Goal: Task Accomplishment & Management: Manage account settings

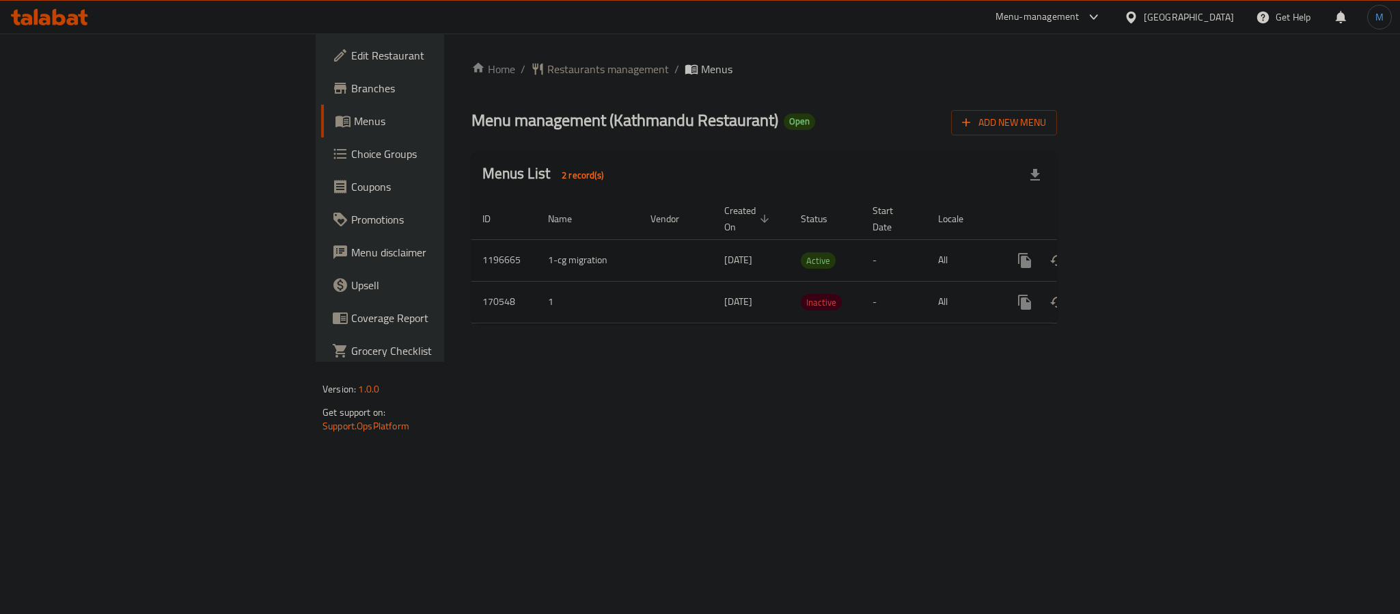
click at [1140, 244] on link "enhanced table" at bounding box center [1123, 260] width 33 height 33
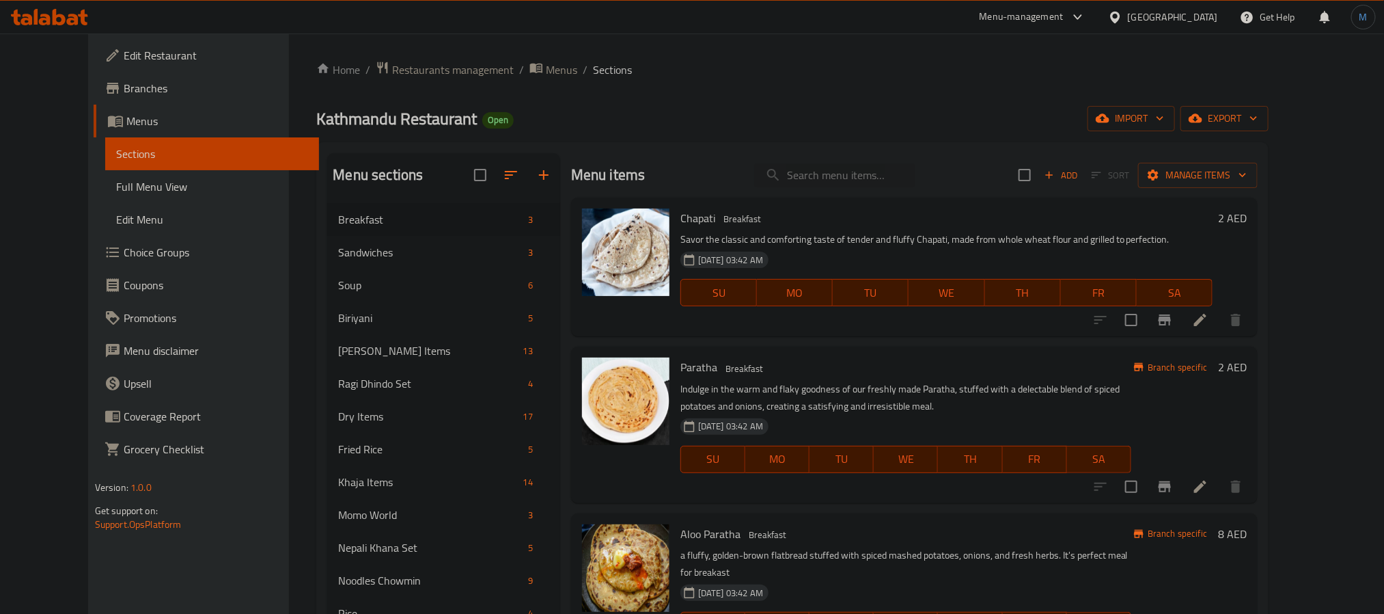
click at [874, 195] on div "Menu items Add Sort Manage items" at bounding box center [914, 175] width 687 height 44
click at [861, 185] on input "search" at bounding box center [834, 175] width 161 height 24
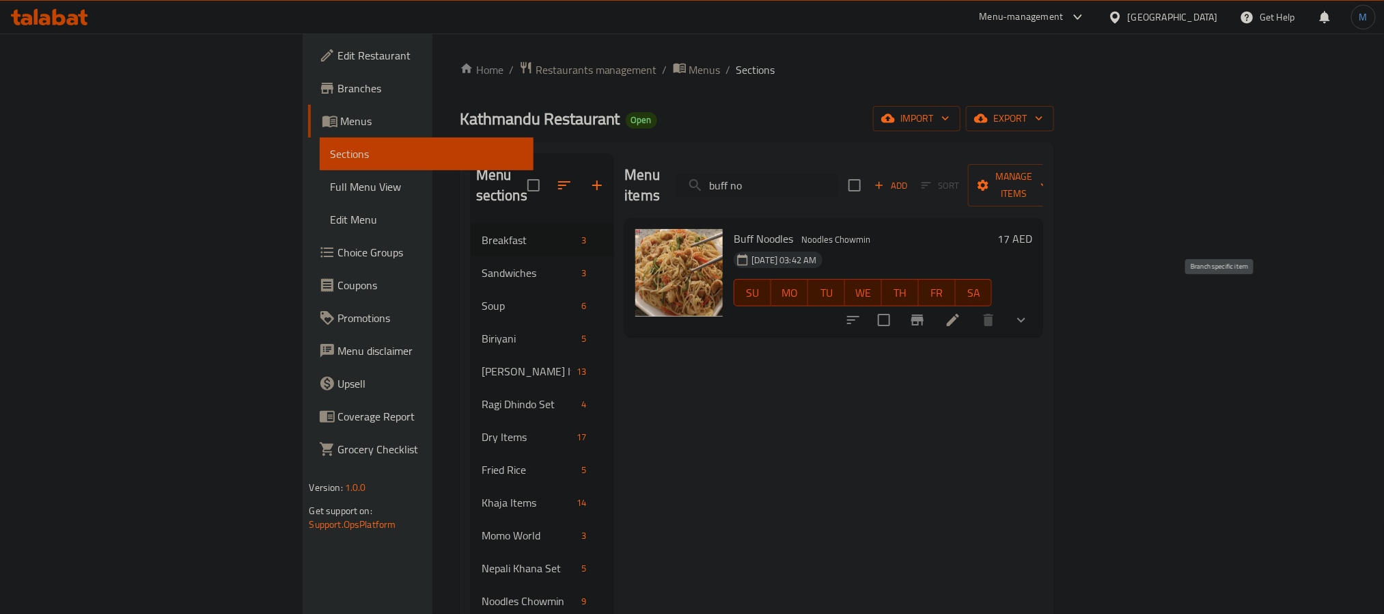
type input "buff no"
click at [926, 312] on icon "Branch-specific-item" at bounding box center [917, 320] width 16 height 16
click at [1030, 312] on icon "show more" at bounding box center [1021, 320] width 16 height 16
click at [972, 395] on li at bounding box center [953, 407] width 38 height 25
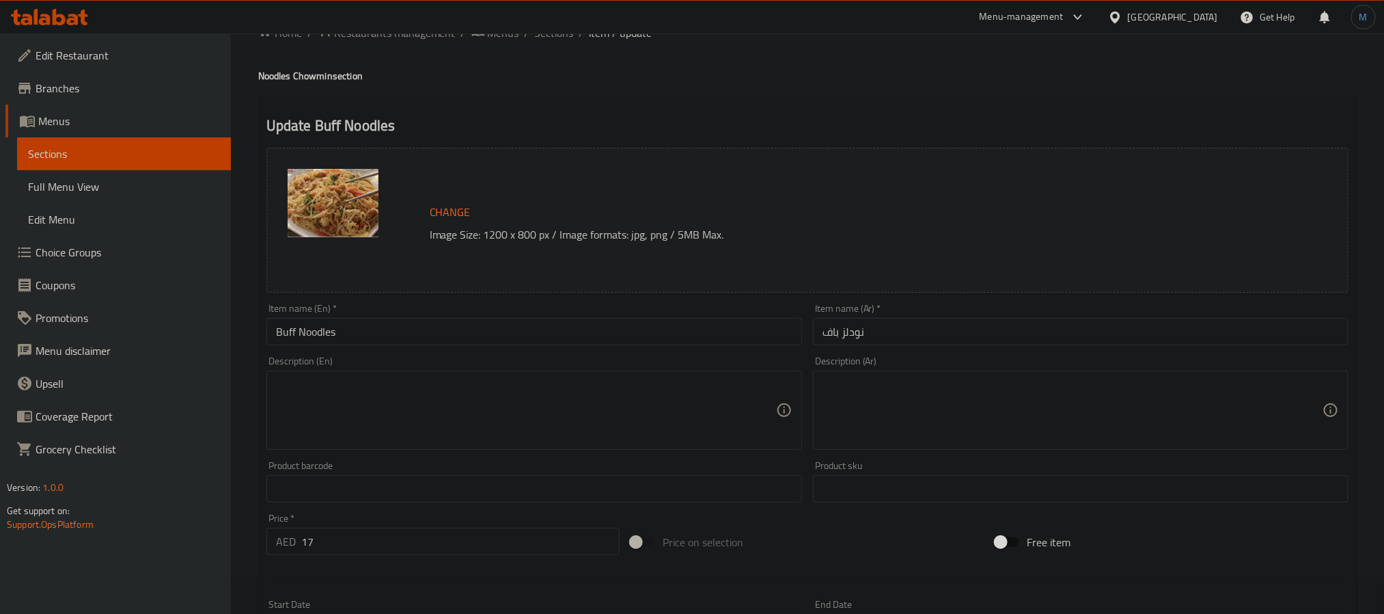
scroll to position [363, 0]
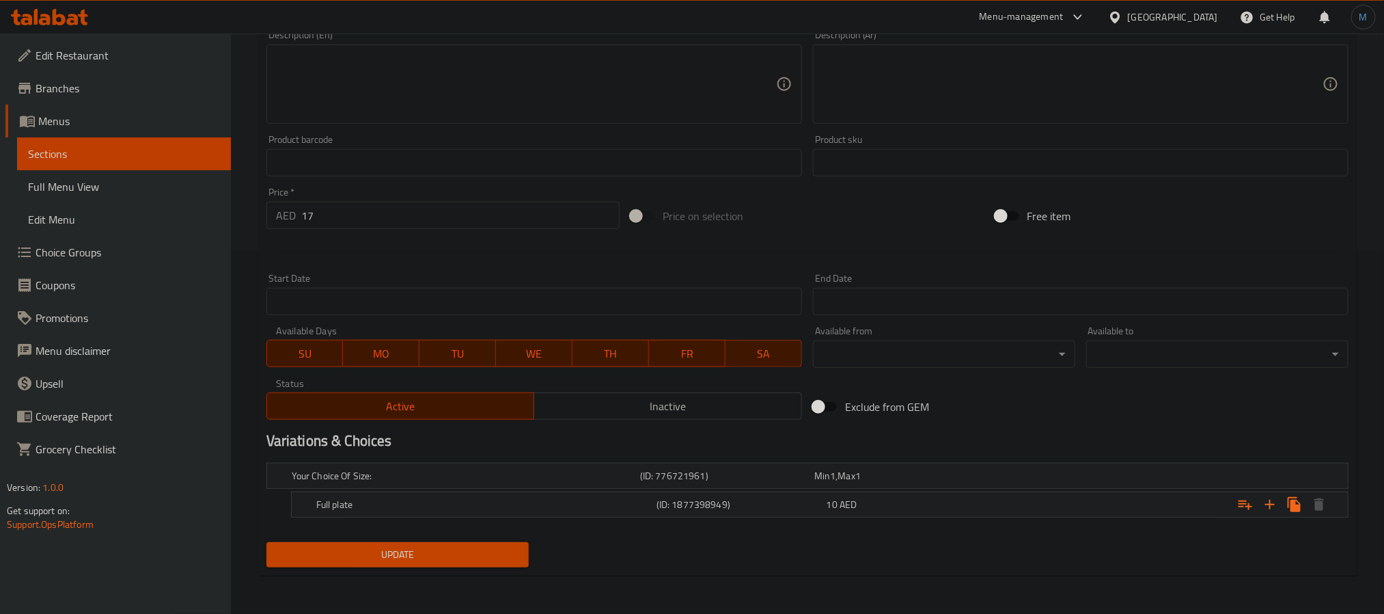
click at [642, 383] on div "Active Inactive" at bounding box center [534, 399] width 536 height 41
drag, startPoint x: 644, startPoint y: 392, endPoint x: 628, endPoint y: 433, distance: 44.2
click at [646, 392] on button "Inactive" at bounding box center [668, 405] width 269 height 27
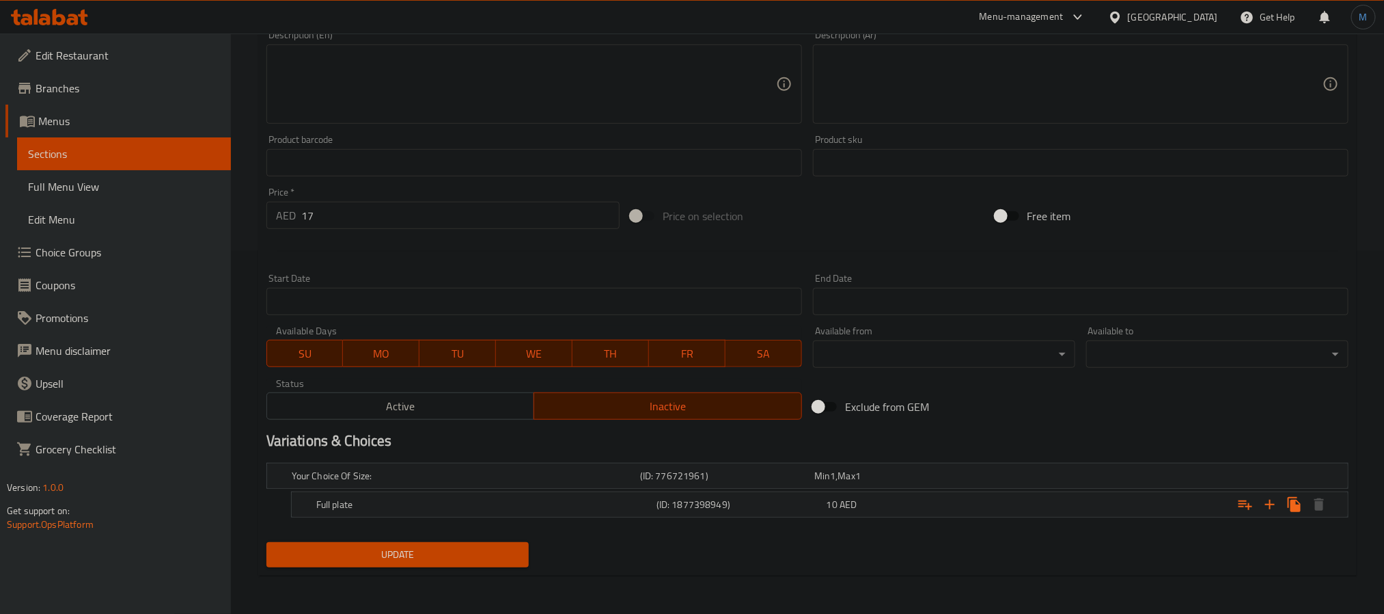
click at [476, 542] on button "Update" at bounding box center [397, 554] width 262 height 25
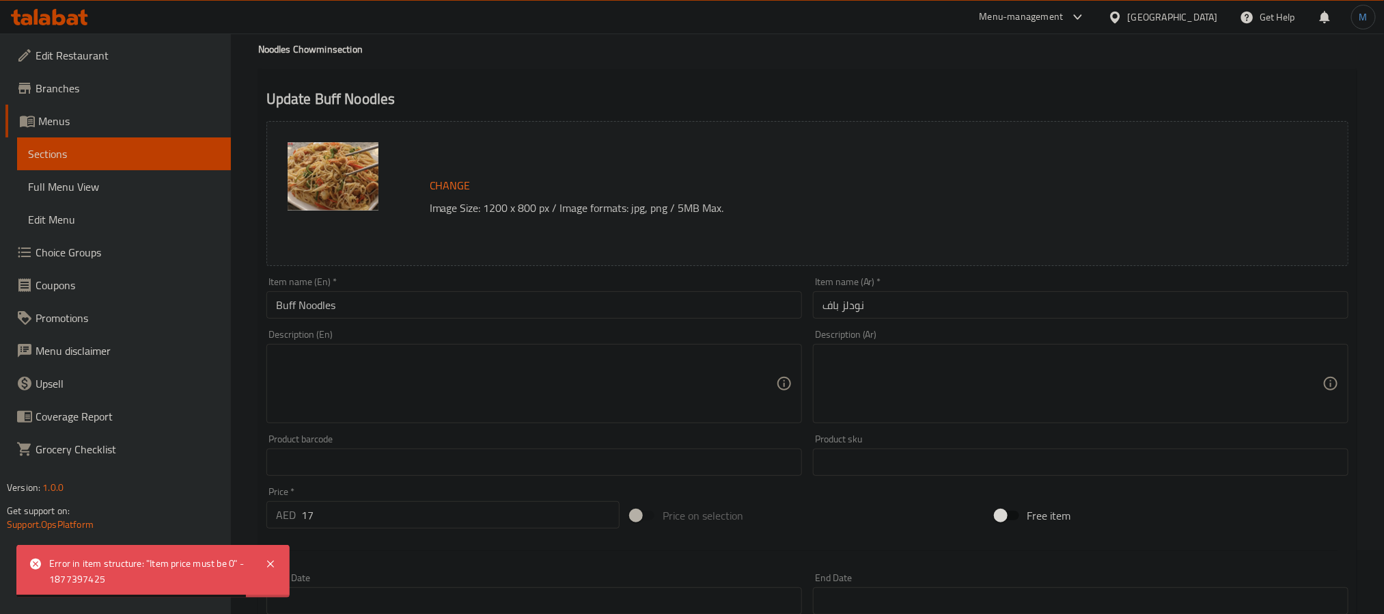
scroll to position [56, 0]
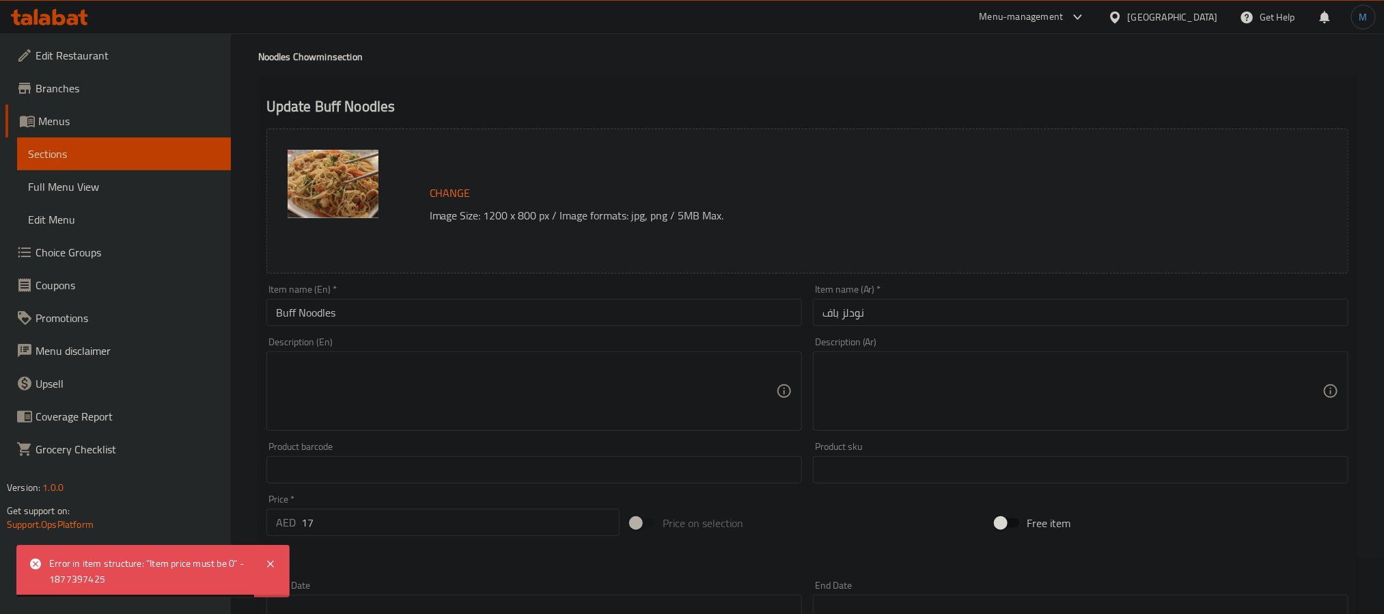
click at [369, 314] on input "Buff Noodles" at bounding box center [534, 312] width 536 height 27
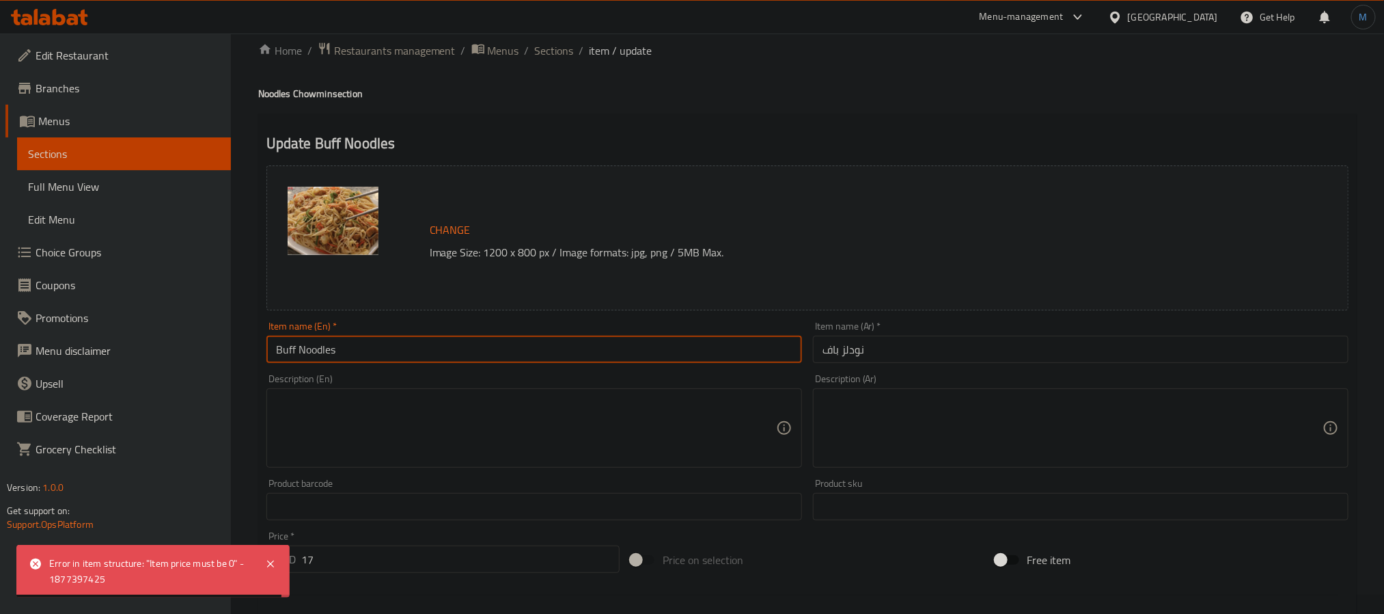
scroll to position [0, 0]
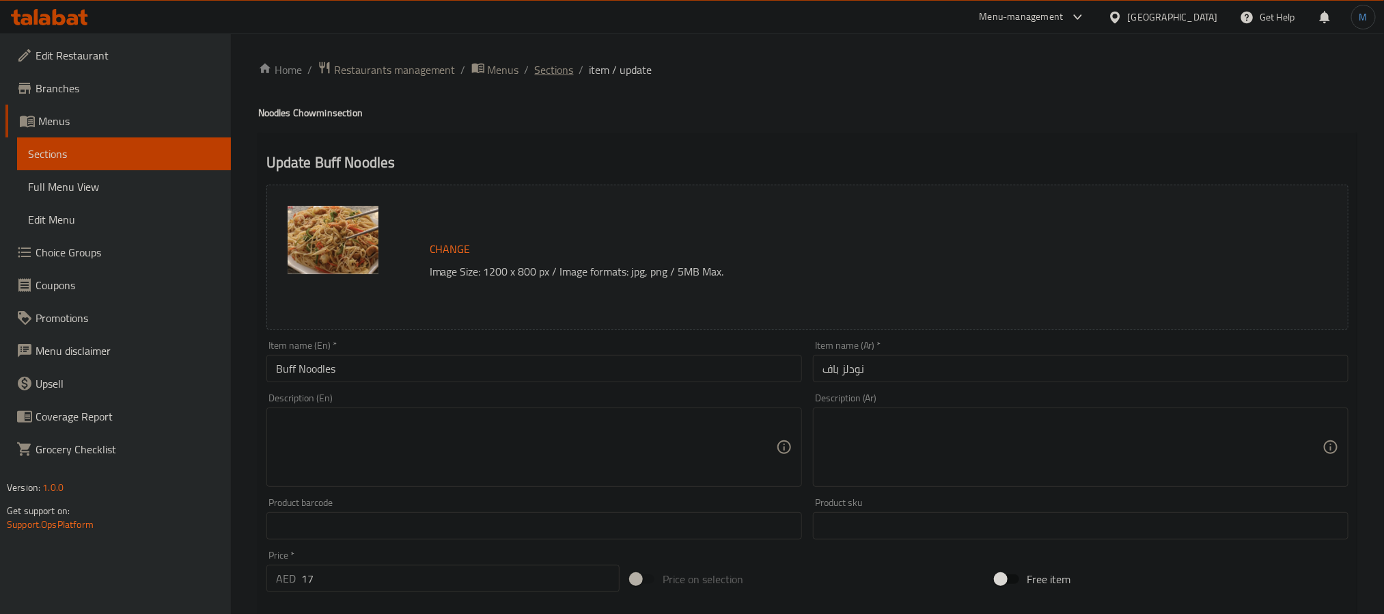
click at [566, 72] on span "Sections" at bounding box center [554, 69] width 39 height 16
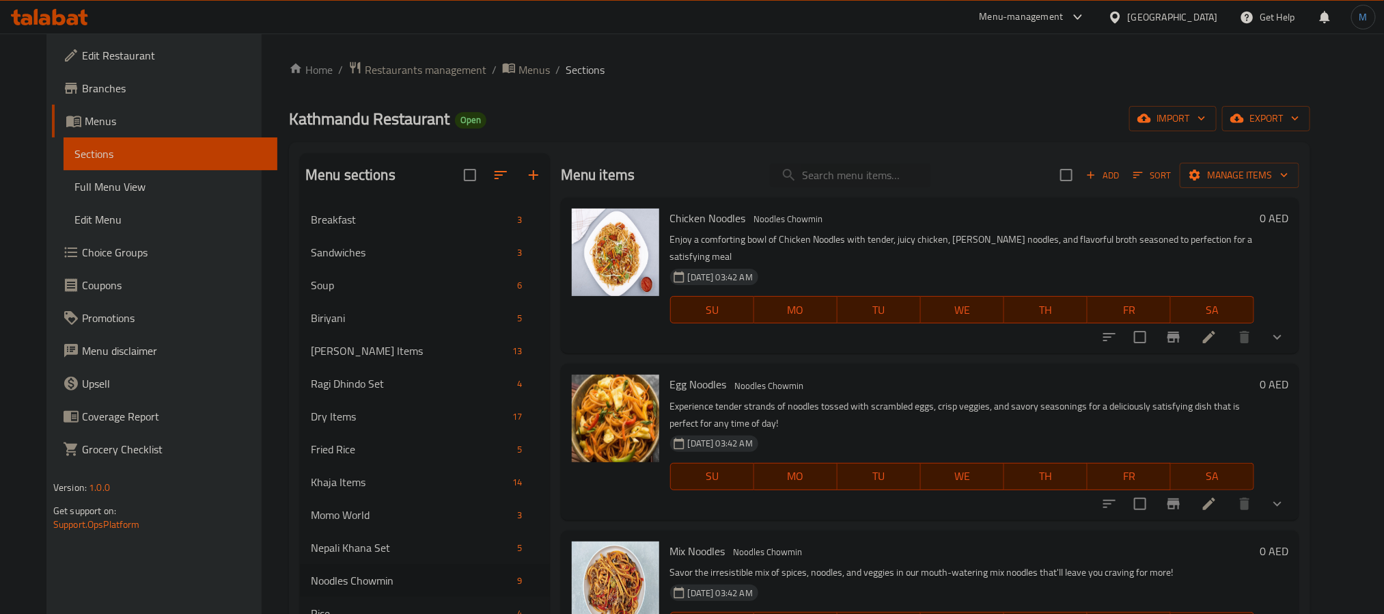
click at [869, 205] on div "Chicken Noodles Noodles Chowmin Enjoy a comforting bowl of Chicken Noodles with…" at bounding box center [962, 275] width 595 height 145
click at [870, 183] on input "search" at bounding box center [850, 175] width 161 height 24
paste input "Buff Noodles"
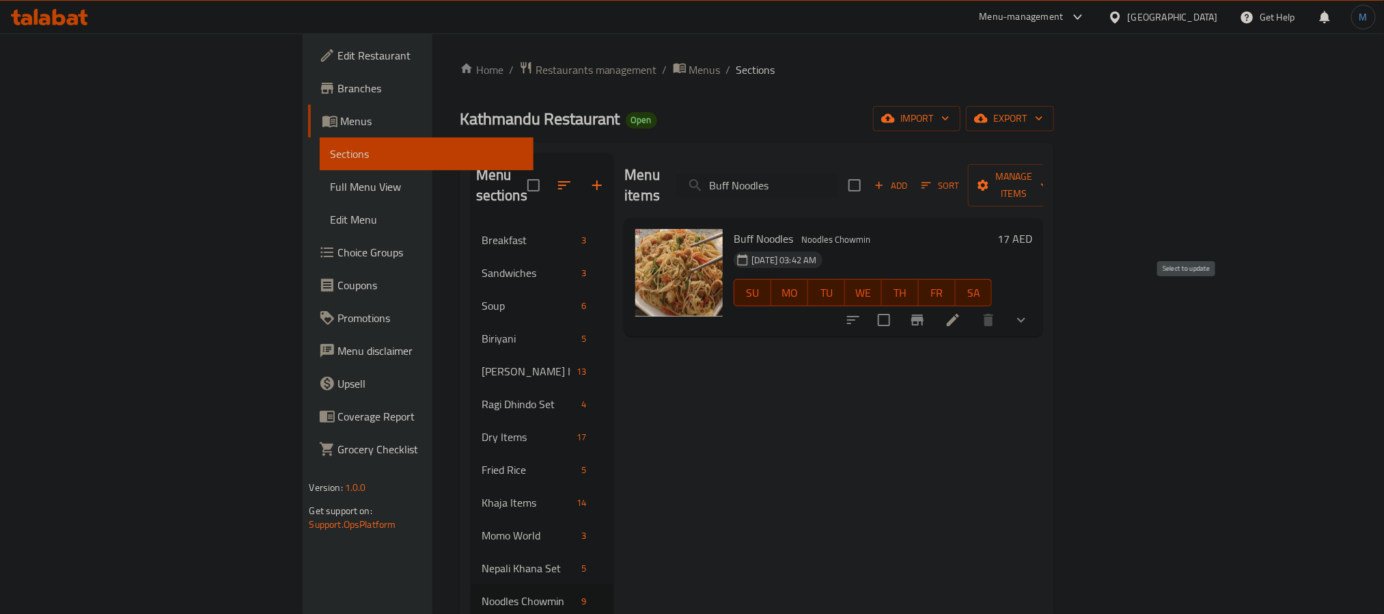
type input "Buff Noodles"
click at [924, 314] on icon "Branch-specific-item" at bounding box center [917, 319] width 12 height 11
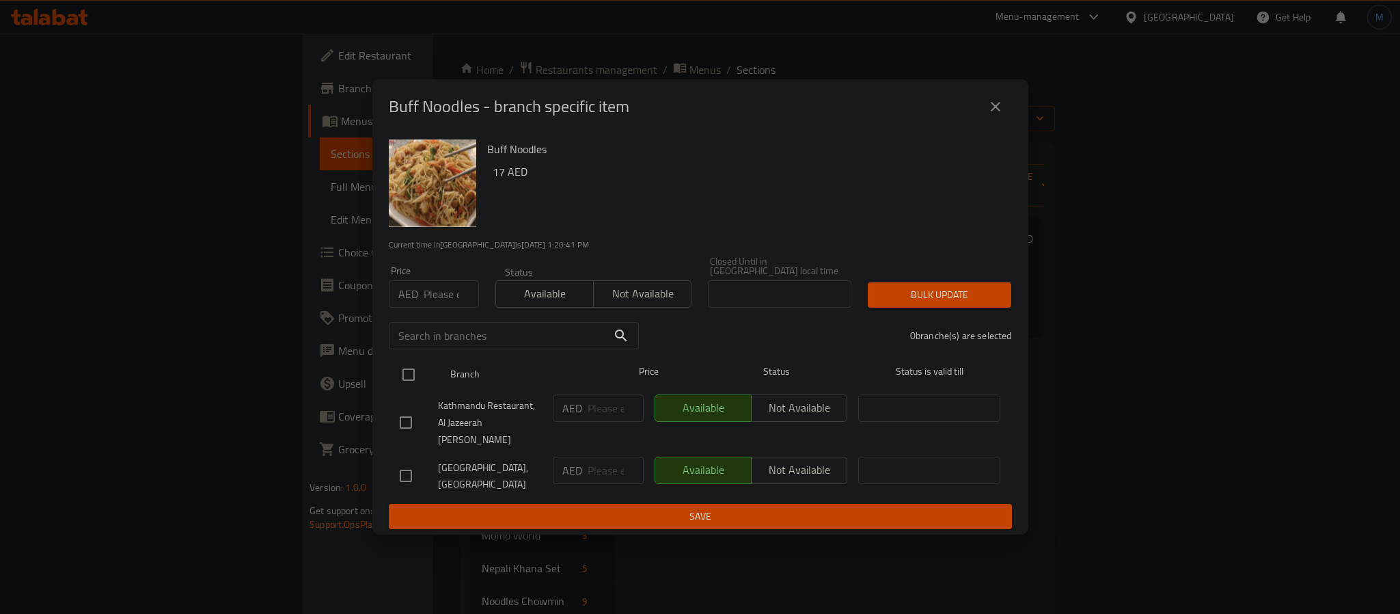
click at [398, 386] on input "checkbox" at bounding box center [408, 374] width 29 height 29
checkbox input "true"
click at [611, 303] on span "Not available" at bounding box center [642, 294] width 87 height 20
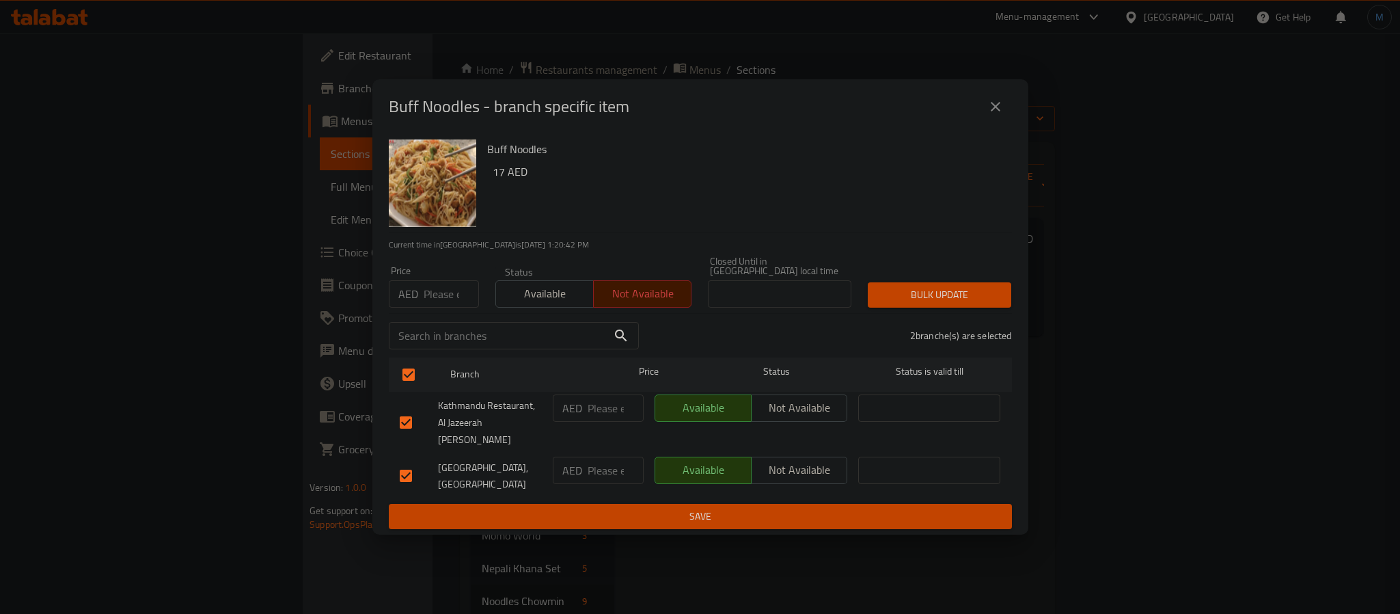
click at [861, 281] on div "Price AED Price Status Available Not available Closed Until in United Arab Emir…" at bounding box center [701, 282] width 640 height 68
click at [908, 302] on span "Bulk update" at bounding box center [940, 294] width 122 height 17
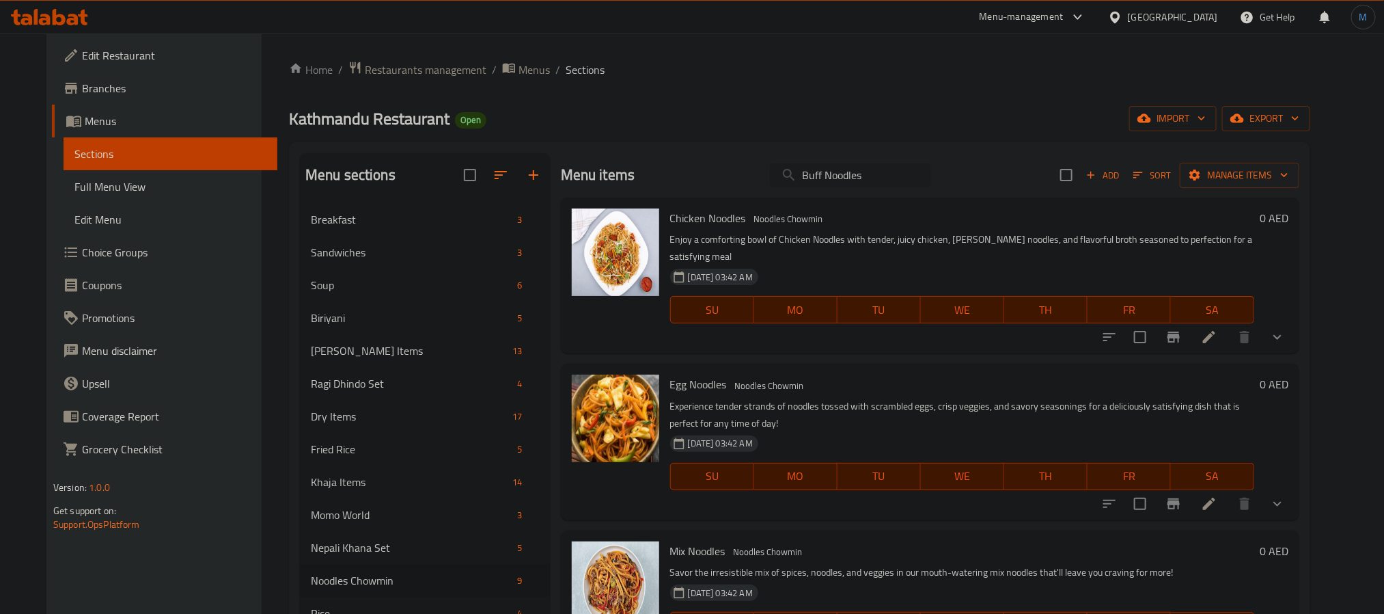
click at [909, 172] on input "Buff Noodles" at bounding box center [850, 175] width 161 height 24
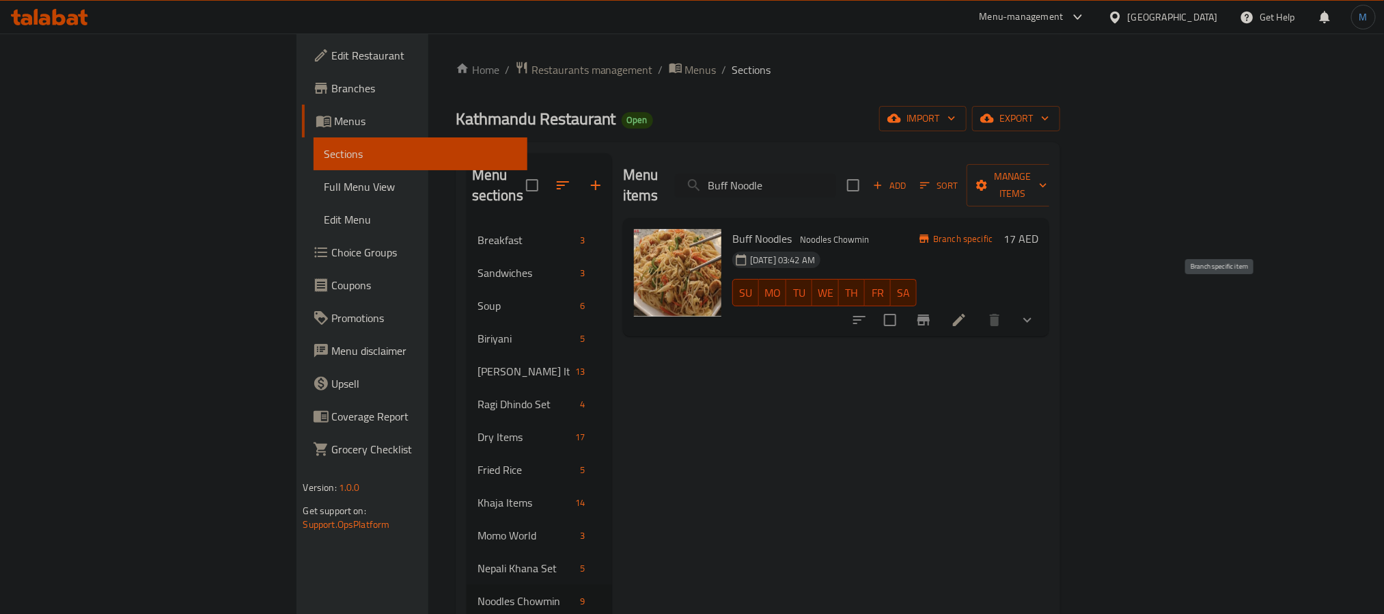
type input "Buff Noodle"
click at [932, 312] on icon "Branch-specific-item" at bounding box center [924, 320] width 16 height 16
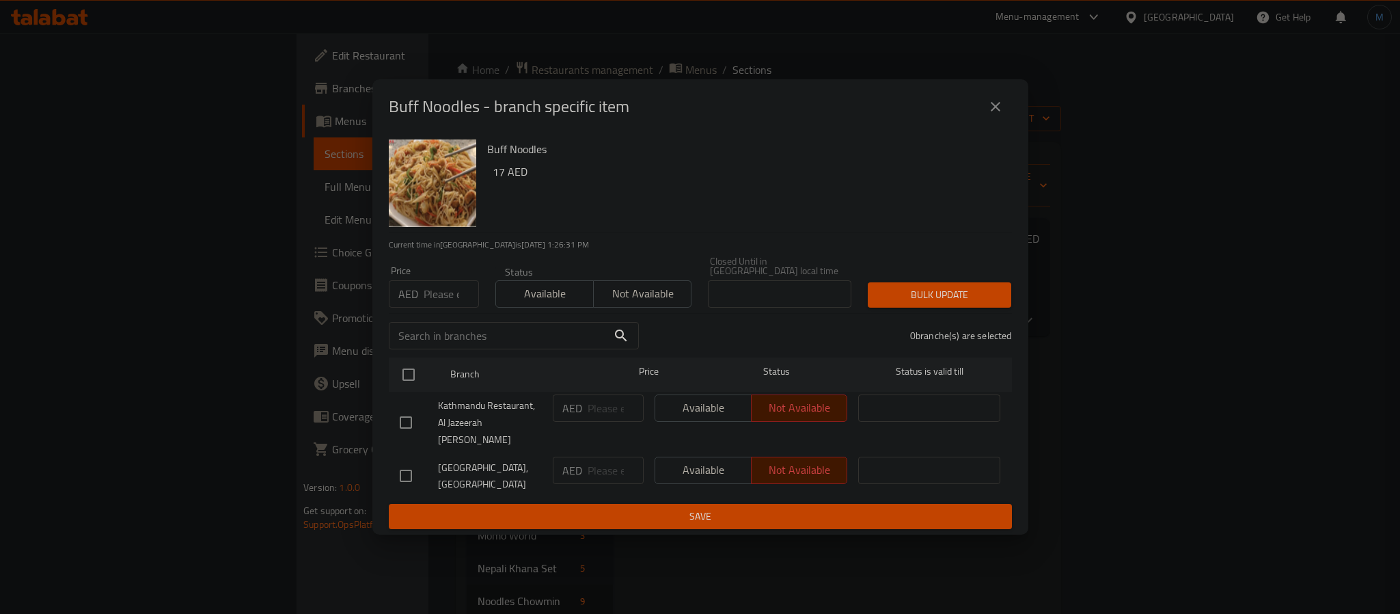
click at [991, 105] on button "close" at bounding box center [995, 106] width 33 height 33
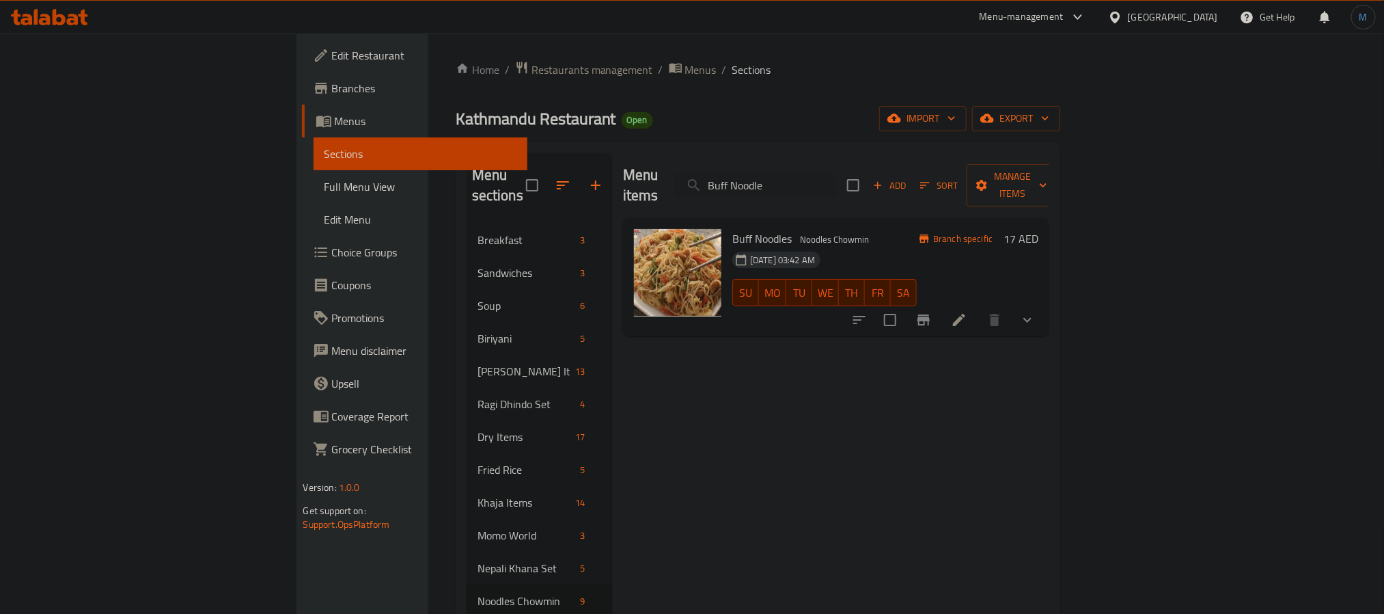
click at [66, 13] on icon at bounding box center [49, 17] width 77 height 16
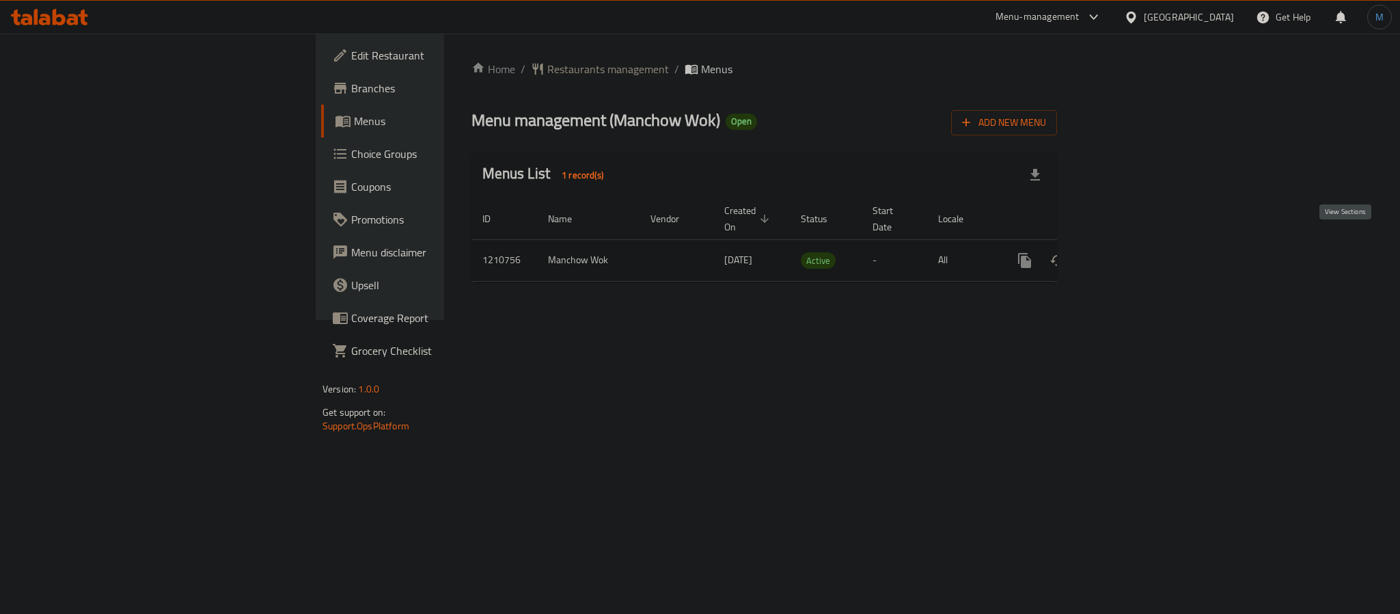
click at [1140, 254] on link "enhanced table" at bounding box center [1123, 260] width 33 height 33
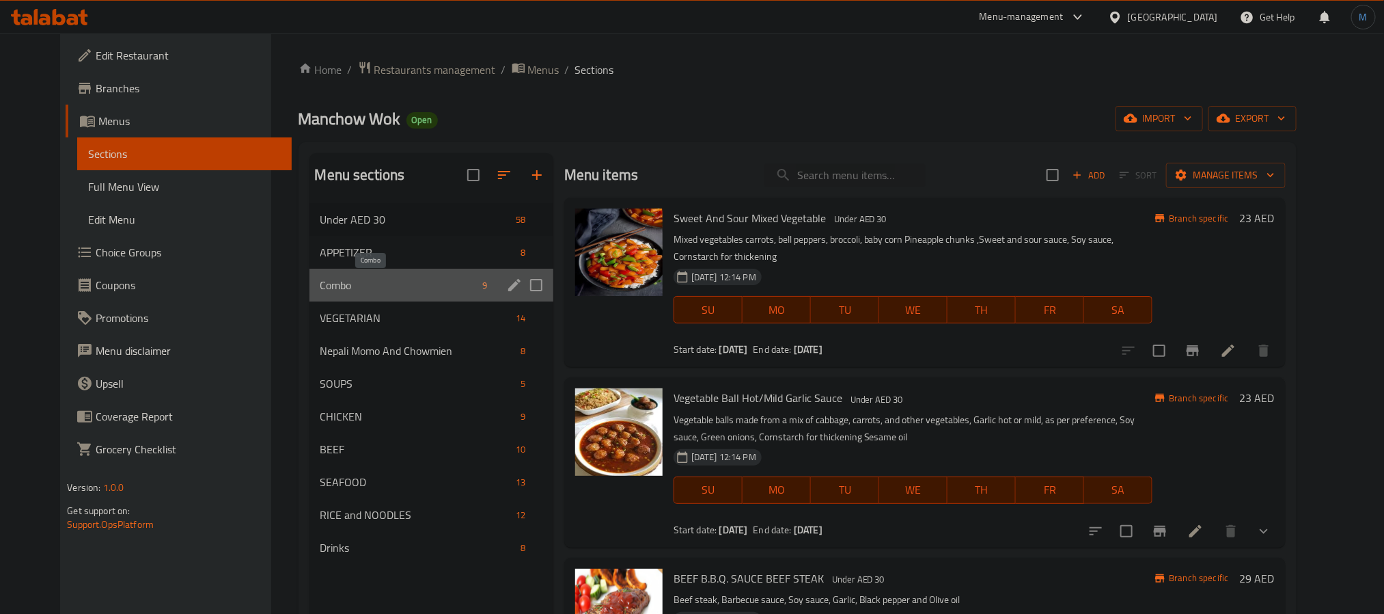
drag, startPoint x: 314, startPoint y: 286, endPoint x: 308, endPoint y: 302, distance: 17.3
click at [320, 286] on span "Combo" at bounding box center [398, 285] width 157 height 16
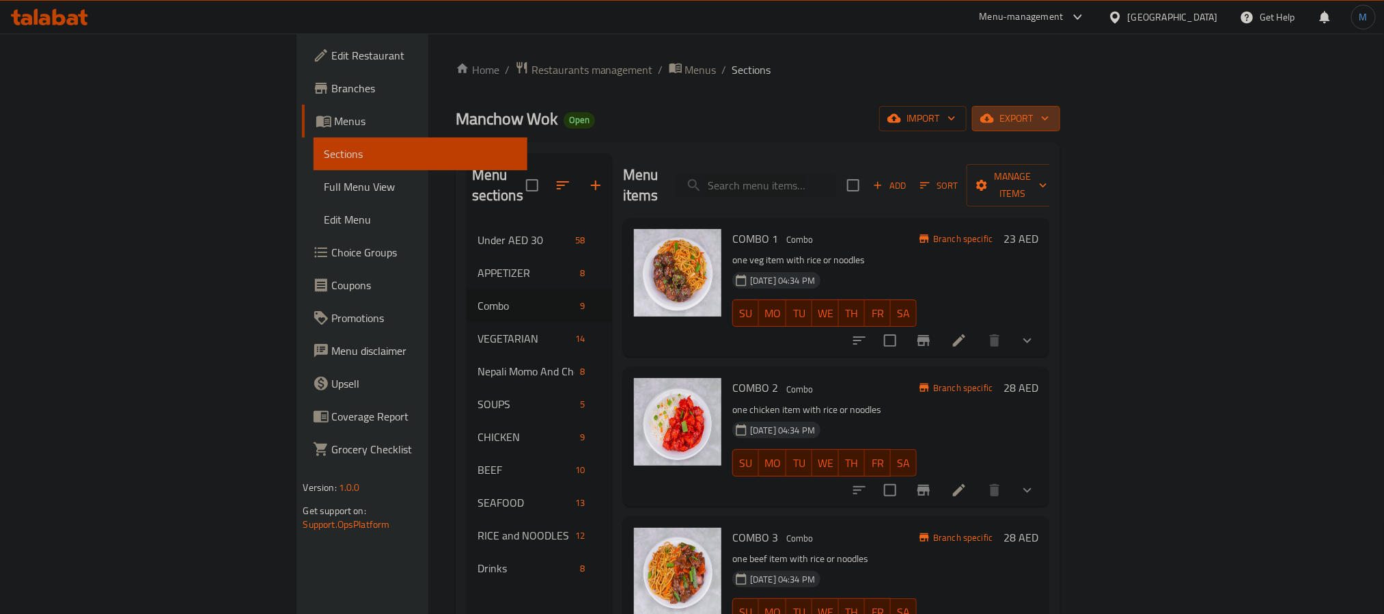
click at [1049, 118] on span "export" at bounding box center [1016, 118] width 66 height 17
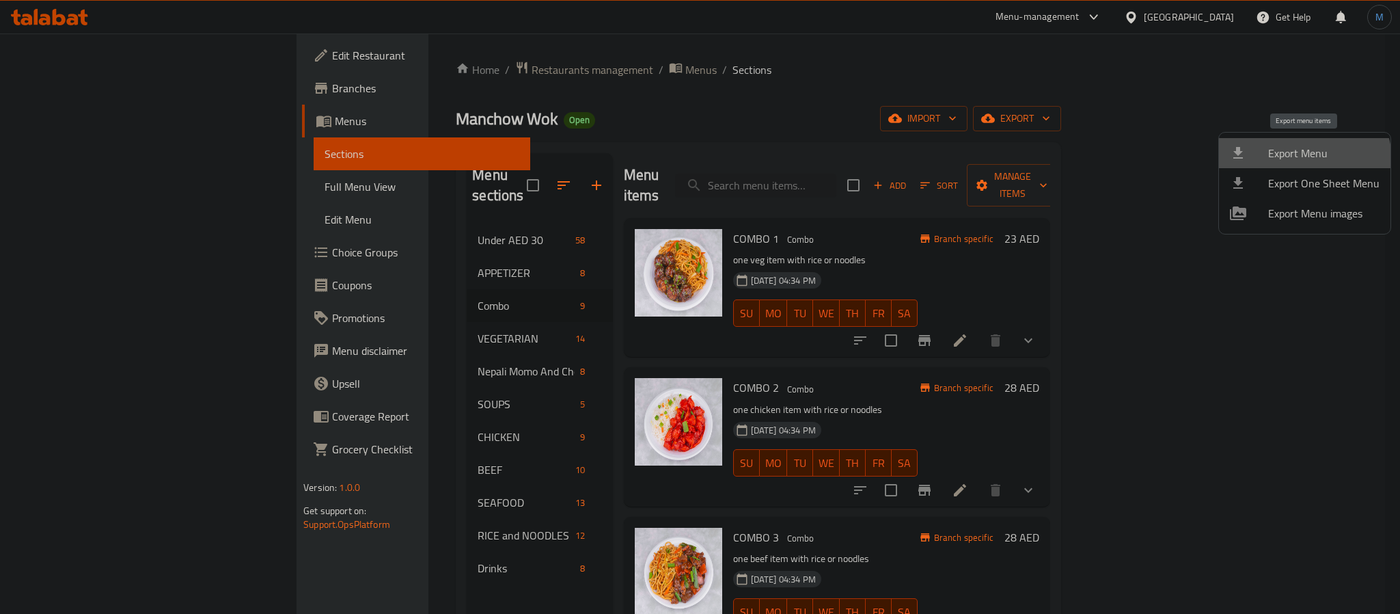
click at [1291, 165] on li "Export Menu" at bounding box center [1304, 153] width 171 height 30
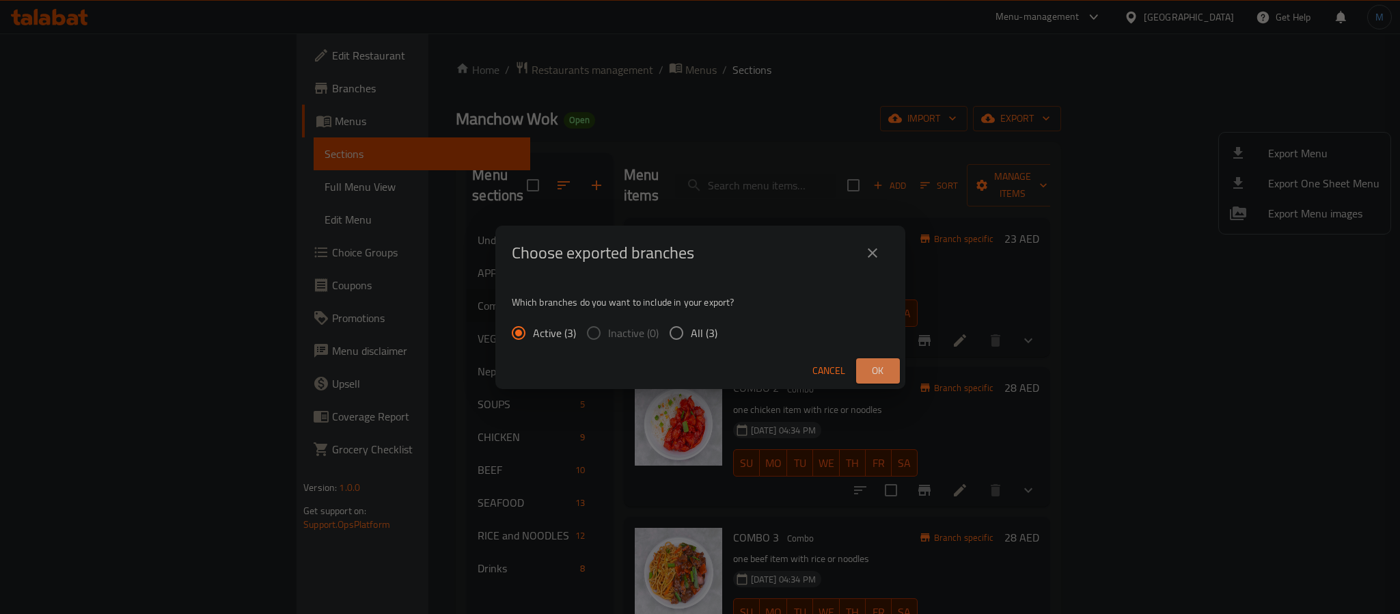
click at [861, 378] on button "Ok" at bounding box center [878, 370] width 44 height 25
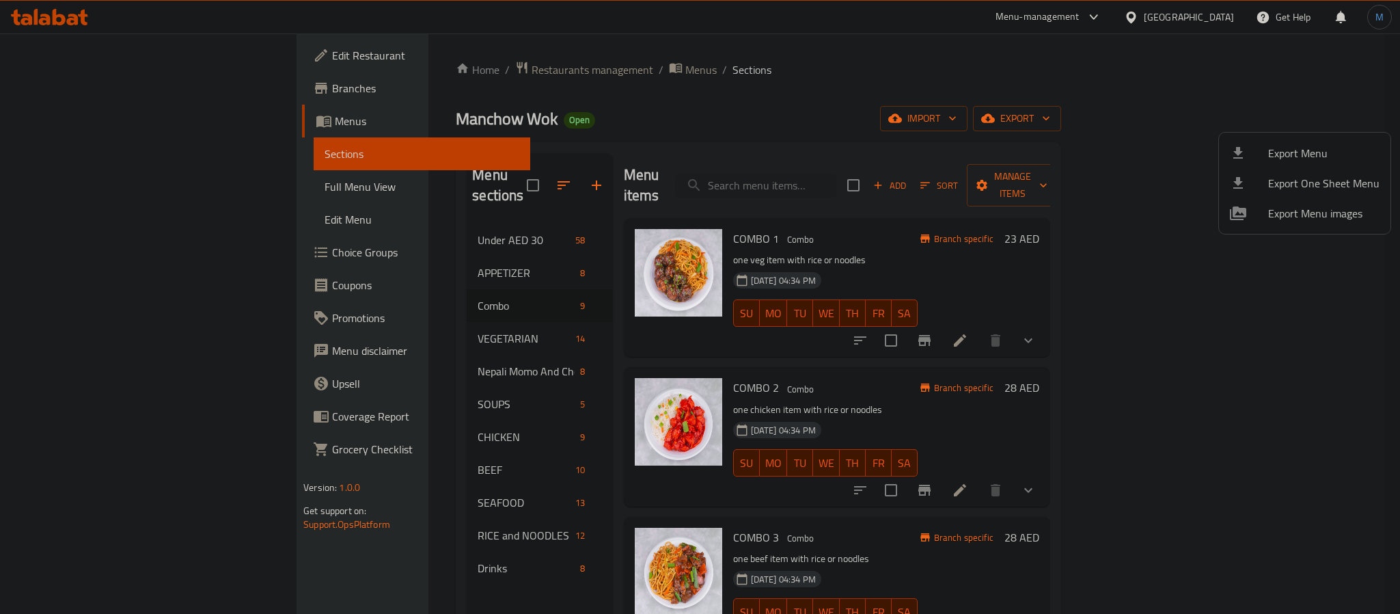
click at [316, 124] on div at bounding box center [700, 307] width 1400 height 614
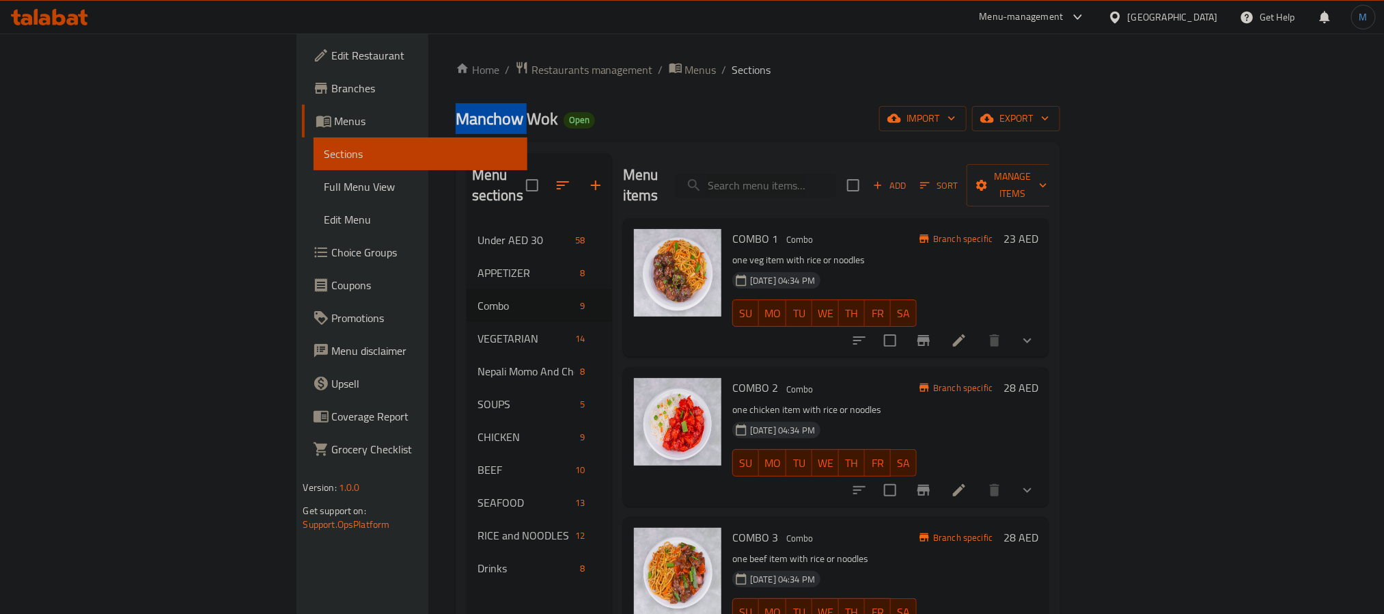
click at [456, 124] on span "Manchow Wok" at bounding box center [507, 118] width 102 height 31
copy span "Manchow Wok"
click at [302, 98] on link "Branches" at bounding box center [414, 88] width 225 height 33
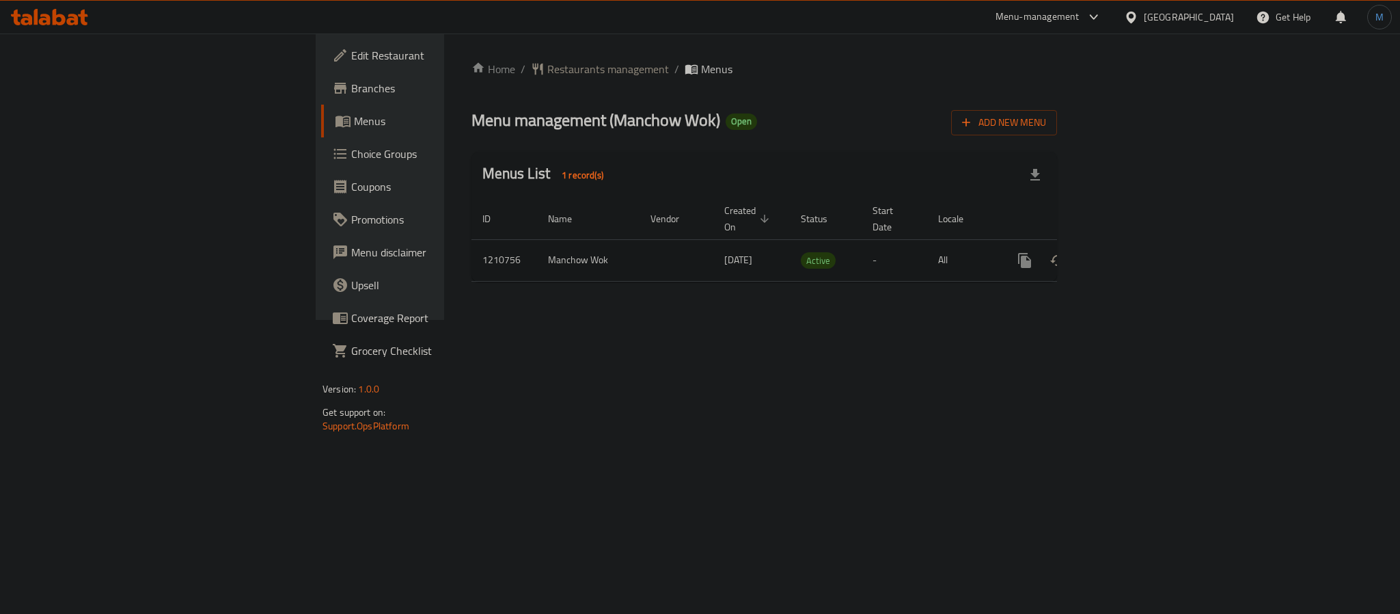
click at [1129, 254] on icon "enhanced table" at bounding box center [1123, 260] width 12 height 12
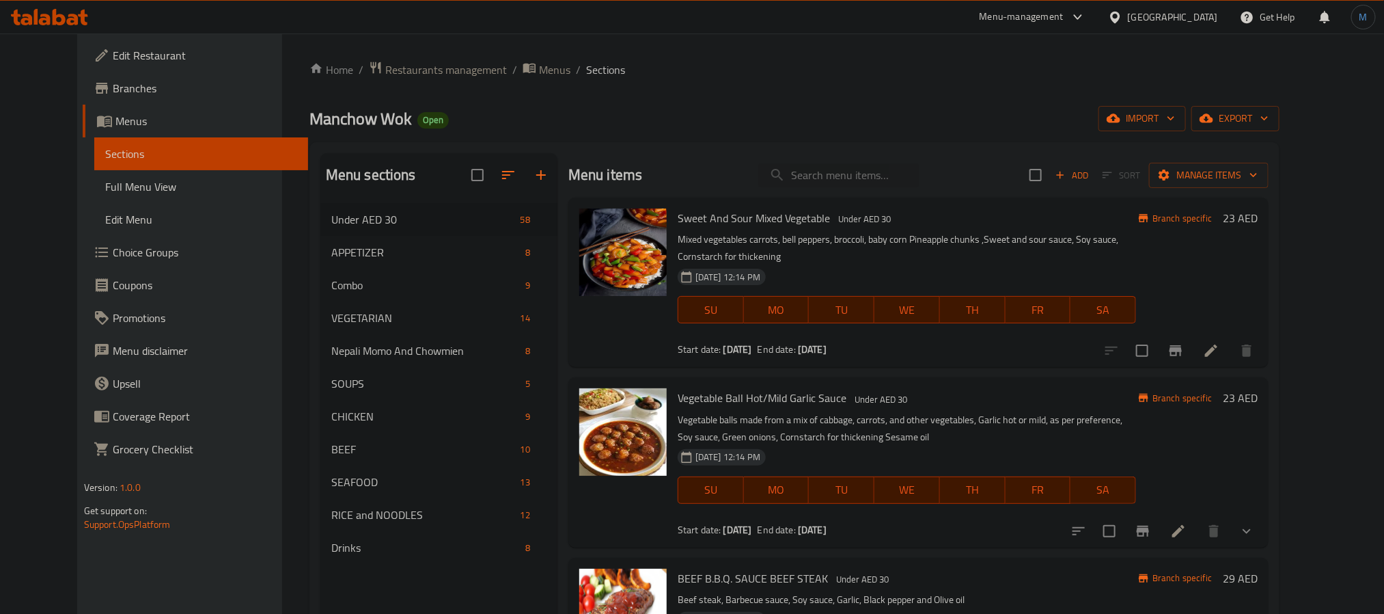
click at [625, 131] on div "Manchow Wok Open import export" at bounding box center [795, 118] width 970 height 25
click at [878, 170] on input "search" at bounding box center [838, 175] width 161 height 24
paste input "Manchow Wok"
type input "Manchow Wok"
paste input "Manchow Wok"
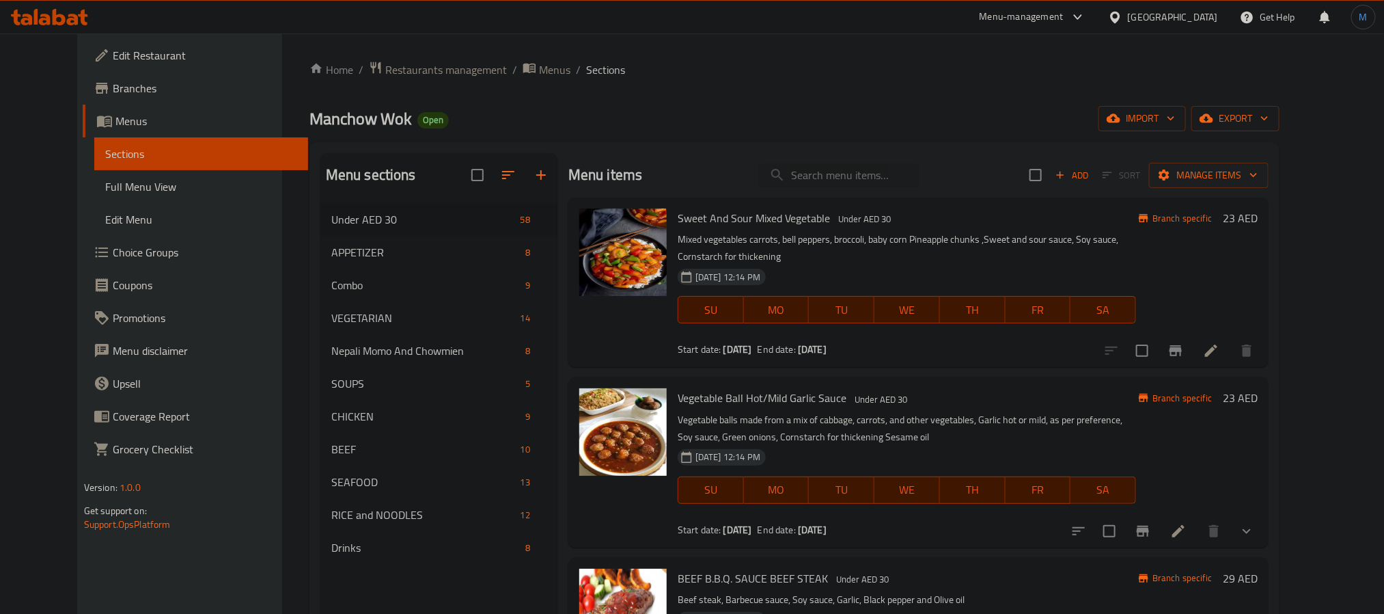
type input "Manchow Wok"
click at [820, 183] on input "search" at bounding box center [838, 175] width 161 height 24
paste input "Manchow"
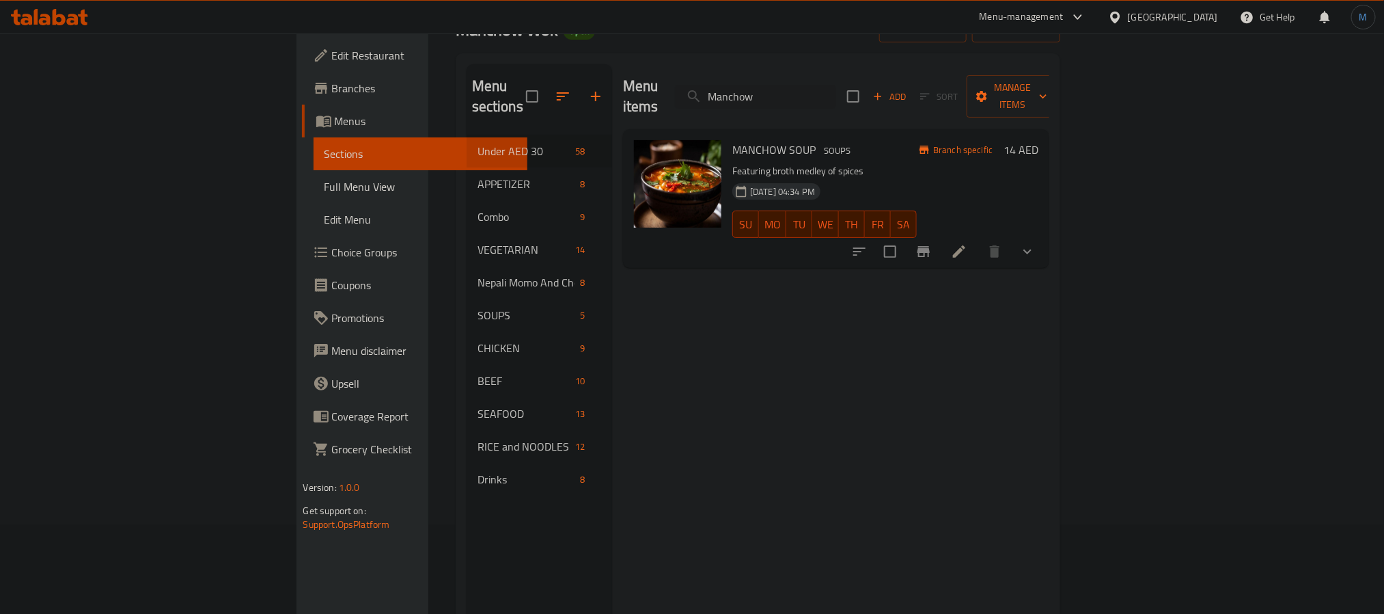
scroll to position [191, 0]
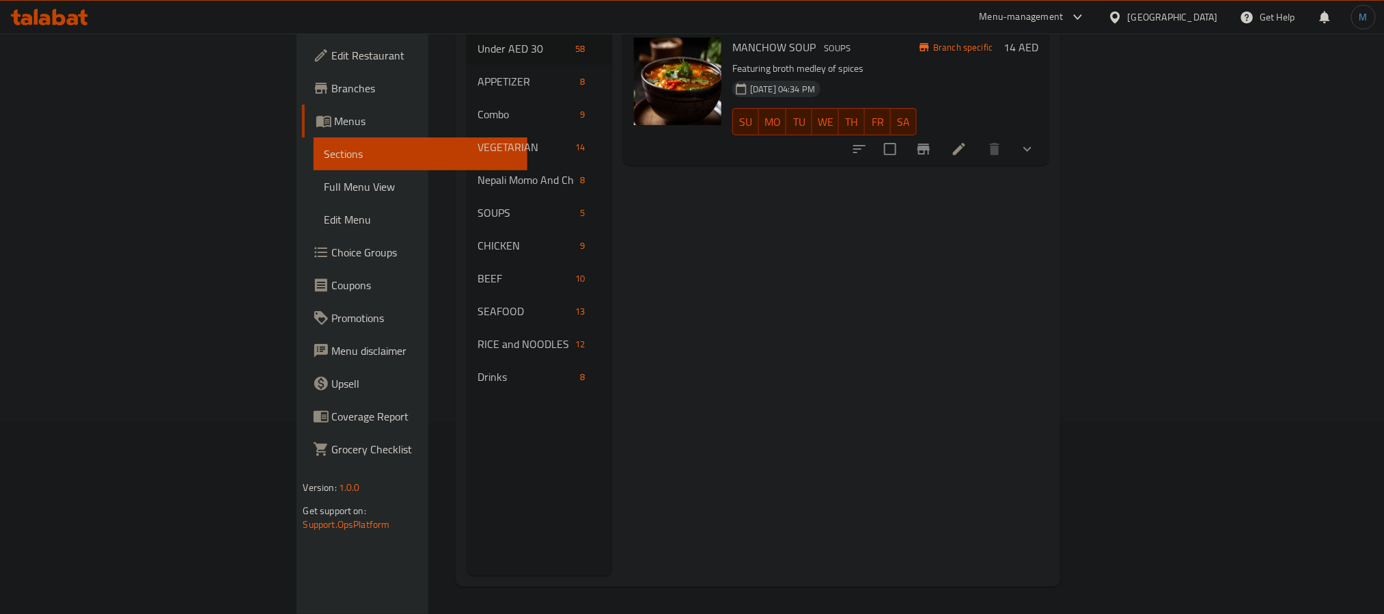
type input "Manchow"
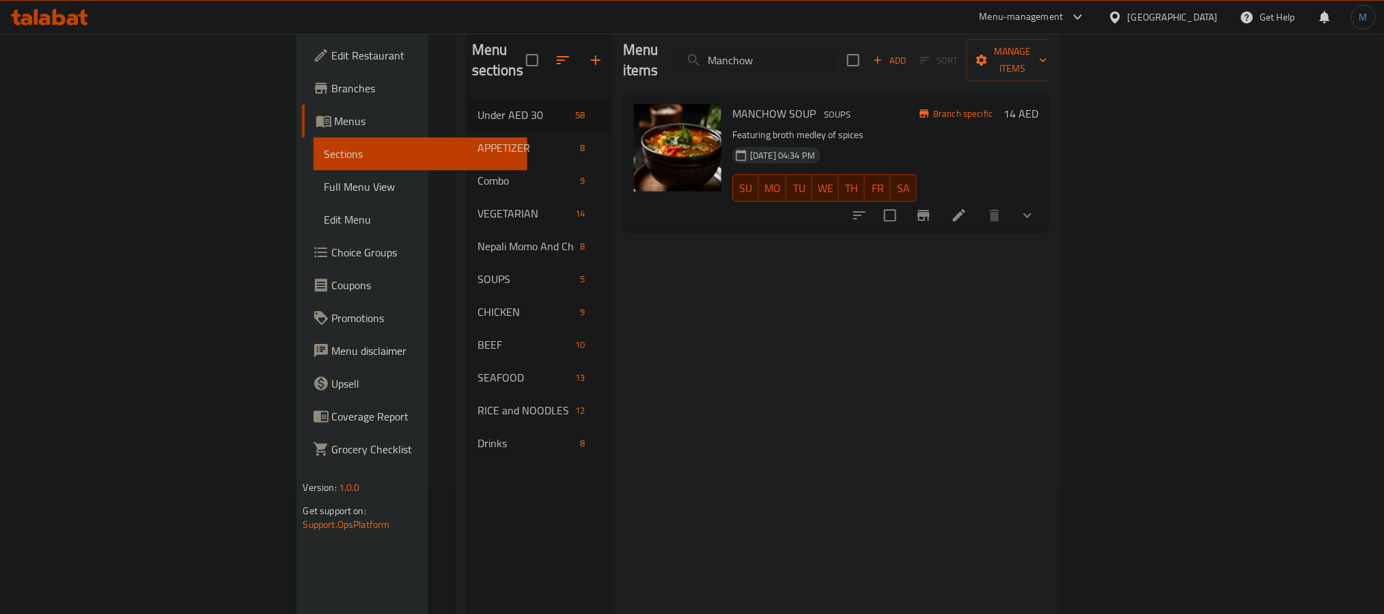
scroll to position [89, 0]
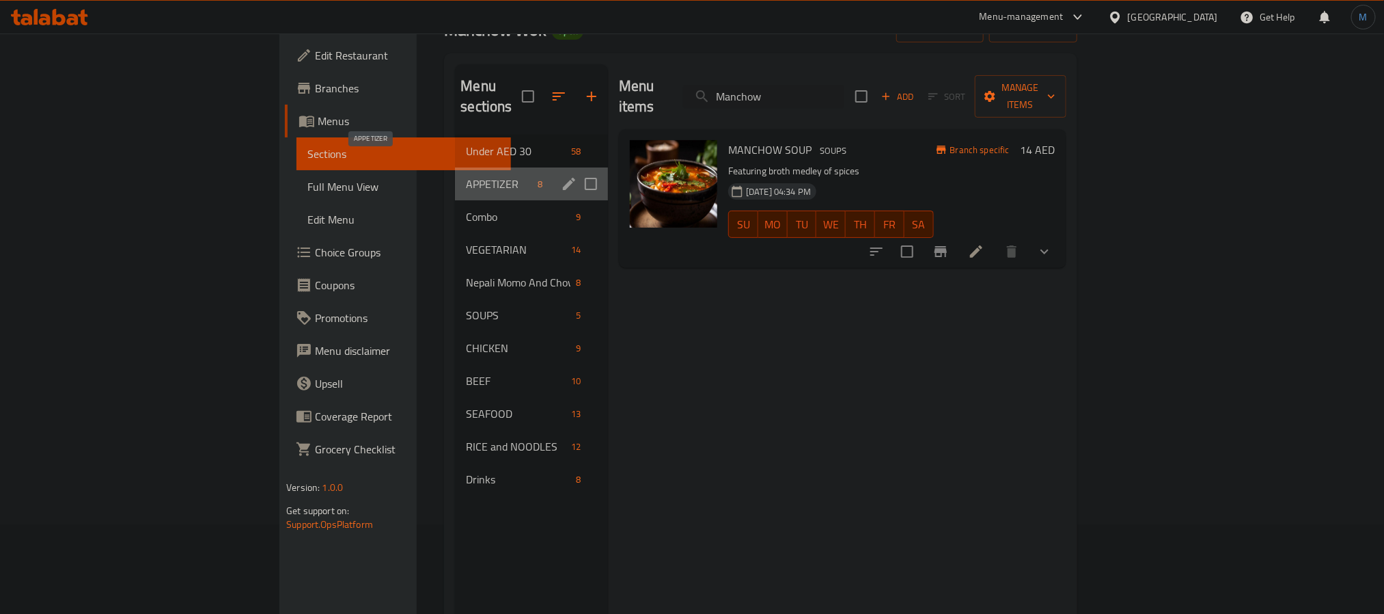
click at [466, 176] on span "APPETIZER" at bounding box center [499, 184] width 66 height 16
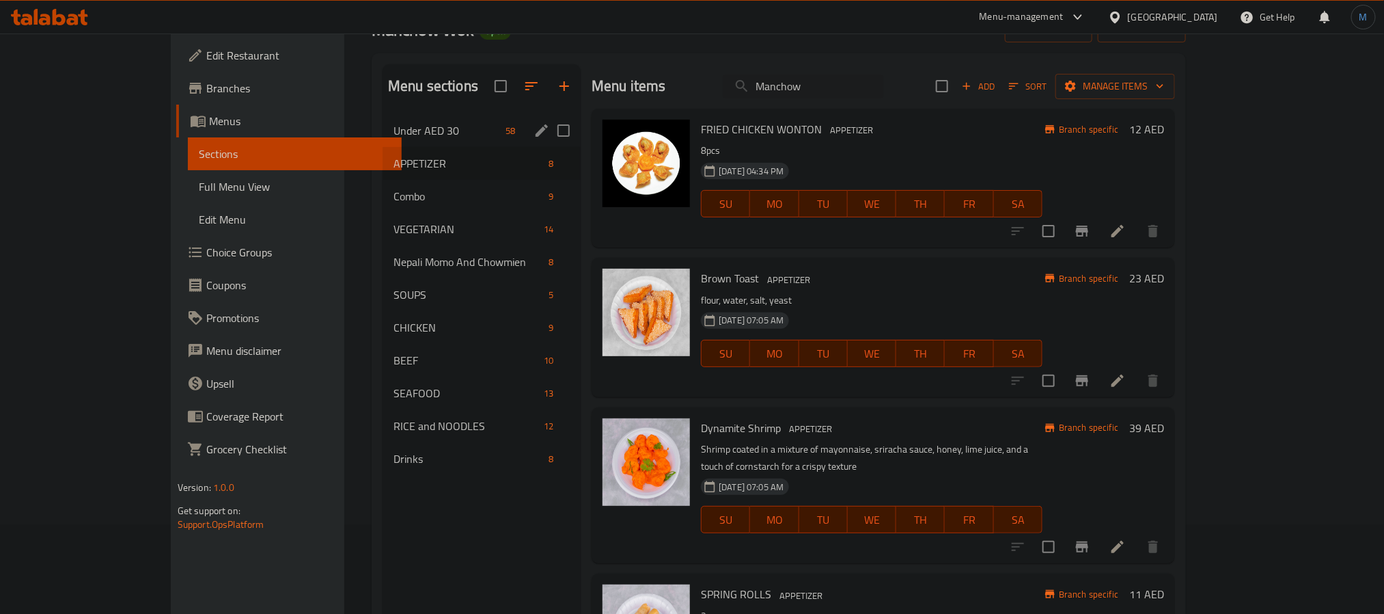
click at [437, 139] on div "Under AED 30 58" at bounding box center [482, 130] width 198 height 33
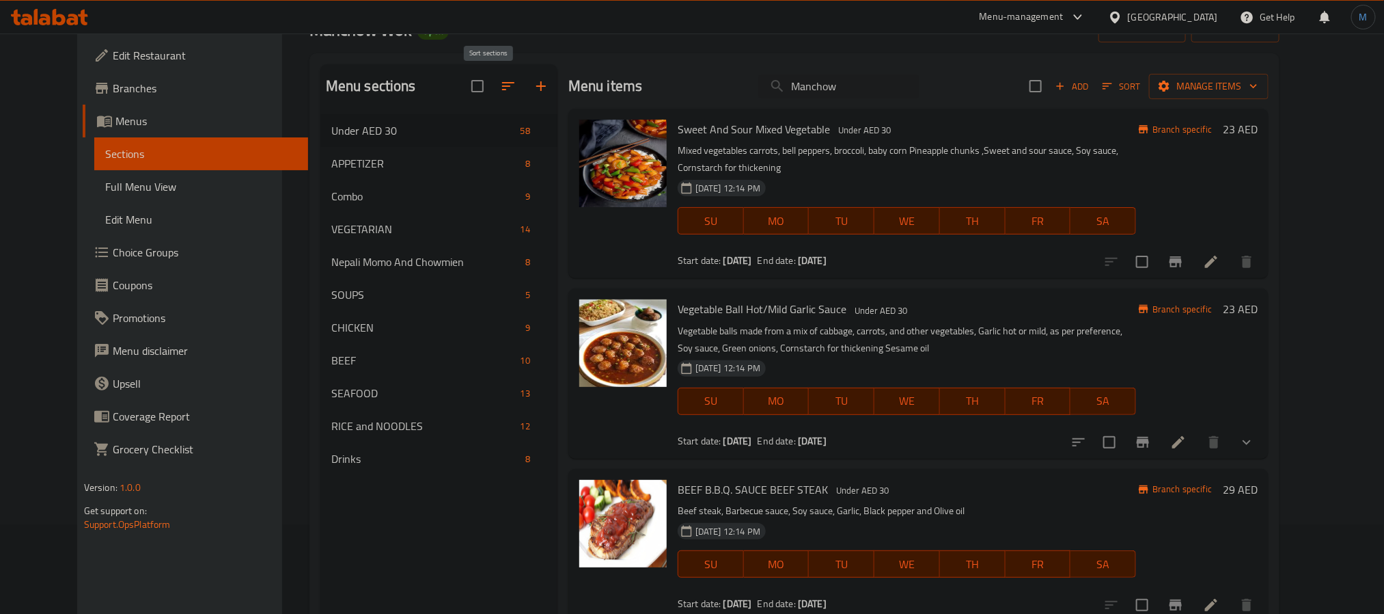
click at [500, 91] on icon "button" at bounding box center [508, 86] width 16 height 16
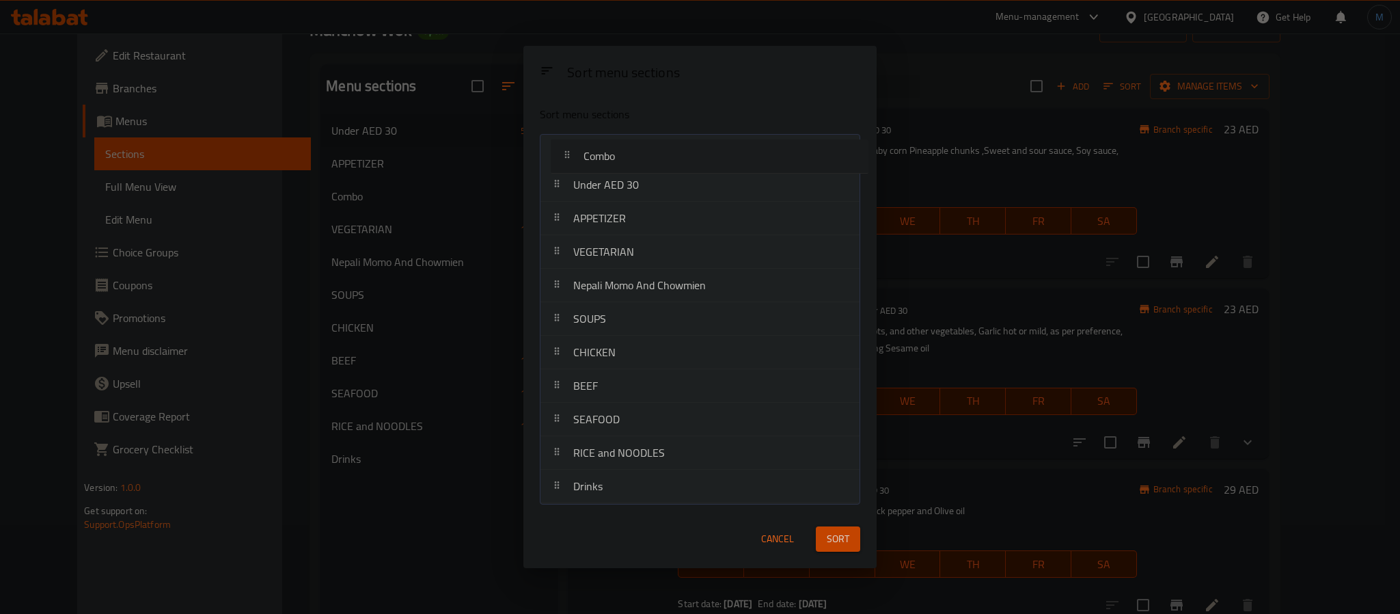
drag, startPoint x: 566, startPoint y: 228, endPoint x: 577, endPoint y: 154, distance: 73.8
click at [577, 154] on nav "Under AED 30 APPETIZER Combo VEGETARIAN Nepali Momo And Chowmien SOUPS CHICKEN …" at bounding box center [700, 319] width 320 height 370
drag, startPoint x: 564, startPoint y: 328, endPoint x: 601, endPoint y: 185, distance: 147.3
click at [601, 185] on nav "Combo Under AED 30 APPETIZER VEGETARIAN Nepali Momo And Chowmien SOUPS CHICKEN …" at bounding box center [700, 319] width 320 height 370
click at [644, 533] on div "Cancel Sort" at bounding box center [700, 539] width 337 height 42
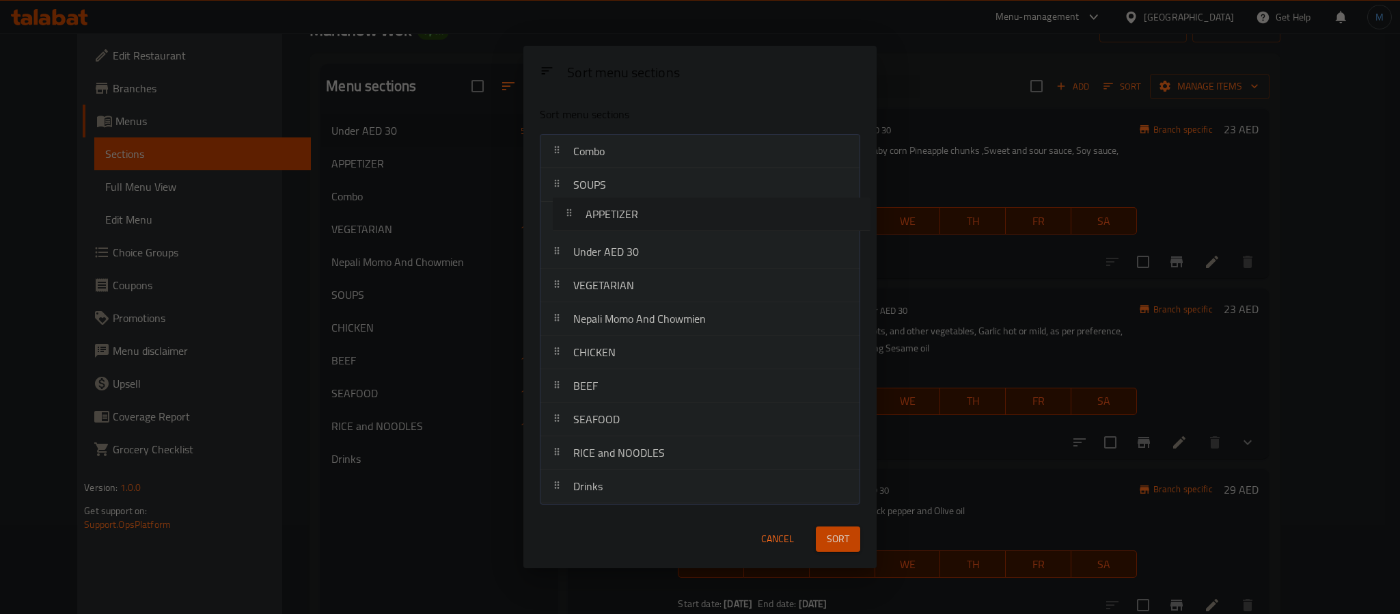
drag, startPoint x: 595, startPoint y: 264, endPoint x: 607, endPoint y: 223, distance: 42.6
click at [607, 223] on nav "Combo SOUPS Under AED 30 APPETIZER VEGETARIAN Nepali Momo And Chowmien CHICKEN …" at bounding box center [700, 319] width 320 height 370
drag, startPoint x: 659, startPoint y: 464, endPoint x: 672, endPoint y: 238, distance: 226.6
click at [672, 238] on nav "Combo SOUPS APPETIZER Under AED 30 VEGETARIAN Nepali Momo And Chowmien CHICKEN …" at bounding box center [700, 319] width 320 height 370
drag, startPoint x: 658, startPoint y: 474, endPoint x: 669, endPoint y: 273, distance: 200.5
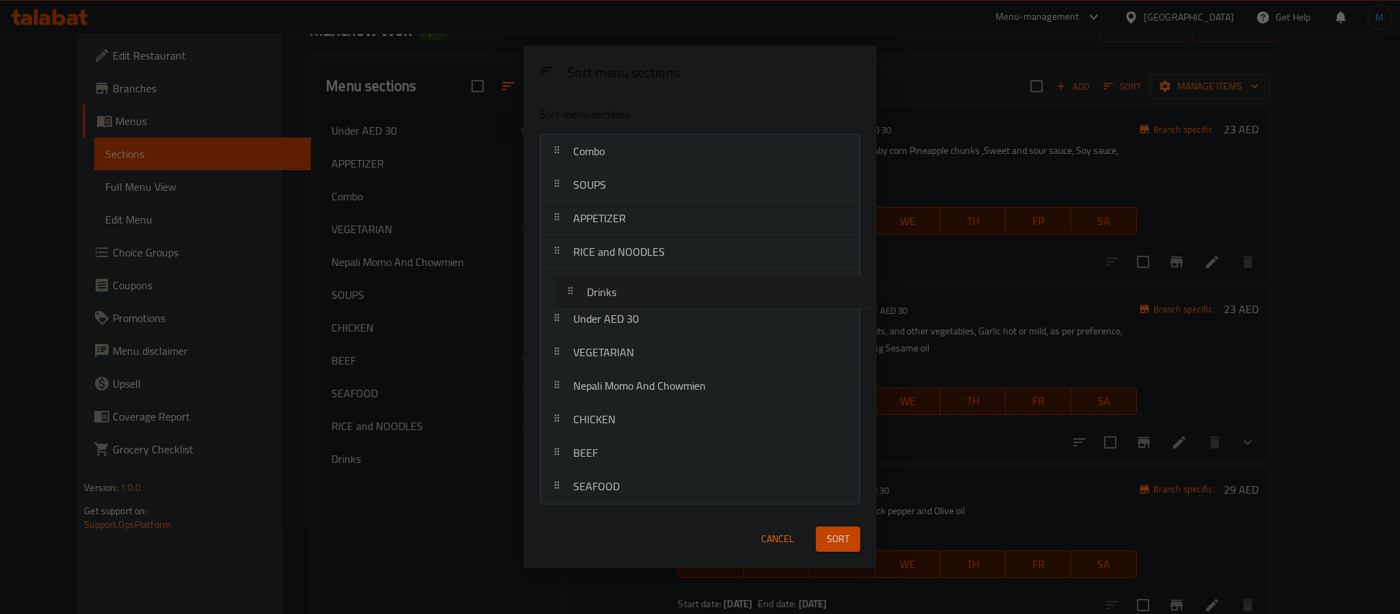
click at [669, 273] on nav "Combo SOUPS APPETIZER RICE and NOODLES Under AED 30 VEGETARIAN Nepali Momo And …" at bounding box center [700, 319] width 320 height 370
drag, startPoint x: 644, startPoint y: 392, endPoint x: 660, endPoint y: 275, distance: 118.7
click at [660, 275] on nav "Combo SOUPS APPETIZER RICE and NOODLES Drinks Under AED 30 VEGETARIAN Nepali Mo…" at bounding box center [700, 319] width 320 height 370
drag, startPoint x: 658, startPoint y: 282, endPoint x: 658, endPoint y: 292, distance: 10.2
click at [658, 292] on nav "Combo SOUPS APPETIZER RICE and NOODLES CHICKEN Drinks Under AED 30 VEGETARIAN N…" at bounding box center [700, 319] width 320 height 370
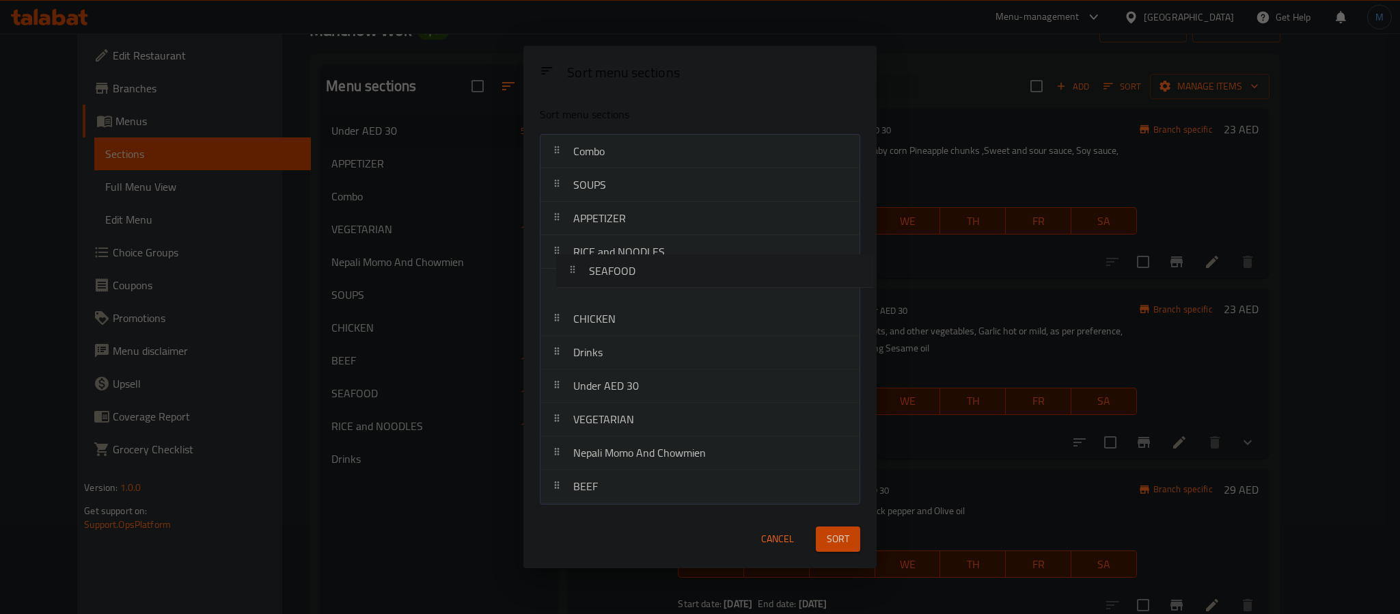
drag, startPoint x: 605, startPoint y: 497, endPoint x: 622, endPoint y: 266, distance: 230.8
click at [622, 266] on nav "Combo SOUPS APPETIZER RICE and NOODLES CHICKEN Drinks Under AED 30 VEGETARIAN N…" at bounding box center [700, 319] width 320 height 370
drag, startPoint x: 693, startPoint y: 506, endPoint x: 693, endPoint y: 482, distance: 23.9
click at [693, 482] on div "Sort menu sections Combo SOUPS APPETIZER RICE and NOODLES SEAFOOD CHICKEN Drink…" at bounding box center [699, 303] width 353 height 414
drag, startPoint x: 693, startPoint y: 482, endPoint x: 704, endPoint y: 344, distance: 138.5
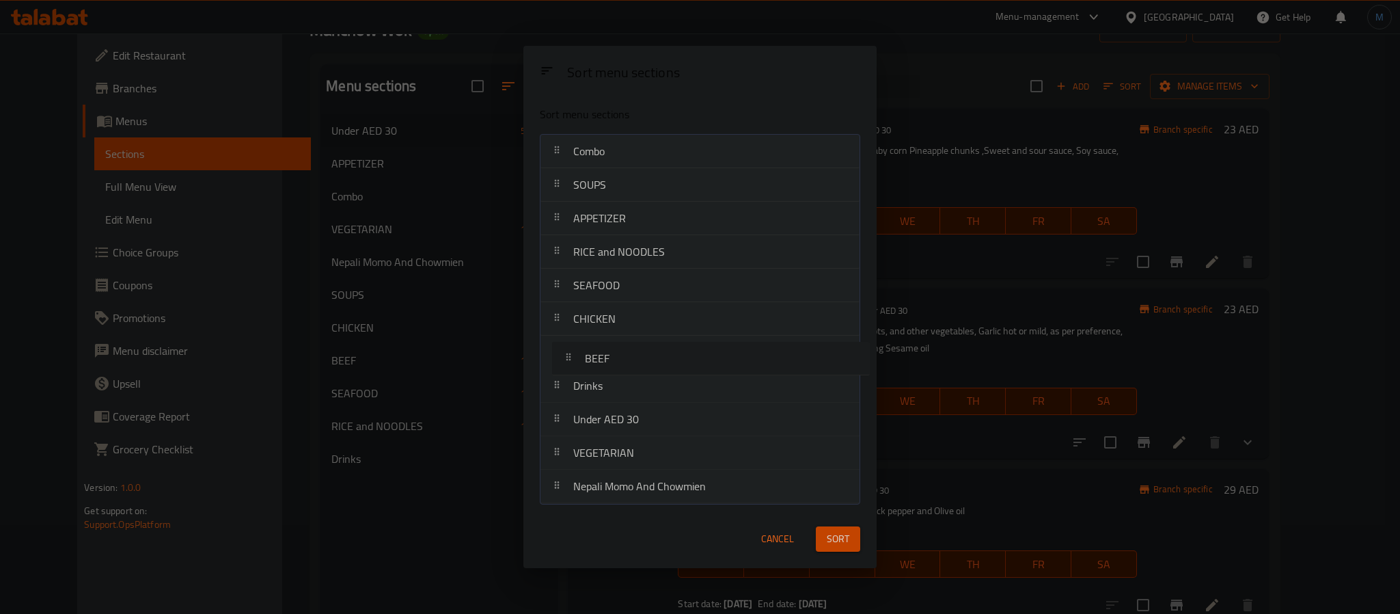
click at [704, 344] on nav "Combo SOUPS APPETIZER RICE and NOODLES SEAFOOD CHICKEN Drinks Under AED 30 VEGE…" at bounding box center [700, 319] width 320 height 370
drag, startPoint x: 693, startPoint y: 462, endPoint x: 701, endPoint y: 382, distance: 80.4
click at [701, 382] on nav "Combo SOUPS APPETIZER RICE and NOODLES SEAFOOD CHICKEN BEEF Drinks Under AED 30…" at bounding box center [700, 319] width 320 height 370
click at [845, 539] on span "Sort" at bounding box center [838, 538] width 23 height 17
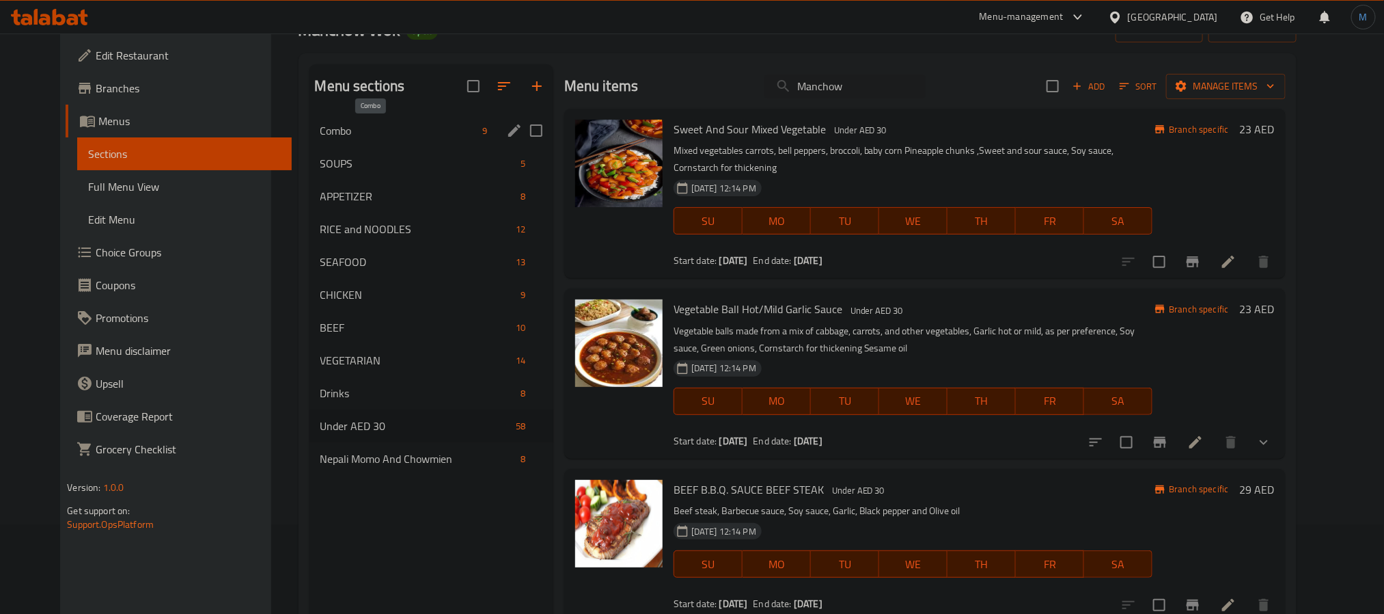
click at [387, 128] on span "Combo" at bounding box center [398, 130] width 157 height 16
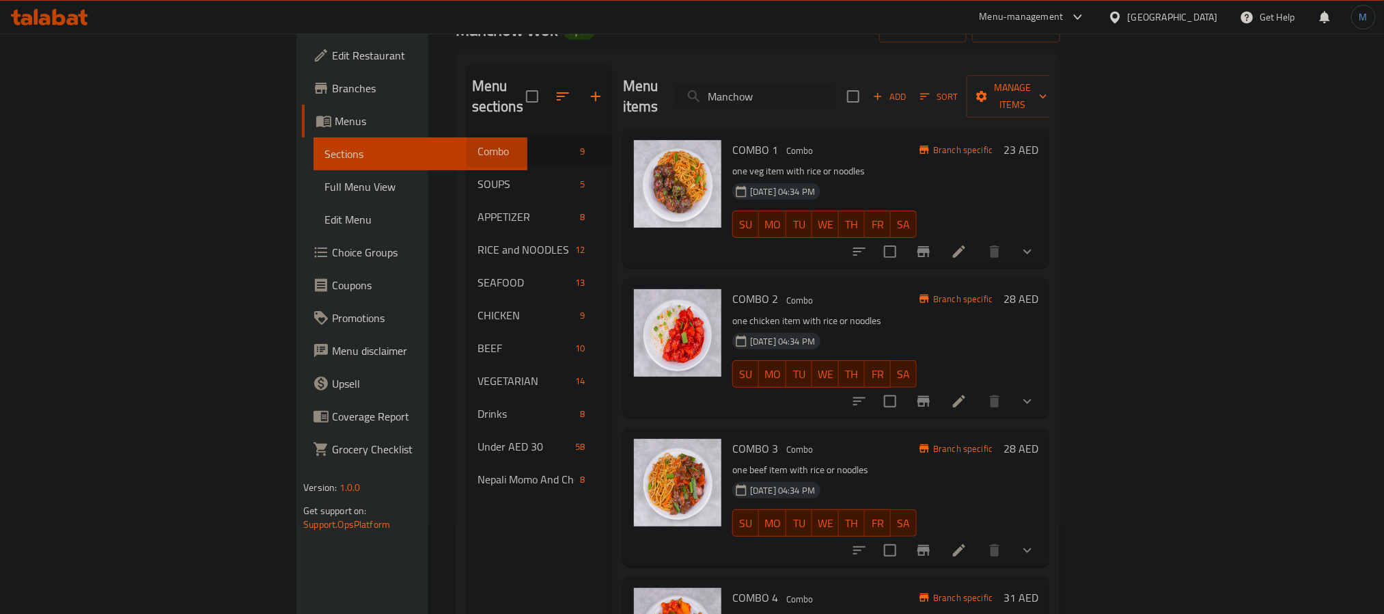
click at [917, 312] on p "one chicken item with rice or noodles" at bounding box center [824, 320] width 184 height 17
click at [917, 289] on h6 "COMBO 2 Combo" at bounding box center [824, 298] width 184 height 19
click at [968, 243] on icon at bounding box center [959, 251] width 16 height 16
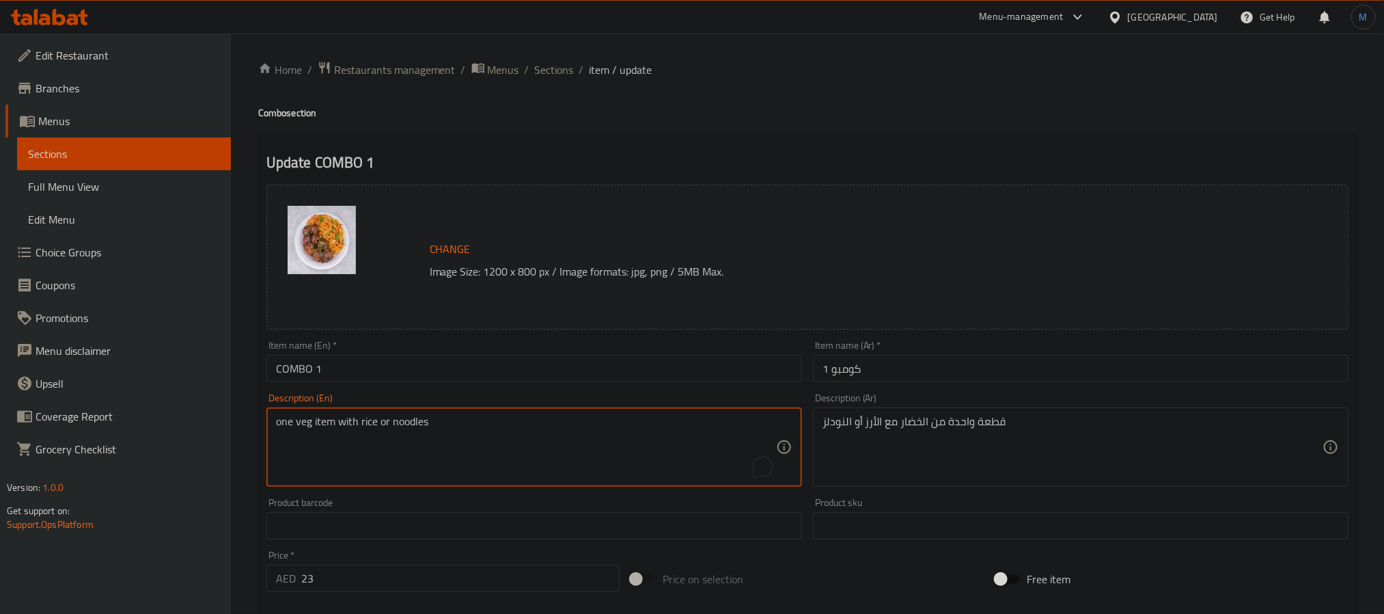
paste textarea "Choose one veg."
type textarea "Choose one veg. item with rice or noodles"
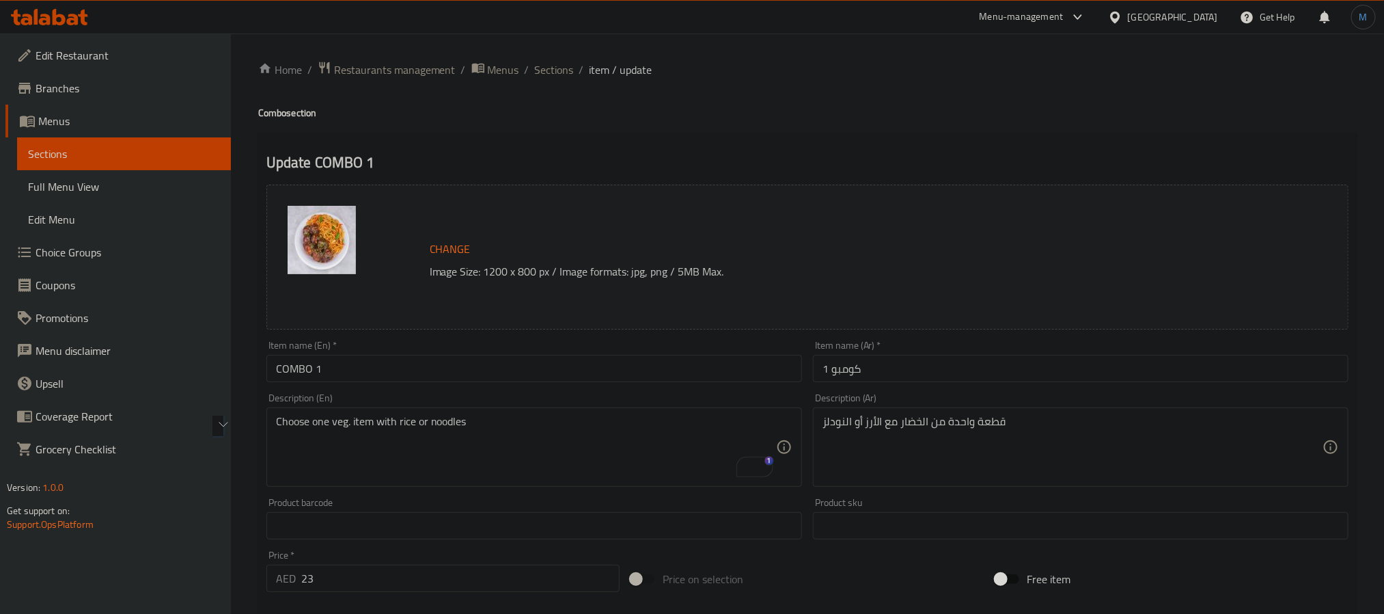
paste textarea "اختر صنفًا واحدًا من الخضار مع الأرز أو المعكرونة"
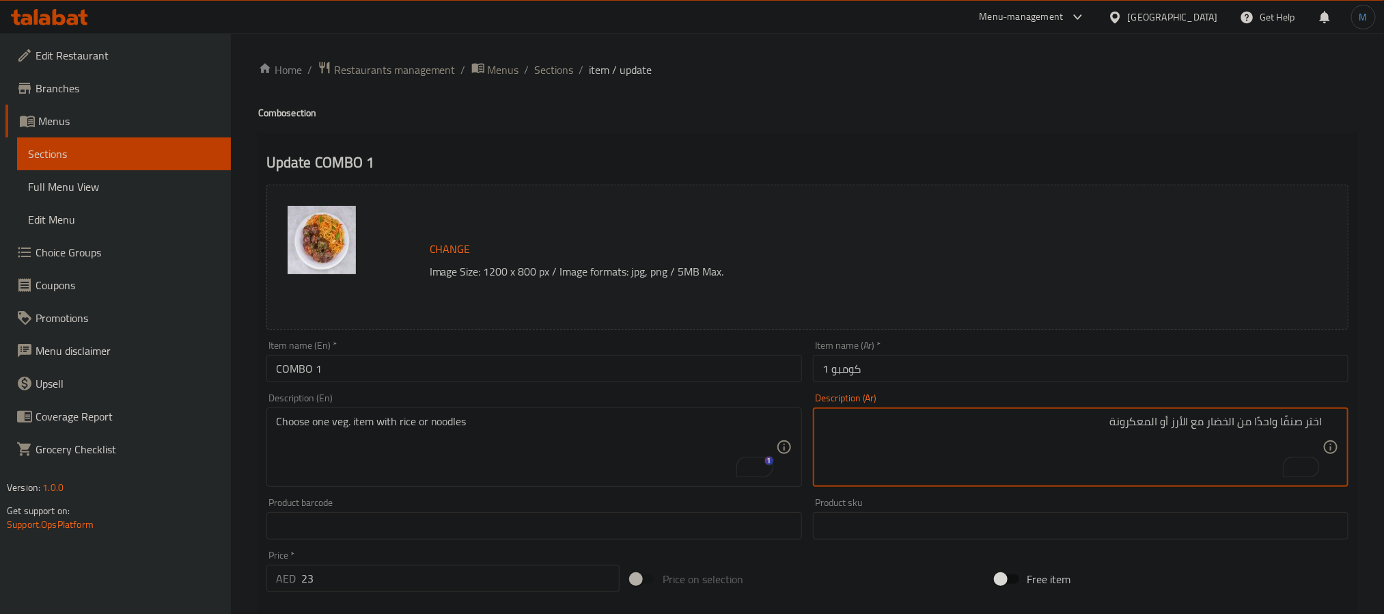
click at [1122, 407] on div "Description (Ar) اختر صنفًا واحدًا من الخضار مع الأرز أو المعكرونة Description …" at bounding box center [1081, 440] width 536 height 94
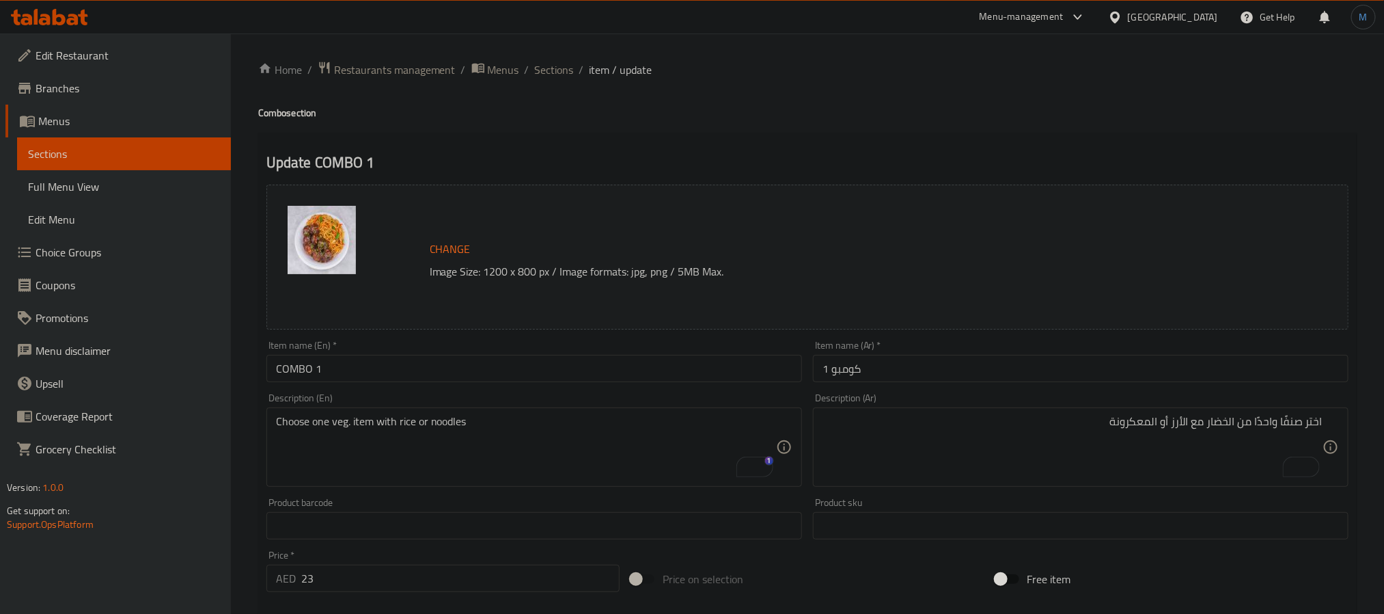
click at [1131, 414] on div "اختر صنفًا واحدًا من الخضار مع الأرز أو المعكرونة Description (Ar)" at bounding box center [1081, 446] width 536 height 79
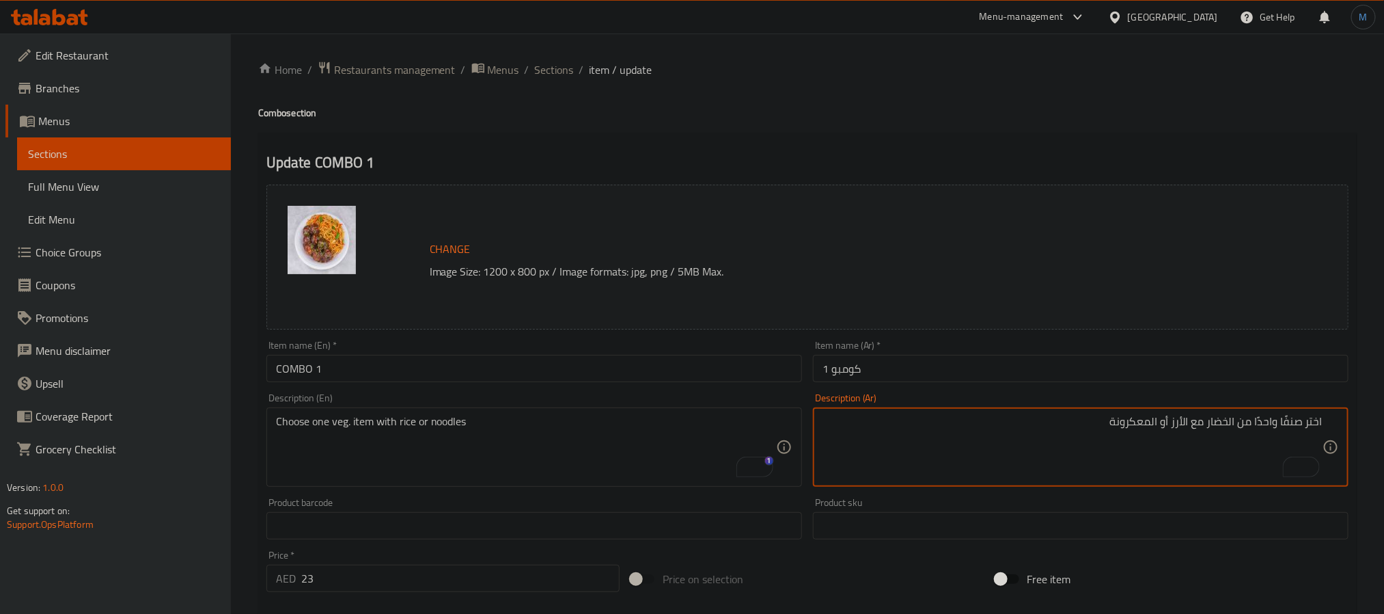
click at [1140, 414] on div "اختر صنفًا واحدًا من الخضار مع الأرز أو المعكرونة Description (Ar)" at bounding box center [1081, 446] width 536 height 79
click at [1138, 417] on textarea "اختر صنفًا واحدًا من الخضار مع الأرز أو المعكرونة" at bounding box center [1073, 447] width 500 height 65
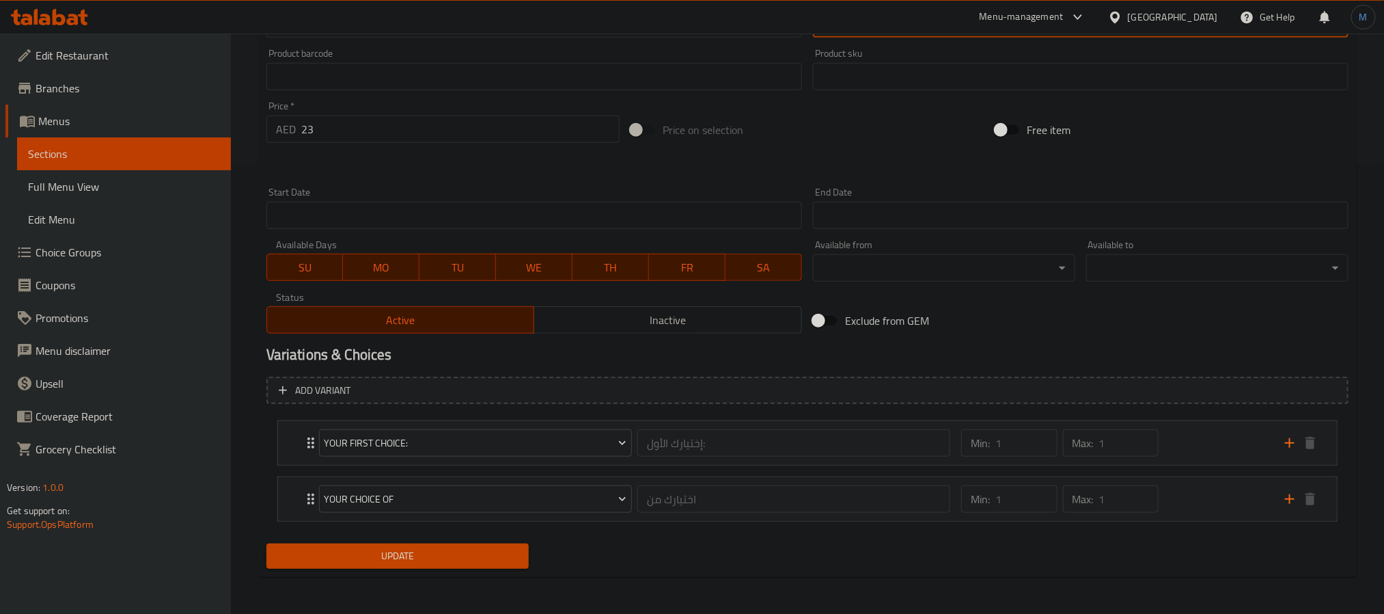
scroll to position [452, 0]
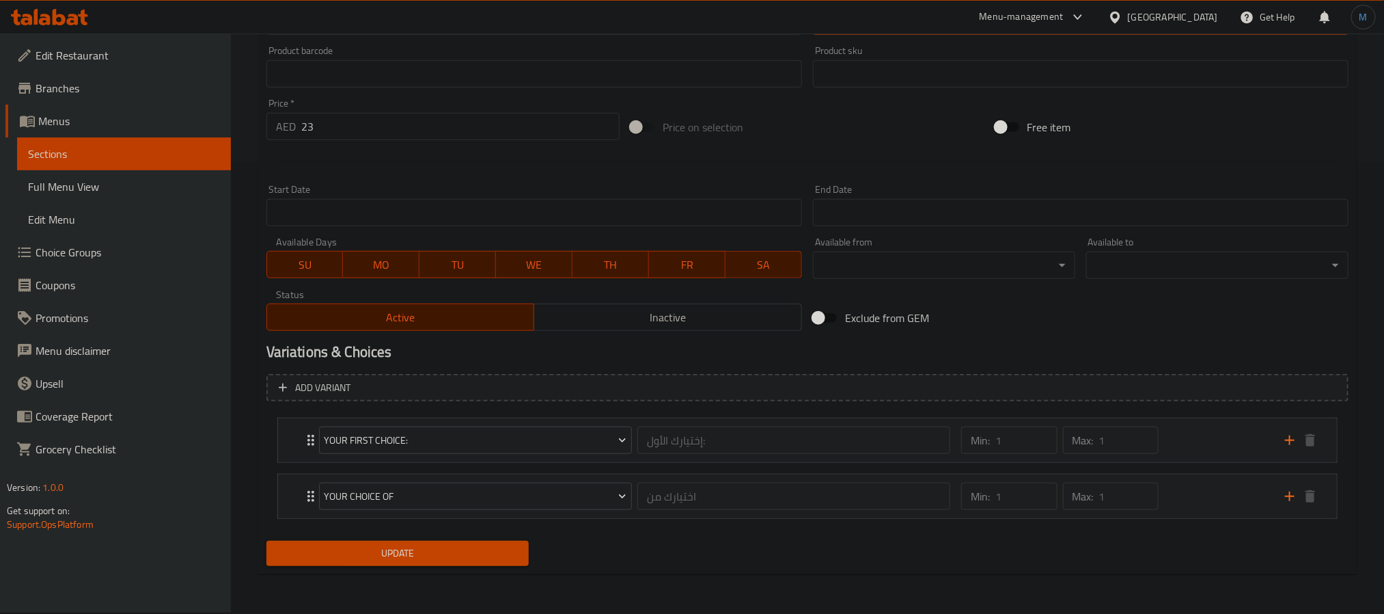
type textarea "اختر صنفًا واحدًا من الخضار مع الأرز أو نودلز"
click at [427, 541] on div "Update" at bounding box center [397, 553] width 273 height 36
click at [421, 548] on span "Update" at bounding box center [397, 553] width 241 height 17
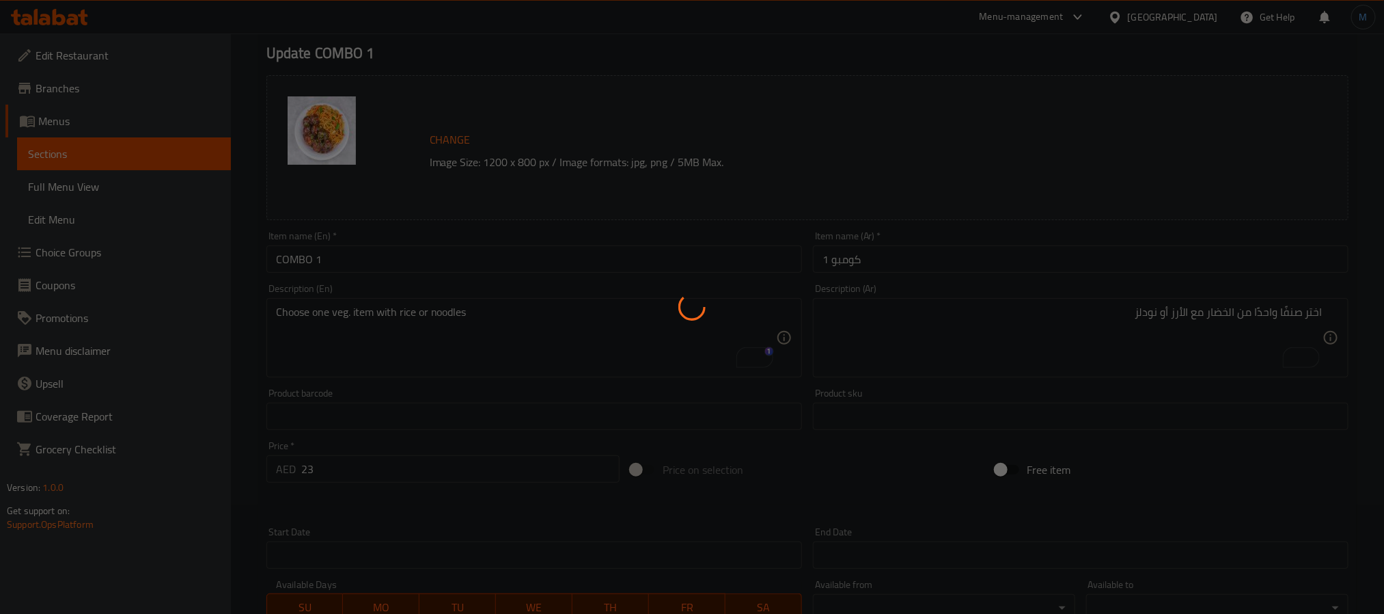
scroll to position [42, 0]
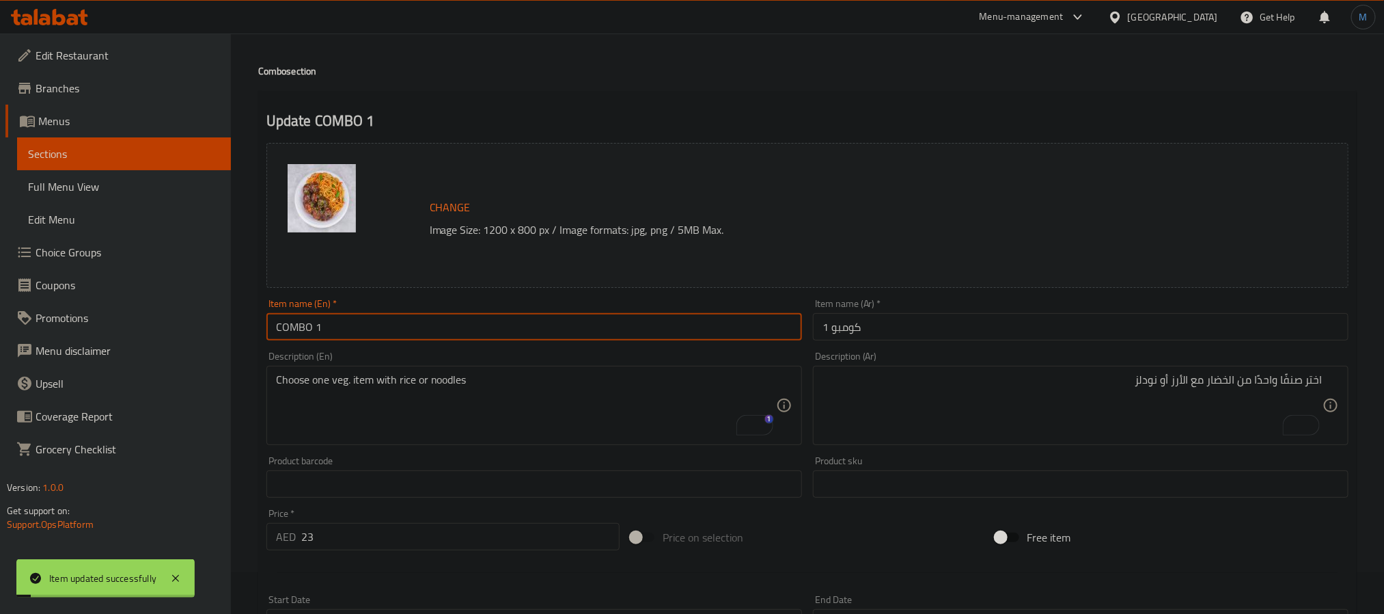
click at [498, 333] on input "COMBO 1" at bounding box center [534, 326] width 536 height 27
type input "Combo 1"
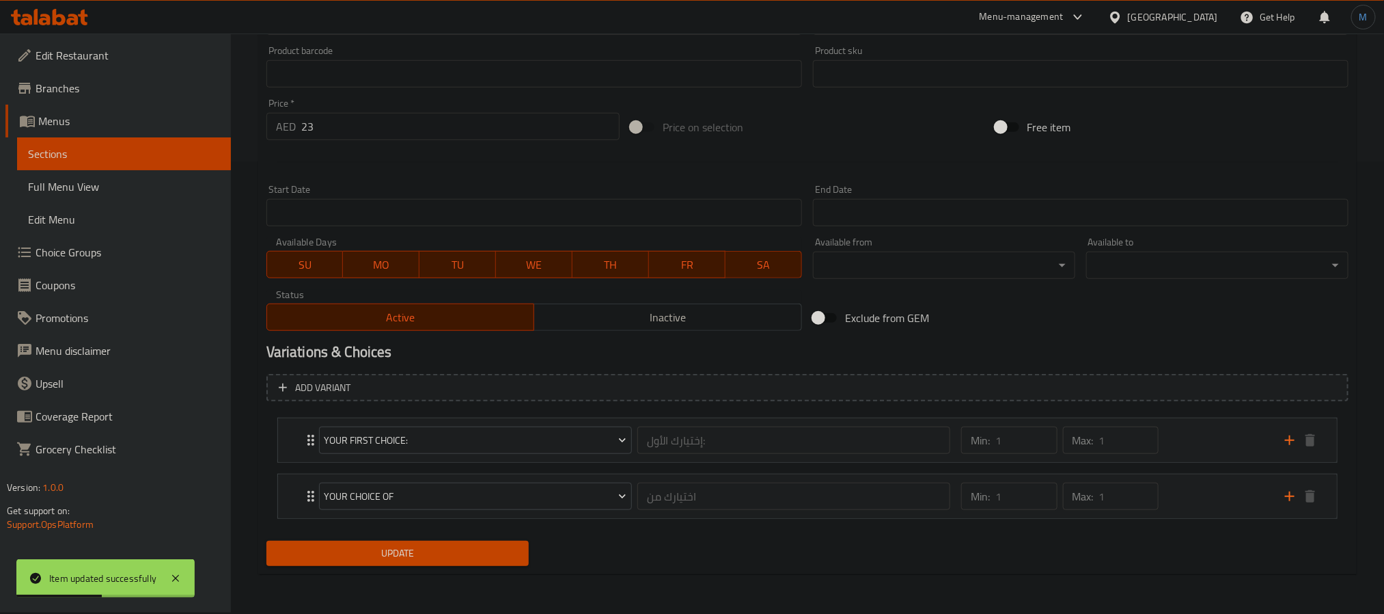
click at [385, 562] on span "Update" at bounding box center [397, 553] width 241 height 17
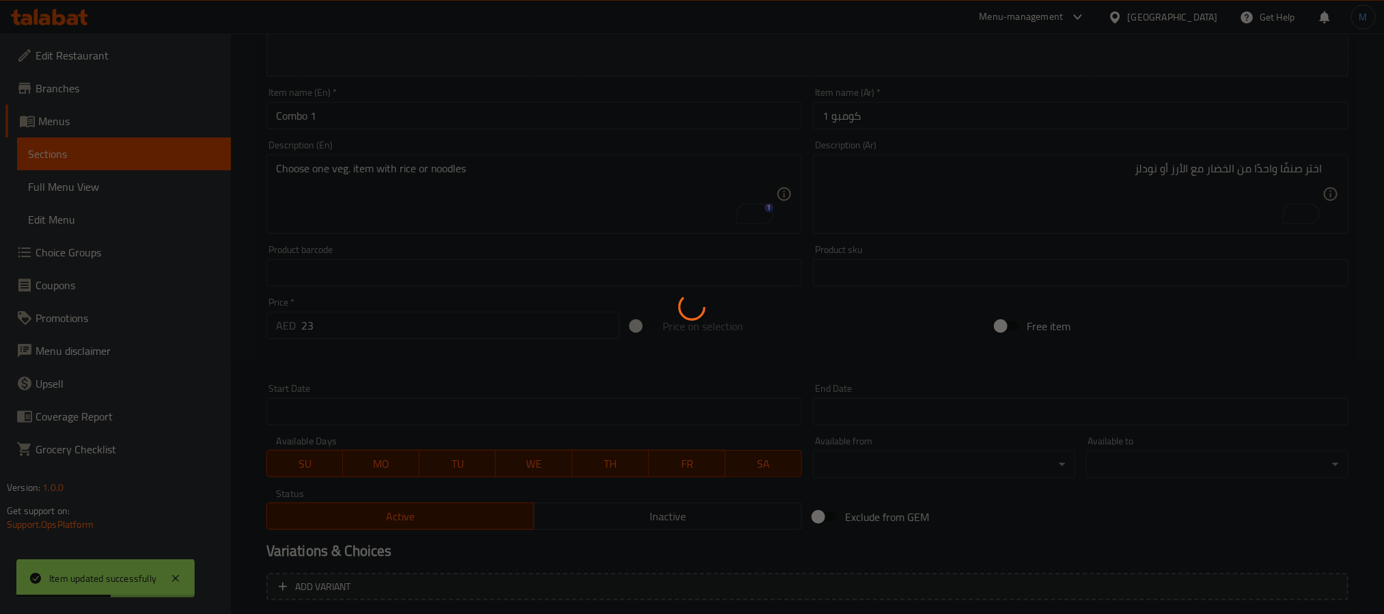
scroll to position [144, 0]
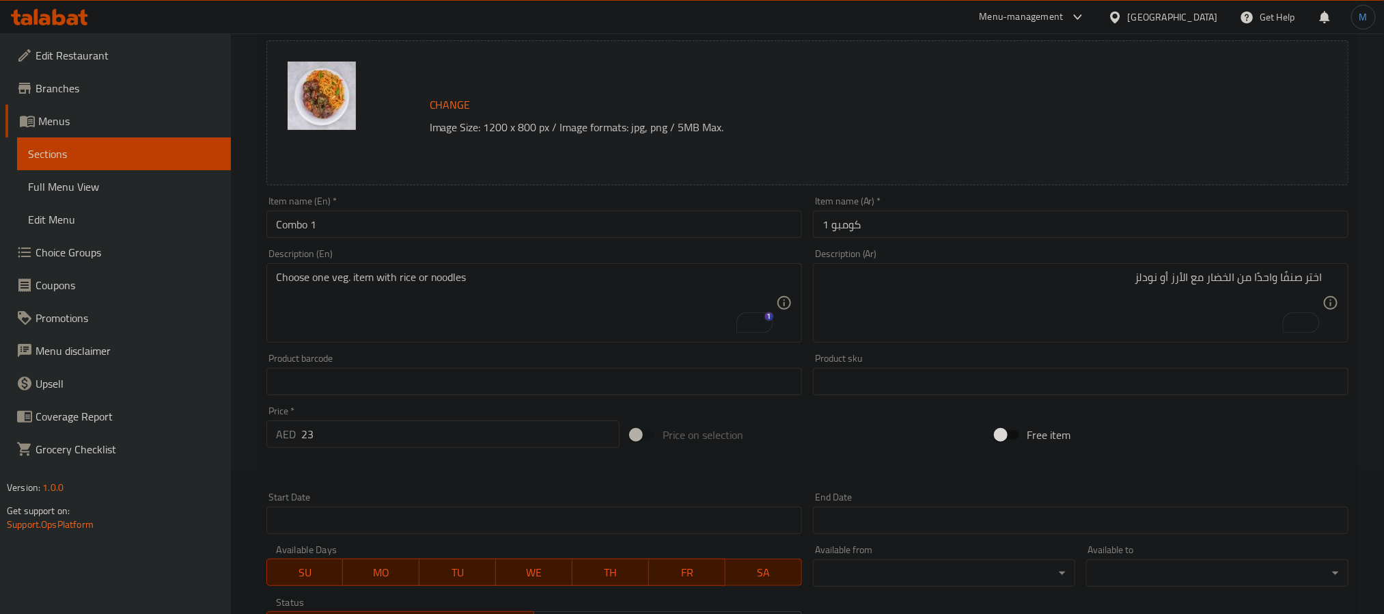
click at [407, 215] on input "Combo 1" at bounding box center [534, 223] width 536 height 27
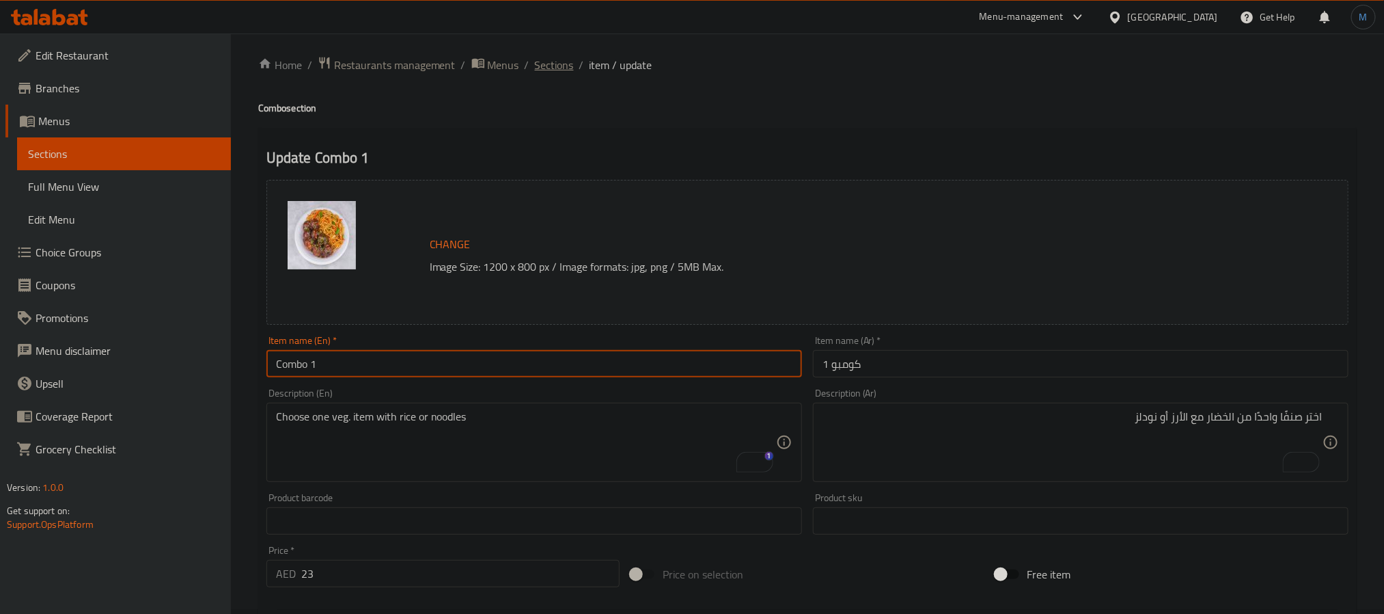
scroll to position [0, 0]
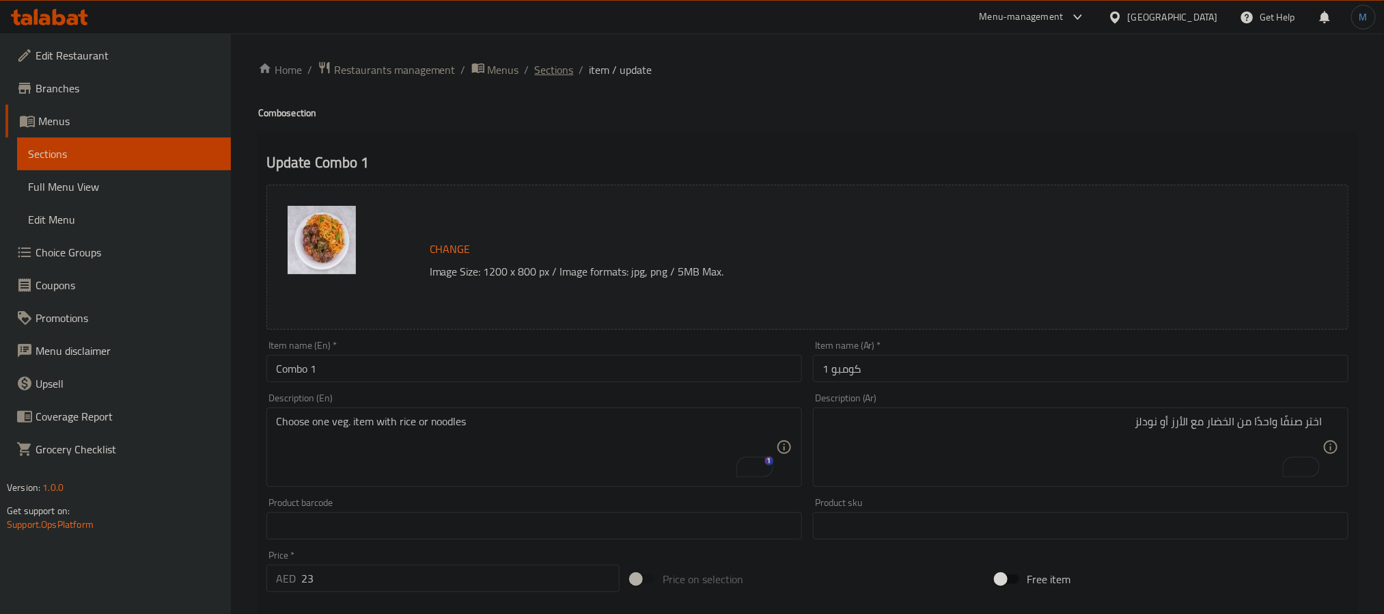
click at [549, 78] on span "Sections" at bounding box center [554, 69] width 39 height 16
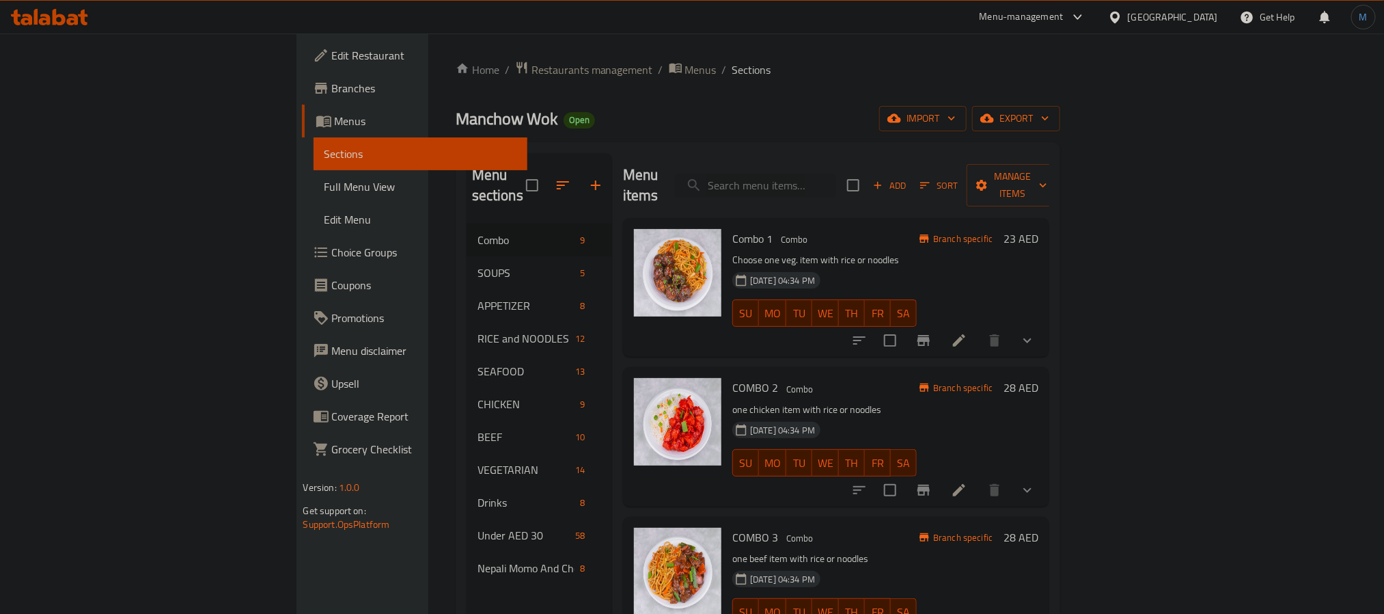
click at [932, 332] on icon "Branch-specific-item" at bounding box center [924, 340] width 16 height 16
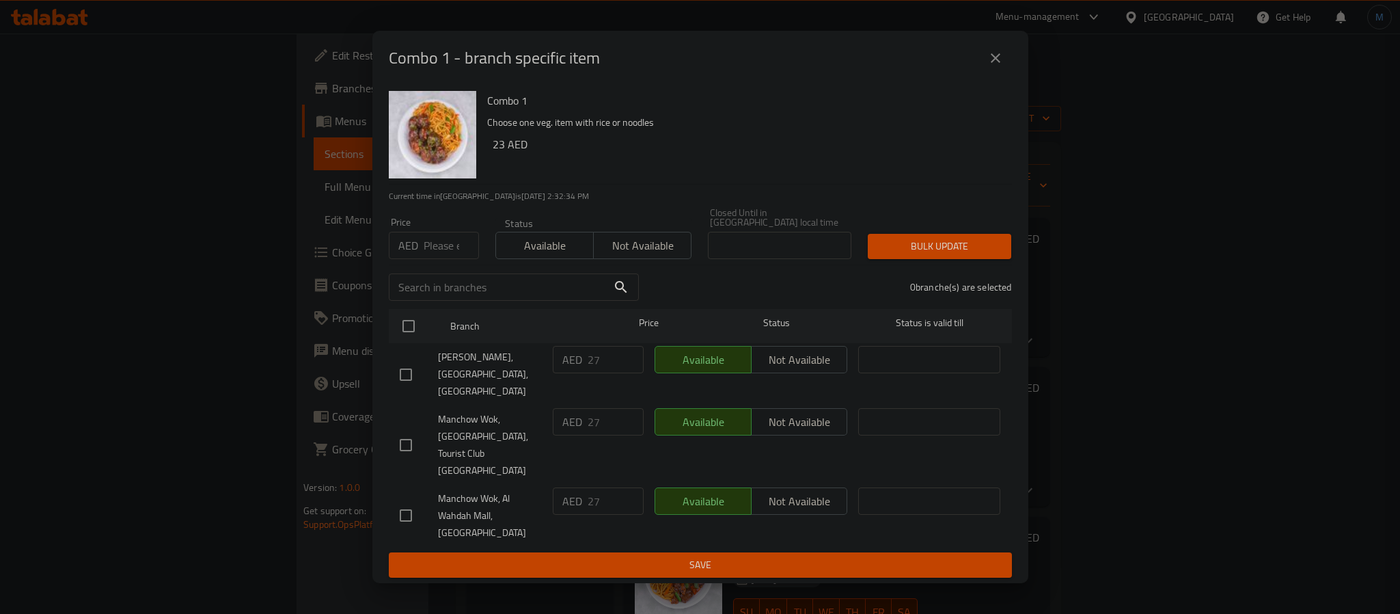
click at [984, 74] on div "Combo 1 - branch specific item" at bounding box center [700, 58] width 623 height 33
click at [993, 63] on icon "close" at bounding box center [996, 58] width 10 height 10
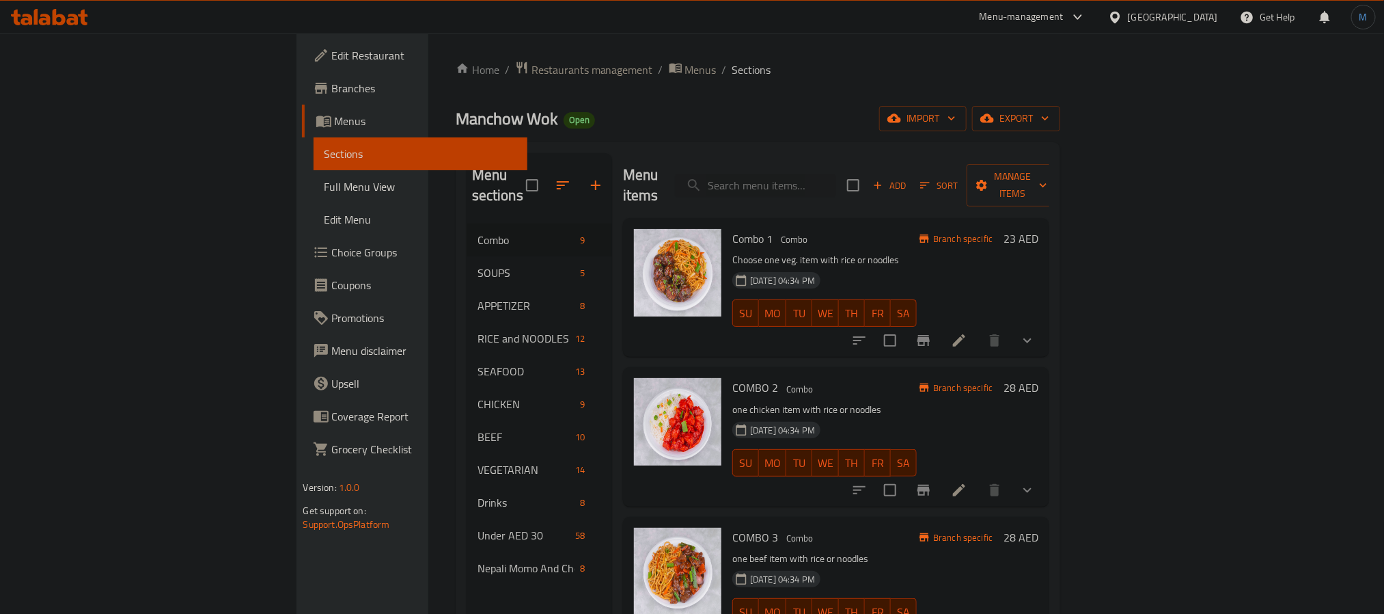
click at [1036, 332] on icon "show more" at bounding box center [1027, 340] width 16 height 16
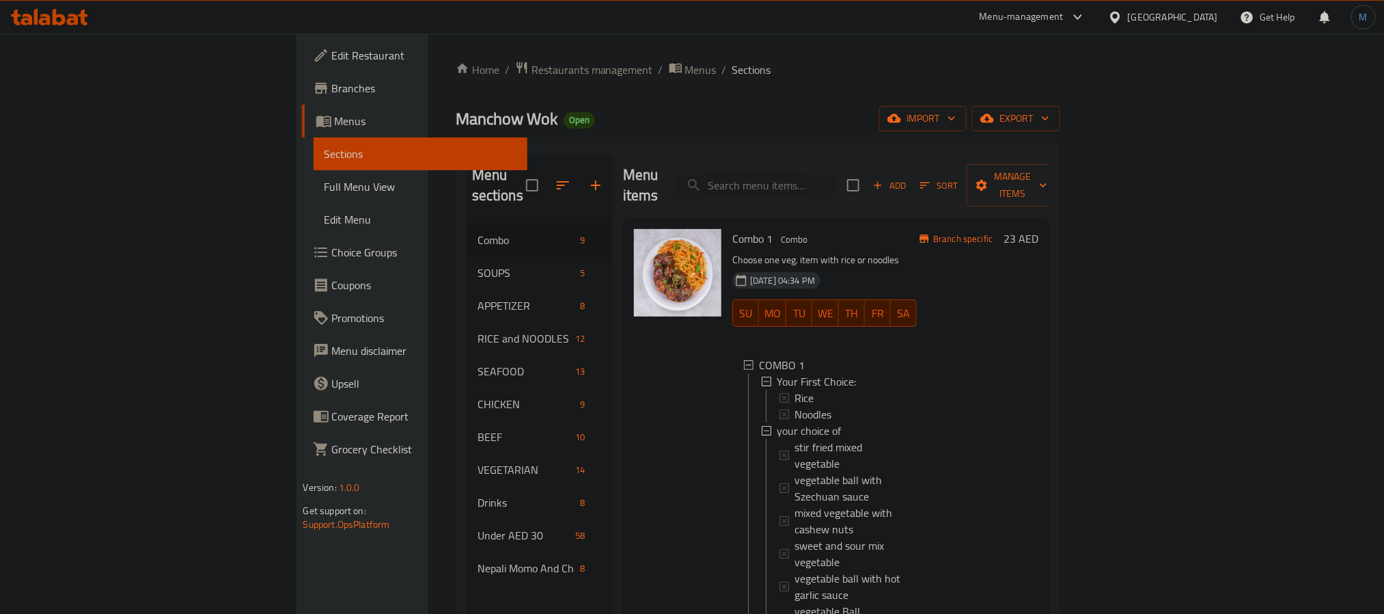
click at [847, 229] on h6 "Combo 1 Combo" at bounding box center [824, 238] width 184 height 19
click at [904, 230] on div "Combo 1 Combo Choose one veg. item with rice or noodles 07-12-2023 04:34 PM SU …" at bounding box center [824, 462] width 195 height 478
click at [302, 262] on link "Choice Groups" at bounding box center [414, 252] width 225 height 33
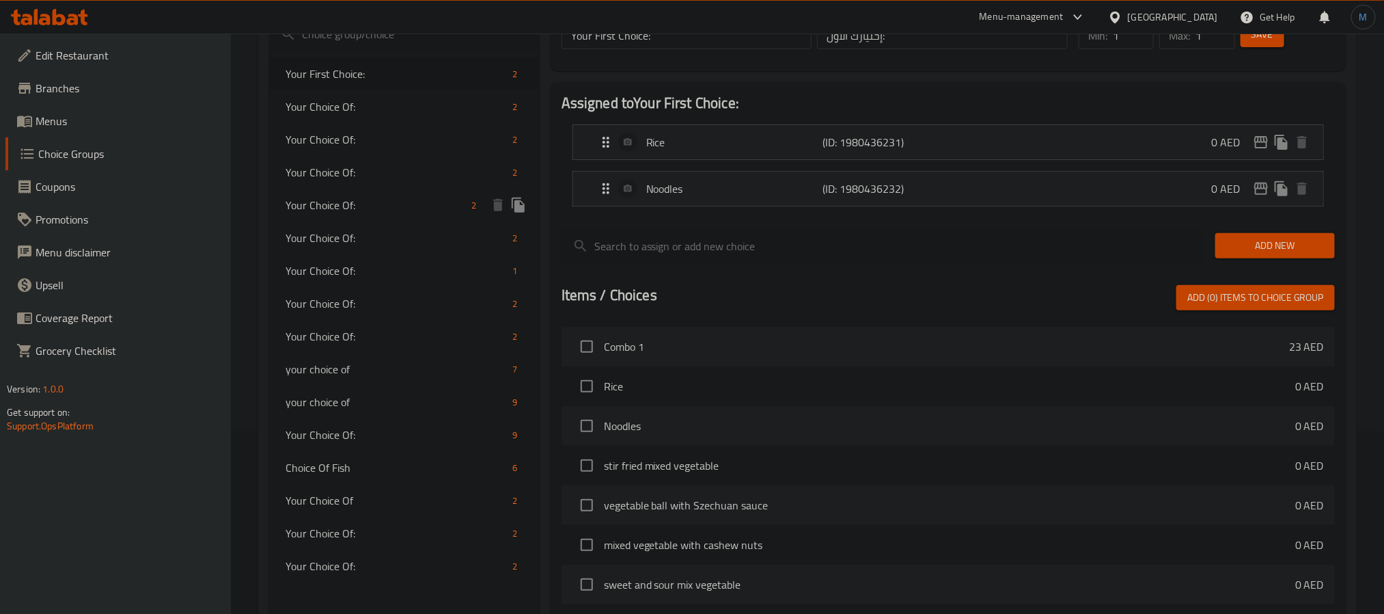
scroll to position [306, 0]
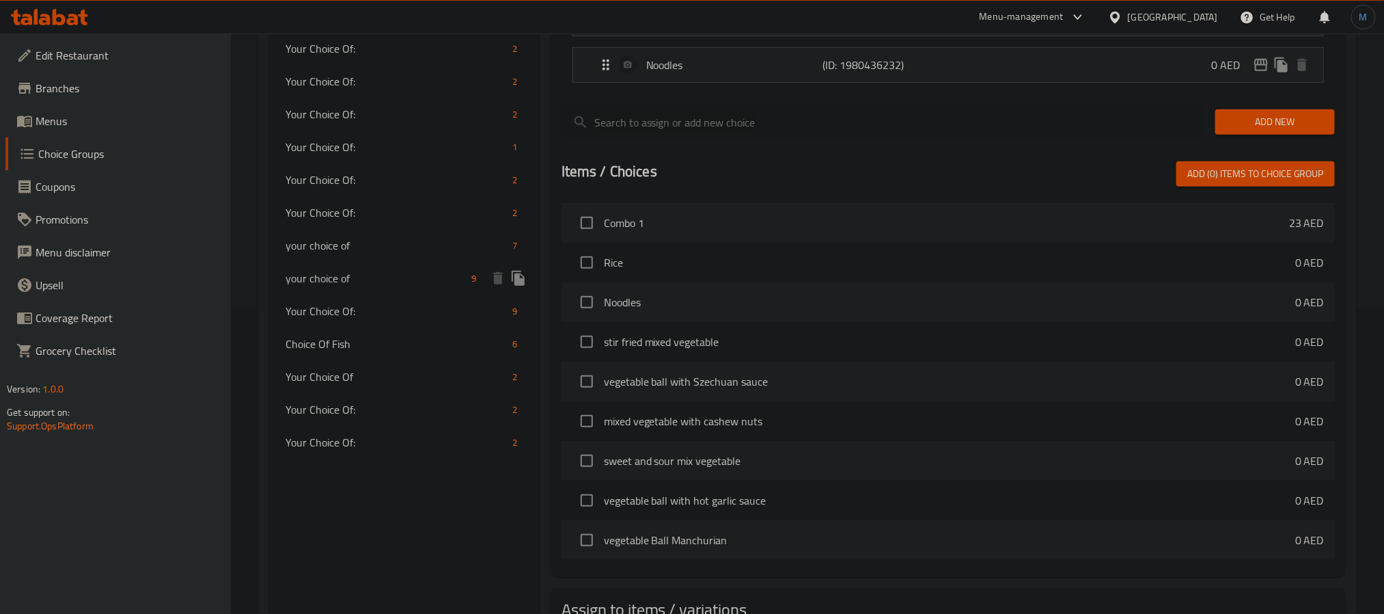
click at [381, 279] on span "your choice of" at bounding box center [376, 278] width 181 height 16
type input "your choice of"
type input "اختيارك من"
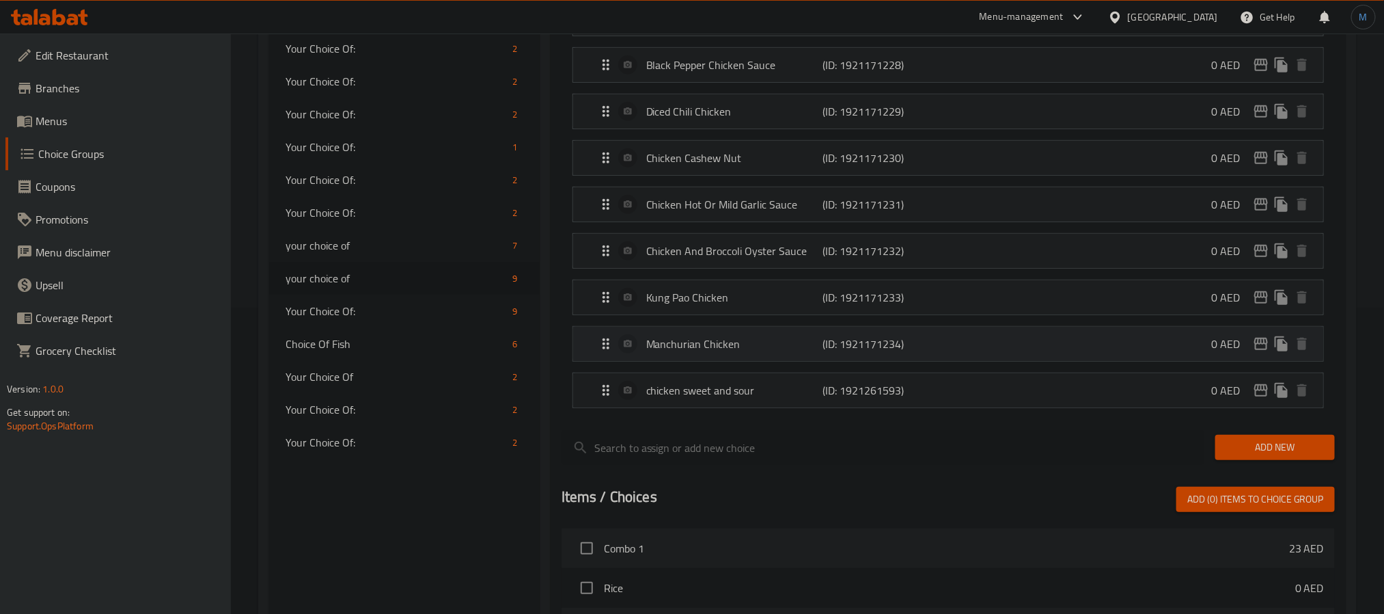
scroll to position [0, 0]
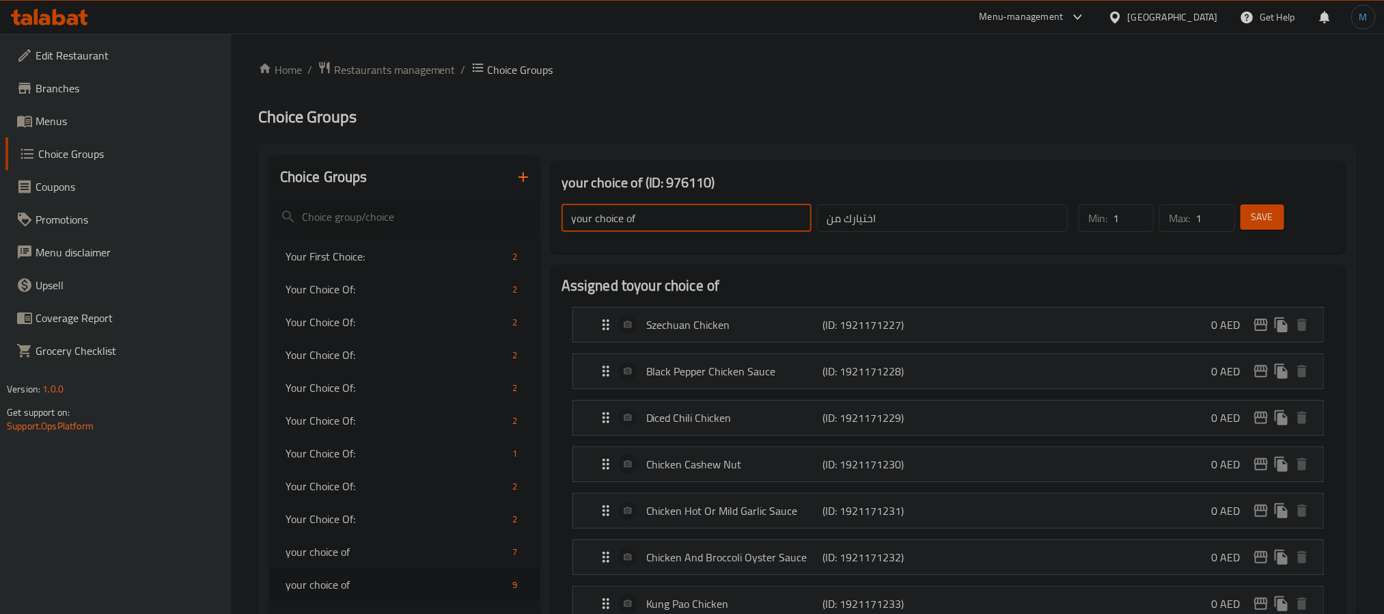
click at [675, 230] on input "your choice of" at bounding box center [687, 217] width 251 height 27
type input "Your Choice of"
click at [1261, 205] on button "Save" at bounding box center [1263, 216] width 44 height 25
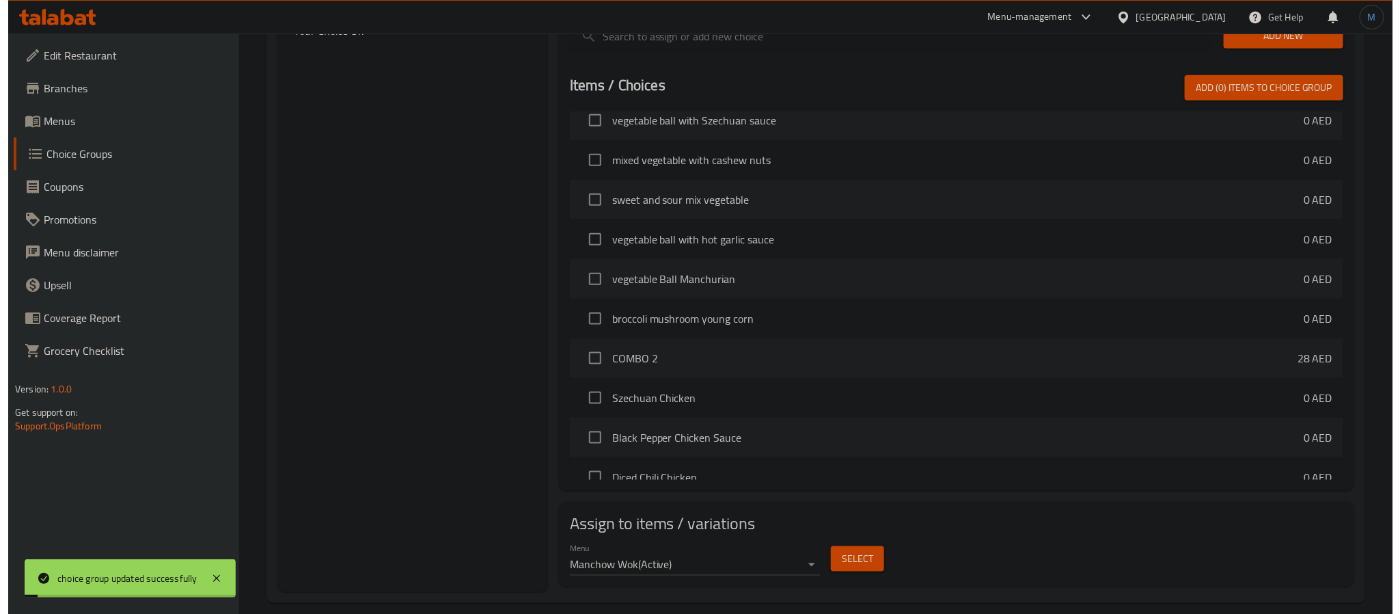
scroll to position [512, 0]
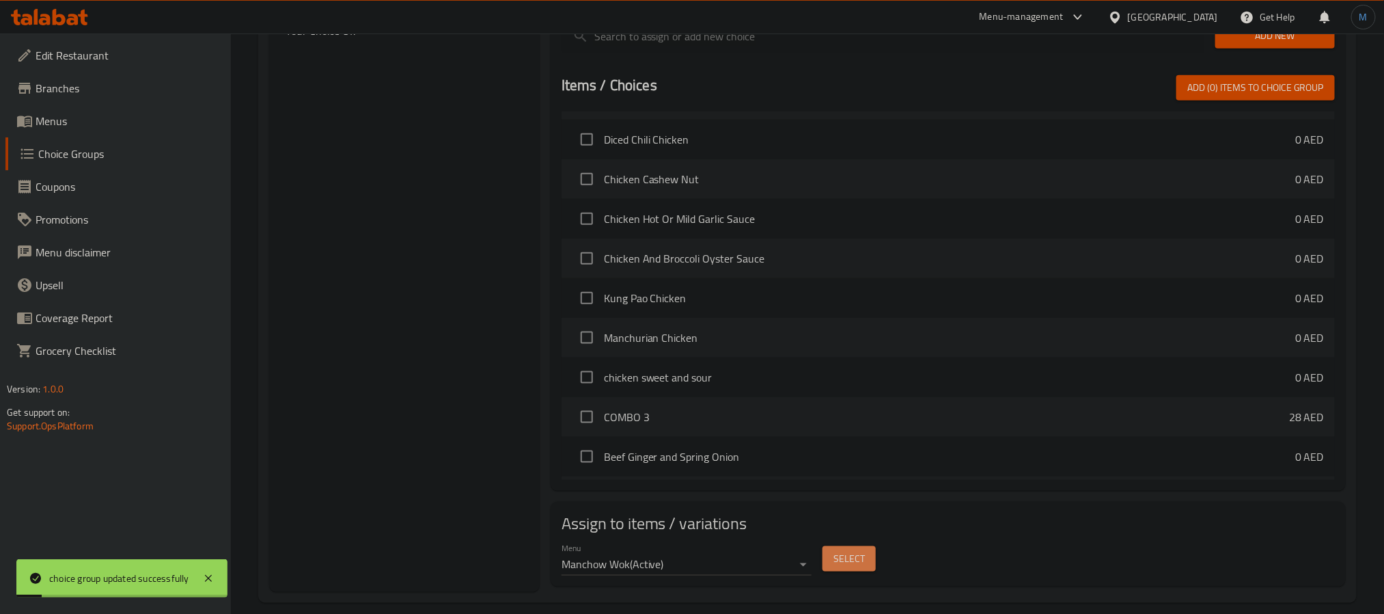
click at [862, 553] on button "Select" at bounding box center [849, 558] width 53 height 25
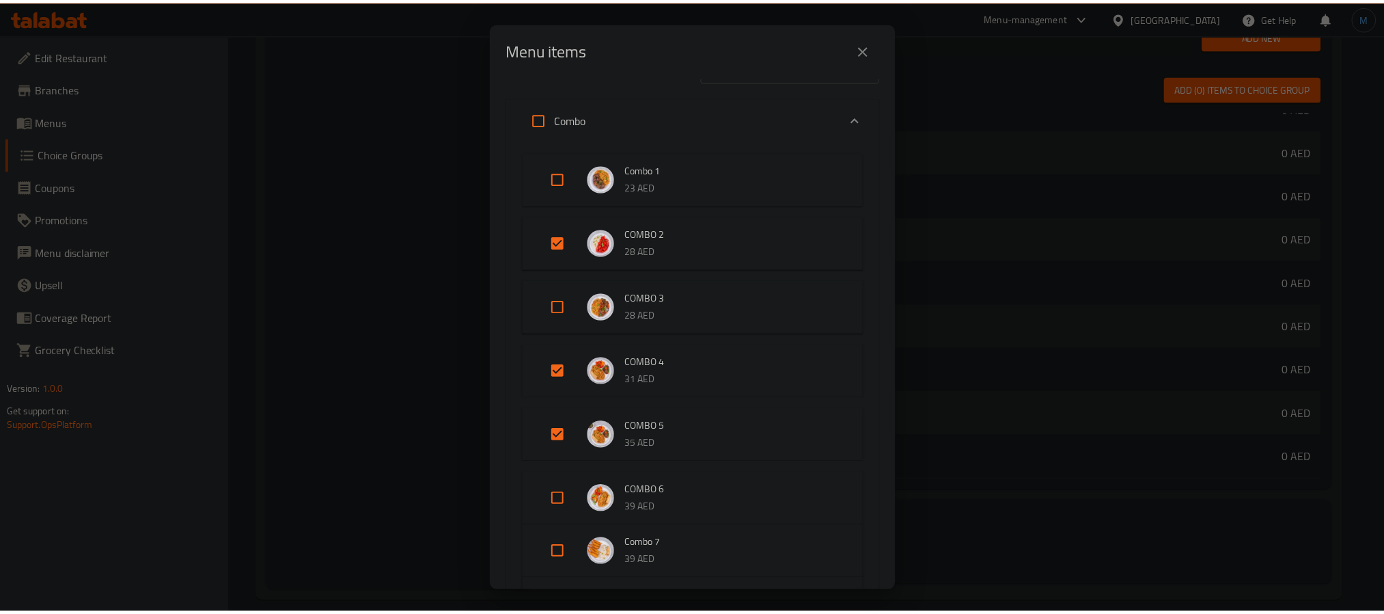
scroll to position [0, 0]
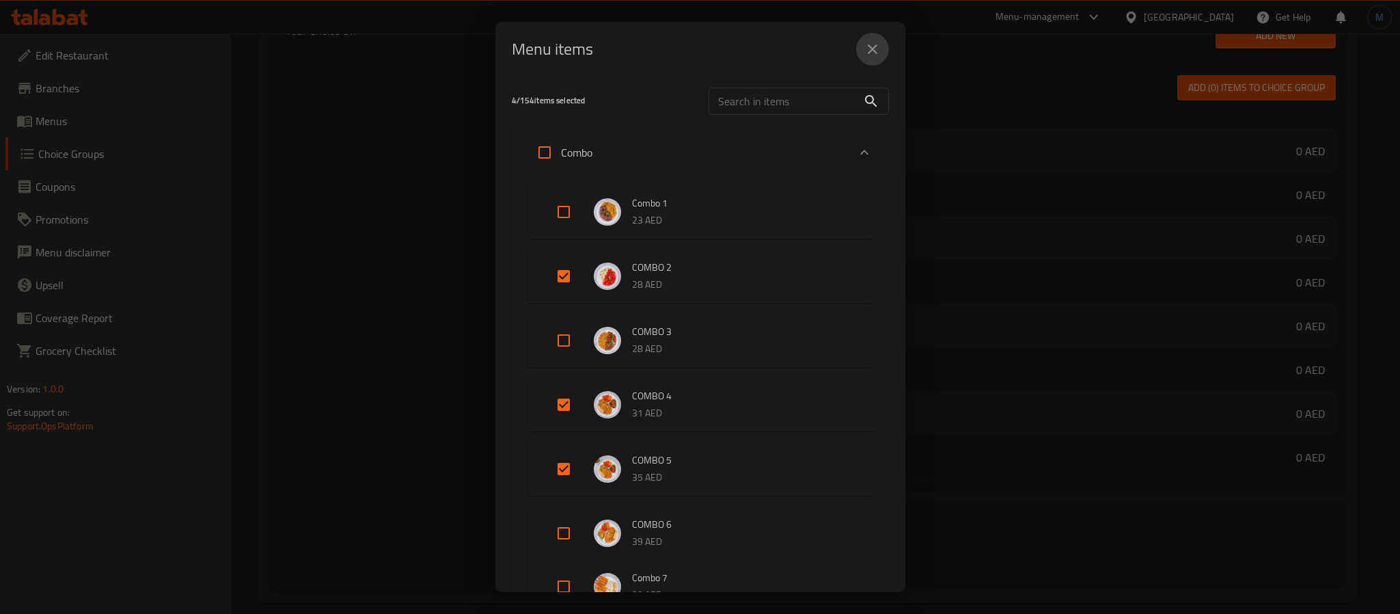
click at [871, 43] on icon "close" at bounding box center [872, 49] width 16 height 16
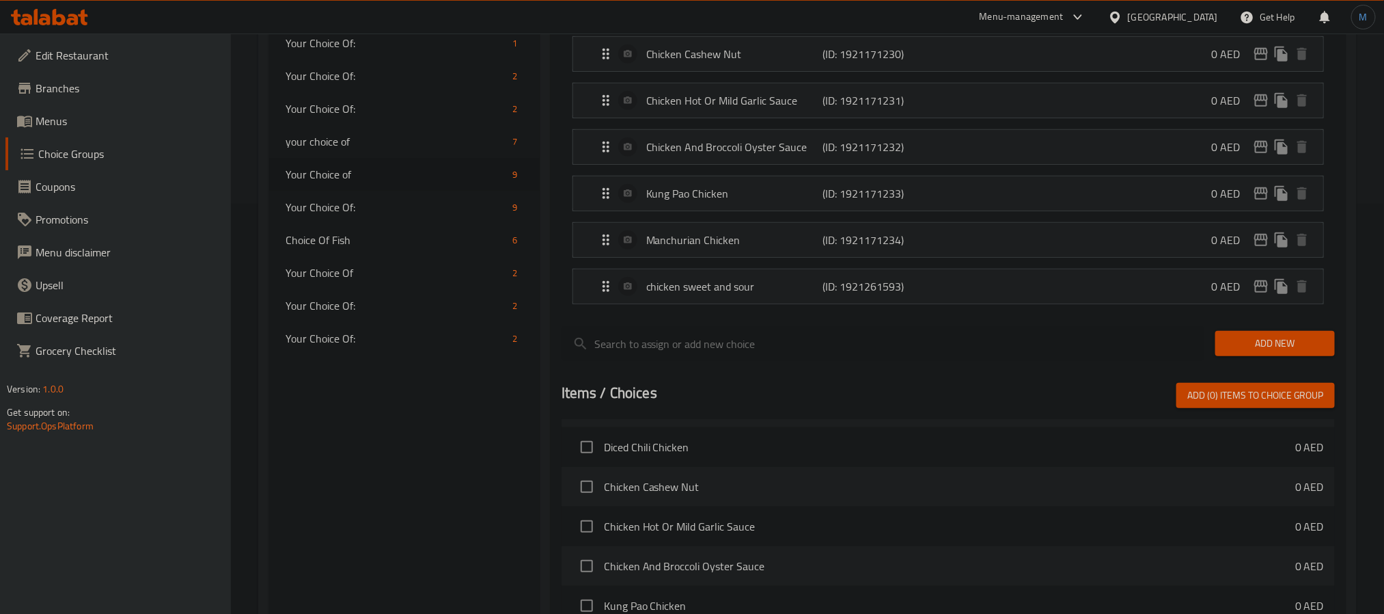
scroll to position [739, 0]
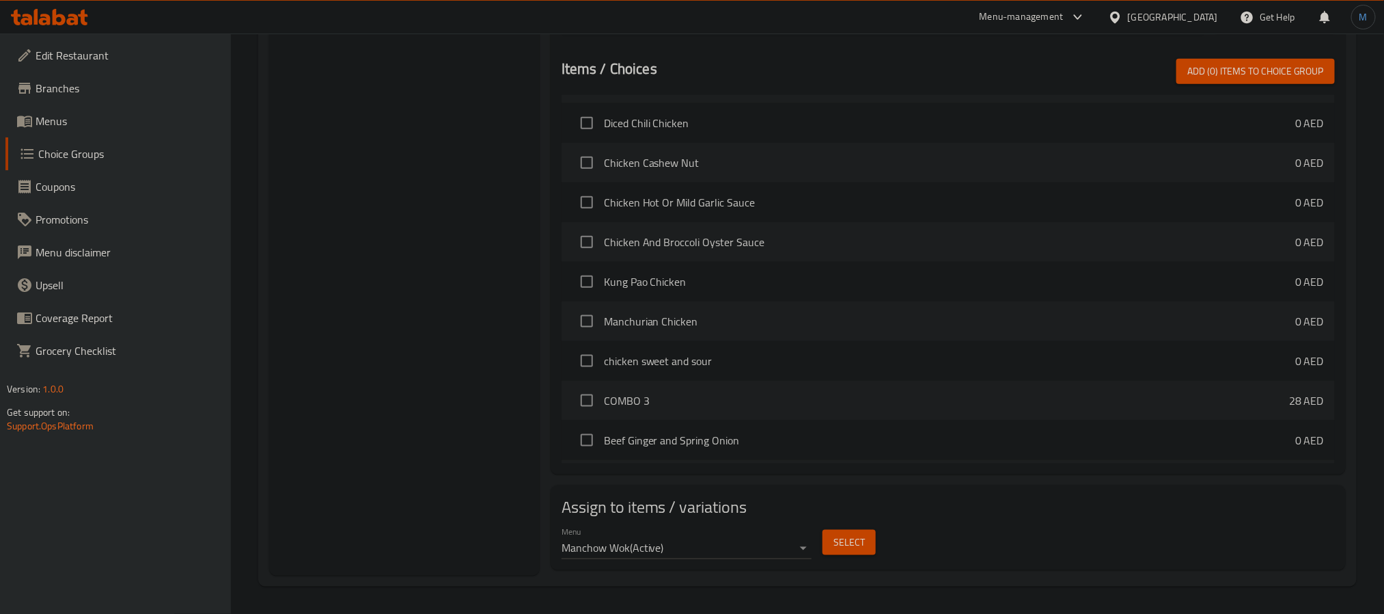
click at [823, 546] on button "Select" at bounding box center [849, 542] width 53 height 25
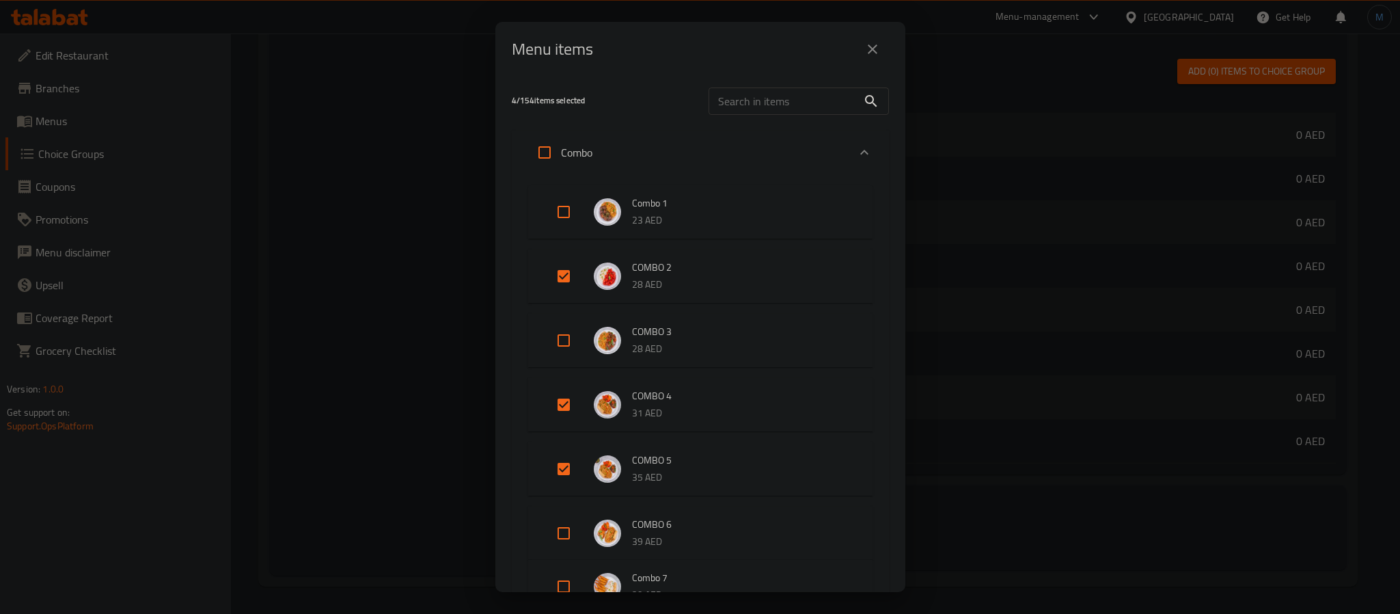
click at [877, 44] on icon "close" at bounding box center [872, 49] width 16 height 16
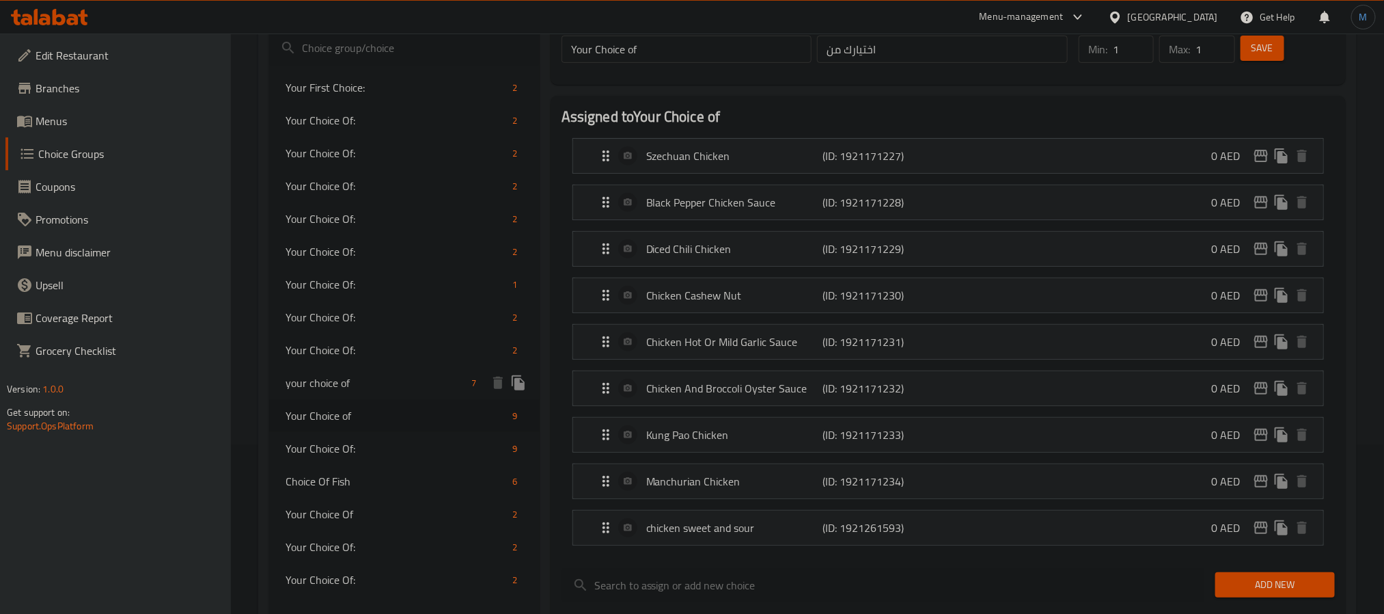
scroll to position [205, 0]
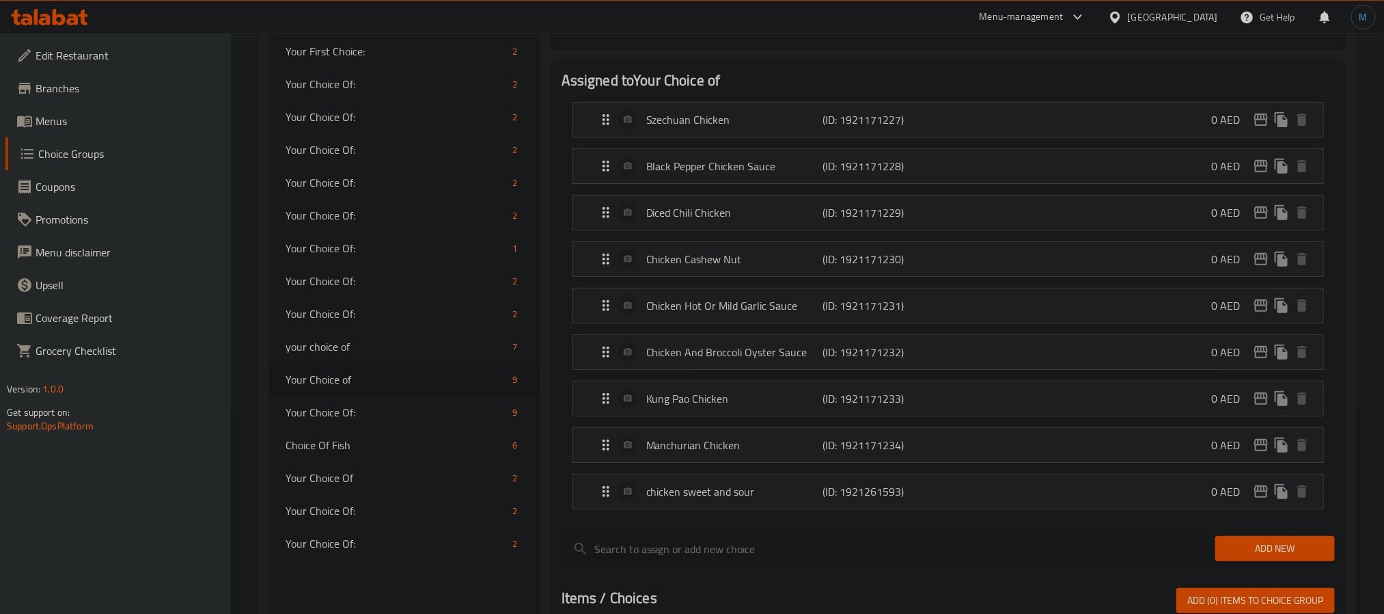
click at [566, 398] on li "Kung Pao Chicken (ID: 1921171233) 0 AED Name (En) Kung Pao Chicken Name (En) Na…" at bounding box center [948, 398] width 773 height 46
click at [390, 383] on span "Your Choice of" at bounding box center [376, 379] width 181 height 16
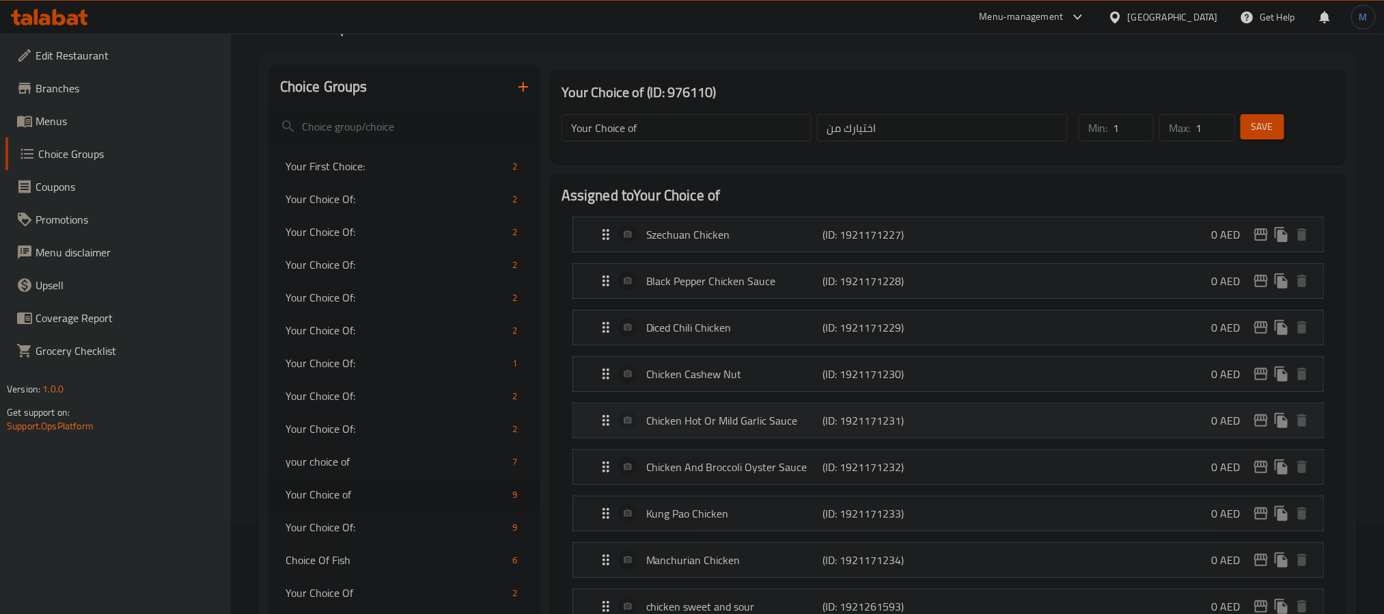
scroll to position [307, 0]
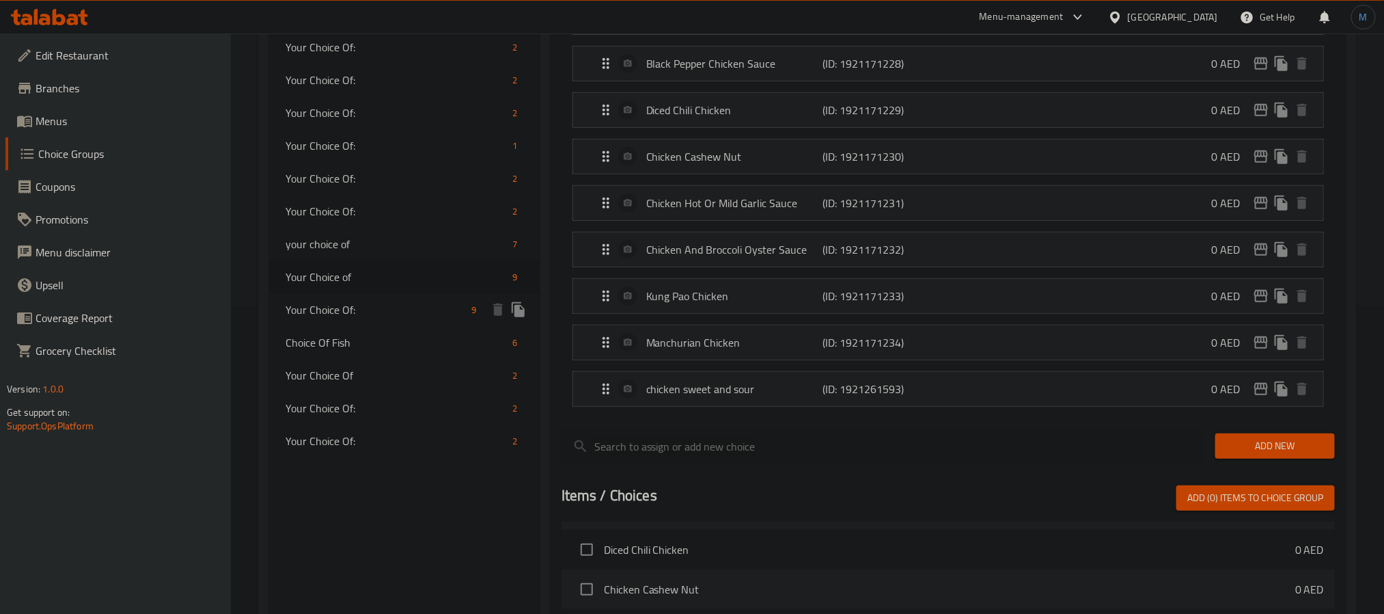
click at [421, 306] on span "Your Choice Of:" at bounding box center [376, 309] width 181 height 16
type input "Your Choice Of:"
type input "إختيارك من:"
click at [407, 281] on span "Your Choice of" at bounding box center [376, 277] width 181 height 16
type input "Your Choice of"
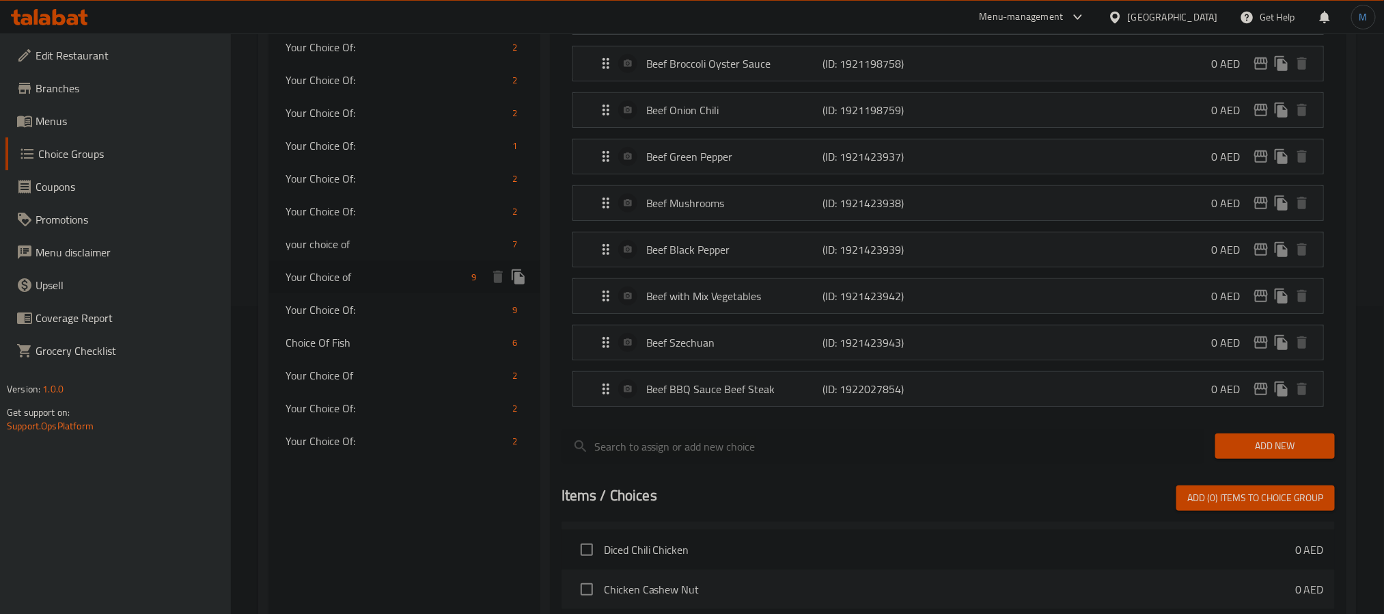
type input "اختيارك من"
click at [437, 323] on div "Your Choice Of: 9" at bounding box center [404, 309] width 271 height 33
type input "Your Choice Of:"
type input "إختيارك من:"
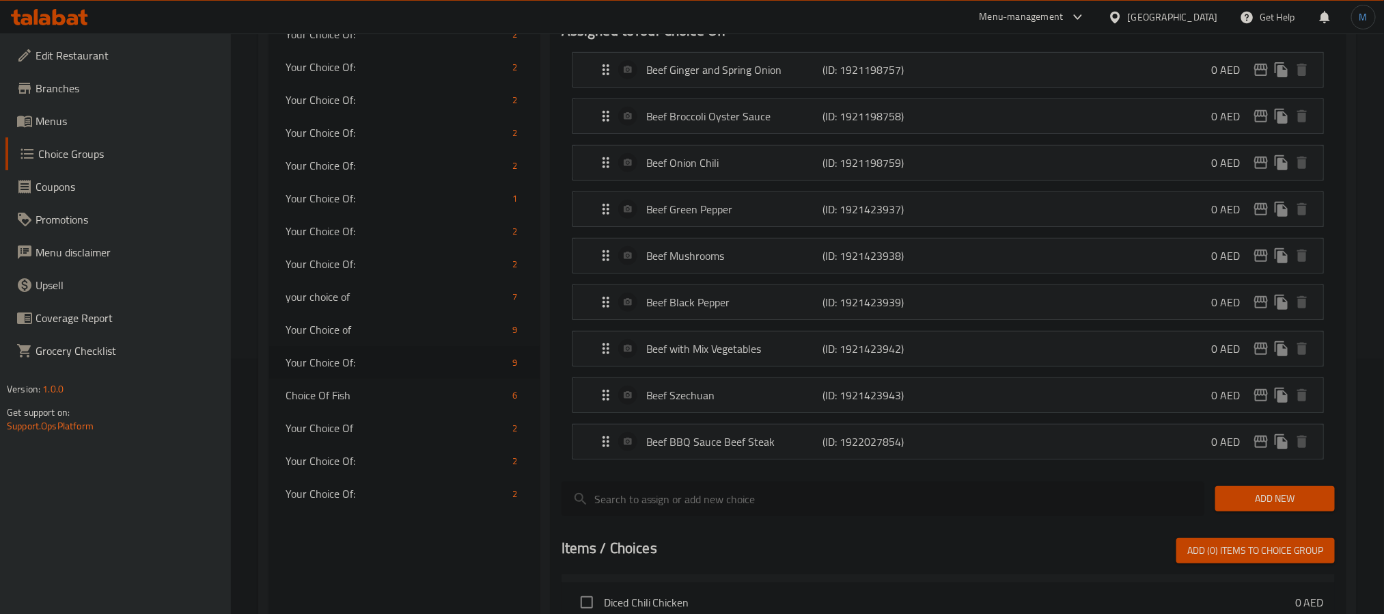
scroll to position [205, 0]
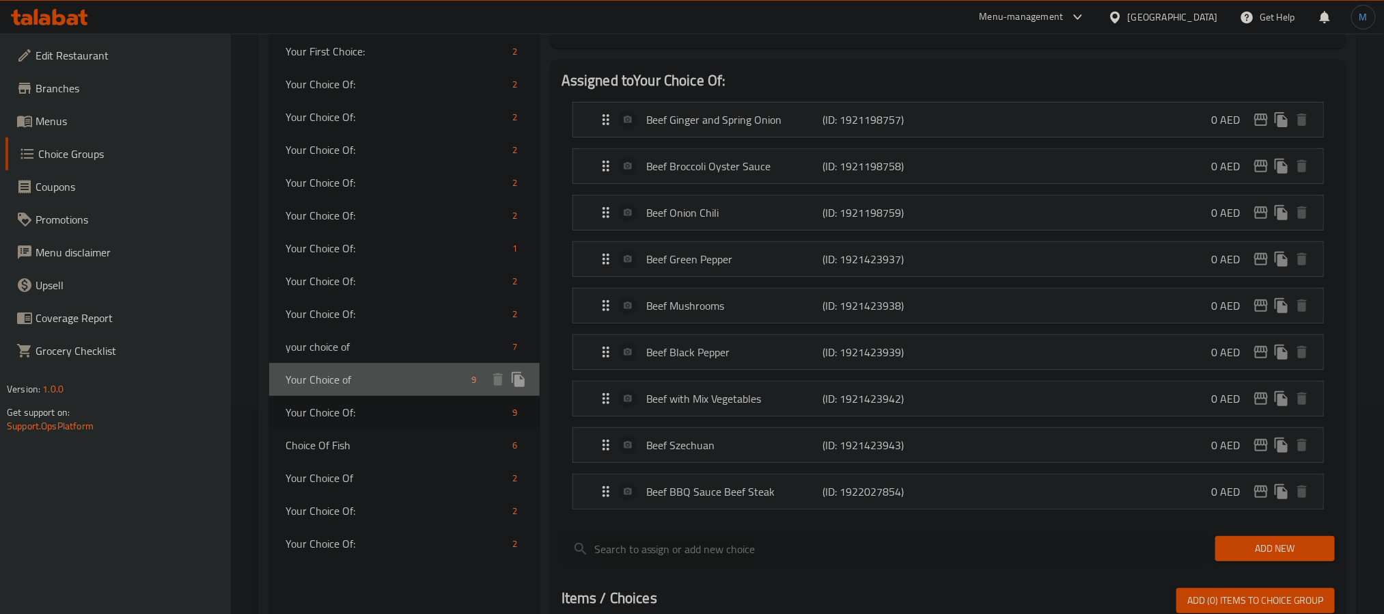
click at [413, 383] on span "Your Choice of" at bounding box center [376, 379] width 181 height 16
type input "Your Choice of"
type input "اختيارك من"
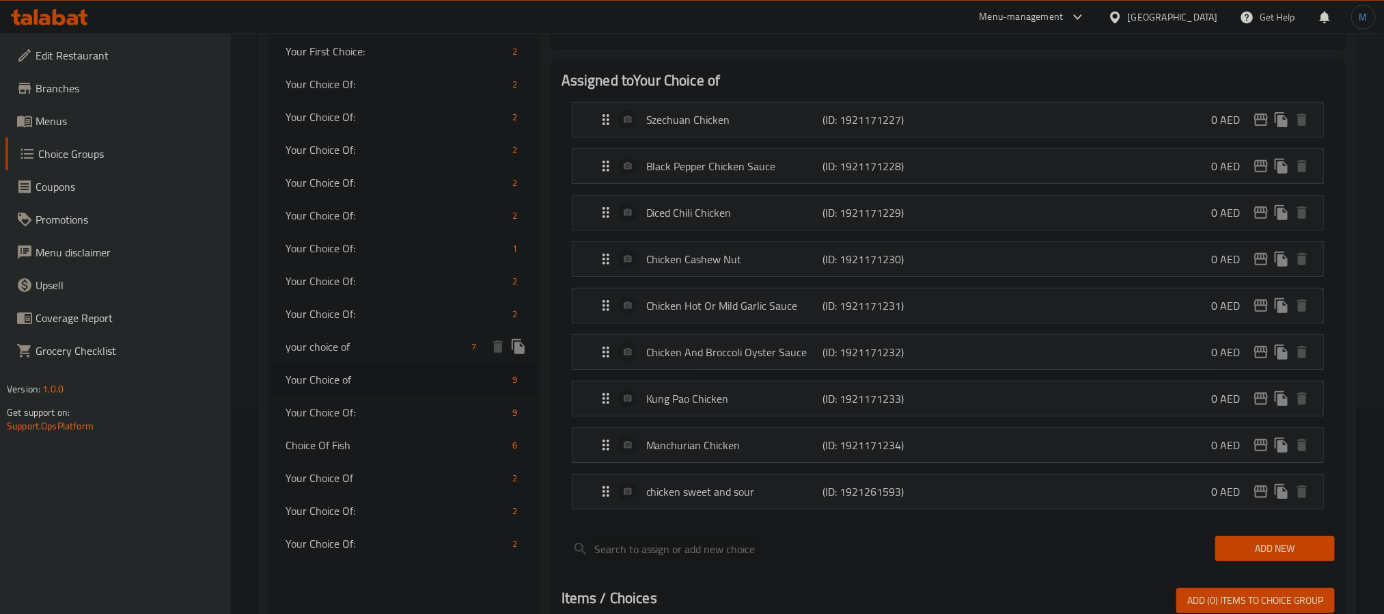
click at [406, 359] on div "your choice of 7" at bounding box center [404, 346] width 271 height 33
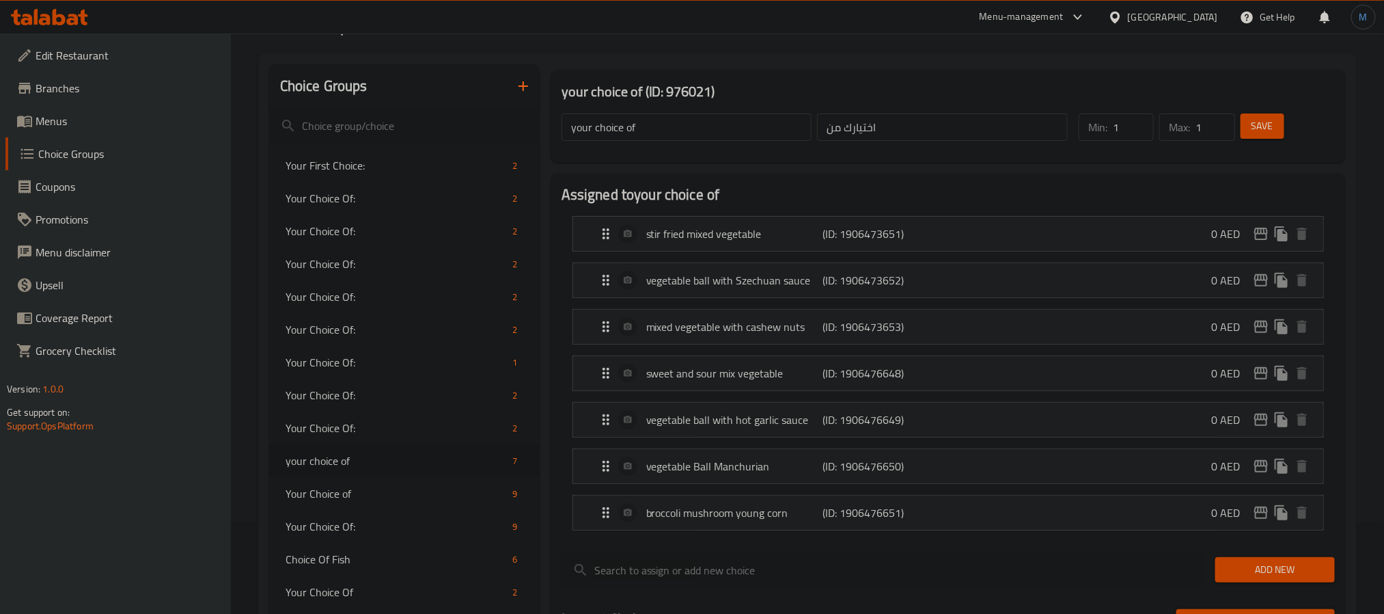
scroll to position [102, 0]
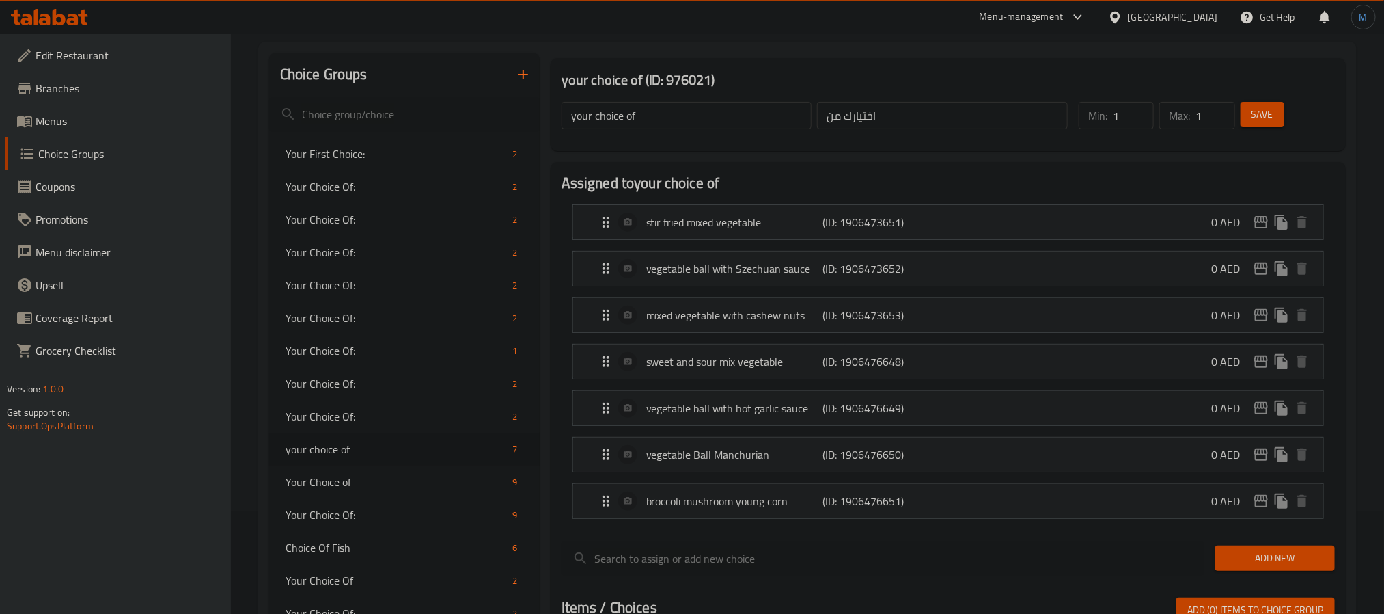
click at [653, 125] on input "your choice of" at bounding box center [687, 115] width 251 height 27
type input "Your Choice of"
click at [1263, 109] on span "Save" at bounding box center [1263, 114] width 22 height 17
click at [670, 220] on p "stir fried mixed vegetable" at bounding box center [734, 222] width 176 height 16
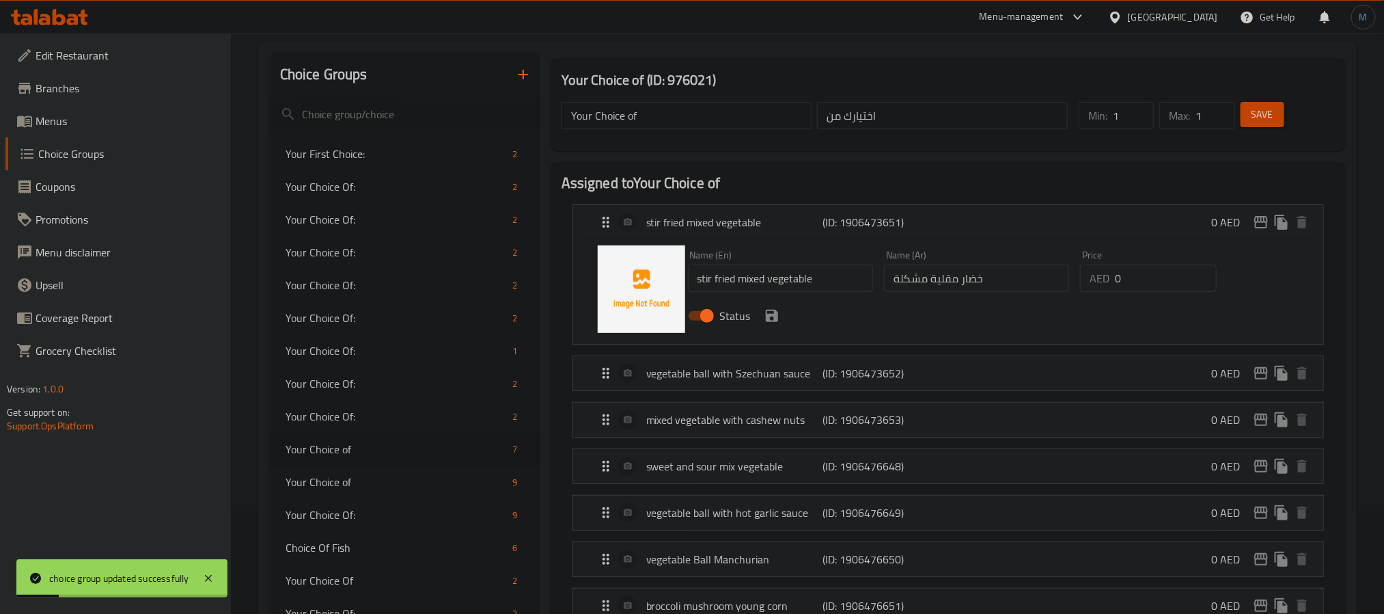
click at [765, 289] on input "stir fried mixed vegetable" at bounding box center [780, 277] width 185 height 27
click at [789, 284] on input "Stir Fried Mixed Vegetable" at bounding box center [780, 277] width 185 height 27
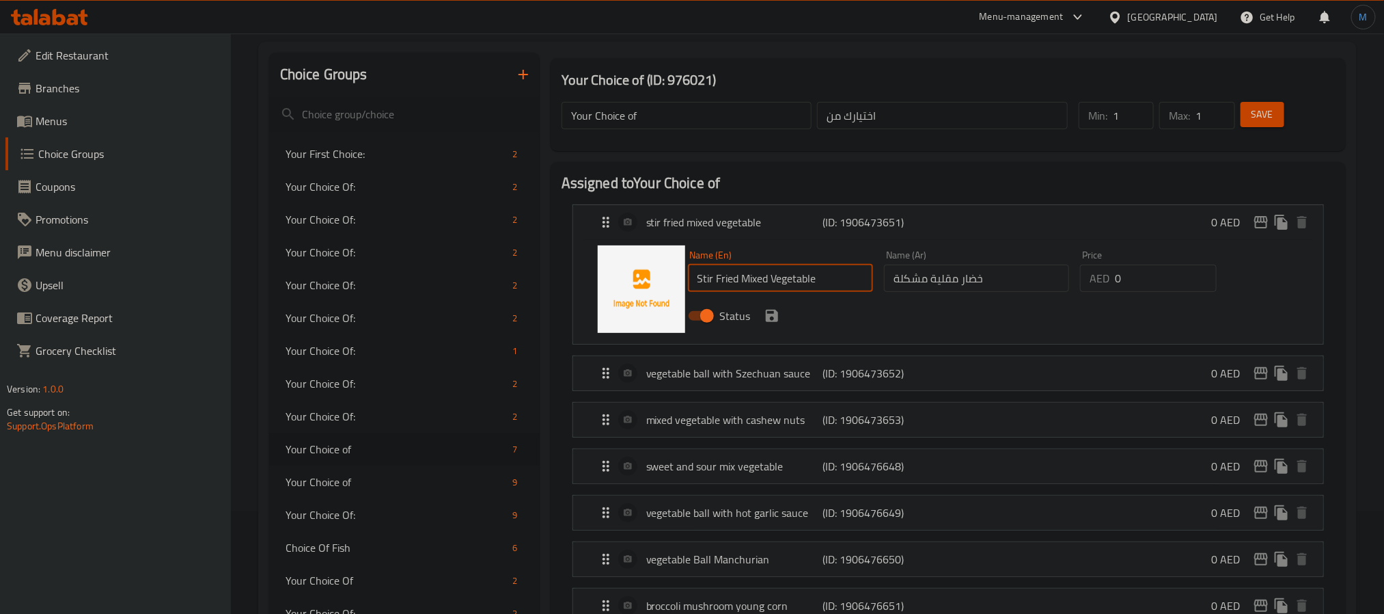
paste input "weet & sour mixed vegetables"
type input "Stir Fried Mixed Vegetable"
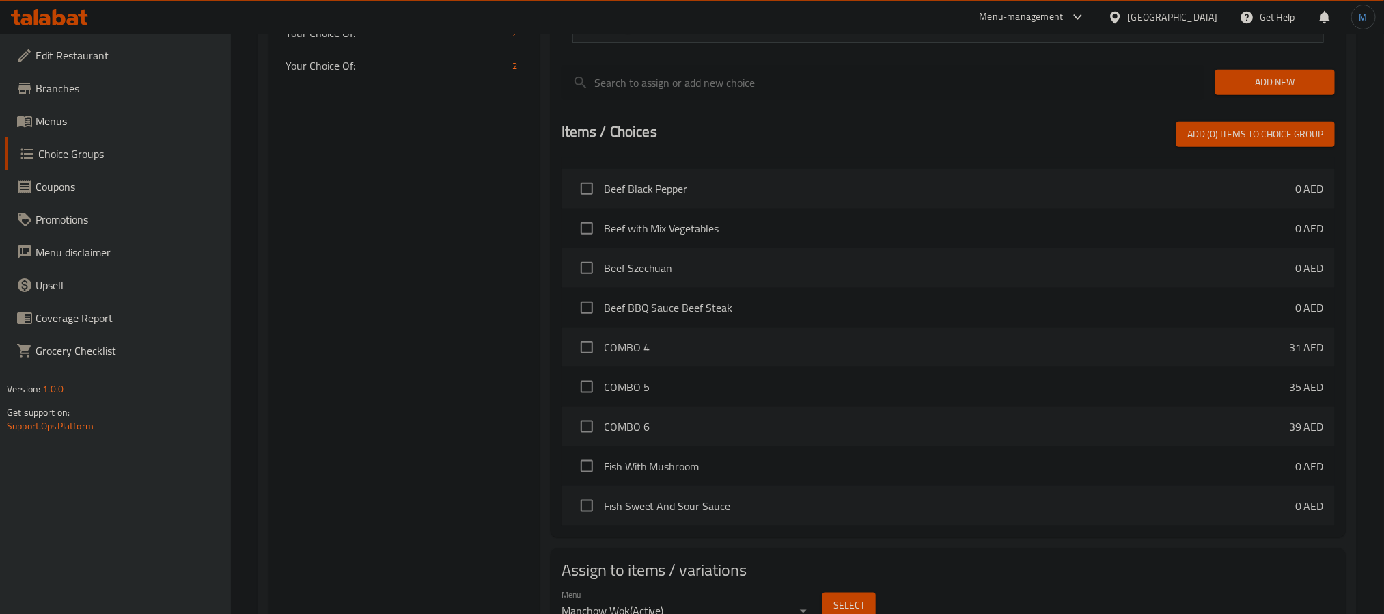
scroll to position [749, 0]
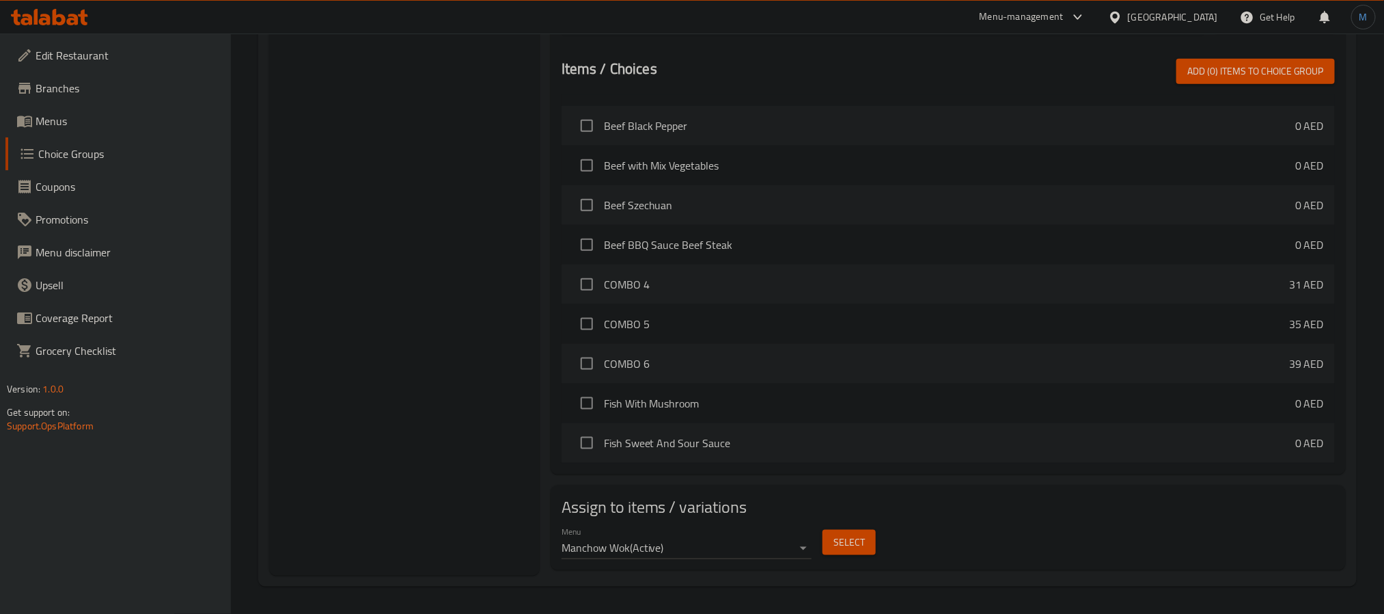
click at [849, 540] on span "Select" at bounding box center [849, 542] width 31 height 17
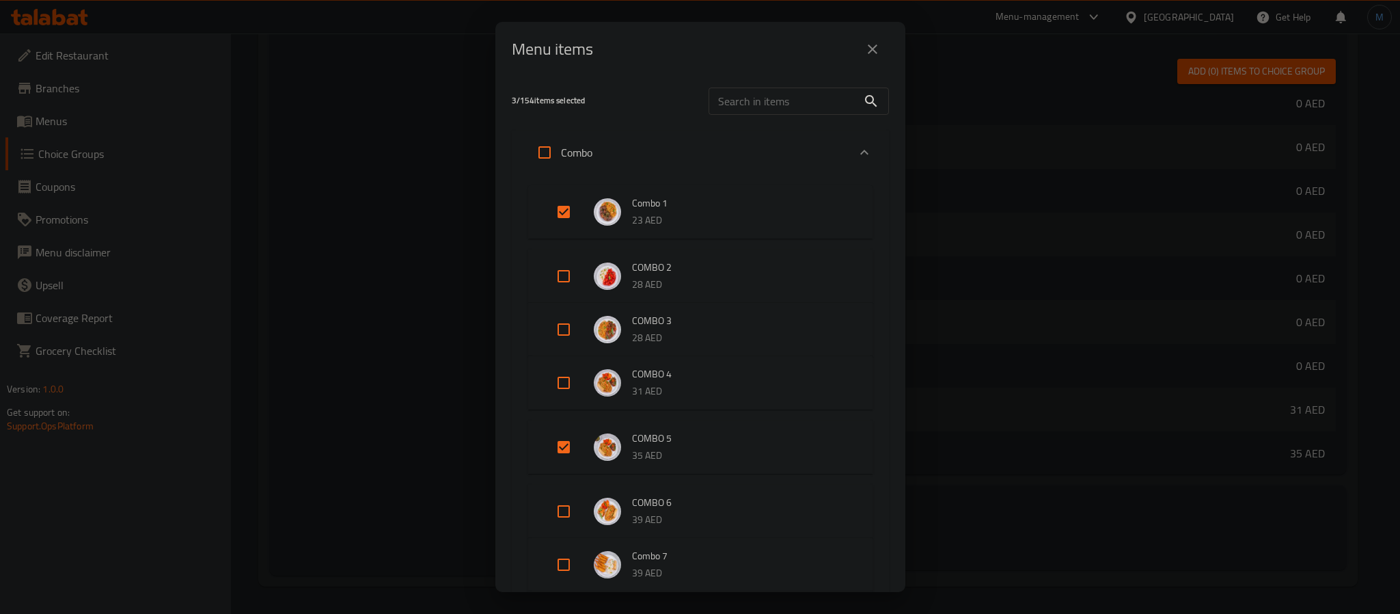
click at [877, 68] on div "Menu items" at bounding box center [700, 49] width 410 height 55
click at [869, 60] on button "close" at bounding box center [872, 49] width 33 height 33
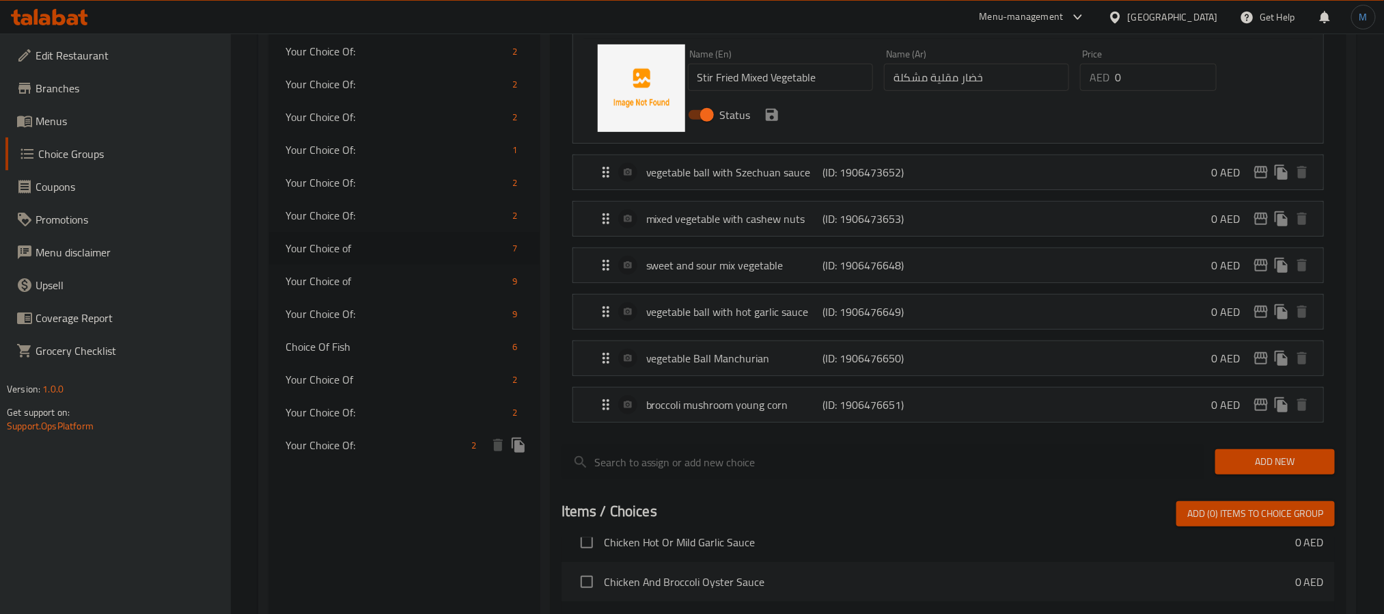
scroll to position [339, 0]
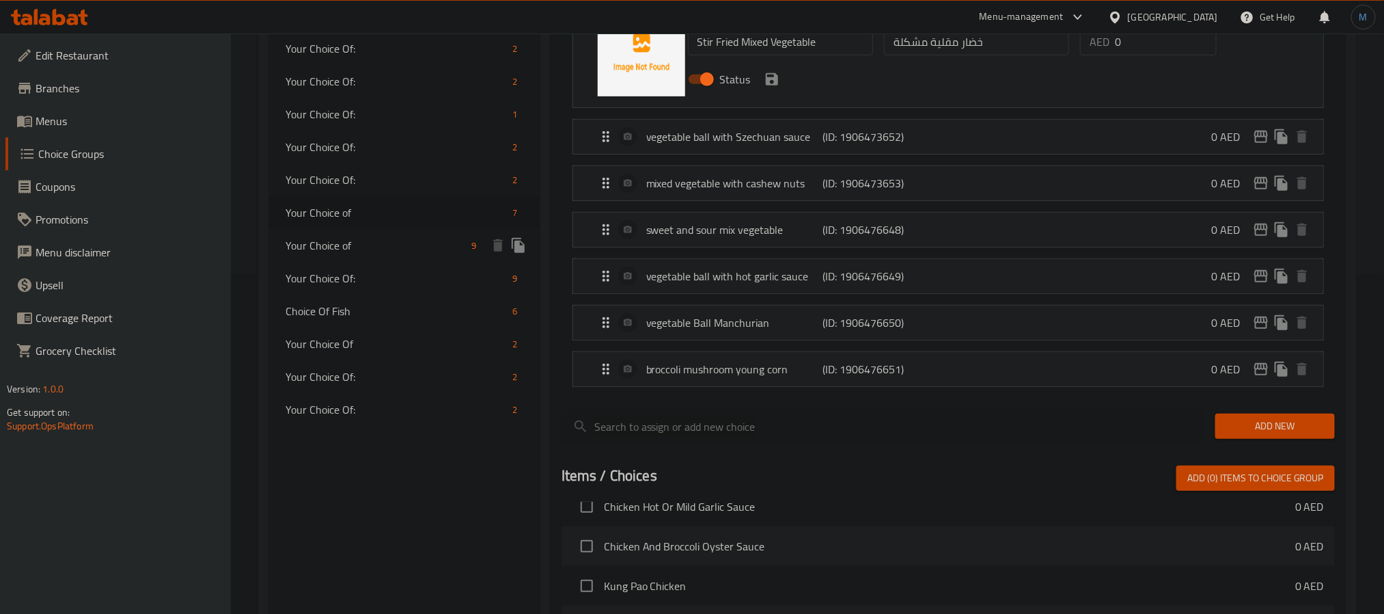
click at [441, 251] on span "Your Choice of" at bounding box center [376, 245] width 181 height 16
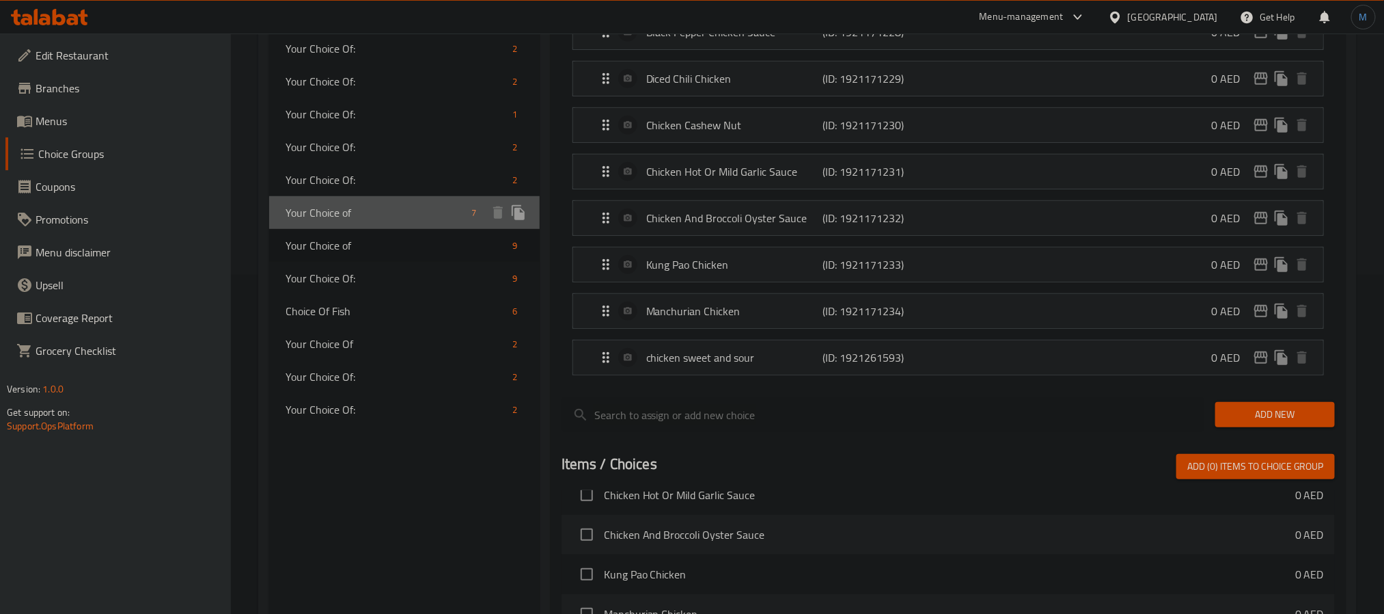
click at [410, 222] on div "Your Choice of 7" at bounding box center [404, 212] width 271 height 33
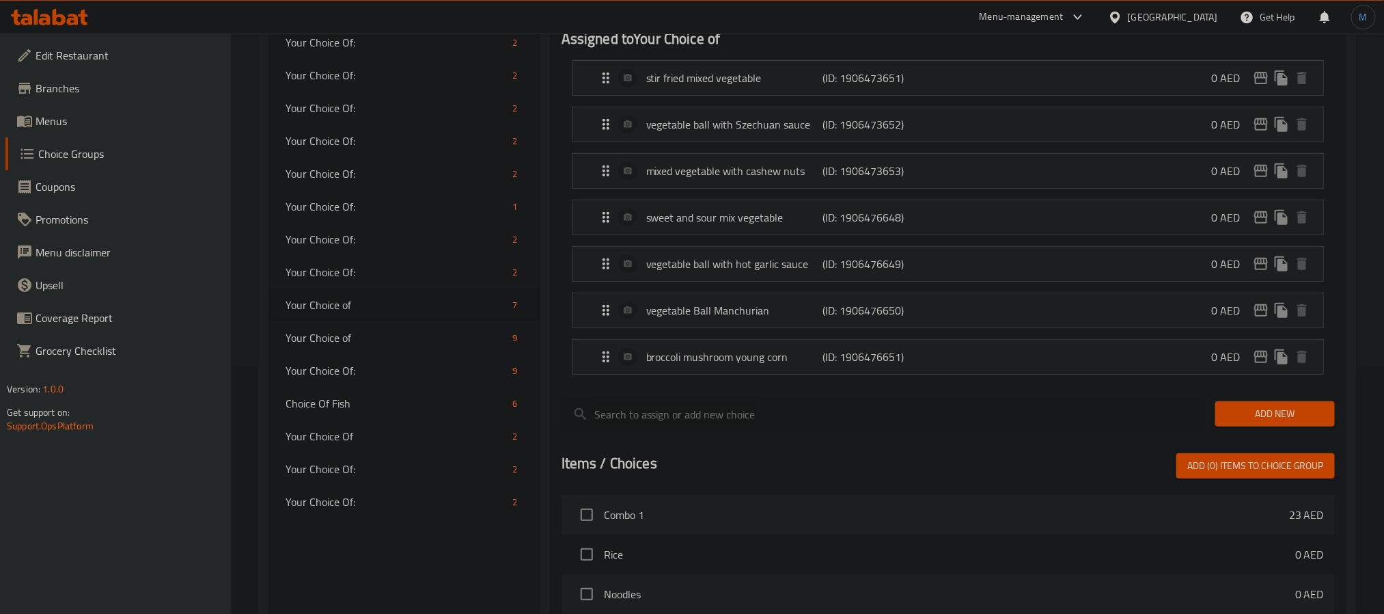
scroll to position [31, 0]
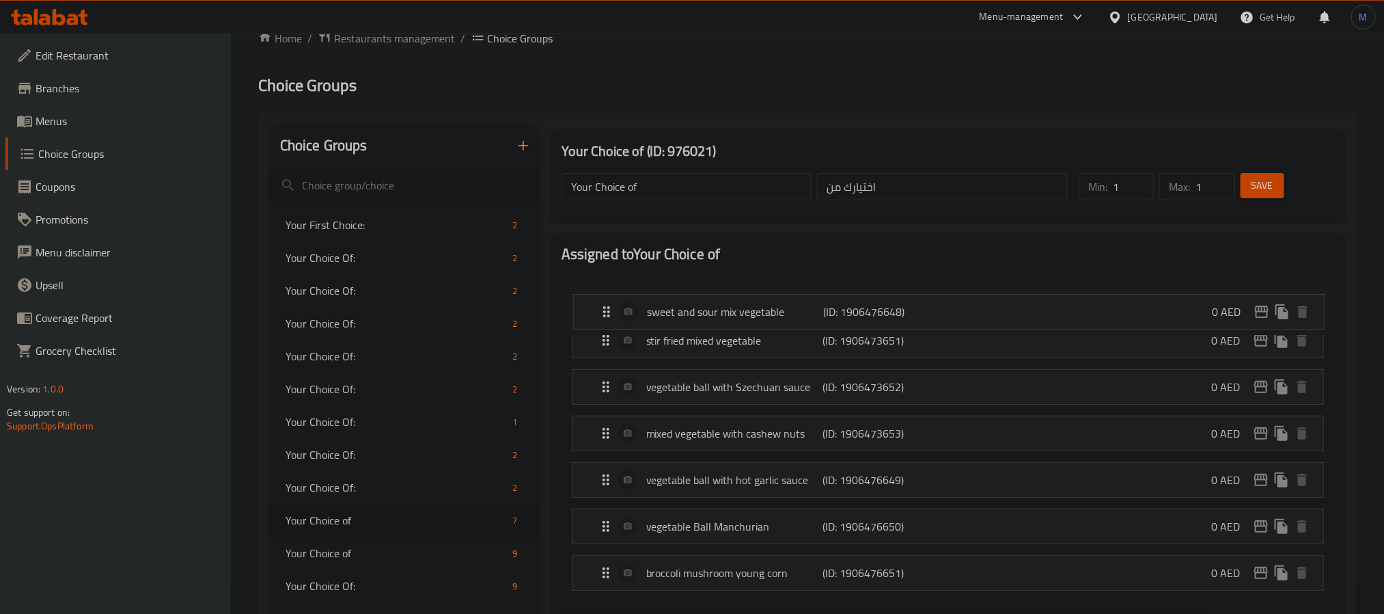
drag, startPoint x: 599, startPoint y: 429, endPoint x: 601, endPoint y: 287, distance: 142.1
click at [601, 287] on nav "stir fried mixed vegetable (ID: 1906473651) 0 AED Name (En) stir fried mixed ve…" at bounding box center [948, 432] width 773 height 337
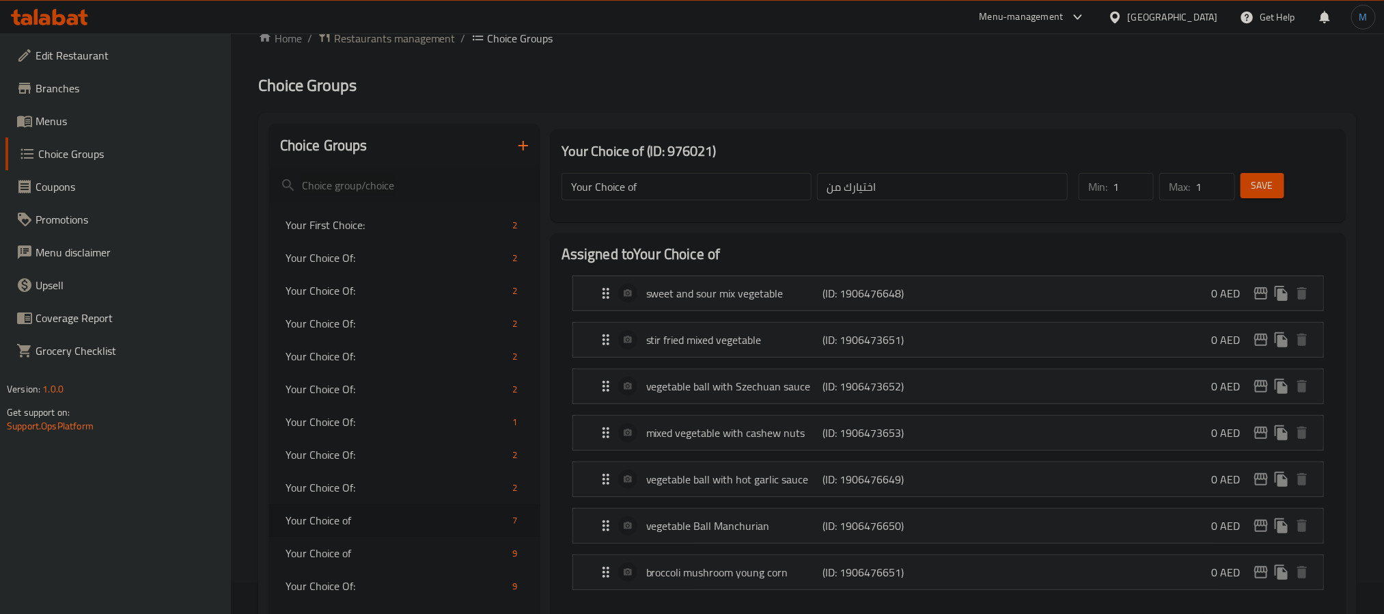
click at [794, 271] on li "sweet and sour mix vegetable (ID: 1906476648) 0 AED Name (En) sweet and sour mi…" at bounding box center [948, 293] width 773 height 46
click at [789, 282] on div "sweet and sour mix vegetable (ID: 1906476648) 0 AED" at bounding box center [952, 293] width 709 height 34
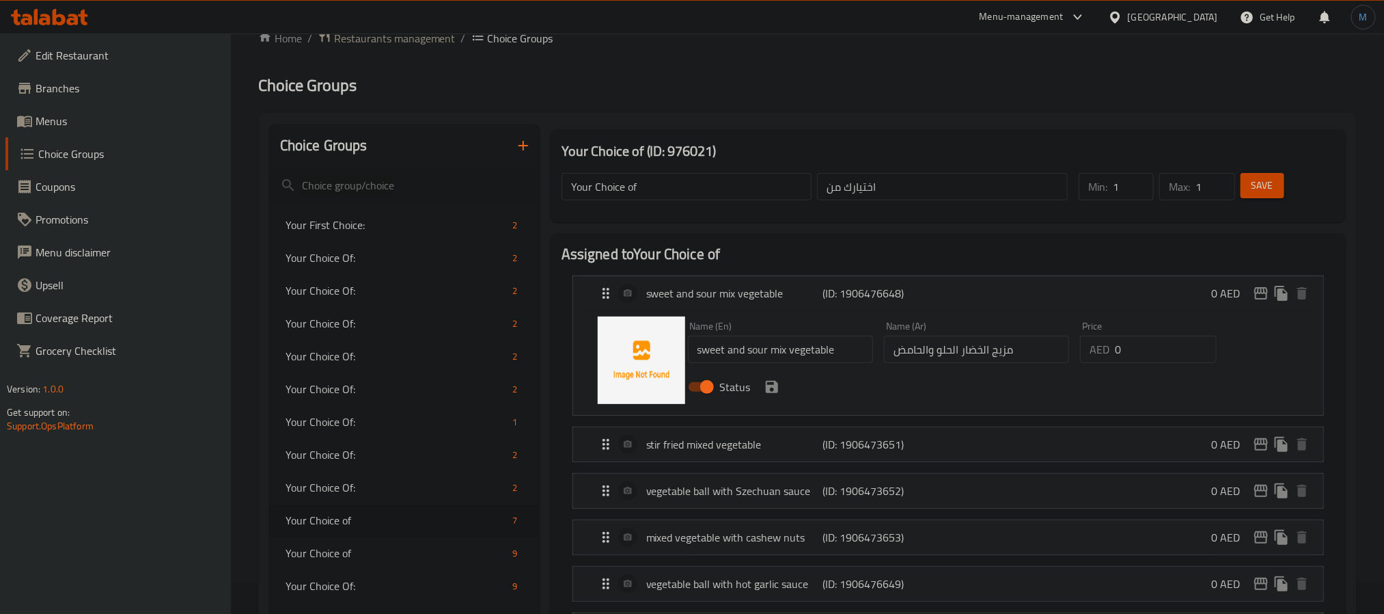
click at [771, 361] on input "sweet and sour mix vegetable" at bounding box center [780, 348] width 185 height 27
paste input "Sweet & sour mixed vegetables"
type input "Sweet & Sour Mixed Vegetables"
click at [1008, 366] on div "Name (Ar) مزيج الخضار الحلو والحامض Name (Ar)" at bounding box center [977, 342] width 196 height 53
click at [1007, 363] on div "Name (Ar) مزيج الخضار الحلو والحامض Name (Ar)" at bounding box center [977, 342] width 196 height 53
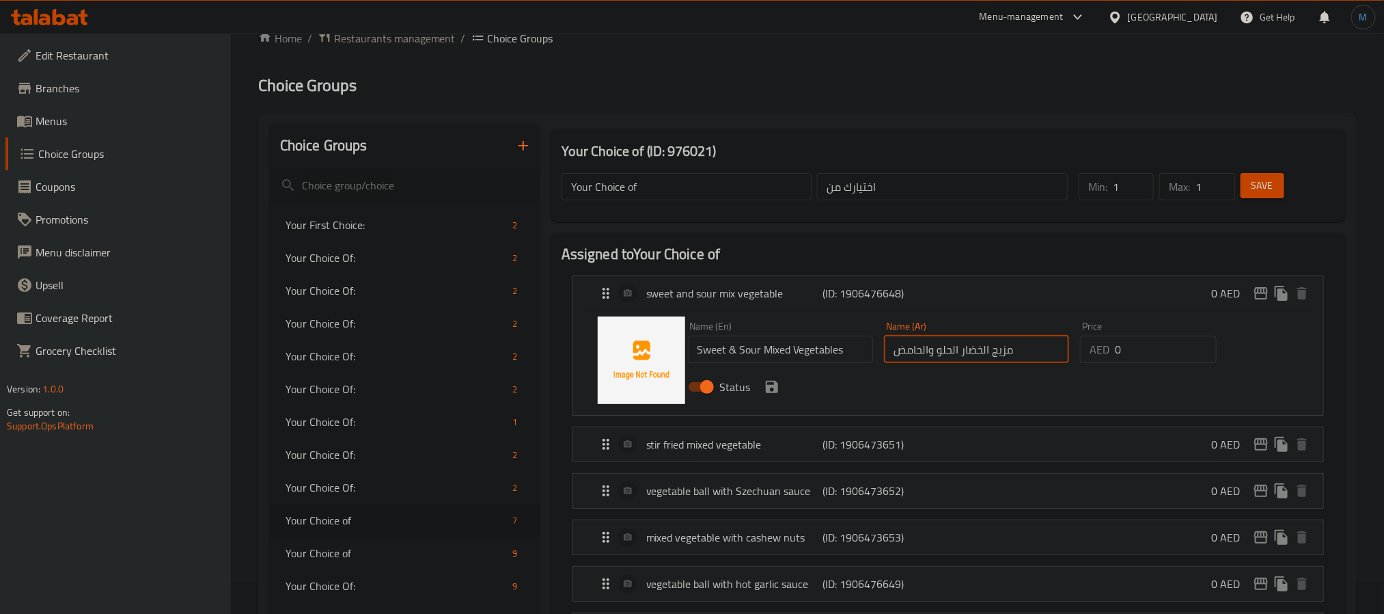
click at [1002, 353] on input "مزيج الخضار الحلو والحامض" at bounding box center [976, 348] width 185 height 27
paste input "خضراوات مشكلة حلوة وحامضة"
click at [769, 389] on icon "save" at bounding box center [772, 387] width 16 height 16
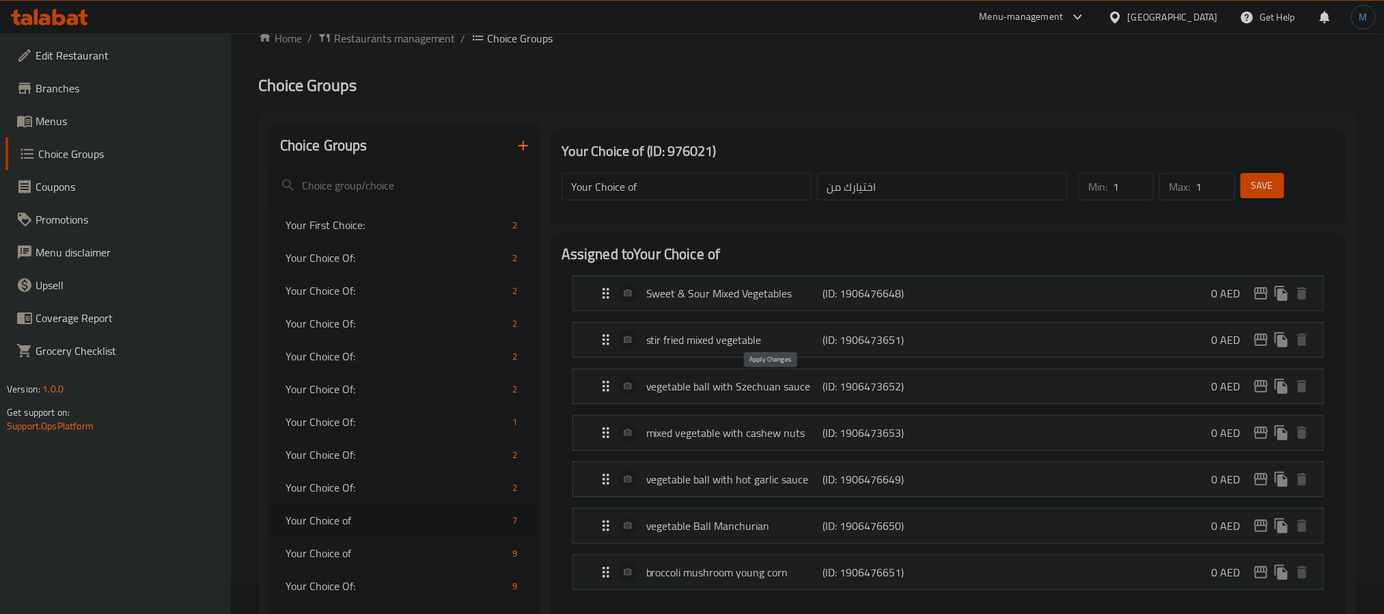
type input "خضراوات مشكلة حلوة وحامضة"
click at [749, 223] on div "Your Choice of (ID: 976021) Your Choice of ​ اختيارك من ​ Min: 1 ​ Max: 1 ​ Save" at bounding box center [948, 176] width 806 height 104
click at [658, 476] on p "vegetable ball with hot garlic sauce" at bounding box center [734, 479] width 176 height 16
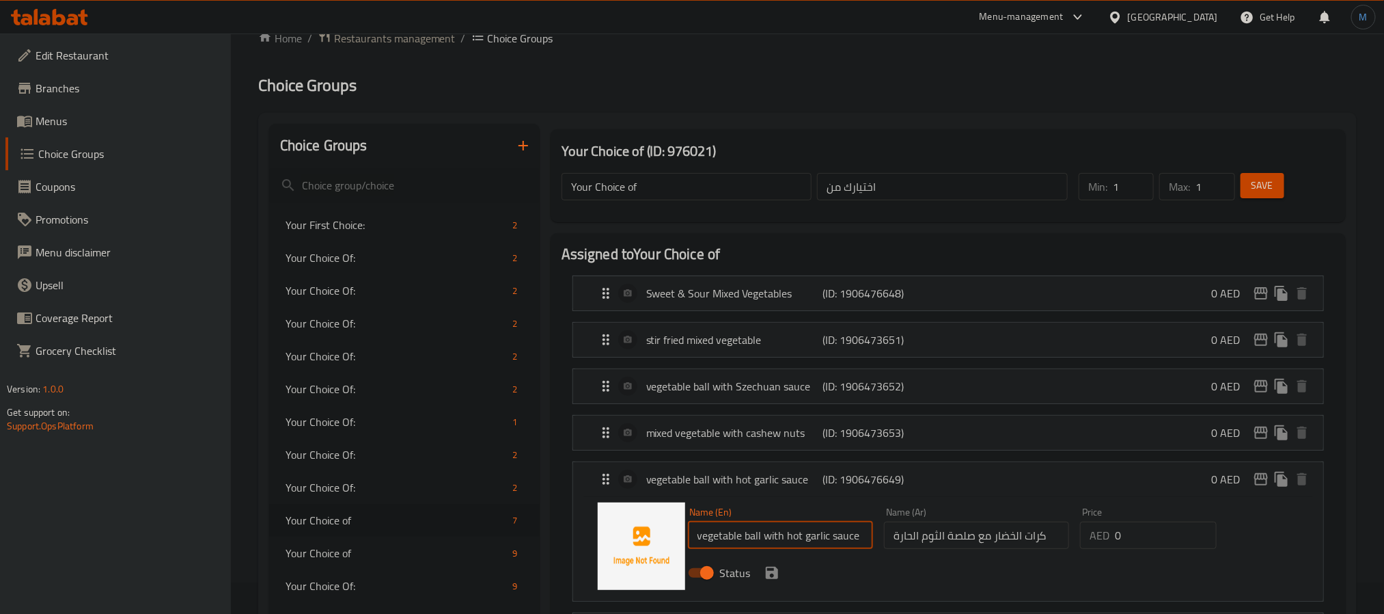
click at [810, 538] on input "vegetable ball with hot garlic sauce" at bounding box center [780, 534] width 185 height 27
paste input "Veg. balls in"
type input "Veg. Balls in Hot Garlic Sauce"
click at [984, 546] on input "كرات الخضار مع صلصة الثوم الحارة" at bounding box center [976, 534] width 185 height 27
paste input "ب"
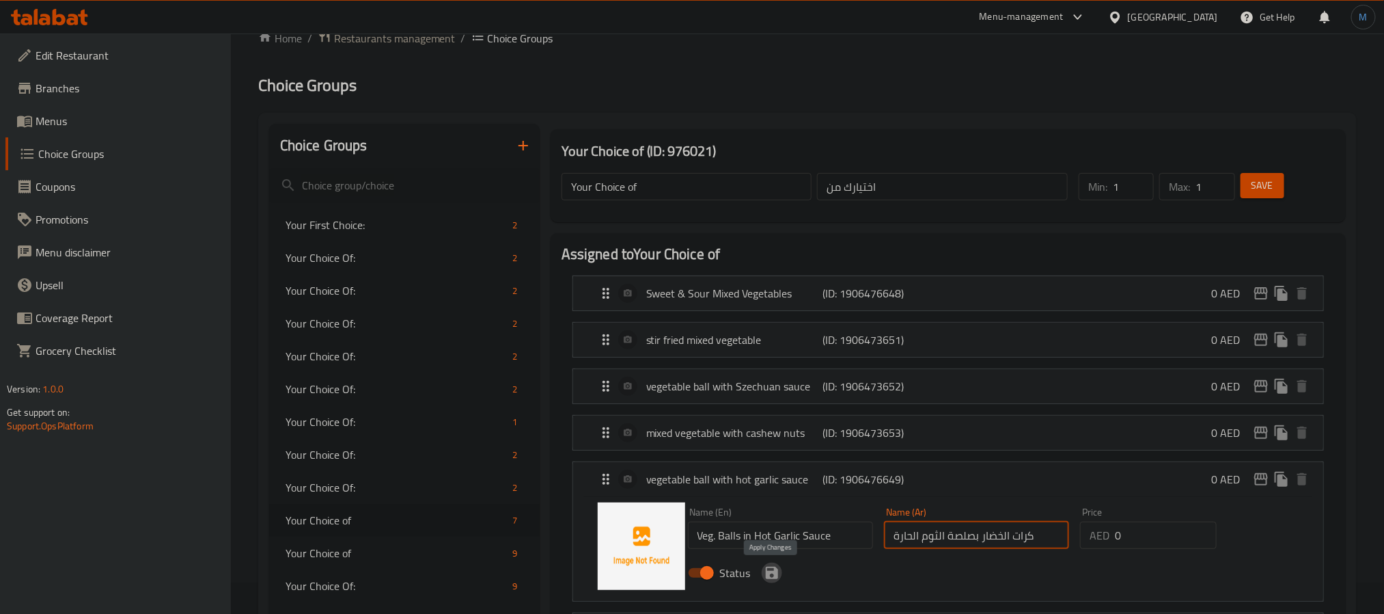
click at [777, 579] on icon "save" at bounding box center [772, 572] width 12 height 12
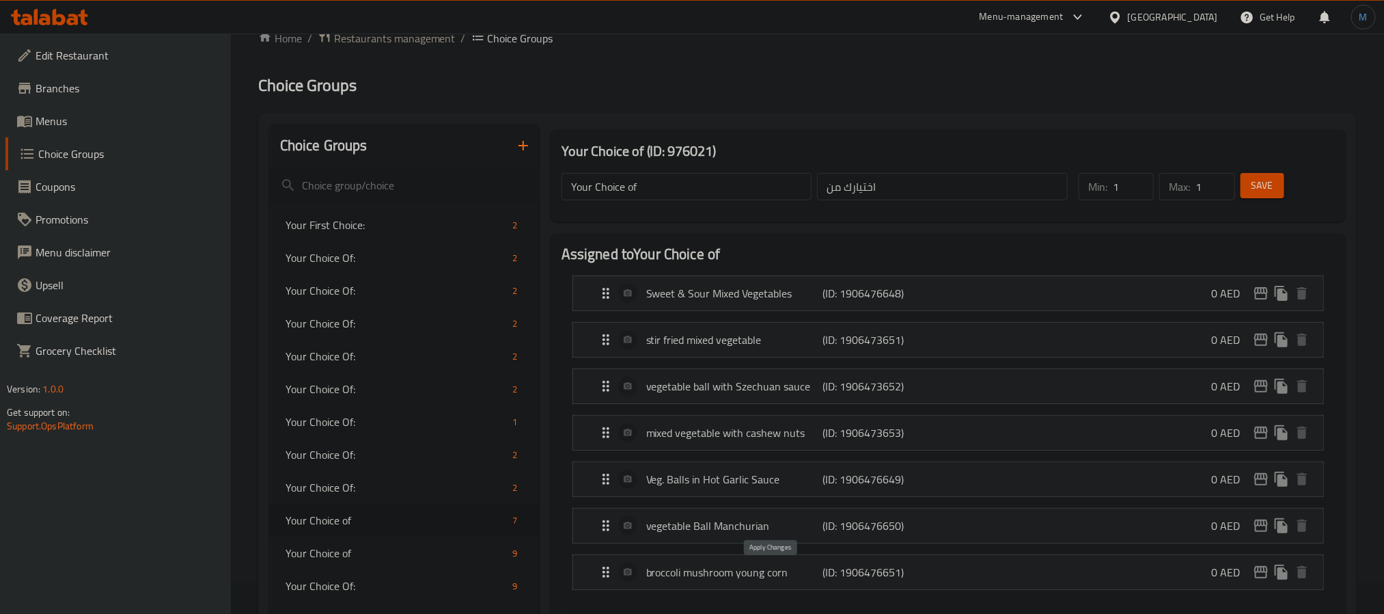
type input "كرات الخضار بصلصة الثوم الحارة"
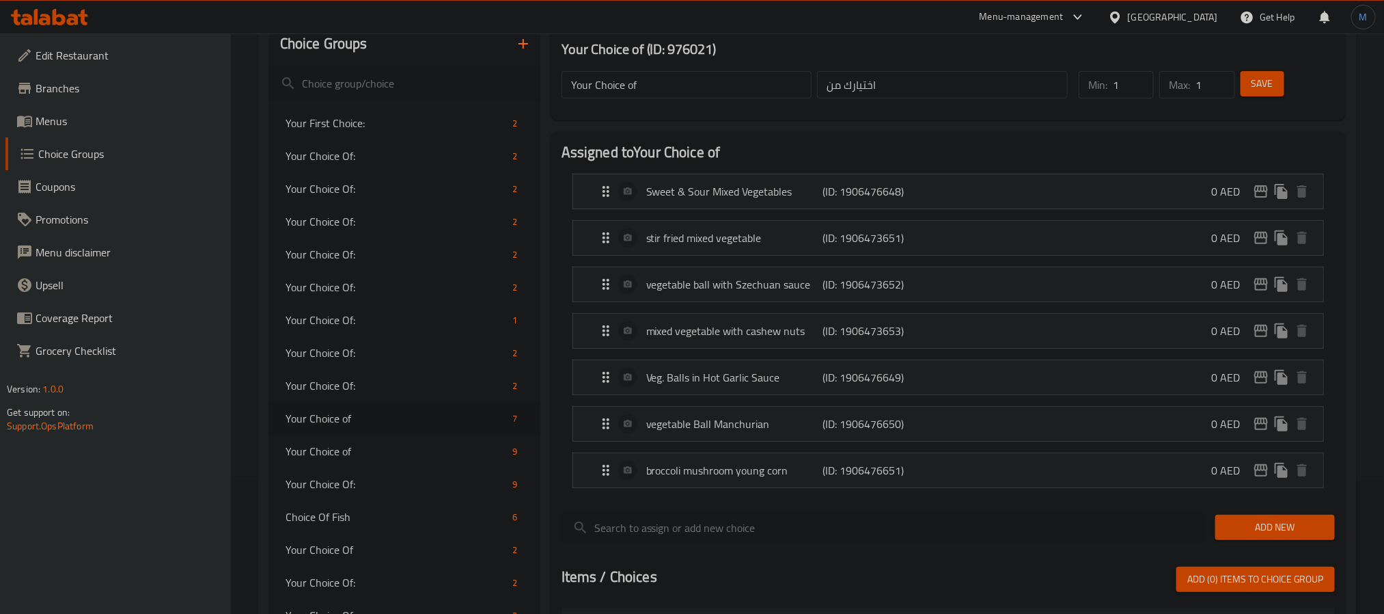
scroll to position [134, 0]
click at [749, 510] on div at bounding box center [883, 527] width 654 height 46
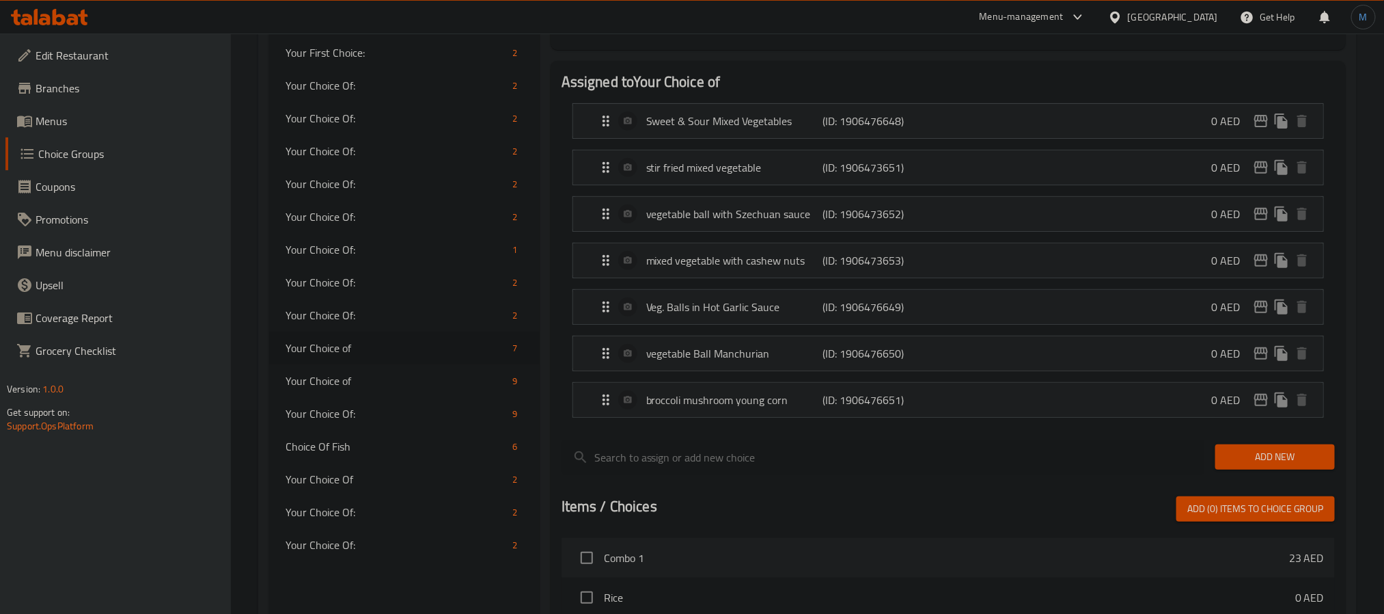
scroll to position [205, 0]
click at [1293, 468] on button "Add New" at bounding box center [1276, 455] width 120 height 25
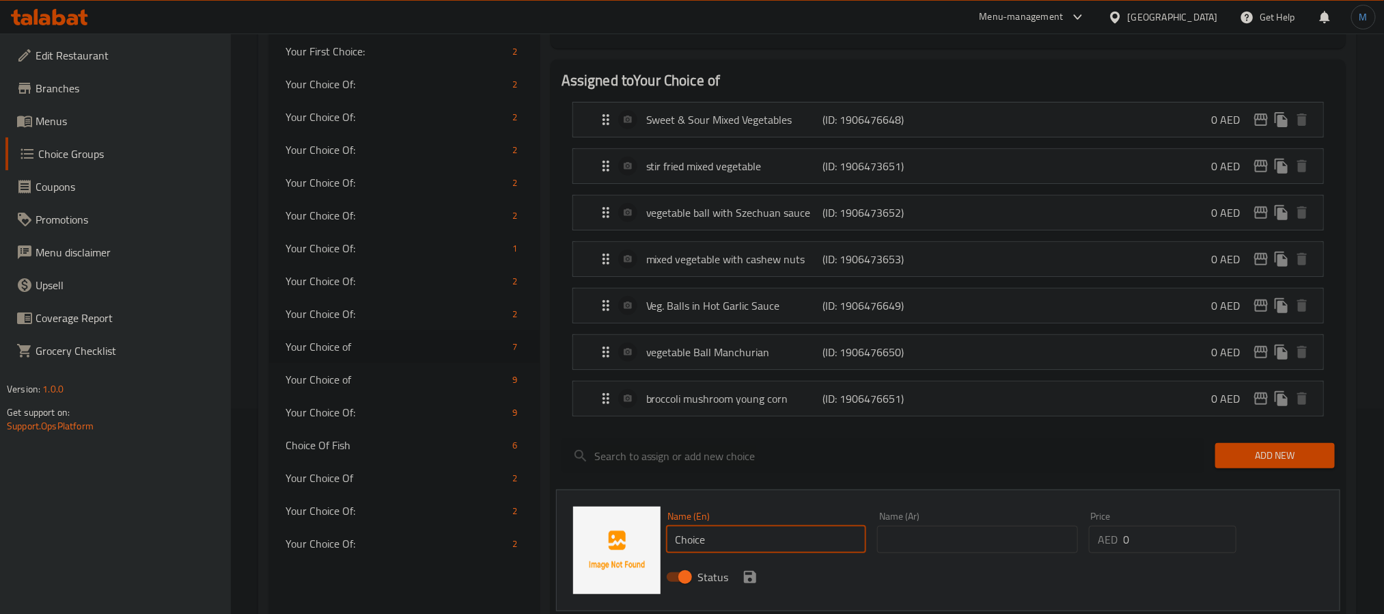
click at [817, 536] on input "Choice" at bounding box center [766, 538] width 201 height 27
paste input "garlic"
click at [769, 549] on input "garlic" at bounding box center [766, 538] width 201 height 27
paste input "Veg. balls in mild garlic sauce"
type input "Veg. Balls in Mild Garlic Sauce"
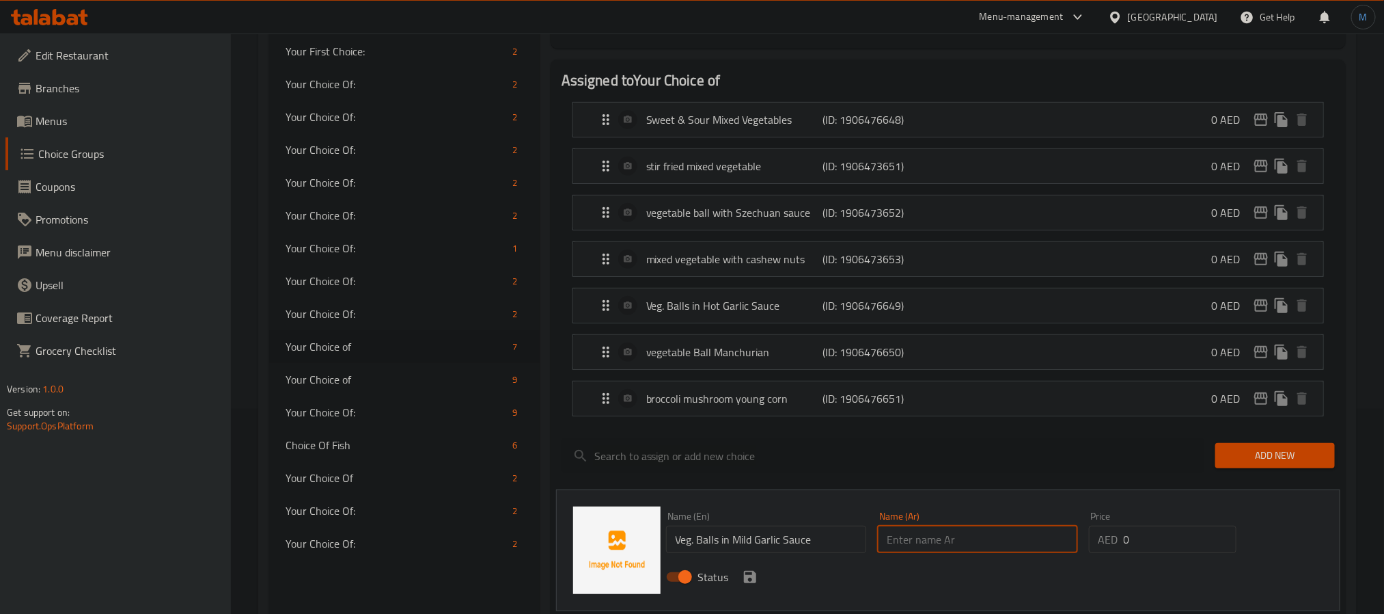
click at [957, 552] on input "text" at bounding box center [977, 538] width 201 height 27
paste input "كرات الخضار بصلصة الثوم الخفيفة"
type input "كرات الخضار بصلصة الثوم الخفيفة"
click at [744, 575] on icon "save" at bounding box center [750, 576] width 16 height 16
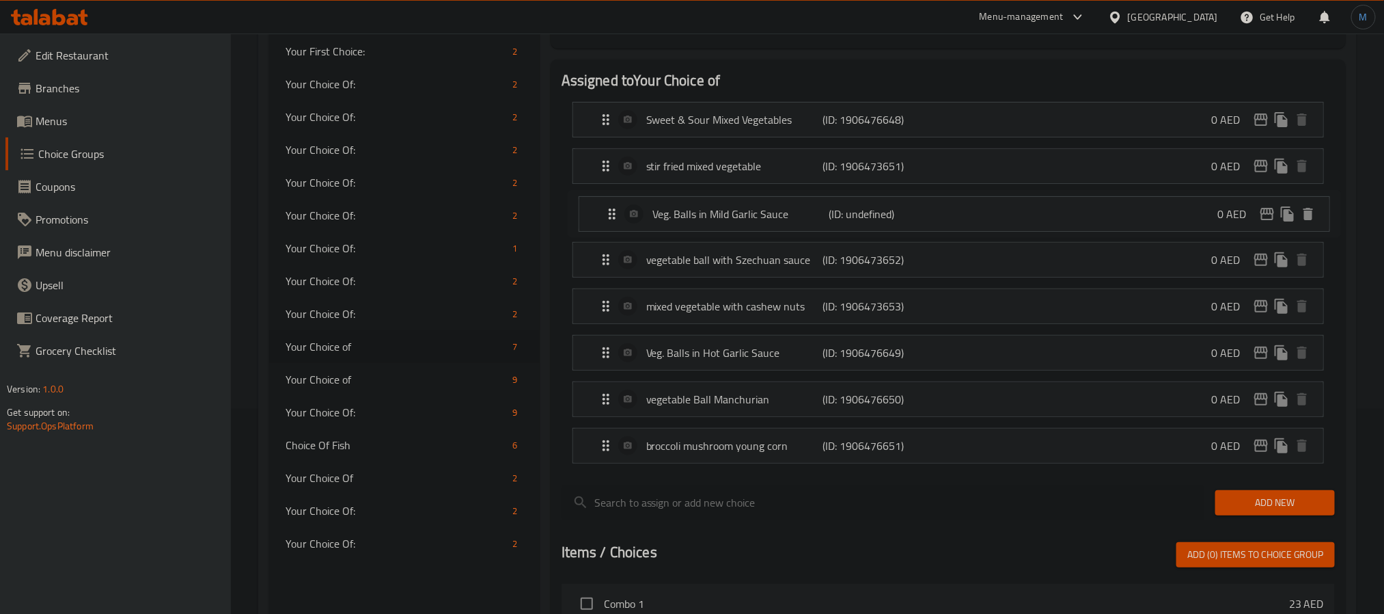
drag, startPoint x: 607, startPoint y: 465, endPoint x: 614, endPoint y: 216, distance: 249.5
click at [614, 216] on nav "Sweet & Sour Mixed Vegetables (ID: 1906476648) 0 AED Name (En) Sweet & Sour Mix…" at bounding box center [948, 282] width 773 height 383
drag, startPoint x: 599, startPoint y: 363, endPoint x: 620, endPoint y: 167, distance: 197.2
click at [620, 167] on nav "Sweet & Sour Mixed Vegetables (ID: 1906476648) 0 AED Name (En) Sweet & Sour Mix…" at bounding box center [948, 282] width 773 height 383
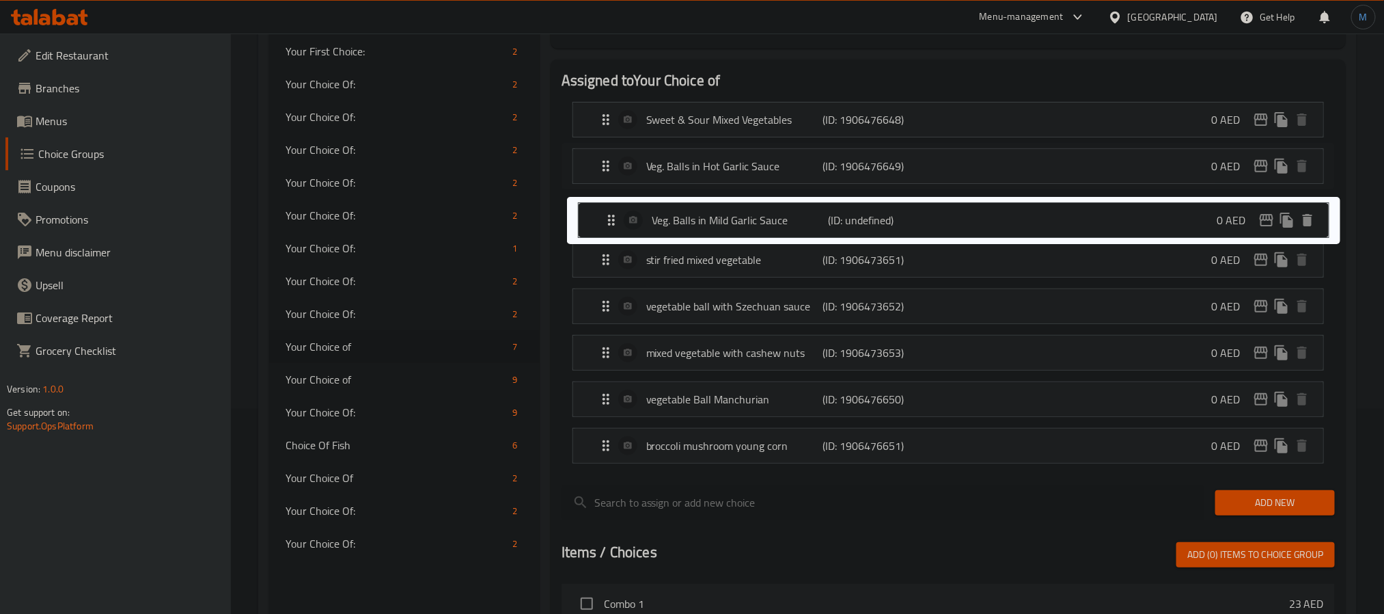
drag, startPoint x: 593, startPoint y: 265, endPoint x: 605, endPoint y: 211, distance: 55.2
click at [605, 211] on nav "Sweet & Sour Mixed Vegetables (ID: 1906476648) 0 AED Name (En) Sweet & Sour Mix…" at bounding box center [948, 282] width 773 height 383
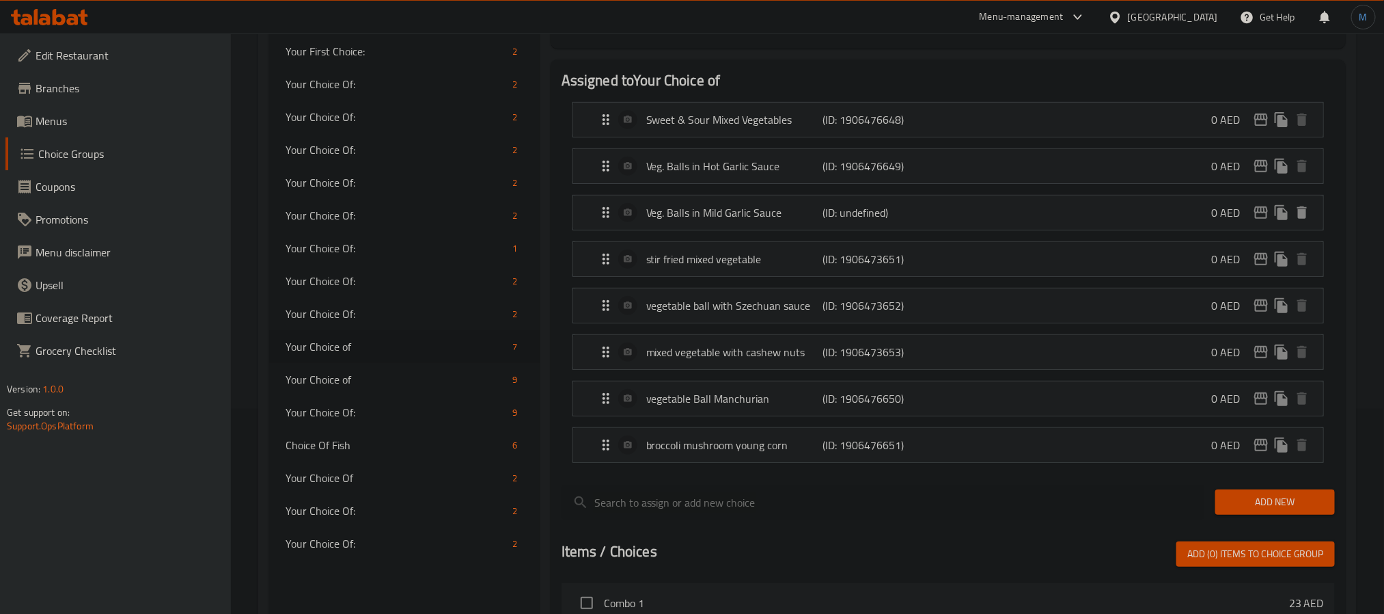
drag, startPoint x: 1281, startPoint y: 499, endPoint x: 1273, endPoint y: 504, distance: 9.9
click at [1281, 499] on span "Add New" at bounding box center [1275, 501] width 98 height 17
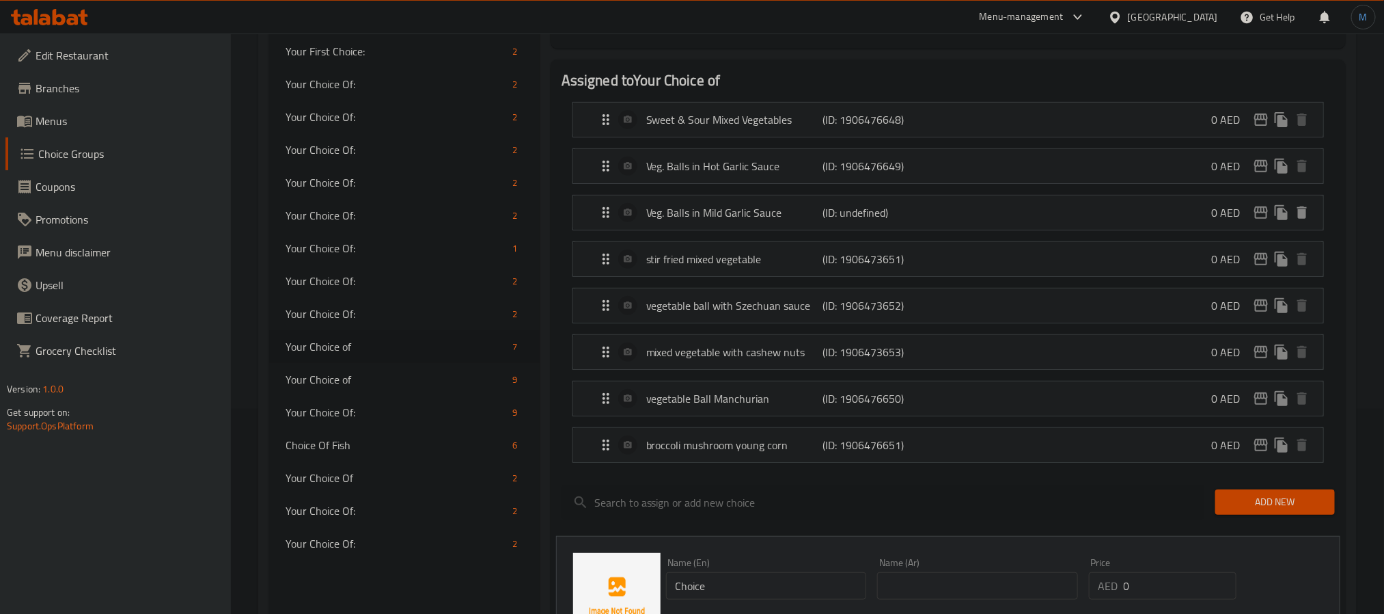
click at [794, 580] on input "Choice" at bounding box center [766, 585] width 201 height 27
paste input "Veg. balls in black pepper sau"
type input "Veg. Balls in Black Pepper Sauce"
click at [881, 587] on input "text" at bounding box center [977, 585] width 201 height 27
paste input "كرات الخضار بصلصة الفلفل الأسود"
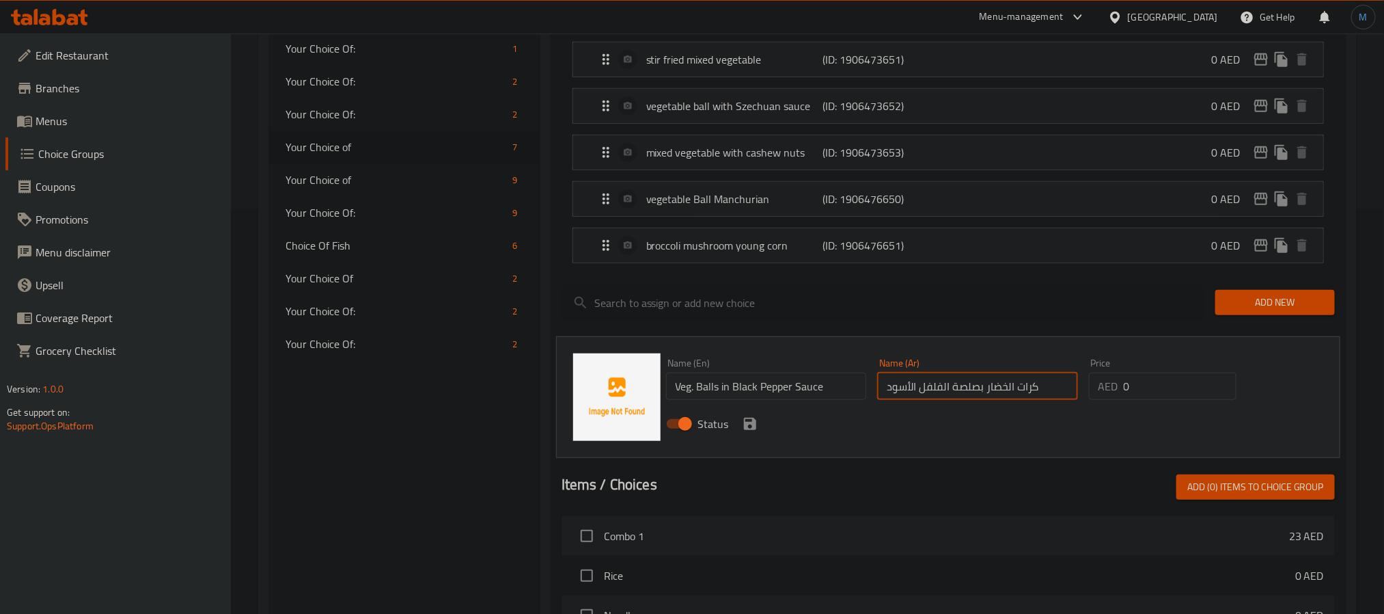
scroll to position [410, 0]
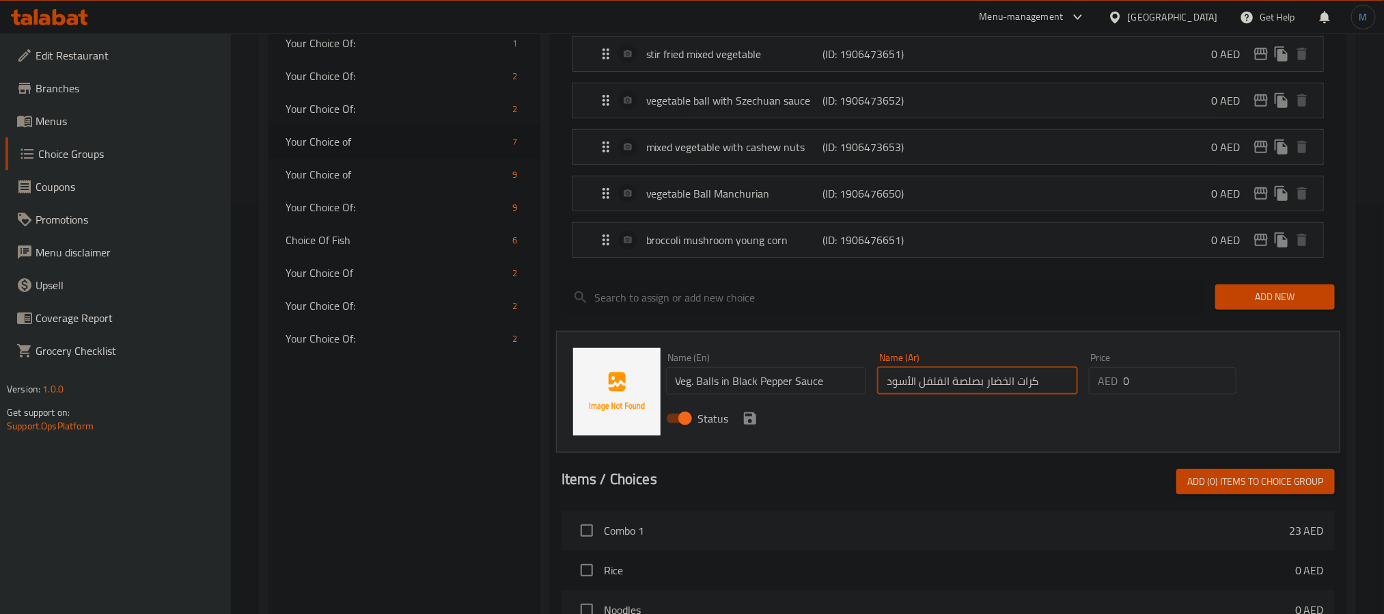
type input "كرات الخضار بصلصة الفلفل الأسود"
click at [752, 424] on icon "save" at bounding box center [750, 418] width 12 height 12
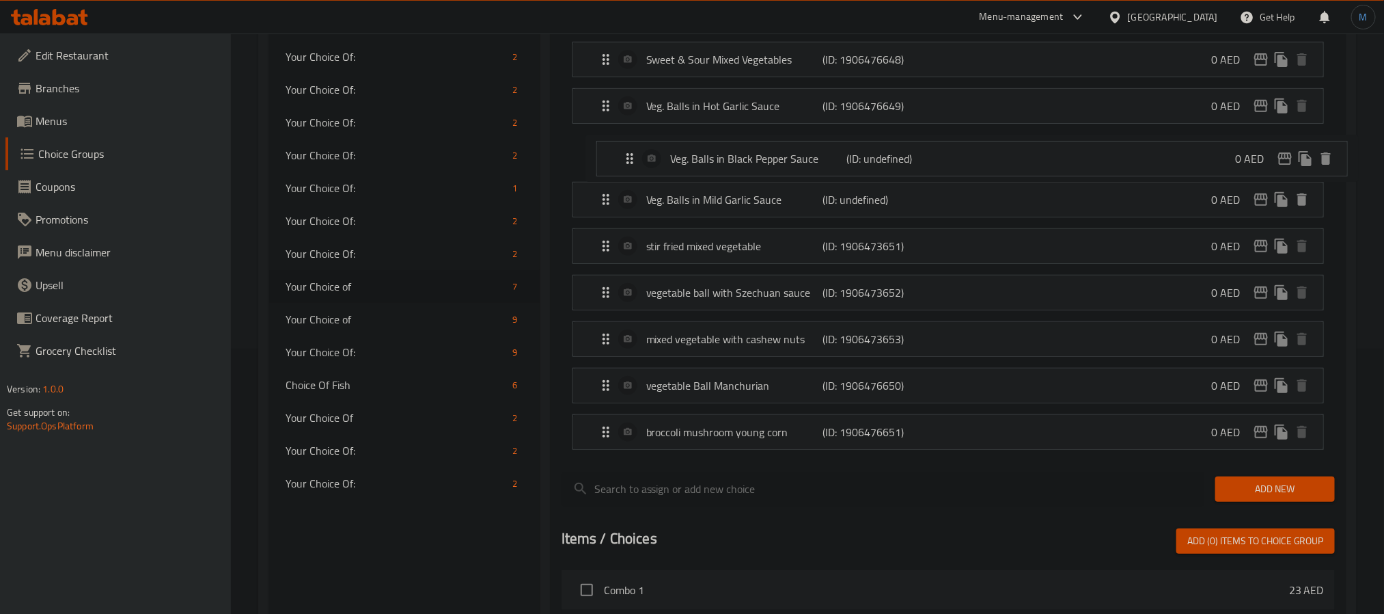
scroll to position [263, 0]
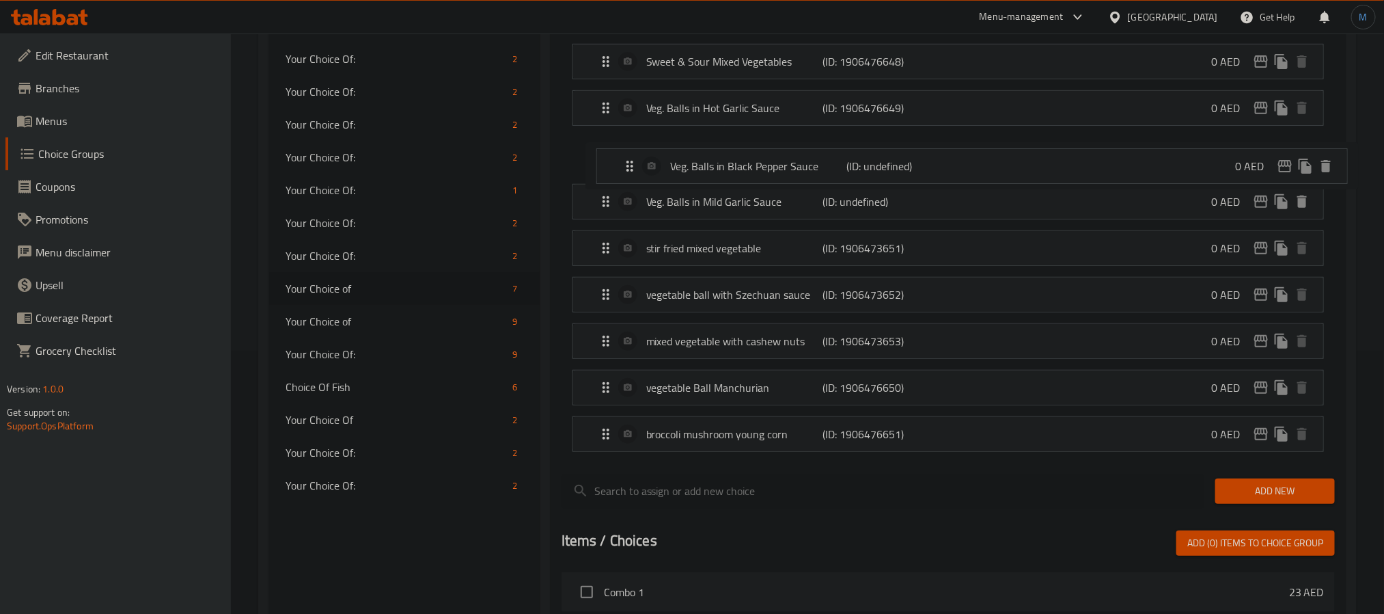
drag, startPoint x: 603, startPoint y: 298, endPoint x: 629, endPoint y: 166, distance: 134.4
click at [629, 166] on nav "Sweet & Sour Mixed Vegetables (ID: 1906476648) 0 AED Name (En) Sweet & Sour Mix…" at bounding box center [948, 248] width 773 height 430
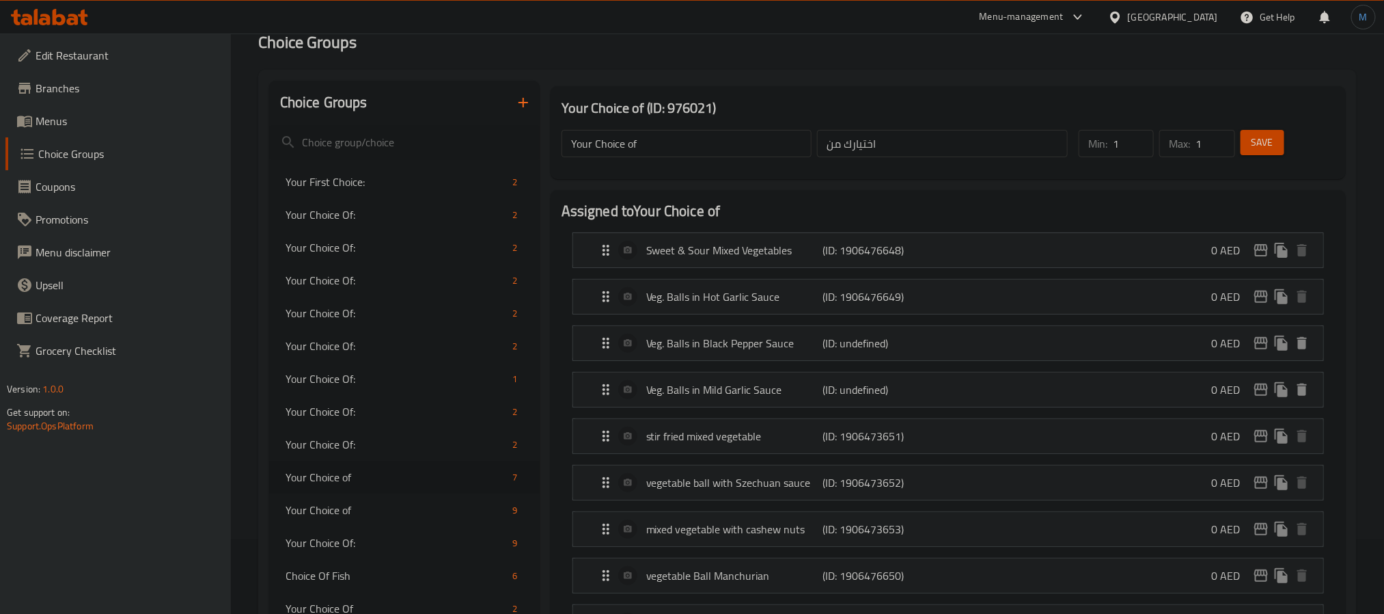
scroll to position [58, 0]
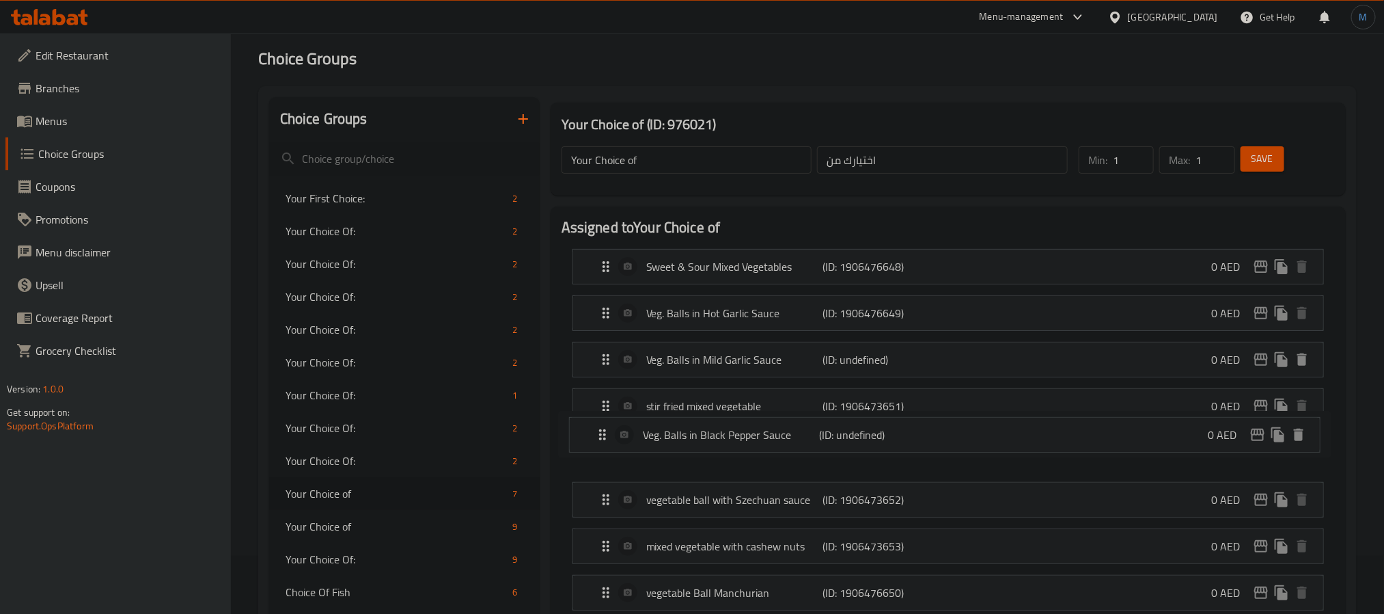
drag, startPoint x: 609, startPoint y: 348, endPoint x: 605, endPoint y: 426, distance: 78.0
click at [605, 426] on nav "Sweet & Sour Mixed Vegetables (ID: 1906476648) 0 AED Name (En) Sweet & Sour Mix…" at bounding box center [948, 453] width 773 height 430
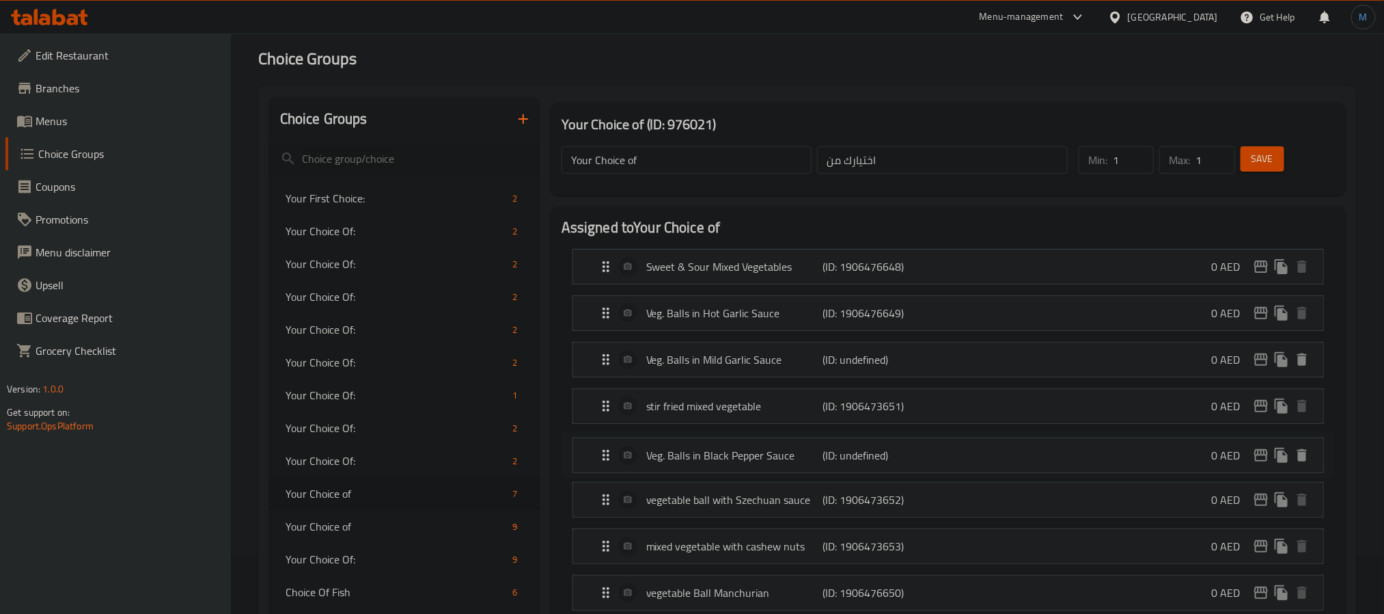
click at [605, 426] on li "stir fried mixed vegetable (ID: 1906473651) 0 AED Name (En) stir fried mixed ve…" at bounding box center [948, 406] width 773 height 46
drag, startPoint x: 603, startPoint y: 420, endPoint x: 603, endPoint y: 474, distance: 54.0
click at [603, 474] on nav "Sweet & Sour Mixed Vegetables (ID: 1906476648) 0 AED Name (En) Sweet & Sour Mix…" at bounding box center [948, 453] width 773 height 430
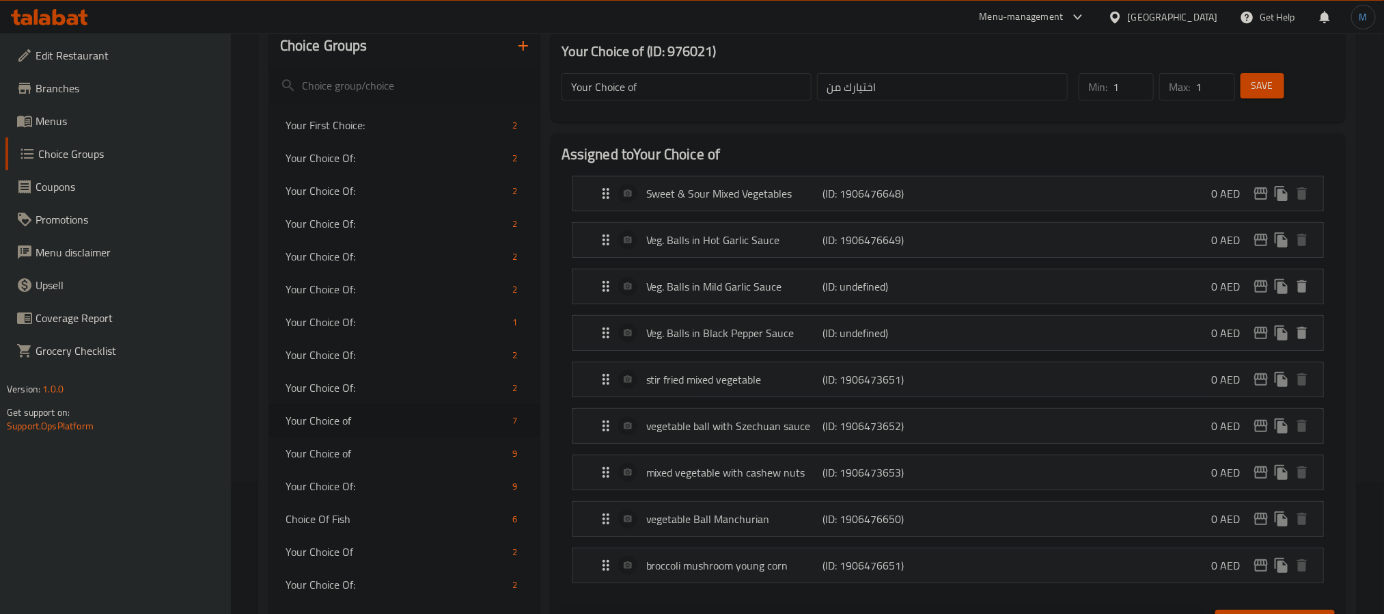
scroll to position [161, 0]
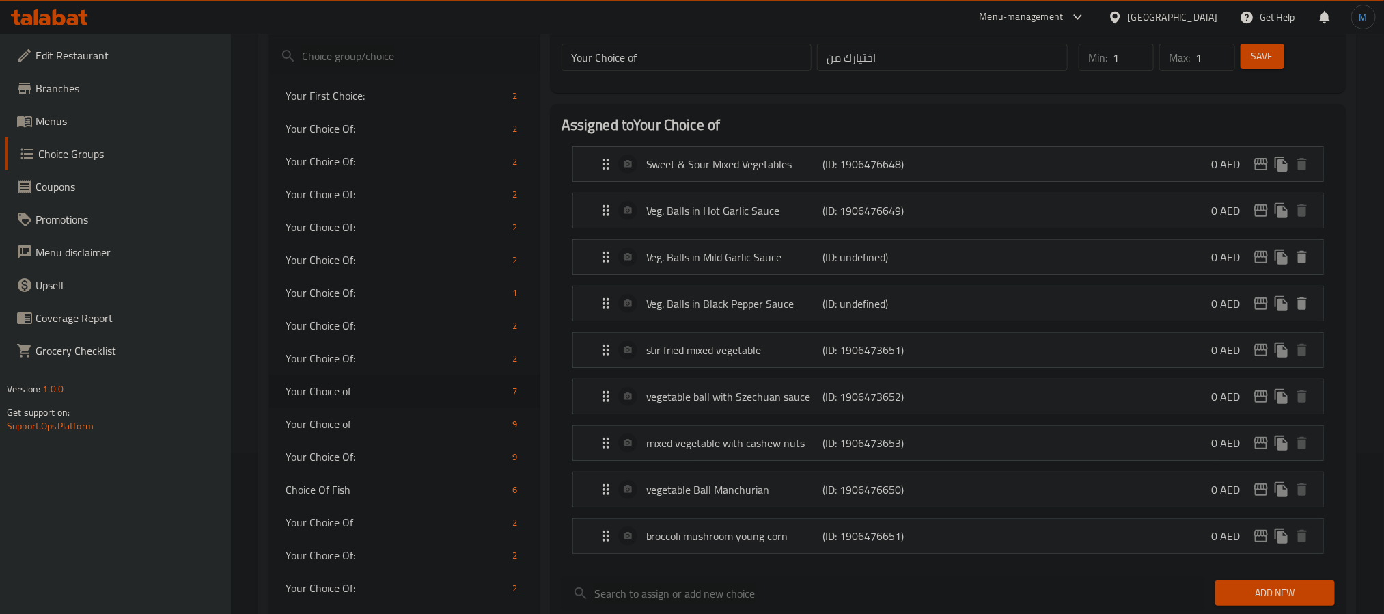
click at [566, 383] on li "vegetable ball with Szechuan sauce (ID: 1906473652) 0 AED Name (En) vegetable b…" at bounding box center [948, 396] width 773 height 46
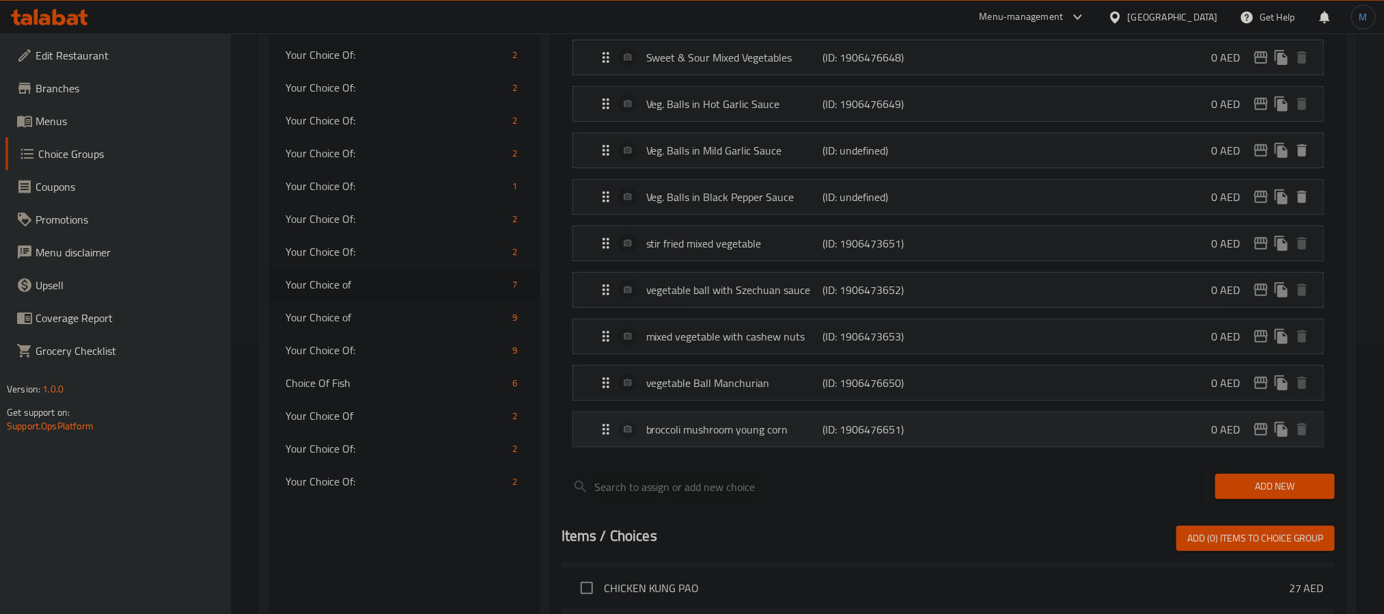
scroll to position [307, 0]
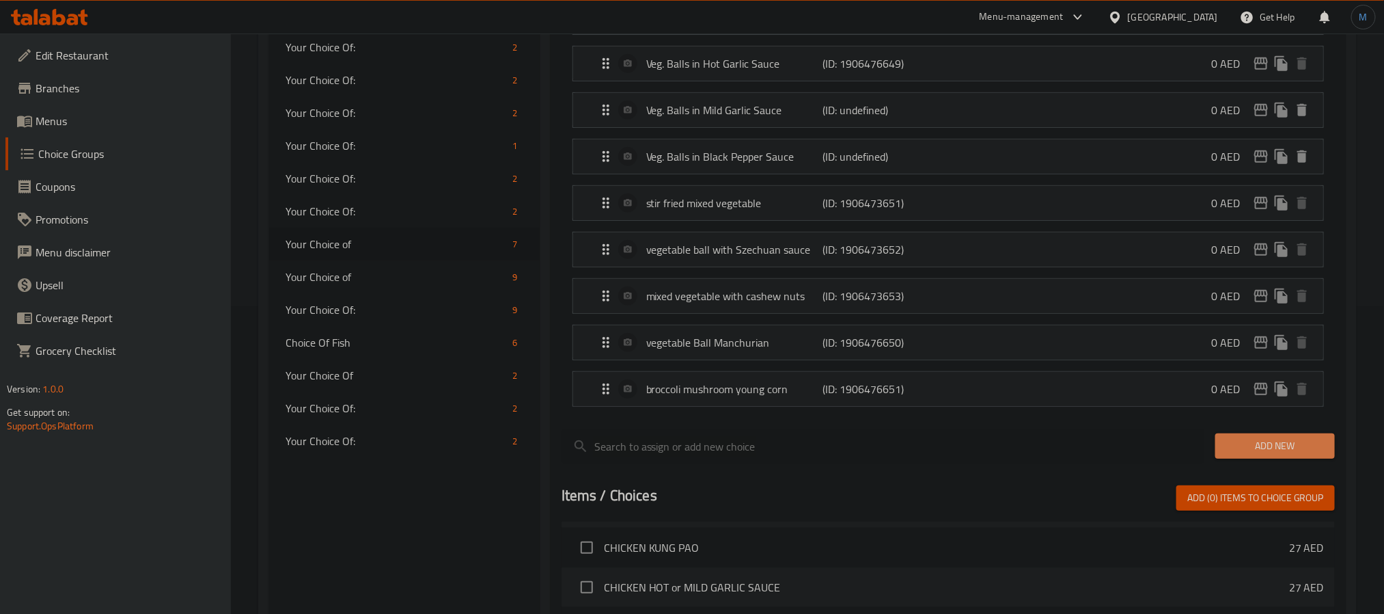
click at [1308, 443] on span "Add New" at bounding box center [1275, 445] width 98 height 17
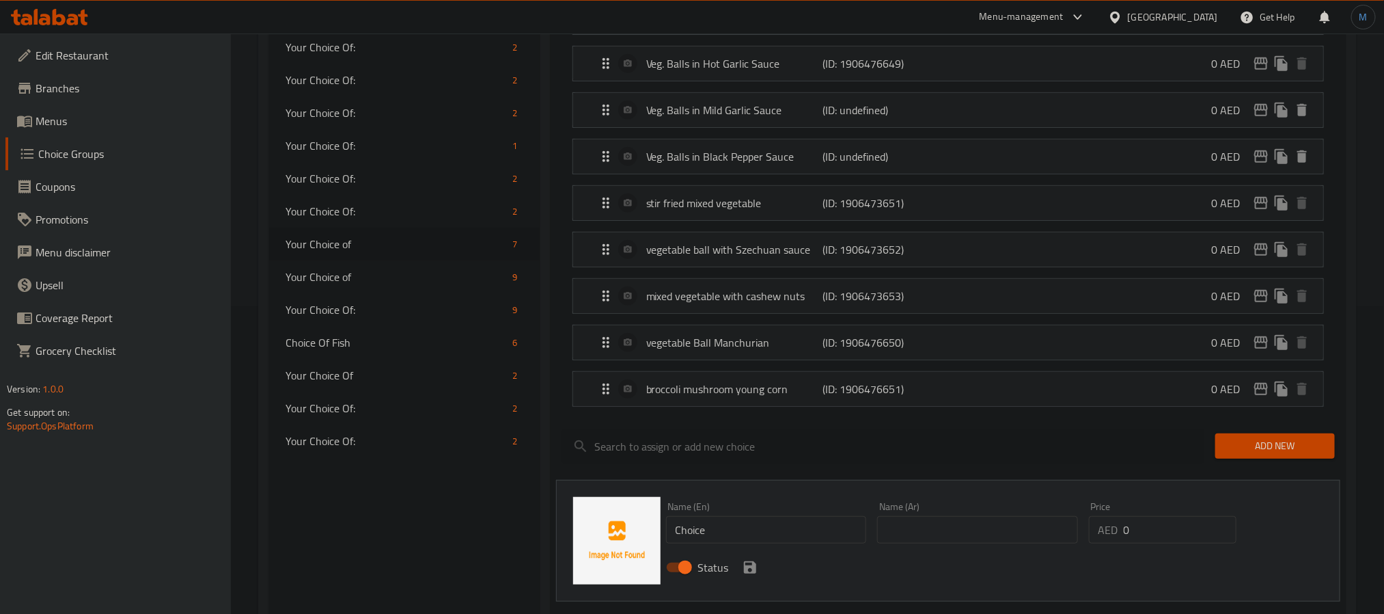
click at [806, 543] on input "Choice" at bounding box center [766, 529] width 201 height 27
paste input "Mixed vegetable chilli"
type input "Mixed Vegetable Chilli"
click at [890, 530] on input "text" at bounding box center [977, 529] width 201 height 27
click at [769, 536] on input "Mixed Vegetable Chilli" at bounding box center [766, 529] width 201 height 27
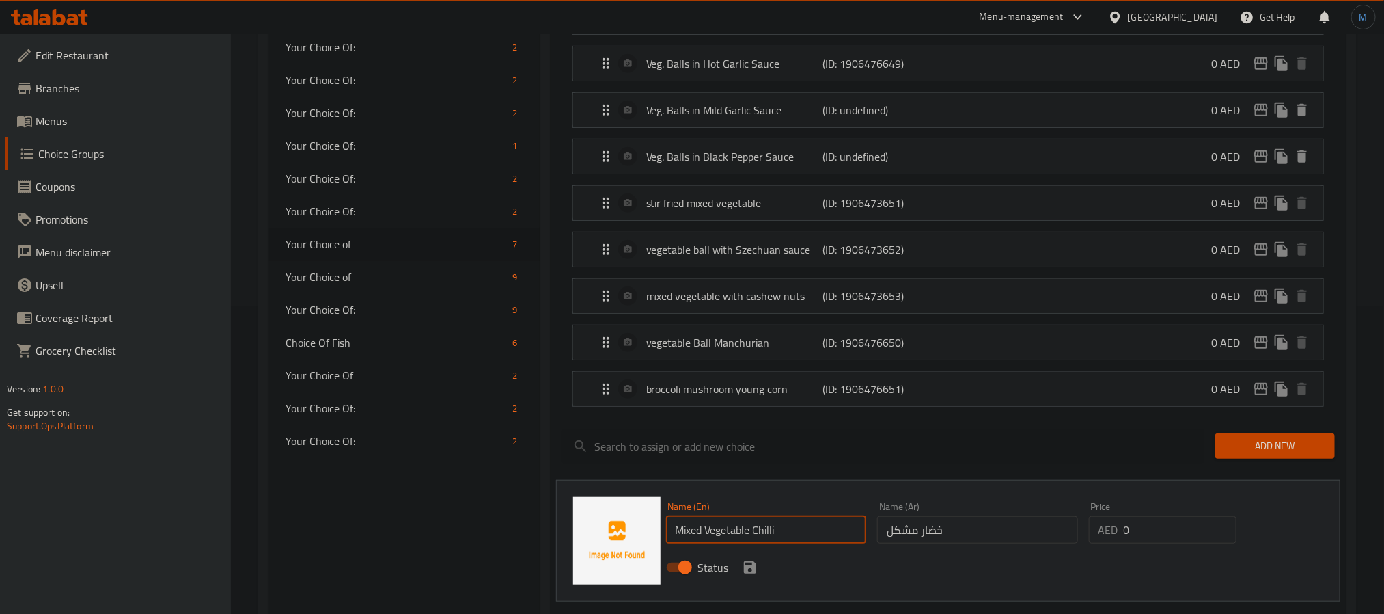
click at [769, 536] on input "Mixed Vegetable Chilli" at bounding box center [766, 529] width 201 height 27
click at [963, 533] on input "خضار مشكل" at bounding box center [977, 529] width 201 height 27
type input "خضار مشكل بالفلفل الحار"
click at [746, 570] on icon "save" at bounding box center [750, 567] width 16 height 16
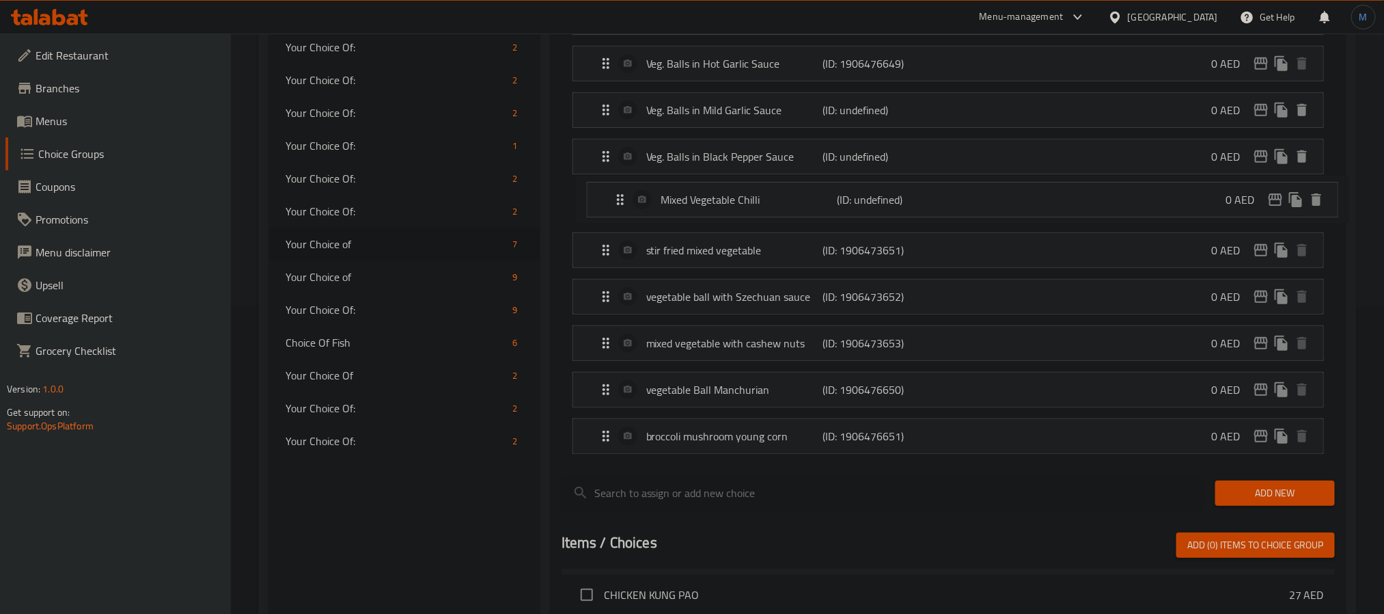
drag, startPoint x: 603, startPoint y: 443, endPoint x: 617, endPoint y: 184, distance: 259.4
click at [617, 184] on nav "Sweet & Sour Mixed Vegetables (ID: 1906476648) 0 AED Name (En) Sweet & Sour Mix…" at bounding box center [948, 226] width 773 height 476
click at [763, 396] on p "vegetable Ball Manchurian" at bounding box center [734, 389] width 176 height 16
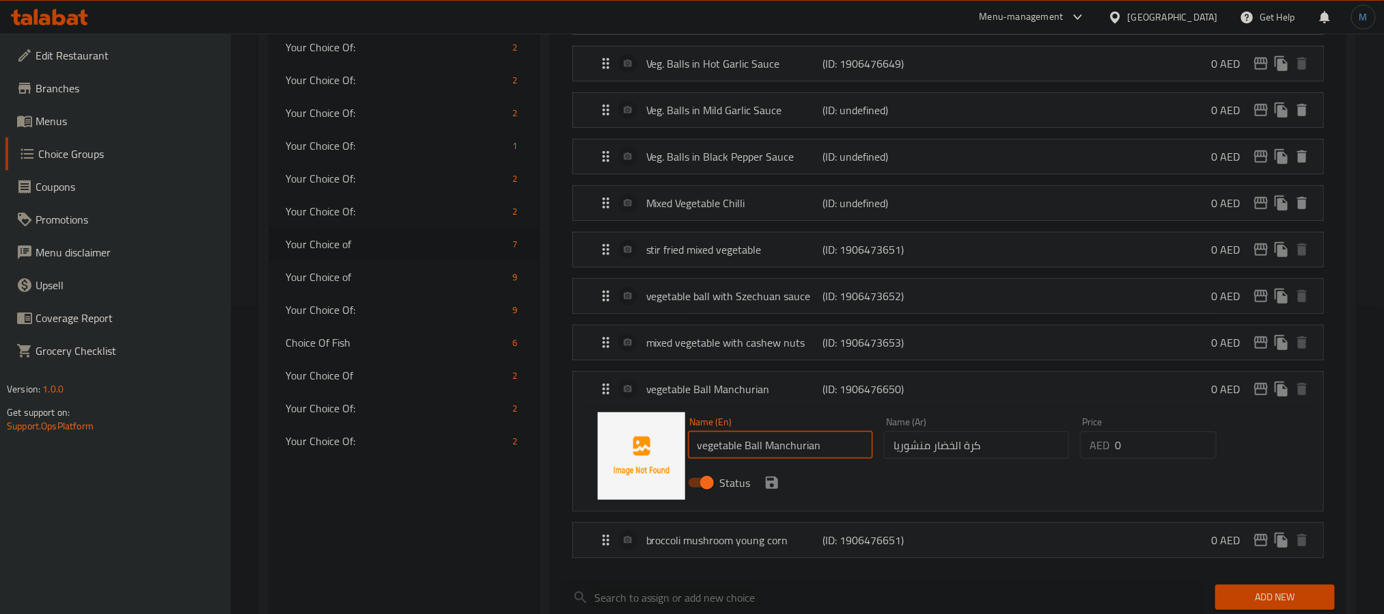
click at [780, 451] on input "vegetable Ball Manchurian" at bounding box center [780, 444] width 185 height 27
paste input "Vegetable balls in manchurian sauce"
type input "Vegetable Balls in [GEOGRAPHIC_DATA] Sauce"
click at [1009, 458] on input "كرة الخضار منشوريا" at bounding box center [976, 444] width 185 height 27
paste input "ت الخضار في صلصة"
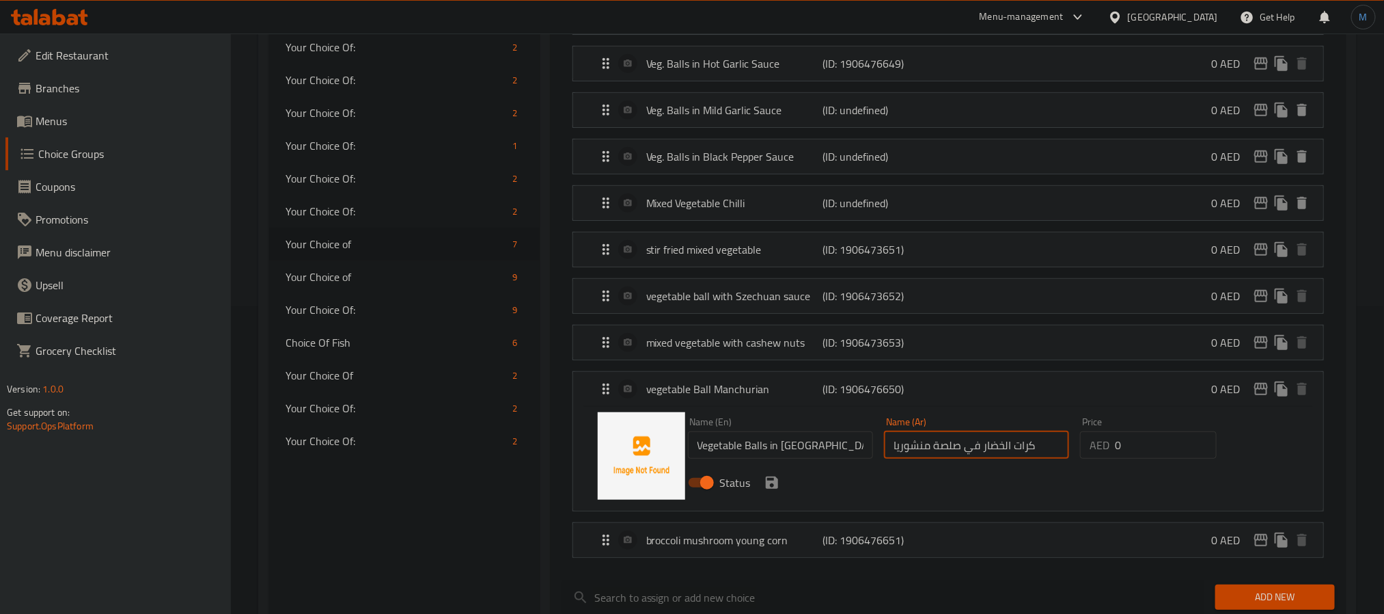
click at [781, 494] on div "Status" at bounding box center [977, 482] width 589 height 37
type input "كرات الخضار في صلصة منشوريا"
click at [780, 493] on button "save" at bounding box center [772, 482] width 20 height 20
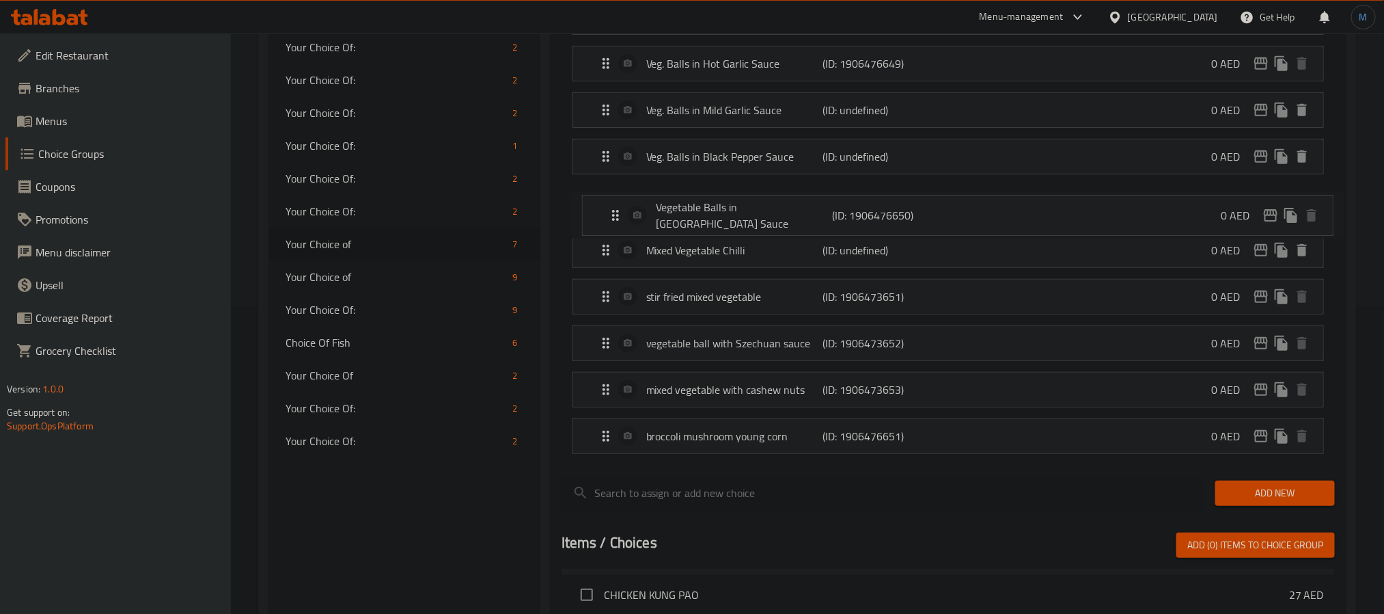
drag, startPoint x: 609, startPoint y: 396, endPoint x: 619, endPoint y: 207, distance: 188.8
click at [619, 207] on nav "Sweet & Sour Mixed Vegetables (ID: 1906476648) 0 AED Name (En) Sweet & Sour Mix…" at bounding box center [948, 226] width 773 height 476
drag, startPoint x: 605, startPoint y: 212, endPoint x: 597, endPoint y: 265, distance: 53.9
click at [597, 265] on nav "Sweet & Sour Mixed Vegetables (ID: 1906476648) 0 AED Name (En) Sweet & Sour Mix…" at bounding box center [948, 226] width 773 height 476
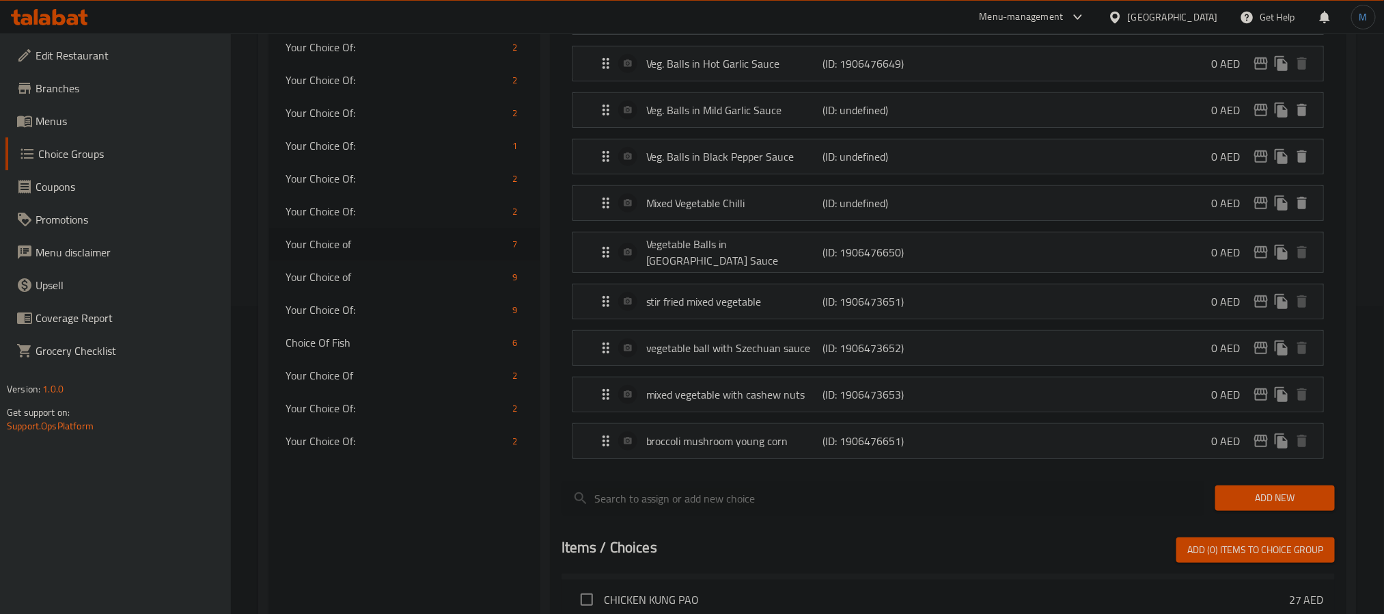
click at [755, 470] on div at bounding box center [948, 474] width 773 height 11
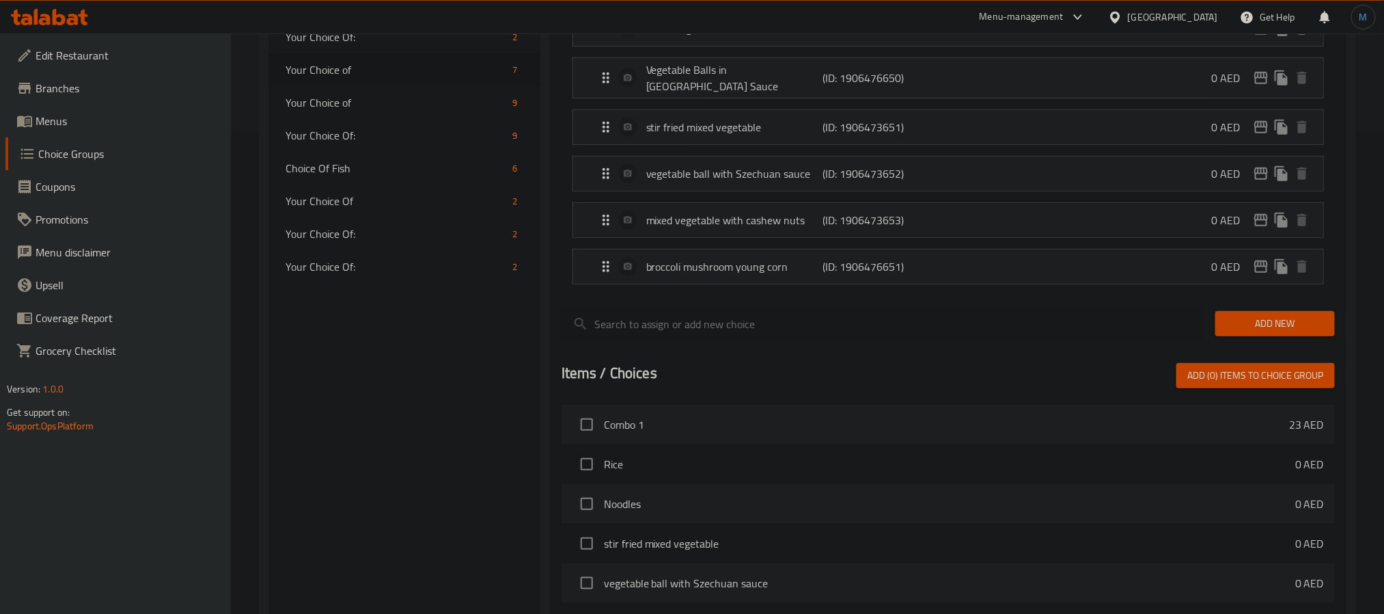
scroll to position [246, 0]
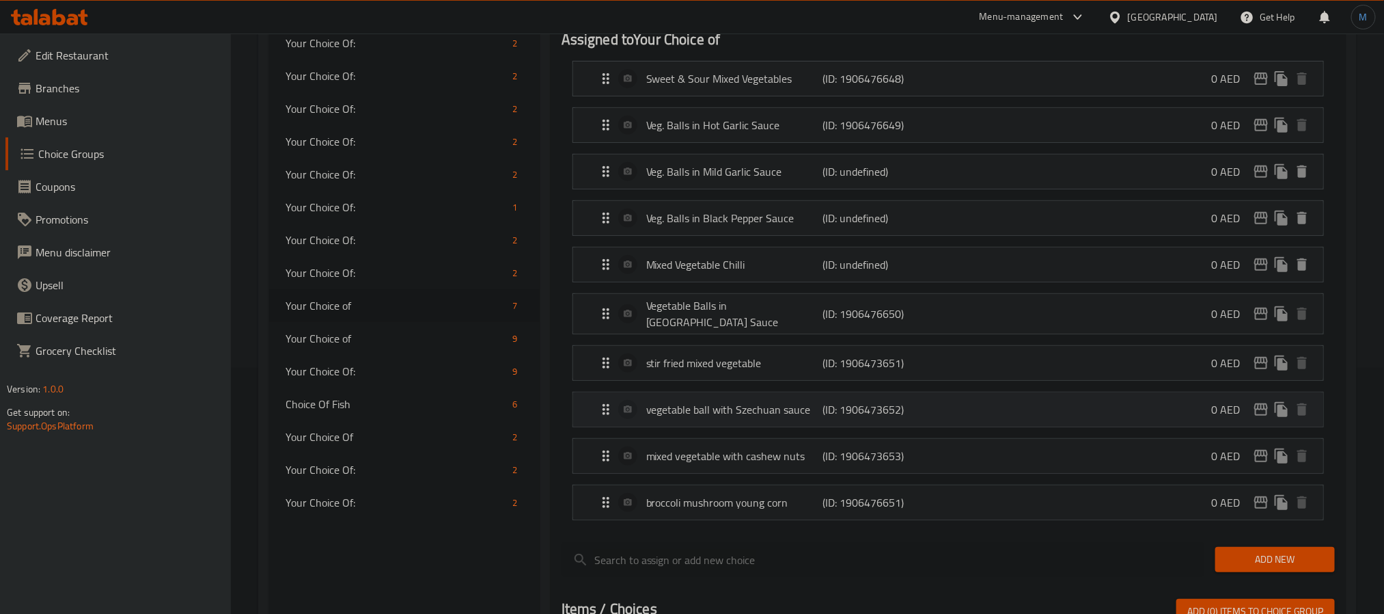
click at [747, 412] on p "vegetable ball with Szechuan sauce" at bounding box center [734, 409] width 176 height 16
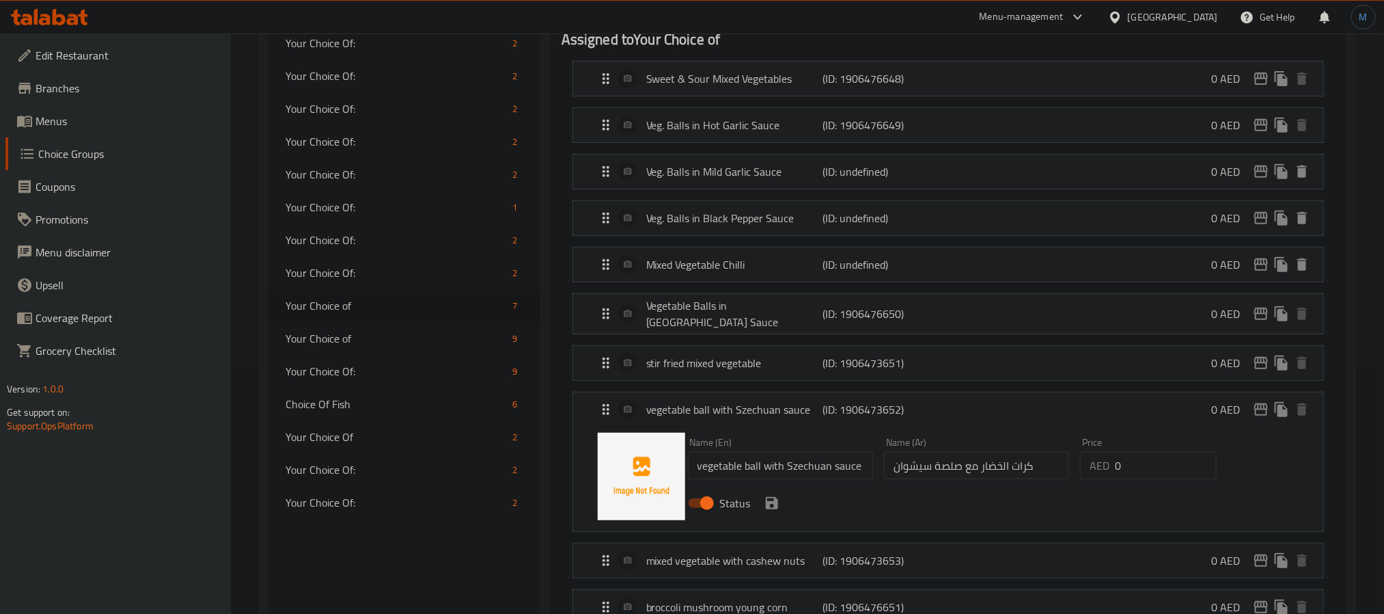
click at [828, 461] on input "vegetable ball with Szechuan sauce" at bounding box center [780, 465] width 185 height 27
paste input "Vegetable balls szechuan"
type input "Vegetable Balls Szechuan"
click at [933, 465] on input "كرات الخضار مع صلصة سيشوان" at bounding box center [976, 465] width 185 height 27
paste input "text"
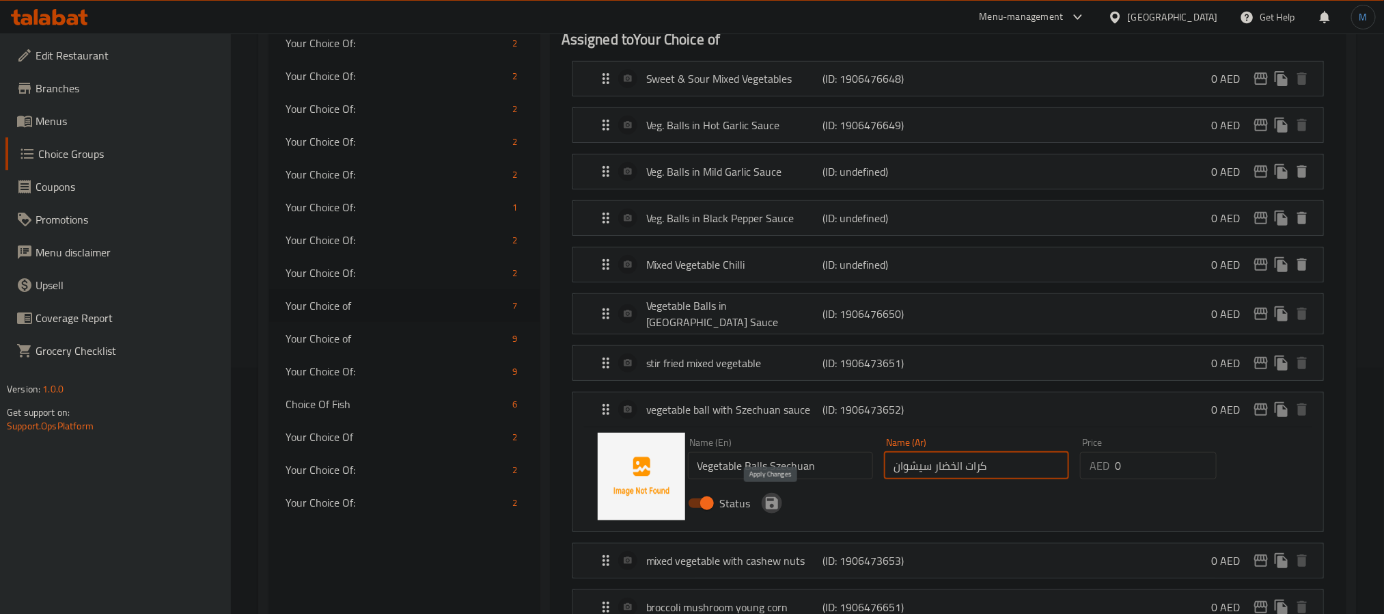
click at [771, 505] on icon "save" at bounding box center [772, 503] width 16 height 16
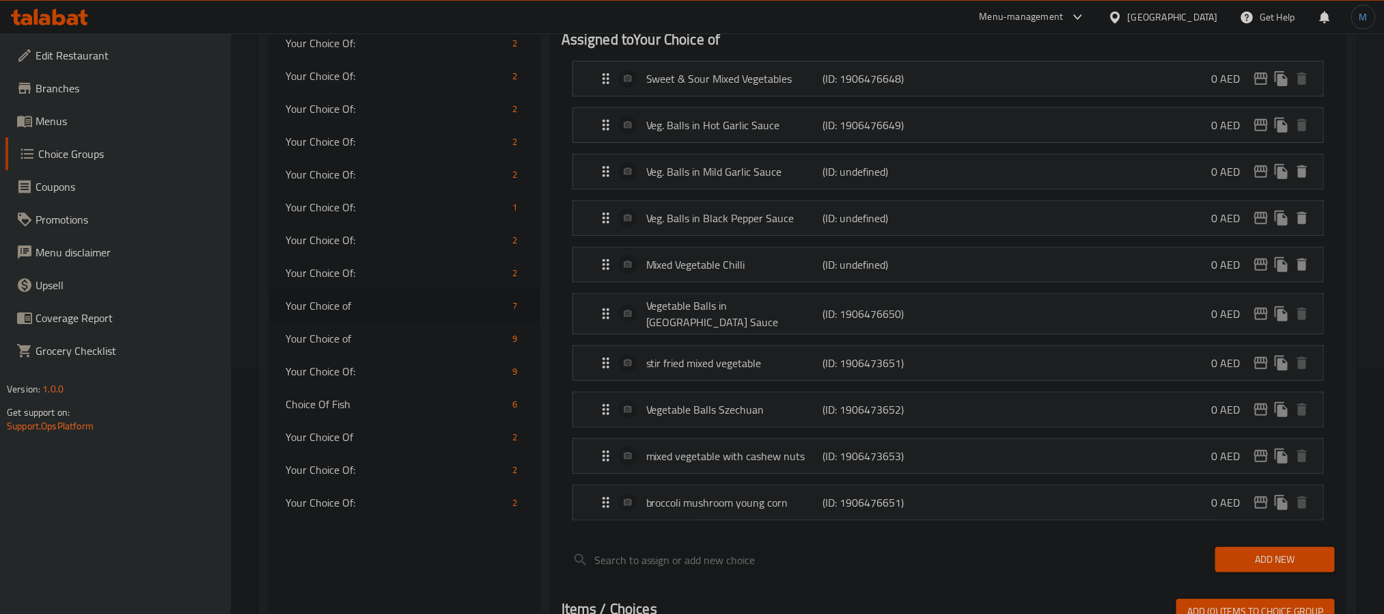
type input "كرات الخضار سيشوان"
drag, startPoint x: 609, startPoint y: 457, endPoint x: 618, endPoint y: 361, distance: 96.1
click at [618, 361] on nav "Sweet & Sour Mixed Vegetables (ID: 1906476648) 0 AED Name (En) Sweet & Sour Mix…" at bounding box center [948, 291] width 773 height 482
click at [871, 531] on nav "Sweet & Sour Mixed Vegetables (ID: 1906476648) 0 AED Name (En) Sweet & Sour Mix…" at bounding box center [948, 290] width 773 height 481
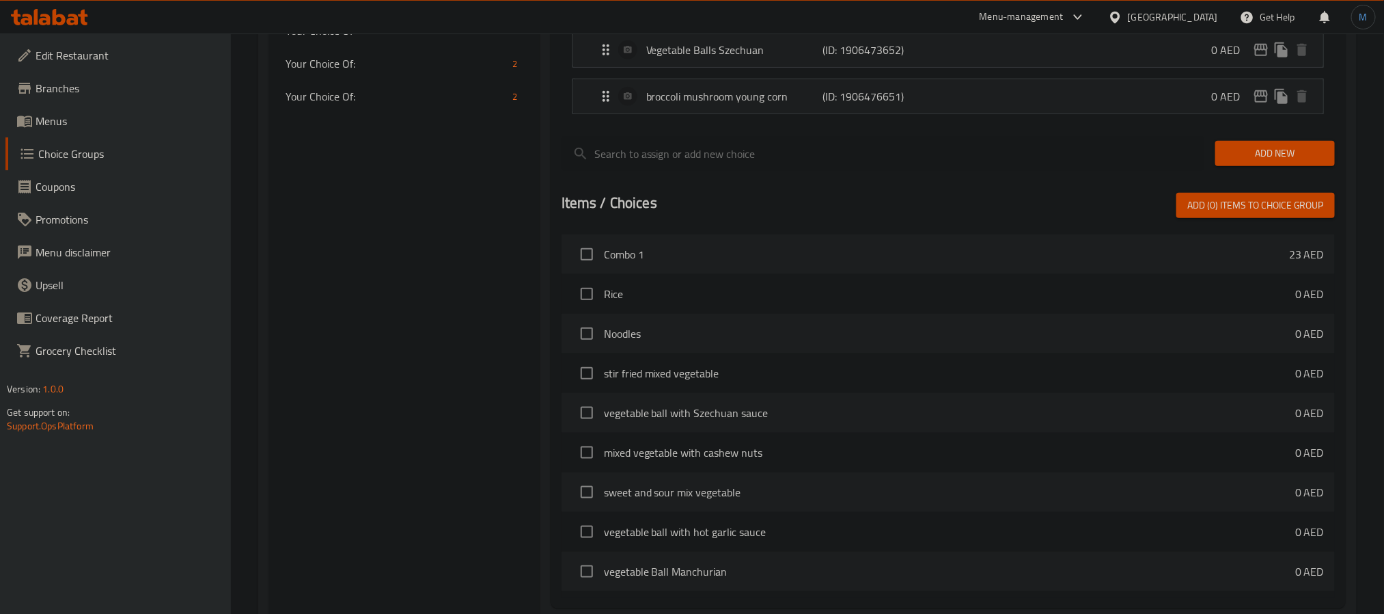
scroll to position [273, 0]
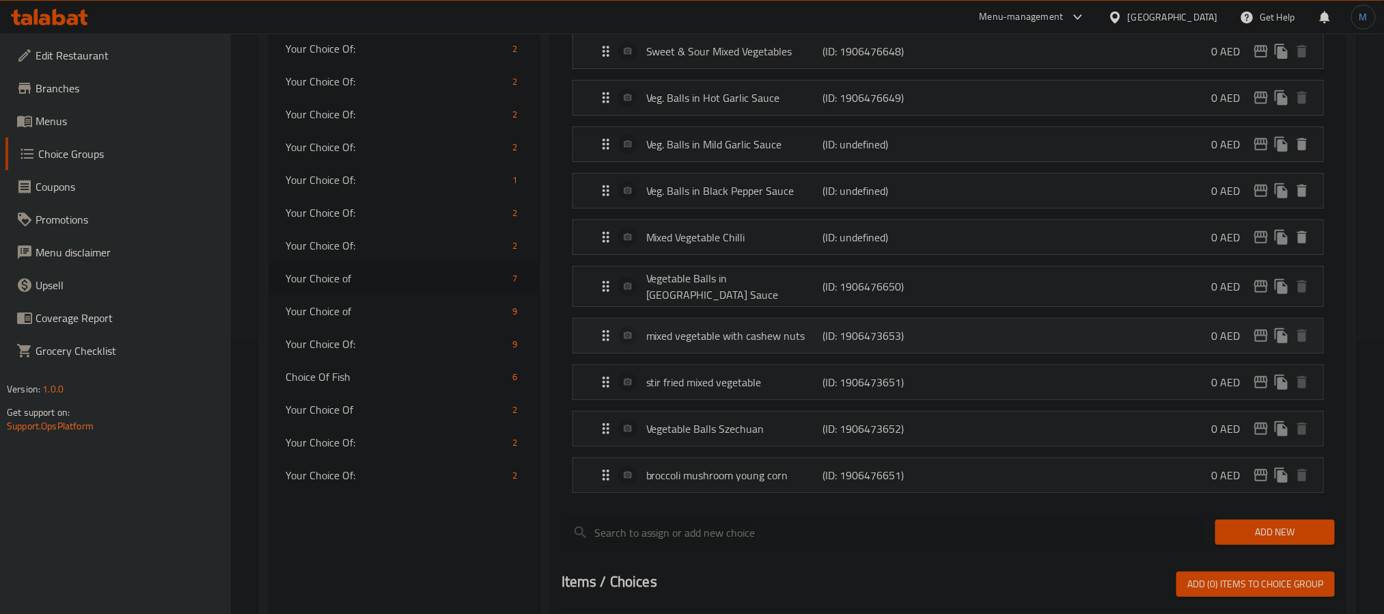
click at [722, 338] on p "mixed vegetable with cashew nuts" at bounding box center [734, 335] width 176 height 16
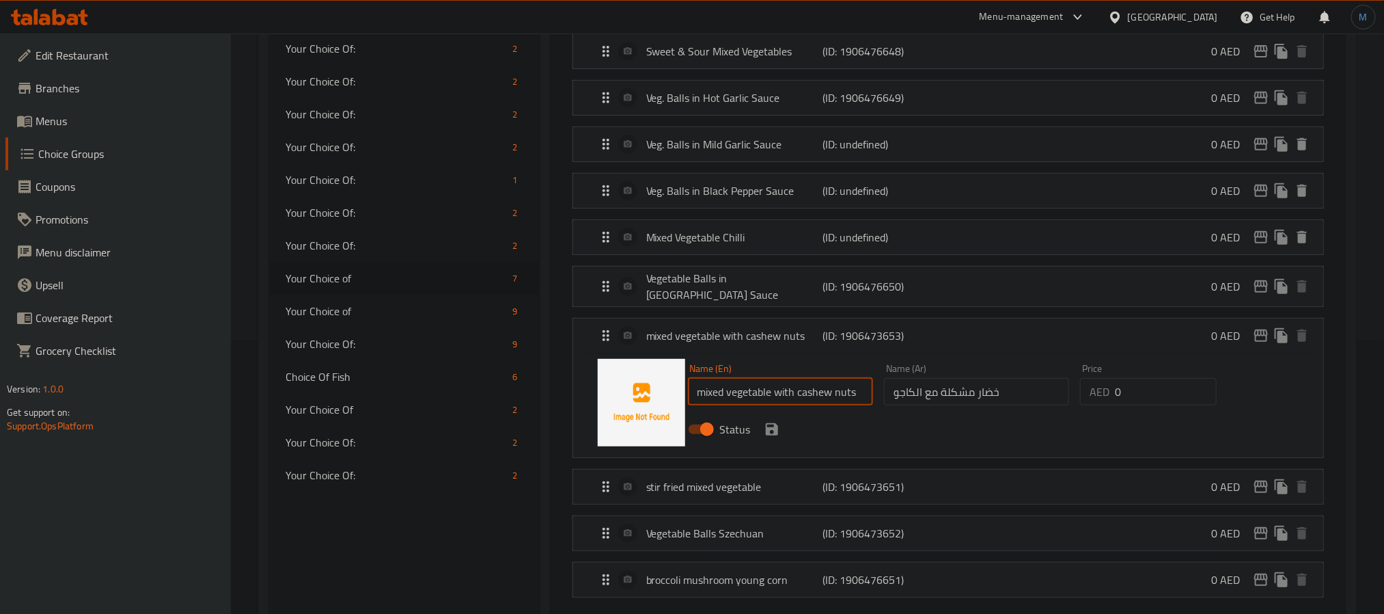
click at [771, 387] on input "mixed vegetable with cashew nuts" at bounding box center [780, 391] width 185 height 27
paste input "Mixed vegetables"
type input "Mixed Vegetables with Cashew Nuts"
click at [989, 411] on div "Status" at bounding box center [977, 429] width 589 height 37
click at [989, 402] on input "خضار مشكلة مع الكاجو" at bounding box center [976, 391] width 185 height 27
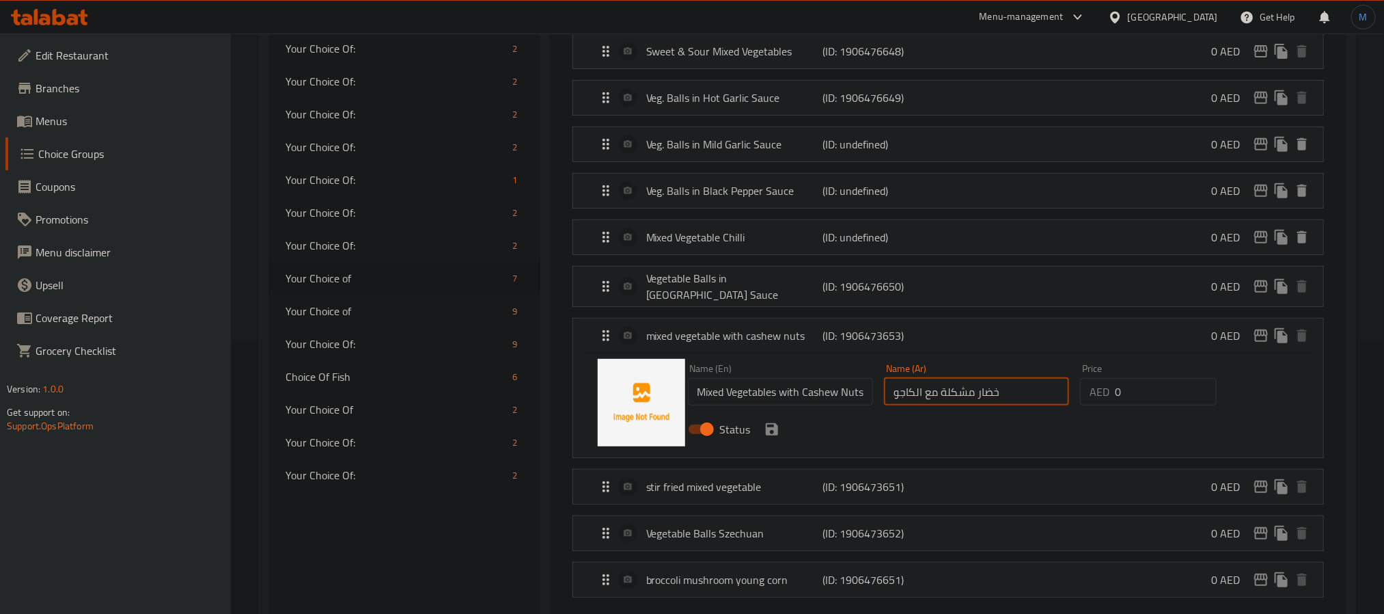
paste input "اوات"
click at [777, 433] on icon "save" at bounding box center [772, 429] width 16 height 16
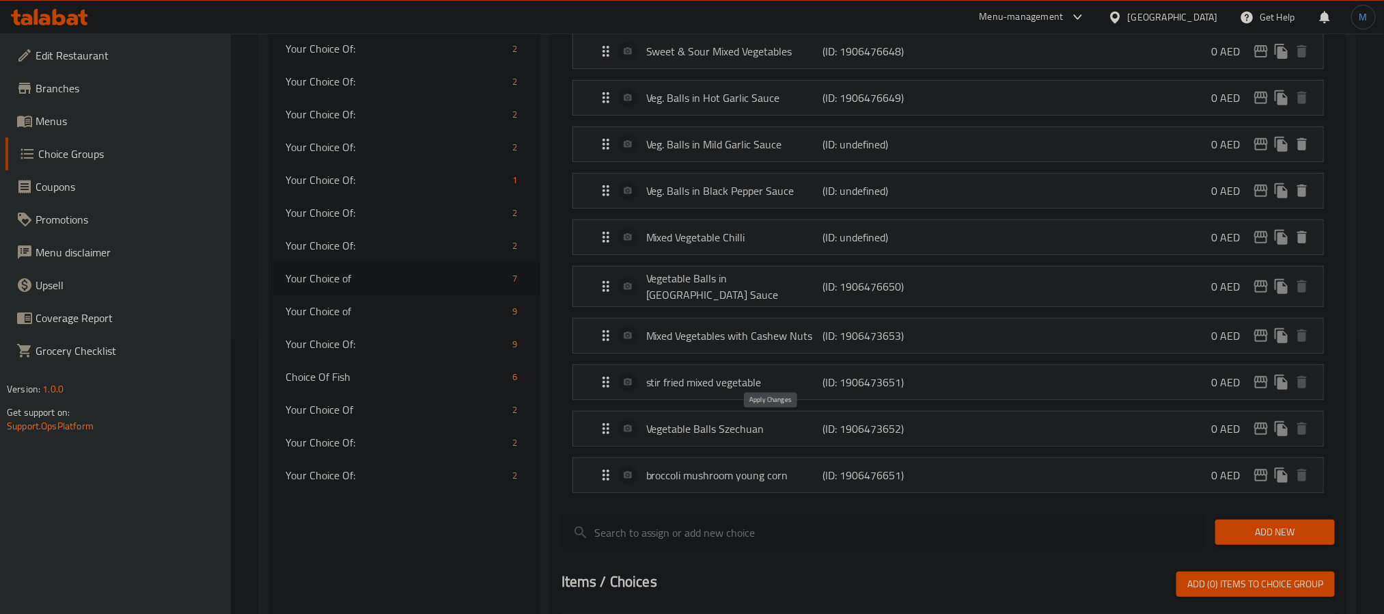
type input "خضراوات مشكلة مع الكاجو"
click at [876, 488] on div "broccoli mushroom young corn (ID: 1906476651) 0 AED" at bounding box center [952, 475] width 709 height 34
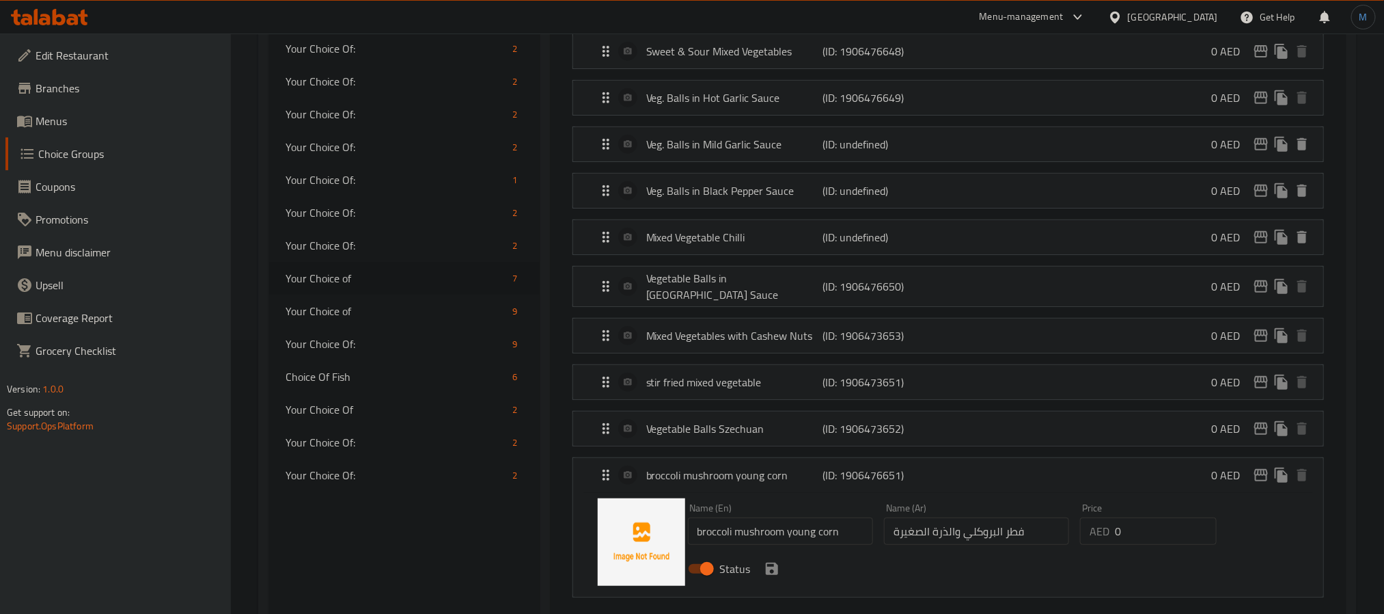
click at [751, 545] on div "Name (En) broccoli mushroom young corn Name (En)" at bounding box center [781, 523] width 196 height 53
click at [761, 538] on input "broccoli mushroom young corn" at bounding box center [780, 530] width 185 height 27
paste input "Broccoli with mushroom & baby"
click at [761, 538] on input "Broccoli with Mushroom & Baby Corn" at bounding box center [780, 530] width 185 height 27
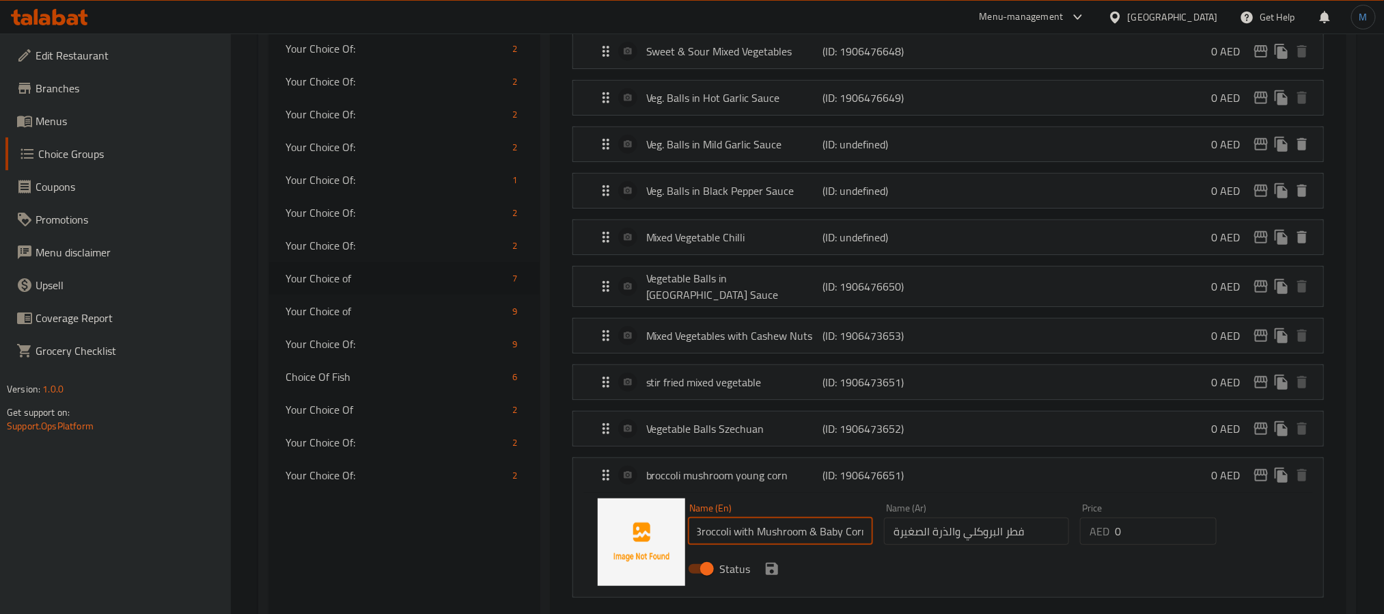
type input "Broccoli with Mushroom & Baby Corn"
click at [823, 533] on input "Broccoli with Mushroom & Baby Corn" at bounding box center [780, 530] width 185 height 27
drag, startPoint x: 822, startPoint y: 533, endPoint x: 894, endPoint y: 533, distance: 72.4
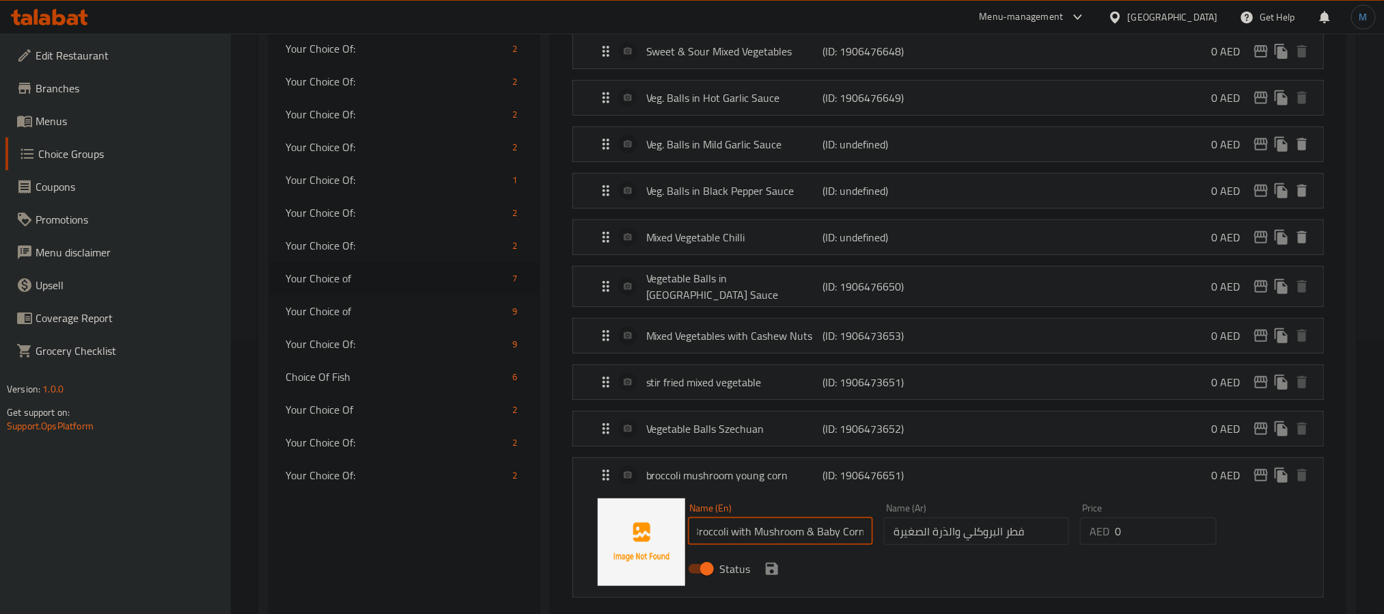
click at [894, 533] on div "Name (En) Broccoli with Mushroom & Baby Corn Name (En) Name (Ar) فطر البروكلي و…" at bounding box center [977, 542] width 589 height 90
click at [984, 542] on input "فطر البروكلي والذرة الصغيرة" at bounding box center [976, 530] width 185 height 27
paste input "البروكلي مع الفطر"
click at [765, 575] on icon "save" at bounding box center [772, 568] width 16 height 16
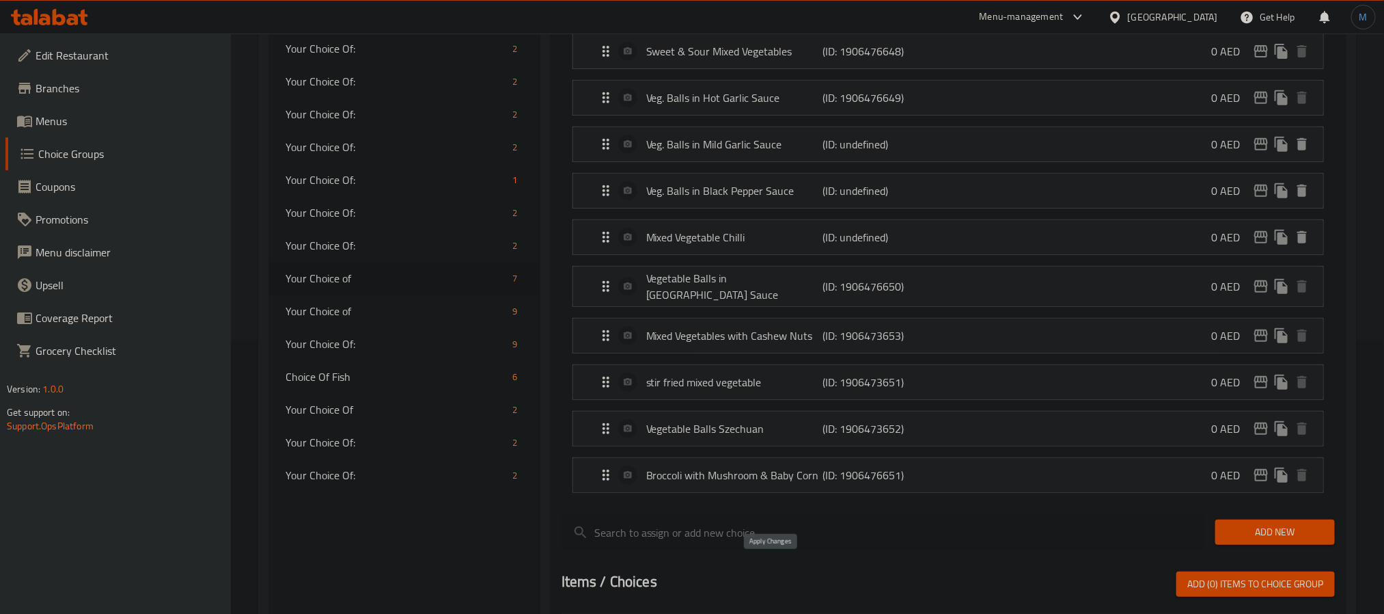
type input "البروكلي مع الفطر والذرة الصغيرة"
click at [791, 388] on p "stir fried mixed vegetable" at bounding box center [734, 382] width 176 height 16
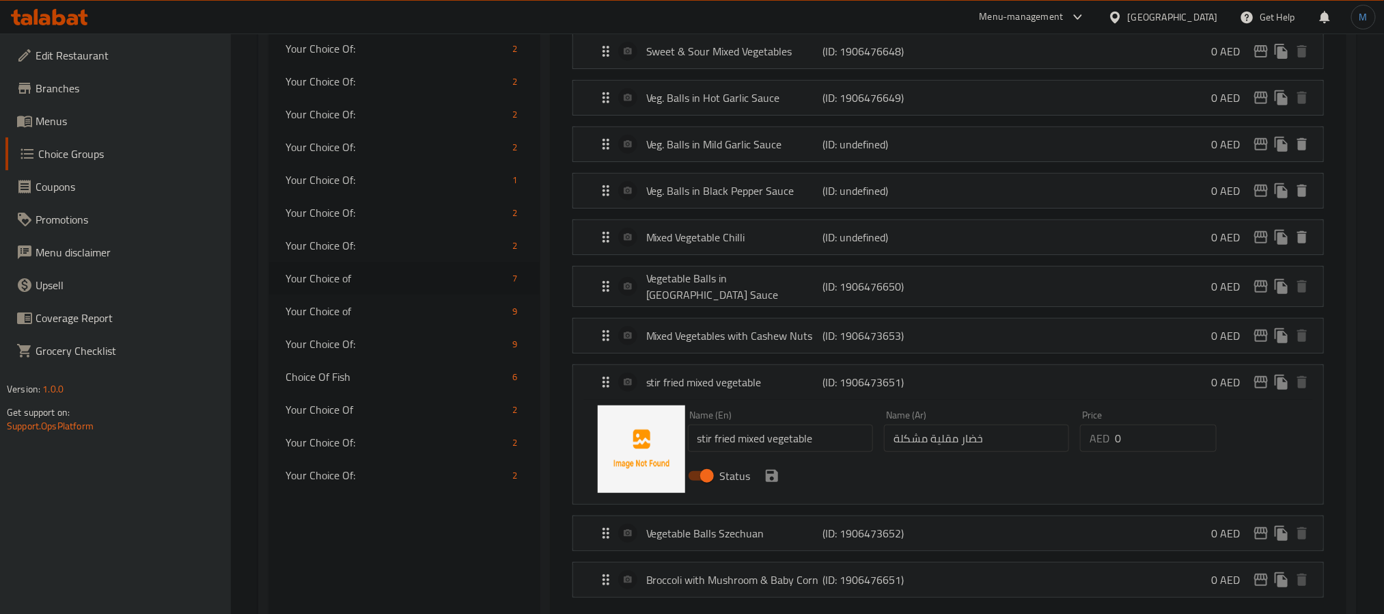
click at [754, 435] on input "stir fried mixed vegetable" at bounding box center [780, 437] width 185 height 27
paste input "Stir-fried mixed vegetables"
type input "Stir-Fried Mixed Vegetables"
click at [988, 445] on input "خضار مقلية مشكلة" at bounding box center [976, 437] width 185 height 27
paste input "اوات مشكلة مقلي"
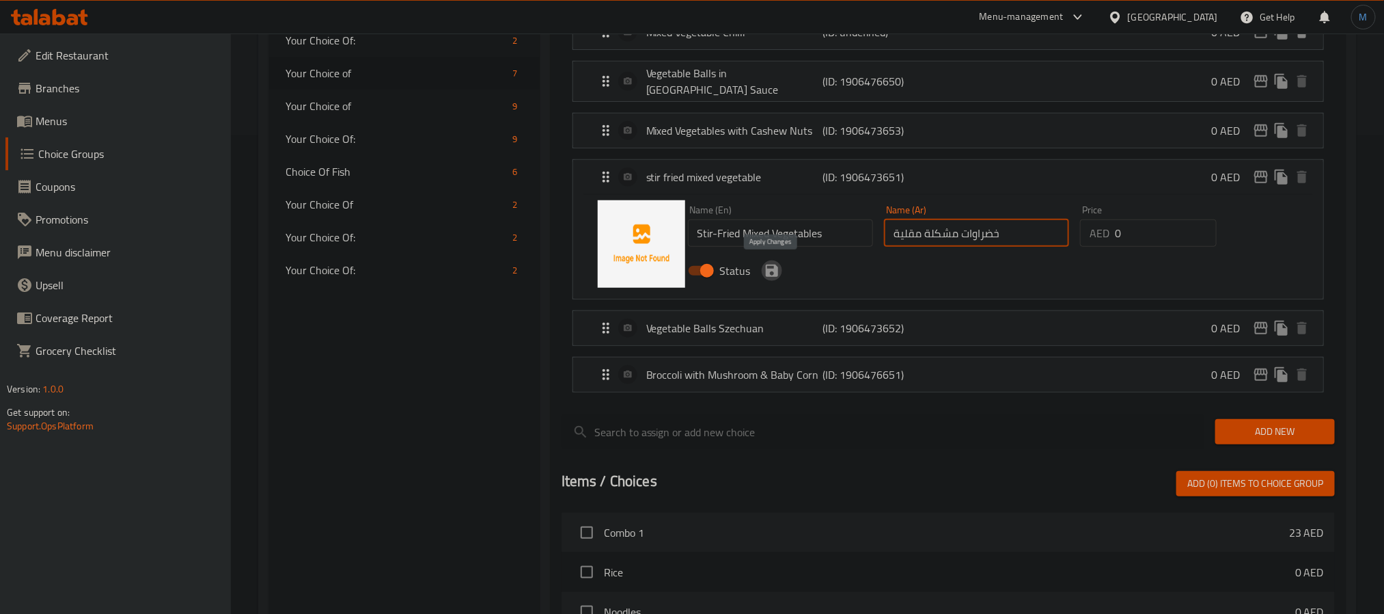
click at [766, 271] on icon "save" at bounding box center [772, 270] width 12 height 12
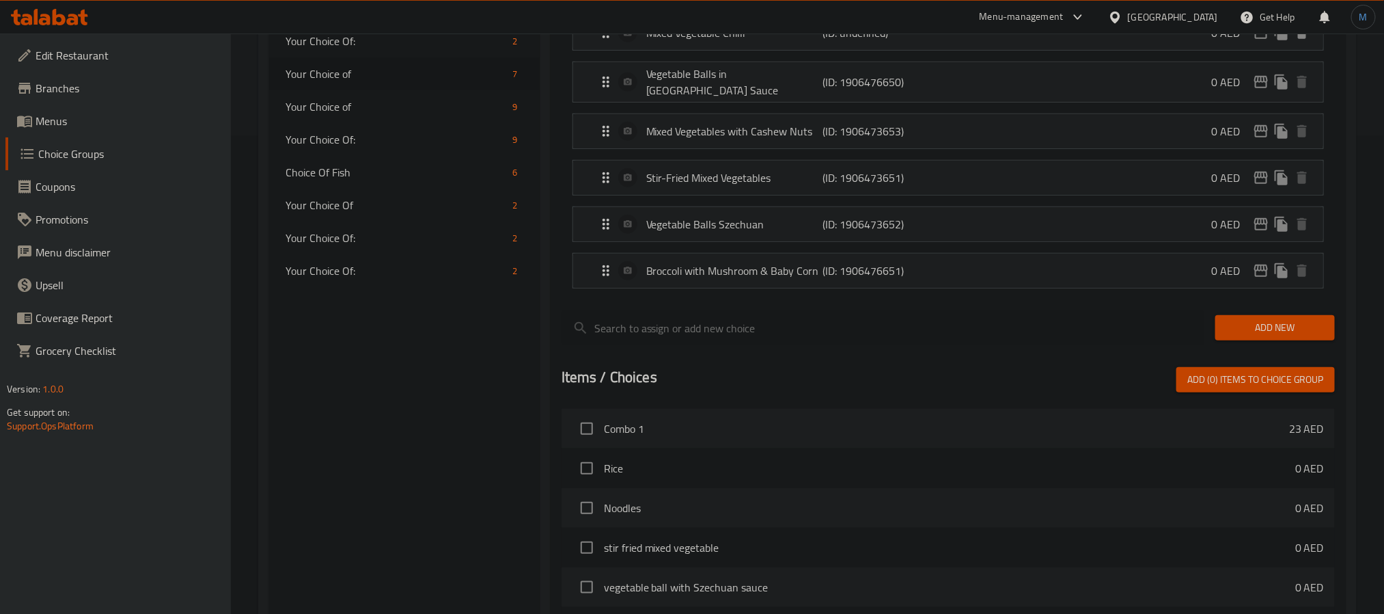
type input "خضراوات مشكلة مقلية"
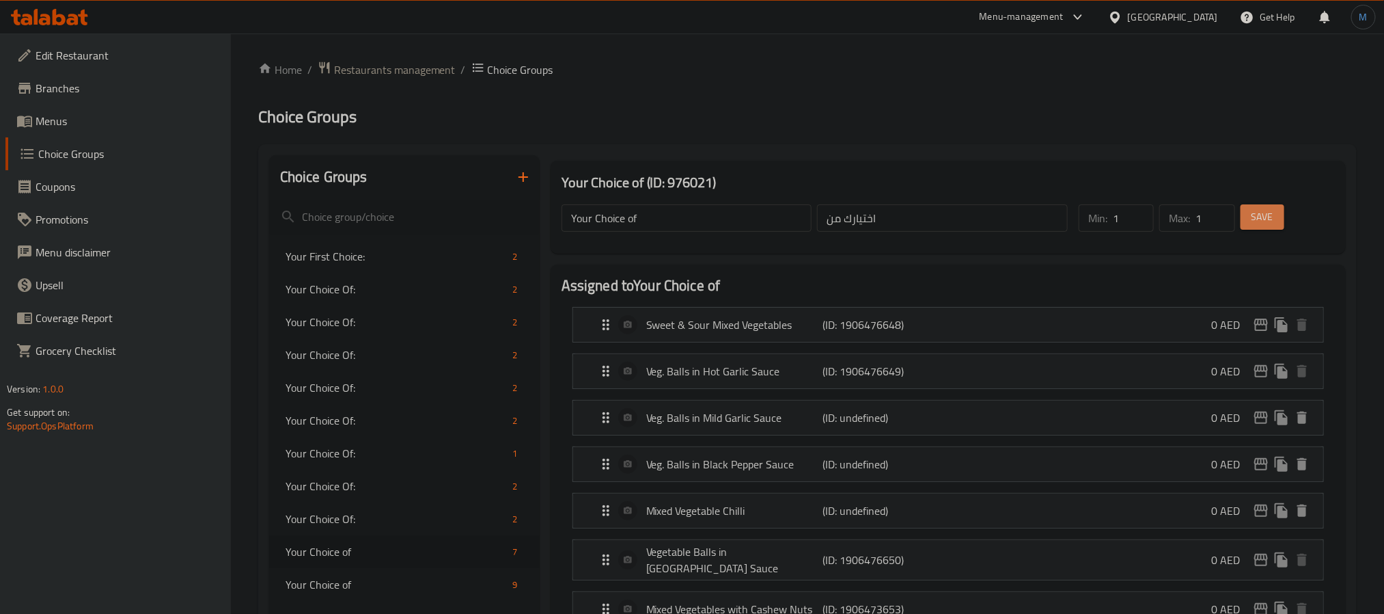
click at [1257, 219] on span "Save" at bounding box center [1263, 216] width 22 height 17
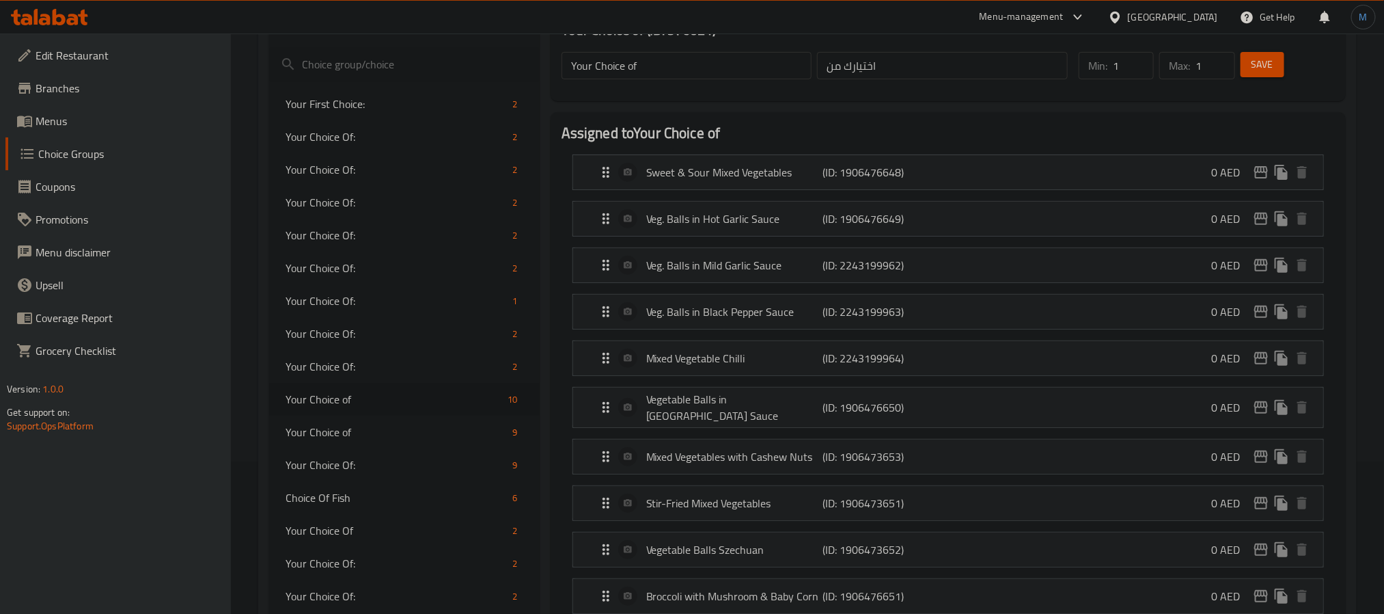
scroll to position [102, 0]
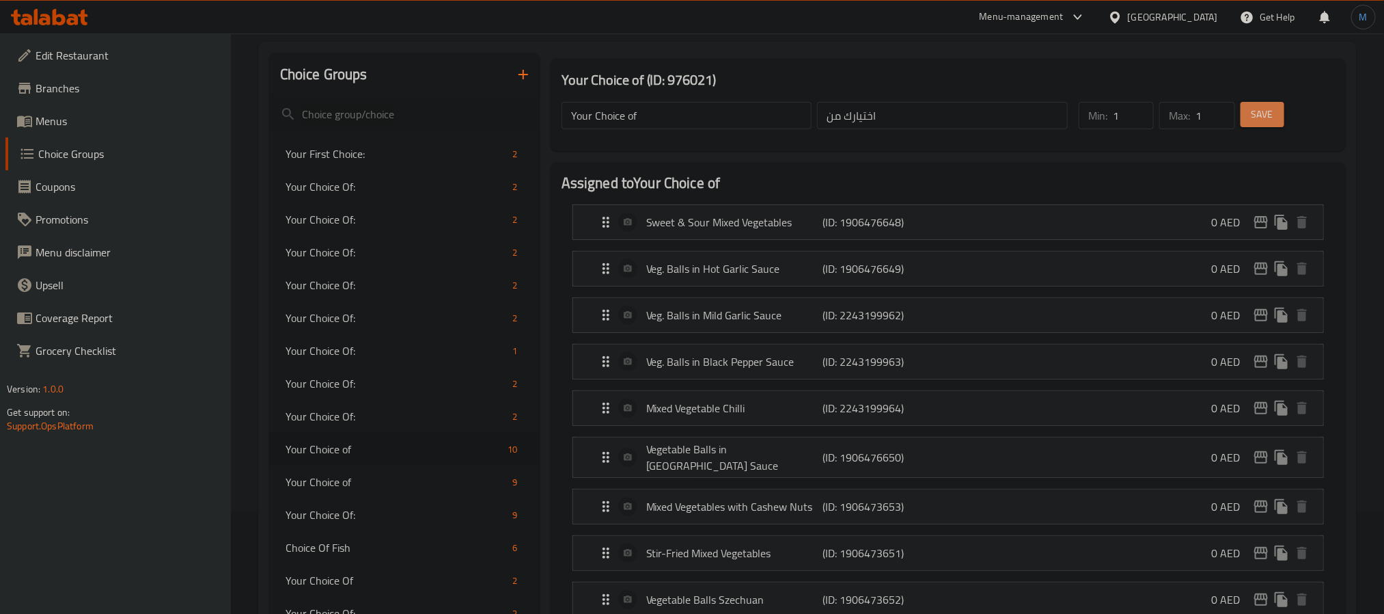
click at [1272, 105] on button "Save" at bounding box center [1263, 114] width 44 height 25
click at [59, 119] on span "Menus" at bounding box center [128, 121] width 184 height 16
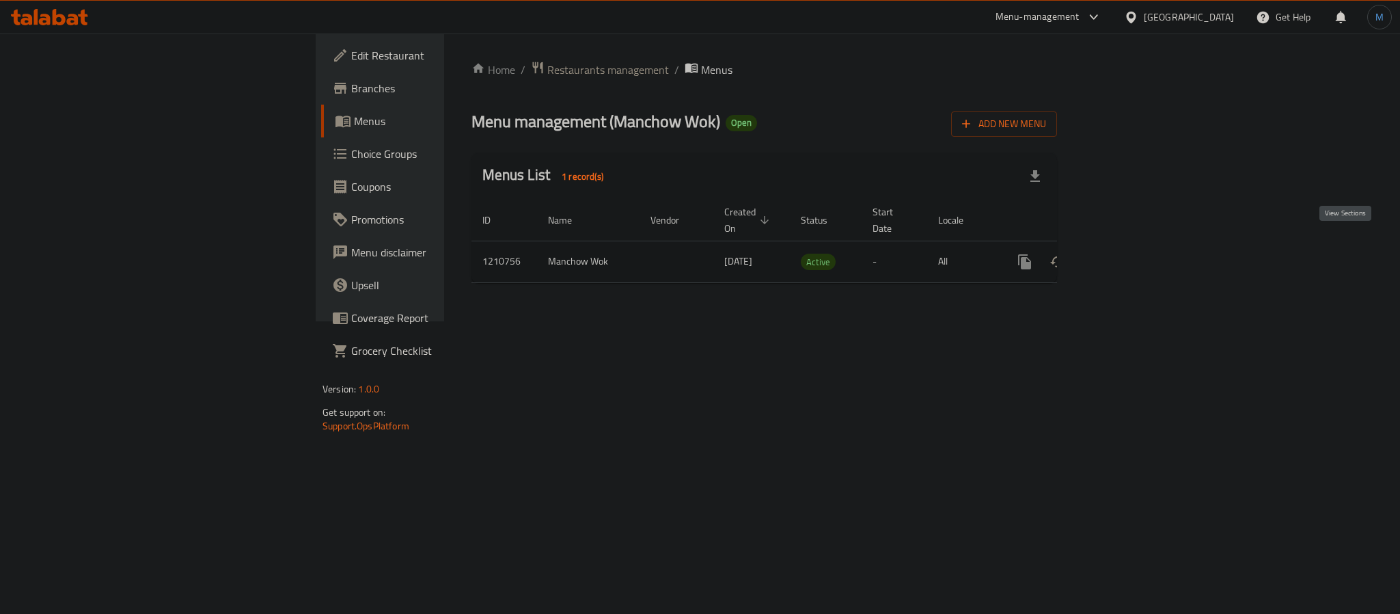
click at [1131, 253] on icon "enhanced table" at bounding box center [1123, 261] width 16 height 16
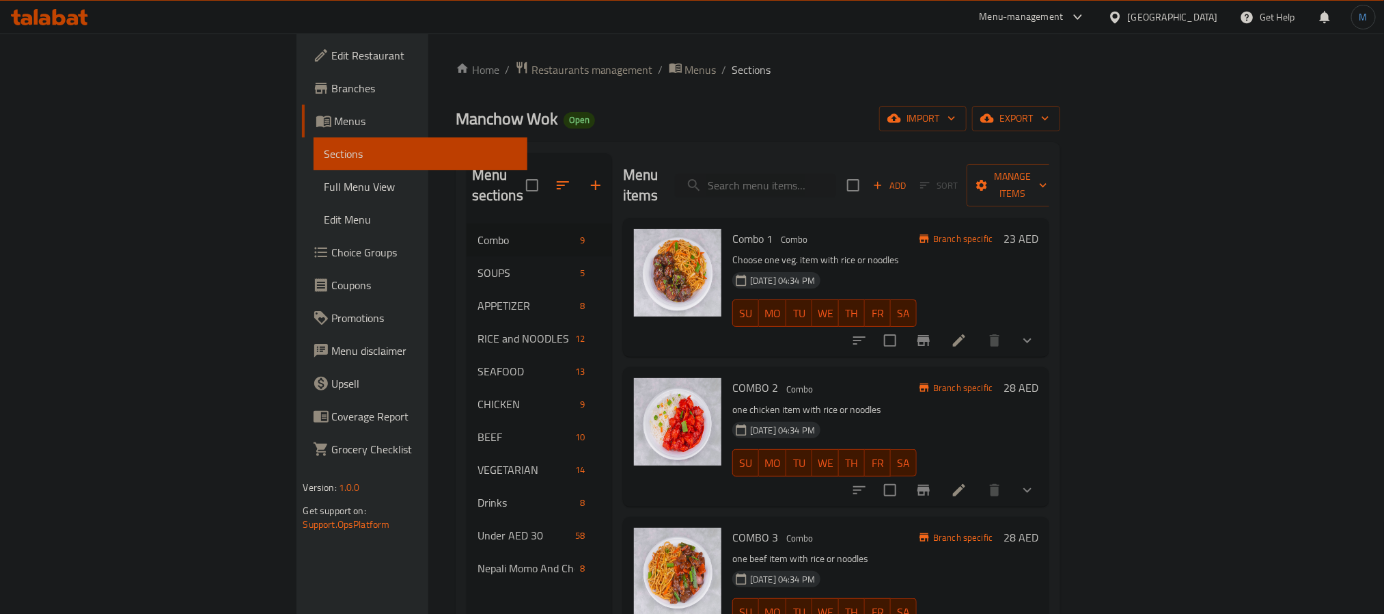
click at [918, 266] on div "07-12-2023 04:34 PM SU MO TU WE TH FR SA" at bounding box center [824, 303] width 195 height 74
click at [968, 482] on icon at bounding box center [959, 490] width 16 height 16
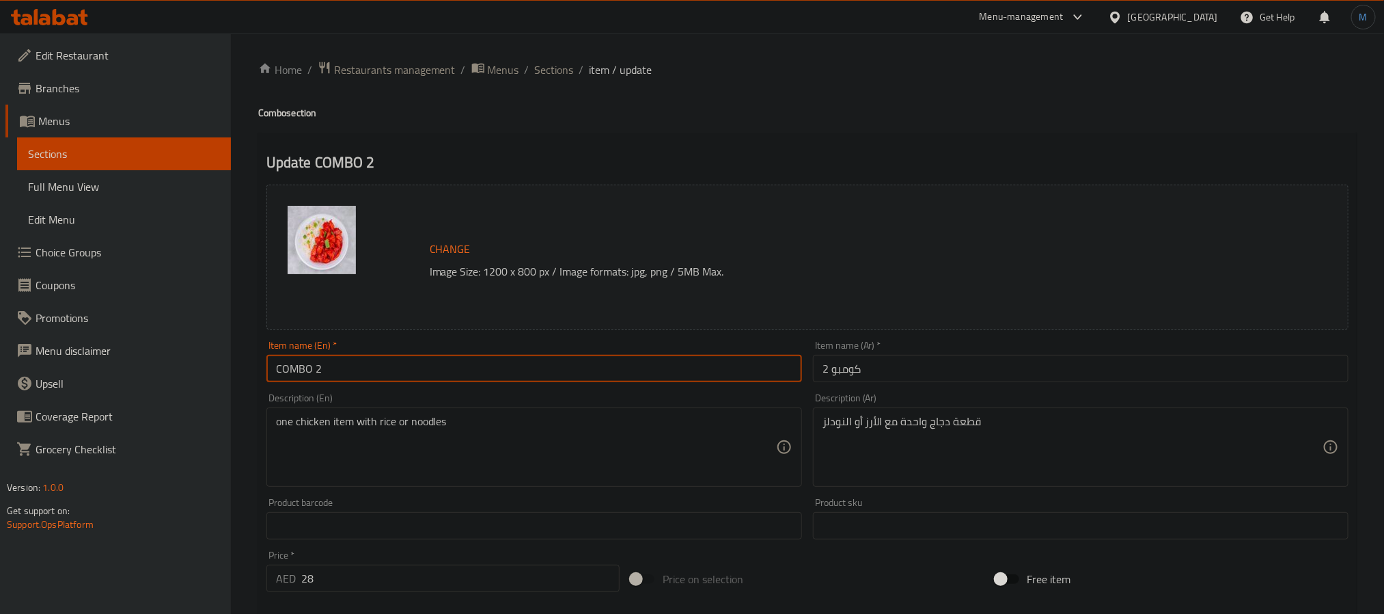
click at [392, 382] on input "COMBO 2" at bounding box center [534, 368] width 536 height 27
type input "Combo 2"
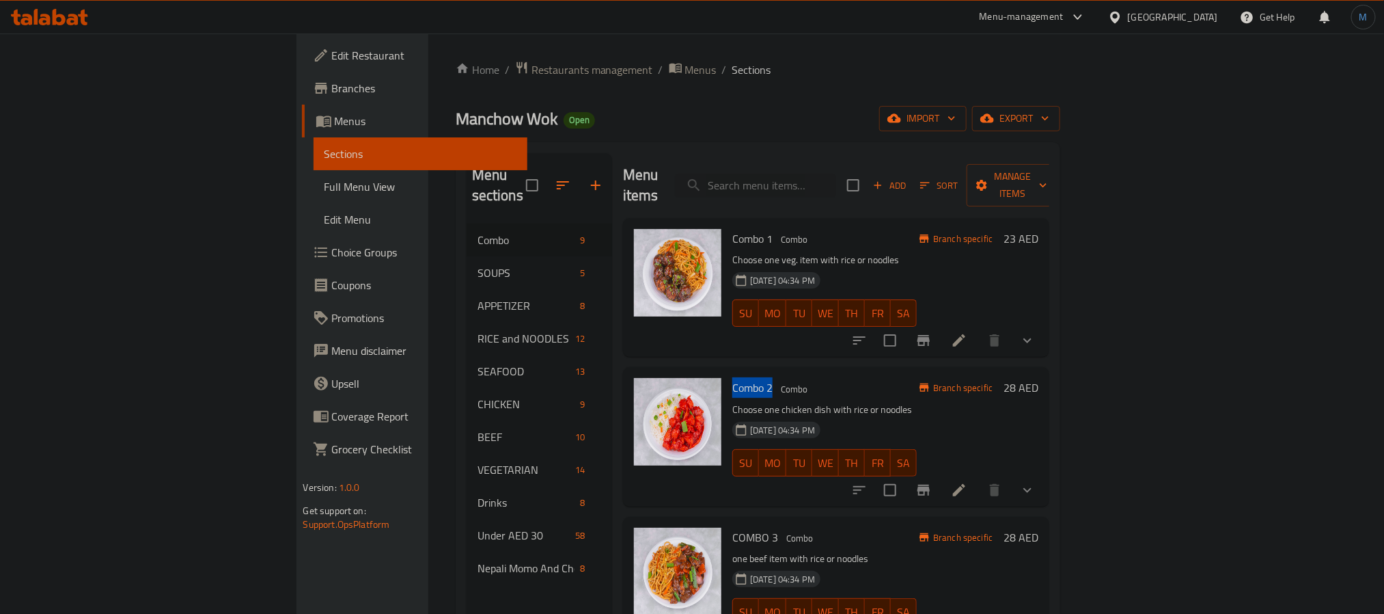
click at [332, 257] on span "Choice Groups" at bounding box center [424, 252] width 184 height 16
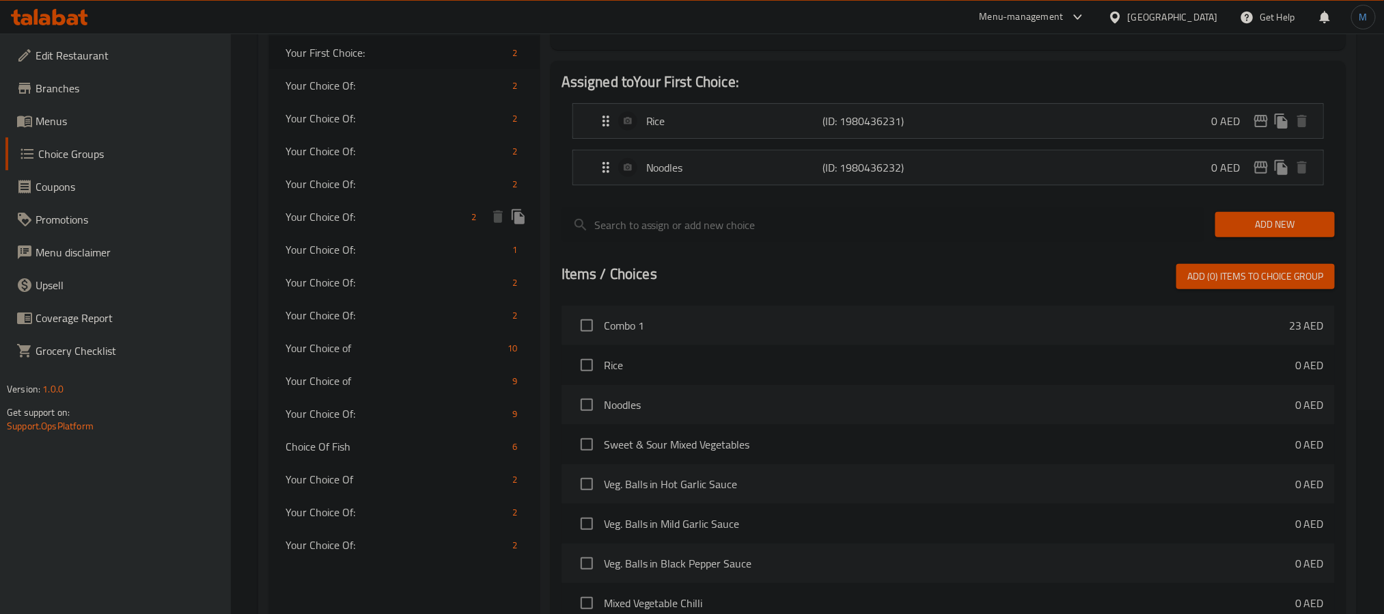
scroll to position [205, 0]
click at [439, 380] on span "Your Choice of" at bounding box center [376, 379] width 181 height 16
type input "Your Choice of"
type input "اختيارك من"
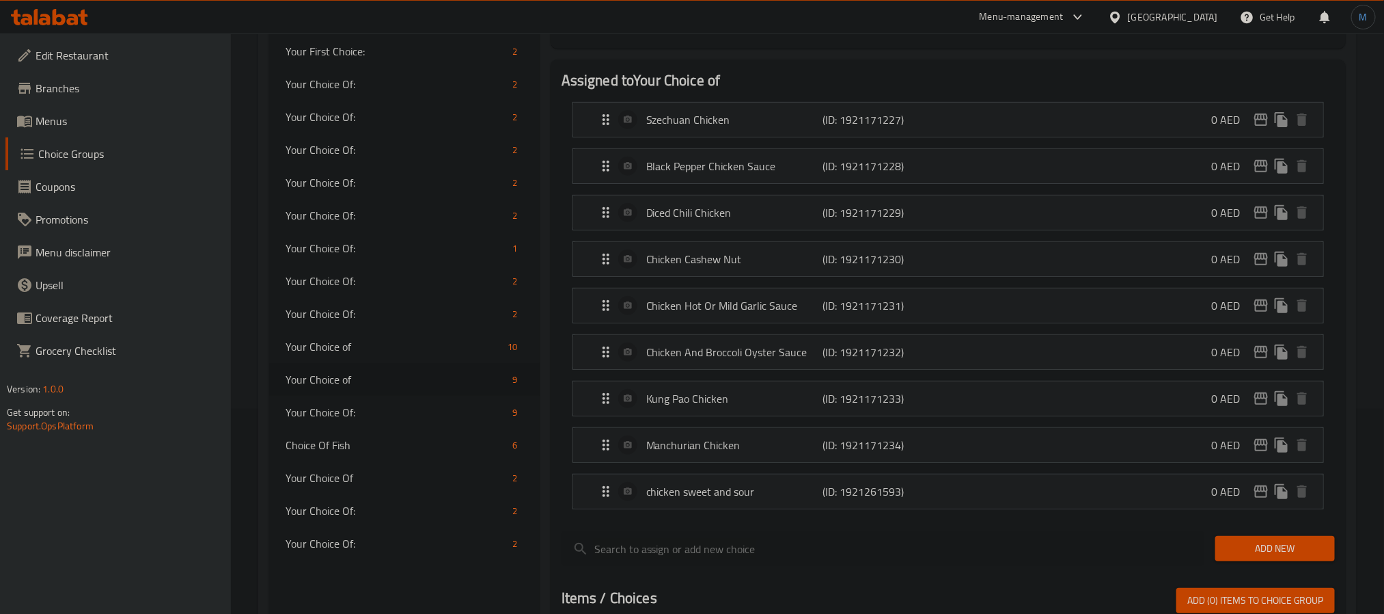
click at [566, 387] on li "Kung Pao Chicken (ID: 1921171233) 0 AED Name (En) Kung Pao Chicken Name (En) Na…" at bounding box center [948, 398] width 773 height 46
click at [804, 495] on p "chicken sweet and sour" at bounding box center [734, 491] width 176 height 16
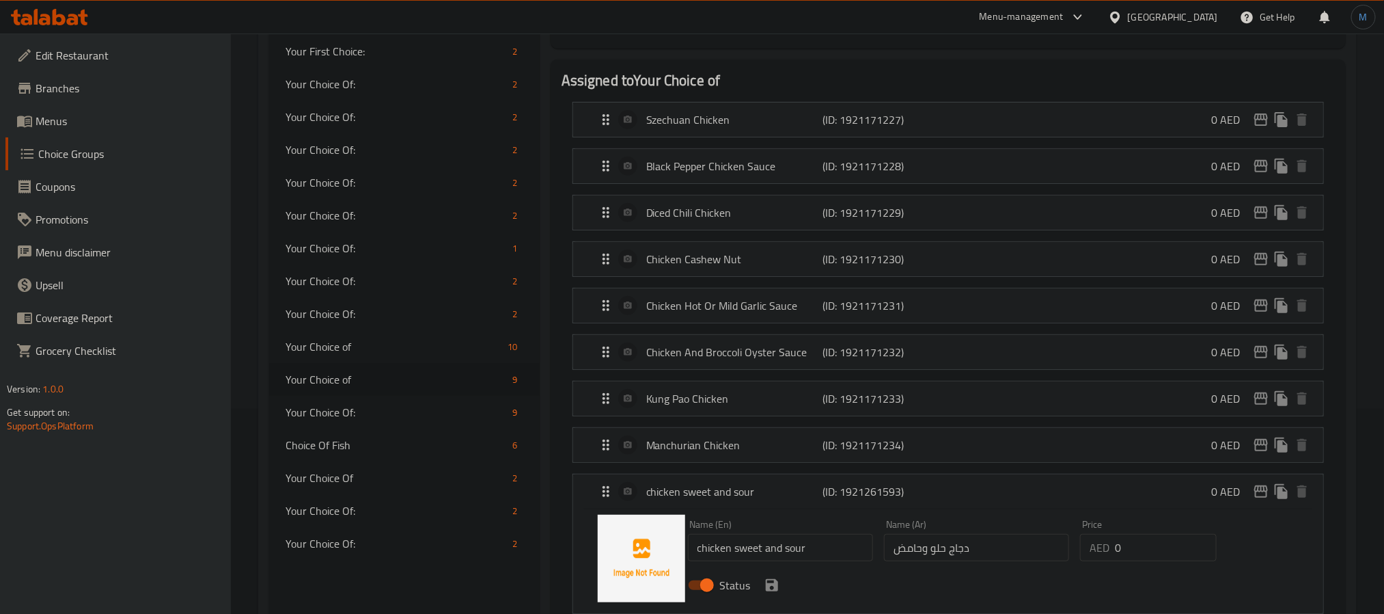
click at [769, 543] on input "chicken sweet and sour" at bounding box center [780, 547] width 185 height 27
paste input "Sweet & sour chicken"
type input "Sweet & Sour Chicken"
click at [1011, 561] on input "دجاج حلو وحامض" at bounding box center [976, 547] width 185 height 27
click at [775, 595] on button "save" at bounding box center [772, 585] width 20 height 20
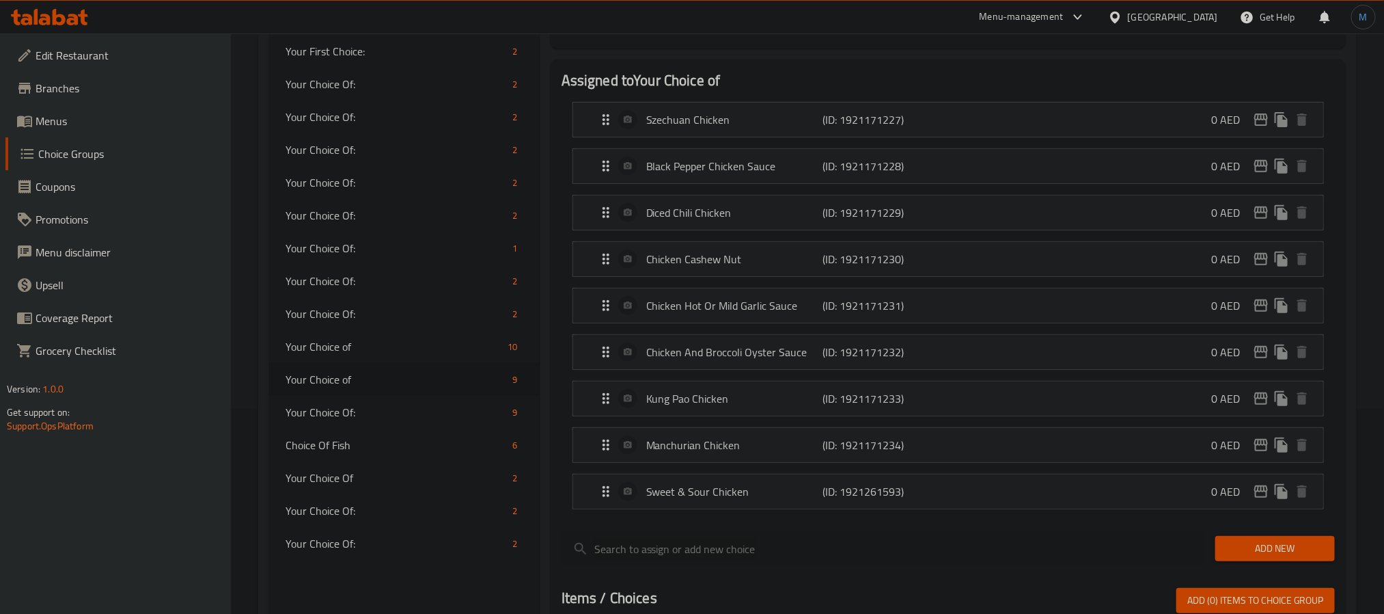
click at [666, 527] on div at bounding box center [948, 525] width 773 height 11
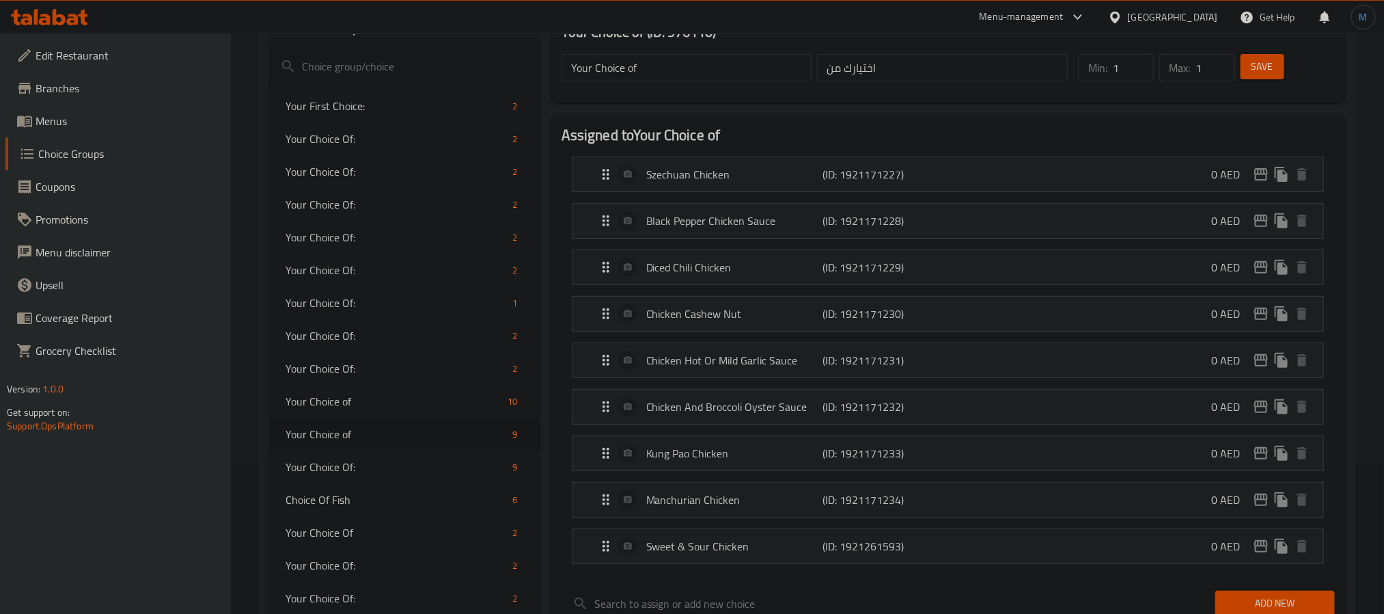
scroll to position [199, 0]
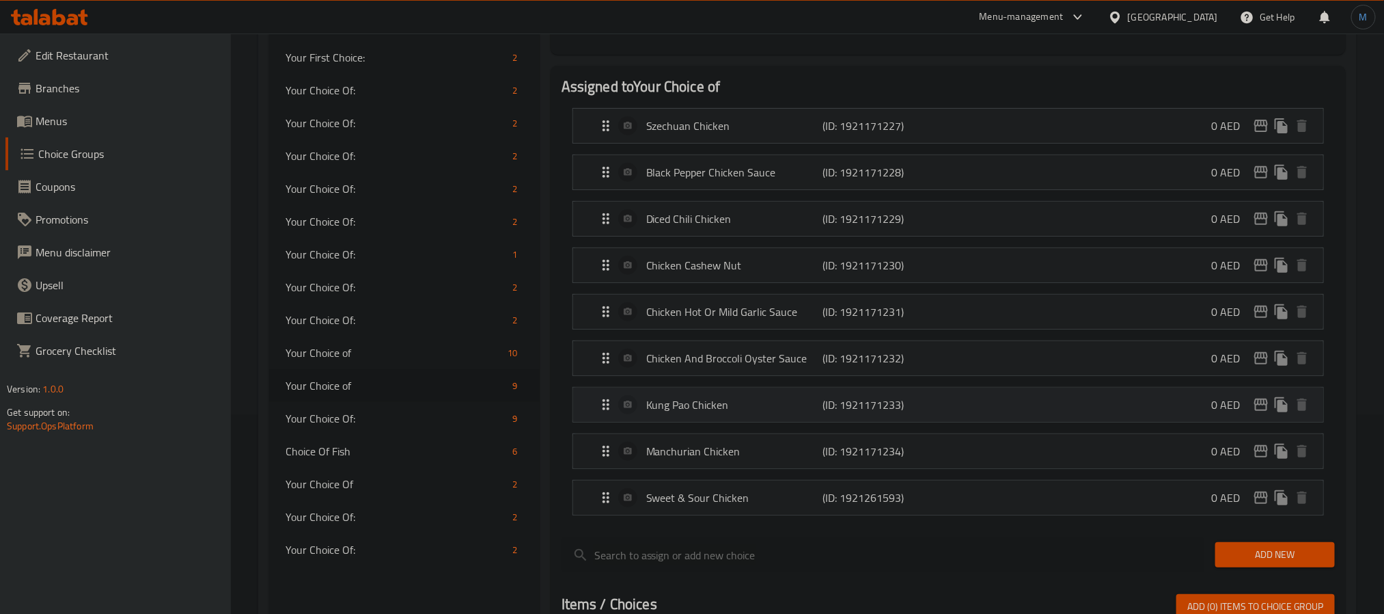
click at [789, 402] on p "Kung Pao Chicken" at bounding box center [734, 404] width 176 height 16
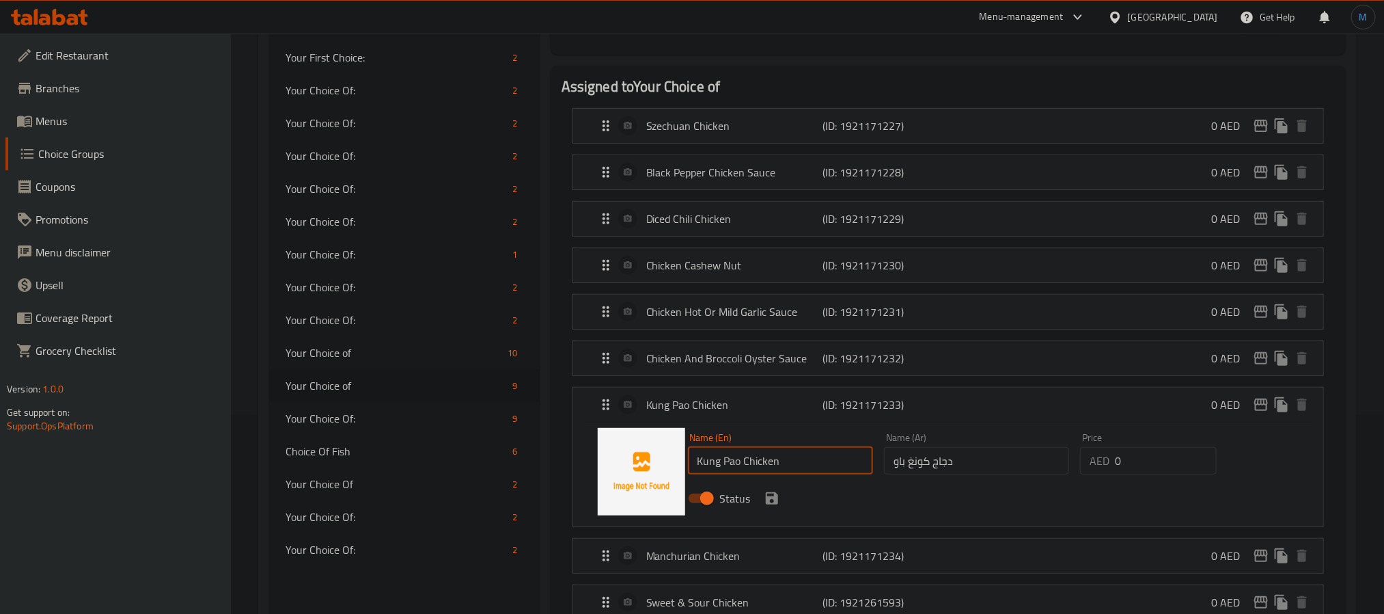
click at [765, 474] on input "Kung Pao Chicken" at bounding box center [780, 460] width 185 height 27
paste input "Chicken kung pao"
click at [778, 506] on icon "save" at bounding box center [772, 498] width 16 height 16
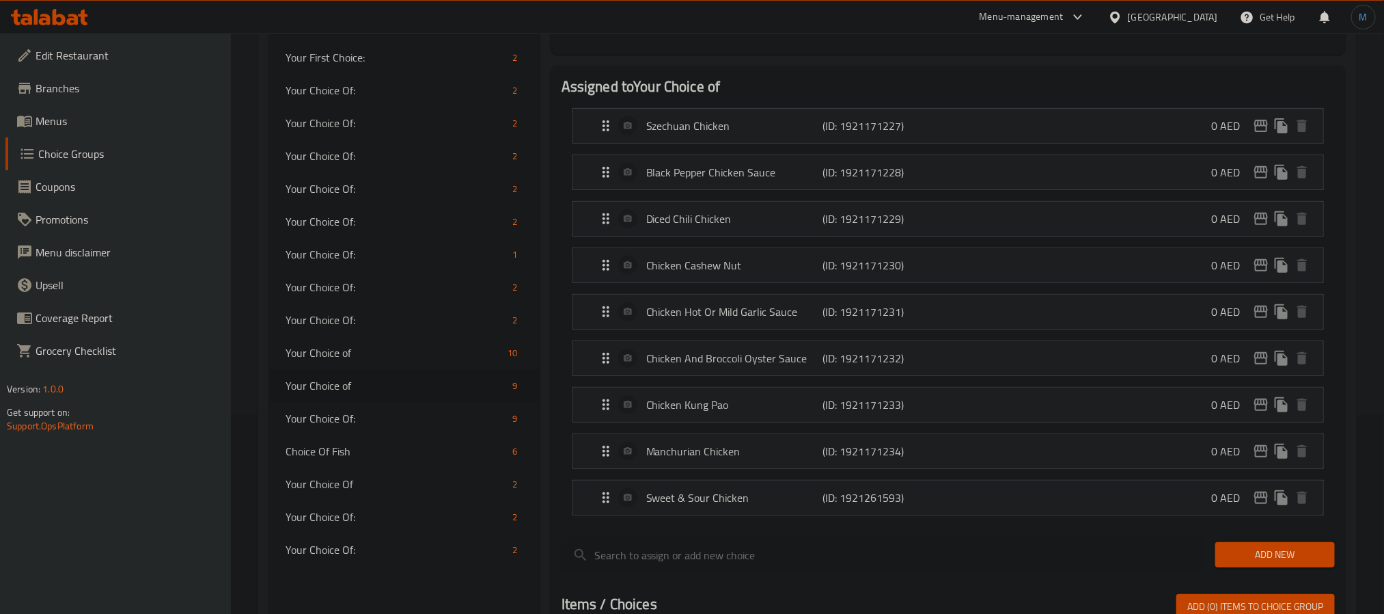
type input "Chicken Kung Pao"
drag, startPoint x: 605, startPoint y: 404, endPoint x: 615, endPoint y: 162, distance: 242.8
click at [615, 162] on nav "Szechuan Chicken (ID: 1921171227) 0 AED Name (En) Szechuan Chicken Name (En) Na…" at bounding box center [948, 312] width 773 height 430
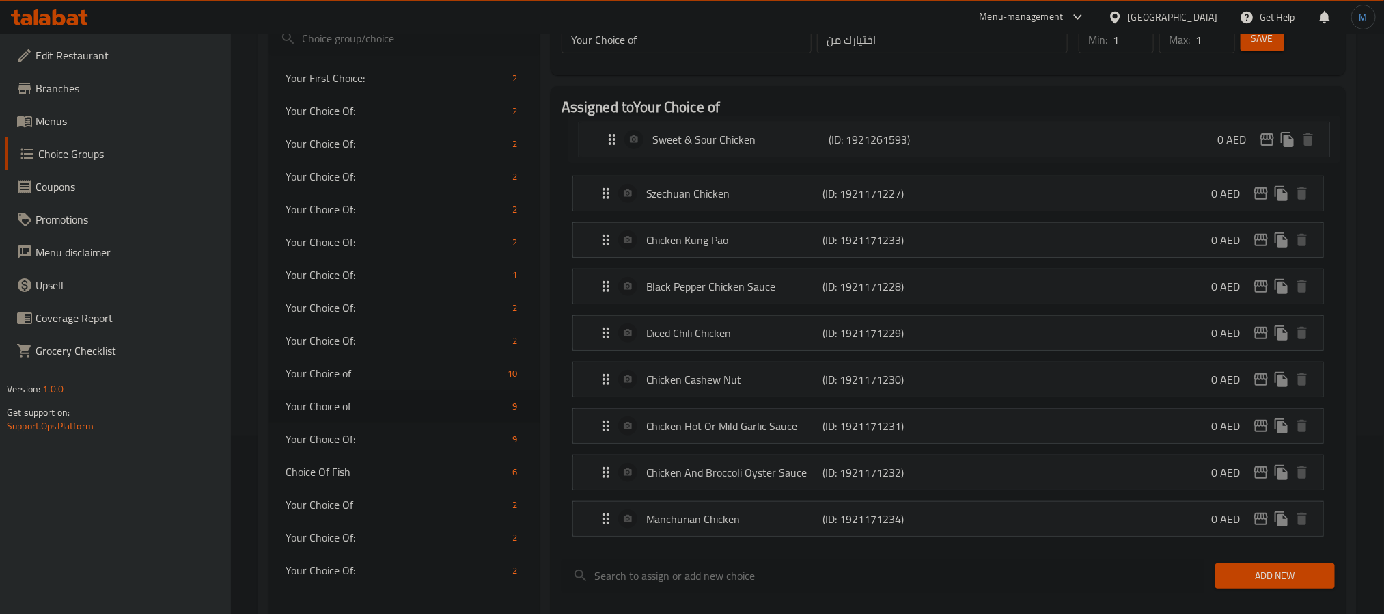
scroll to position [174, 0]
drag, startPoint x: 607, startPoint y: 499, endPoint x: 615, endPoint y: 117, distance: 382.0
click at [615, 117] on div "Assigned to Your Choice of Szechuan Chicken (ID: 1921171227) 0 AED Name (En) Sz…" at bounding box center [948, 326] width 773 height 450
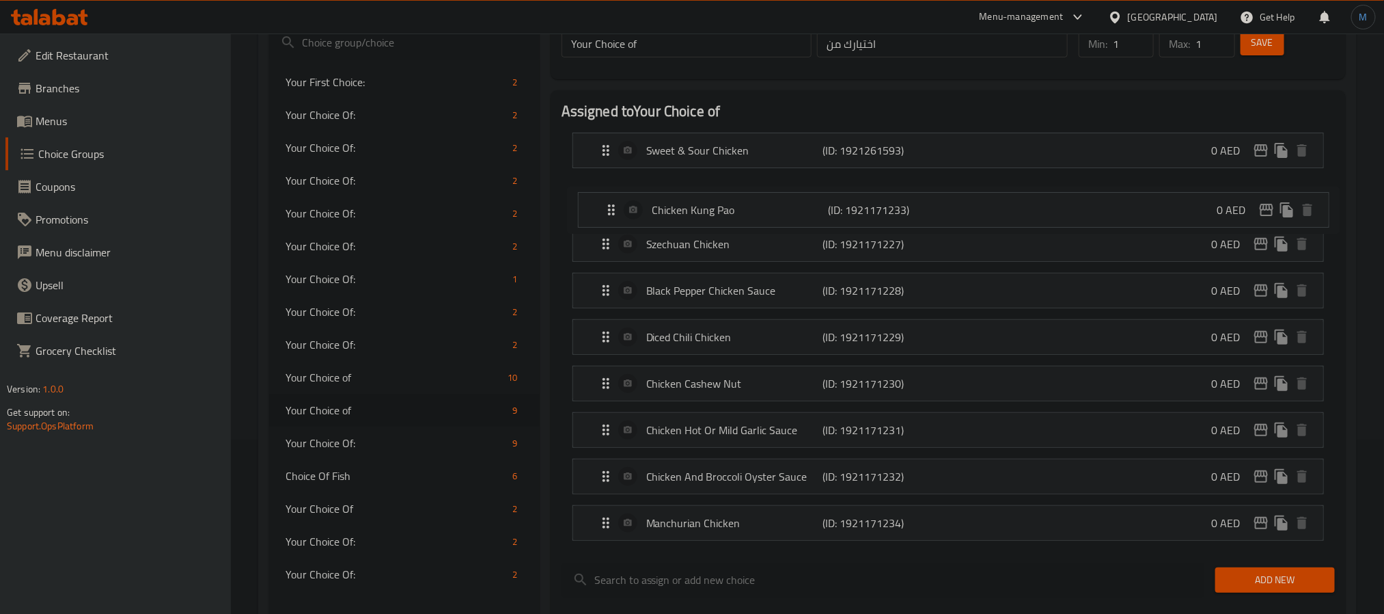
drag, startPoint x: 601, startPoint y: 244, endPoint x: 609, endPoint y: 202, distance: 43.0
click at [609, 202] on nav "Sweet & Sour Chicken (ID: 1921261593) 0 AED Name (En) Sweet & Sour Chicken Name…" at bounding box center [948, 337] width 773 height 430
click at [562, 326] on li "Diced Chili Chicken (ID: 1921171229) 0 AED Name (En) Diced Chili Chicken Name (…" at bounding box center [948, 336] width 773 height 46
click at [808, 530] on p "Manchurian Chicken" at bounding box center [734, 522] width 176 height 16
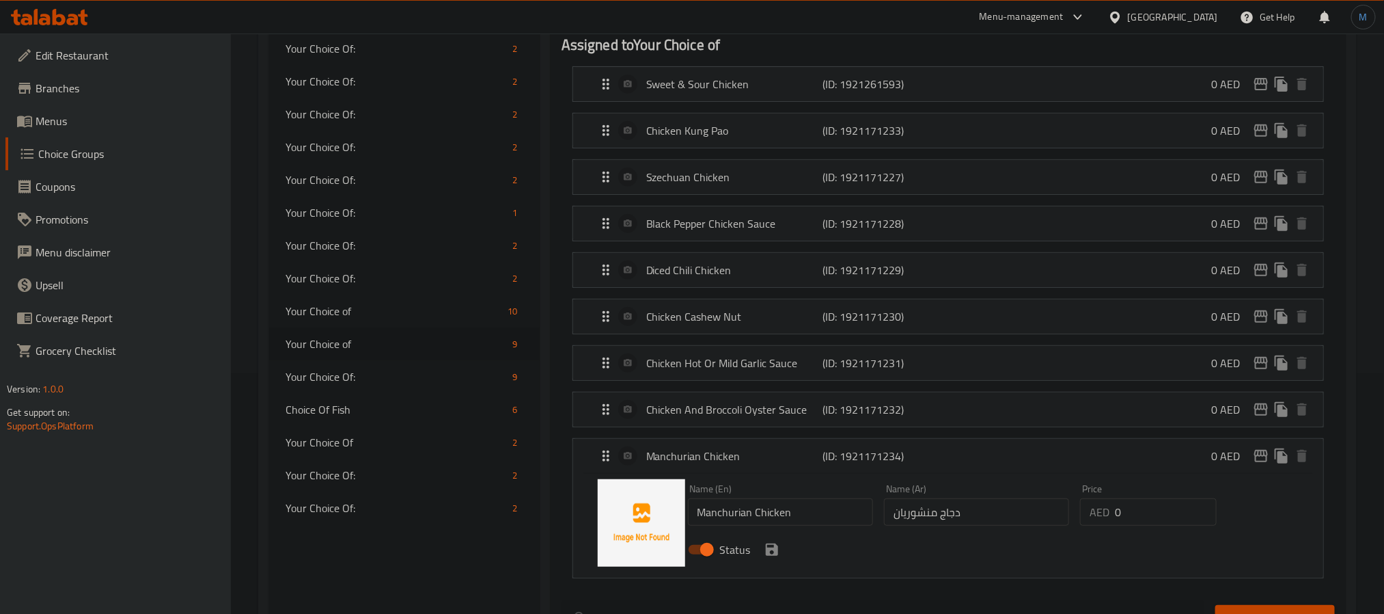
scroll to position [277, 0]
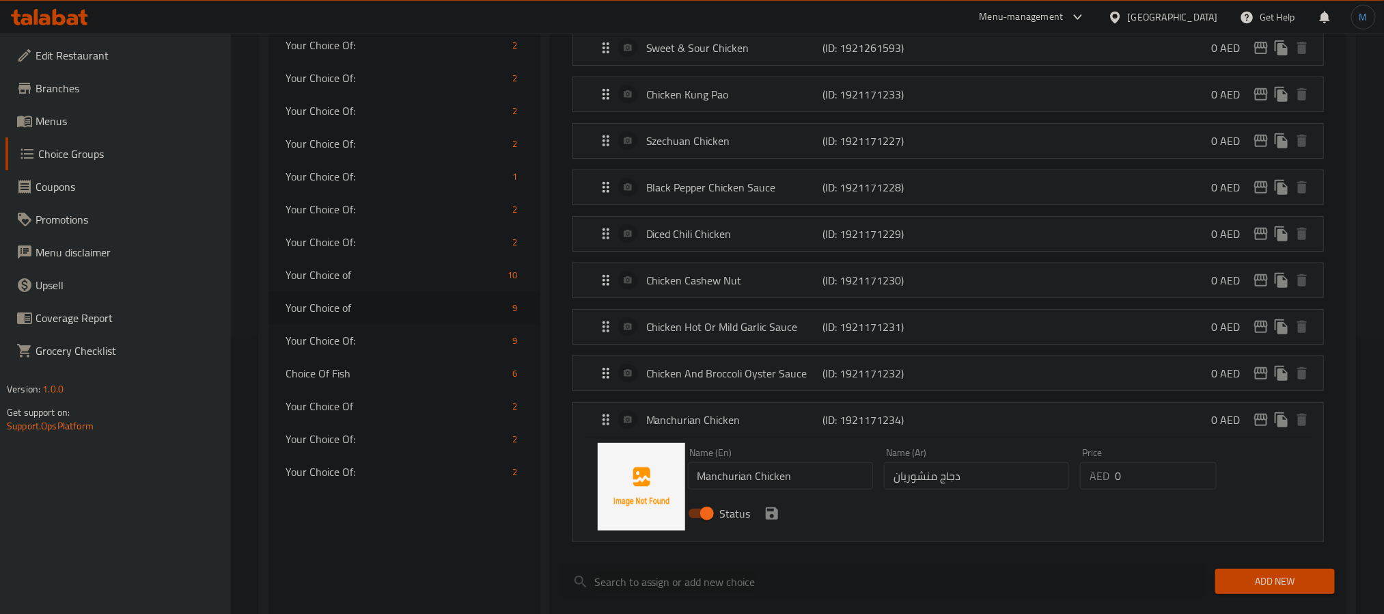
click at [797, 484] on input "Manchurian Chicken" at bounding box center [780, 475] width 185 height 27
paste input "hicken manchurian sauce"
click at [700, 478] on input "Hicken Manchurian Sauce" at bounding box center [780, 475] width 185 height 27
type input "Chicken Manchurian Sauce"
click at [994, 486] on input "دجاج منشوريان" at bounding box center [976, 475] width 185 height 27
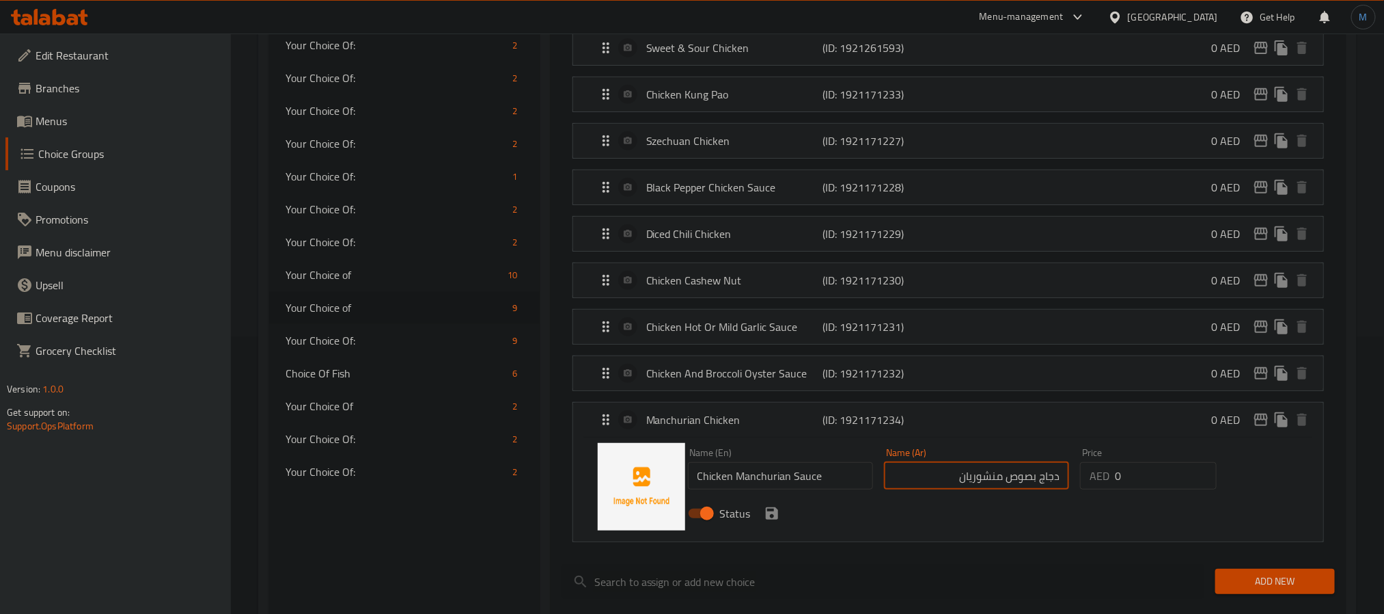
click at [775, 517] on icon "save" at bounding box center [772, 513] width 12 height 12
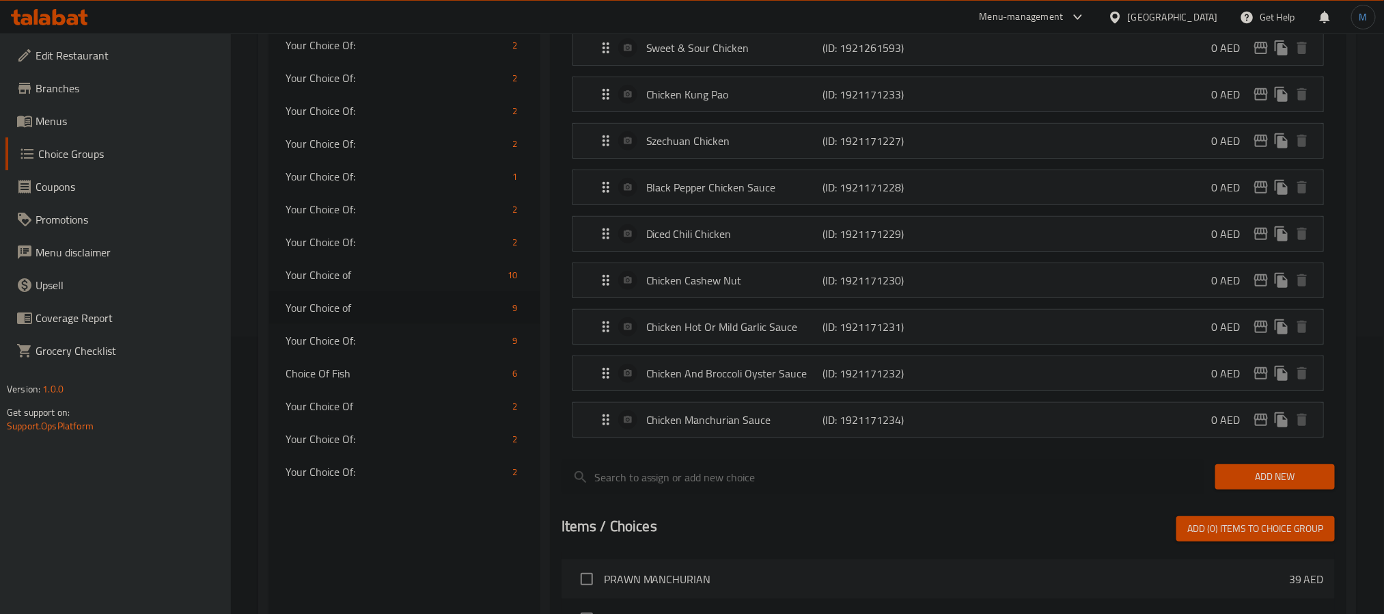
type input "دجاج بصوص منشوريان"
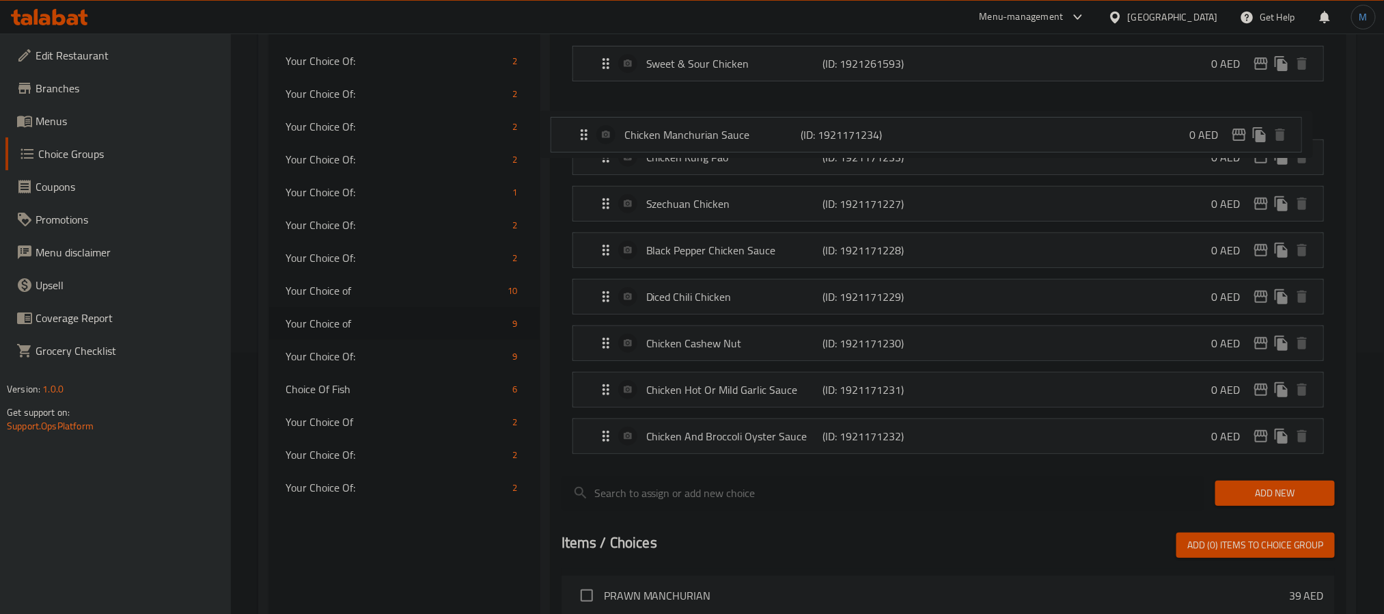
drag, startPoint x: 609, startPoint y: 439, endPoint x: 587, endPoint y: 132, distance: 307.6
click at [587, 132] on nav "Sweet & Sour Chicken (ID: 1921261593) 0 AED Name (En) Sweet & Sour Chicken Name…" at bounding box center [948, 250] width 773 height 430
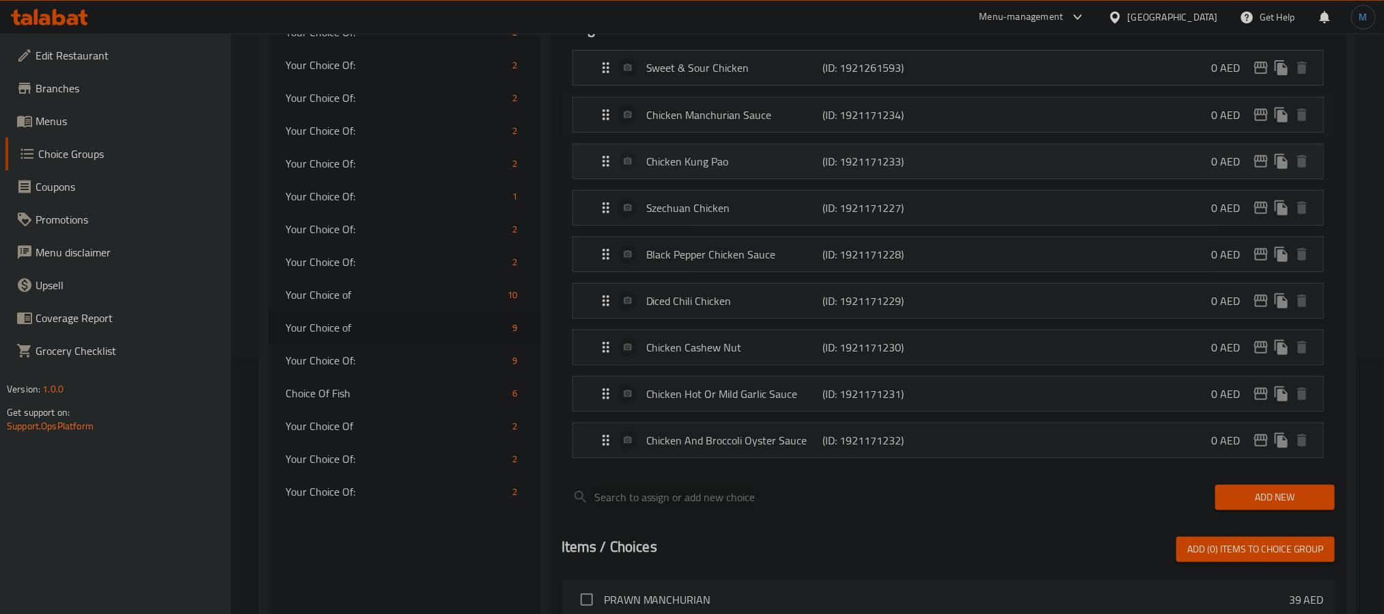
click at [587, 132] on nav "Sweet & Sour Chicken (ID: 1921261593) 0 AED Name (En) Sweet & Sour Chicken Name…" at bounding box center [948, 254] width 773 height 430
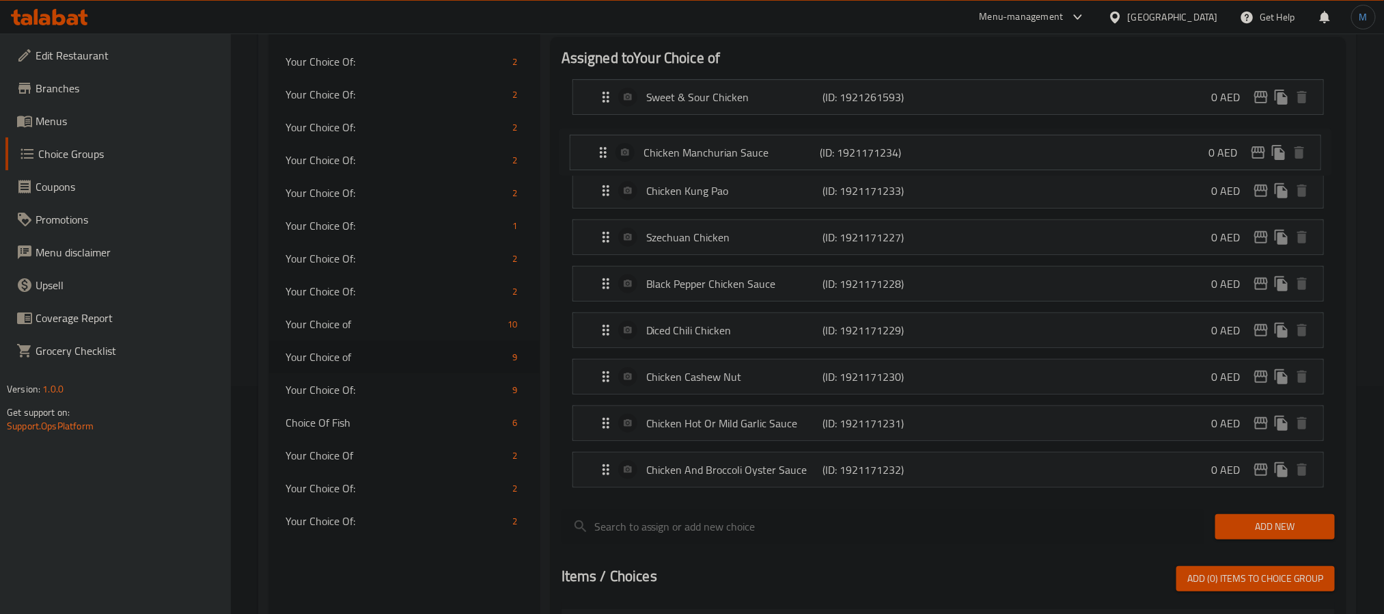
scroll to position [222, 0]
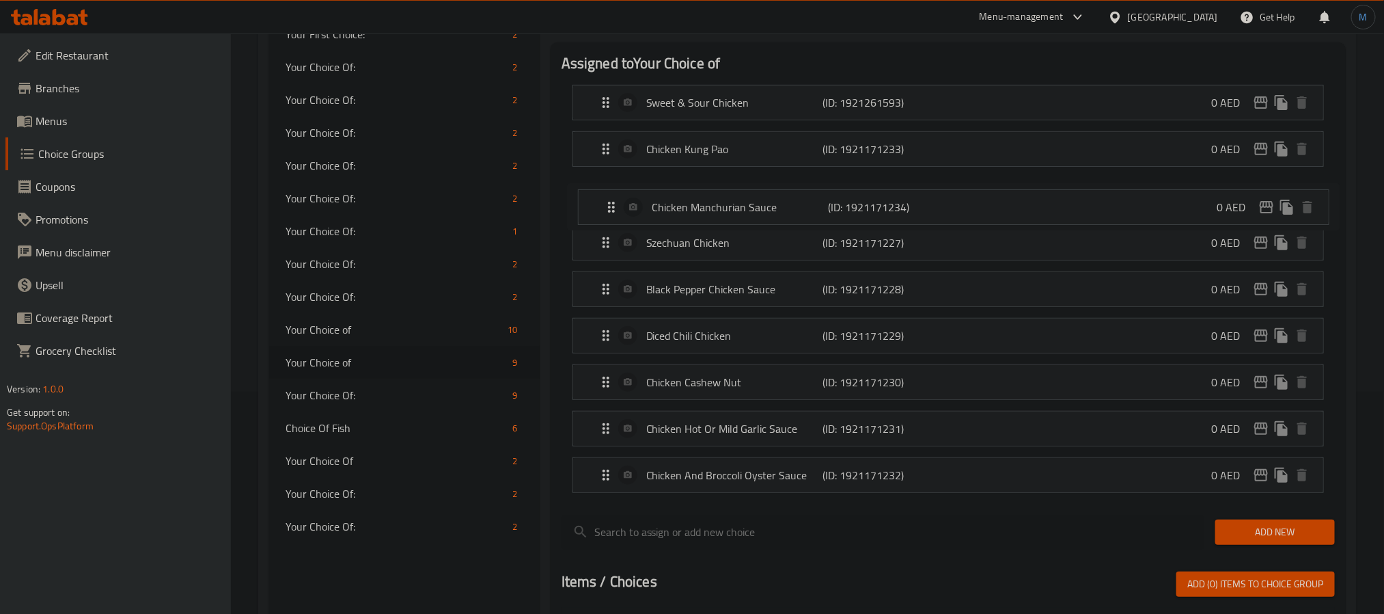
drag, startPoint x: 585, startPoint y: 115, endPoint x: 590, endPoint y: 213, distance: 98.5
click at [590, 213] on nav "Sweet & Sour Chicken (ID: 1921261593) 0 AED Name (En) Sweet & Sour Chicken Name…" at bounding box center [948, 289] width 773 height 430
click at [726, 254] on div "Szechuan Chicken (ID: 1921171227) 0 AED" at bounding box center [952, 242] width 709 height 34
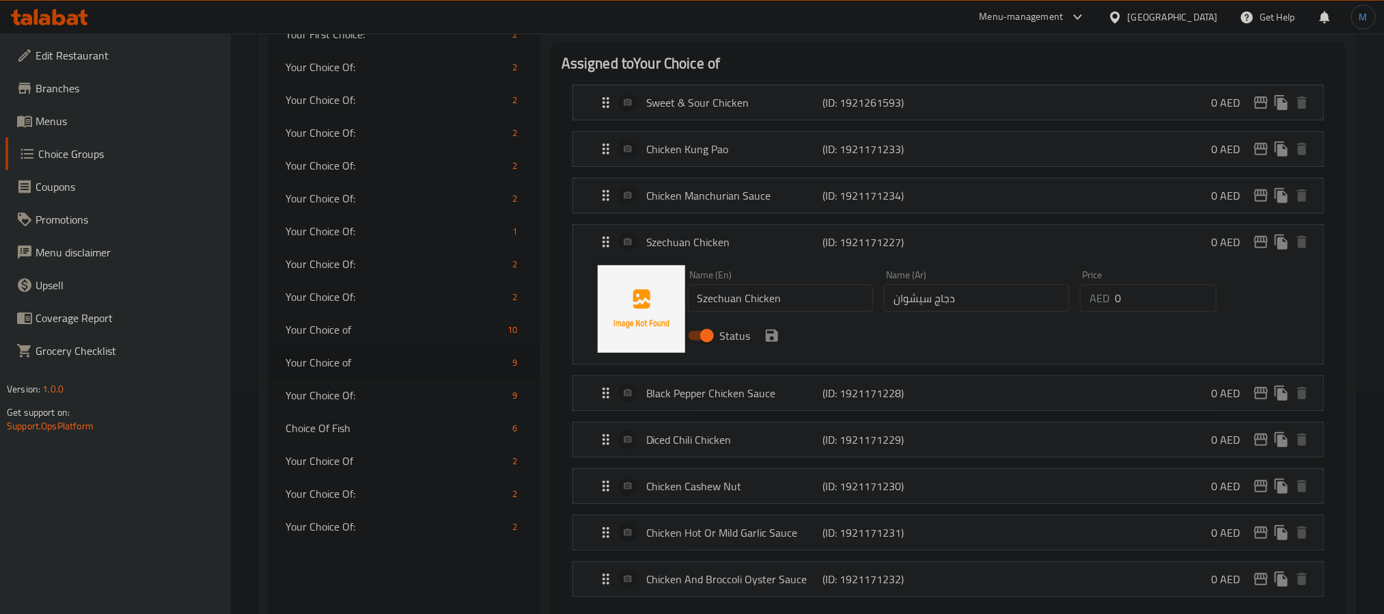
click at [728, 308] on input "Szechuan Chicken" at bounding box center [780, 297] width 185 height 27
paste input "Chicken szechua"
click at [776, 329] on icon "save" at bounding box center [772, 335] width 16 height 16
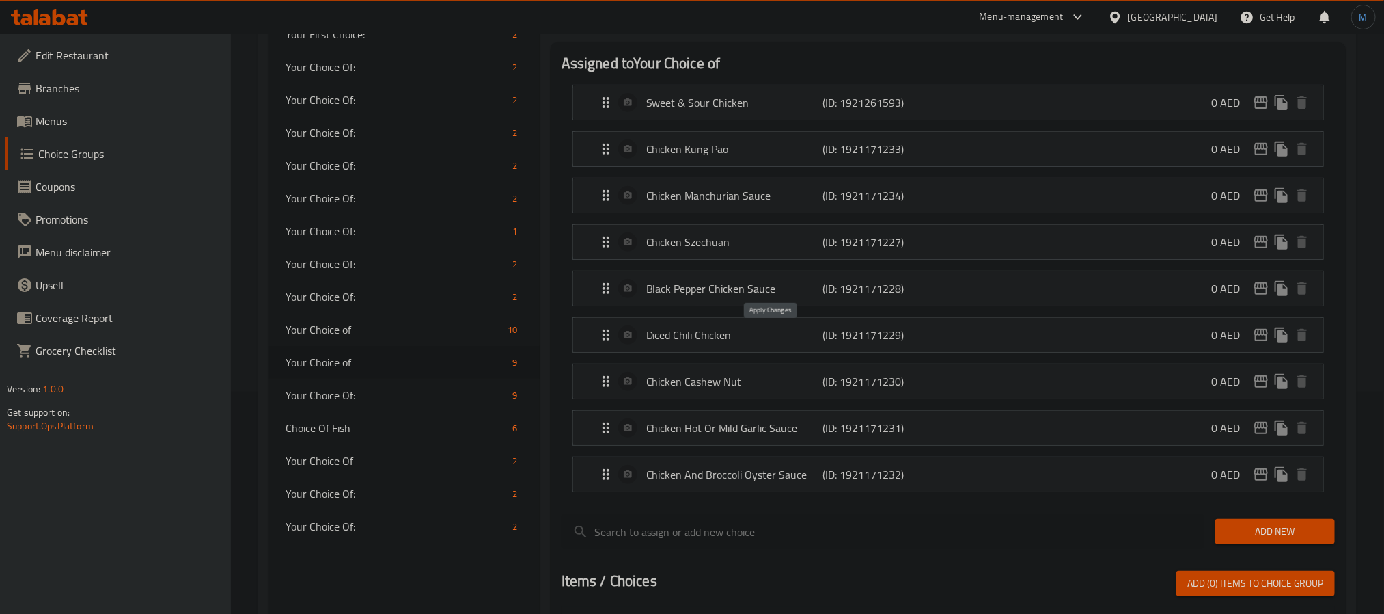
type input "Chicken Szechuan"
click at [697, 297] on p "Black Pepper Chicken Sauce" at bounding box center [734, 288] width 176 height 16
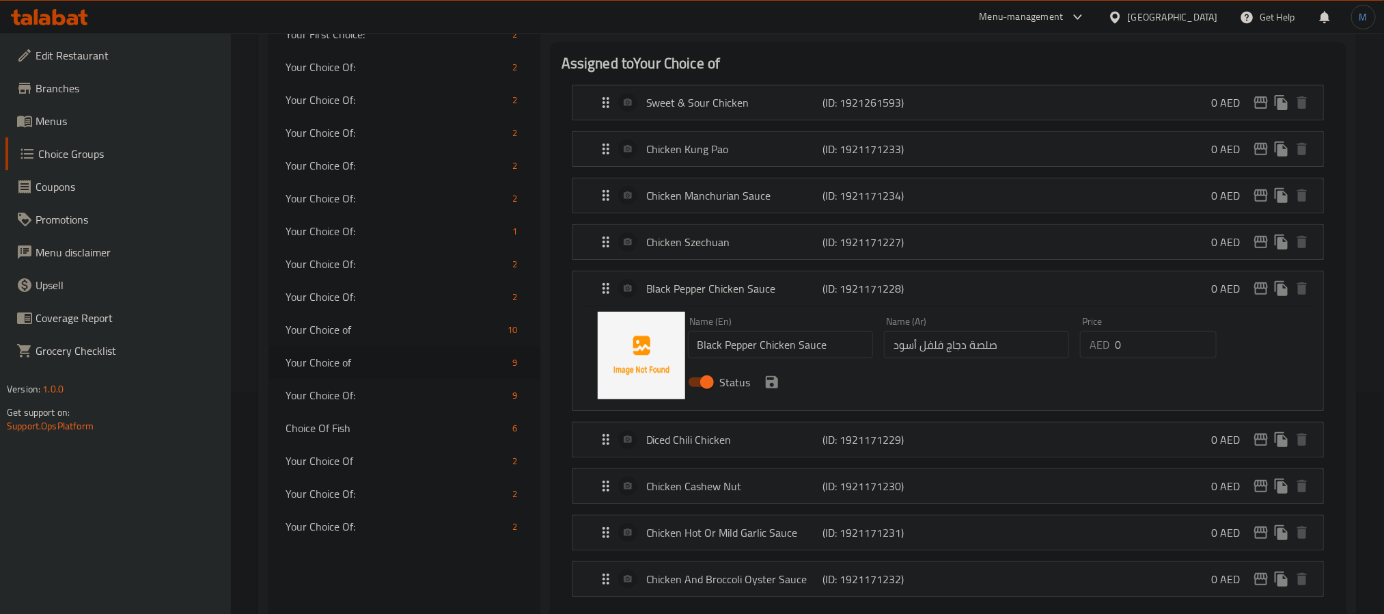
click at [734, 363] on div "Name (En) Black Pepper Chicken Sauce Name (En)" at bounding box center [781, 337] width 196 height 53
click at [741, 353] on input "Black Pepper Chicken Sauce" at bounding box center [780, 344] width 185 height 27
paste input "Chicken in blck pepper s"
type input "Chicken in Blck Pepper Sauce"
click at [983, 349] on input "صلصة دجاج فلفل أسود" at bounding box center [976, 344] width 185 height 27
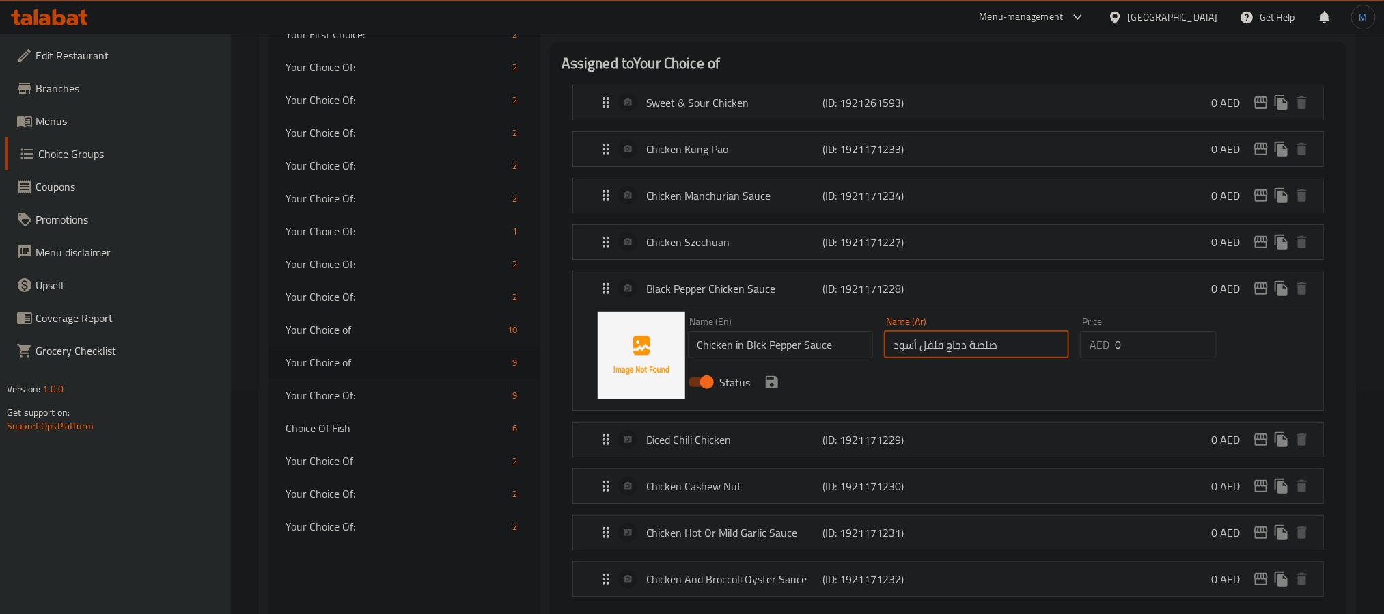
paste input "جاج بصلصة الفلفل ال"
click at [773, 390] on icon "save" at bounding box center [772, 382] width 16 height 16
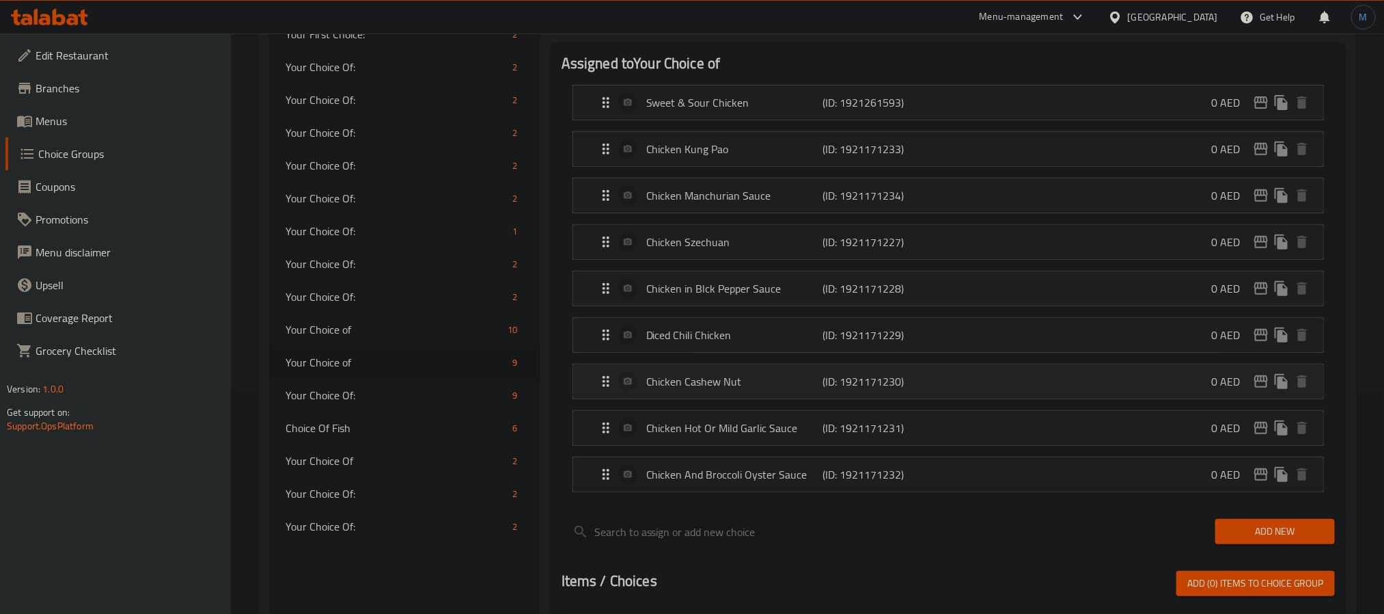
type input "دجاج بصلصة الفلفل الأسود"
click at [719, 337] on p "Diced Chili Chicken" at bounding box center [734, 335] width 176 height 16
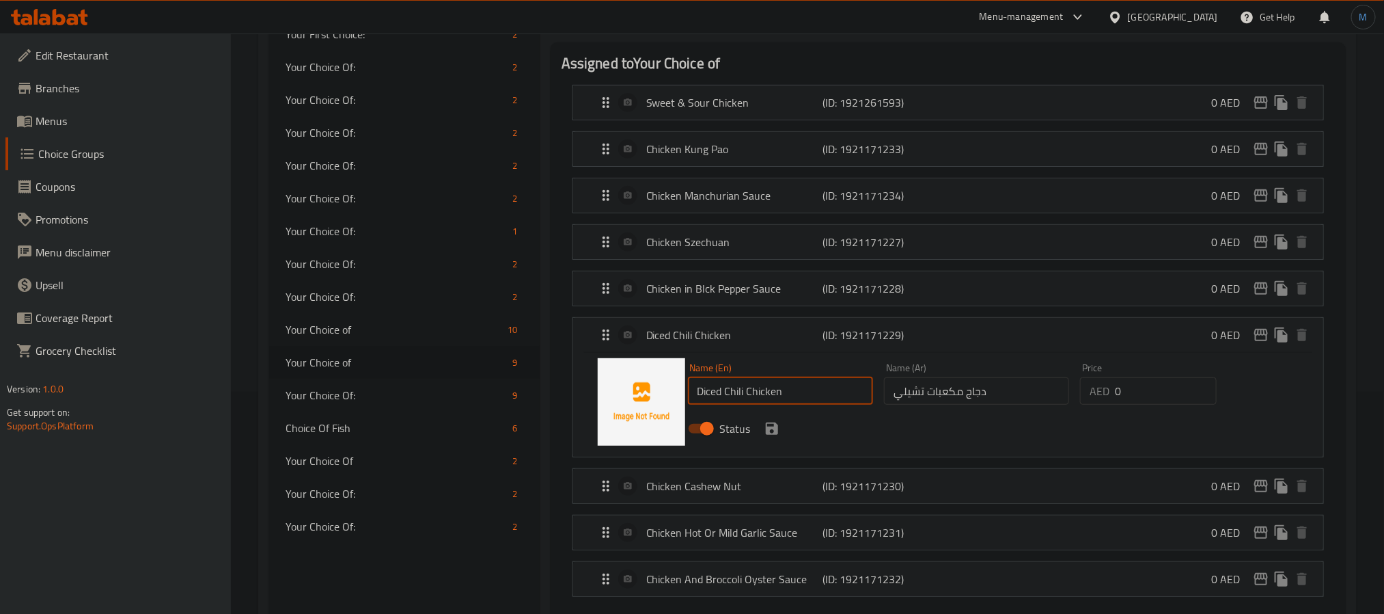
click at [743, 396] on input "Diced Chili Chicken" at bounding box center [780, 390] width 185 height 27
paste input "Chilli c"
type input "Chilli Chicken"
click at [1025, 396] on input "دجاج مكعبات تشيلي" at bounding box center [976, 390] width 185 height 27
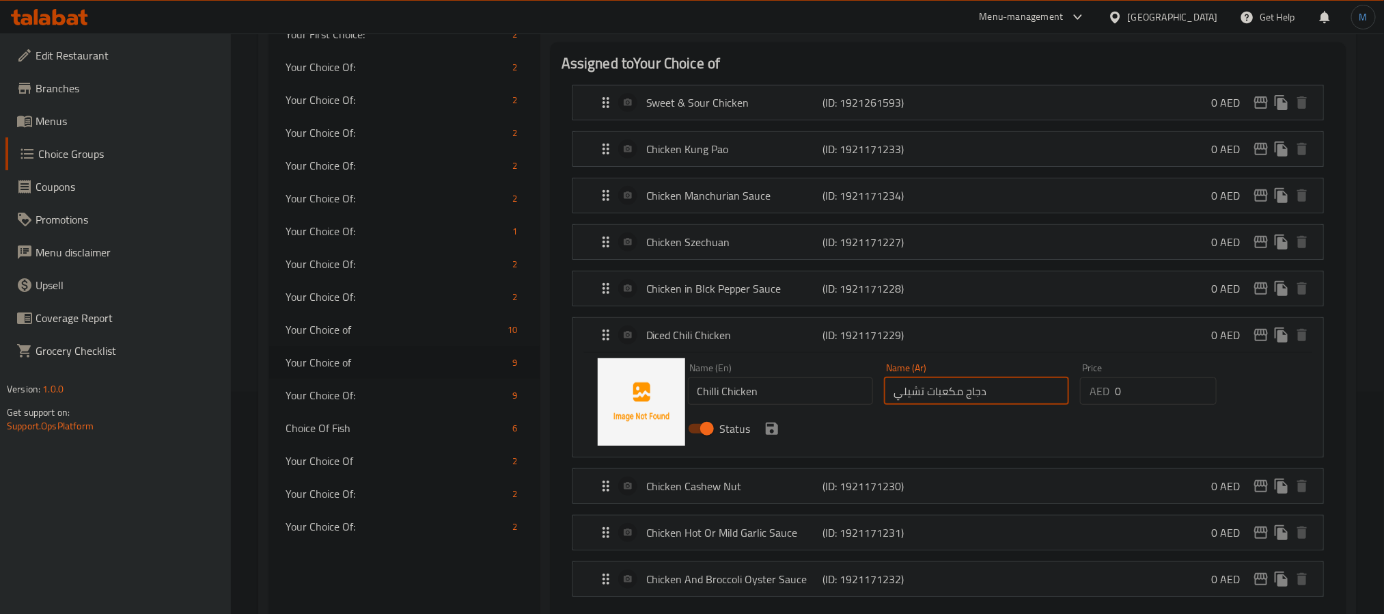
paste input "بالفلفل الحار"
click at [764, 425] on icon "save" at bounding box center [772, 428] width 16 height 16
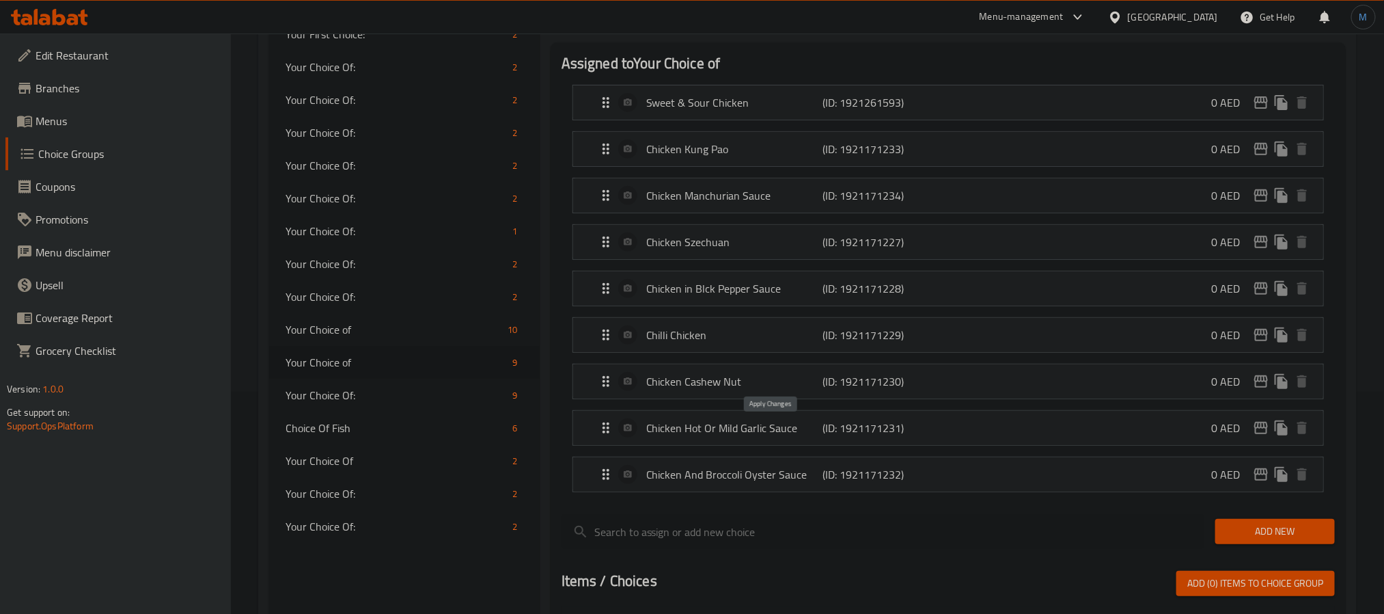
type input "دجاج بالفلفل الحار"
click at [800, 482] on p "Chicken And Broccoli Oyster Sauce" at bounding box center [734, 474] width 176 height 16
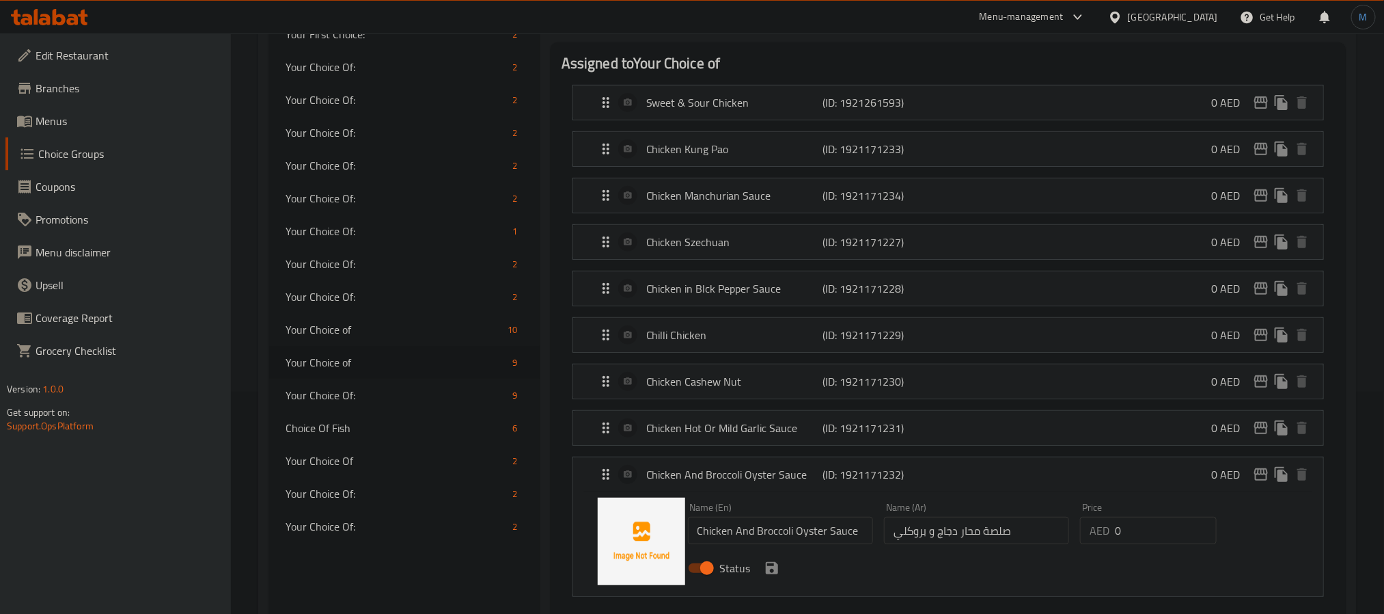
click at [767, 543] on input "Chicken And Broccoli Oyster Sauce" at bounding box center [780, 530] width 185 height 27
paste input "with broccoli in oyster s"
type input "Chicken with Broccoli in Oyster Sauce"
click at [984, 560] on div "Status" at bounding box center [977, 567] width 589 height 37
click at [993, 544] on input "صلصة محار دجاج و بروكلي" at bounding box center [976, 530] width 185 height 27
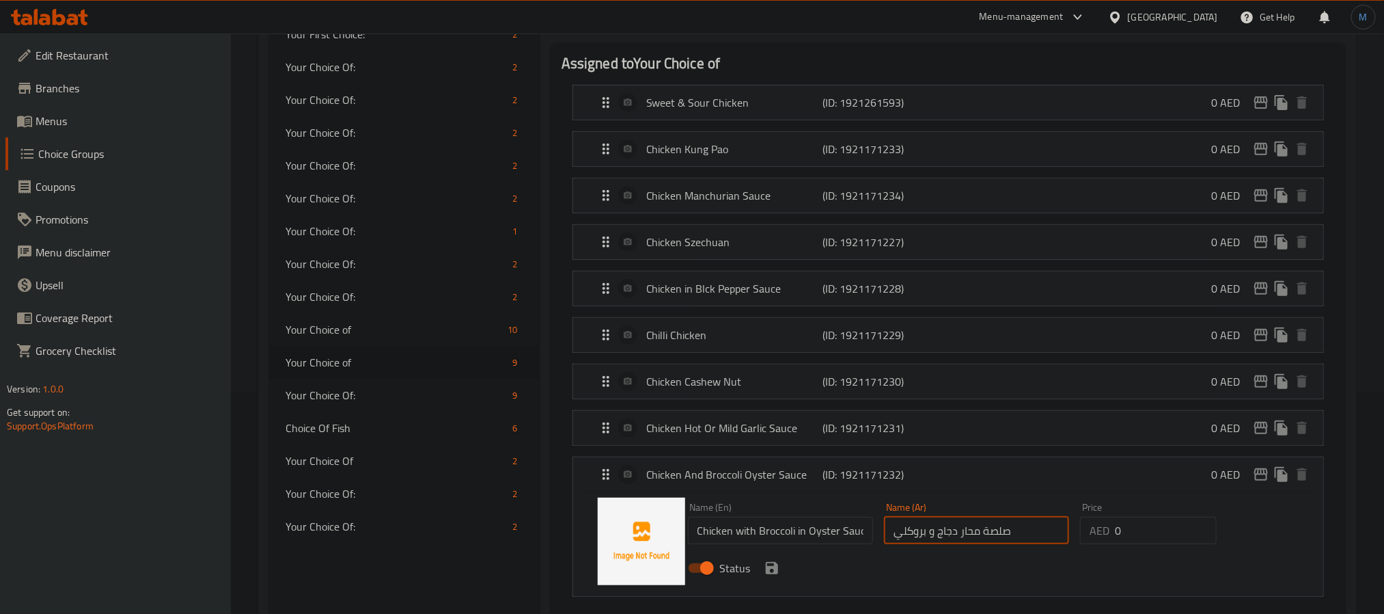
paste input "جاج مع بروكلي في صلصة المحار"
type input "دجاج مع بروكلي في صلصة المحار"
click at [778, 578] on button "save" at bounding box center [772, 568] width 20 height 20
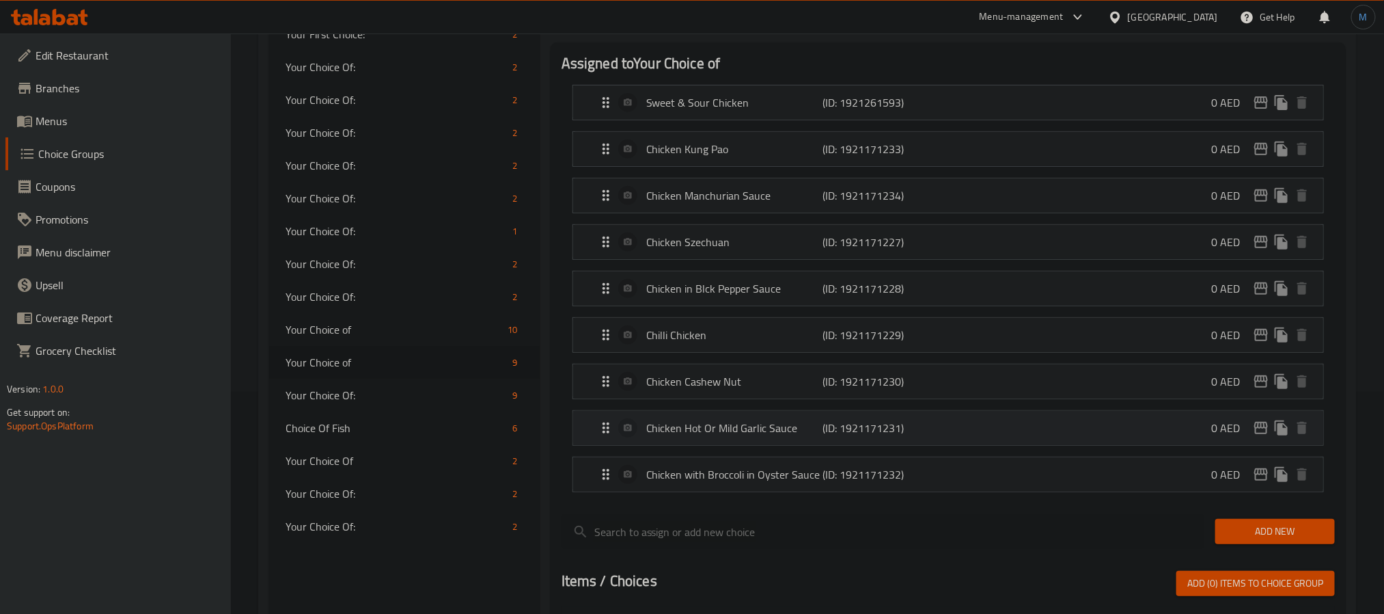
click at [771, 436] on p "Chicken Hot Or Mild Garlic Sauce" at bounding box center [734, 428] width 176 height 16
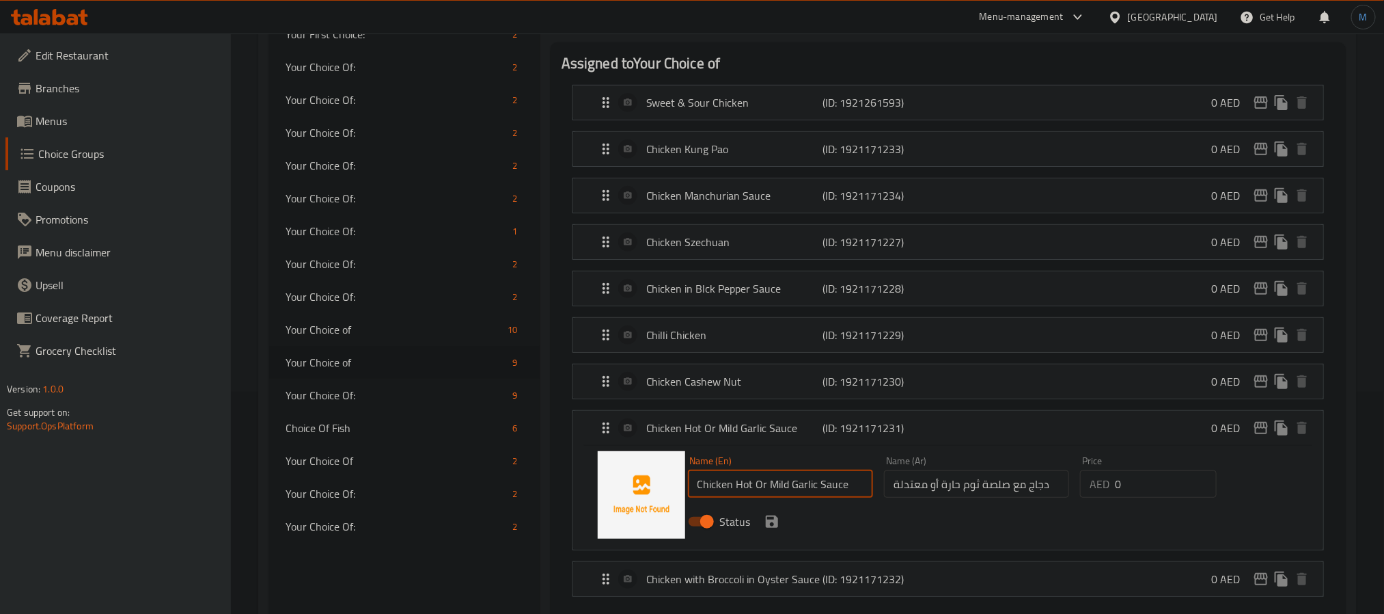
click at [759, 490] on input "Chicken Hot Or Mild Garlic Sauce" at bounding box center [780, 483] width 185 height 27
paste input "in hot garlic s"
type input "Chicken in Hot Garlic Sauce"
click at [1006, 495] on input "دجاج مع صلصة ثوم حارة أو معتدلة" at bounding box center [976, 483] width 185 height 27
paste input "بصلصة الثوم الحار"
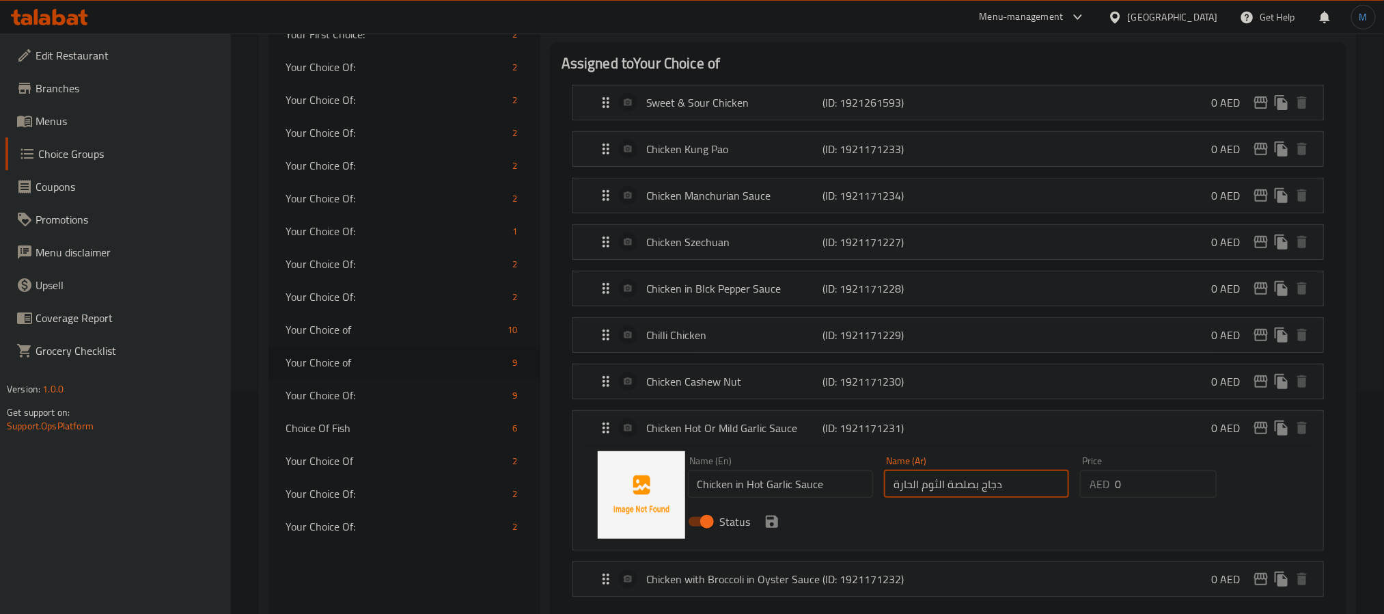
click at [776, 539] on div "Status" at bounding box center [977, 521] width 589 height 37
click at [775, 530] on icon "save" at bounding box center [772, 521] width 16 height 16
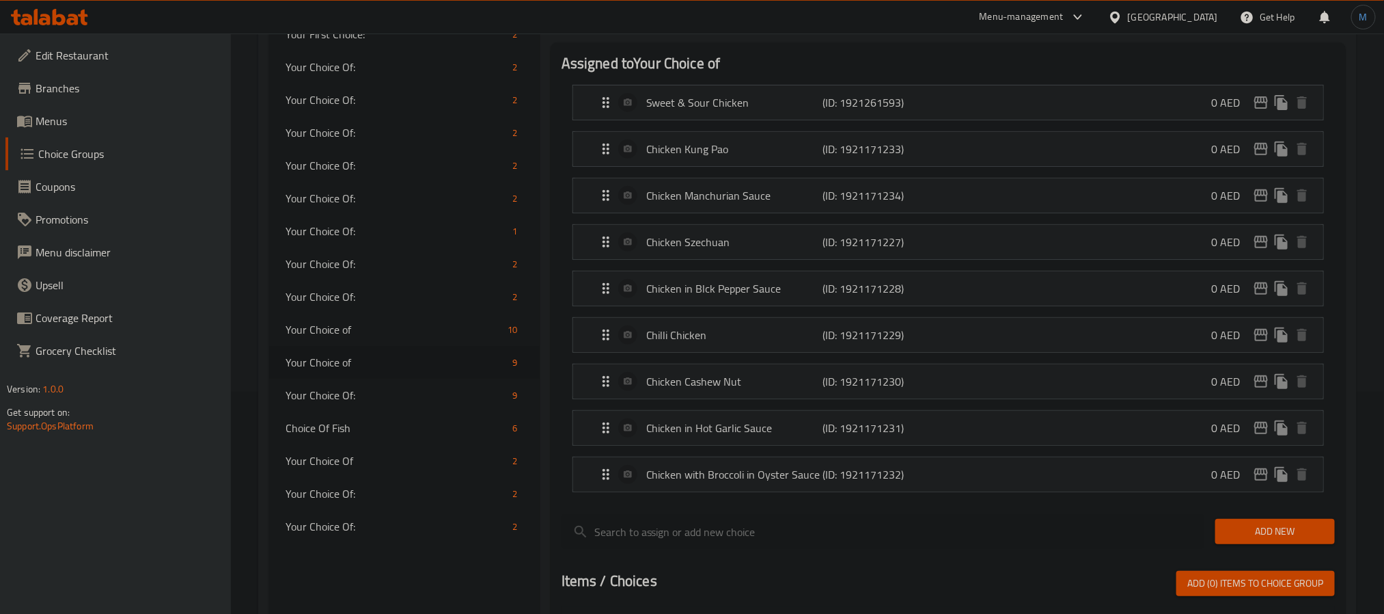
type input "دجاج بصلصة الثوم الحارة"
click at [1272, 523] on div "Add New" at bounding box center [1275, 531] width 131 height 46
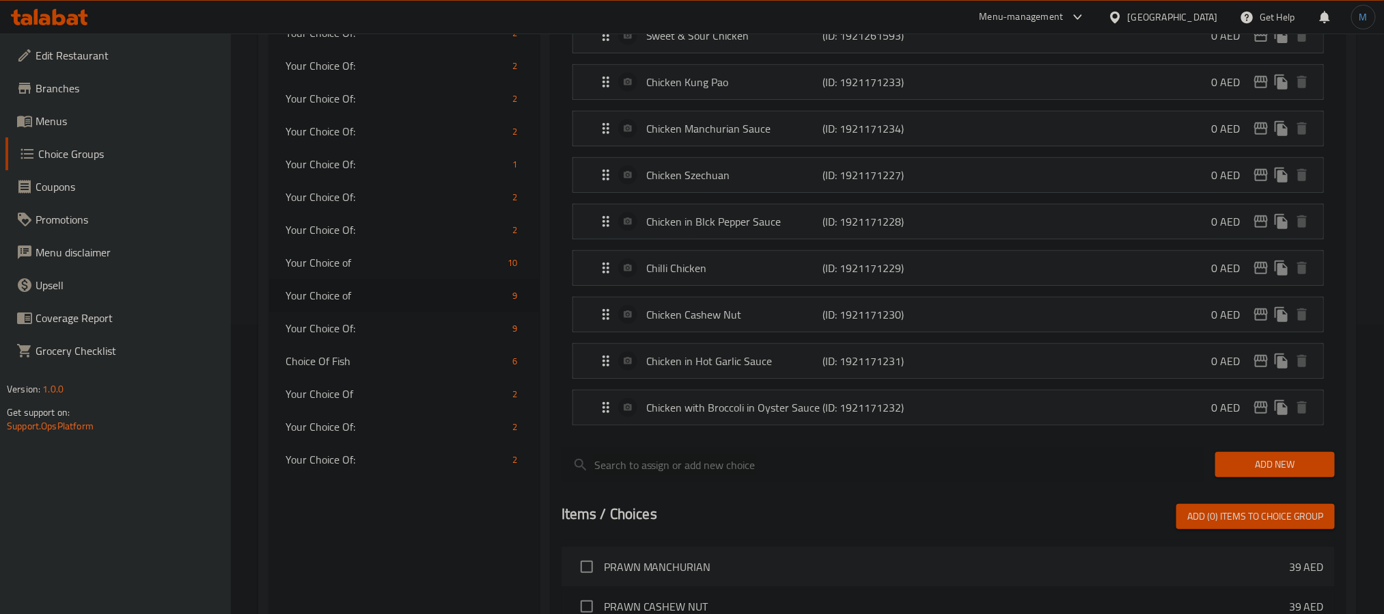
scroll to position [325, 0]
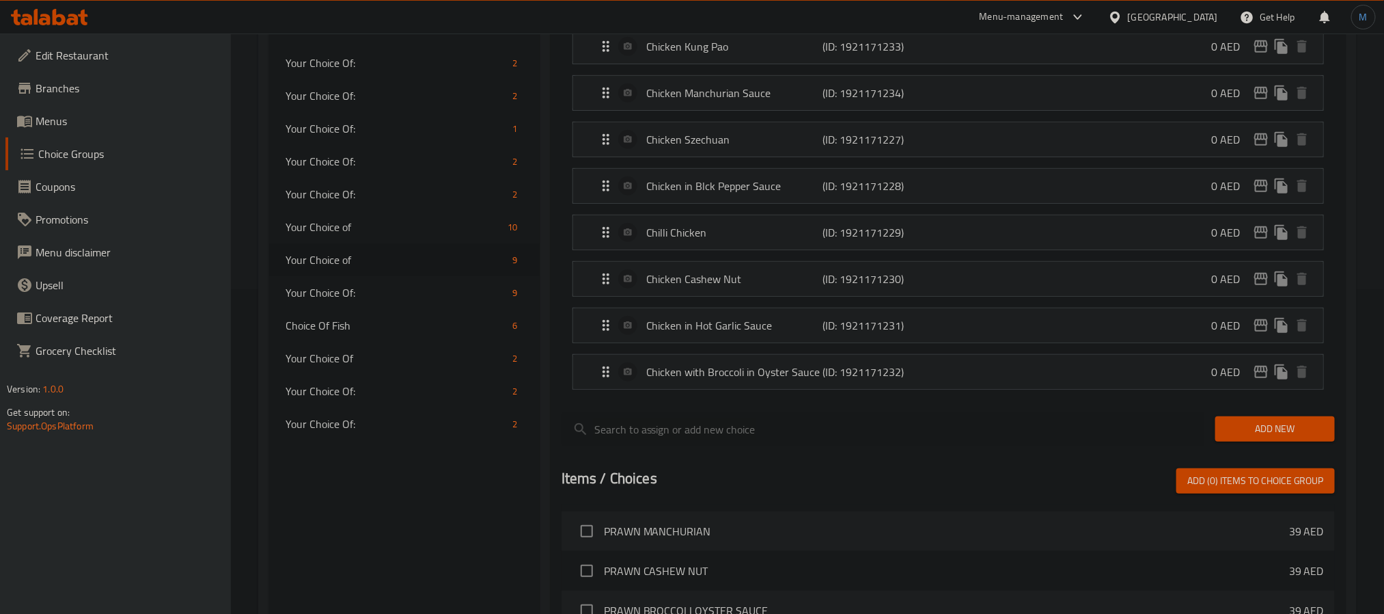
click at [1281, 433] on span "Add New" at bounding box center [1275, 428] width 98 height 17
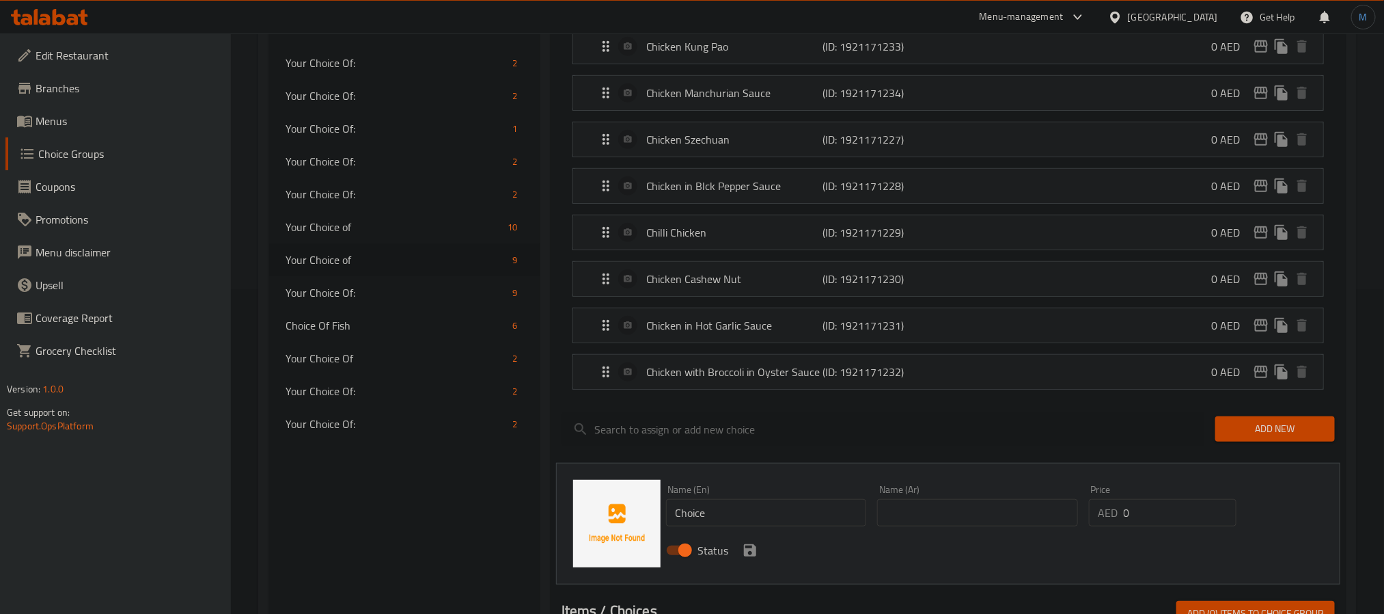
click at [802, 514] on input "Choice" at bounding box center [766, 512] width 201 height 27
paste input "icken in mild garlic sau"
type input "Chicken in Mild Garlic Sauce"
click at [901, 511] on input "text" at bounding box center [977, 512] width 201 height 27
paste input "دجاج بصلصة الثوم الخفيفة"
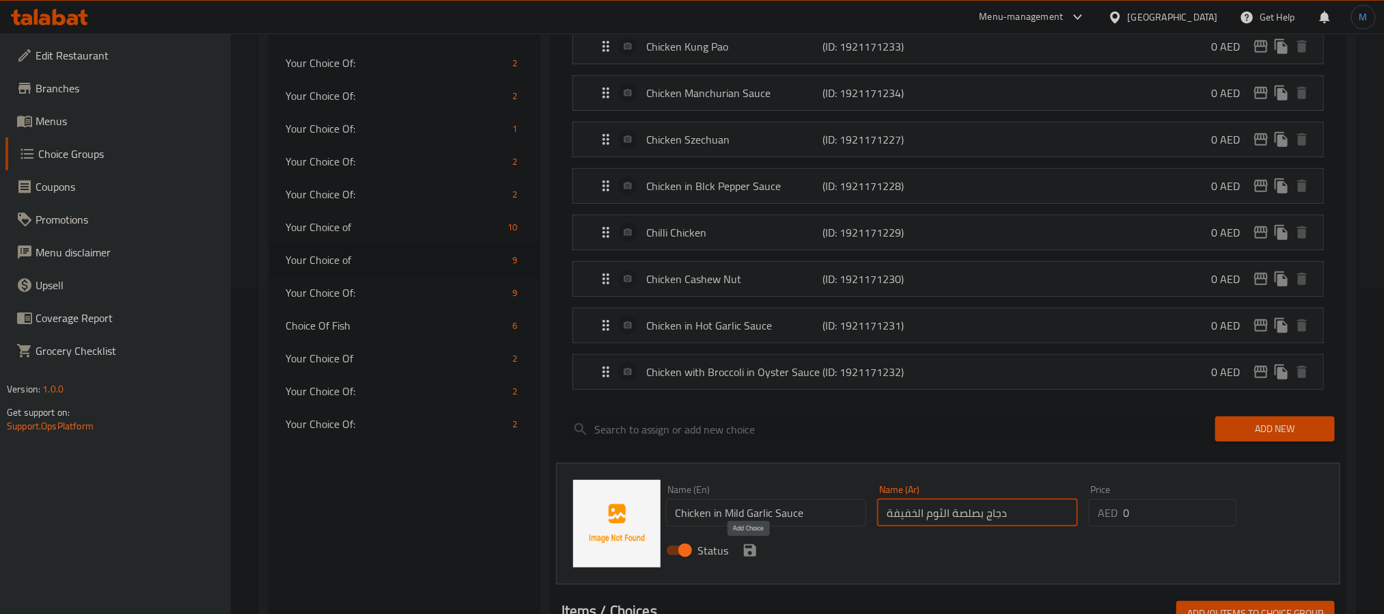
type input "دجاج بصلصة الثوم الخفيفة"
click at [747, 550] on icon "save" at bounding box center [750, 550] width 12 height 12
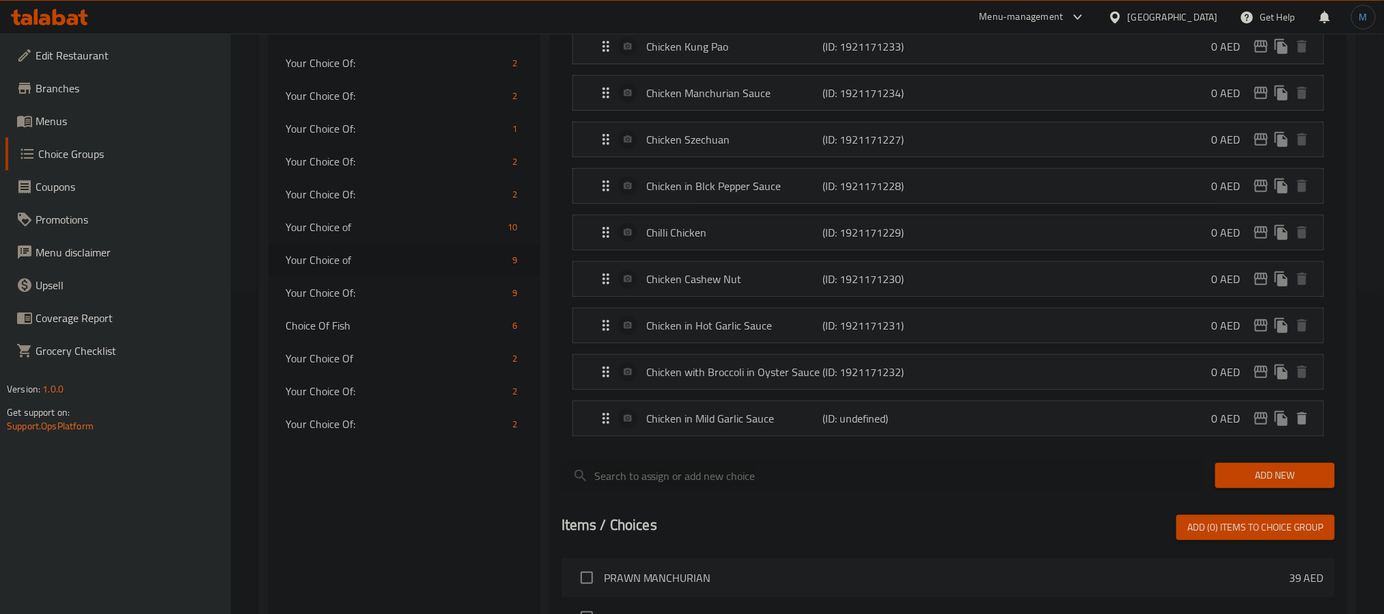
click at [797, 301] on li "Chicken Cashew Nut (ID: 1921171230) 0 AED Name (En) Chicken Cashew Nut Name (En…" at bounding box center [948, 279] width 773 height 46
click at [739, 293] on div "Chicken Cashew Nut (ID: 1921171230) 0 AED" at bounding box center [952, 279] width 709 height 34
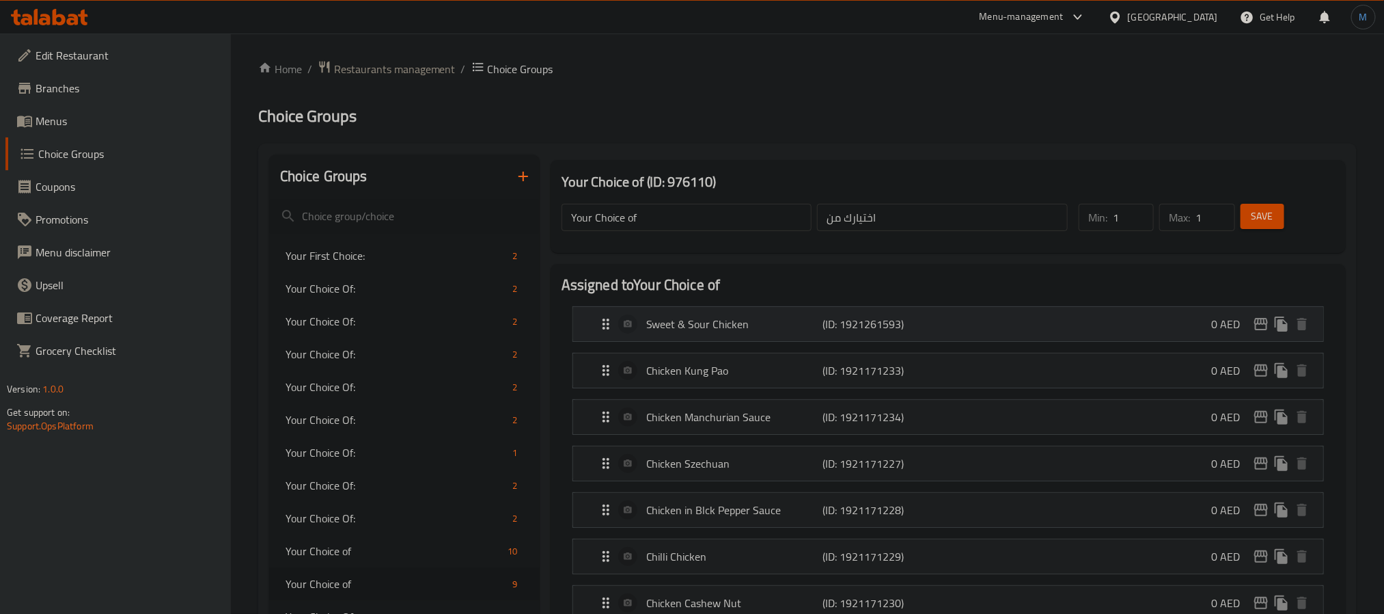
scroll to position [0, 0]
click at [1250, 218] on button "Save" at bounding box center [1263, 216] width 44 height 25
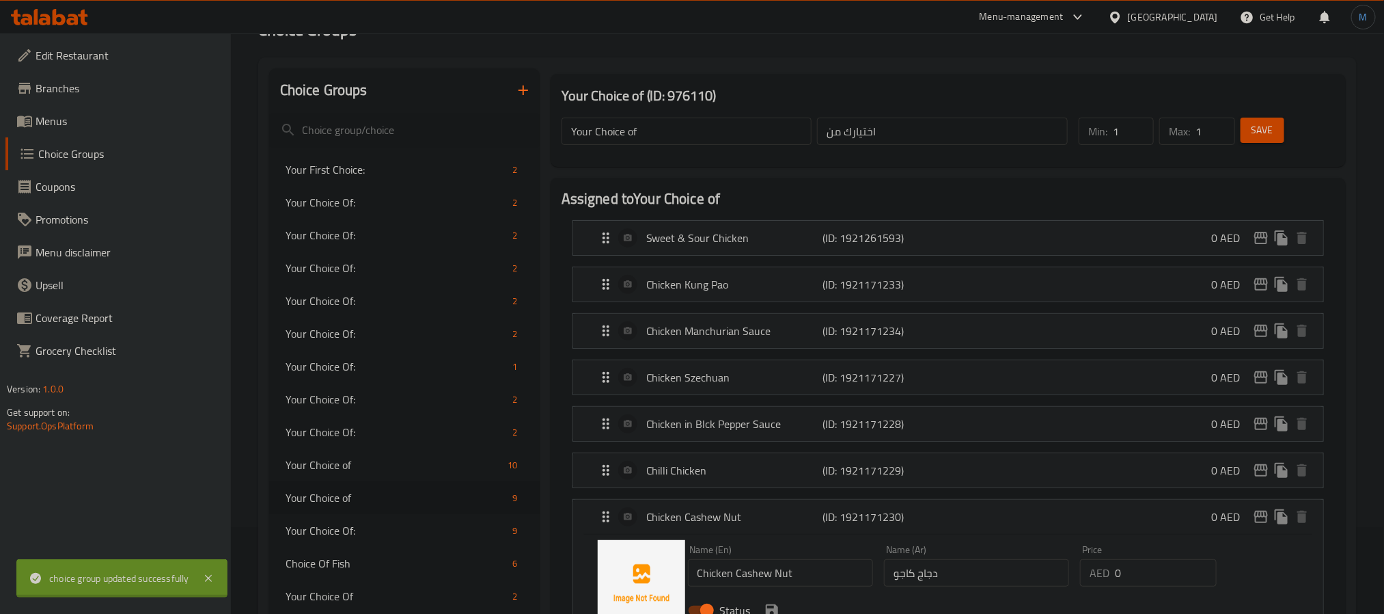
scroll to position [307, 0]
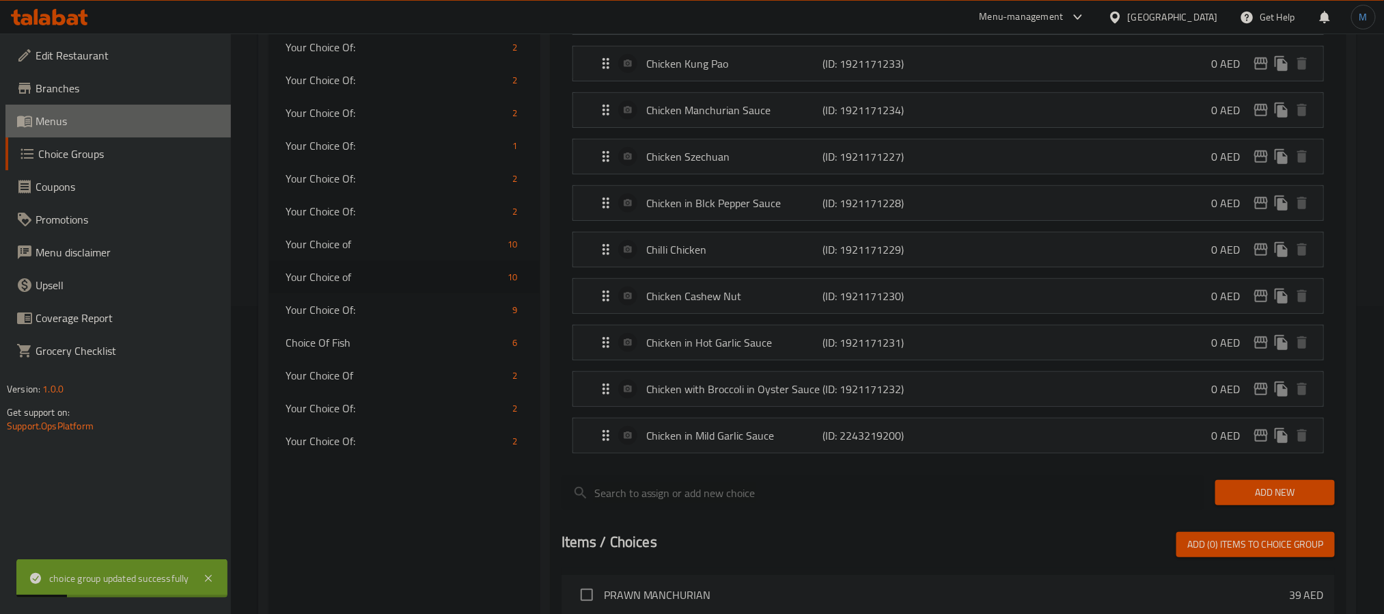
click at [92, 129] on link "Menus" at bounding box center [117, 121] width 225 height 33
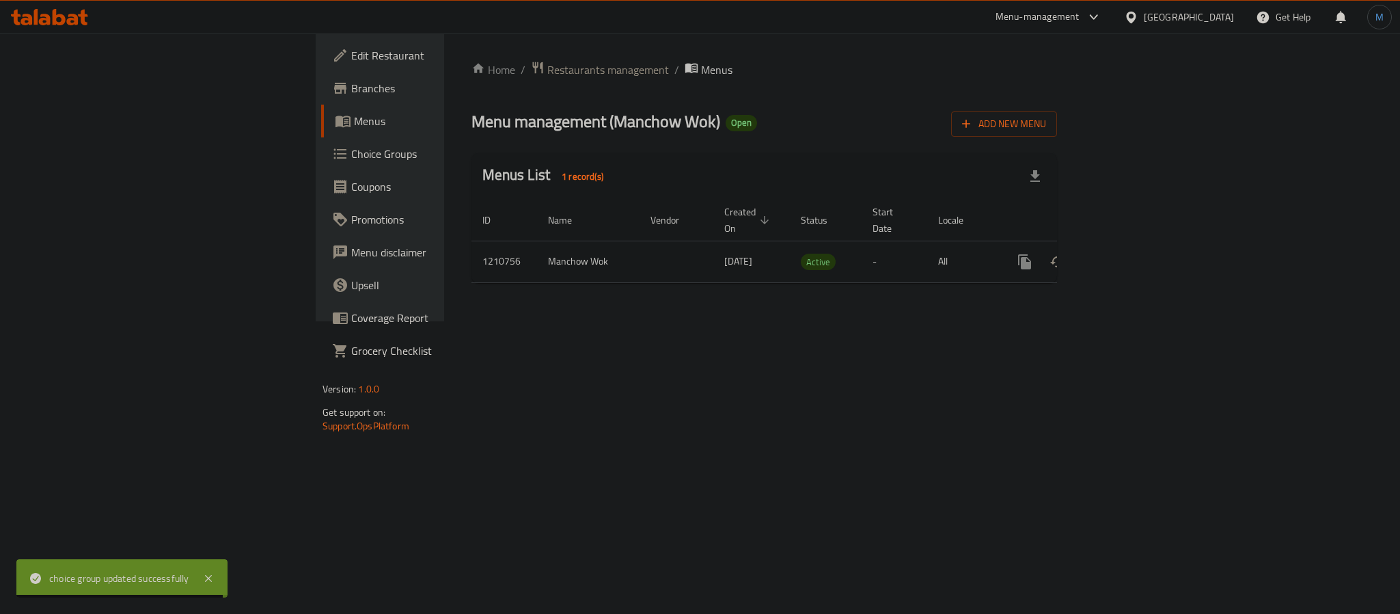
click at [321, 139] on link "Choice Groups" at bounding box center [435, 153] width 228 height 33
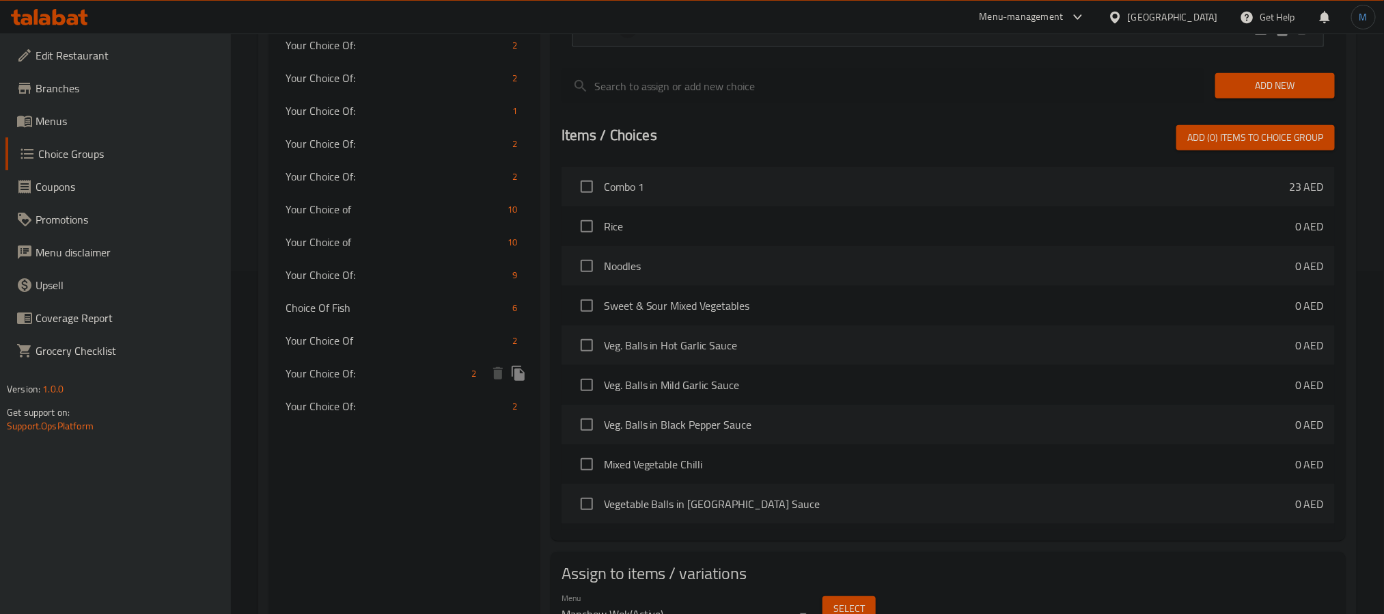
scroll to position [306, 0]
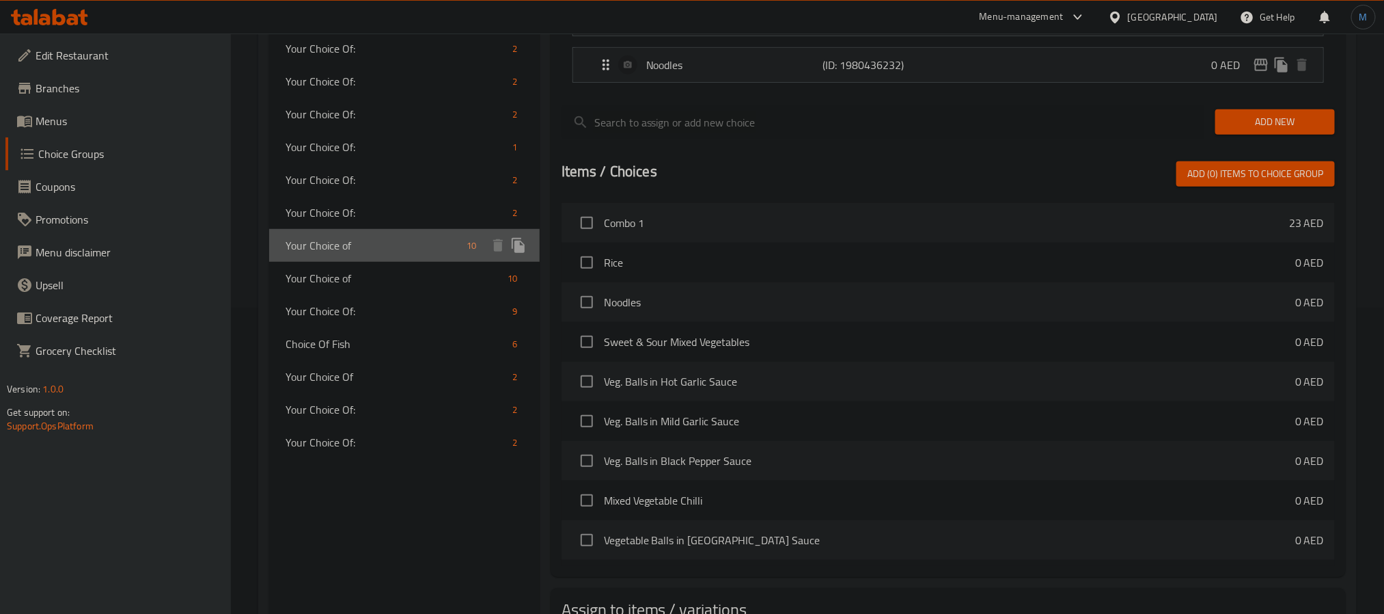
click at [359, 254] on div "Your Choice of 10" at bounding box center [404, 245] width 271 height 33
type input "Your Choice of"
type input "اختيارك من"
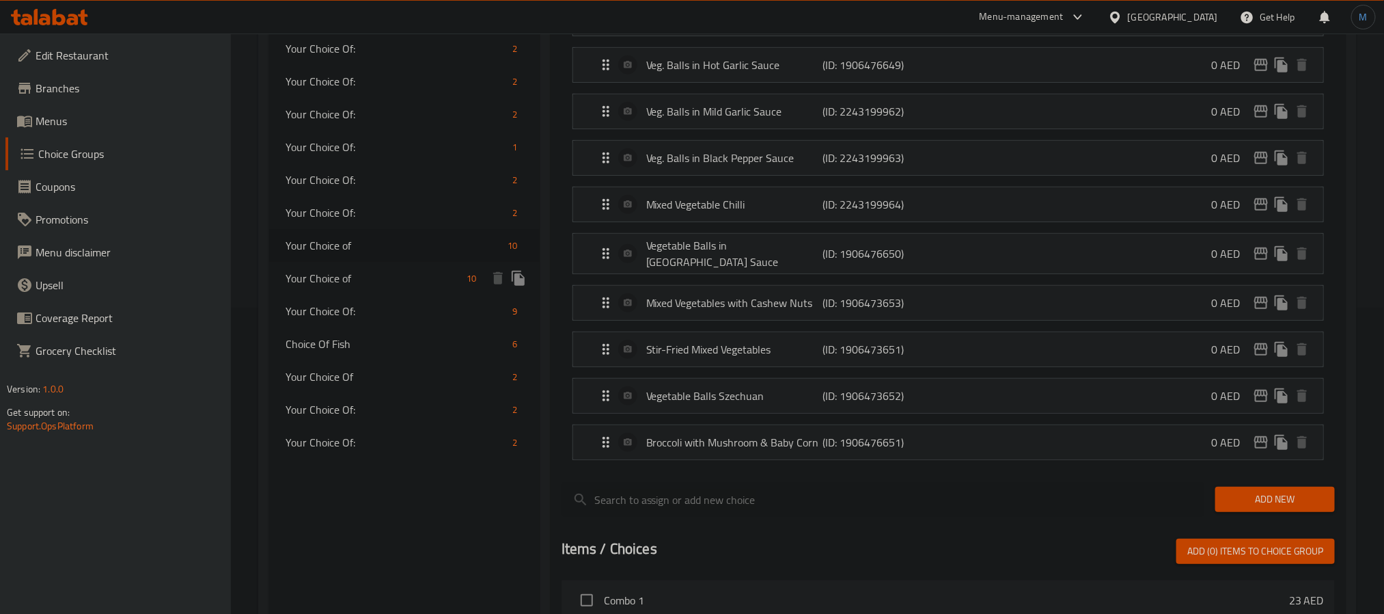
click at [359, 266] on div "Your Choice of 10" at bounding box center [404, 278] width 271 height 33
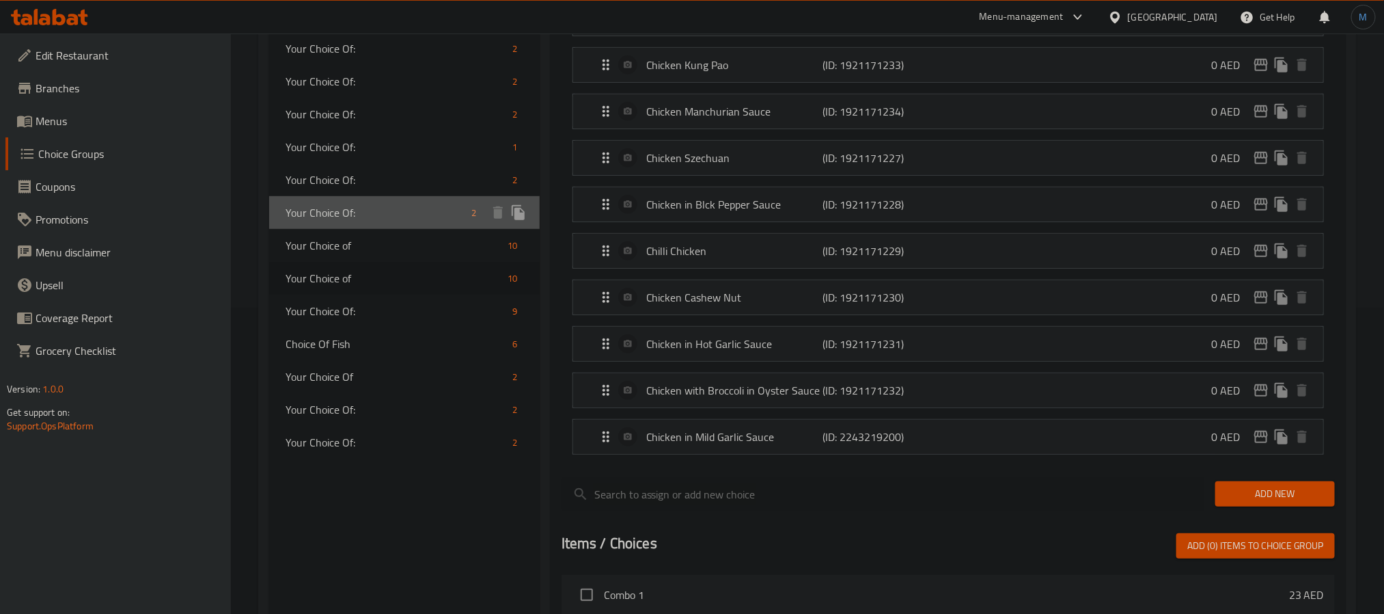
click at [341, 215] on span "Your Choice Of:" at bounding box center [376, 212] width 181 height 16
type input "Your Choice Of:"
type input "إختيارك من:"
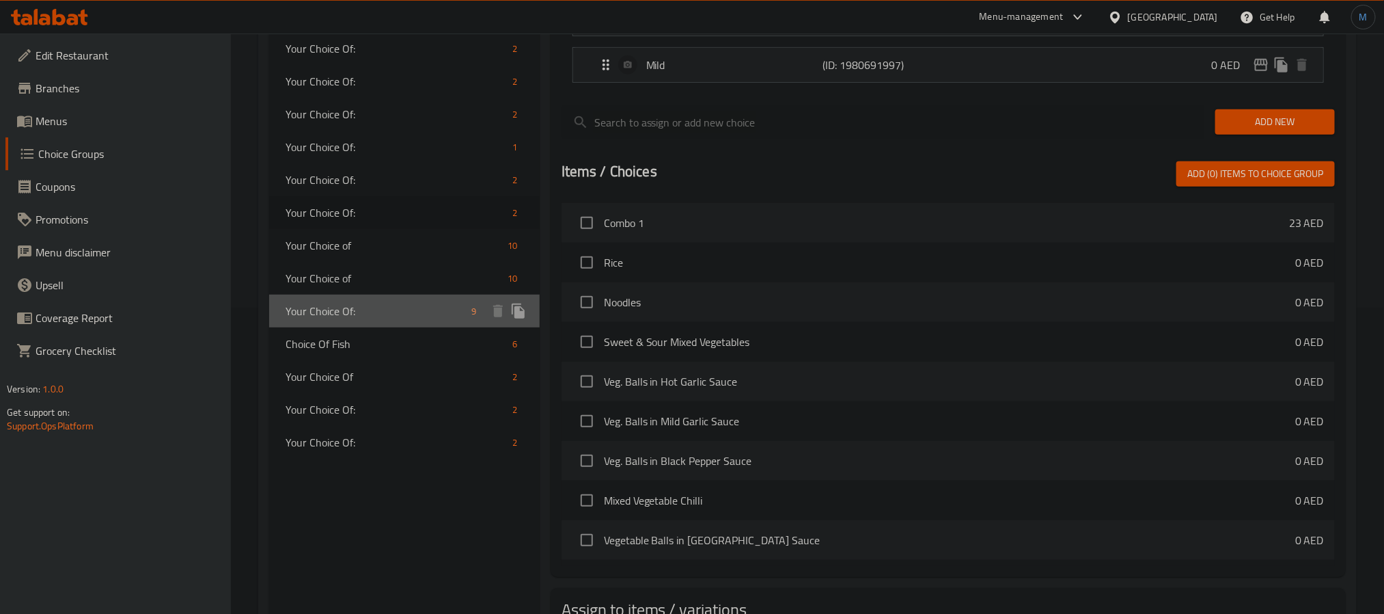
click at [342, 294] on div "Your Choice Of: 9" at bounding box center [404, 310] width 271 height 33
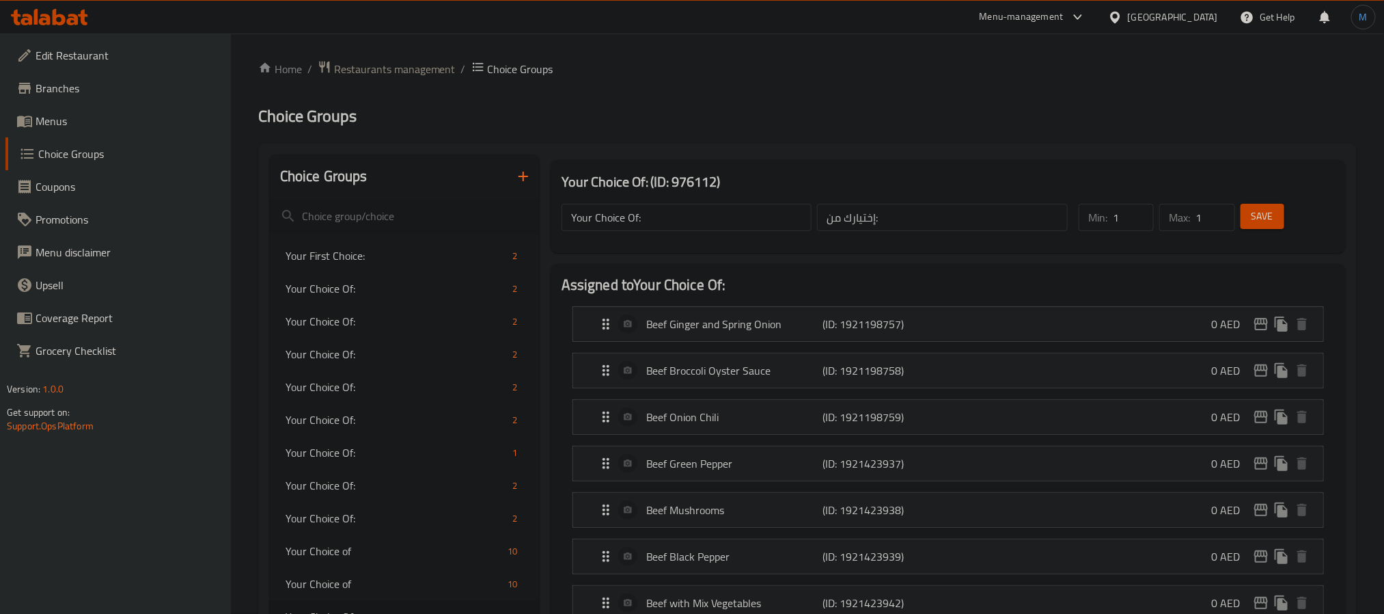
scroll to position [0, 0]
click at [789, 279] on h2 "Assigned to Your Choice Of:" at bounding box center [948, 285] width 773 height 20
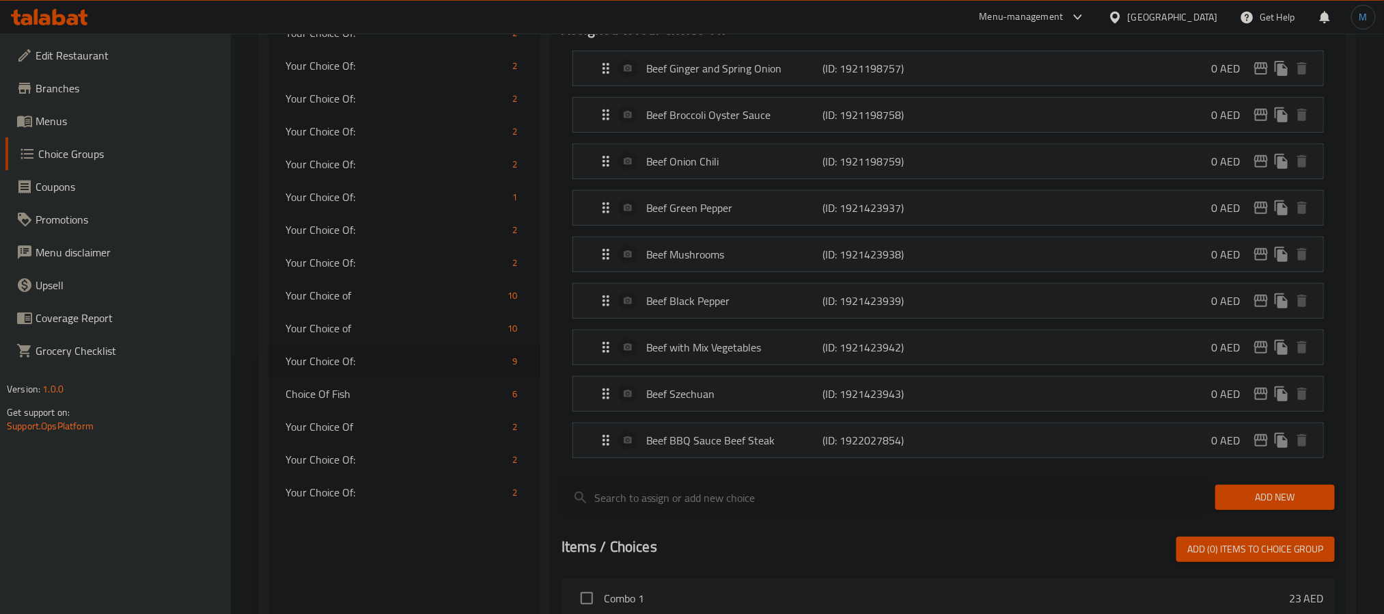
scroll to position [292, 0]
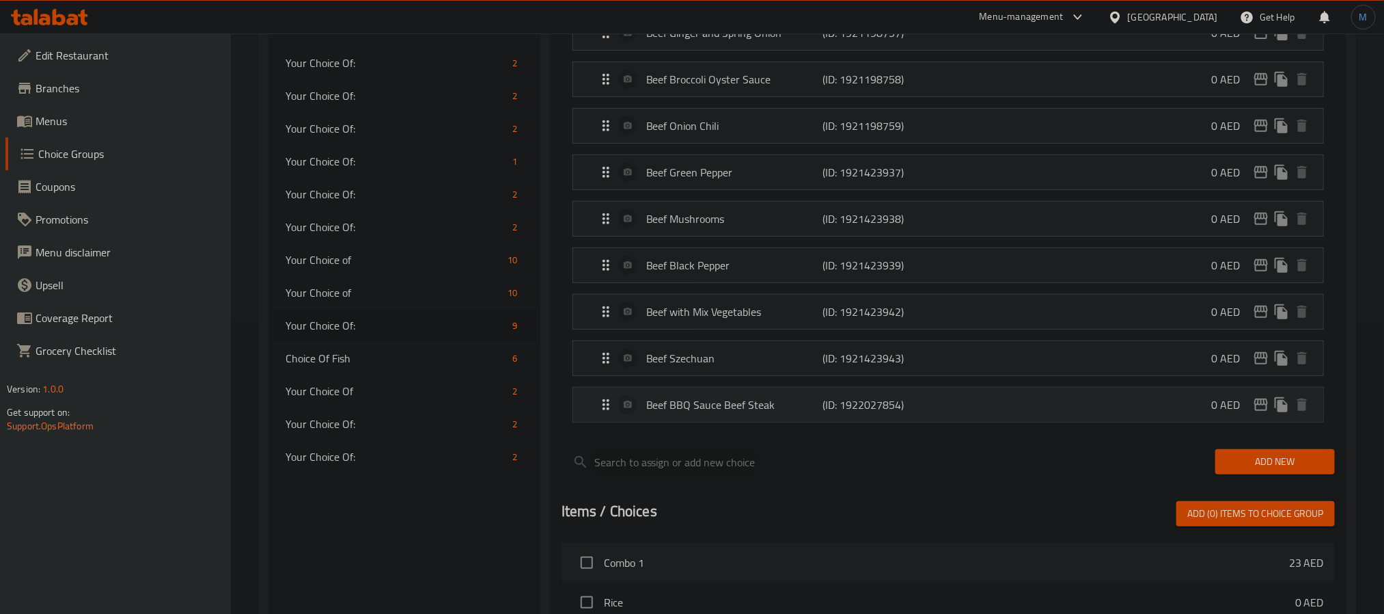
click at [722, 409] on p "Beef BBQ Sauce Beef Steak" at bounding box center [734, 404] width 176 height 16
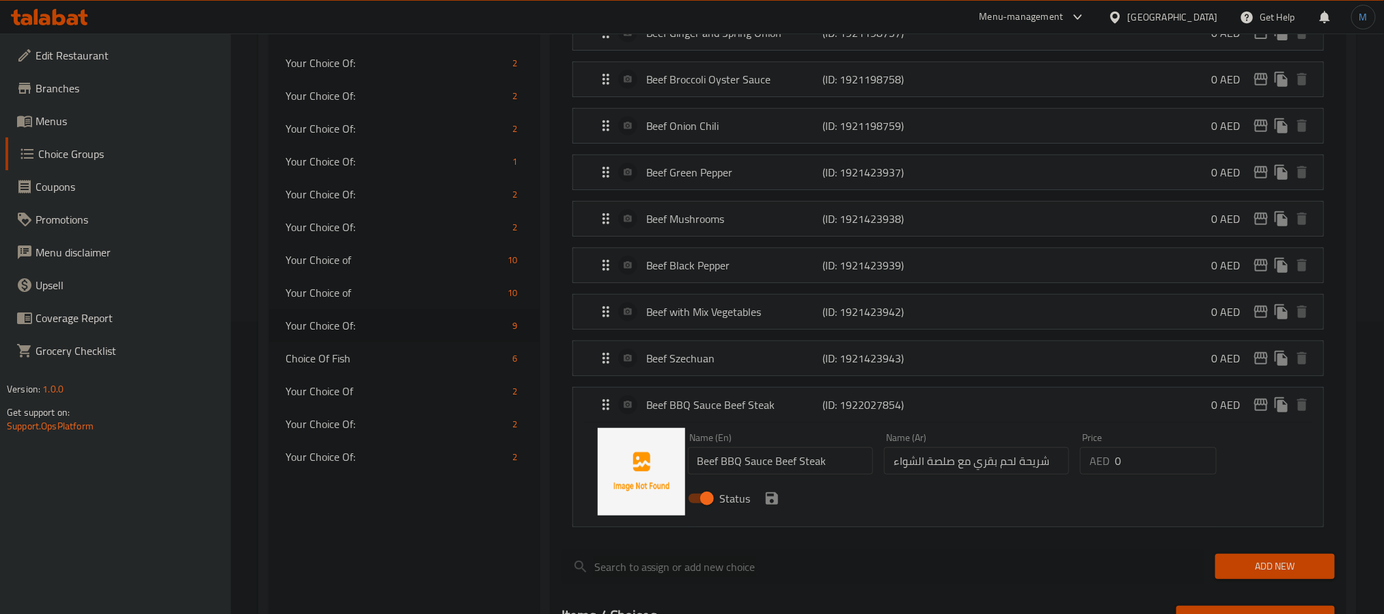
click at [748, 469] on input "Beef BBQ Sauce Beef Steak" at bounding box center [780, 460] width 185 height 27
paste input "s"
type input "Beef Steak"
click at [919, 474] on input "شريحة لحم بقري مع صلصة الشواء" at bounding box center [976, 460] width 185 height 27
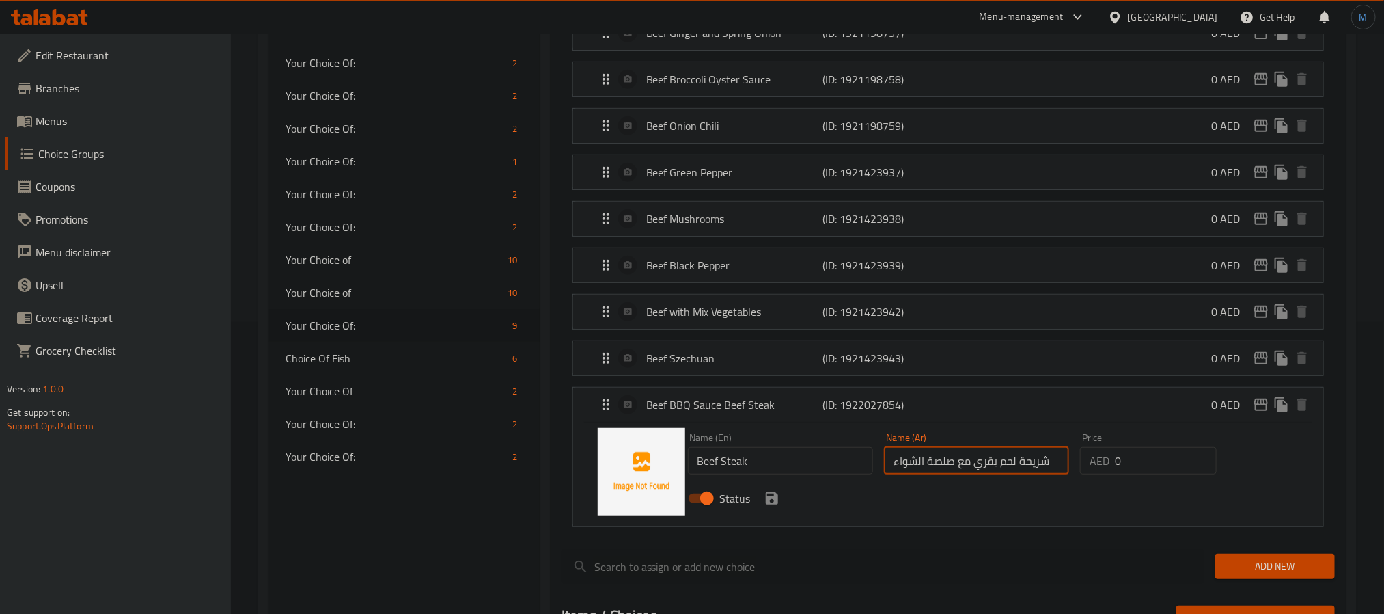
click at [947, 469] on input "شريحة لحم بقري مع صلصة الشواء" at bounding box center [976, 460] width 185 height 27
click at [742, 465] on input "Beef Steak" at bounding box center [780, 460] width 185 height 27
click at [996, 472] on input "شريحة لحم بقري مع صلصة الشواء" at bounding box center [976, 460] width 185 height 27
paste input "فتيك"
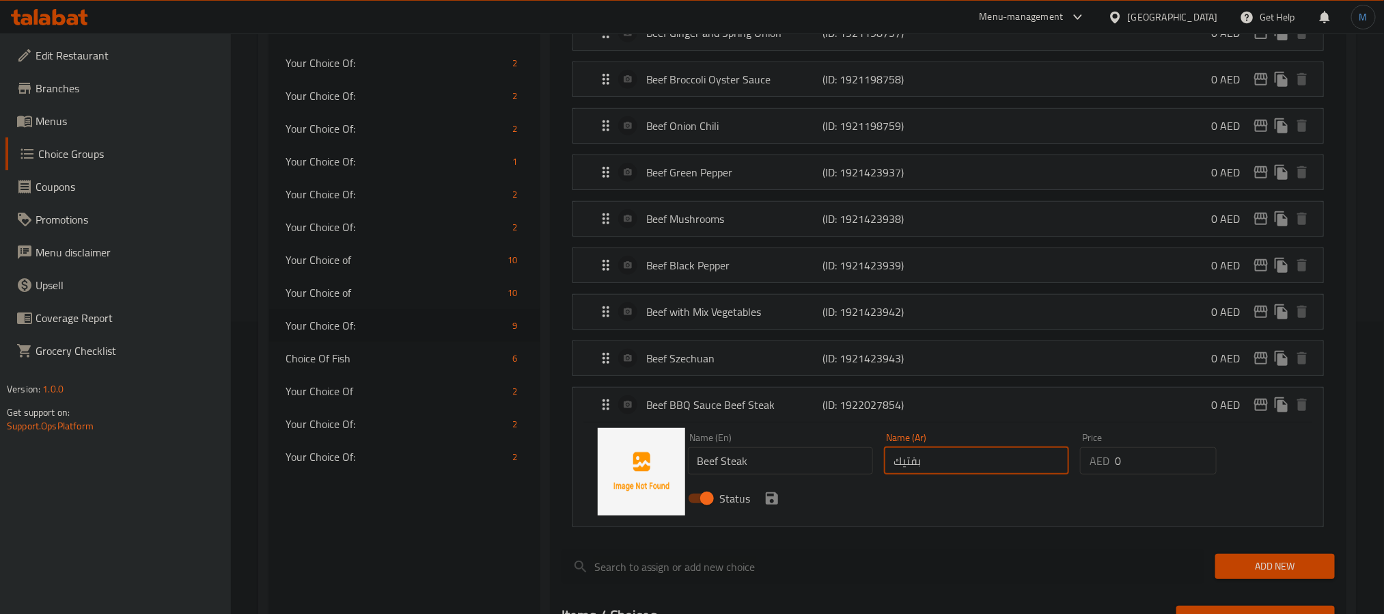
click at [784, 505] on div "Status" at bounding box center [977, 498] width 589 height 37
type input "بفتيك"
click at [780, 507] on button "save" at bounding box center [772, 498] width 20 height 20
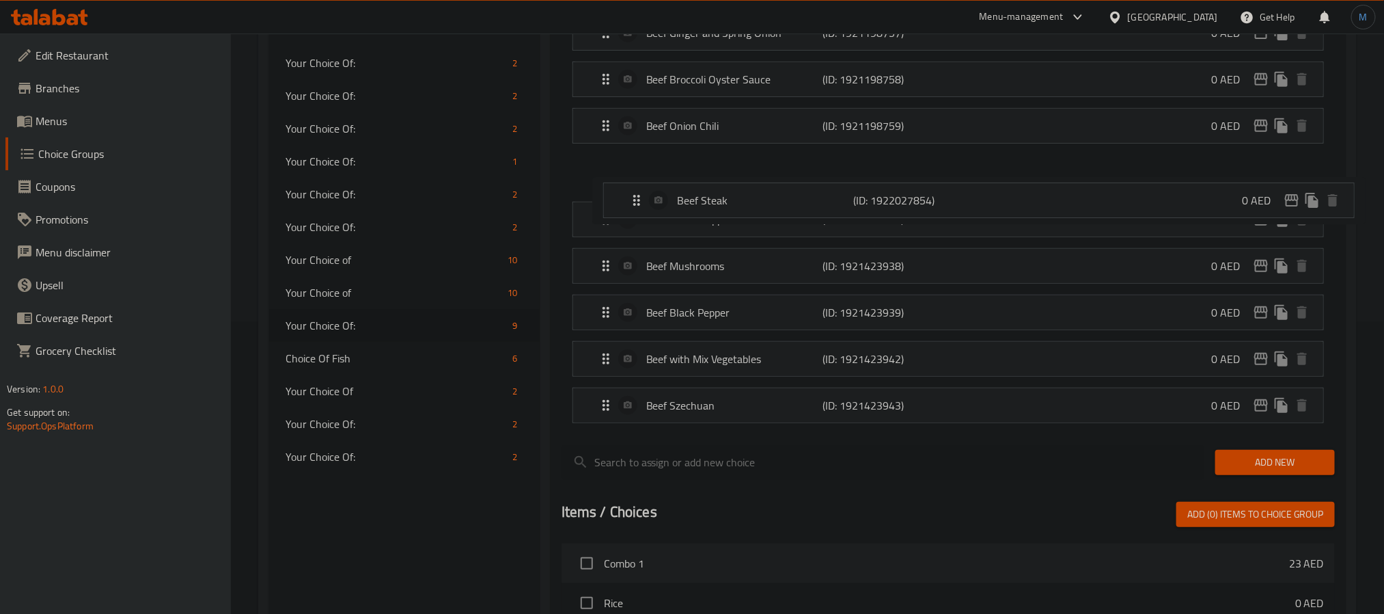
scroll to position [87, 0]
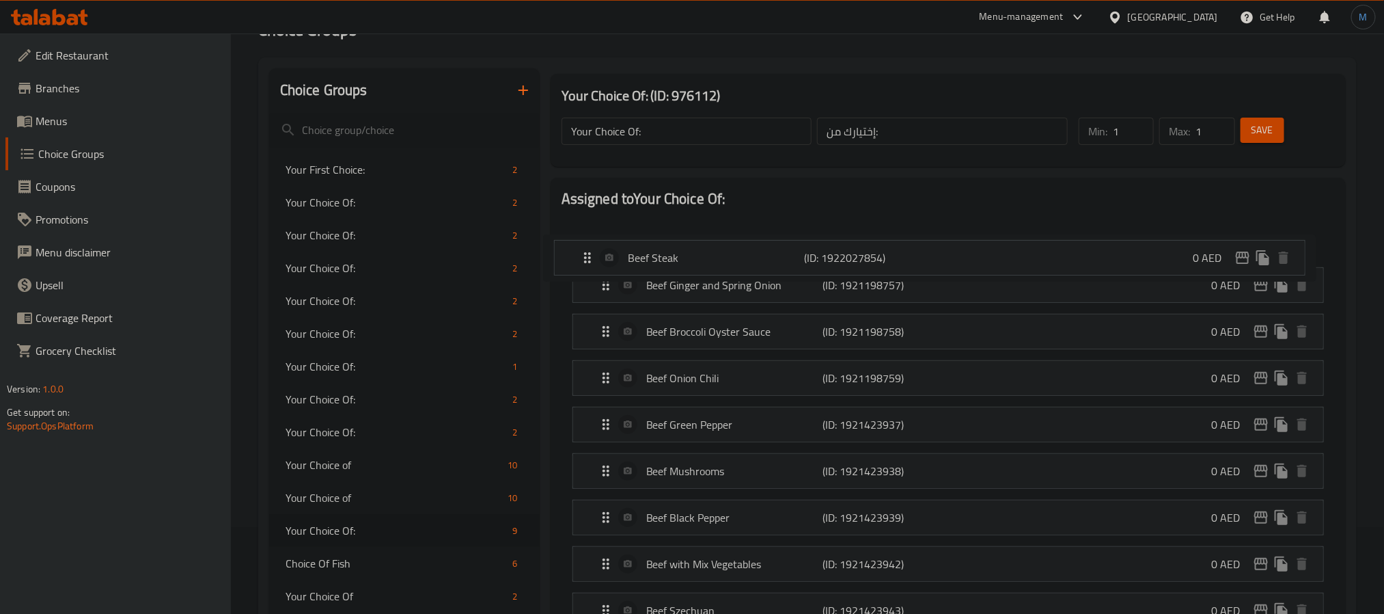
drag, startPoint x: 601, startPoint y: 414, endPoint x: 582, endPoint y: 256, distance: 158.9
click at [582, 256] on nav "Beef Ginger and Spring Onion (ID: 1921198757) 0 AED Name (En) Beef Ginger and S…" at bounding box center [948, 424] width 773 height 430
click at [719, 523] on p "Beef Black Pepper" at bounding box center [734, 516] width 176 height 16
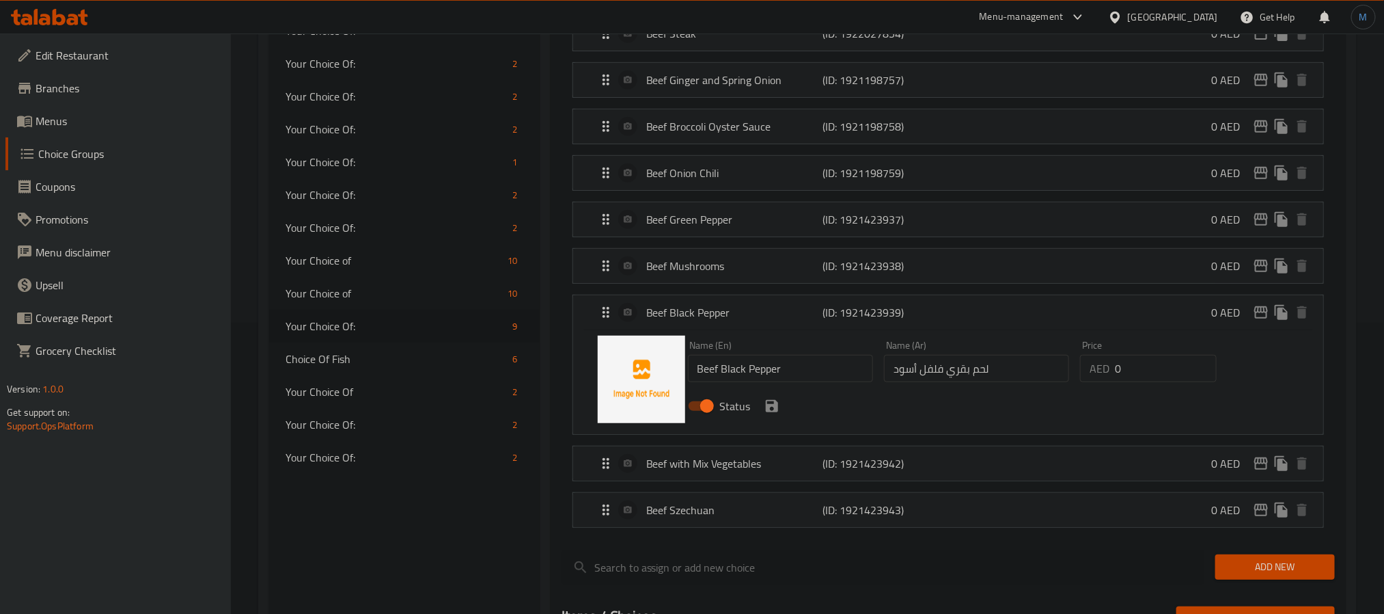
scroll to position [292, 0]
click at [796, 379] on input "Beef Black Pepper" at bounding box center [780, 367] width 185 height 27
paste input "black pepper sauce"
type input "Beef Black Pepper Sauce"
click at [955, 374] on input "لحم بقري فلفل أسود" at bounding box center [976, 367] width 185 height 27
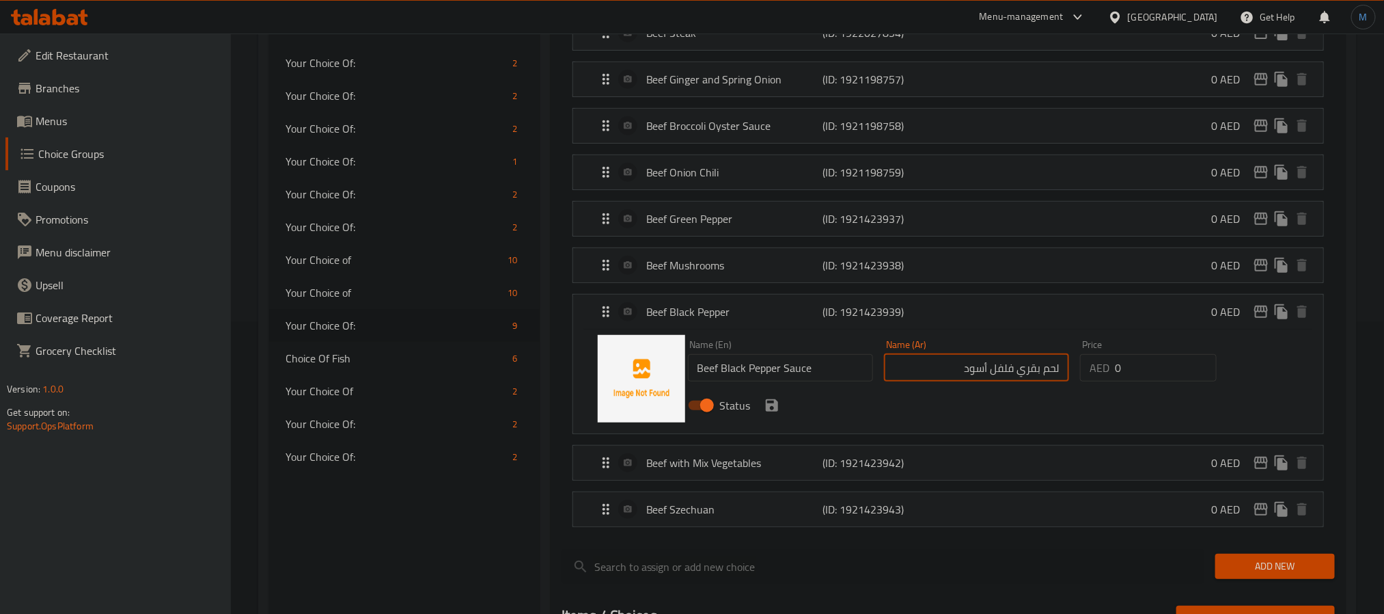
click at [1017, 379] on input "لحم بقري فلفل أسود" at bounding box center [976, 367] width 185 height 27
click at [773, 410] on icon "save" at bounding box center [772, 405] width 16 height 16
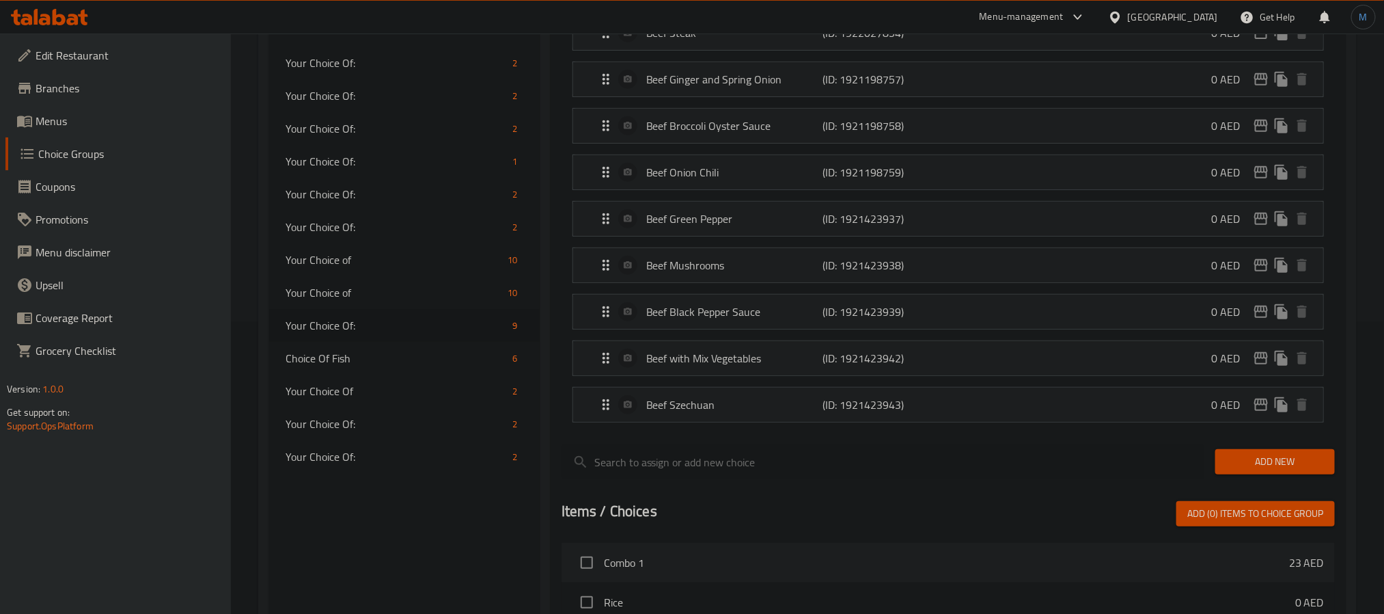
type input "لحم بقري بالفلفل أسود"
click at [829, 447] on div at bounding box center [883, 462] width 654 height 46
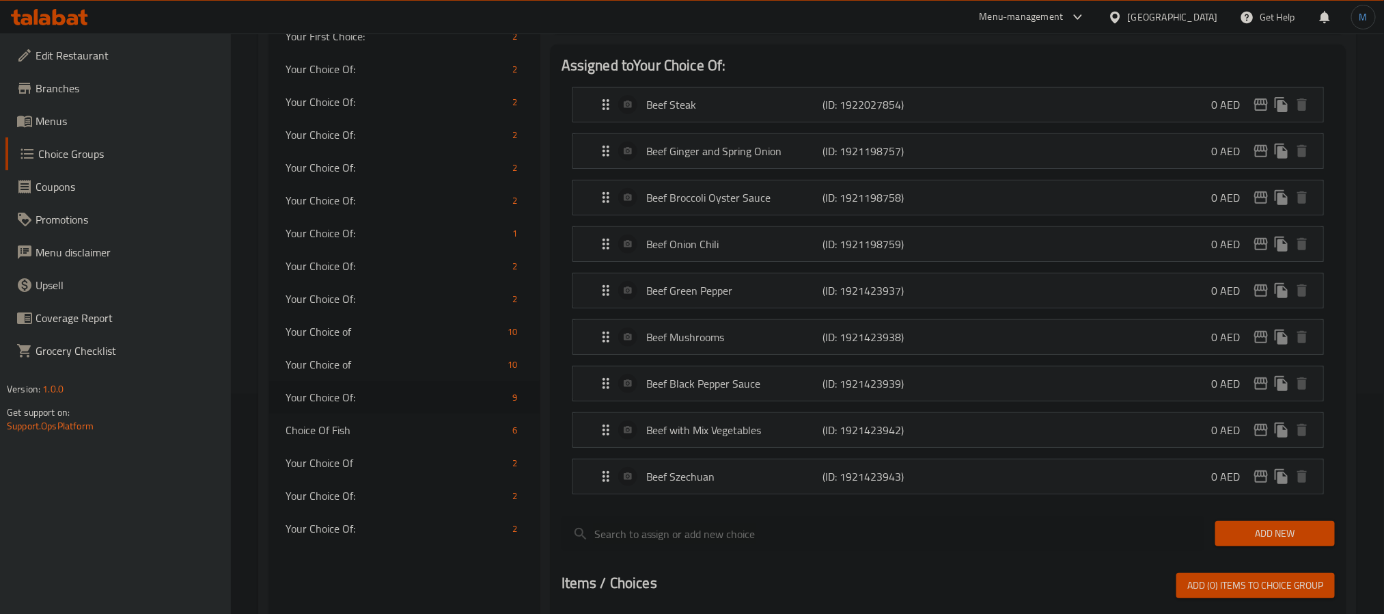
scroll to position [189, 0]
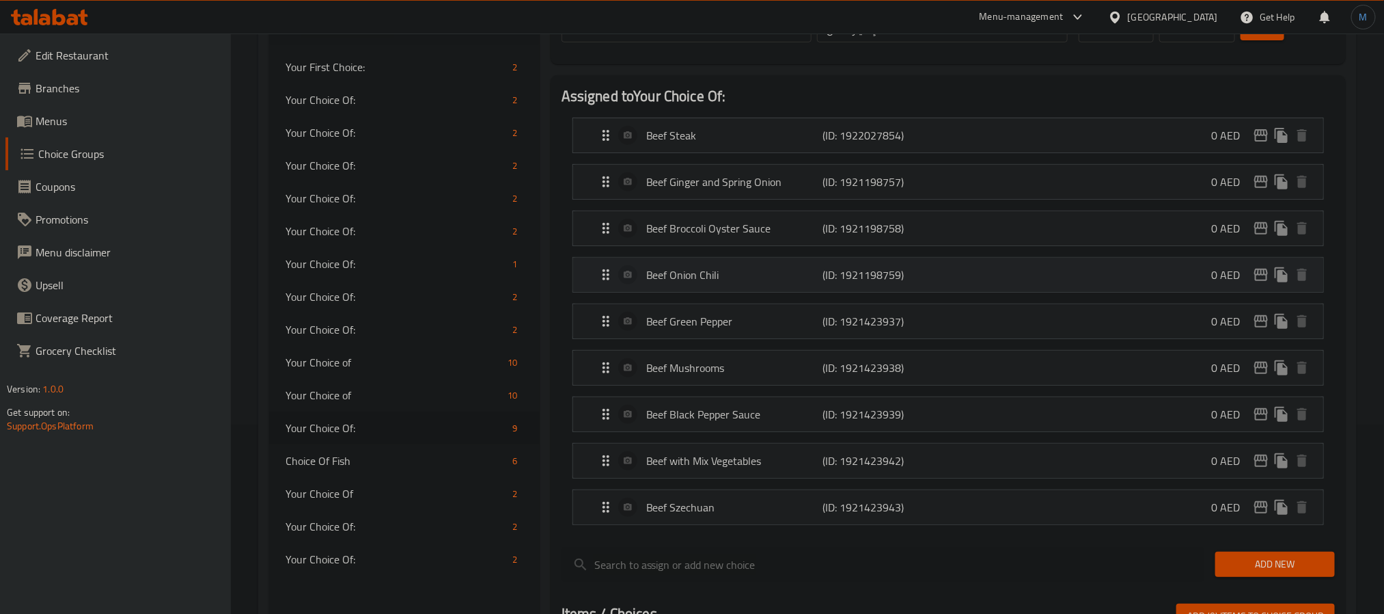
click at [742, 279] on p "Beef Onion Chili" at bounding box center [734, 274] width 176 height 16
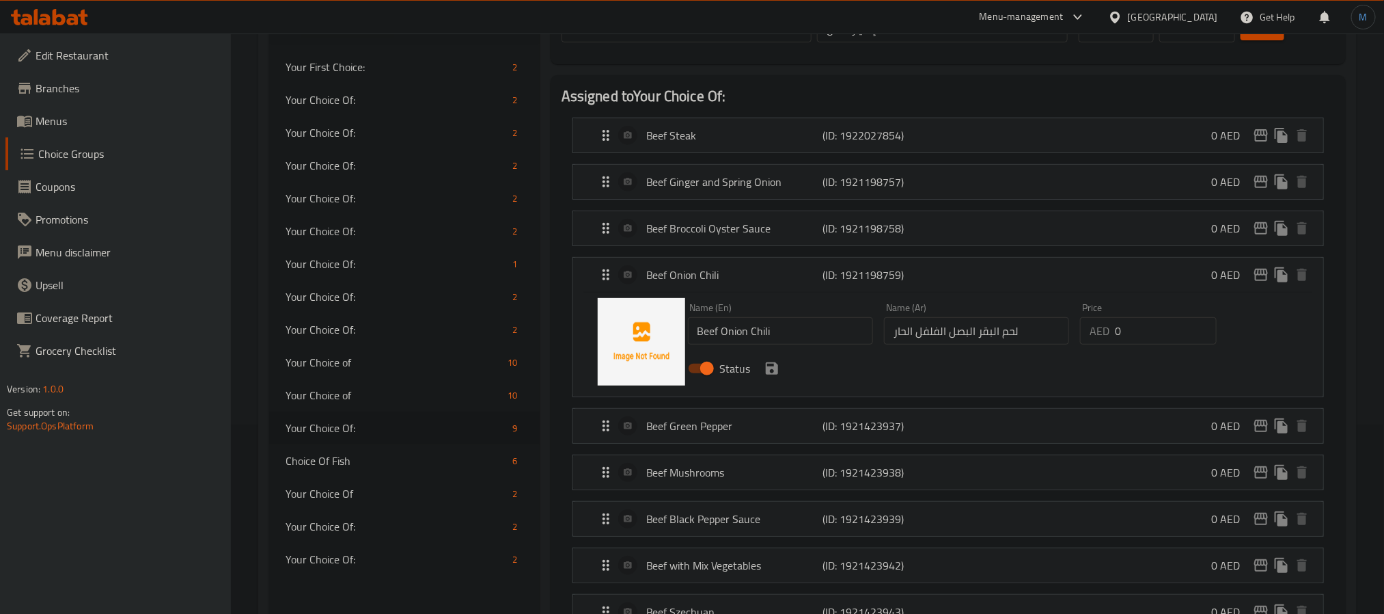
click at [751, 341] on input "Beef Onion Chili" at bounding box center [780, 330] width 185 height 27
paste input "with onion & chil"
type input "Beef with Onion & [PERSON_NAME]"
click at [775, 378] on button "save" at bounding box center [772, 368] width 20 height 20
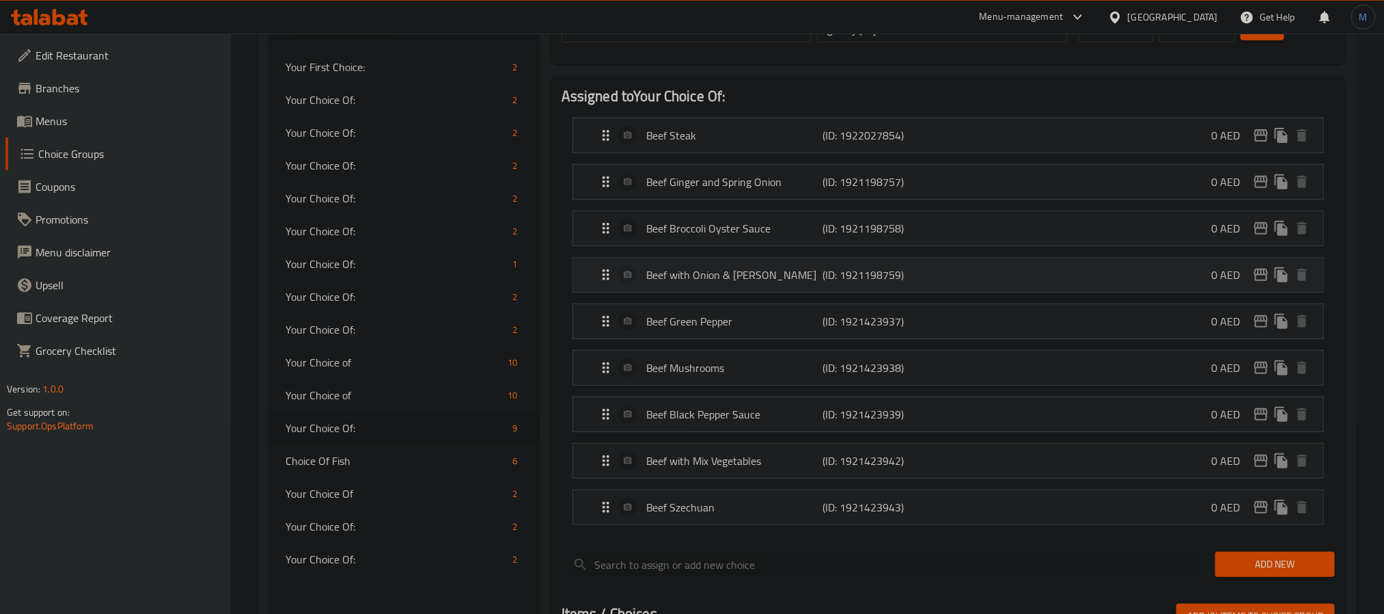
click at [788, 292] on div "Beef with Onion & Chilli (ID: 1921198759) 0 AED" at bounding box center [952, 275] width 709 height 34
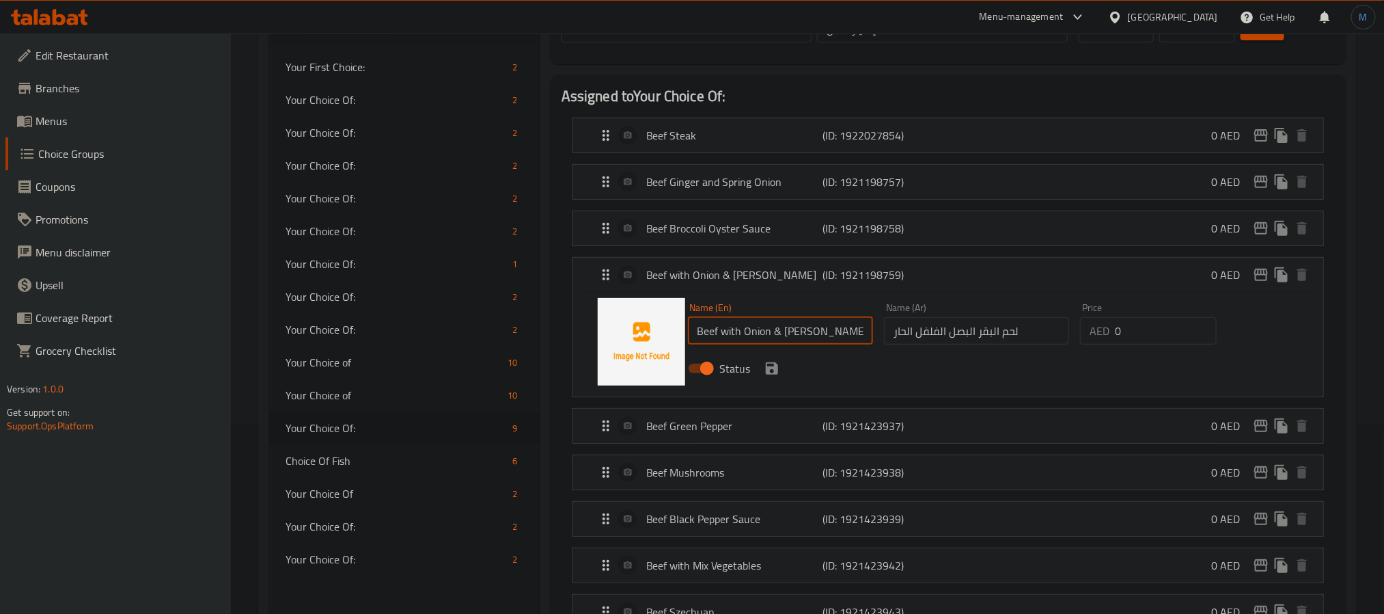
click at [827, 329] on input "Beef with Onion & [PERSON_NAME]" at bounding box center [780, 330] width 185 height 27
click at [991, 344] on input "لحم البقر البصل الفلفل الحار" at bounding box center [976, 330] width 185 height 27
paste input "مع البصل و"
click at [783, 382] on div "Status" at bounding box center [977, 368] width 589 height 37
click at [775, 376] on icon "save" at bounding box center [772, 368] width 16 height 16
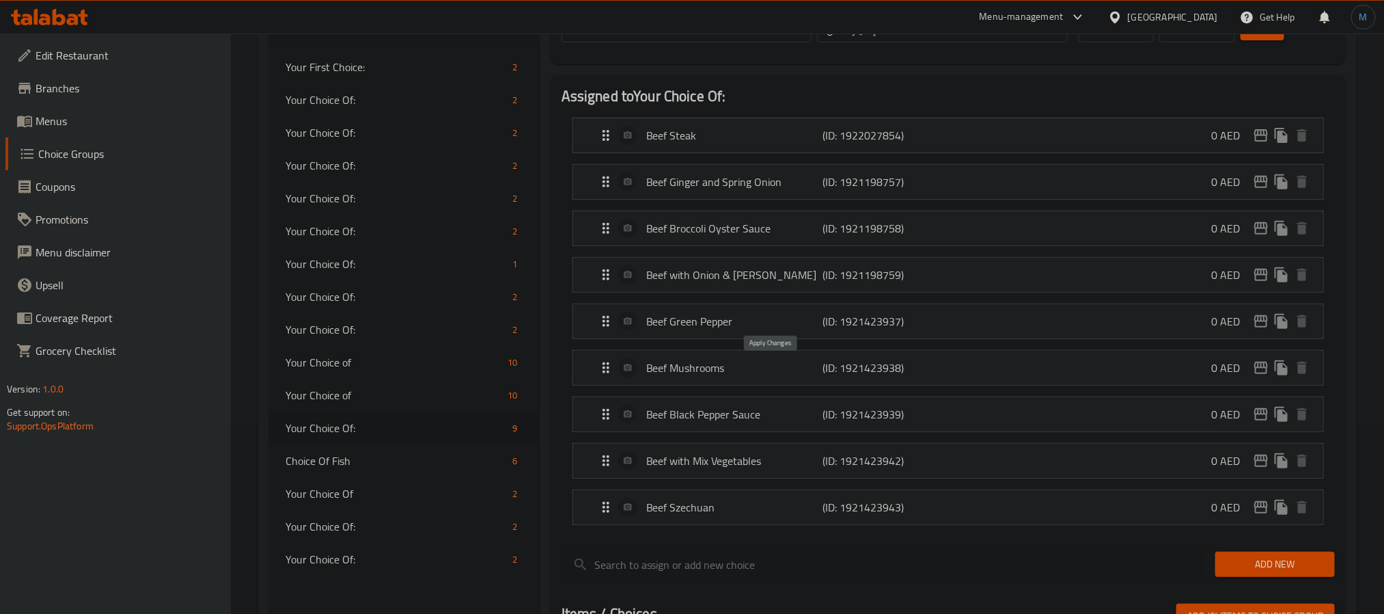
type input "لحم البقر مع البصل والفلفل الحار"
click at [665, 523] on div "Beef Szechuan (ID: 1921423943) 0 AED" at bounding box center [952, 507] width 709 height 34
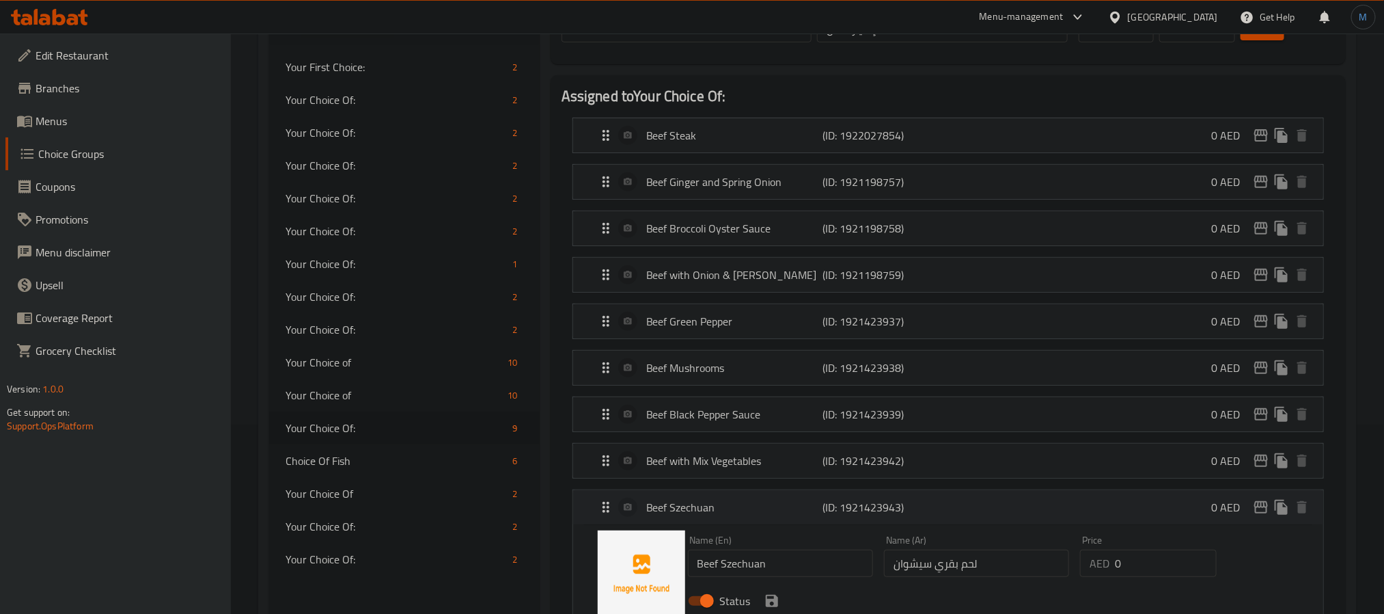
click at [689, 506] on p "Beef Szechuan" at bounding box center [734, 507] width 176 height 16
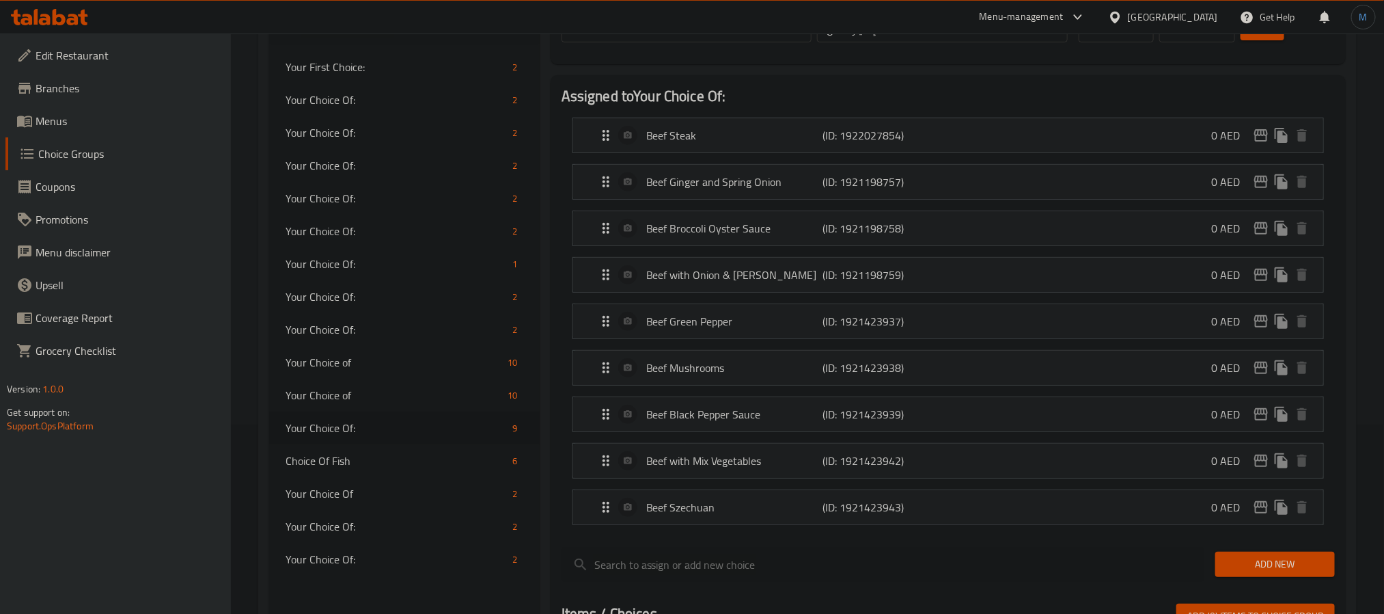
click at [646, 550] on div at bounding box center [883, 564] width 654 height 46
click at [650, 542] on div at bounding box center [948, 541] width 773 height 11
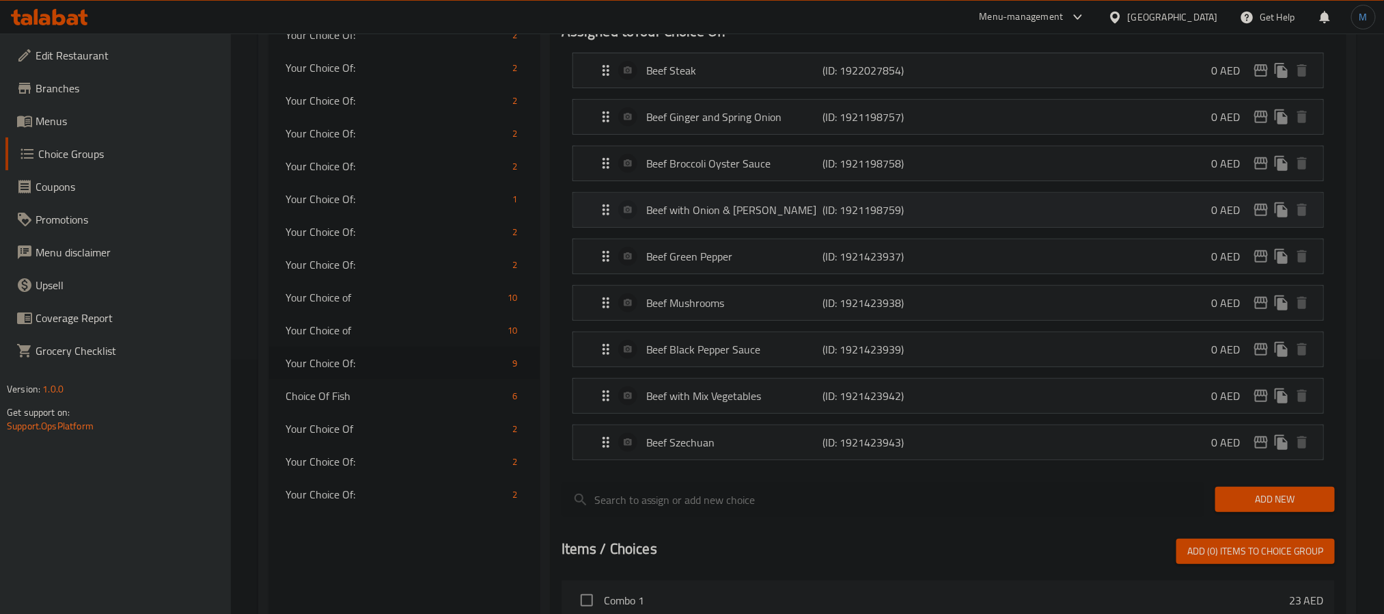
scroll to position [292, 0]
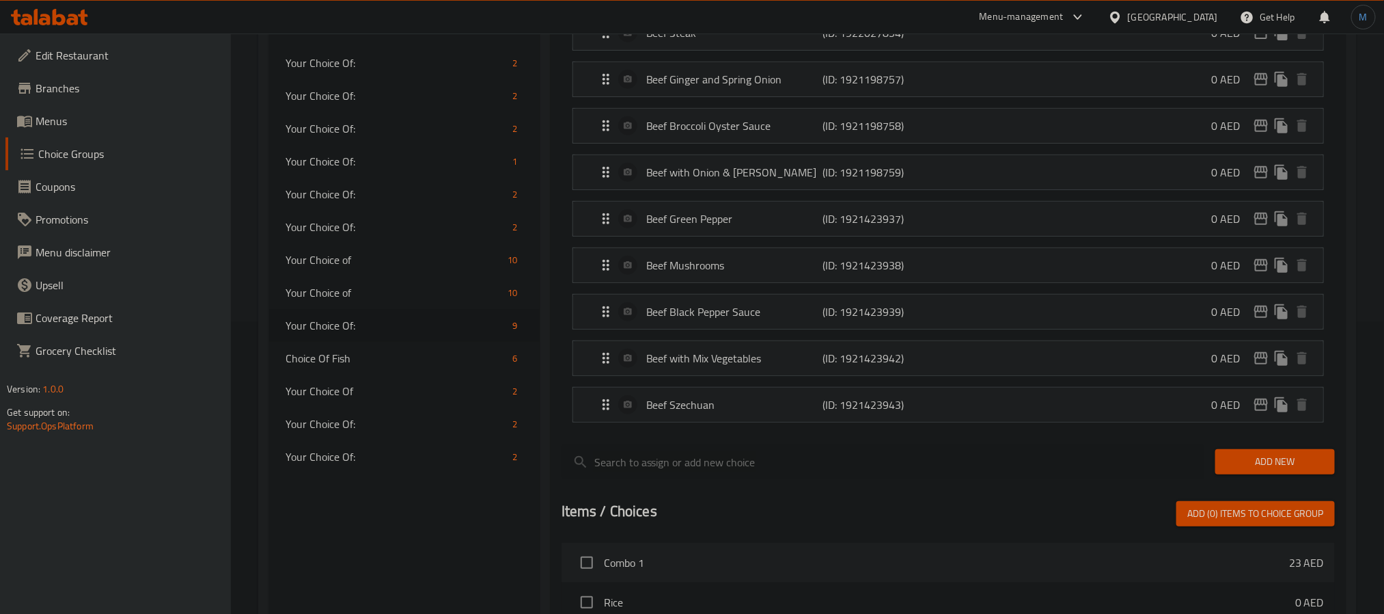
drag, startPoint x: 1244, startPoint y: 441, endPoint x: 1257, endPoint y: 451, distance: 16.1
click at [1245, 443] on div at bounding box center [948, 438] width 773 height 11
click at [1282, 470] on span "Add New" at bounding box center [1275, 461] width 98 height 17
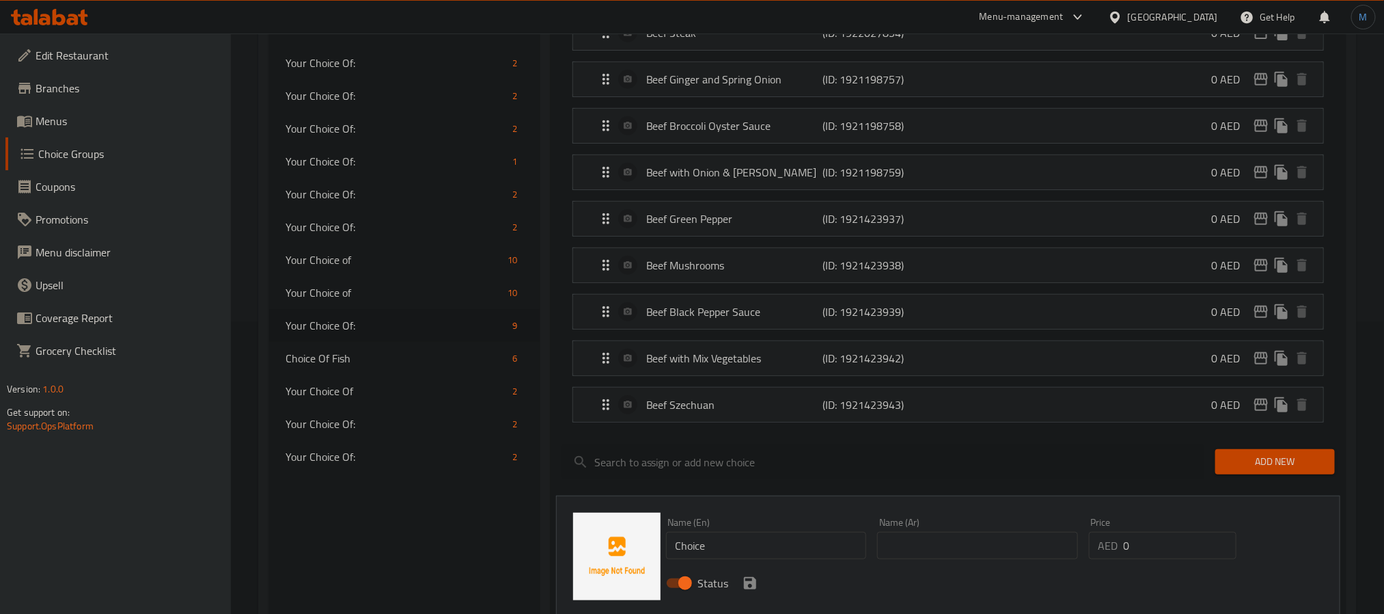
click at [707, 539] on input "Choice" at bounding box center [766, 545] width 201 height 27
paste input "Beef in black bean sauce"
paste input "text"
type input "Beef in Black Bean Sauce"
click at [953, 575] on div "Status" at bounding box center [978, 582] width 635 height 37
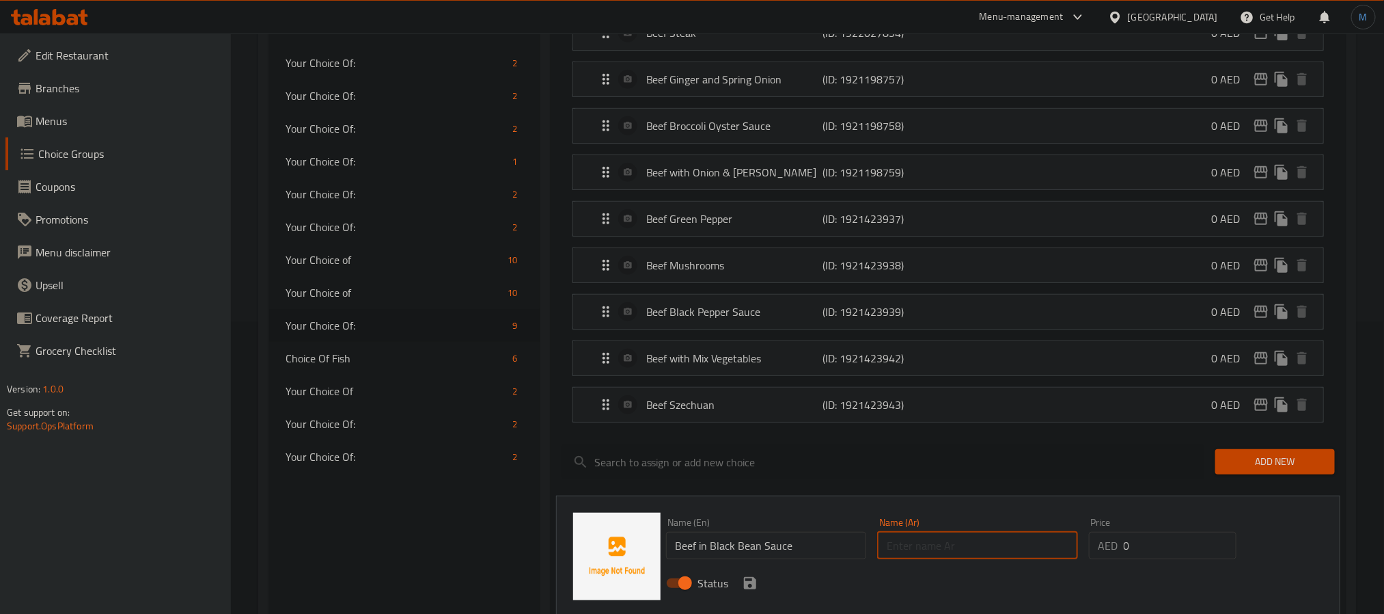
click at [953, 556] on input "text" at bounding box center [977, 545] width 201 height 27
paste input "لحم البقر في صلصة الفاصوليا السوداء"
type input "لحم البقر في صلصة الفاصوليا السوداء"
click at [756, 587] on button "save" at bounding box center [750, 583] width 20 height 20
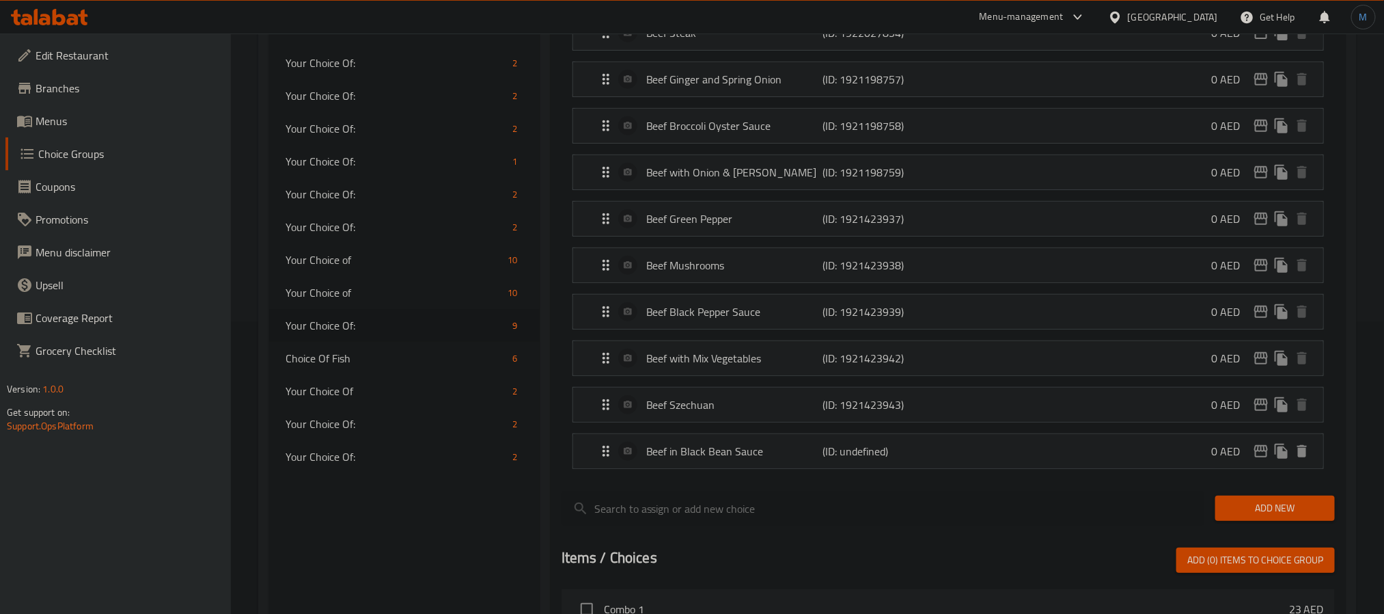
click at [826, 498] on input "search" at bounding box center [883, 508] width 643 height 35
click at [834, 488] on div at bounding box center [948, 485] width 773 height 11
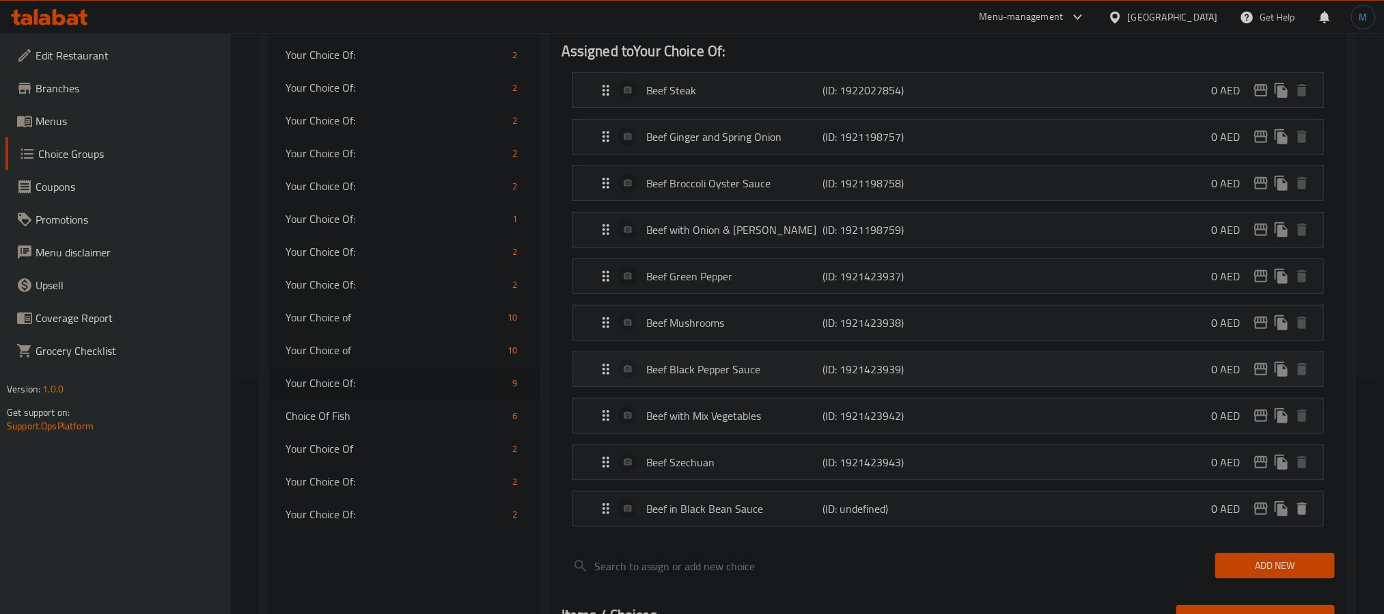
scroll to position [189, 0]
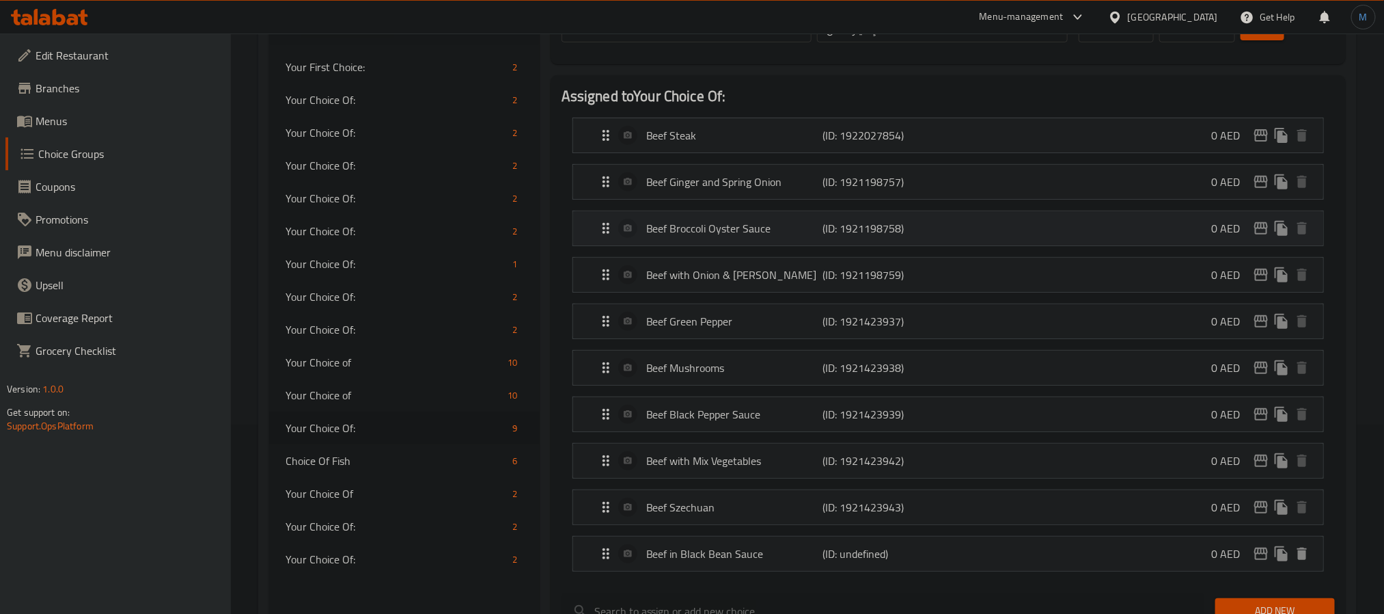
click at [735, 243] on div "Beef Broccoli Oyster Sauce (ID: 1921198758) 0 AED" at bounding box center [952, 228] width 709 height 34
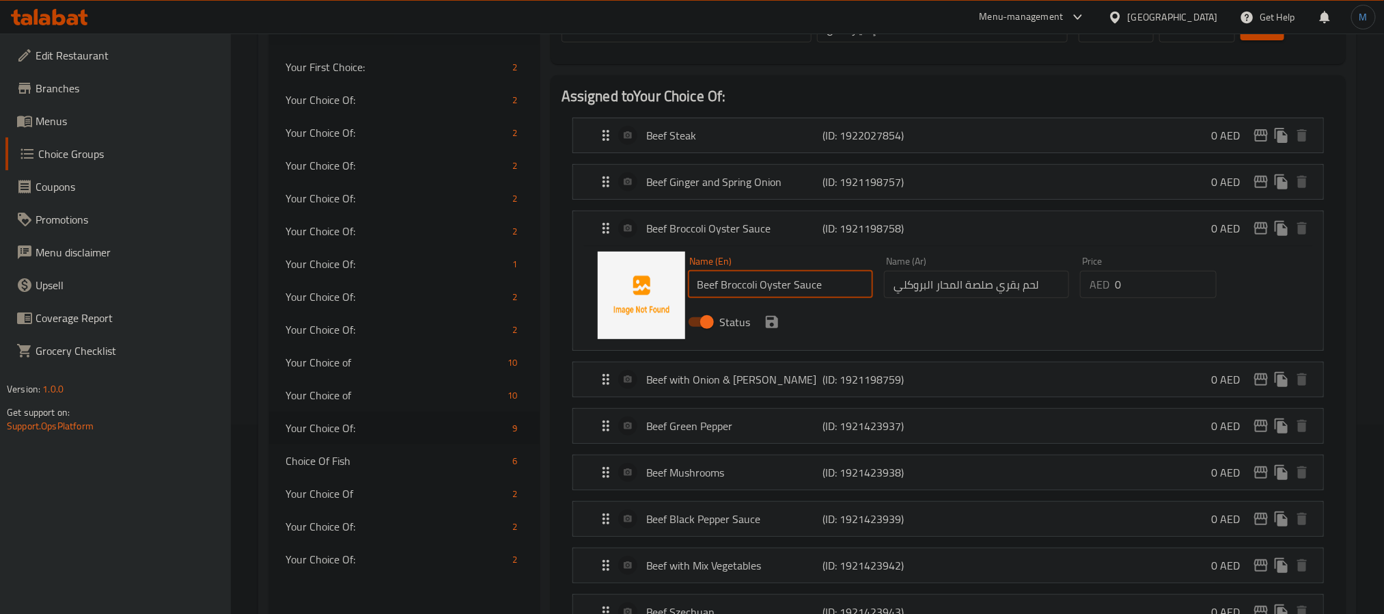
click at [747, 294] on input "Beef Broccoli Oyster Sauce" at bounding box center [780, 284] width 185 height 27
paste input "with broccoli in oyster s"
type input "Beef with Broccoli in Oyster Sauce"
click at [995, 293] on input "لحم بقري صلصة المحار البروكلي" at bounding box center [976, 284] width 185 height 27
paste input "لبقر مع البروكلي في صلصة المحار"
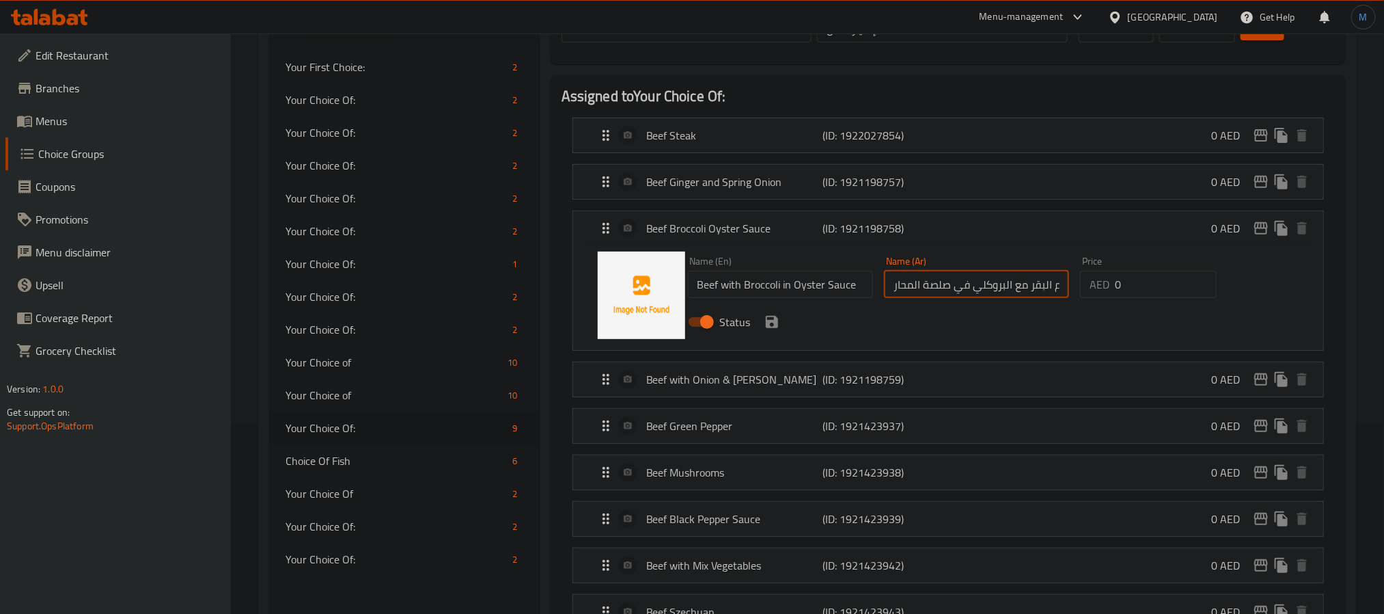
scroll to position [0, 11]
type input "لحم البقر مع البروكلي في صلصة المحار"
click at [778, 331] on button "save" at bounding box center [772, 322] width 20 height 20
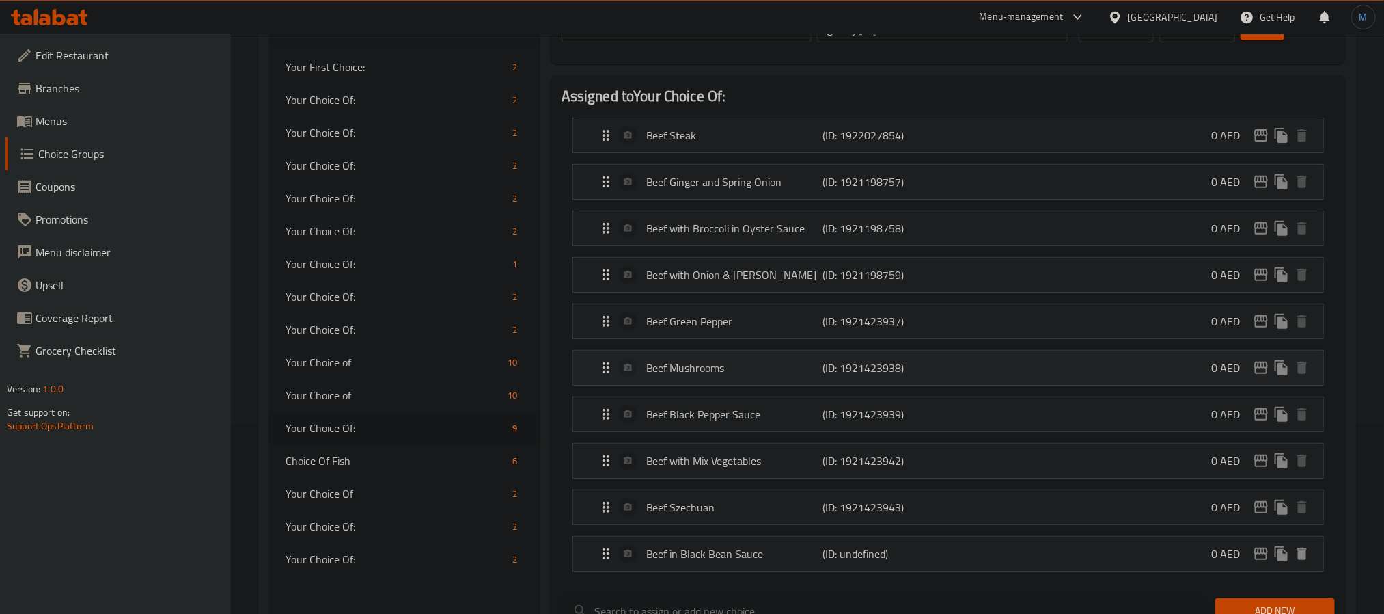
click at [687, 371] on p "Beef Mushrooms" at bounding box center [734, 367] width 176 height 16
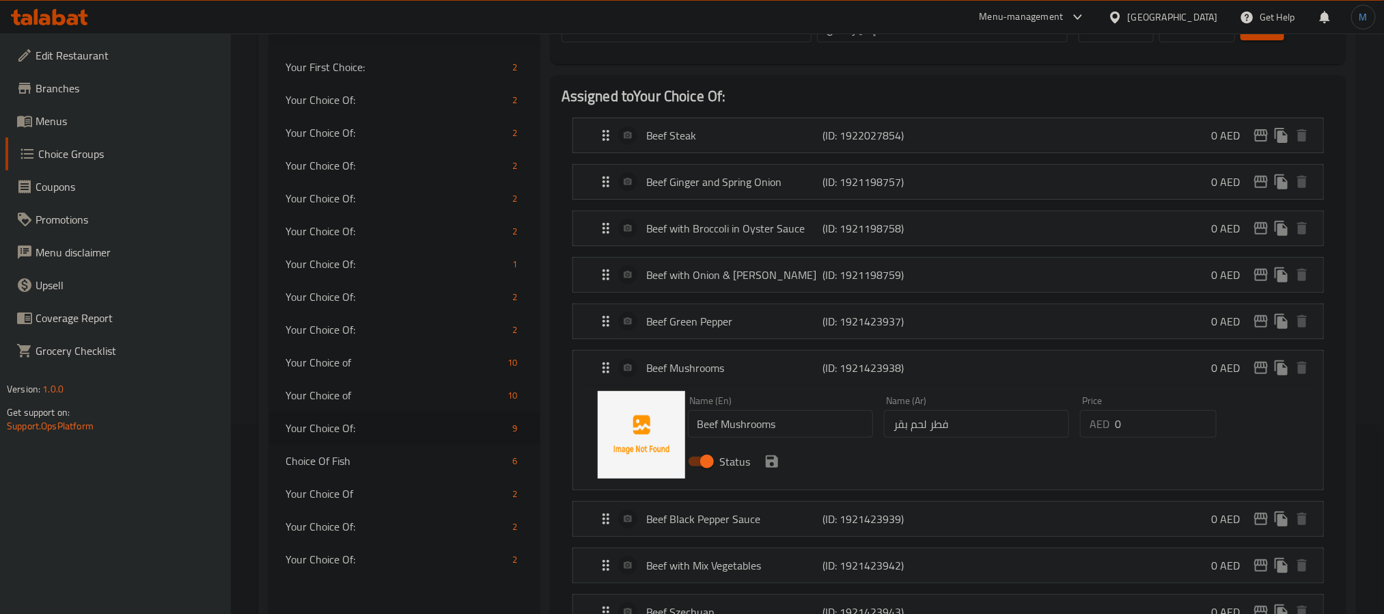
click at [736, 431] on input "Beef Mushrooms" at bounding box center [780, 423] width 185 height 27
paste input "with mushroom"
type input "Beef with Mushroom"
click at [980, 426] on input "فطر لحم بقر" at bounding box center [976, 423] width 185 height 27
paste input "حم البقر مع الفط"
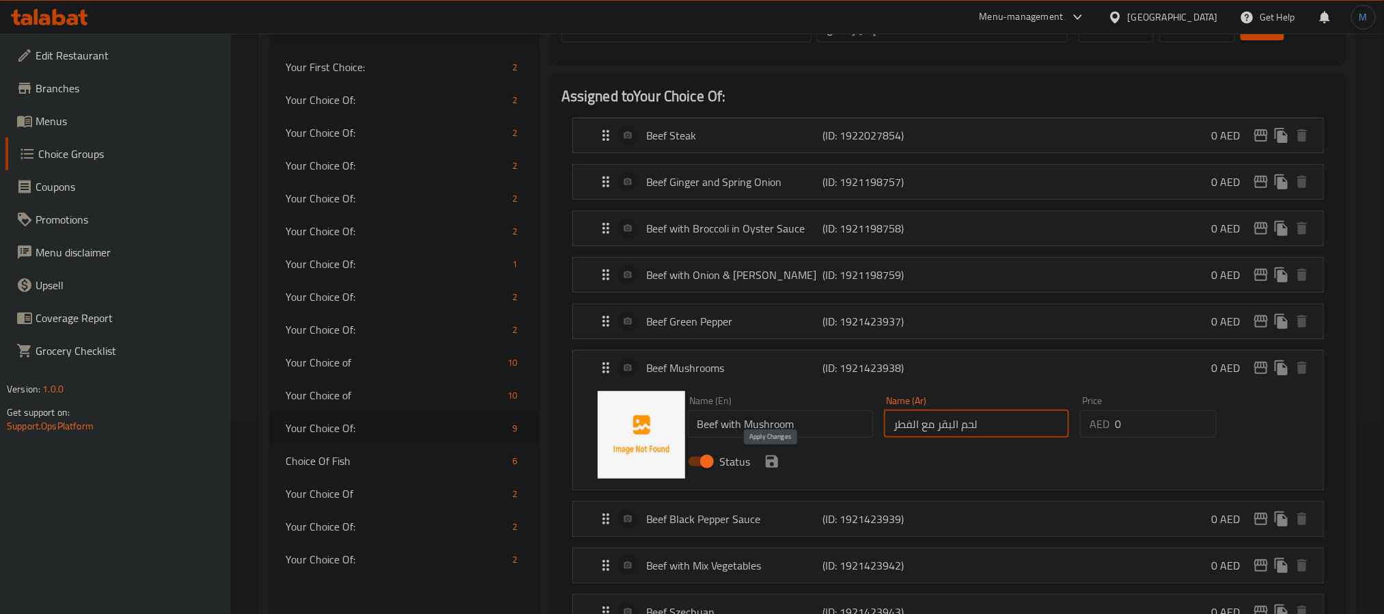
click at [775, 467] on icon "save" at bounding box center [772, 461] width 12 height 12
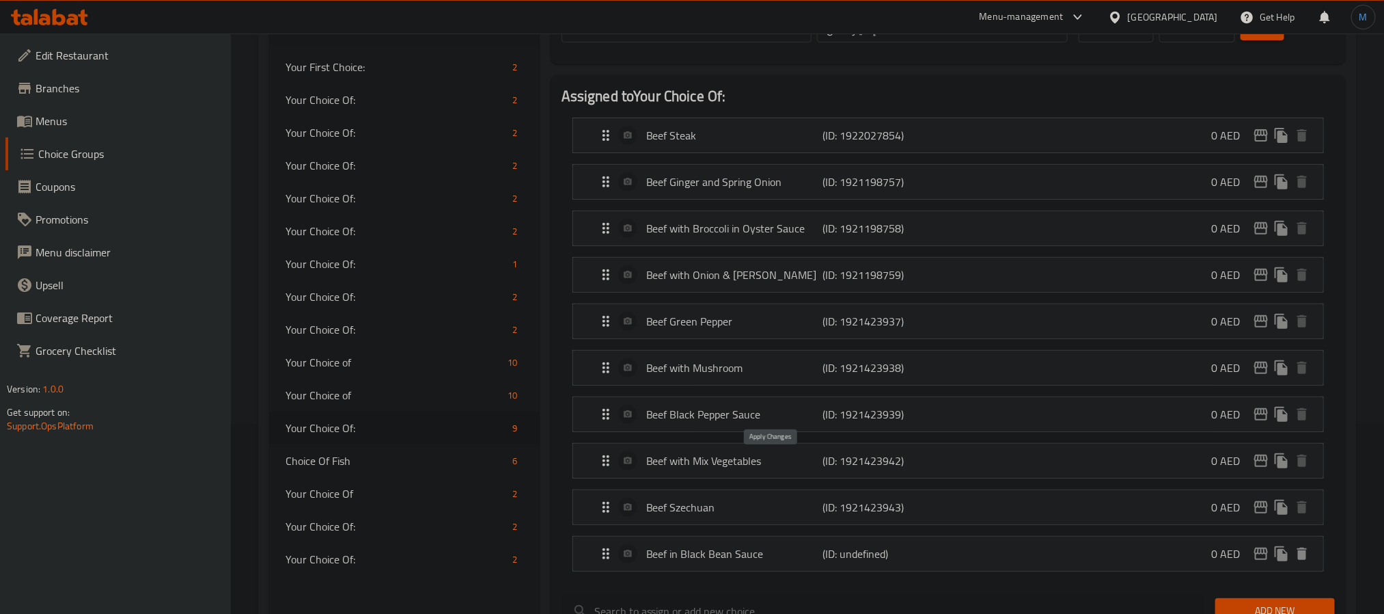
type input "لحم البقر مع الفطر"
click at [738, 306] on div "Beef Green Pepper (ID: 1921423937) 0 AED" at bounding box center [952, 321] width 709 height 34
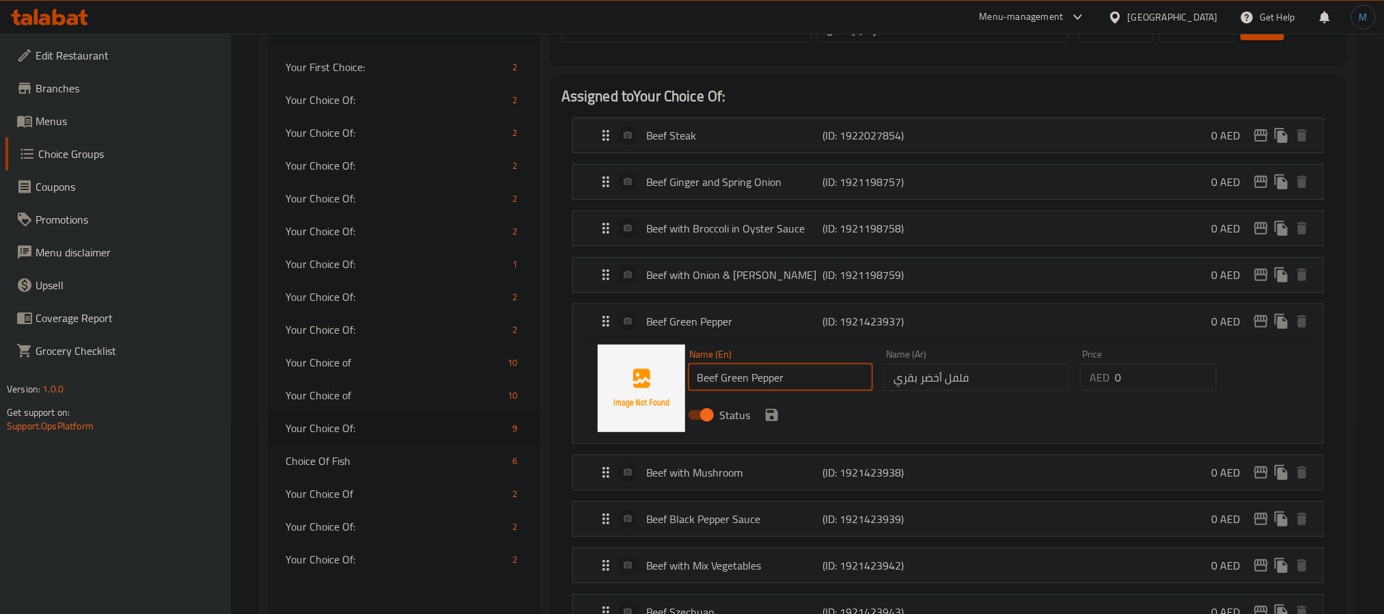
click at [795, 378] on input "Beef Green Pepper" at bounding box center [780, 376] width 185 height 27
paste input "with green p"
type input "Beef with Green Pepper"
click at [949, 390] on input "فلفل أخضر بقري" at bounding box center [976, 376] width 185 height 27
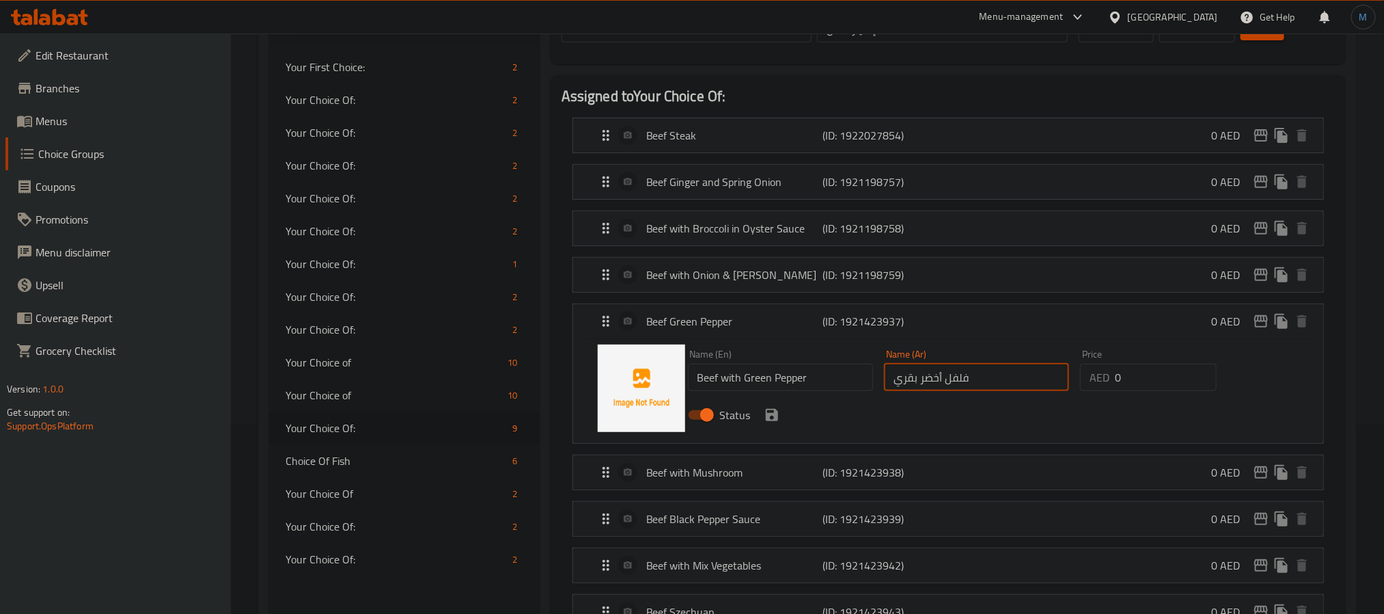
paste input "حم البقر مع الفلفل الأخضر"
click at [771, 417] on icon "save" at bounding box center [772, 415] width 12 height 12
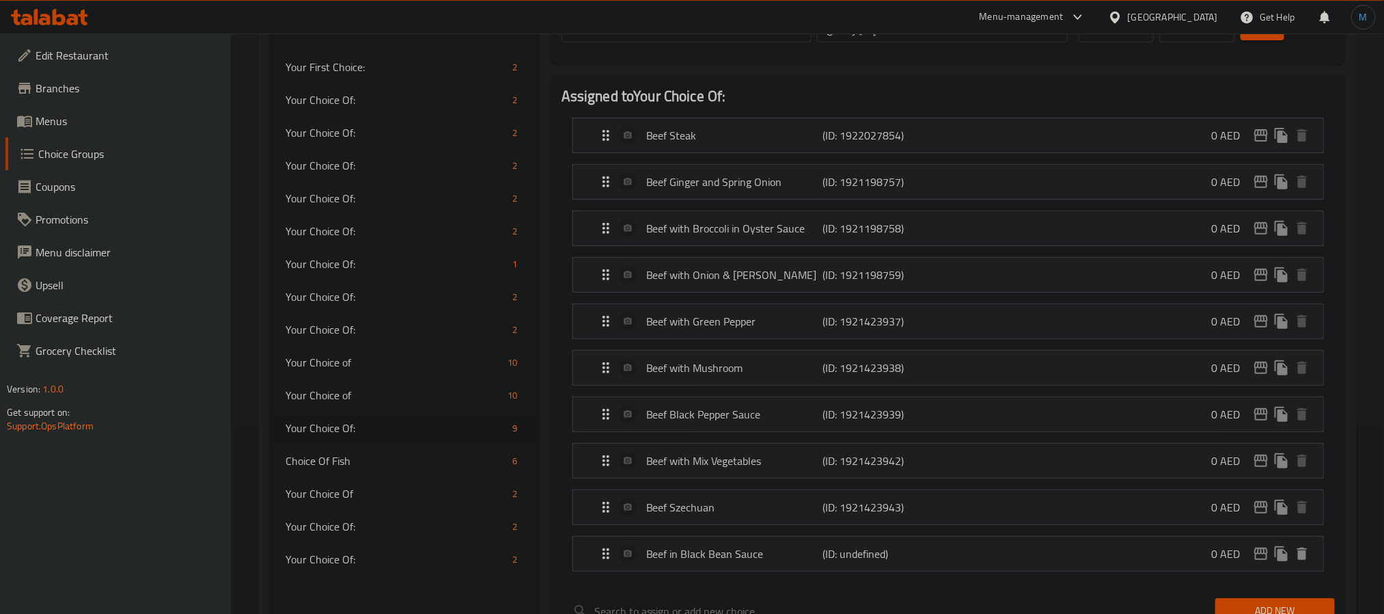
type input "لحم البقر مع الفلفل الأخضر"
click at [564, 431] on li "Beef Black Pepper Sauce (ID: 1921423939) 0 AED Name (En) Beef Black Pepper Sauc…" at bounding box center [948, 414] width 773 height 46
click at [745, 478] on div "Beef with Mix Vegetables (ID: 1921423942) 0 AED" at bounding box center [952, 460] width 709 height 34
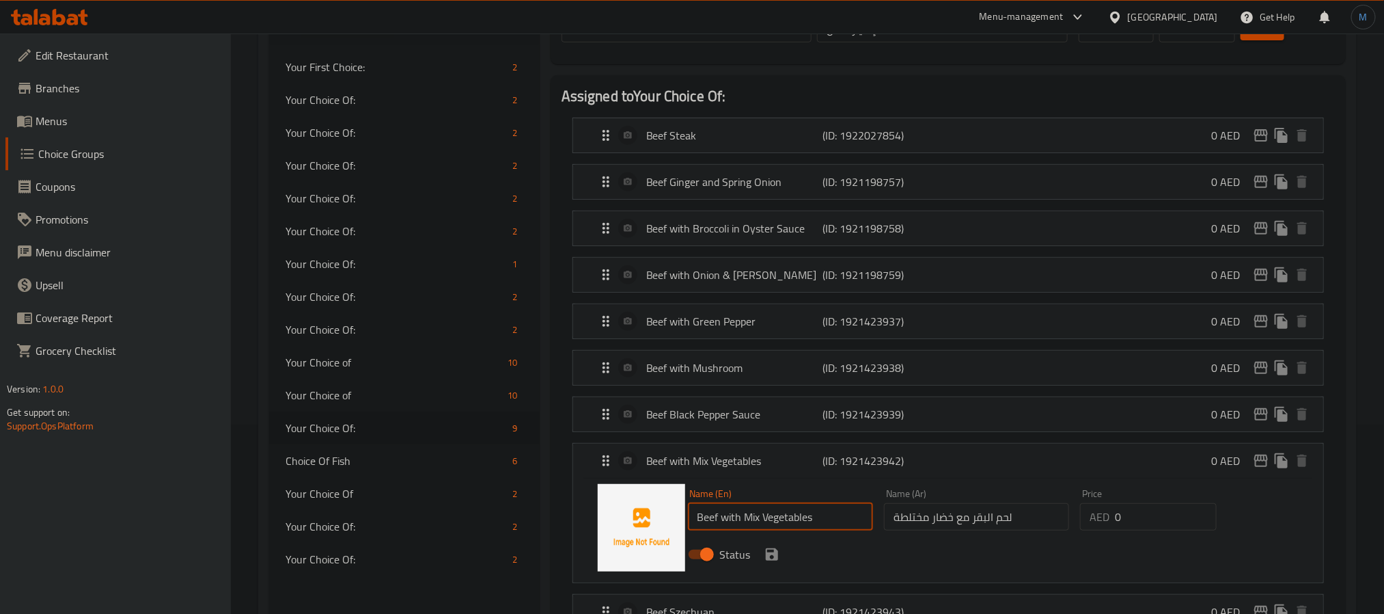
click at [753, 519] on input "Beef with Mix Vegetables" at bounding box center [780, 516] width 185 height 27
paste input "seasonal v"
type input "Beef with Seasonal Vegetables"
click at [956, 530] on input "لحم البقر مع خضار مختلطة" at bounding box center [976, 516] width 185 height 27
paste input "لخضار الموسمي"
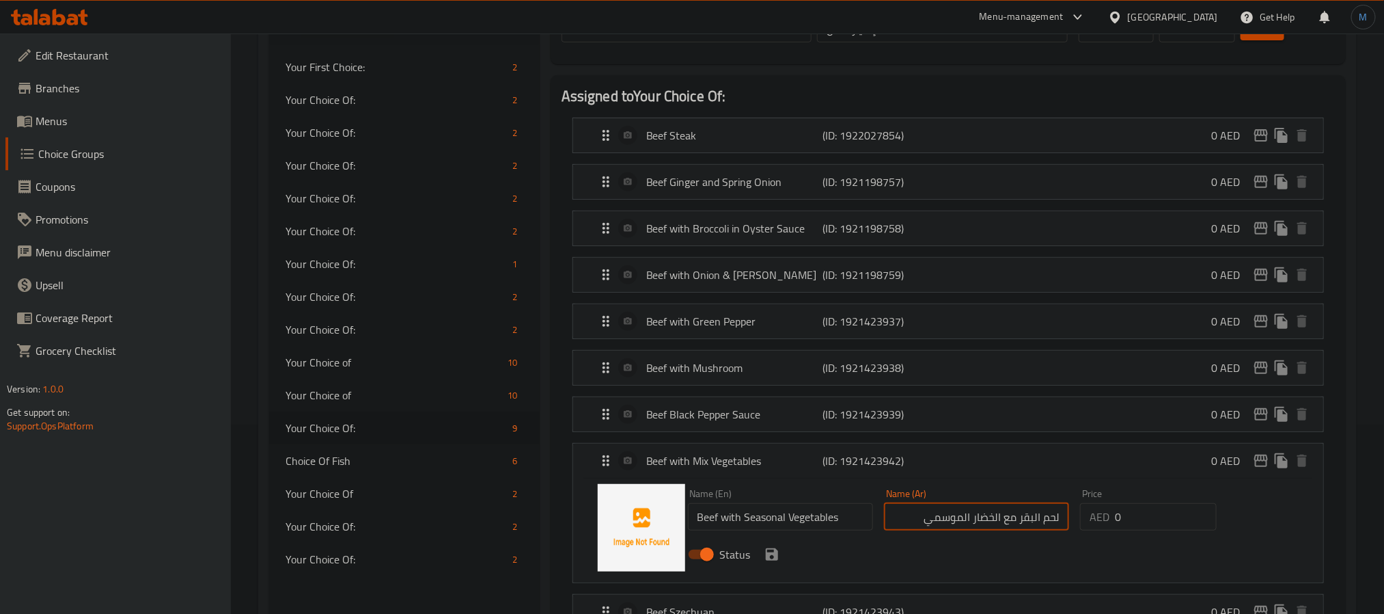
click at [776, 560] on icon "save" at bounding box center [772, 554] width 12 height 12
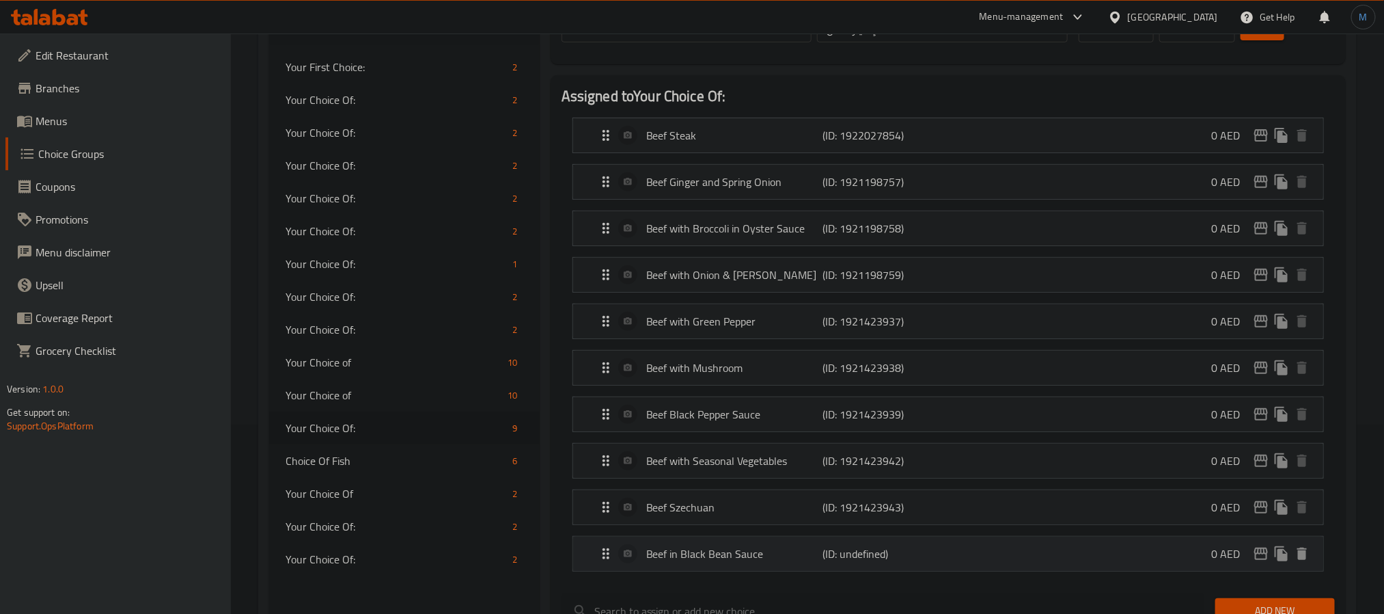
type input "لحم البقر مع الخضار الموسمي"
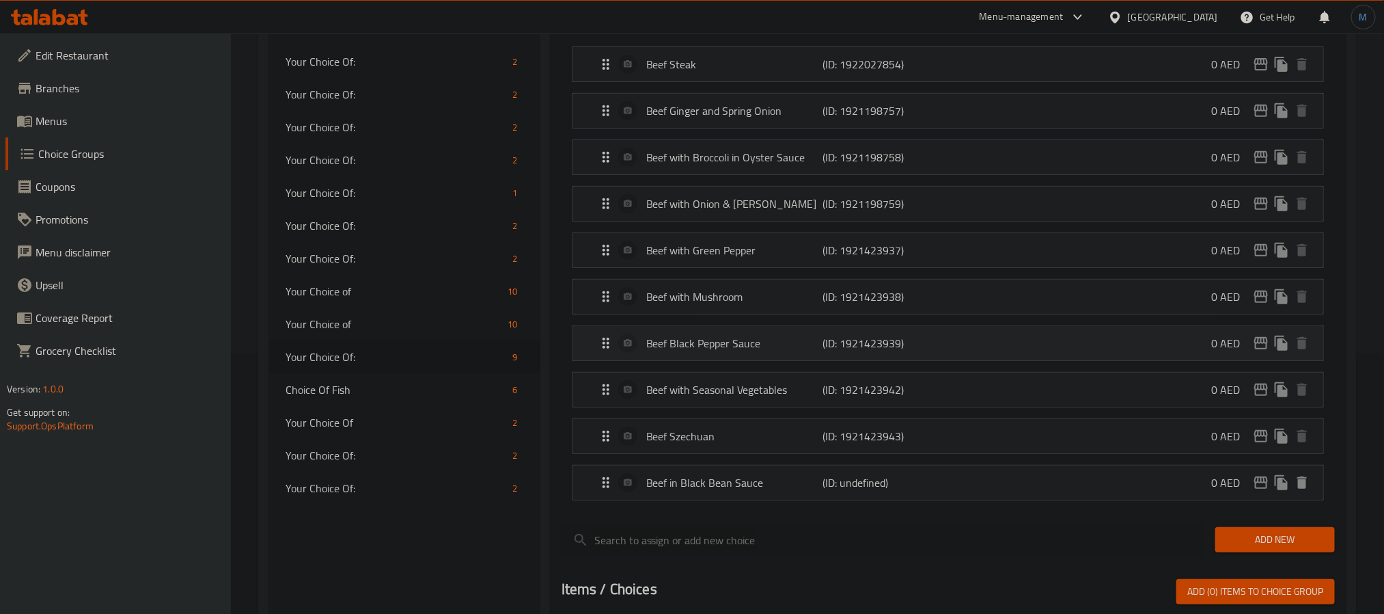
scroll to position [292, 0]
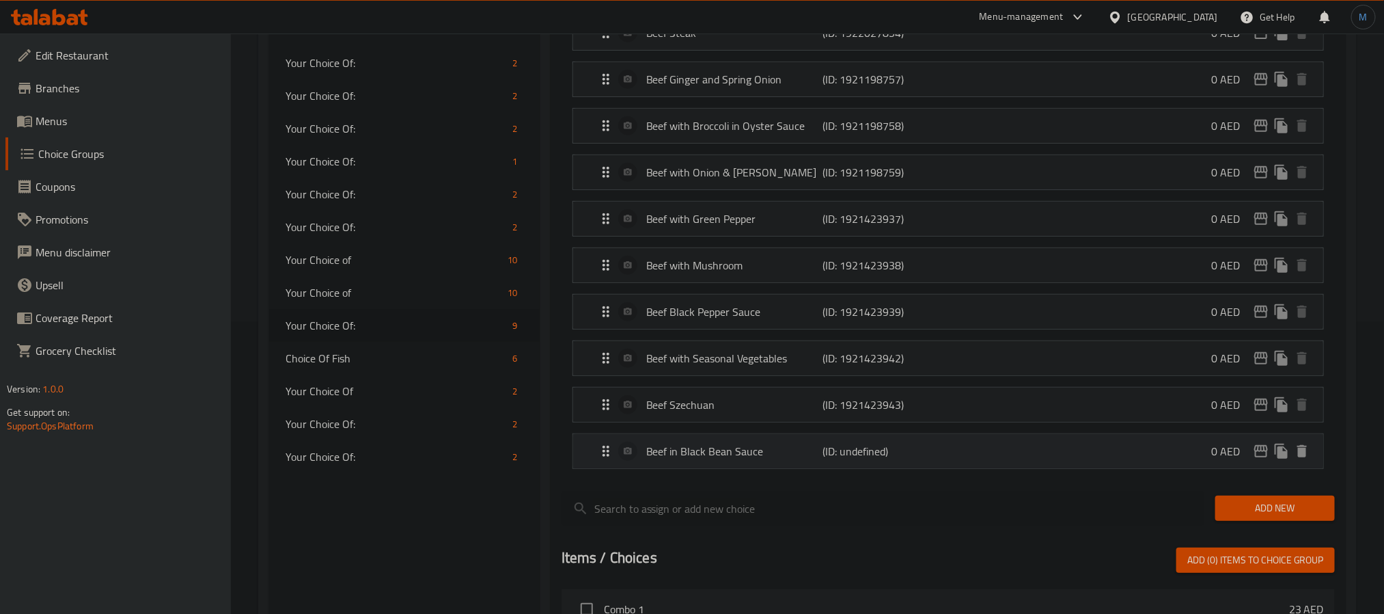
click at [737, 459] on p "Beef in Black Bean Sauce" at bounding box center [734, 451] width 176 height 16
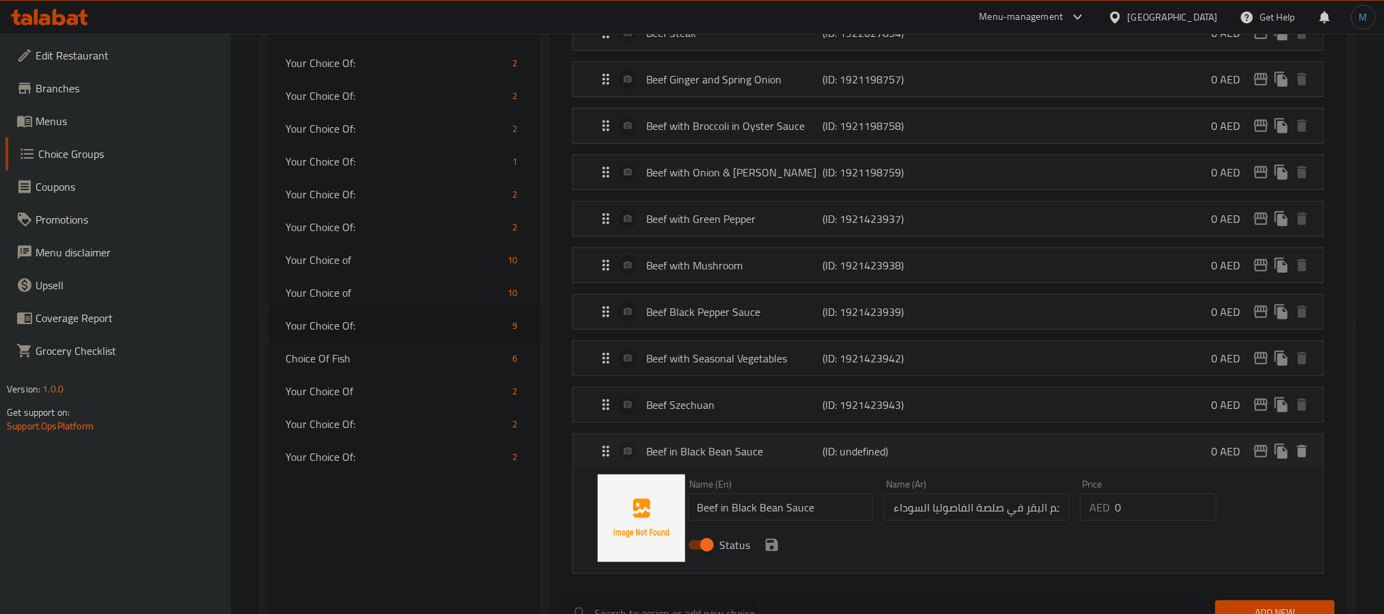
click at [752, 456] on p "Beef in Black Bean Sauce" at bounding box center [734, 451] width 176 height 16
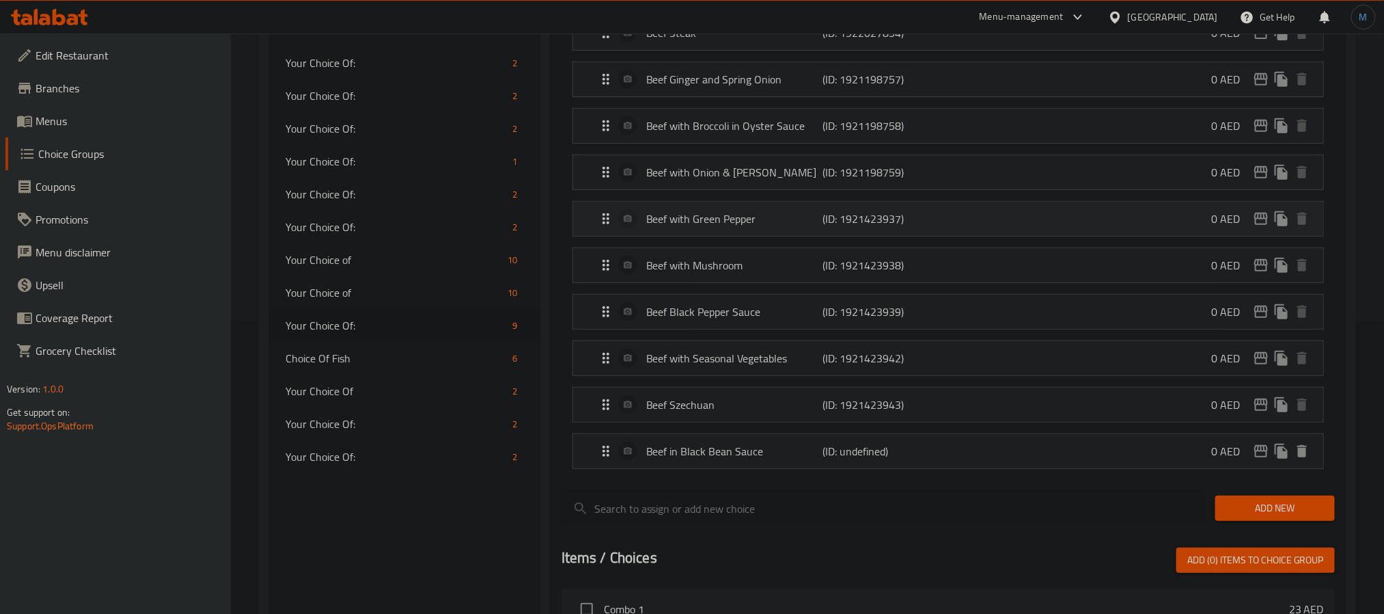
scroll to position [189, 0]
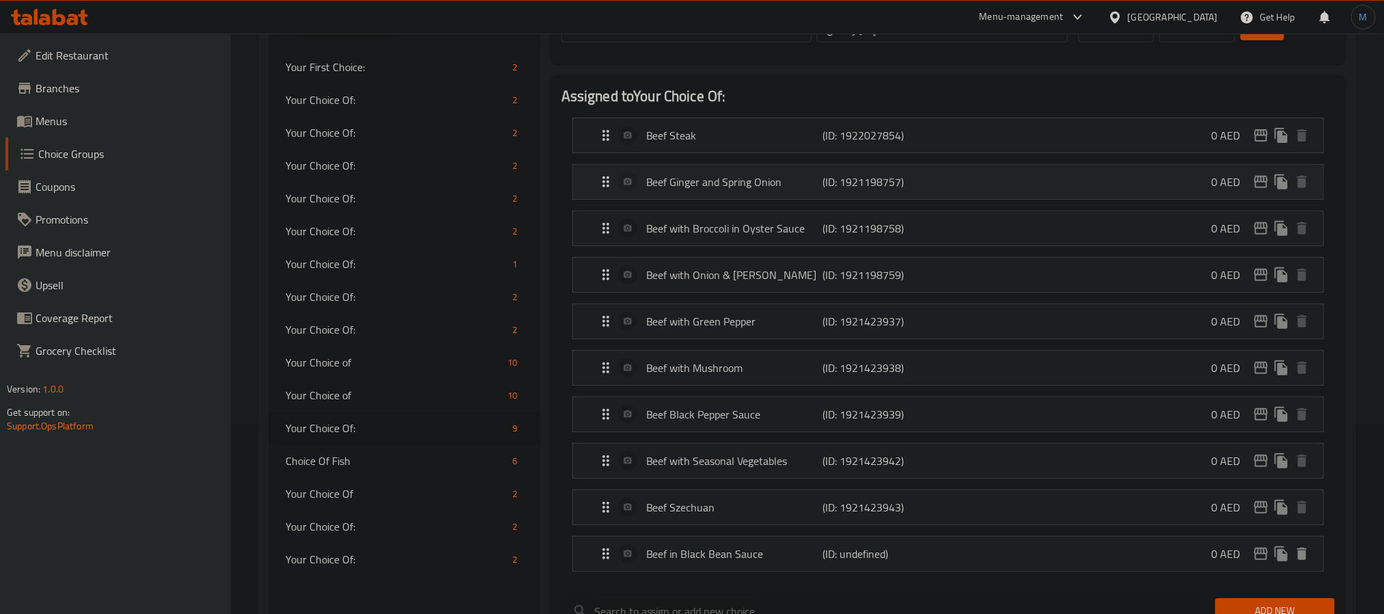
click at [791, 179] on p "Beef Ginger and Spring Onion" at bounding box center [734, 182] width 176 height 16
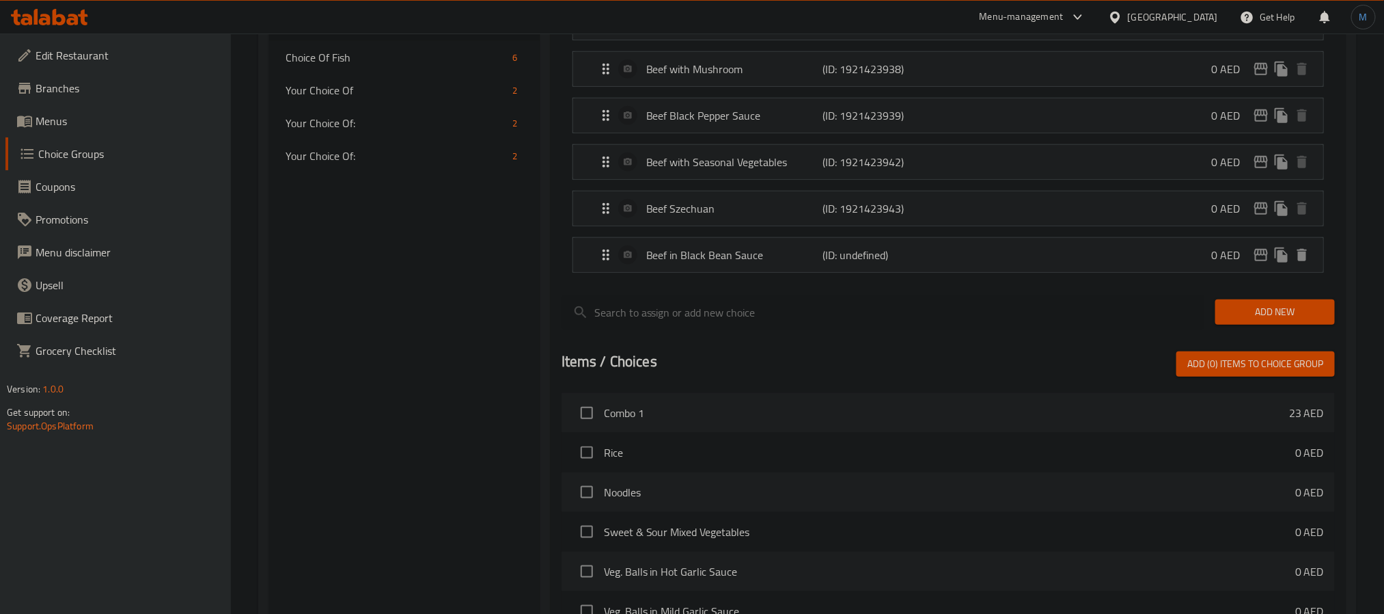
scroll to position [0, 0]
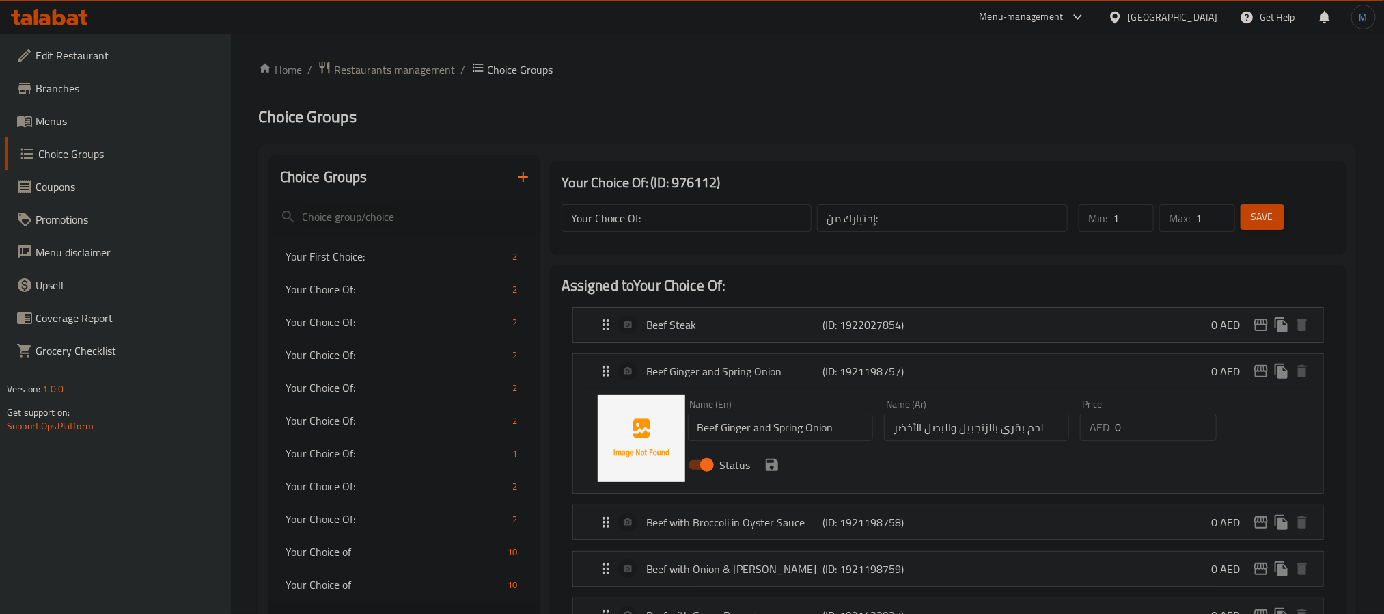
click at [1259, 202] on div "Save" at bounding box center [1279, 218] width 83 height 33
click at [1259, 214] on span "Save" at bounding box center [1263, 216] width 22 height 17
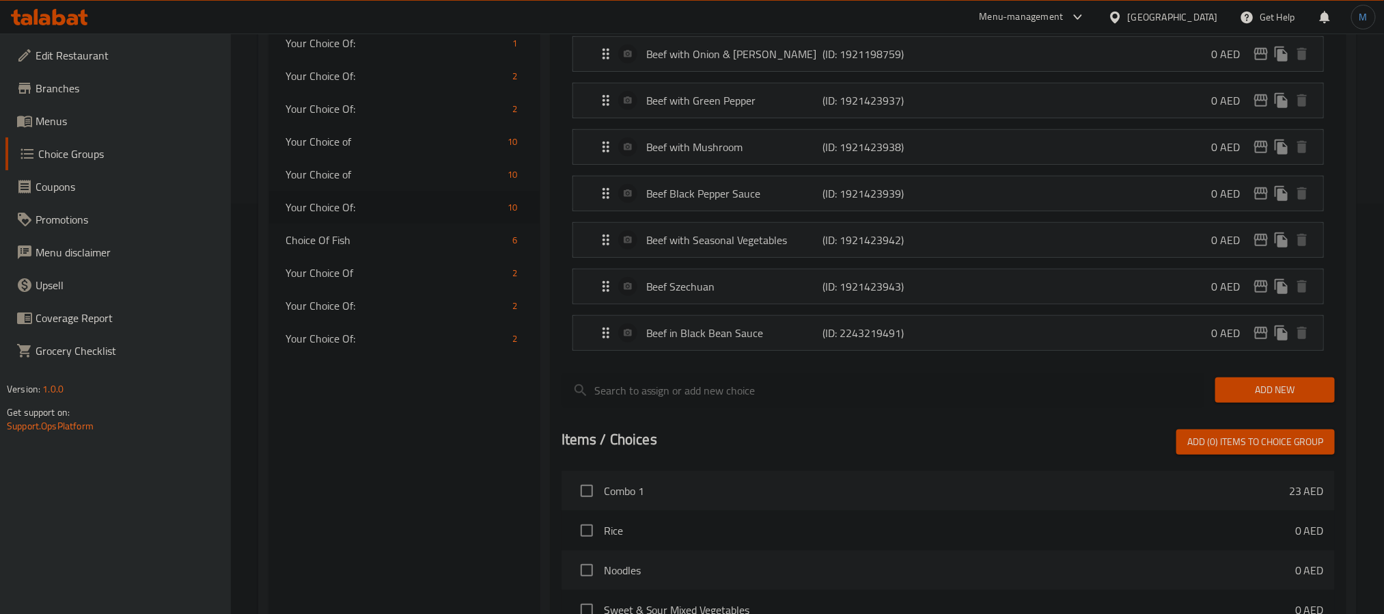
scroll to position [102, 0]
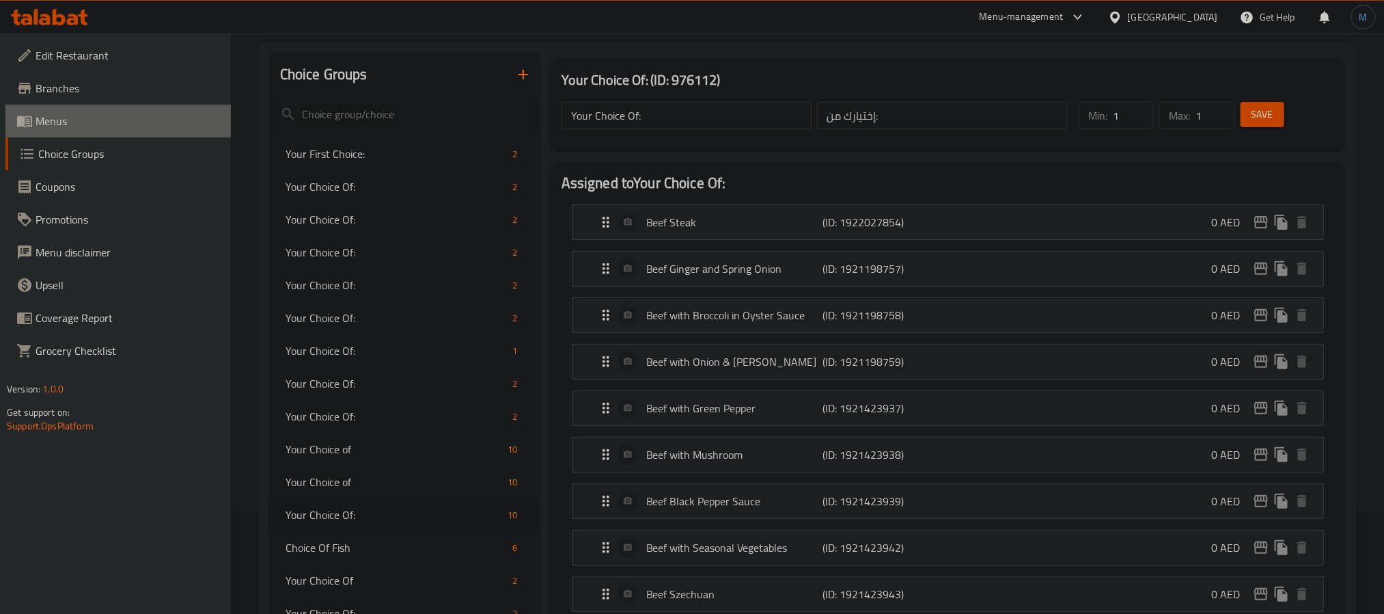
drag, startPoint x: 87, startPoint y: 124, endPoint x: 33, endPoint y: 166, distance: 68.6
click at [87, 124] on span "Menus" at bounding box center [128, 121] width 184 height 16
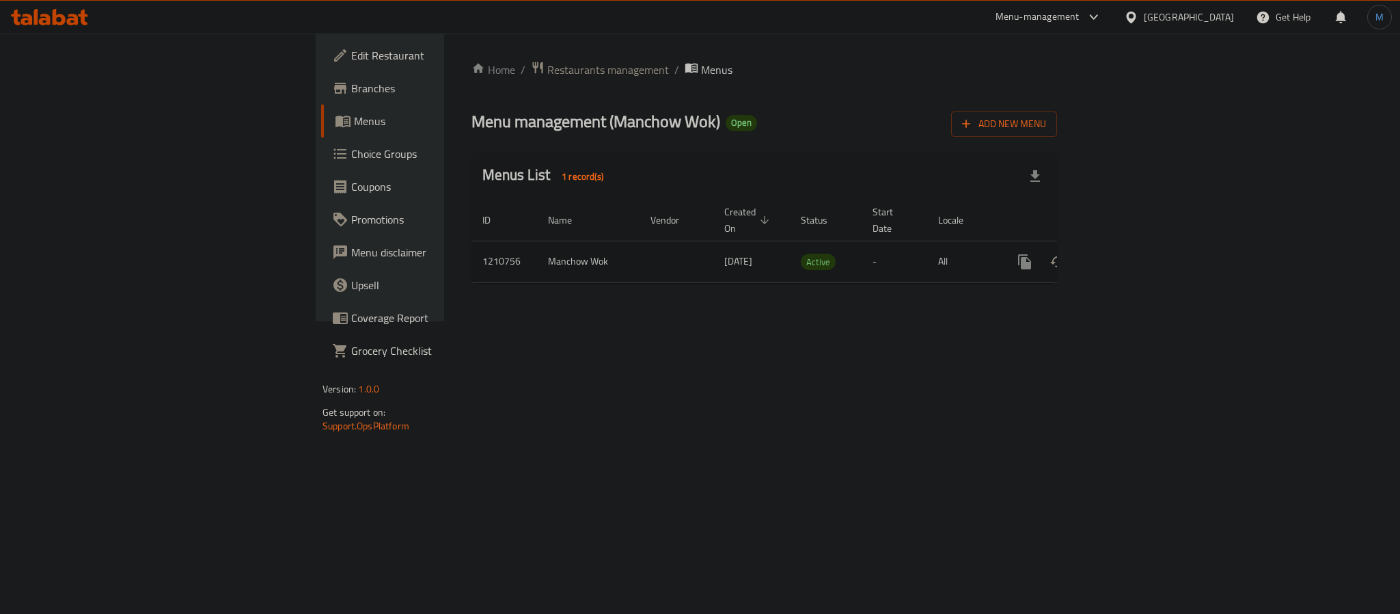
click at [1131, 253] on icon "enhanced table" at bounding box center [1123, 261] width 16 height 16
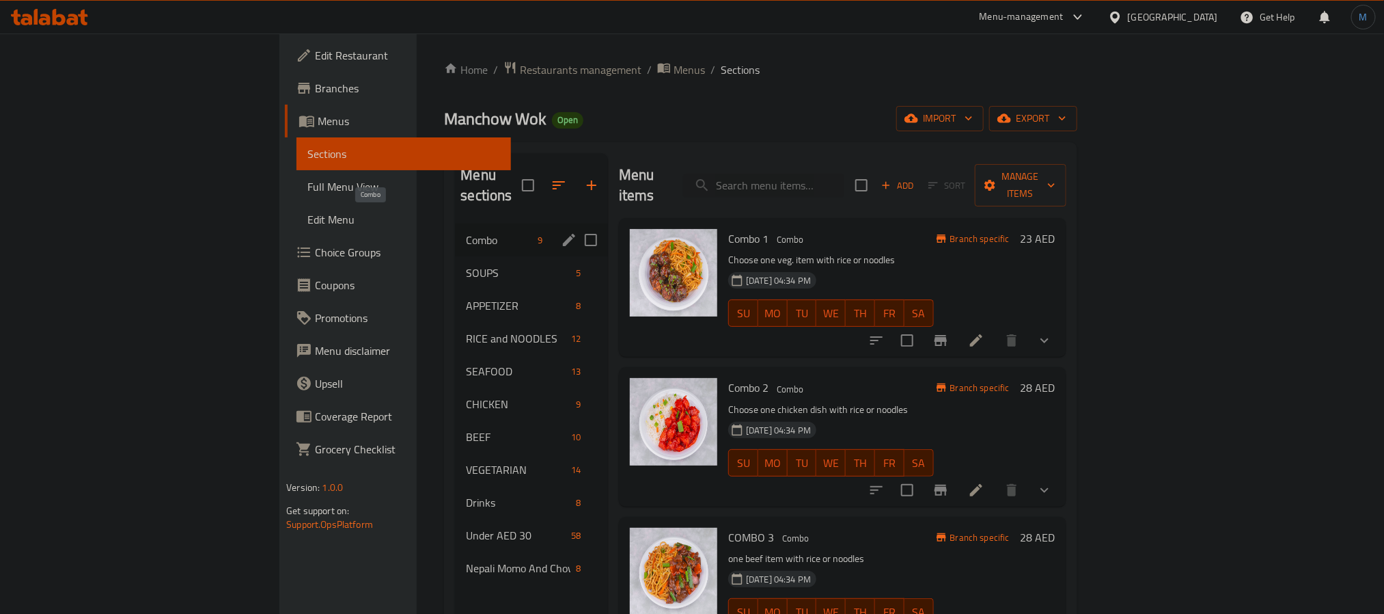
click at [466, 232] on span "Combo" at bounding box center [499, 240] width 66 height 16
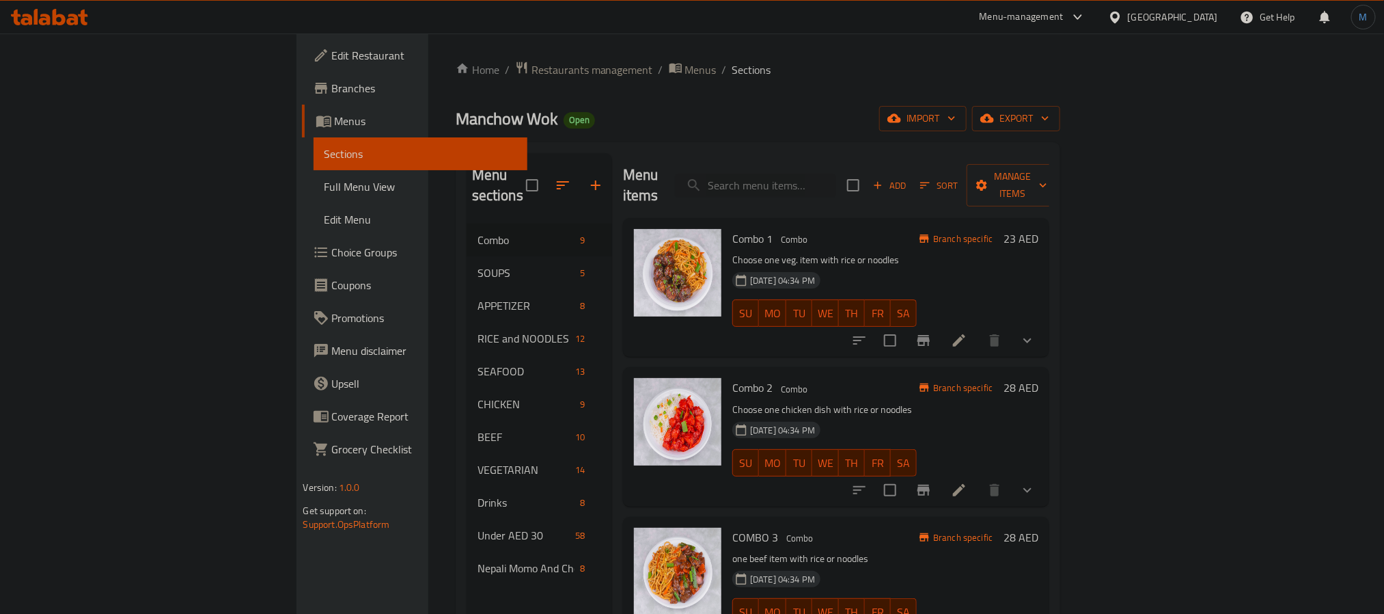
click at [845, 378] on h6 "Combo 2 Combo" at bounding box center [824, 387] width 184 height 19
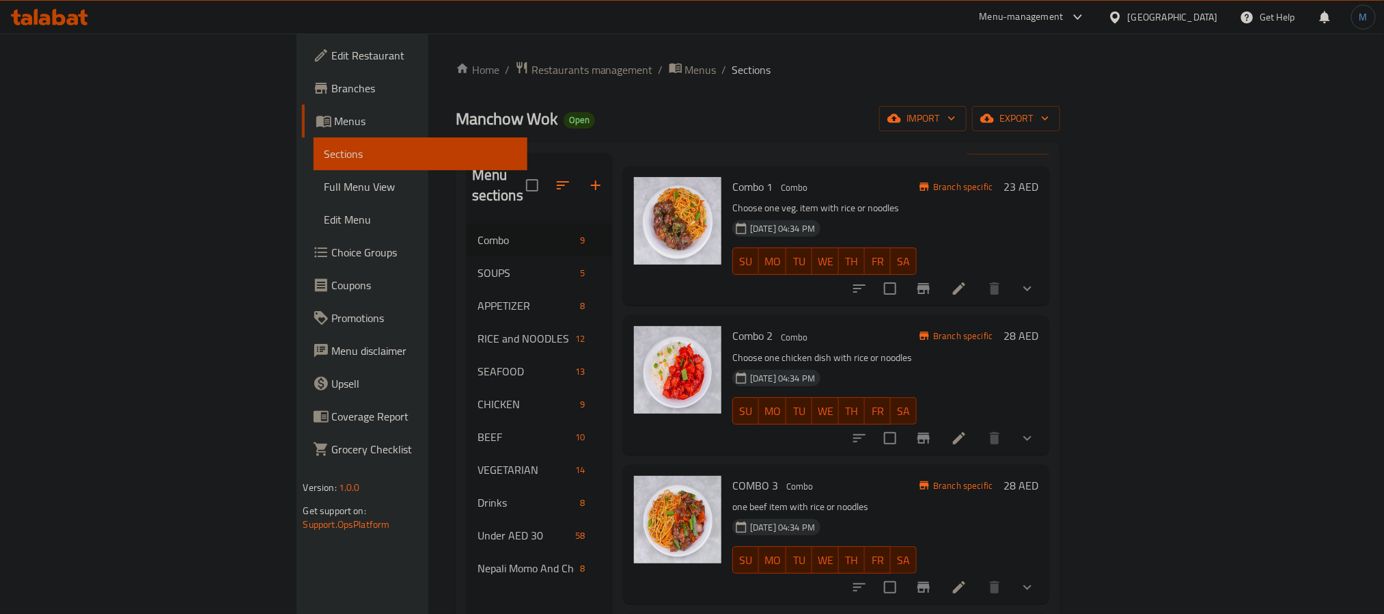
scroll to position [102, 0]
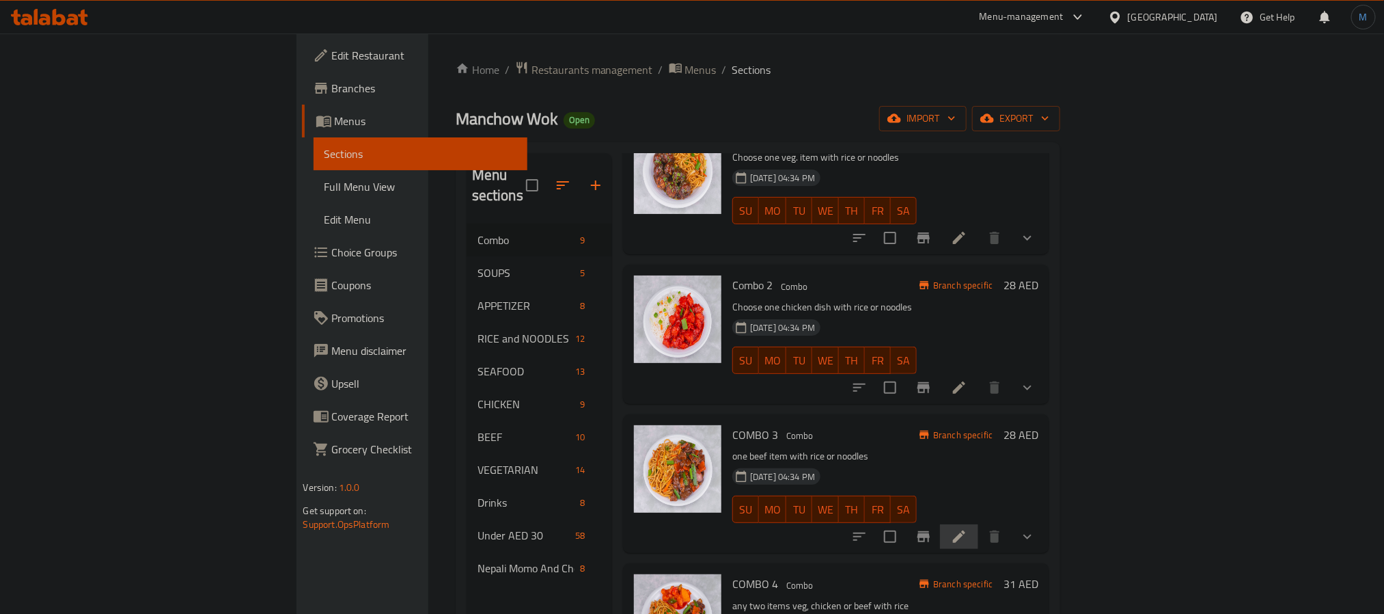
click at [978, 524] on li at bounding box center [959, 536] width 38 height 25
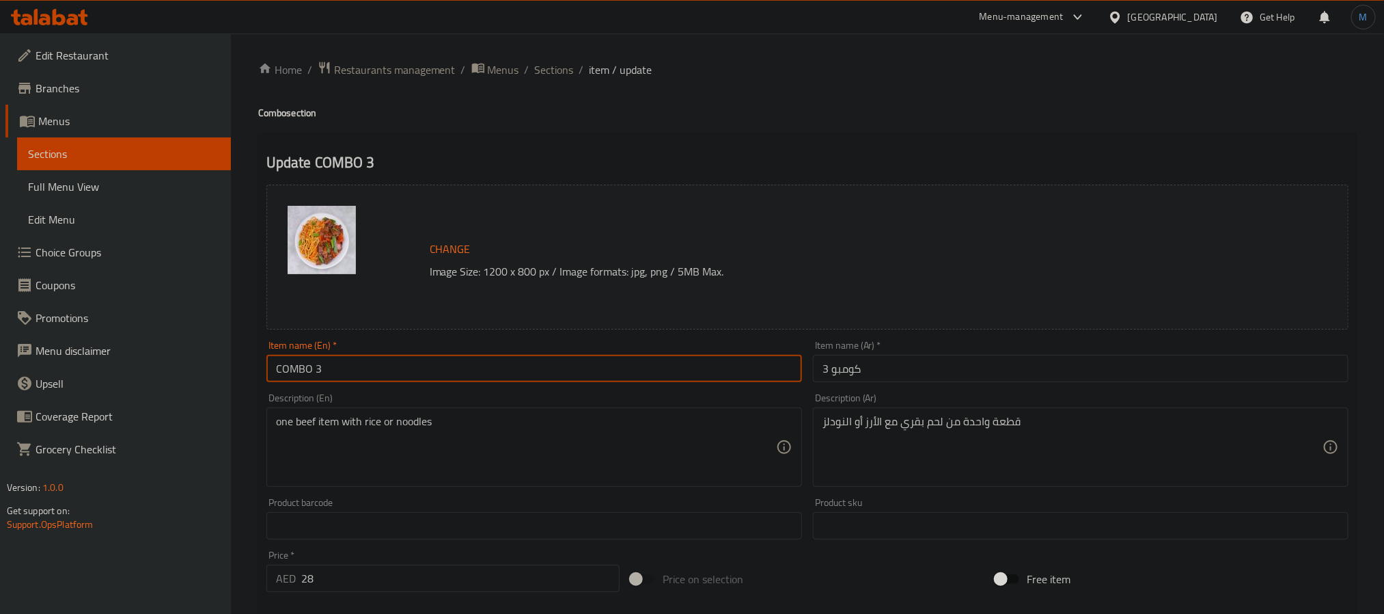
click at [417, 369] on input "COMBO 3" at bounding box center [534, 368] width 536 height 27
paste input "ombo"
type input "Combo 3"
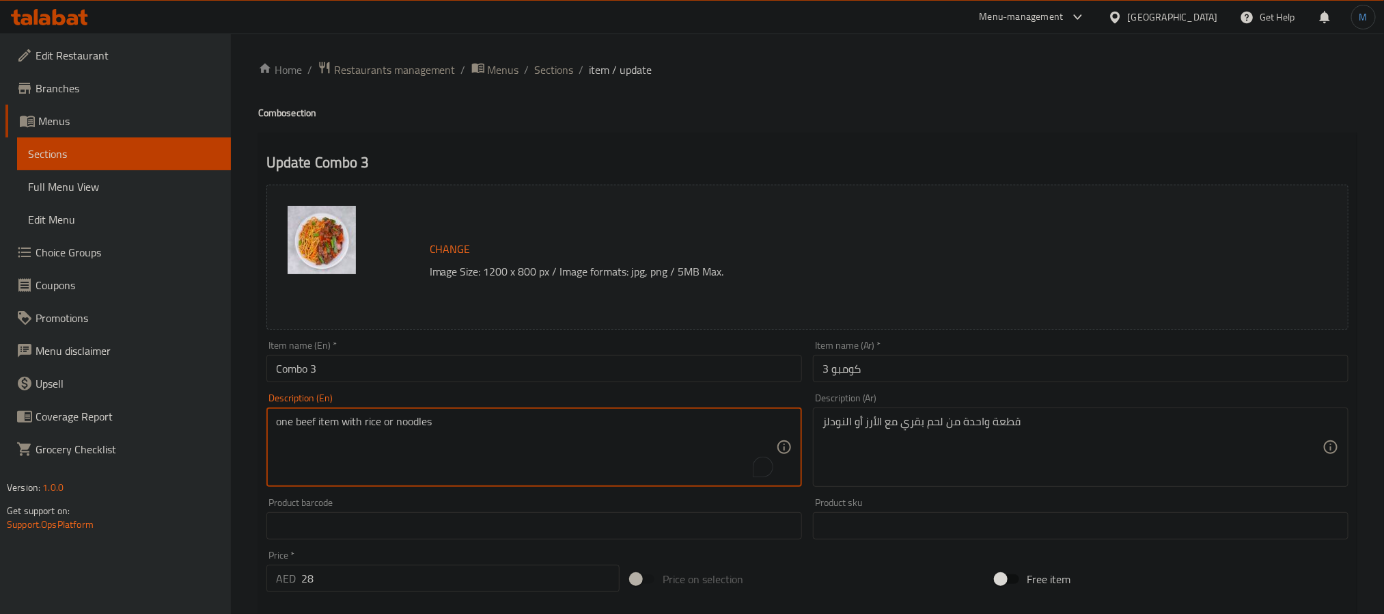
paste textarea "Choose one beef dish"
type textarea "Choose one beef dish with rice or noodles"
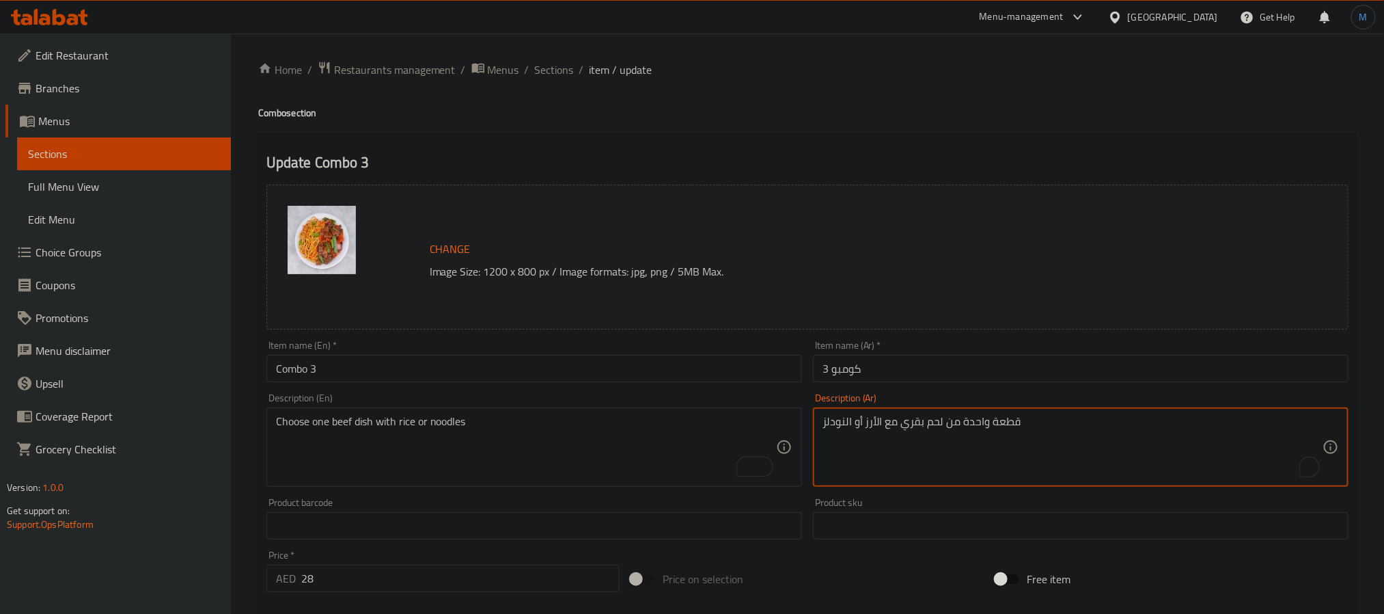
paste textarea "اختر طبق لحم البقر مع الأرز أو المعكرونة"
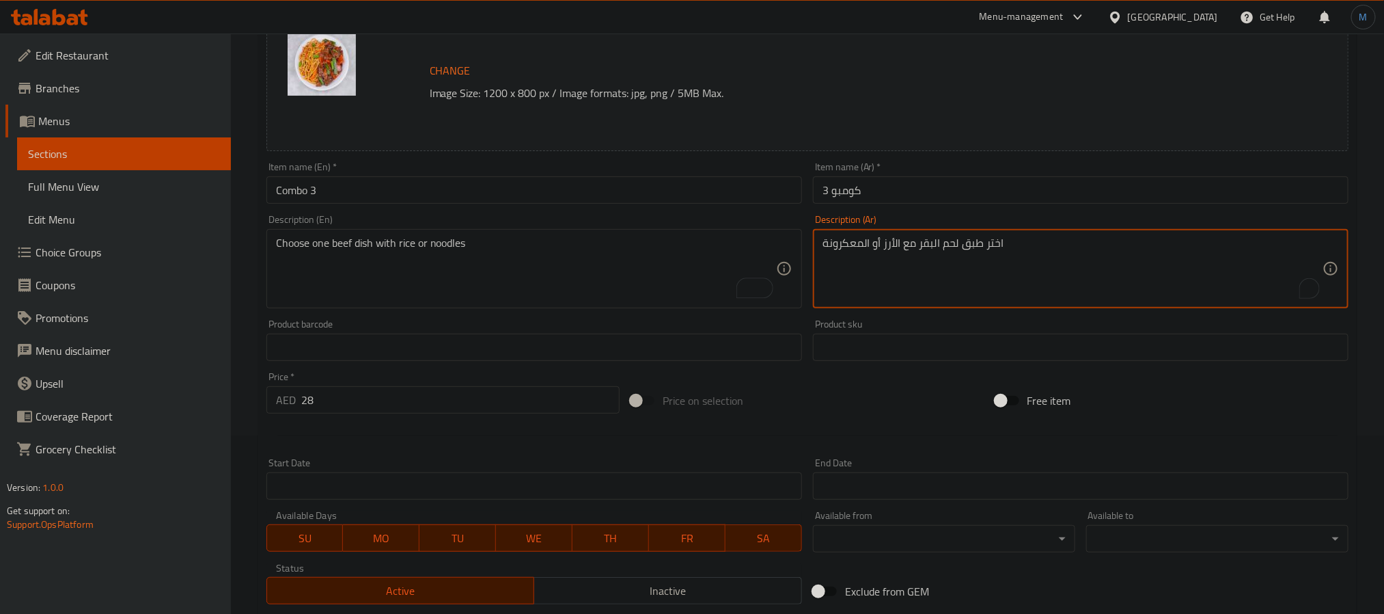
scroll to position [452, 0]
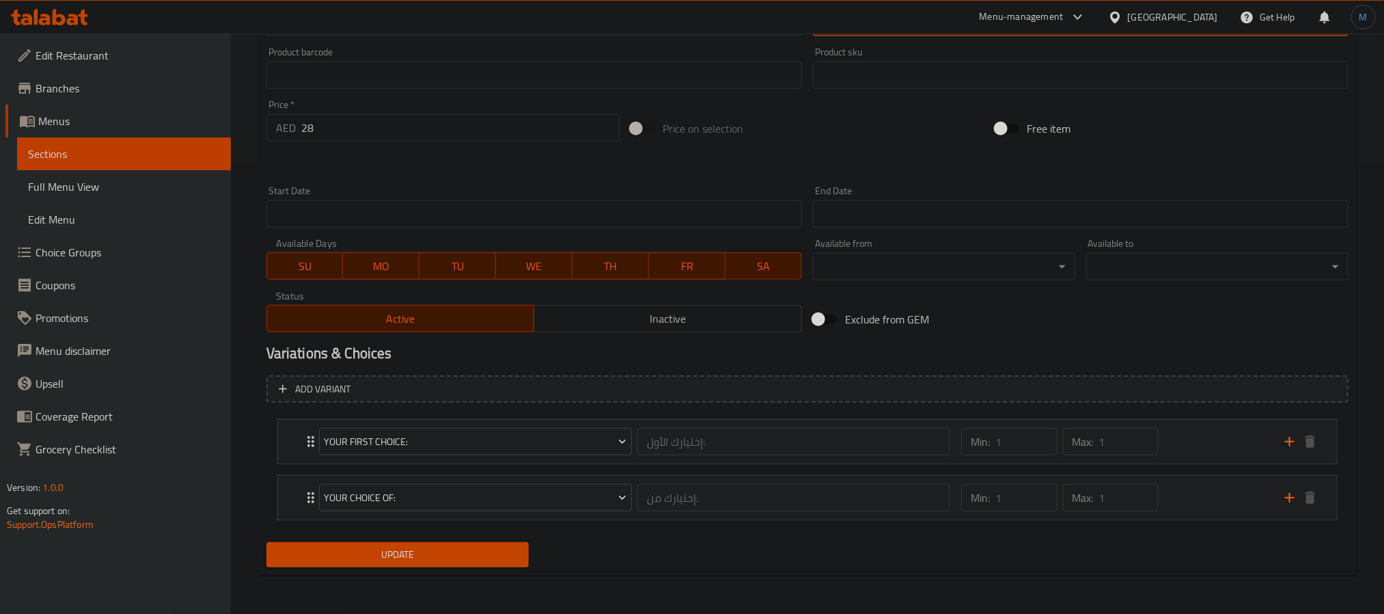
type textarea "اختر طبق لحم البقر مع الأرز أو المعكرونة"
click at [500, 558] on span "Update" at bounding box center [397, 554] width 241 height 17
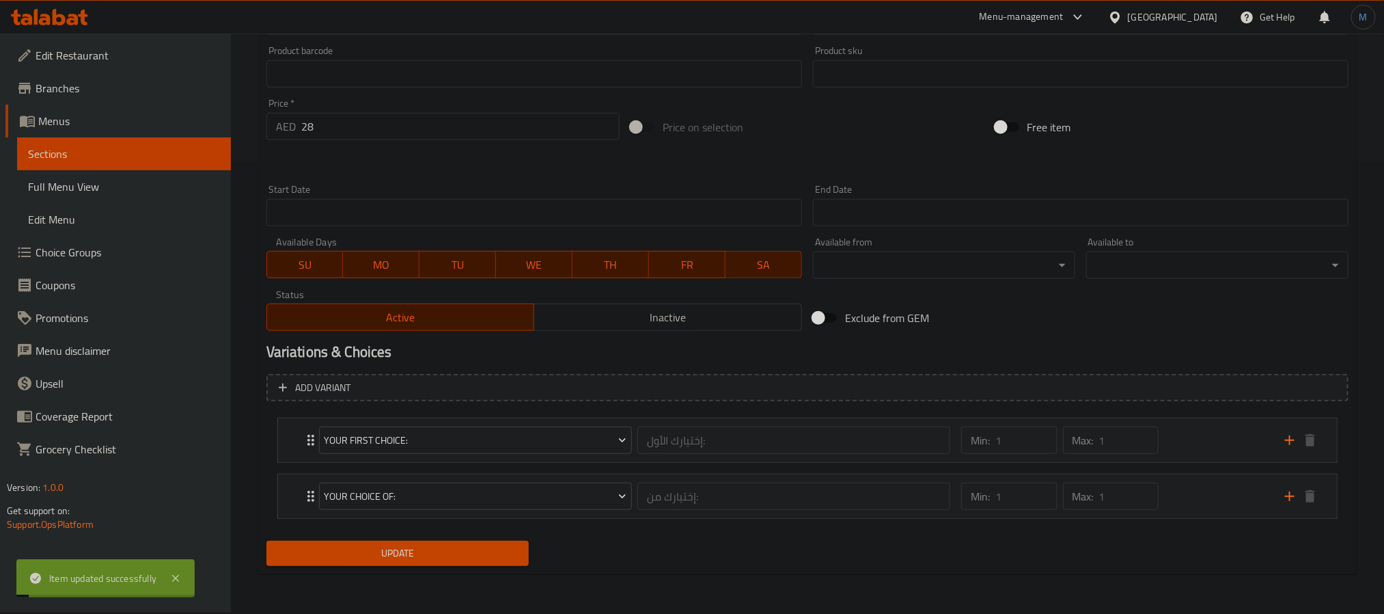
click at [1183, 491] on div "Min: 1 ​ Max: 1 ​" at bounding box center [1115, 496] width 324 height 44
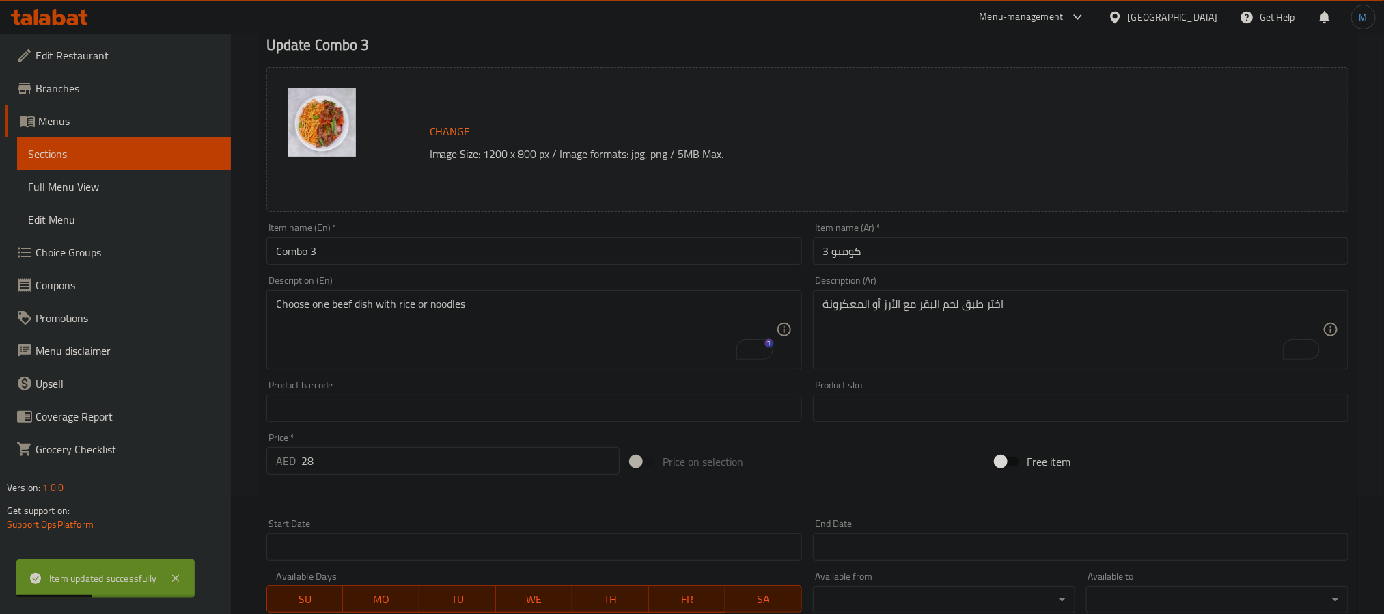
scroll to position [0, 0]
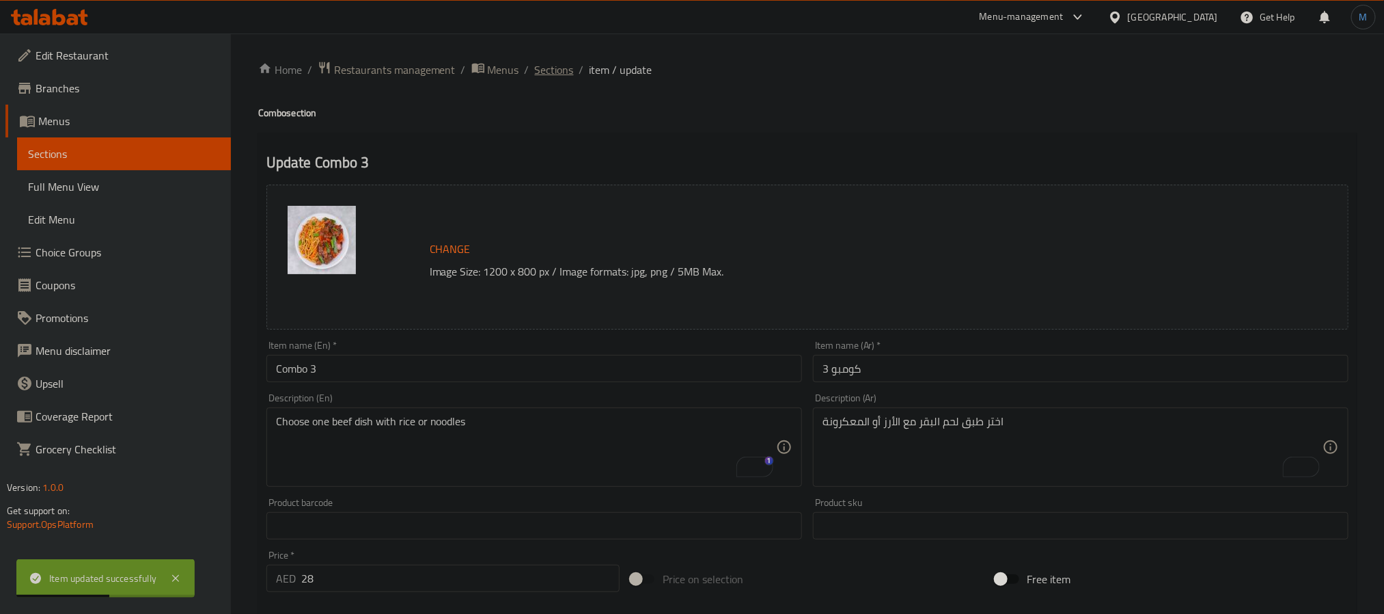
click at [542, 74] on span "Sections" at bounding box center [554, 69] width 39 height 16
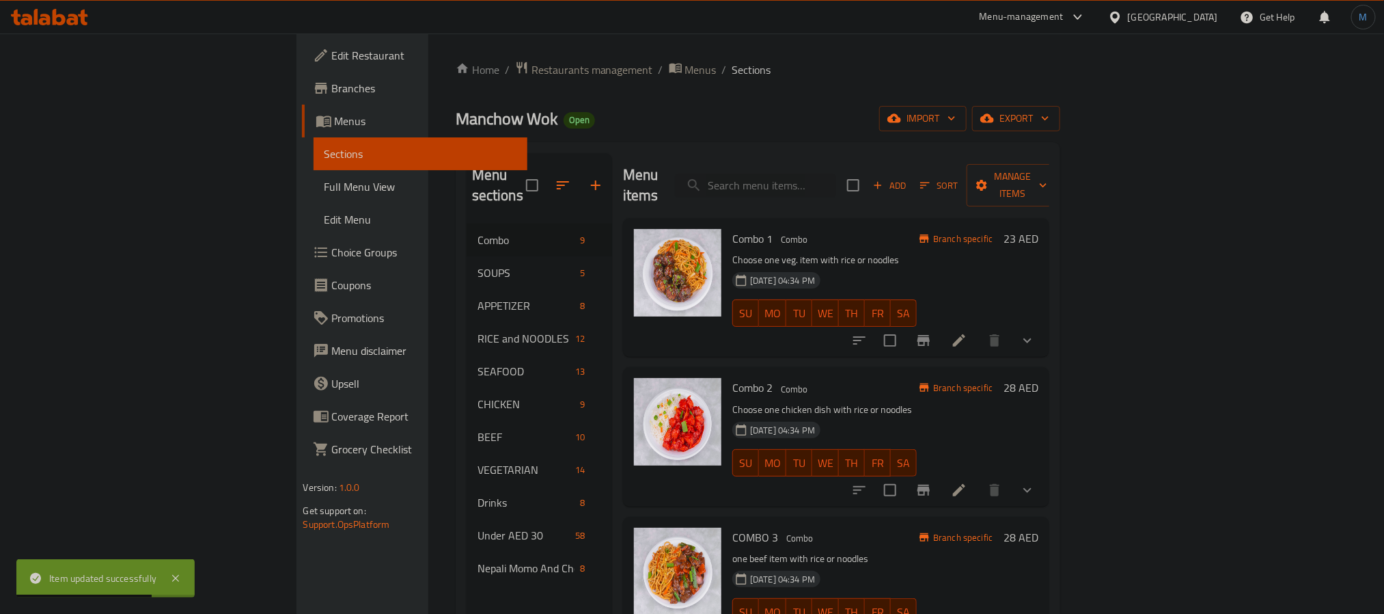
click at [801, 416] on div "07-12-2023 04:34 PM SU MO TU WE TH FR SA" at bounding box center [824, 453] width 195 height 74
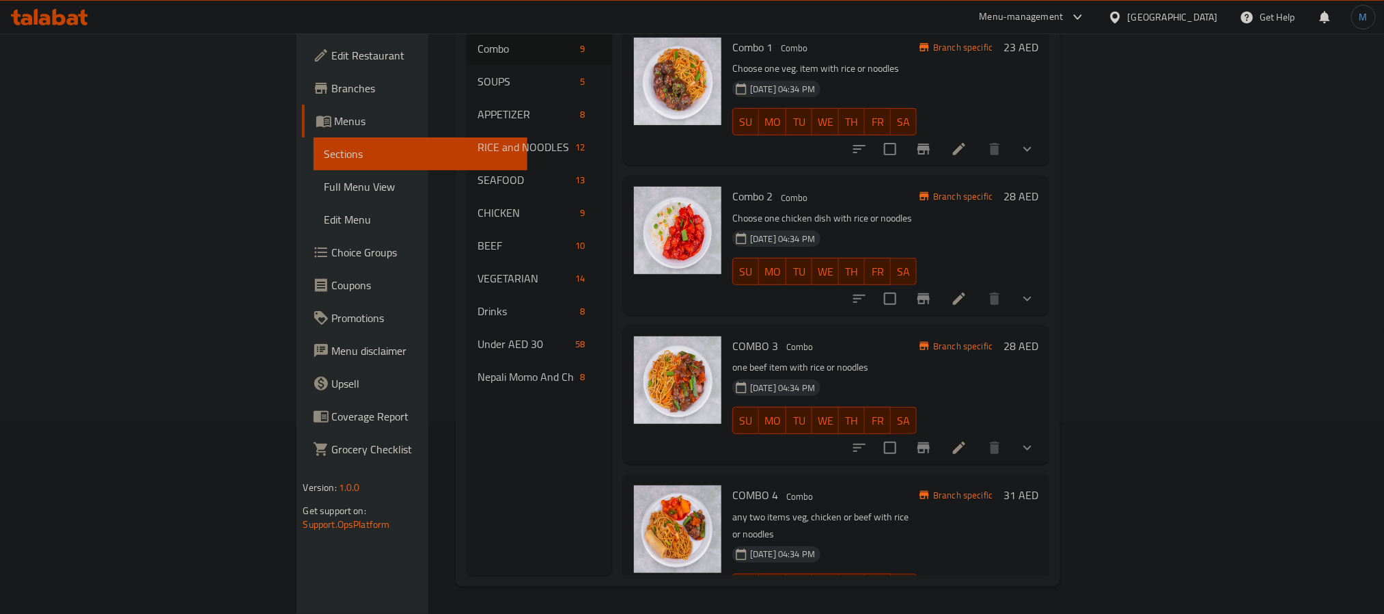
click at [968, 439] on icon at bounding box center [959, 447] width 16 height 16
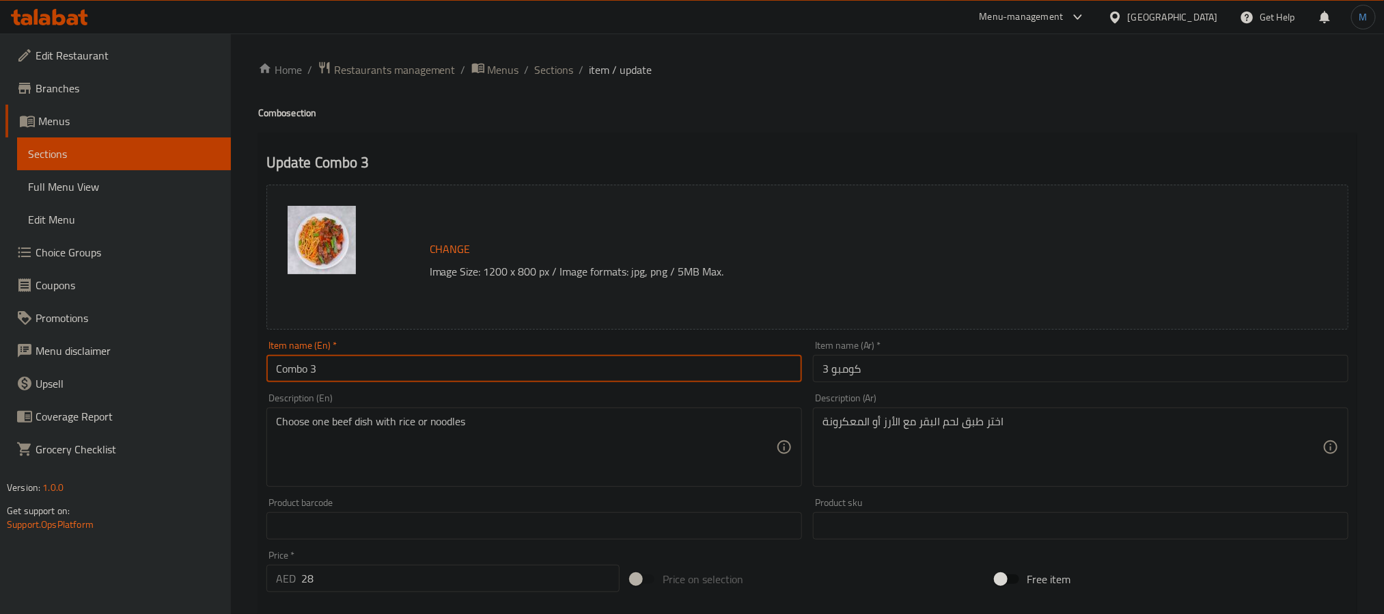
click at [388, 359] on input "Combo 3" at bounding box center [534, 368] width 536 height 27
click at [560, 66] on span "Sections" at bounding box center [554, 69] width 39 height 16
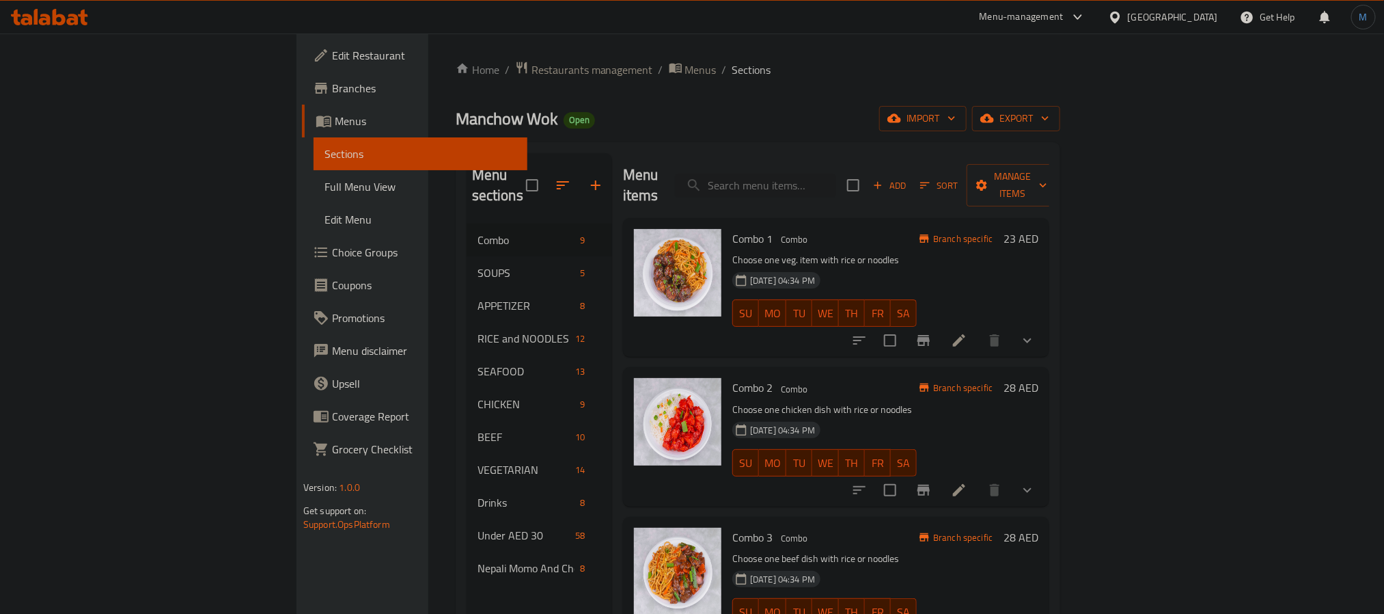
scroll to position [191, 0]
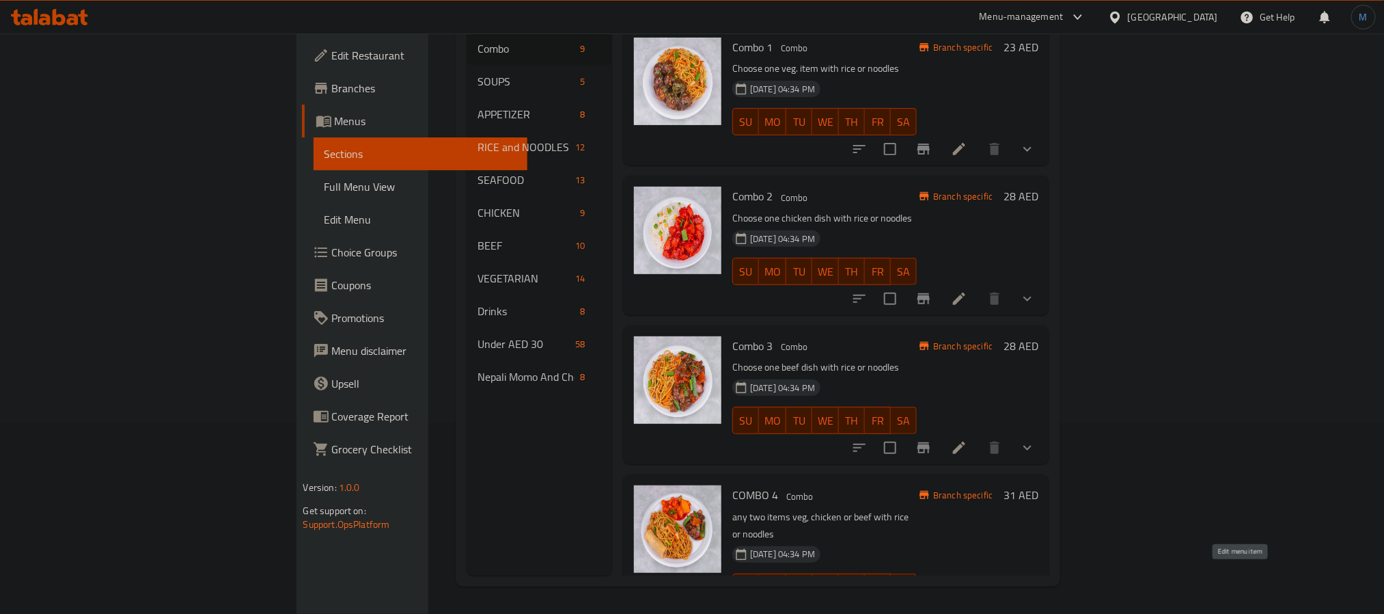
click at [968, 606] on icon at bounding box center [959, 614] width 16 height 16
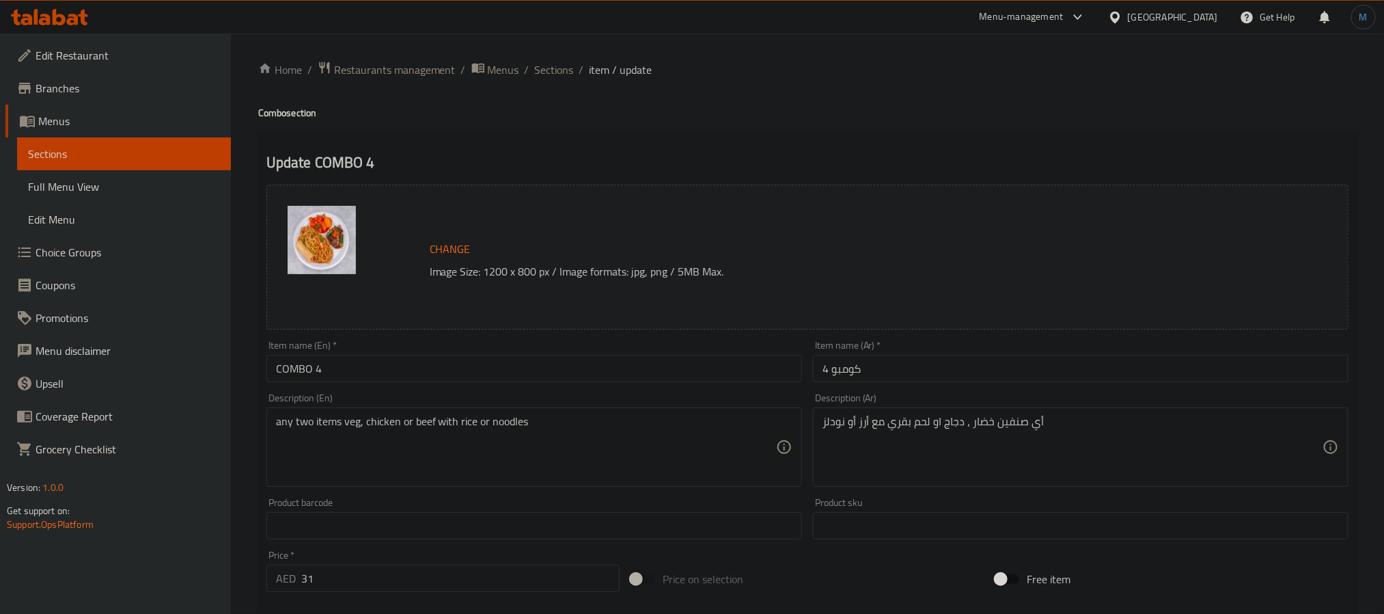
click at [458, 376] on input "COMBO 4" at bounding box center [534, 368] width 536 height 27
type input "Combo 4"
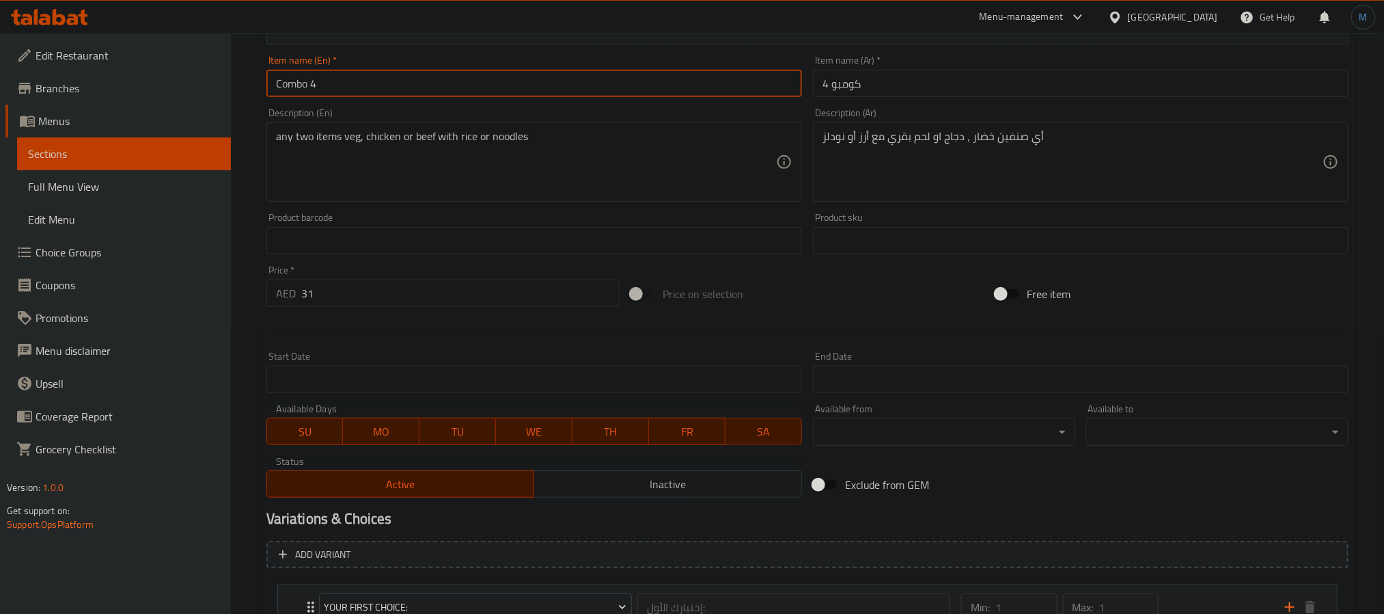
scroll to position [307, 0]
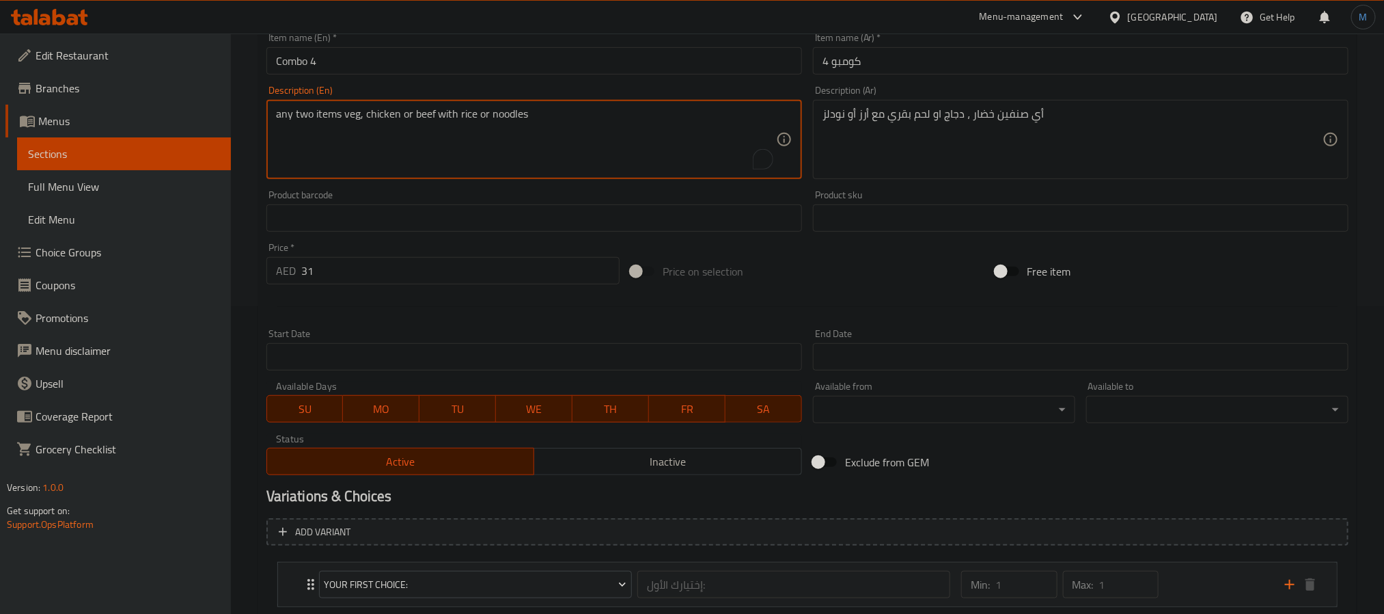
paste textarea "Choose two dishes - veg, chicken or beef with rice or noodles and a veg. spring…"
type textarea "Choose two dishes - veg, chicken or beef with rice or noodles and a veg. spring…"
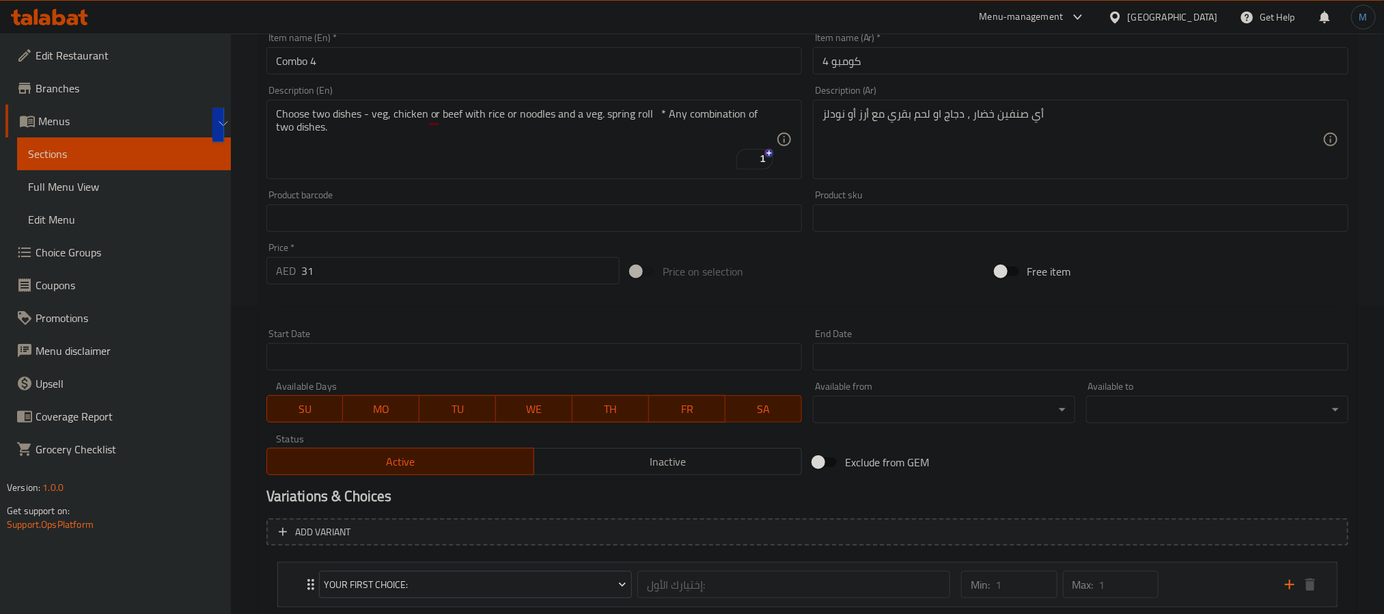
click at [1327, 150] on div "أي صنفين خضار ، دجاج او لحم بقري مع أرز أو نودلز Description (Ar)" at bounding box center [1081, 139] width 536 height 79
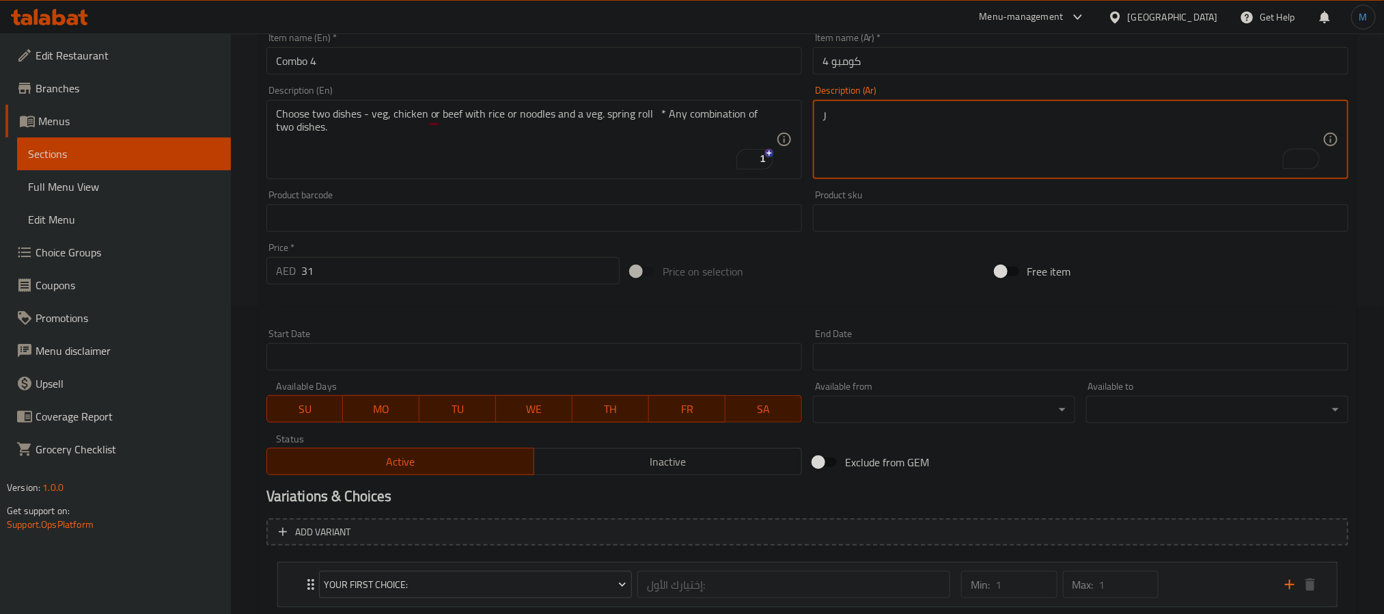
paste textarea "ختر طبقين - خضار أو دجاج أو لحم بقري مع أرز أو نودلز ولفائف خضار ربيعية * أي مز…"
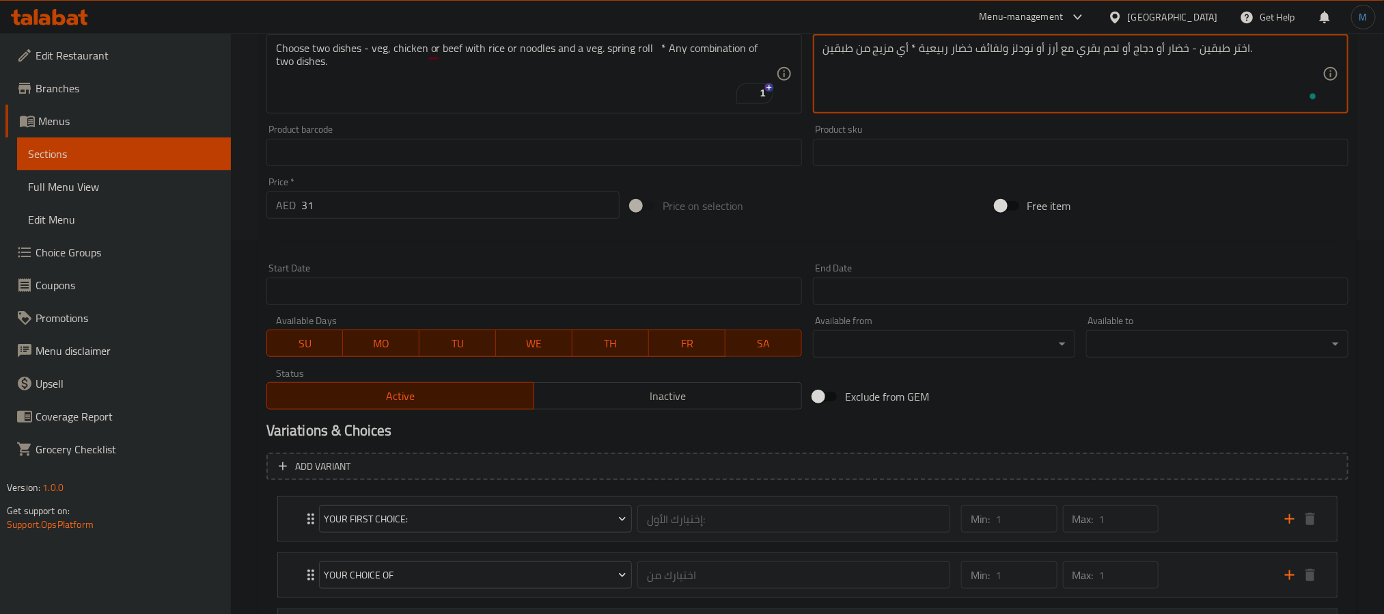
scroll to position [509, 0]
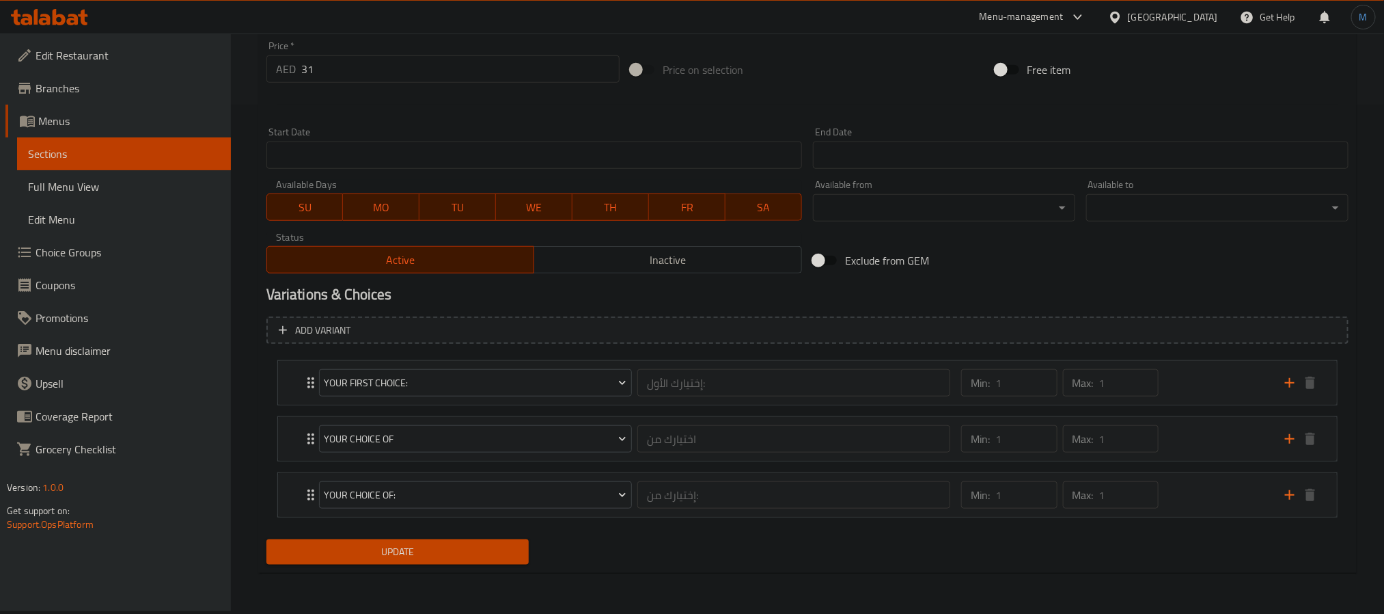
type textarea "اختر طبقين - خضار أو دجاج أو لحم بقري مع أرز أو نودلز ولفائف خضار ربيعية * أي م…"
click at [433, 564] on button "Update" at bounding box center [397, 551] width 262 height 25
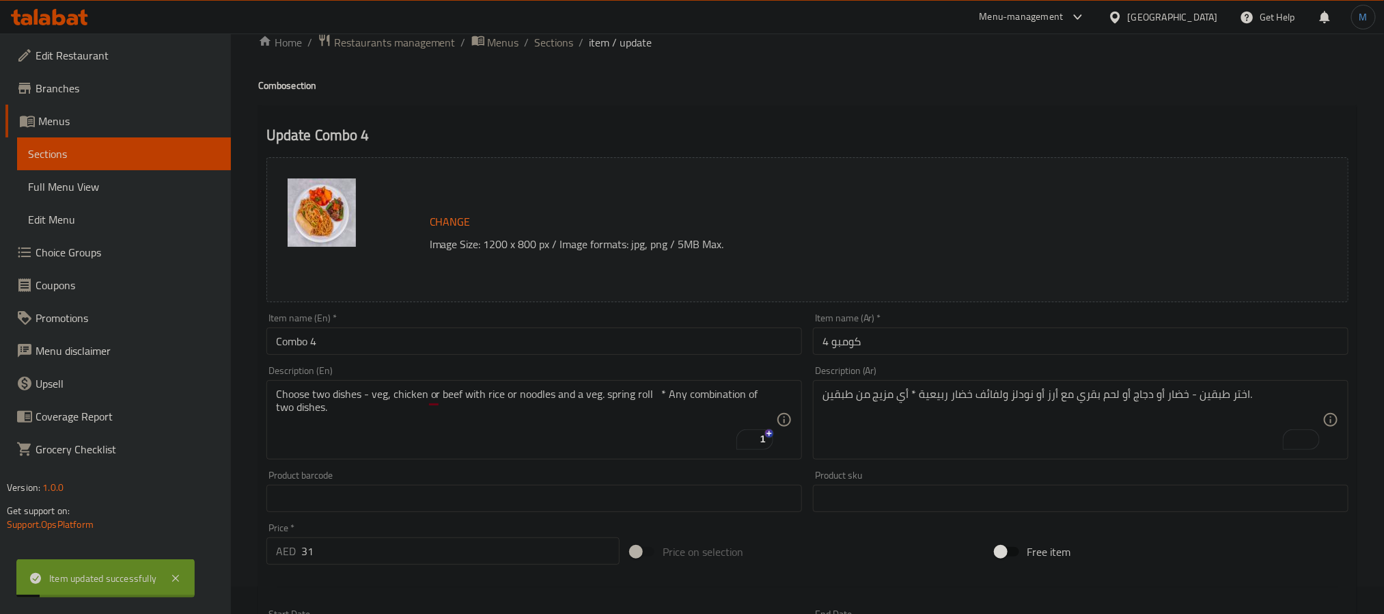
scroll to position [0, 0]
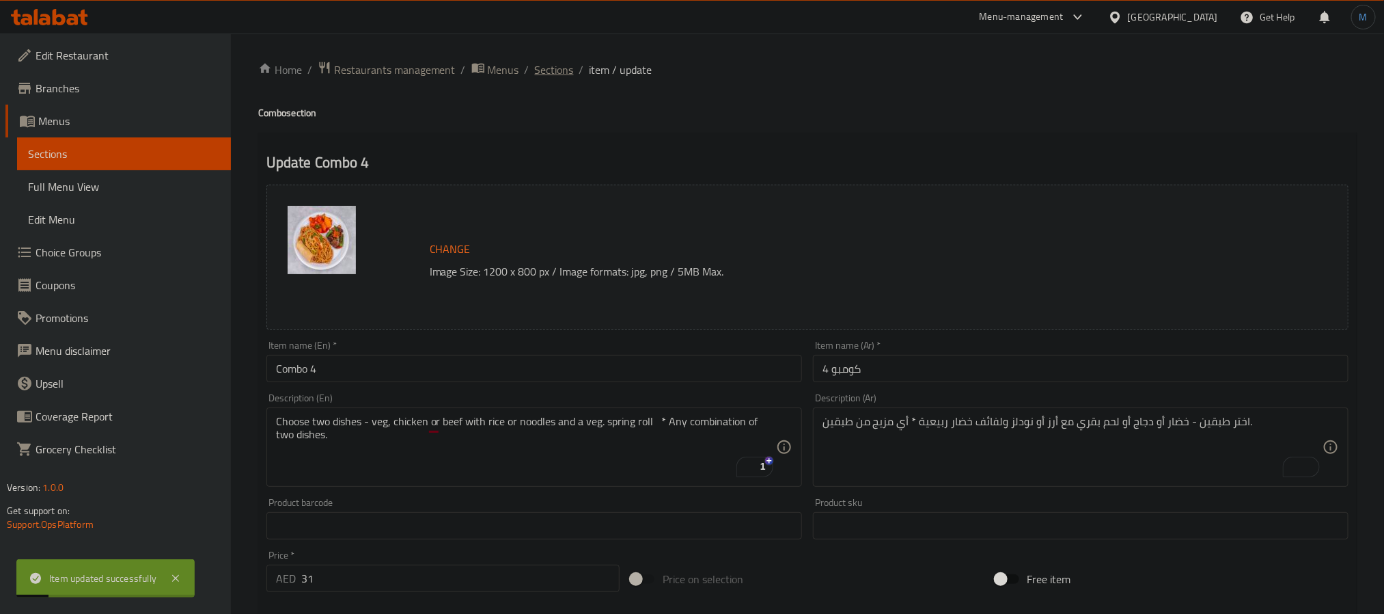
click at [562, 76] on span "Sections" at bounding box center [554, 69] width 39 height 16
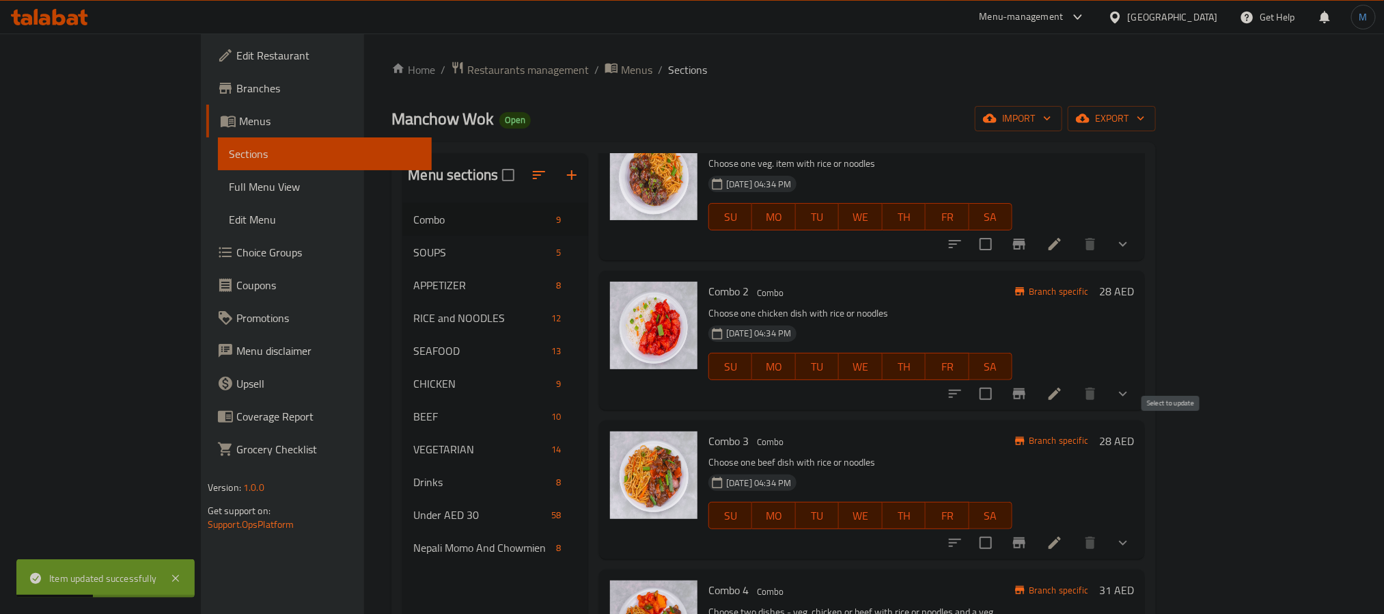
scroll to position [205, 0]
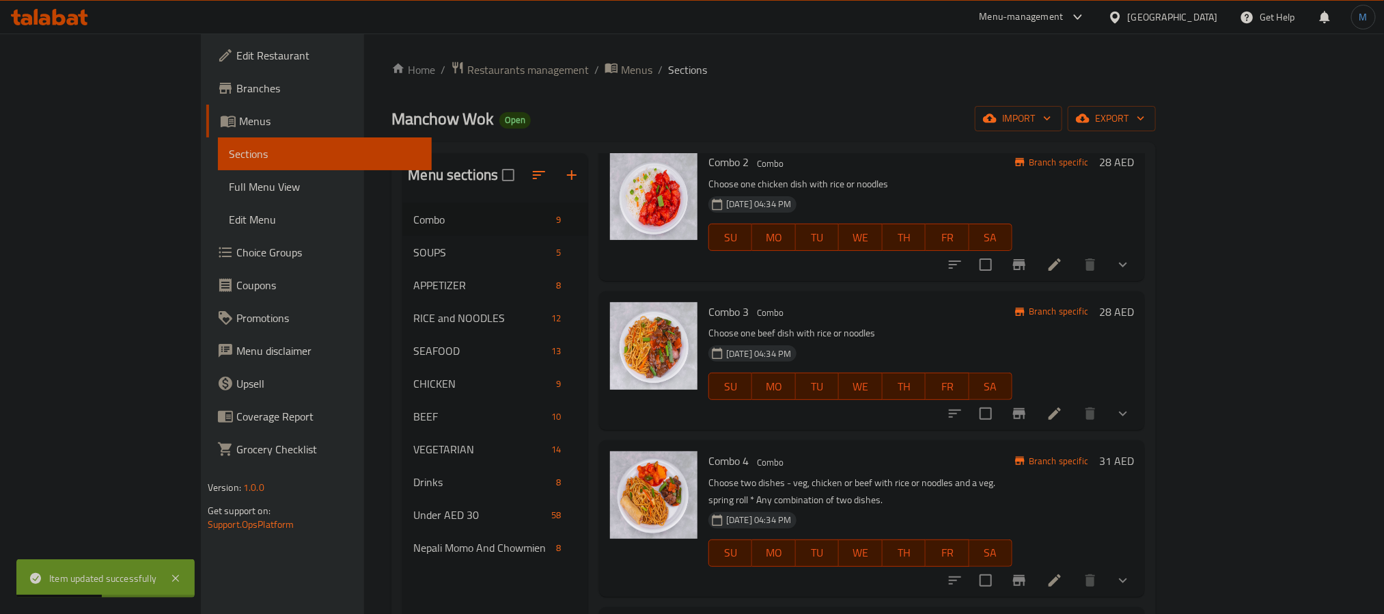
click at [1134, 482] on div "Branch specific 31 AED" at bounding box center [1074, 518] width 122 height 134
click at [1026, 409] on icon "Branch-specific-item" at bounding box center [1019, 413] width 12 height 11
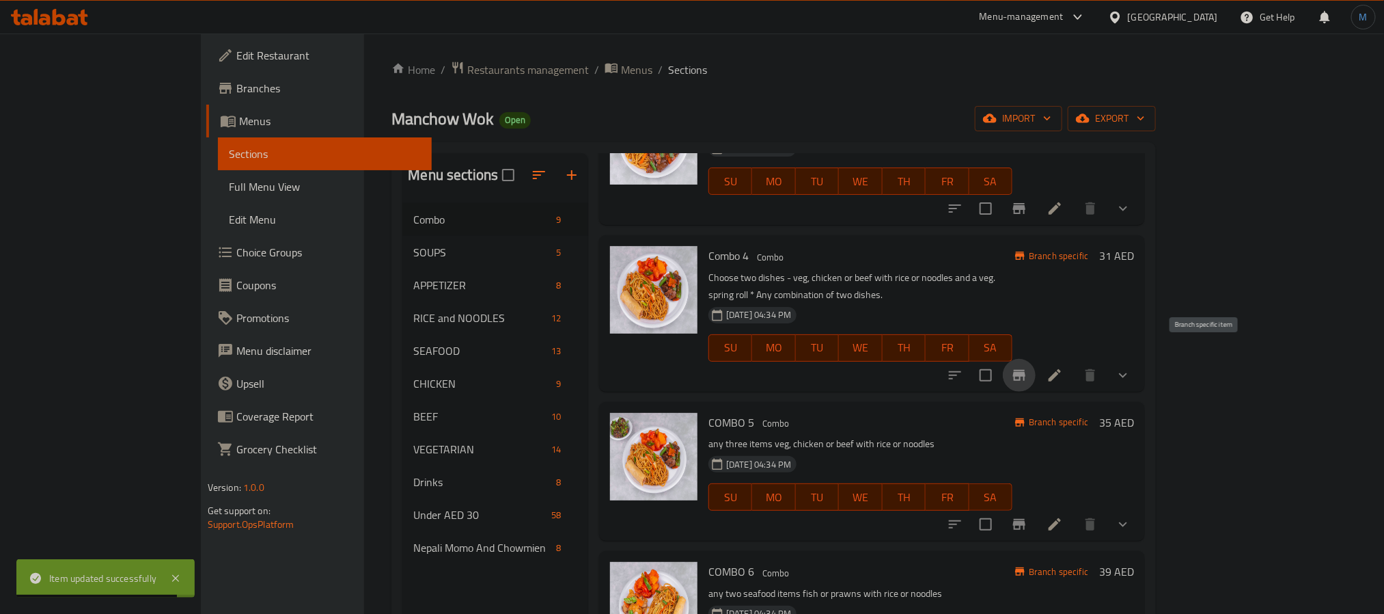
click at [1028, 367] on icon "Branch-specific-item" at bounding box center [1019, 375] width 16 height 16
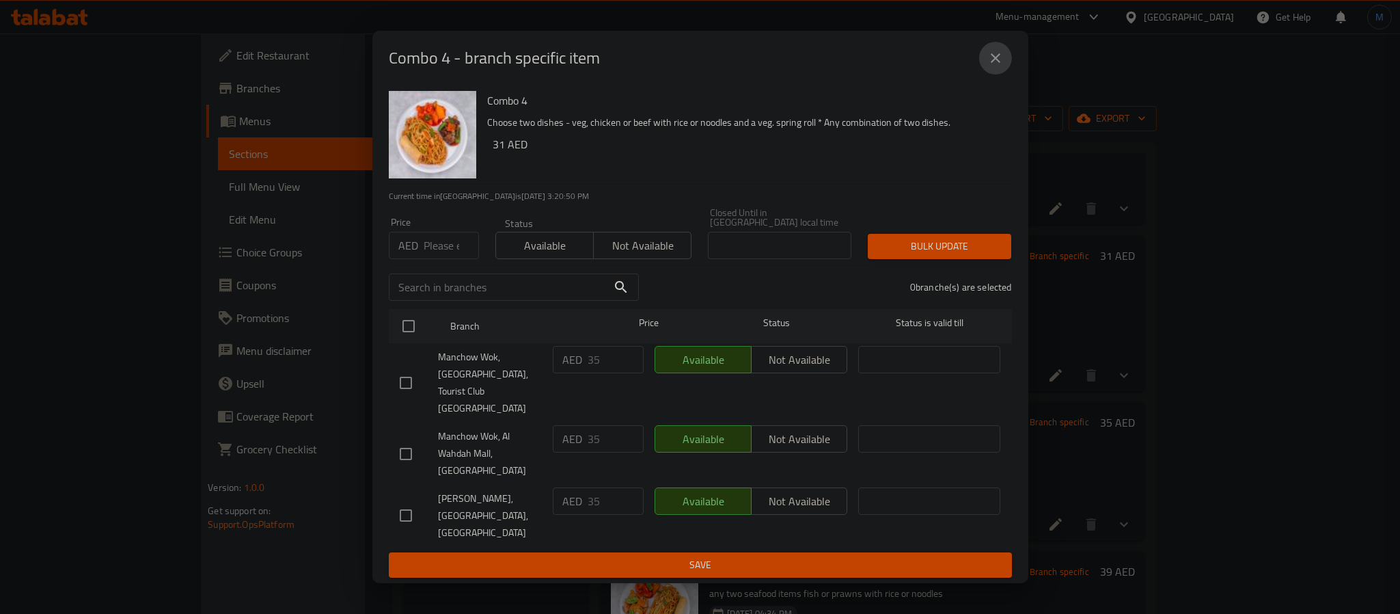
click at [1000, 66] on icon "close" at bounding box center [995, 58] width 16 height 16
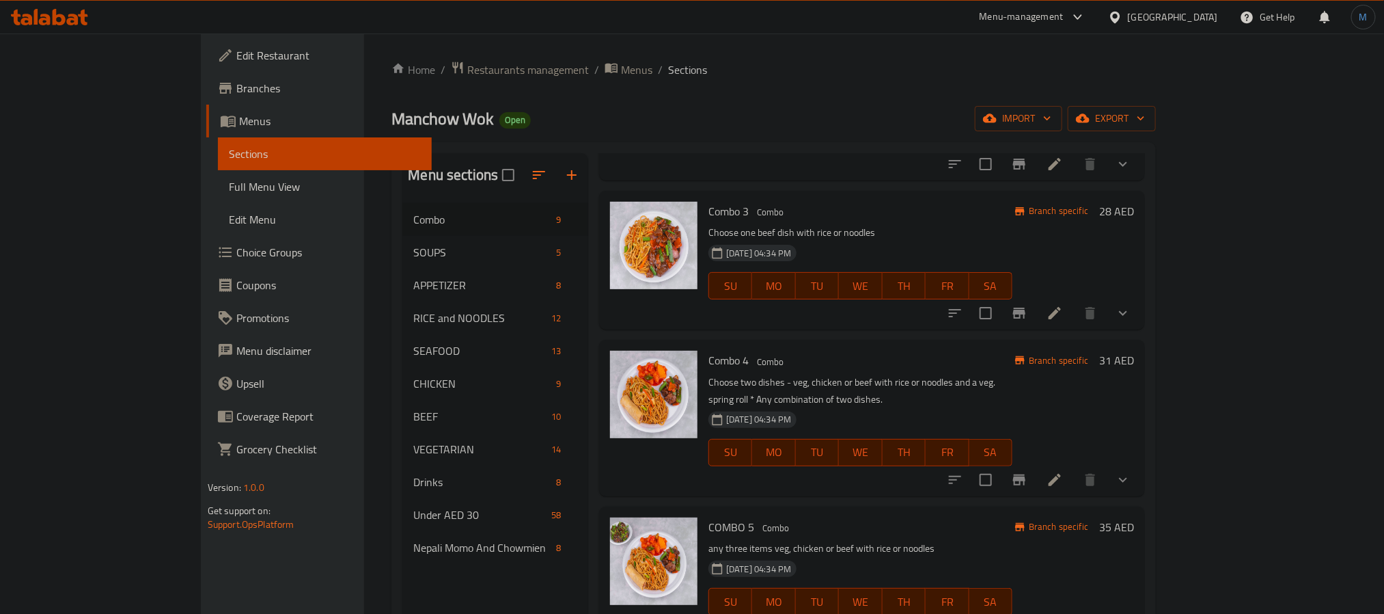
scroll to position [307, 0]
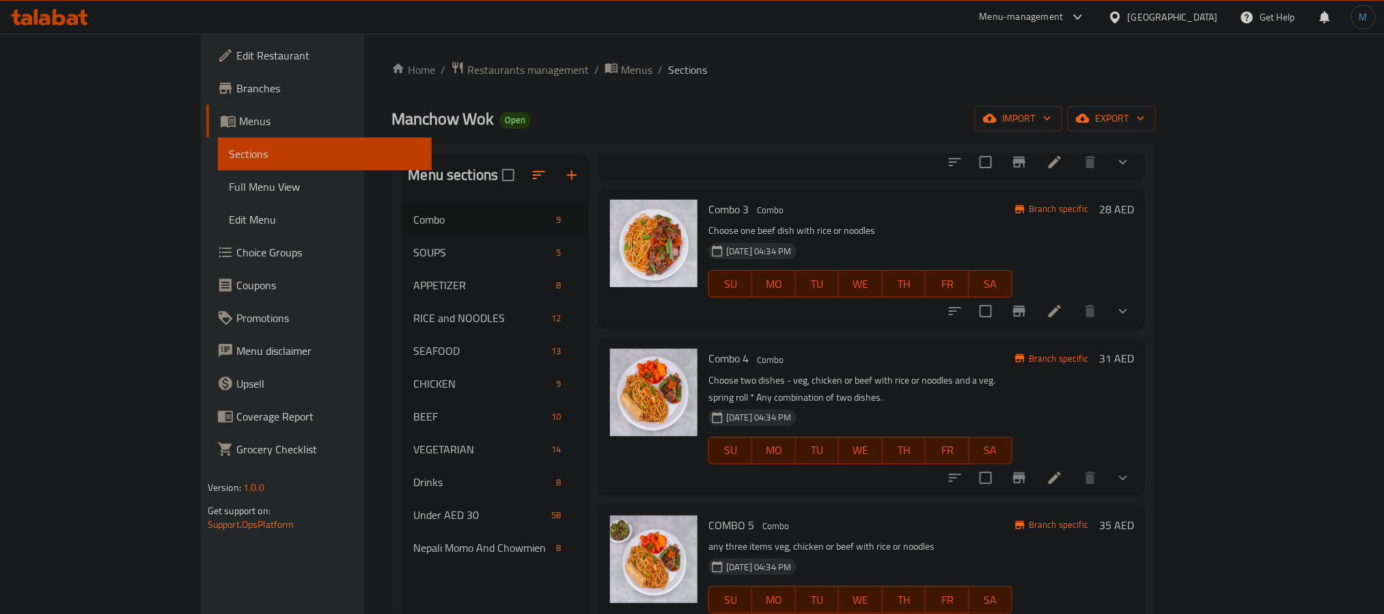
click at [1140, 471] on button "show more" at bounding box center [1123, 477] width 33 height 33
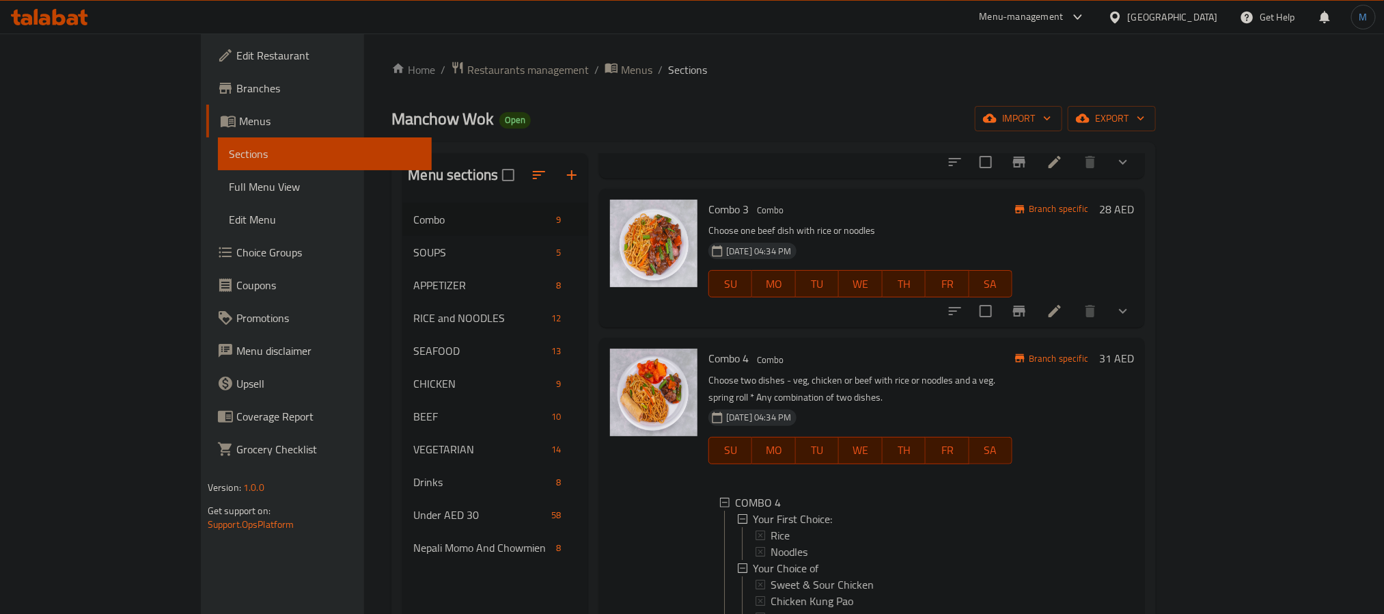
scroll to position [717, 0]
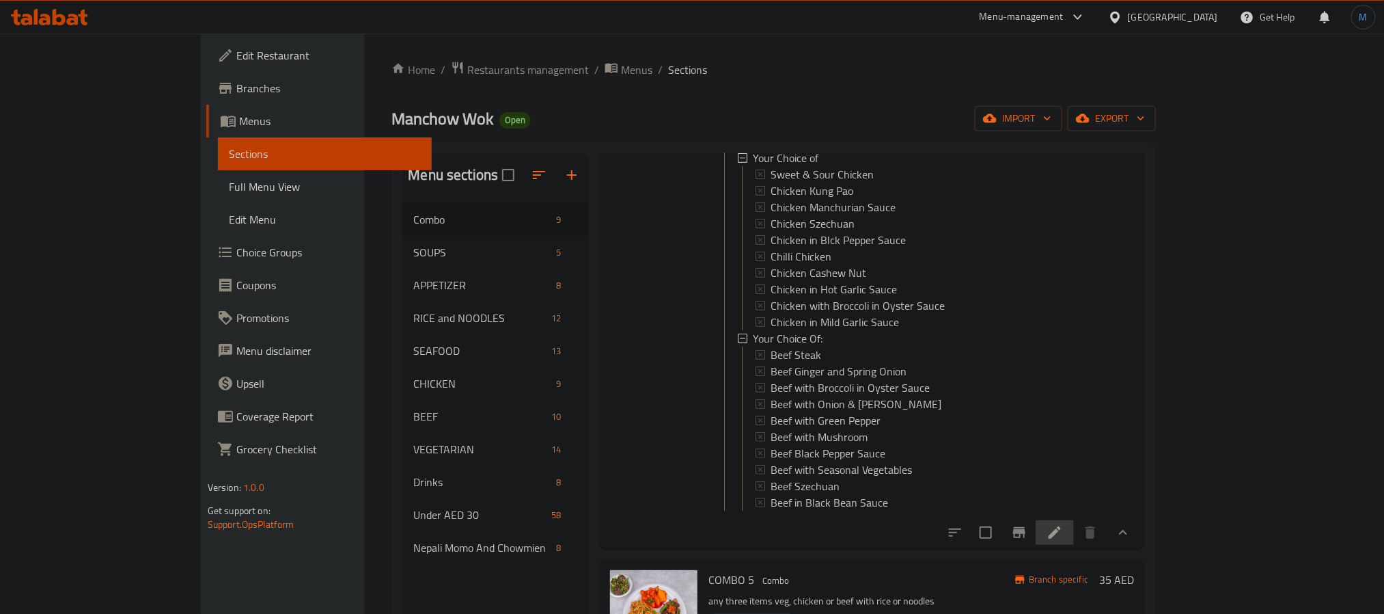
click at [1074, 527] on li at bounding box center [1055, 532] width 38 height 25
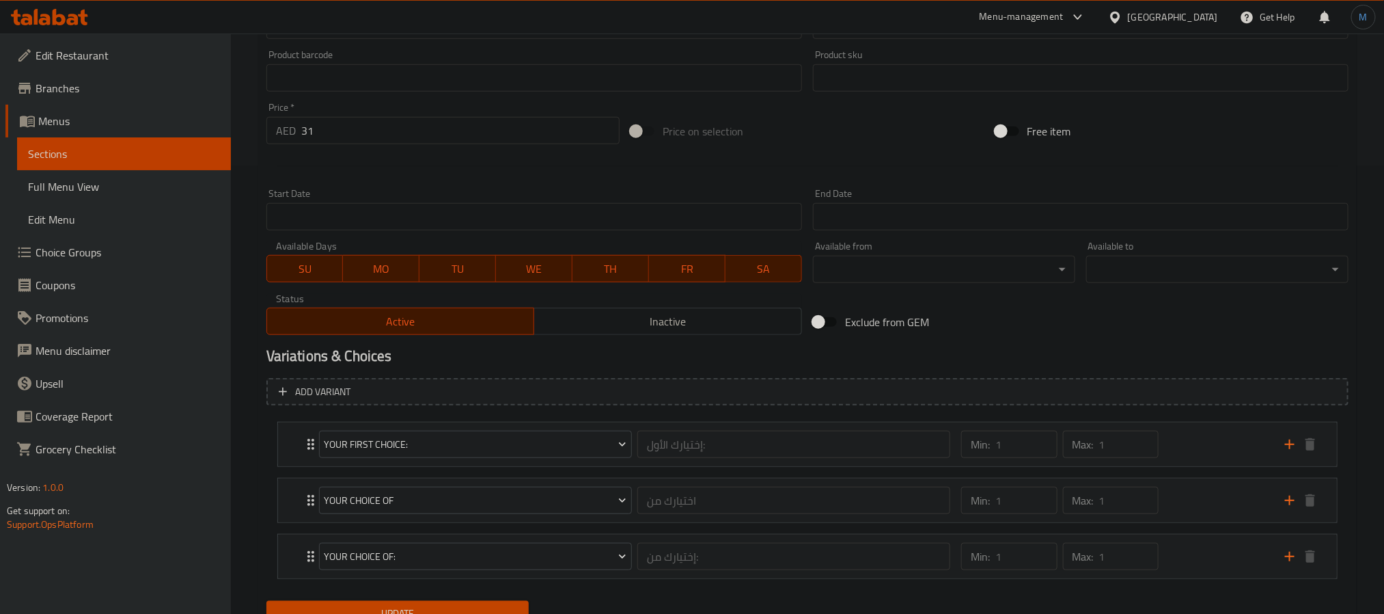
scroll to position [509, 0]
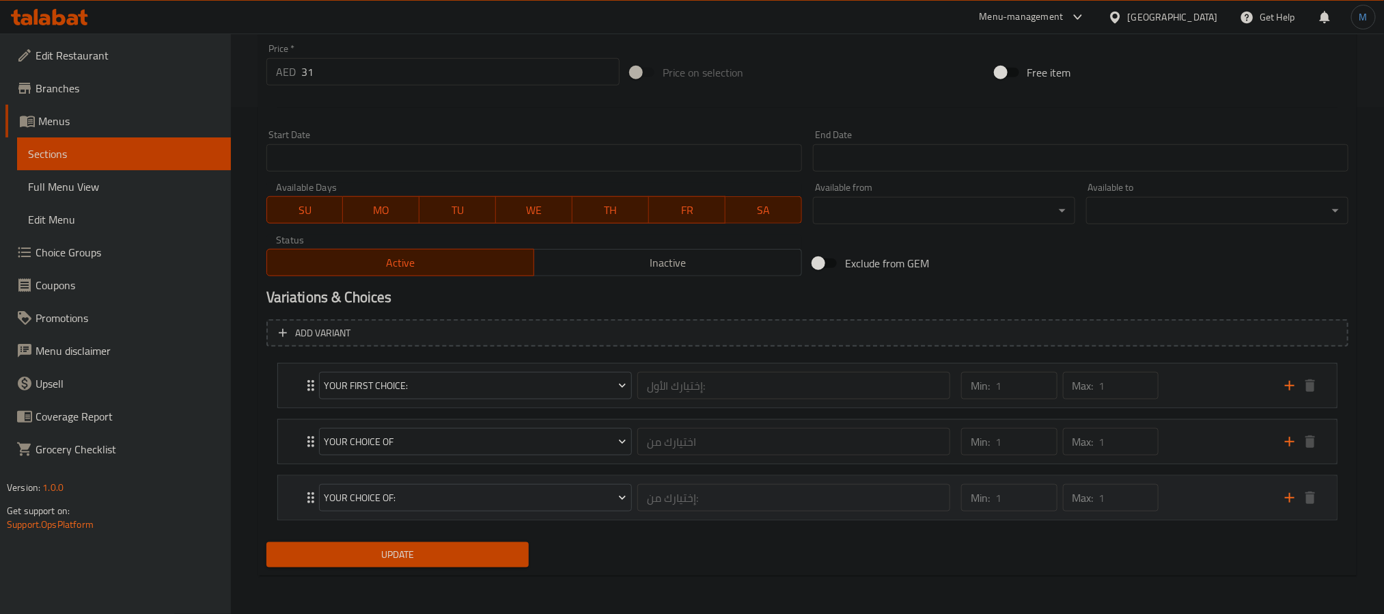
click at [1193, 515] on div "Min: 1 ​ Max: 1 ​" at bounding box center [1115, 498] width 324 height 44
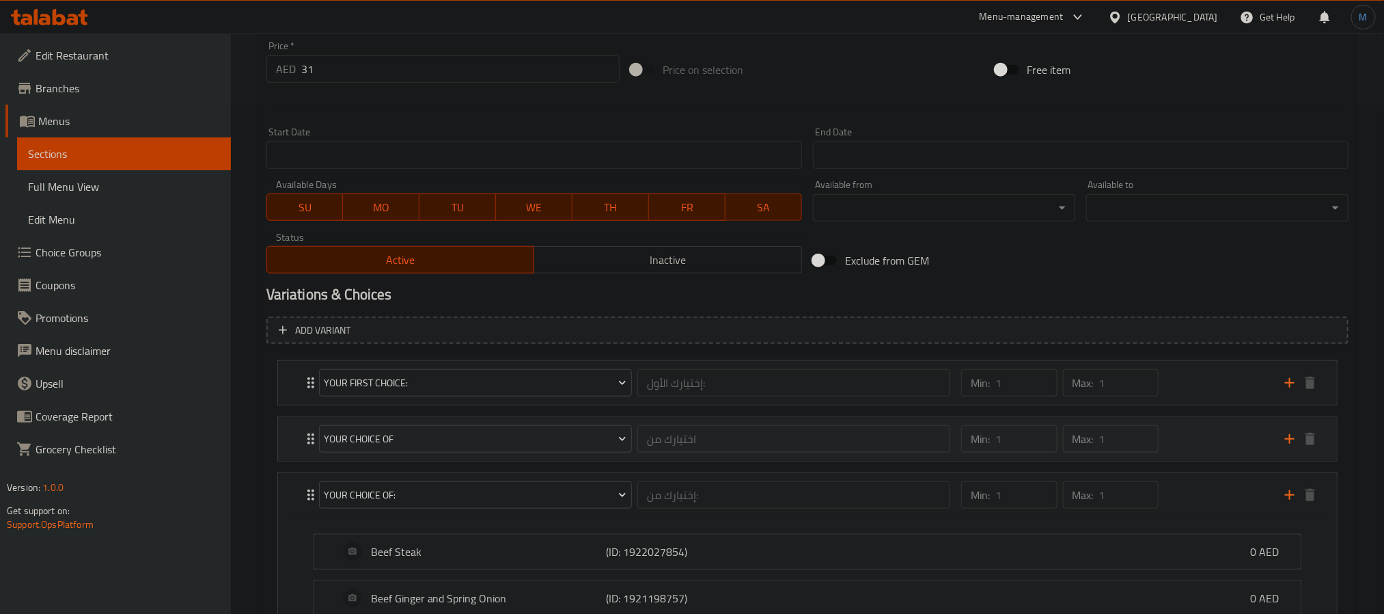
click at [1179, 437] on div "Min: 1 ​ Max: 1 ​" at bounding box center [1115, 439] width 324 height 44
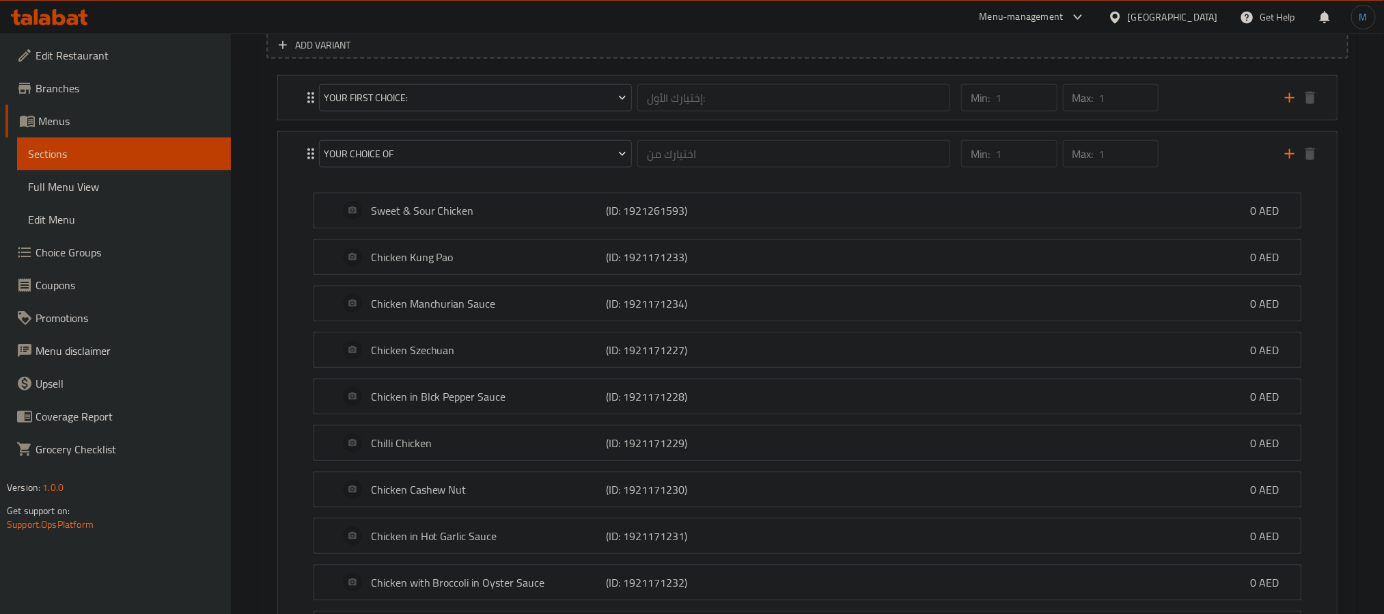
scroll to position [612, 0]
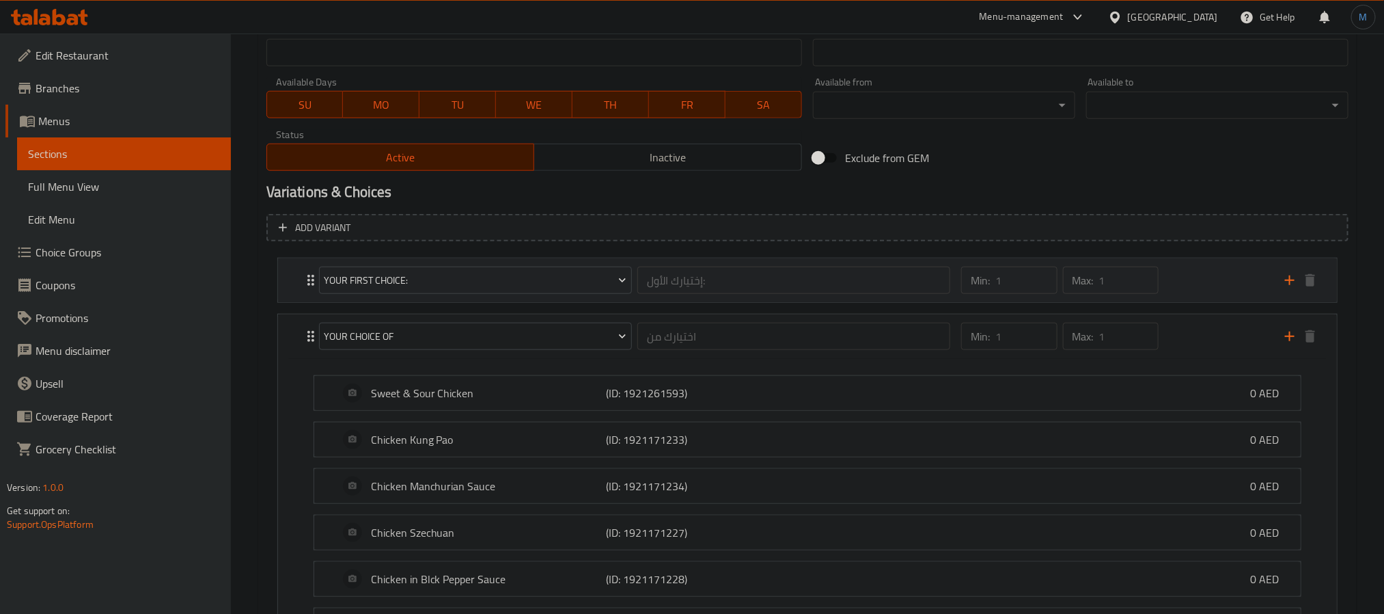
click at [1202, 285] on div "Min: 1 ​ Max: 1 ​" at bounding box center [1115, 280] width 324 height 44
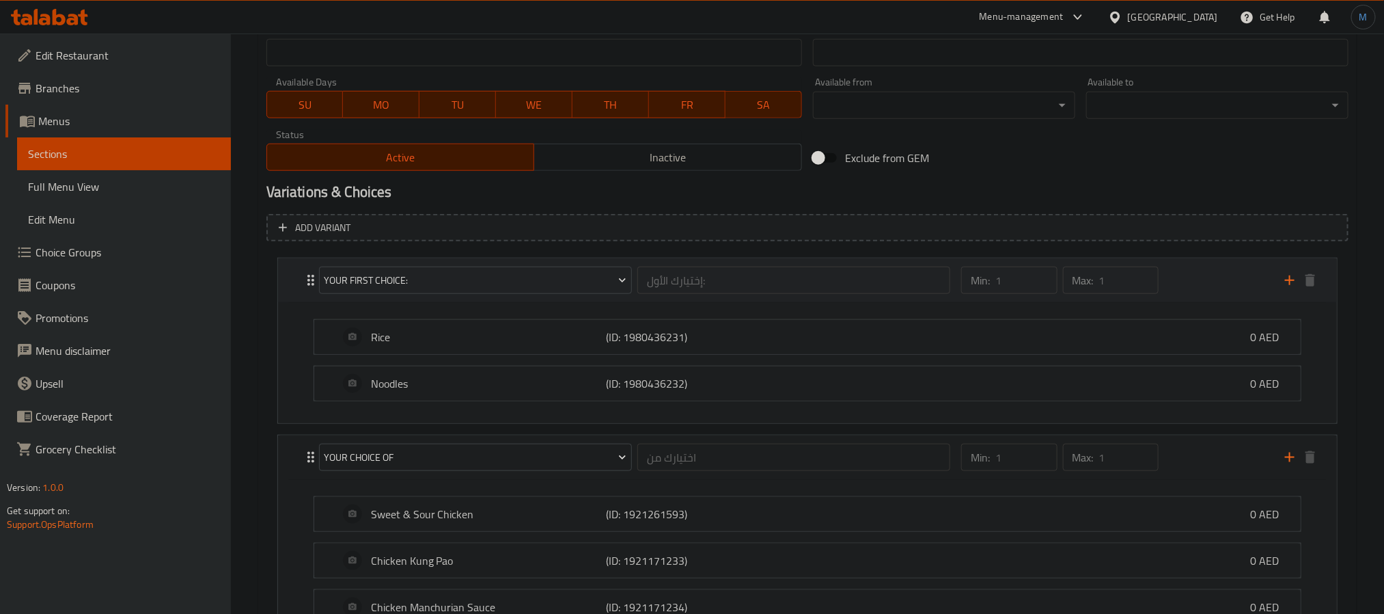
click at [1202, 285] on div "Min: 1 ​ Max: 1 ​" at bounding box center [1115, 280] width 324 height 44
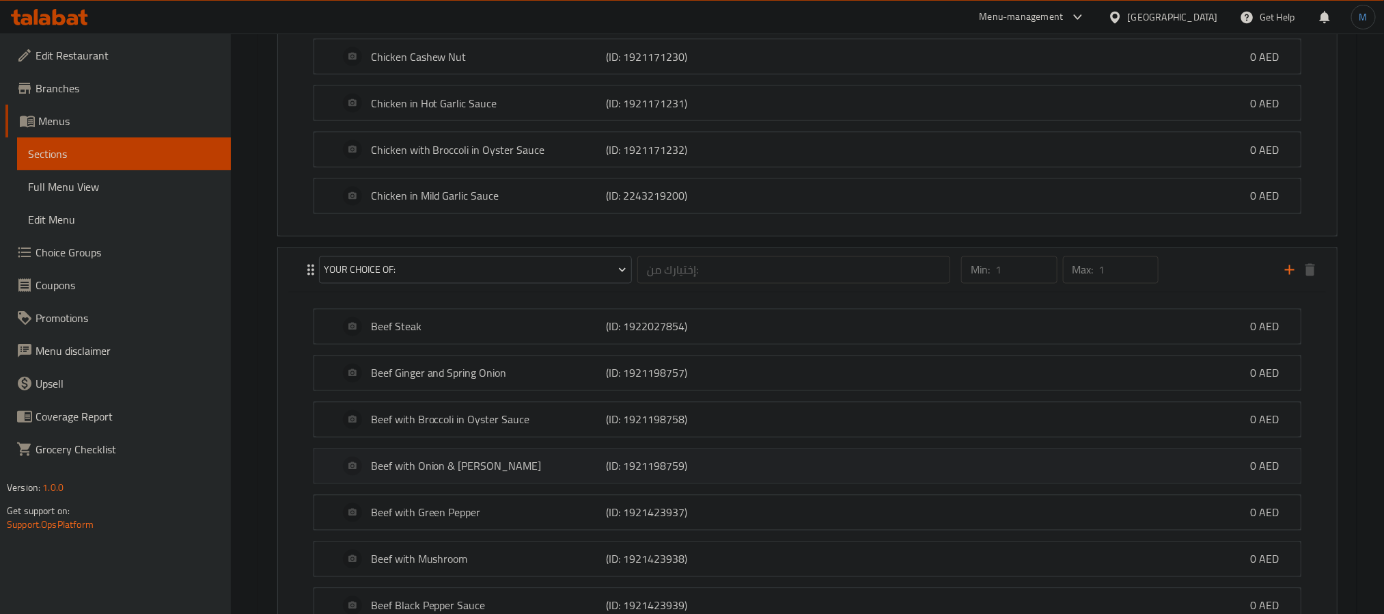
scroll to position [1507, 0]
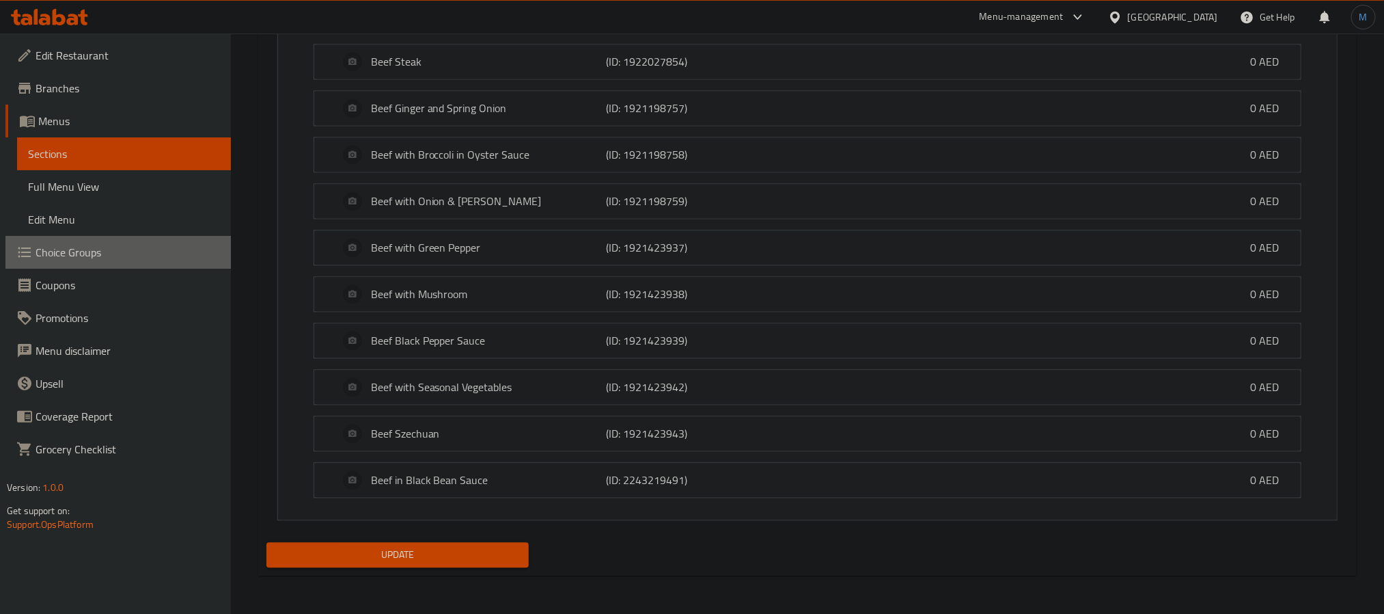
click at [202, 255] on span "Choice Groups" at bounding box center [128, 252] width 184 height 16
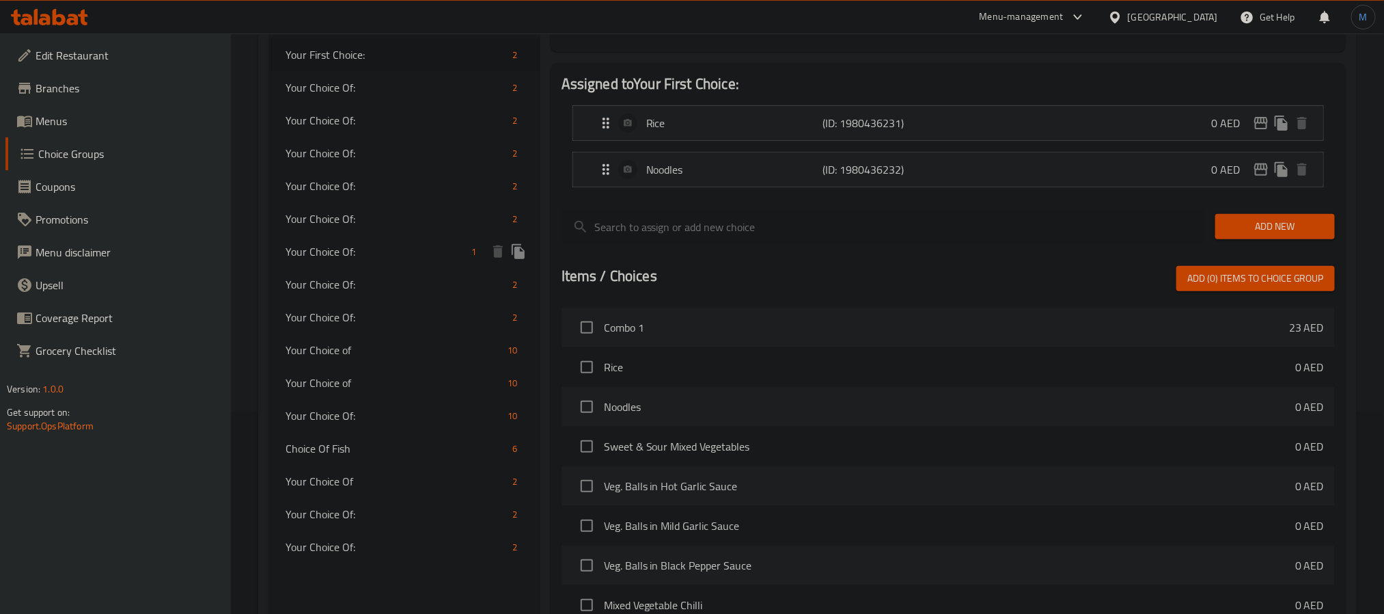
scroll to position [307, 0]
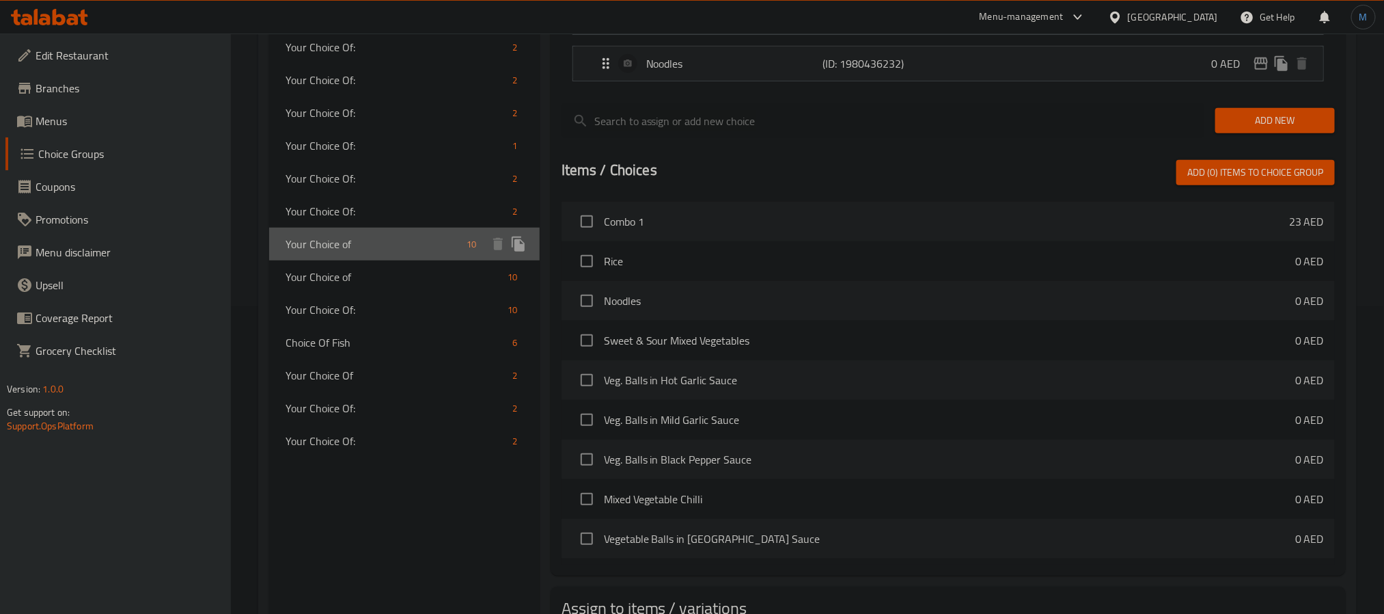
click at [437, 230] on div "Your Choice of 10" at bounding box center [404, 244] width 271 height 33
type input "Your Choice of"
type input "اختيارك من"
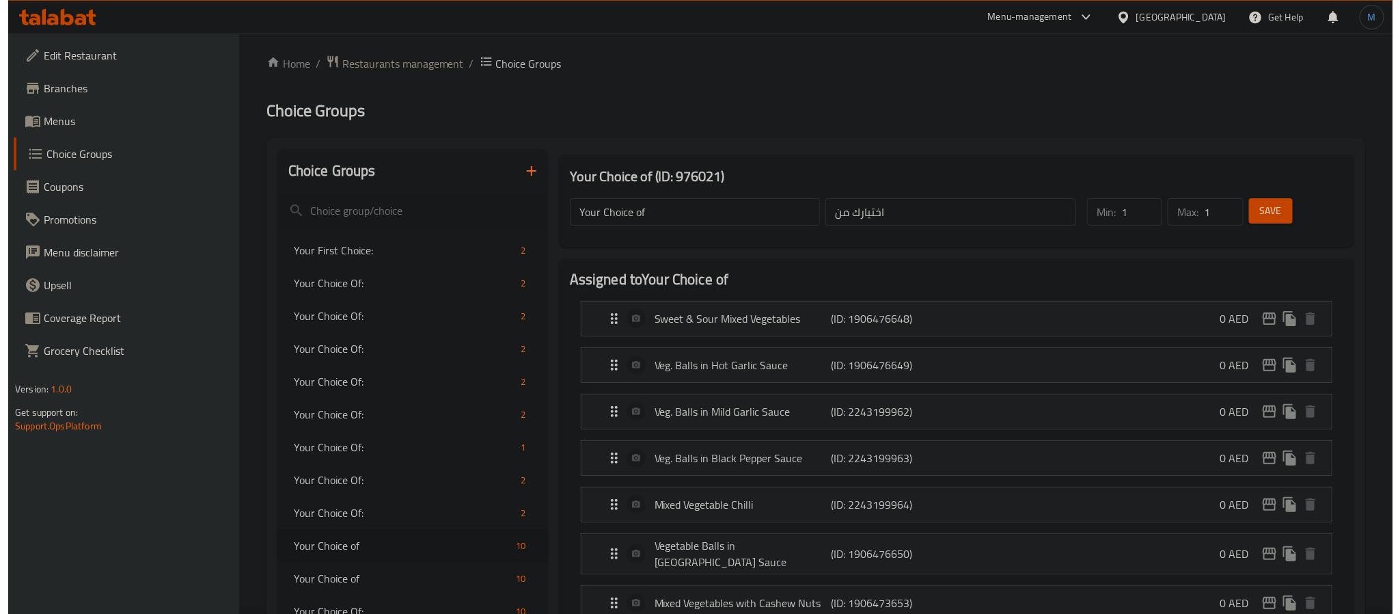
scroll to position [102, 0]
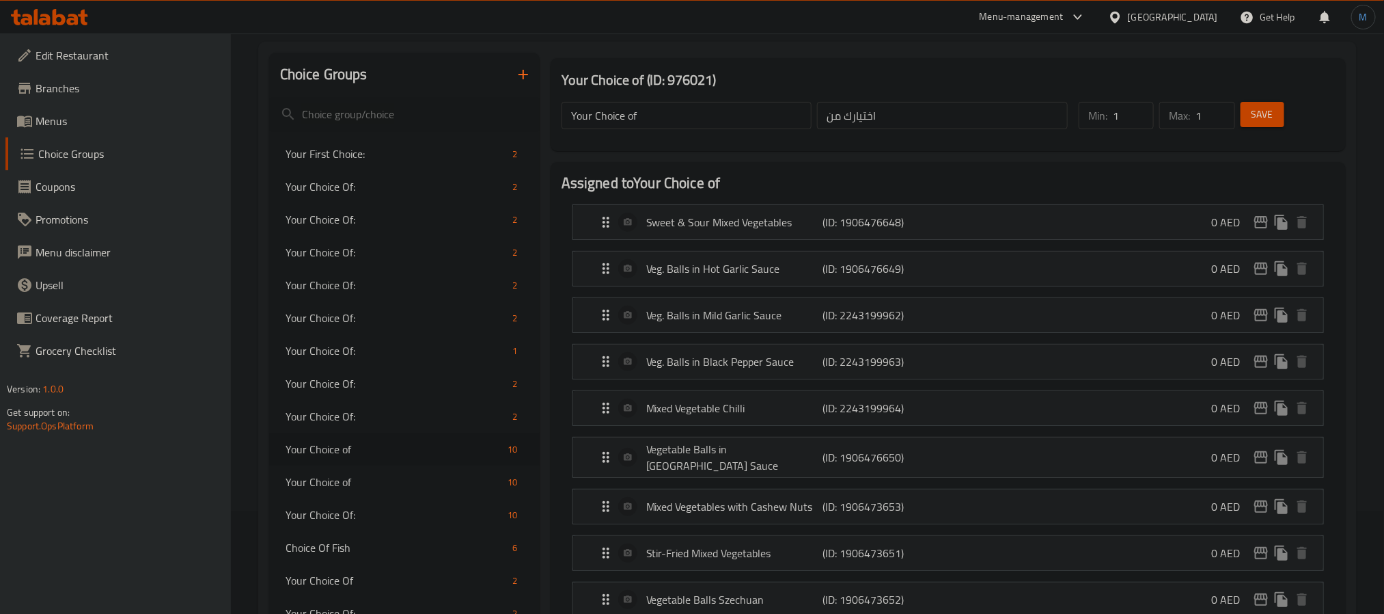
click at [510, 76] on button "button" at bounding box center [523, 74] width 33 height 33
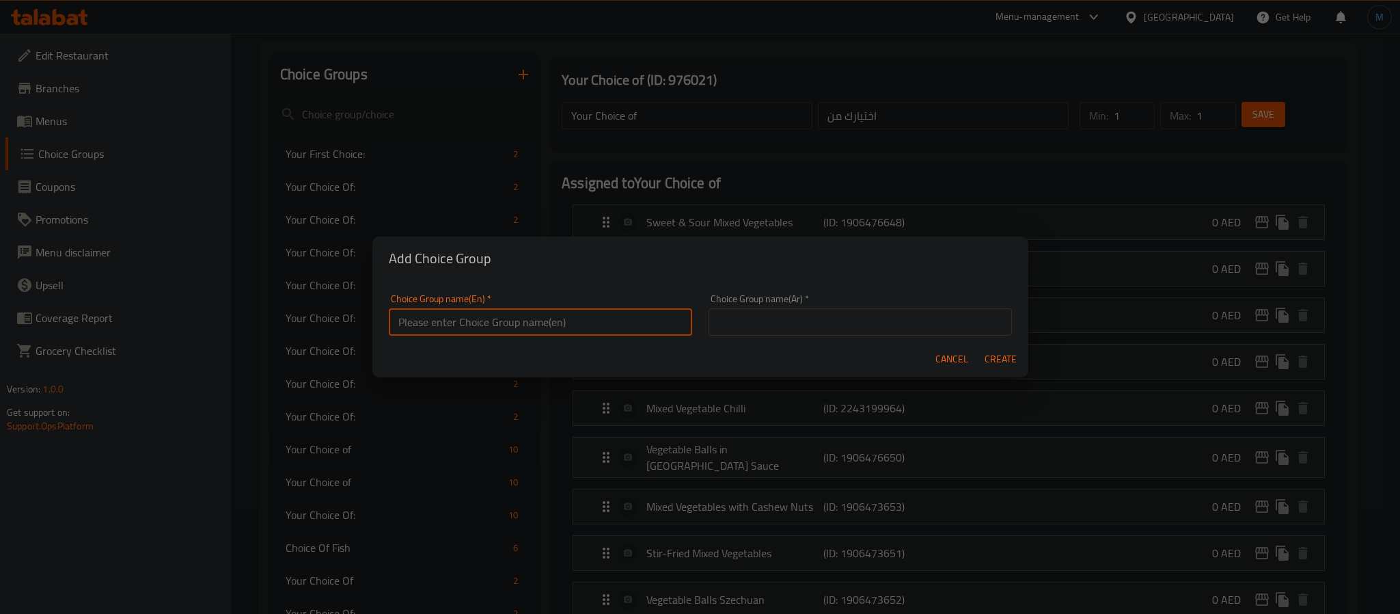
click at [497, 326] on input "text" at bounding box center [540, 321] width 303 height 27
paste input "Choose two dishes - veg, chicken or beef with rice or noodles and a veg. spring…"
click at [642, 322] on input "Choose Two Dishes - Veg, Chicken or Beef with Rice or Noodles and A Veg. Spring…" at bounding box center [540, 321] width 303 height 27
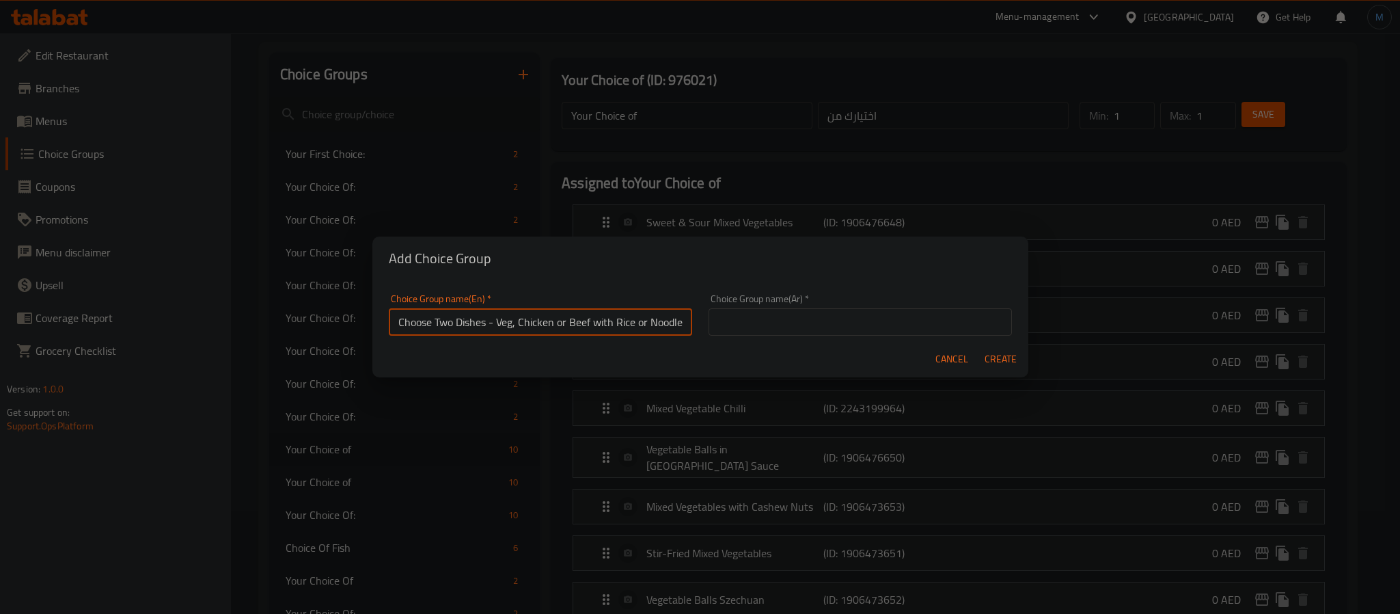
drag, startPoint x: 415, startPoint y: 326, endPoint x: 365, endPoint y: 325, distance: 49.9
click at [365, 325] on div "Add Choice Group Choice Group name(En)   * Choose Two Dishes - Veg, Chicken or …" at bounding box center [700, 307] width 1400 height 614
click at [493, 328] on input "Choose Two Dishes - Veg, Chicken or Beef with Rice or Noodles and A Veg. Spring…" at bounding box center [540, 321] width 303 height 27
type input "Choose Two Dishes - Veg, Chicken or Beef with Rice or Noodles and A Veg. Spring…"
click at [839, 324] on input "text" at bounding box center [860, 321] width 303 height 27
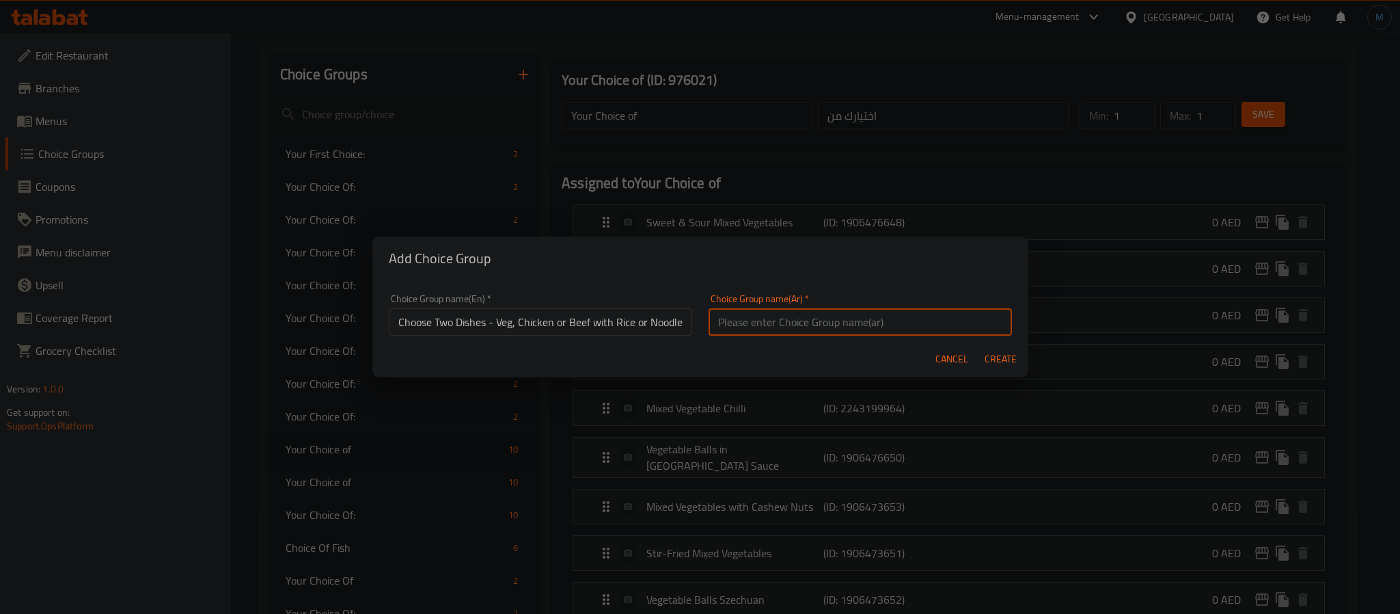
paste input "اختر طبقين - خضار، دجاج أو لحم بقري مع أرز أو نودلز ولفائف ربيعية خضار"
click at [849, 328] on input "اختر طبقين - خضار، دجاج أو لحم بقري مع أرز أو نودلز ولفائف ربيعية خضار" at bounding box center [860, 321] width 303 height 27
type input "اختر طبقين - خضار، دجاج أو لحم بقري مع أرز أو نودلز وسبرينج رولز خضار"
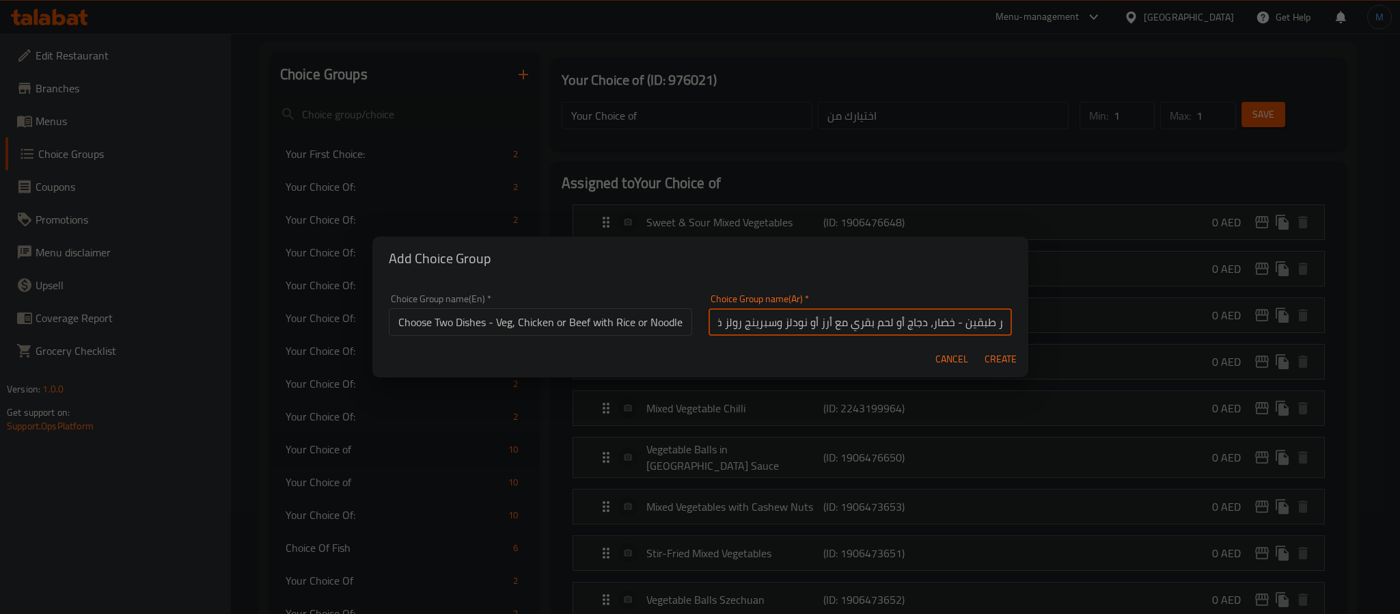
click at [979, 346] on button "Create" at bounding box center [1001, 358] width 44 height 25
type input "Choose Two Dishes - Veg, Chicken or Beef with Rice or Noodles and A Veg. Spring…"
type input "اختر طبقين - خضار، دجاج أو لحم بقري مع أرز أو نودلز وسبرينج رولز خضار"
type input "0"
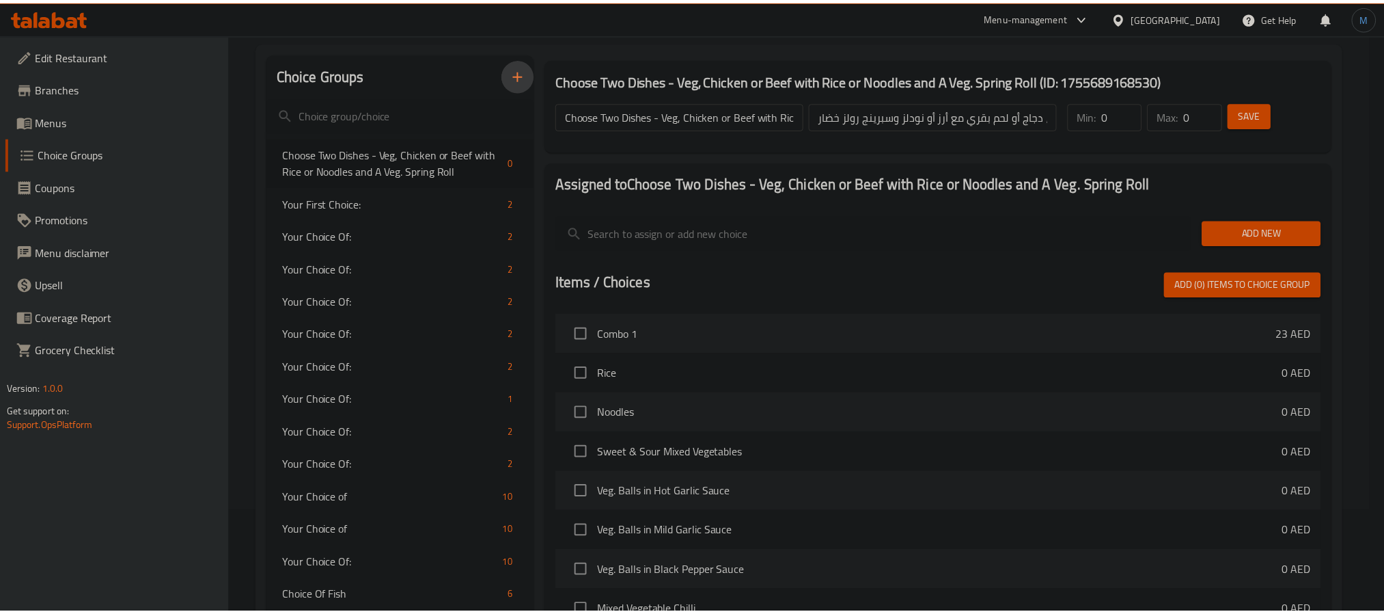
scroll to position [0, 0]
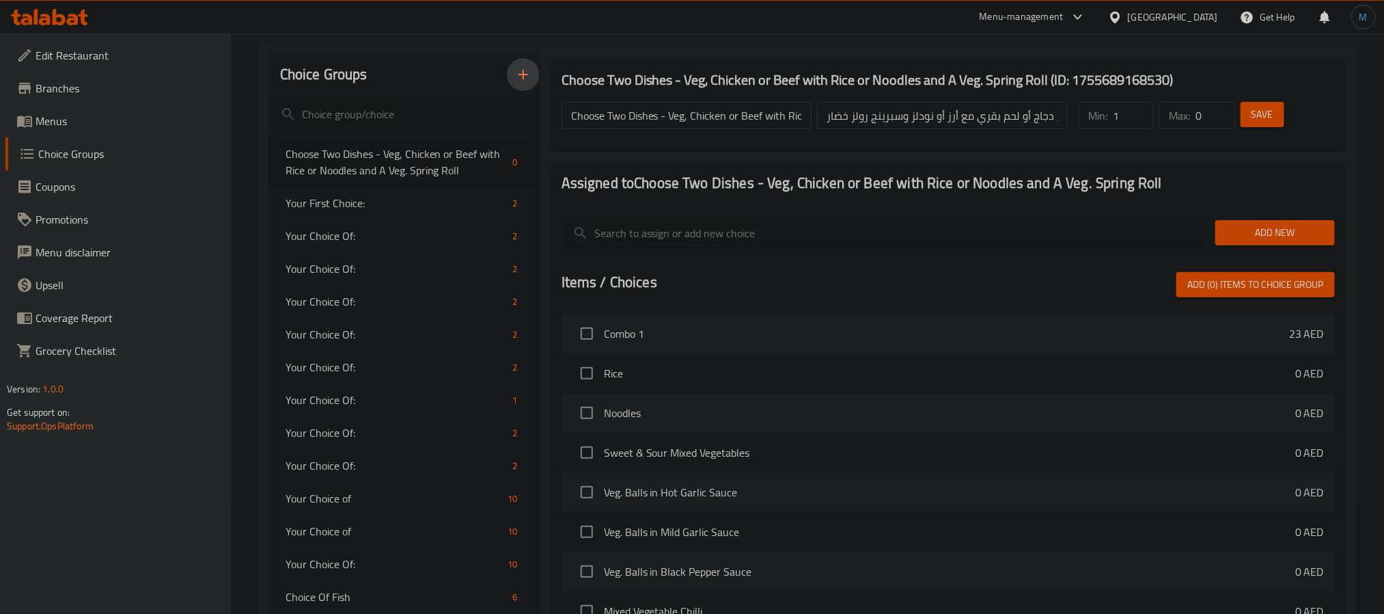
click at [1142, 109] on input "1" at bounding box center [1133, 115] width 41 height 27
type input "2"
click at [1142, 109] on input "2" at bounding box center [1133, 115] width 41 height 27
click at [1222, 107] on input "1" at bounding box center [1215, 115] width 39 height 27
type input "2"
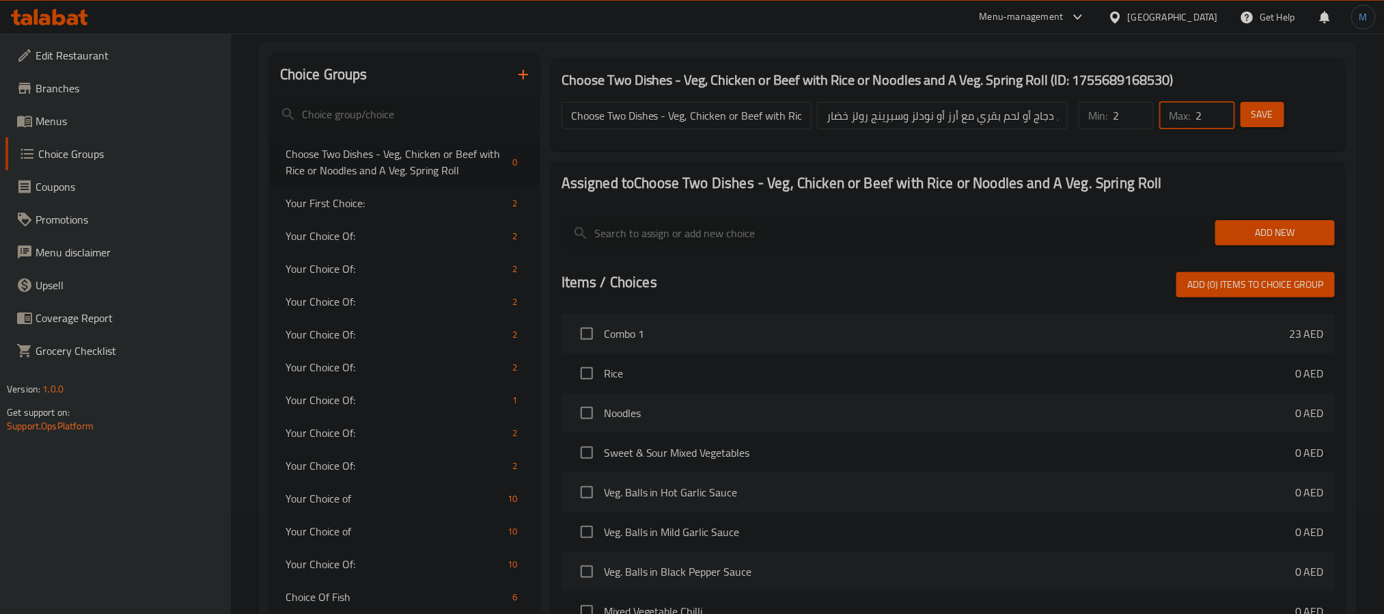
click at [1222, 107] on input "2" at bounding box center [1215, 115] width 39 height 27
click at [754, 119] on input "Choose Two Dishes - Veg, Chicken or Beef with Rice or Noodles and A Veg. Spring…" at bounding box center [687, 115] width 251 height 27
paste input "any combination of two dishes"
type input "Choose Any Combination of Two Dishes"
click at [1177, 148] on div "Choose Two Dishes - Veg, Chicken or Beef with Rice or Noodles and A Veg. Spring…" at bounding box center [948, 104] width 795 height 93
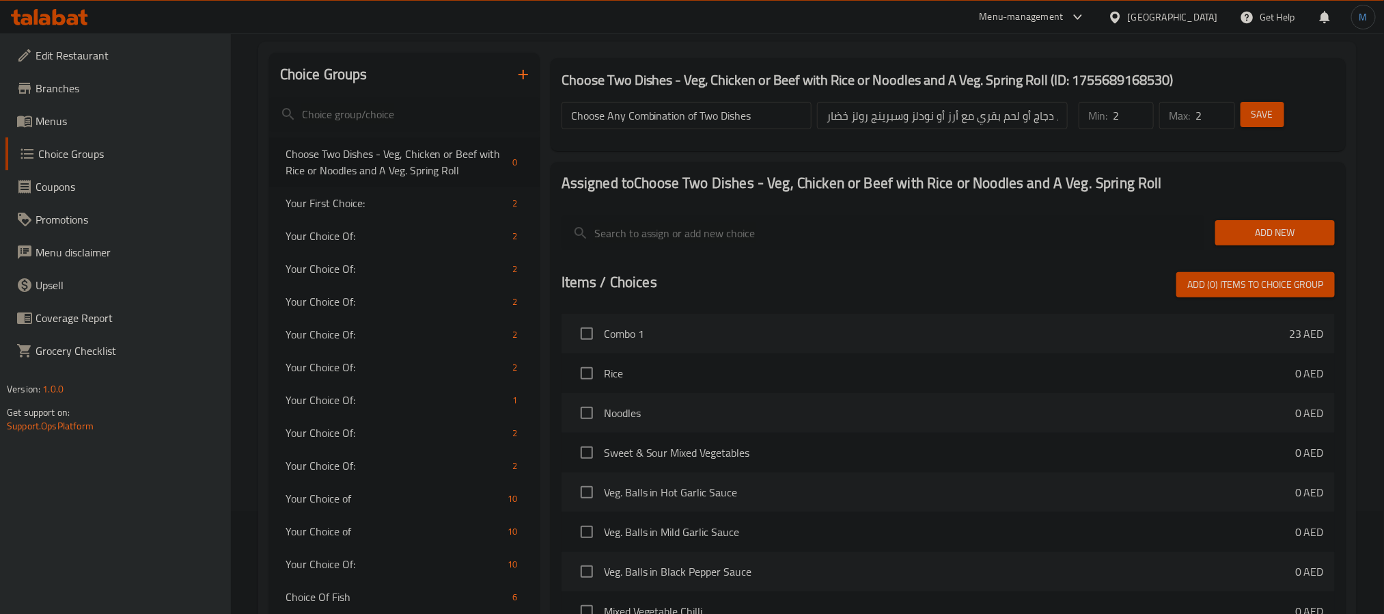
click at [1040, 122] on input "اختر طبقين - خضار، دجاج أو لحم بقري مع أرز أو نودلز وسبرينج رولز خضار" at bounding box center [942, 115] width 251 height 27
paste input "ي مزيج من طبقين"
type input "اختر أي مزيج من طبقين"
click at [1270, 111] on span "Save" at bounding box center [1263, 114] width 22 height 17
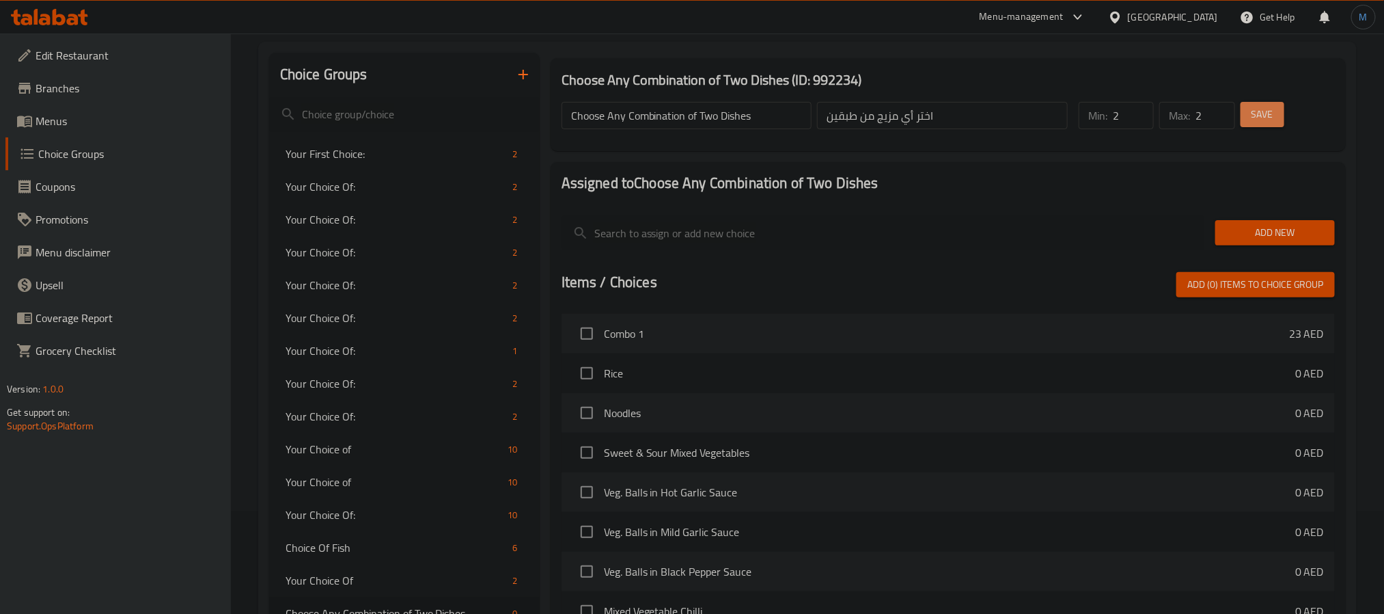
click at [1255, 120] on span "Save" at bounding box center [1263, 114] width 22 height 17
click at [1263, 225] on span "Add New" at bounding box center [1275, 232] width 98 height 17
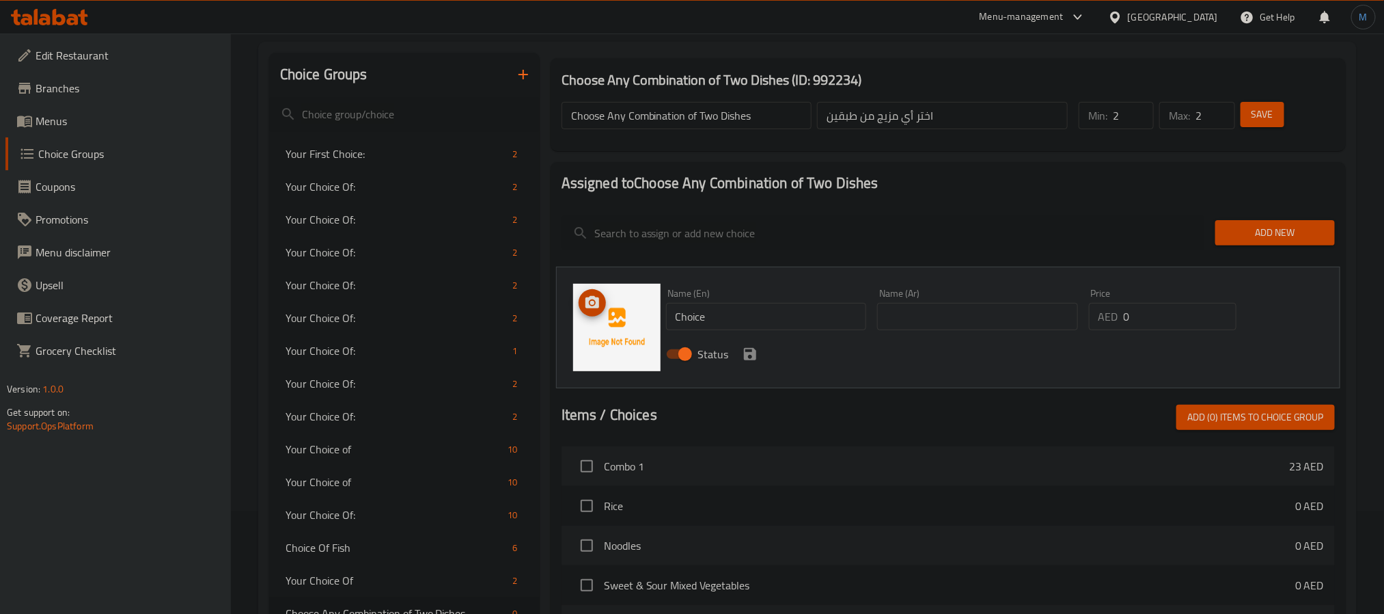
click at [757, 331] on div "Name (En) Choice Name (En)" at bounding box center [767, 309] width 212 height 53
click at [760, 323] on input "Choice" at bounding box center [766, 316] width 201 height 27
paste input "Sweet & sour mixed vegetables"
type input "Sweet & Sour Mixed Vegetables"
click at [941, 295] on div "Name (Ar) Name (Ar)" at bounding box center [977, 309] width 201 height 42
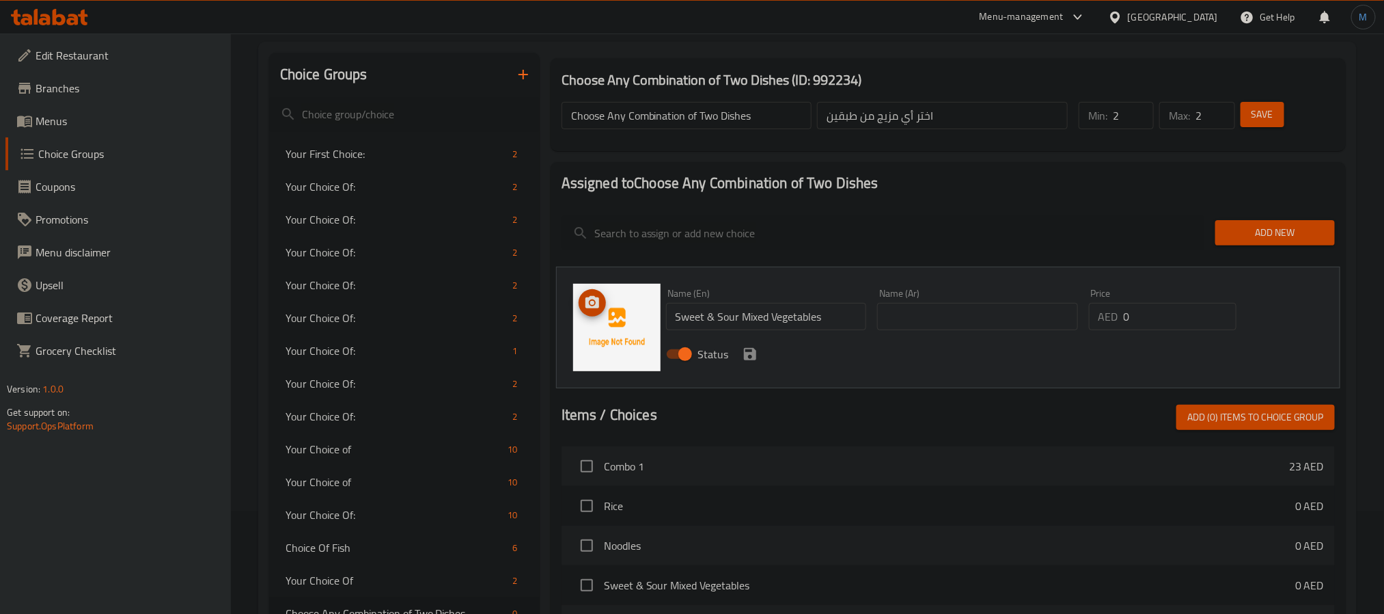
click at [941, 301] on div "Name (Ar) Name (Ar)" at bounding box center [977, 309] width 201 height 42
click at [944, 307] on input "text" at bounding box center [977, 316] width 201 height 27
paste input "خضراوات مشكلة حلوة وحامضة"
type input "خضراوات مشكلة حلوة وحامضة"
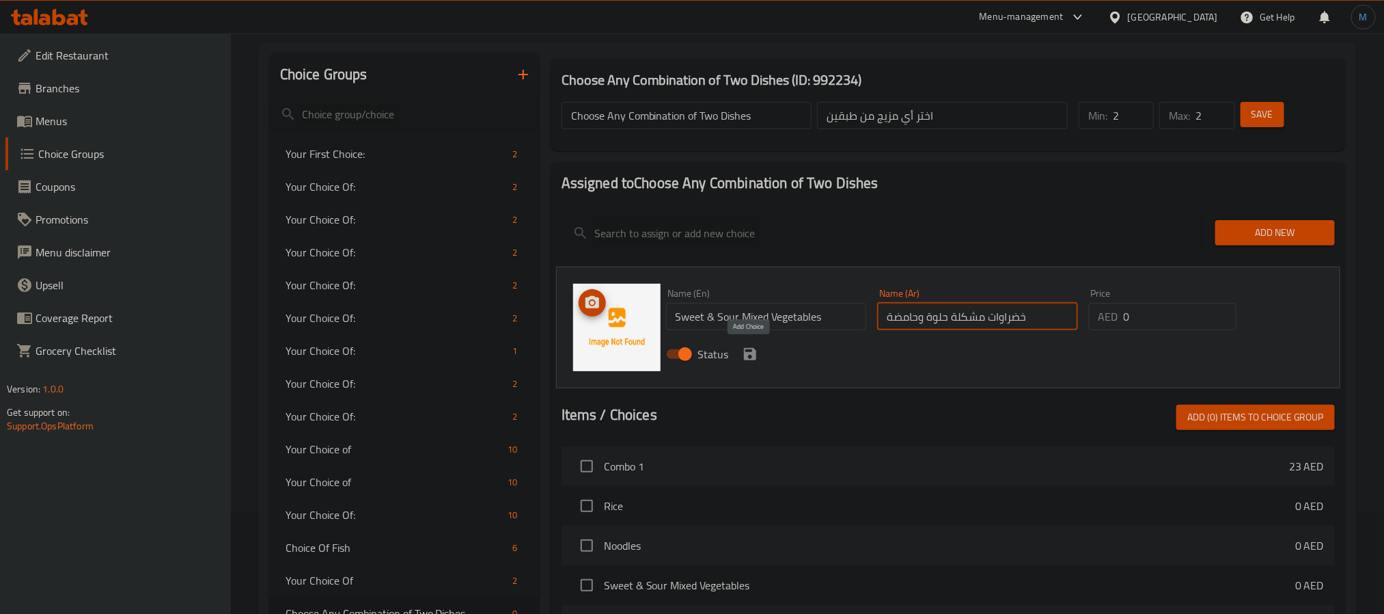
click at [752, 349] on icon "save" at bounding box center [750, 354] width 12 height 12
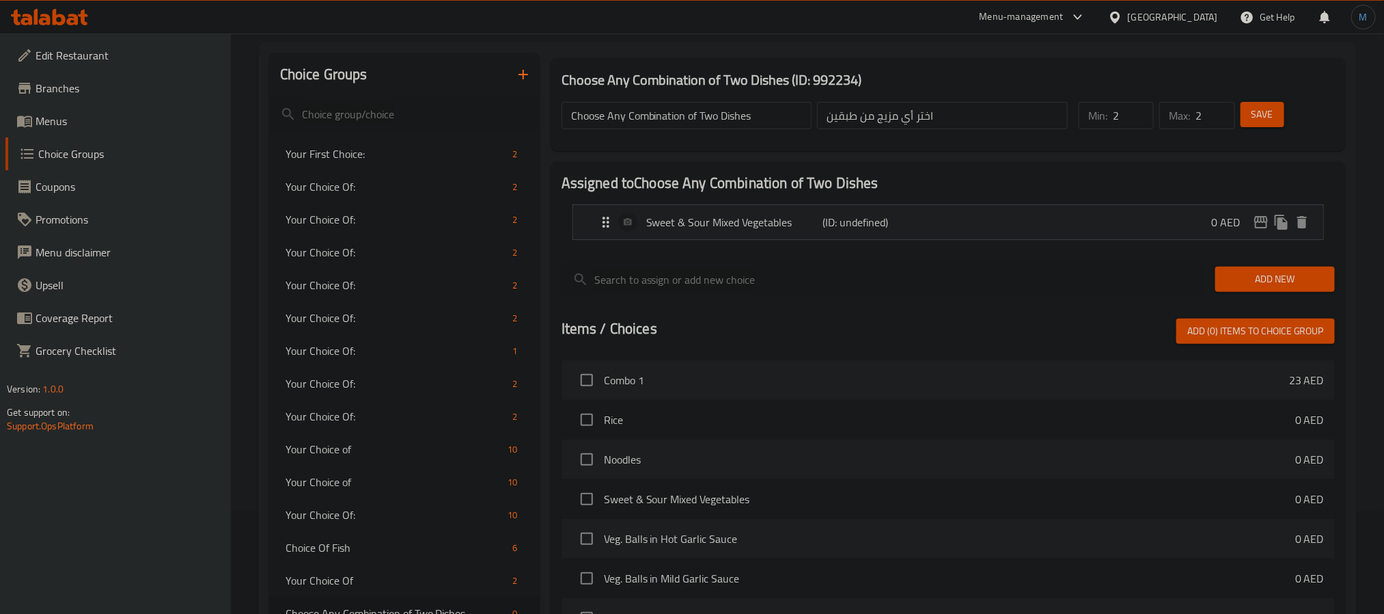
drag, startPoint x: 1292, startPoint y: 273, endPoint x: 1190, endPoint y: 298, distance: 105.4
click at [1292, 273] on span "Add New" at bounding box center [1275, 279] width 98 height 17
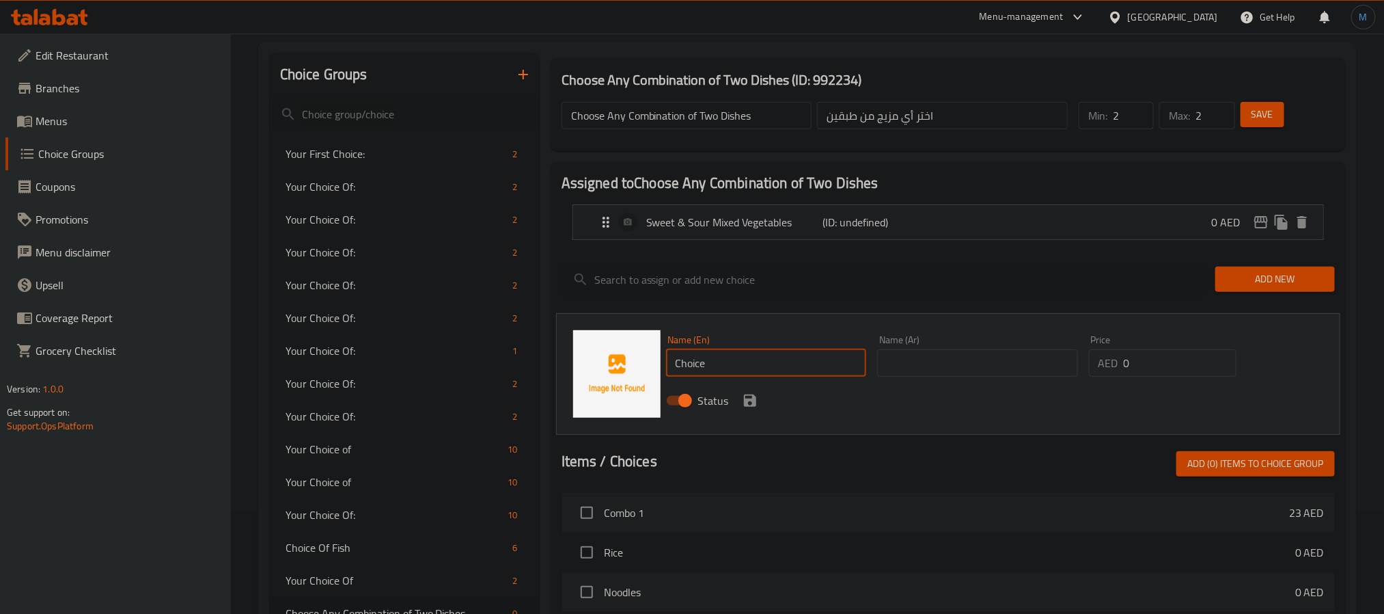
click at [718, 375] on input "Choice" at bounding box center [766, 362] width 201 height 27
paste input "Veg. balls in hot garlic sau"
type input "Veg. Balls in Hot Garlic Sauce"
click at [949, 351] on input "text" at bounding box center [977, 362] width 201 height 27
paste input "كرات الخضار بصلصة الثوم الحارة"
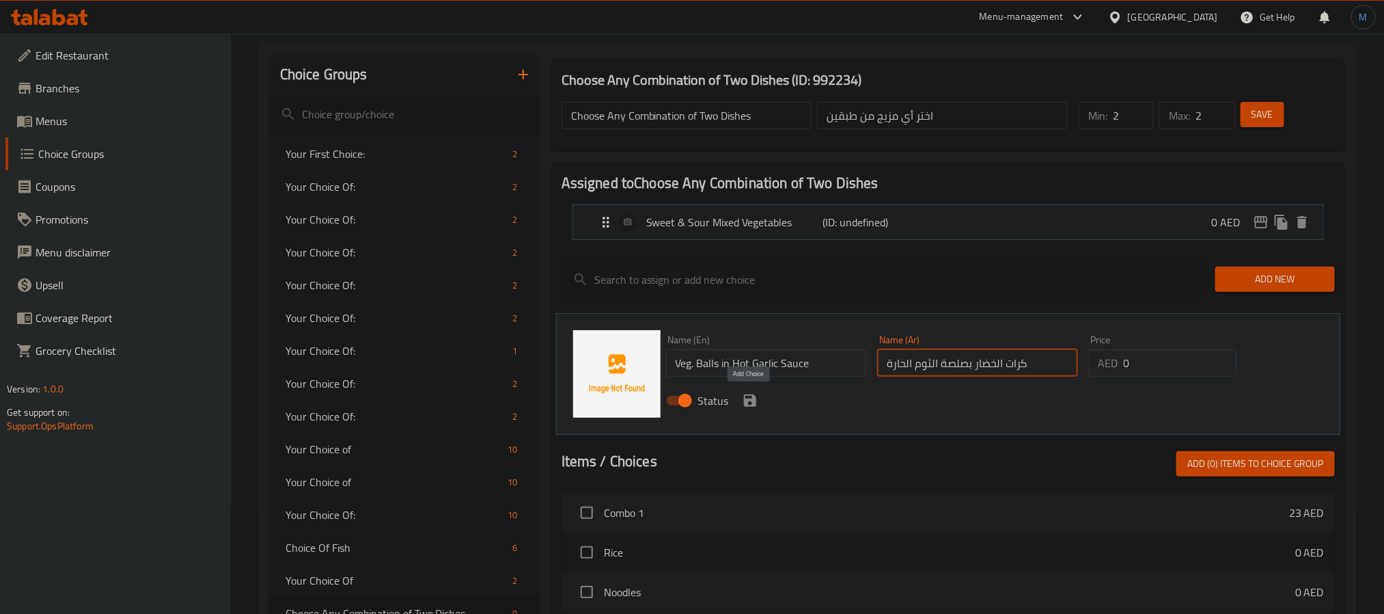
type input "كرات الخضار بصلصة الثوم الحارة"
click at [754, 398] on icon "save" at bounding box center [750, 400] width 12 height 12
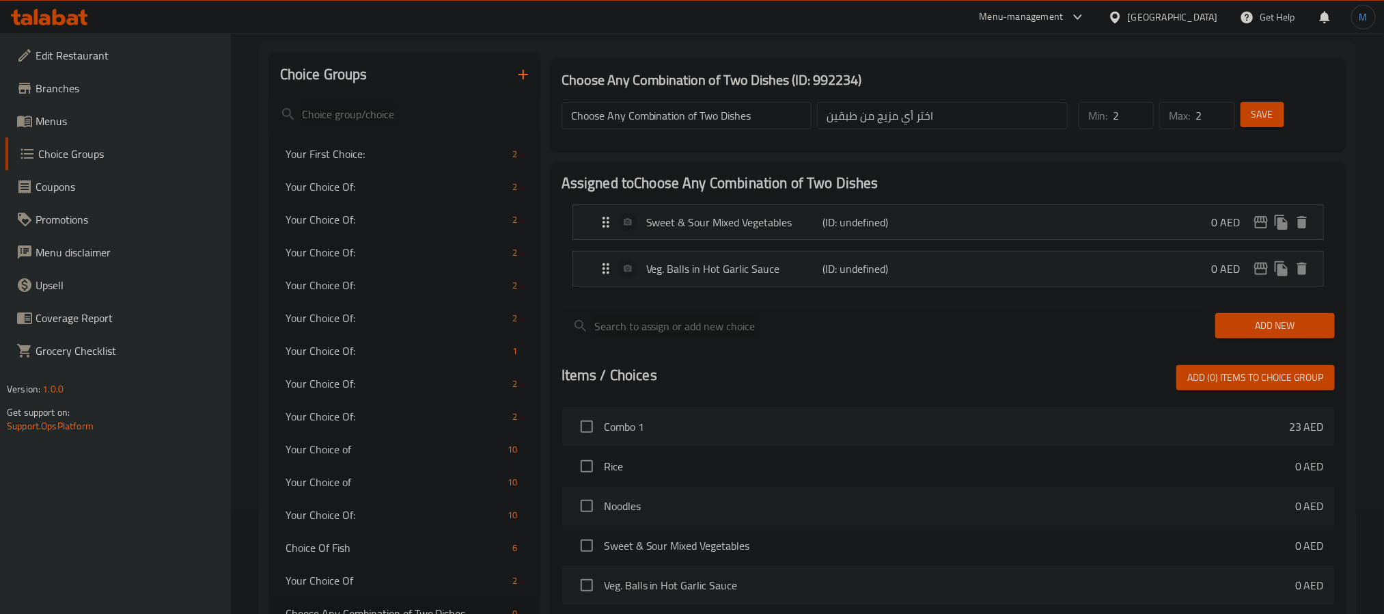
click at [1220, 333] on button "Add New" at bounding box center [1276, 325] width 120 height 25
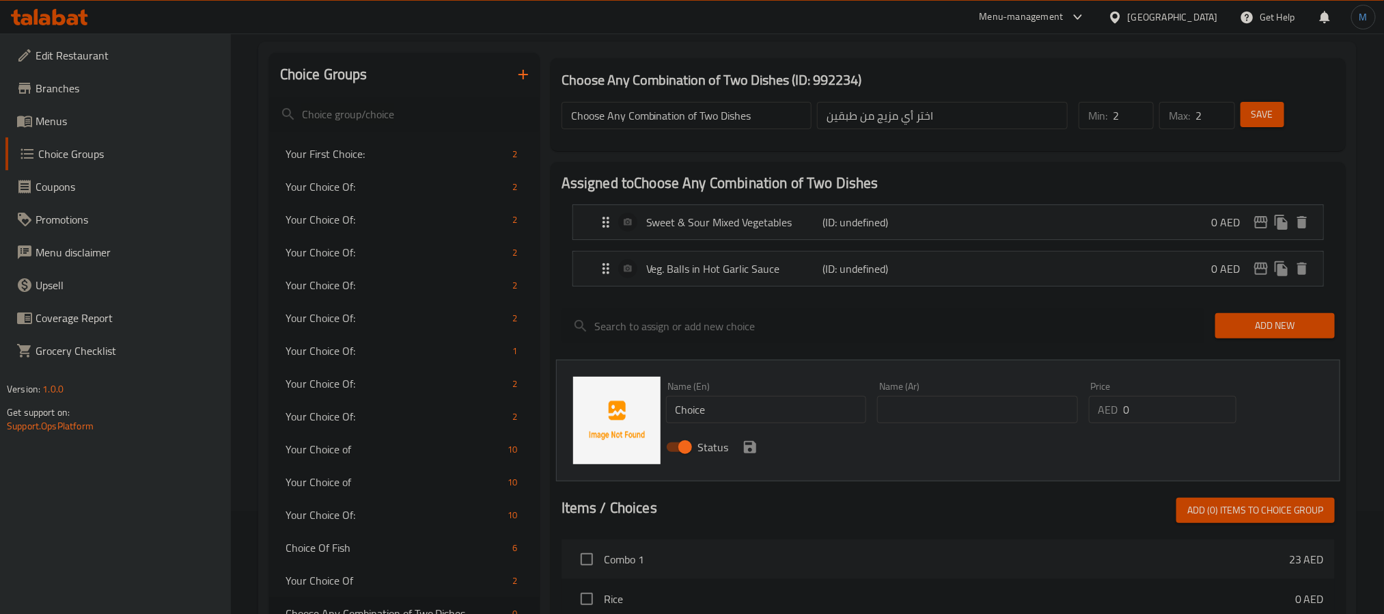
click at [745, 402] on input "Choice" at bounding box center [766, 409] width 201 height 27
paste input "Veg. balls in mild garlic sau"
type input "Veg. Balls in Mild Garlic Sauce"
click at [933, 394] on div "Name (Ar) Name (Ar)" at bounding box center [977, 402] width 201 height 42
click at [933, 396] on div "Name (Ar) Name (Ar)" at bounding box center [977, 402] width 201 height 42
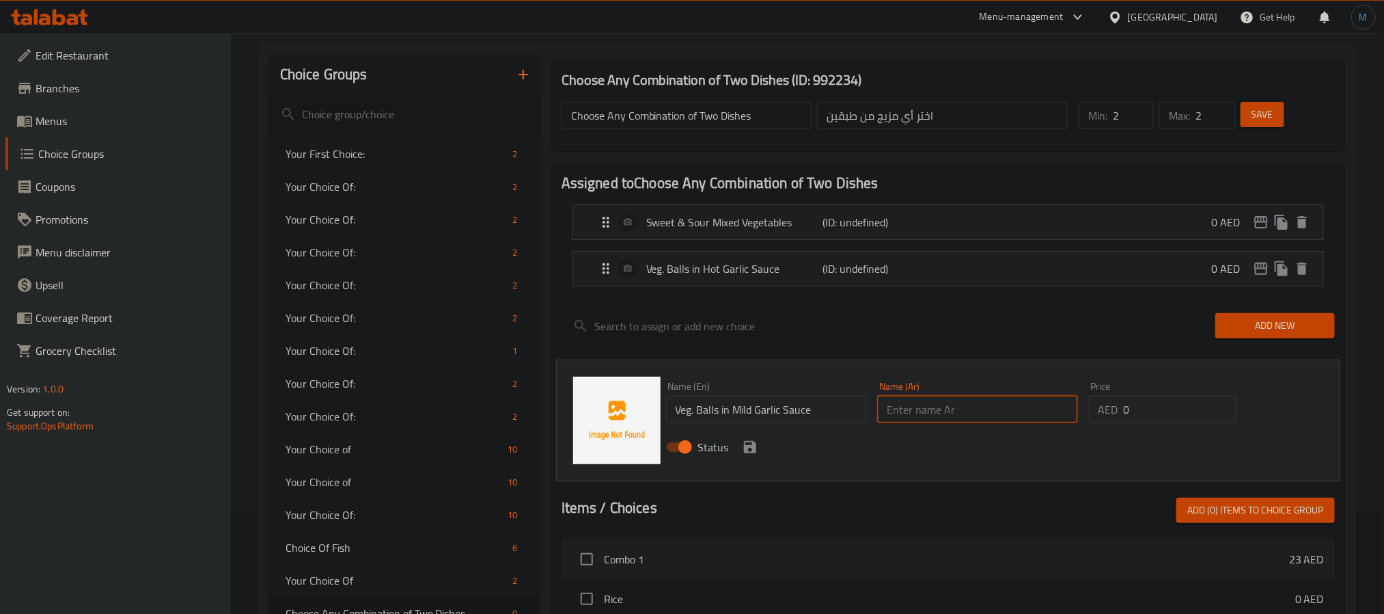
click at [933, 398] on input "text" at bounding box center [977, 409] width 201 height 27
paste input "كرات الخضار بصلصة الثوم الخفيفة"
type input "كرات الخضار بصلصة الثوم الخفيفة"
click at [752, 439] on icon "save" at bounding box center [750, 447] width 16 height 16
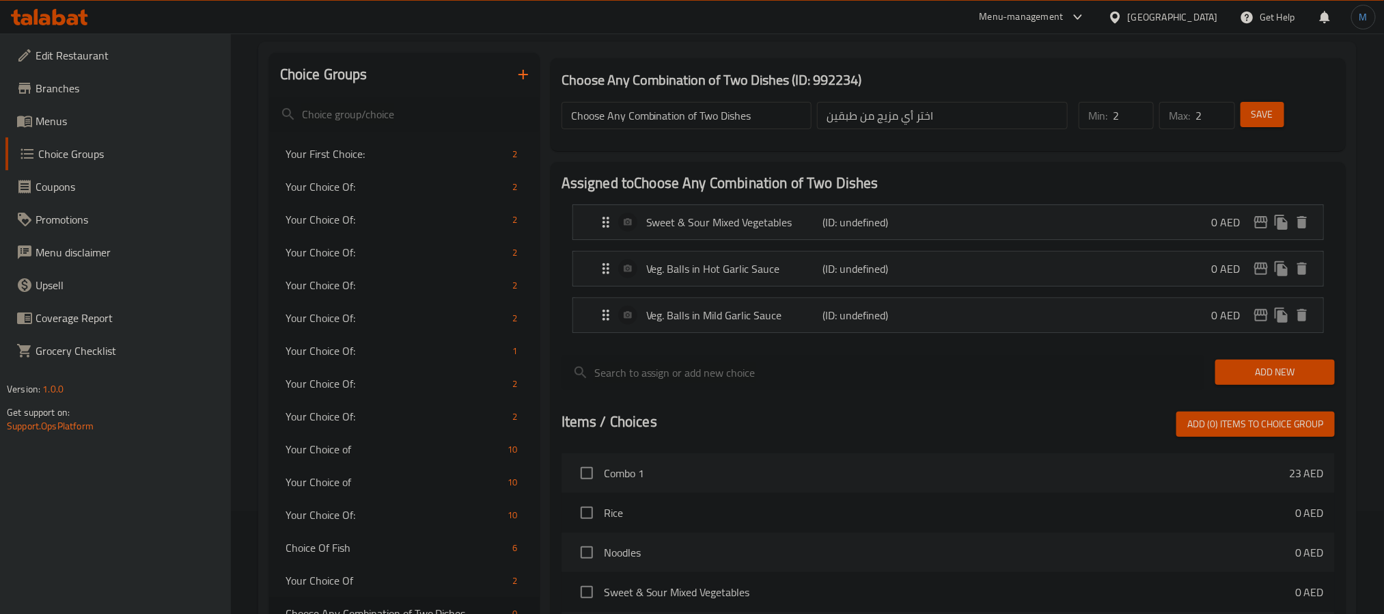
click at [1263, 363] on span "Add New" at bounding box center [1275, 371] width 98 height 17
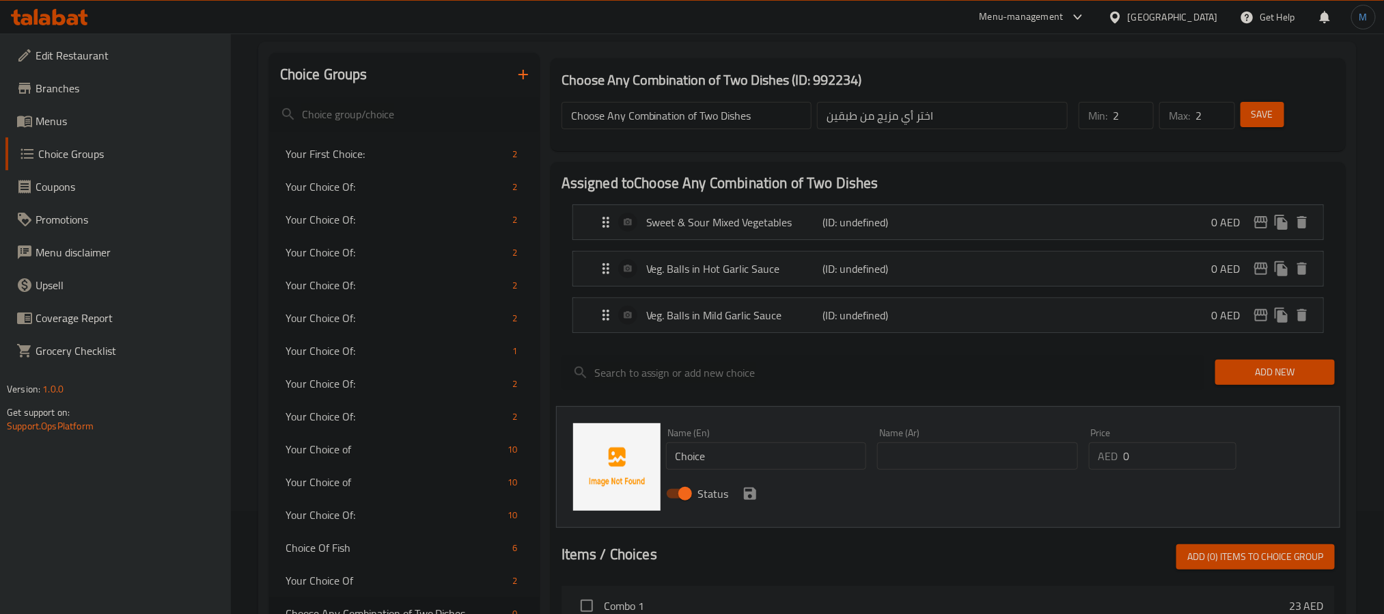
click at [814, 448] on input "Choice" at bounding box center [766, 455] width 201 height 27
paste input "Veg. balls in black pepper sau"
type input "veg. Balls in Black Pepper Sauce"
click at [937, 433] on div "Name (Ar) Name (Ar)" at bounding box center [977, 449] width 201 height 42
click at [937, 455] on input "text" at bounding box center [977, 455] width 201 height 27
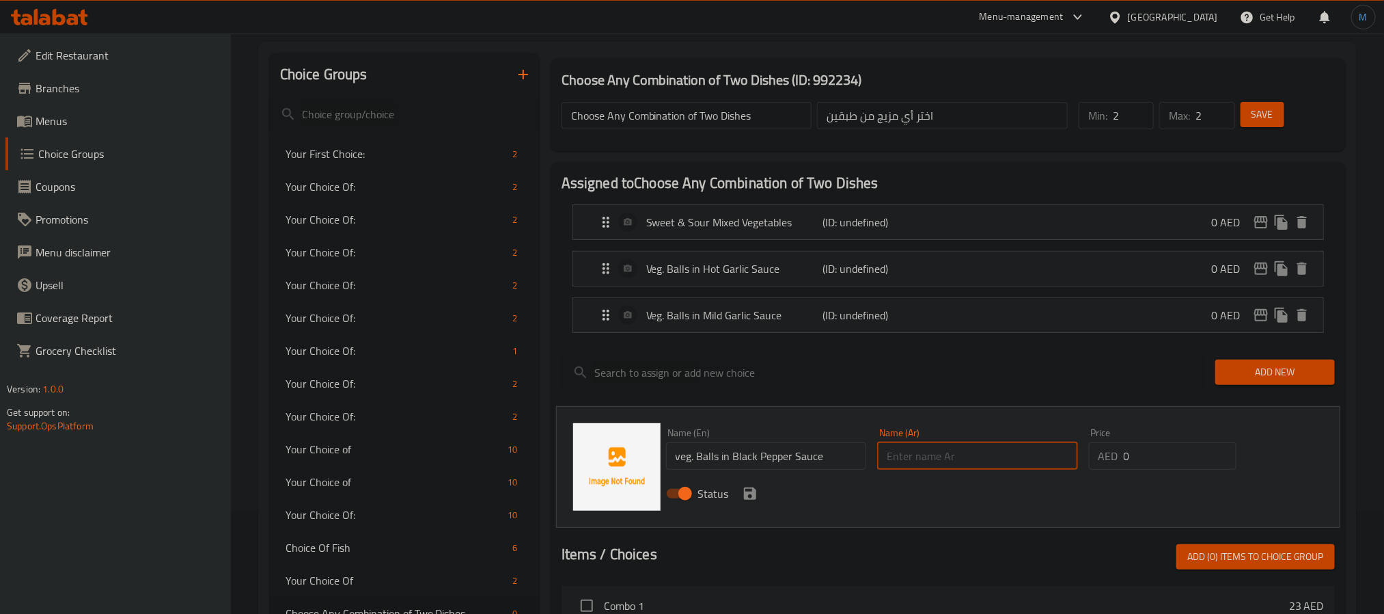
paste input "كرات الخضار بصلصة الفلفل الأسود"
type input "كرات الخضار بصلصة الفلفل الأسود"
click at [755, 482] on div "Status" at bounding box center [978, 493] width 635 height 37
click at [749, 486] on icon "save" at bounding box center [750, 493] width 16 height 16
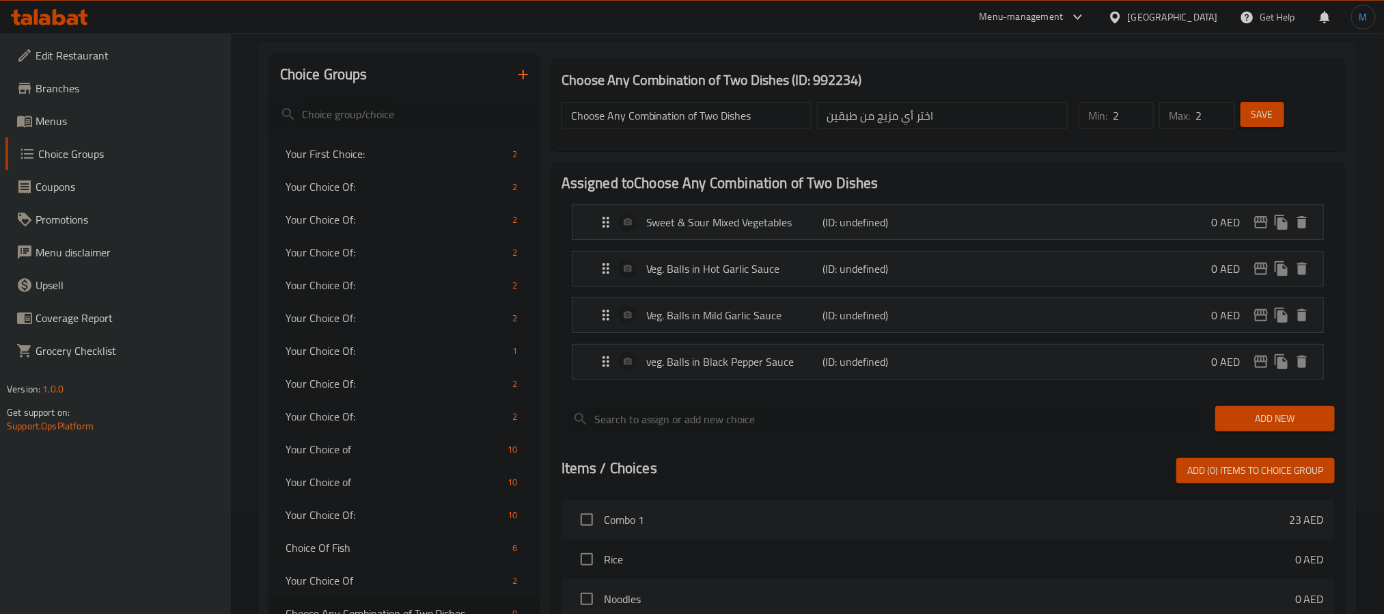
click at [1259, 421] on span "Add New" at bounding box center [1275, 418] width 98 height 17
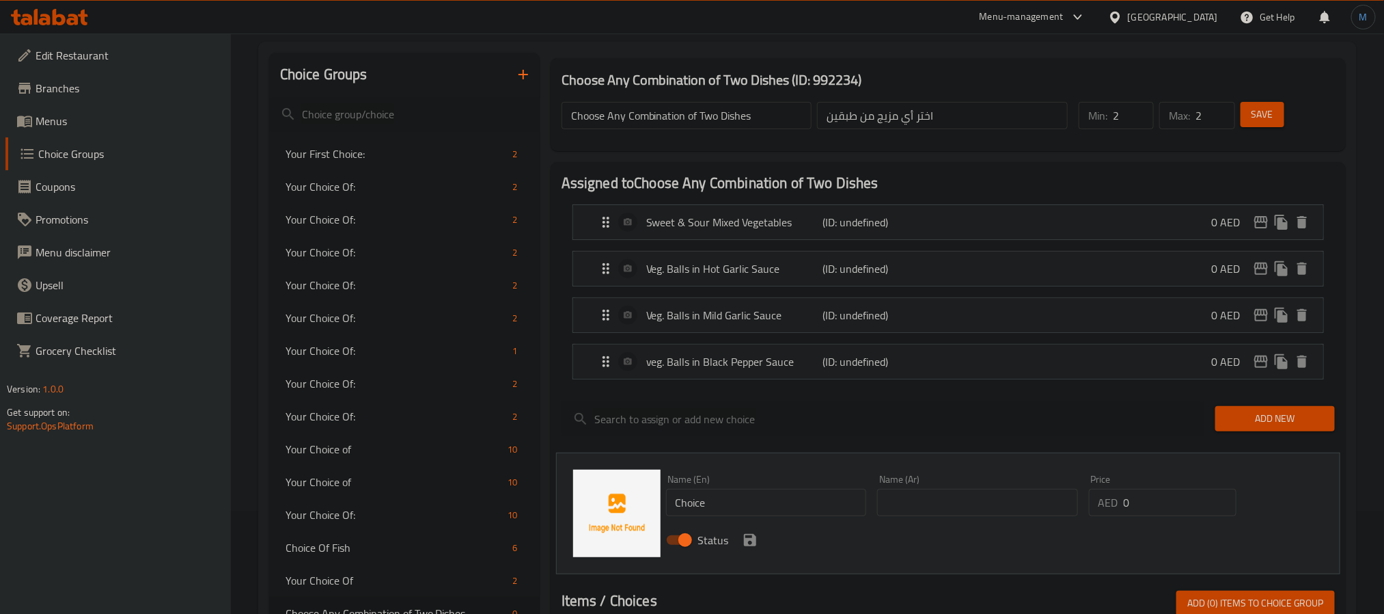
click at [714, 500] on input "Choice" at bounding box center [766, 502] width 201 height 27
paste input "Mixed vegetable chill"
type input "Mixed Vegetable Chilli"
click at [914, 494] on input "text" at bounding box center [977, 502] width 201 height 27
paste input "مزيج الخضار والفلفل الحار"
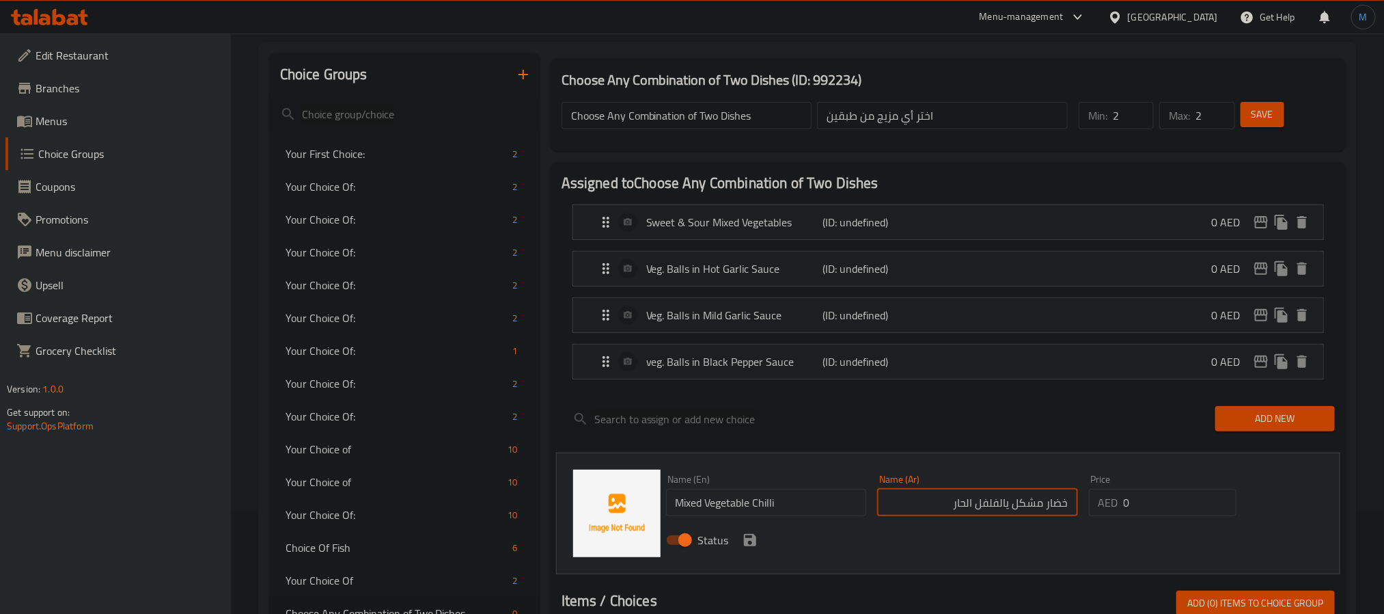
click at [1008, 508] on input "خضار مشكل يالفلفل الحار" at bounding box center [977, 502] width 201 height 27
type input "خضار مشكل بالفلفل الحار"
click at [749, 545] on icon "save" at bounding box center [750, 540] width 16 height 16
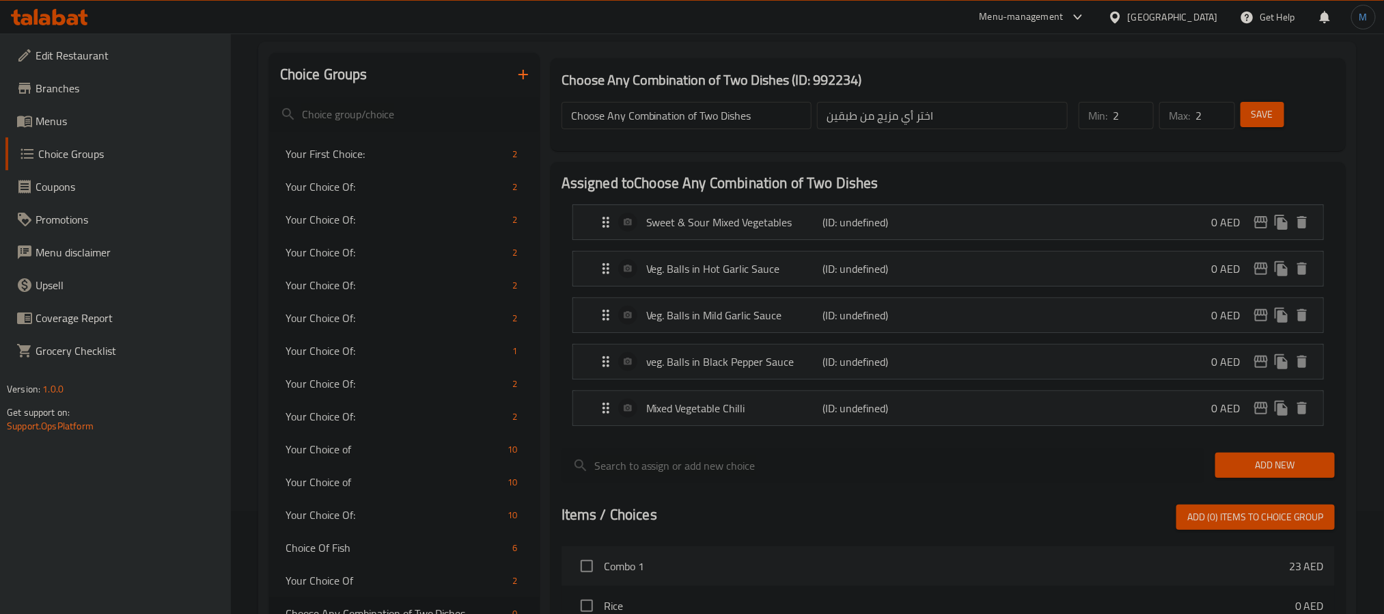
click at [1275, 468] on span "Add New" at bounding box center [1275, 464] width 98 height 17
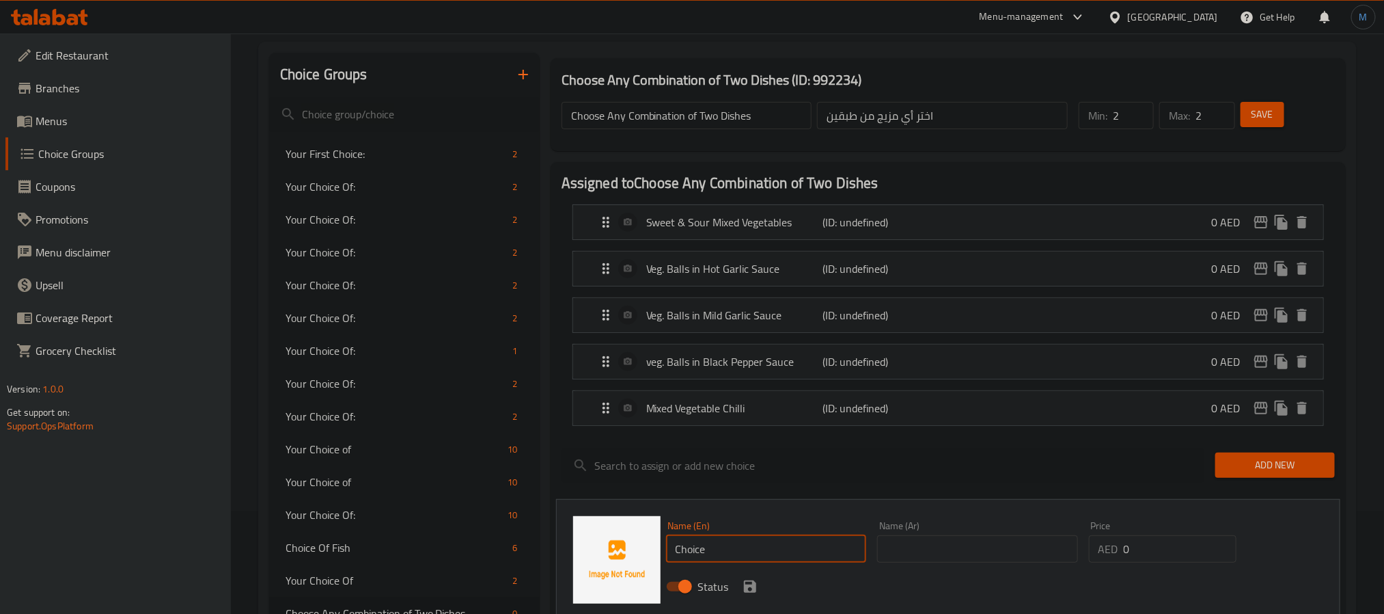
click at [756, 544] on input "Choice" at bounding box center [766, 548] width 201 height 27
paste input "Vegetable balls in manchurian sau"
type input "Vegetable Balls in [GEOGRAPHIC_DATA] Sauce"
click at [925, 541] on input "text" at bounding box center [977, 548] width 201 height 27
paste input "كرات الخضار في صلصة منشوريا"
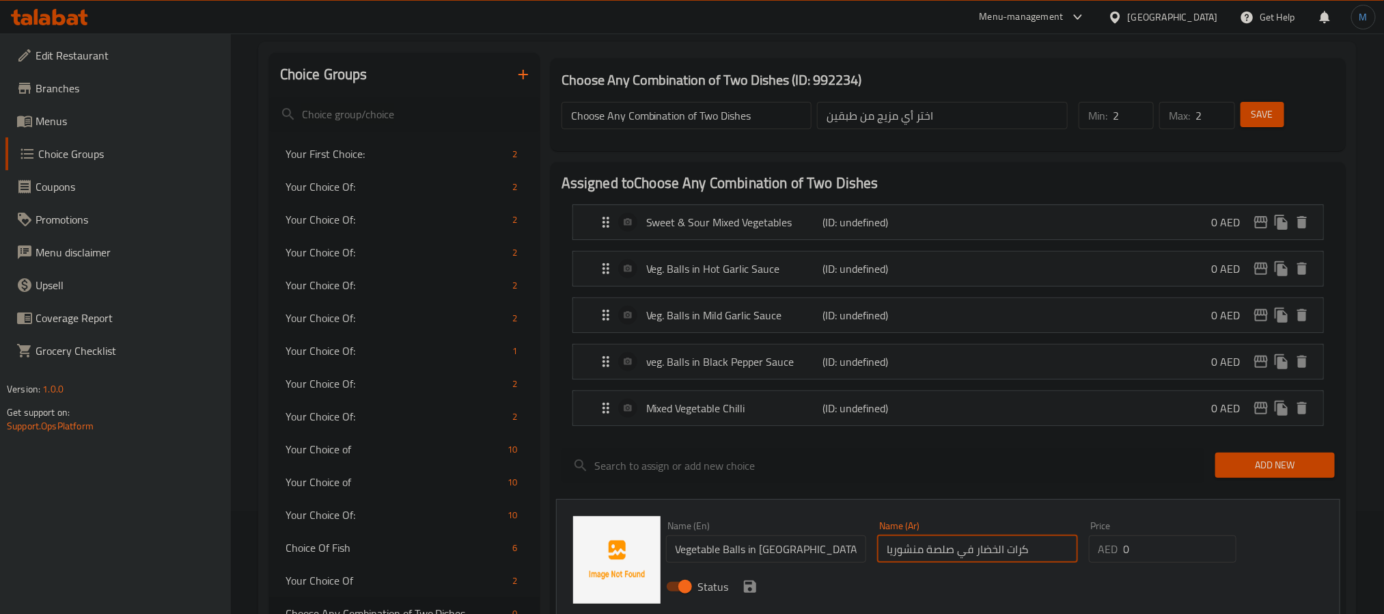
type input "كرات الخضار في صلصة منشوريا"
click at [752, 592] on icon "save" at bounding box center [750, 586] width 12 height 12
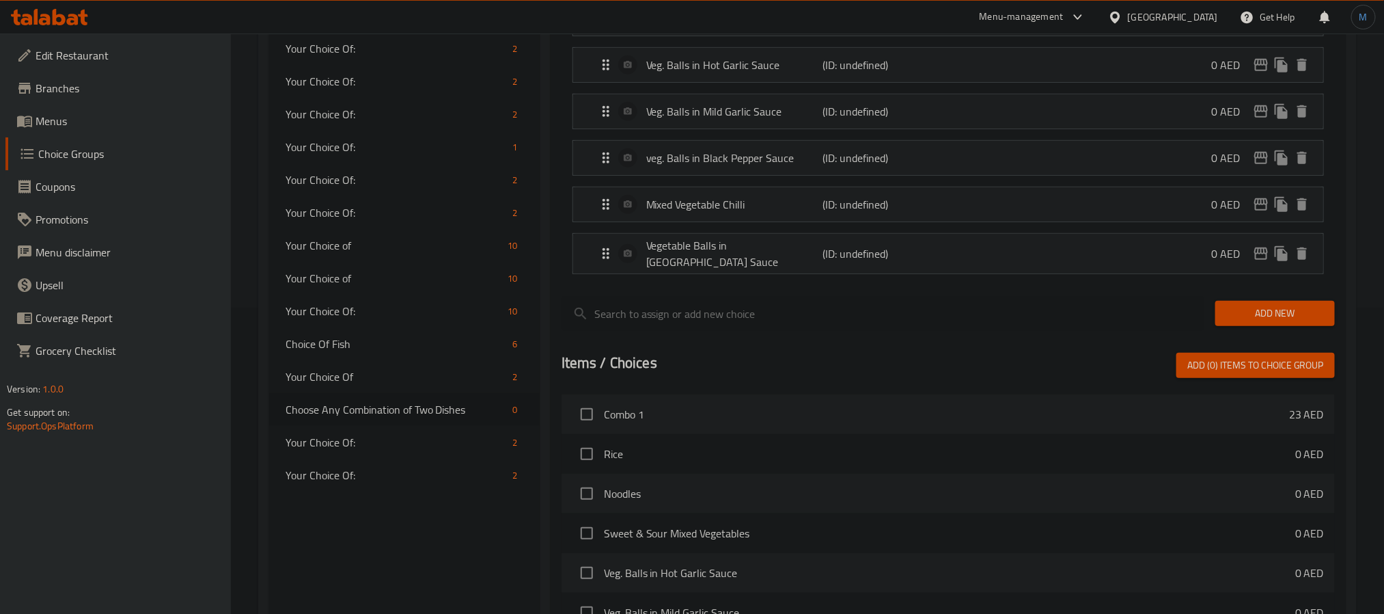
scroll to position [307, 0]
click at [1245, 318] on button "Add New" at bounding box center [1276, 311] width 120 height 25
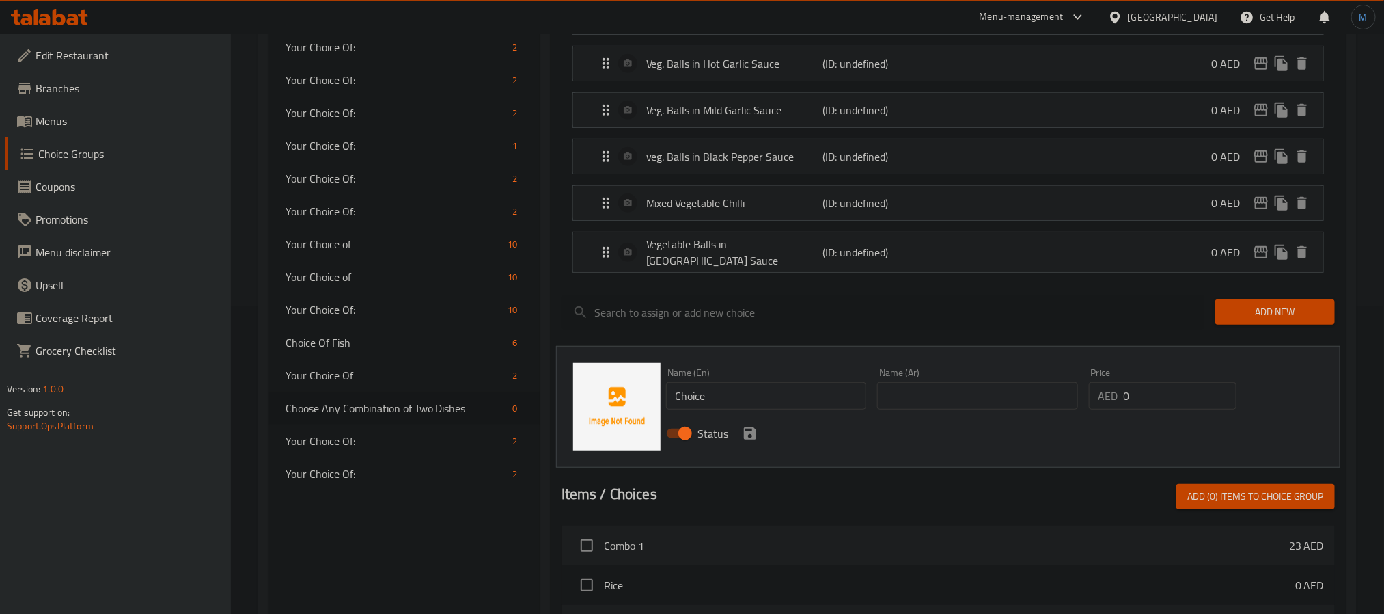
click at [817, 400] on input "Choice" at bounding box center [766, 395] width 201 height 27
paste input "Vegetable balls szechuan"
type input "Vegetable Balls Szechuan"
click at [952, 384] on input "text" at bounding box center [977, 395] width 201 height 27
paste input "كرات الخضار سيشوان"
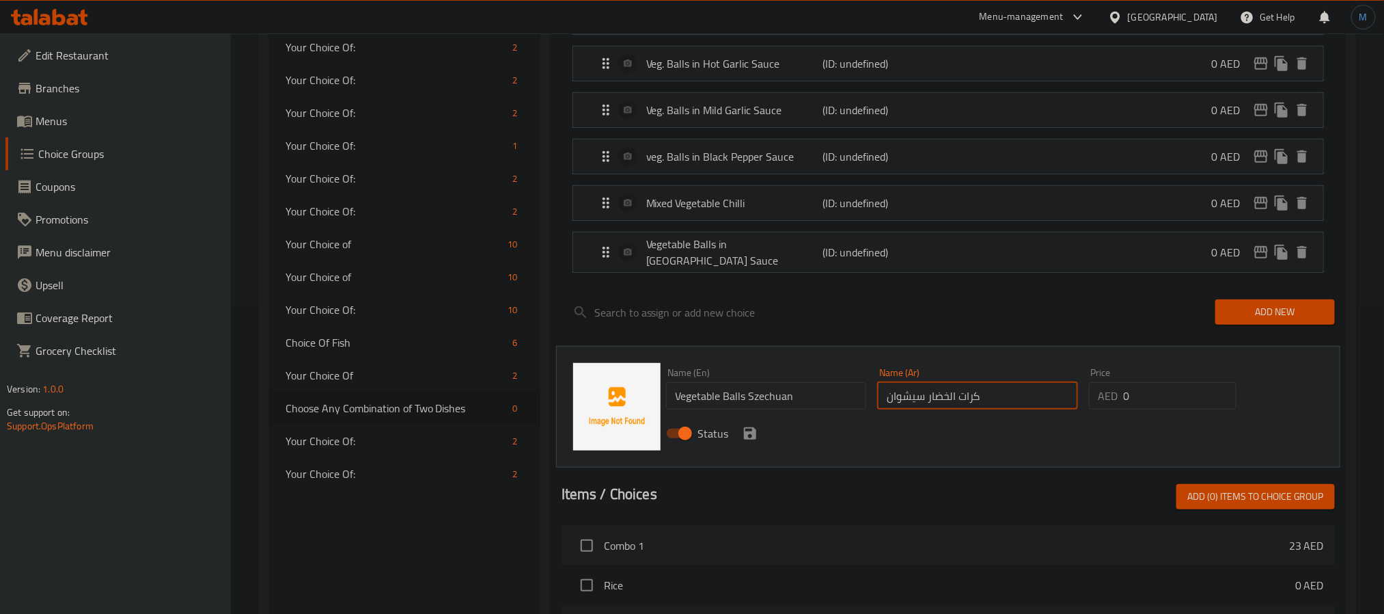
type input "كرات الخضار سيشوان"
click at [752, 427] on icon "save" at bounding box center [750, 433] width 12 height 12
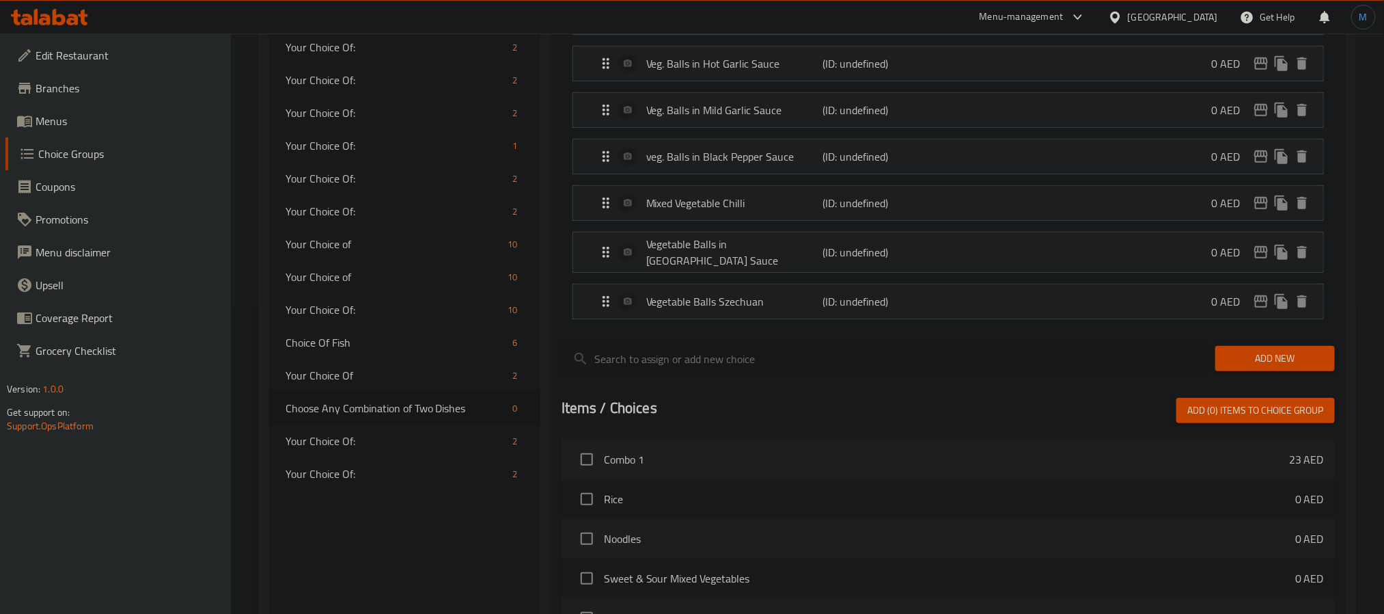
click at [1226, 343] on div "Add New" at bounding box center [1275, 358] width 131 height 46
click at [1239, 351] on span "Add New" at bounding box center [1275, 358] width 98 height 17
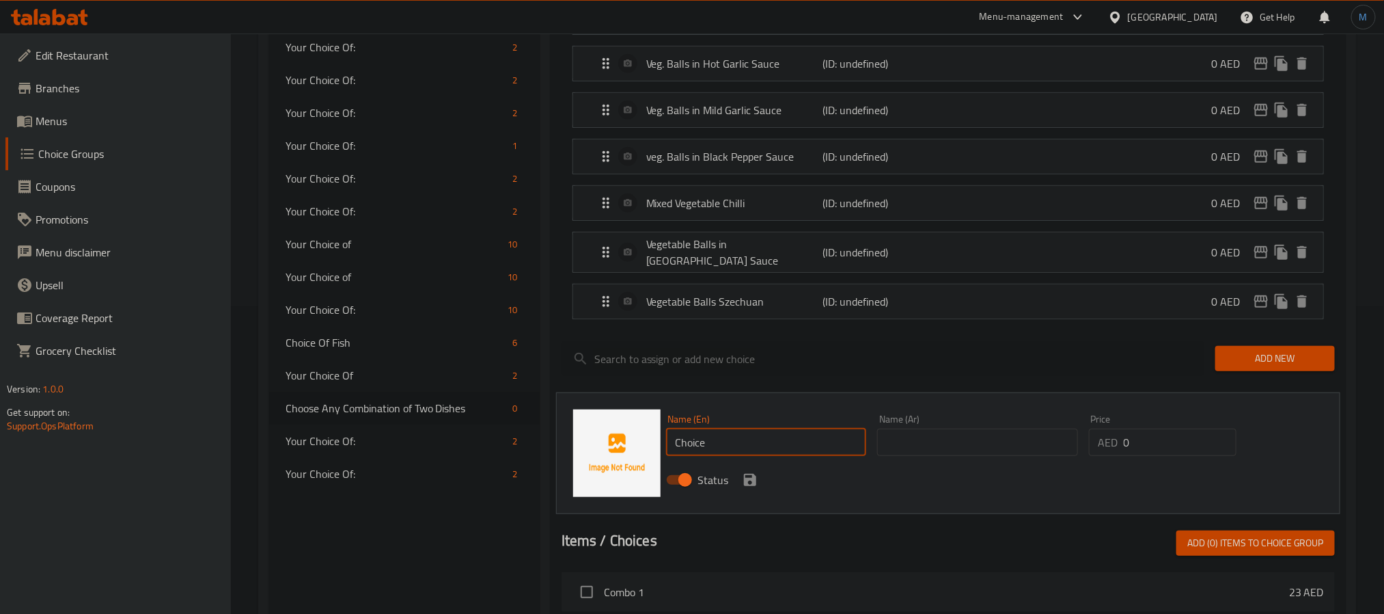
click at [778, 433] on input "Choice" at bounding box center [766, 441] width 201 height 27
paste input "Mixed vegetables with cashew nuts"
paste input "text"
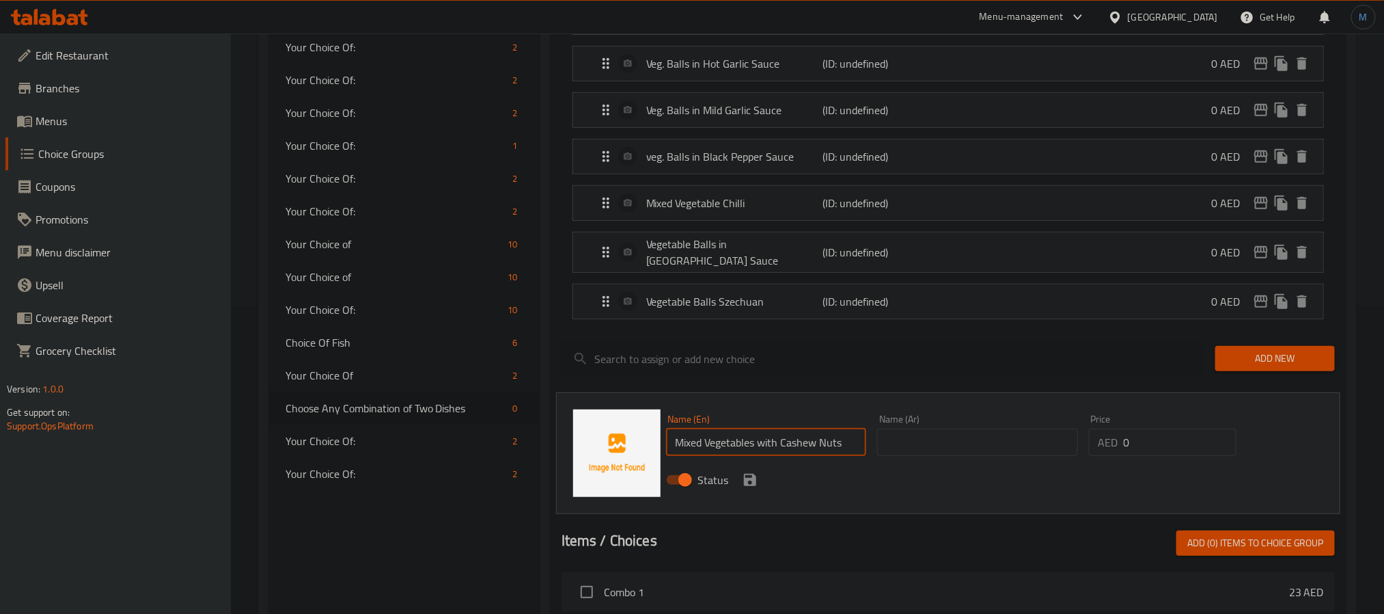
type input "Mixed Vegetables with Cashew Nuts"
click at [937, 441] on input "text" at bounding box center [977, 441] width 201 height 27
paste input "خضراوات مشكلة مع الكاجو"
type input "خضراوات مشكلة مع الكاجو"
click at [757, 482] on icon "save" at bounding box center [750, 479] width 16 height 16
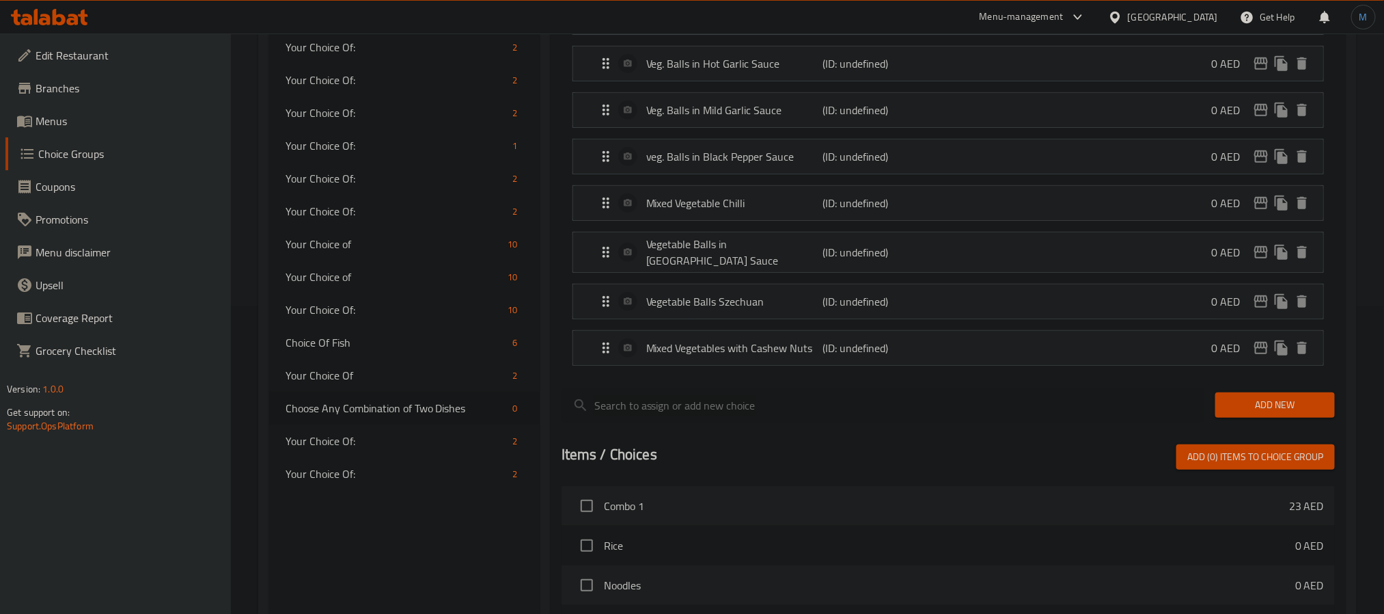
click at [1245, 396] on span "Add New" at bounding box center [1275, 404] width 98 height 17
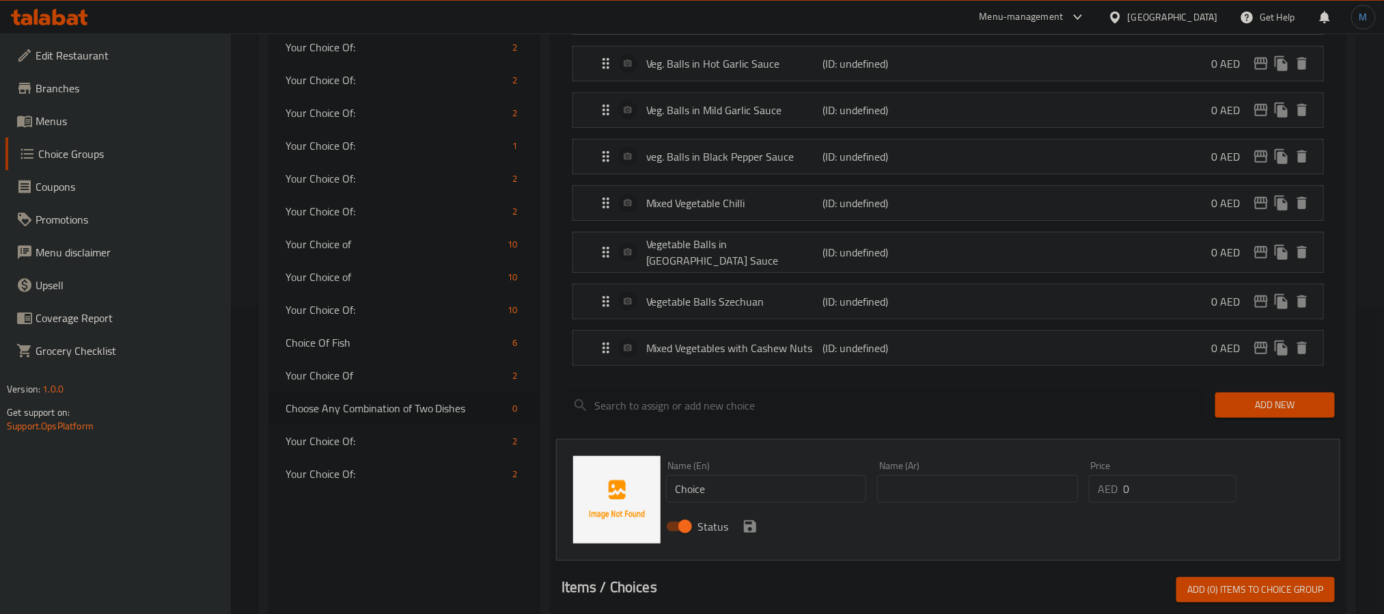
click at [771, 476] on input "Choice" at bounding box center [766, 488] width 201 height 27
paste input "Broccoli with mushroom & baby corn"
type input "Broccoli with Mushroom & Baby Corn"
click at [924, 500] on input "text" at bounding box center [977, 488] width 201 height 27
paste input "البروكلي مع الفطر والذرة الصغيرة"
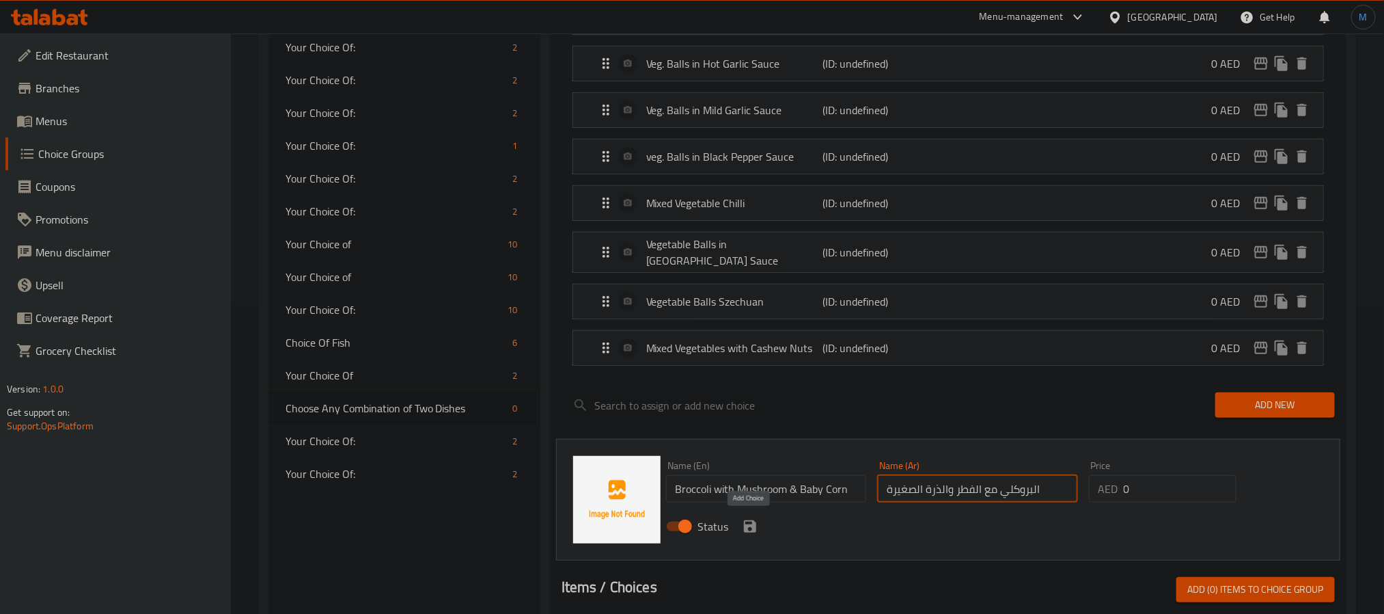
type input "البروكلي مع الفطر والذرة الصغيرة"
click at [752, 518] on icon "save" at bounding box center [750, 526] width 16 height 16
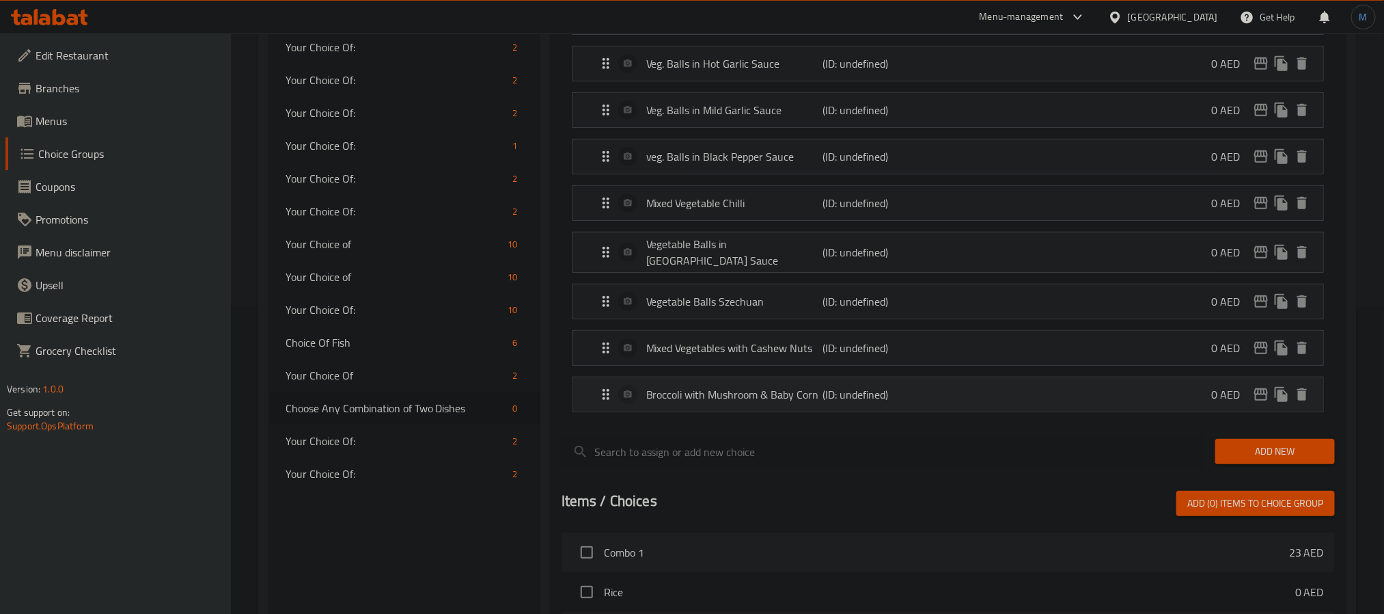
click at [972, 410] on div "Broccoli with Mushroom & Baby Corn (ID: undefined) 0 AED" at bounding box center [952, 394] width 709 height 34
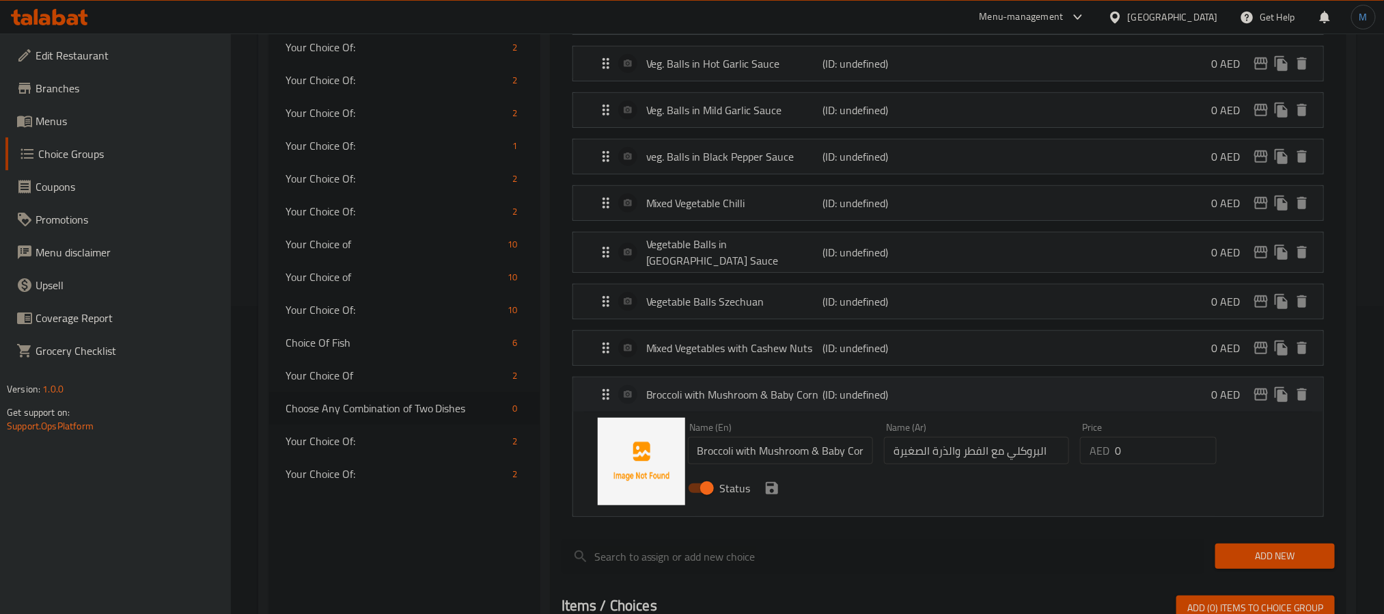
click at [972, 410] on div "Broccoli with Mushroom & Baby Corn (ID: undefined) 0 AED" at bounding box center [952, 394] width 709 height 34
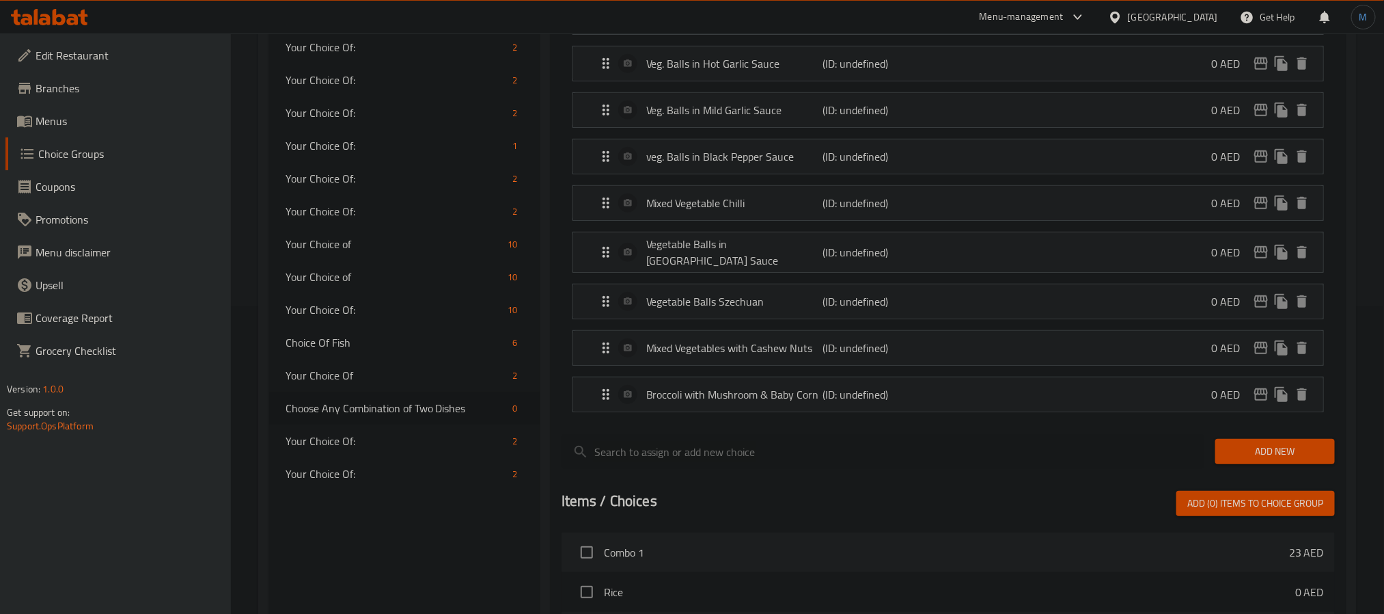
click at [1237, 452] on span "Add New" at bounding box center [1275, 451] width 98 height 17
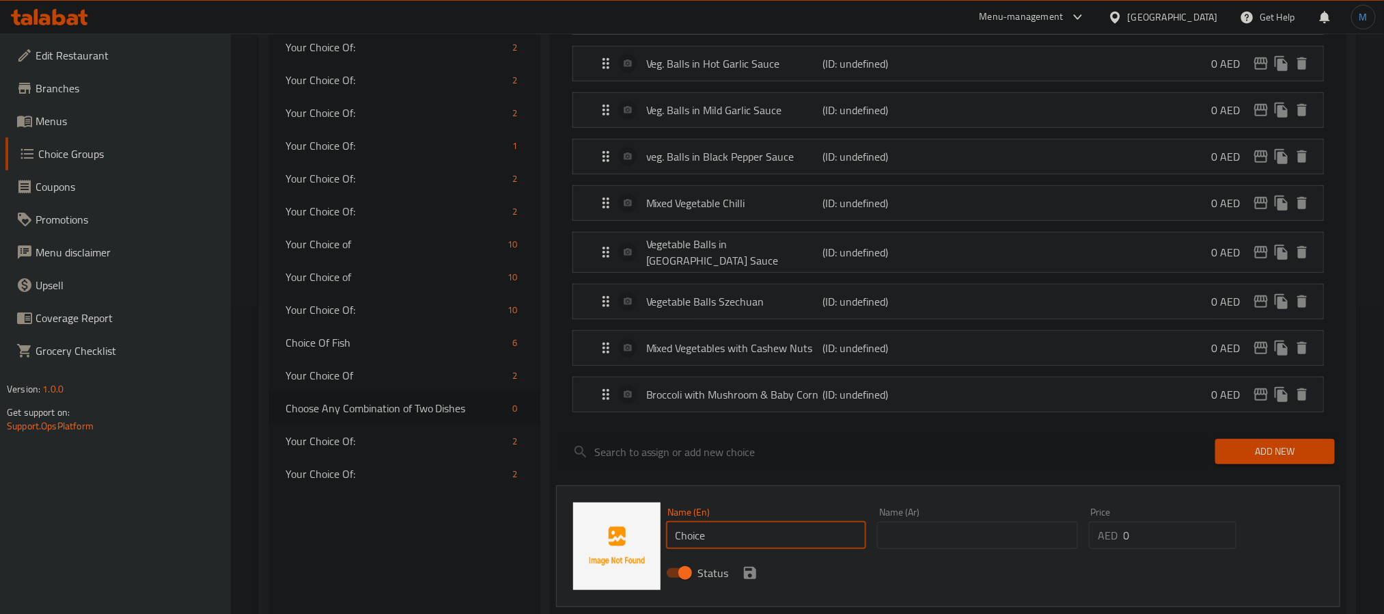
click at [810, 534] on input "Choice" at bounding box center [766, 534] width 201 height 27
paste input "Stir-fried mixed vegetables"
type input "Stir-Fried Mixed Vegetables"
click at [898, 527] on input "text" at bounding box center [977, 534] width 201 height 27
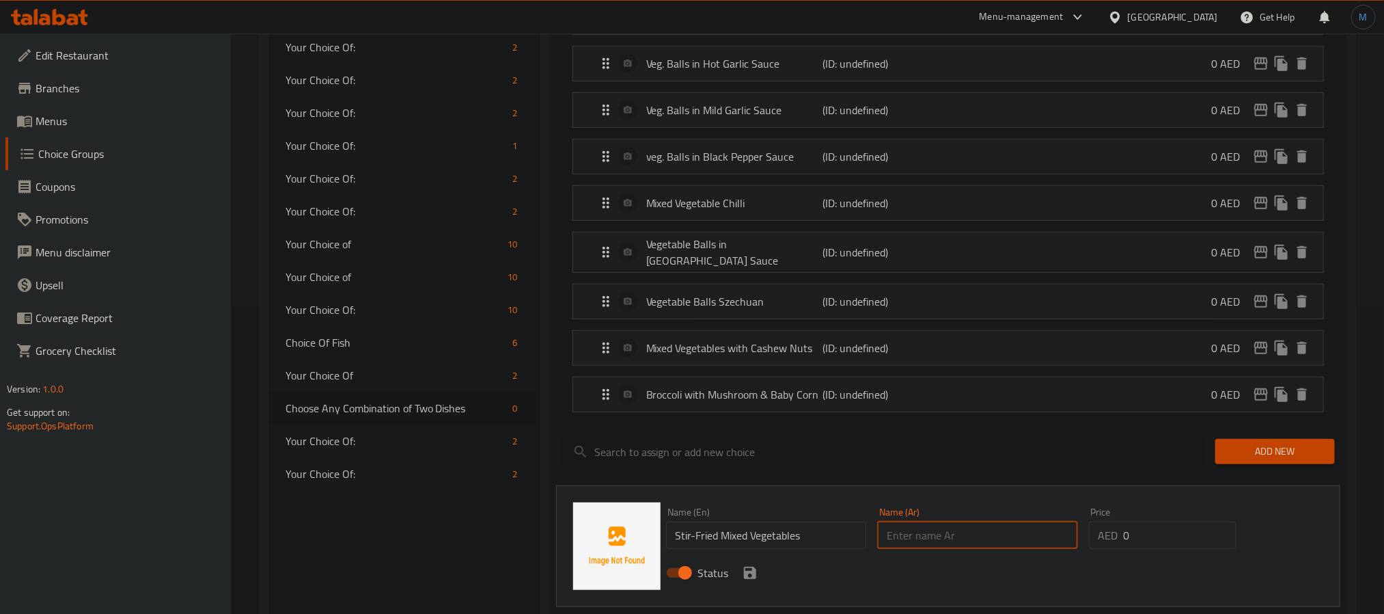
paste input "خضراوات مشكلة مقلية"
type input "خضراوات مشكلة مقلية"
drag, startPoint x: 746, startPoint y: 579, endPoint x: 829, endPoint y: 542, distance: 90.5
click at [746, 579] on icon "save" at bounding box center [750, 572] width 16 height 16
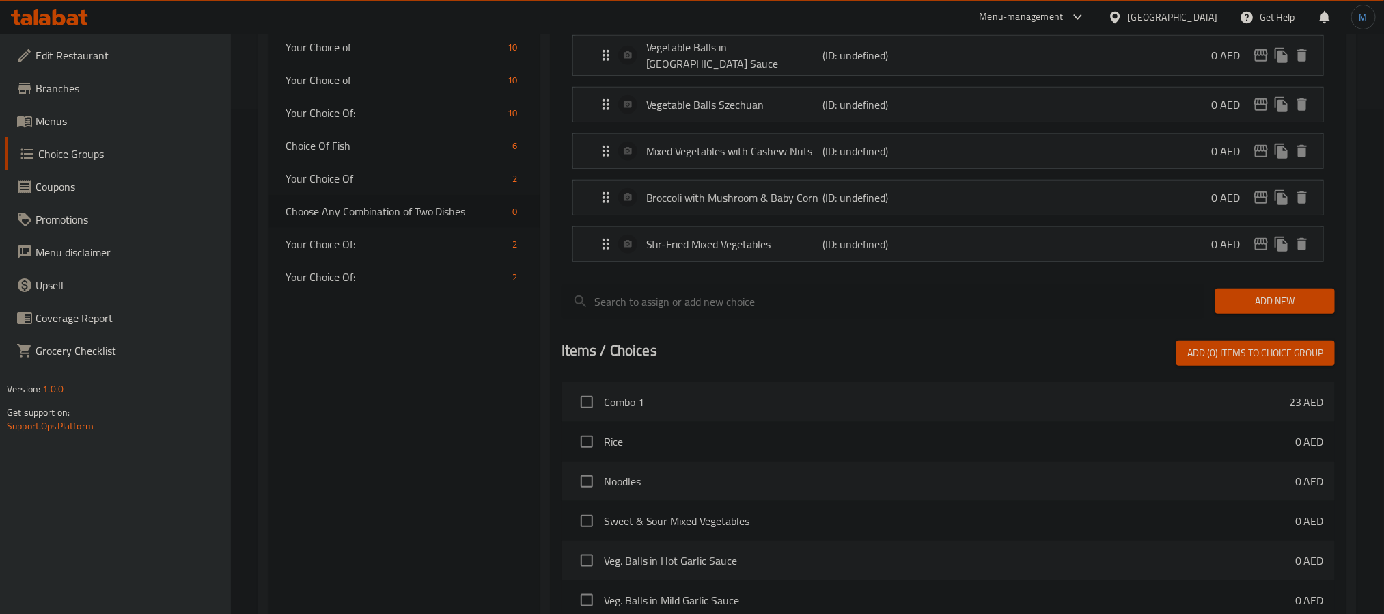
scroll to position [512, 0]
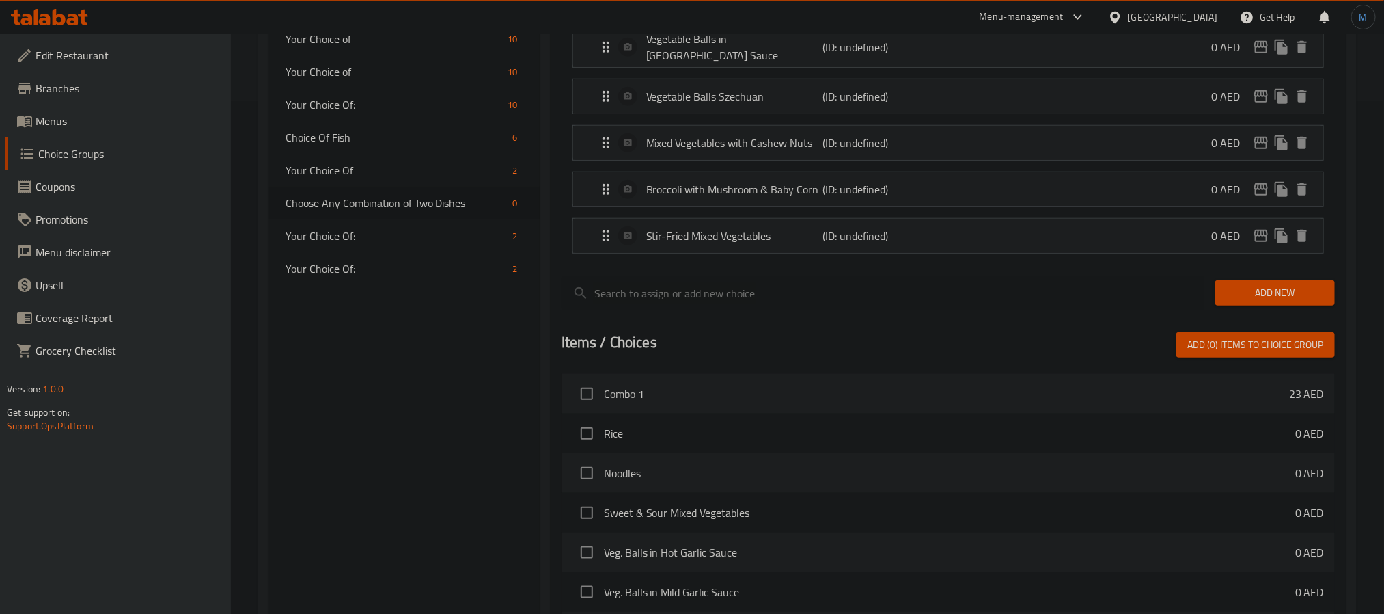
click at [1255, 299] on span "Add New" at bounding box center [1275, 292] width 98 height 17
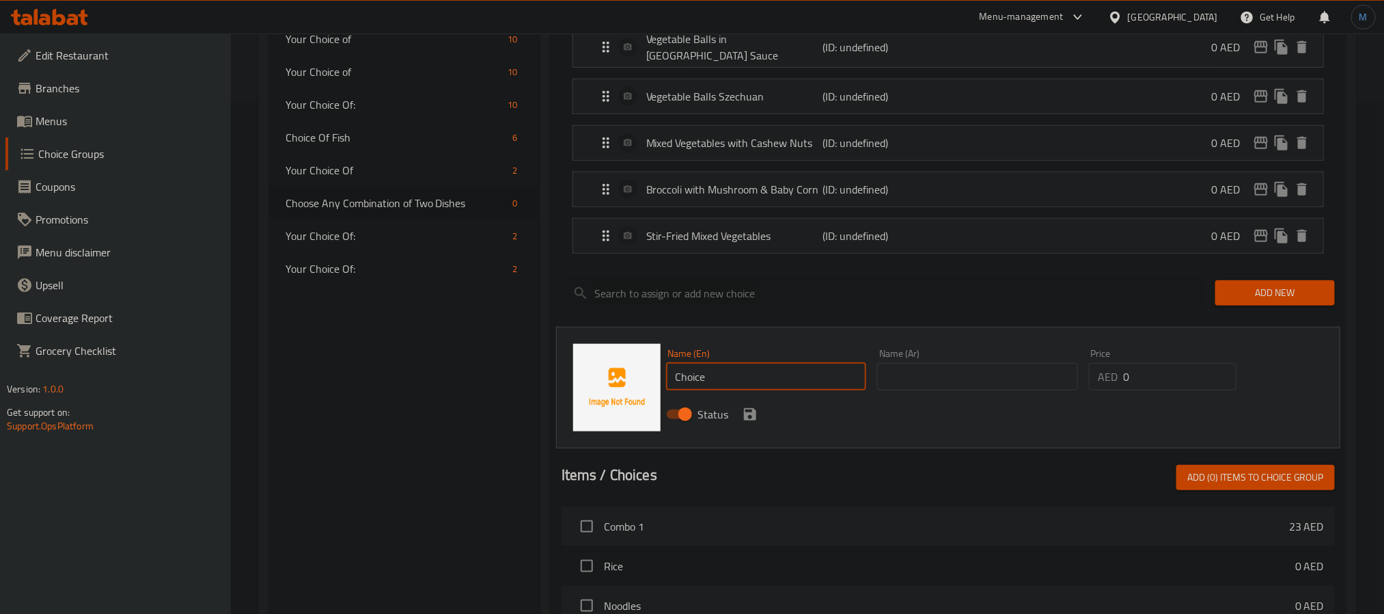
click at [804, 383] on input "Choice" at bounding box center [766, 376] width 201 height 27
paste input "Sweet & sour chicken"
type input "Sweet & Sour Chicken"
click at [946, 363] on input "text" at bounding box center [977, 376] width 201 height 27
paste input "دجاج حلو وحامض"
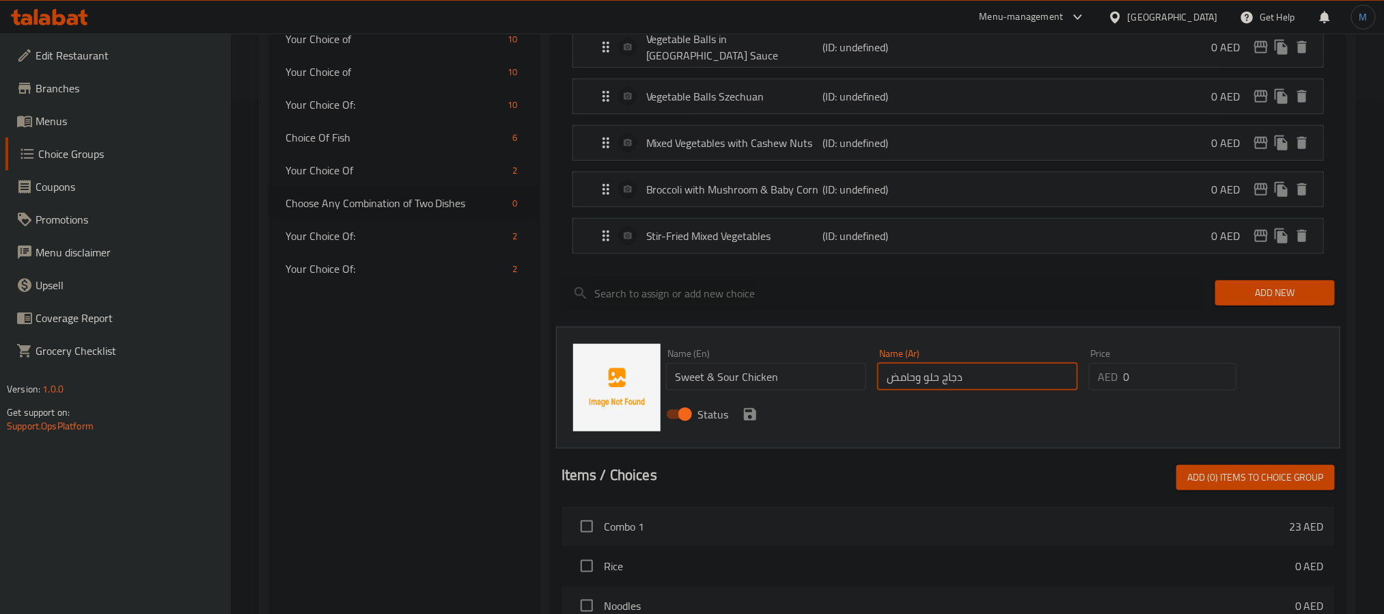
type input "دجاج حلو وحامض"
click at [744, 408] on icon "save" at bounding box center [750, 414] width 16 height 16
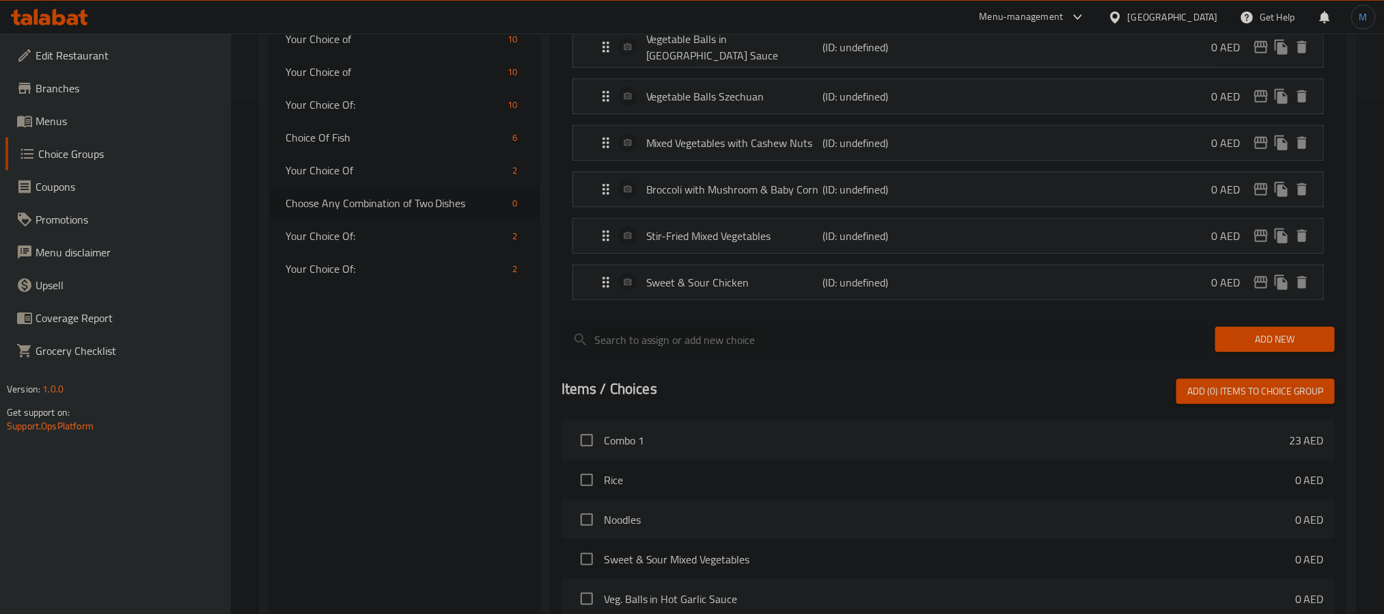
click at [1279, 339] on span "Add New" at bounding box center [1275, 339] width 98 height 17
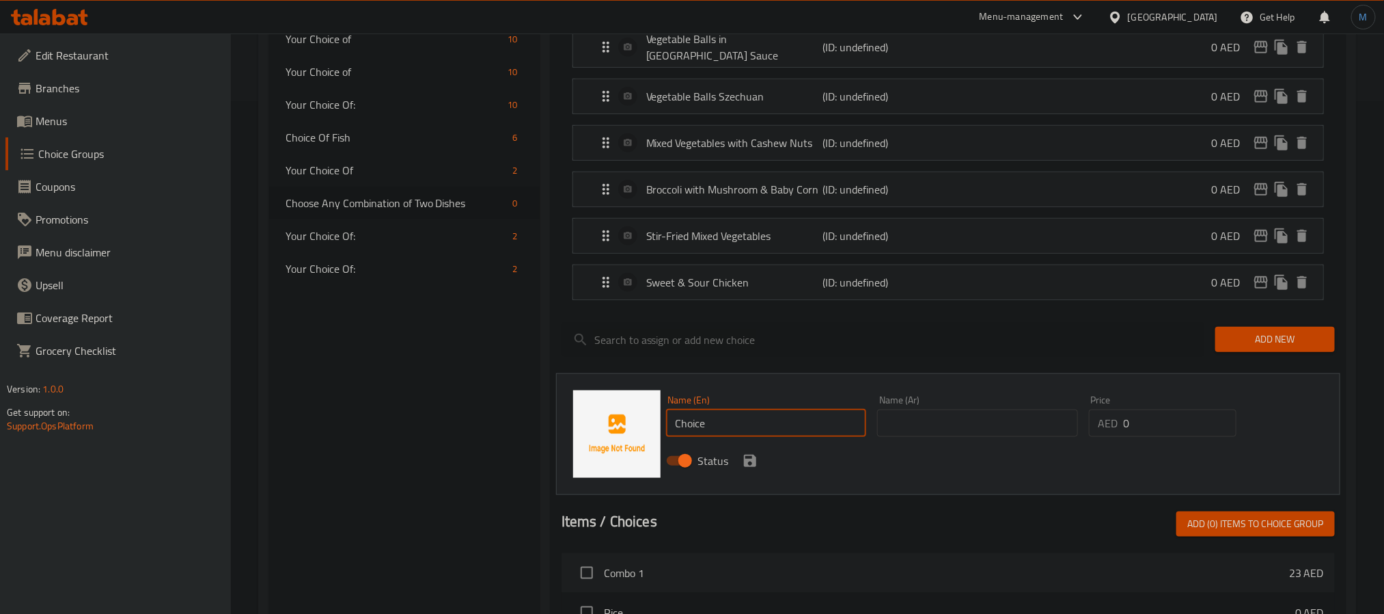
click at [787, 433] on input "Choice" at bounding box center [766, 422] width 201 height 27
paste input "icken kung pao"
type input "Chicken Kung Pao"
click at [877, 425] on input "text" at bounding box center [977, 422] width 201 height 27
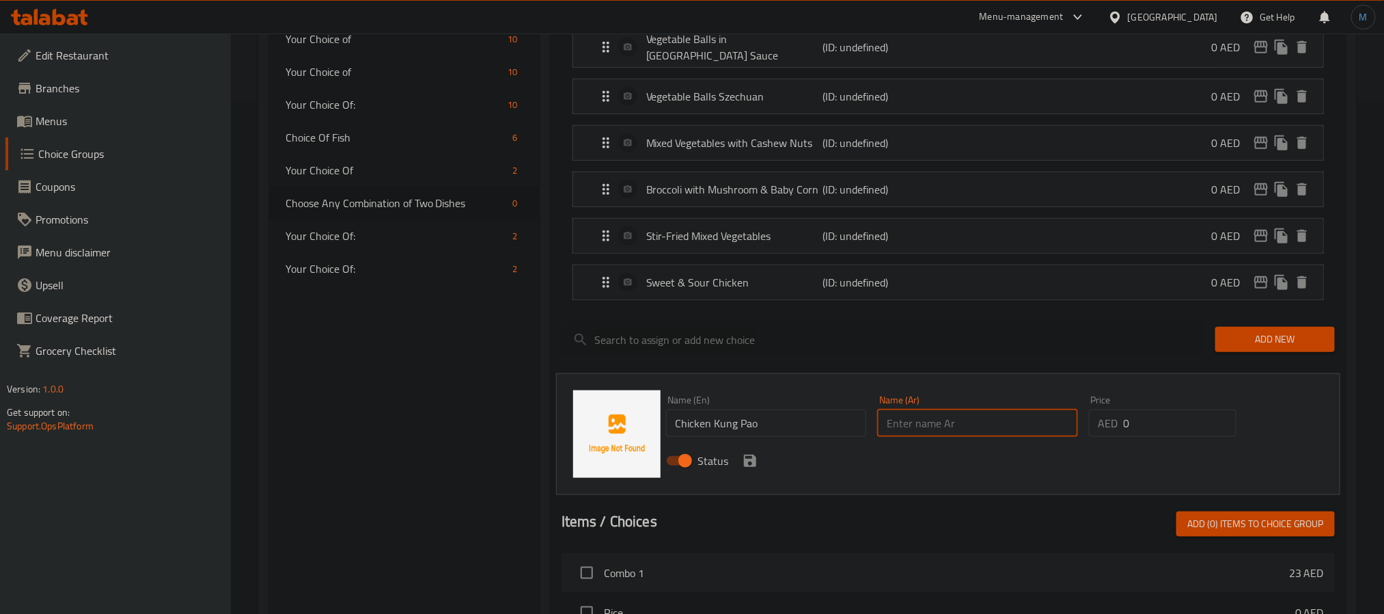
click at [877, 425] on input "text" at bounding box center [977, 422] width 201 height 27
paste input "دجاج كونغ باو"
type input "دجاج كونغ باو"
click at [736, 457] on div "Status" at bounding box center [978, 460] width 635 height 37
click at [749, 459] on icon "save" at bounding box center [750, 460] width 16 height 16
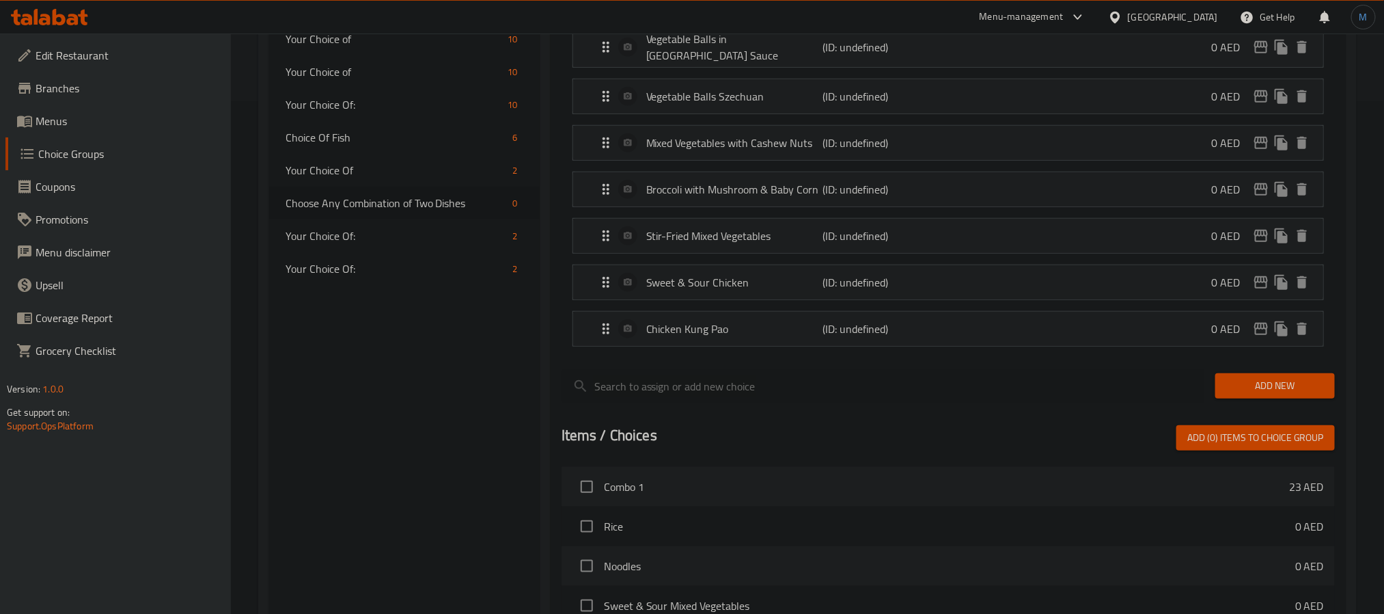
click at [1252, 374] on div "Add New" at bounding box center [1275, 386] width 131 height 46
click at [1257, 381] on span "Add New" at bounding box center [1275, 385] width 98 height 17
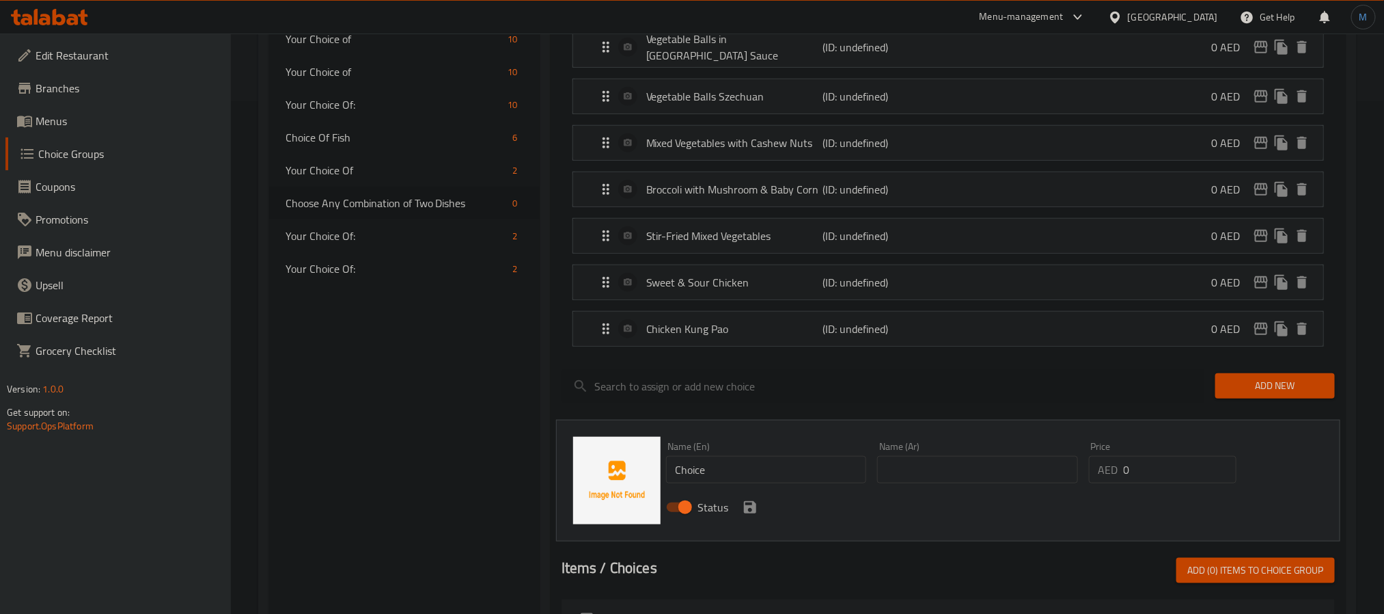
click at [799, 467] on input "Choice" at bounding box center [766, 469] width 201 height 27
paste input "icken manchurian sau"
type input "Chicken Manchurian Sauce"
drag, startPoint x: 905, startPoint y: 468, endPoint x: 888, endPoint y: 472, distance: 16.9
click at [905, 468] on input "text" at bounding box center [977, 469] width 201 height 27
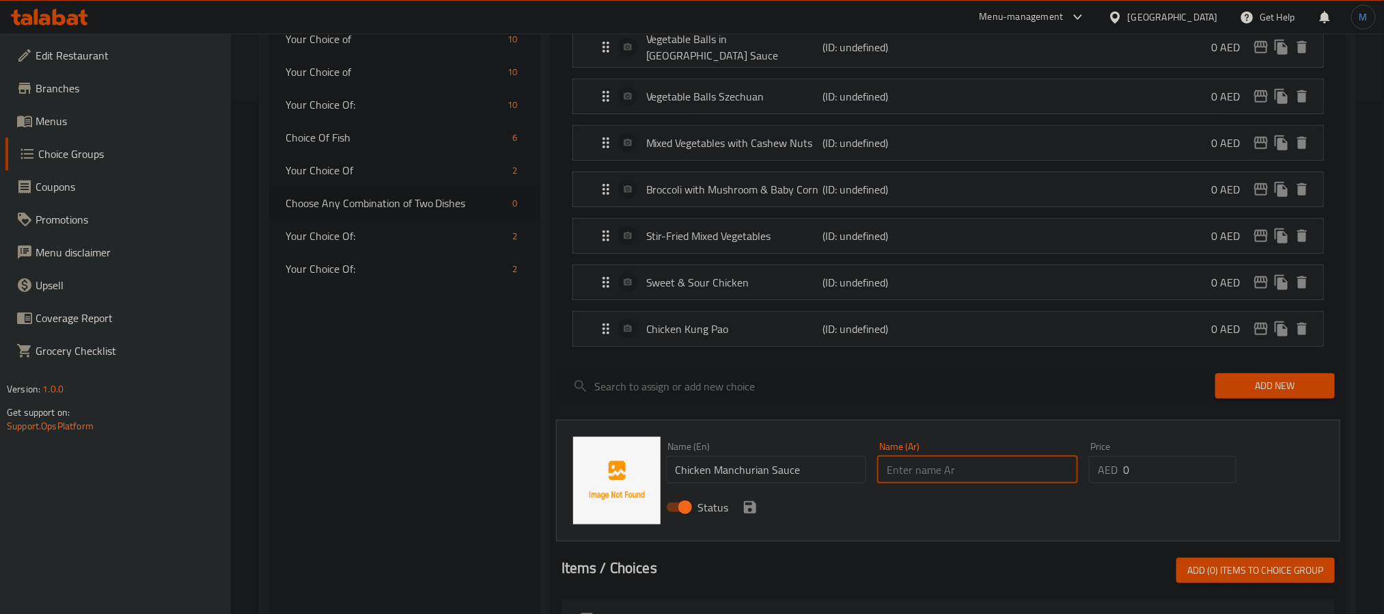
paste input "صلصة دجاج منشوريا"
type input "صلصة دجاج منشوريا"
click at [758, 502] on div "Status" at bounding box center [978, 507] width 635 height 37
click at [753, 506] on icon "save" at bounding box center [750, 507] width 12 height 12
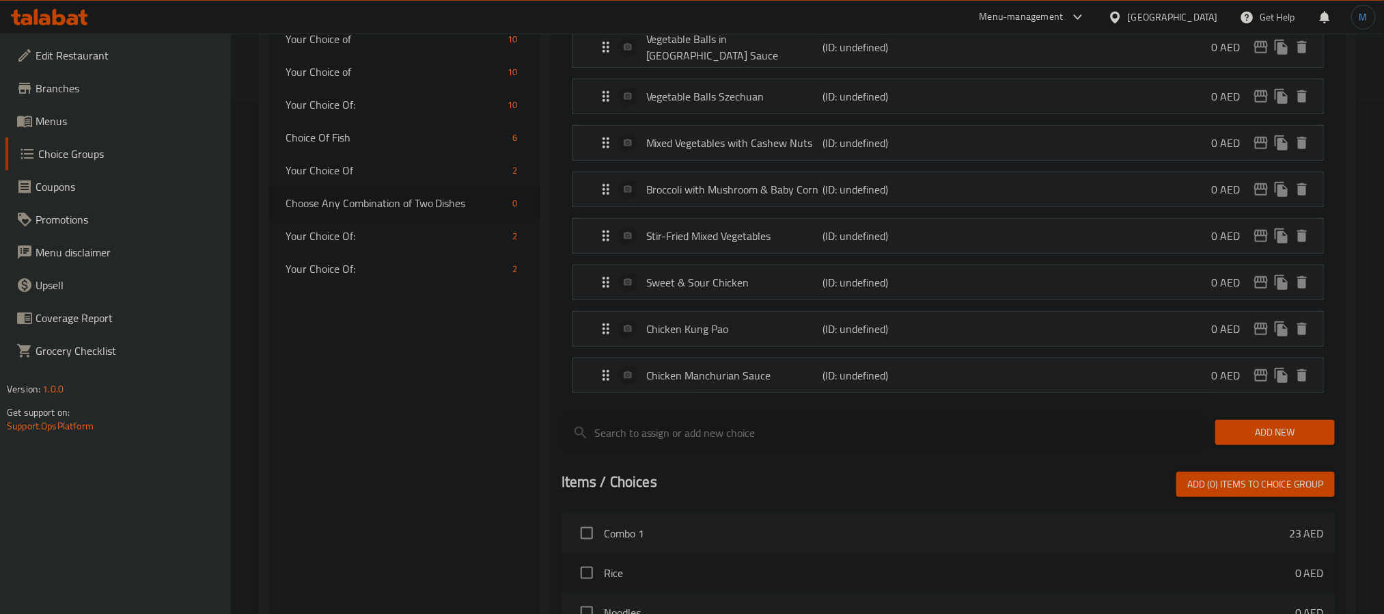
click at [1310, 439] on span "Add New" at bounding box center [1275, 432] width 98 height 17
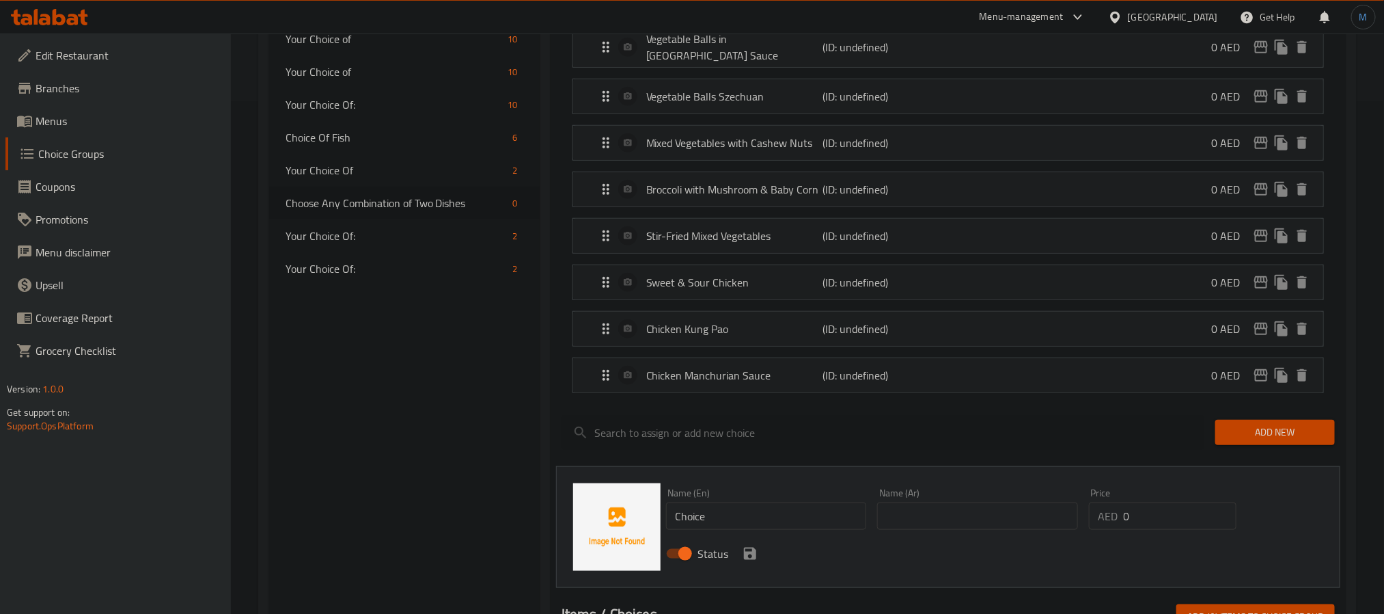
click at [753, 509] on input "Choice" at bounding box center [766, 515] width 201 height 27
paste input "icken szechuan"
type input "Chicken Szechuan"
click at [915, 515] on input "text" at bounding box center [977, 515] width 201 height 27
paste input "دجاج سيشوان"
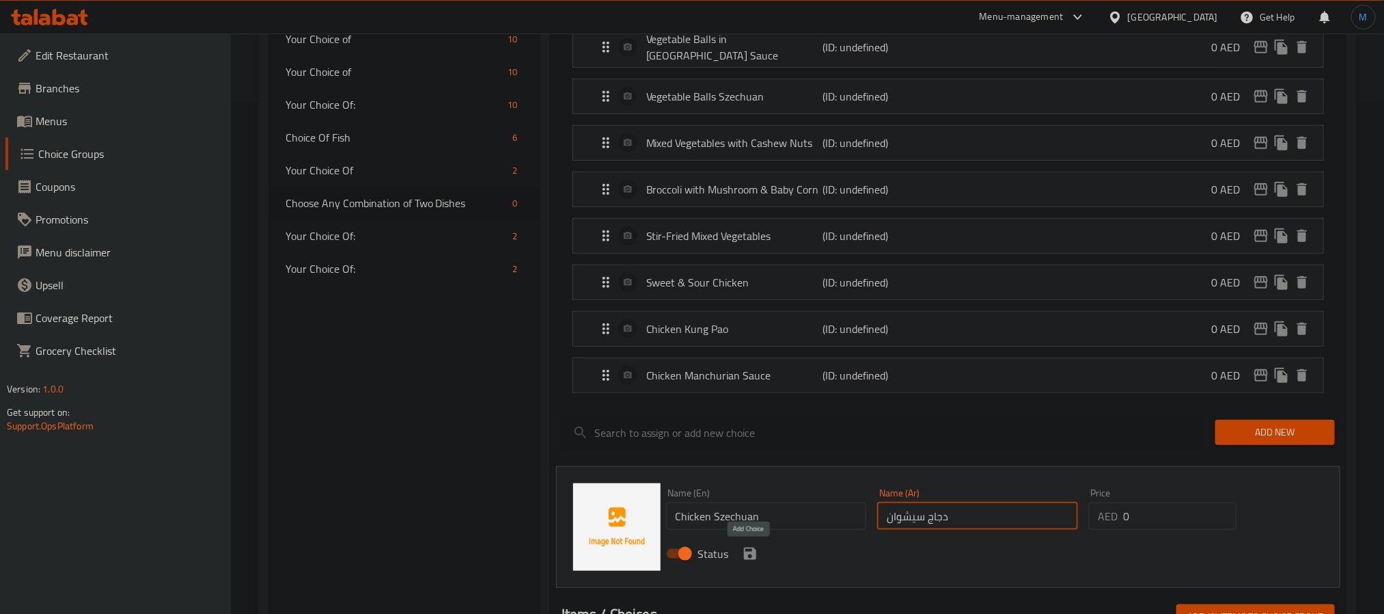
type input "دجاج سيشوان"
click at [744, 550] on icon "save" at bounding box center [750, 553] width 12 height 12
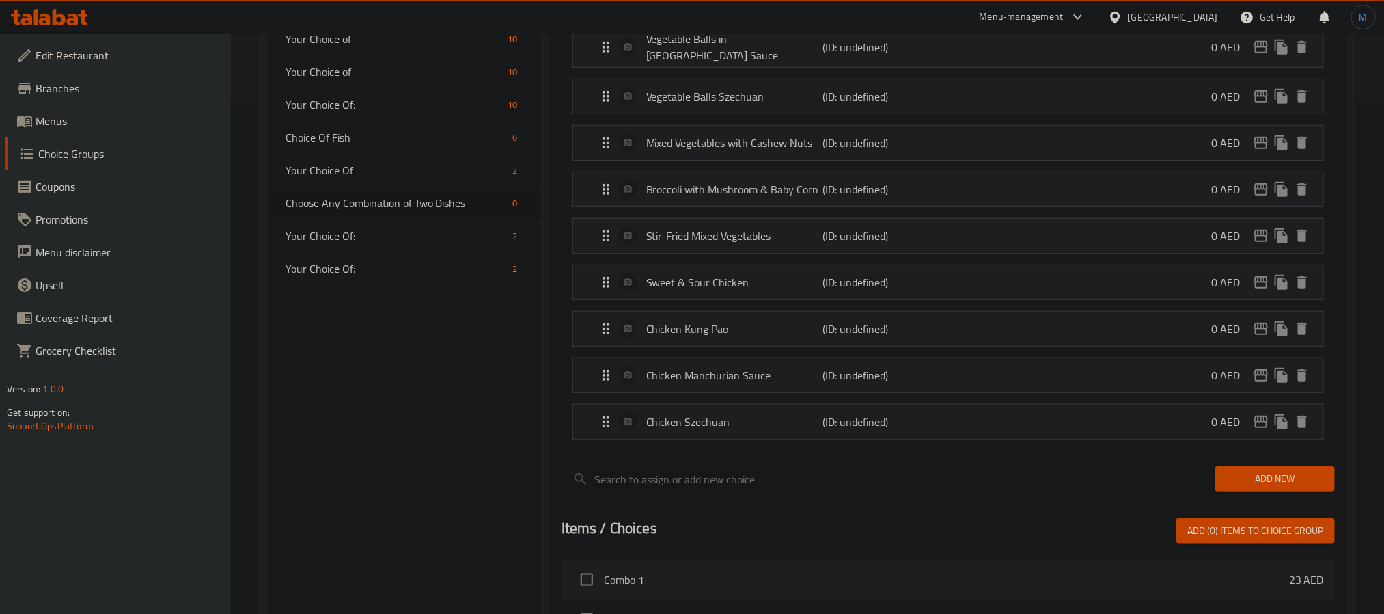
click at [1257, 470] on button "Add New" at bounding box center [1276, 478] width 120 height 25
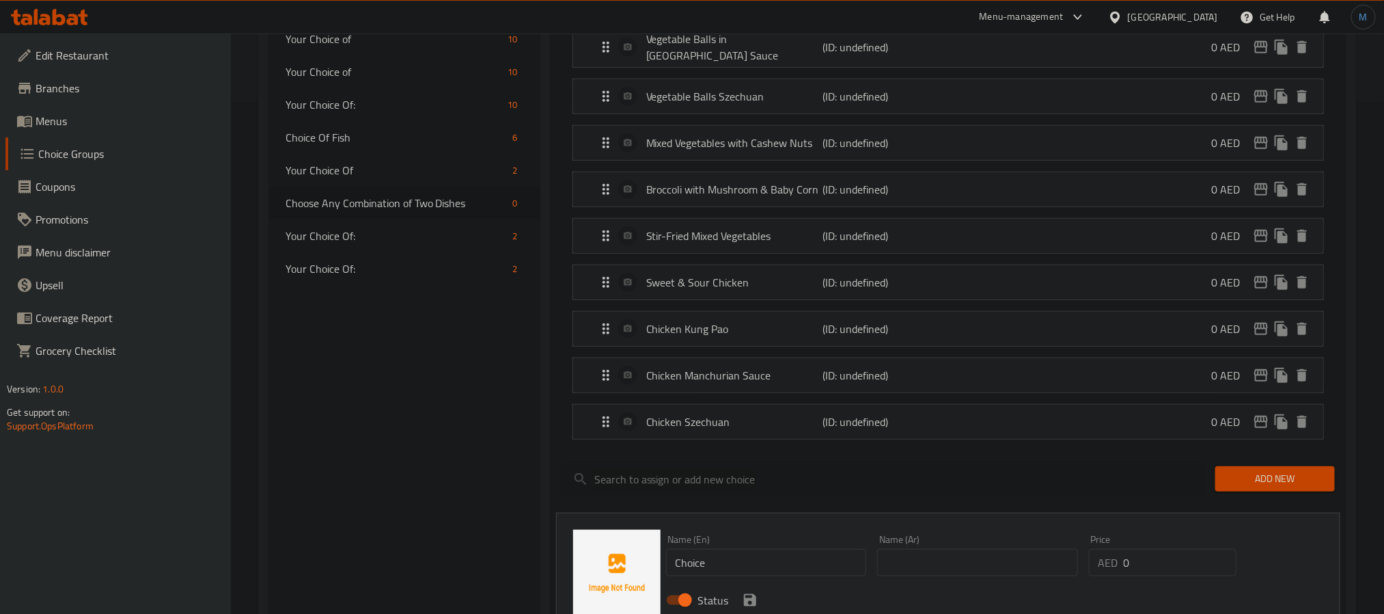
click at [829, 558] on input "Choice" at bounding box center [766, 562] width 201 height 27
paste input "icken in blck pepper sau"
type input "Chicken in Blck Pepper Sauce"
click at [933, 568] on input "text" at bounding box center [977, 562] width 201 height 27
paste input "دجاج بصلصة الفلفل الأسود"
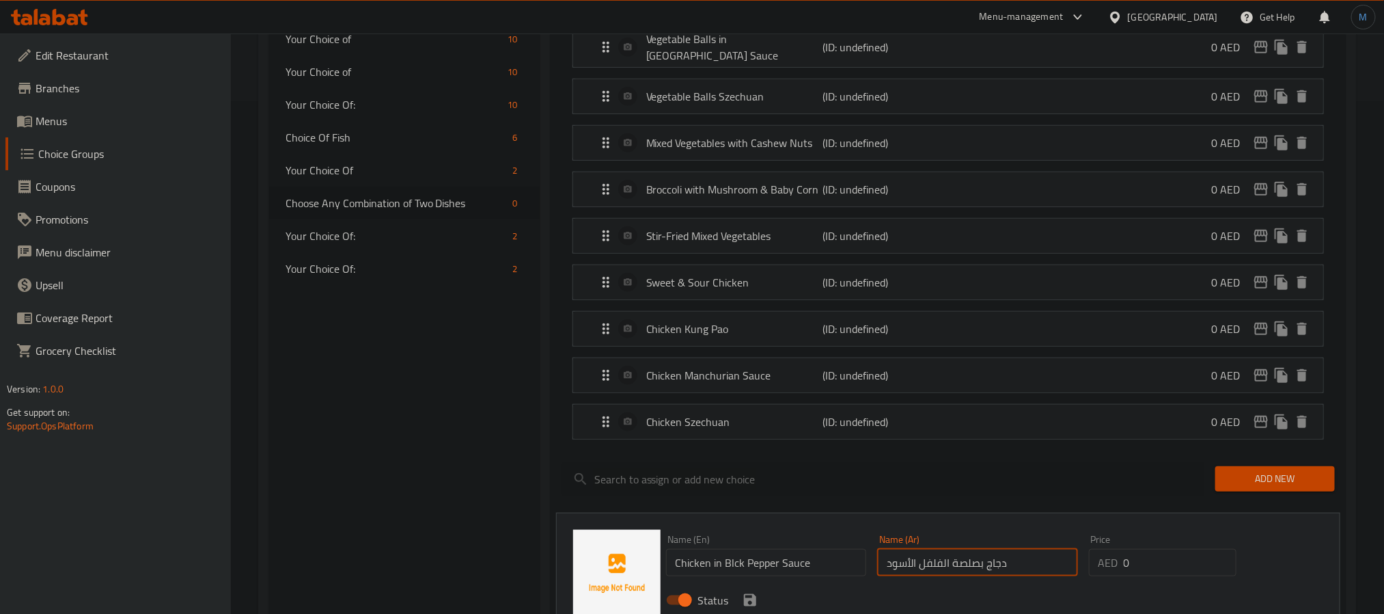
scroll to position [615, 0]
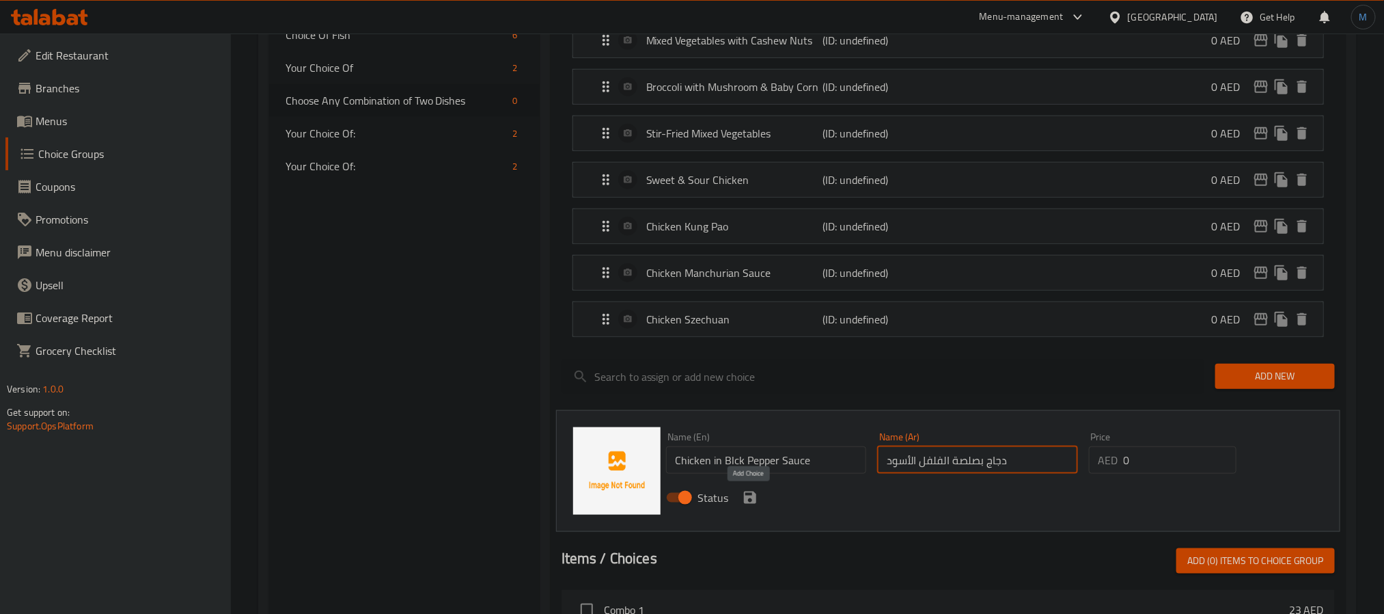
type input "دجاج بصلصة الفلفل الأسود"
click at [753, 504] on icon "save" at bounding box center [750, 497] width 12 height 12
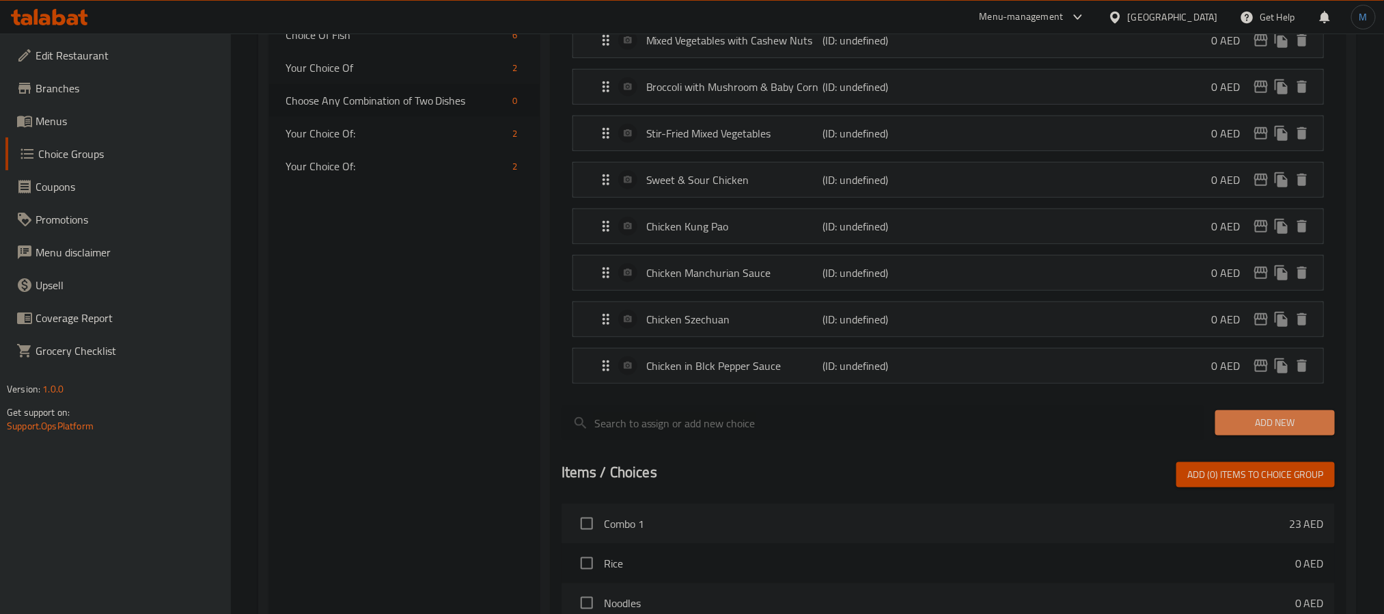
click at [1247, 426] on span "Add New" at bounding box center [1275, 422] width 98 height 17
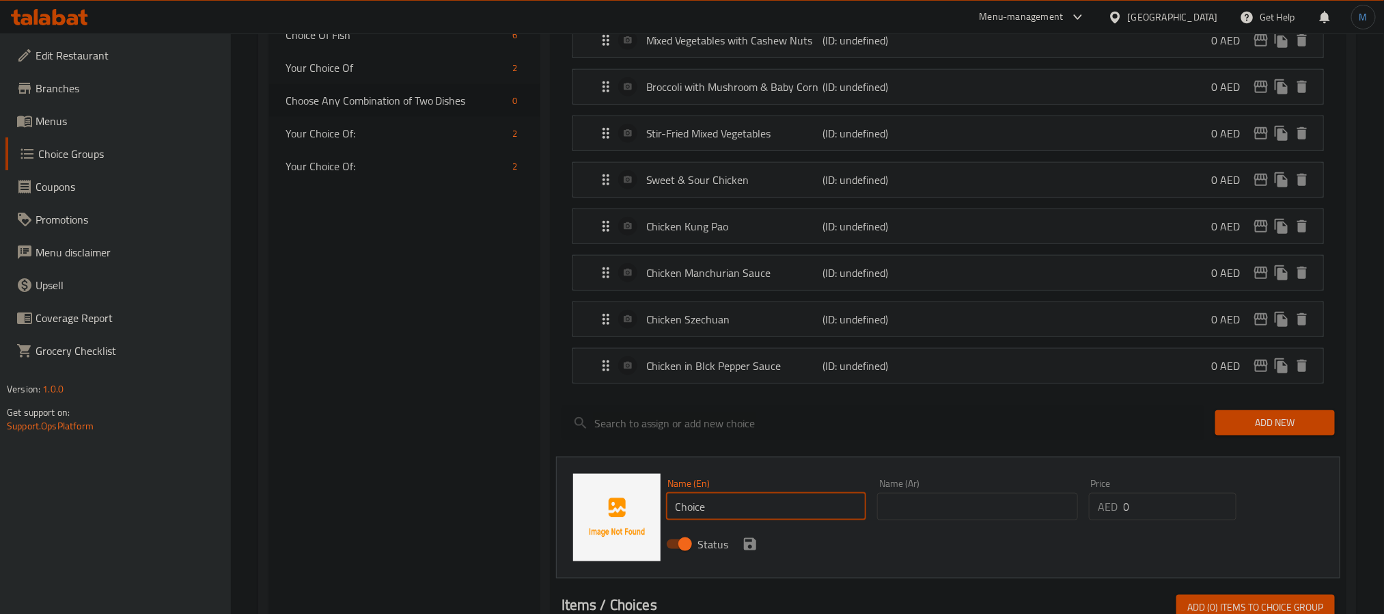
click at [757, 497] on input "Choice" at bounding box center [766, 506] width 201 height 27
paste input "illi chicken"
type input "Chilli Chicken"
click at [896, 517] on input "text" at bounding box center [977, 506] width 201 height 27
paste input "دجاج بالفلفل الحار"
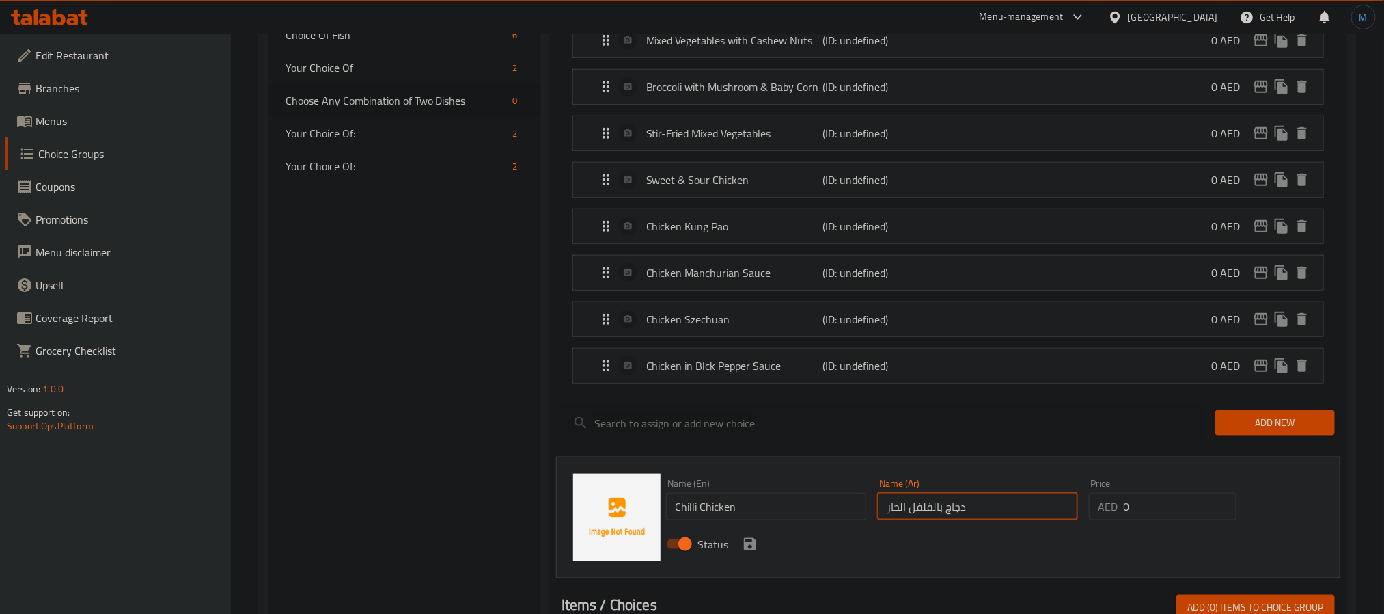
type input "دجاج بالفلفل الحار"
click at [746, 546] on icon "save" at bounding box center [750, 544] width 12 height 12
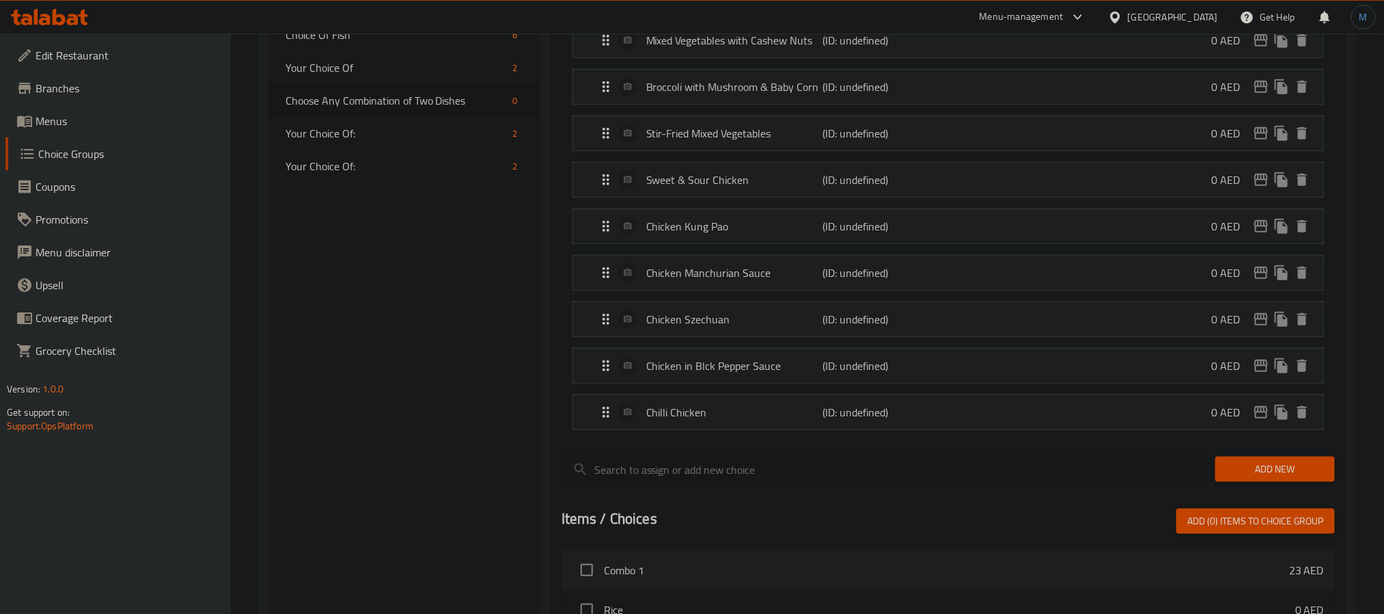
click at [1298, 482] on button "Add New" at bounding box center [1276, 468] width 120 height 25
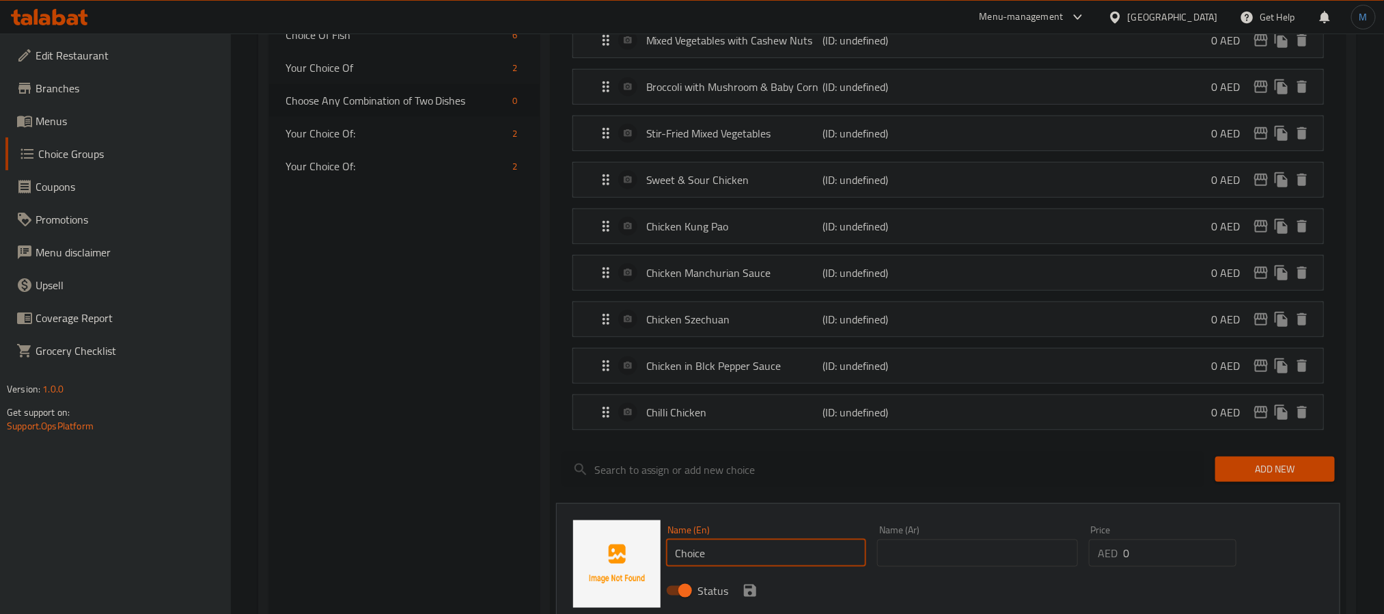
click at [761, 552] on input "Choice" at bounding box center [766, 552] width 201 height 27
paste input "icken with broccoli in oyster sau"
type input "Chicken with Broccoli in Oyster Sauce"
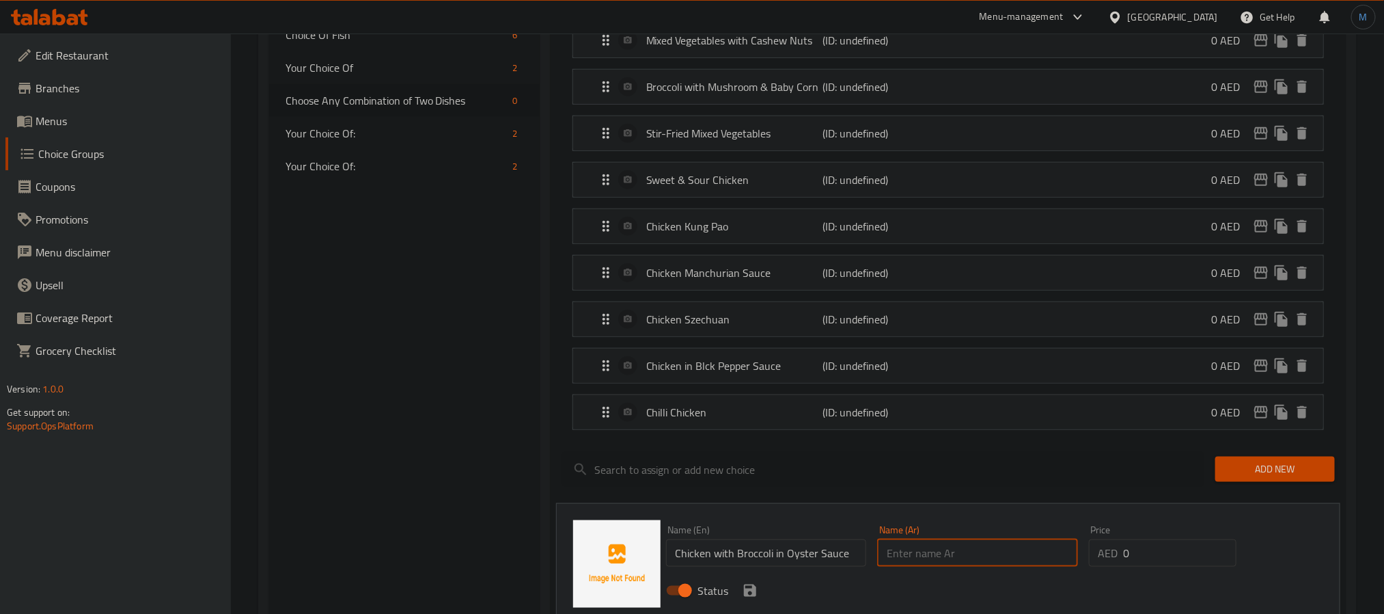
click at [944, 547] on input "text" at bounding box center [977, 552] width 201 height 27
paste input "دجاج مع بروكلي في صلصة المحار"
type input "دجاج مع بروكلي في صلصة المحار"
click at [752, 590] on icon "save" at bounding box center [750, 590] width 12 height 12
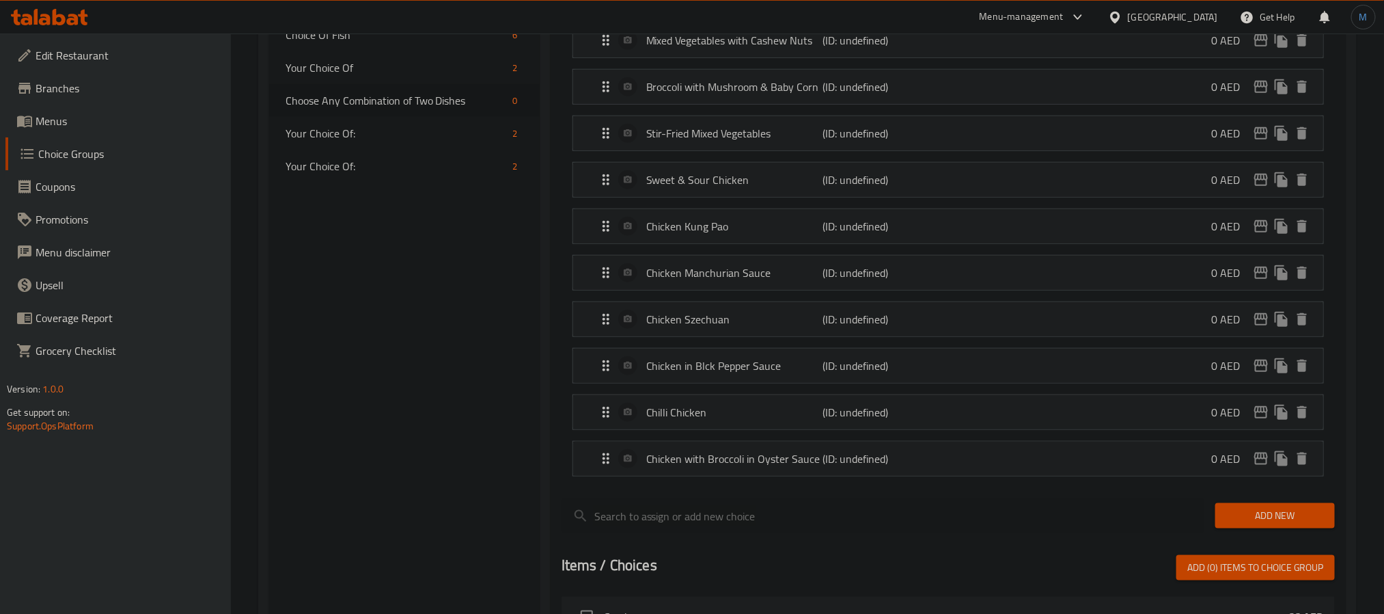
click at [1245, 528] on button "Add New" at bounding box center [1276, 515] width 120 height 25
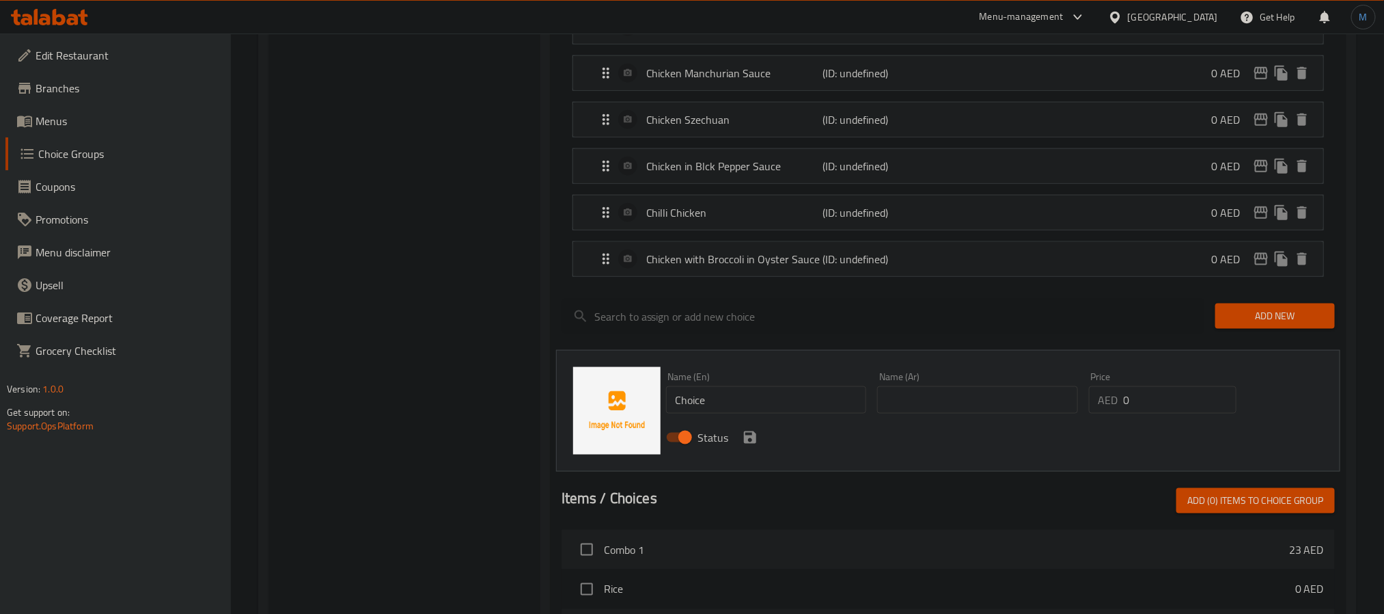
scroll to position [820, 0]
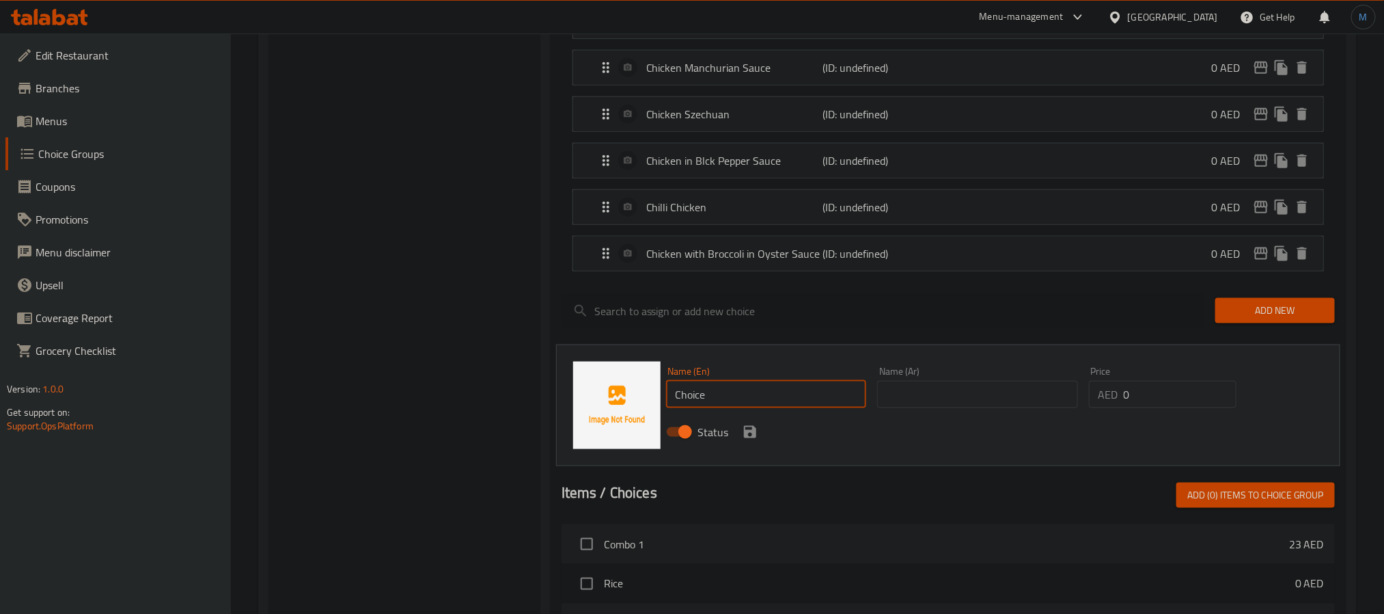
click at [771, 396] on input "Choice" at bounding box center [766, 394] width 201 height 27
paste input "icken in hot garlic sau"
type input "Chicken in Hot Garlic Sauce"
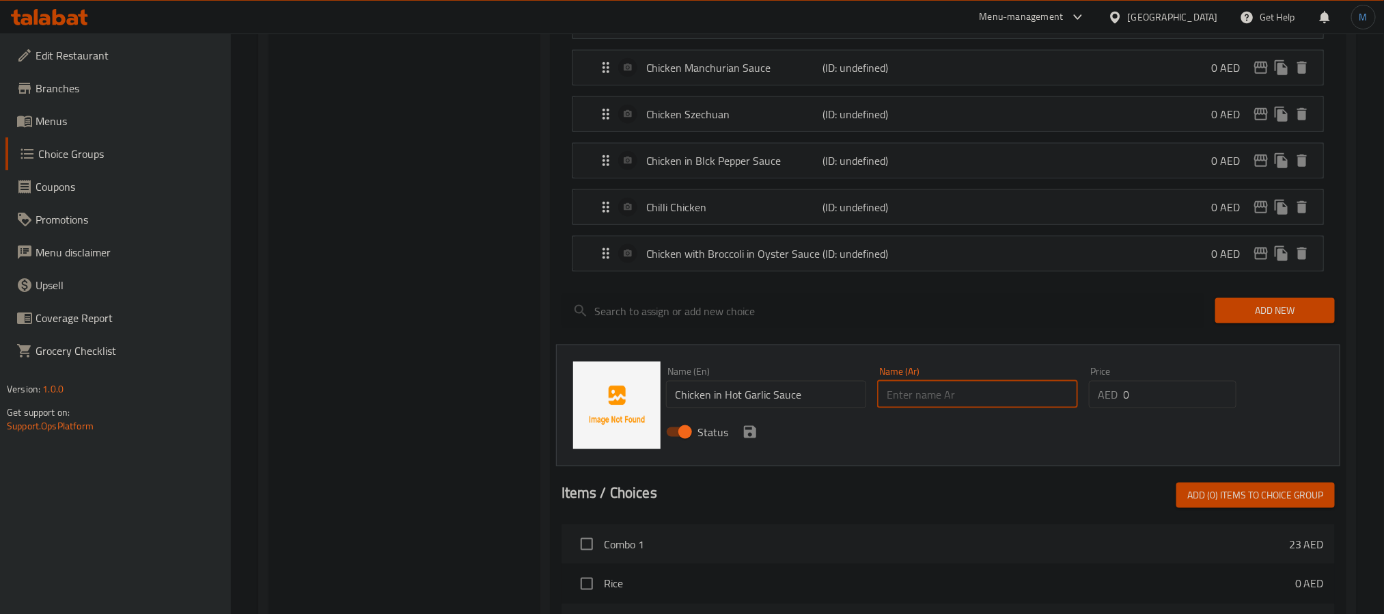
drag, startPoint x: 933, startPoint y: 410, endPoint x: 822, endPoint y: 425, distance: 111.7
click at [933, 408] on input "text" at bounding box center [977, 394] width 201 height 27
paste input "دجاج بصلصة الثوم الحارة"
type input "دجاج بصلصة الثوم الحارة"
click at [750, 435] on icon "save" at bounding box center [750, 432] width 12 height 12
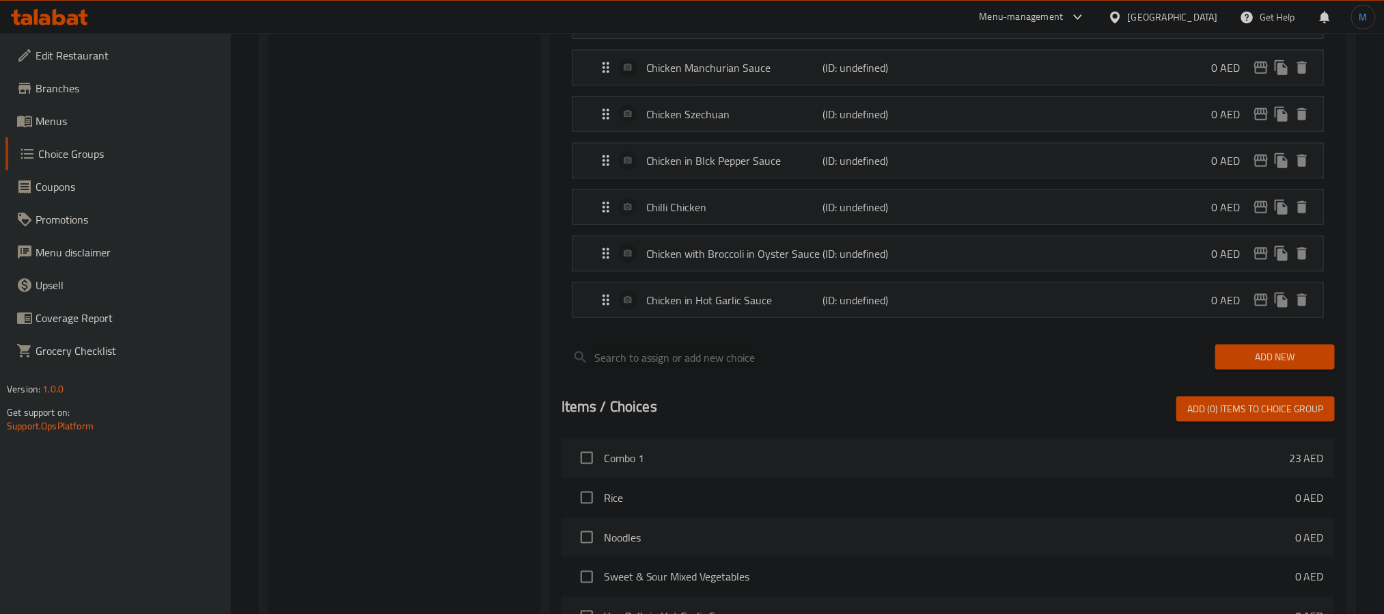
click at [1261, 353] on button "Add New" at bounding box center [1276, 356] width 120 height 25
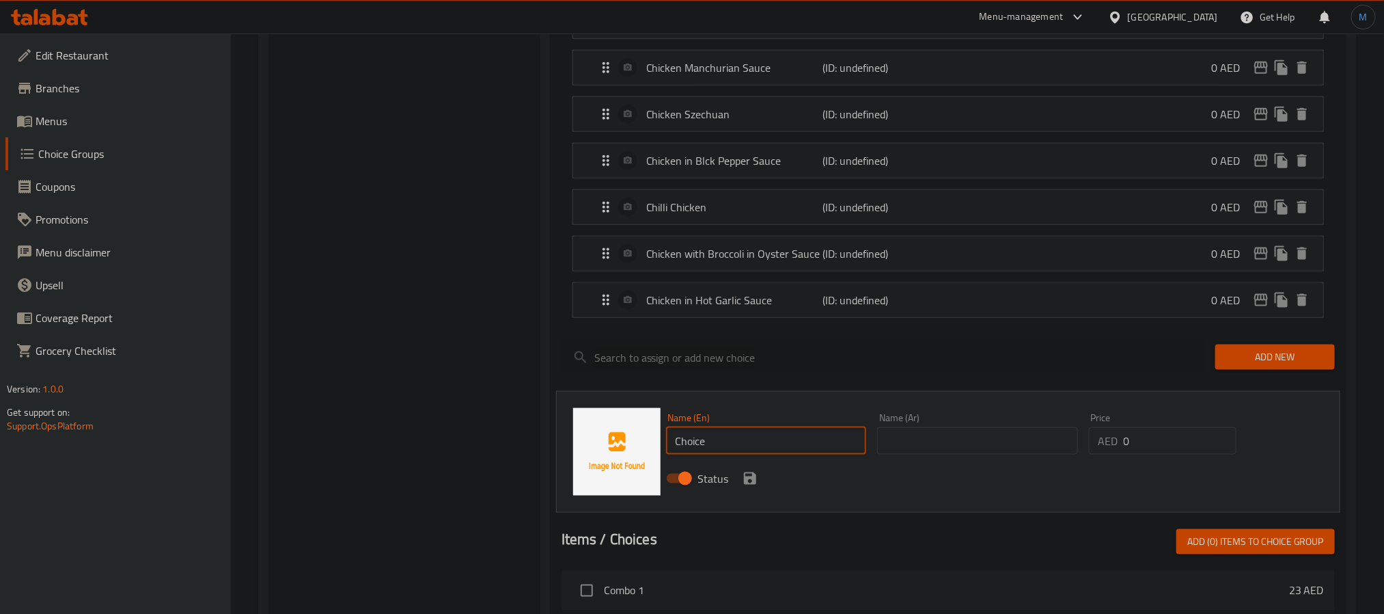
click at [827, 454] on input "Choice" at bounding box center [766, 440] width 201 height 27
paste input "icken in mild garlic sau"
type input "Chicken in Mild Garlic Sauce"
click at [917, 447] on input "text" at bounding box center [977, 440] width 201 height 27
paste input "دجاج بصلصة الثوم الخفيفة"
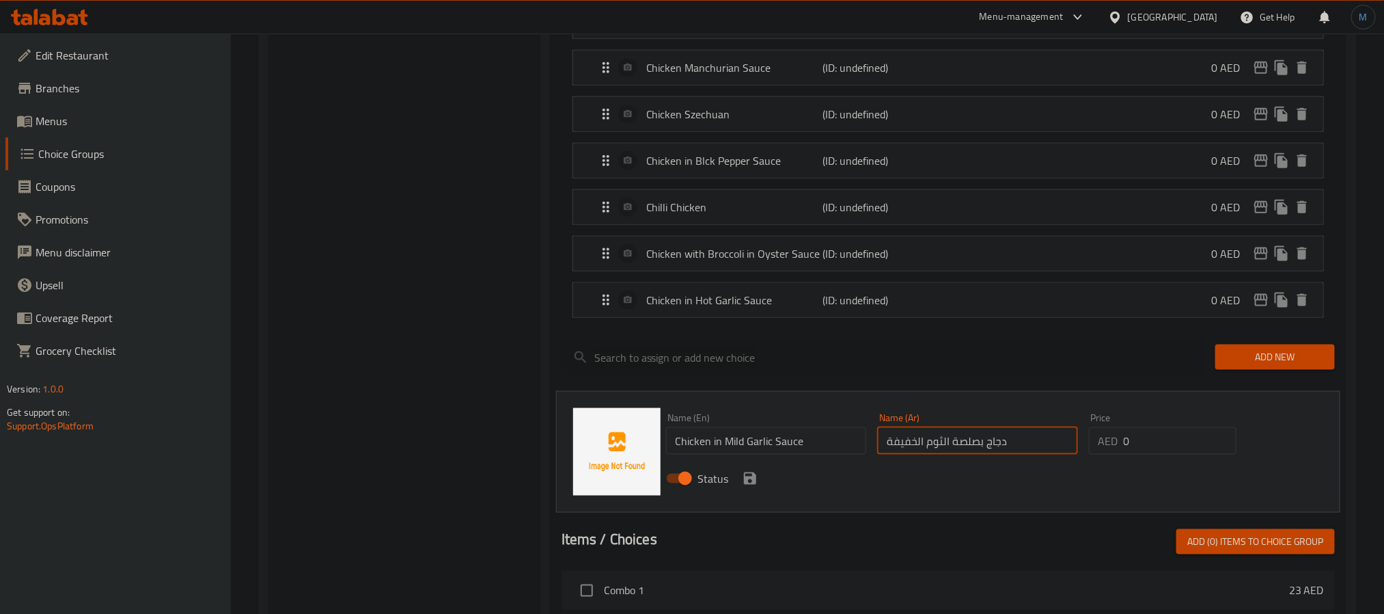
type input "دجاج بصلصة الثوم الخفيفة"
click at [748, 476] on icon "save" at bounding box center [750, 478] width 16 height 16
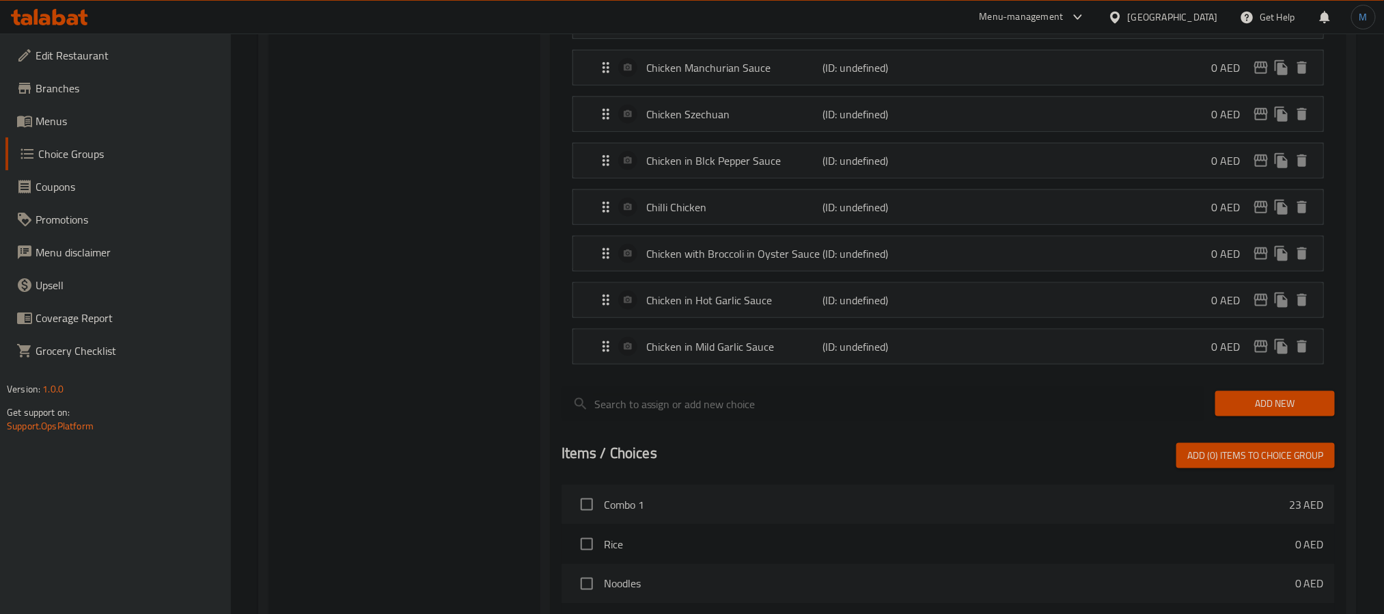
drag, startPoint x: 1284, startPoint y: 415, endPoint x: 1241, endPoint y: 427, distance: 44.8
click at [1284, 412] on span "Add New" at bounding box center [1275, 403] width 98 height 17
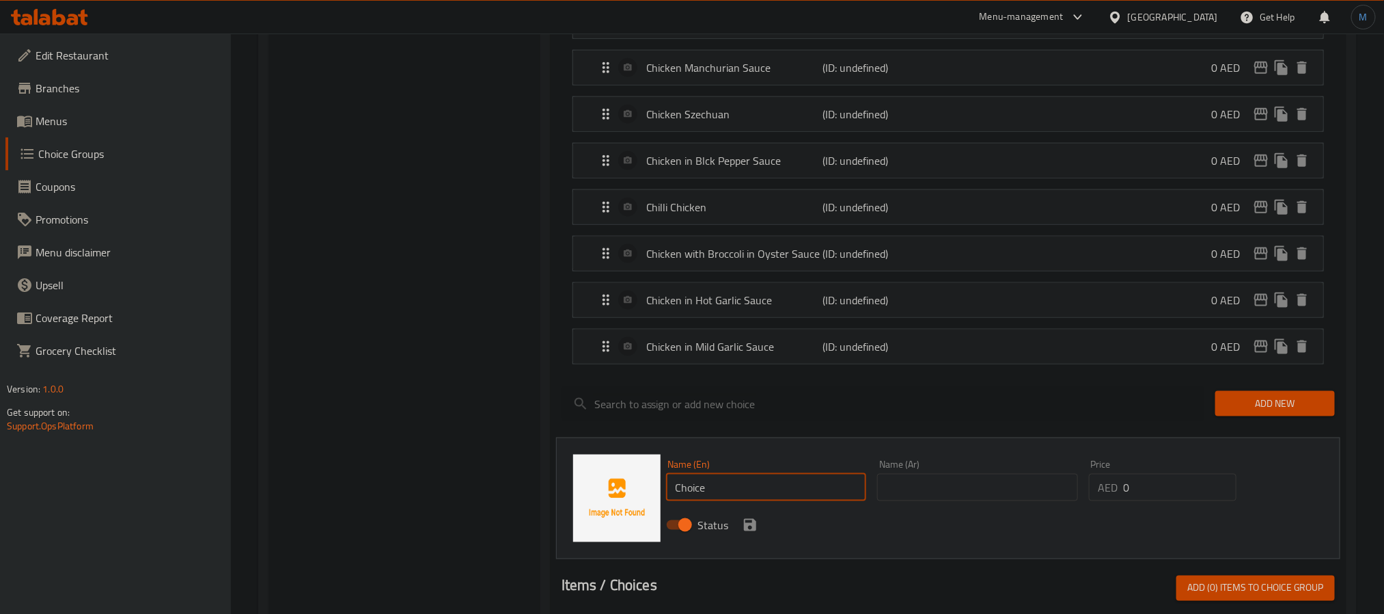
click at [769, 501] on input "Choice" at bounding box center [766, 487] width 201 height 27
paste input "icken with cashew nuts"
type input "Chicken with Cashew Nuts"
click at [951, 501] on input "text" at bounding box center [977, 487] width 201 height 27
paste input "دجاج مع الكاجو"
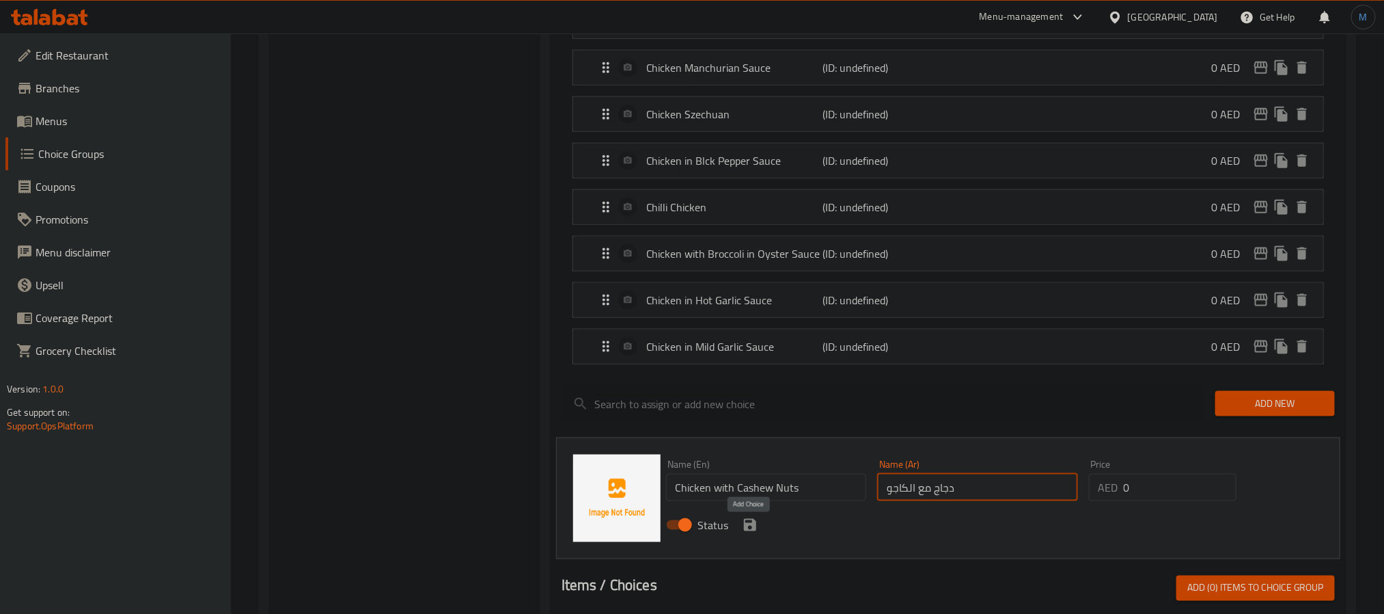
type input "دجاج مع الكاجو"
click at [743, 533] on icon "save" at bounding box center [750, 525] width 16 height 16
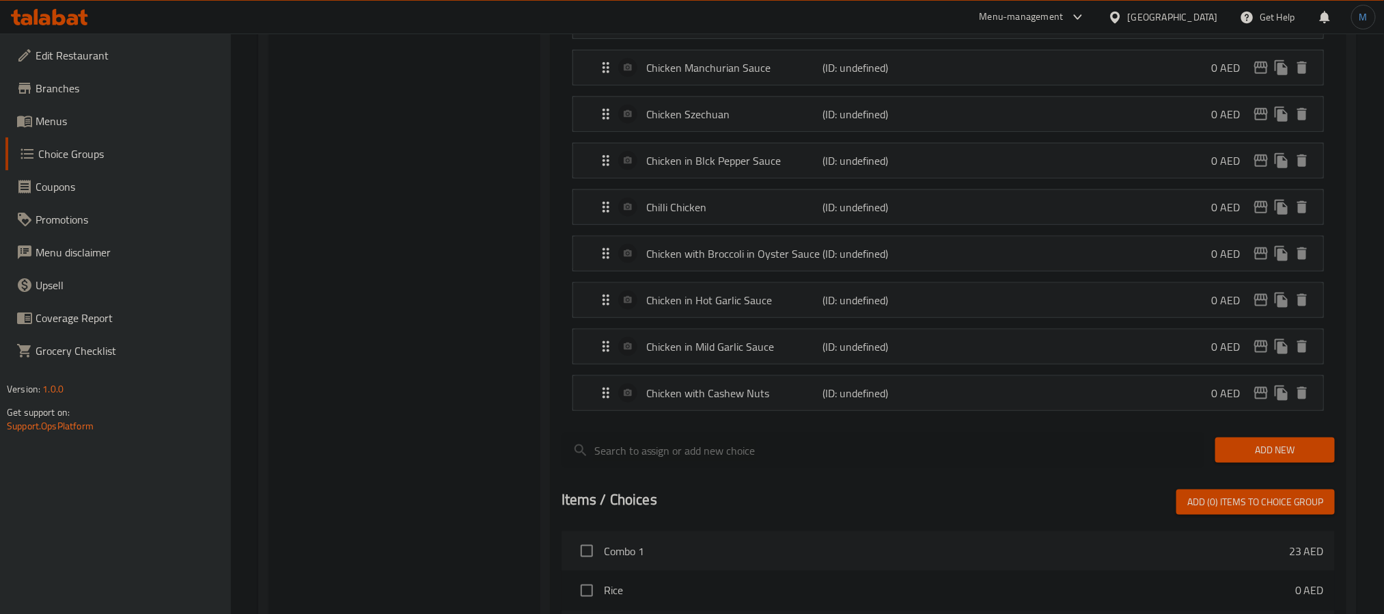
click at [1314, 437] on div "Add New" at bounding box center [1275, 450] width 131 height 46
click at [1300, 449] on span "Add New" at bounding box center [1275, 449] width 98 height 17
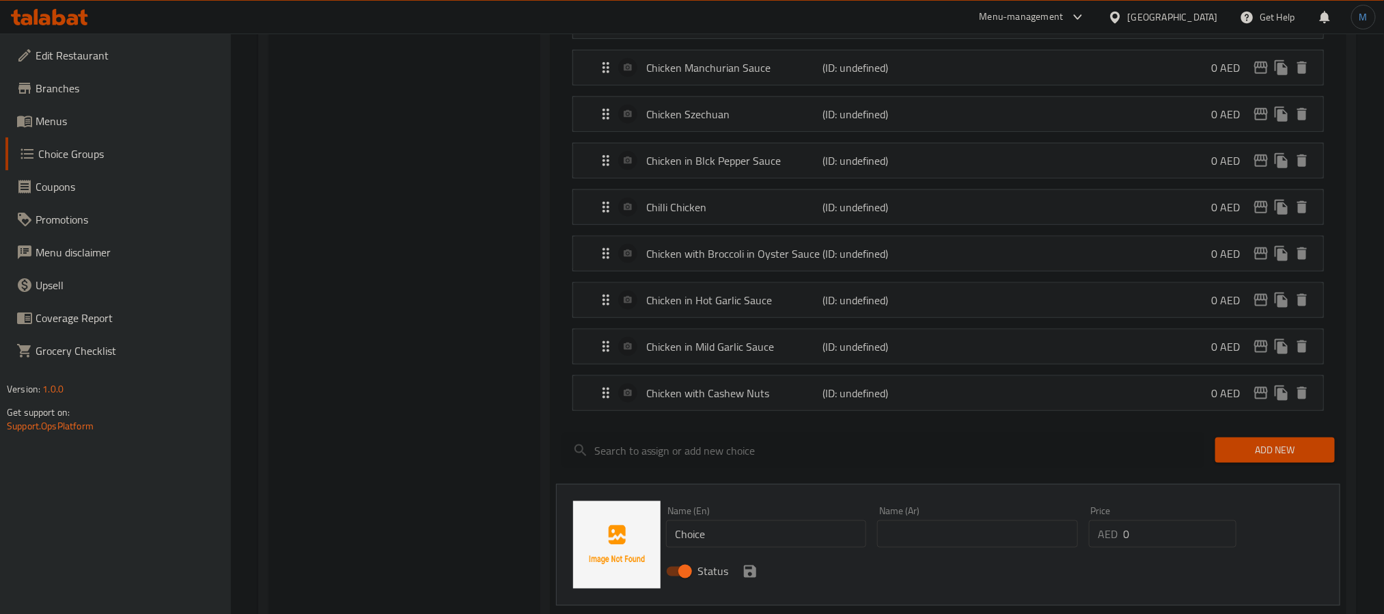
click at [802, 541] on input "Choice" at bounding box center [766, 533] width 201 height 27
paste input "Beef steak"
type input "Beef Steak"
click at [894, 547] on input "text" at bounding box center [977, 533] width 201 height 27
paste input "بفتيك"
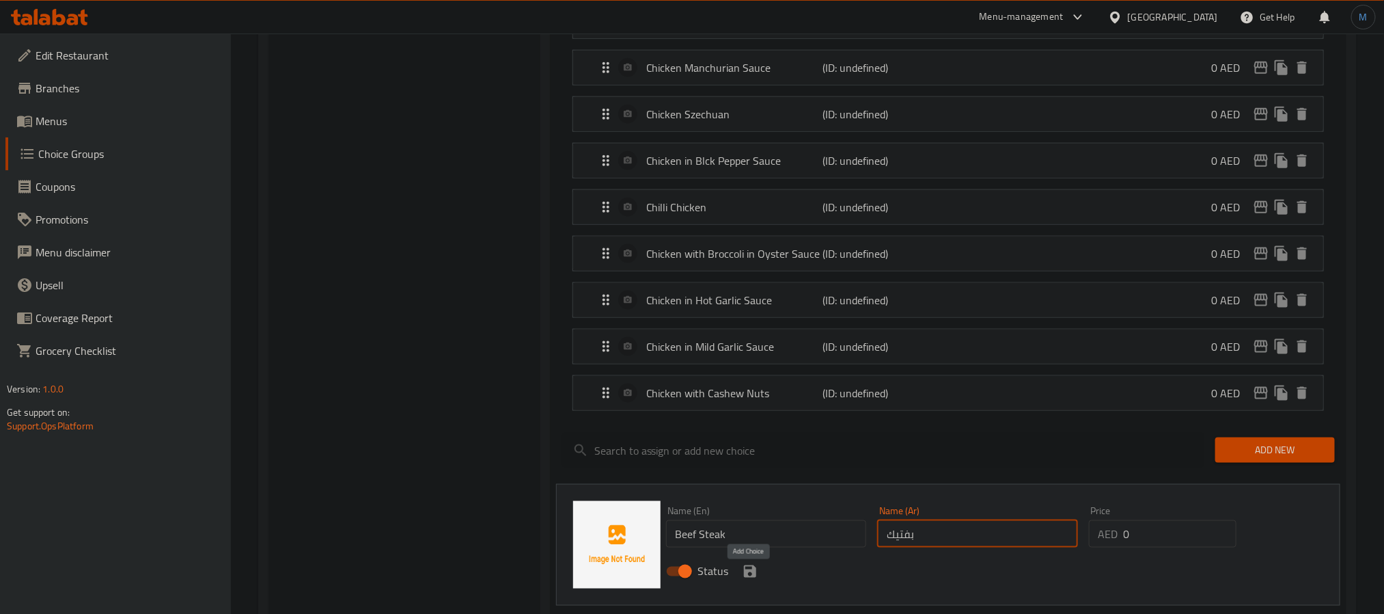
type input "بفتيك"
click at [752, 577] on icon "save" at bounding box center [750, 571] width 12 height 12
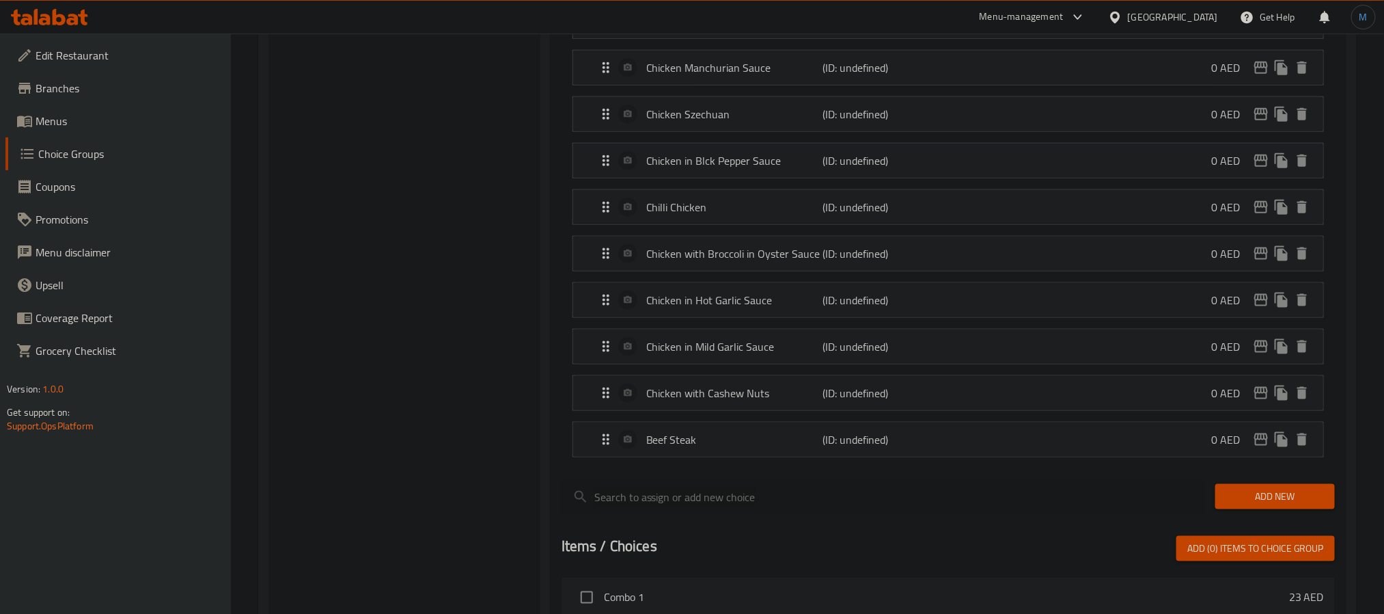
click at [1267, 498] on span "Add New" at bounding box center [1275, 496] width 98 height 17
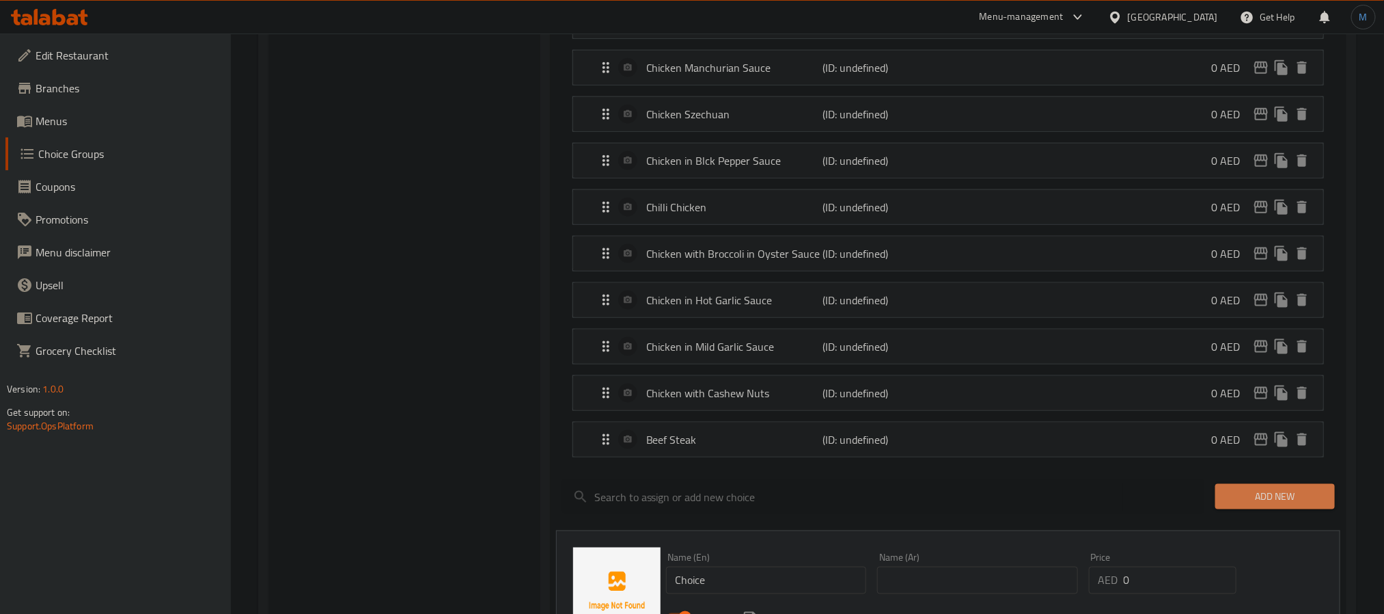
click at [1259, 500] on span "Add New" at bounding box center [1275, 496] width 98 height 17
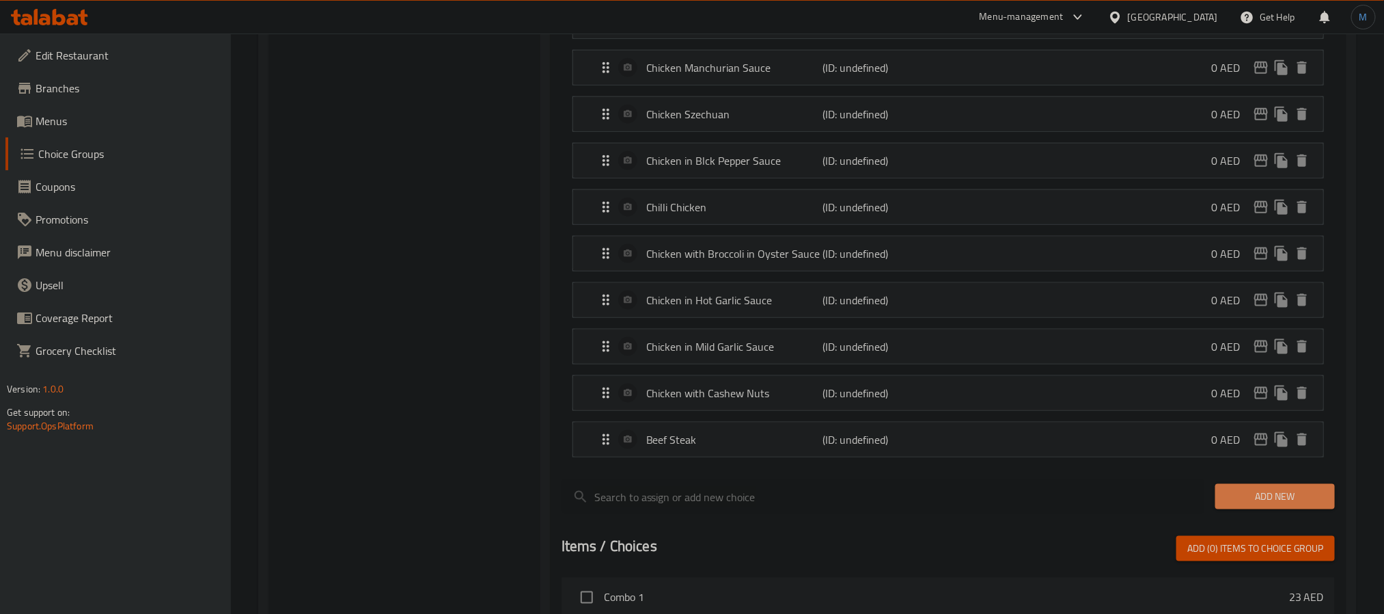
click at [1259, 500] on span "Add New" at bounding box center [1275, 496] width 98 height 17
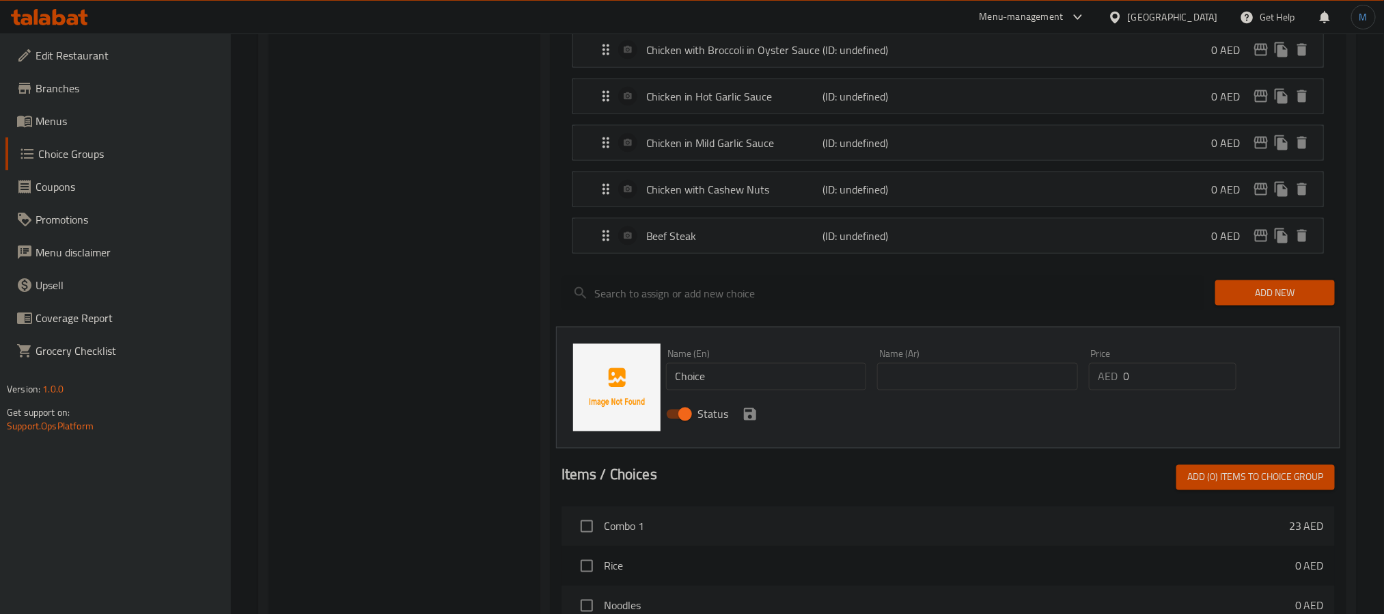
scroll to position [1025, 0]
click at [760, 388] on input "Choice" at bounding box center [766, 374] width 201 height 27
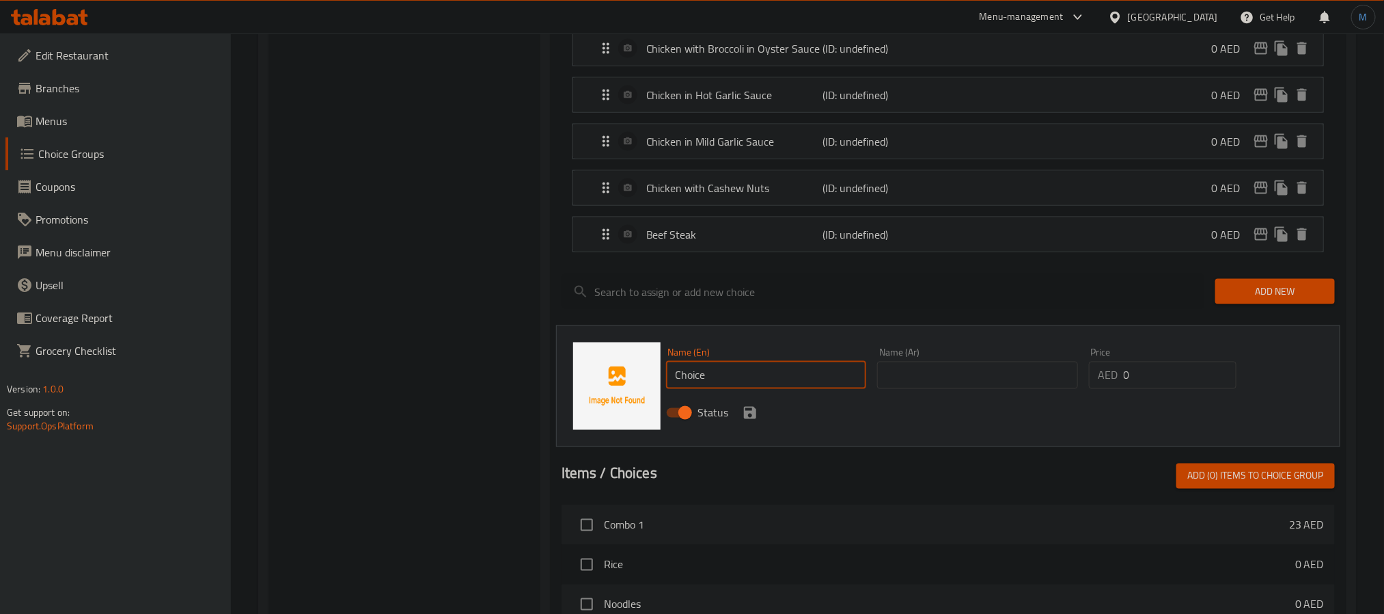
paste input "Beef black pepper sau"
type input "Beef Black Pepper Sauce"
click at [949, 380] on input "text" at bounding box center [977, 374] width 201 height 27
paste input "صلصة الفلفل الأسود مع لحم البقر"
type input "صلصة الفلفل الأسود مع لحم البقر"
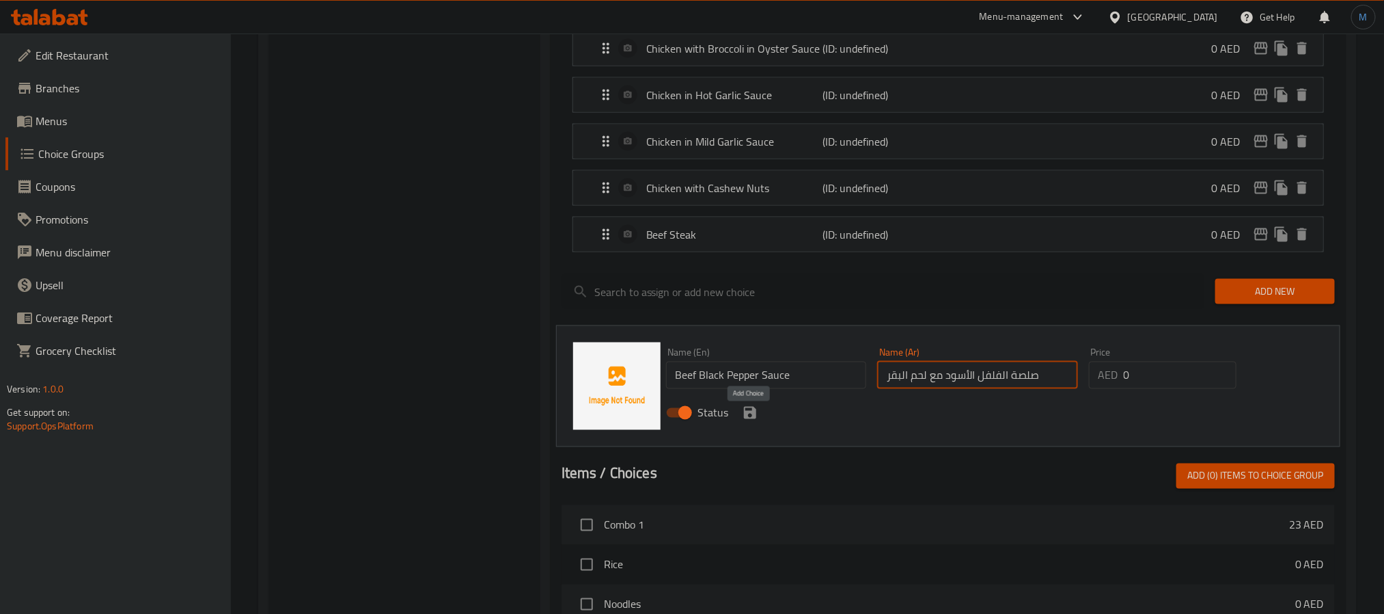
click at [752, 414] on icon "save" at bounding box center [750, 412] width 16 height 16
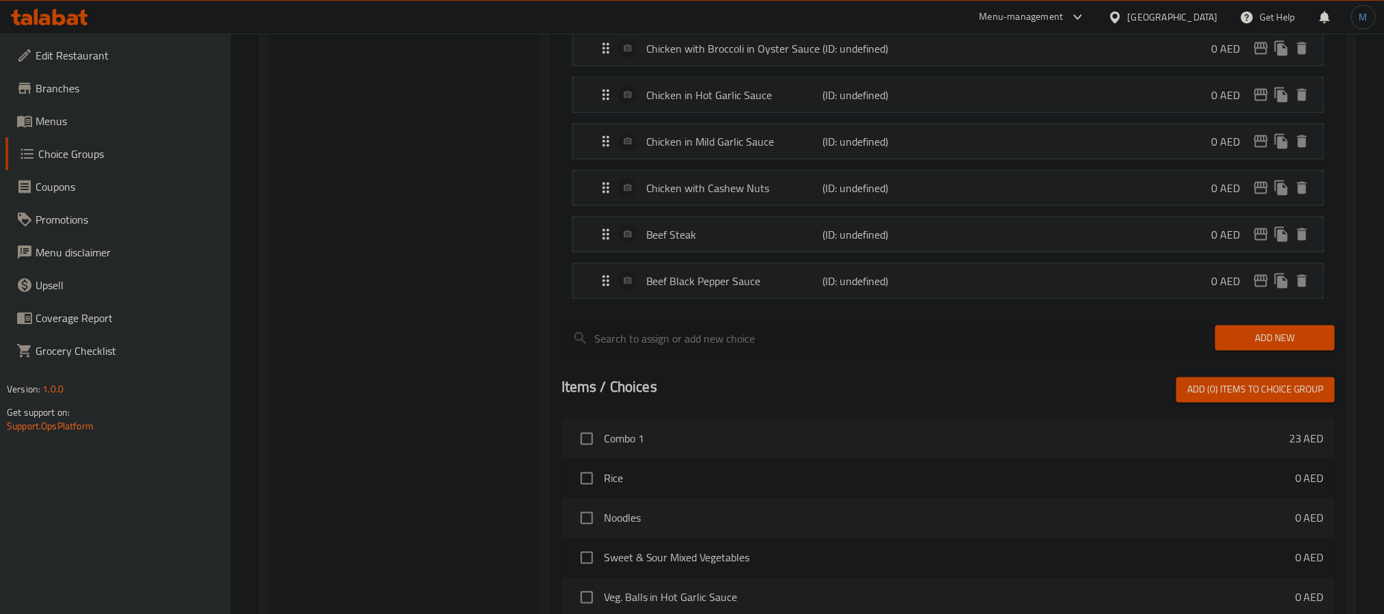
click at [1302, 346] on span "Add New" at bounding box center [1275, 337] width 98 height 17
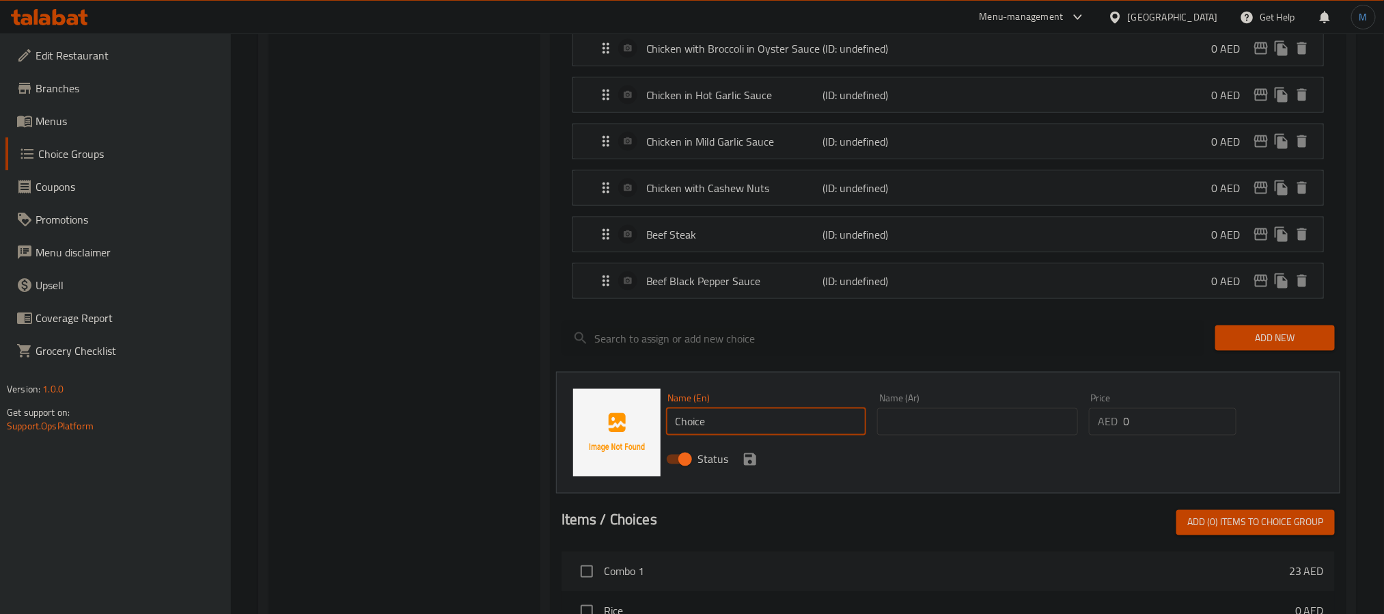
click at [782, 428] on input "Choice" at bounding box center [766, 421] width 201 height 27
paste input "Beef with onion & chilli"
type input "Beef with Onion & [PERSON_NAME]"
click at [896, 426] on input "text" at bounding box center [977, 421] width 201 height 27
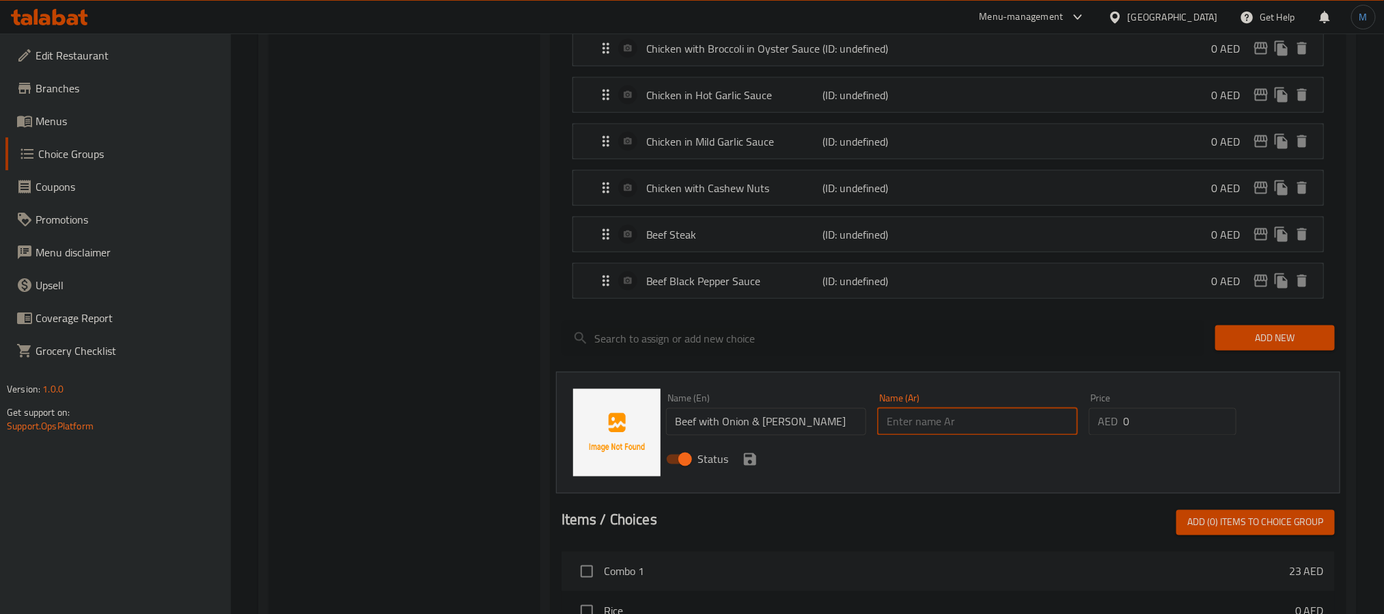
paste input "لحم البقر مع البصل والفلفل الحار"
type input "لحم البقر مع البصل والفلفل الحار"
click at [740, 464] on button "save" at bounding box center [750, 459] width 20 height 20
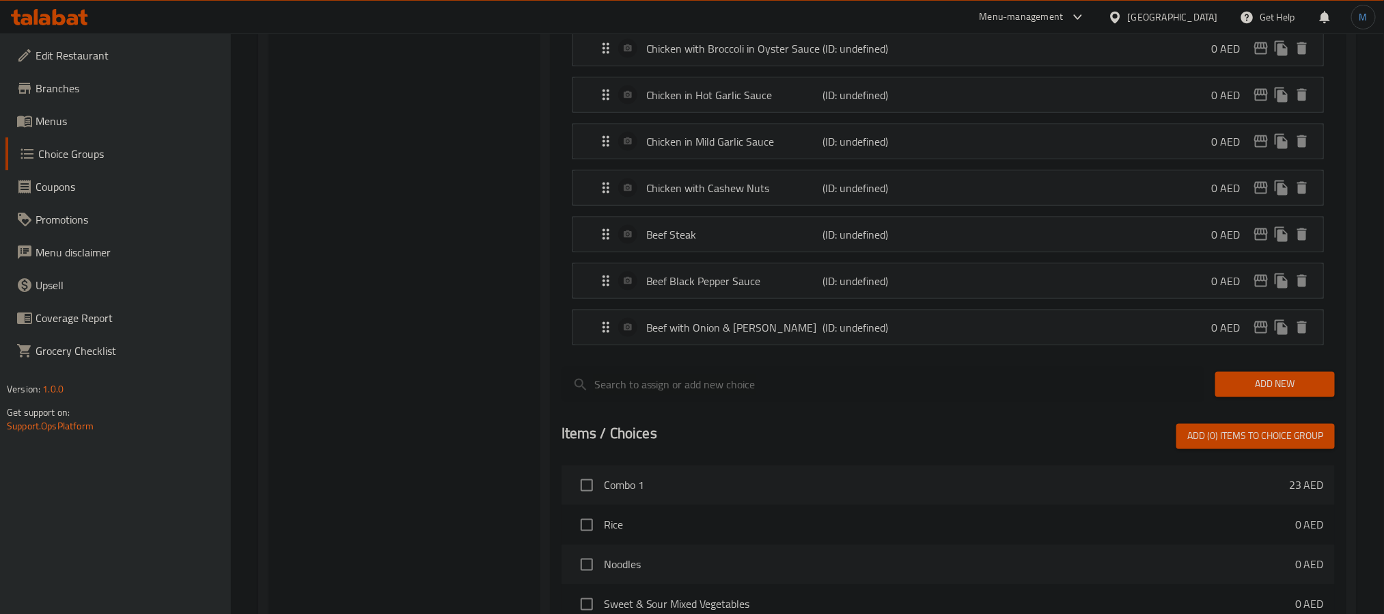
click at [1232, 389] on span "Add New" at bounding box center [1275, 384] width 98 height 17
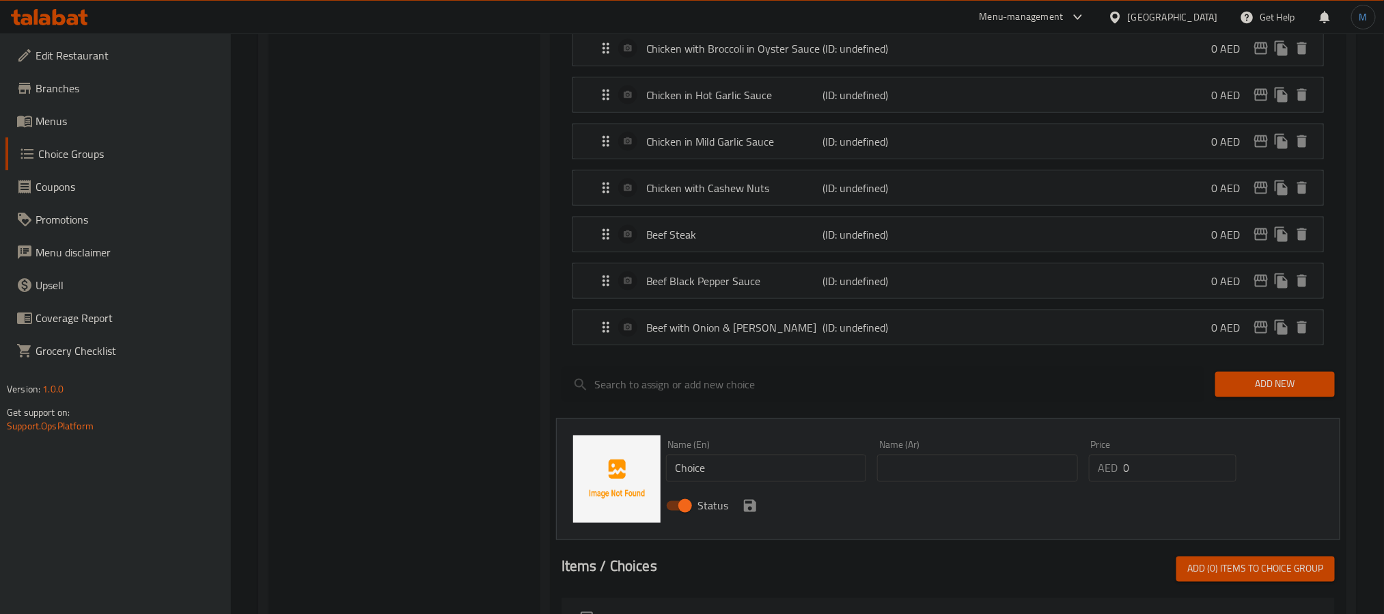
click at [776, 480] on input "Choice" at bounding box center [766, 467] width 201 height 27
paste input "Beef szechuan"
type input "Beef Szechuan"
click at [894, 482] on input "text" at bounding box center [977, 467] width 201 height 27
paste input "لحم سيشوان"
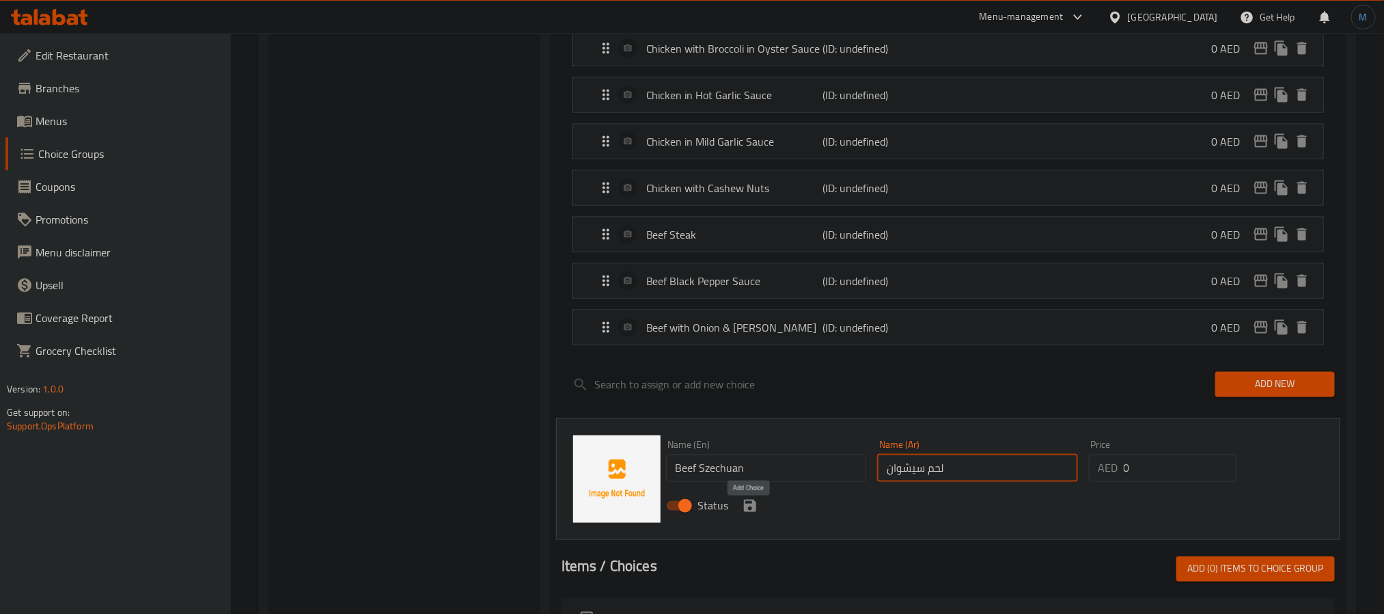
type input "لحم سيشوان"
click at [742, 514] on icon "save" at bounding box center [750, 505] width 16 height 16
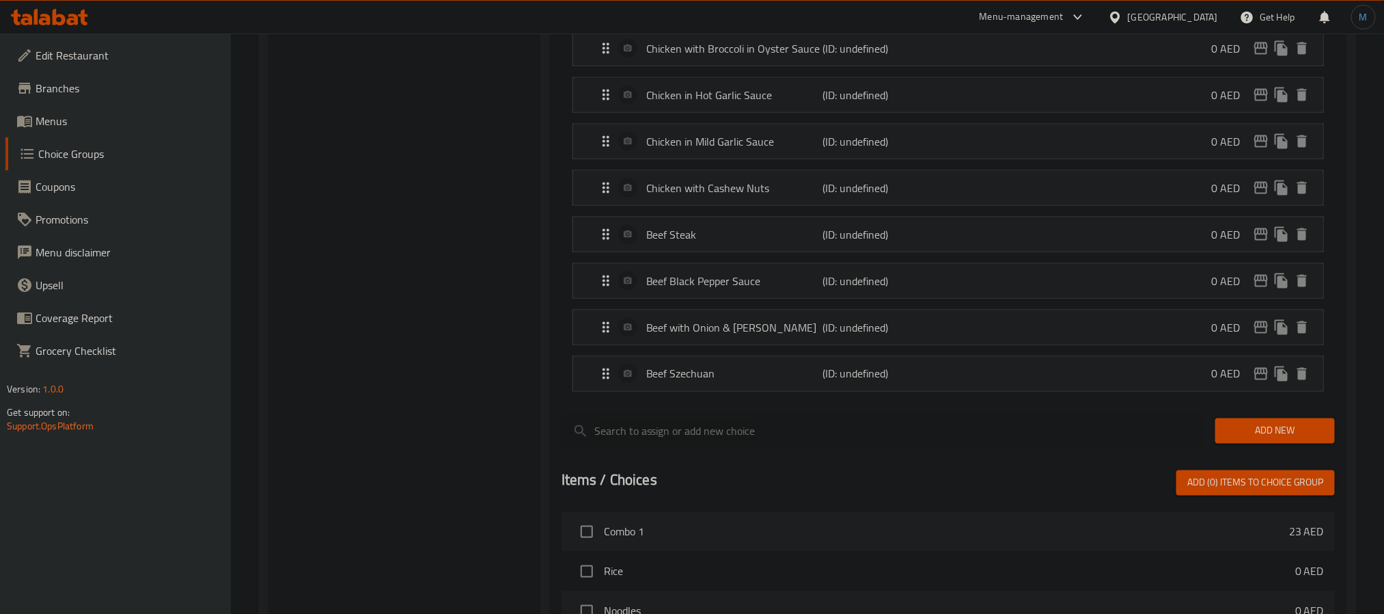
click at [1295, 439] on span "Add New" at bounding box center [1275, 430] width 98 height 17
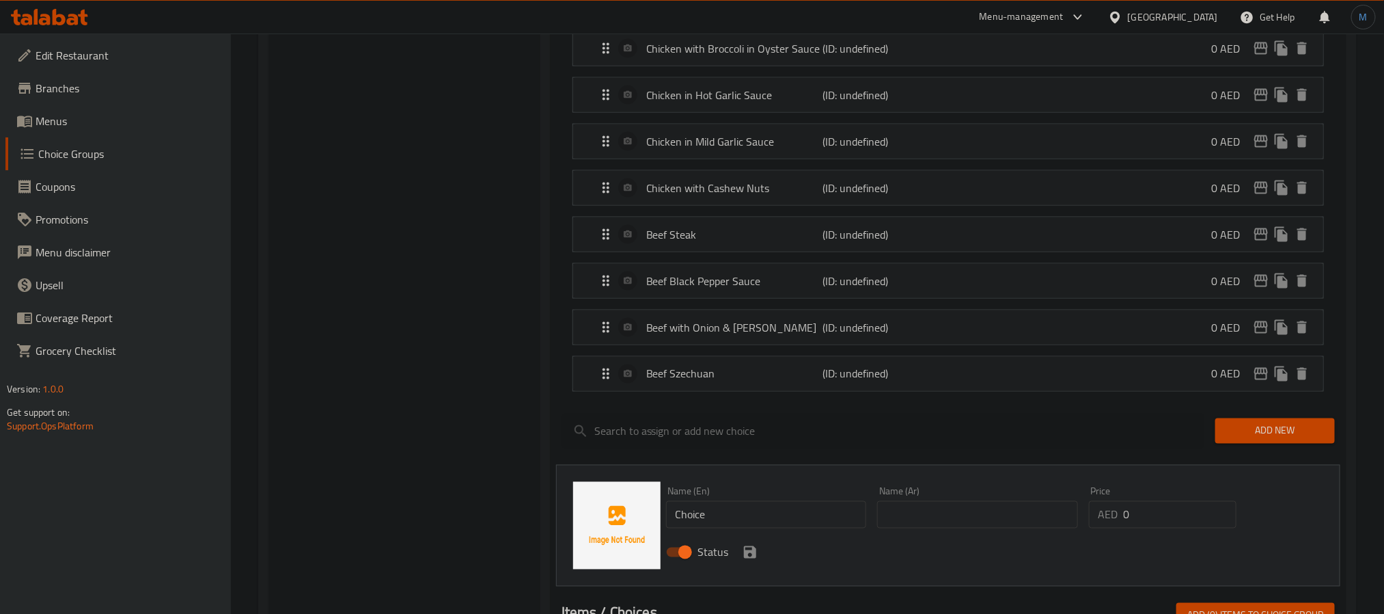
click at [736, 511] on input "Choice" at bounding box center [766, 514] width 201 height 27
paste input "Beef in black bean sau"
type input "Beef in Black Bean Sauce"
drag, startPoint x: 944, startPoint y: 501, endPoint x: 956, endPoint y: 517, distance: 20.0
click at [944, 501] on div "Name (Ar) Name (Ar)" at bounding box center [977, 507] width 201 height 42
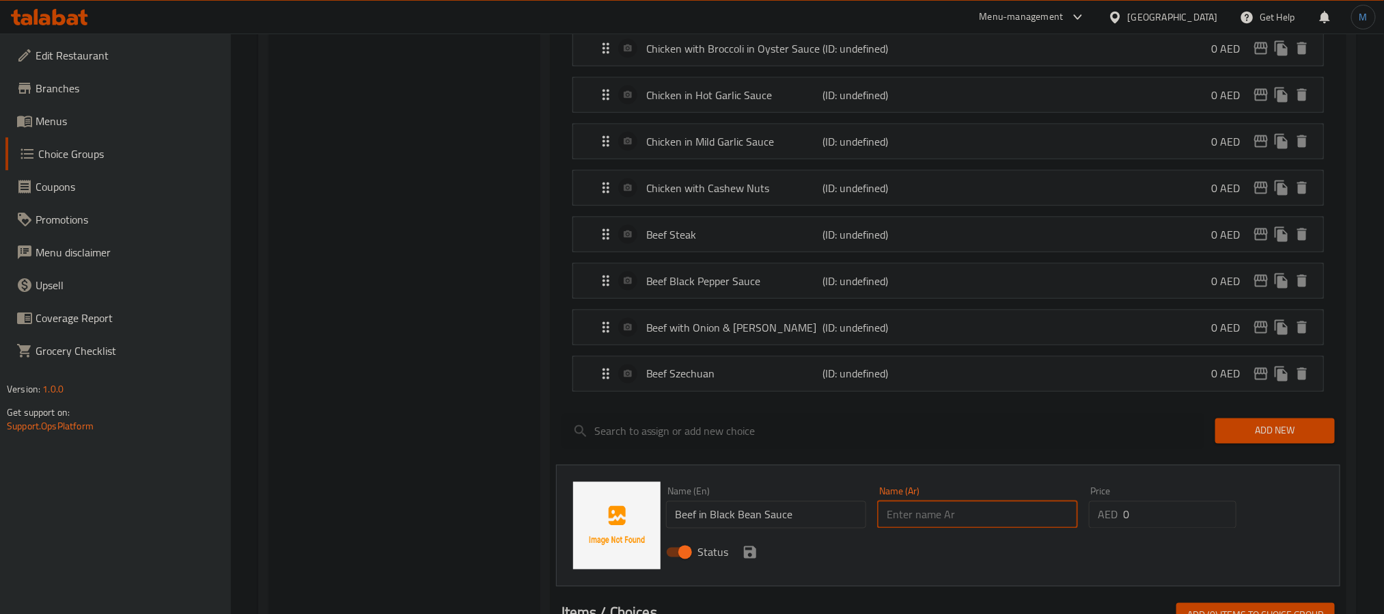
drag, startPoint x: 956, startPoint y: 517, endPoint x: 911, endPoint y: 527, distance: 46.4
click at [956, 517] on input "text" at bounding box center [977, 514] width 201 height 27
paste input "لحم البقر في صلصة الفاصوليا السوداء"
type input "لحم البقر في صلصة الفاصوليا السوداء"
click at [742, 555] on icon "save" at bounding box center [750, 552] width 16 height 16
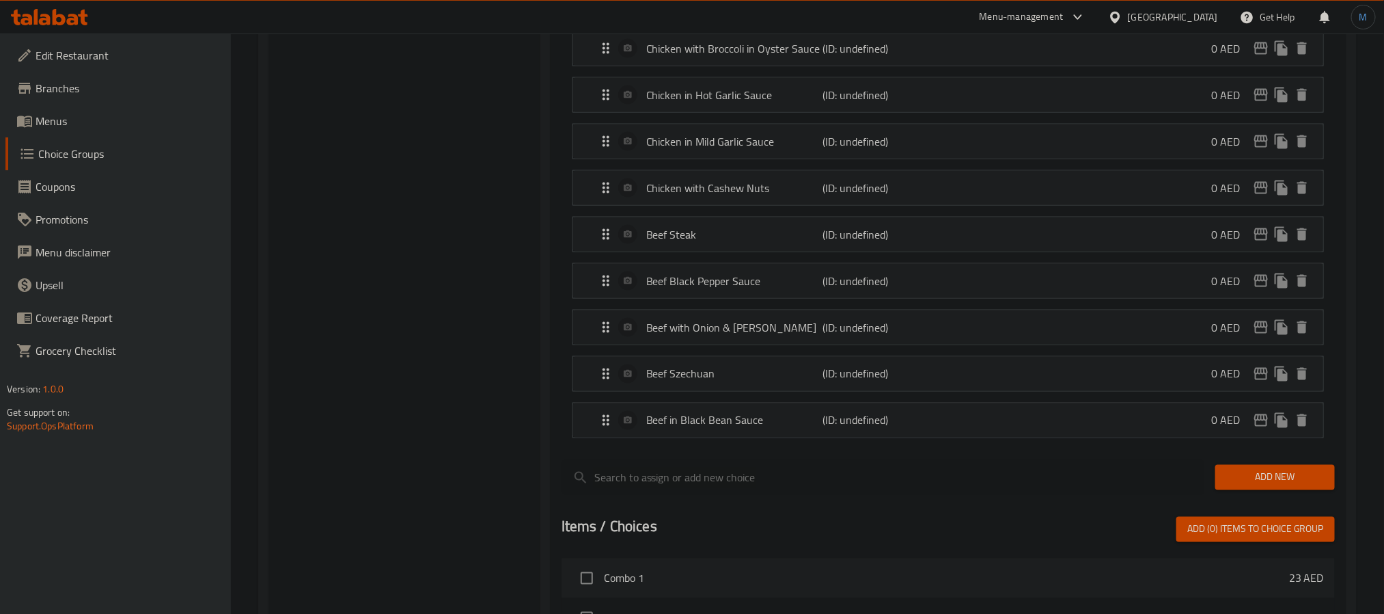
click at [1275, 486] on span "Add New" at bounding box center [1275, 477] width 98 height 17
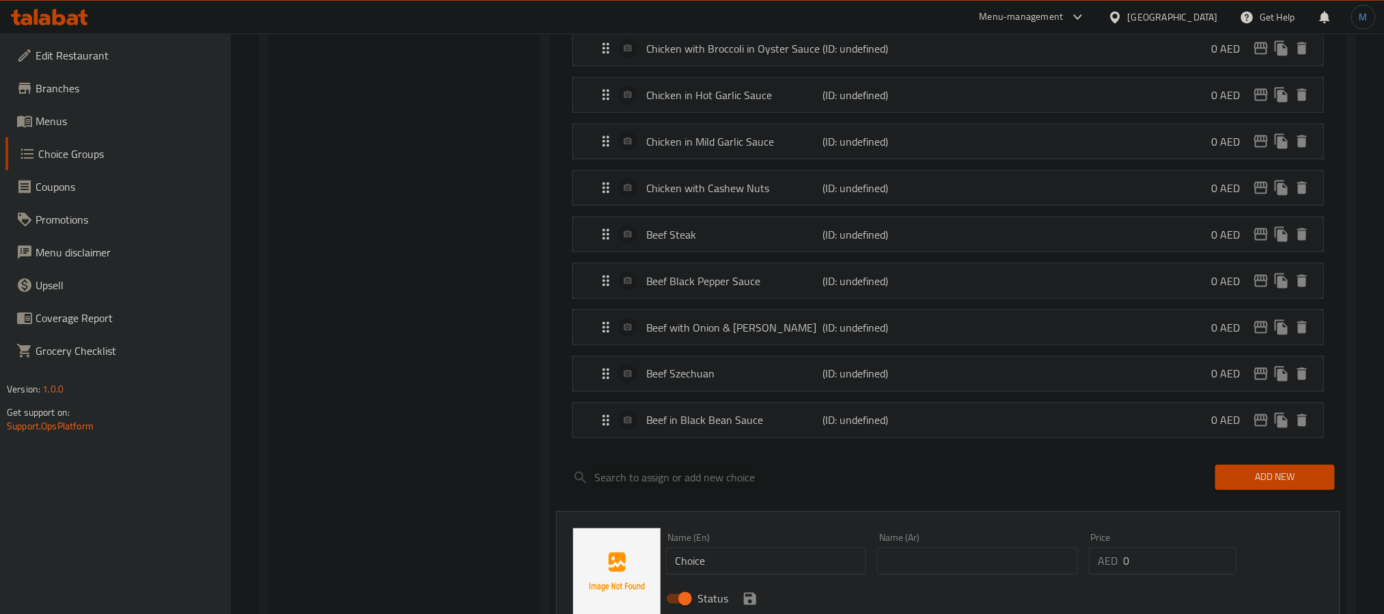
click at [753, 560] on input "Choice" at bounding box center [766, 560] width 201 height 27
paste input "Beef with broccoli in oyster sau"
type input "Beef with Broccoli in Oyster Sauce"
click at [918, 570] on input "text" at bounding box center [977, 560] width 201 height 27
paste input "لحم البقر مع البروكلي في صلصة المحار"
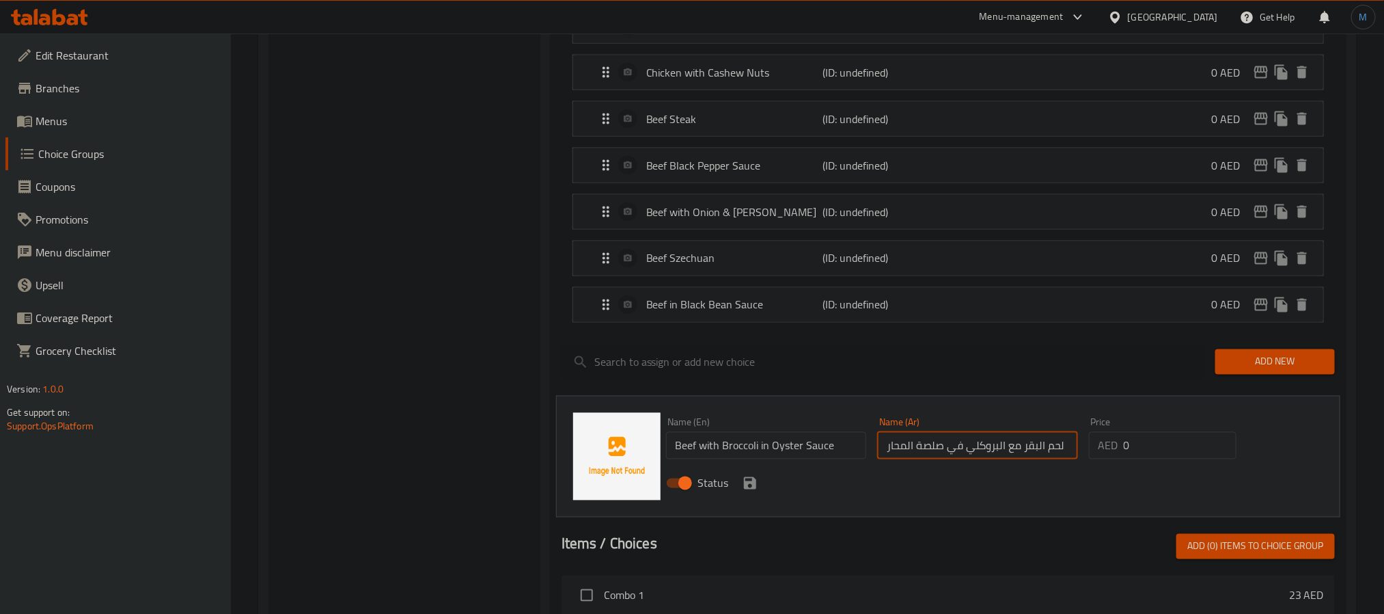
scroll to position [1230, 0]
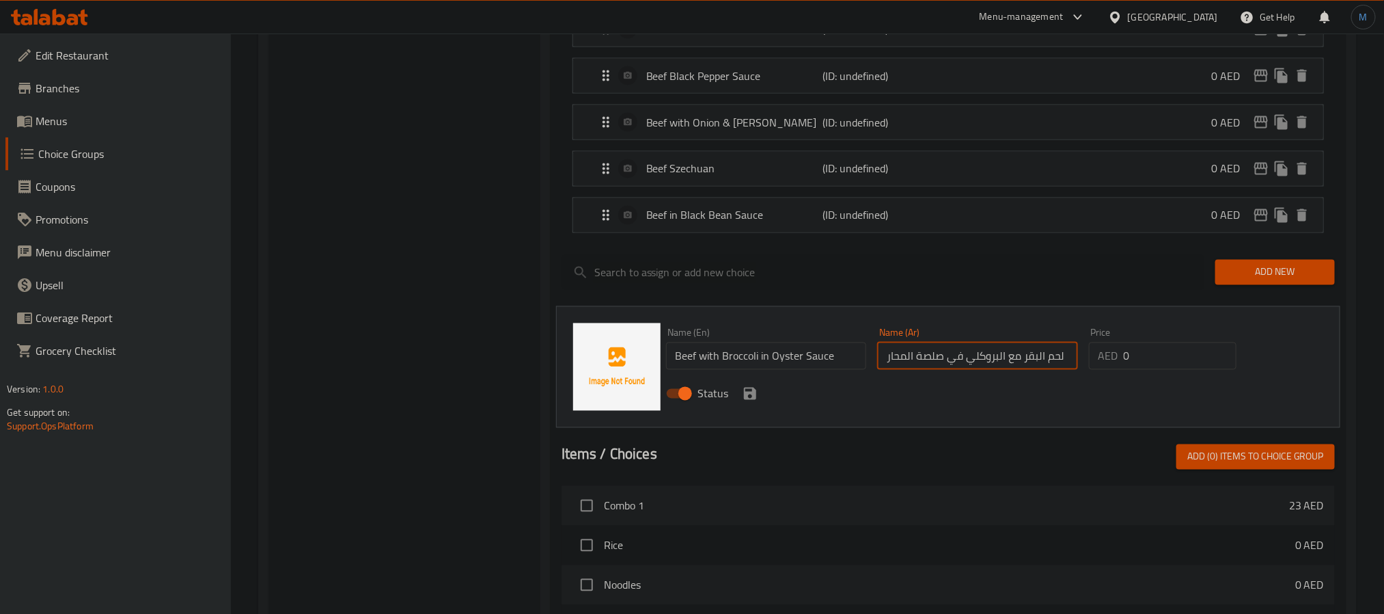
type input "لحم البقر مع البروكلي في صلصة المحار"
click at [747, 412] on div "Status" at bounding box center [978, 393] width 635 height 37
click at [746, 402] on icon "save" at bounding box center [750, 393] width 16 height 16
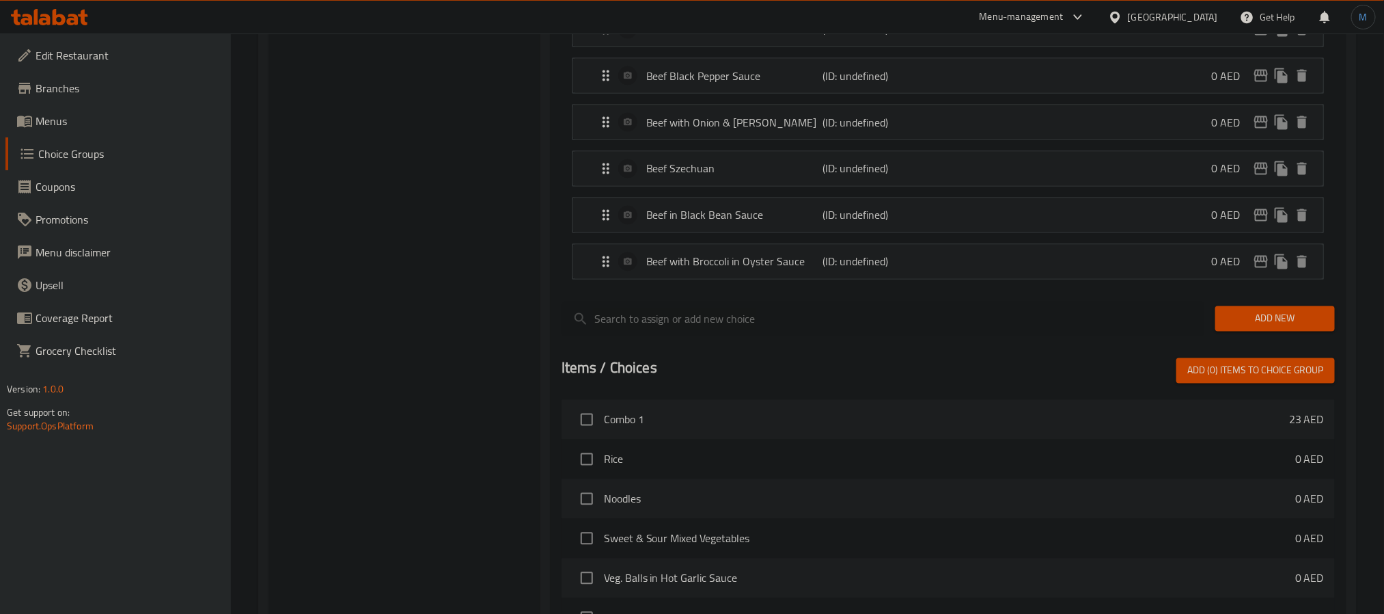
click at [1207, 338] on div at bounding box center [883, 319] width 654 height 46
click at [1230, 327] on span "Add New" at bounding box center [1275, 318] width 98 height 17
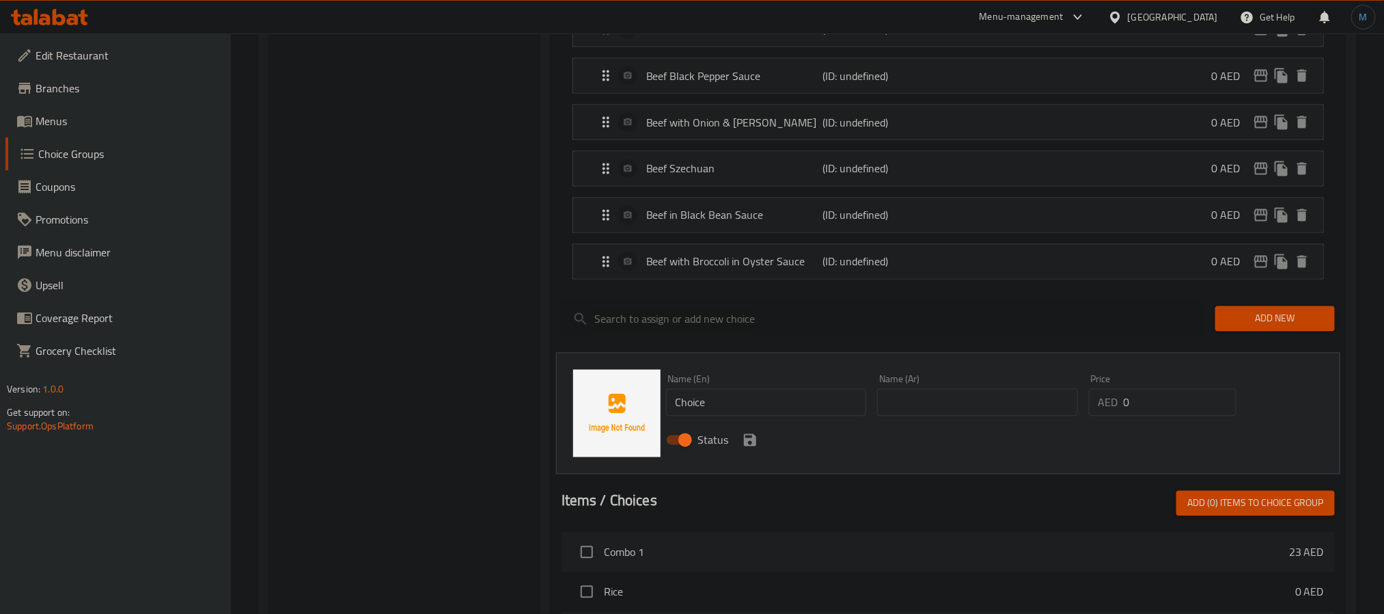
click at [710, 404] on input "Choice" at bounding box center [766, 402] width 201 height 27
paste input "Beef with mushroom"
type input "Beef with Mushroom"
click at [873, 415] on div "Name (Ar) Name (Ar)" at bounding box center [978, 395] width 212 height 53
drag, startPoint x: 888, startPoint y: 415, endPoint x: 831, endPoint y: 433, distance: 60.1
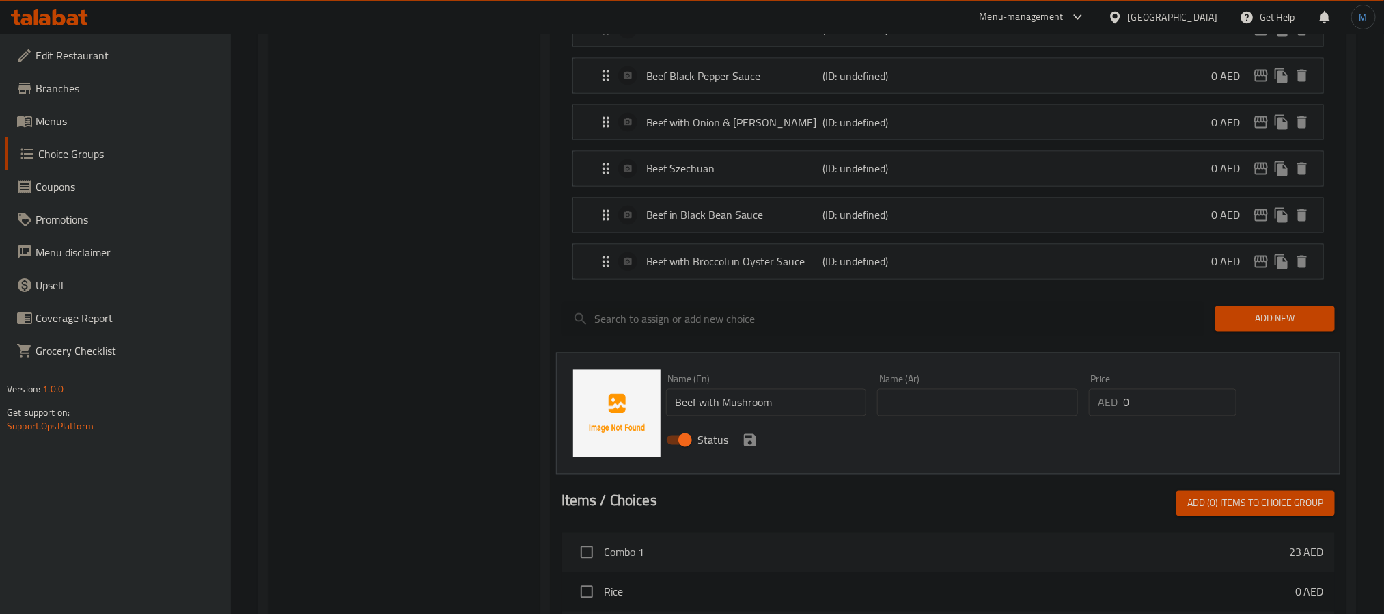
click at [888, 415] on input "text" at bounding box center [977, 402] width 201 height 27
paste input "لحم البقر مع الفطر"
type input "لحم البقر مع الفطر"
drag, startPoint x: 765, startPoint y: 441, endPoint x: 757, endPoint y: 445, distance: 8.3
click at [763, 441] on div "Status" at bounding box center [978, 440] width 635 height 37
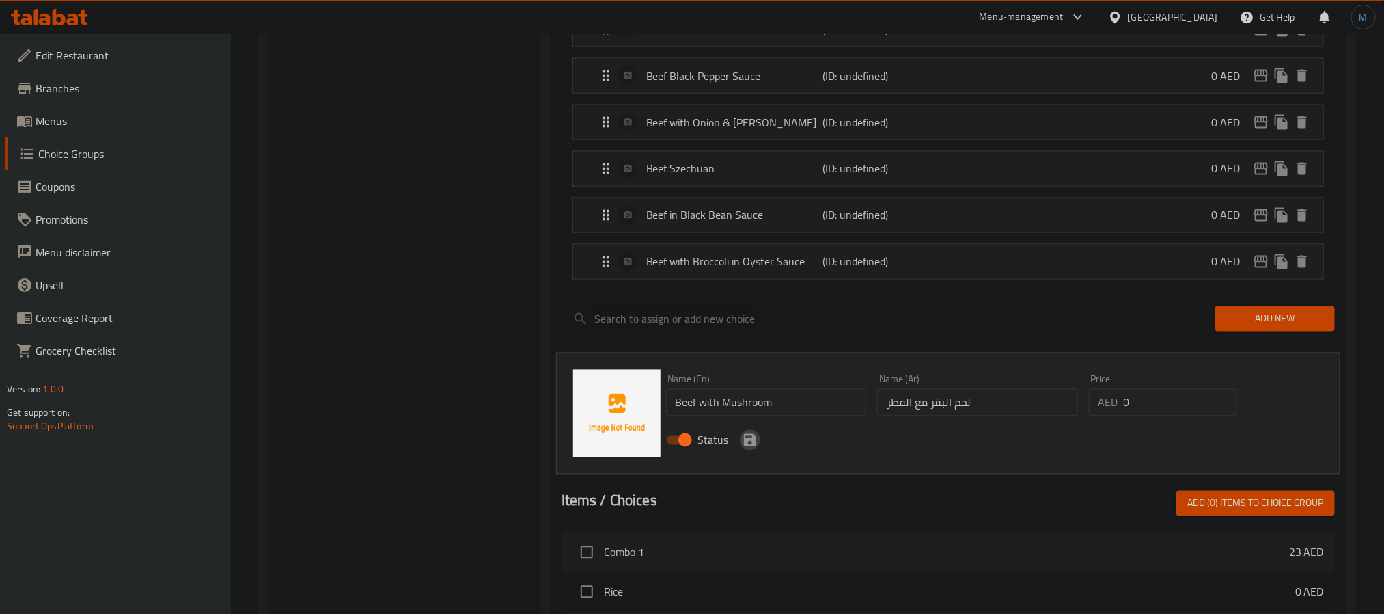
click at [757, 445] on icon "save" at bounding box center [750, 440] width 16 height 16
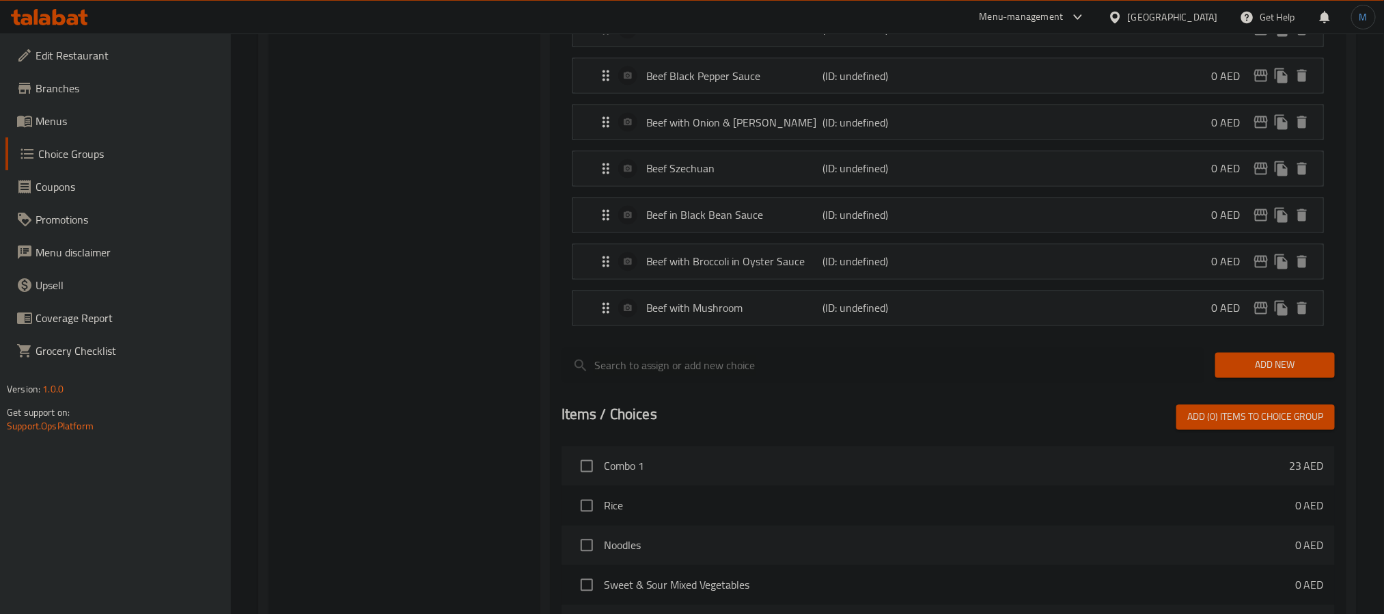
click at [1248, 374] on span "Add New" at bounding box center [1275, 365] width 98 height 17
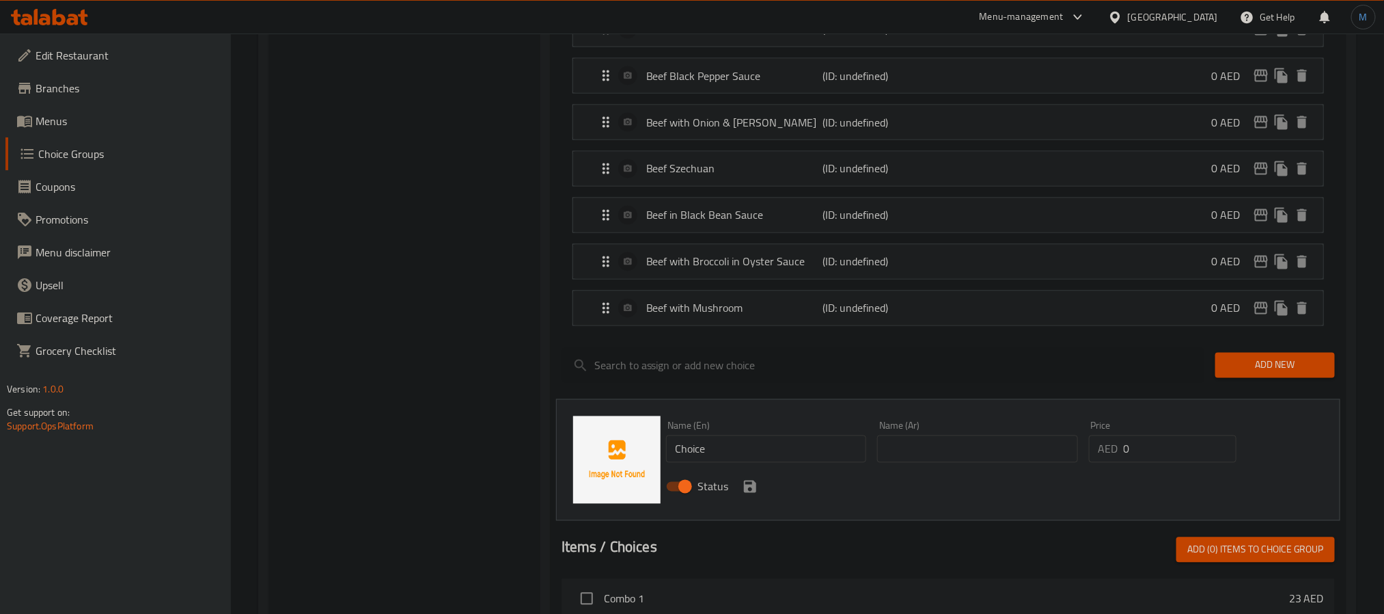
click at [743, 459] on input "Choice" at bounding box center [766, 448] width 201 height 27
paste input "Beef with green pepper"
type input "Beef with Green Pepper"
click at [935, 448] on input "text" at bounding box center [977, 448] width 201 height 27
paste input "لحم البقر مع الفلفل الأخضر"
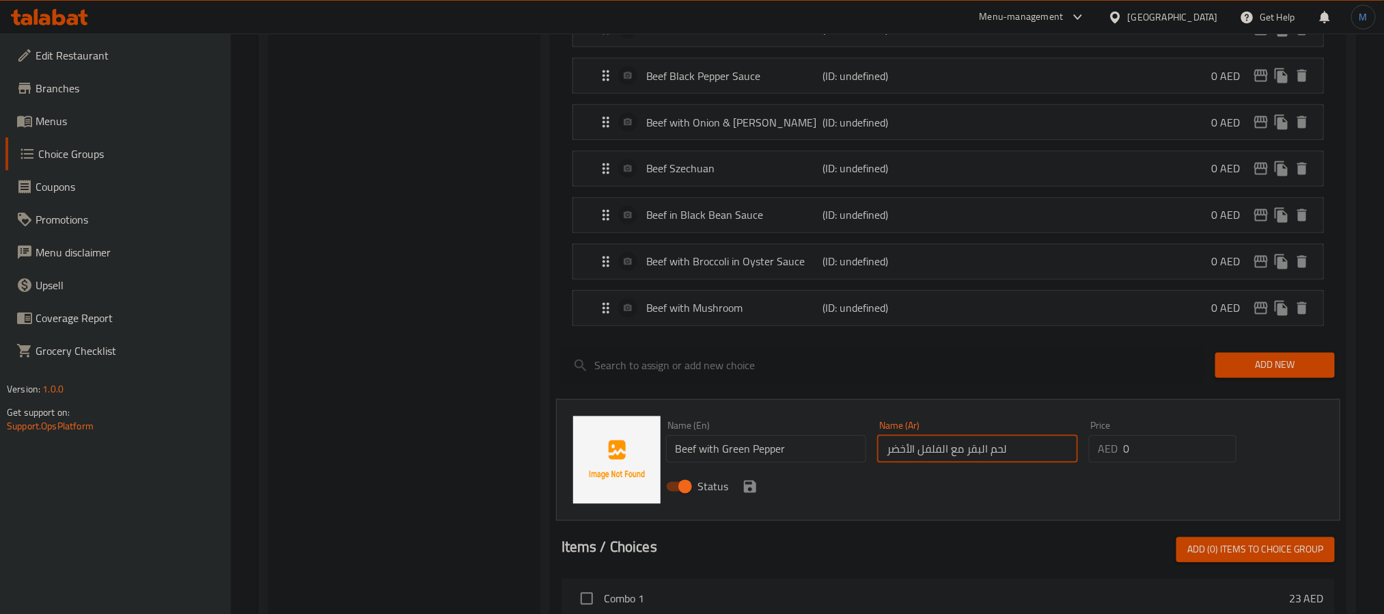
type input "لحم البقر مع الفلفل الأخضر"
click at [750, 494] on icon "save" at bounding box center [750, 486] width 16 height 16
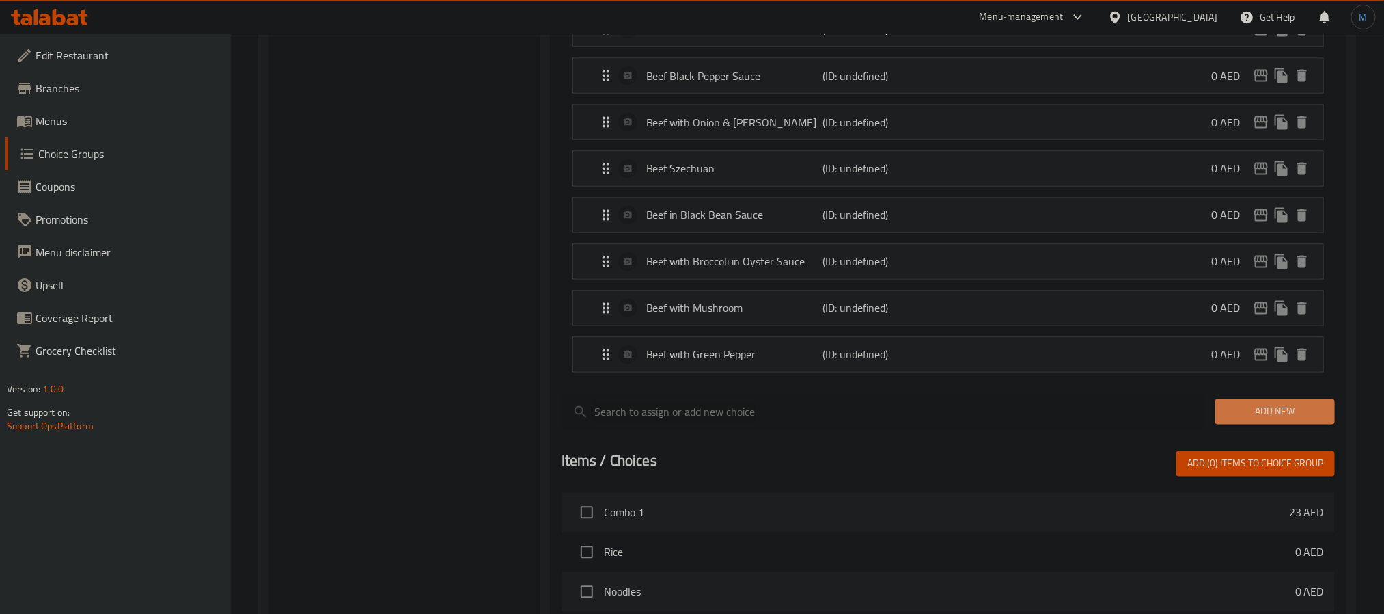
click at [1275, 420] on span "Add New" at bounding box center [1275, 411] width 98 height 17
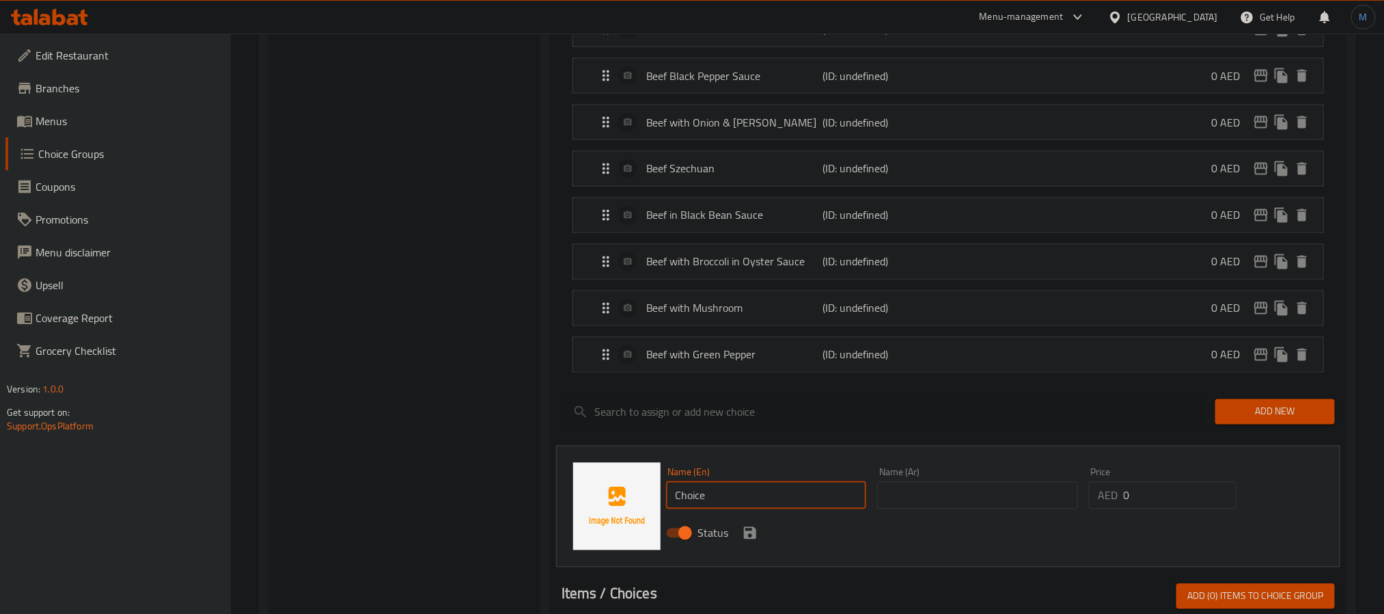
click at [827, 509] on input "Choice" at bounding box center [766, 495] width 201 height 27
paste input "Beef with seasonal vegetables"
type input "Beef with Seasonal Vegetables"
click at [918, 507] on input "text" at bounding box center [977, 495] width 201 height 27
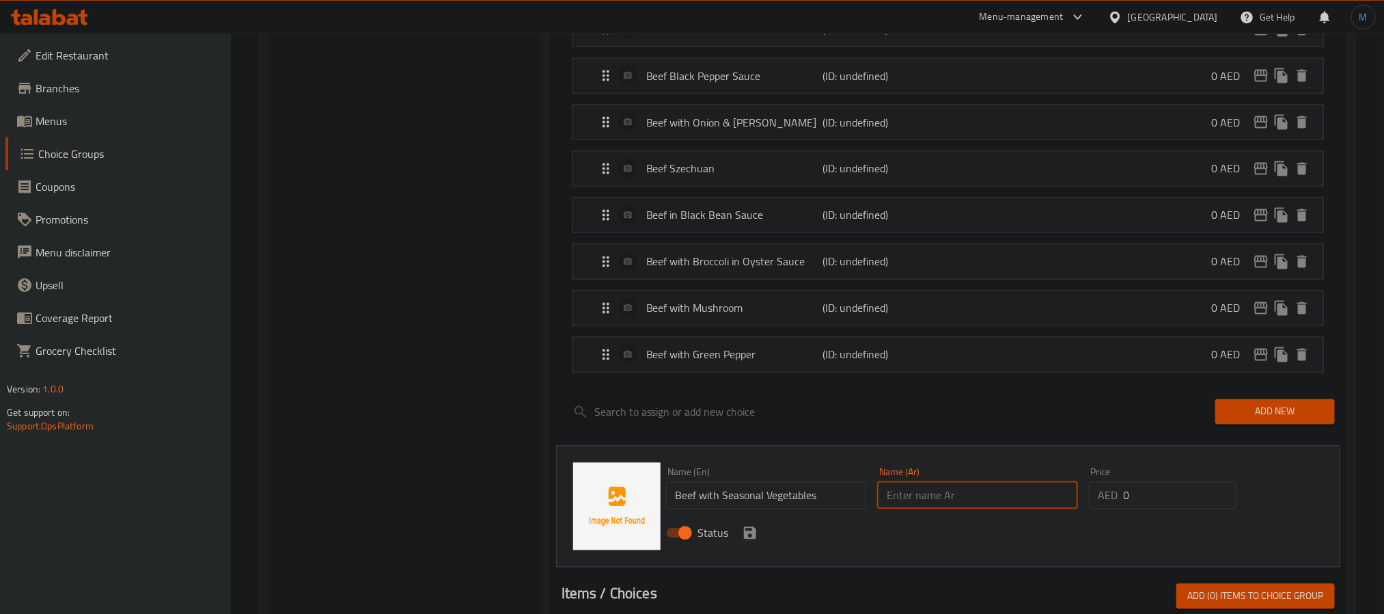
paste input "لحم البقر مع الخضار الموسمية"
drag, startPoint x: 978, startPoint y: 435, endPoint x: 902, endPoint y: 517, distance: 112.2
click at [902, 509] on input "لحم البقر مع الخضار الموسمية" at bounding box center [977, 495] width 201 height 27
type input "لحم البقر مع الخضار الموسمي"
click at [747, 535] on button "save" at bounding box center [750, 533] width 20 height 20
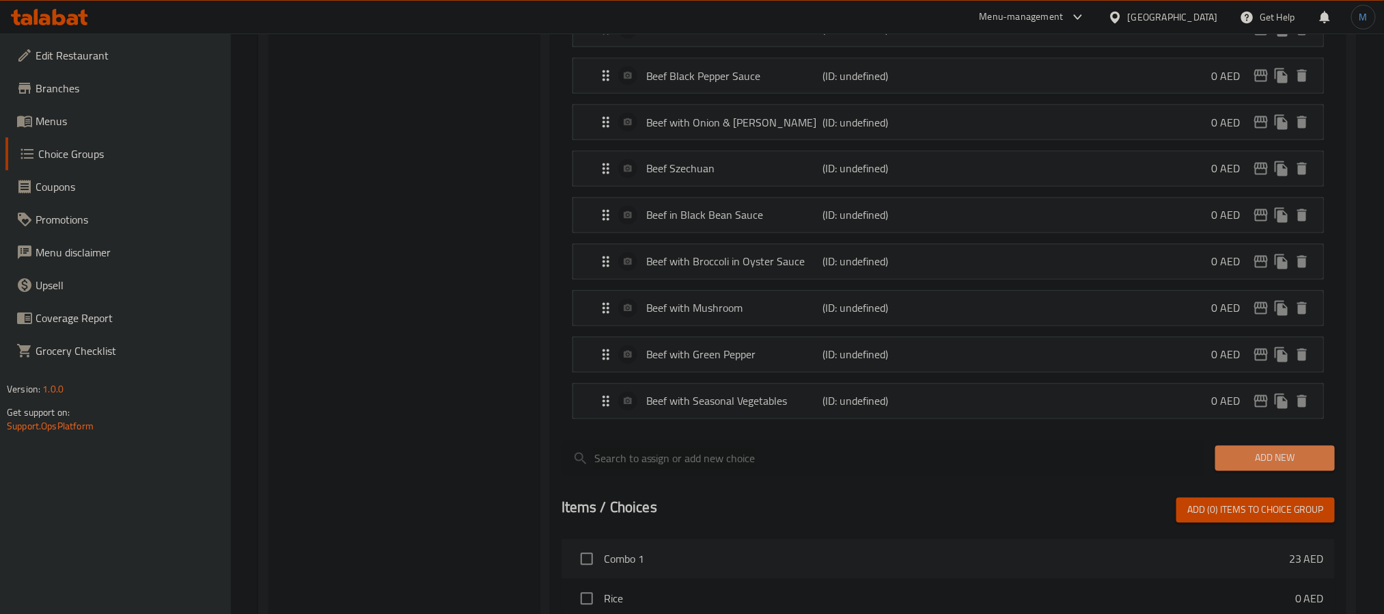
click at [1218, 470] on button "Add New" at bounding box center [1276, 457] width 120 height 25
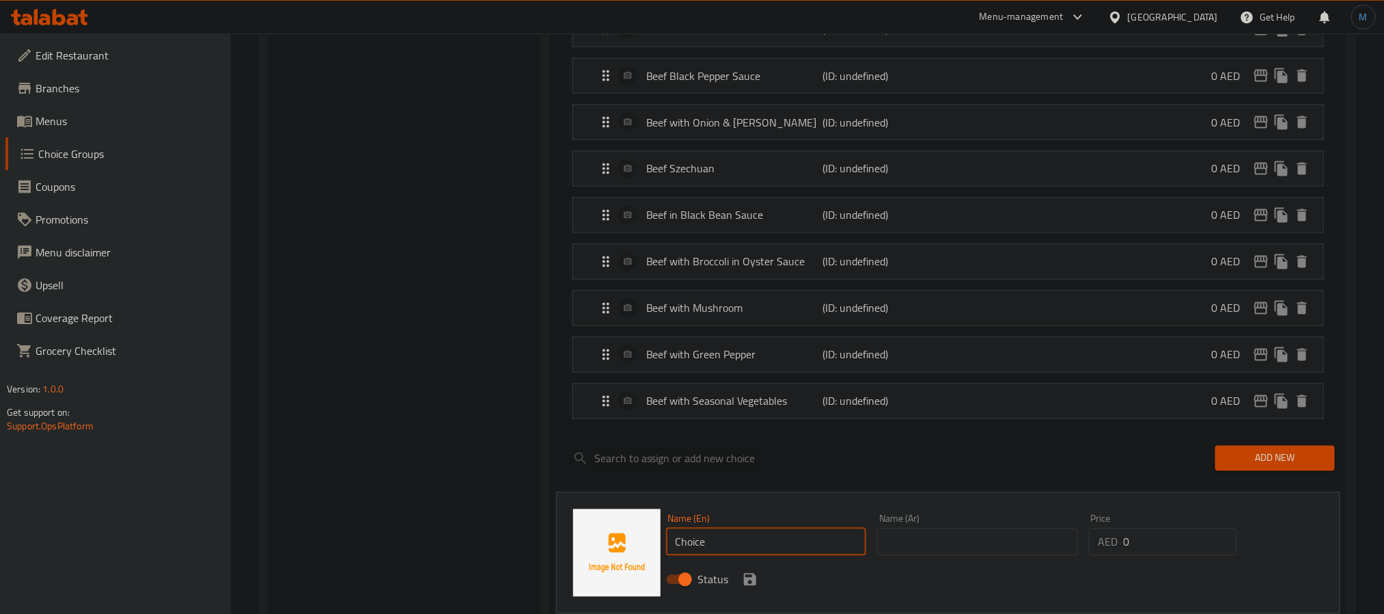
click at [726, 549] on input "Choice" at bounding box center [766, 541] width 201 height 27
paste input "Beef with ginger & spring onion"
type input "Beef with Ginger & Spring Onion"
click at [924, 555] on input "text" at bounding box center [977, 541] width 201 height 27
paste input "لحم البقر مع الزنجبيل والبصل الأخضر"
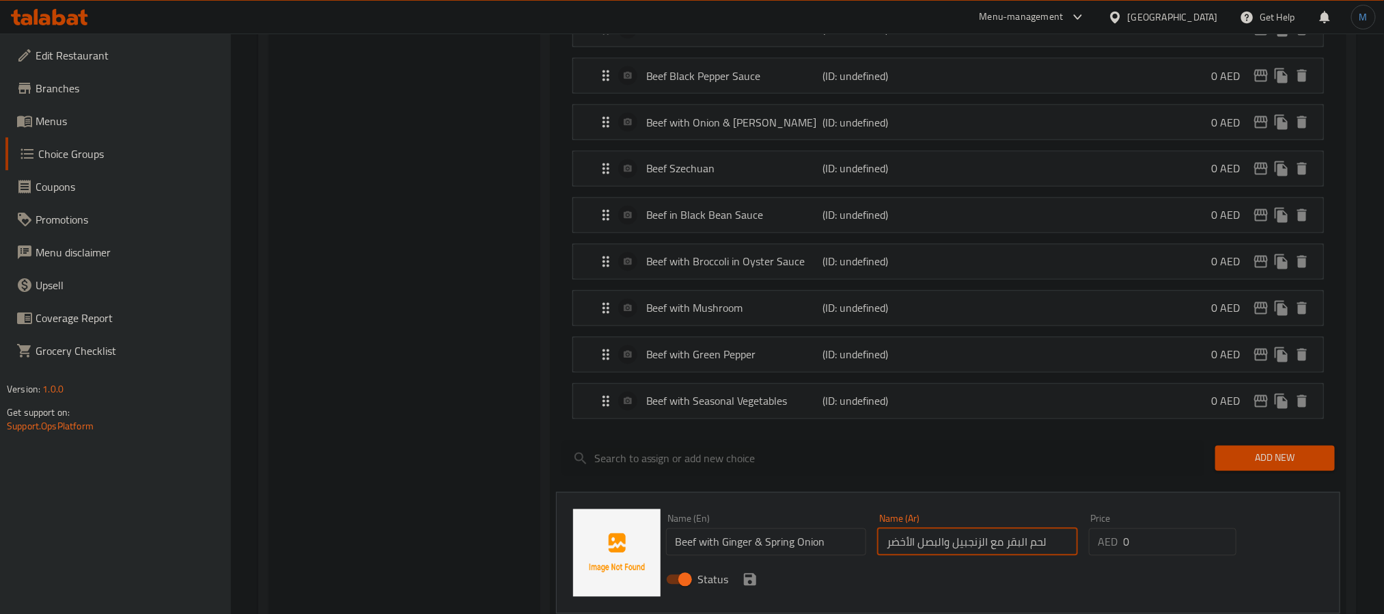
type input "لحم البقر مع الزنجبيل والبصل الأخضر"
click at [996, 585] on div "Status" at bounding box center [978, 579] width 635 height 37
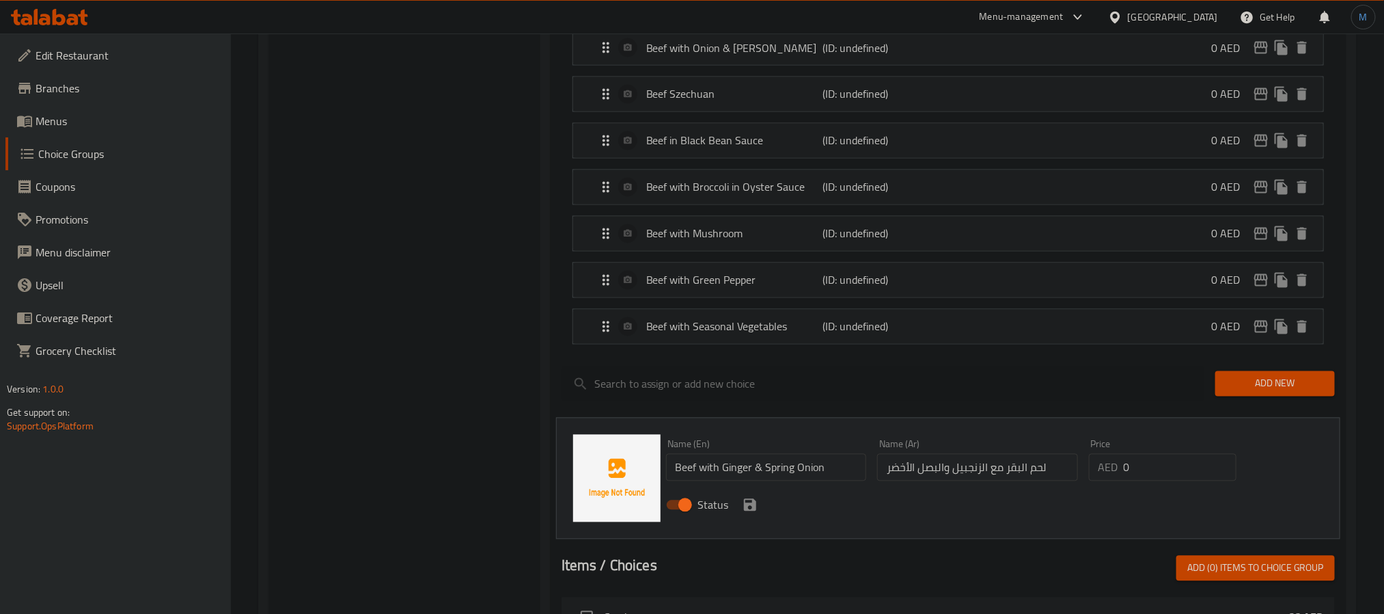
scroll to position [1332, 0]
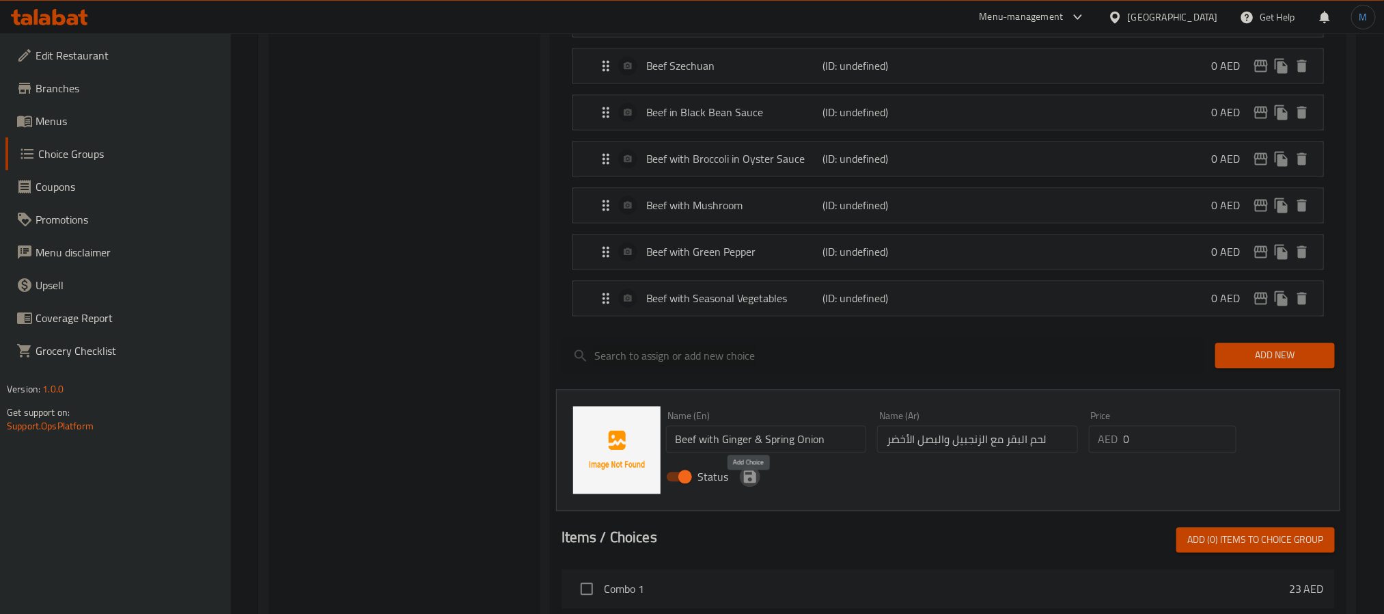
click at [748, 487] on button "save" at bounding box center [750, 477] width 20 height 20
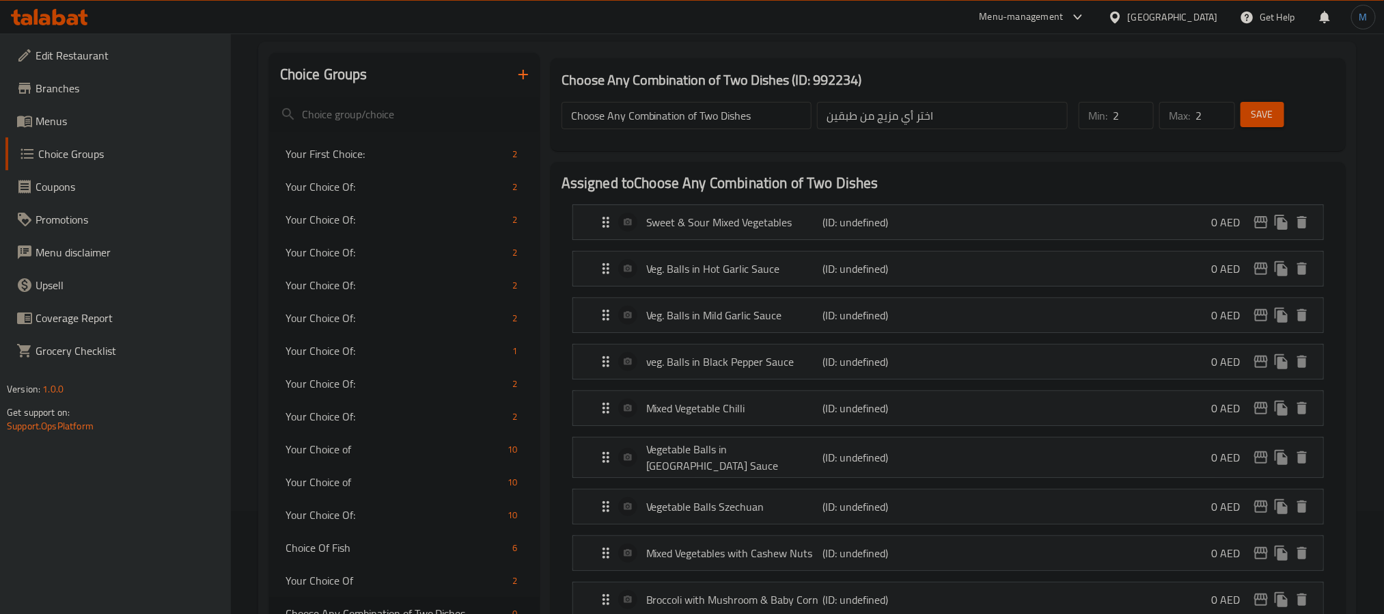
scroll to position [0, 0]
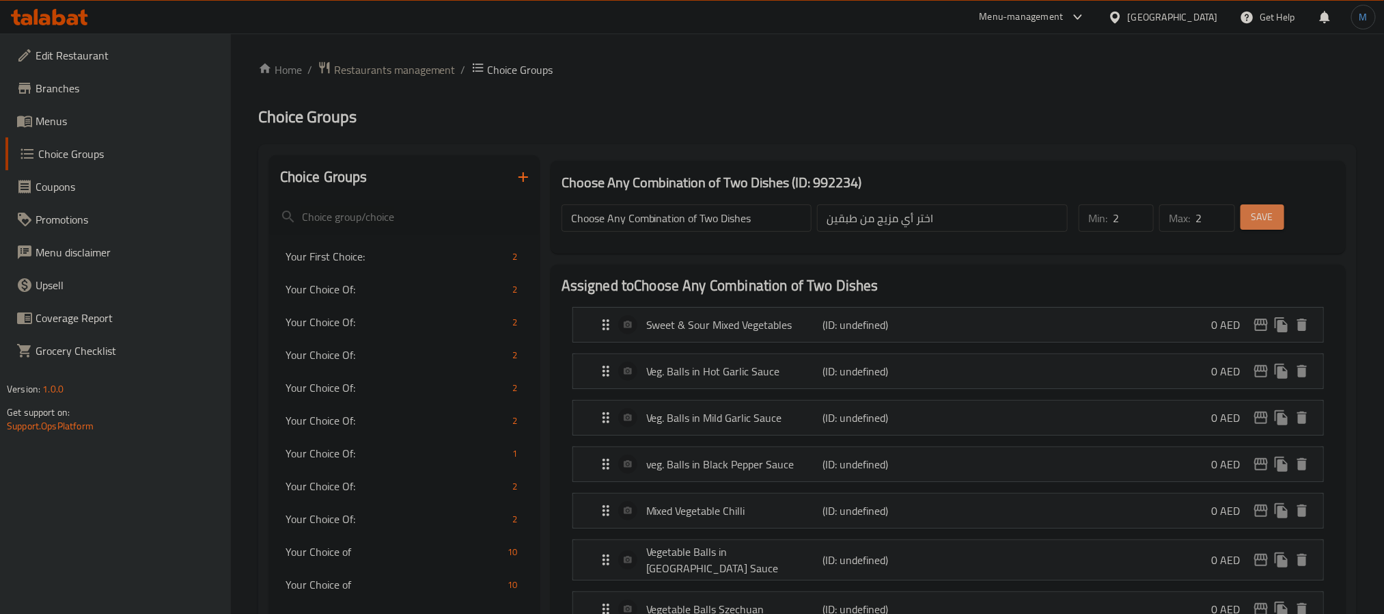
click at [1273, 209] on span "Save" at bounding box center [1263, 216] width 22 height 17
click at [523, 161] on button "button" at bounding box center [523, 177] width 33 height 33
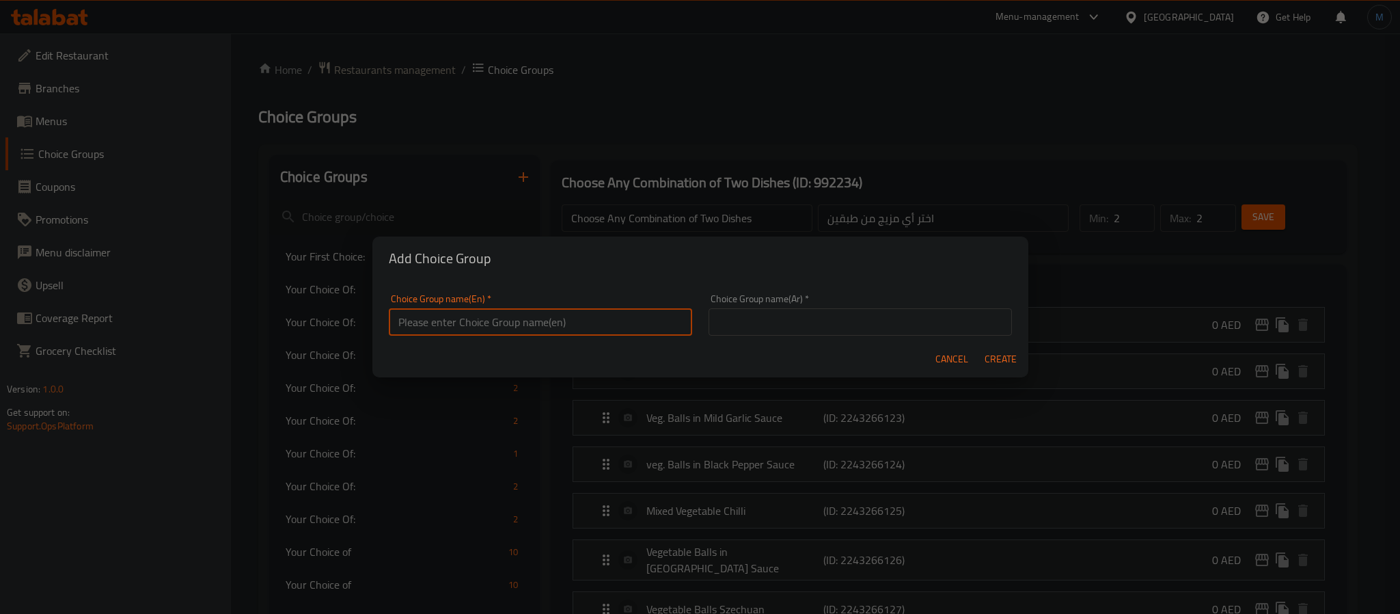
click at [465, 308] on input "text" at bounding box center [540, 321] width 303 height 27
paste input "Your first choice:"
type input "Your First Choice:"
drag, startPoint x: 790, startPoint y: 294, endPoint x: 796, endPoint y: 306, distance: 13.8
click at [790, 297] on div "Choice Group name(Ar)   * Choice Group name(Ar) *" at bounding box center [860, 315] width 303 height 42
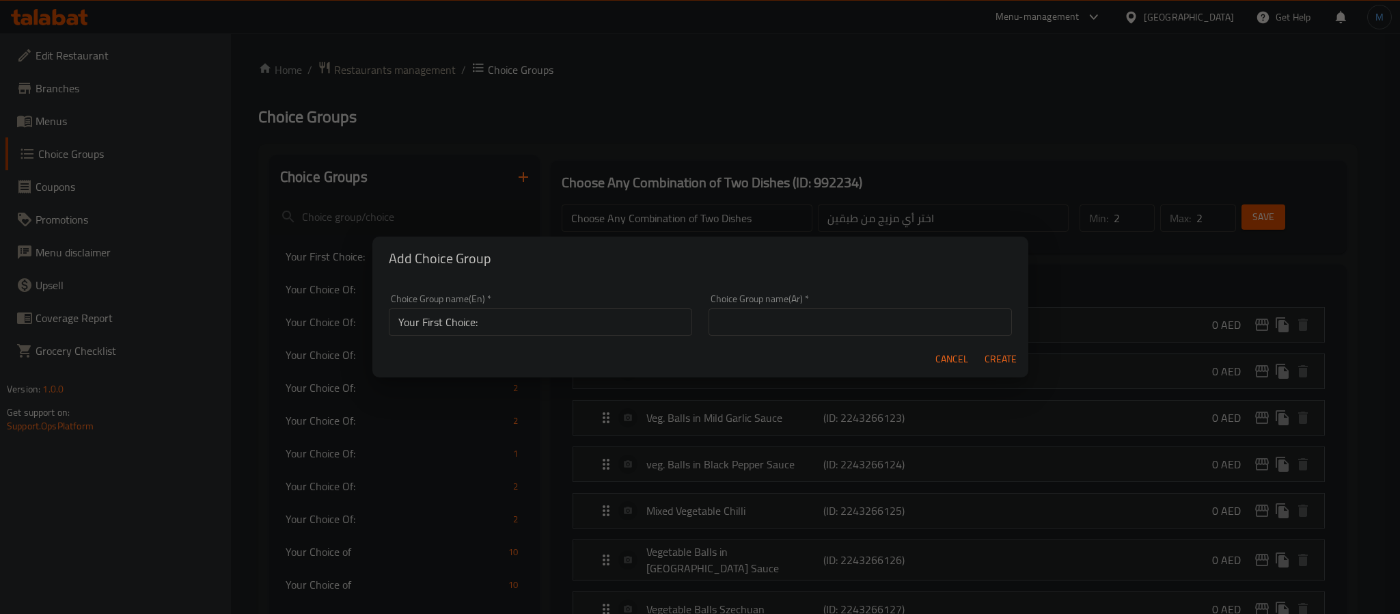
click at [797, 306] on div "Choice Group name(Ar)   * Choice Group name(Ar) *" at bounding box center [860, 315] width 303 height 42
click at [800, 310] on input "text" at bounding box center [860, 321] width 303 height 27
paste input "اختيارك الأول:"
type input "اختيارك الأول:"
click at [979, 346] on button "Create" at bounding box center [1001, 358] width 44 height 25
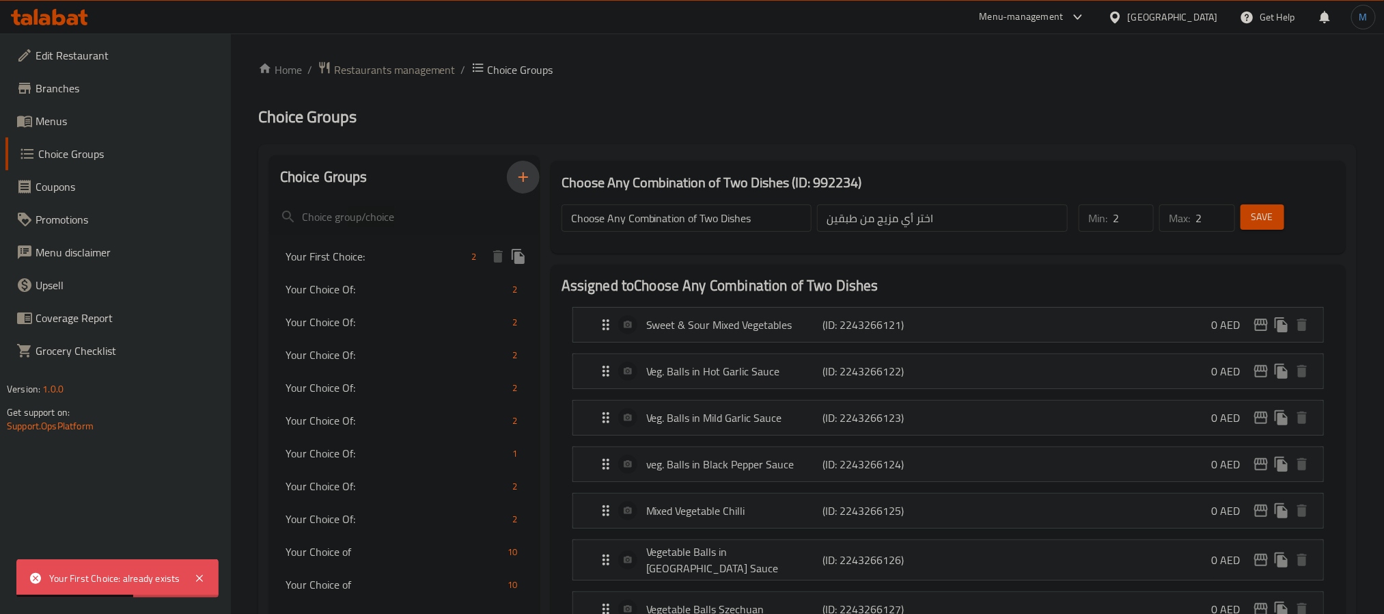
click at [390, 258] on span "Your First Choice:" at bounding box center [376, 256] width 181 height 16
type input "Your First Choice:"
type input "إختيارك الأول:"
type input "1"
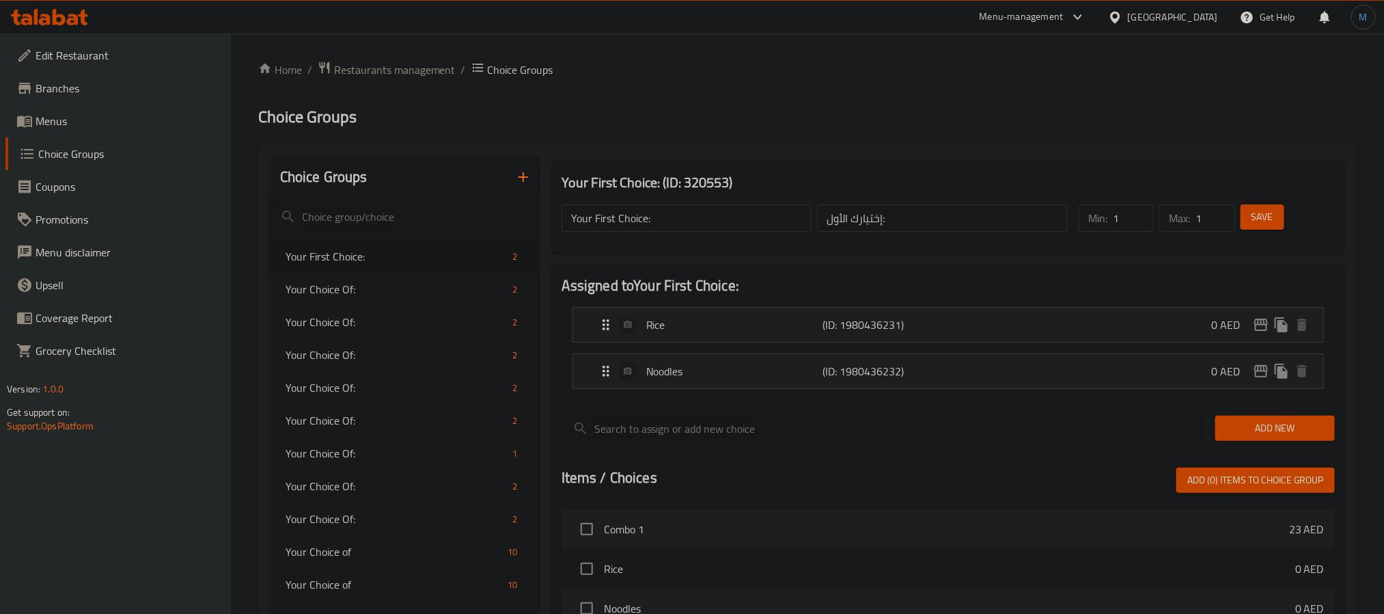
click at [504, 179] on div "Choice Groups" at bounding box center [404, 177] width 271 height 44
click at [515, 179] on icon "button" at bounding box center [523, 177] width 16 height 16
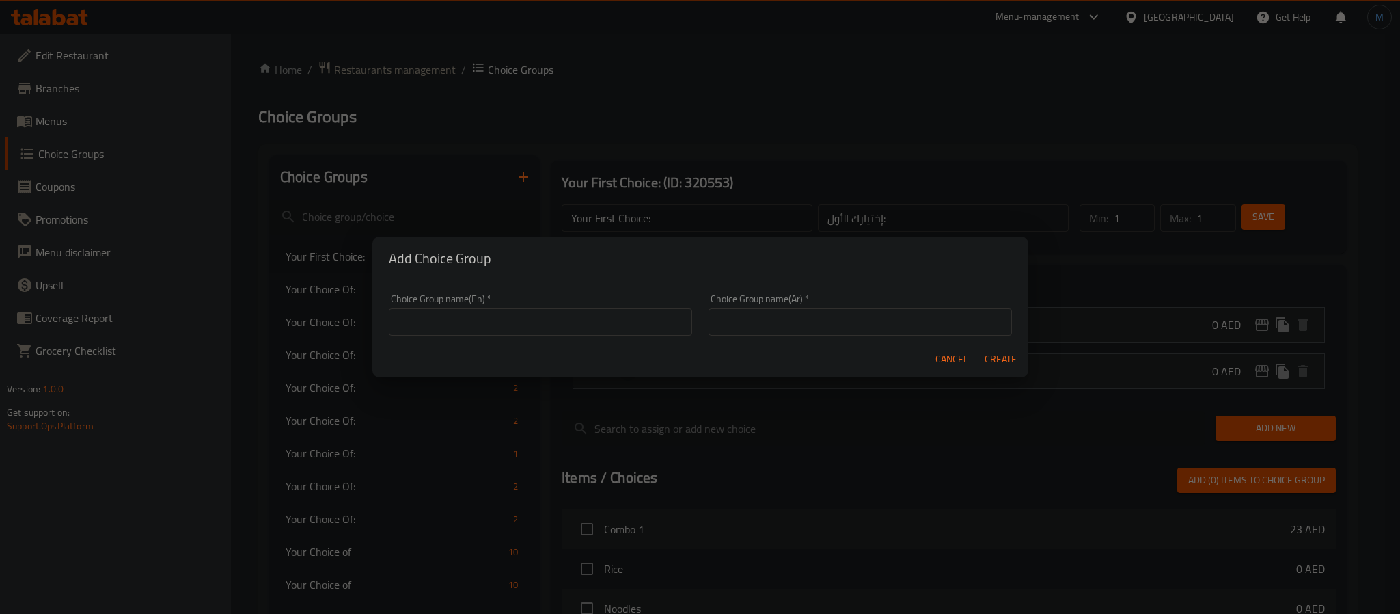
click at [484, 299] on div "Choice Group name(En)   * Choice Group name(En) *" at bounding box center [540, 315] width 303 height 42
click at [521, 353] on div "Cancel Create" at bounding box center [700, 359] width 656 height 36
click at [548, 320] on input "text" at bounding box center [540, 321] width 303 height 27
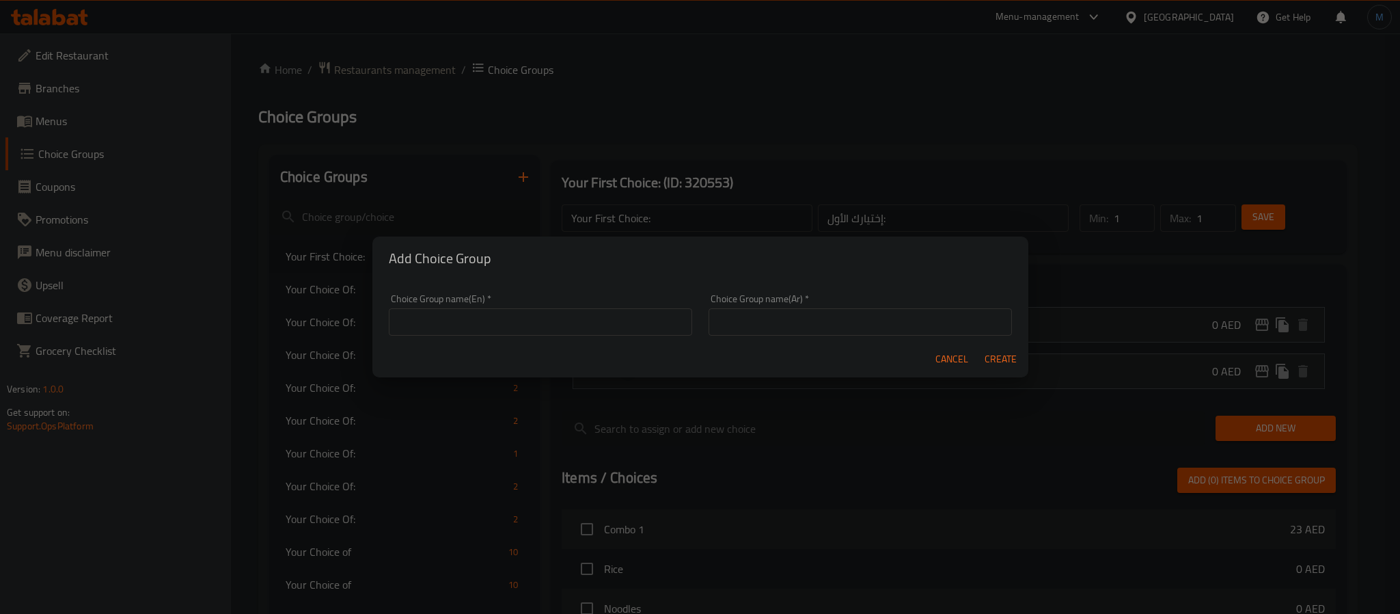
paste input "اختيارك الأول:"
type input "اختيارك الأول:"
click at [868, 320] on input "text" at bounding box center [860, 321] width 303 height 27
paste input "اختيارك الأول:"
type input "اختيارك الأول:"
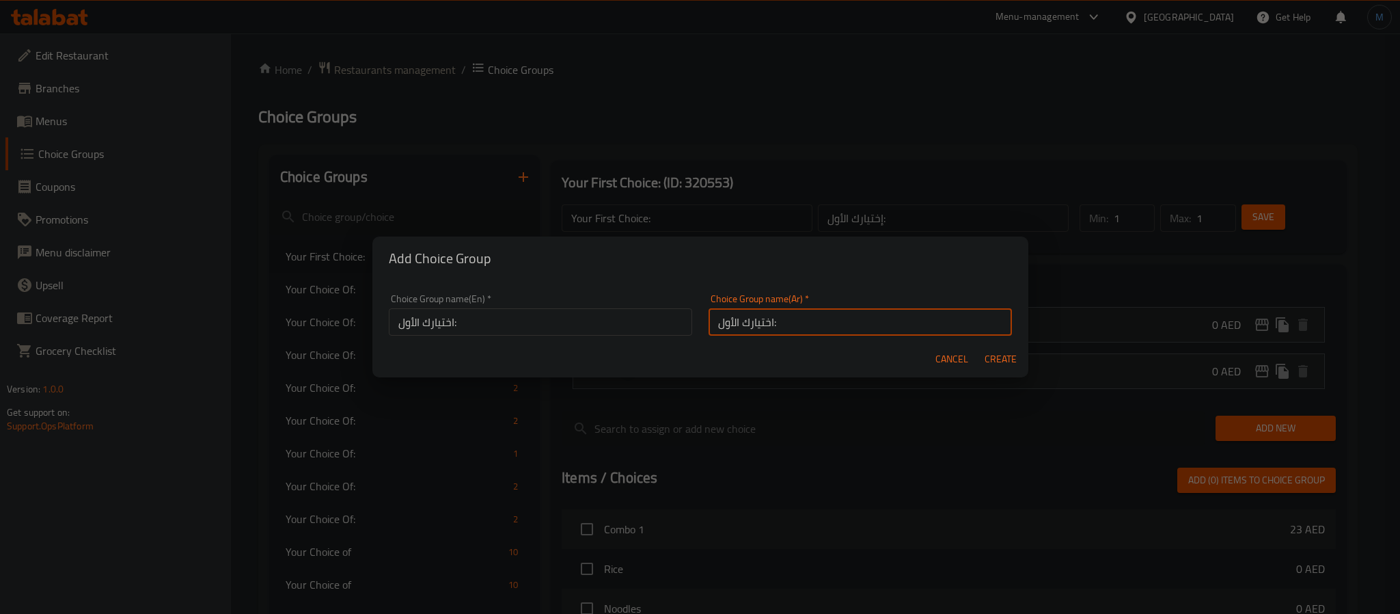
click at [666, 310] on input "اختيارك الأول:" at bounding box center [540, 321] width 303 height 27
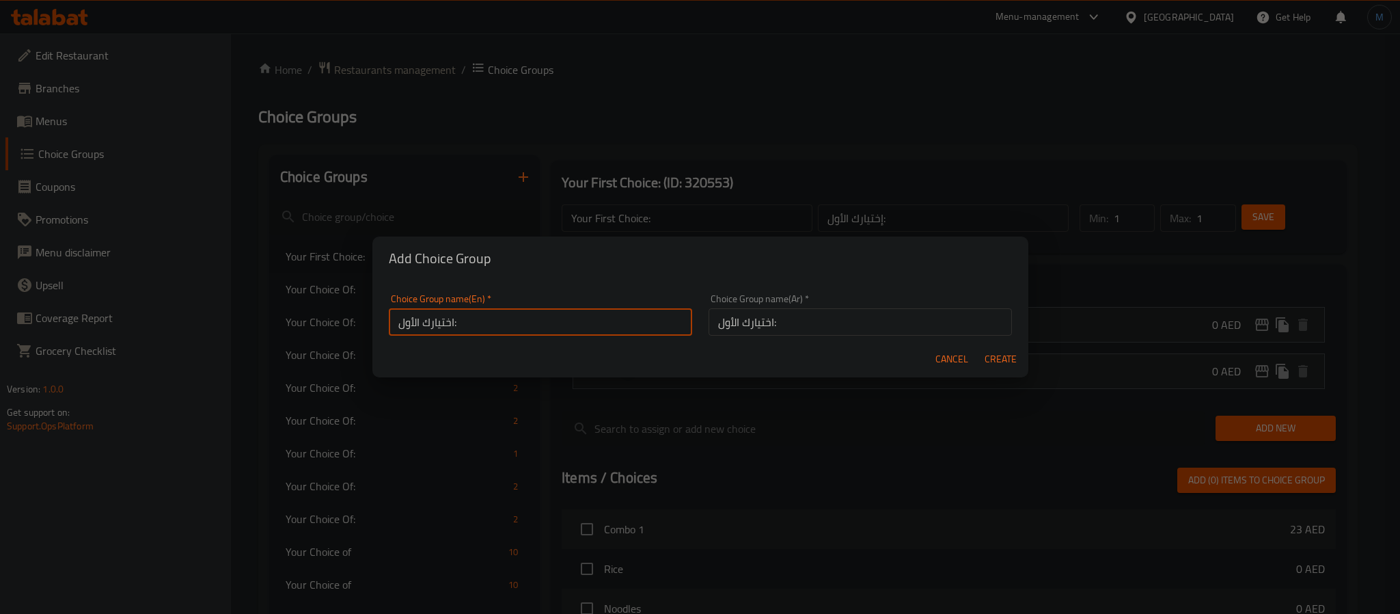
click at [653, 316] on input "اختيارك الأول:" at bounding box center [540, 321] width 303 height 27
click at [504, 320] on input "اختيارك الأول:" at bounding box center [540, 321] width 303 height 27
paste input "Your first choice"
click at [504, 320] on input "Your First Choice:" at bounding box center [540, 321] width 303 height 27
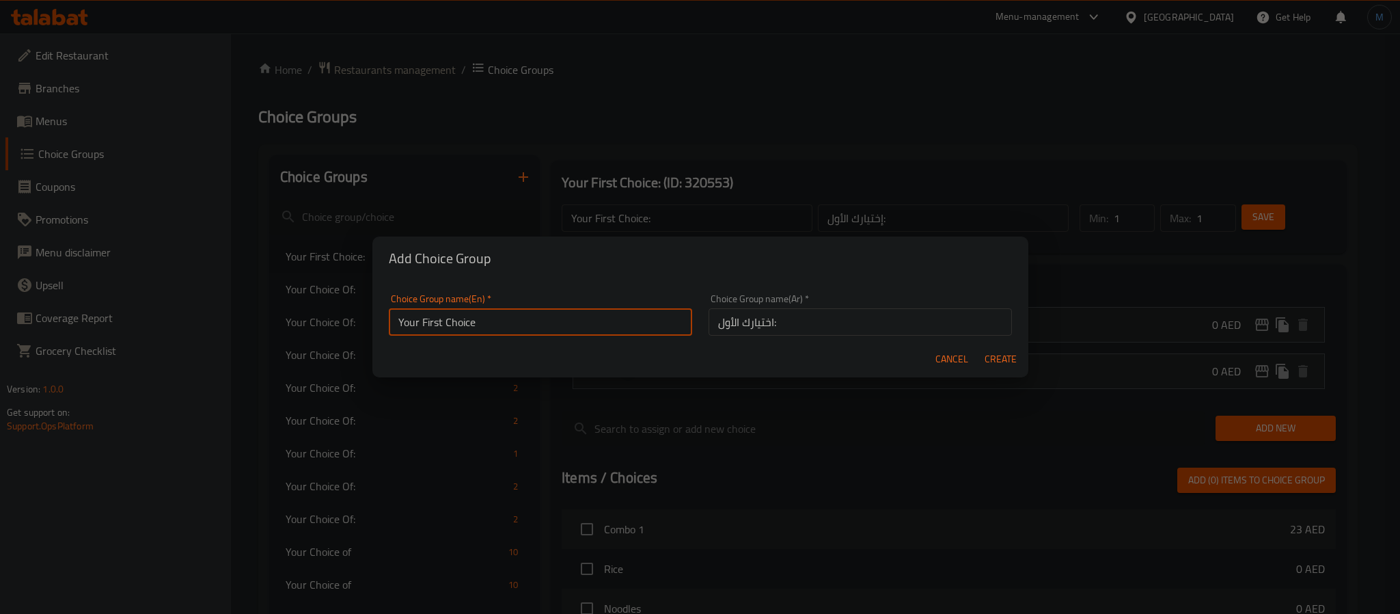
type input "Your First Choice"
click at [979, 346] on button "Create" at bounding box center [1001, 358] width 44 height 25
type input "Your First Choice"
type input "اختيارك الأول:"
type input "0"
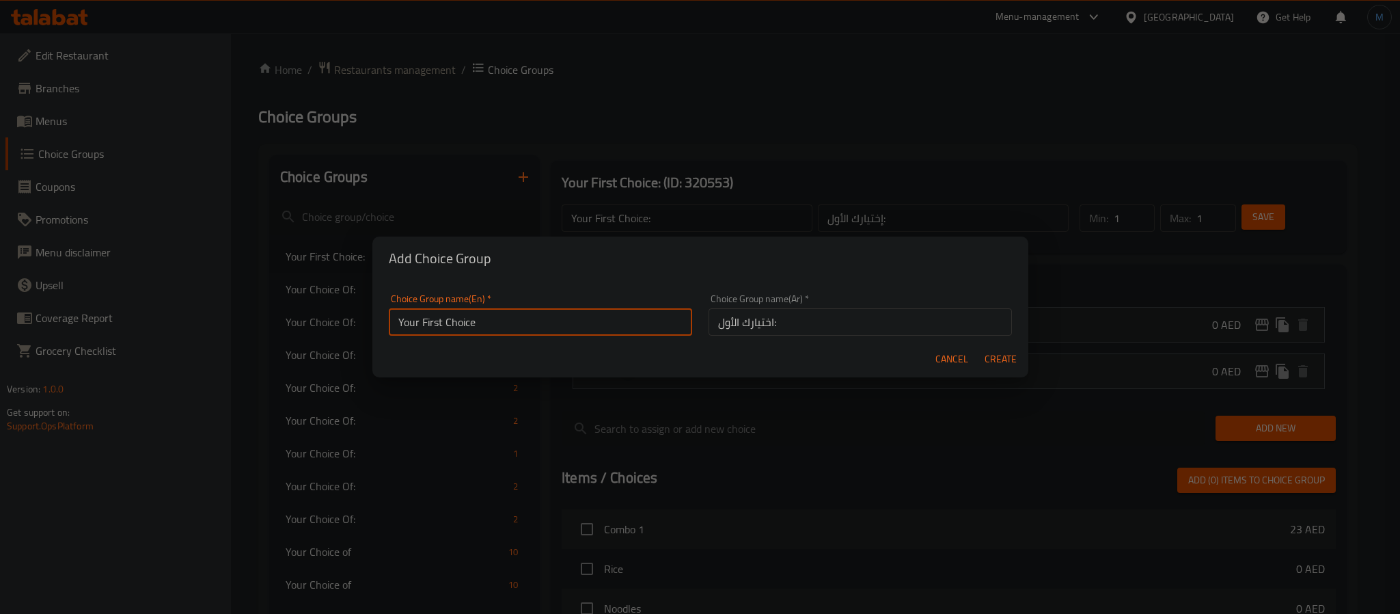
type input "0"
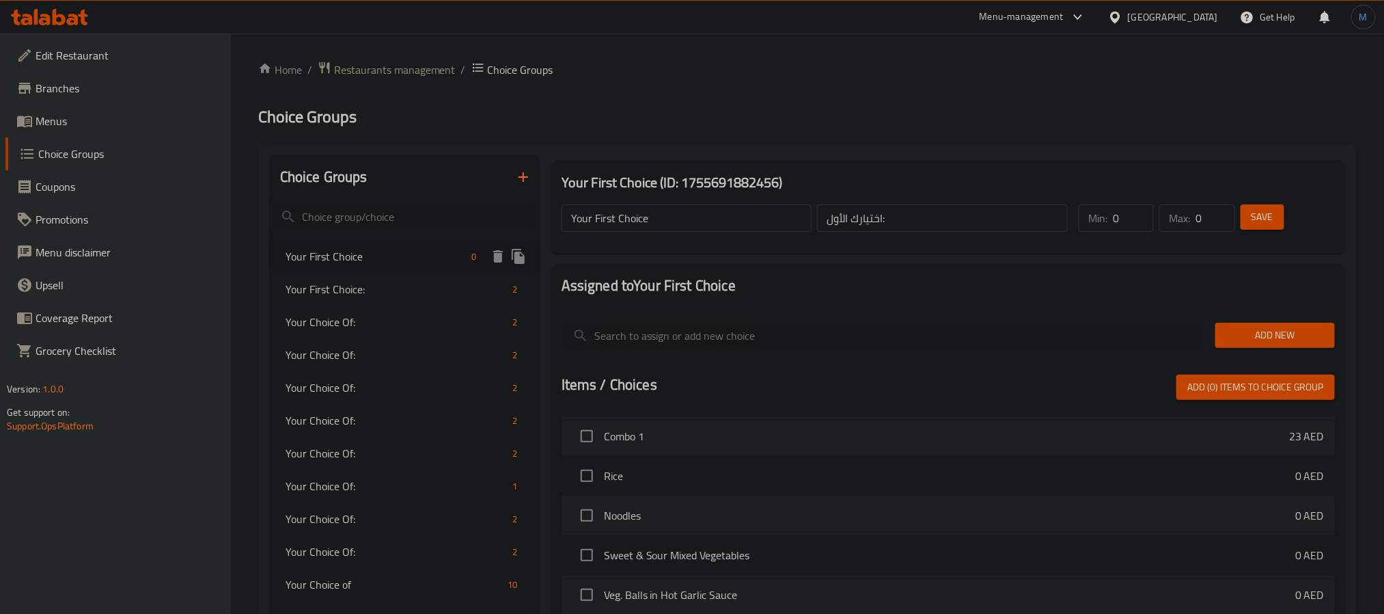
click at [394, 264] on div "Your First Choice 0" at bounding box center [404, 256] width 271 height 33
type input "1"
click at [1140, 210] on input "1" at bounding box center [1133, 217] width 41 height 27
type input "1"
click at [1220, 215] on input "1" at bounding box center [1215, 217] width 39 height 27
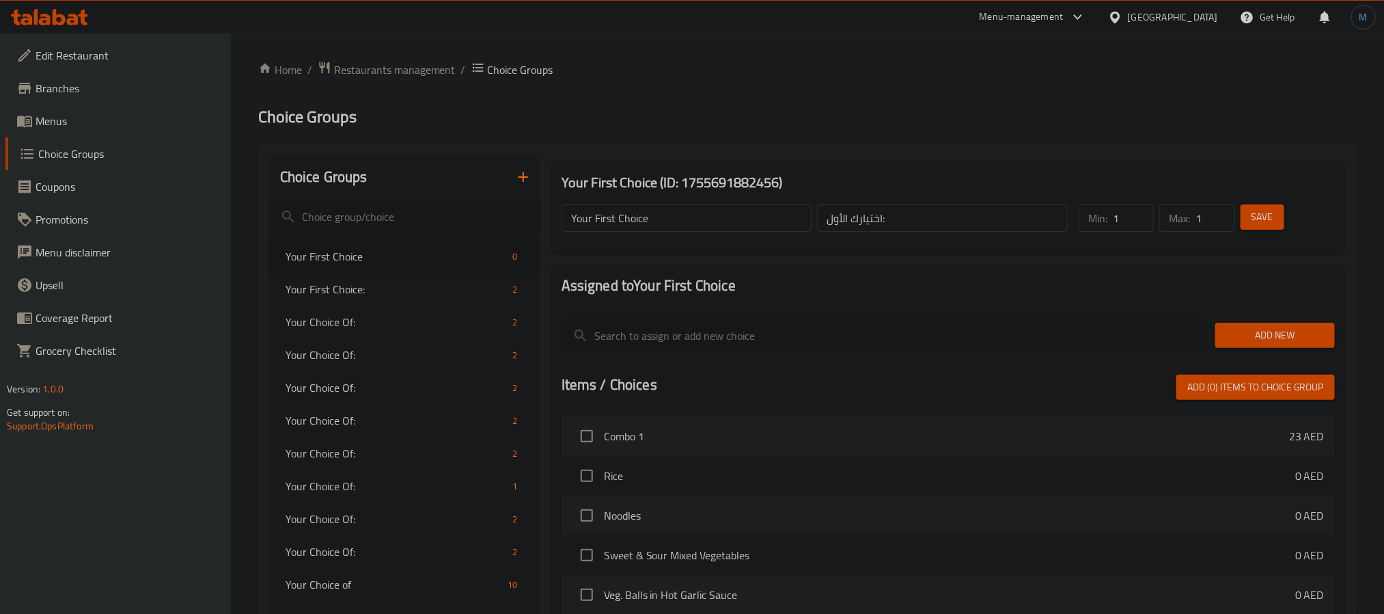
click at [1257, 320] on div "Add New" at bounding box center [1275, 335] width 131 height 46
click at [1237, 329] on span "Add New" at bounding box center [1275, 335] width 98 height 17
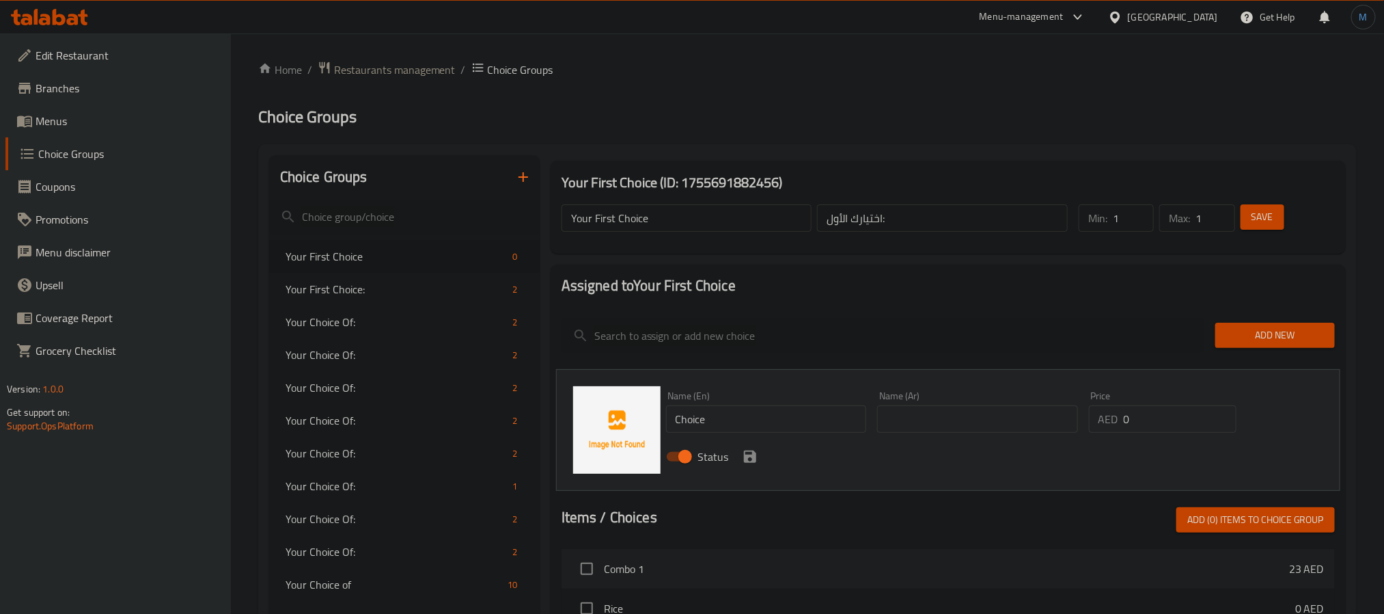
click at [738, 421] on input "Choice" at bounding box center [766, 418] width 201 height 27
paste input "Veg. fried r"
type input "Veg. Fried Rice"
click at [929, 428] on input "text" at bounding box center [977, 418] width 201 height 27
paste input "أرز مقلي بالخضار"
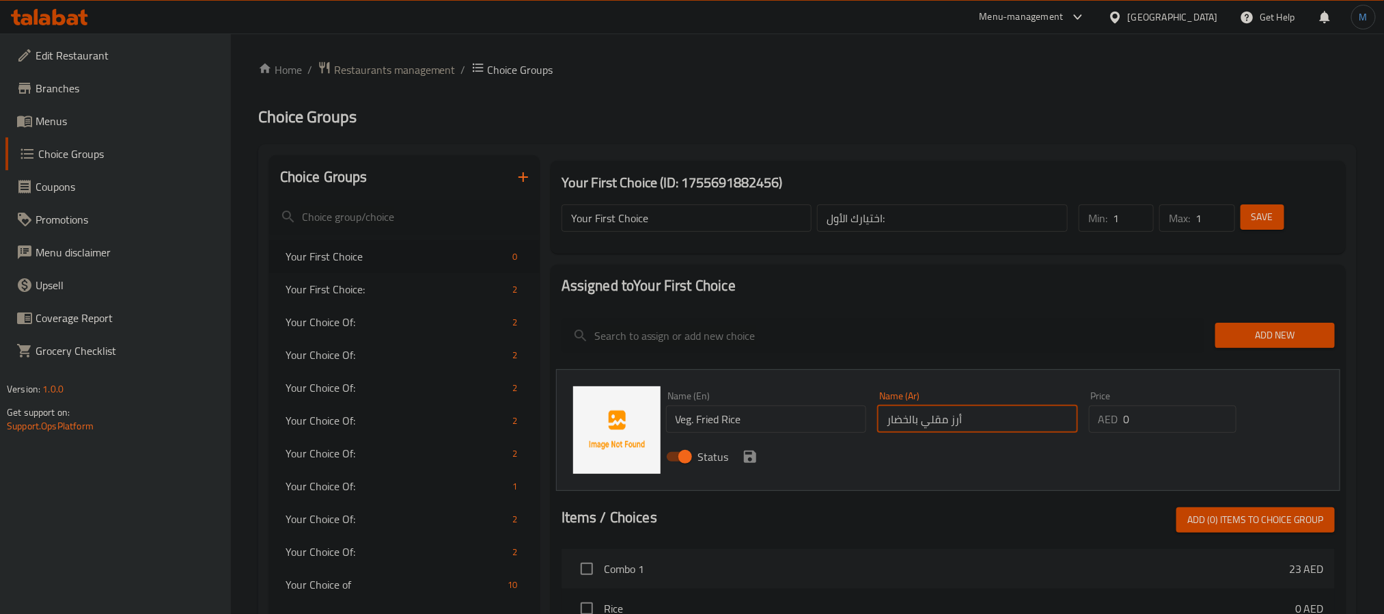
type input "أرز مقلي بالخضار"
click at [760, 452] on div "Status" at bounding box center [978, 456] width 635 height 37
click at [757, 452] on icon "save" at bounding box center [750, 456] width 16 height 16
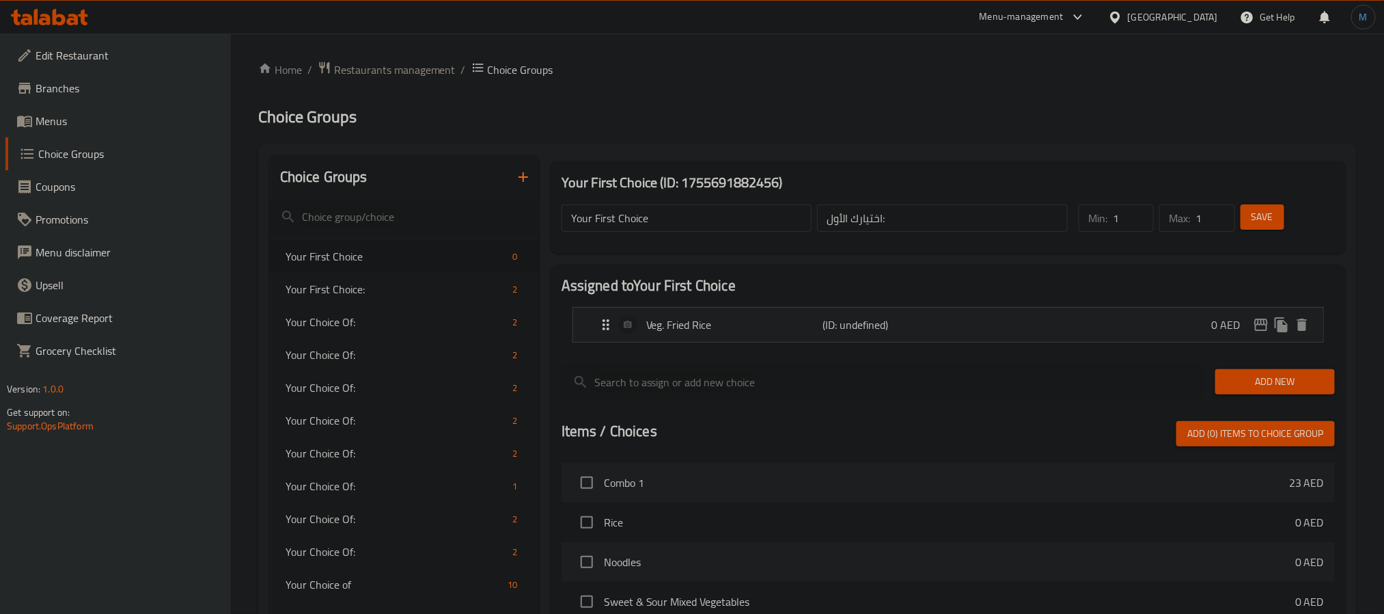
click at [1259, 376] on span "Add New" at bounding box center [1275, 381] width 98 height 17
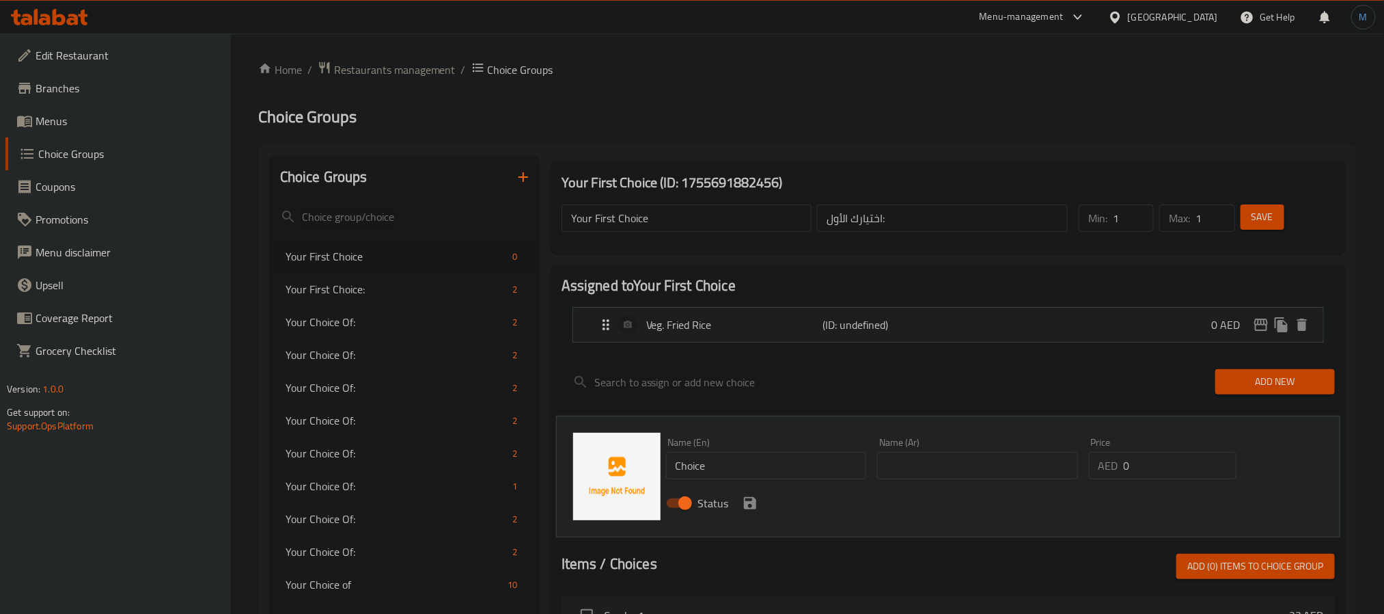
click at [763, 482] on div "Name (En) Choice Name (En)" at bounding box center [767, 458] width 212 height 53
click at [769, 472] on input "Choice" at bounding box center [766, 465] width 201 height 27
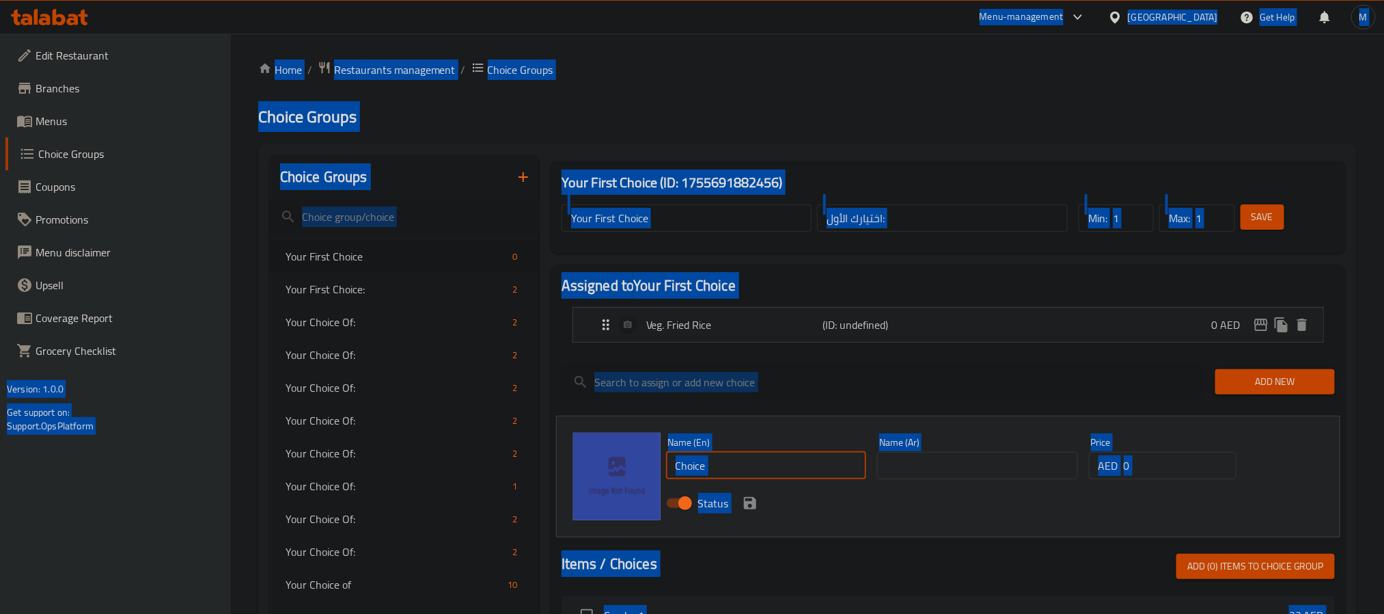
click at [754, 460] on input "Choice" at bounding box center [766, 465] width 201 height 27
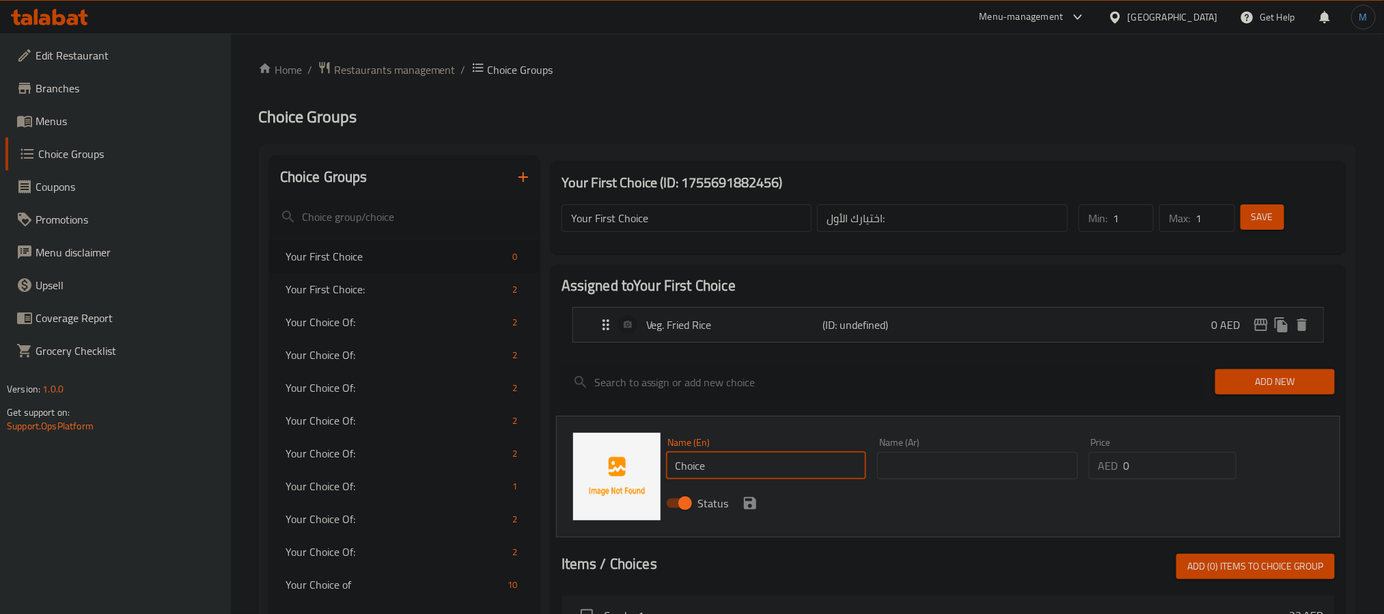
paste input "Egg fried rice"
type input "Egg Fried Rice"
drag, startPoint x: 906, startPoint y: 467, endPoint x: 855, endPoint y: 478, distance: 51.7
click at [906, 467] on input "text" at bounding box center [977, 465] width 201 height 27
paste input "أرز مقلي بالبيض"
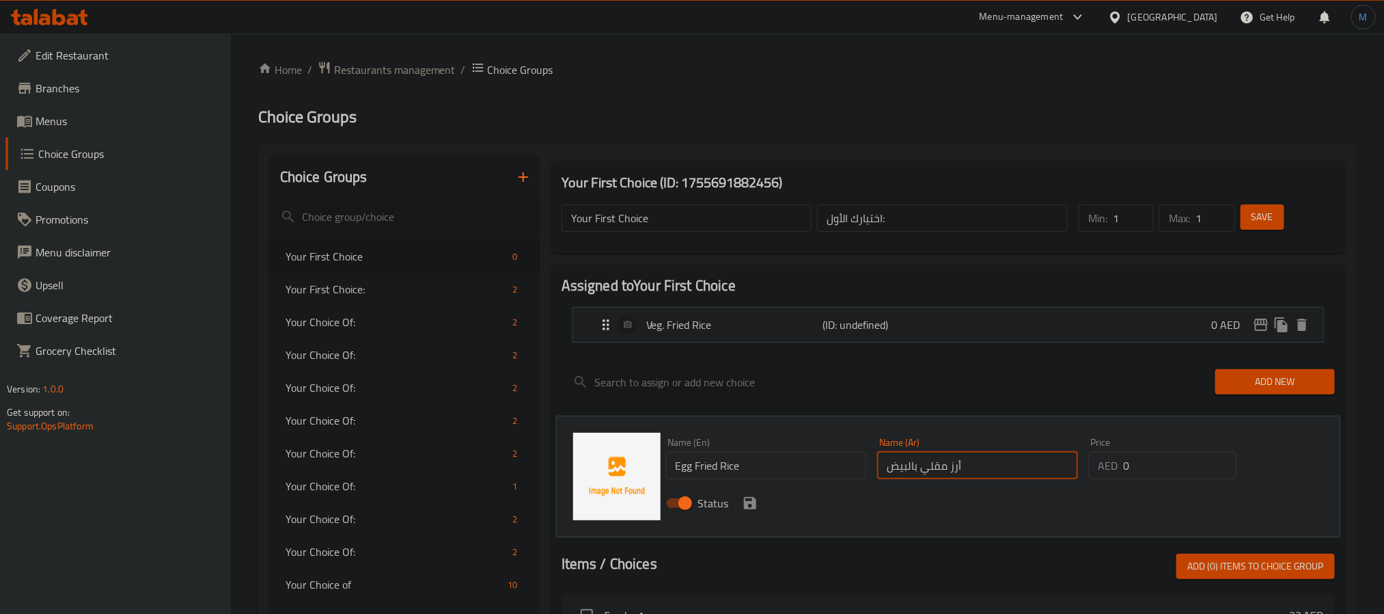
type input "أرز مقلي بالبيض"
click at [737, 502] on div "Status" at bounding box center [978, 502] width 635 height 37
drag, startPoint x: 746, startPoint y: 504, endPoint x: 927, endPoint y: 455, distance: 187.6
click at [747, 504] on icon "save" at bounding box center [750, 503] width 12 height 12
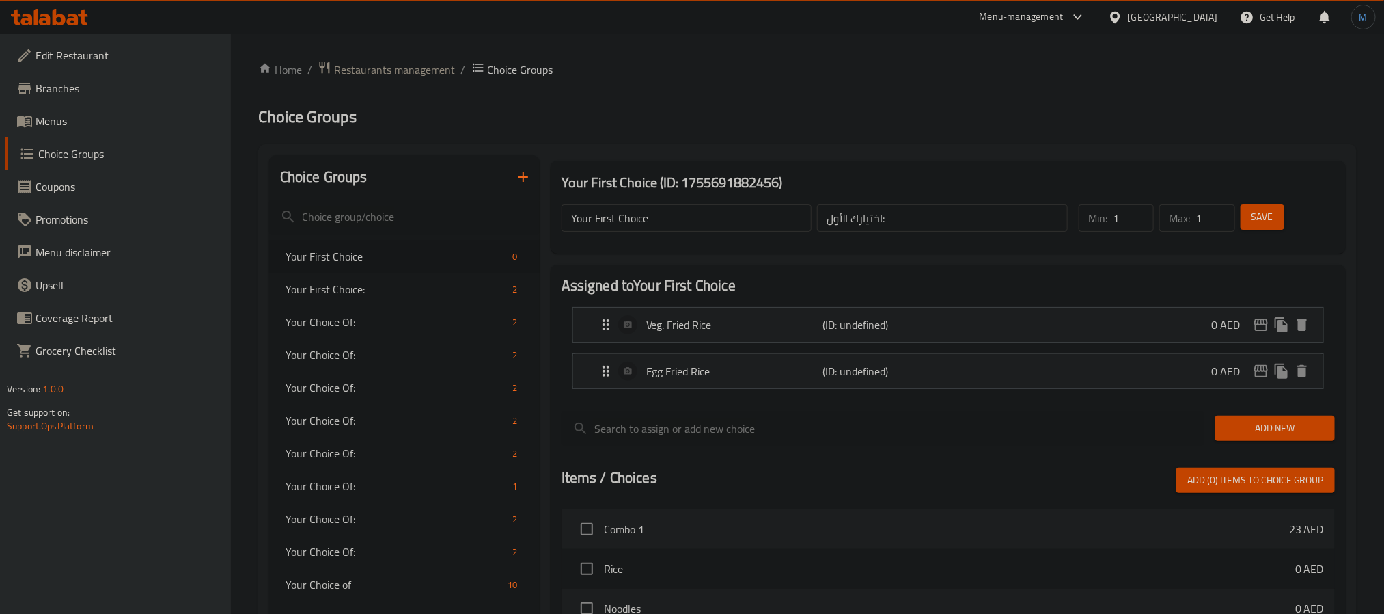
click at [1285, 420] on span "Add New" at bounding box center [1275, 428] width 98 height 17
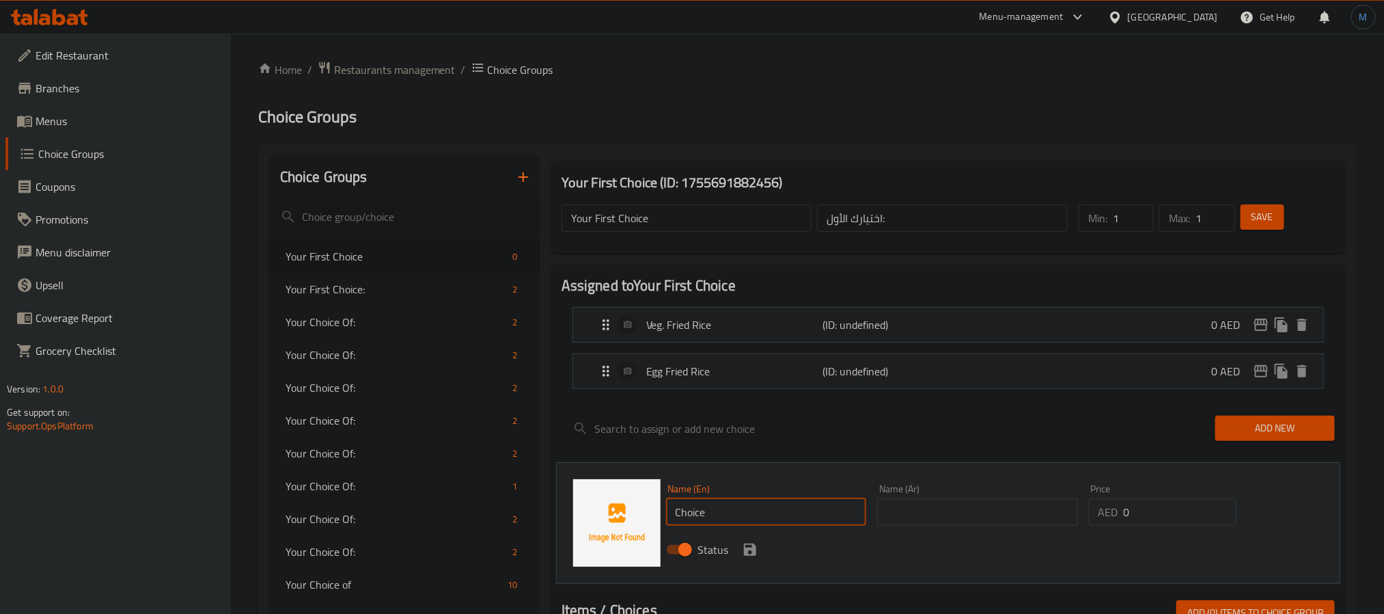
click at [722, 499] on input "Choice" at bounding box center [766, 511] width 201 height 27
paste input "Noodles"
paste input "text"
click at [730, 502] on input "Noodles" at bounding box center [766, 511] width 201 height 27
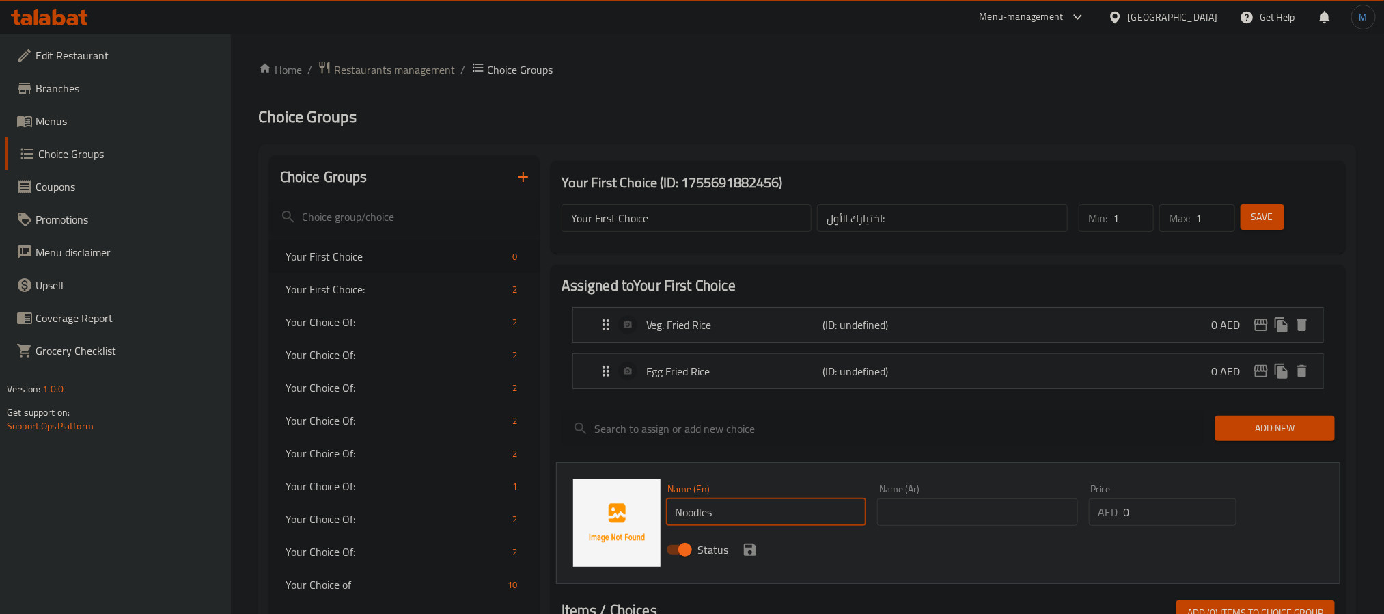
scroll to position [0, 0]
click at [672, 519] on input "Noodles" at bounding box center [766, 511] width 201 height 27
type input "Noodles"
click at [954, 527] on div "Name (Ar) Name (Ar)" at bounding box center [978, 504] width 212 height 53
click at [951, 521] on input "text" at bounding box center [977, 511] width 201 height 27
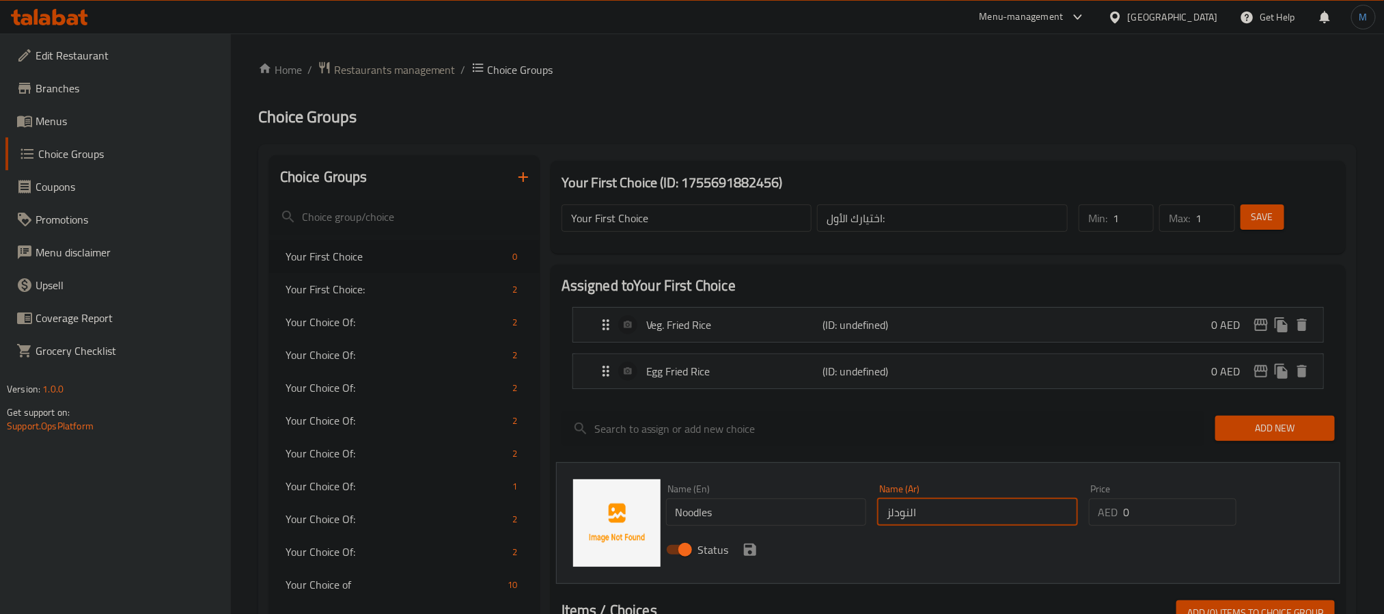
type input "النودلز"
click at [745, 553] on icon "save" at bounding box center [750, 549] width 12 height 12
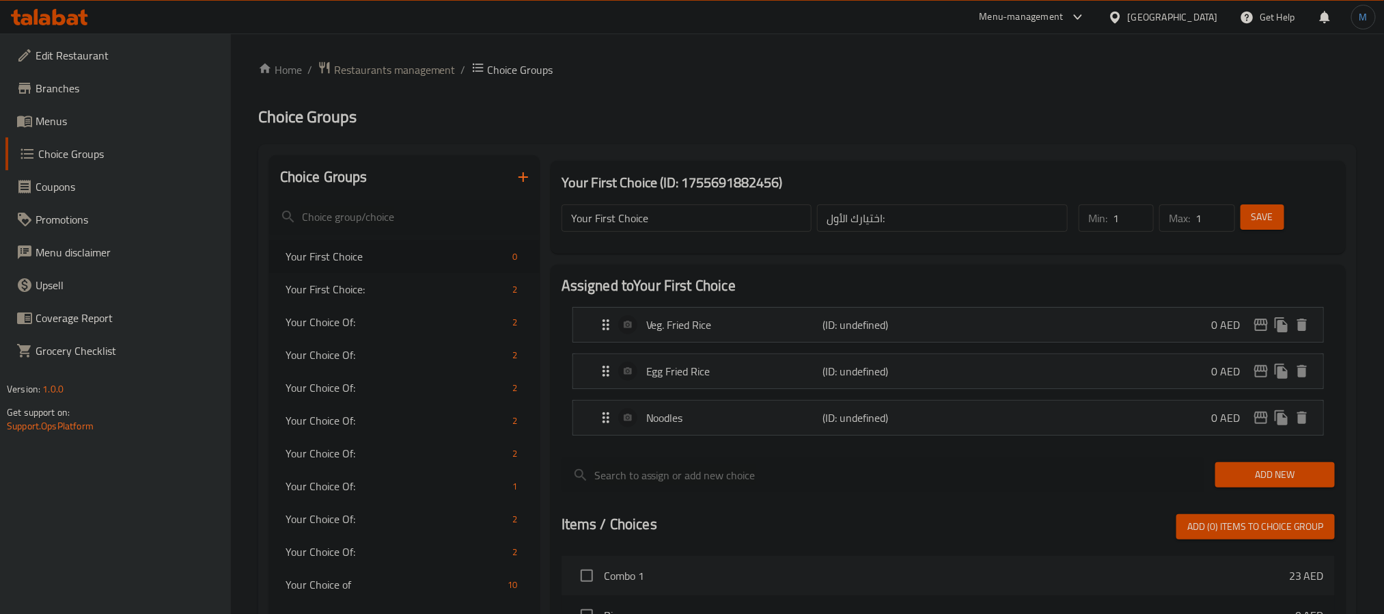
click at [1333, 510] on div at bounding box center [948, 508] width 773 height 11
click at [1300, 482] on span "Add New" at bounding box center [1275, 474] width 98 height 17
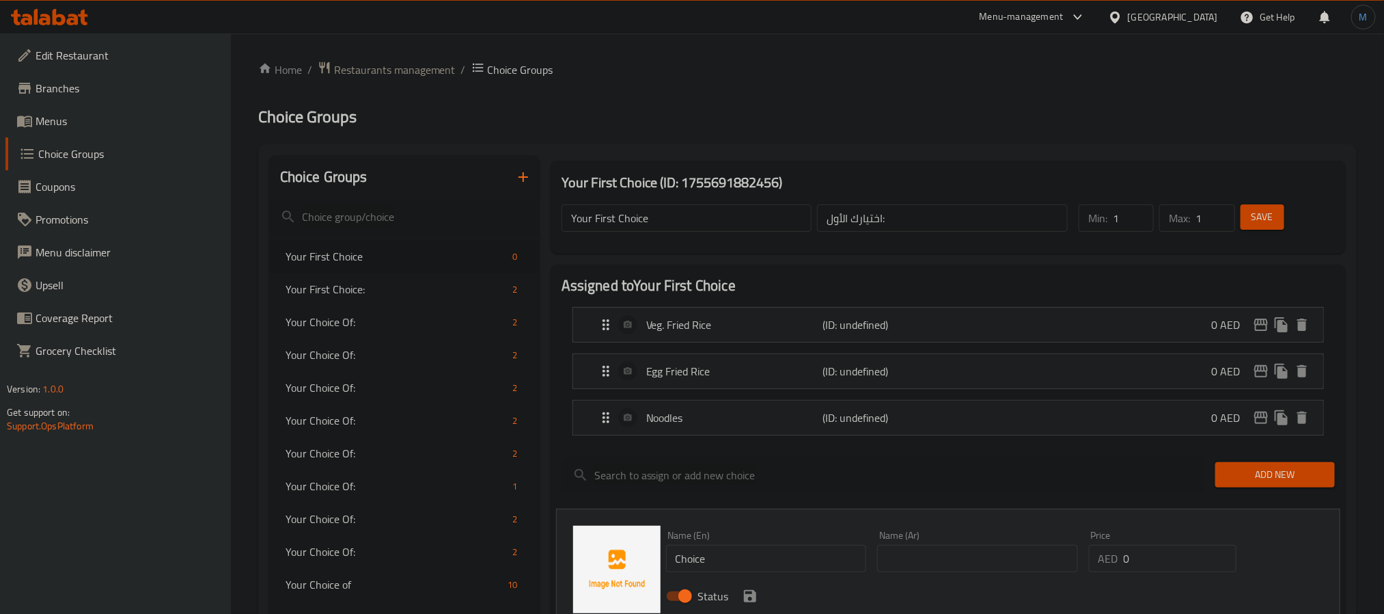
click at [717, 575] on div "Name (En) Choice Name (En)" at bounding box center [767, 551] width 212 height 53
click at [726, 553] on input "Choice" at bounding box center [766, 558] width 201 height 27
paste input "Half portion of veg. fried rice & noodles"
type input "Half Portion of Veg. Fried Rice & Noodles"
click at [941, 560] on input "text" at bounding box center [977, 558] width 201 height 27
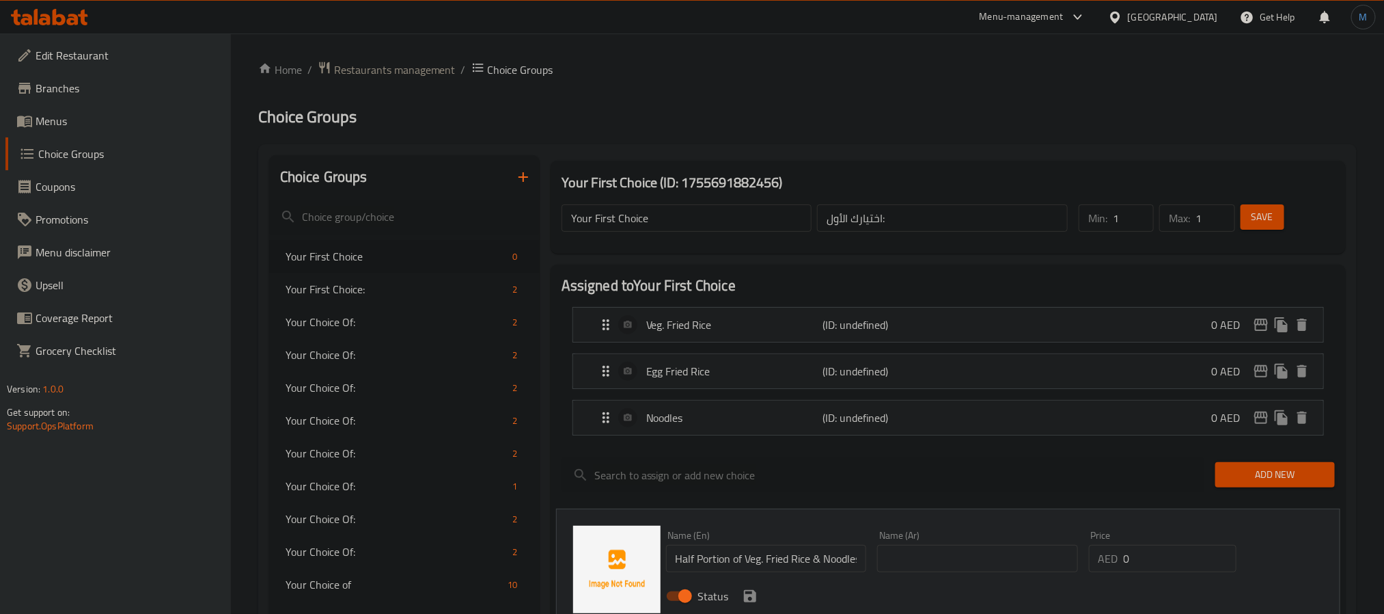
paste input "نصف حصة من الأرز المقلي بالخضار والمعكرونة"
drag, startPoint x: 1021, startPoint y: 552, endPoint x: 1147, endPoint y: 566, distance: 126.5
click at [1147, 566] on div "Name (En) Half Portion of Veg. Fried Rice & Noodles Name (En) Name (Ar) نصف حصة…" at bounding box center [978, 570] width 635 height 90
click at [901, 577] on div "Name (Ar) نصف حصة من الأرز المقلي بالخضار والمعكرونة Name (Ar)" at bounding box center [978, 551] width 212 height 53
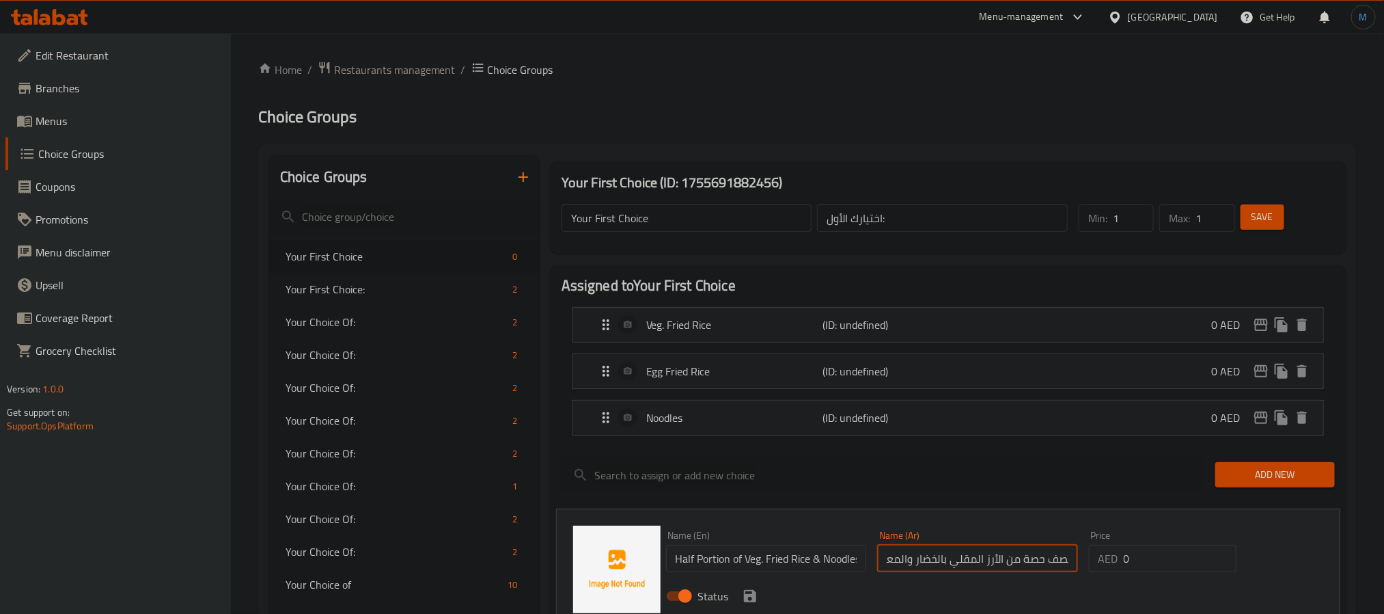
scroll to position [0, 0]
drag, startPoint x: 941, startPoint y: 560, endPoint x: 875, endPoint y: 550, distance: 66.4
click at [875, 550] on div "Name (Ar) نصف حصة من الأرز المقلي بالخضار والمعكرونة Name (Ar)" at bounding box center [978, 551] width 212 height 53
click at [898, 558] on input "نصف حصة من الأرز المقلي بالخضار والمعكرونة" at bounding box center [977, 558] width 201 height 27
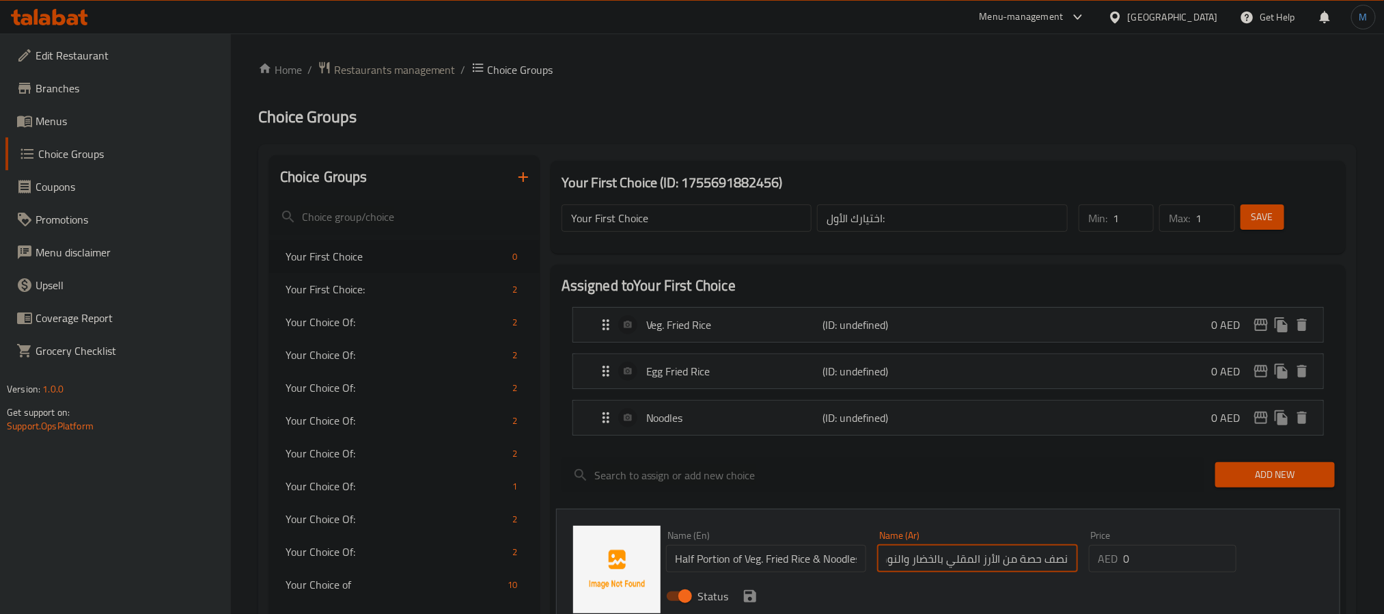
scroll to position [0, -8]
drag, startPoint x: 898, startPoint y: 558, endPoint x: 872, endPoint y: 566, distance: 28.1
click at [872, 566] on div "Name (Ar) نصف حصة من الأرز المقلي بالخضار والنودلز Name (Ar)" at bounding box center [978, 551] width 212 height 53
type input "نصف حصة من الأرز المقلي بالخضار والنودلز"
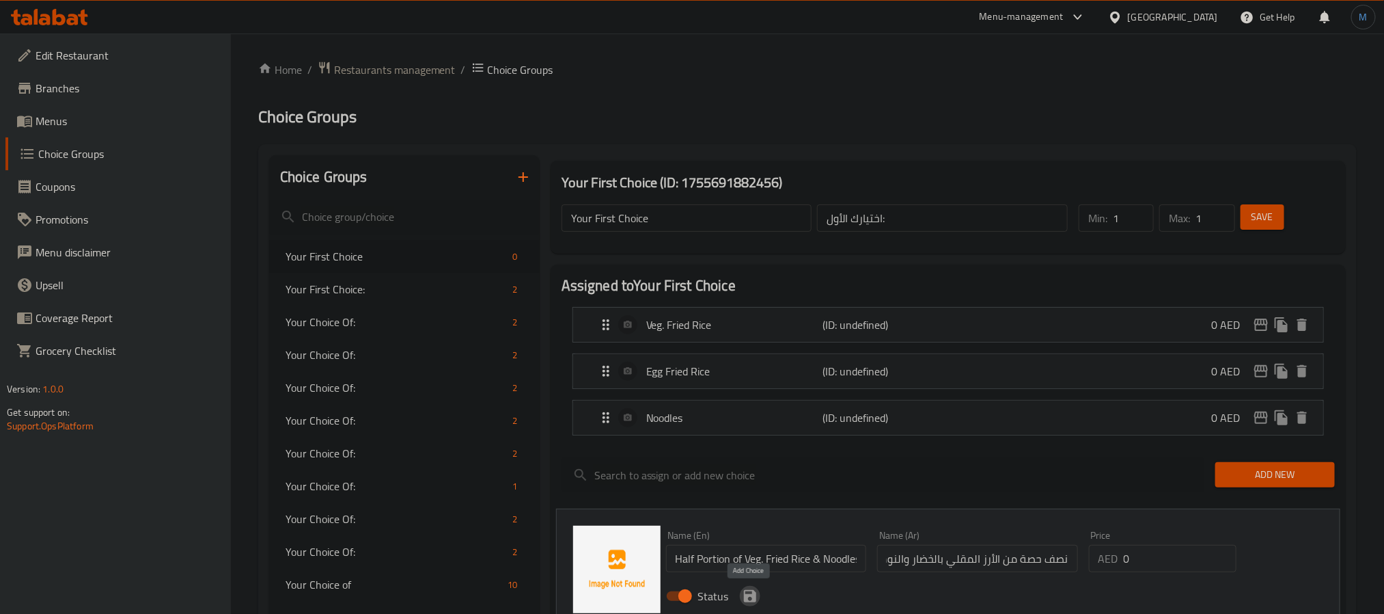
click at [754, 590] on icon "save" at bounding box center [750, 596] width 16 height 16
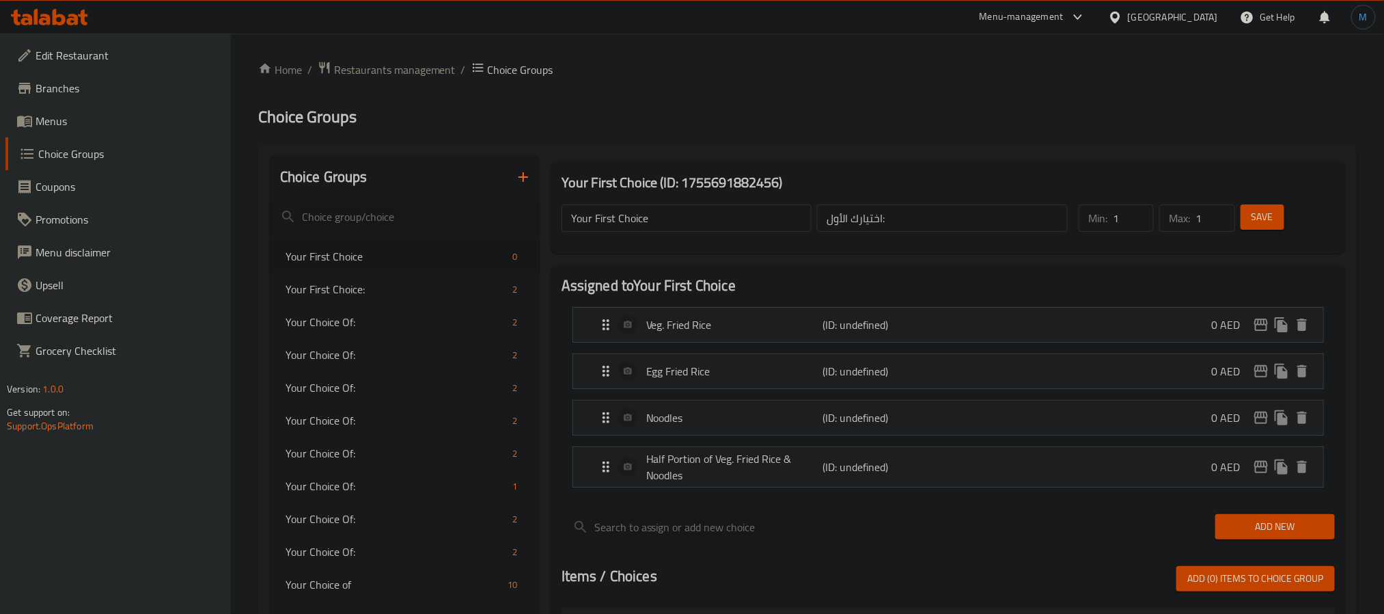
click at [1286, 525] on span "Add New" at bounding box center [1275, 526] width 98 height 17
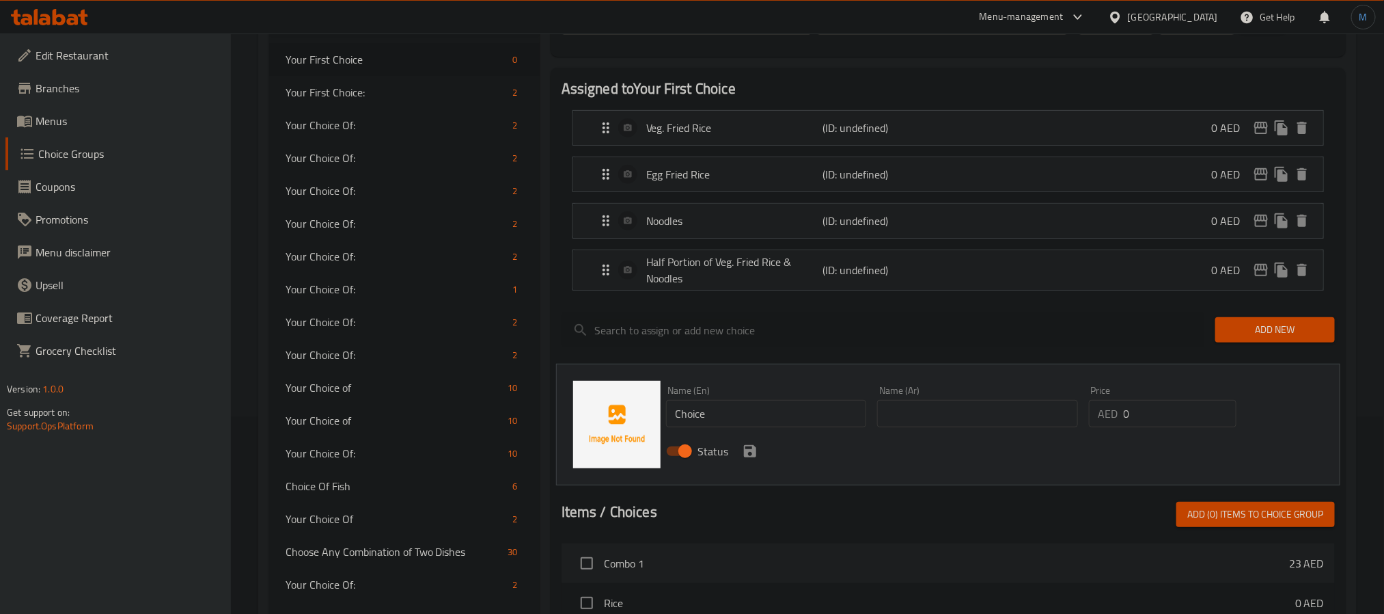
scroll to position [205, 0]
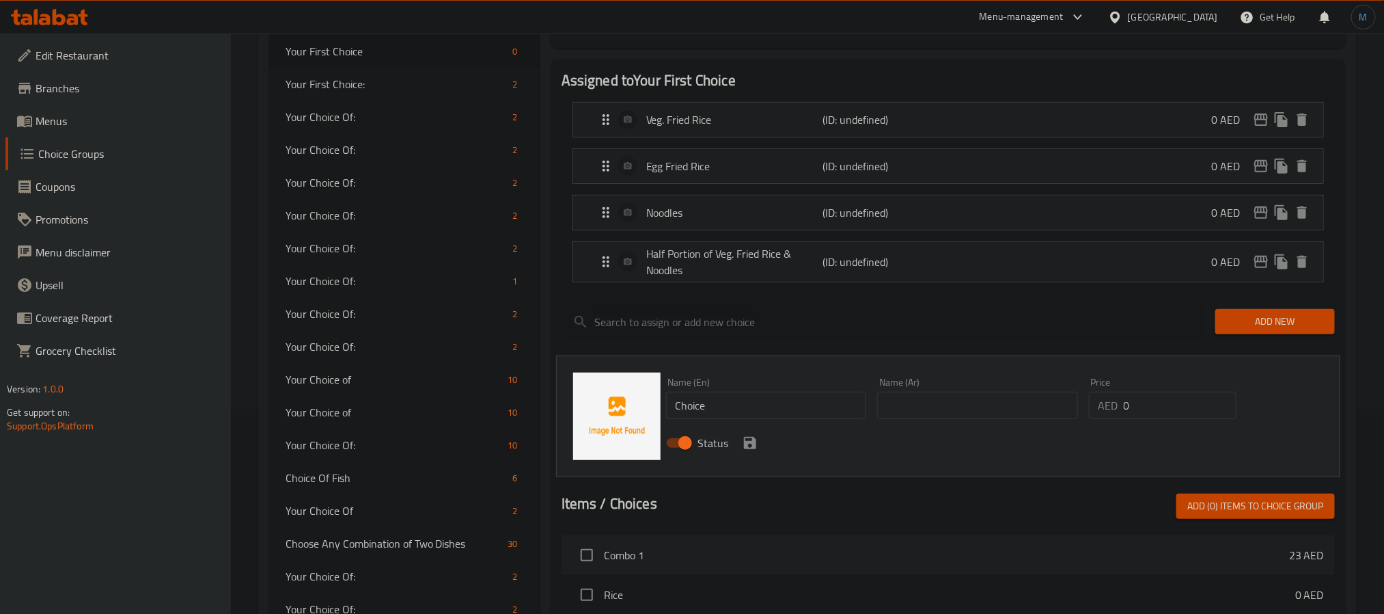
click at [779, 417] on input "Choice" at bounding box center [766, 405] width 201 height 27
paste input "Half portion of egg fried rice & noodles"
type input "Half Portion of Egg Fried Rice & Noodles"
click at [917, 411] on input "text" at bounding box center [977, 405] width 201 height 27
paste input "نصف حصة من الأرز المقلي بالبيض والمعكرونة"
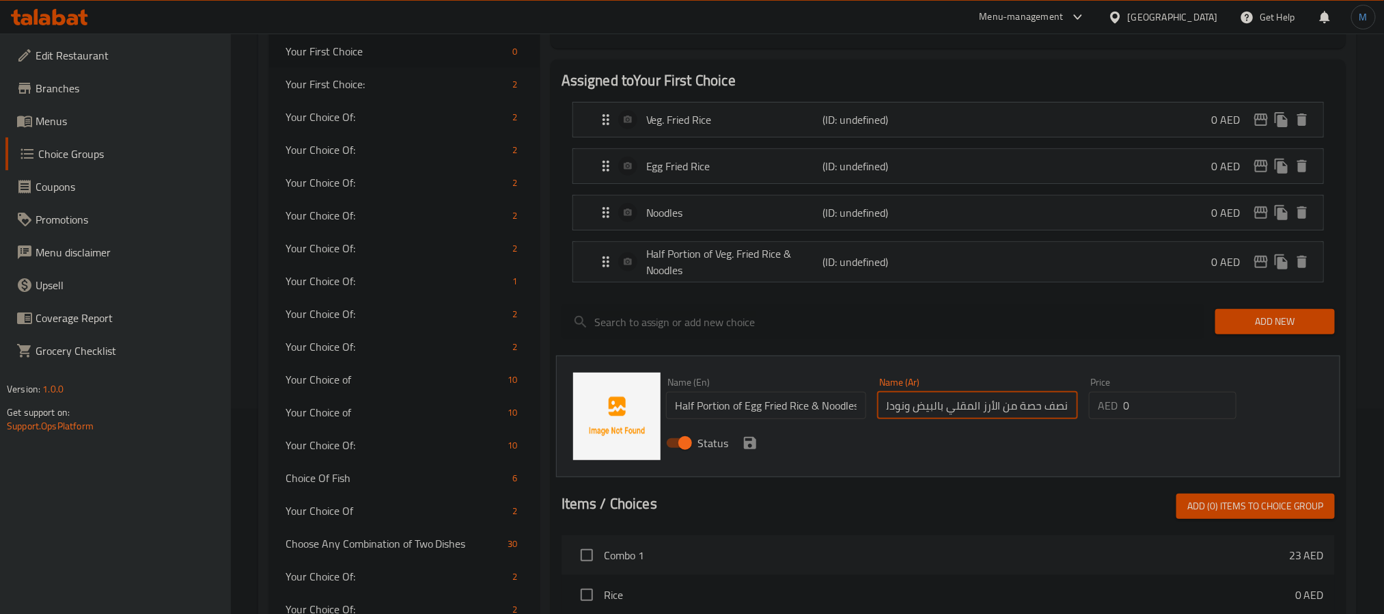
scroll to position [0, -1]
type input "نصف حصة من الأرز المقلي بالبيض ونودلز"
click at [742, 447] on icon "save" at bounding box center [750, 443] width 16 height 16
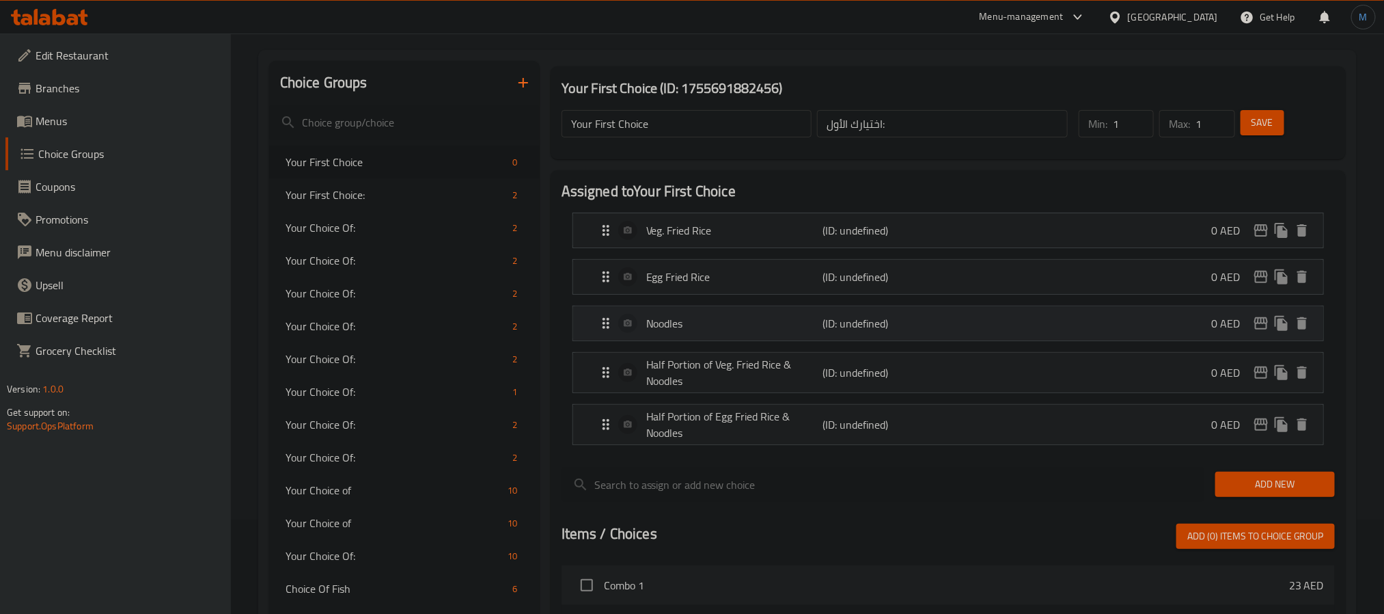
scroll to position [102, 0]
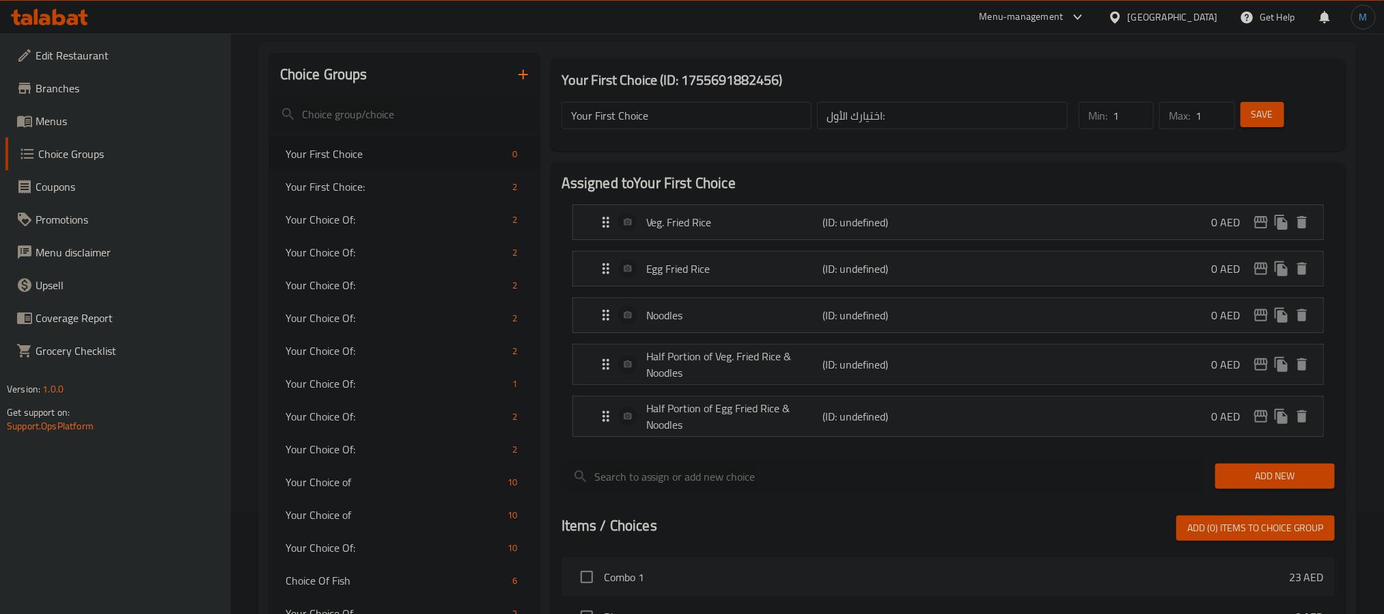
click at [1277, 128] on div "Save" at bounding box center [1279, 115] width 83 height 33
click at [1276, 124] on button "Save" at bounding box center [1263, 114] width 44 height 25
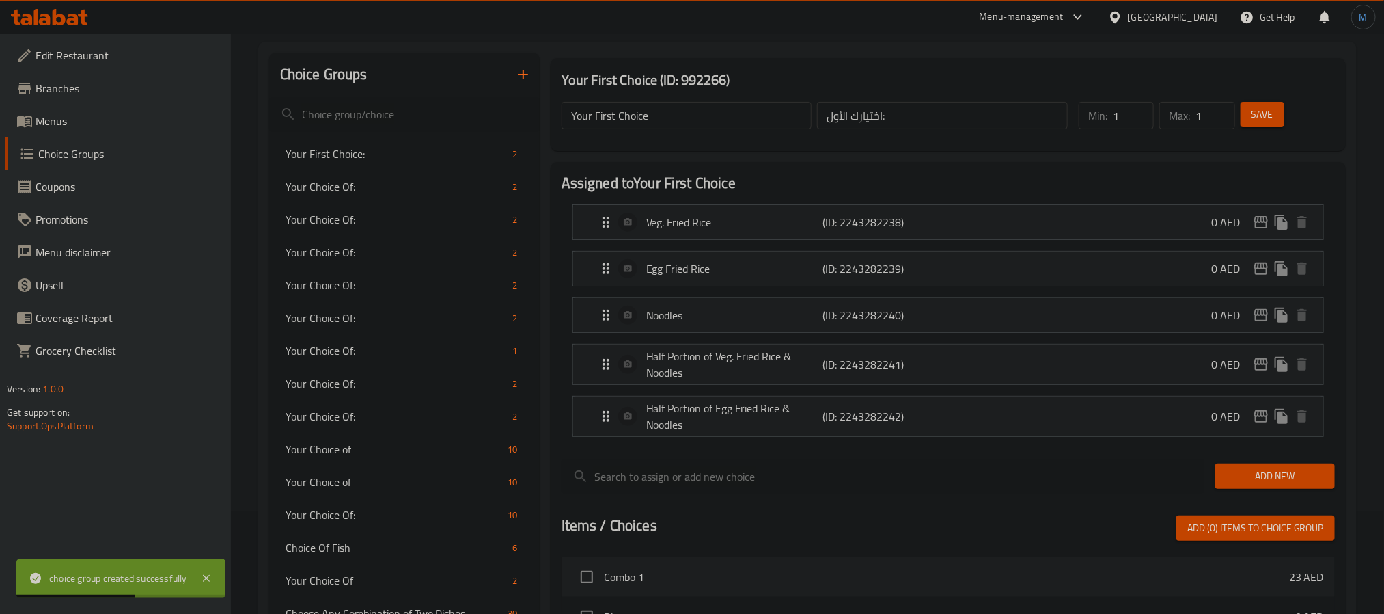
click at [80, 117] on span "Menus" at bounding box center [128, 121] width 184 height 16
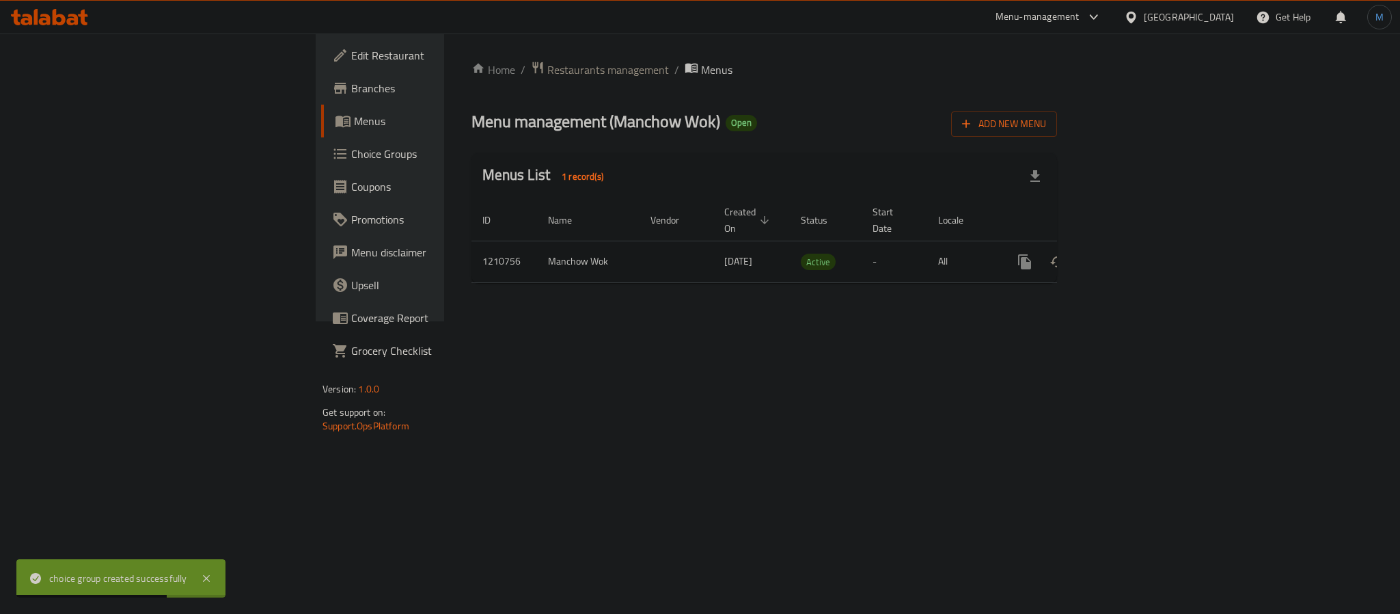
click at [1129, 256] on icon "enhanced table" at bounding box center [1123, 262] width 12 height 12
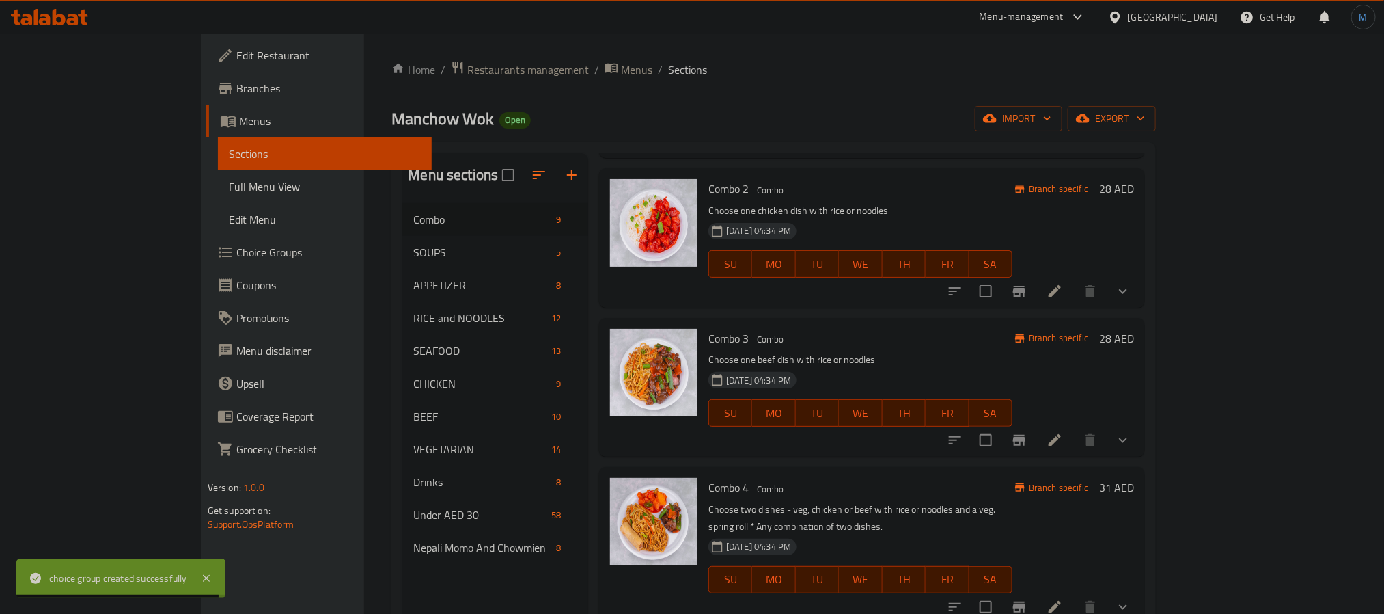
scroll to position [205, 0]
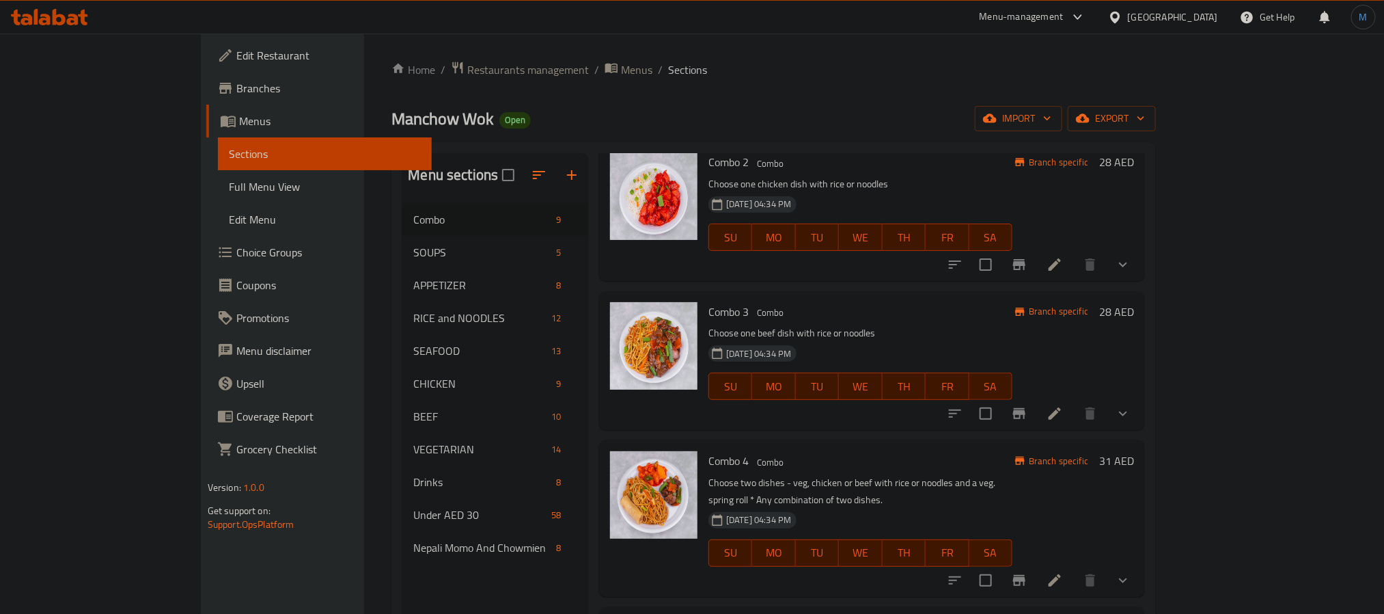
click at [1063, 572] on icon at bounding box center [1055, 580] width 16 height 16
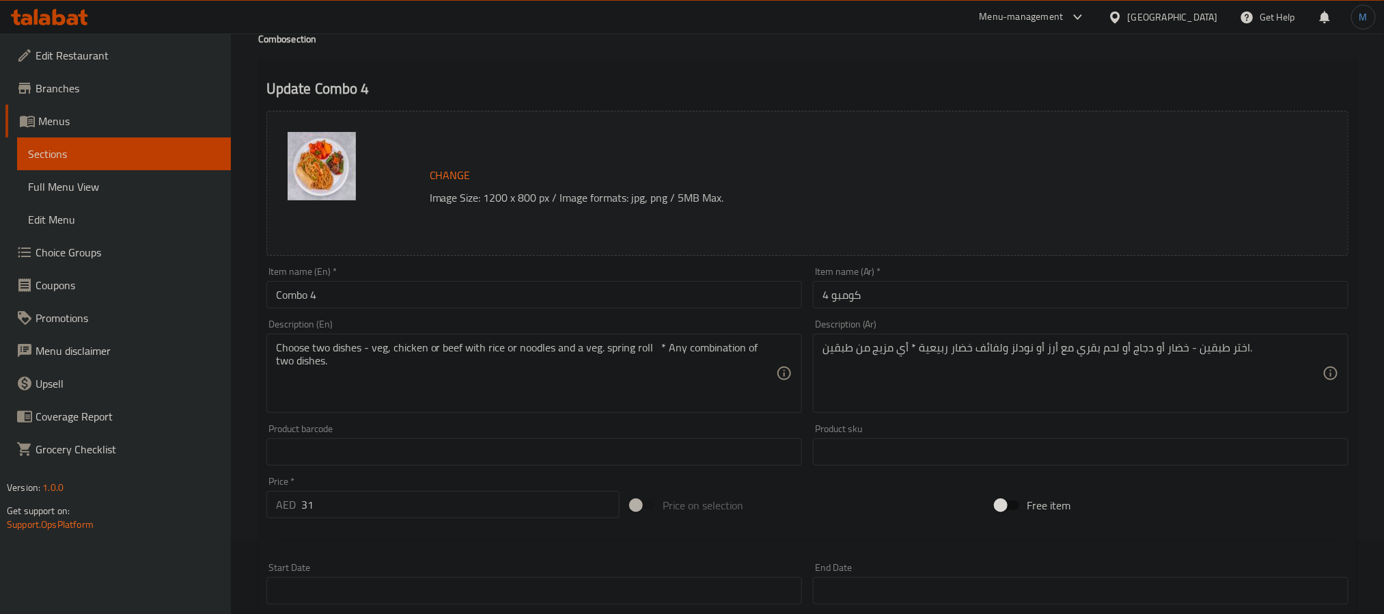
scroll to position [509, 0]
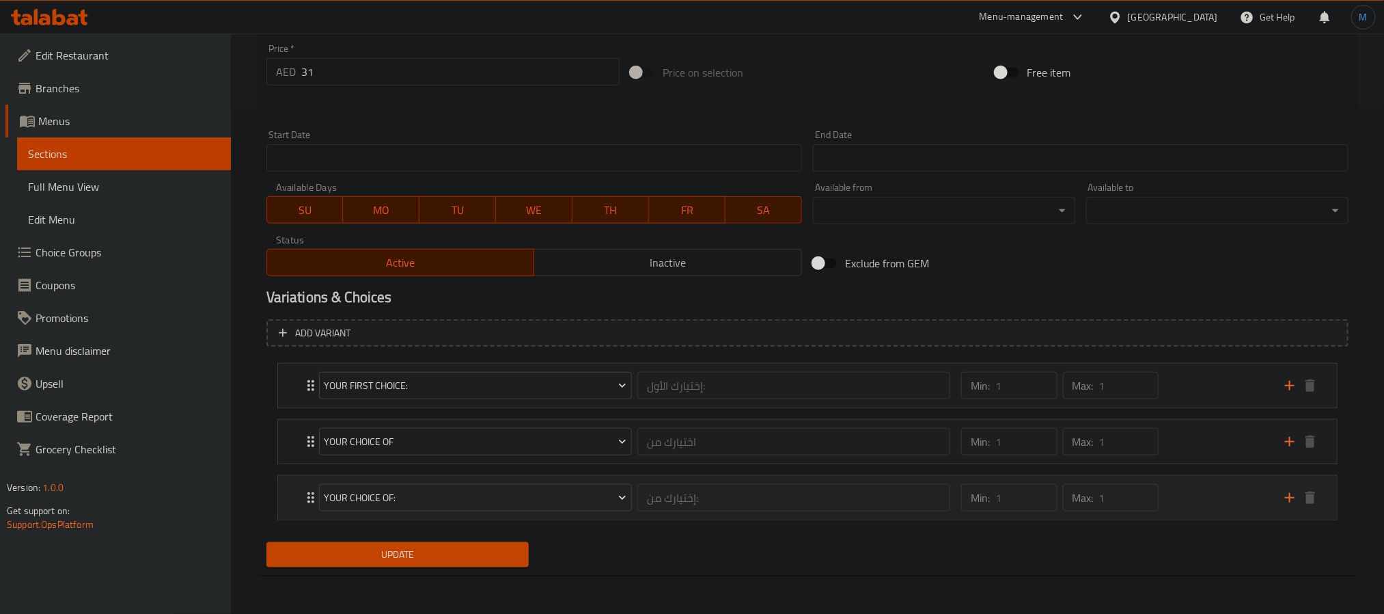
click at [1140, 511] on div "Max: 1 ​" at bounding box center [1111, 497] width 102 height 33
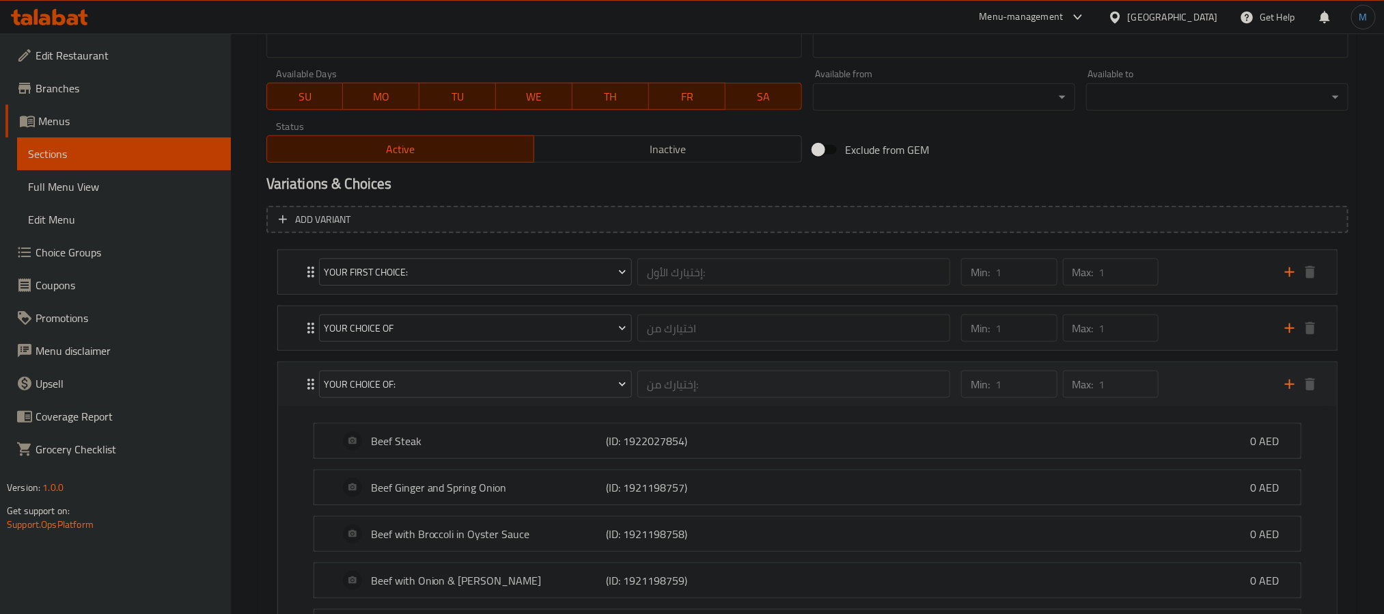
scroll to position [599, 0]
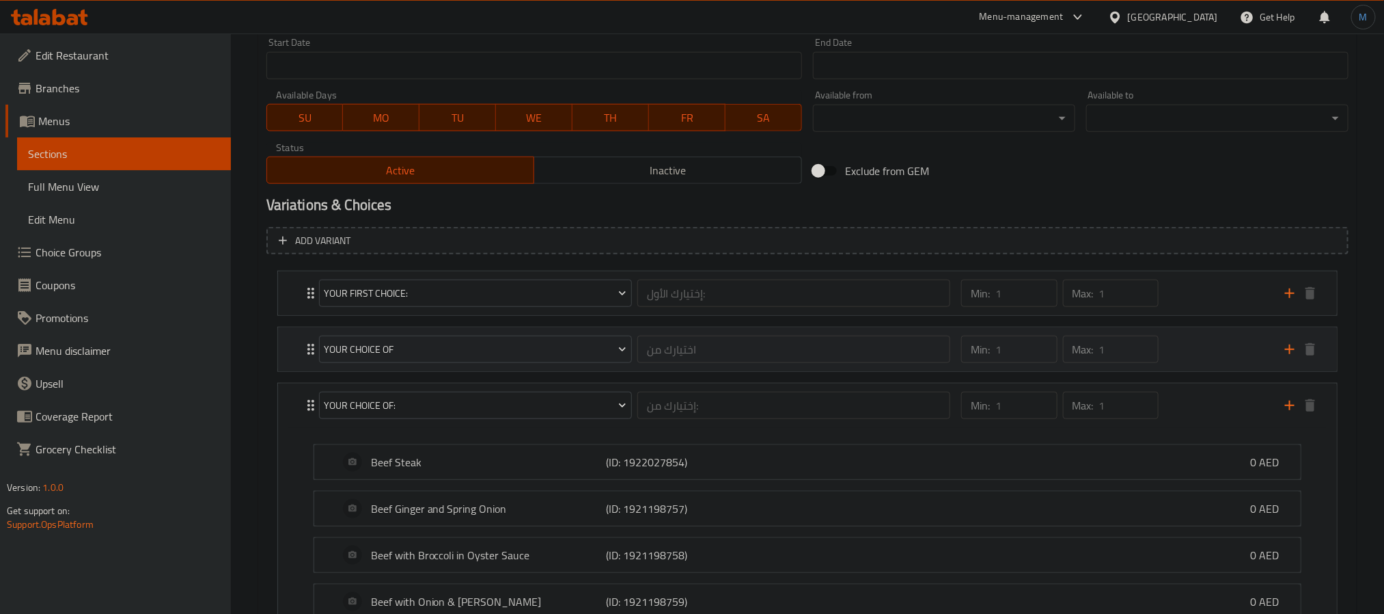
click at [1181, 355] on div "Min: 1 ​ Max: 1 ​" at bounding box center [1115, 349] width 324 height 44
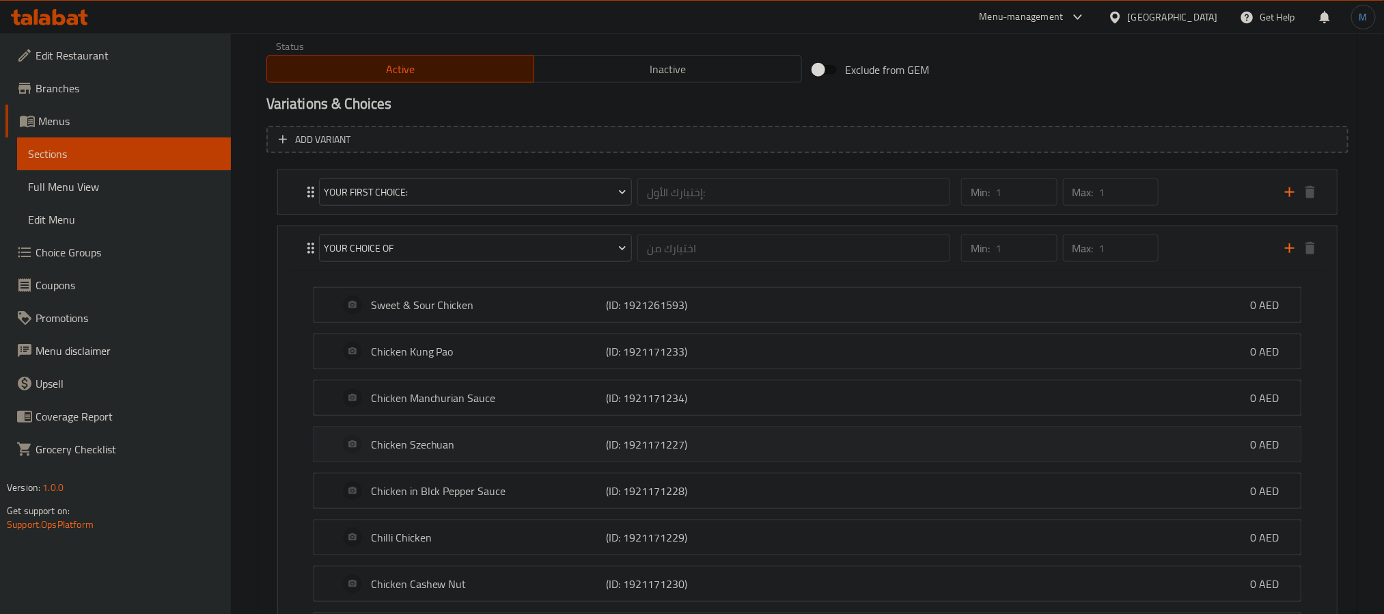
scroll to position [701, 0]
click at [1159, 251] on div "Max: 1 ​" at bounding box center [1111, 246] width 102 height 33
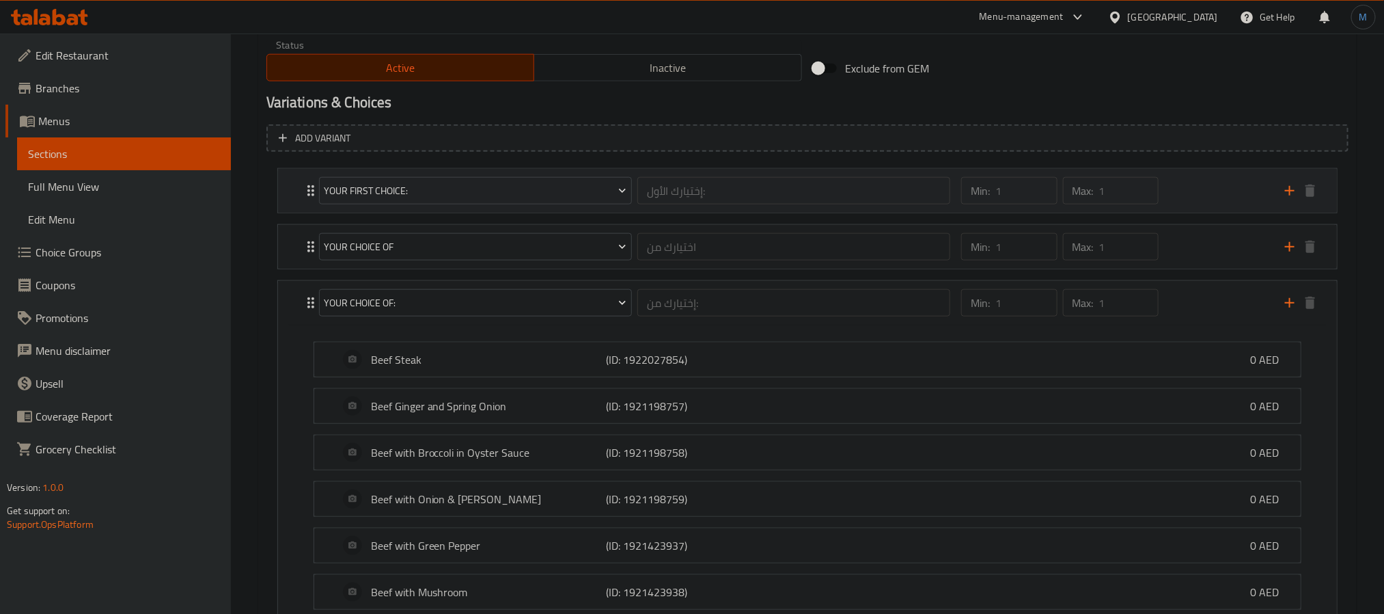
click at [1175, 197] on div "Min: 1 ​ Max: 1 ​" at bounding box center [1115, 191] width 324 height 44
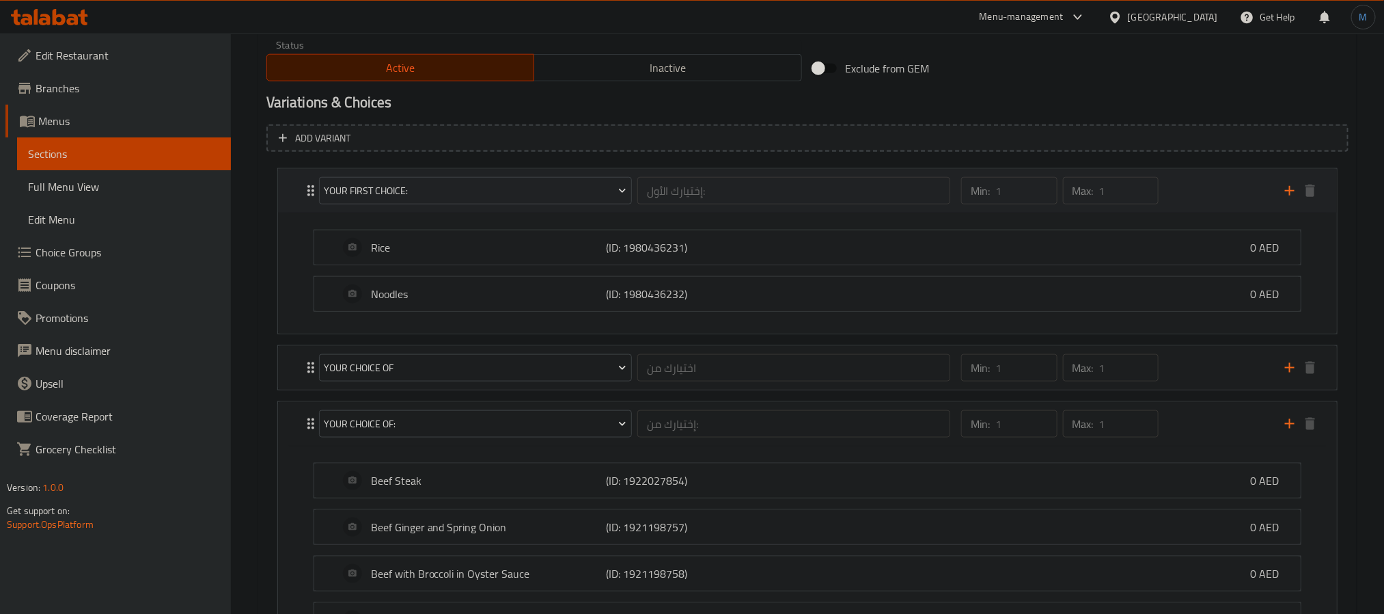
click at [1175, 197] on div "Min: 1 ​ Max: 1 ​" at bounding box center [1115, 191] width 324 height 44
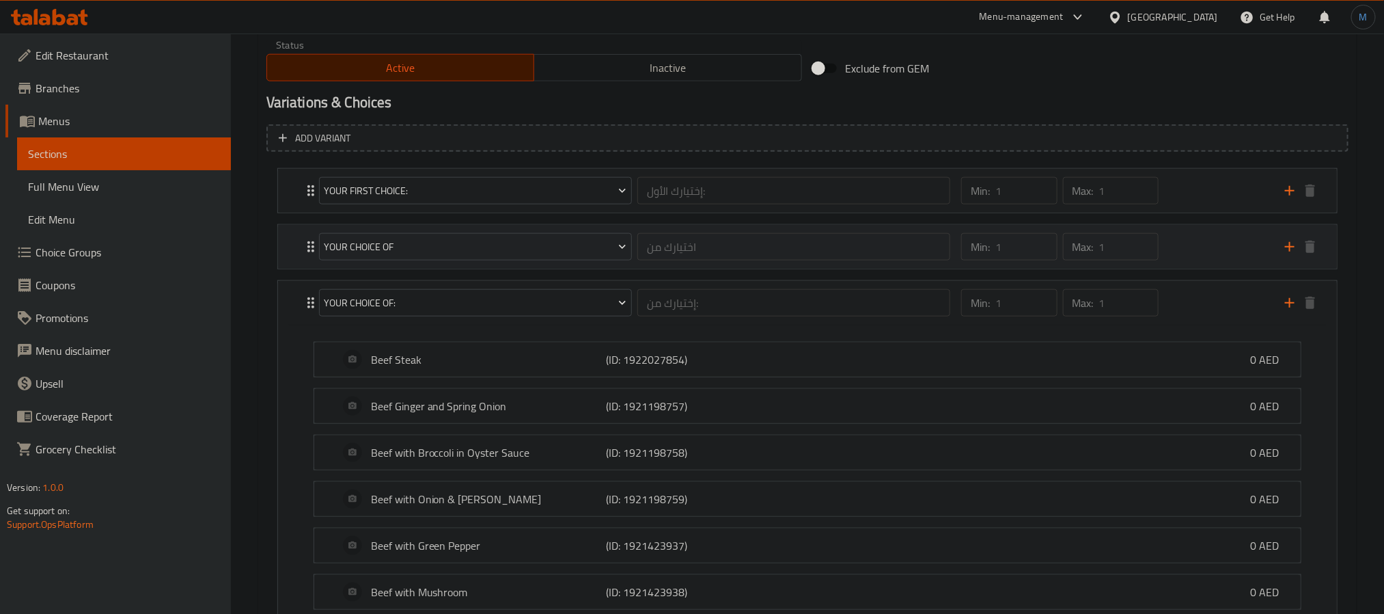
click at [1138, 265] on div "Min: 1 ​ Max: 1 ​" at bounding box center [1060, 247] width 208 height 38
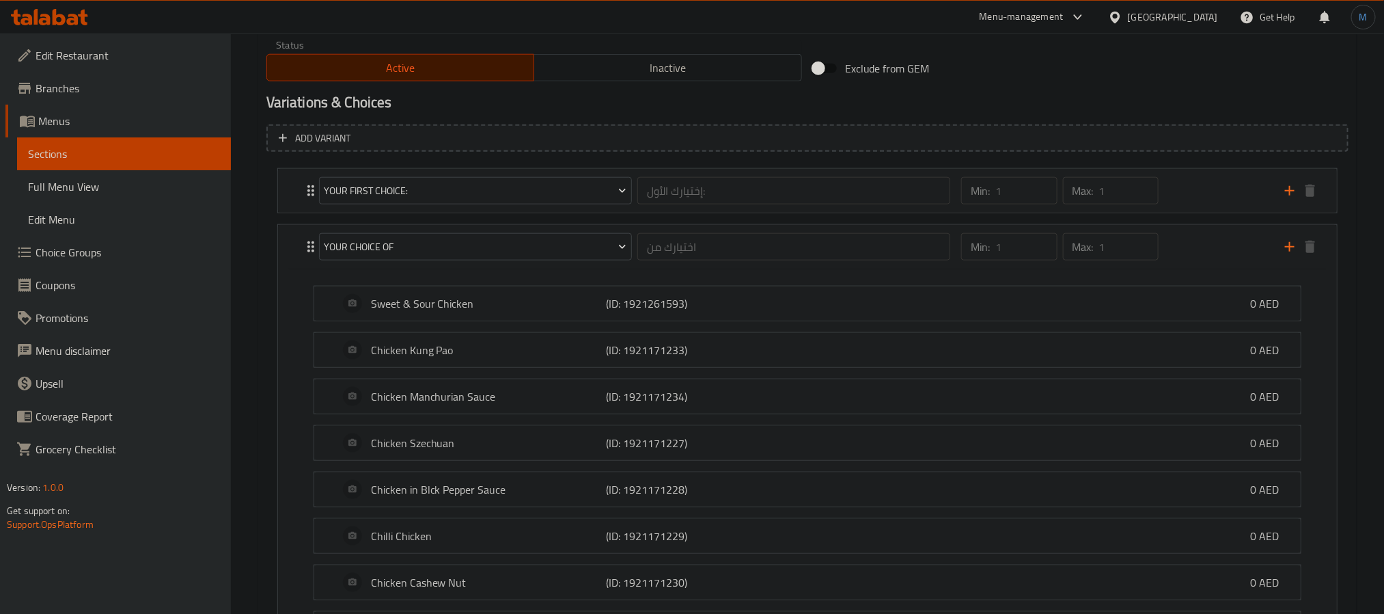
click at [102, 241] on link "Choice Groups" at bounding box center [117, 252] width 225 height 33
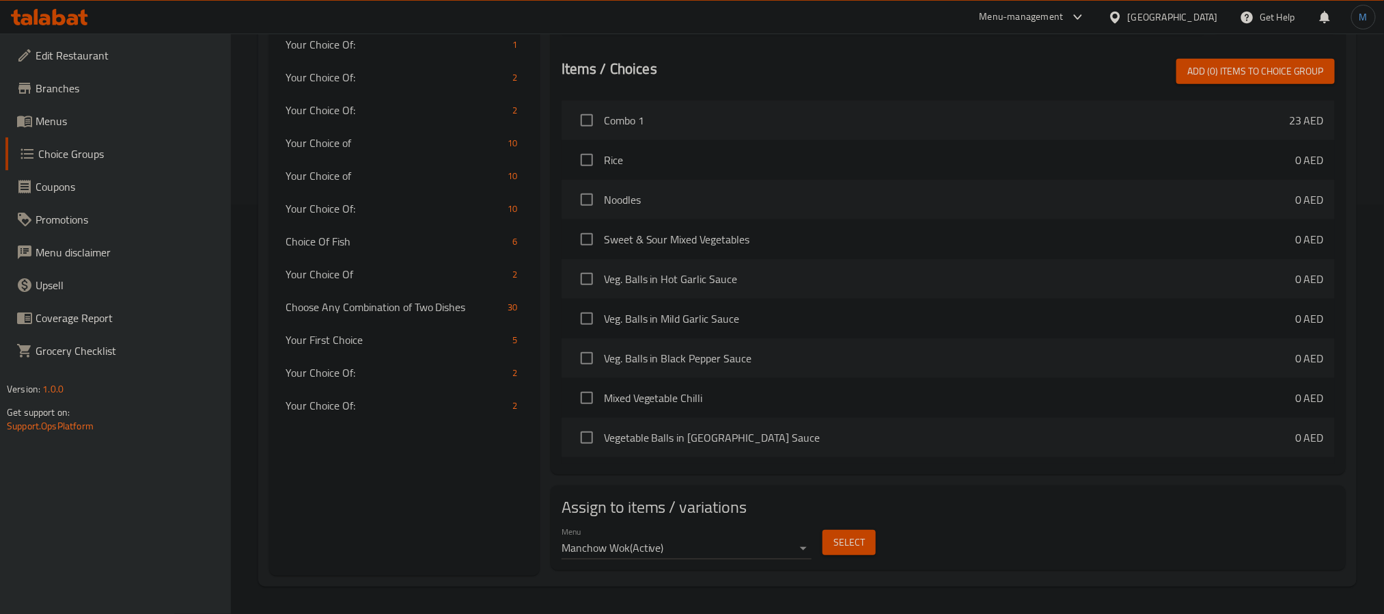
scroll to position [193, 0]
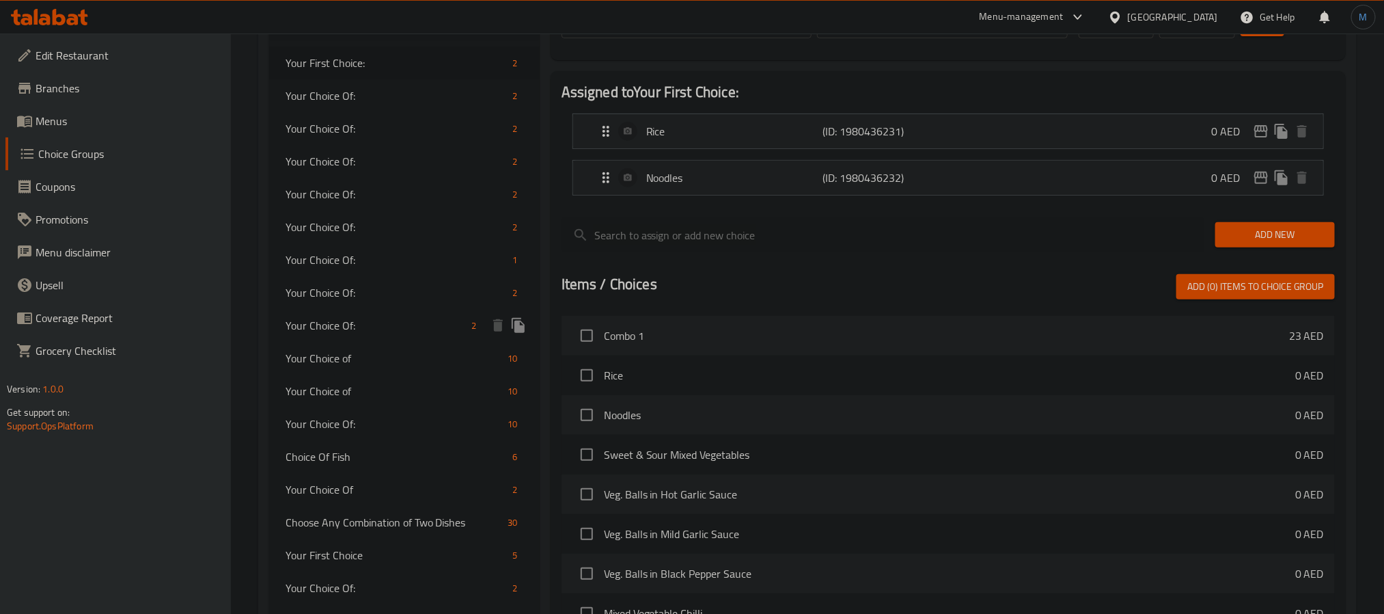
click at [437, 335] on div "Your Choice Of: 2" at bounding box center [404, 325] width 271 height 33
type input "Your Choice Of:"
type input "إختيارك من:"
click at [431, 346] on div "Your Choice of 10" at bounding box center [404, 358] width 271 height 33
type input "Your Choice of"
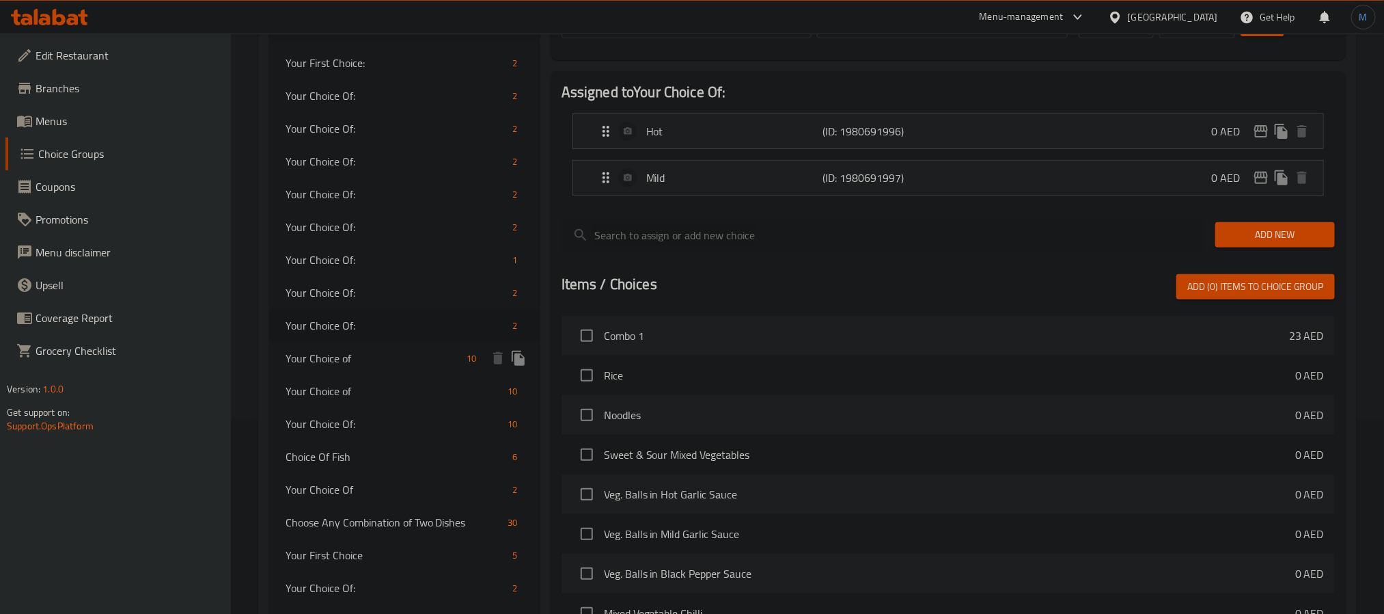
type input "اختيارك من"
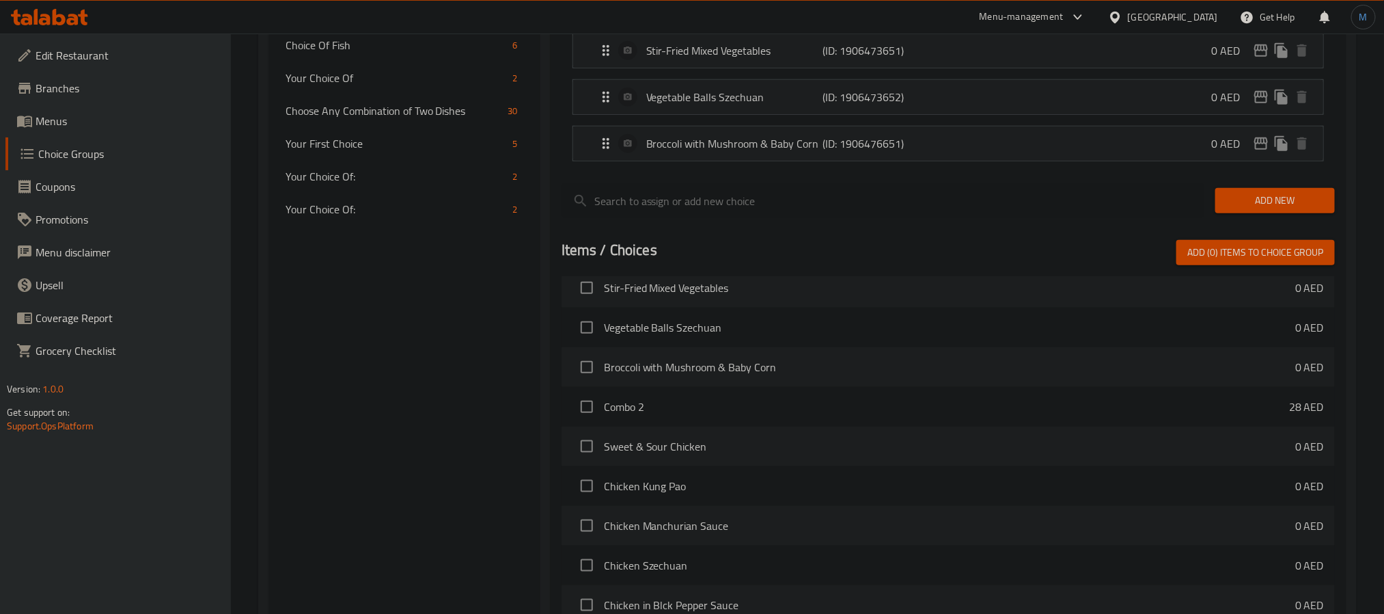
scroll to position [786, 0]
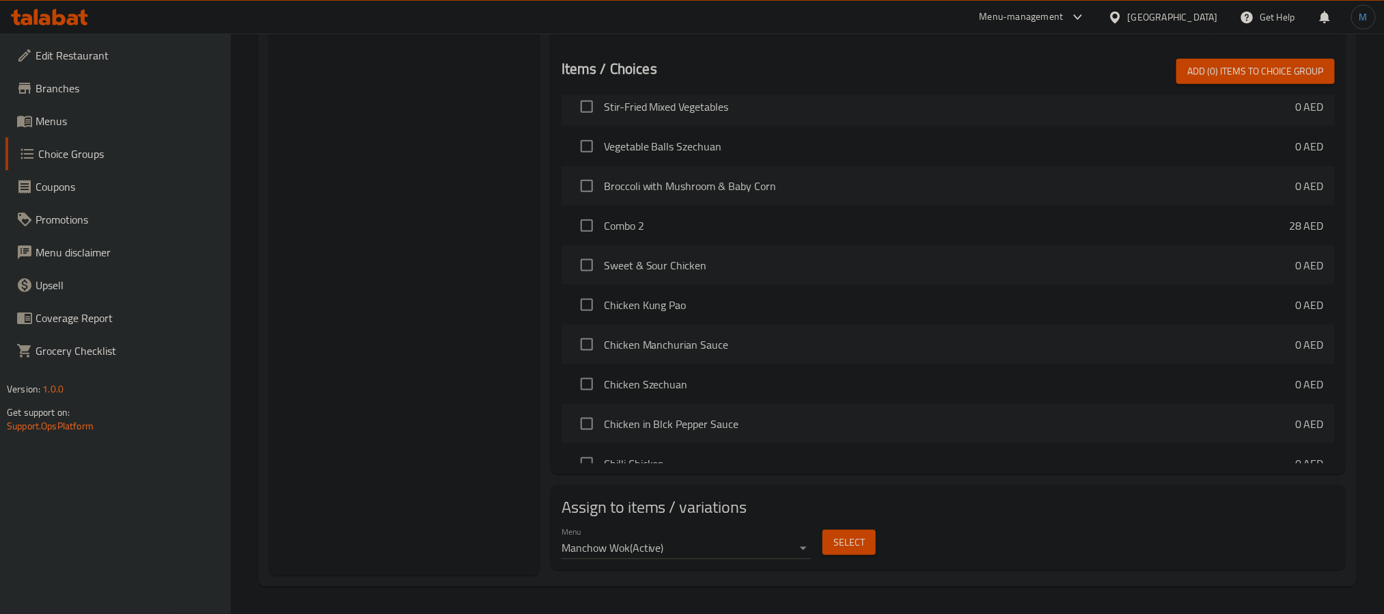
click at [841, 534] on span "Select" at bounding box center [849, 542] width 31 height 17
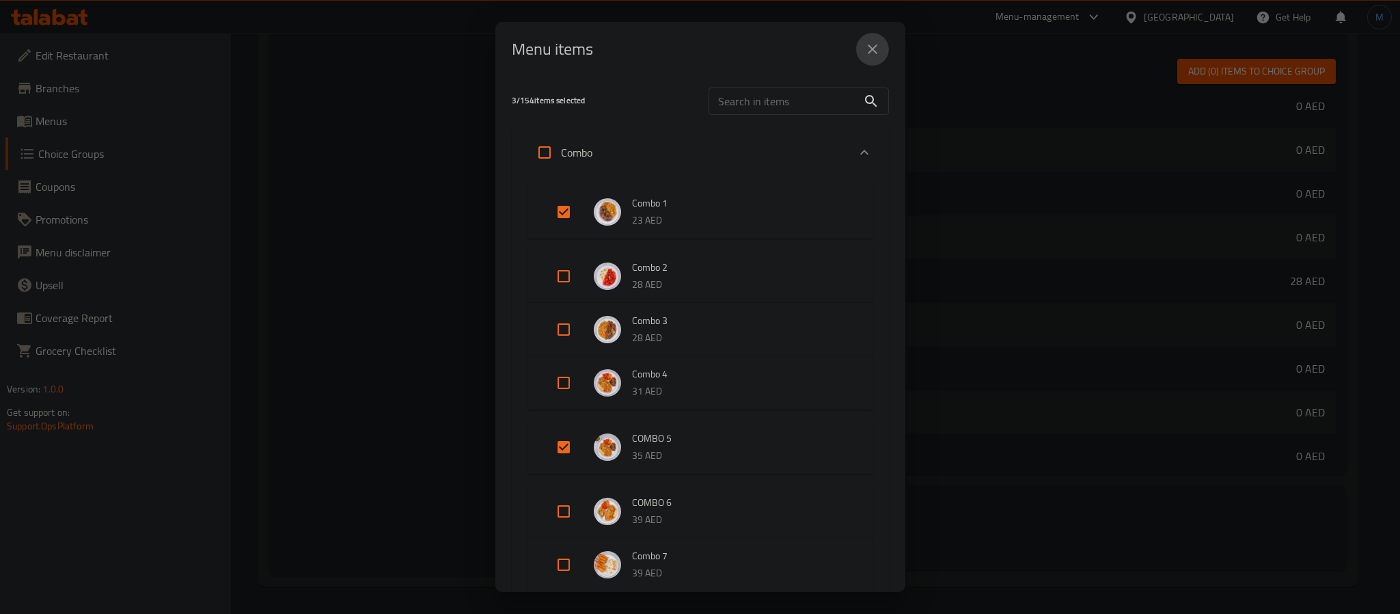
click at [872, 61] on button "close" at bounding box center [872, 49] width 33 height 33
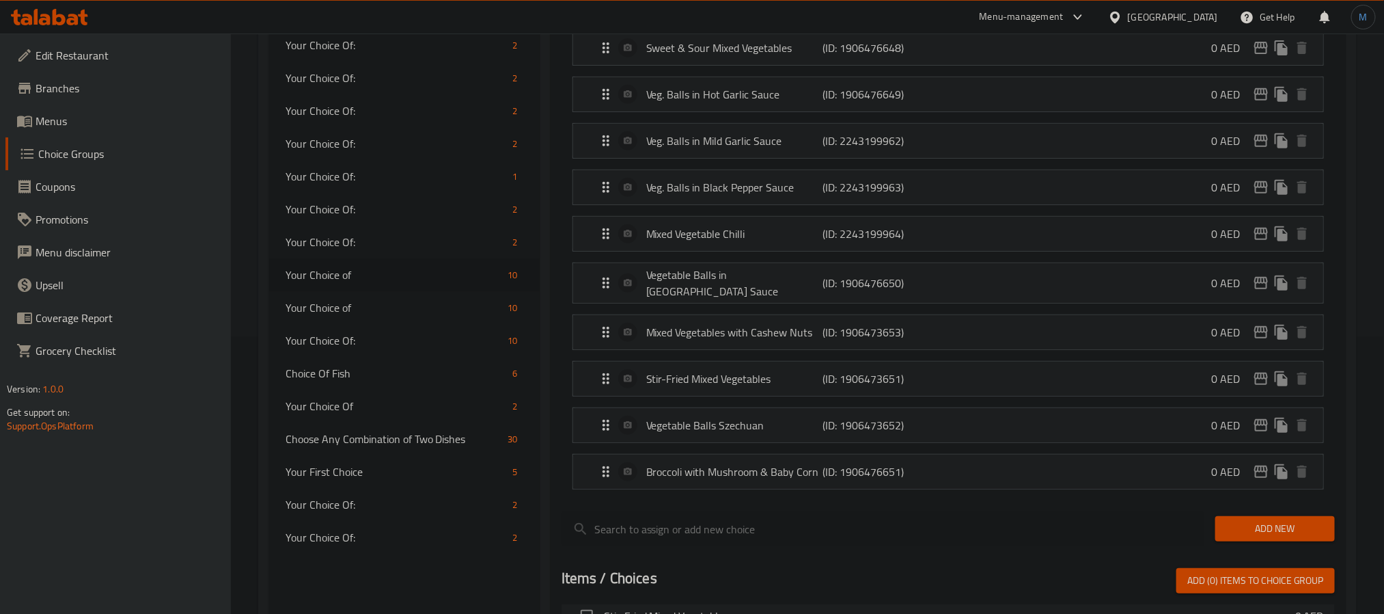
scroll to position [273, 0]
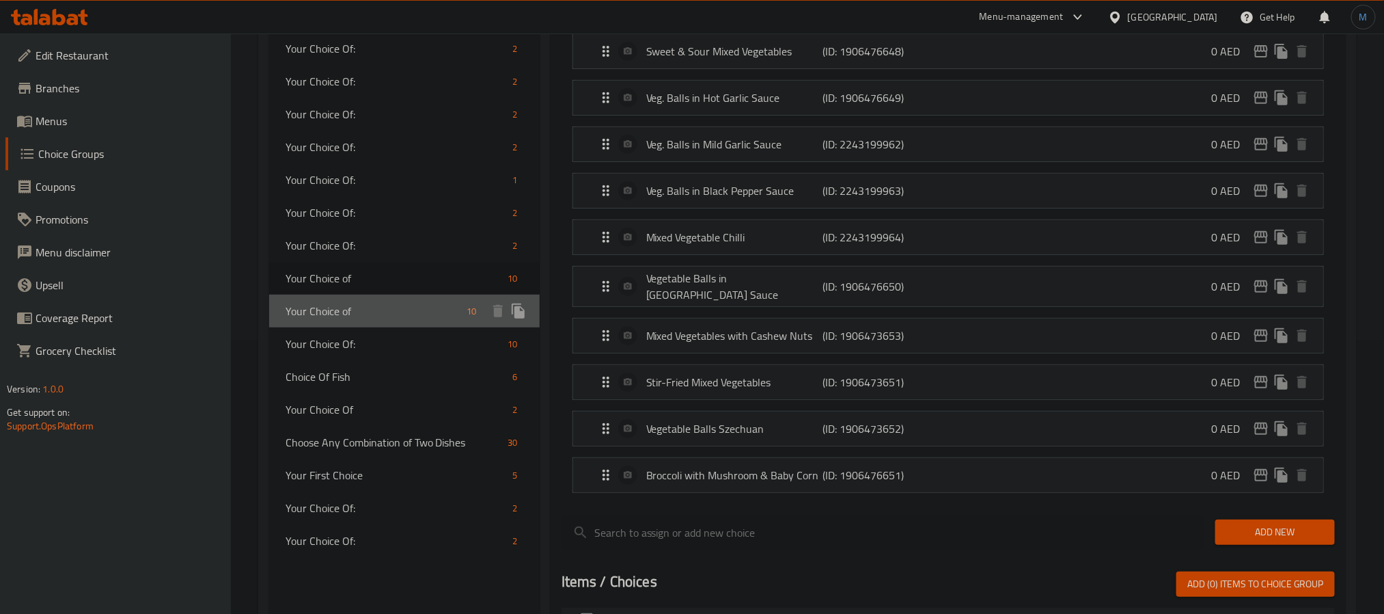
click at [402, 300] on div "Your Choice of 10" at bounding box center [404, 310] width 271 height 33
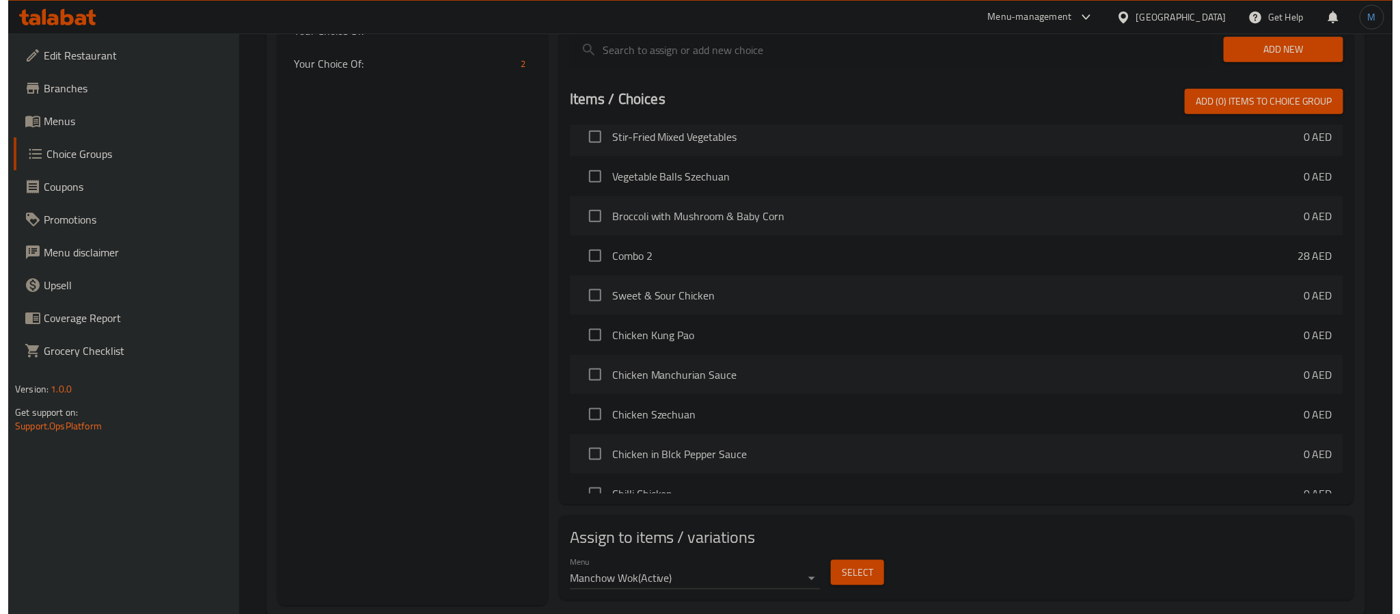
scroll to position [786, 0]
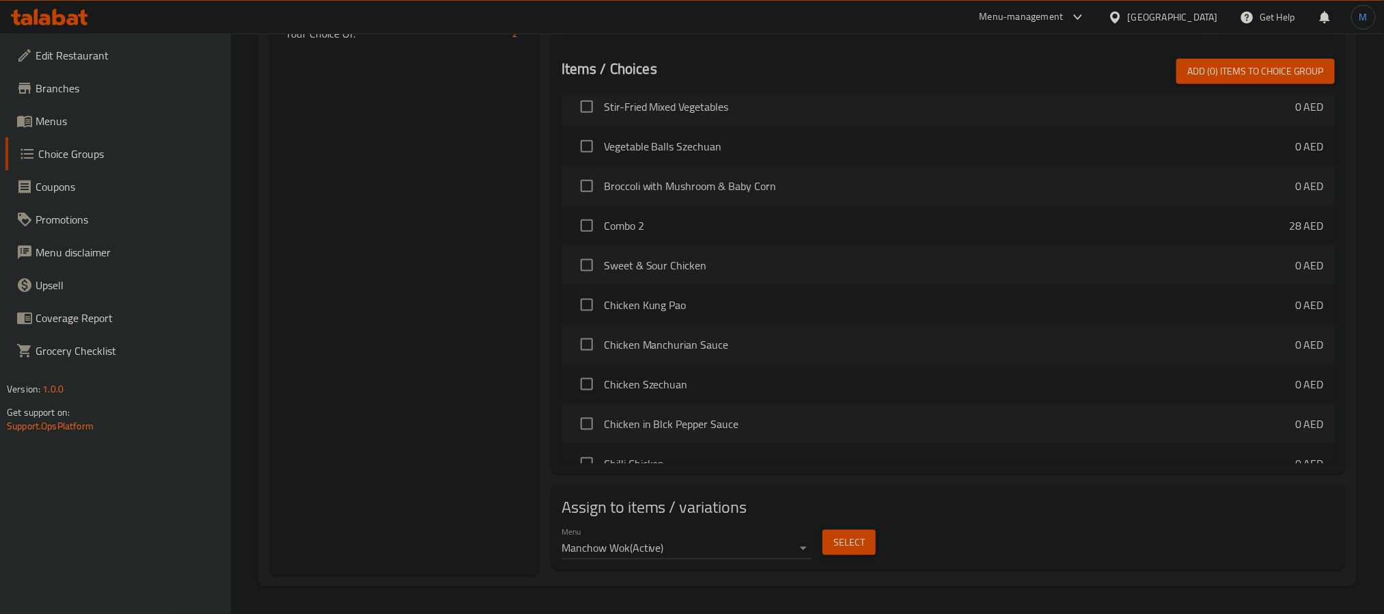
click at [857, 534] on span "Select" at bounding box center [849, 542] width 31 height 17
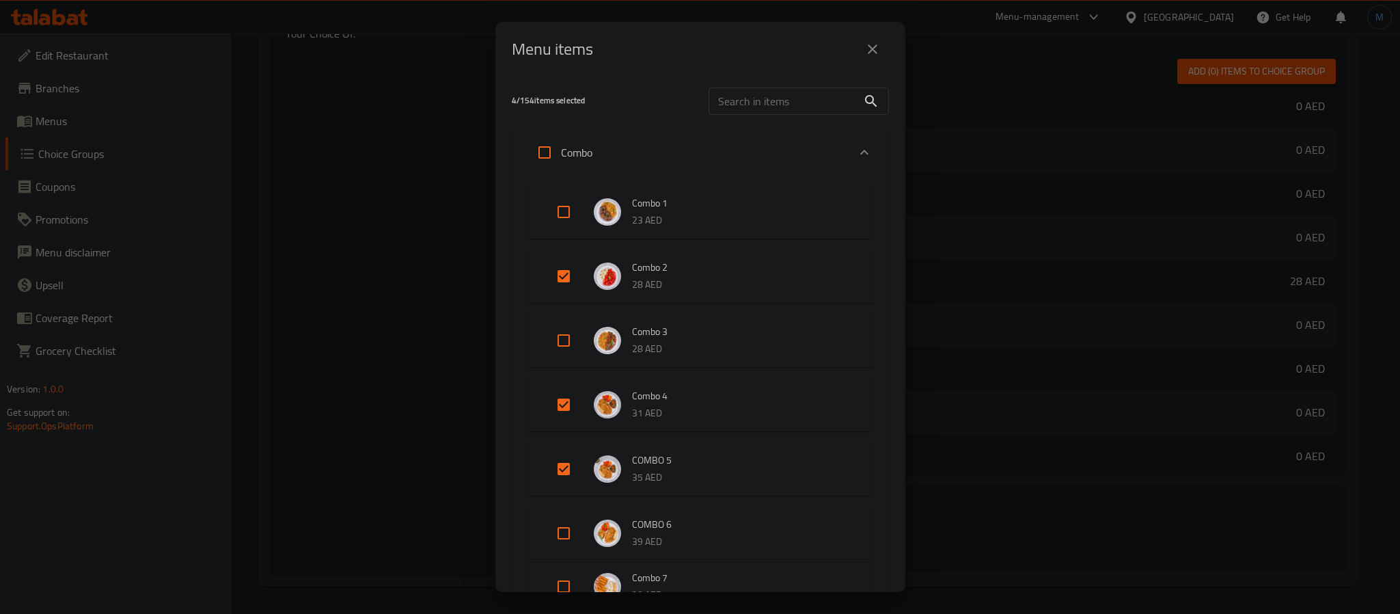
click at [555, 407] on input "Expand" at bounding box center [563, 404] width 33 height 33
checkbox input "false"
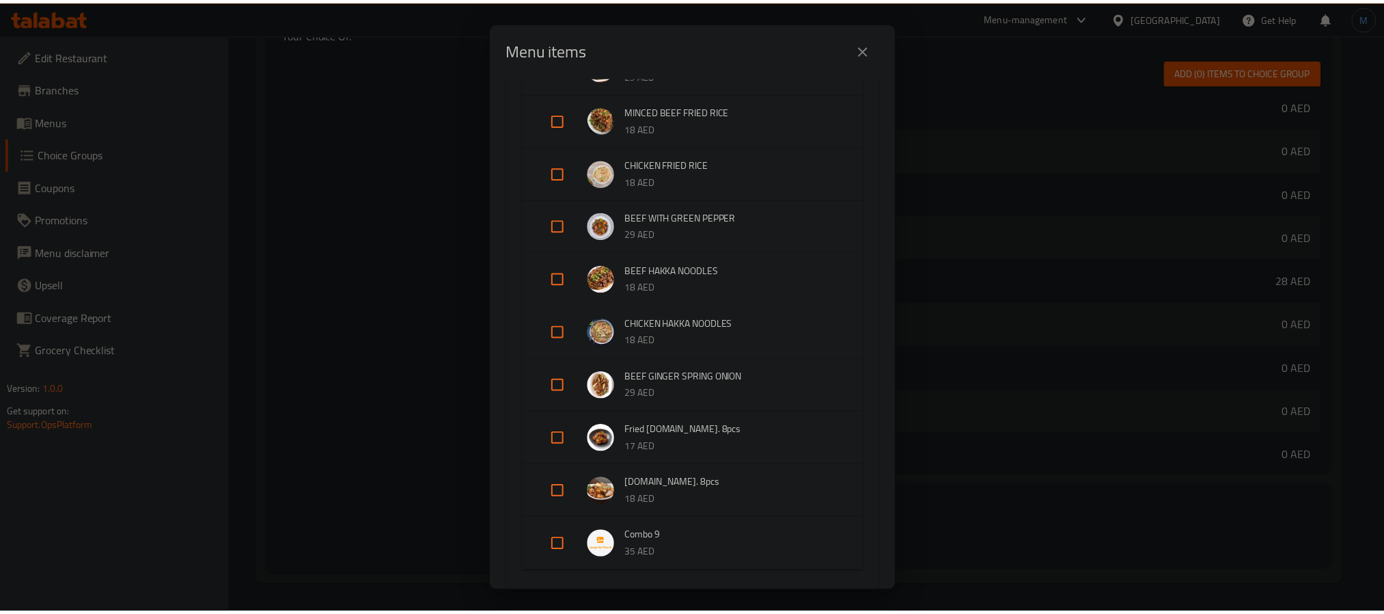
scroll to position [3809, 0]
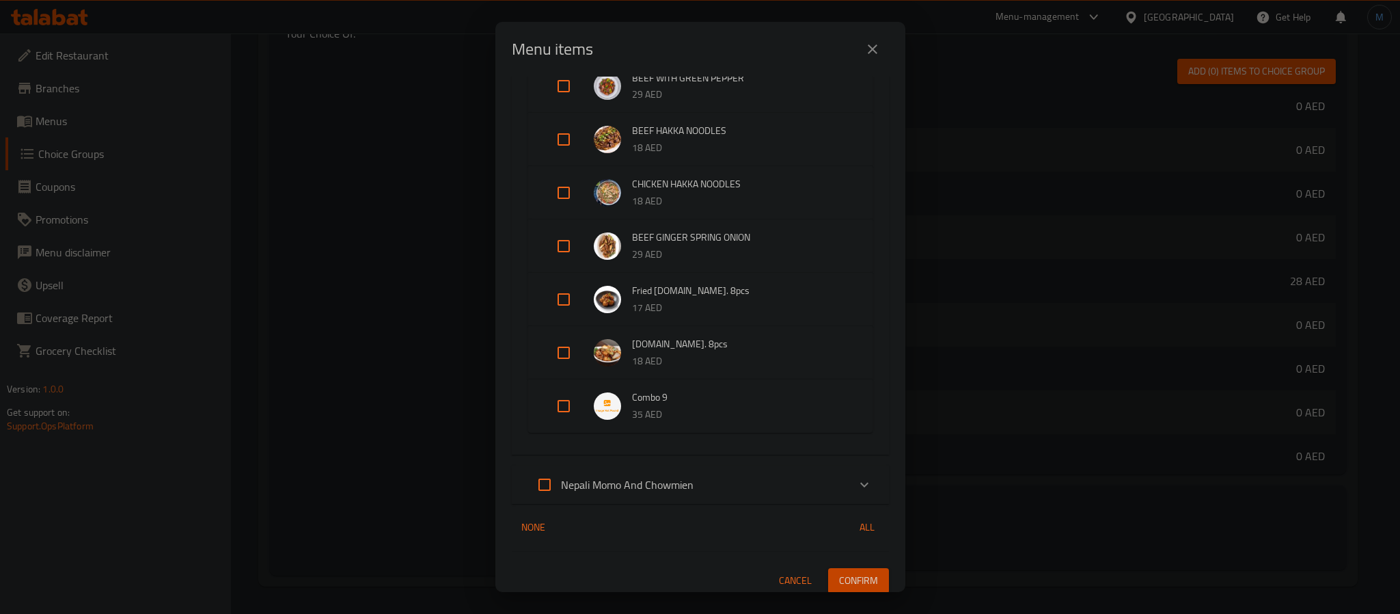
click at [839, 577] on span "Confirm" at bounding box center [858, 580] width 39 height 17
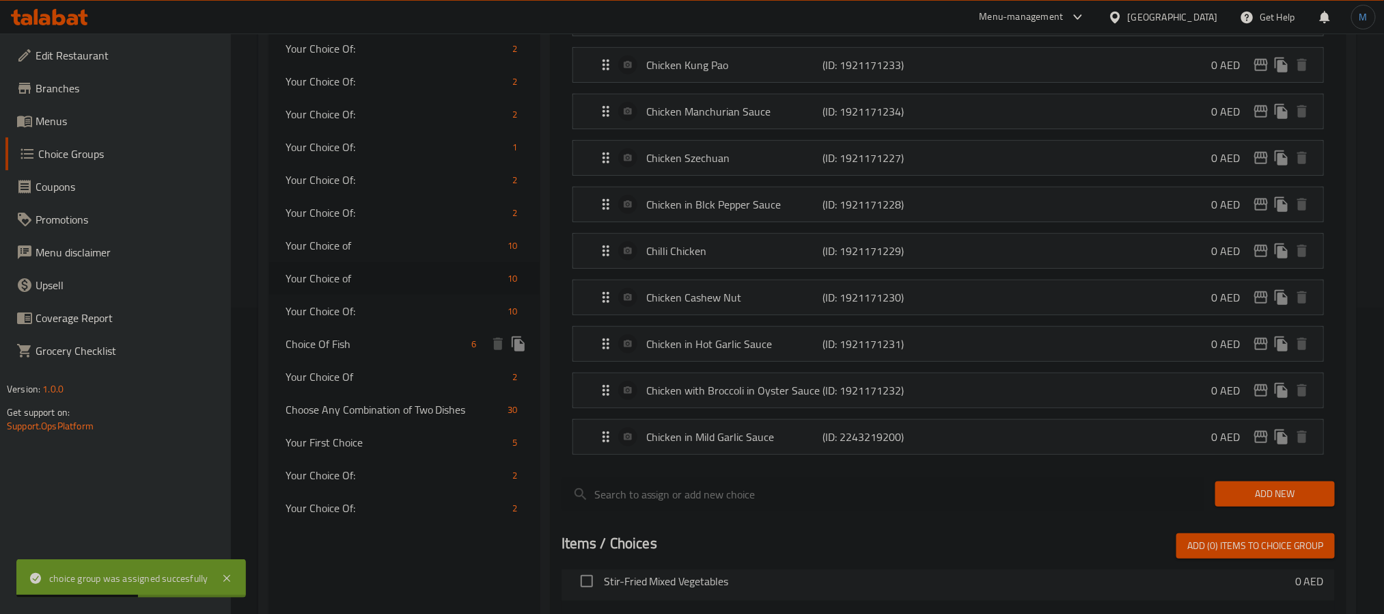
scroll to position [307, 0]
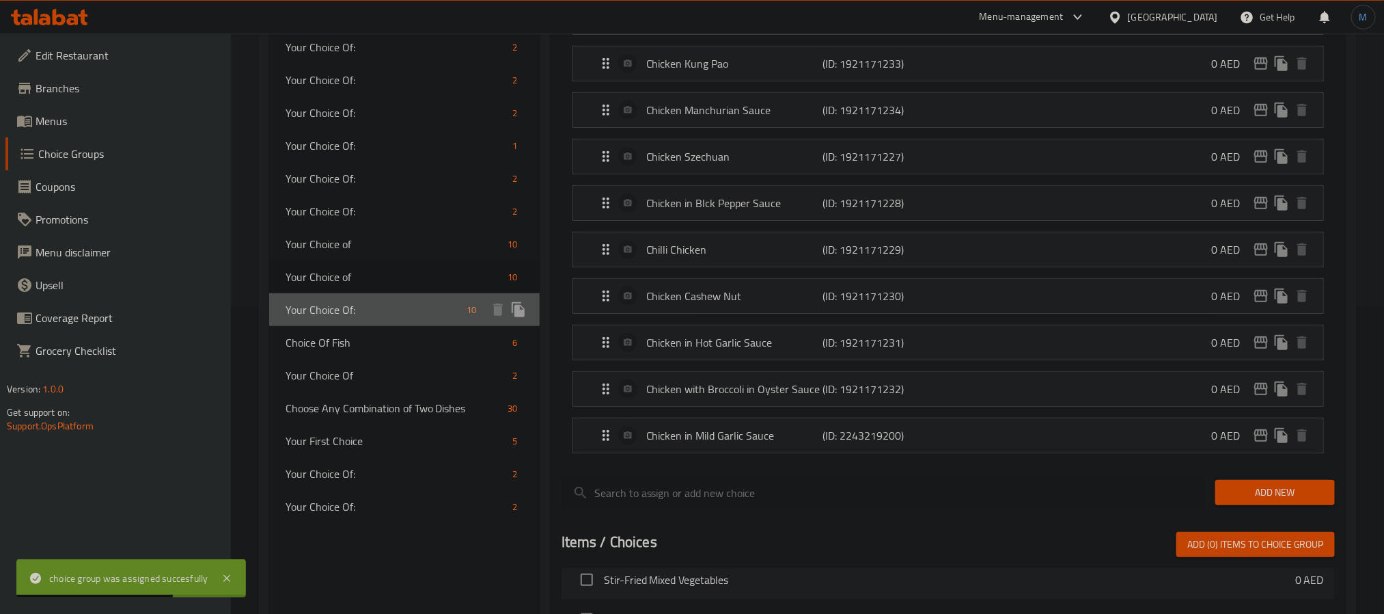
click at [366, 316] on span "Your Choice Of:" at bounding box center [374, 309] width 176 height 16
type input "Your Choice Of:"
type input "إختيارك من:"
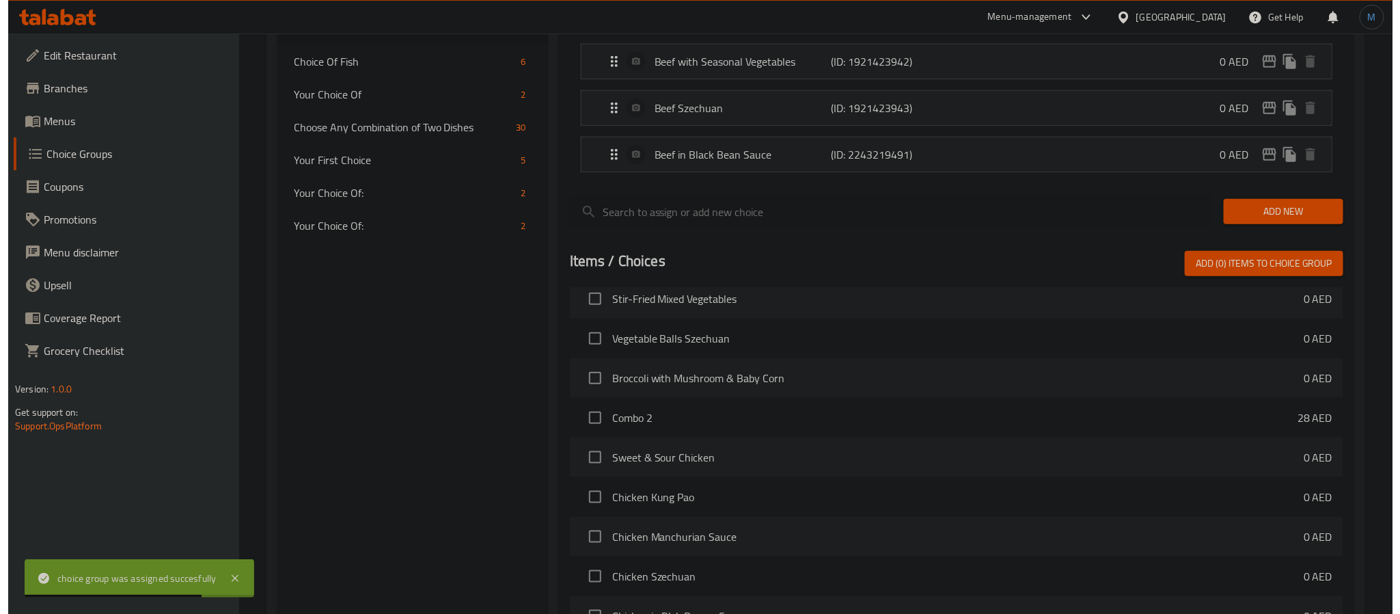
scroll to position [786, 0]
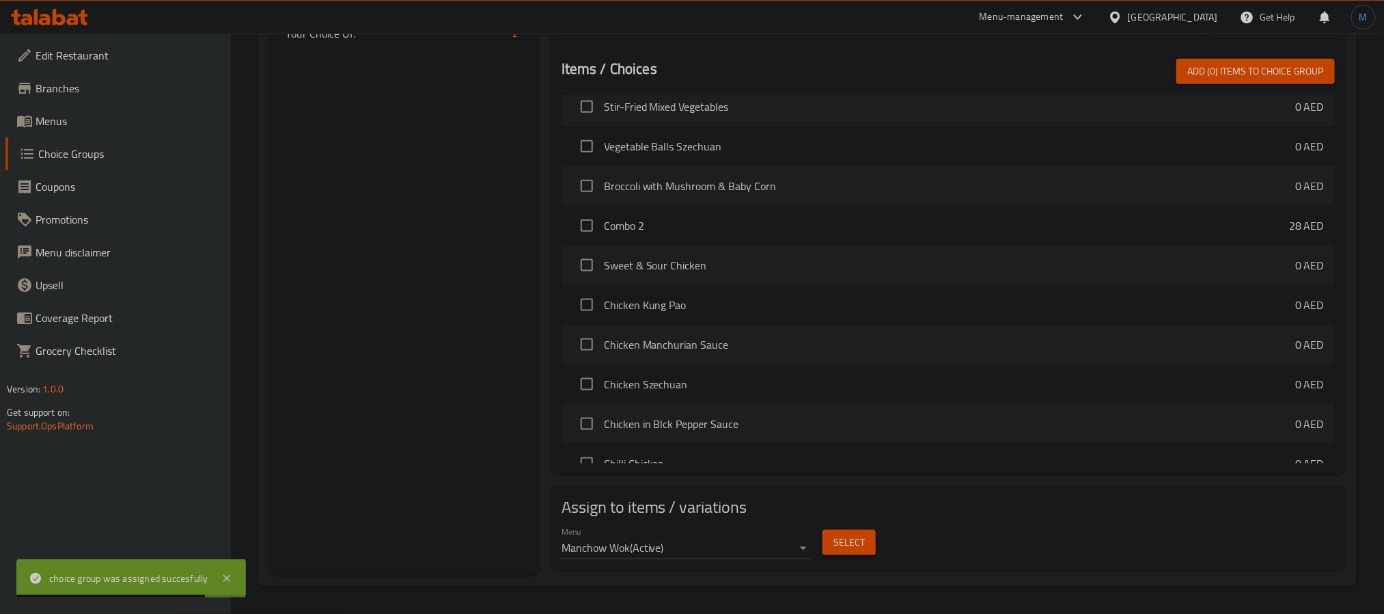
click at [845, 551] on span "Select" at bounding box center [849, 542] width 31 height 17
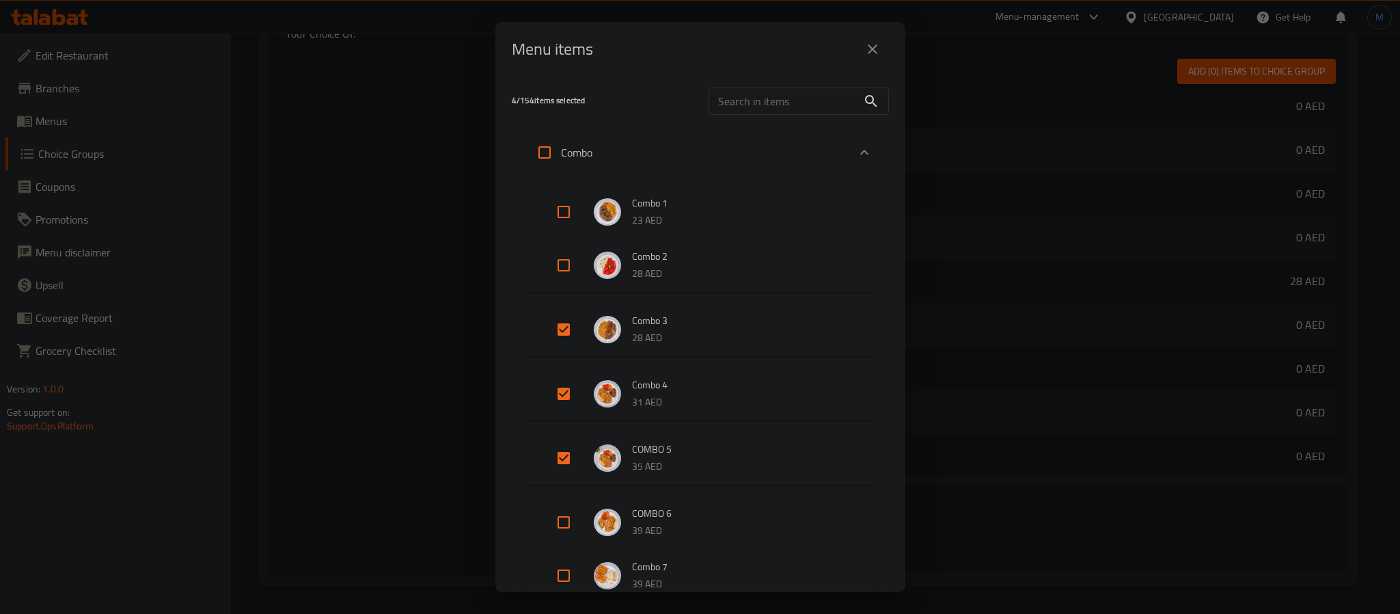
click at [580, 412] on li "Combo 4 31 AED" at bounding box center [701, 394] width 312 height 48
click at [566, 400] on input "Expand" at bounding box center [563, 393] width 33 height 33
checkbox input "false"
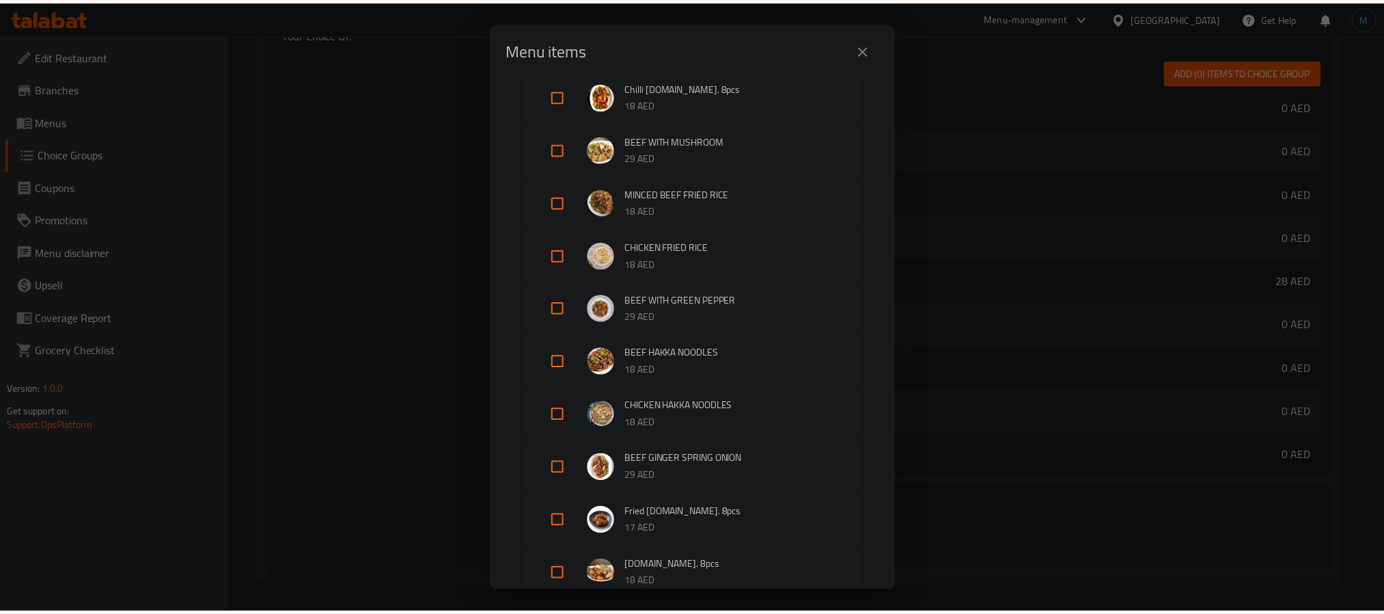
scroll to position [3809, 0]
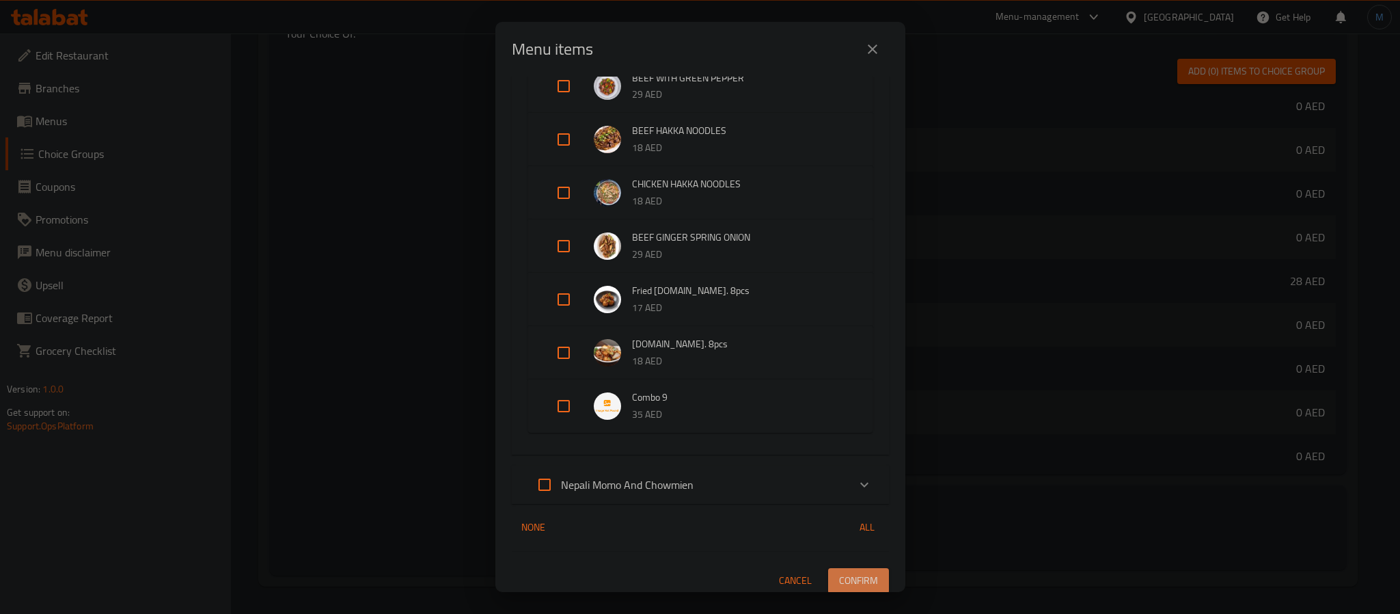
click at [839, 572] on span "Confirm" at bounding box center [858, 580] width 39 height 17
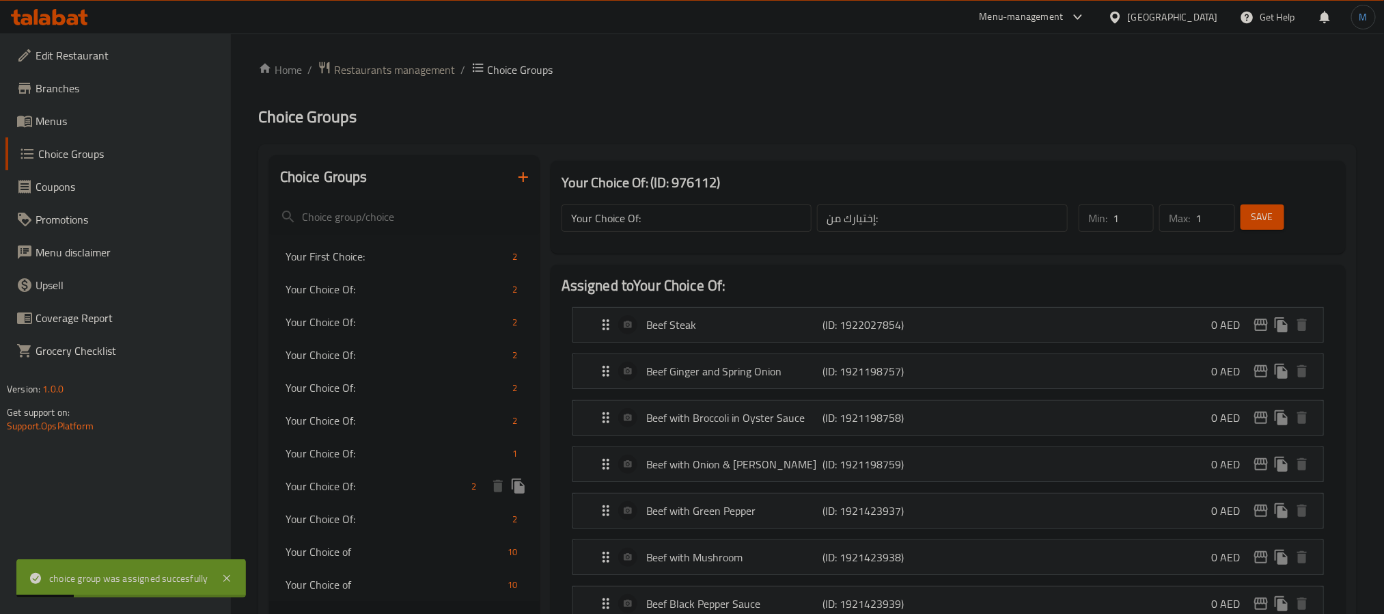
scroll to position [205, 0]
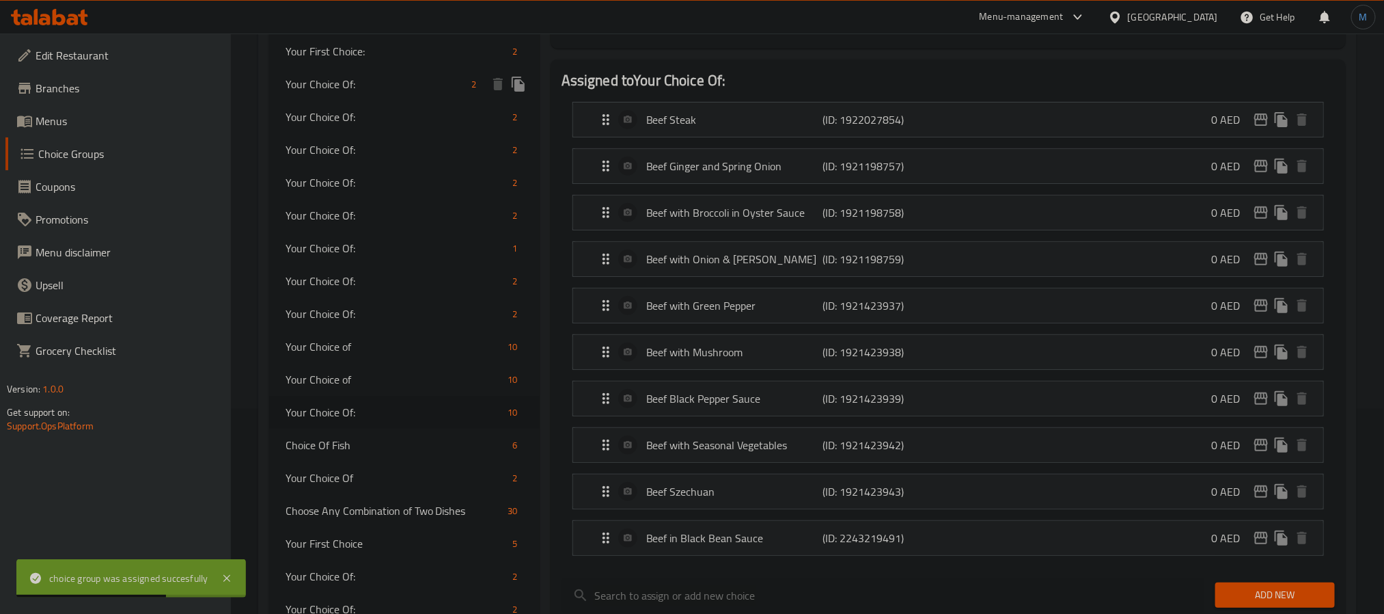
click at [320, 77] on span "Your Choice Of:" at bounding box center [376, 84] width 181 height 16
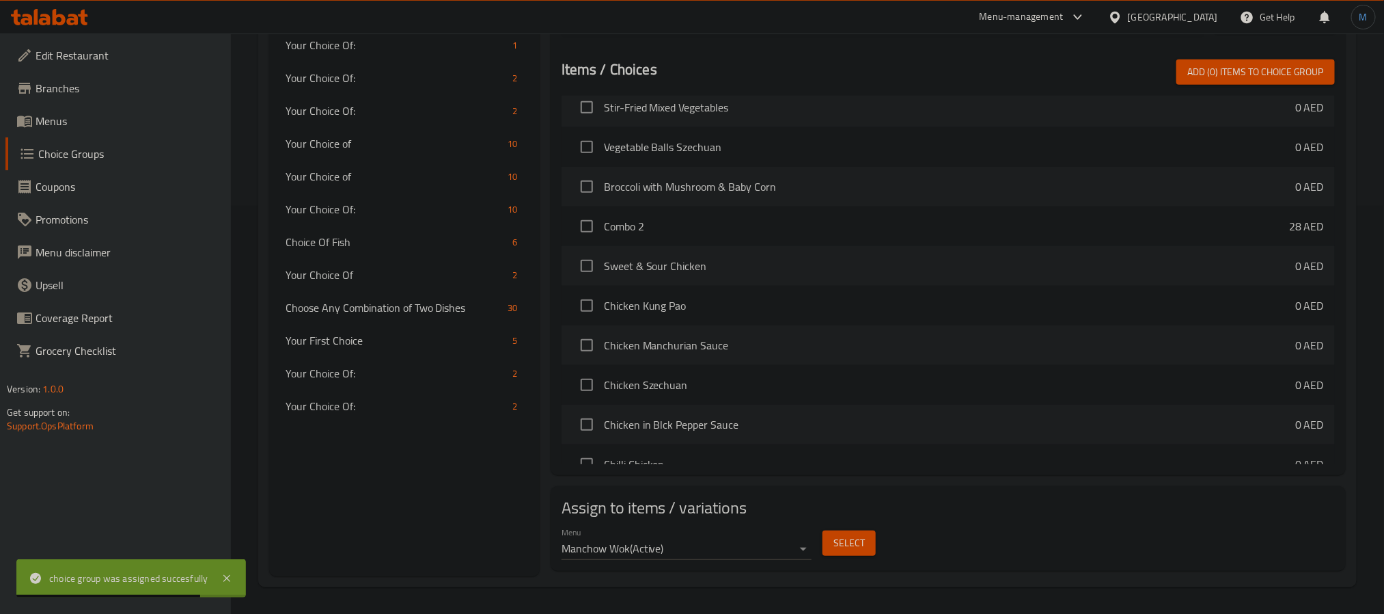
scroll to position [409, 0]
click at [868, 538] on button "Select" at bounding box center [849, 542] width 53 height 25
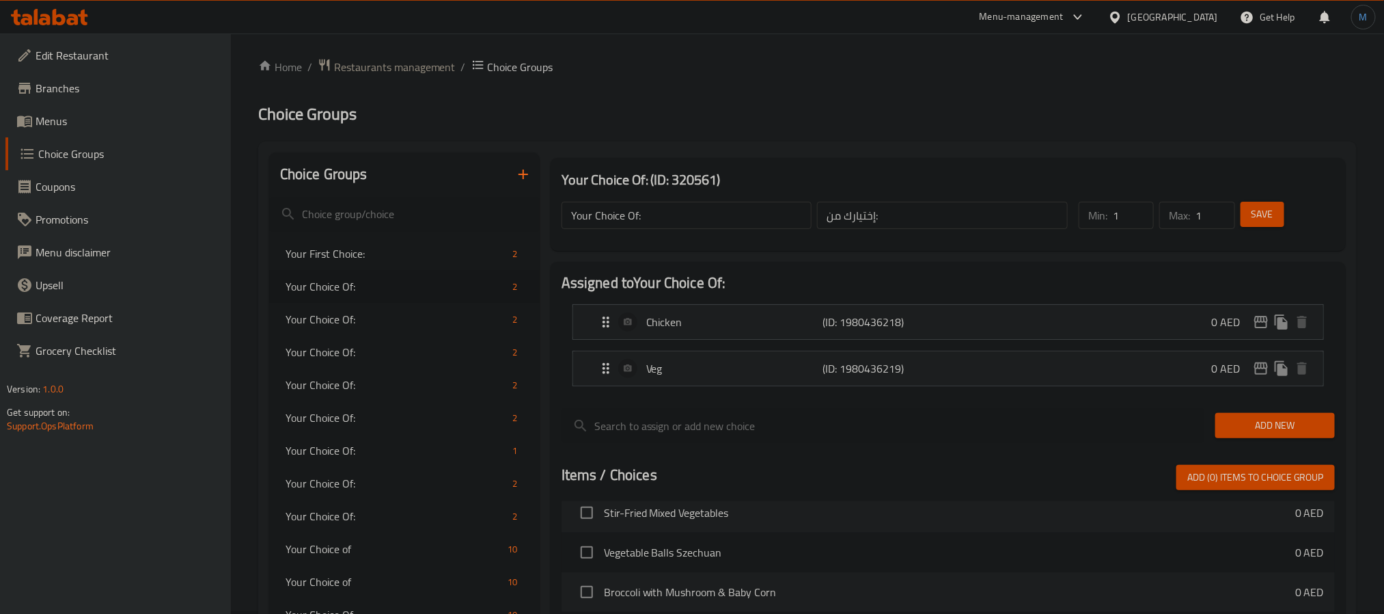
scroll to position [0, 0]
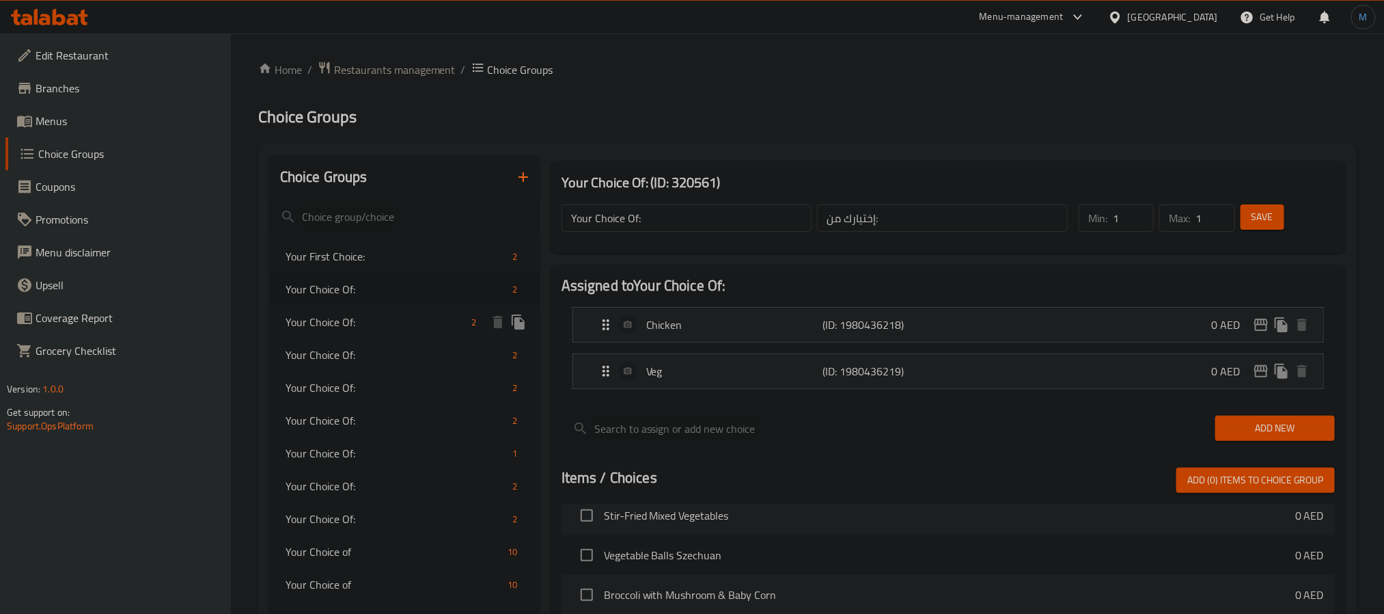
click at [367, 310] on div "Your Choice Of: 2" at bounding box center [404, 321] width 271 height 33
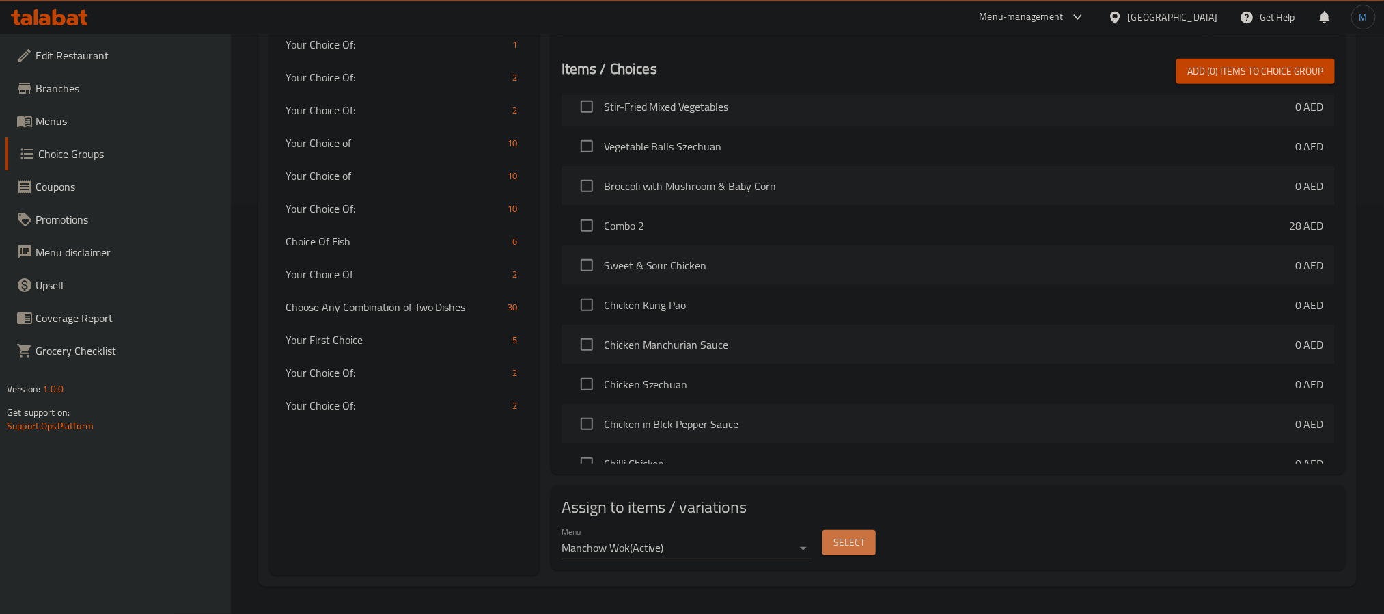
click at [840, 554] on button "Select" at bounding box center [849, 542] width 53 height 25
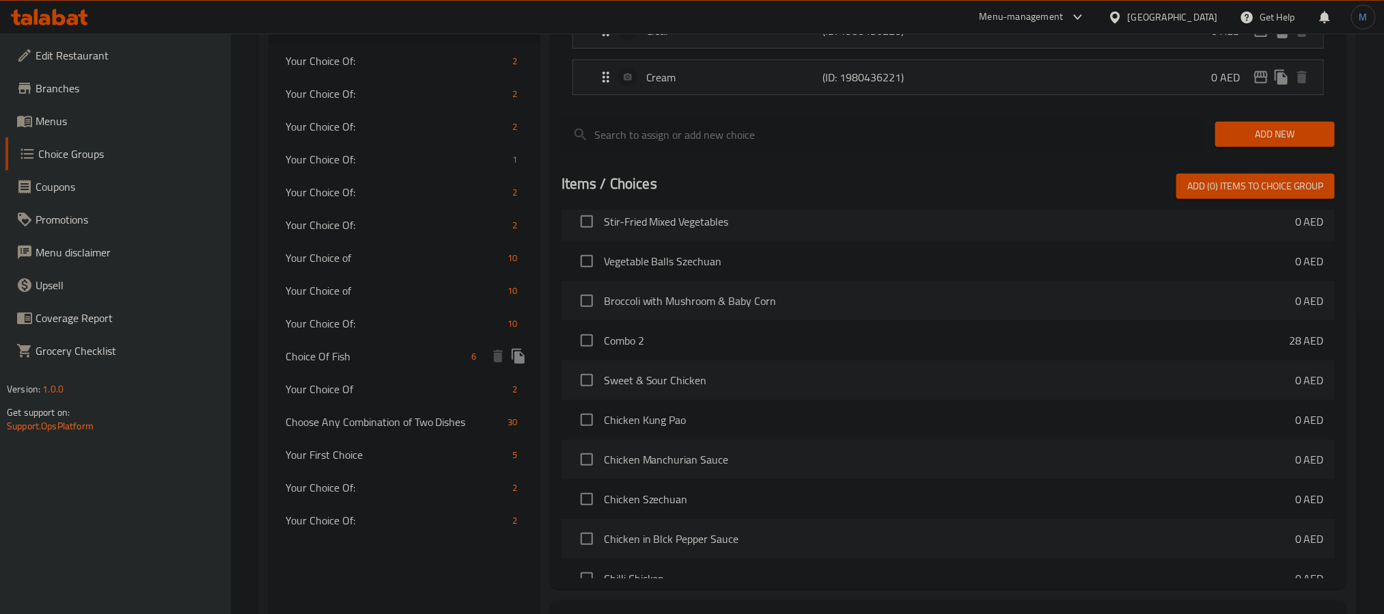
scroll to position [101, 0]
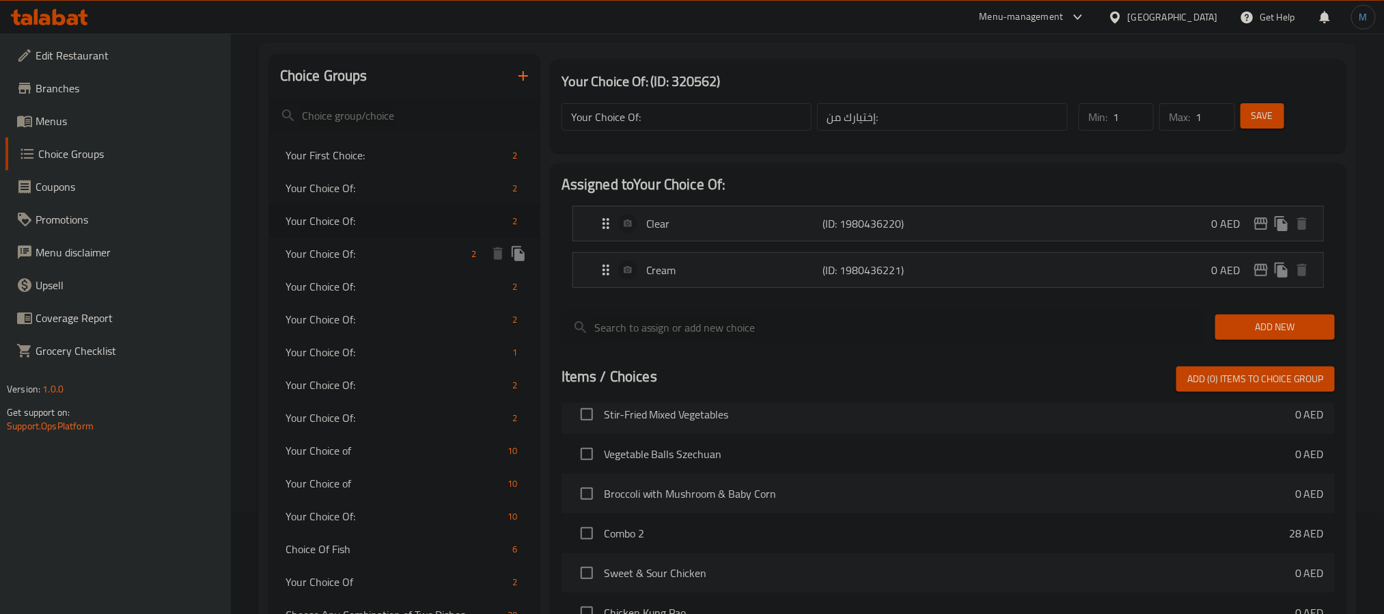
click at [380, 254] on span "Your Choice Of:" at bounding box center [376, 253] width 181 height 16
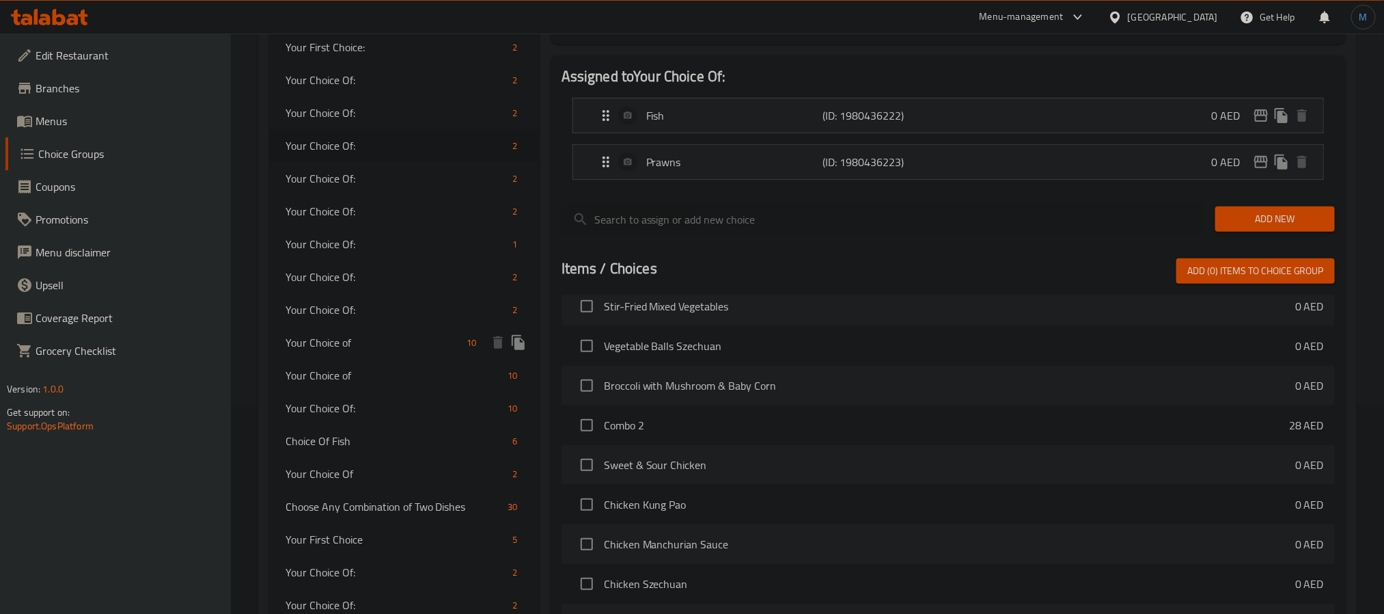
scroll to position [204, 0]
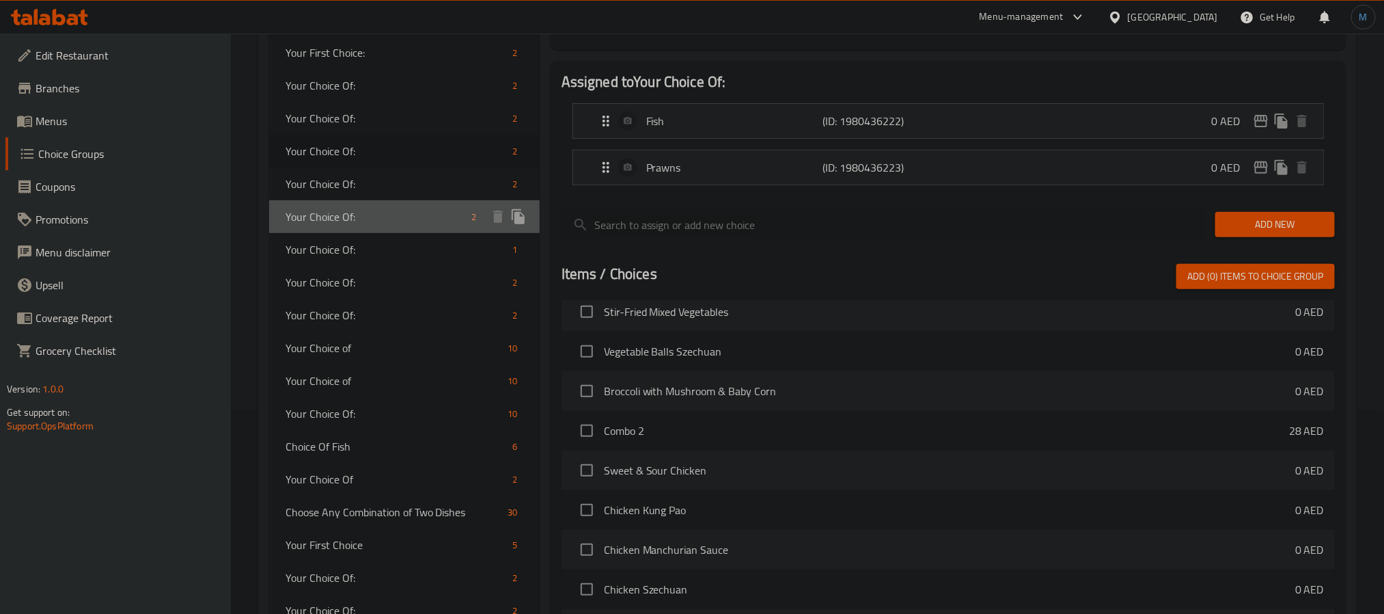
click at [387, 221] on span "Your Choice Of:" at bounding box center [376, 216] width 181 height 16
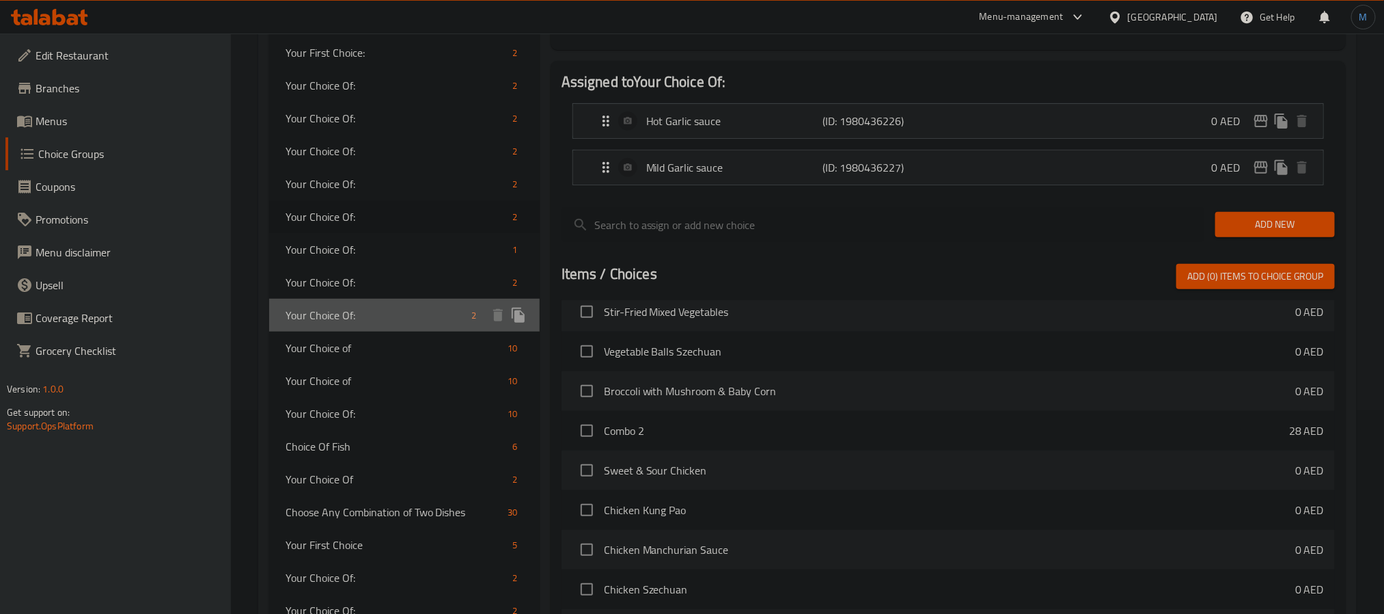
click at [357, 299] on div "Your Choice Of: 2" at bounding box center [404, 315] width 271 height 33
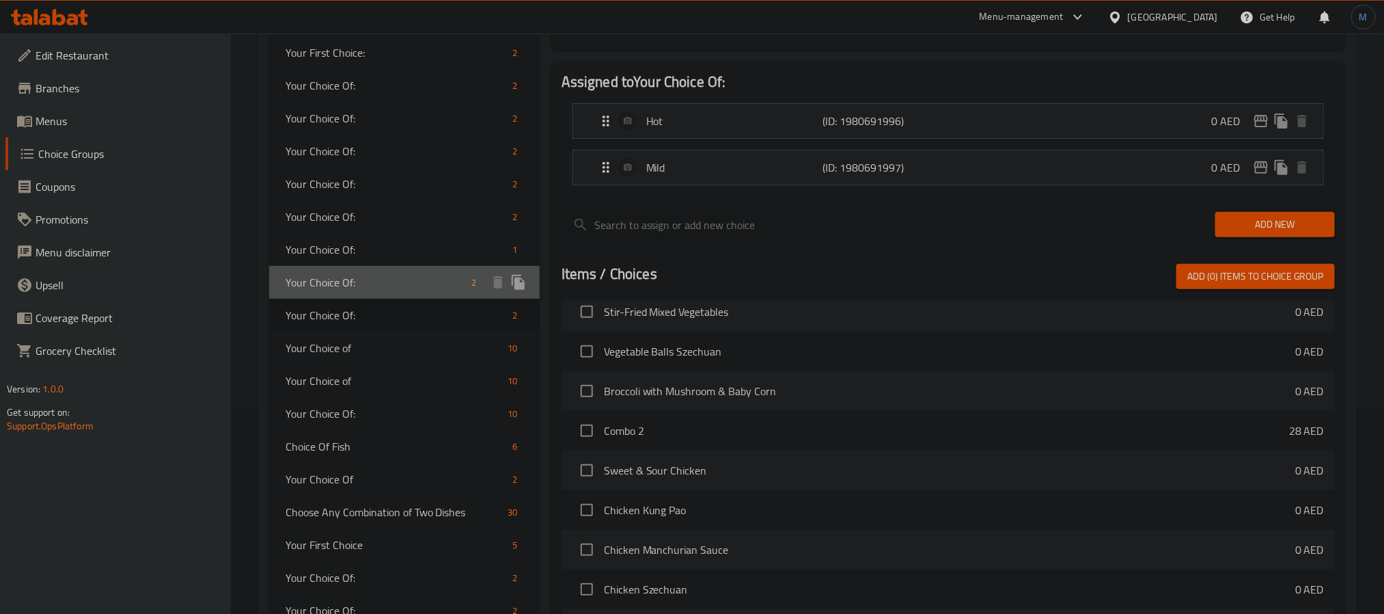
click at [355, 274] on span "Your Choice Of:" at bounding box center [376, 282] width 181 height 16
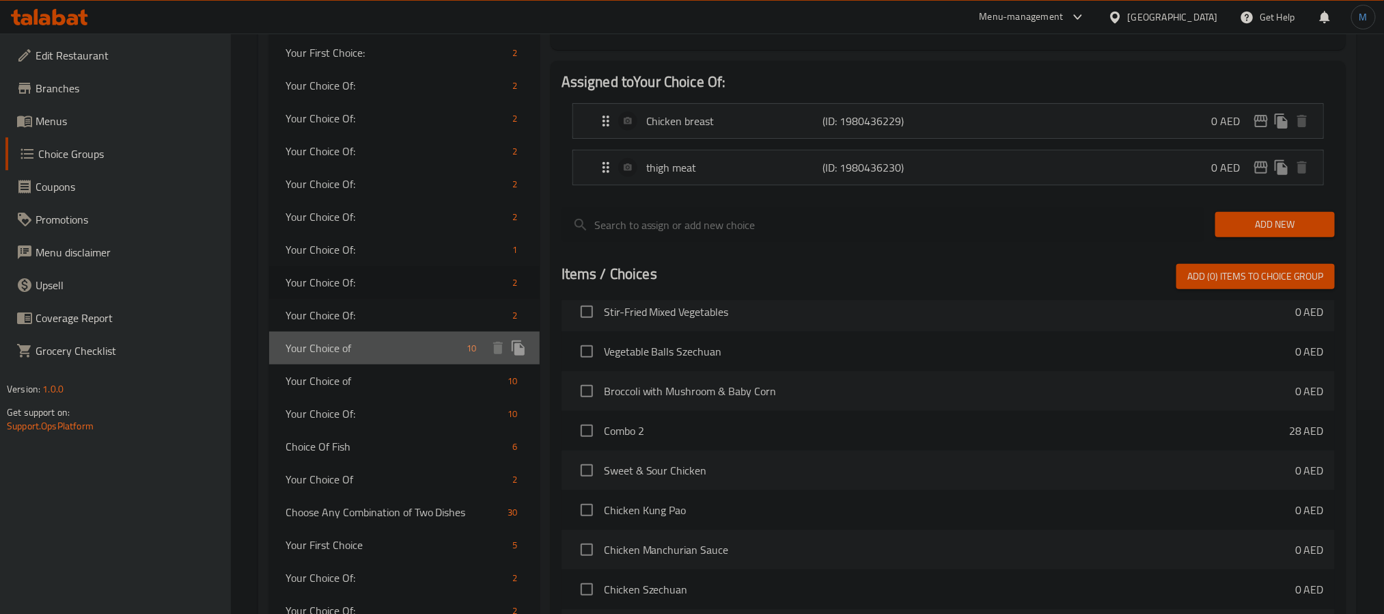
click at [355, 348] on span "Your Choice of" at bounding box center [374, 348] width 176 height 16
type input "Your Choice of"
type input "اختيارك من"
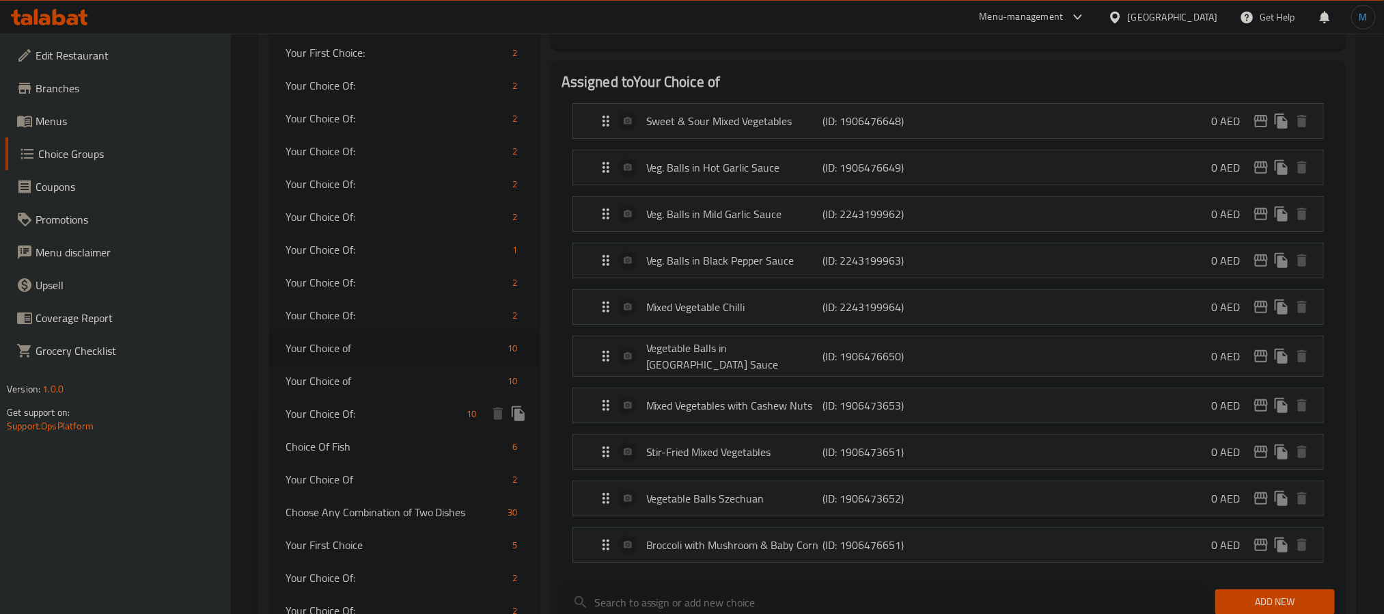
drag, startPoint x: 353, startPoint y: 408, endPoint x: 353, endPoint y: 445, distance: 36.9
click at [353, 409] on span "Your Choice Of:" at bounding box center [374, 413] width 176 height 16
type input "Your Choice Of:"
type input "إختيارك من:"
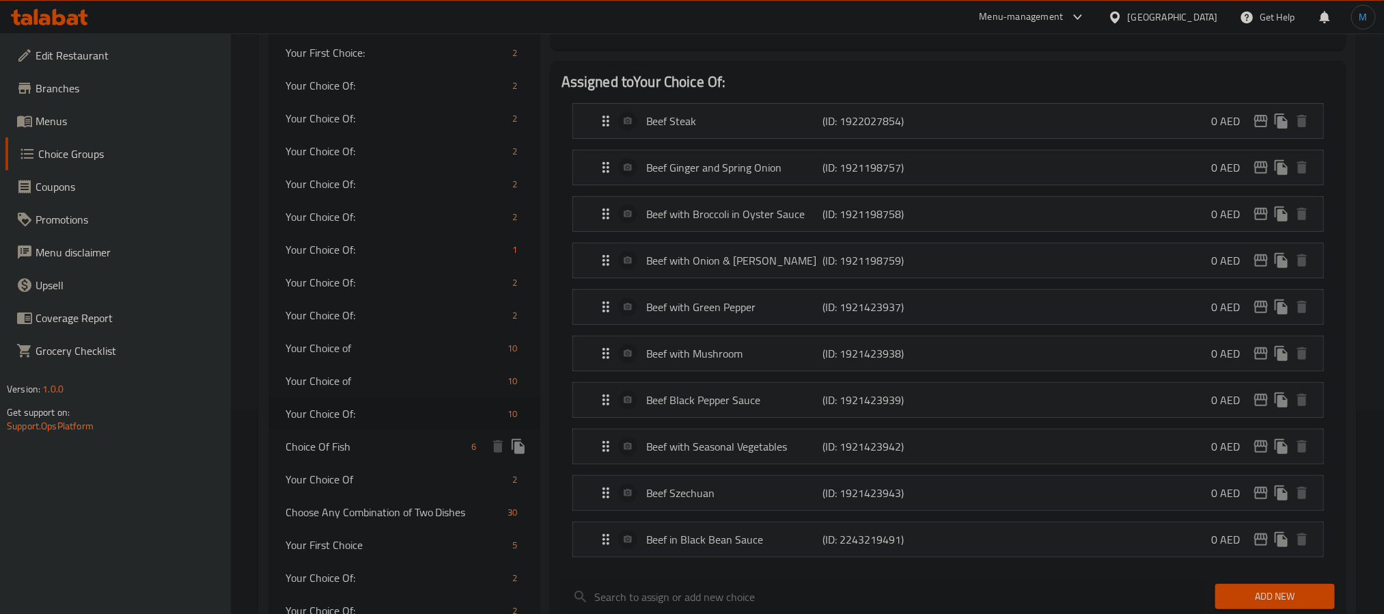
click at [357, 459] on div "Choice Of Fish 6" at bounding box center [404, 446] width 271 height 33
type input "Choice Of Fish"
type input "اختيار من اسماك"
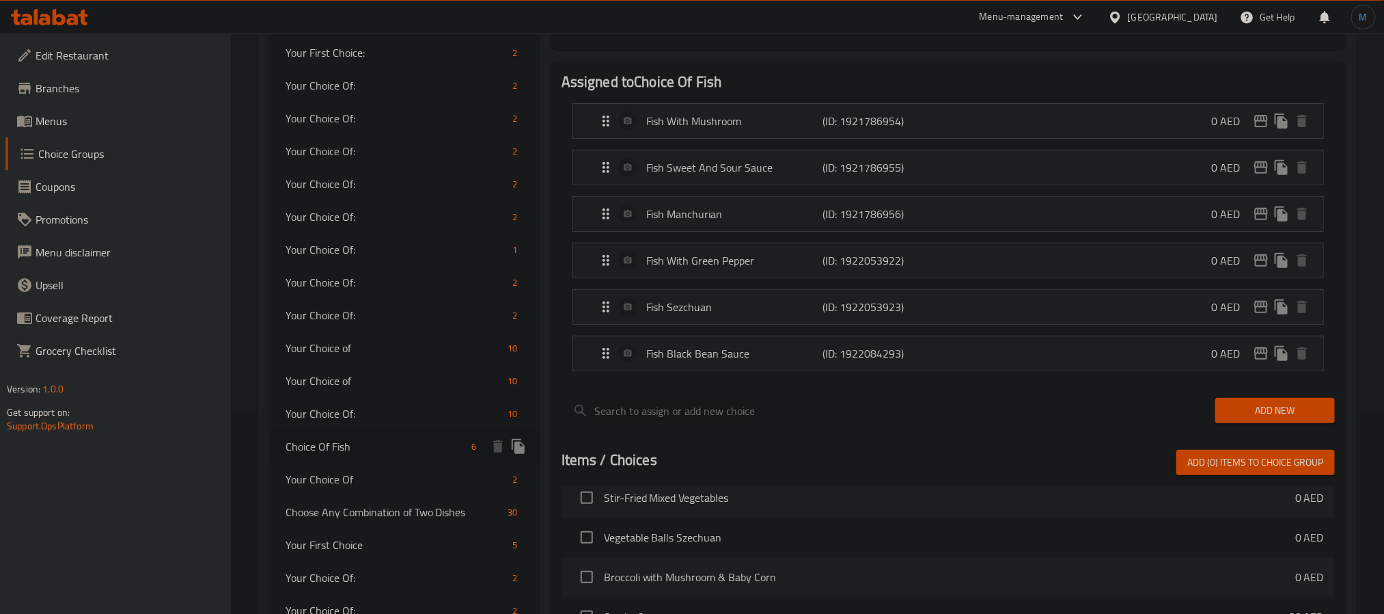
click at [359, 478] on span "Your Choice Of" at bounding box center [397, 479] width 222 height 16
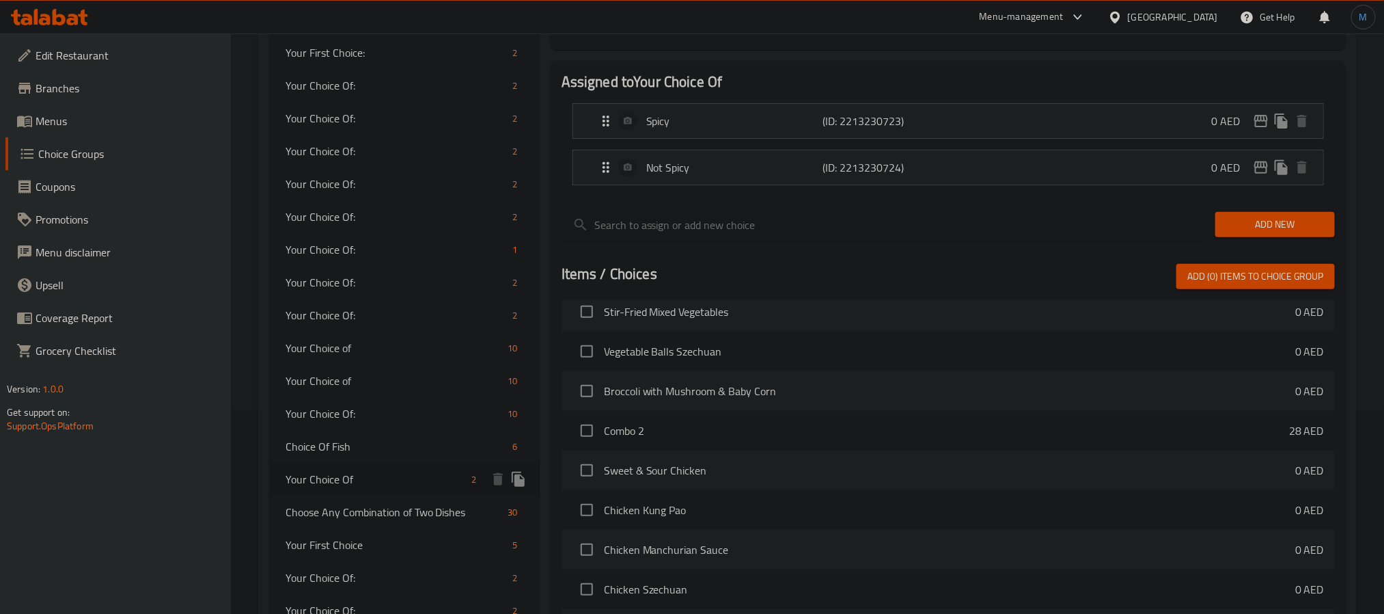
type input "Your Choice Of"
type input "إختيارك من"
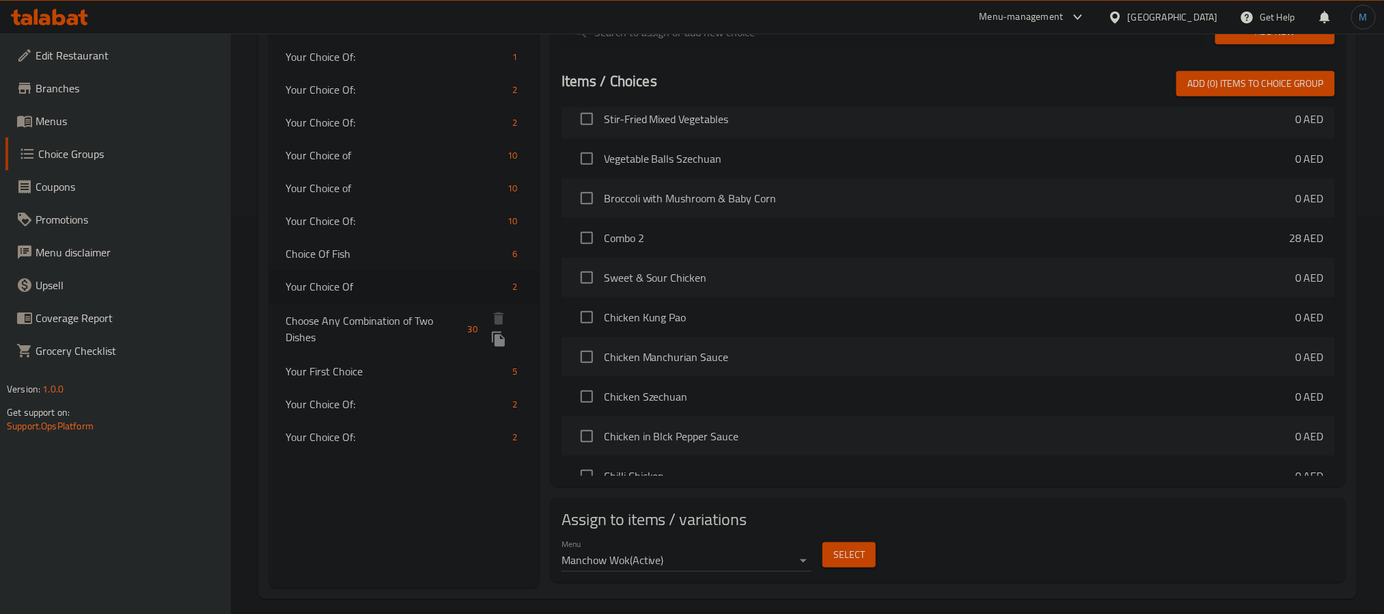
scroll to position [409, 0]
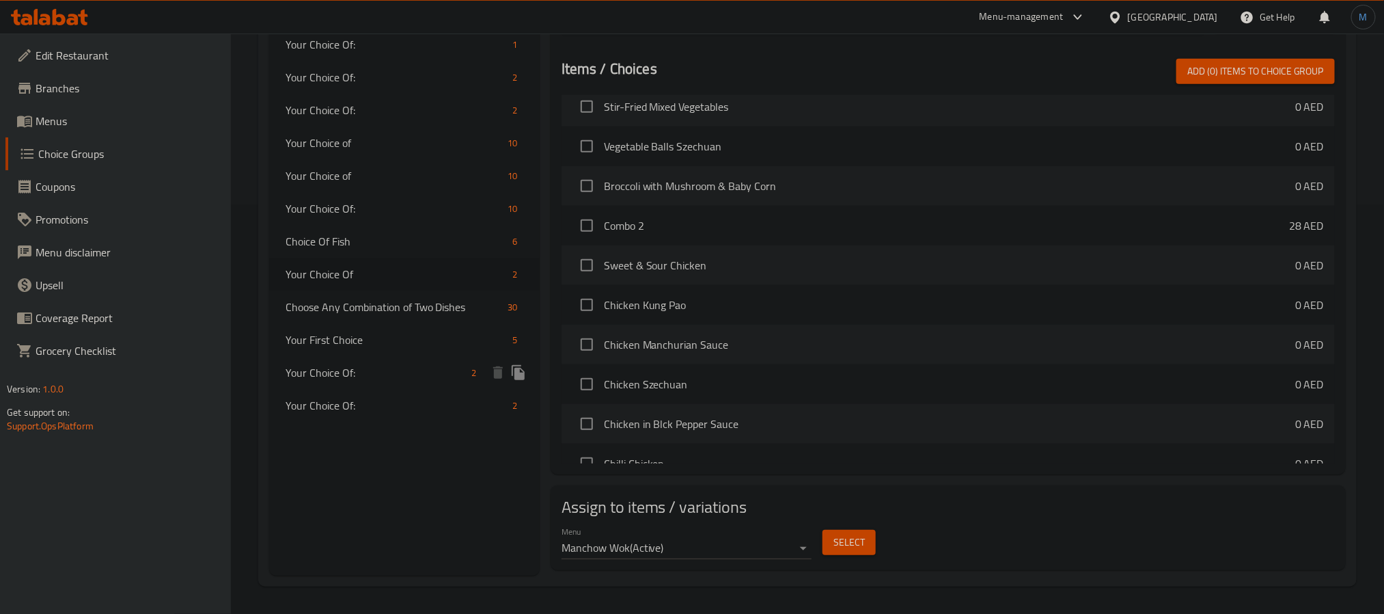
click at [380, 379] on span "Your Choice Of:" at bounding box center [376, 372] width 181 height 16
type input "Your Choice Of:"
type input "إختيارك من:"
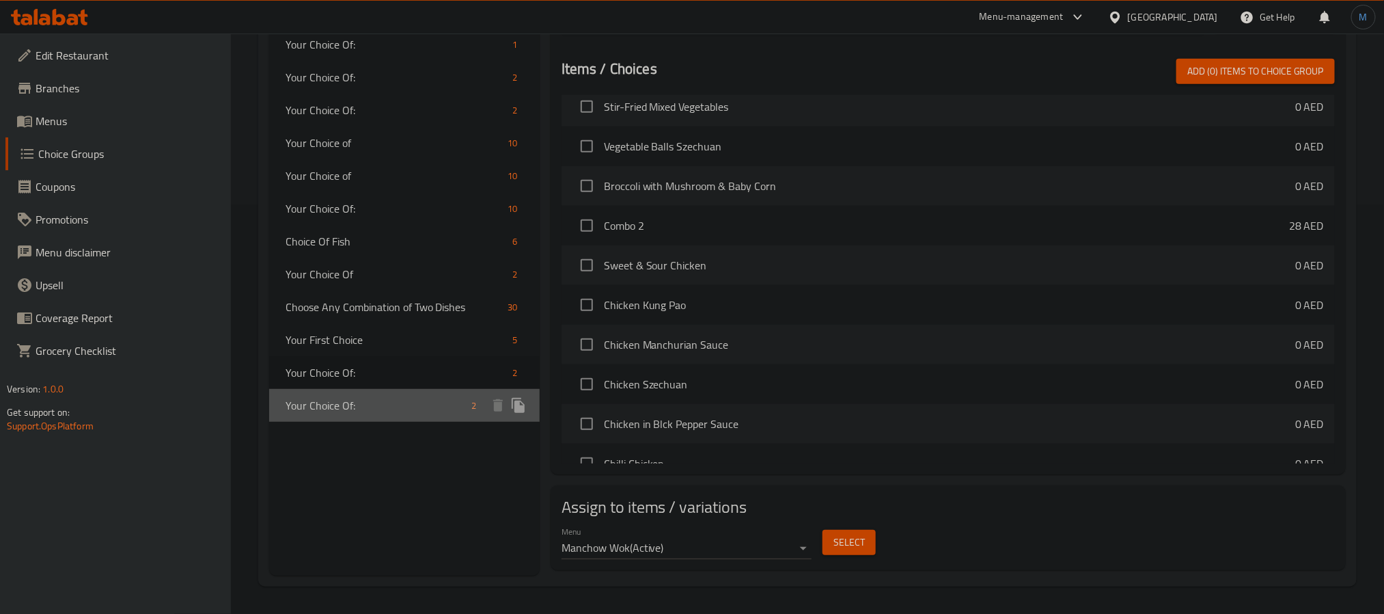
click at [355, 419] on div "Your Choice Of: 2" at bounding box center [404, 405] width 271 height 33
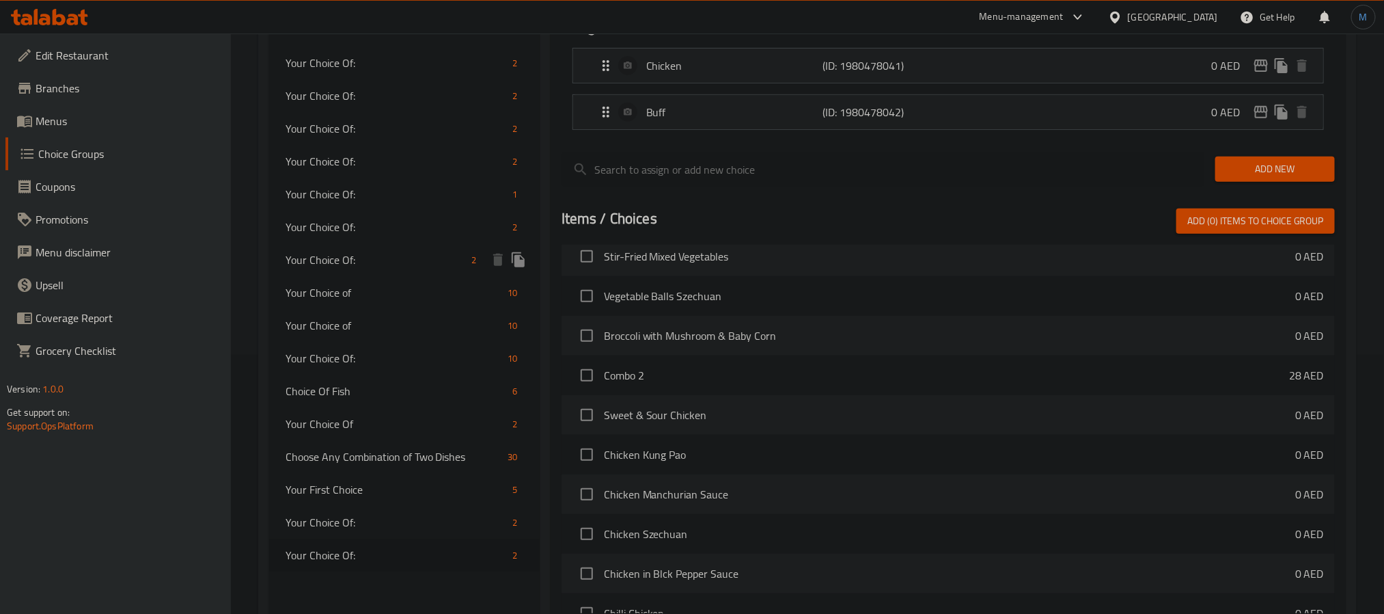
scroll to position [409, 0]
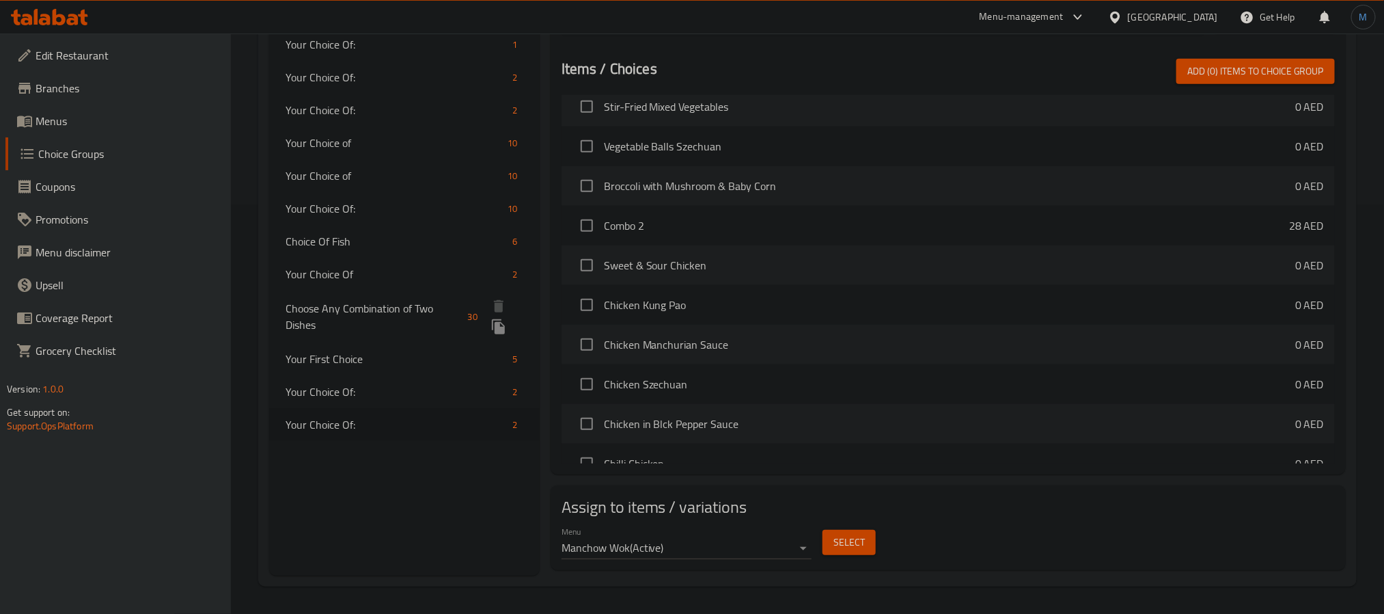
click at [333, 323] on span "Choose Any Combination of Two Dishes" at bounding box center [374, 316] width 177 height 33
click at [335, 348] on div "Your First Choice 5" at bounding box center [404, 358] width 271 height 33
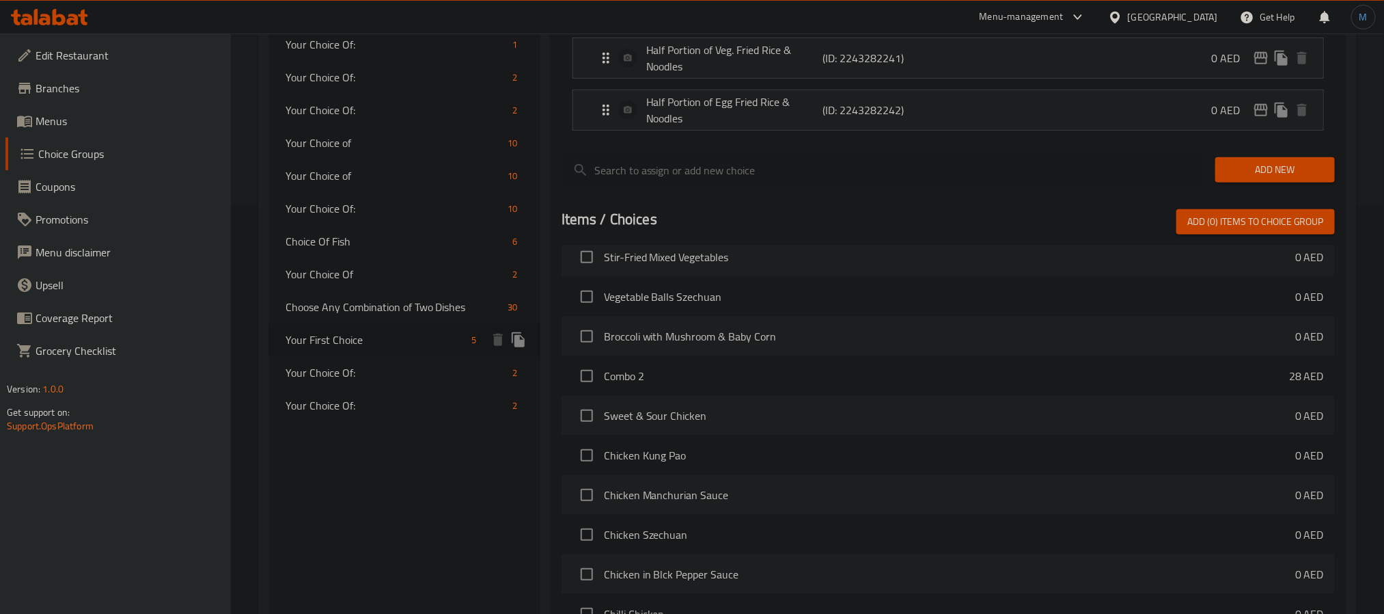
type input "Your First Choice"
type input "اختيارك الأول:"
type input "1"
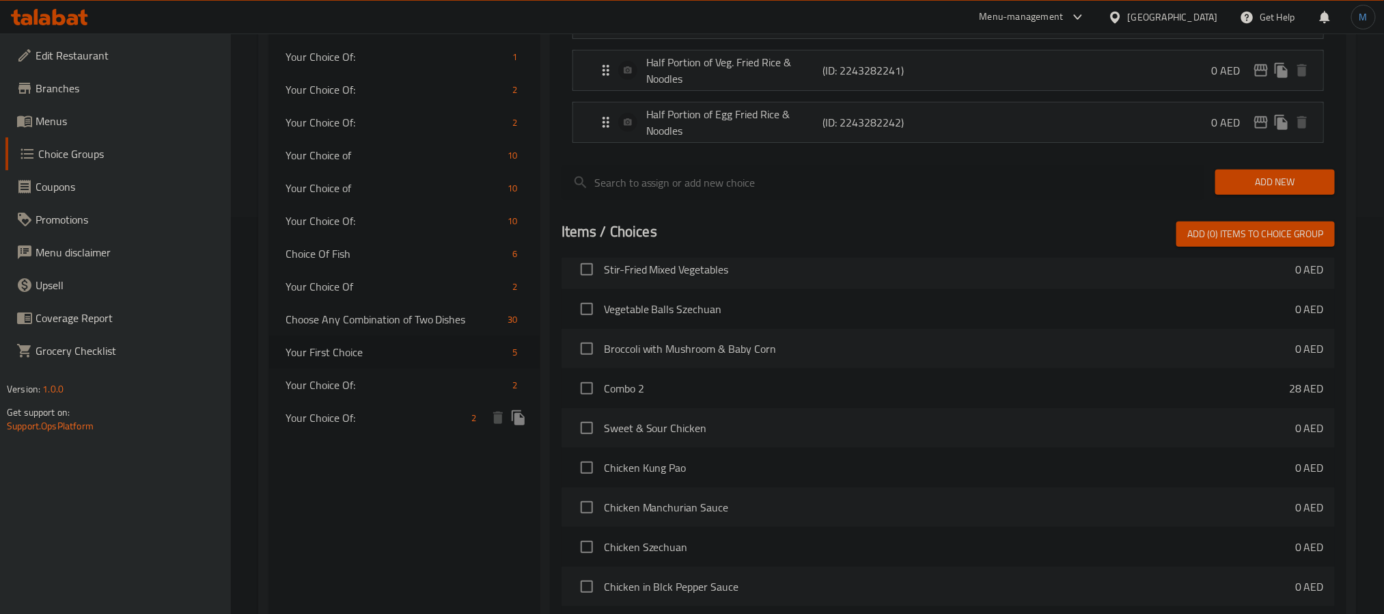
scroll to position [357, 0]
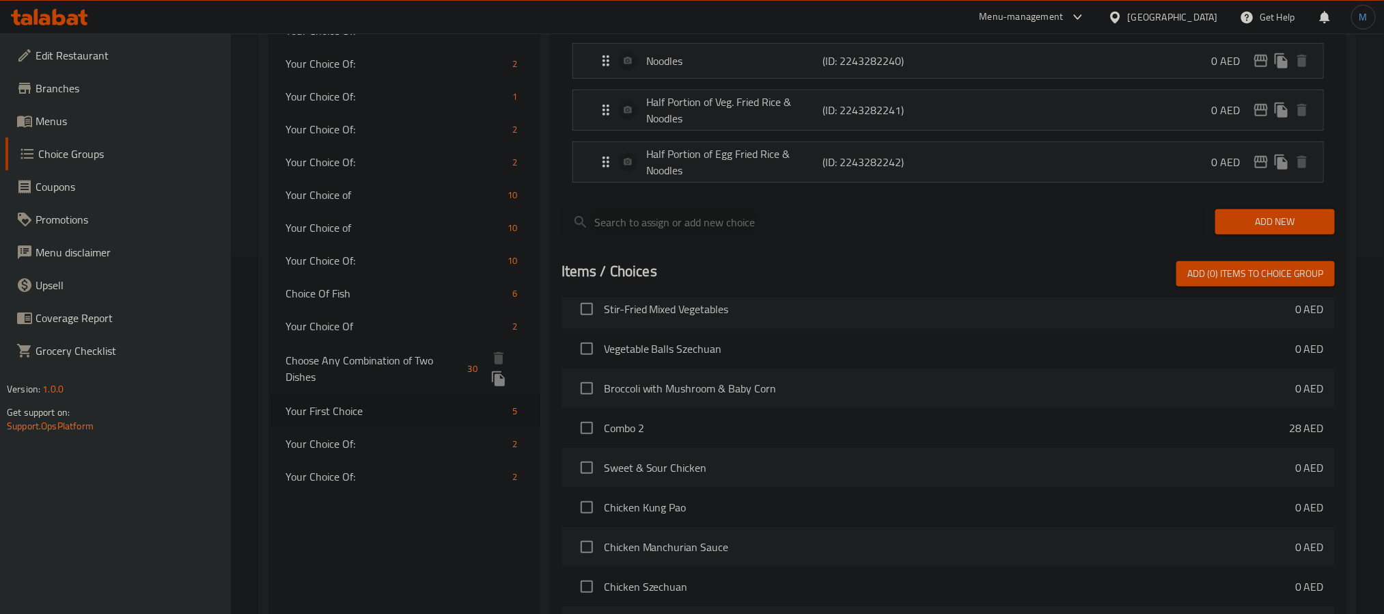
click at [351, 355] on span "Choose Any Combination of Two Dishes" at bounding box center [374, 368] width 177 height 33
type input "Choose Any Combination of Two Dishes"
type input "اختر أي مزيج من طبقين"
type input "2"
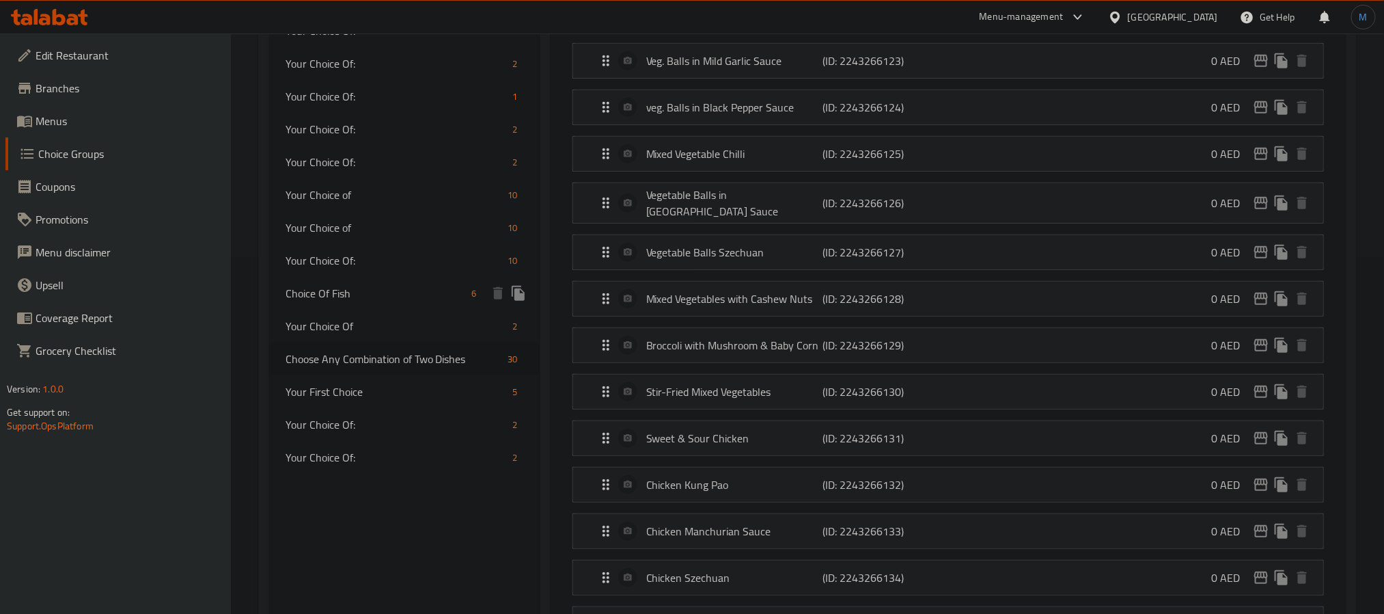
click at [355, 307] on div "Choice Of Fish 6" at bounding box center [404, 293] width 271 height 33
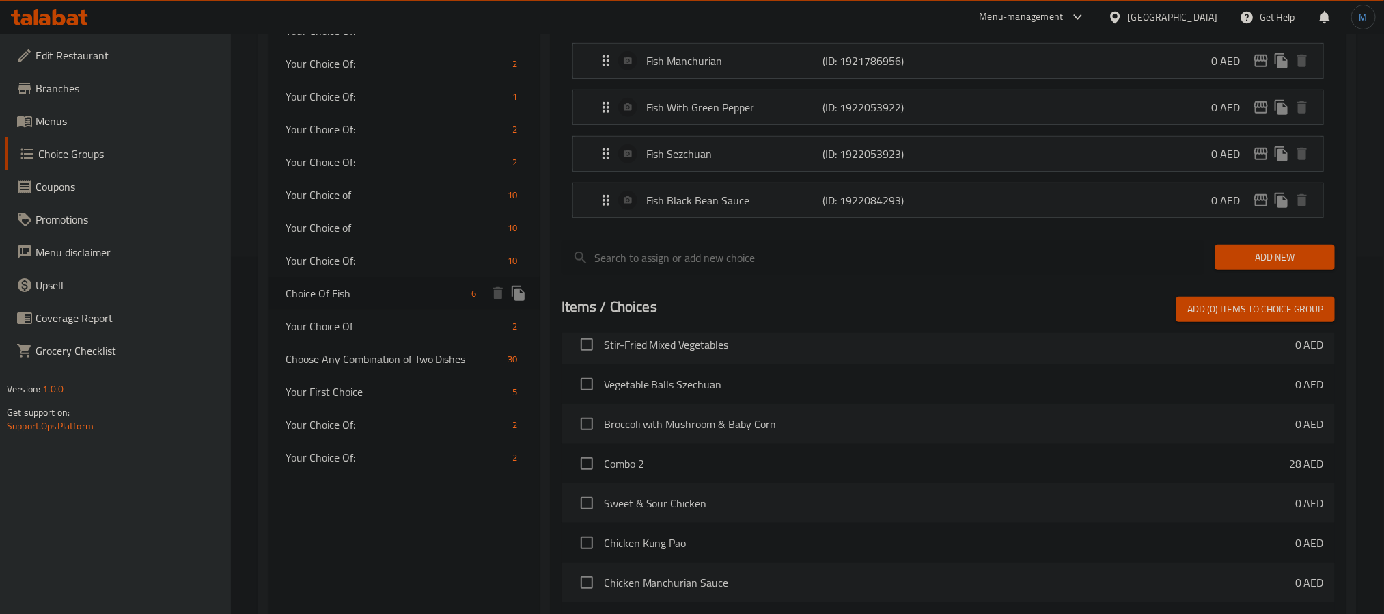
type input "Choice Of Fish"
type input "اختيار من اسماك"
type input "1"
click at [357, 322] on span "Your Choice Of" at bounding box center [376, 326] width 181 height 16
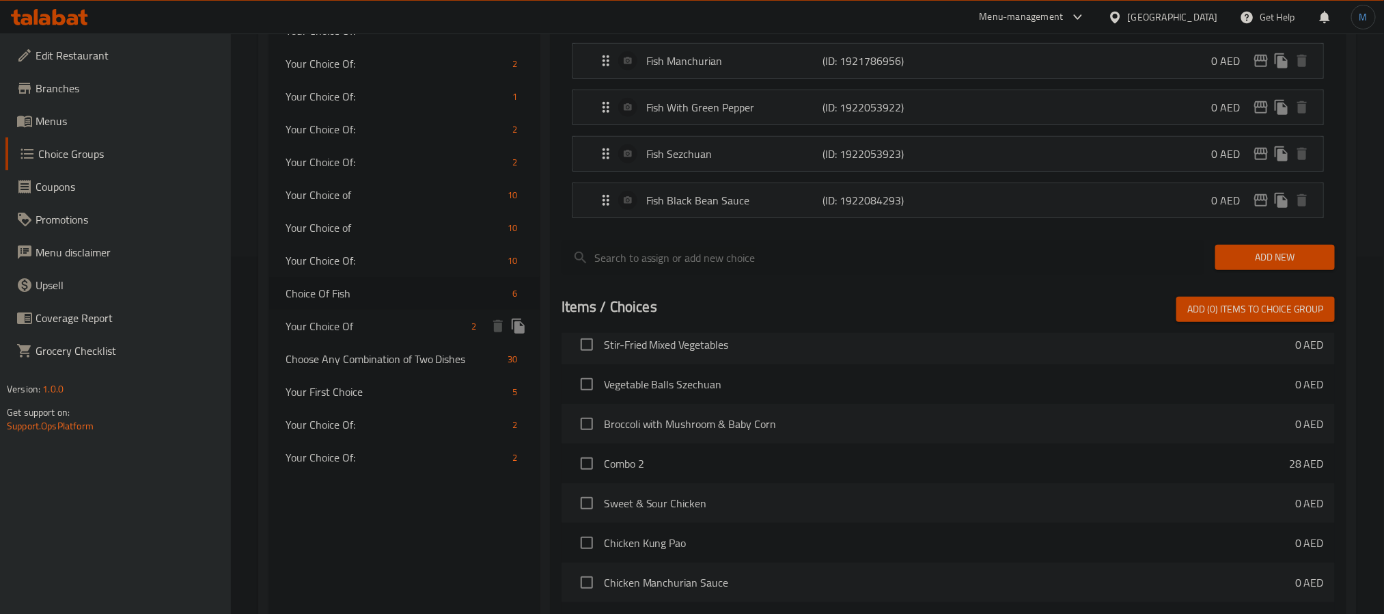
type input "Your Choice Of"
type input "إختيارك من"
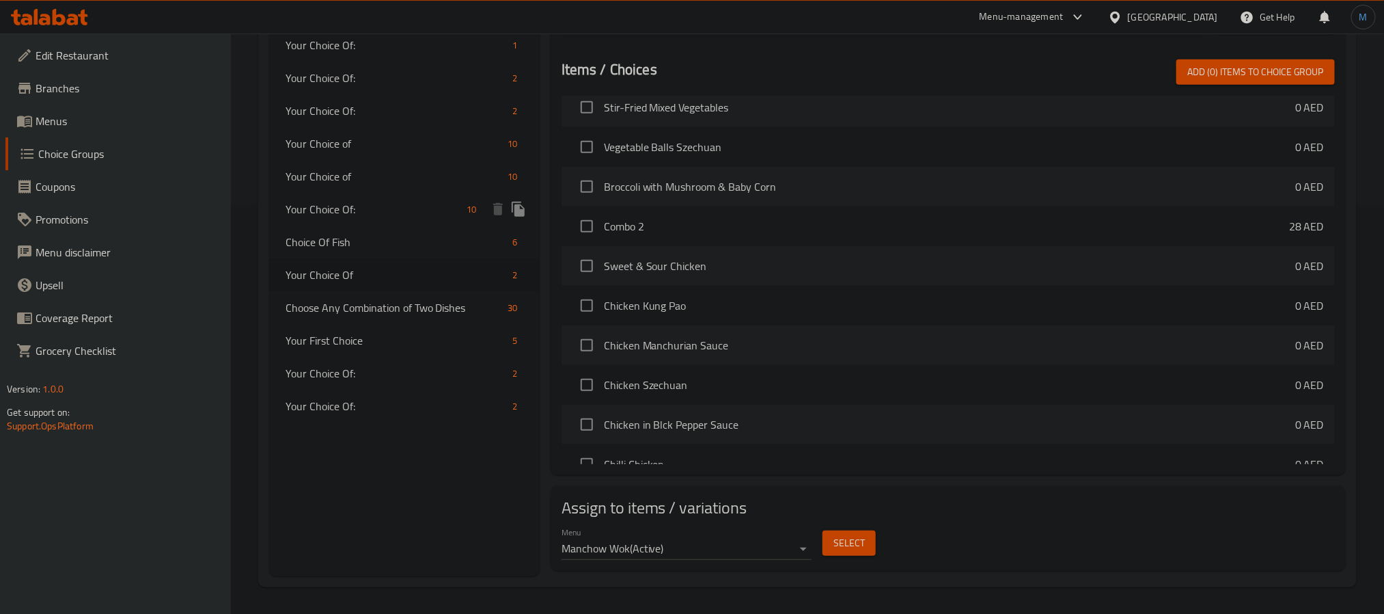
scroll to position [409, 0]
click at [70, 127] on span "Menus" at bounding box center [128, 121] width 184 height 16
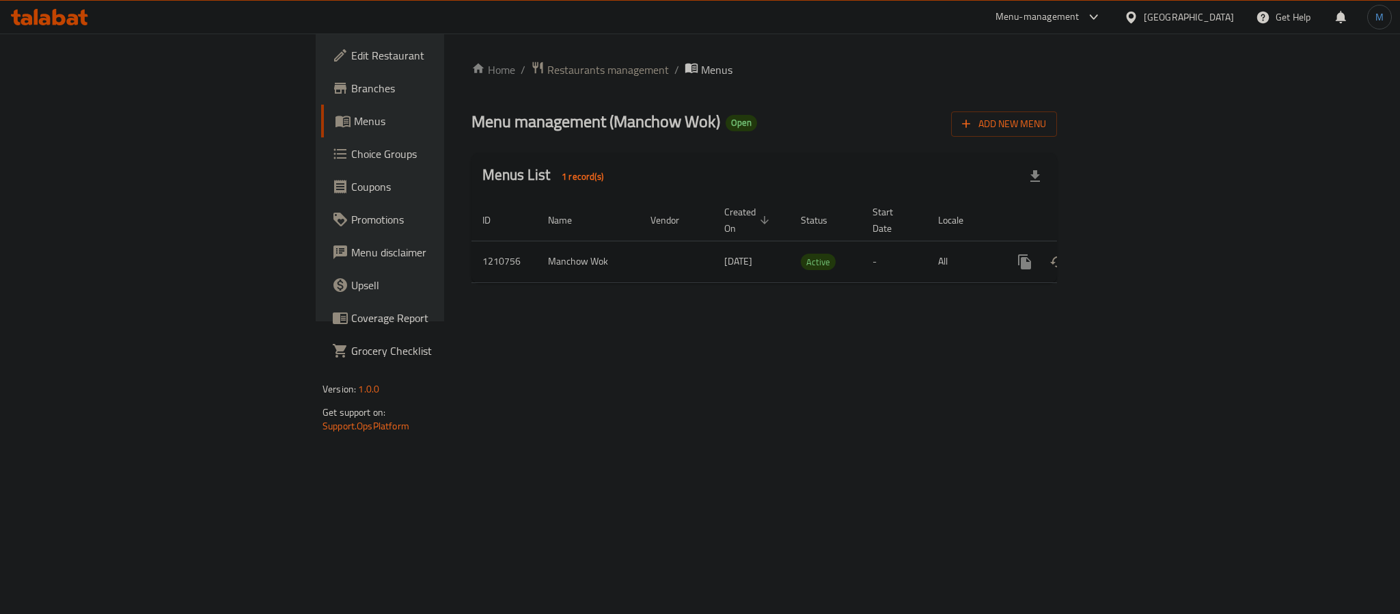
click at [1140, 252] on link "enhanced table" at bounding box center [1123, 261] width 33 height 33
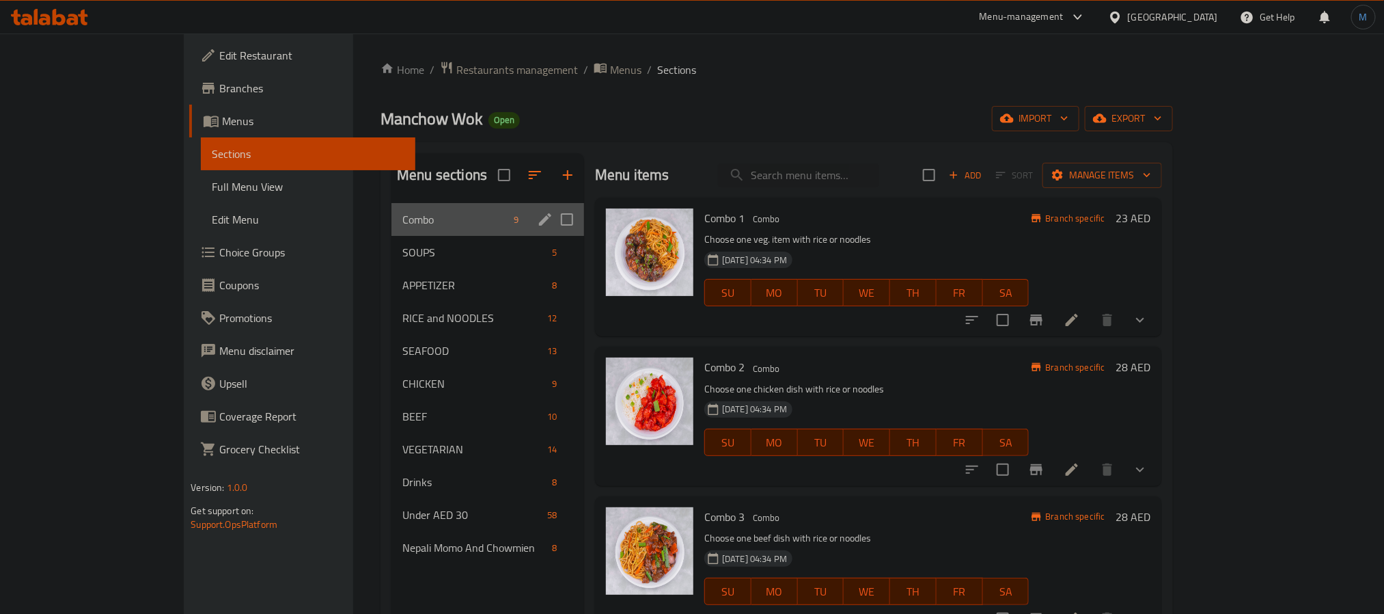
click at [392, 228] on div "Combo 9" at bounding box center [488, 219] width 193 height 33
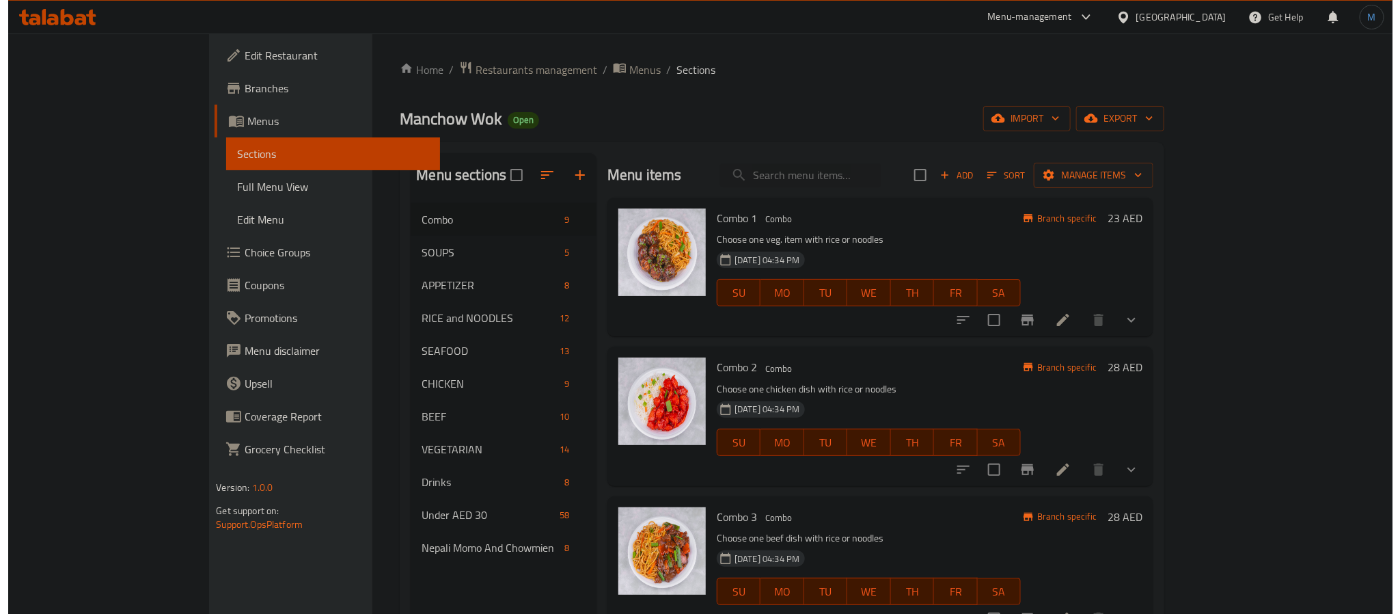
scroll to position [205, 0]
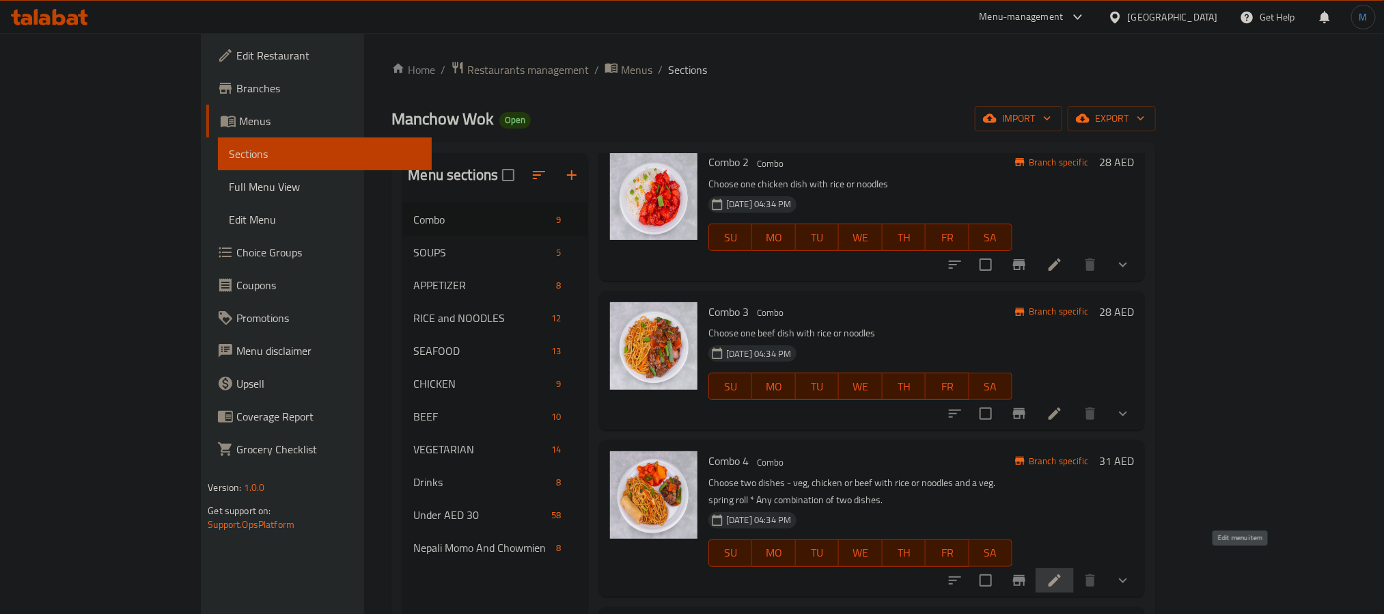
click at [1063, 572] on icon at bounding box center [1055, 580] width 16 height 16
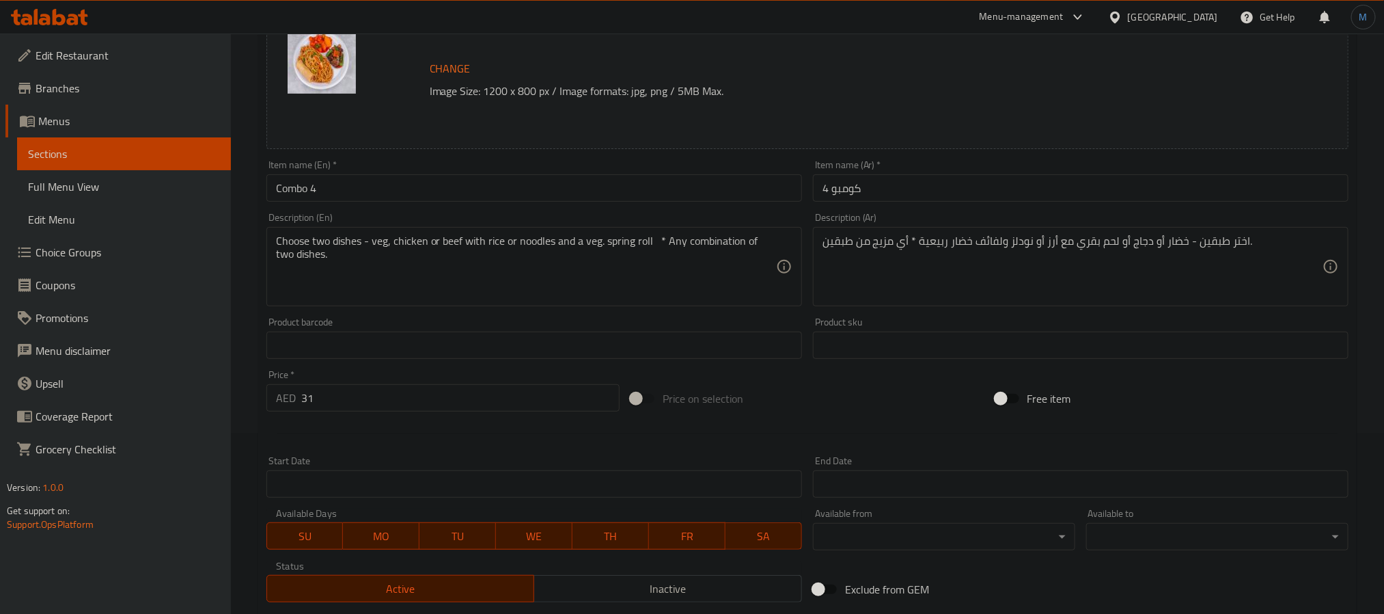
scroll to position [394, 0]
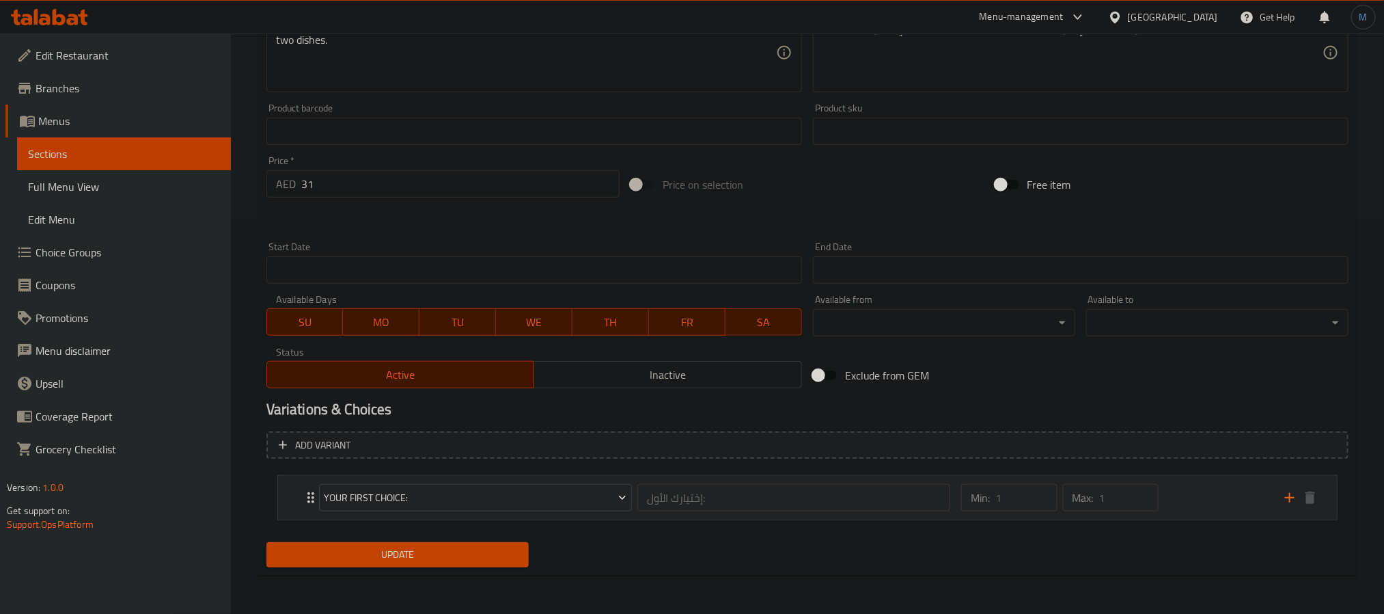
click at [1218, 503] on div "Min: 1 ​ Max: 1 ​" at bounding box center [1115, 498] width 324 height 44
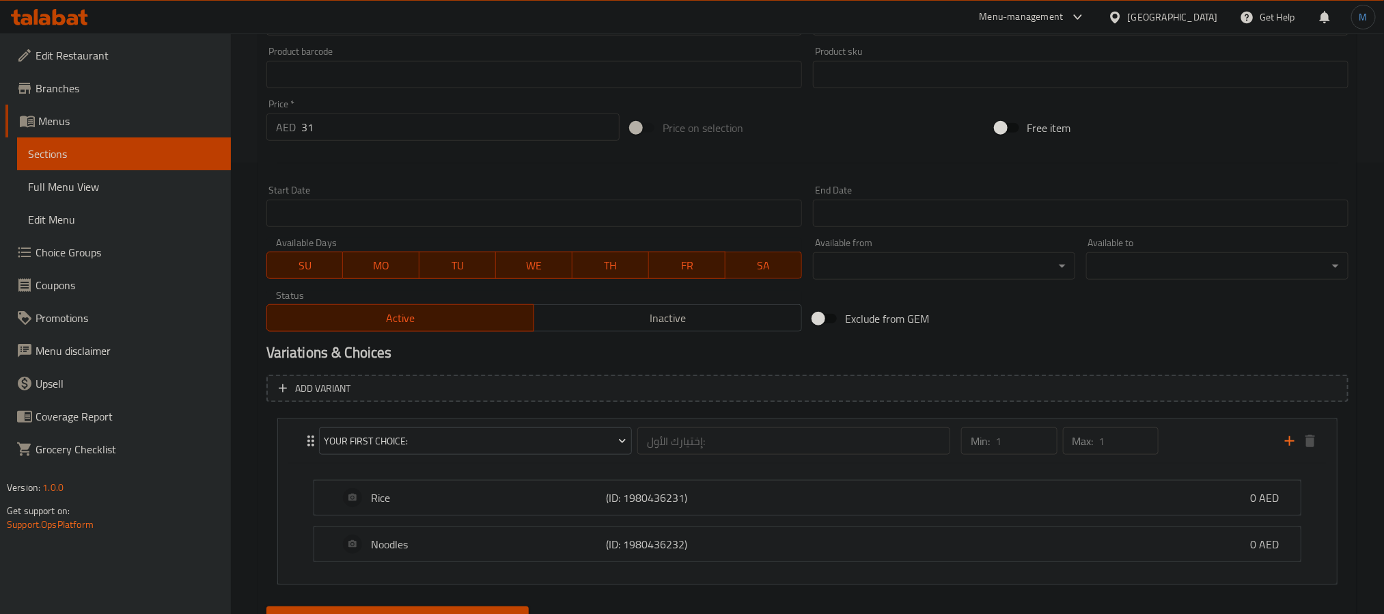
scroll to position [415, 0]
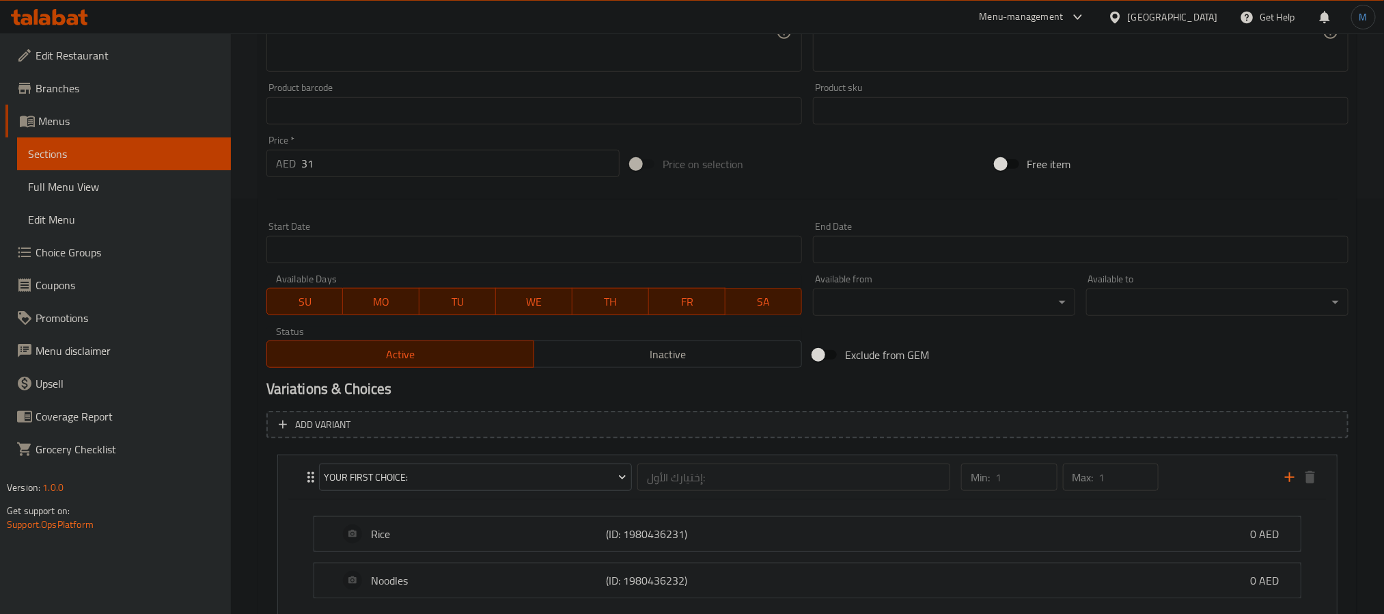
click at [83, 244] on span "Choice Groups" at bounding box center [128, 252] width 184 height 16
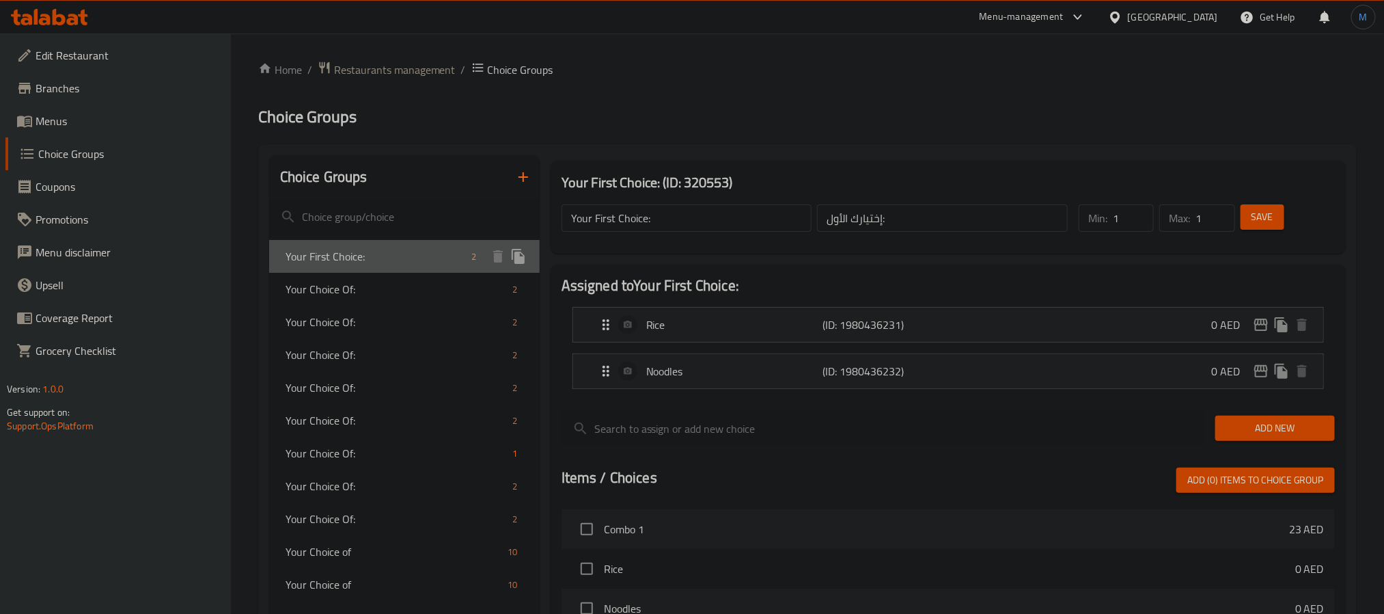
click at [359, 269] on div "Your First Choice: 2" at bounding box center [404, 256] width 271 height 33
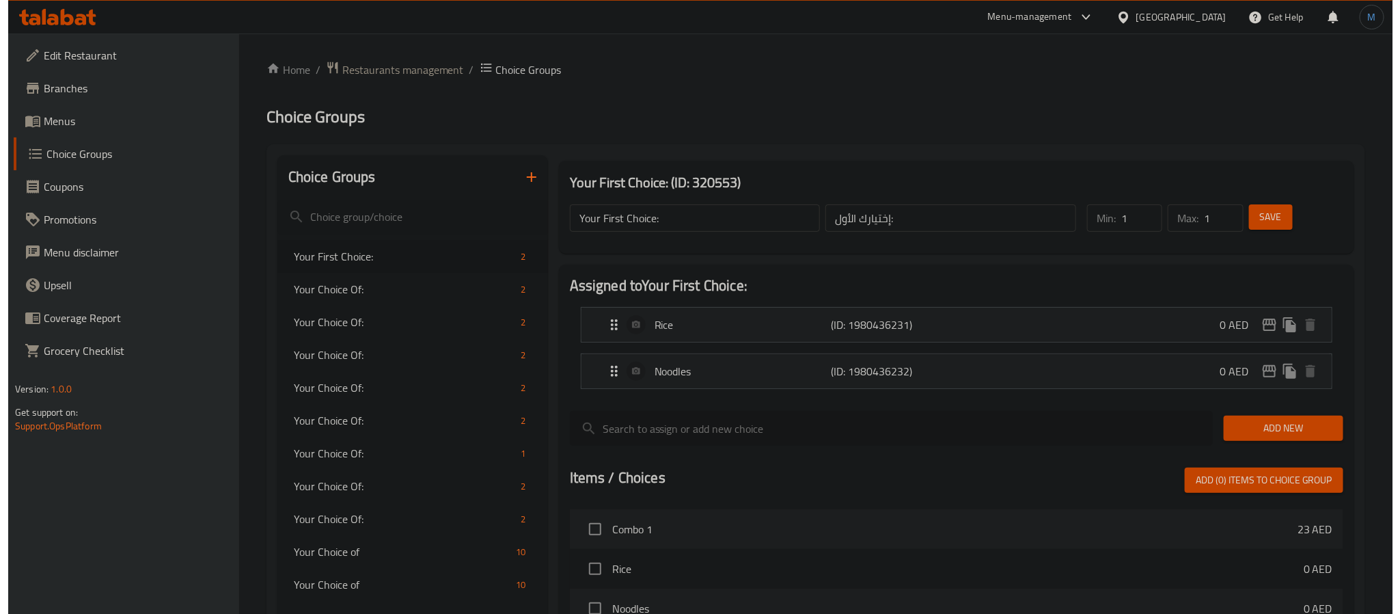
scroll to position [409, 0]
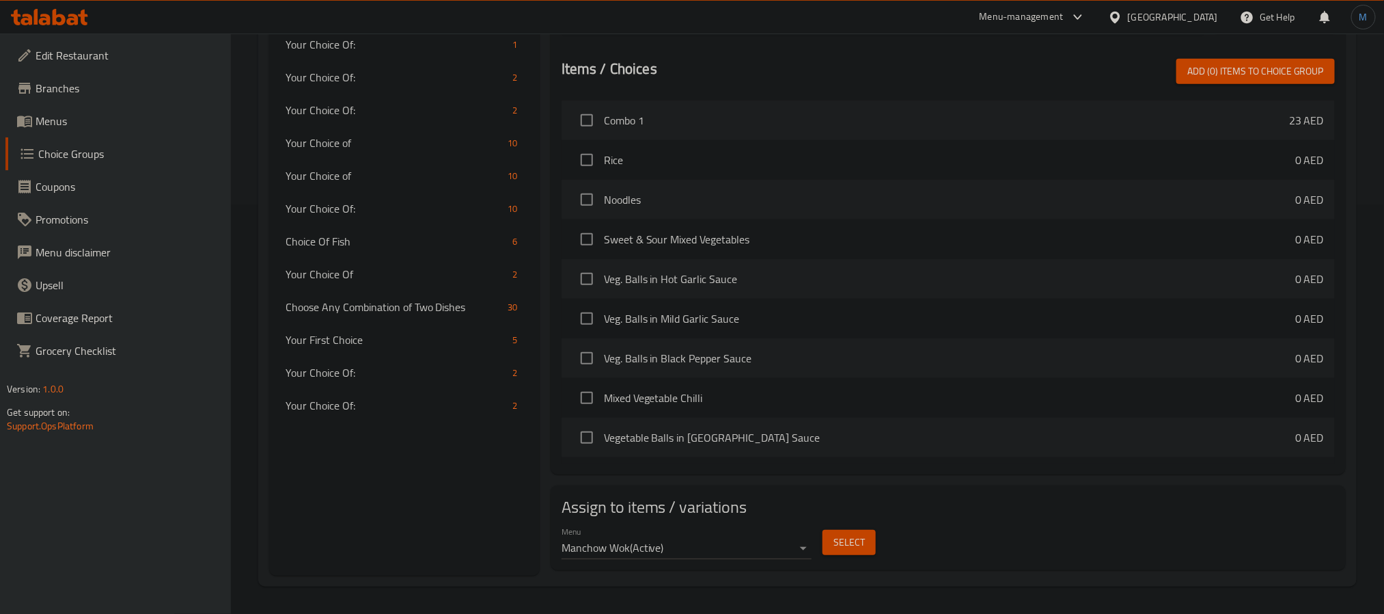
click at [847, 544] on span "Select" at bounding box center [849, 542] width 31 height 17
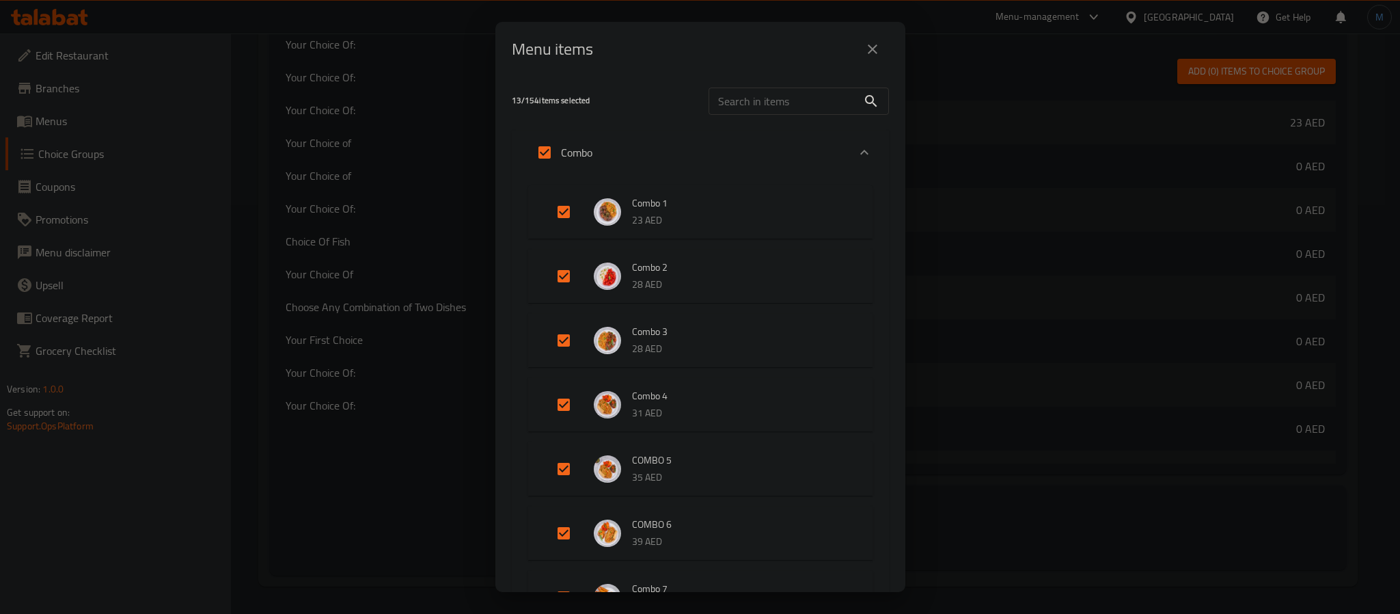
click at [568, 426] on li "Combo 4 31 AED" at bounding box center [701, 405] width 312 height 48
click at [575, 417] on input "Expand" at bounding box center [563, 404] width 33 height 33
checkbox input "false"
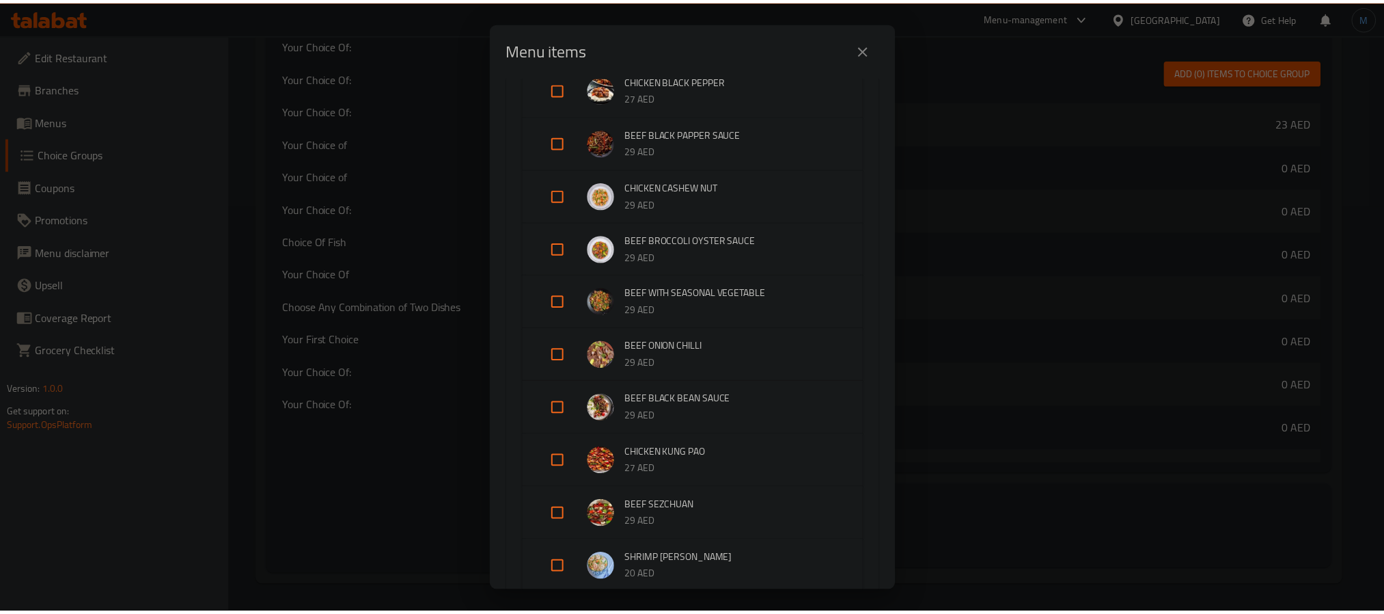
scroll to position [3886, 0]
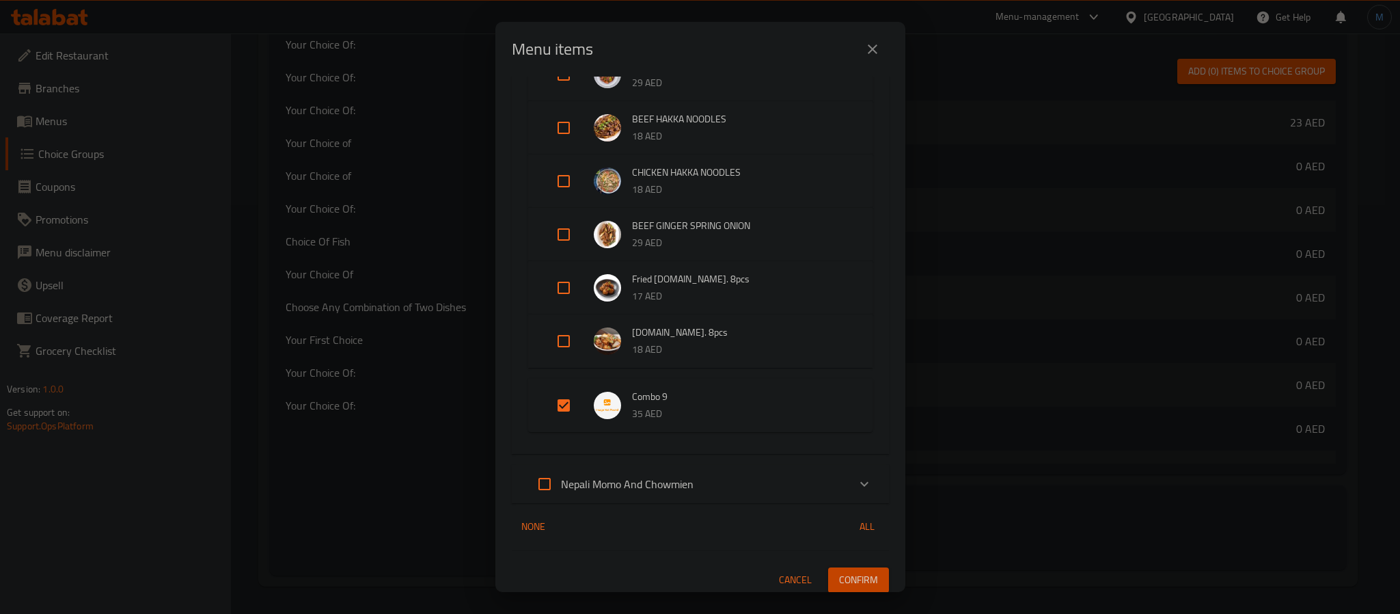
click at [860, 579] on span "Confirm" at bounding box center [858, 579] width 39 height 17
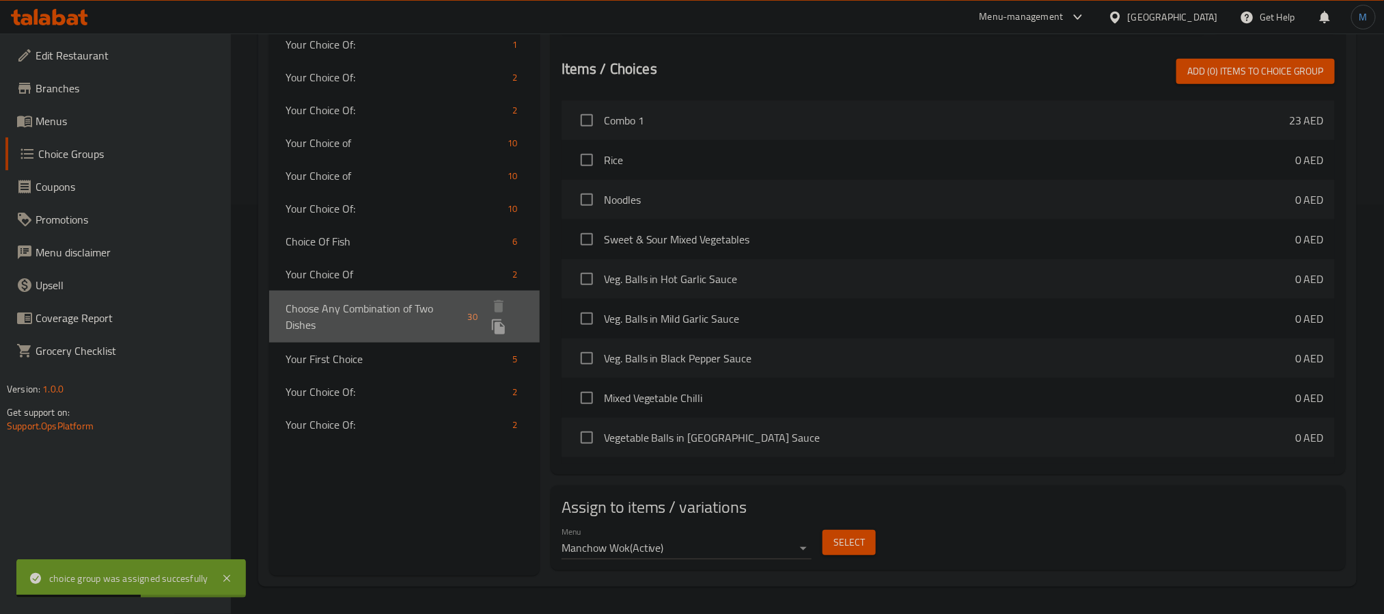
click at [375, 294] on div "Choose Any Combination of Two Dishes 30" at bounding box center [404, 316] width 271 height 52
type input "Choose Any Combination of Two Dishes"
type input "اختر أي مزيج من طبقين"
type input "2"
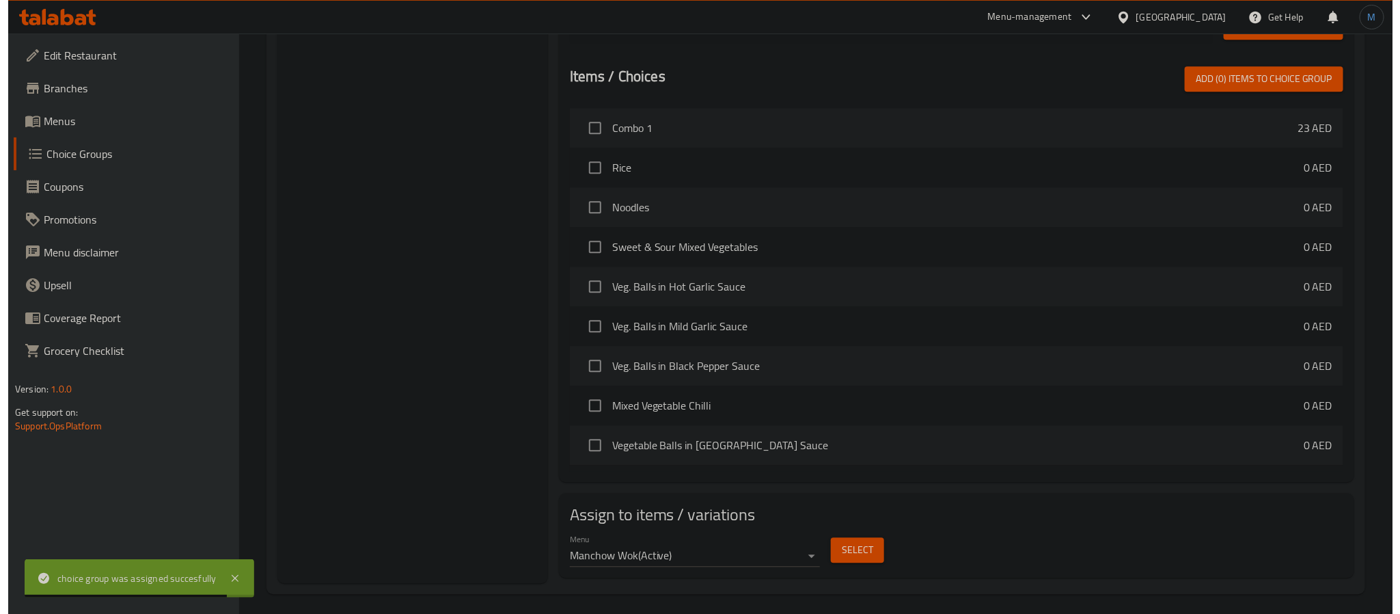
scroll to position [1728, 0]
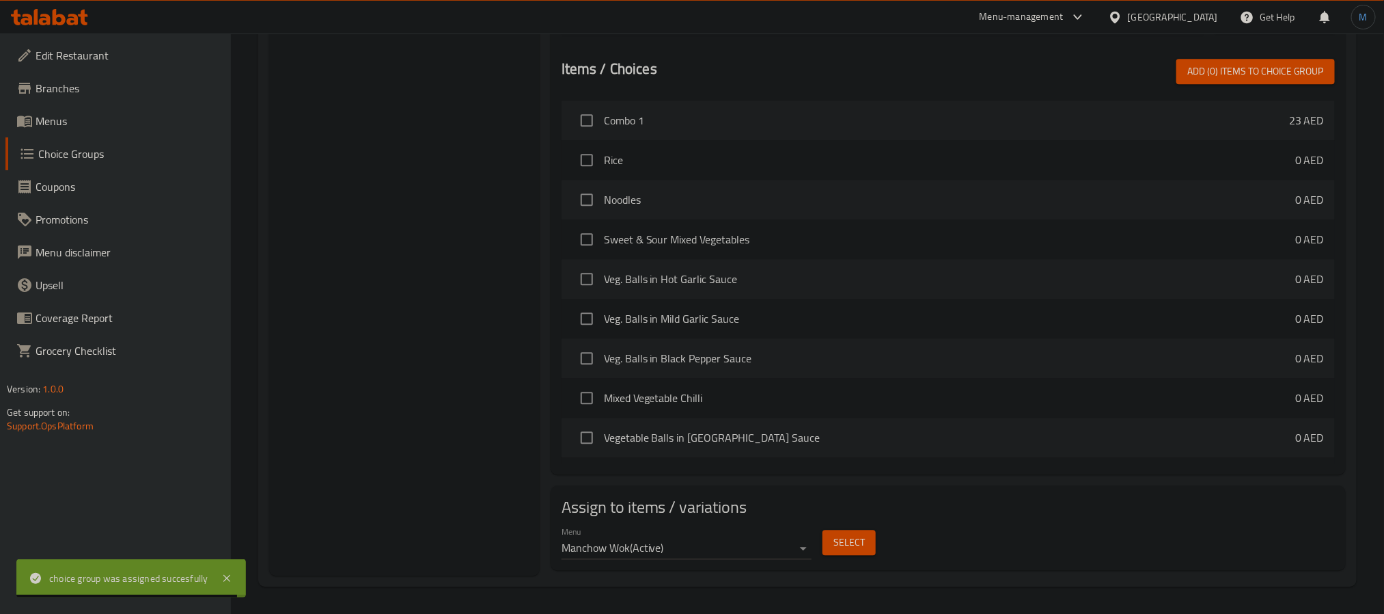
click at [834, 547] on span "Select" at bounding box center [849, 542] width 31 height 17
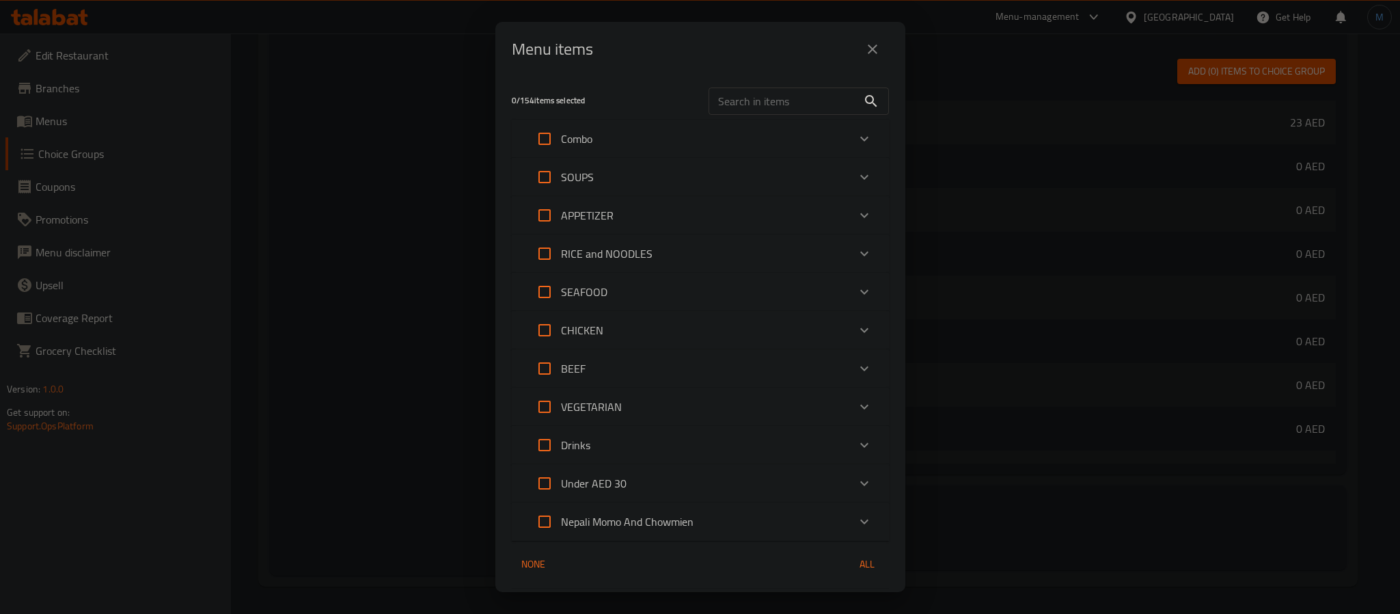
click at [791, 135] on div "Combo" at bounding box center [688, 138] width 320 height 33
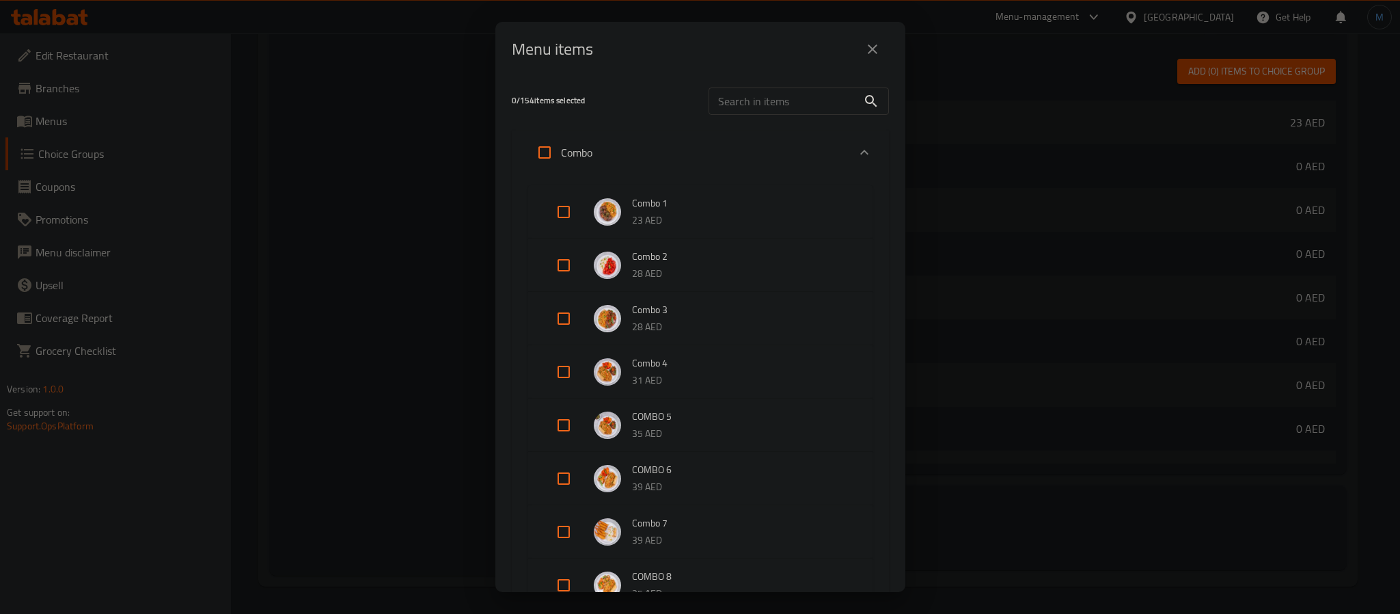
click at [564, 367] on input "Expand" at bounding box center [563, 371] width 33 height 33
checkbox input "true"
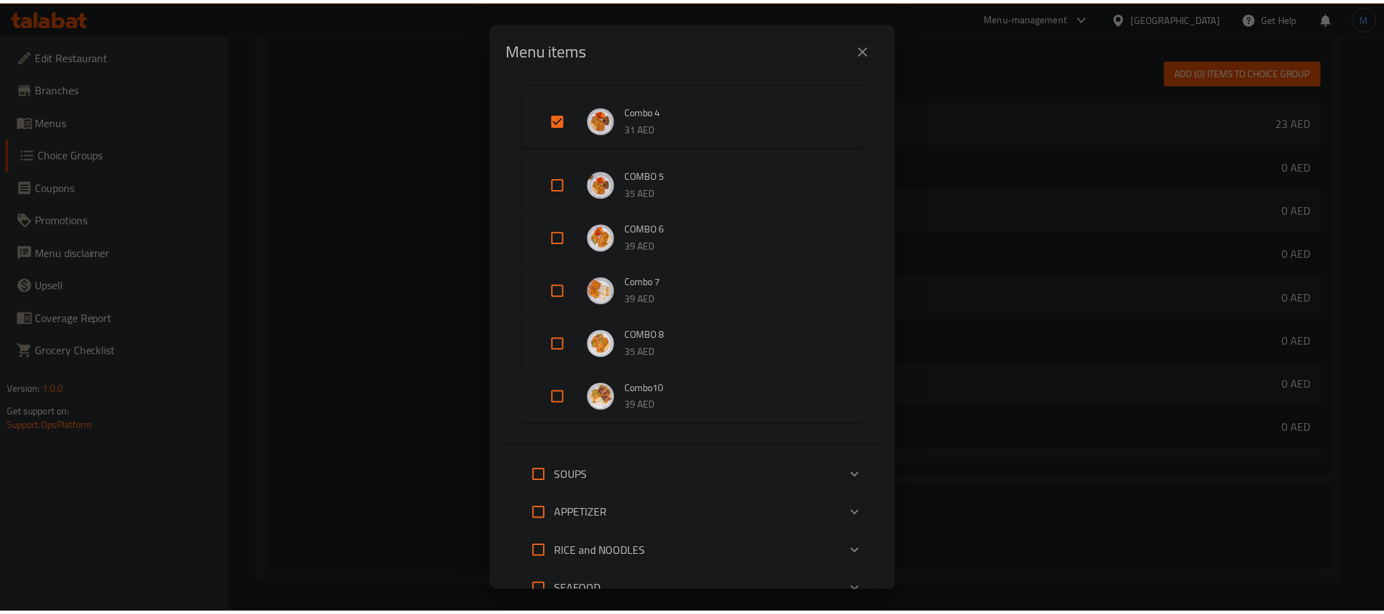
scroll to position [603, 0]
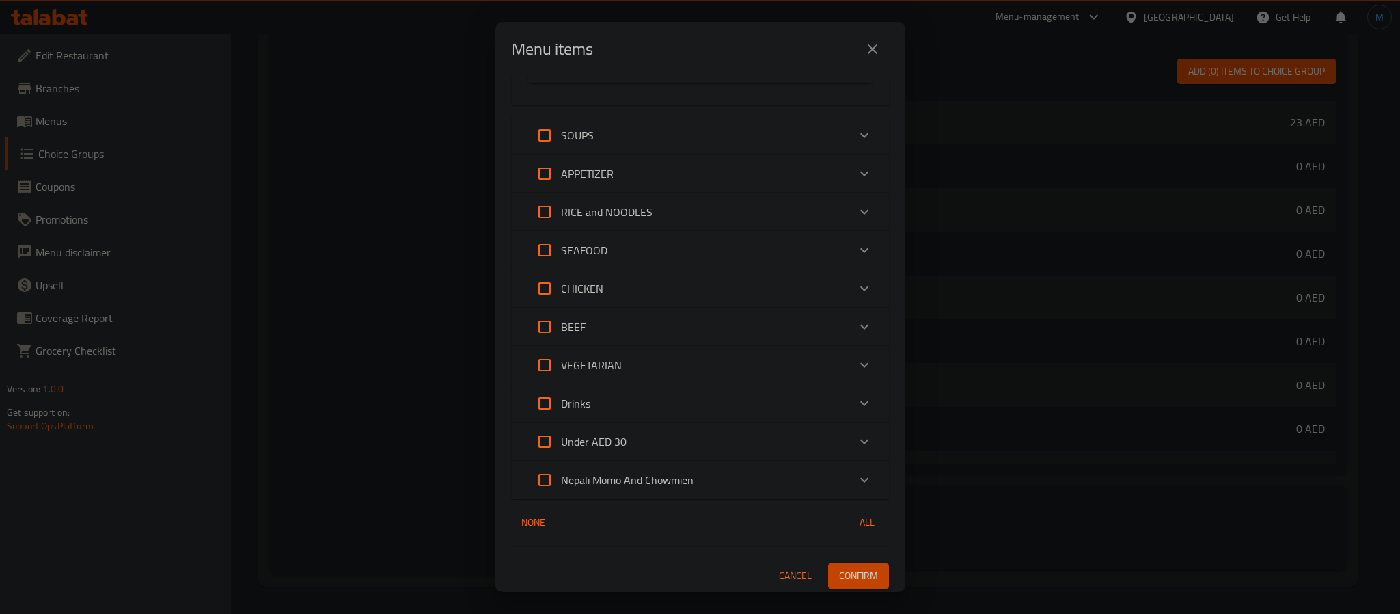
click at [835, 592] on div "Menu items 1 / 154 items selected ​ Combo Combo 1 23 AED Combo 2 28 AED Combo 3…" at bounding box center [700, 307] width 1400 height 614
click at [839, 576] on span "Confirm" at bounding box center [858, 575] width 39 height 17
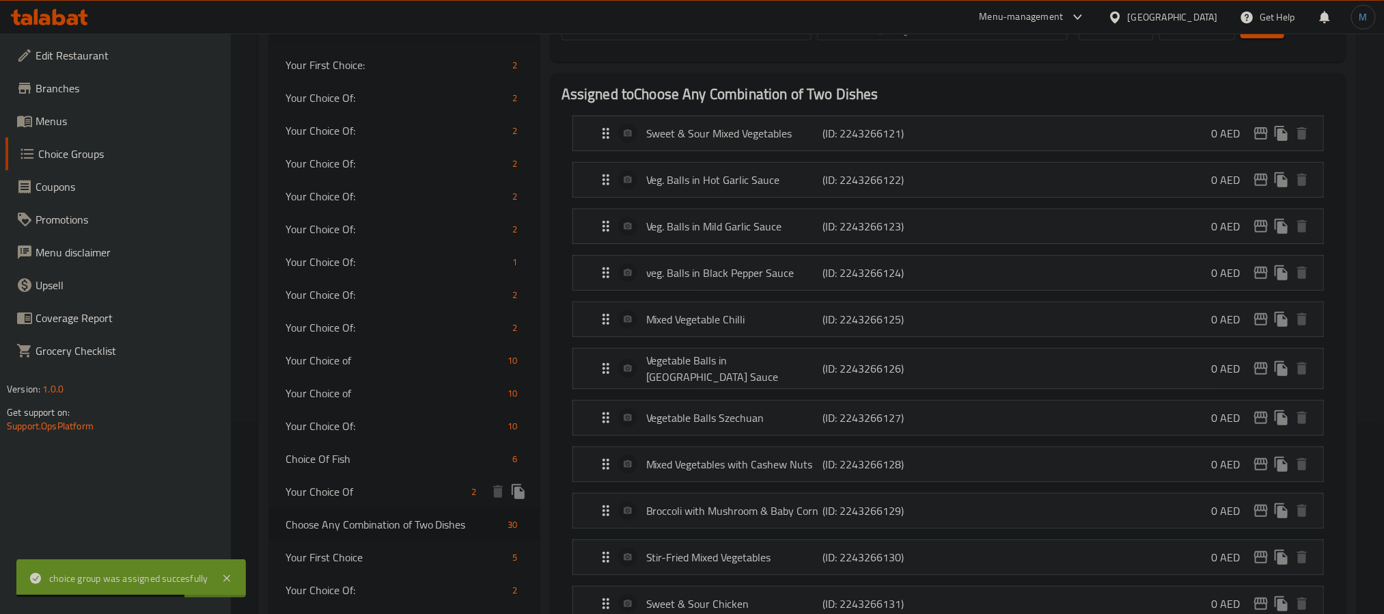
scroll to position [191, 0]
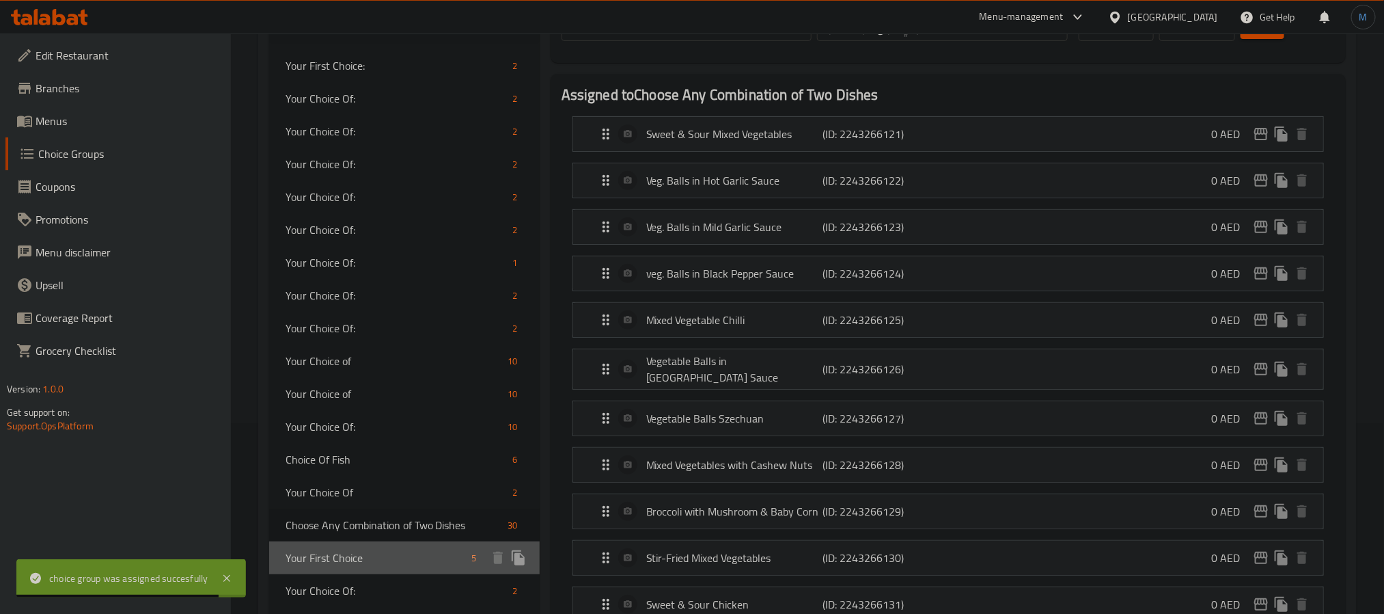
click at [377, 566] on div "Your First Choice 5" at bounding box center [404, 557] width 271 height 33
type input "Your First Choice"
type input "اختيارك الأول:"
type input "1"
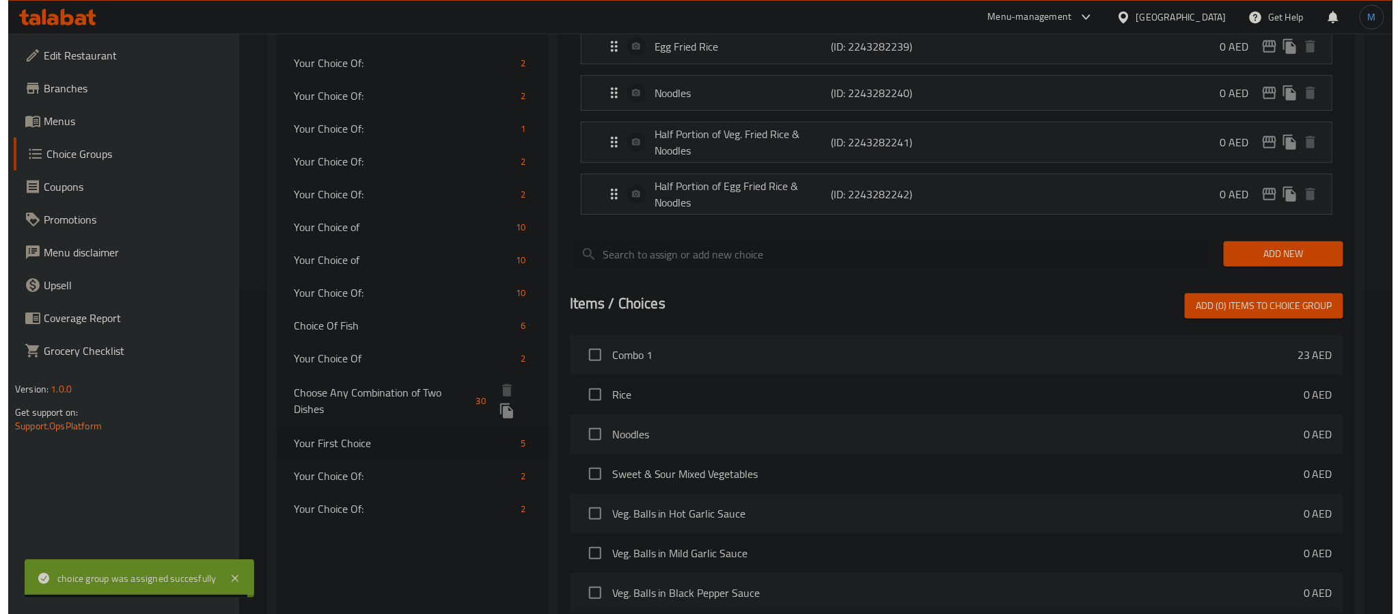
scroll to position [562, 0]
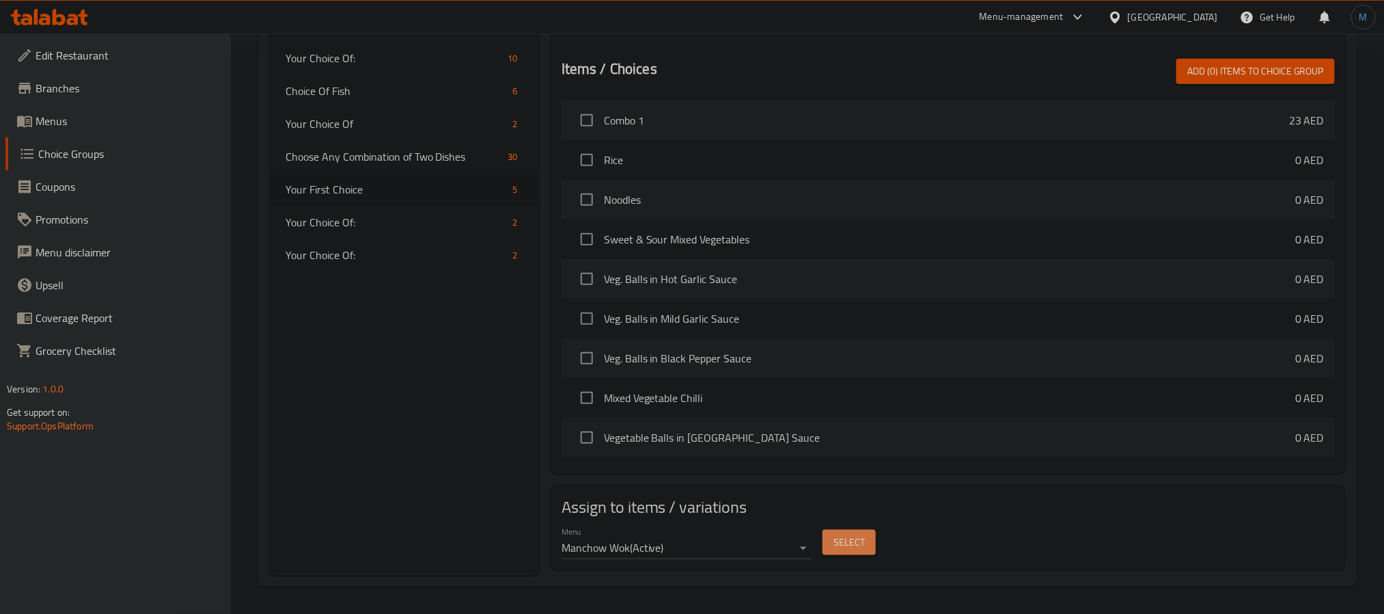
click at [851, 532] on button "Select" at bounding box center [849, 542] width 53 height 25
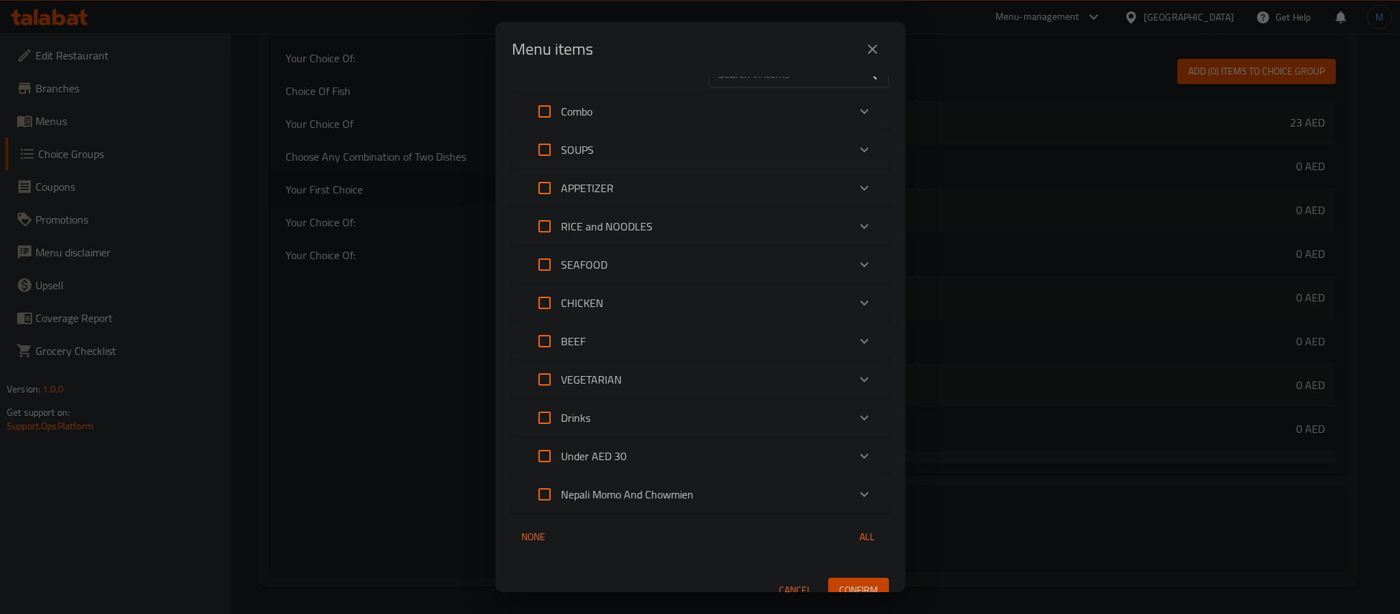
scroll to position [43, 0]
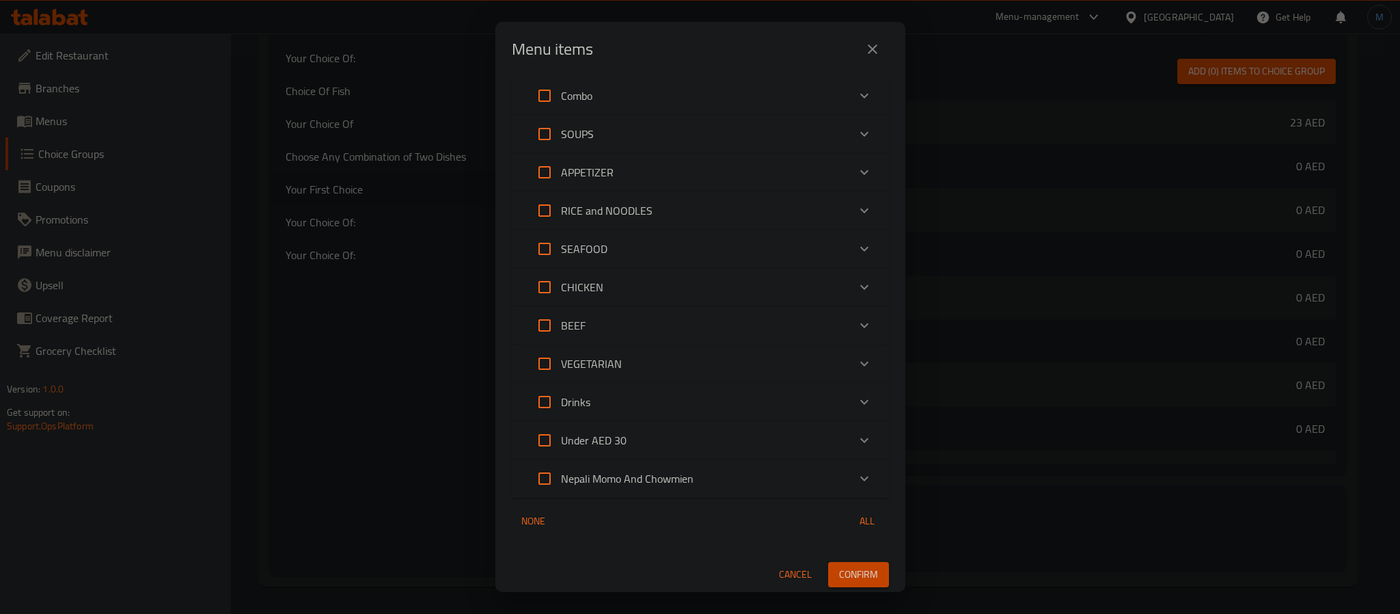
click at [687, 79] on div "Combo" at bounding box center [688, 95] width 320 height 33
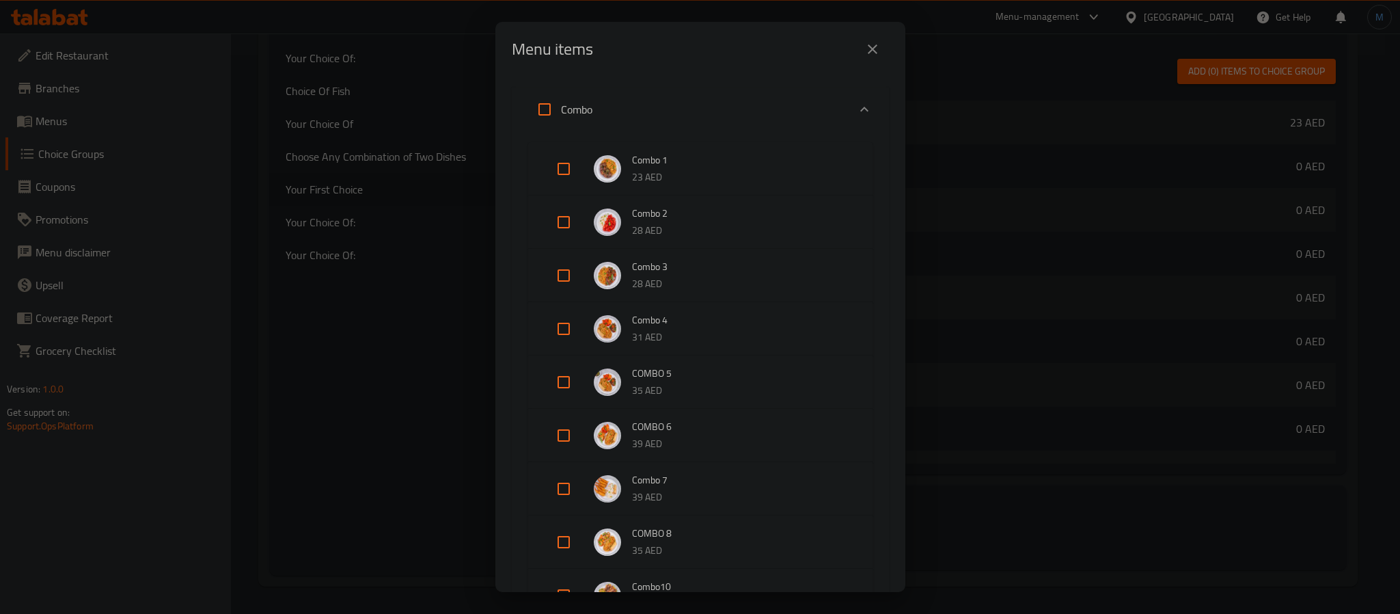
click at [560, 329] on input "Expand" at bounding box center [563, 328] width 33 height 33
checkbox input "true"
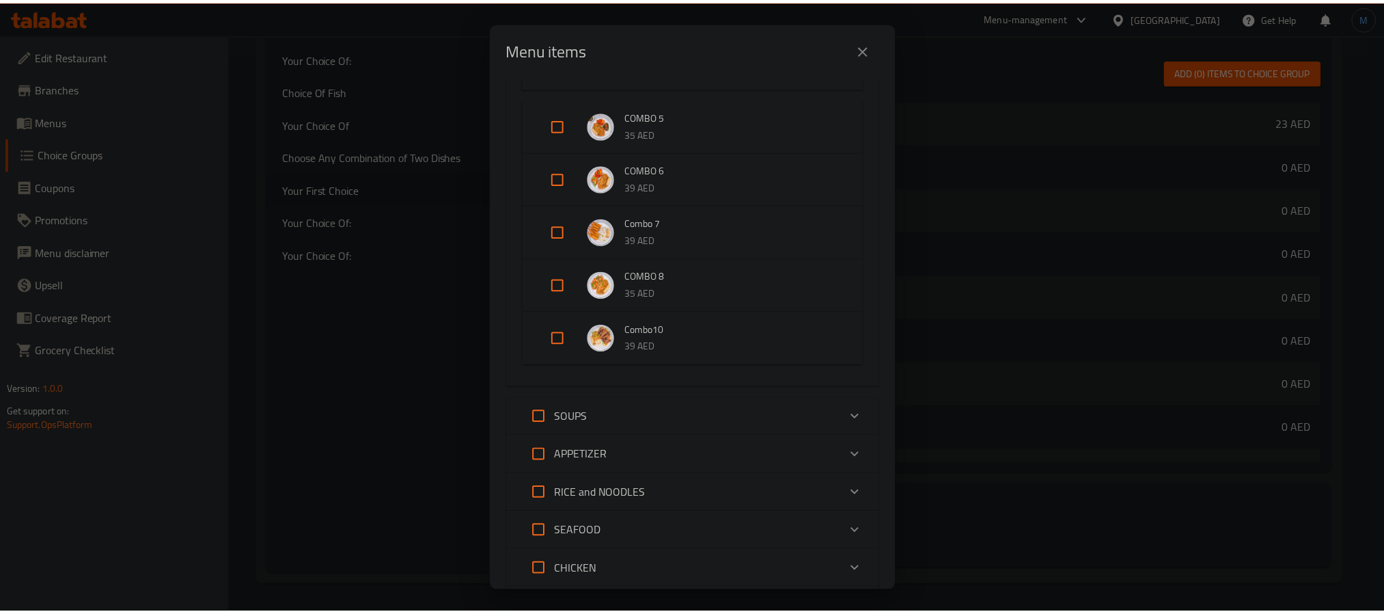
scroll to position [603, 0]
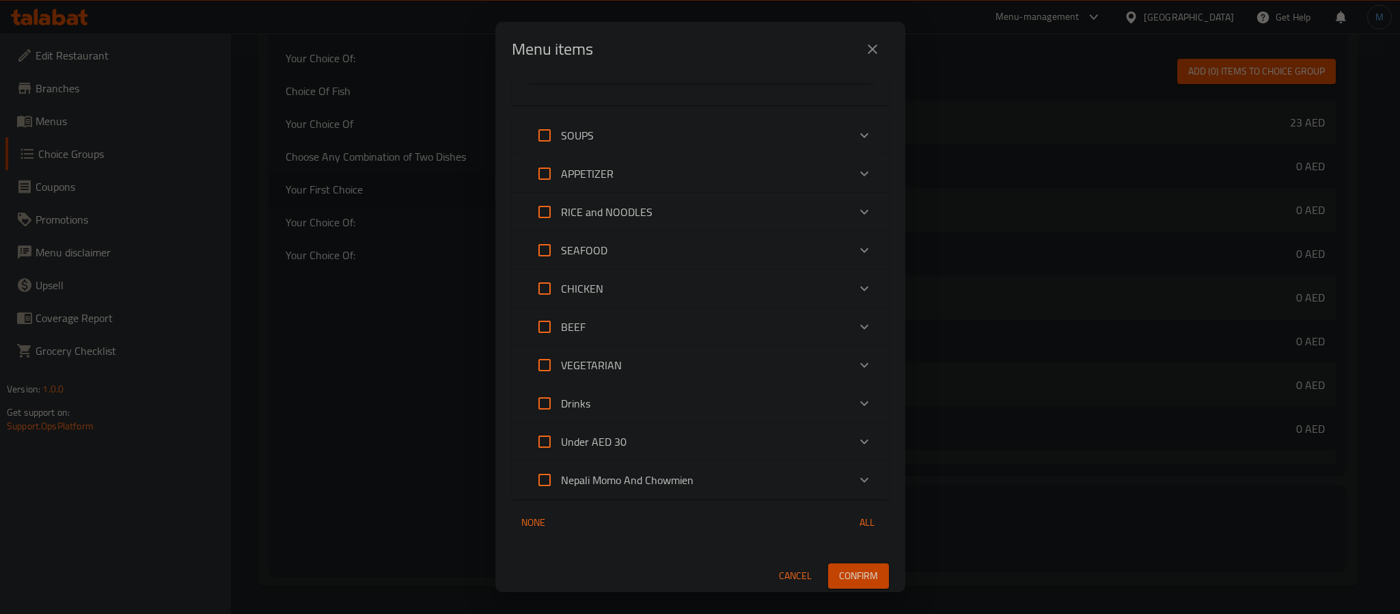
click at [855, 563] on button "Confirm" at bounding box center [858, 575] width 61 height 25
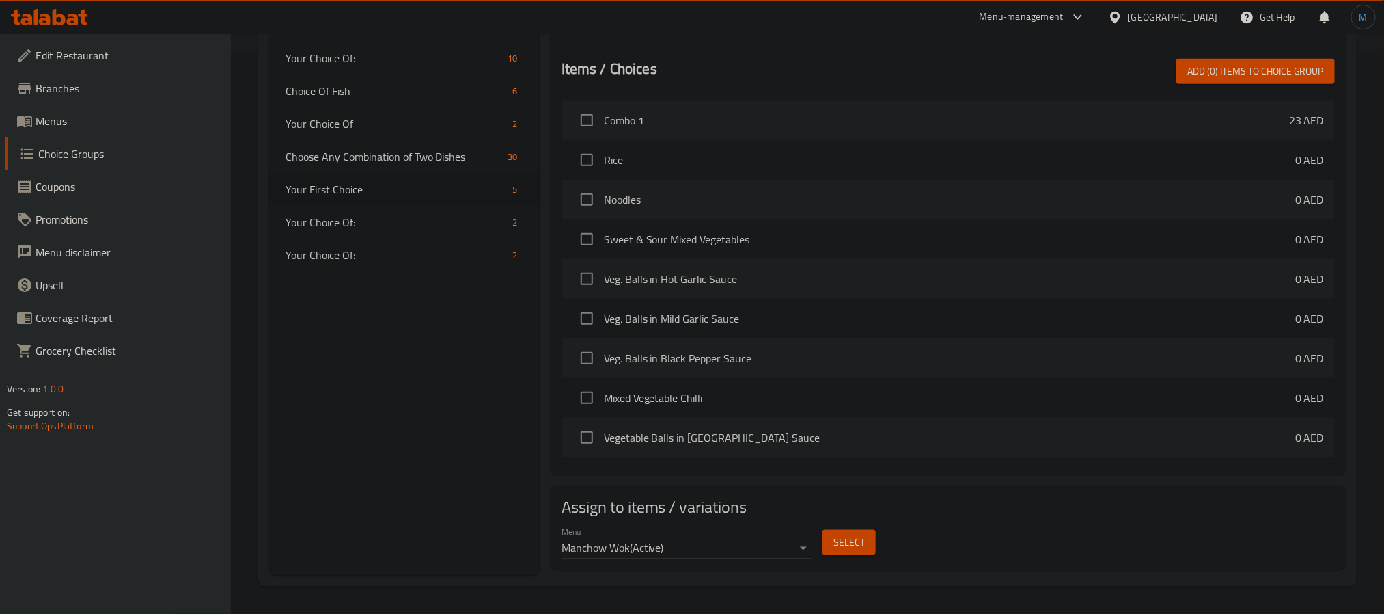
scroll to position [459, 0]
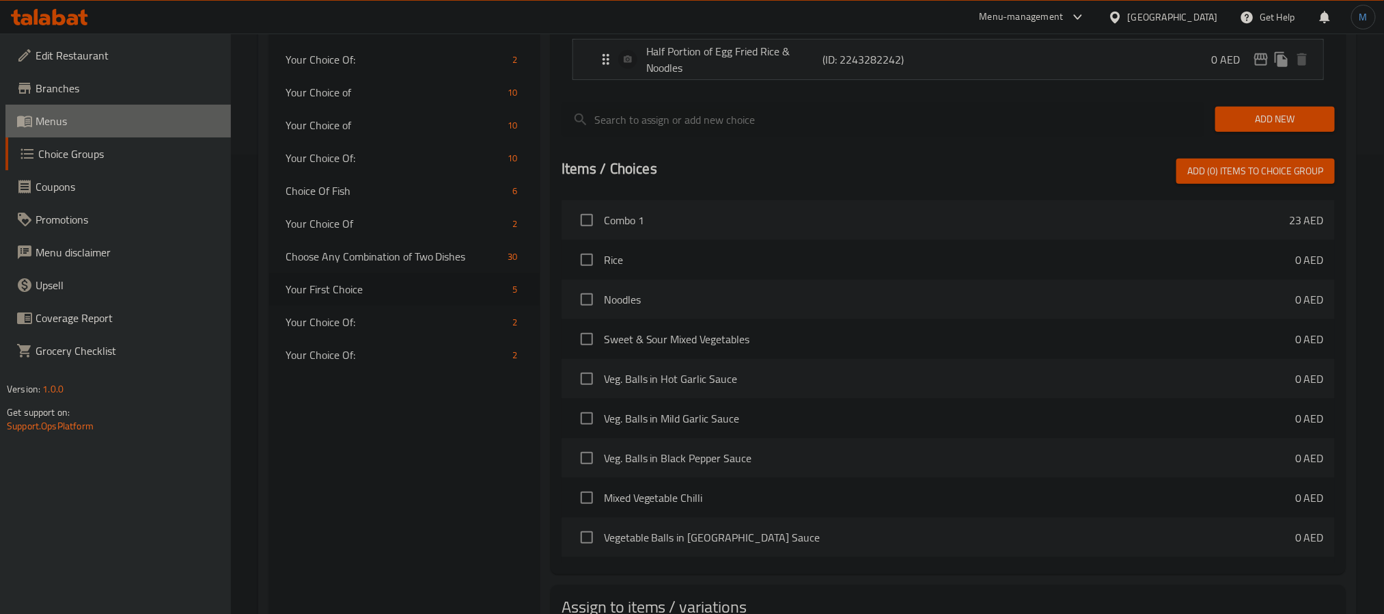
click at [59, 123] on span "Menus" at bounding box center [128, 121] width 184 height 16
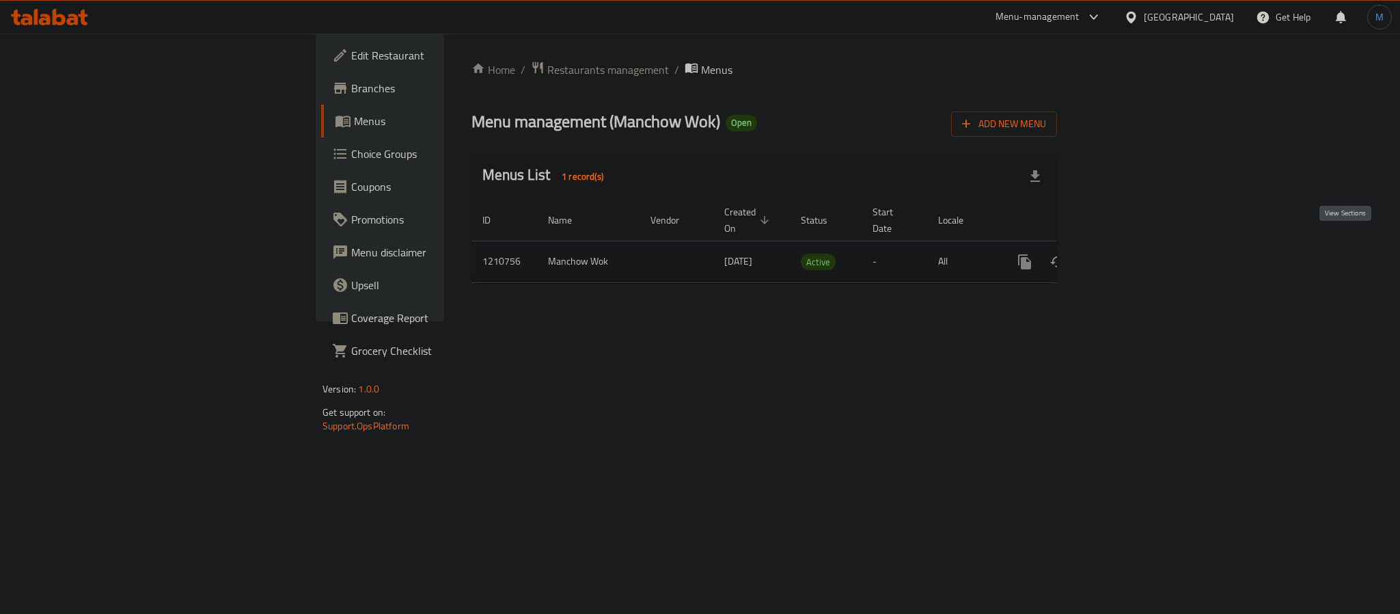
click at [1131, 253] on icon "enhanced table" at bounding box center [1123, 261] width 16 height 16
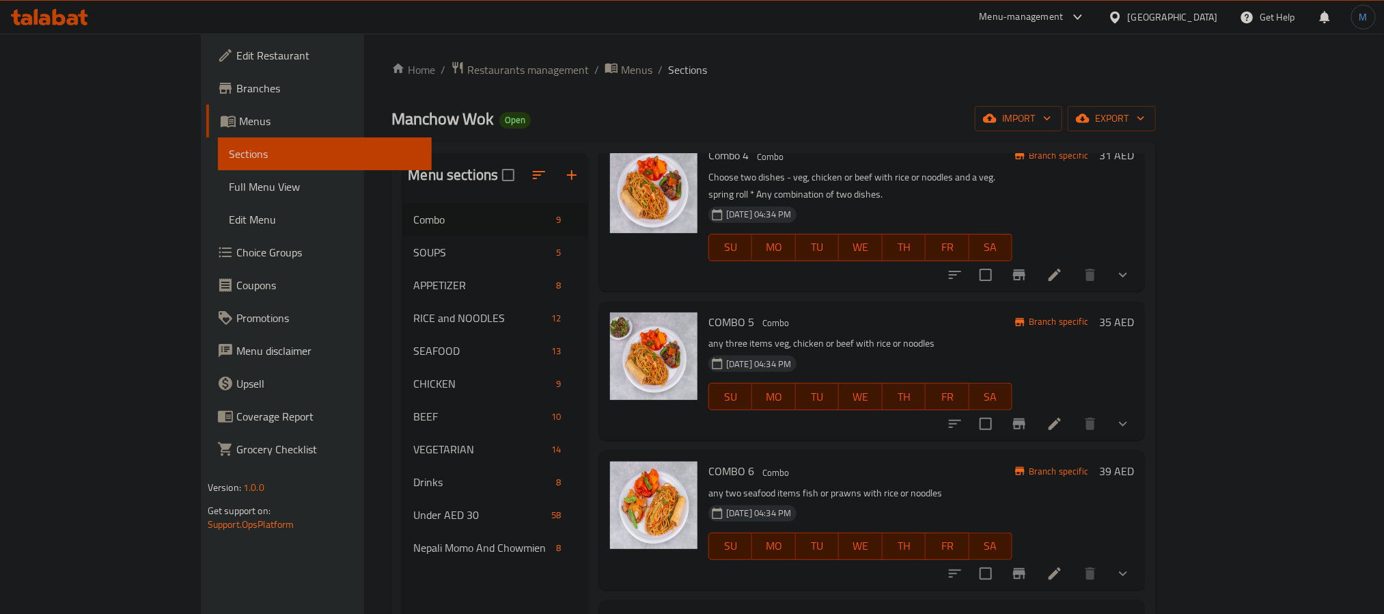
scroll to position [512, 0]
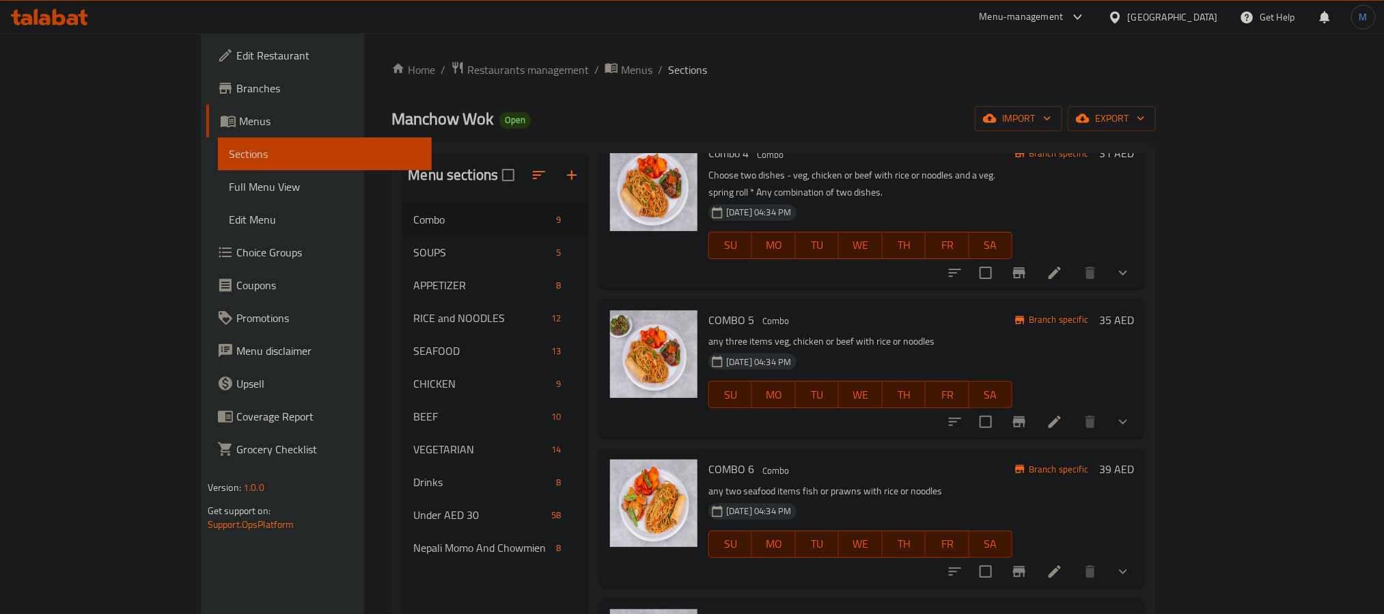
click at [1074, 417] on li at bounding box center [1055, 421] width 38 height 25
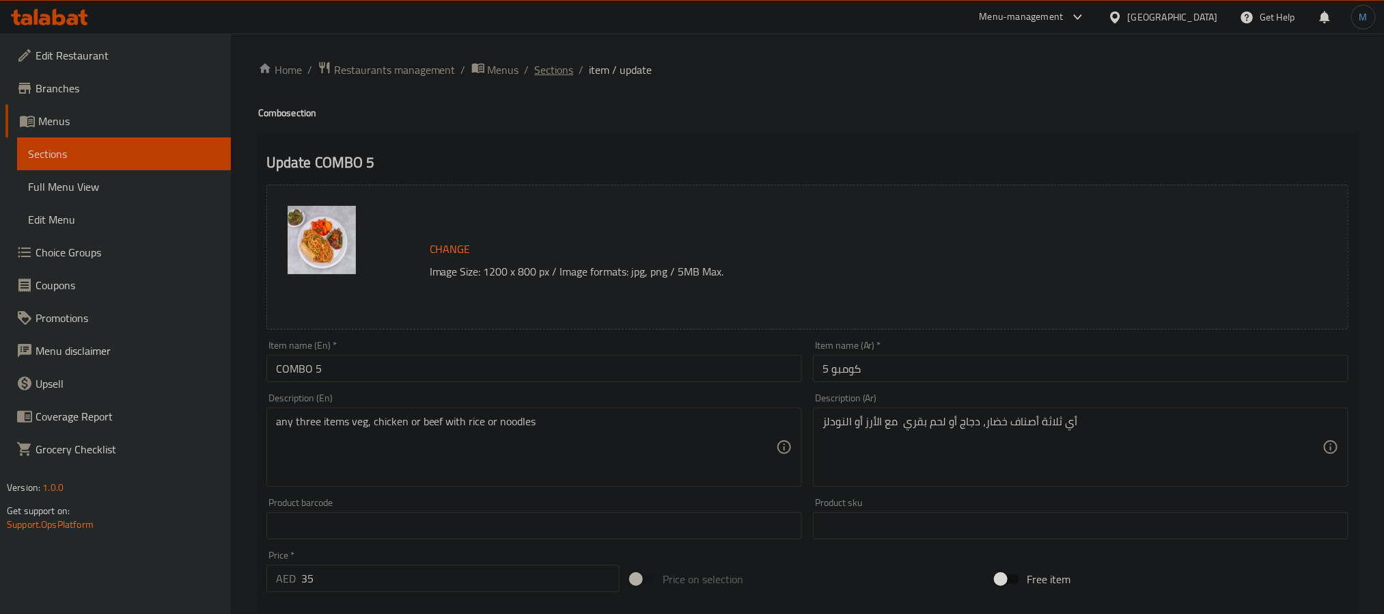
click at [545, 72] on span "Sections" at bounding box center [554, 69] width 39 height 16
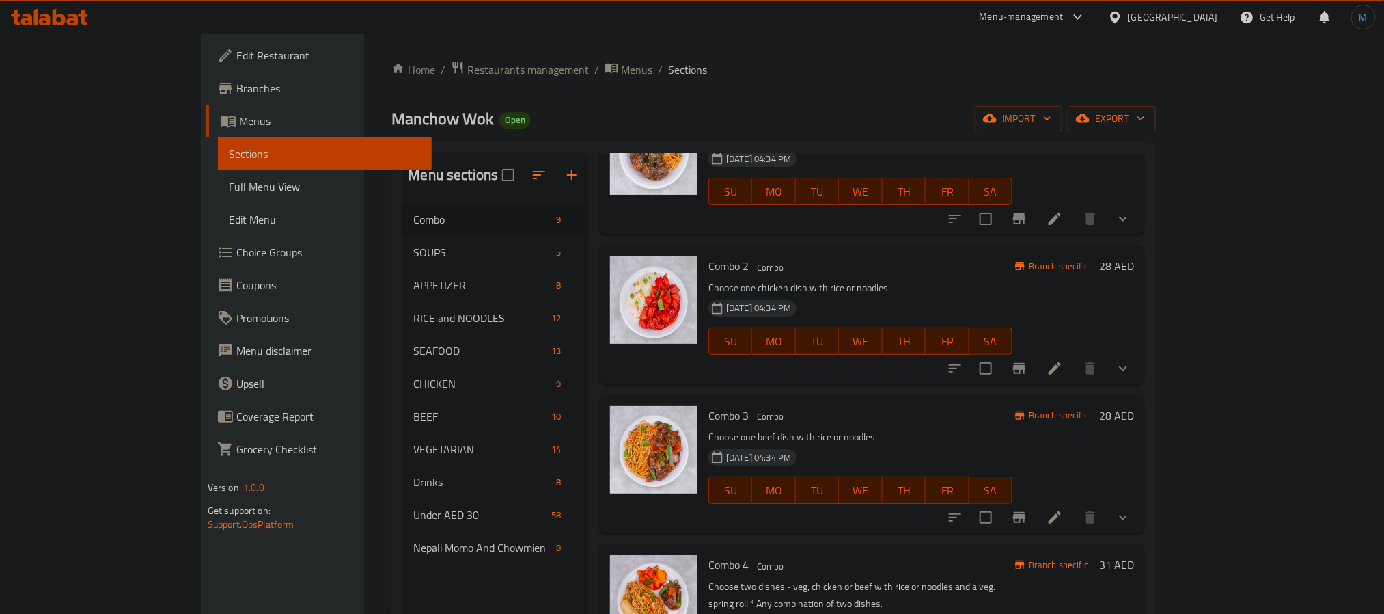
scroll to position [410, 0]
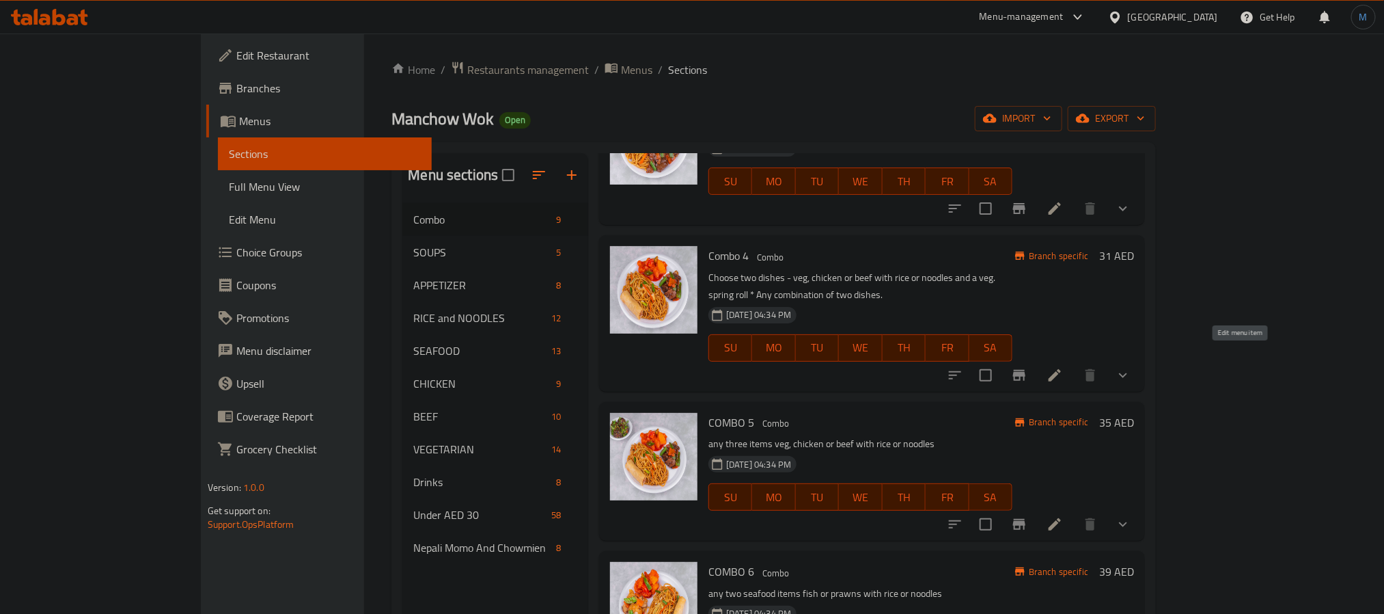
click at [1063, 367] on icon at bounding box center [1055, 375] width 16 height 16
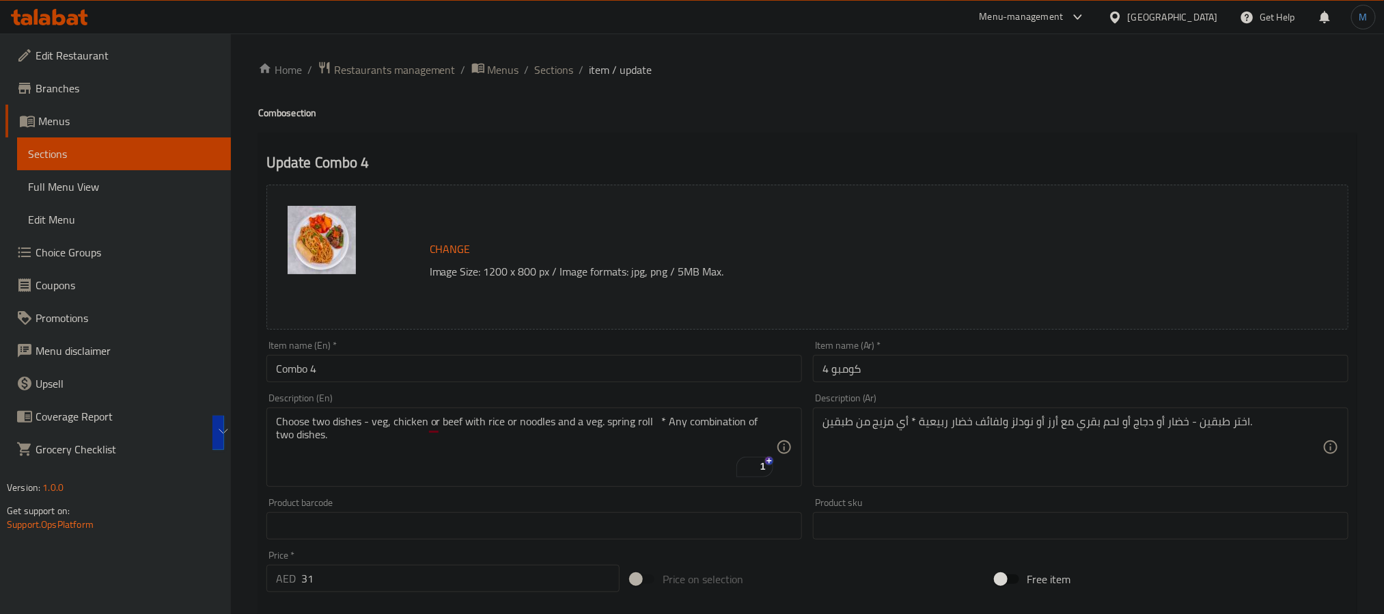
click at [549, 435] on textarea "Choose two dishes - veg, chicken or beef with rice or noodles and a veg. spring…" at bounding box center [526, 447] width 500 height 65
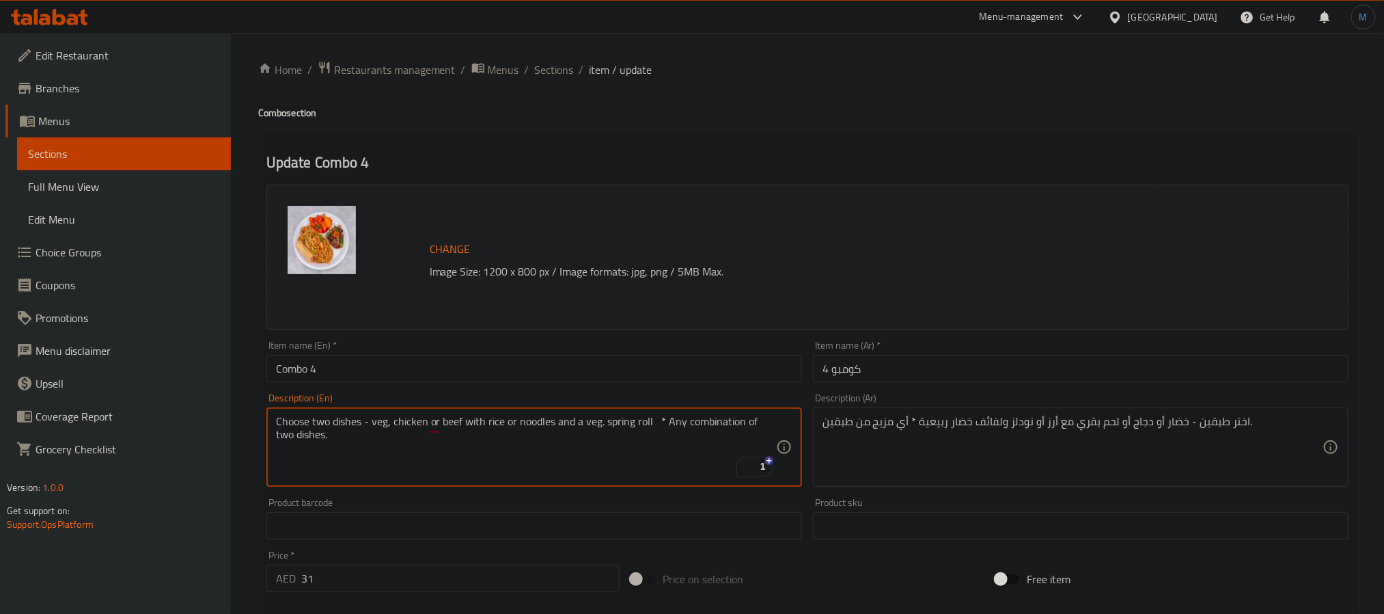
click at [458, 363] on input "Combo 4" at bounding box center [534, 368] width 536 height 27
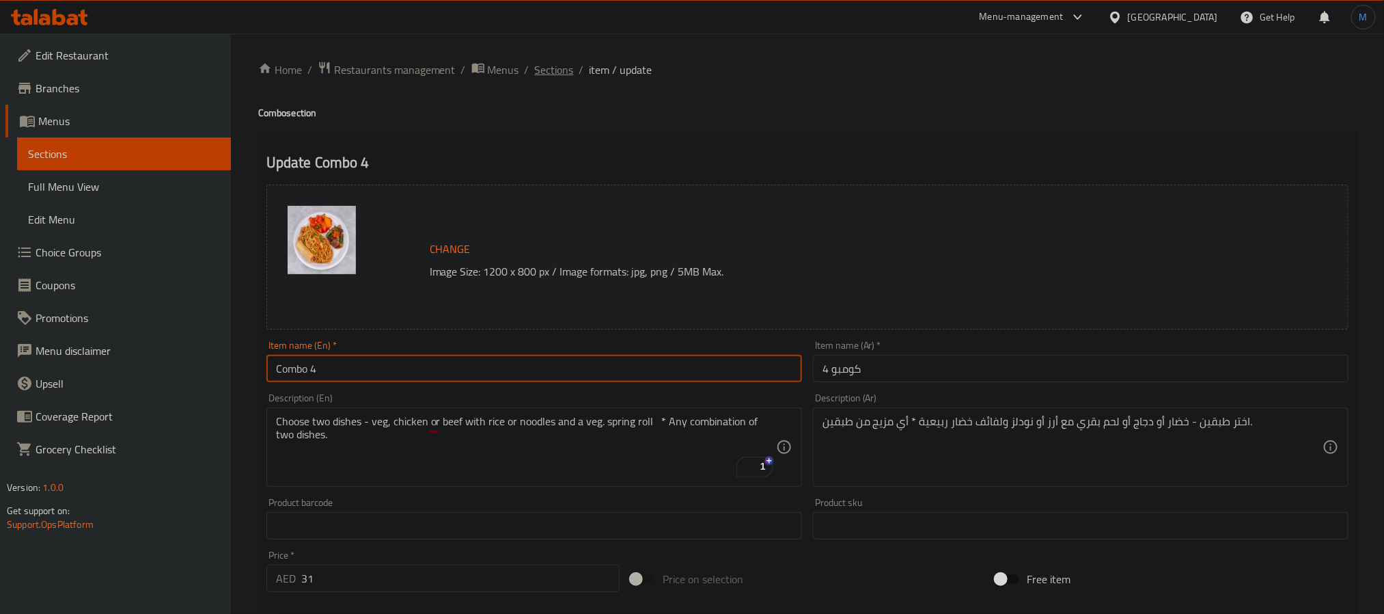
click at [560, 68] on span "Sections" at bounding box center [554, 69] width 39 height 16
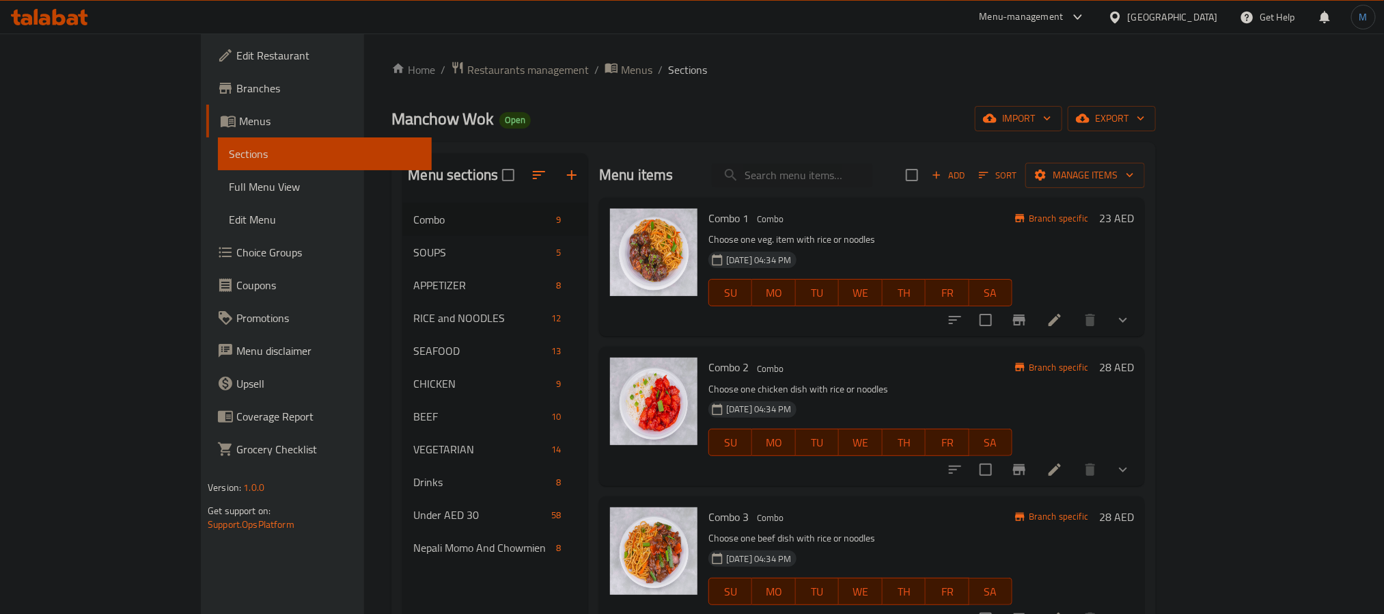
click at [882, 389] on p "Choose one chicken dish with rice or noodles" at bounding box center [861, 389] width 304 height 17
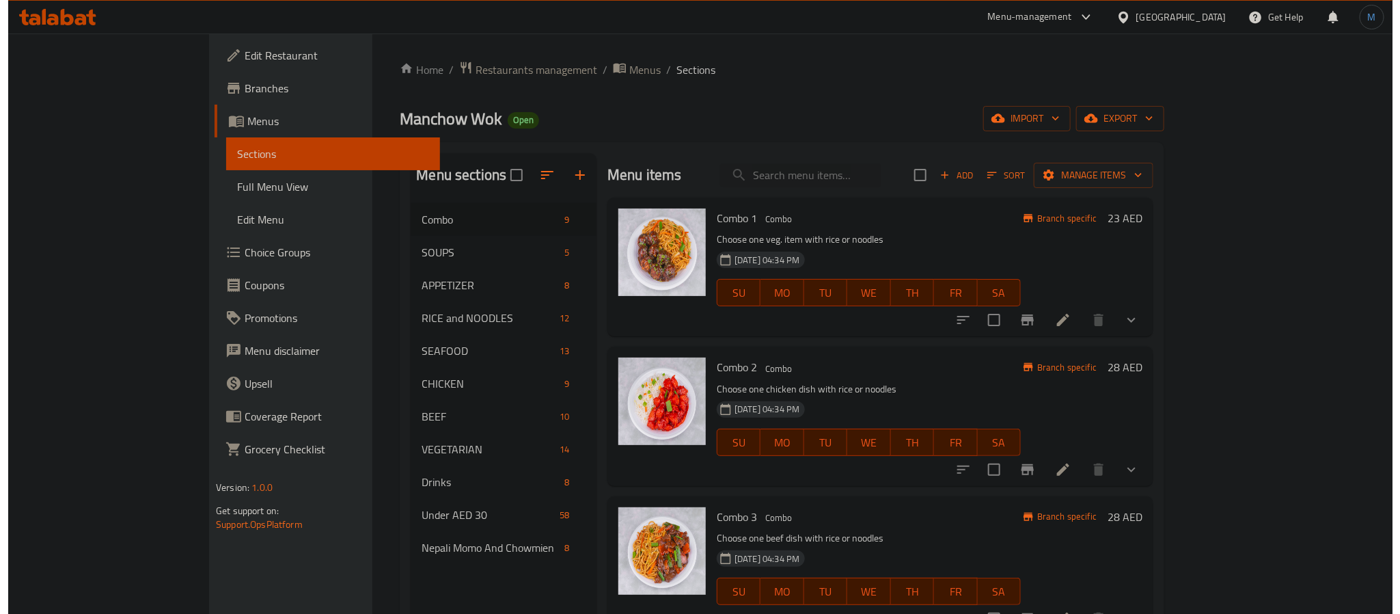
scroll to position [191, 0]
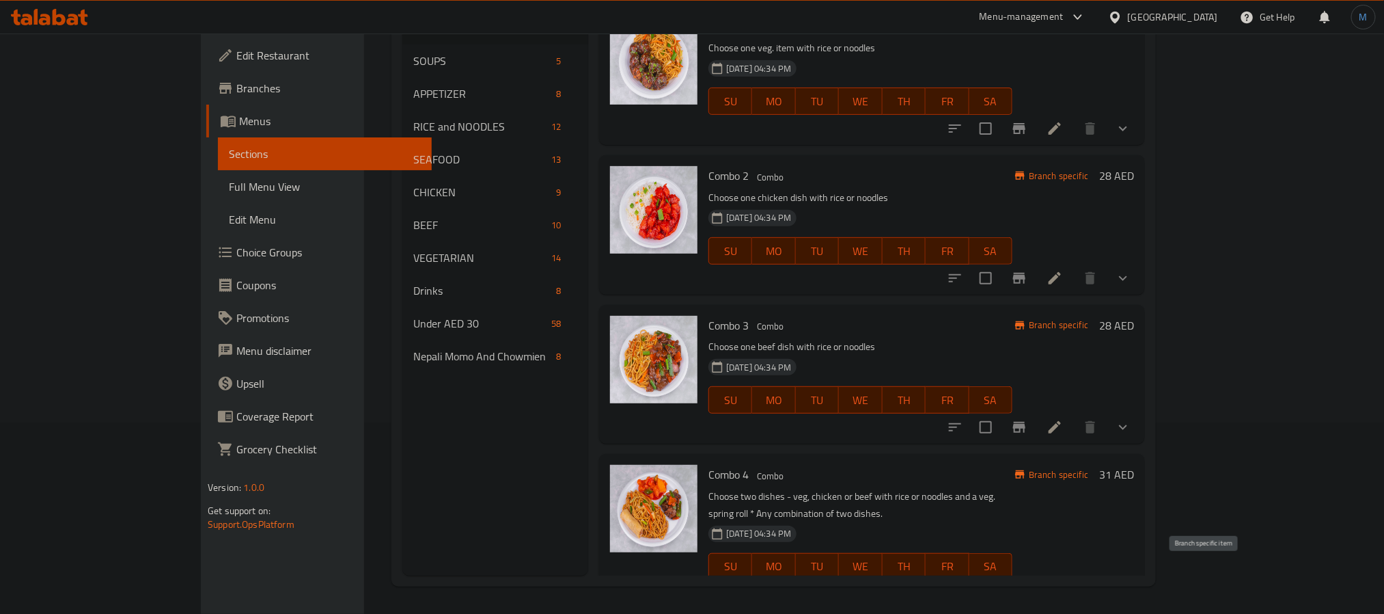
click at [1036, 577] on button "Branch-specific-item" at bounding box center [1019, 593] width 33 height 33
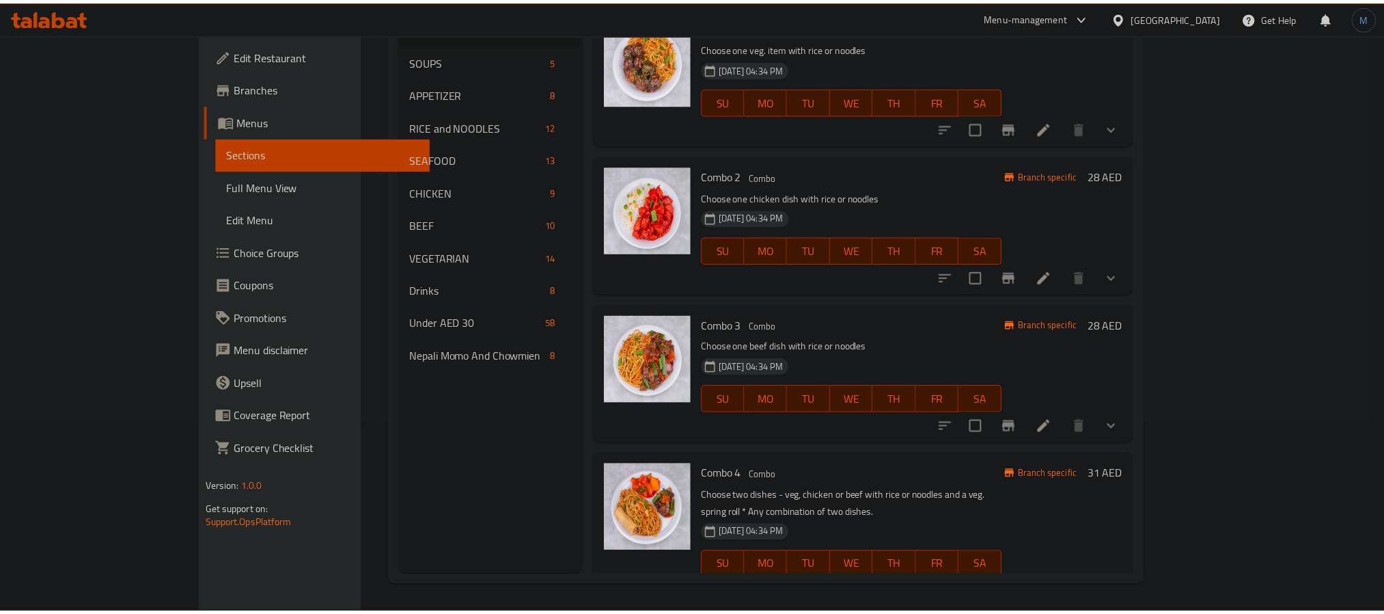
scroll to position [17, 0]
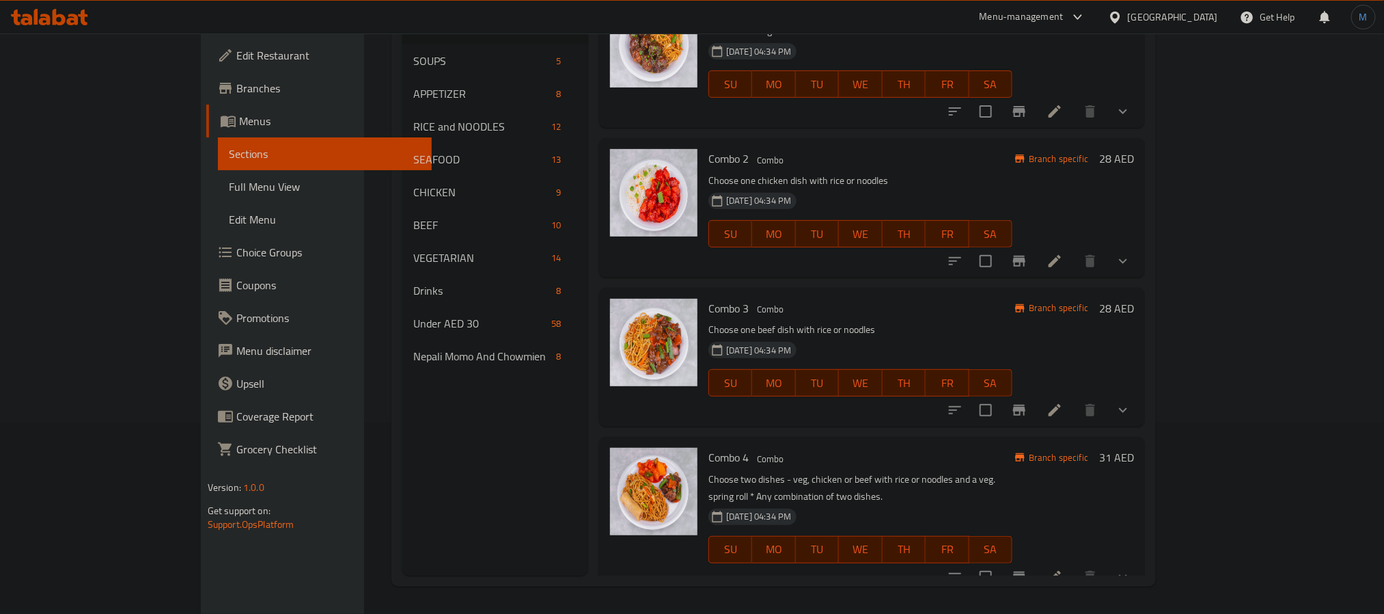
click at [1013, 457] on h6 "Combo 4 Combo" at bounding box center [861, 457] width 304 height 19
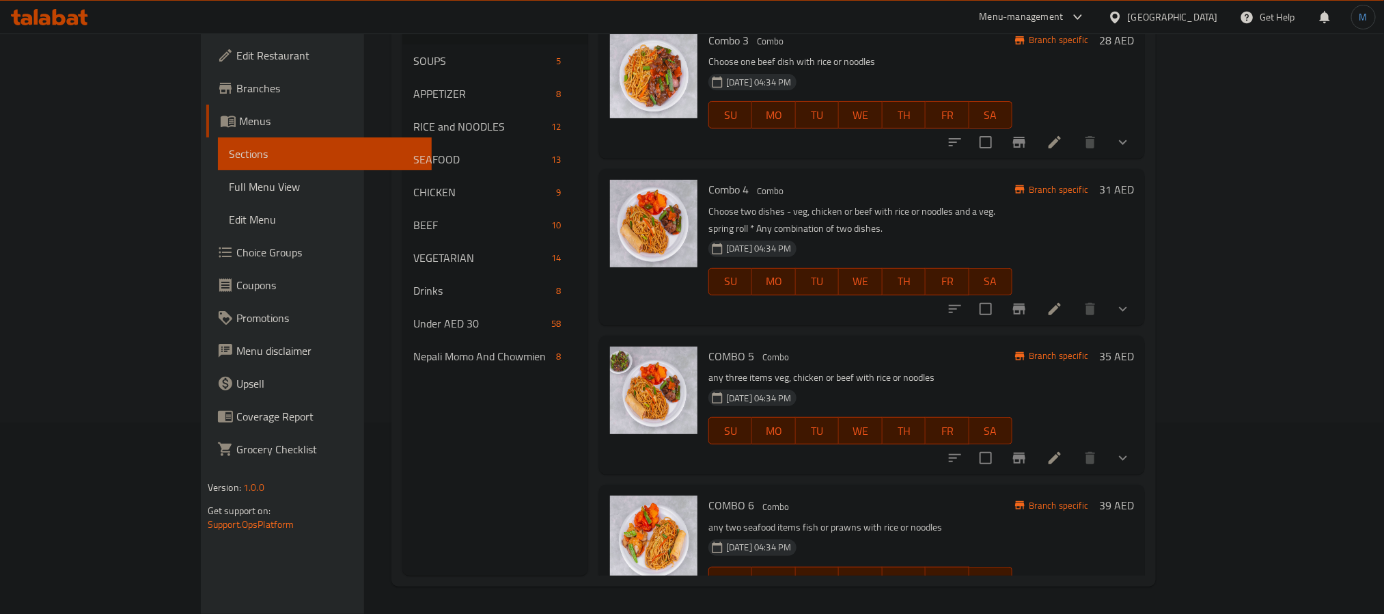
scroll to position [325, 0]
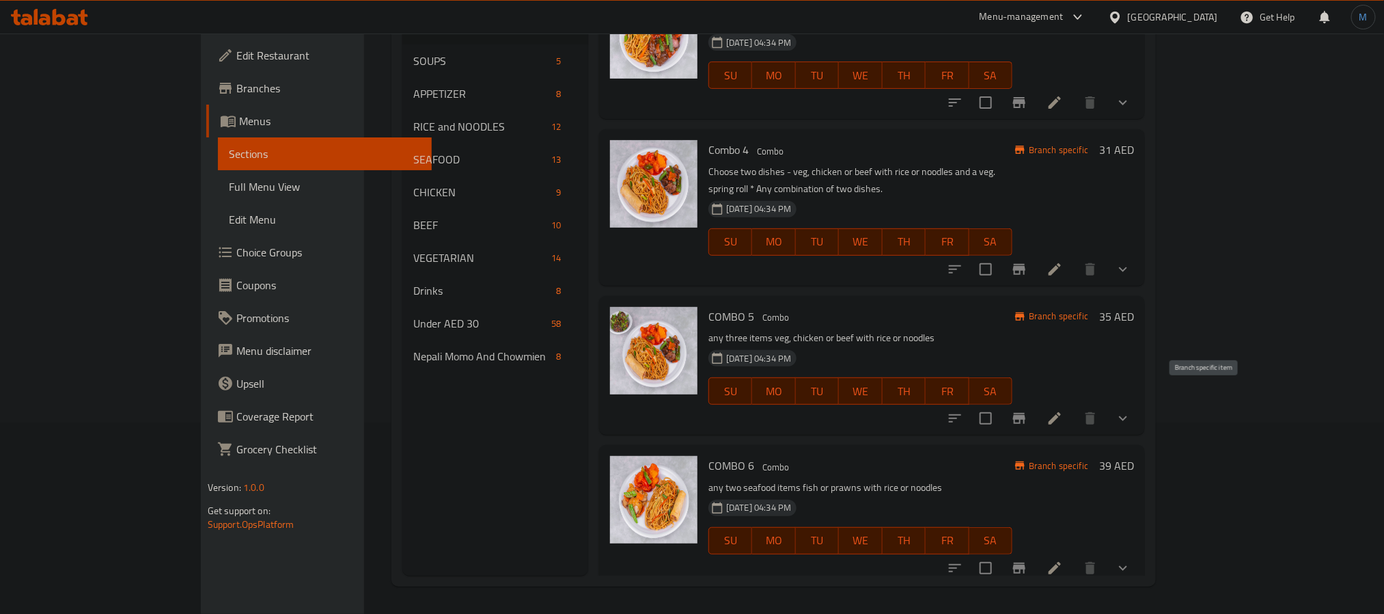
click at [1028, 410] on icon "Branch-specific-item" at bounding box center [1019, 418] width 16 height 16
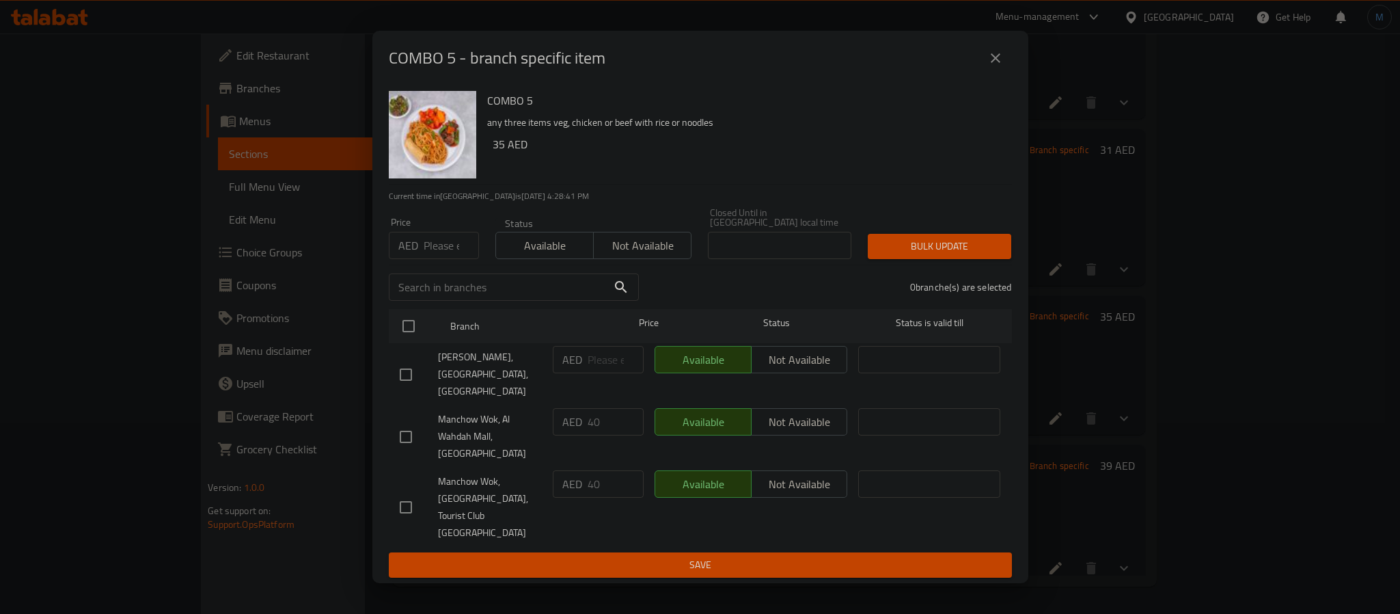
click at [584, 433] on div "AED 40 ​" at bounding box center [598, 421] width 91 height 27
click at [439, 259] on input "number" at bounding box center [451, 245] width 55 height 27
paste input "40"
type input "40"
click at [398, 338] on input "checkbox" at bounding box center [408, 326] width 29 height 29
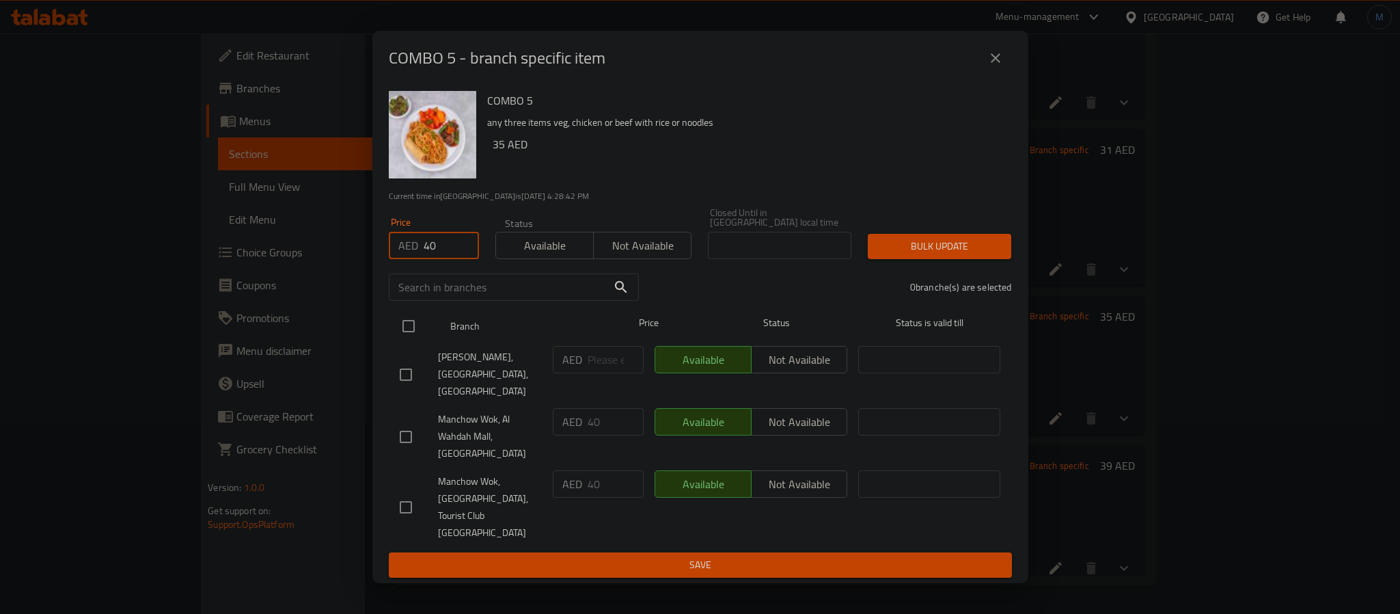
checkbox input "true"
click at [910, 259] on button "Bulk update" at bounding box center [939, 246] width 143 height 25
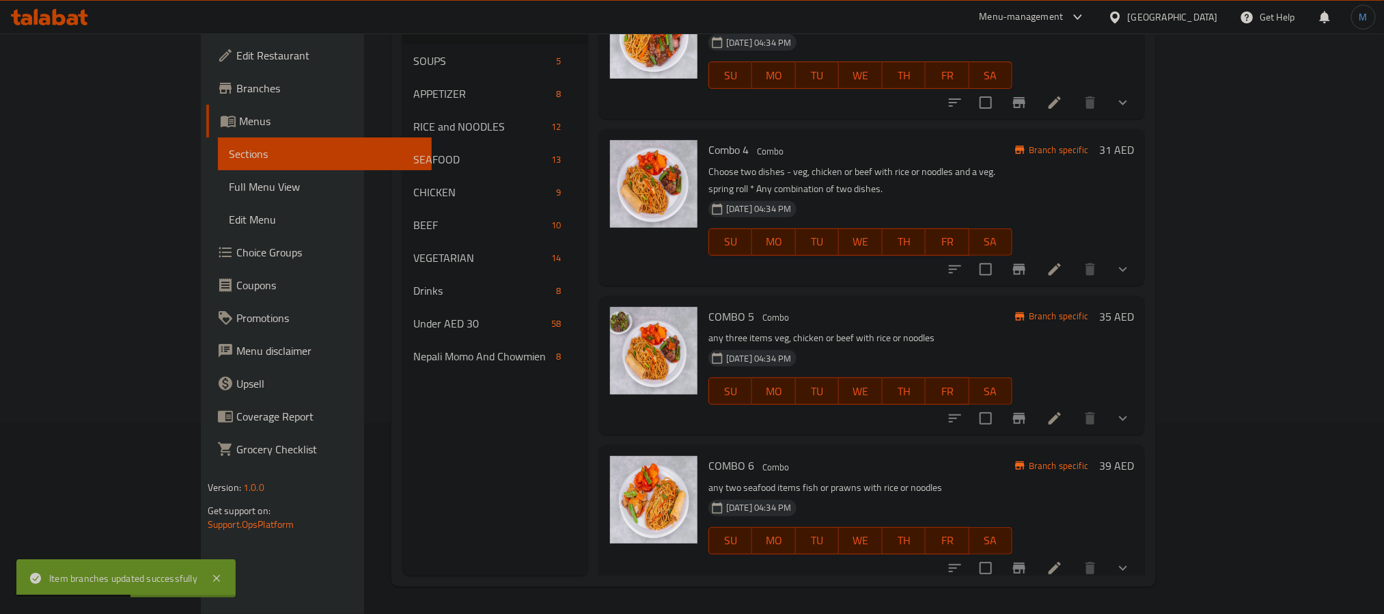
click at [1140, 416] on div at bounding box center [1039, 418] width 201 height 33
click at [1074, 408] on li at bounding box center [1055, 418] width 38 height 25
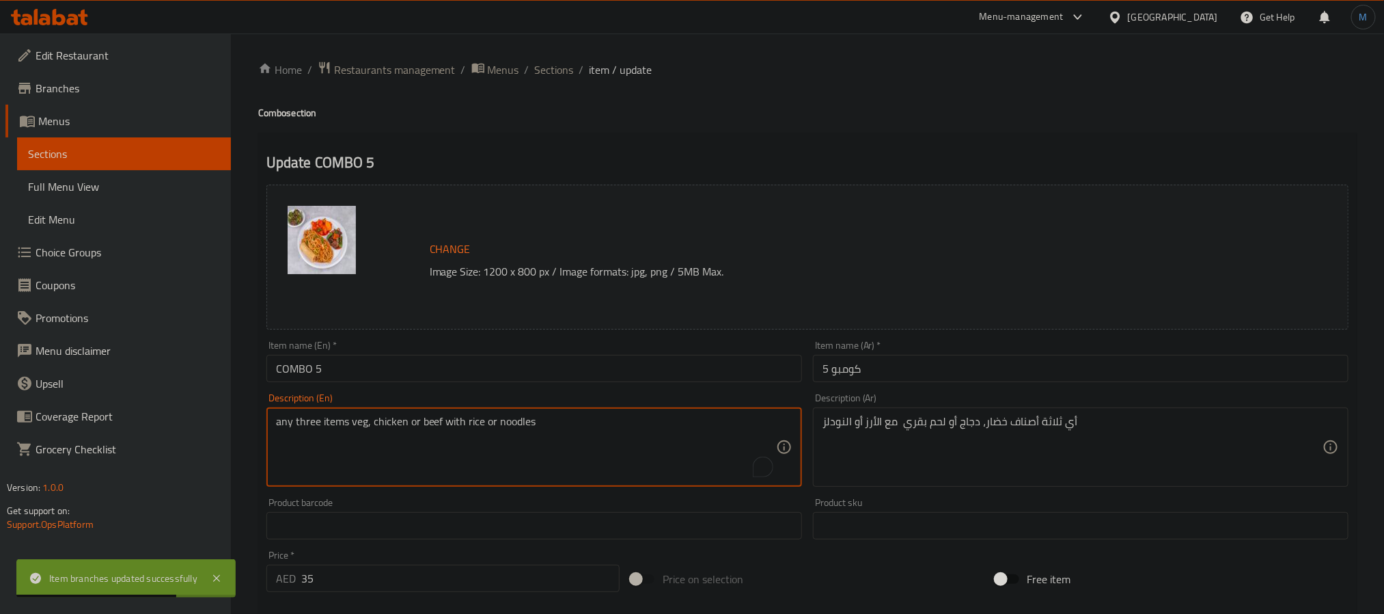
paste textarea "Choose any three dishes - veg, chicken or beef with rice or noodles and a veg. …"
type textarea "Choose any three dishes - veg, chicken or beef with rice or noodles and a veg. …"
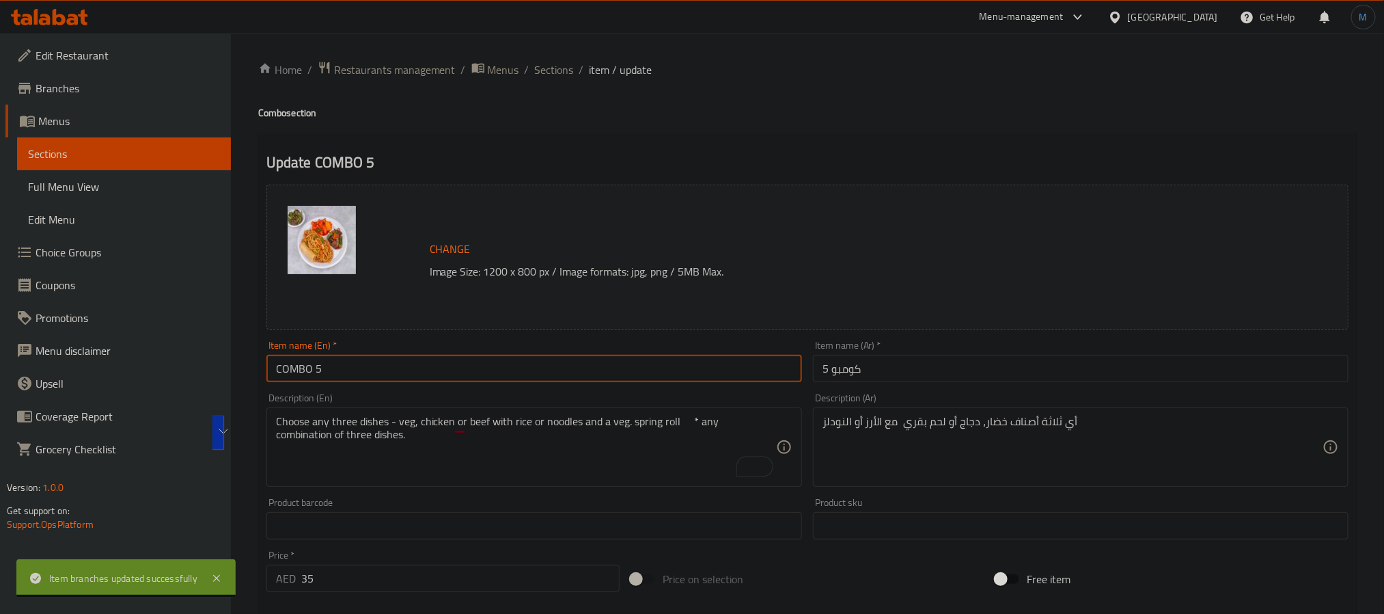
click at [439, 365] on input "COMBO 5" at bounding box center [534, 368] width 536 height 27
type input "Combo 5"
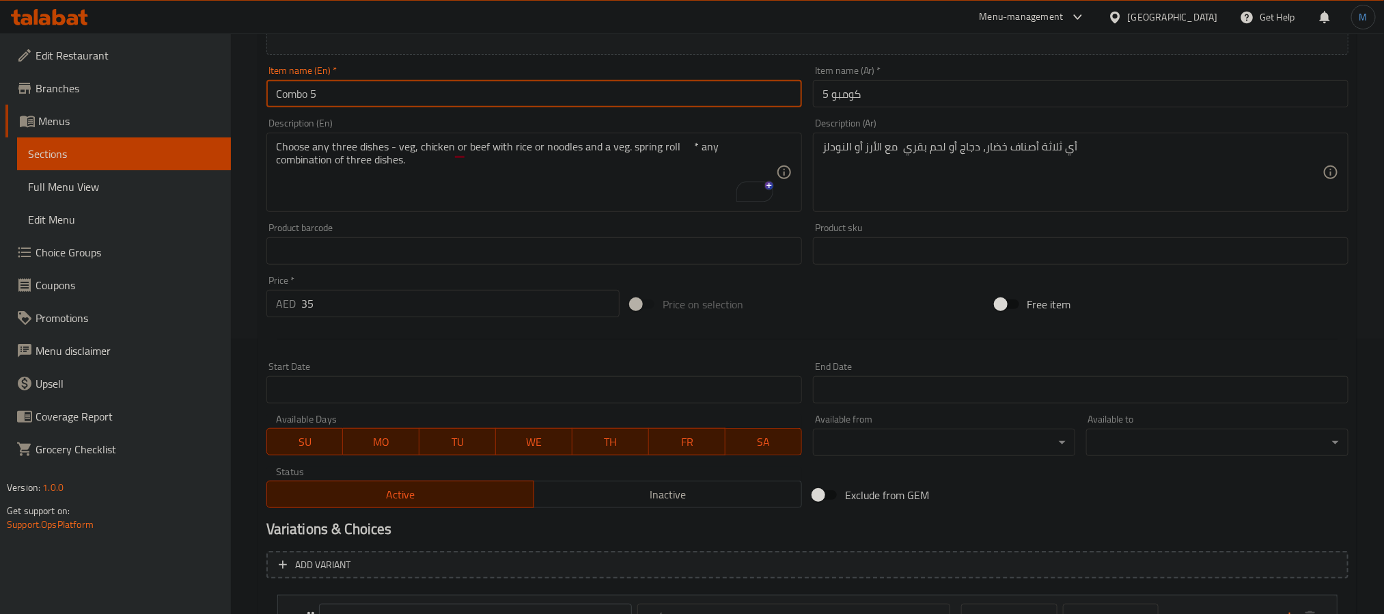
scroll to position [102, 0]
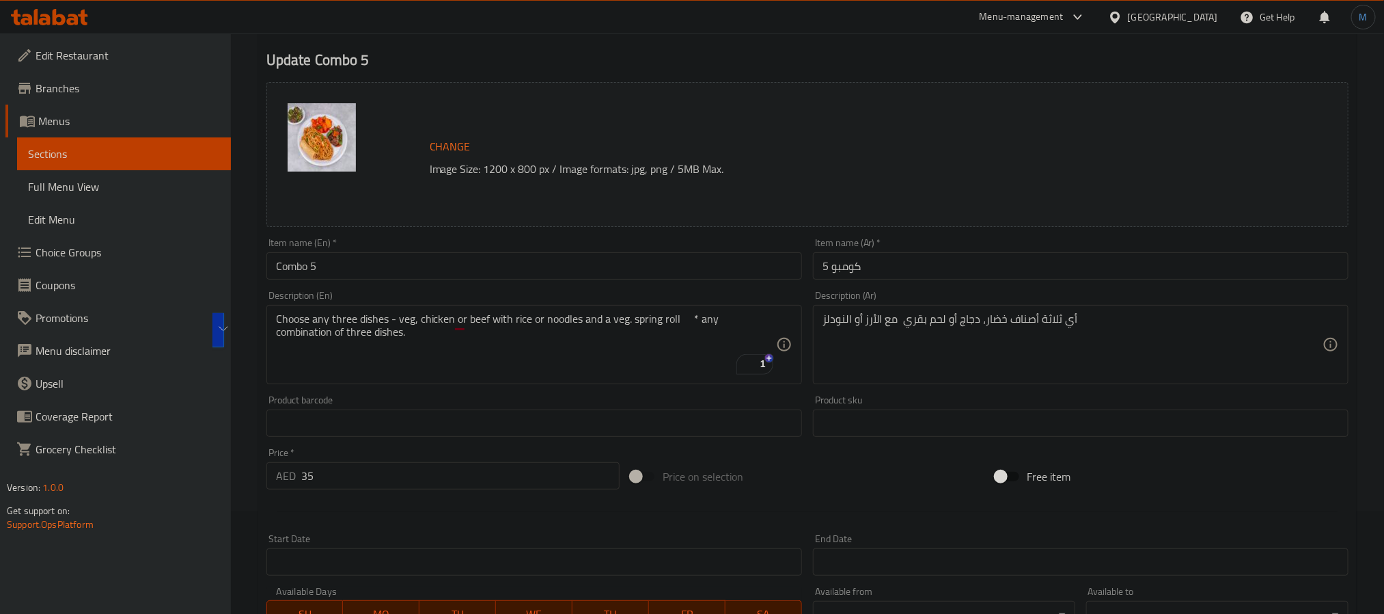
click at [998, 300] on div "Description (Ar) أي ثلاثة أصناف خضار، دجاج أو لحم بقري مع الأرز أو النودلز Desc…" at bounding box center [1081, 337] width 536 height 94
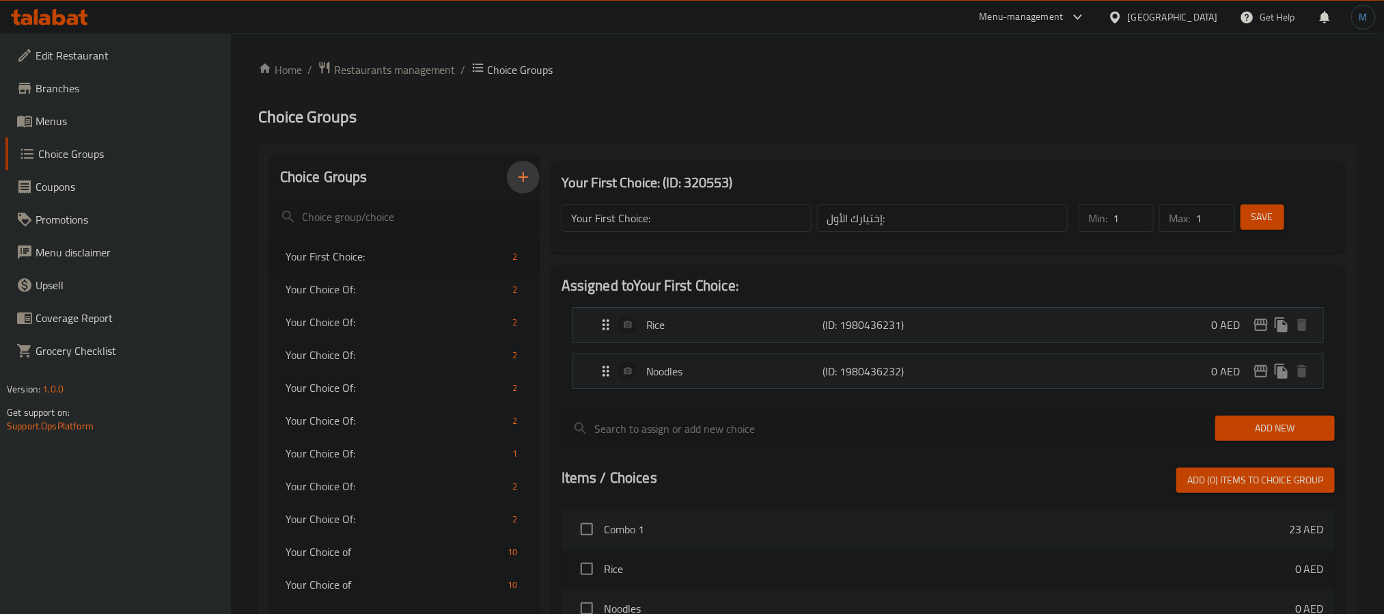
click at [519, 176] on icon "button" at bounding box center [523, 177] width 16 height 16
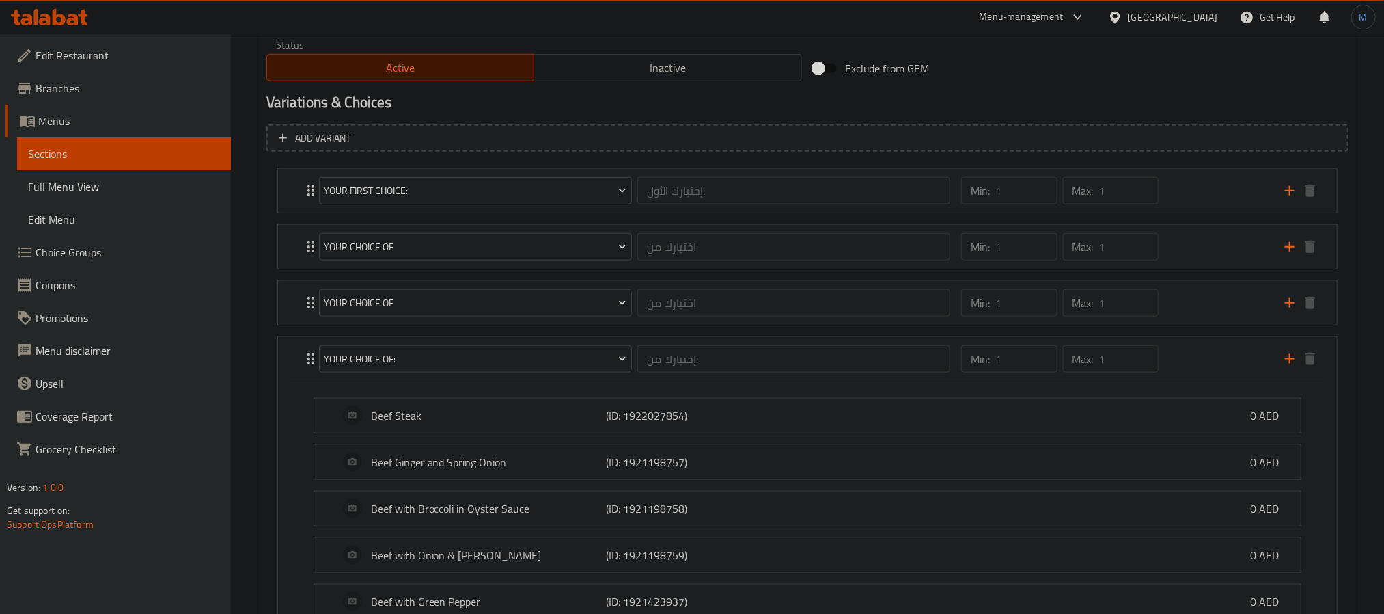
scroll to position [717, 0]
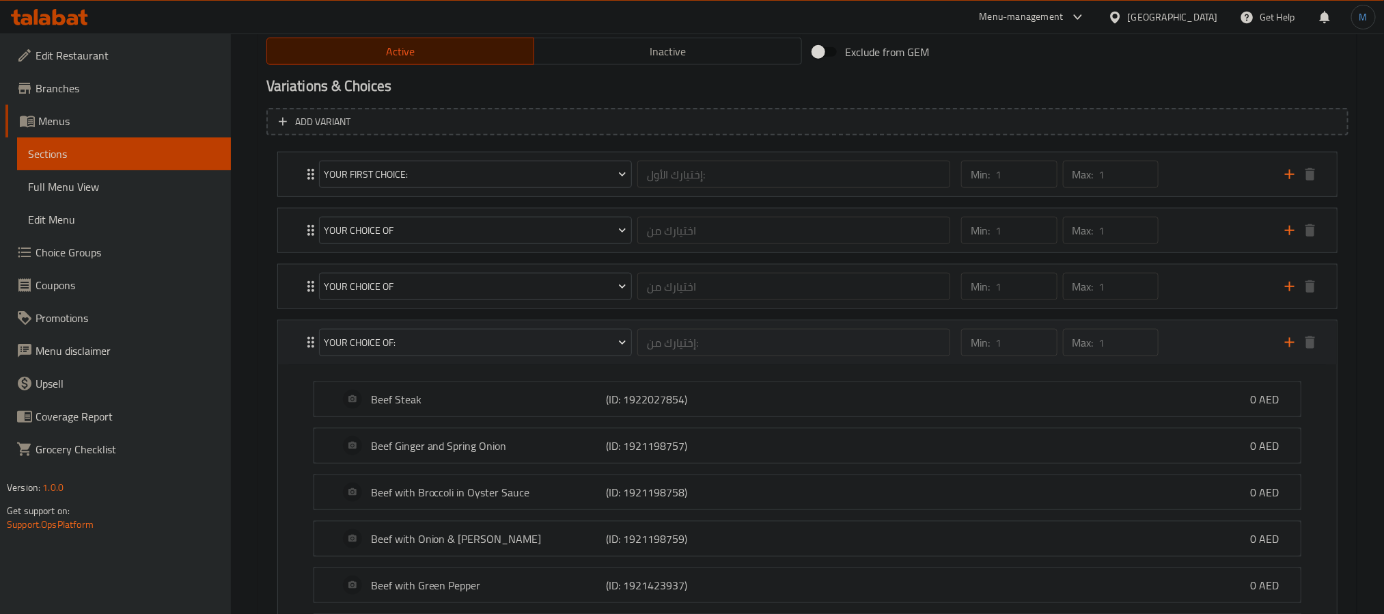
click at [1181, 349] on div "Min: 1 ​ Max: 1 ​" at bounding box center [1115, 342] width 324 height 44
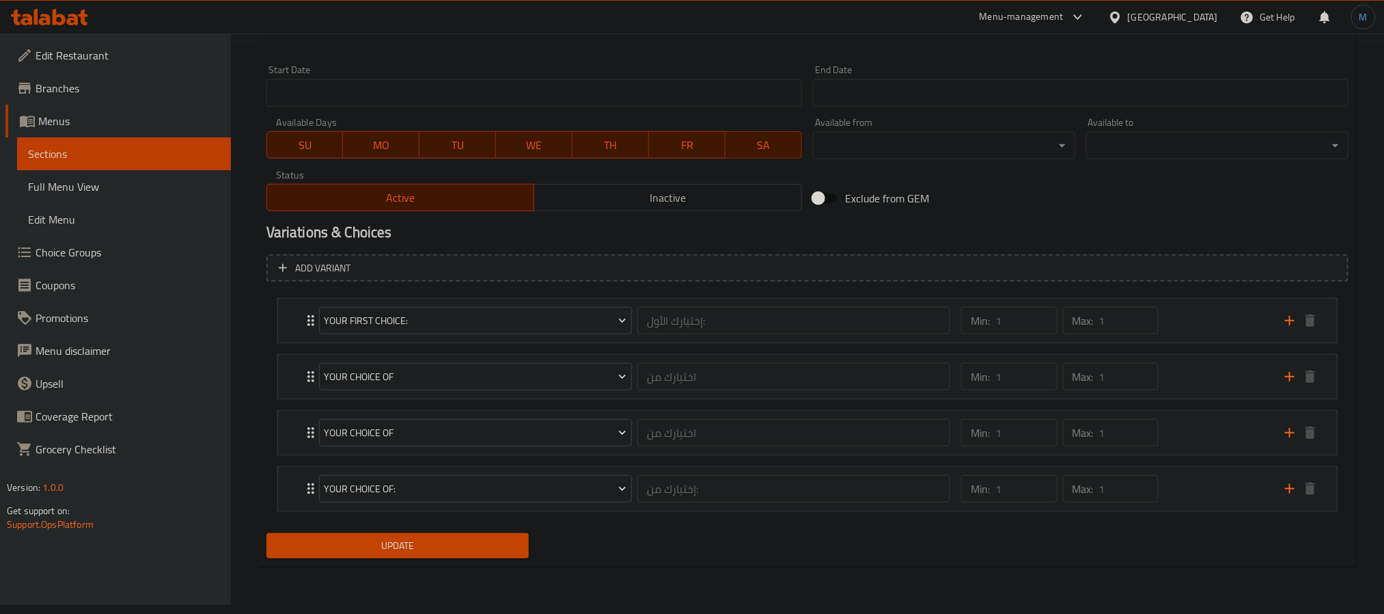
scroll to position [531, 0]
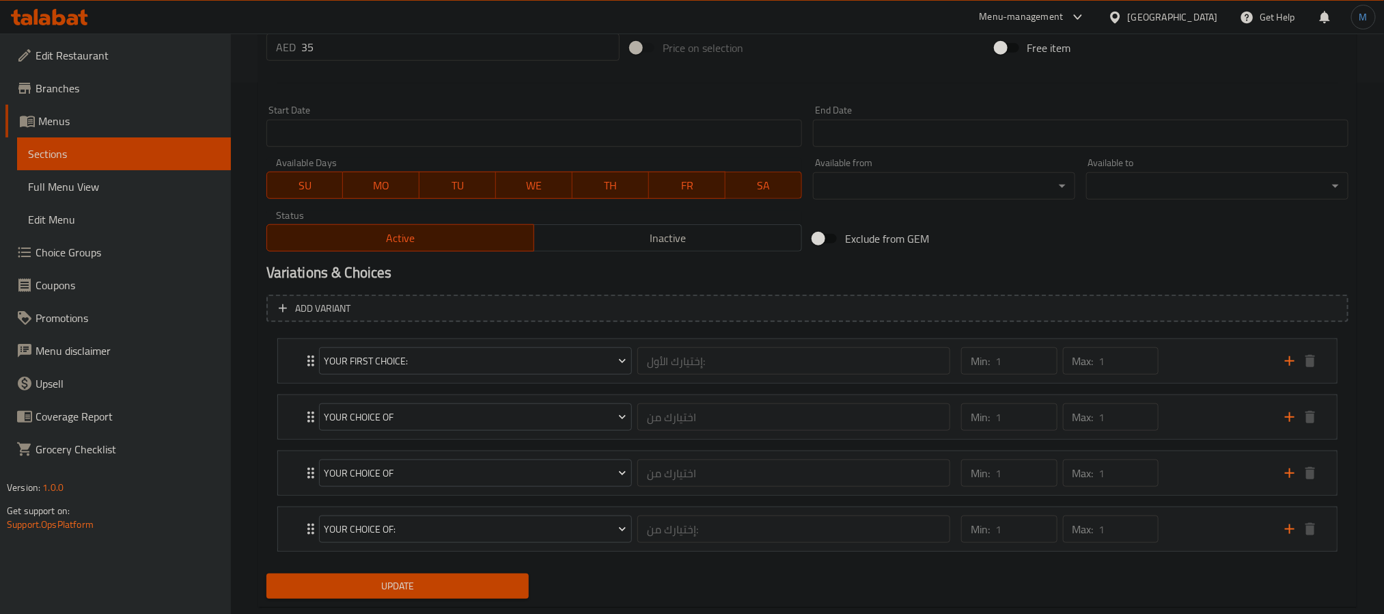
click at [119, 256] on span "Choice Groups" at bounding box center [128, 252] width 184 height 16
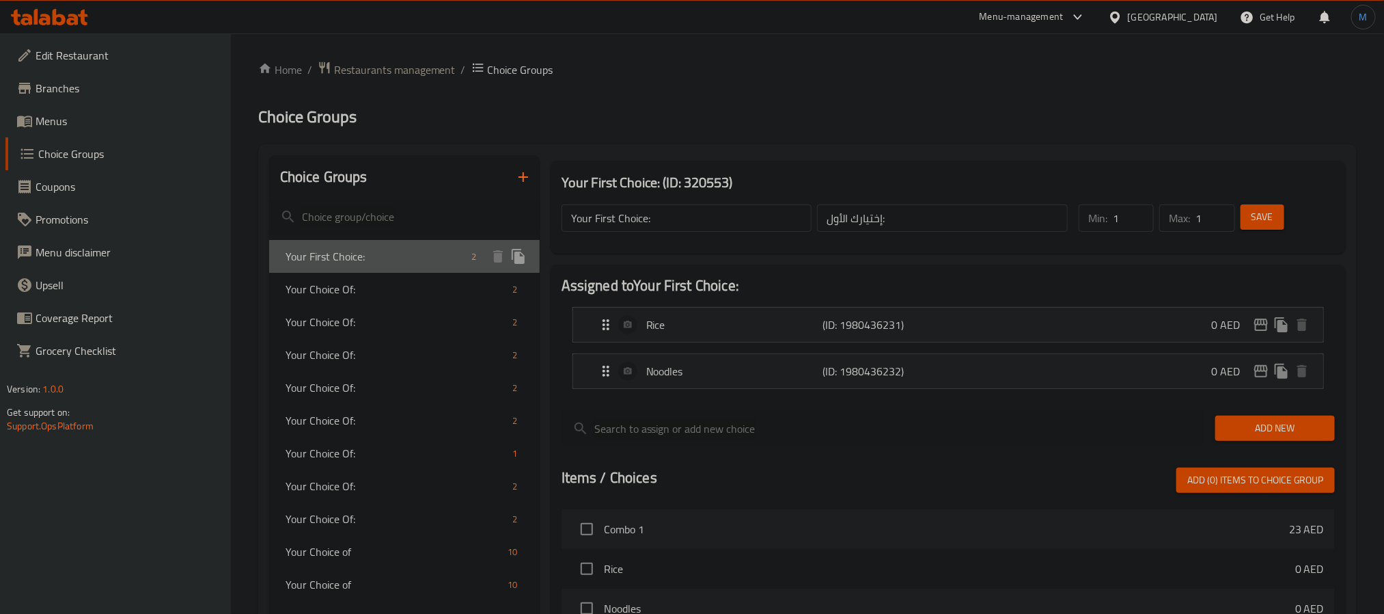
click at [375, 265] on div "Your First Choice: 2" at bounding box center [404, 256] width 271 height 33
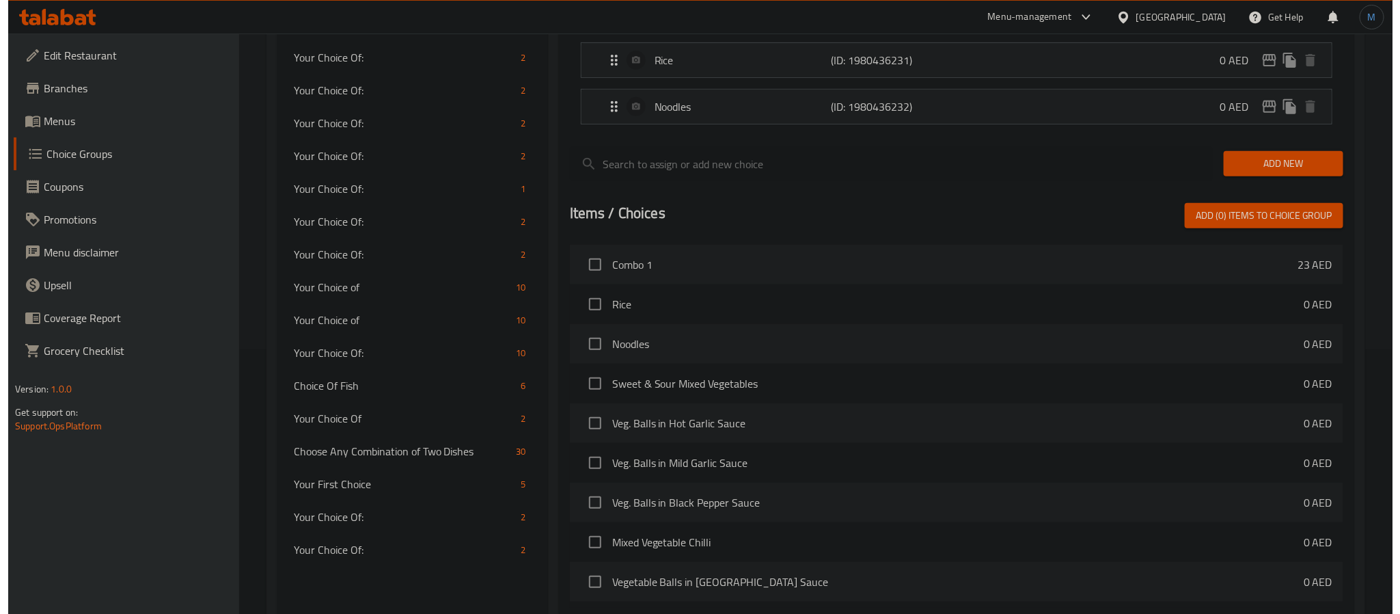
scroll to position [409, 0]
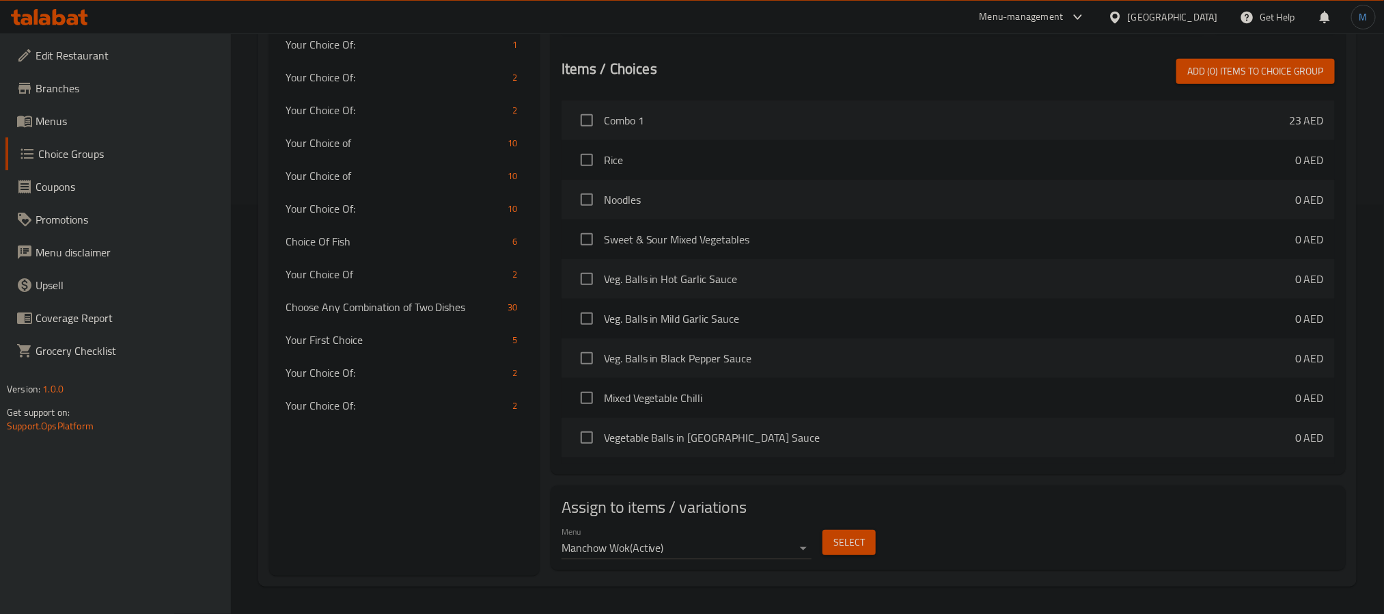
click at [870, 540] on button "Select" at bounding box center [849, 542] width 53 height 25
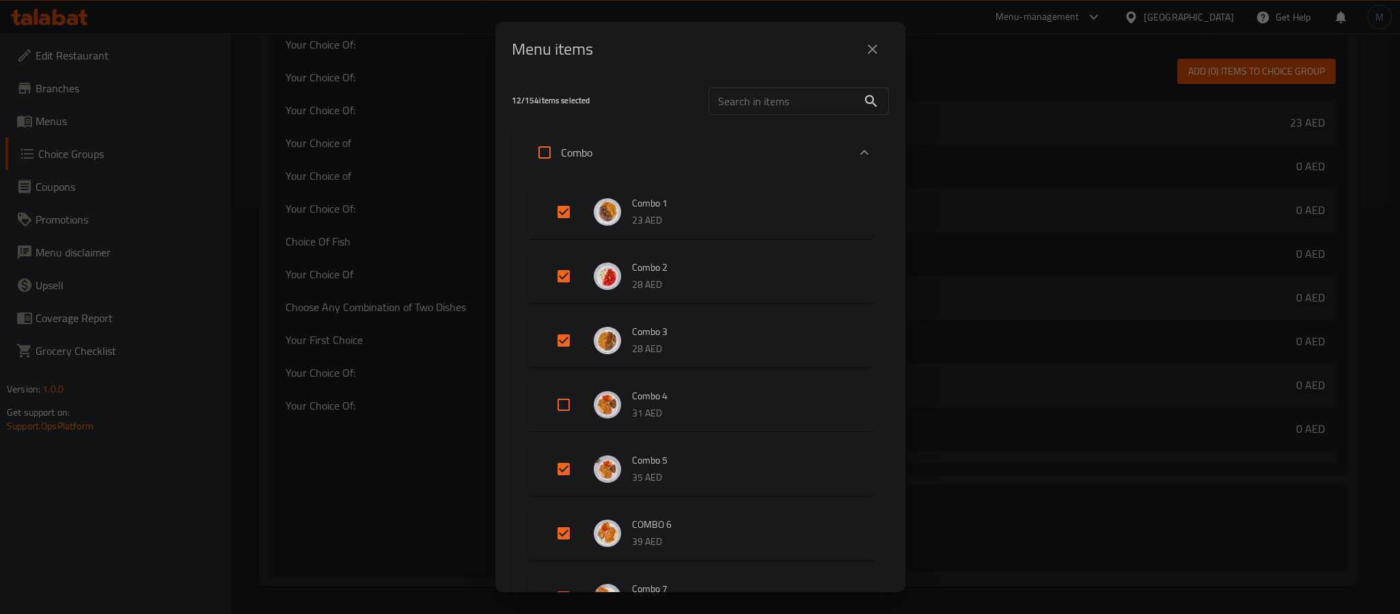
click at [566, 470] on input "Expand" at bounding box center [563, 468] width 33 height 33
checkbox input "false"
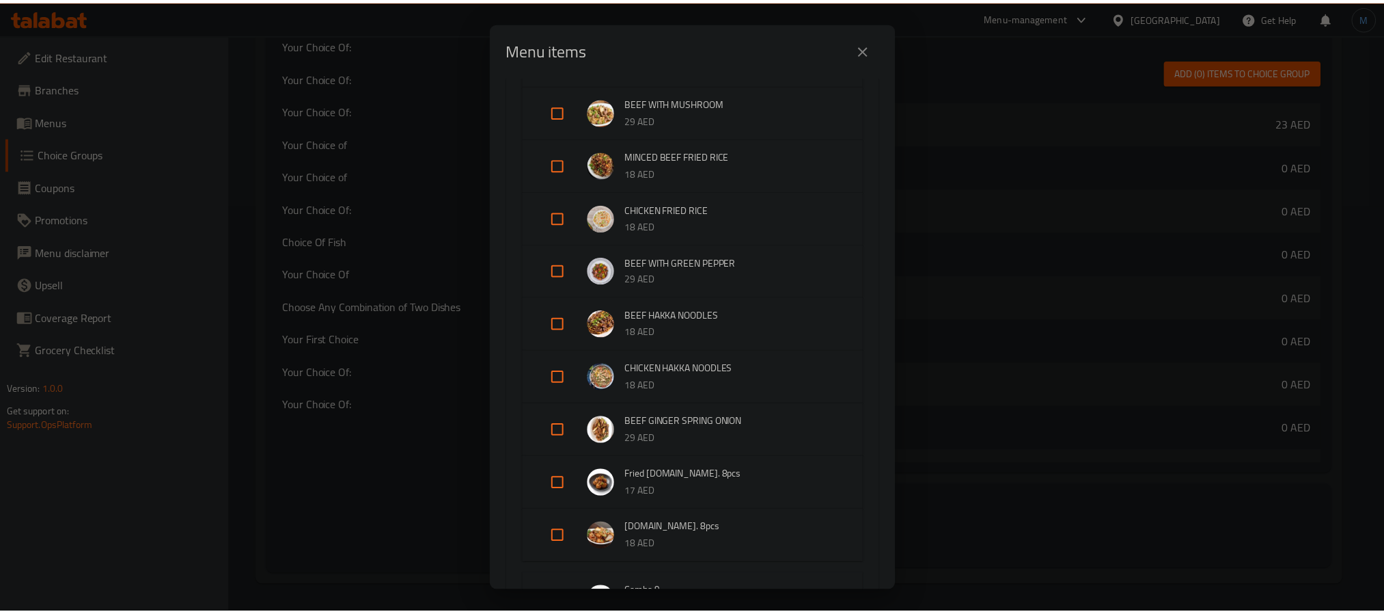
scroll to position [3875, 0]
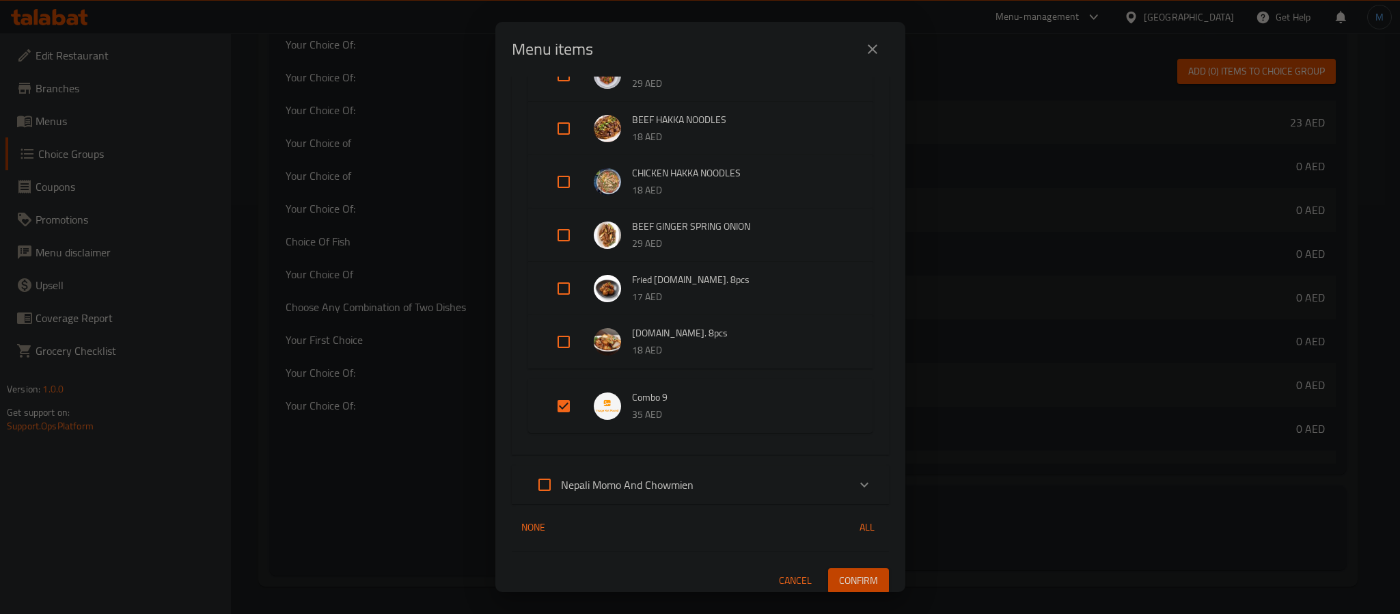
click at [855, 578] on span "Confirm" at bounding box center [858, 580] width 39 height 17
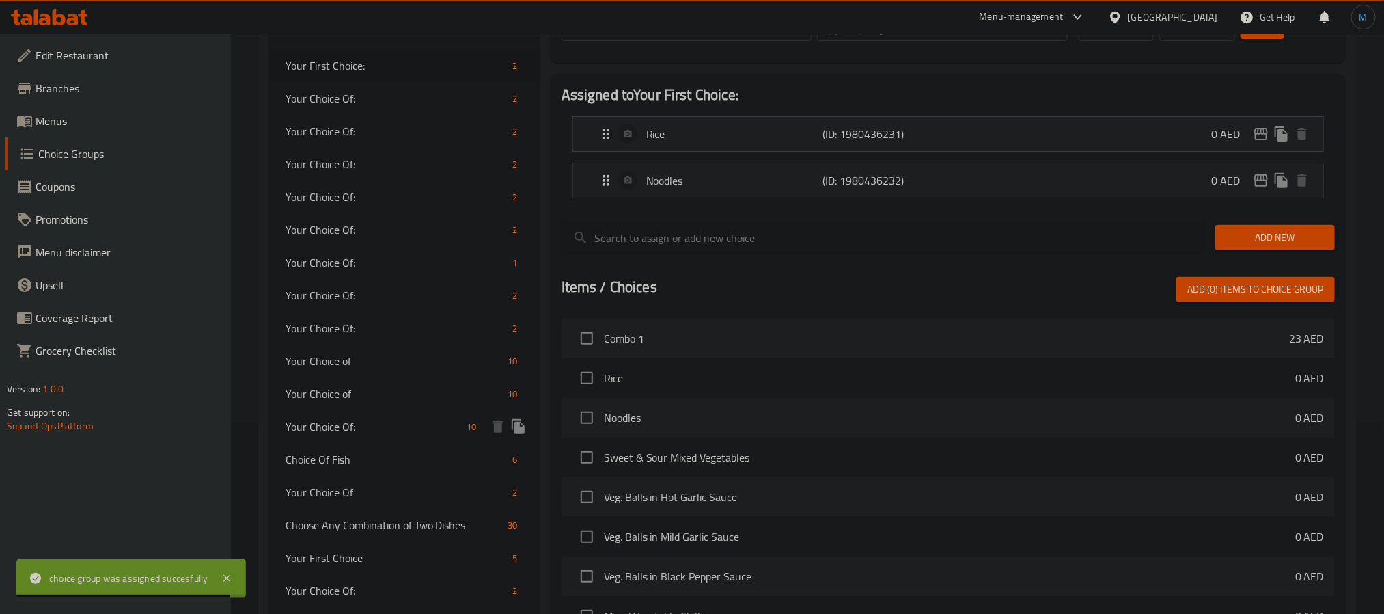
scroll to position [101, 0]
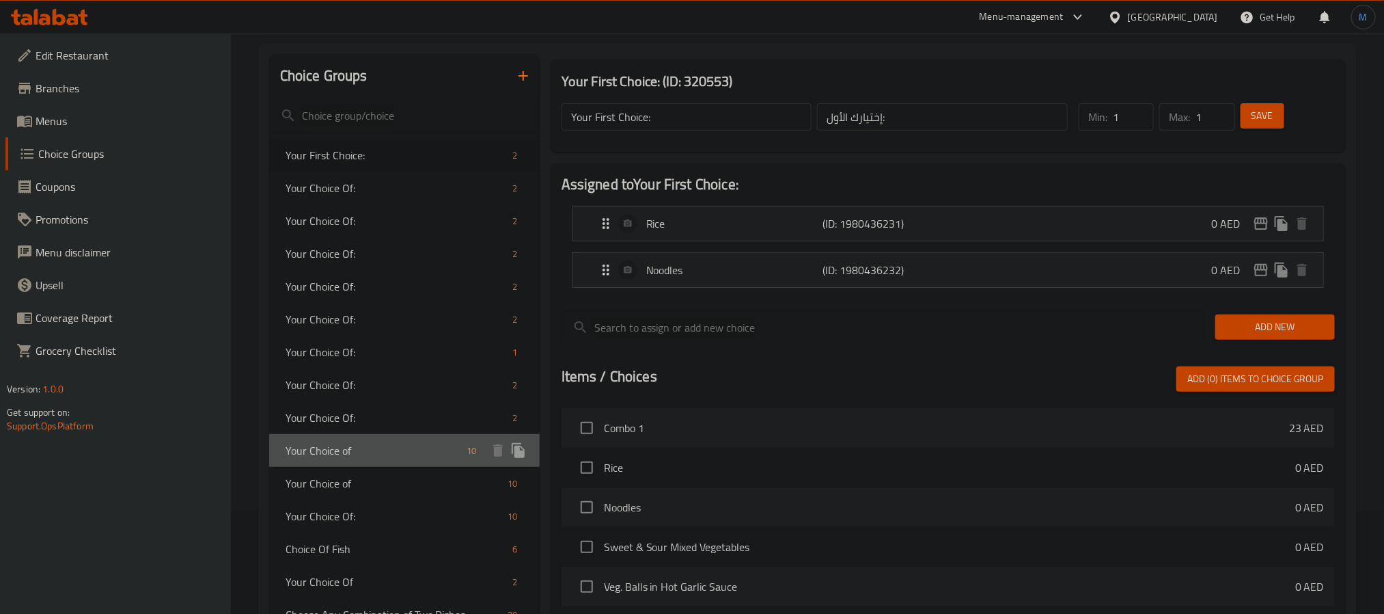
click at [396, 449] on span "Your Choice of" at bounding box center [374, 450] width 176 height 16
type input "Your Choice of"
type input "اختيارك من"
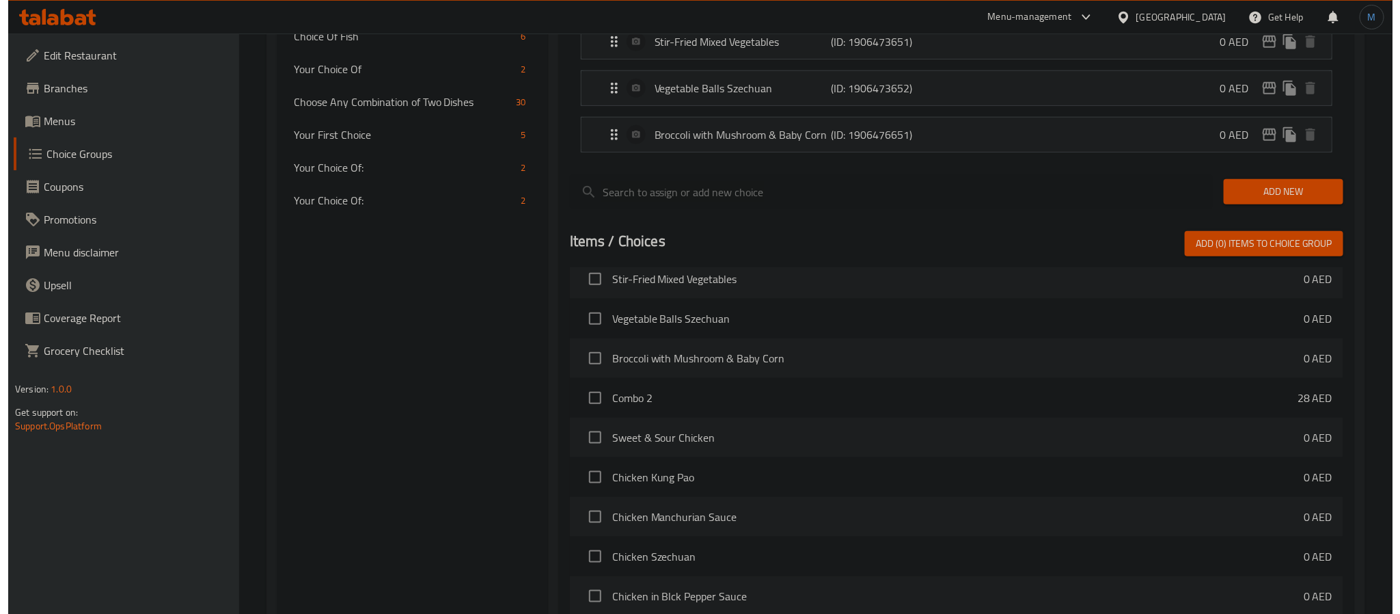
scroll to position [786, 0]
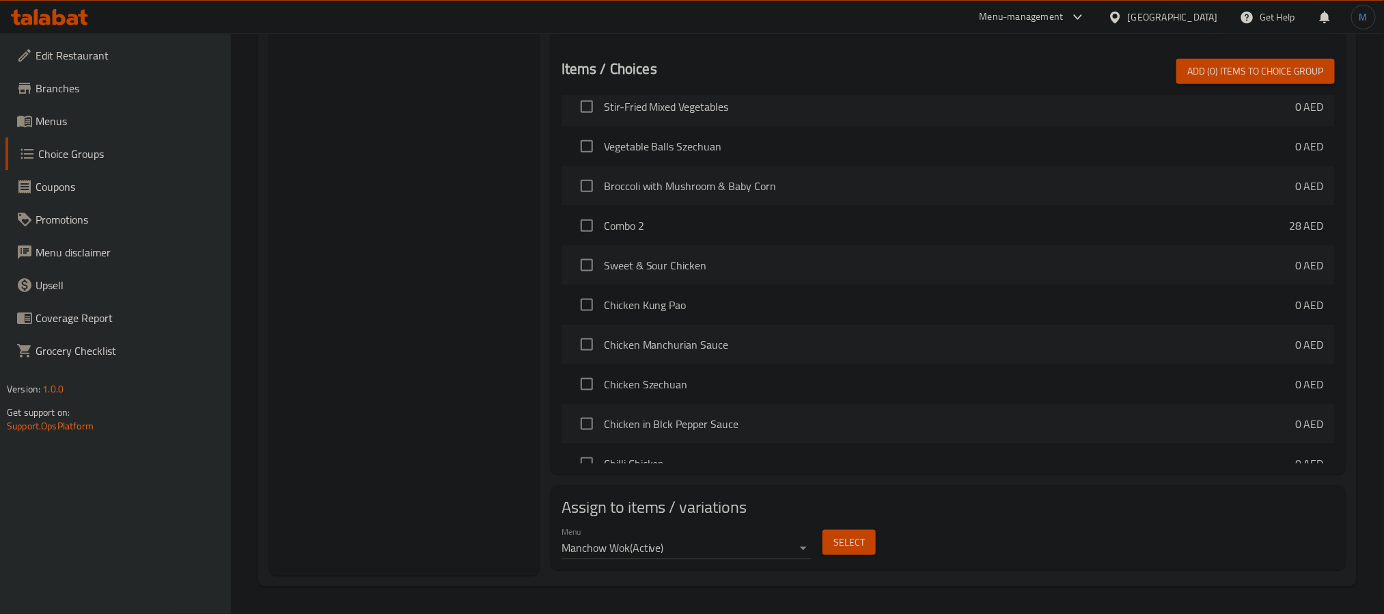
click at [834, 545] on span "Select" at bounding box center [849, 542] width 31 height 17
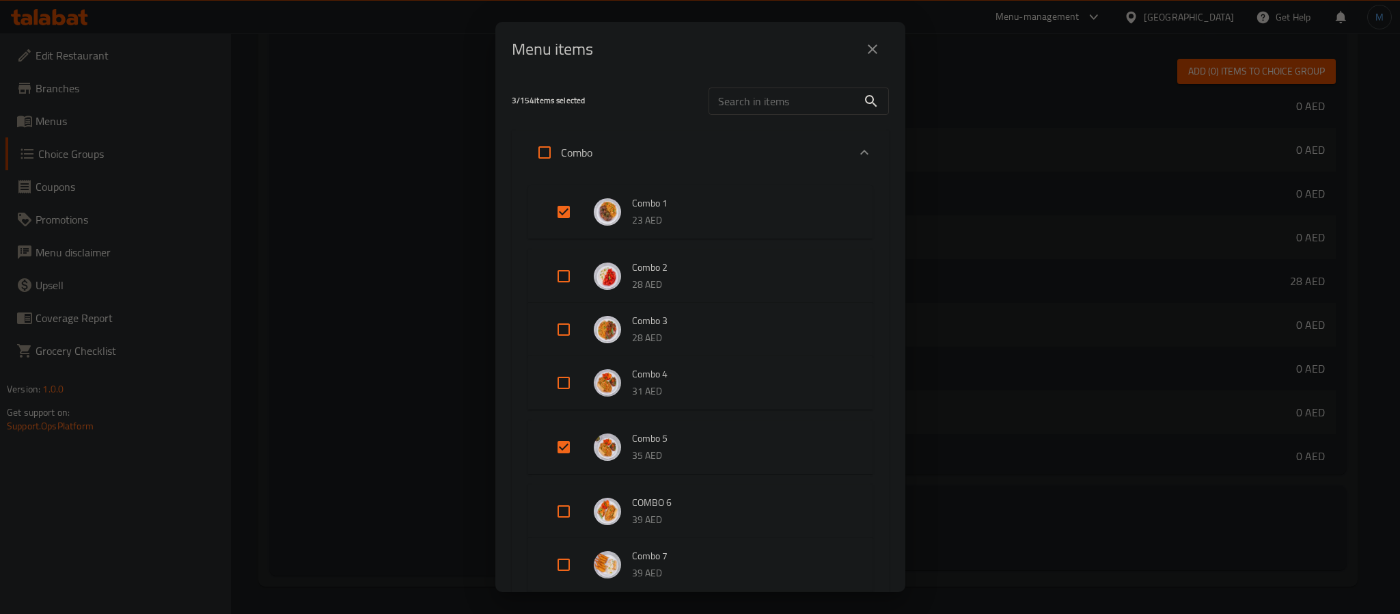
drag, startPoint x: 570, startPoint y: 449, endPoint x: 628, endPoint y: 441, distance: 58.6
click at [568, 449] on input "Expand" at bounding box center [563, 446] width 33 height 33
checkbox input "false"
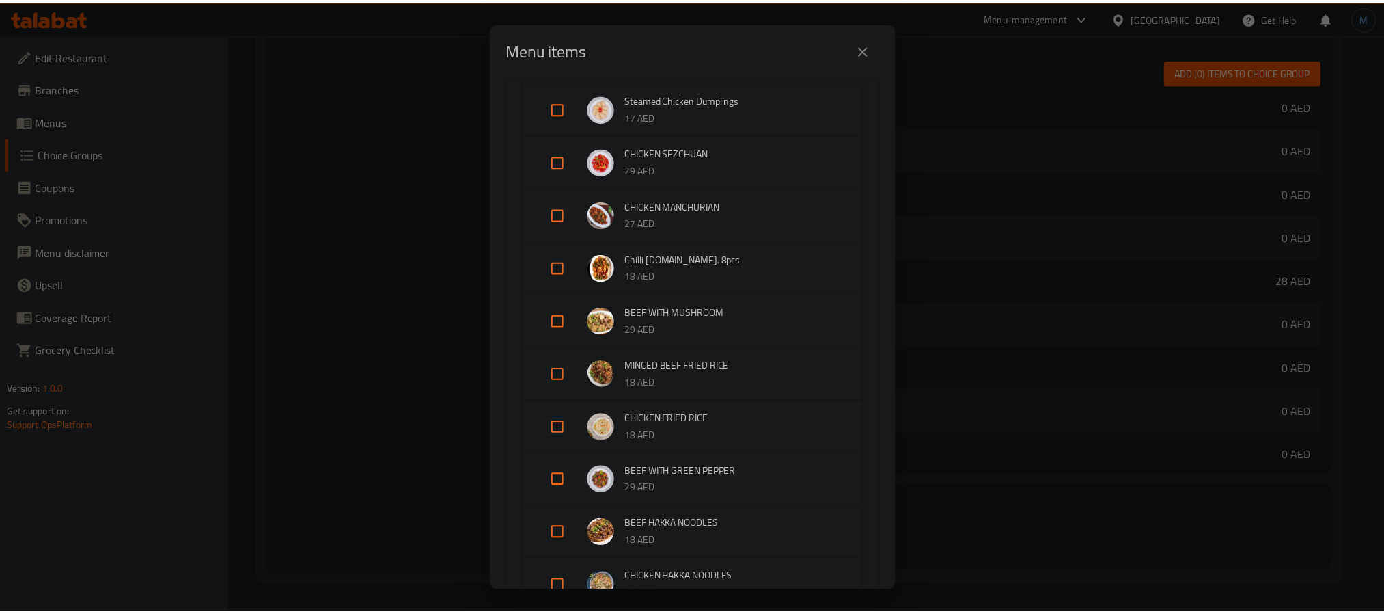
scroll to position [3778, 0]
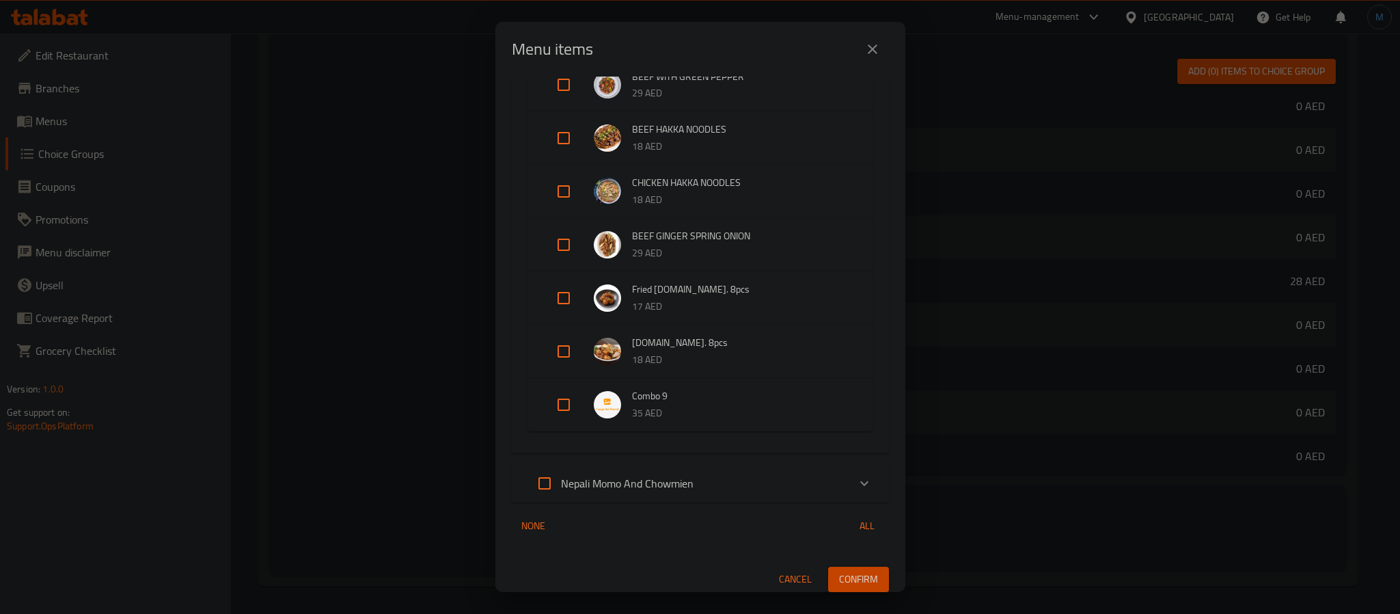
click at [869, 571] on button "Confirm" at bounding box center [858, 578] width 61 height 25
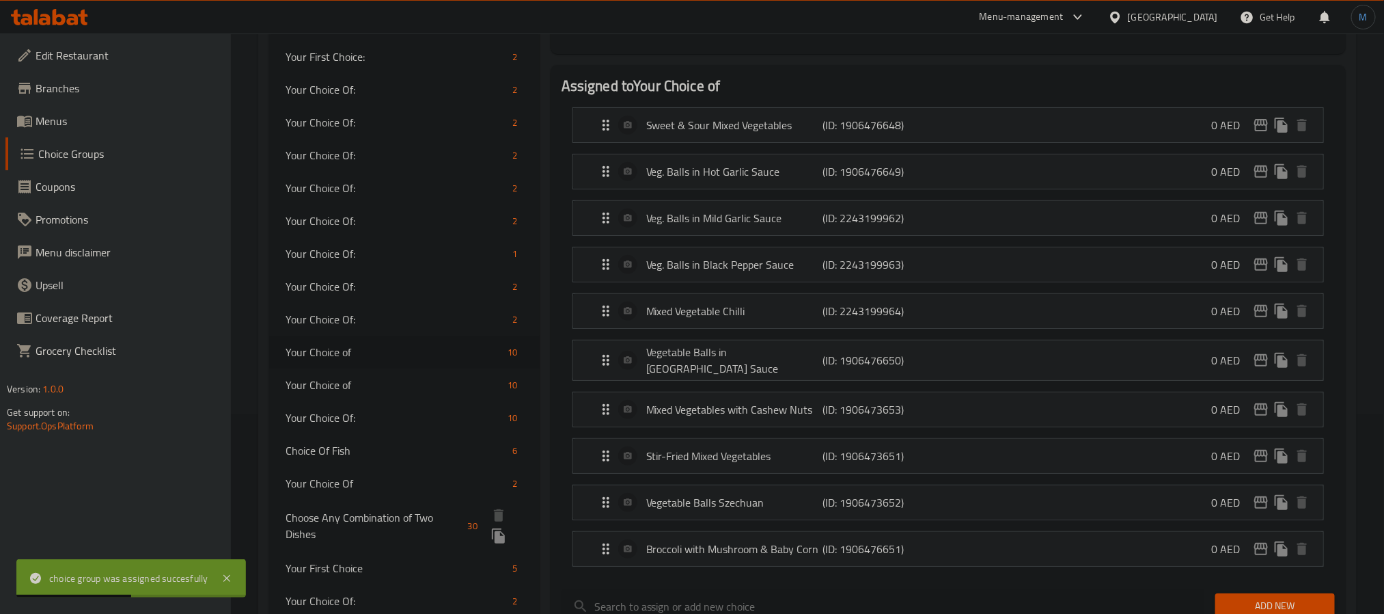
scroll to position [171, 0]
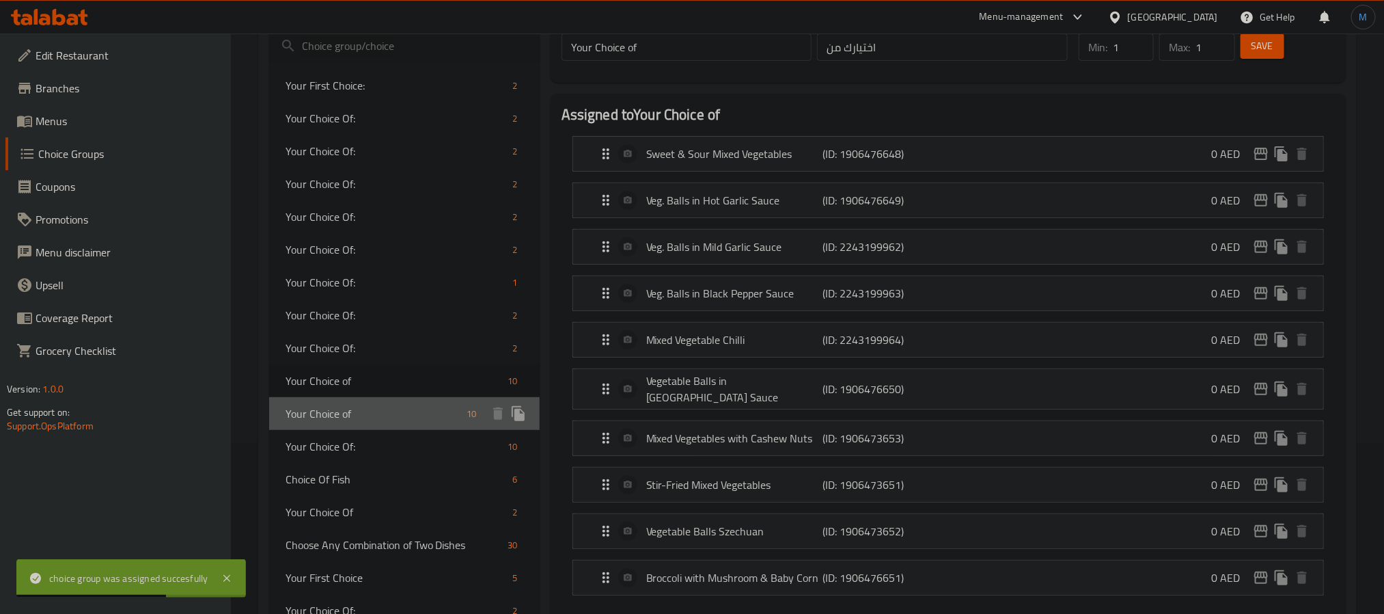
click at [380, 408] on span "Your Choice of" at bounding box center [374, 413] width 176 height 16
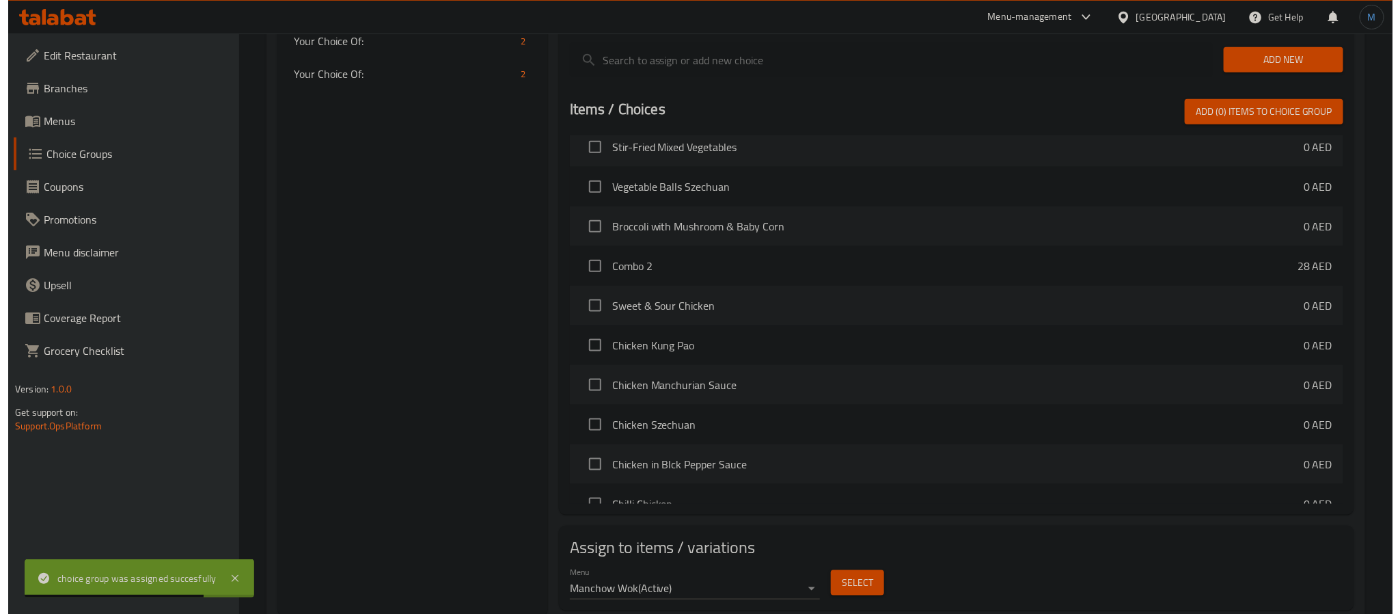
scroll to position [786, 0]
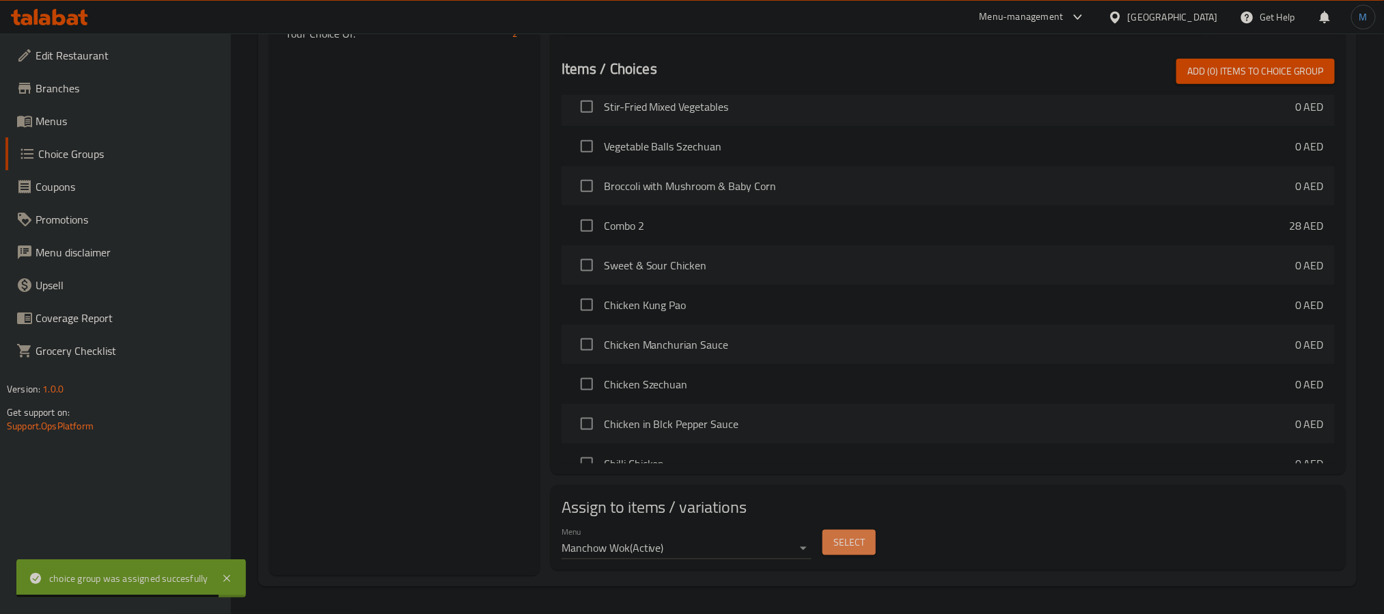
click at [868, 539] on button "Select" at bounding box center [849, 542] width 53 height 25
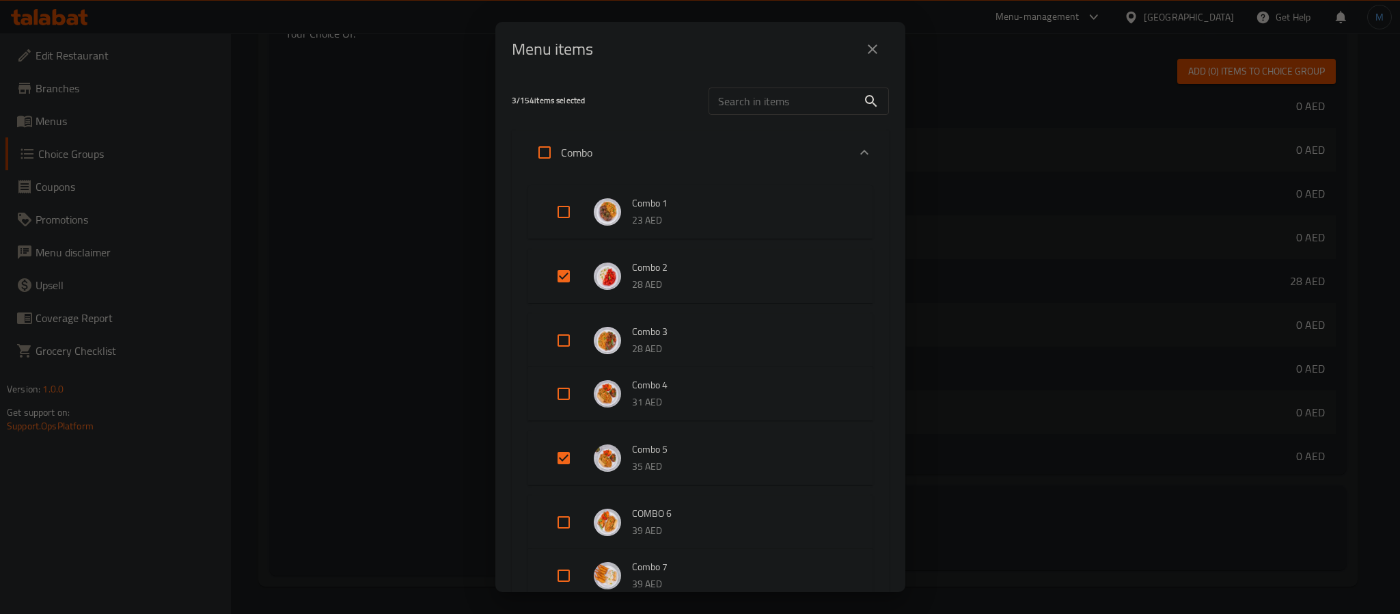
click at [568, 451] on input "Expand" at bounding box center [563, 457] width 33 height 33
checkbox input "false"
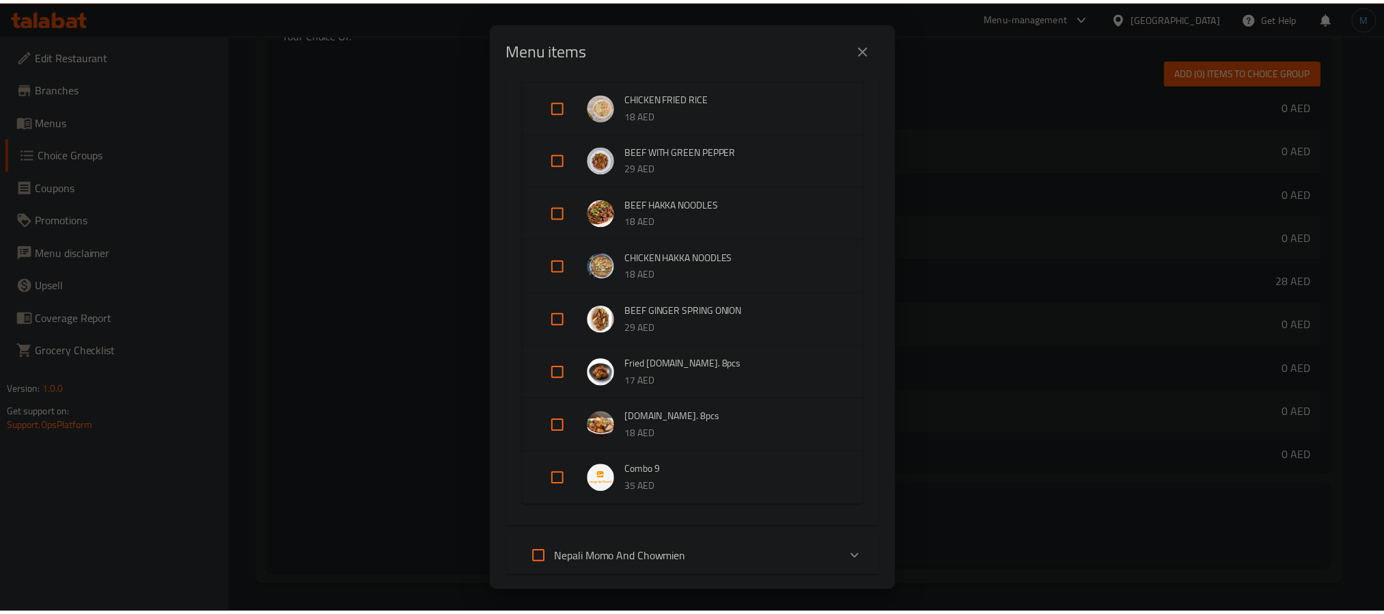
scroll to position [3788, 0]
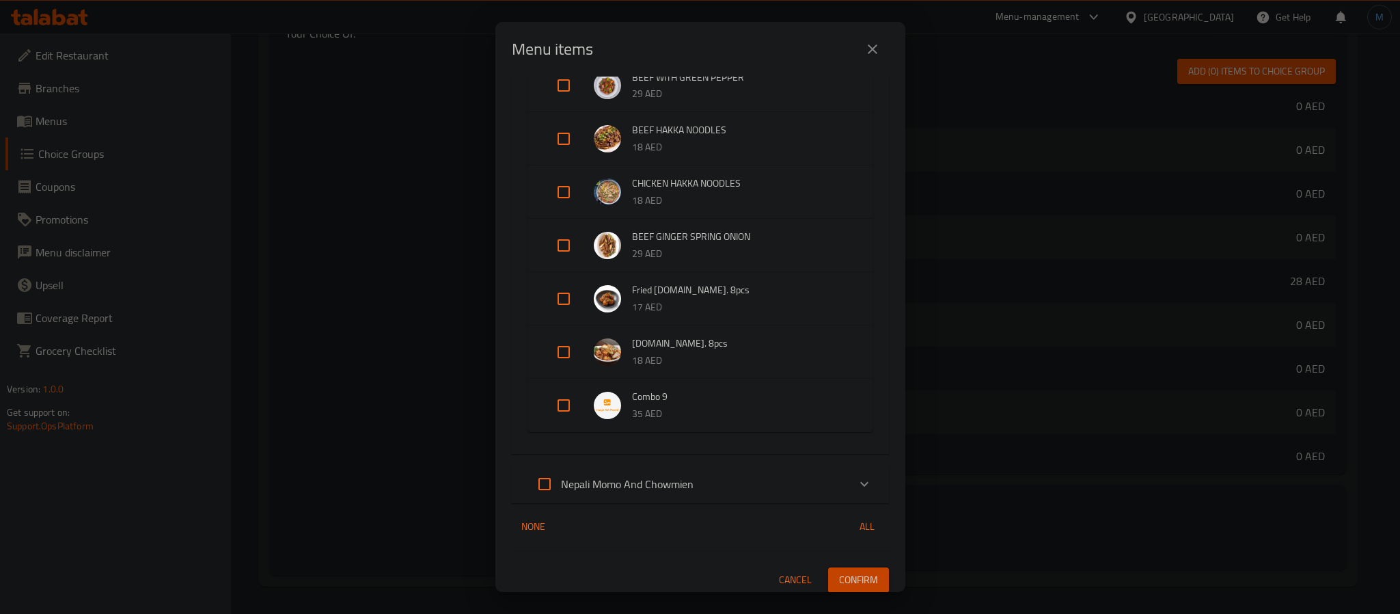
click at [842, 592] on div "Menu items 2 / 154 items selected ​ Combo Combo 1 23 AED Combo 2 28 AED Combo 3…" at bounding box center [700, 307] width 1400 height 614
click at [845, 582] on span "Confirm" at bounding box center [858, 579] width 39 height 17
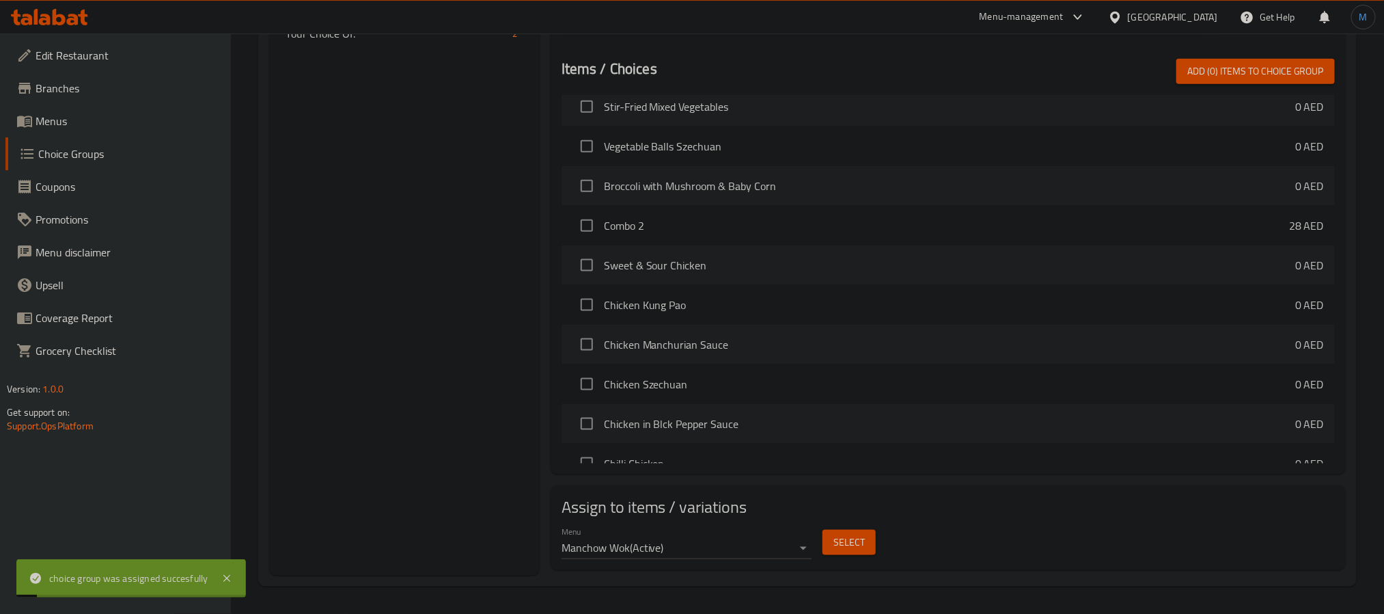
scroll to position [171, 0]
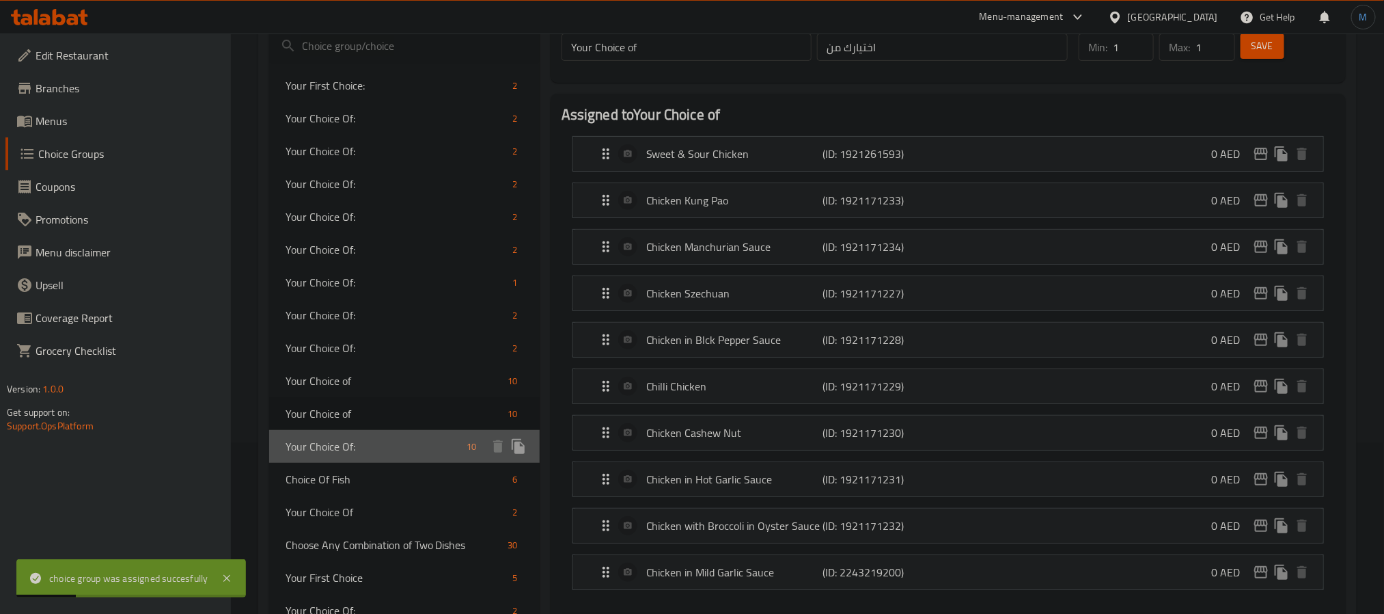
click at [382, 441] on span "Your Choice Of:" at bounding box center [374, 446] width 176 height 16
type input "Your Choice Of:"
type input "إختيارك من:"
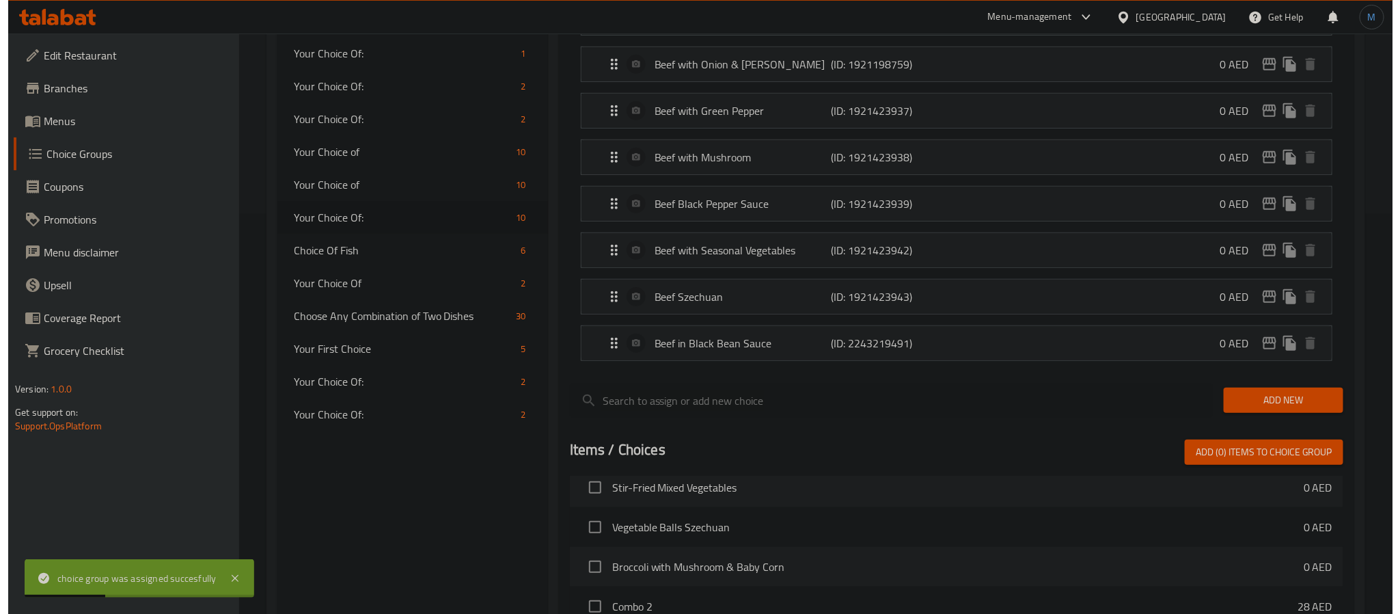
scroll to position [786, 0]
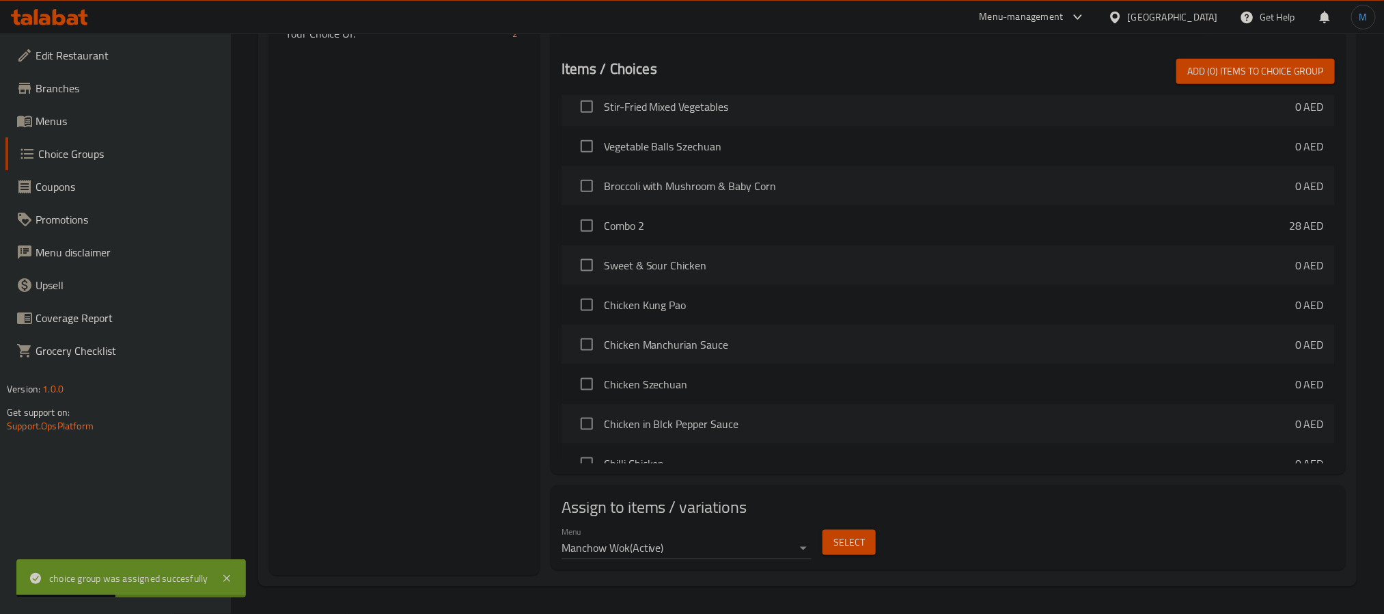
click at [847, 552] on button "Select" at bounding box center [849, 542] width 53 height 25
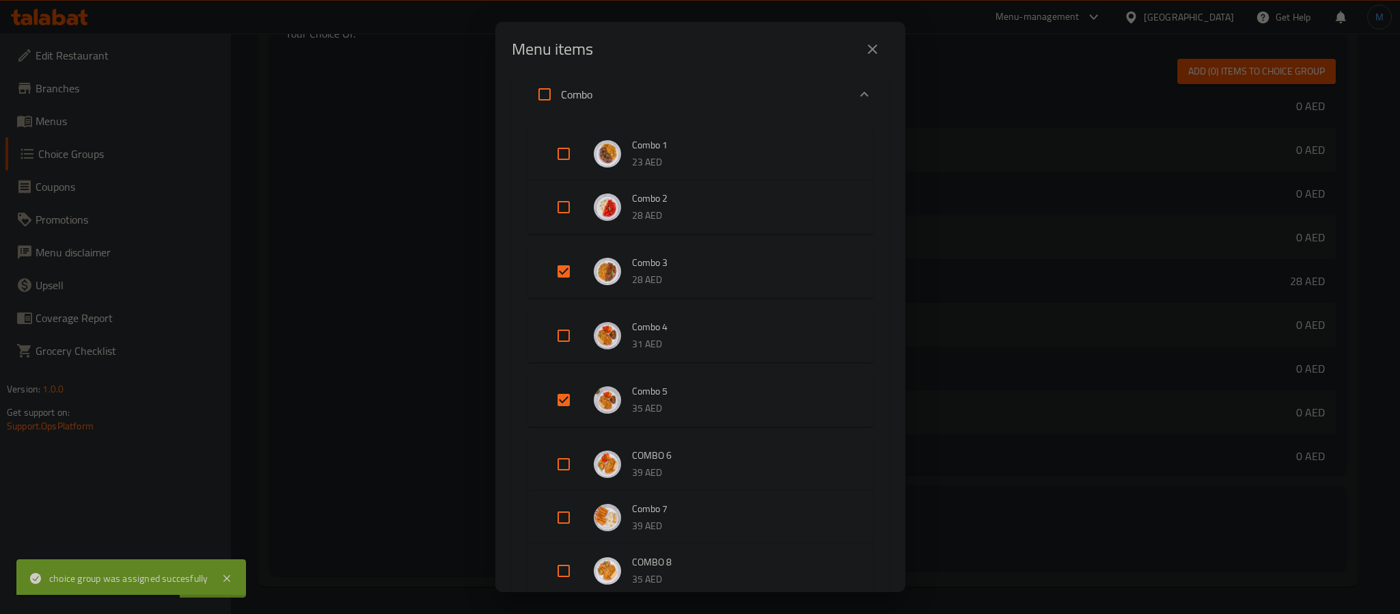
scroll to position [102, 0]
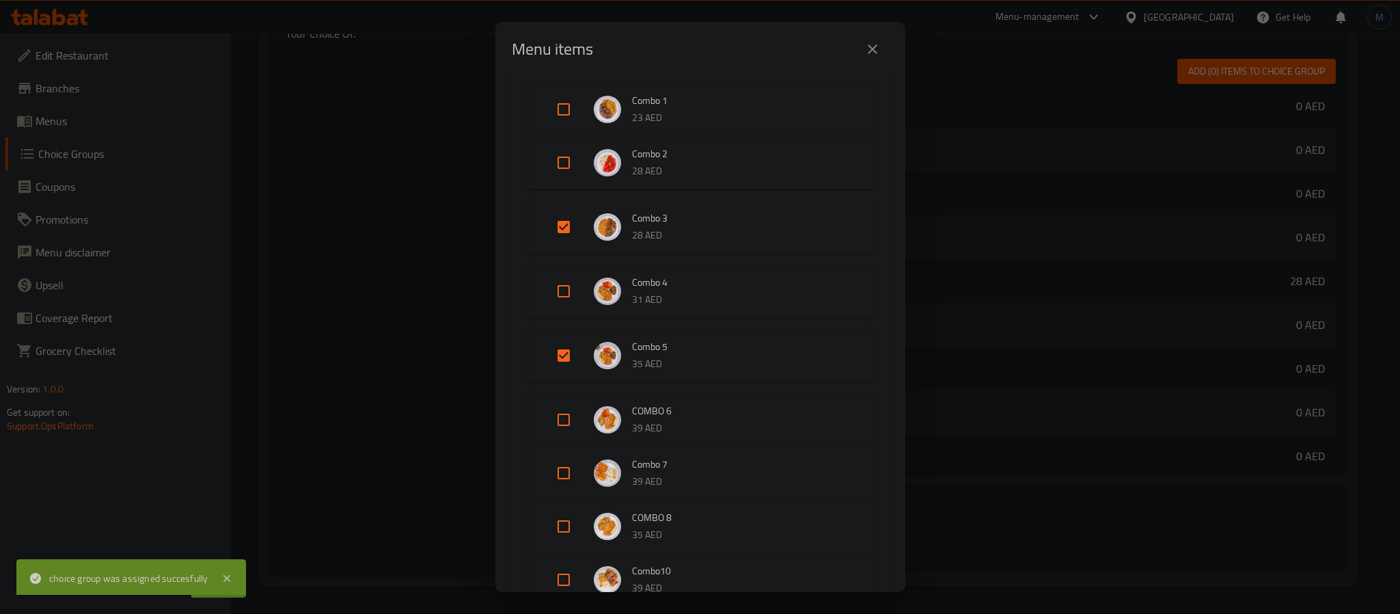
click at [568, 355] on input "Expand" at bounding box center [563, 355] width 33 height 33
checkbox input "false"
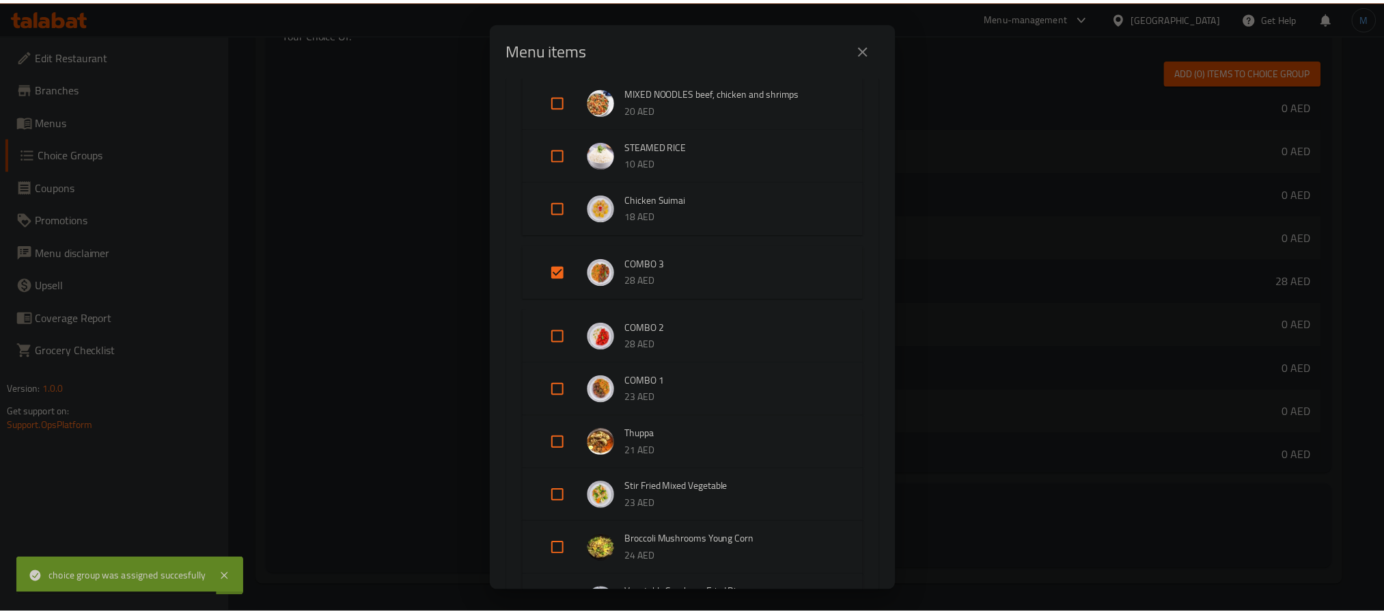
scroll to position [3788, 0]
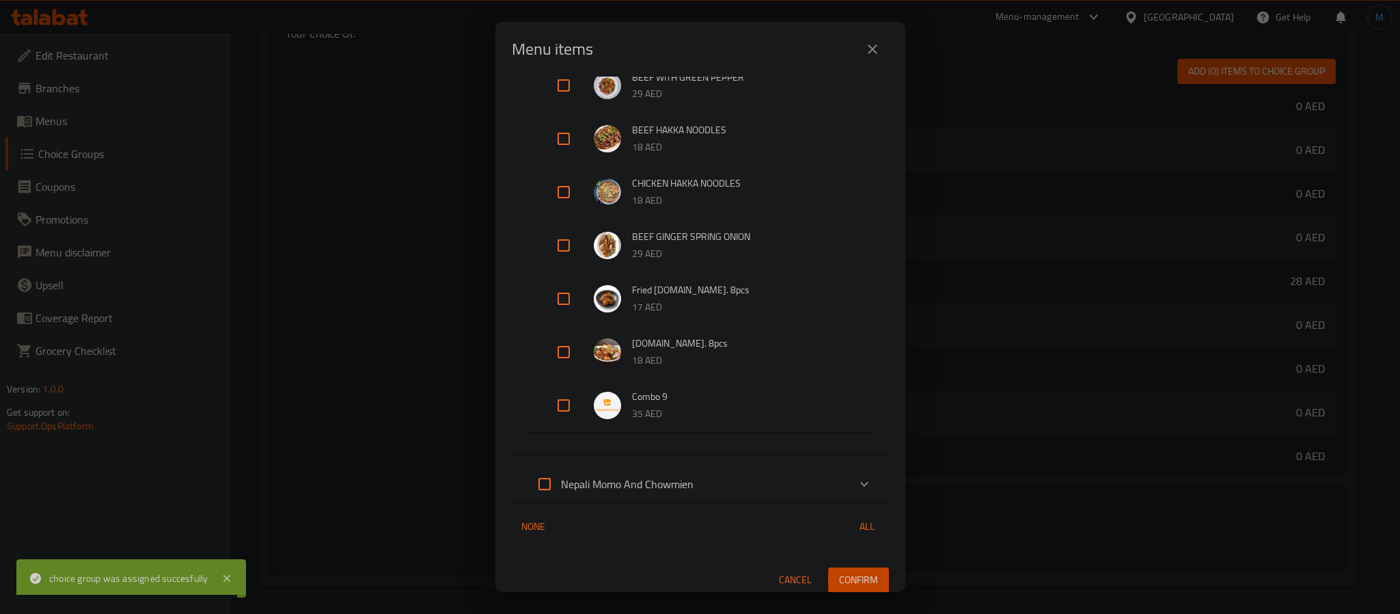
click at [869, 584] on button "Confirm" at bounding box center [858, 579] width 61 height 25
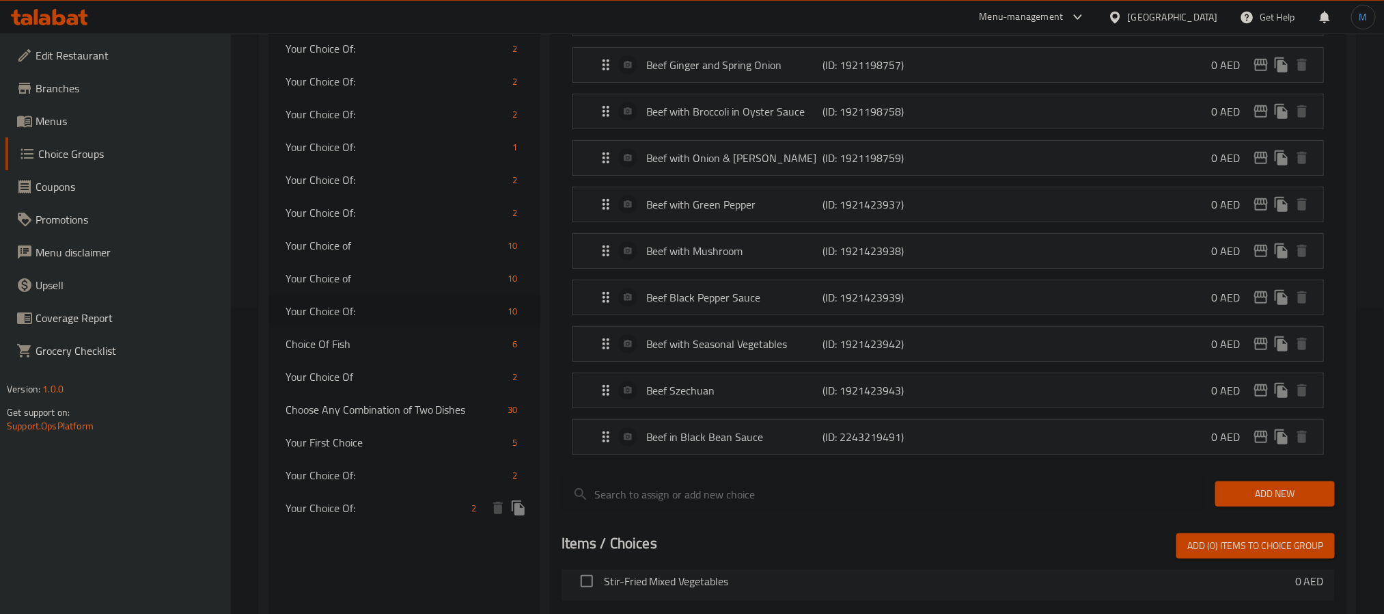
scroll to position [307, 0]
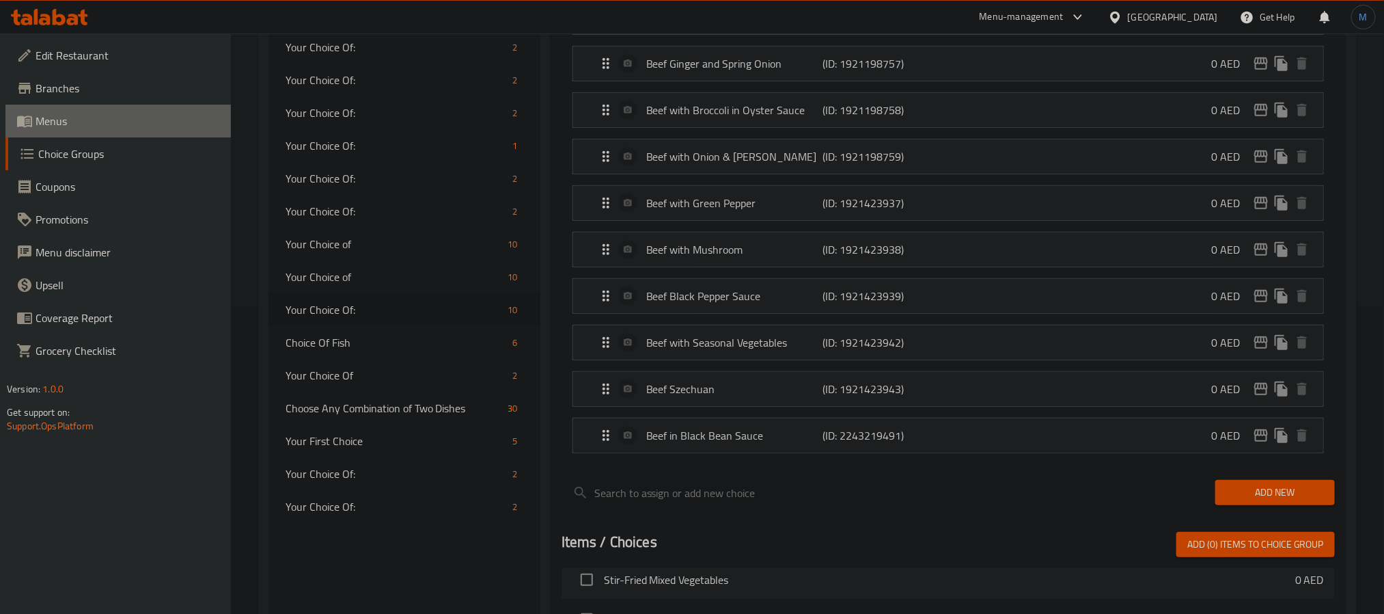
click at [78, 128] on span "Menus" at bounding box center [128, 121] width 184 height 16
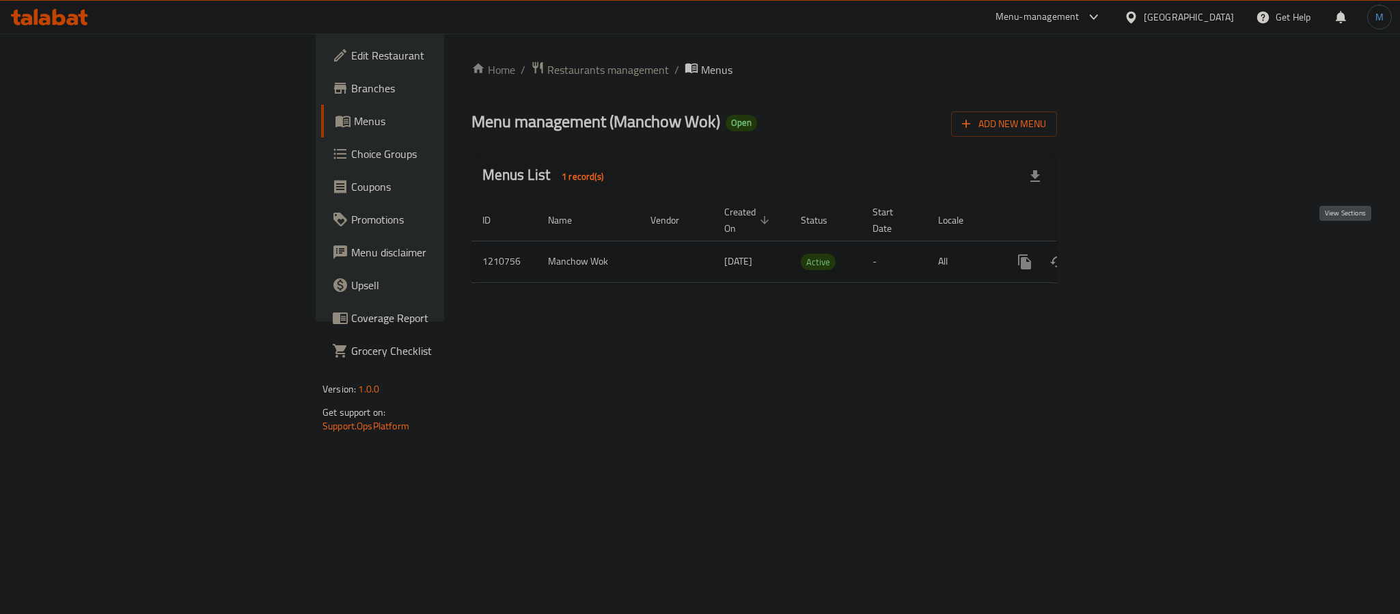
click at [1140, 245] on link "enhanced table" at bounding box center [1123, 261] width 33 height 33
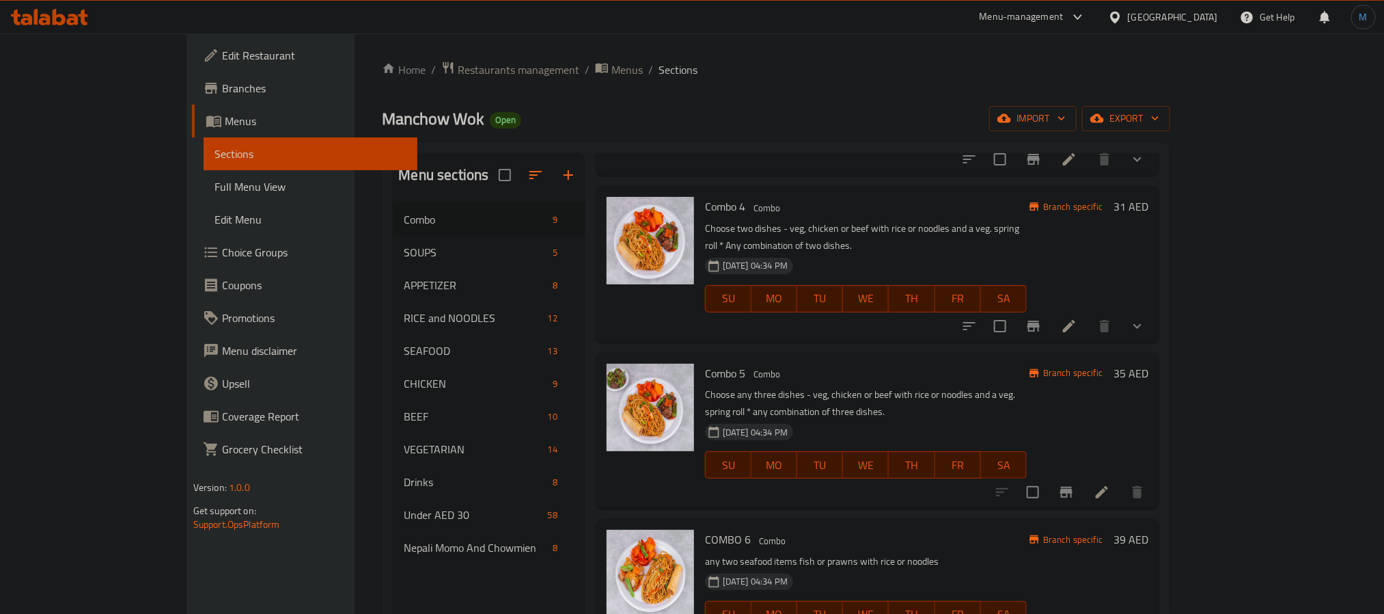
scroll to position [410, 0]
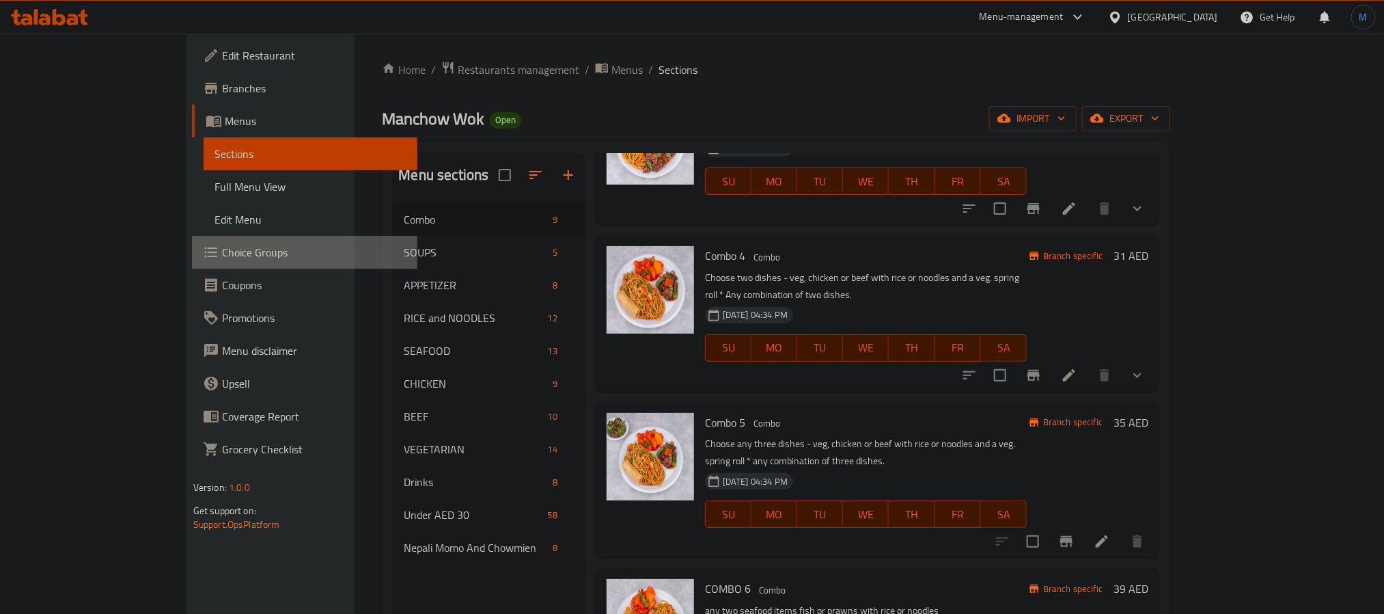
click at [222, 257] on span "Choice Groups" at bounding box center [314, 252] width 184 height 16
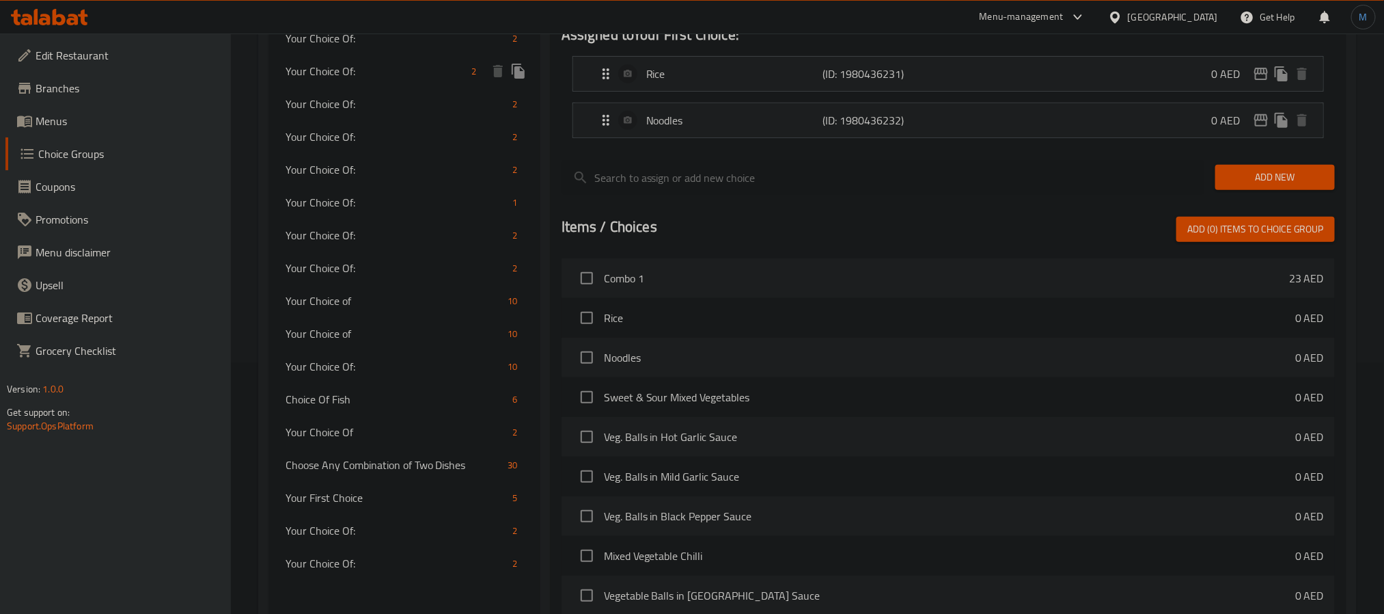
scroll to position [409, 0]
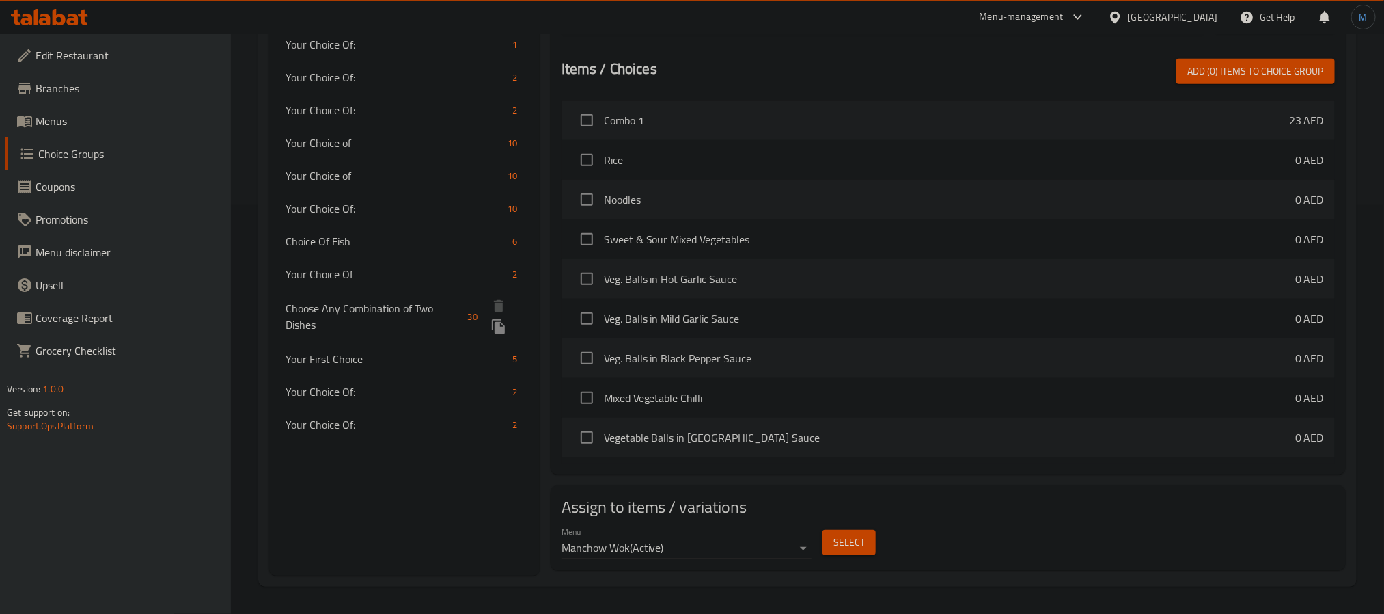
click at [417, 312] on span "Choose Any Combination of Two Dishes" at bounding box center [374, 316] width 177 height 33
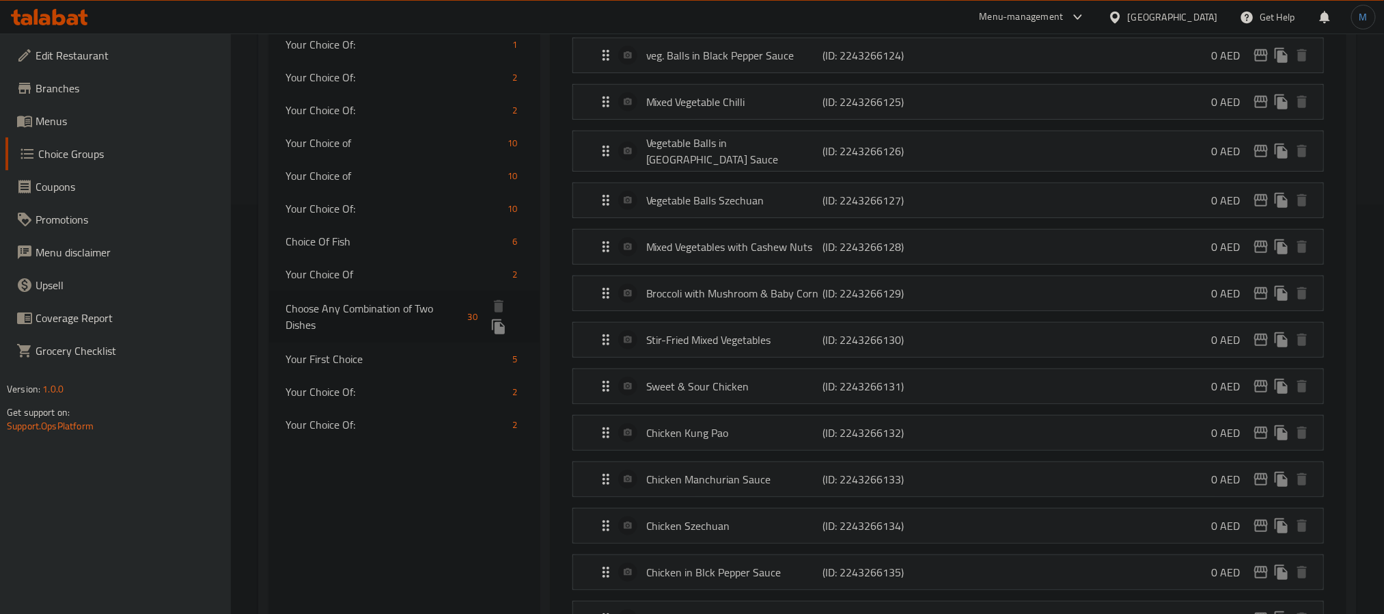
type input "Choose Any Combination of Two Dishes"
type input "اختر أي مزيج من طبقين"
type input "2"
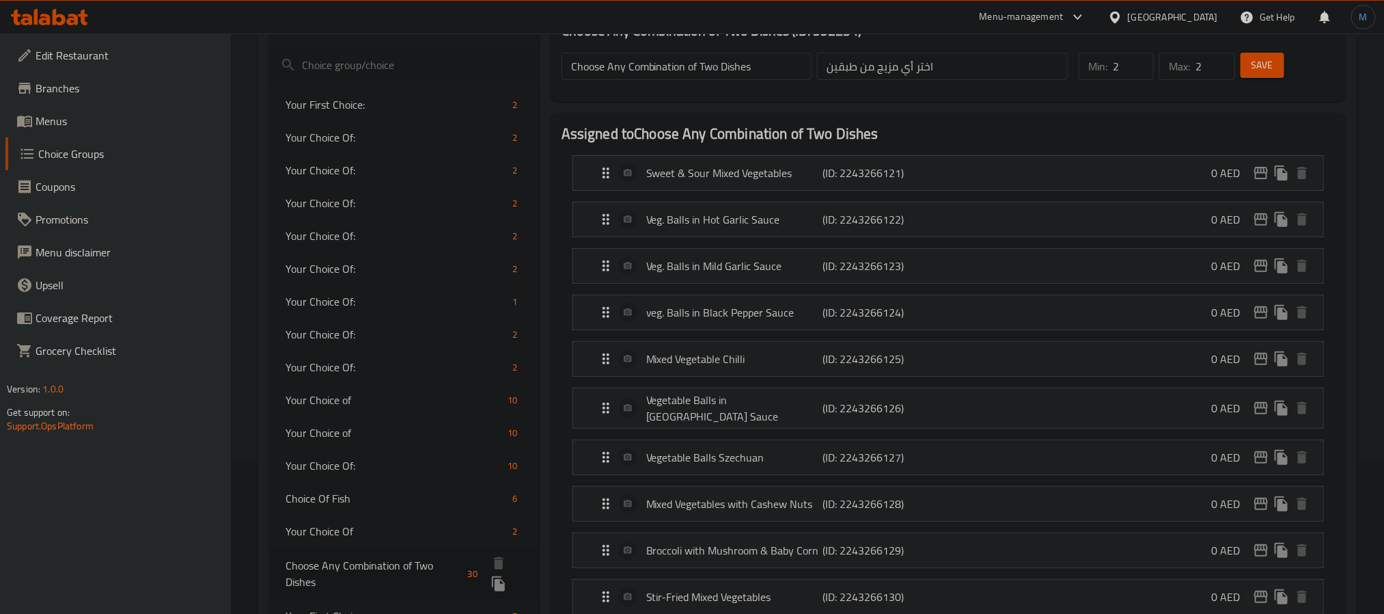
scroll to position [307, 0]
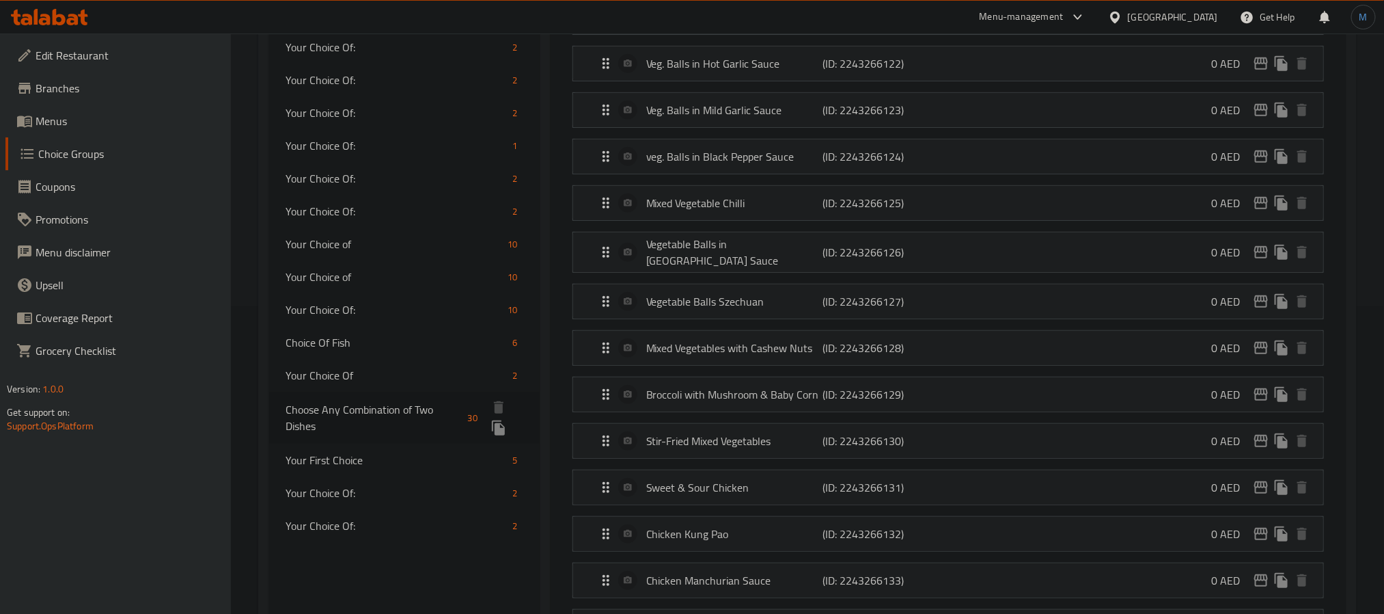
click at [492, 425] on icon "duplicate" at bounding box center [499, 428] width 16 height 16
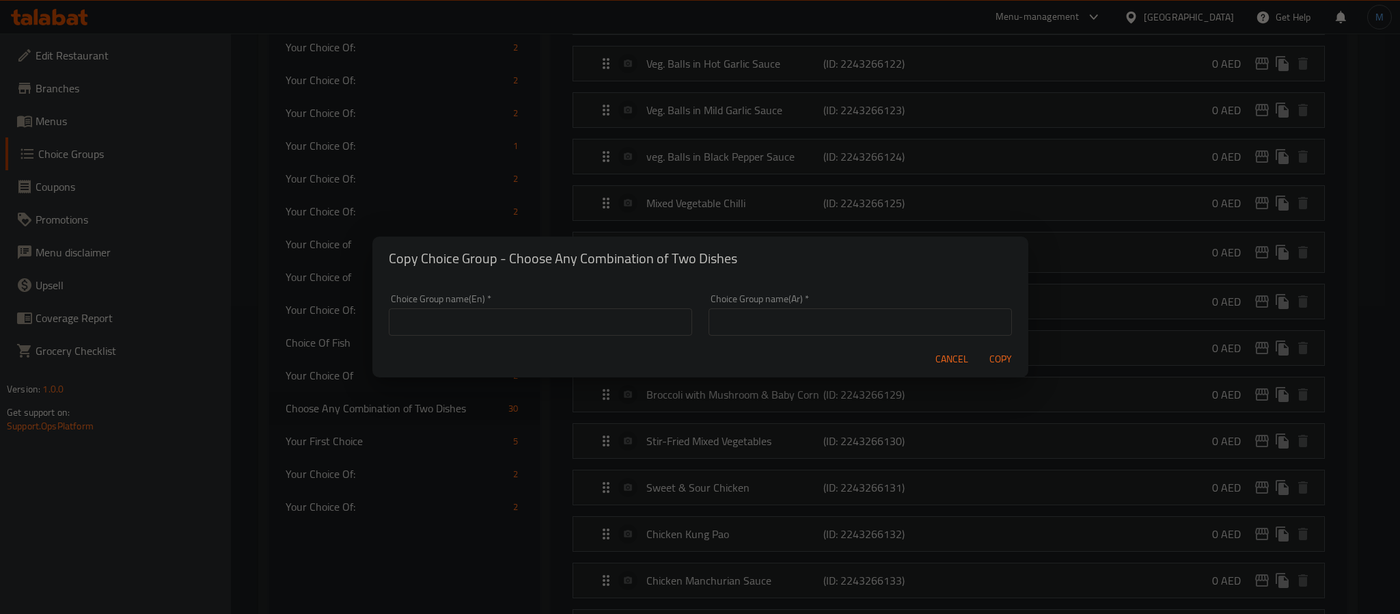
click at [482, 299] on div "Choice Group name(En)   * Choice Group name(En) *" at bounding box center [540, 315] width 303 height 42
click at [486, 304] on div "Choice Group name(En)   * Choice Group name(En) *" at bounding box center [540, 315] width 303 height 42
click at [488, 306] on div "Choice Group name(En)   * Choice Group name(En) *" at bounding box center [540, 315] width 303 height 42
click at [489, 310] on input "text" at bounding box center [540, 321] width 303 height 27
paste input "Choose any combination of three dishes"
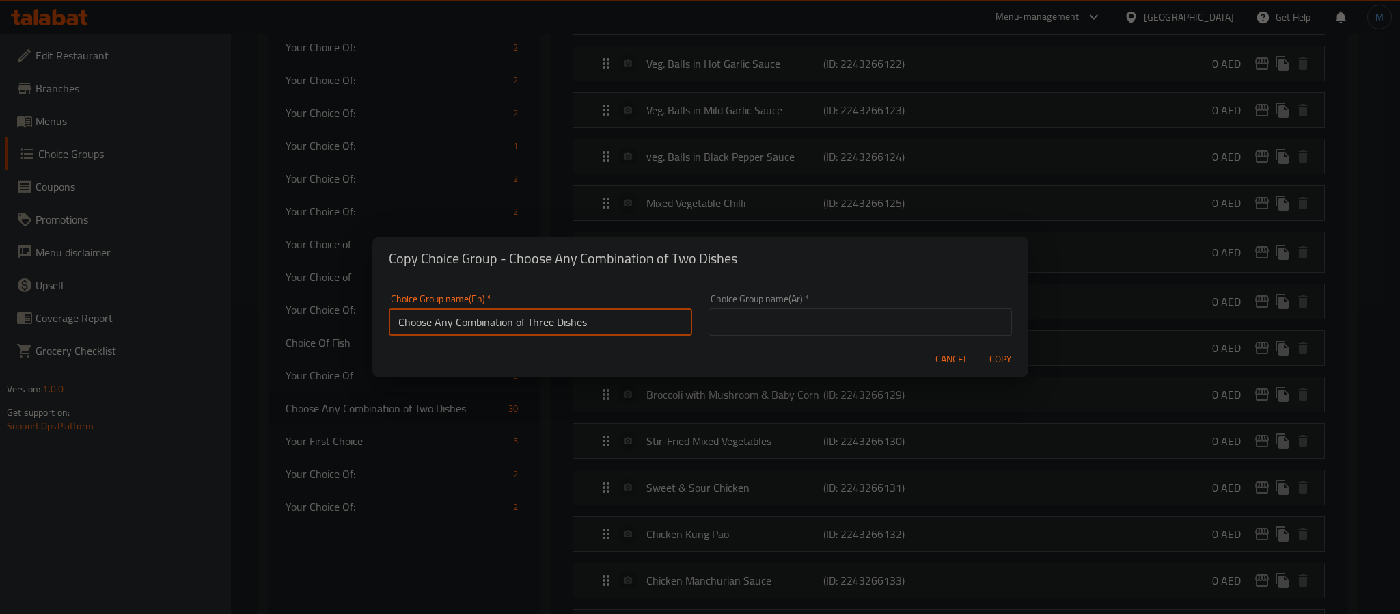
type input "Choose Any Combination of Three Dishes"
click at [826, 316] on input "text" at bounding box center [860, 321] width 303 height 27
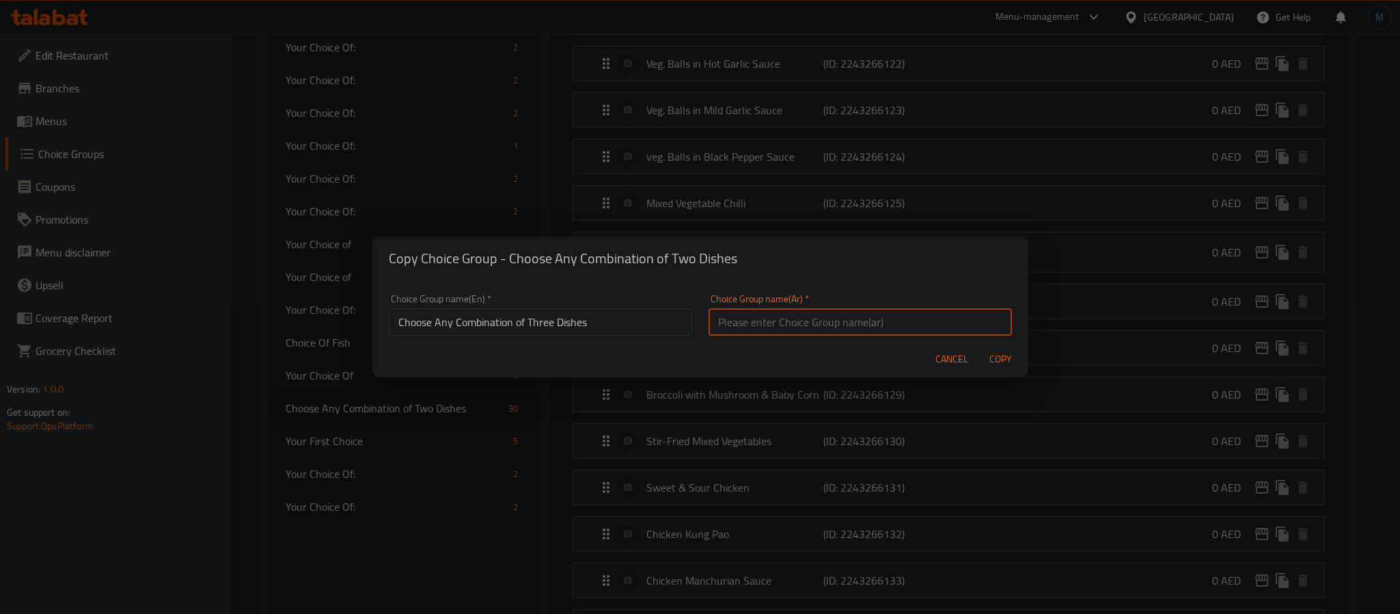
paste input "اختر أي مزيج من الأطباق الثلاثة"
type input "اختر أي مزيج من الأطباق الثلاثة"
click at [993, 359] on span "Copy" at bounding box center [1001, 359] width 33 height 17
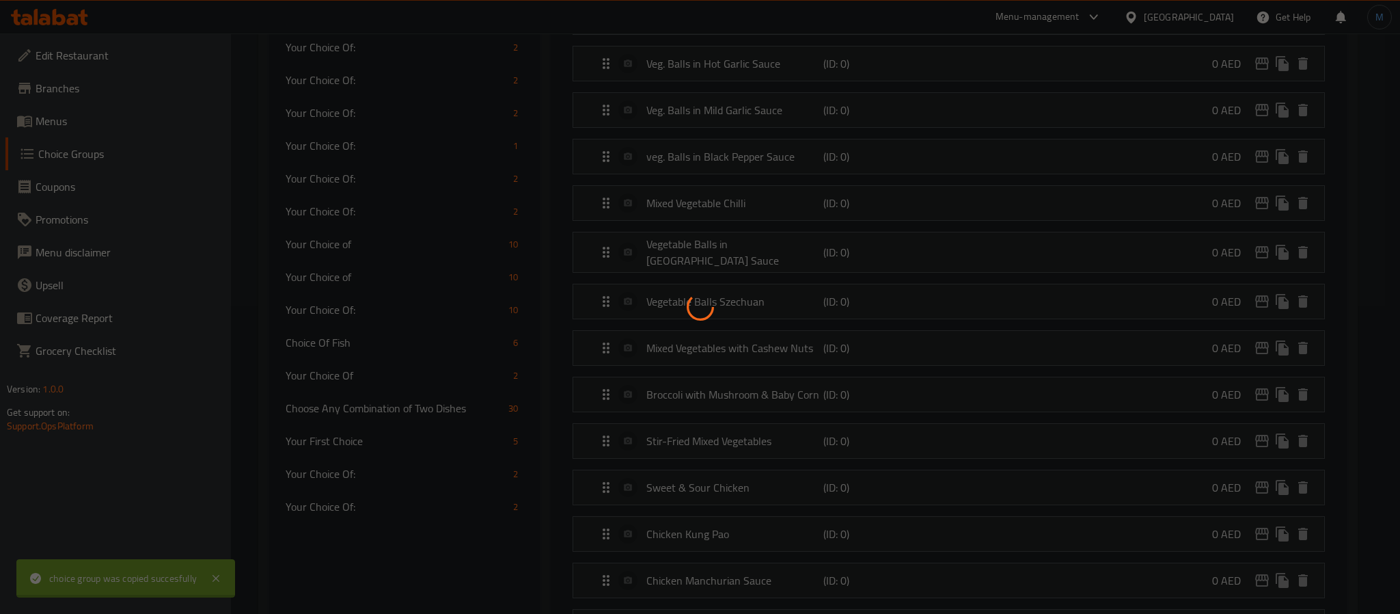
type input "Choose Any Combination of Three Dishes"
type input "اختر أي مزيج من الأطباق الثلاثة"
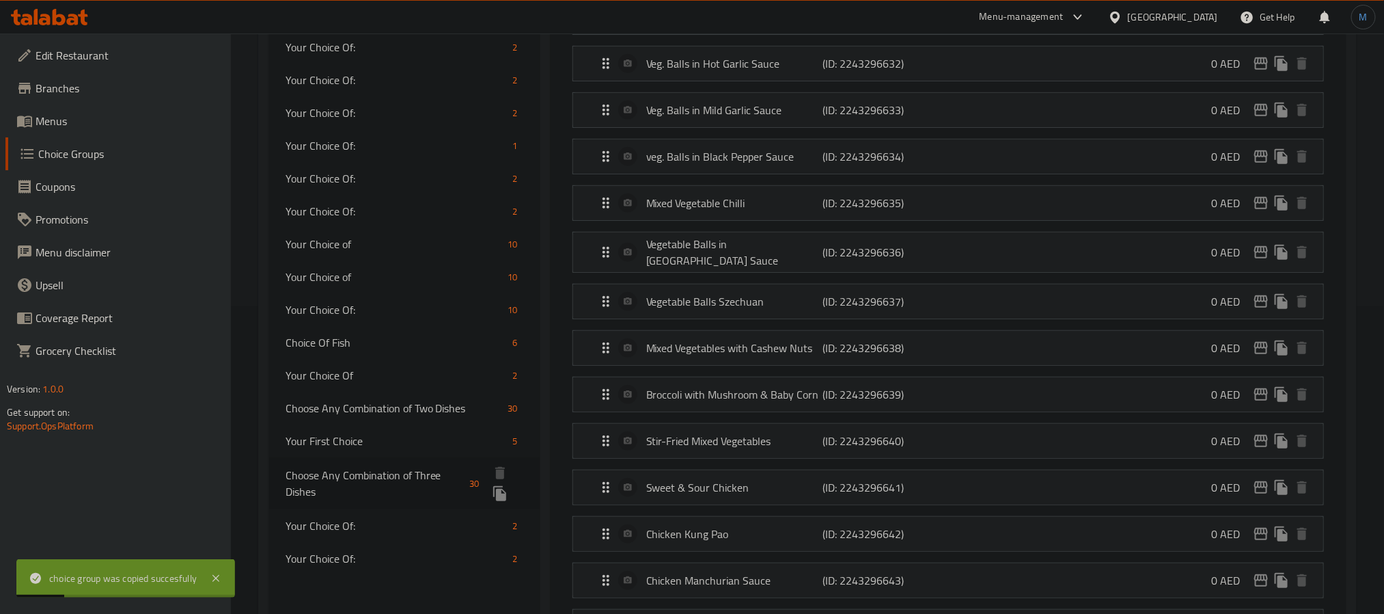
click at [387, 480] on span "Choose Any Combination of Three Dishes" at bounding box center [375, 483] width 178 height 33
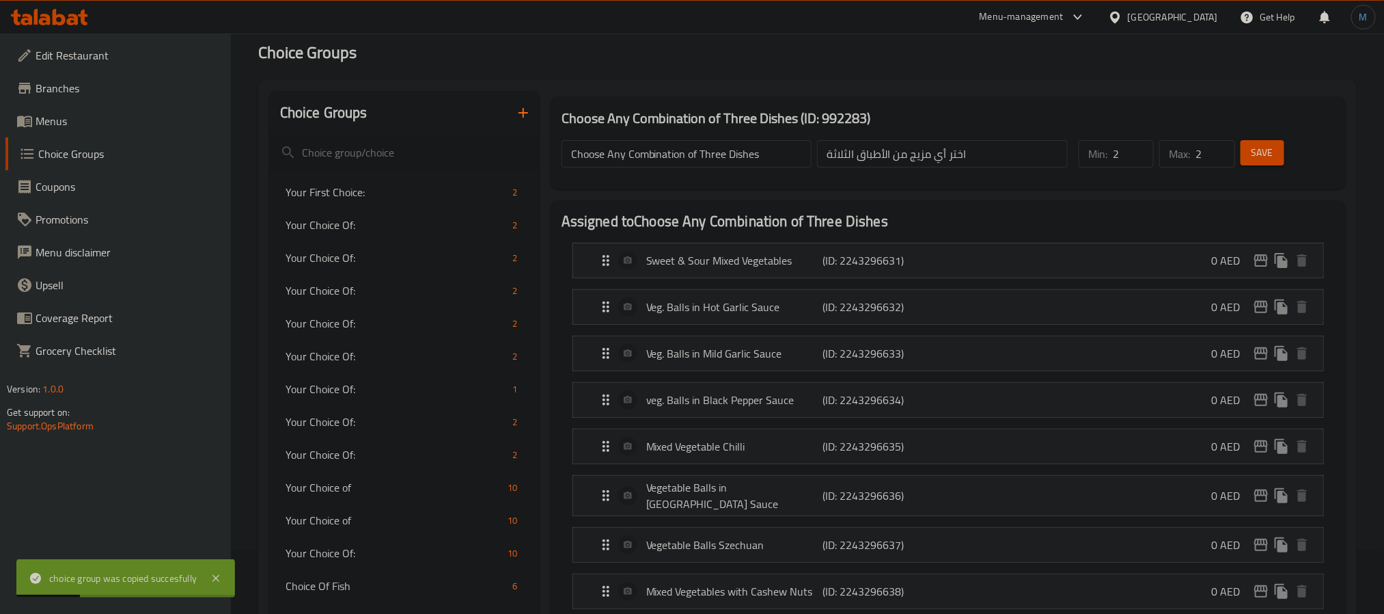
scroll to position [0, 0]
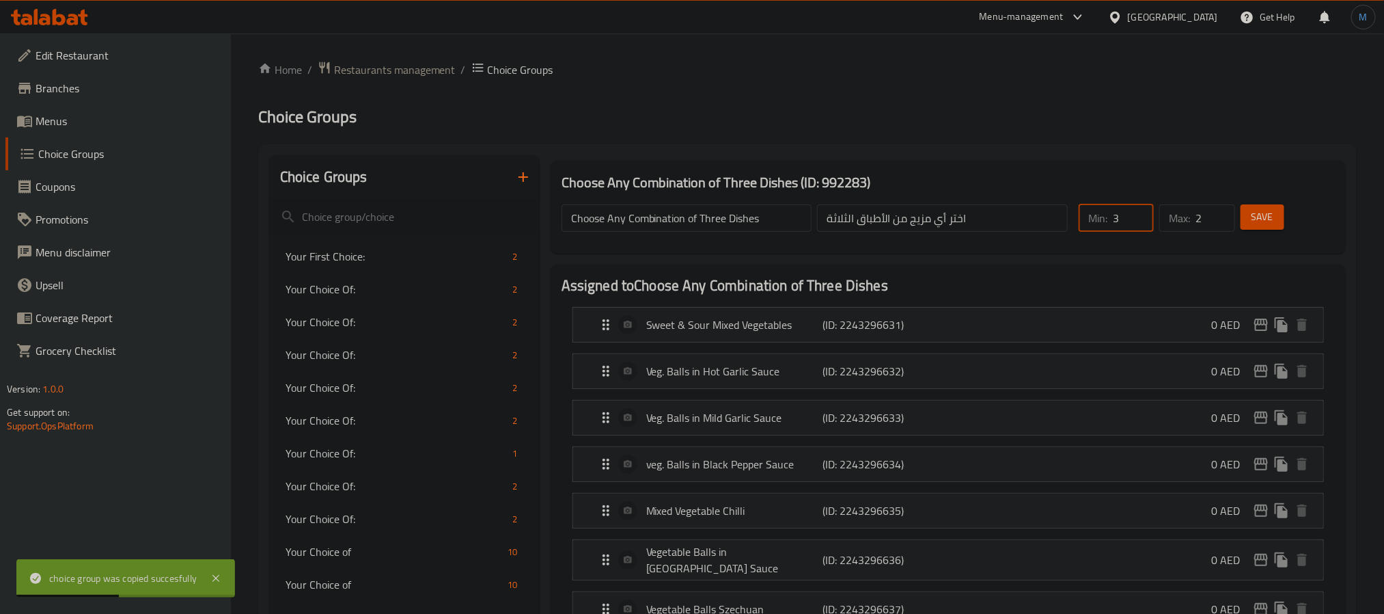
type input "3"
click at [1136, 215] on input "3" at bounding box center [1133, 217] width 41 height 27
type input "3"
click at [1218, 208] on input "3" at bounding box center [1215, 217] width 39 height 27
click at [1251, 206] on button "Save" at bounding box center [1263, 216] width 44 height 25
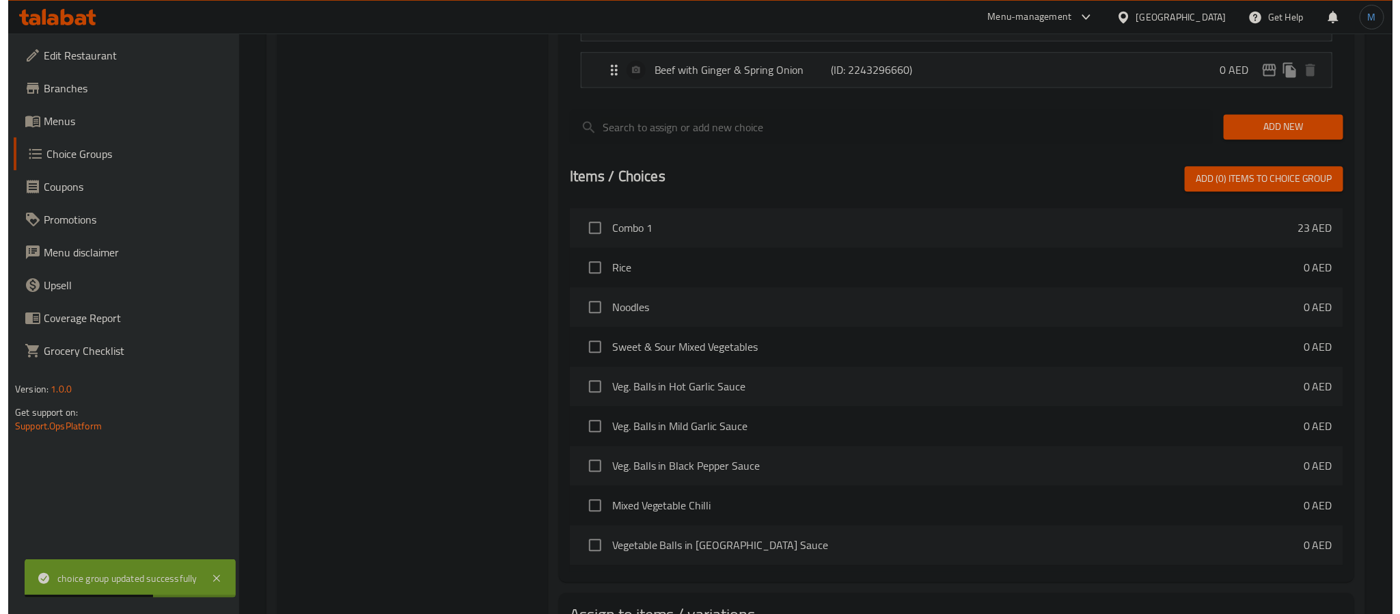
scroll to position [1728, 0]
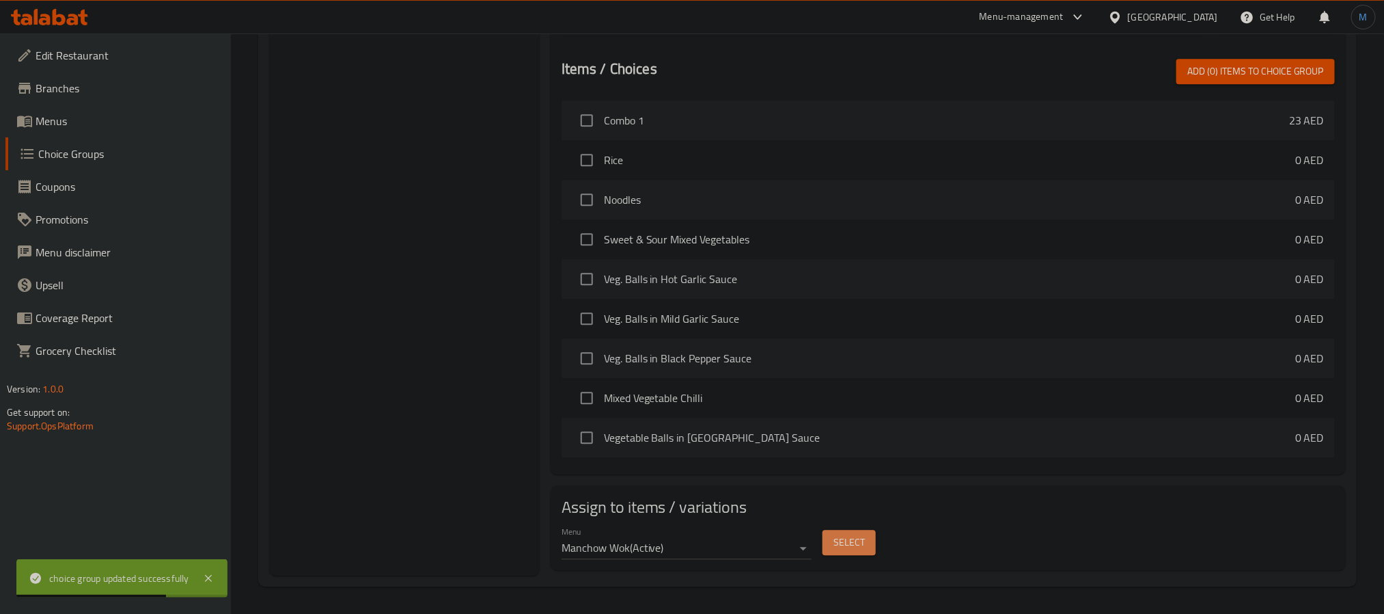
click at [840, 549] on span "Select" at bounding box center [849, 542] width 31 height 17
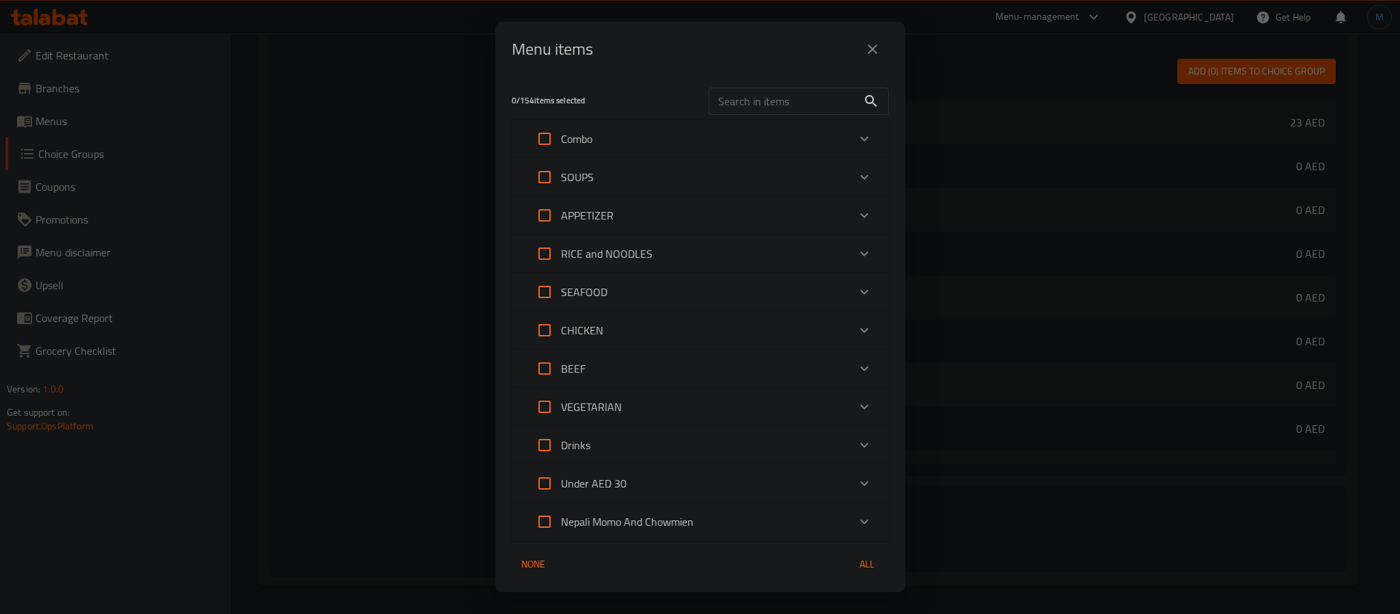
click at [663, 137] on div "Combo" at bounding box center [688, 138] width 320 height 33
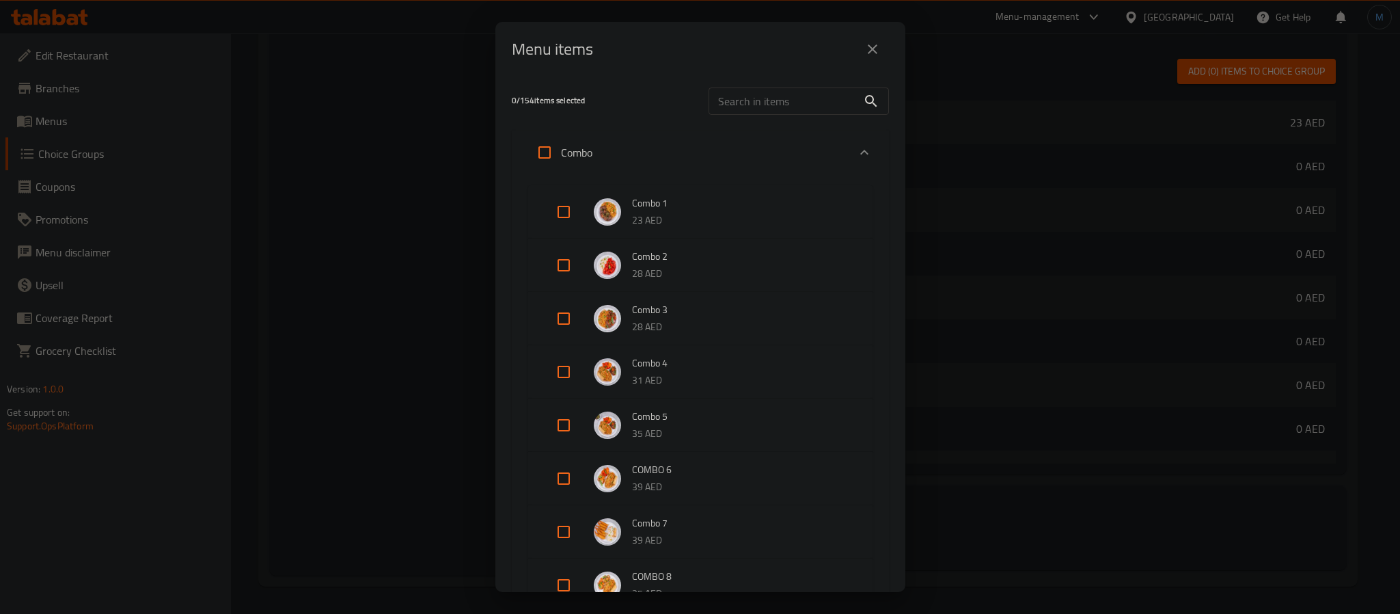
click at [562, 428] on input "Expand" at bounding box center [563, 425] width 33 height 33
checkbox input "true"
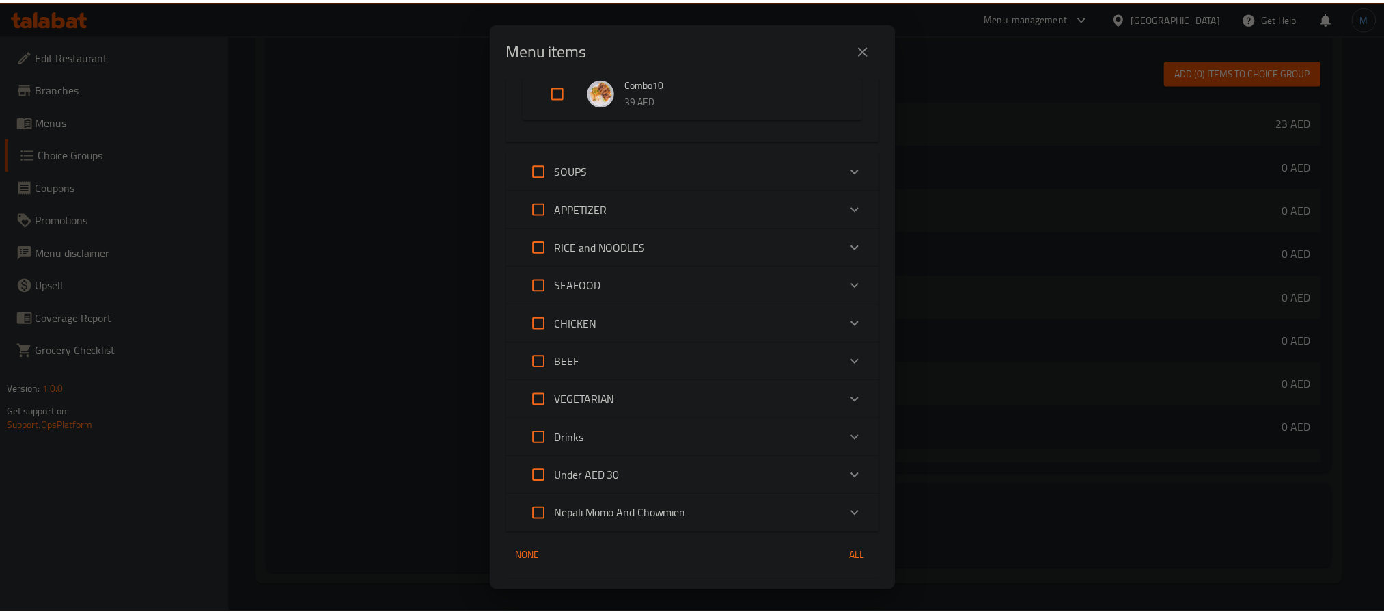
scroll to position [603, 0]
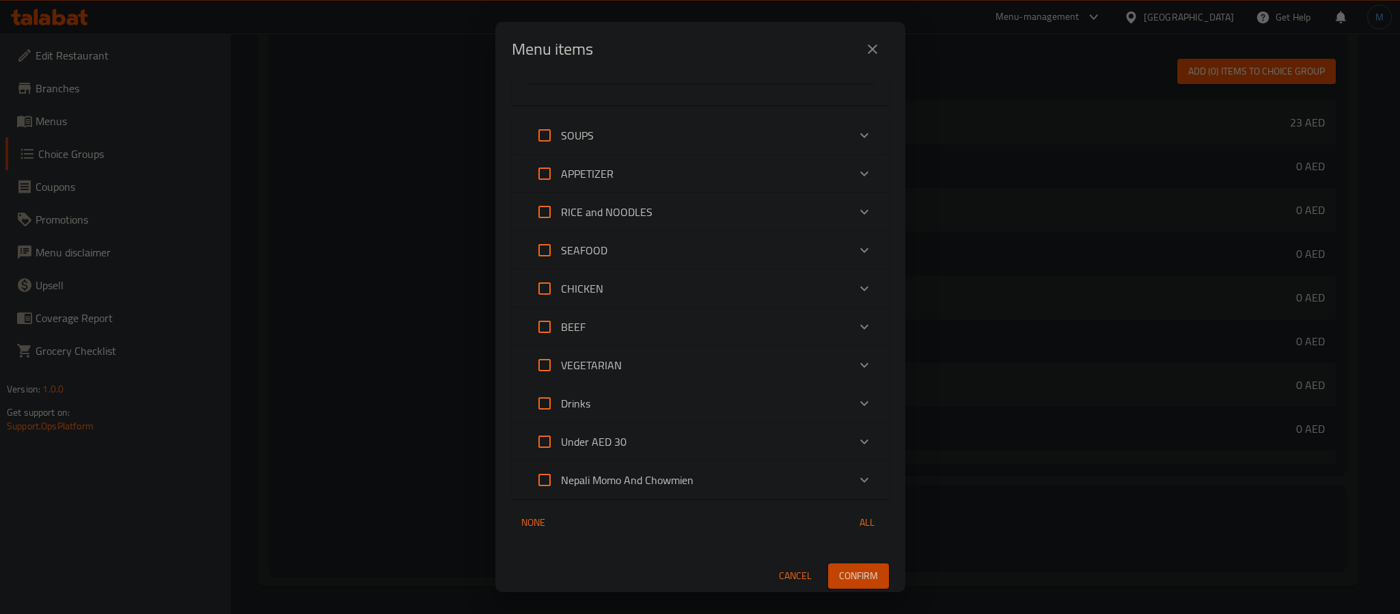
click at [855, 571] on span "Confirm" at bounding box center [858, 575] width 39 height 17
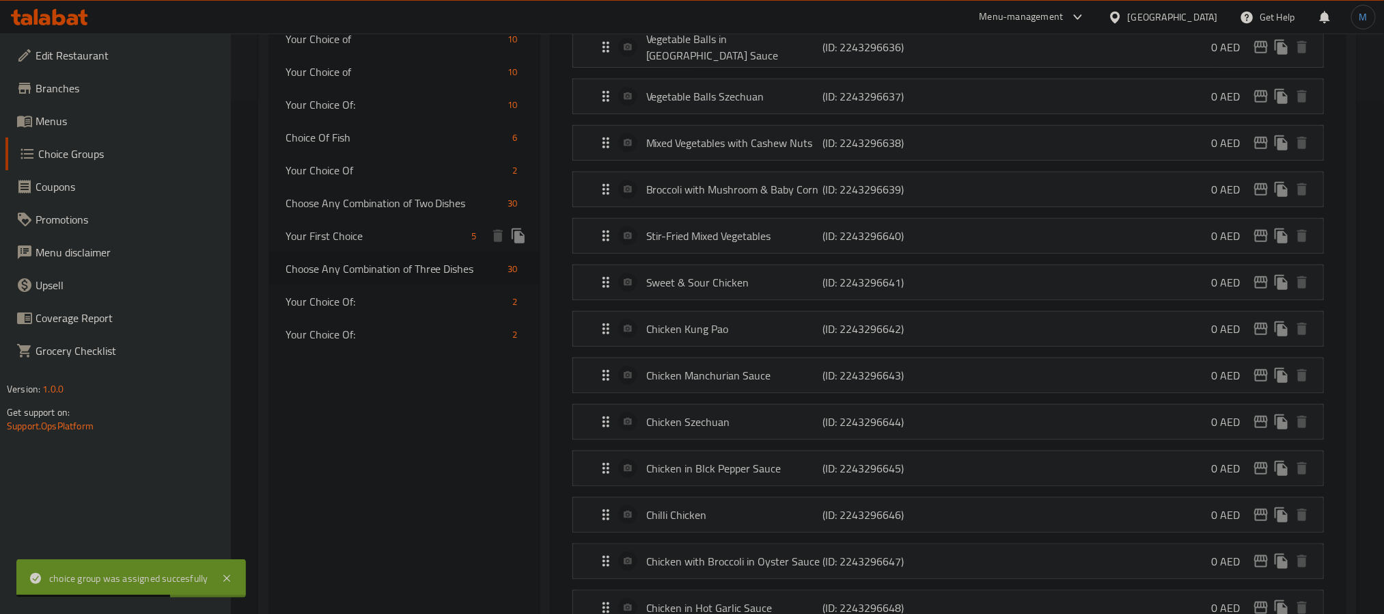
scroll to position [410, 0]
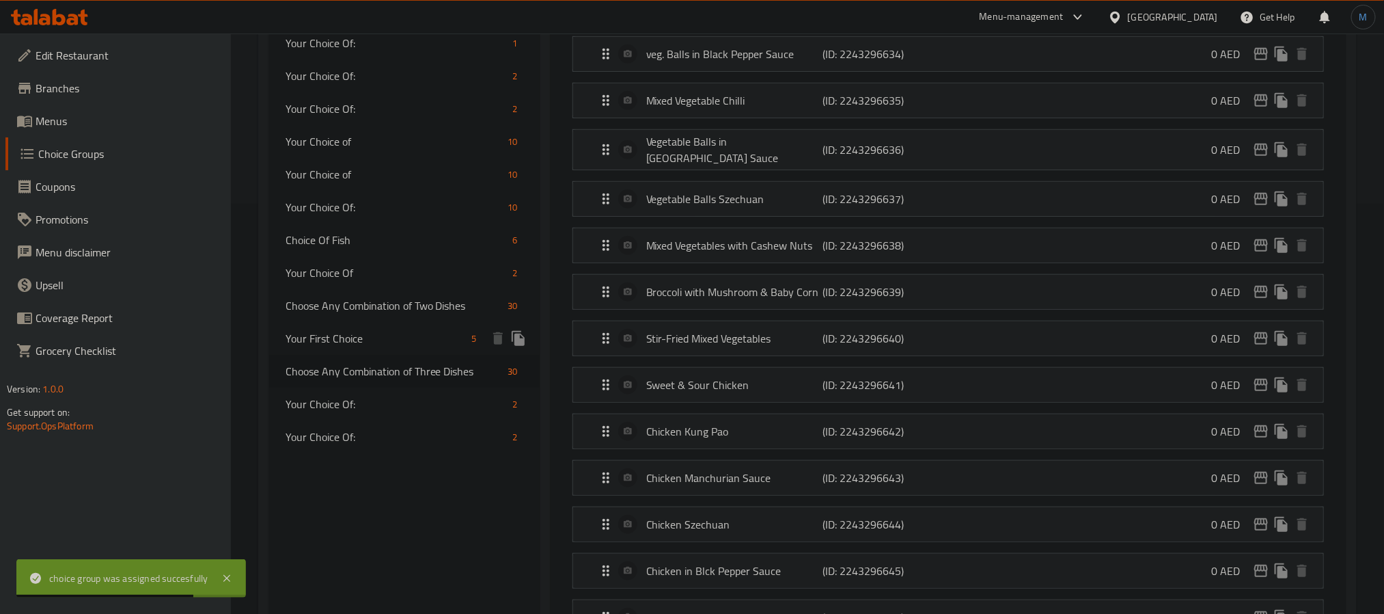
click at [333, 351] on div "Your First Choice 5" at bounding box center [404, 338] width 271 height 33
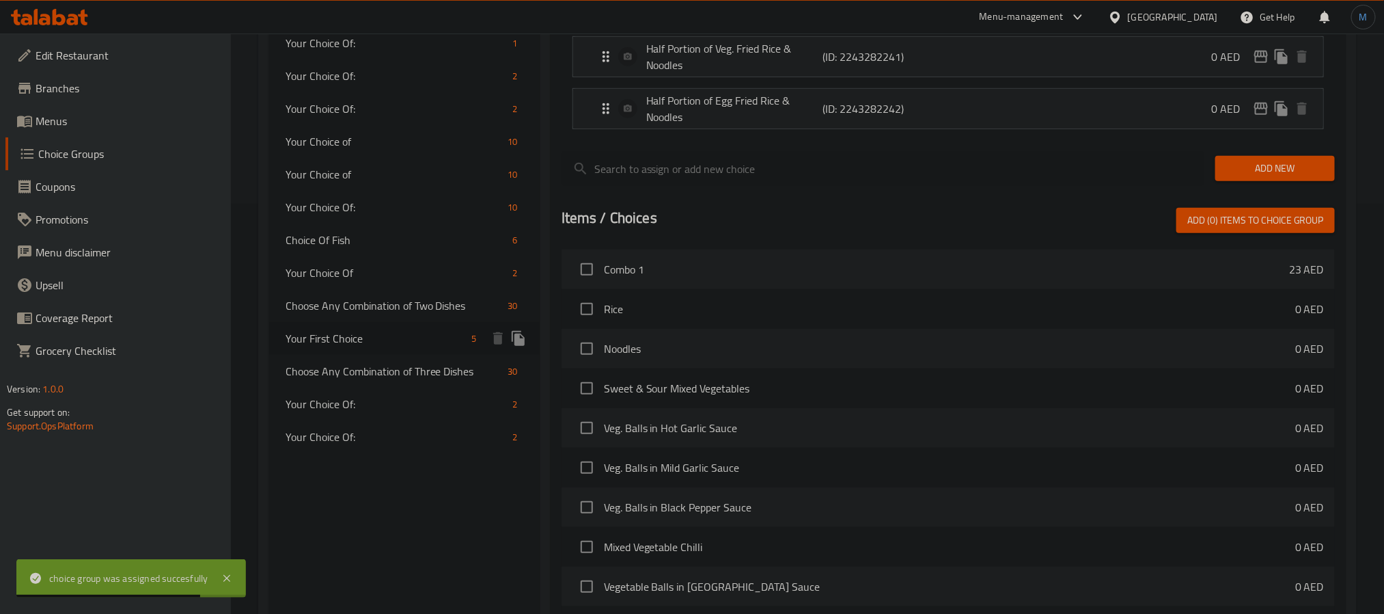
type input "Your First Choice"
type input "اختيارك الأول:"
type input "1"
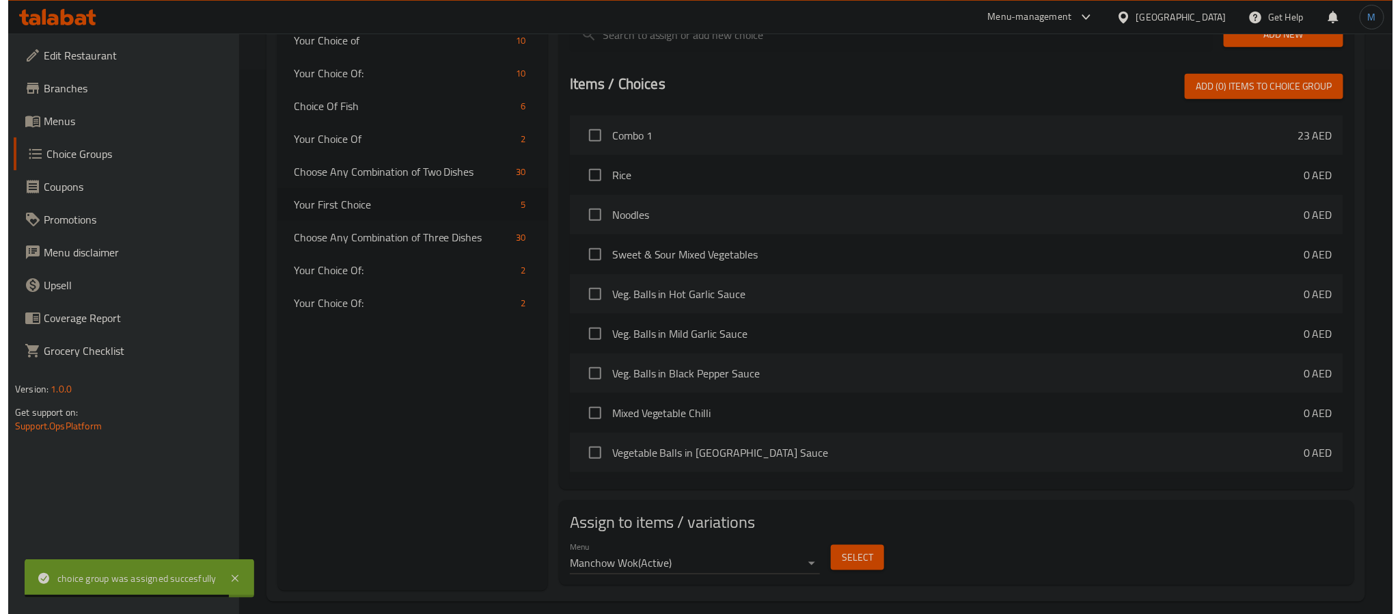
scroll to position [562, 0]
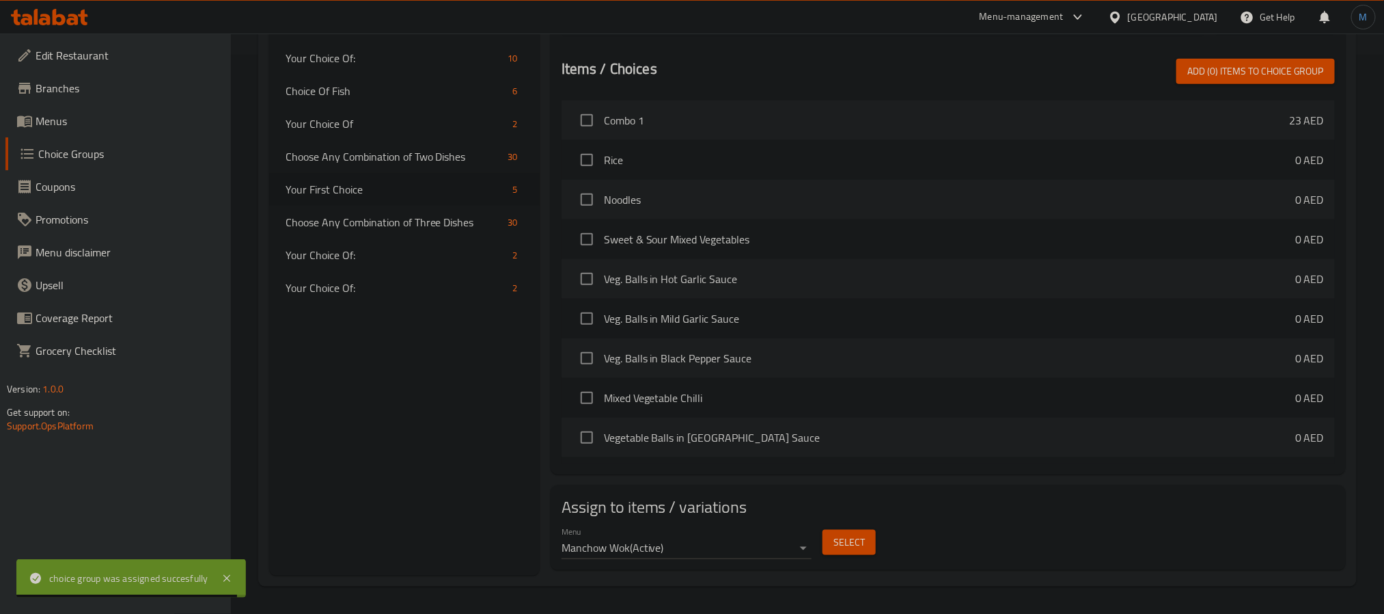
click at [860, 544] on span "Select" at bounding box center [849, 542] width 31 height 17
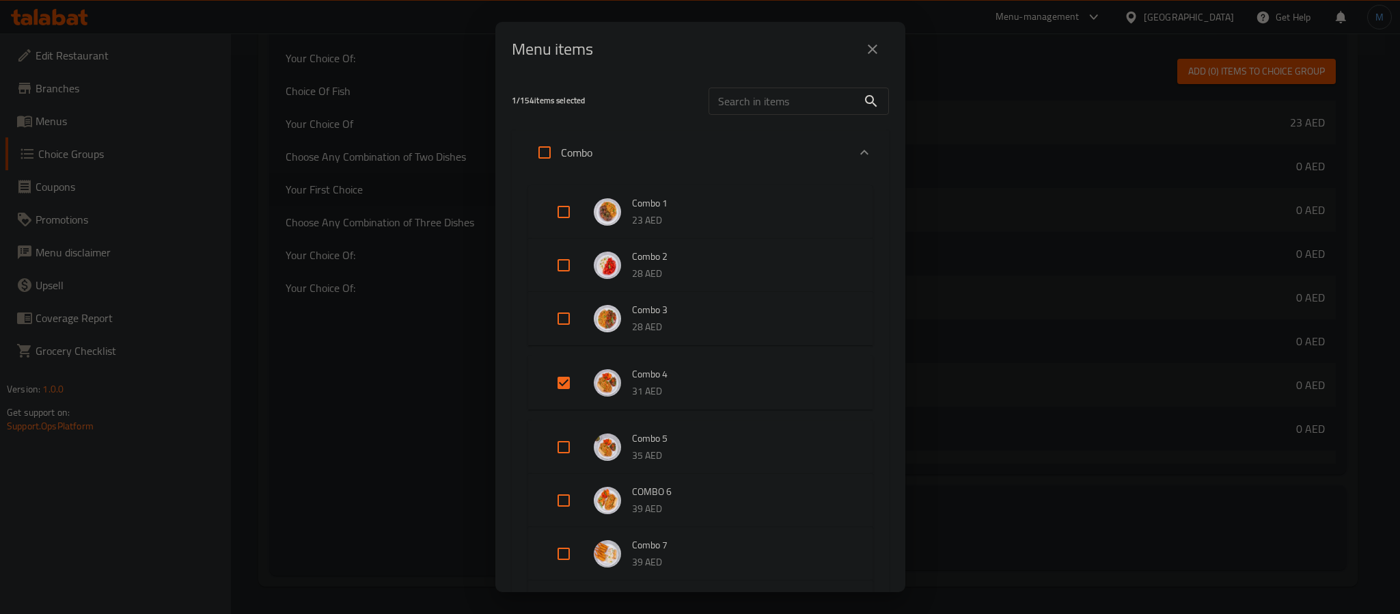
click at [564, 433] on input "Expand" at bounding box center [563, 446] width 33 height 33
checkbox input "true"
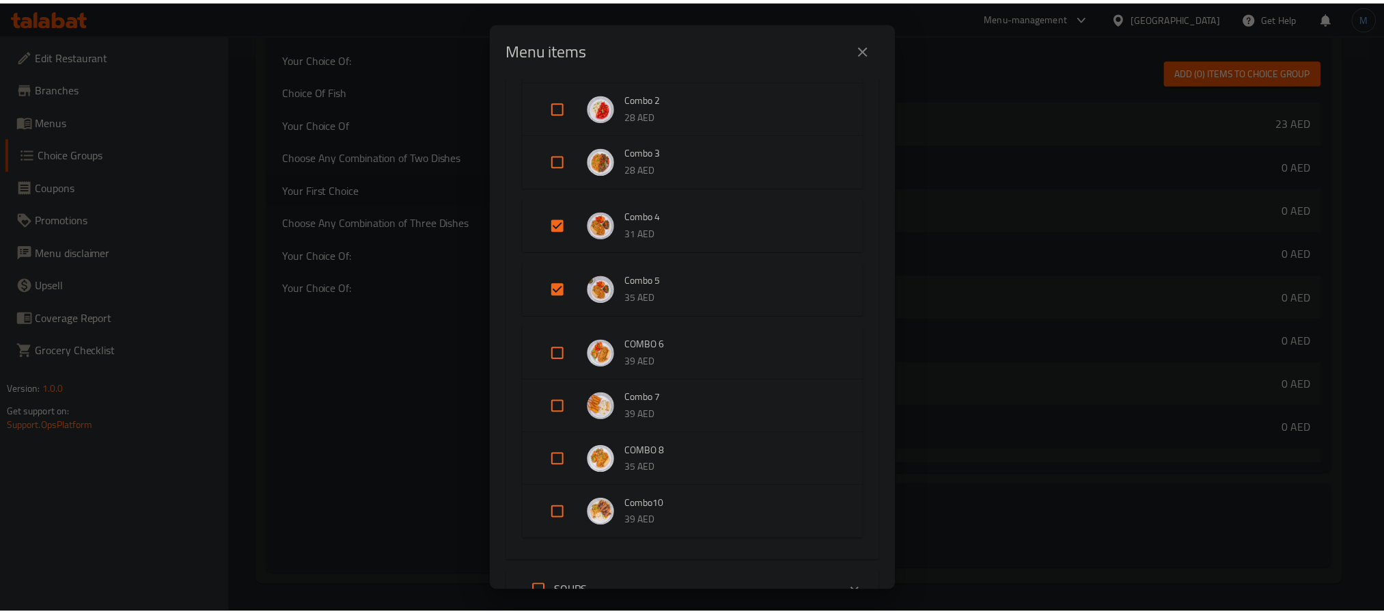
scroll to position [615, 0]
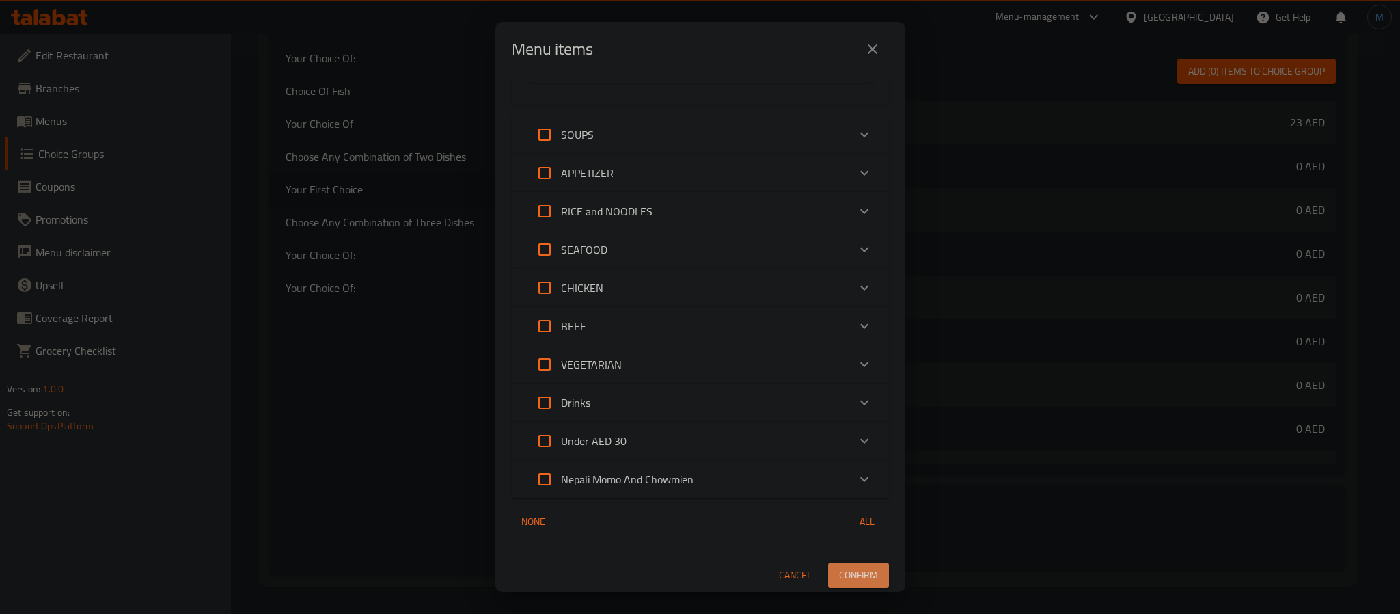
click at [842, 568] on span "Confirm" at bounding box center [858, 574] width 39 height 17
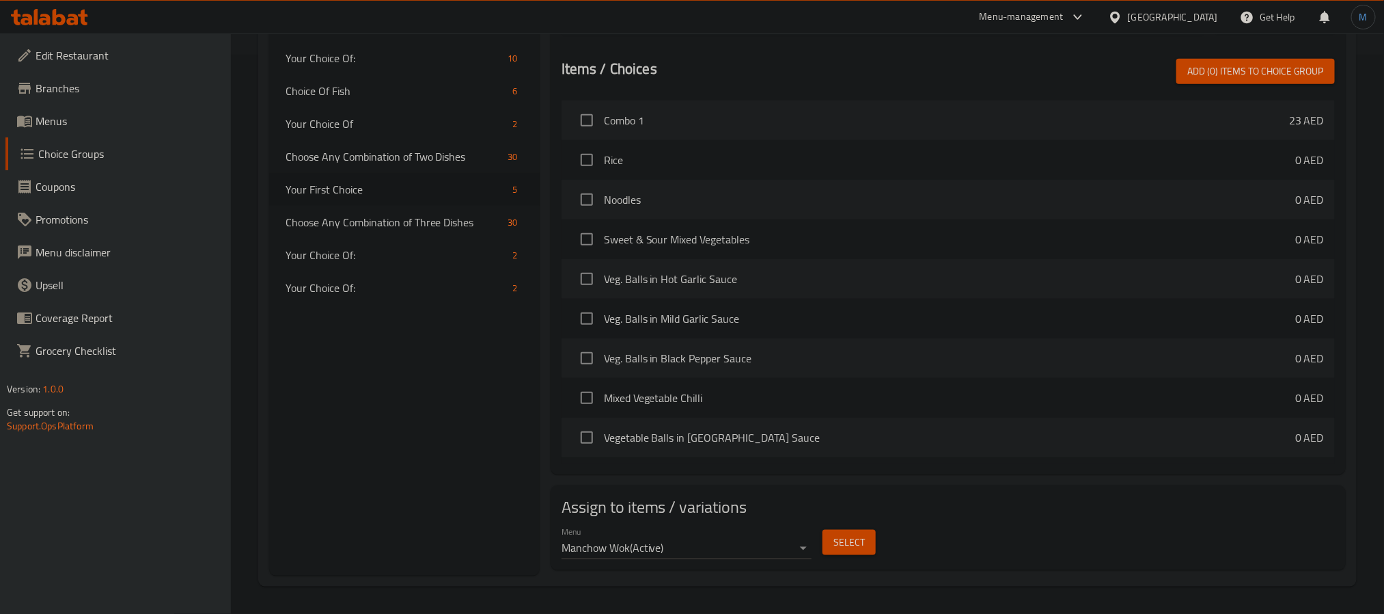
scroll to position [254, 0]
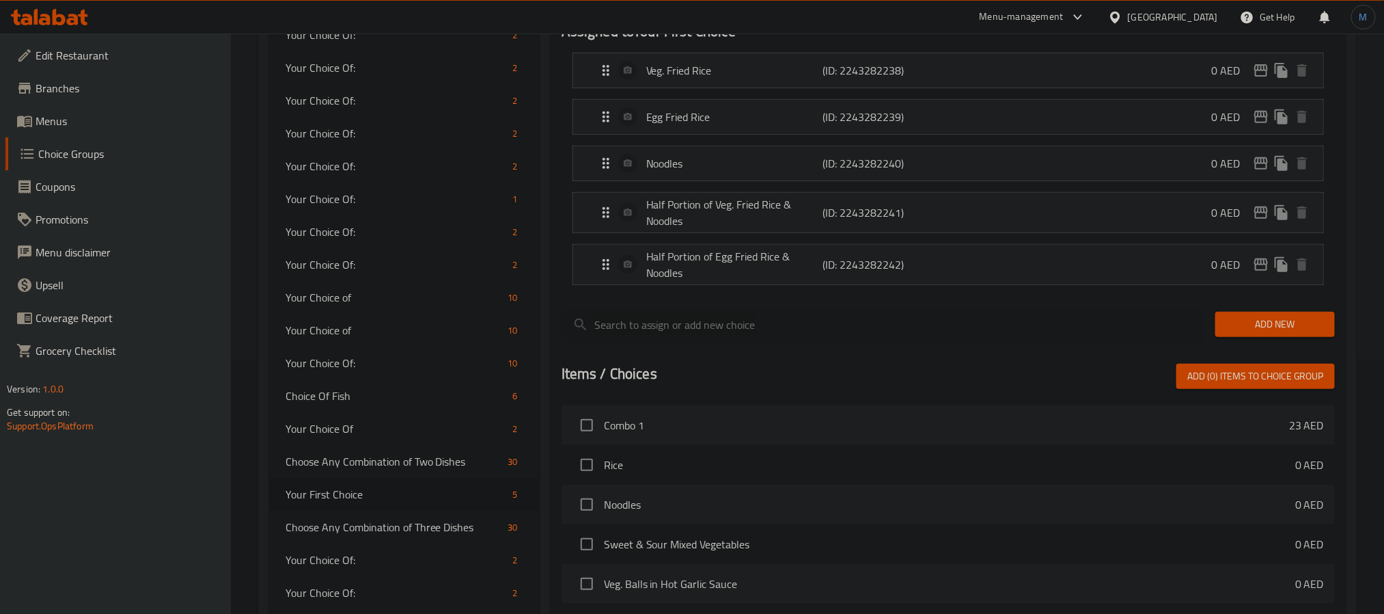
drag, startPoint x: 82, startPoint y: 121, endPoint x: 1027, endPoint y: 371, distance: 977.5
click at [82, 121] on span "Menus" at bounding box center [128, 121] width 184 height 16
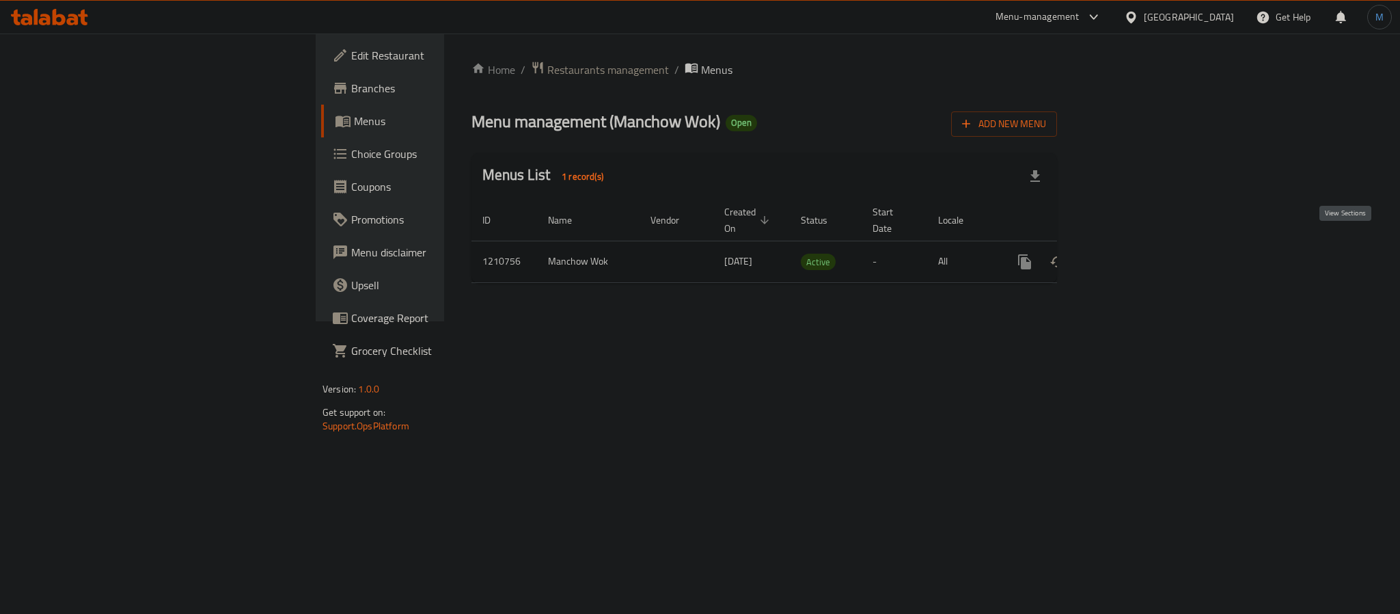
click at [1131, 254] on icon "enhanced table" at bounding box center [1123, 261] width 16 height 16
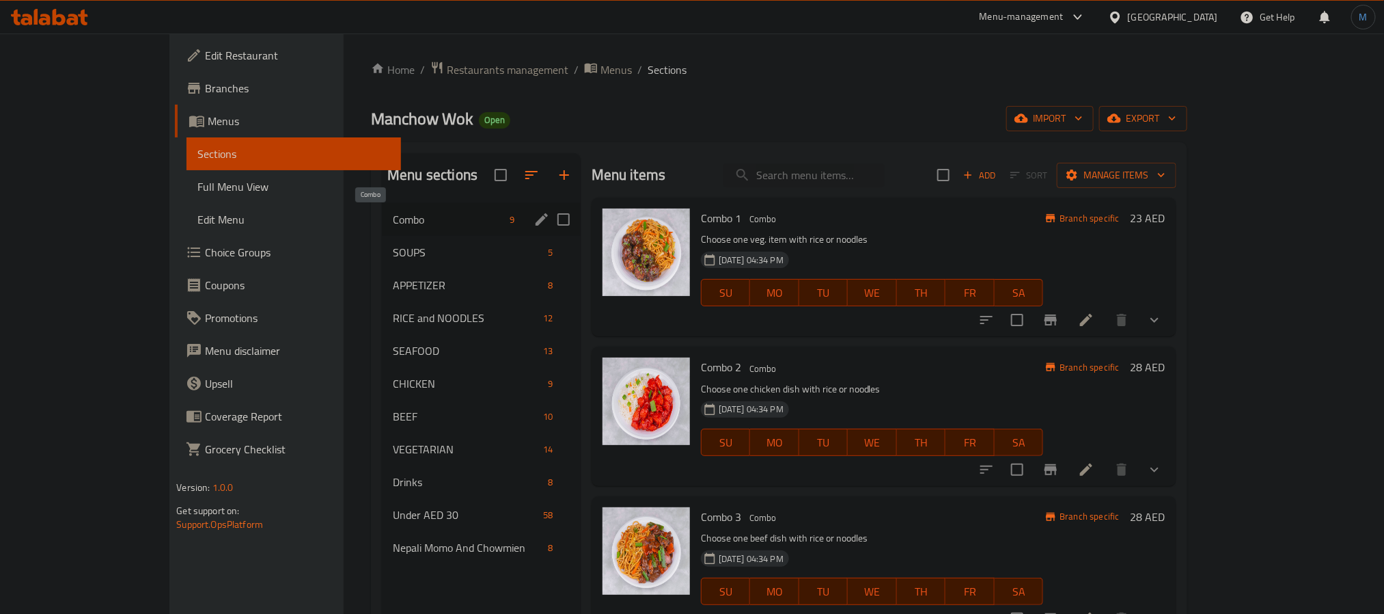
click at [393, 211] on span "Combo" at bounding box center [448, 219] width 111 height 16
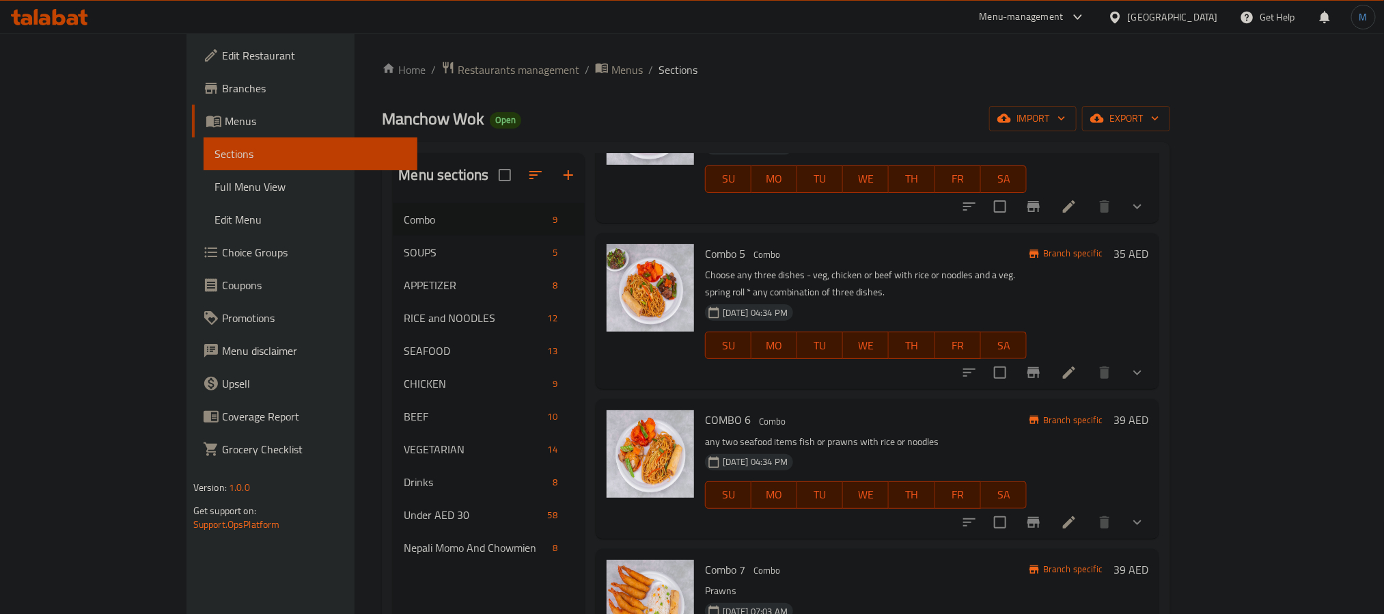
scroll to position [615, 0]
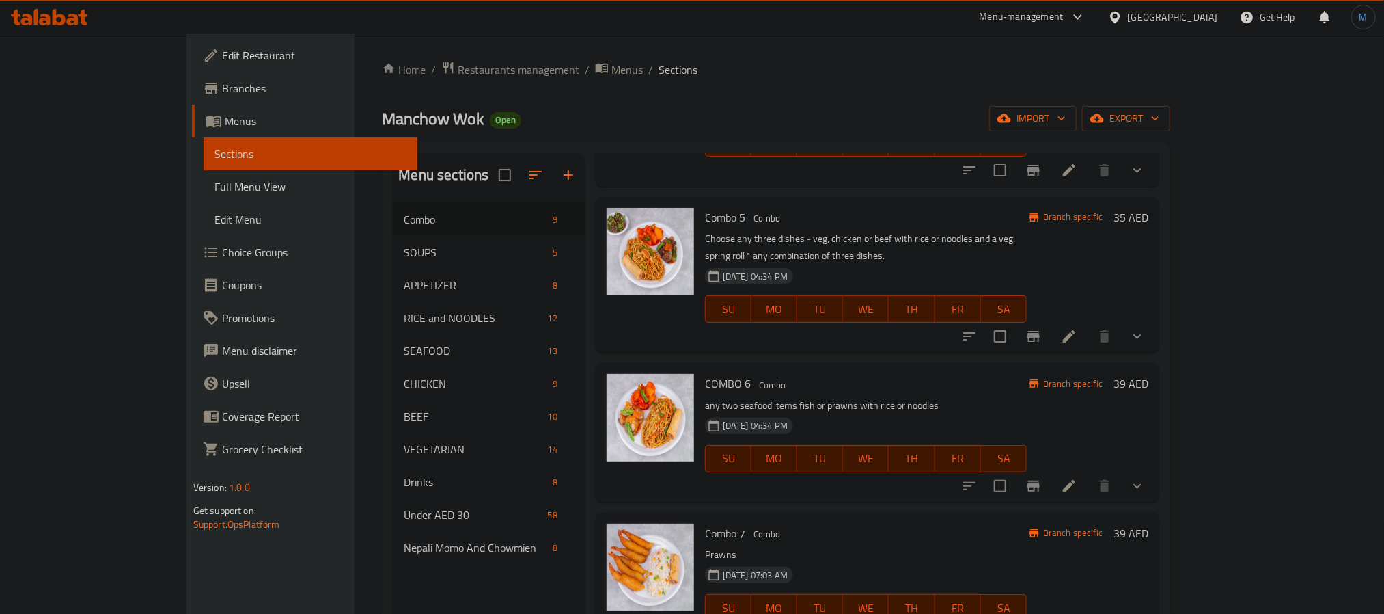
click at [1088, 474] on li at bounding box center [1069, 486] width 38 height 25
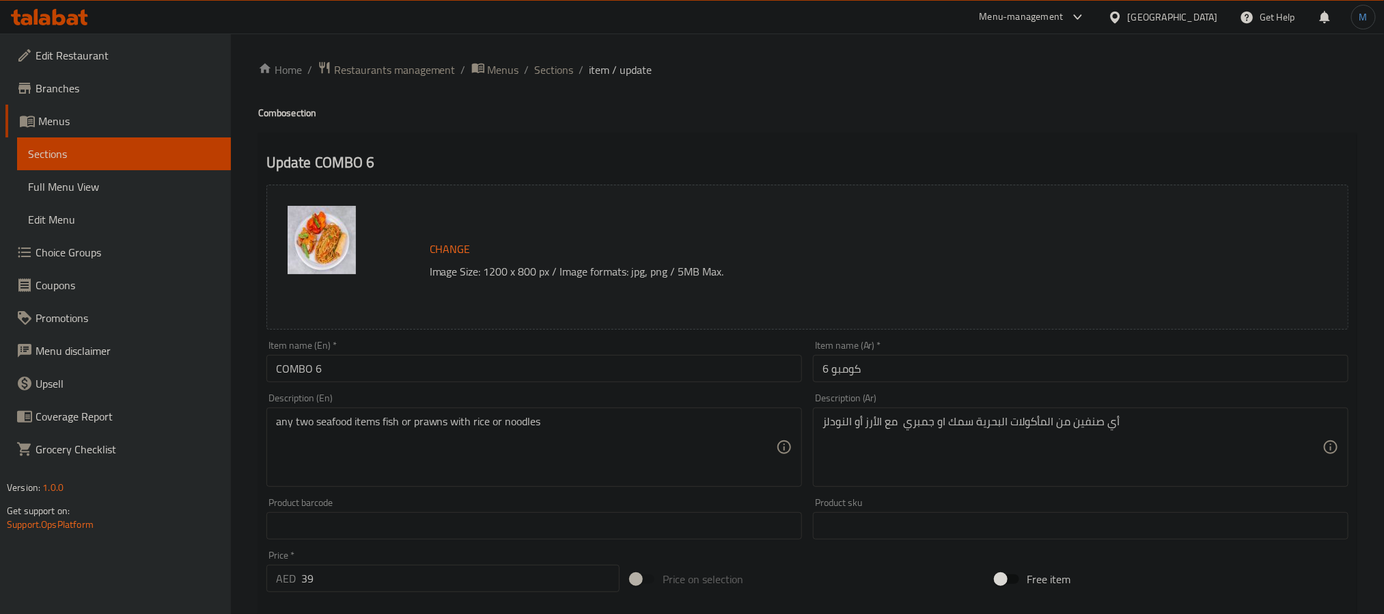
paste textarea ""Choose any two seafood dishes - fish or prawns with rice or noodles, and a veg…"
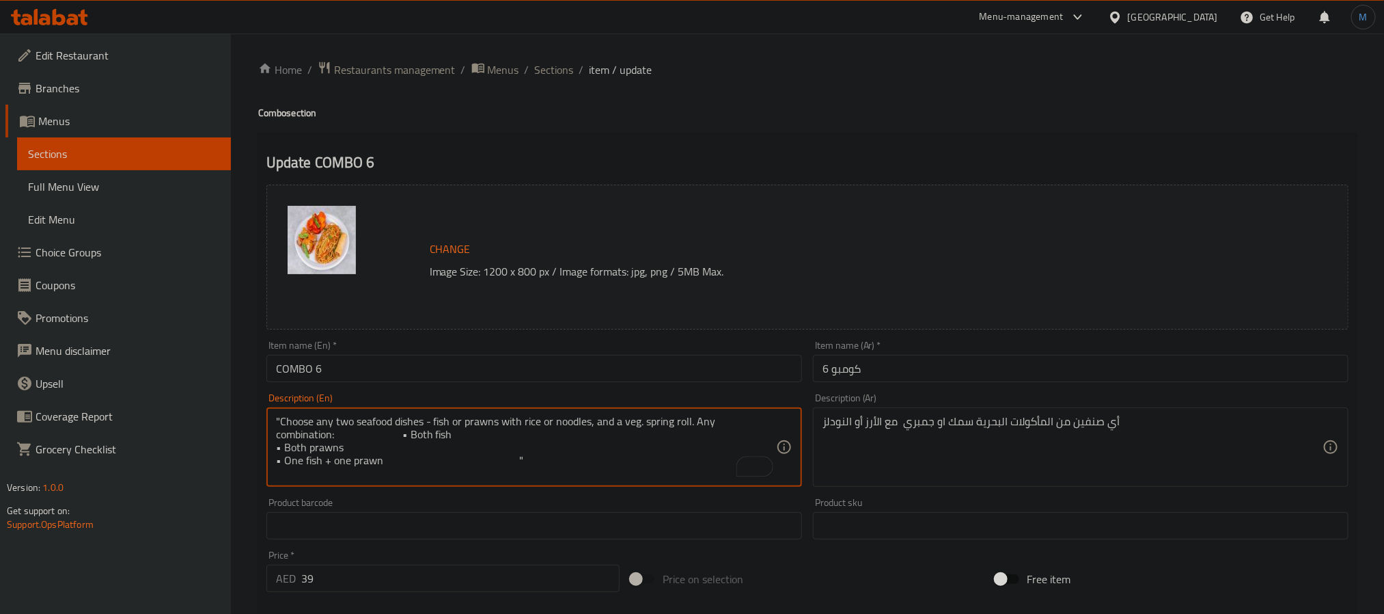
click at [642, 466] on textarea ""Choose any two seafood dishes - fish or prawns with rice or noodles, and a veg…" at bounding box center [526, 447] width 500 height 65
type textarea ""Choose any two seafood dishes - fish or prawns with rice or noodles, and a veg…"
click at [462, 439] on textarea ""Choose any two seafood dishes - fish or prawns with rice or noodles, and a veg…" at bounding box center [526, 447] width 500 height 65
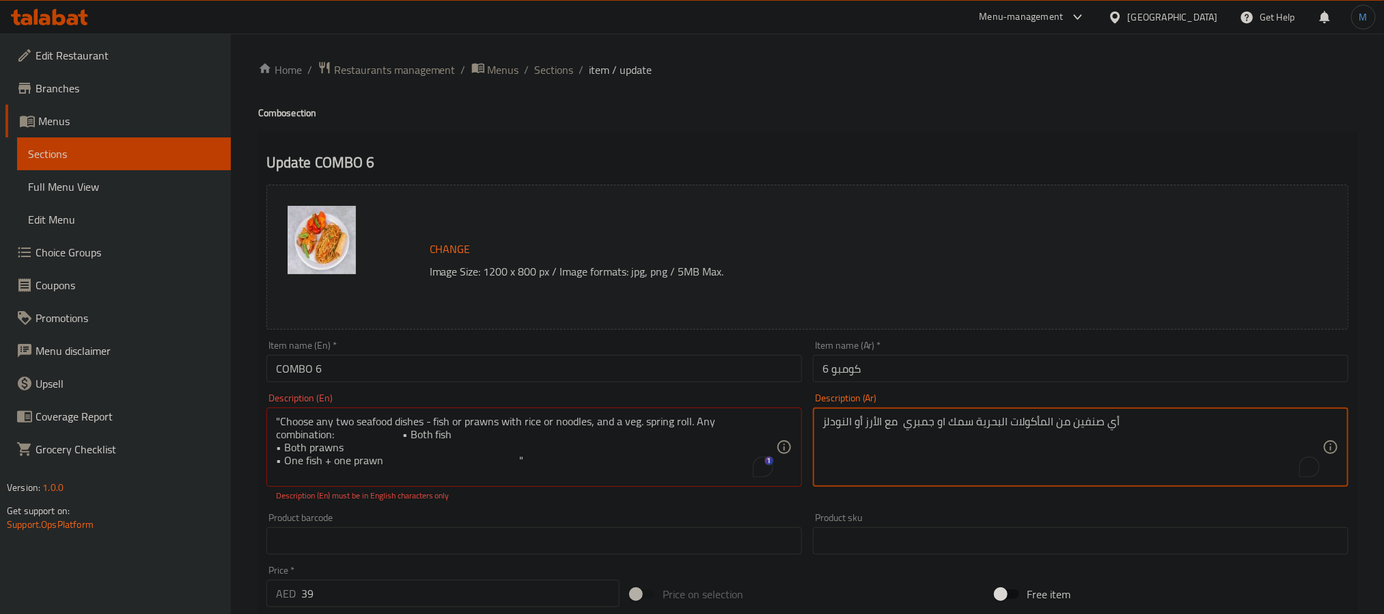
paste textarea "ختر أي طبقين من المأكولات البحرية - سمك أو روبيان مع أرز أو نودلز، ولفائف ربيعي…"
click at [962, 414] on div "اختر أي طبقين من المأكولات البحرية - سمك أو روبيان مع أرز أو نودلز، وسبرينج روا…" at bounding box center [1081, 446] width 536 height 79
click at [968, 418] on textarea "اختر أي طبقين من المأكولات البحرية - سمك أو روبيان مع أرز أو نودلز، وسبرينج روا…" at bounding box center [1073, 447] width 500 height 65
click at [853, 423] on textarea "اختر أي طبقين من المأكولات البحرية - سمك أو روبيان مع أرز أو نودلز، وسبرينج رول…" at bounding box center [1073, 447] width 500 height 65
click at [851, 413] on div "اختر أي طبقين من المأكولات البحرية - سمك أو روبيان مع أرز أو نودلز، وسبرينج رول…" at bounding box center [1081, 446] width 536 height 79
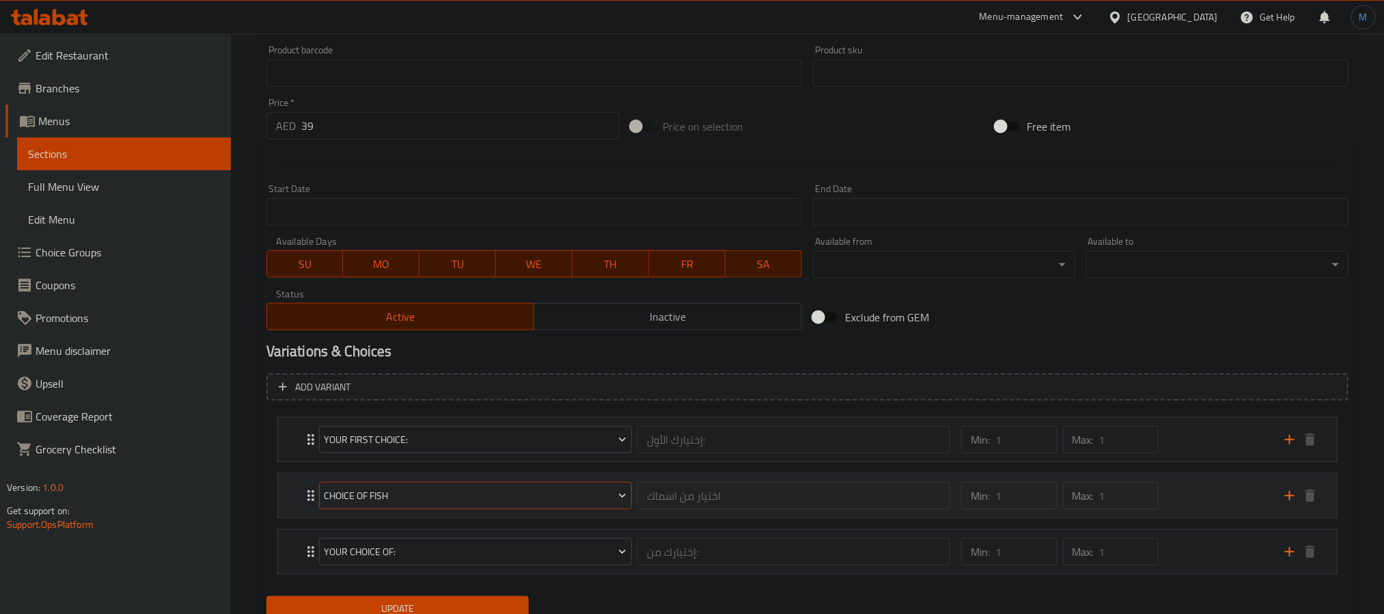
scroll to position [525, 0]
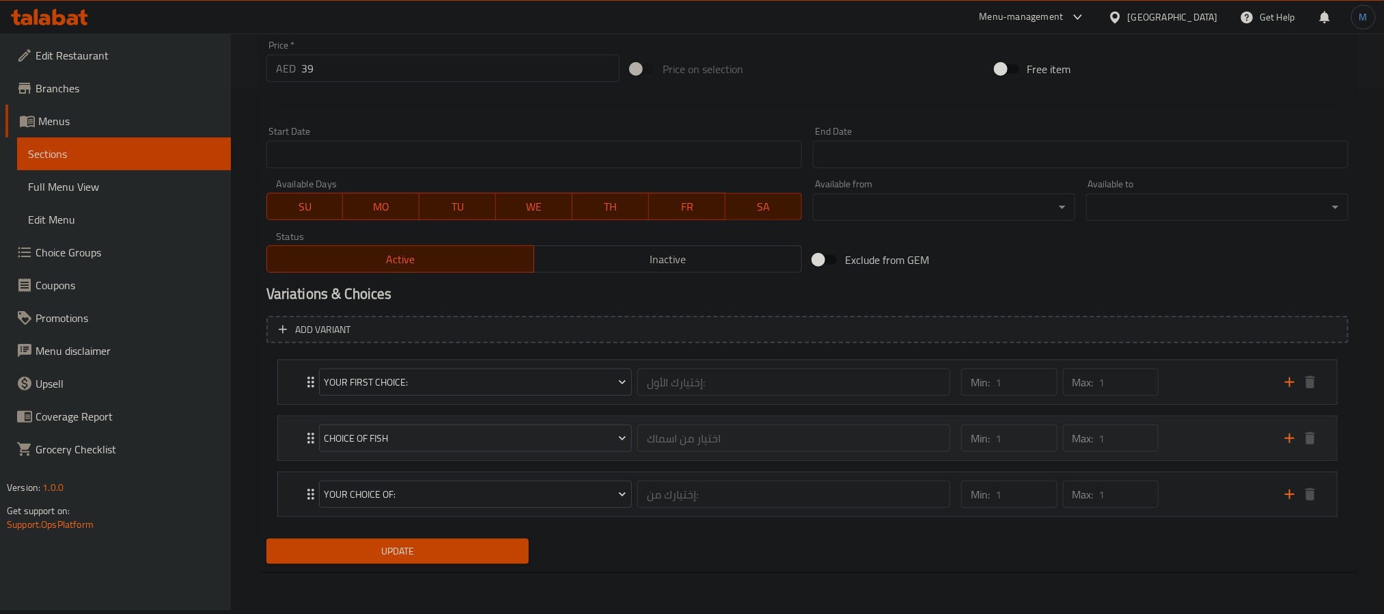
click at [1175, 435] on div "Min: 1 ​ Max: 1 ​" at bounding box center [1115, 438] width 324 height 44
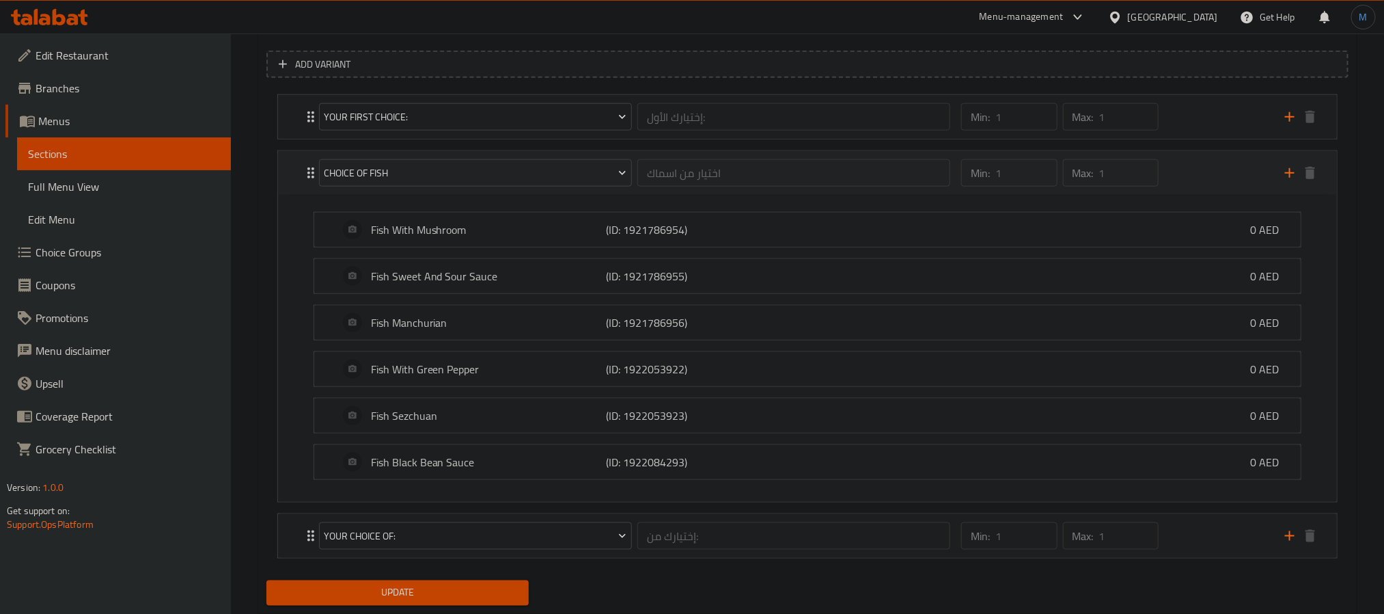
scroll to position [835, 0]
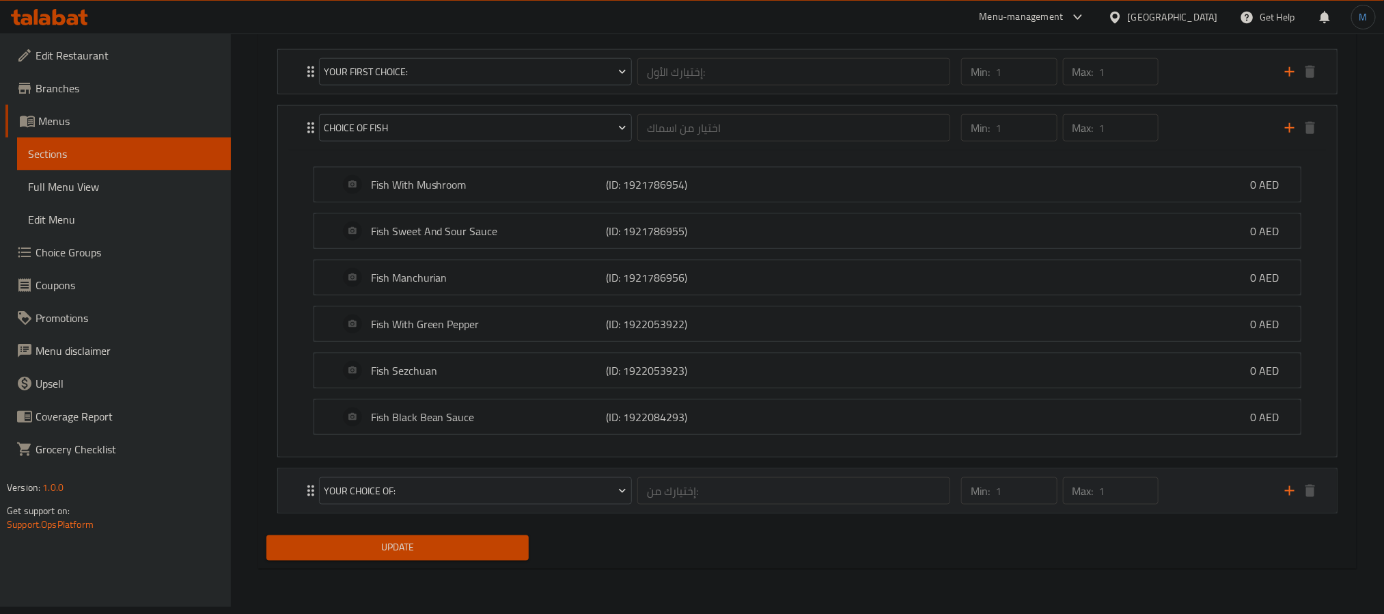
click at [1202, 512] on div "Min: 1 ​ Max: 1 ​" at bounding box center [1115, 491] width 324 height 44
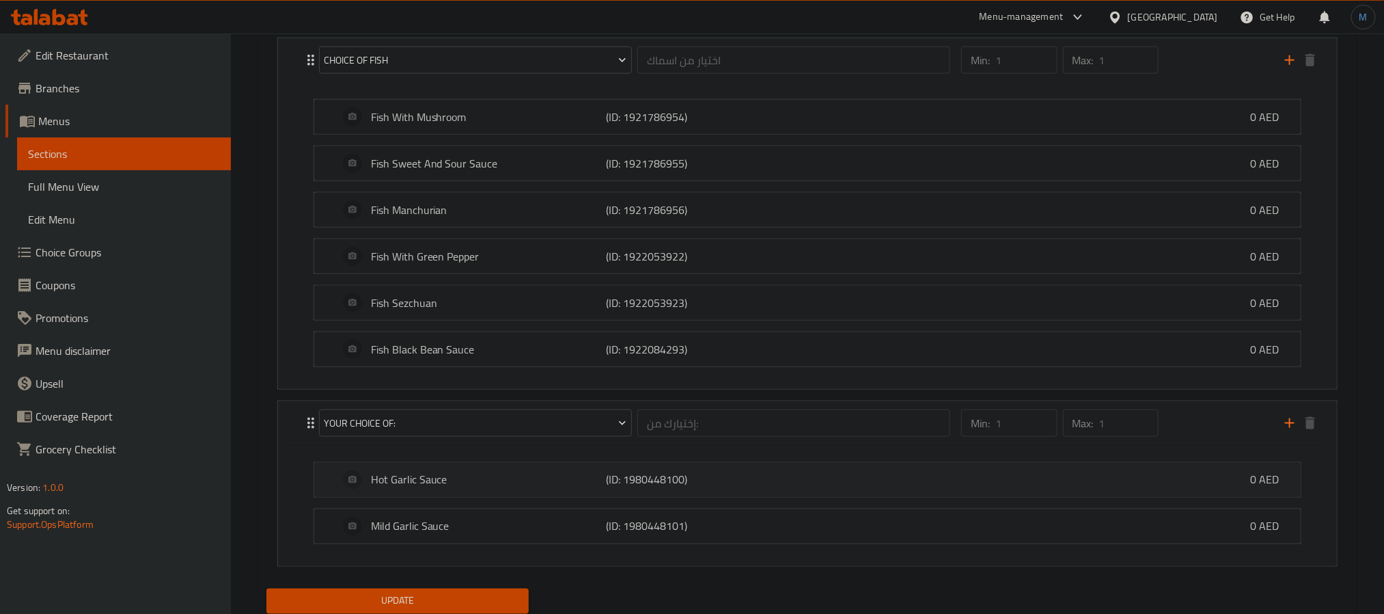
scroll to position [957, 0]
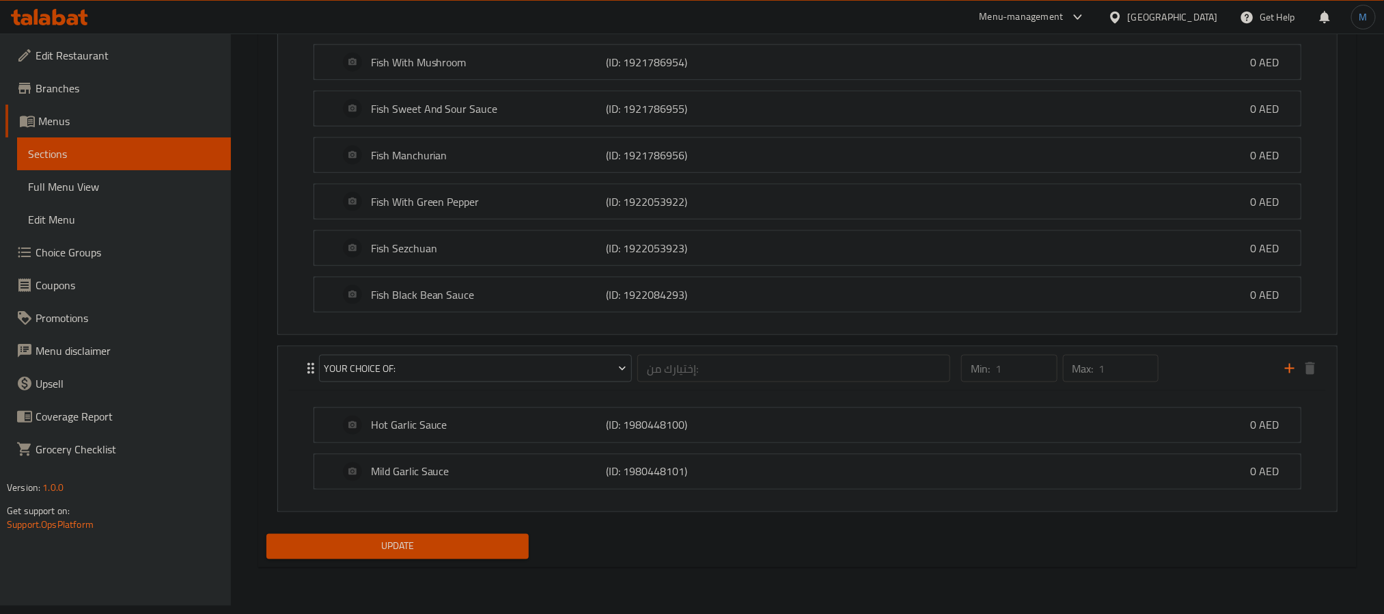
type textarea "اختر أي طبقين من المأكولات البحرية - سمك أو روبيان مع أرز أو نودلز، وسبرينج رول…"
click at [484, 553] on span "Update" at bounding box center [397, 546] width 241 height 17
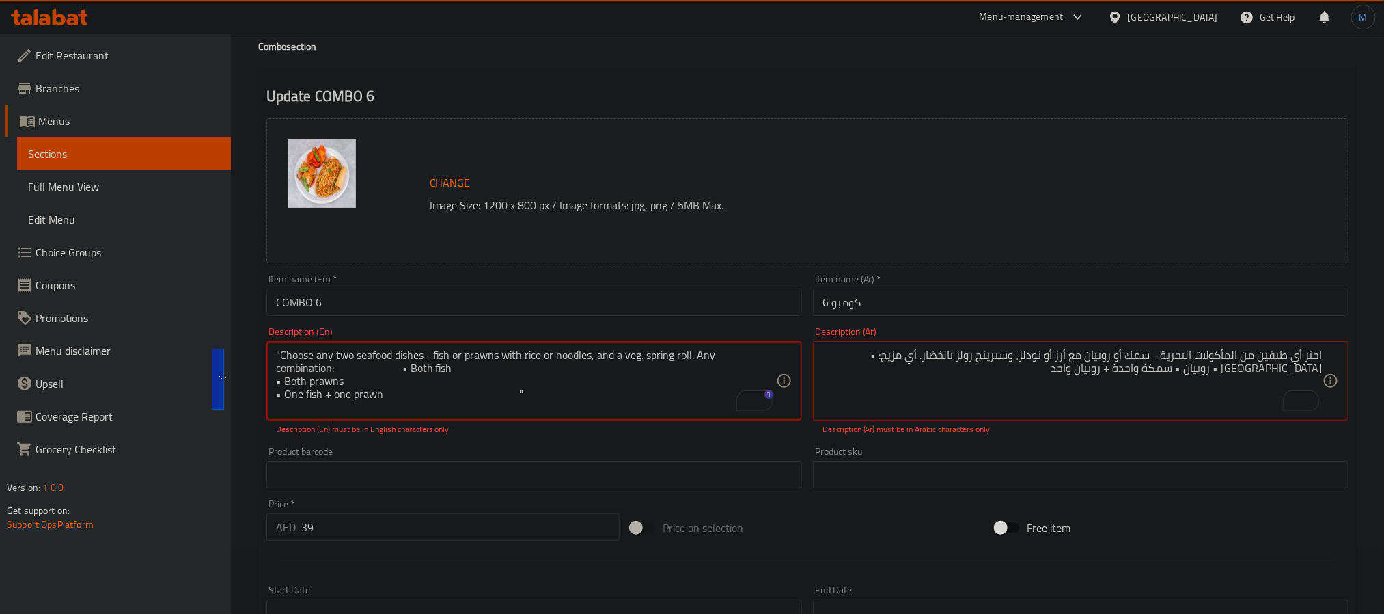
scroll to position [102, 0]
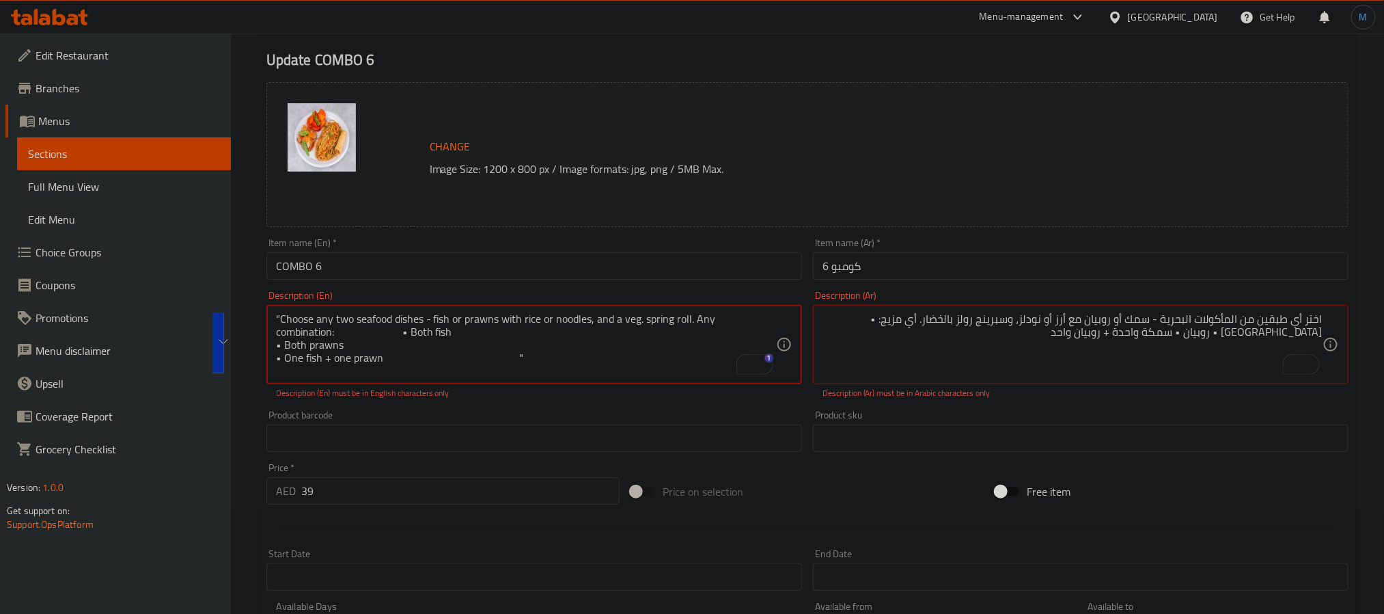
click at [640, 351] on textarea ""Choose any two seafood dishes - fish or prawns with rice or noodles, and a veg…" at bounding box center [526, 344] width 500 height 65
click at [633, 361] on textarea ""Choose any two seafood dishes - fish or prawns with rice or noodles, and a veg…" at bounding box center [526, 344] width 500 height 65
click at [279, 359] on textarea ""Choose any two seafood dishes - fish or prawns with rice or noodles, and a veg…" at bounding box center [526, 344] width 500 height 65
click at [279, 328] on textarea ""Choose any two seafood dishes - fish or prawns with rice or noodles, and a veg…" at bounding box center [526, 344] width 500 height 65
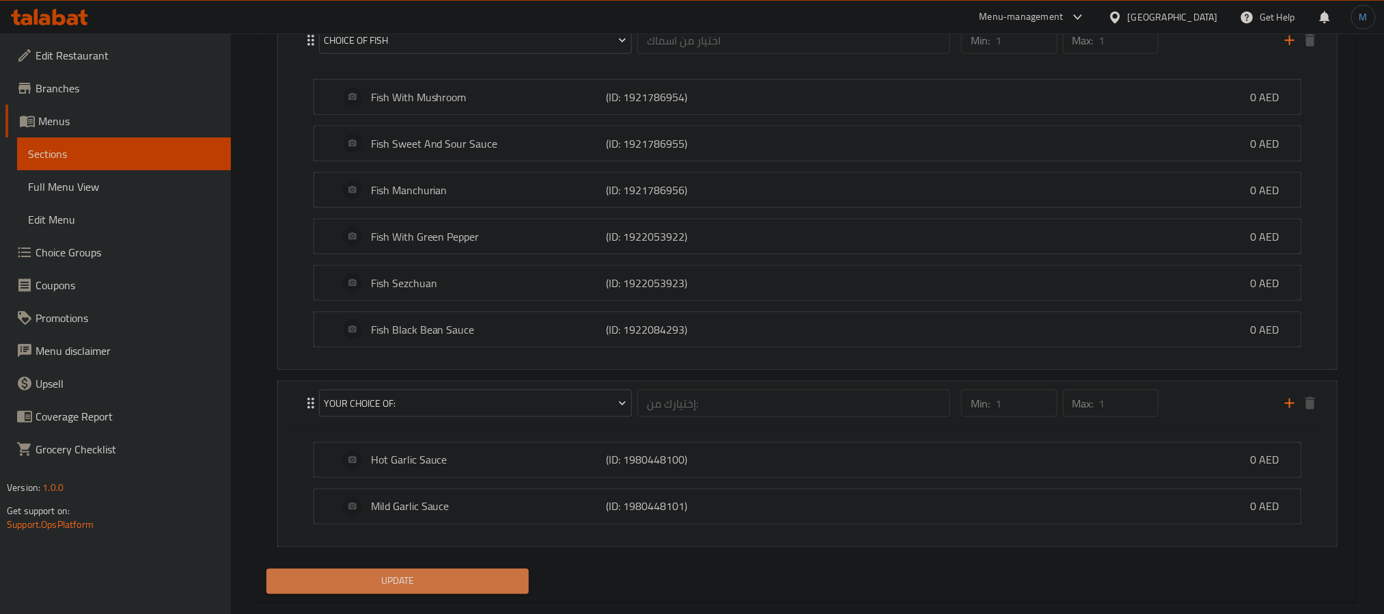
click at [385, 588] on span "Update" at bounding box center [397, 581] width 241 height 17
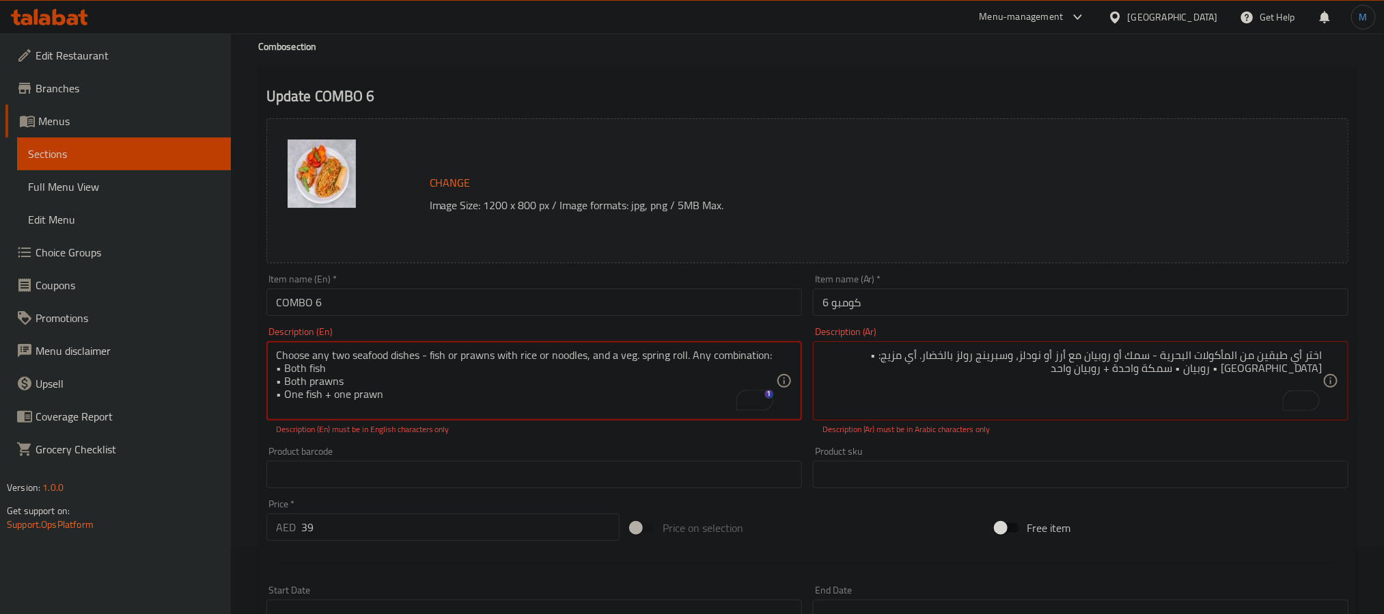
scroll to position [0, 0]
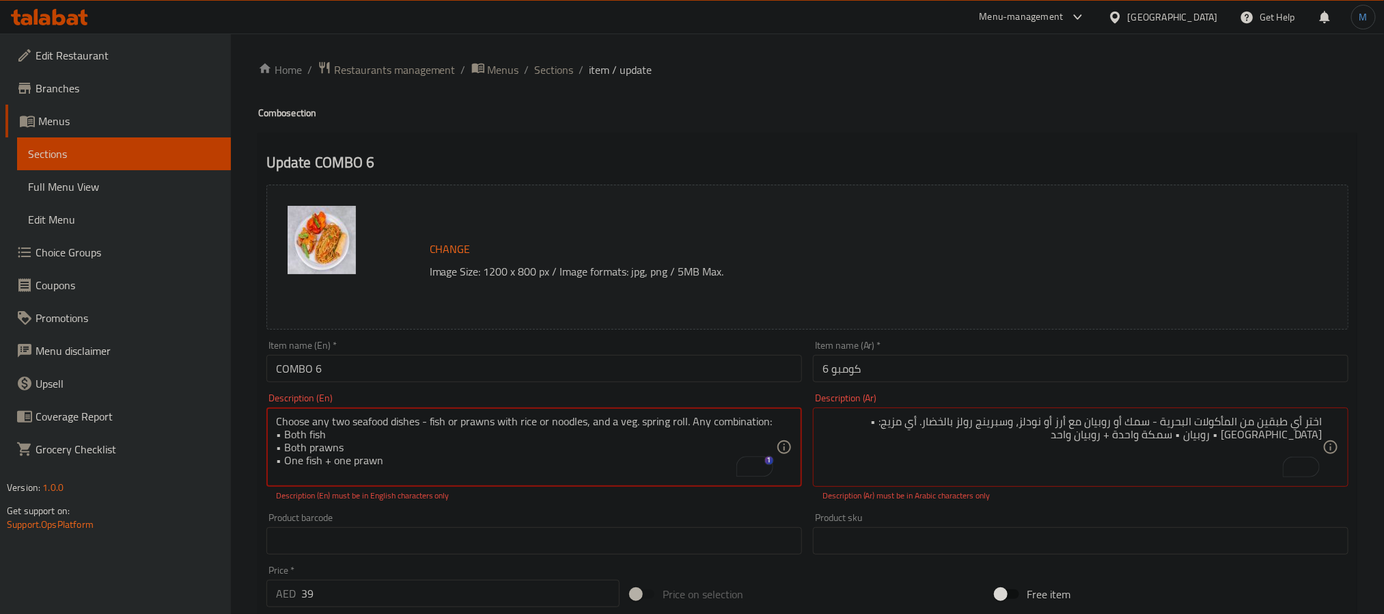
click at [279, 433] on textarea "Choose any two seafood dishes - fish or prawns with rice or noodles, and a veg.…" at bounding box center [526, 447] width 500 height 65
click at [284, 443] on textarea "Choose any two seafood dishes - fish or prawns with rice or noodles, and a veg.…" at bounding box center [526, 447] width 500 height 65
click at [283, 458] on textarea "Choose any two seafood dishes - fish or prawns with rice or noodles, and a veg.…" at bounding box center [526, 447] width 500 height 65
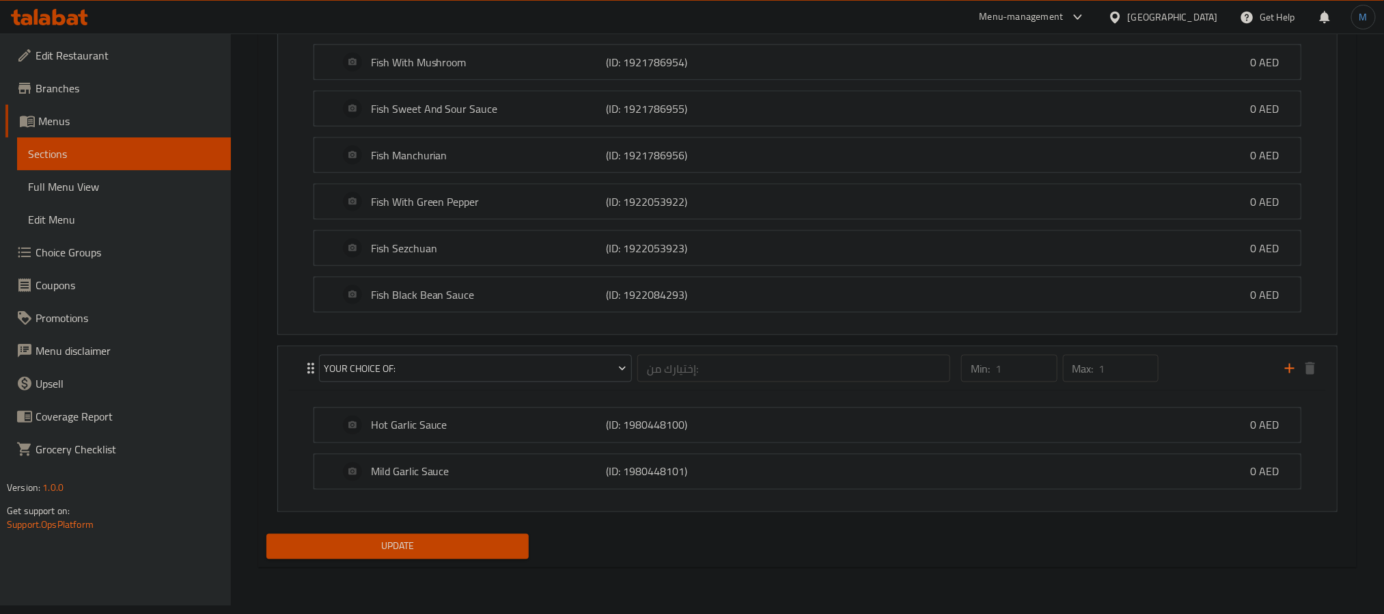
click at [435, 548] on span "Update" at bounding box center [397, 546] width 241 height 17
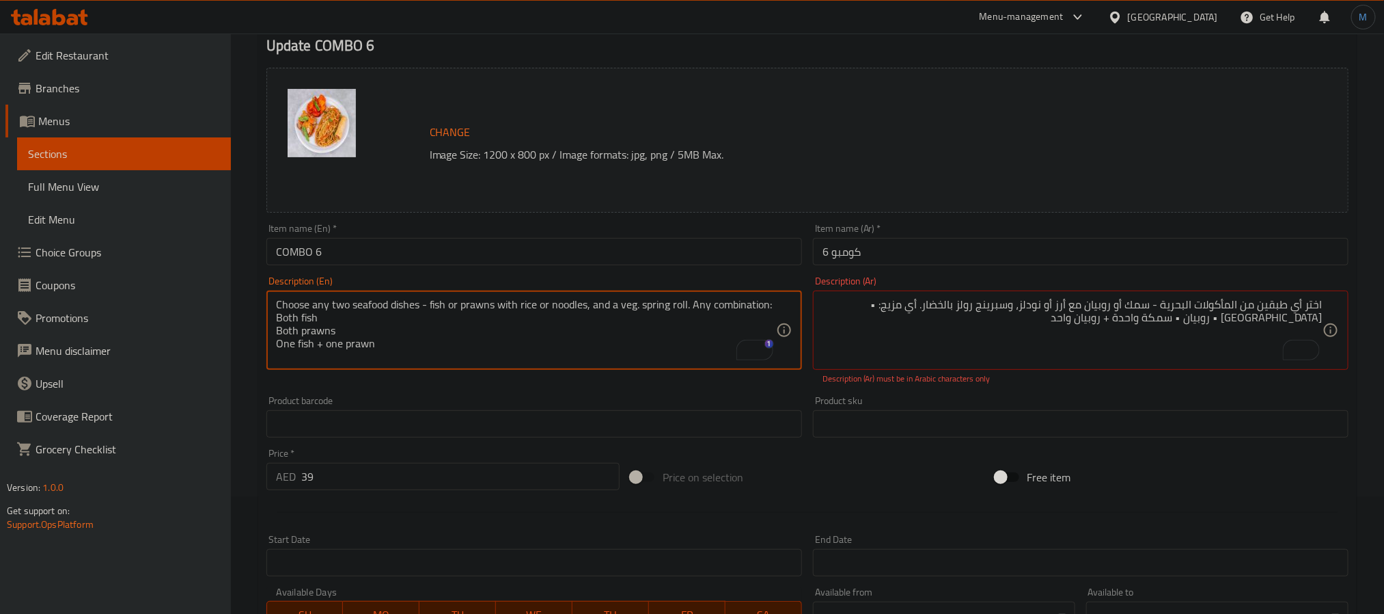
click at [492, 335] on textarea "Choose any two seafood dishes - fish or prawns with rice or noodles, and a veg.…" at bounding box center [526, 330] width 500 height 65
paste textarea "both fish, both prawns, one fish + one prawn"
type textarea "Choose any two seafood dishes - fish or prawns with rice or noodles, and a veg.…"
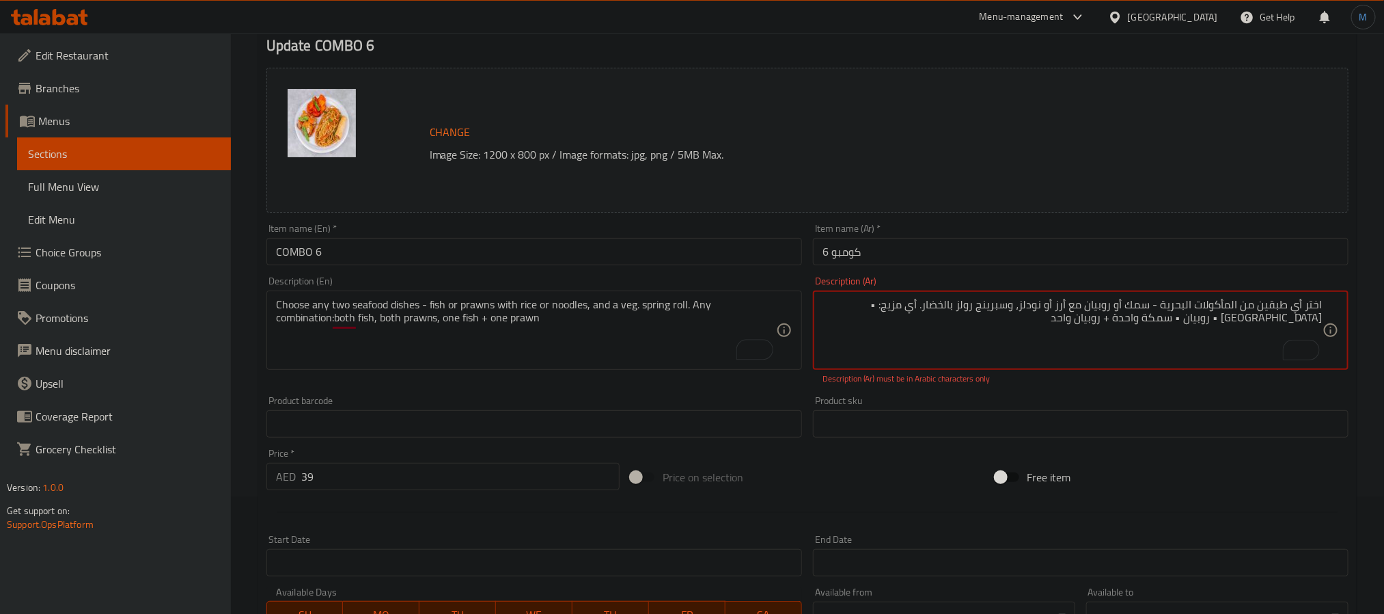
paste textarea "لفائف ربيعية بالخضار. أي مزيج: سمكتان، [PERSON_NAME]، سمكة واحدة + روبيان واحد."
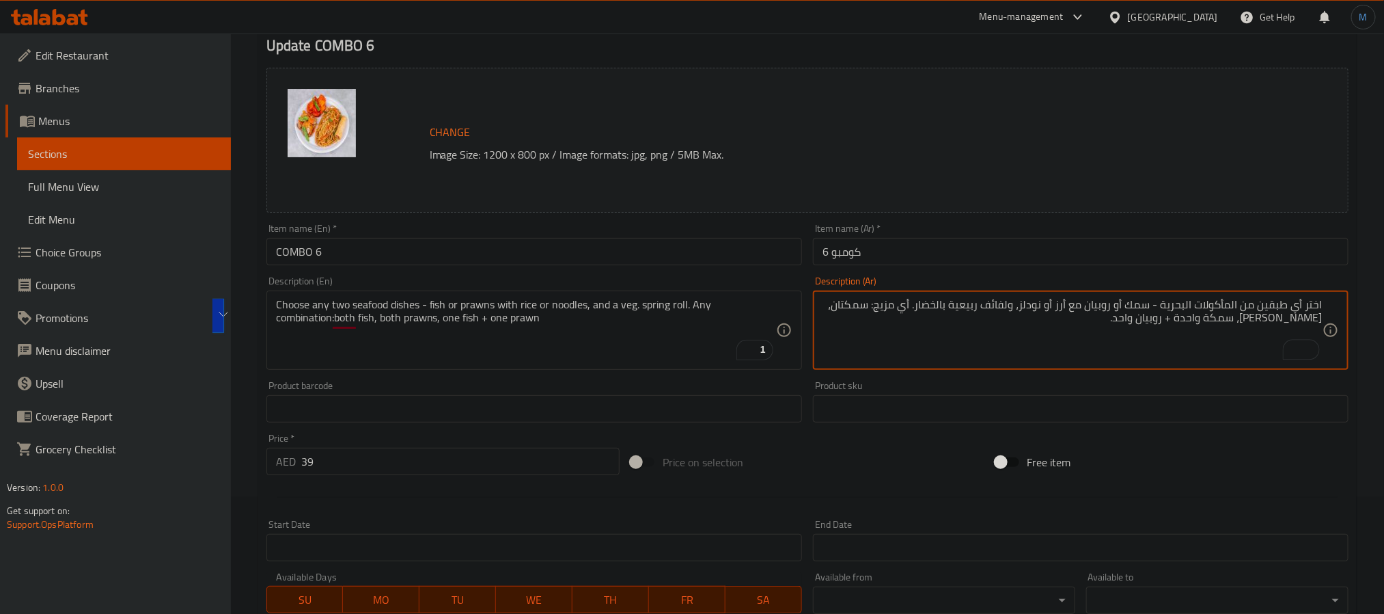
click at [993, 342] on textarea "اختر أي طبقين من المأكولات البحرية - سمك أو روبيان مع أرز أو نودلز، ولفائف ربيع…" at bounding box center [1073, 330] width 500 height 65
click at [1099, 320] on textarea "اختر أي طبقين من المأكولات البحرية - سمك أو روبيان مع أرز أو نودلز، ولفائف ربيع…" at bounding box center [1073, 330] width 500 height 65
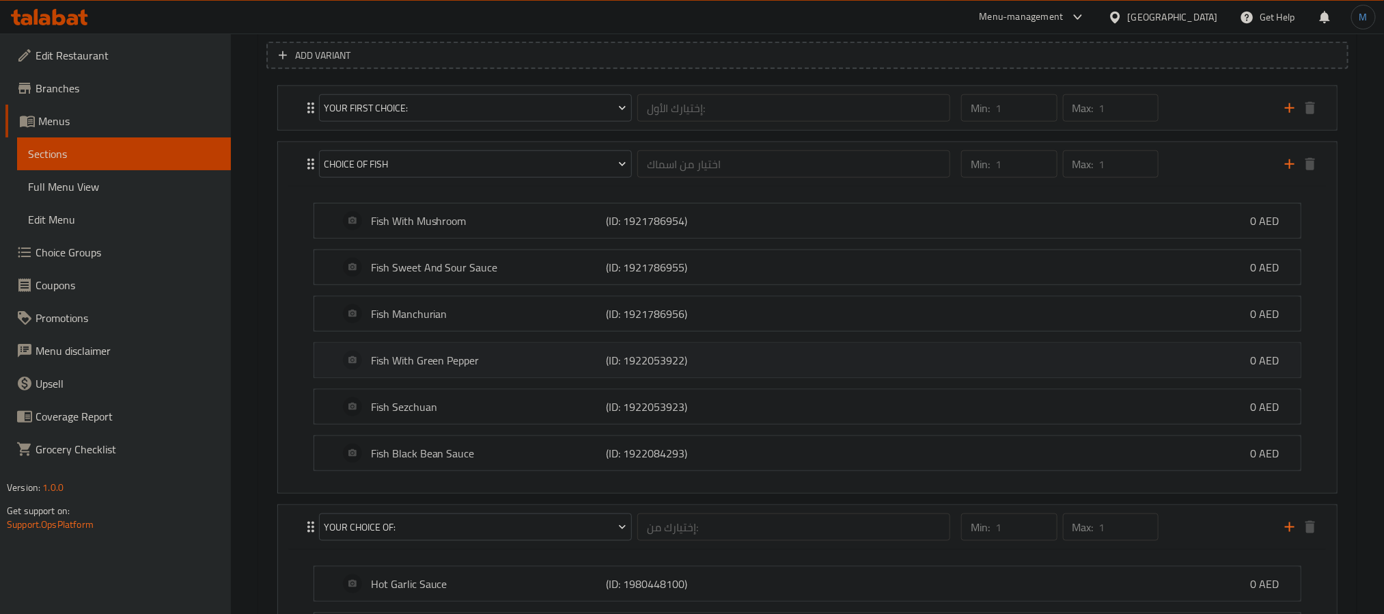
scroll to position [942, 0]
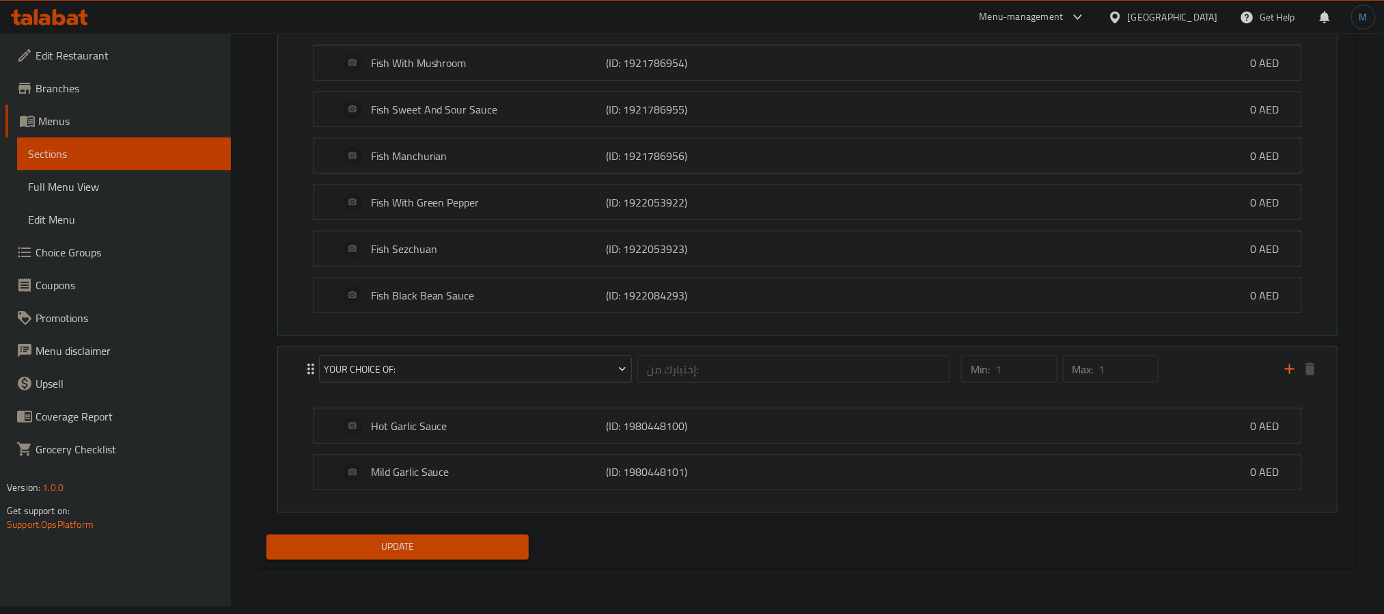
type textarea "اختر أي طبقين من المأكولات البحرية - سمك أو روبيان مع أرز أو نودلز، ولفائف ربيع…"
click at [407, 541] on div "Update" at bounding box center [397, 547] width 273 height 36
click at [409, 542] on button "Update" at bounding box center [397, 546] width 262 height 25
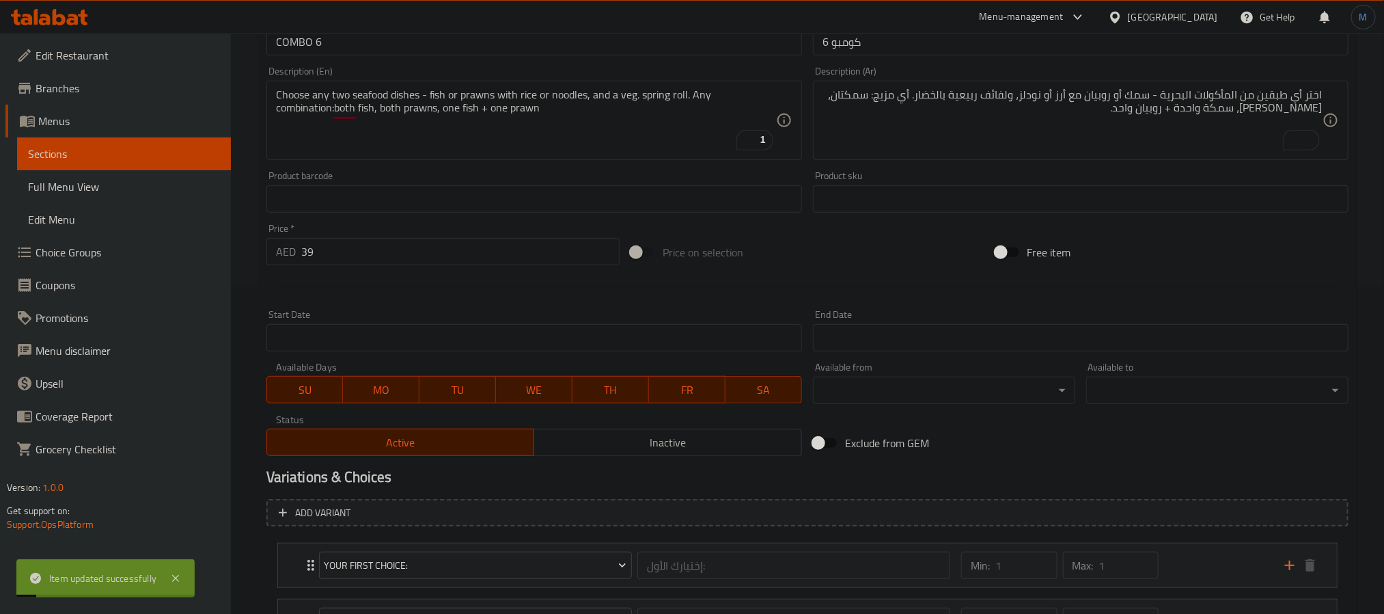
scroll to position [19, 0]
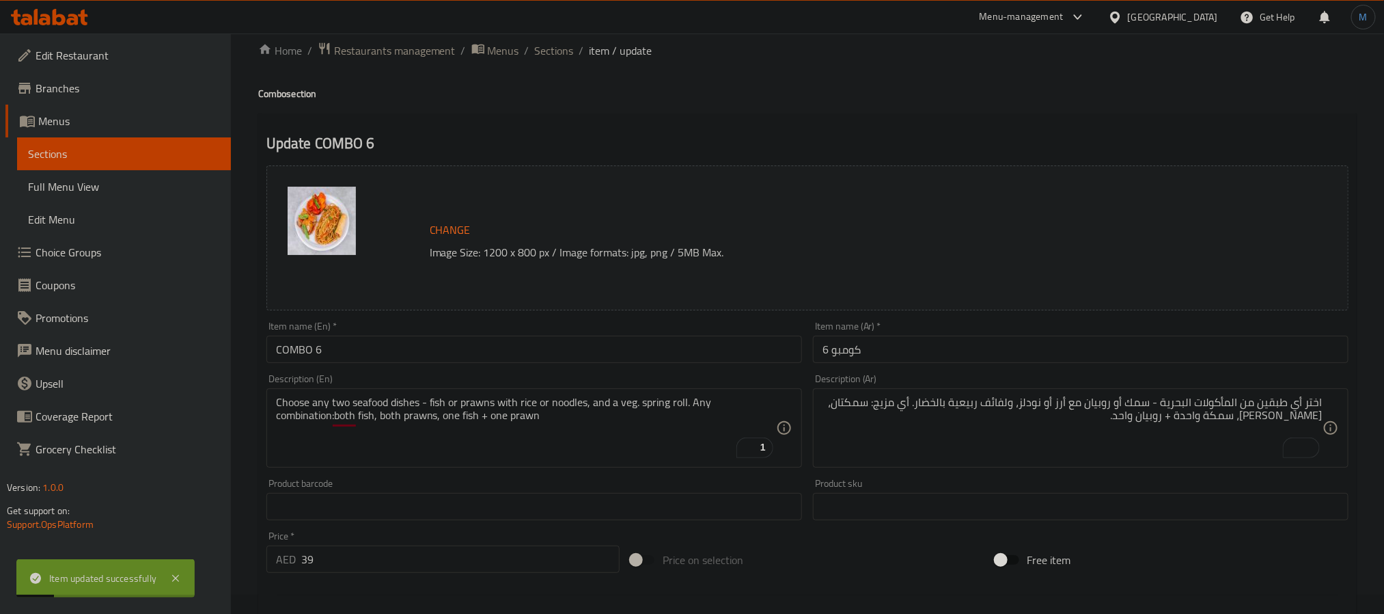
click at [447, 337] on input "COMBO 6" at bounding box center [534, 348] width 536 height 27
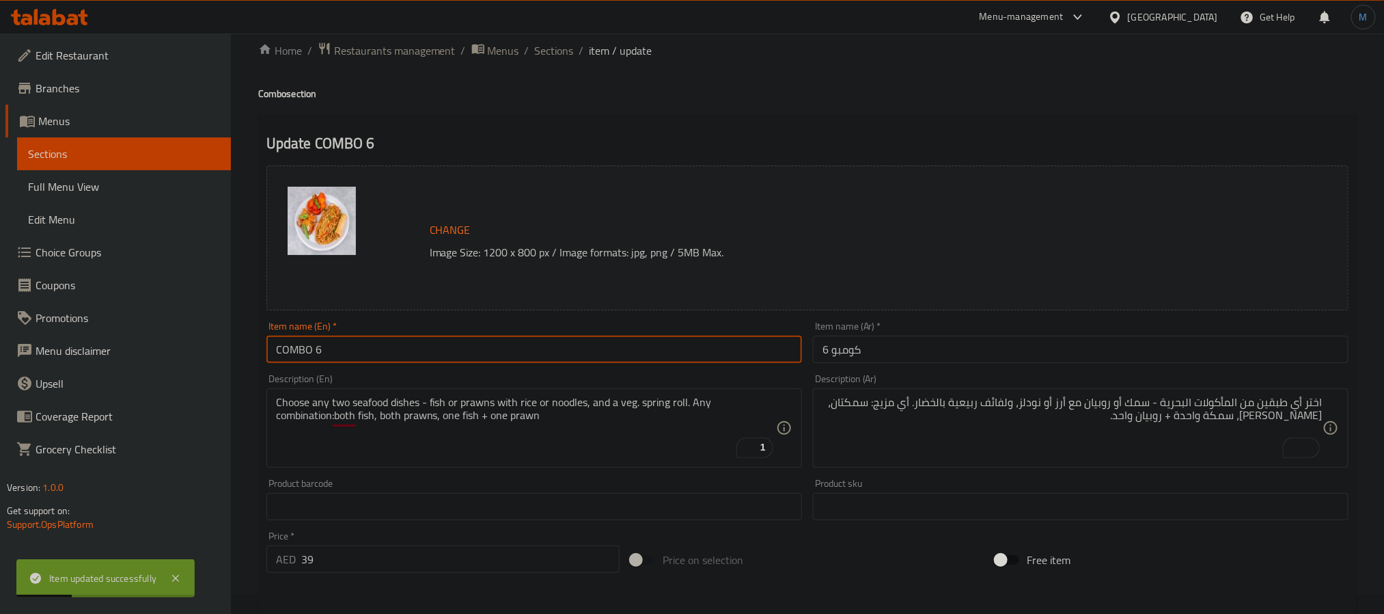
type input "Combo 6"
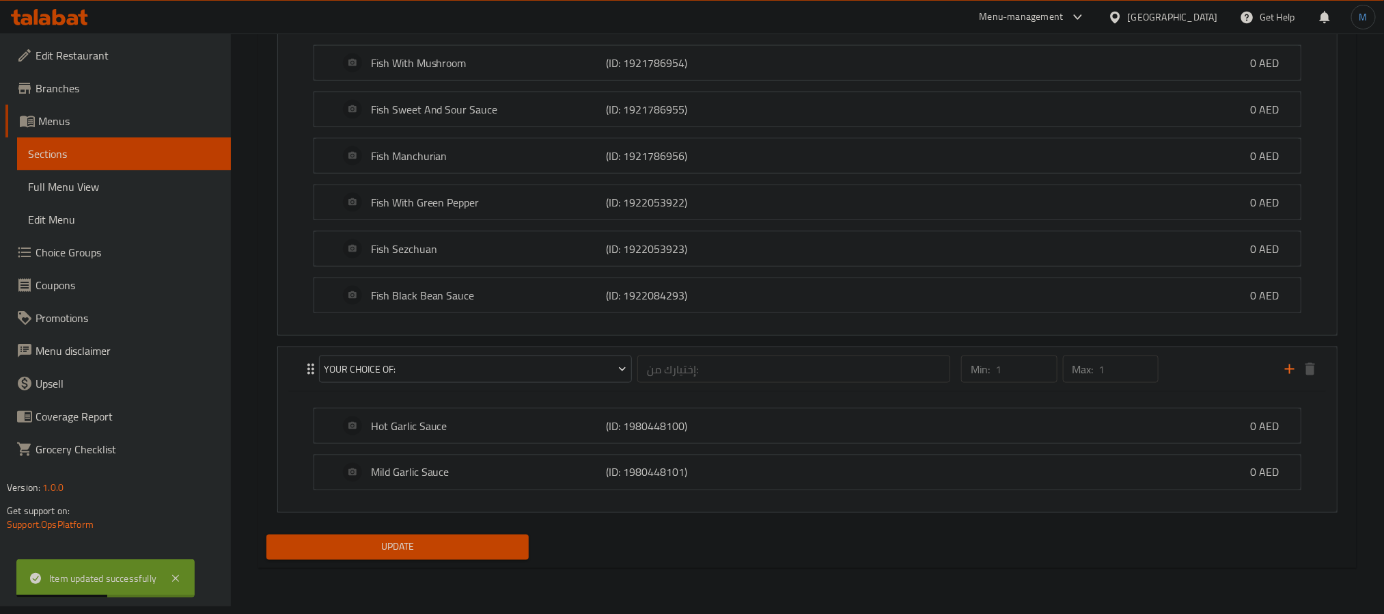
click at [448, 541] on div "Update" at bounding box center [397, 547] width 273 height 36
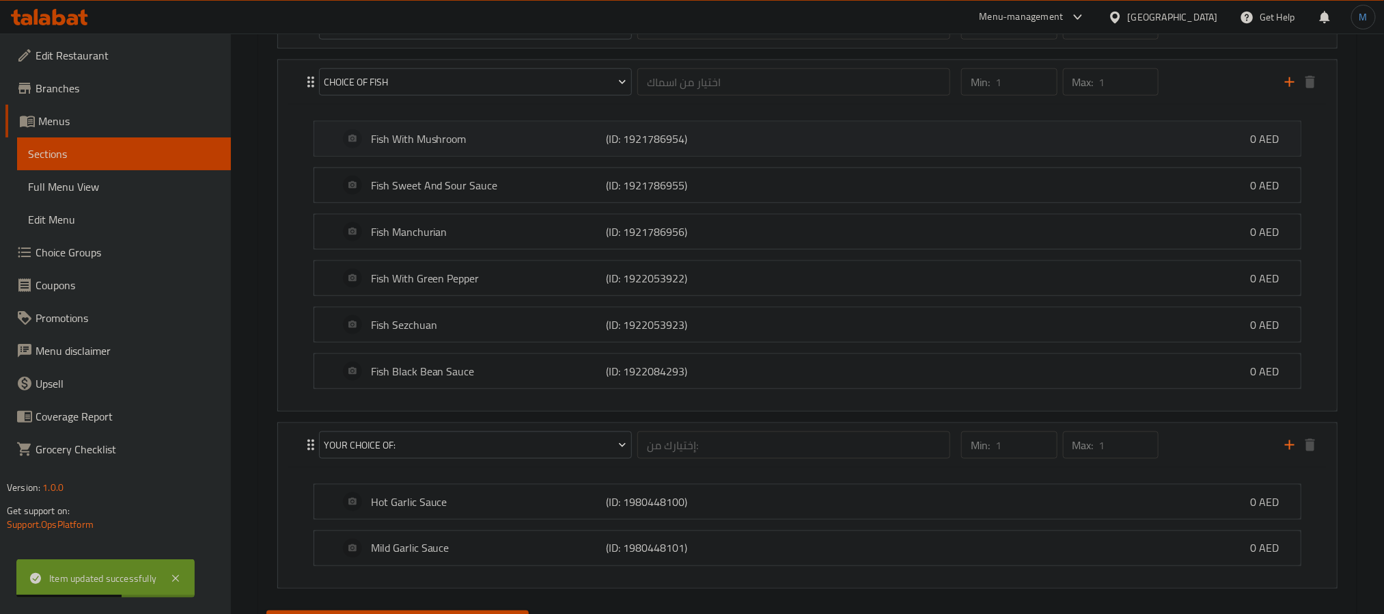
scroll to position [942, 0]
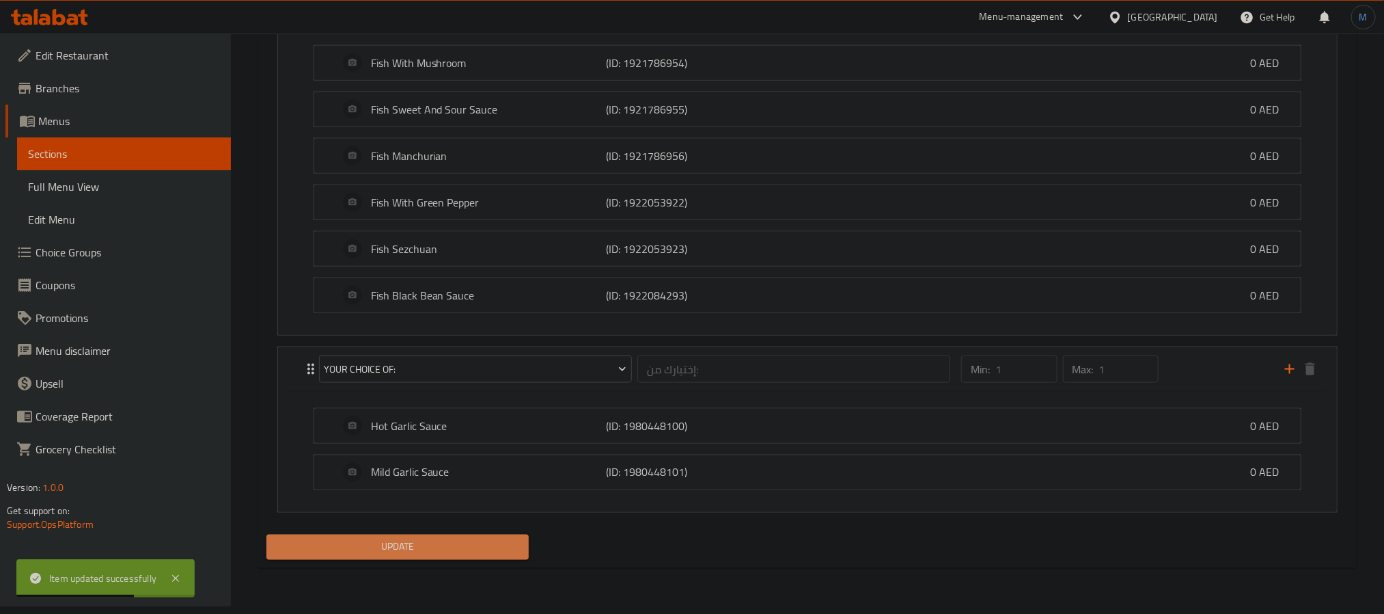
click at [468, 549] on span "Update" at bounding box center [397, 546] width 241 height 17
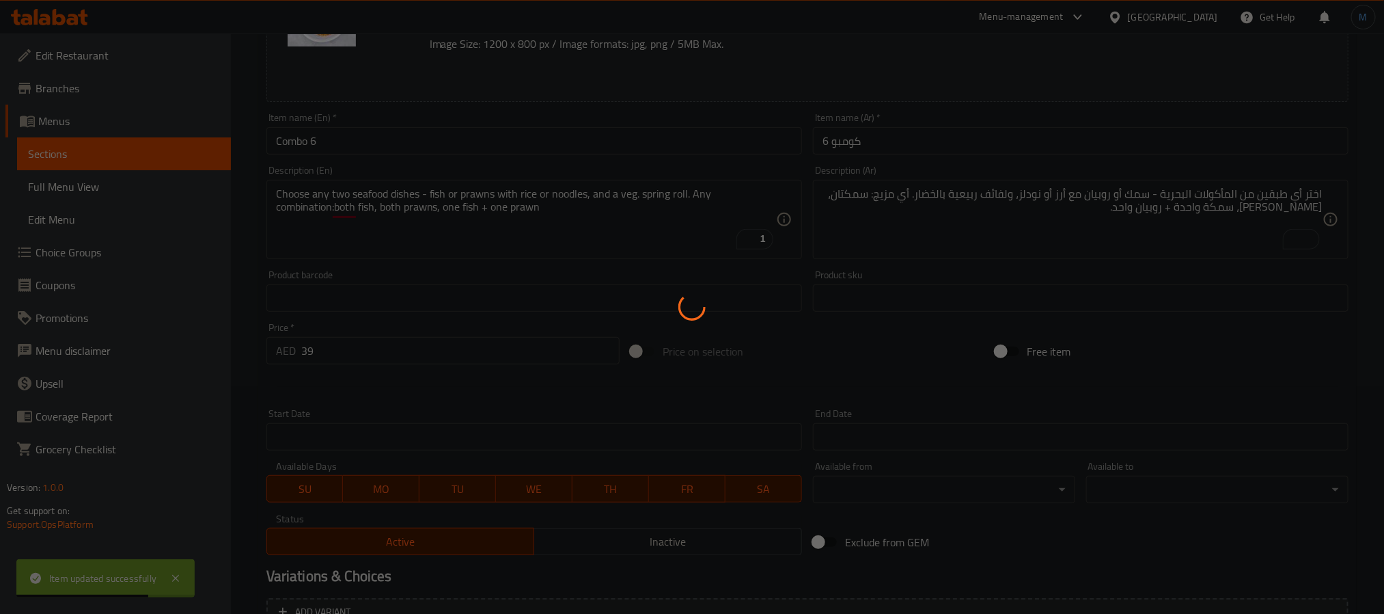
scroll to position [19, 0]
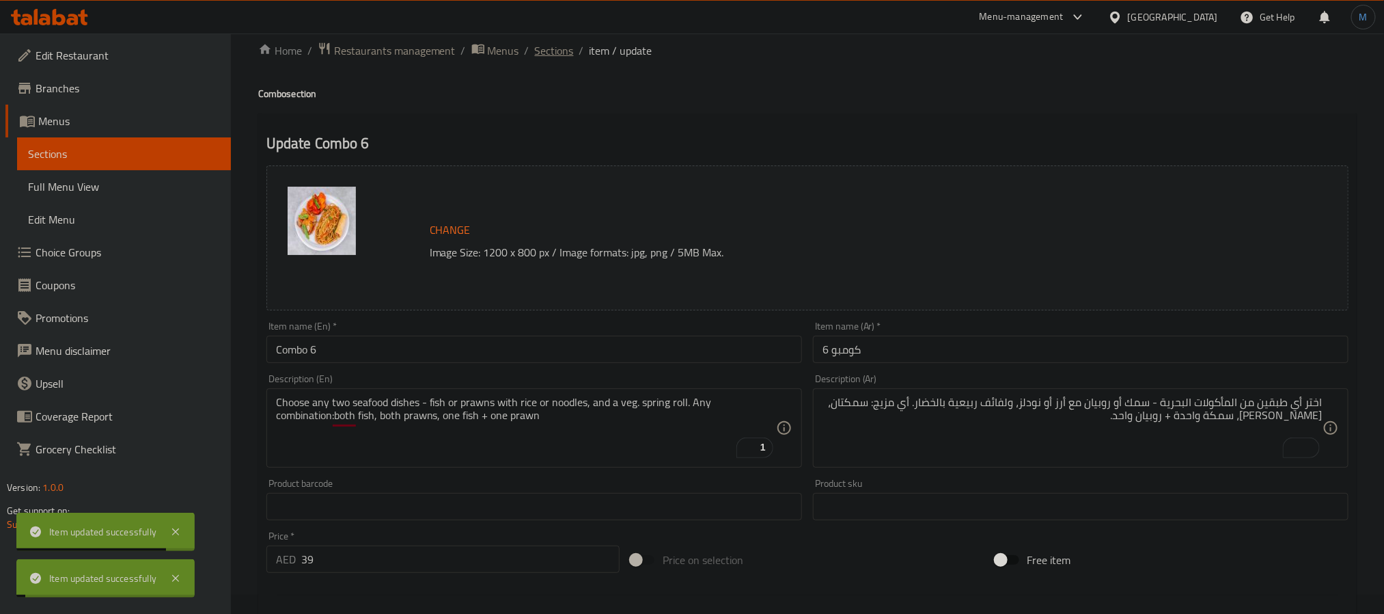
click at [560, 56] on span "Sections" at bounding box center [554, 50] width 39 height 16
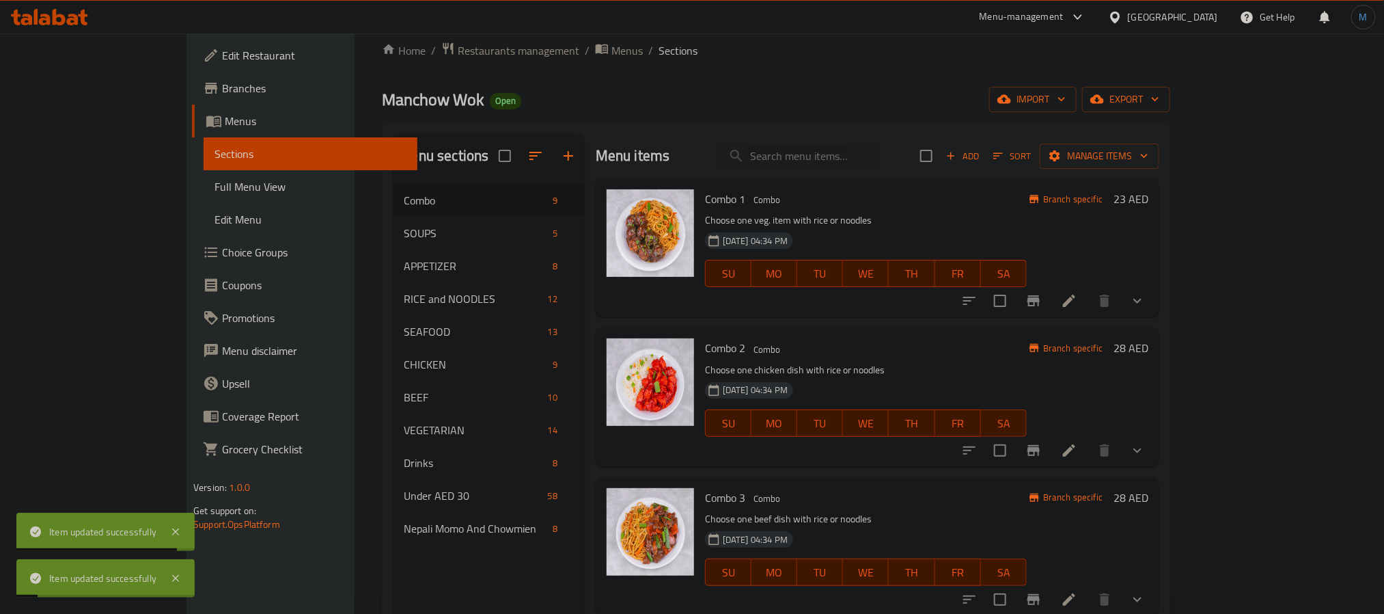
click at [820, 353] on h6 "Combo 2 Combo" at bounding box center [866, 347] width 322 height 19
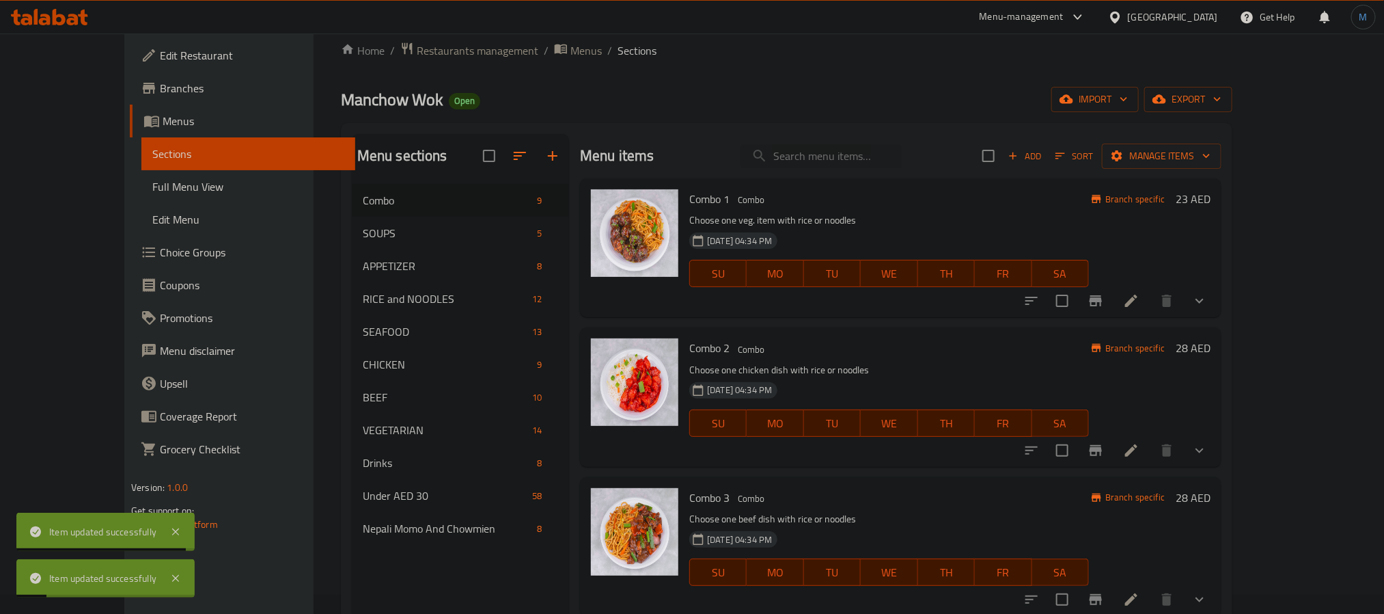
scroll to position [503, 0]
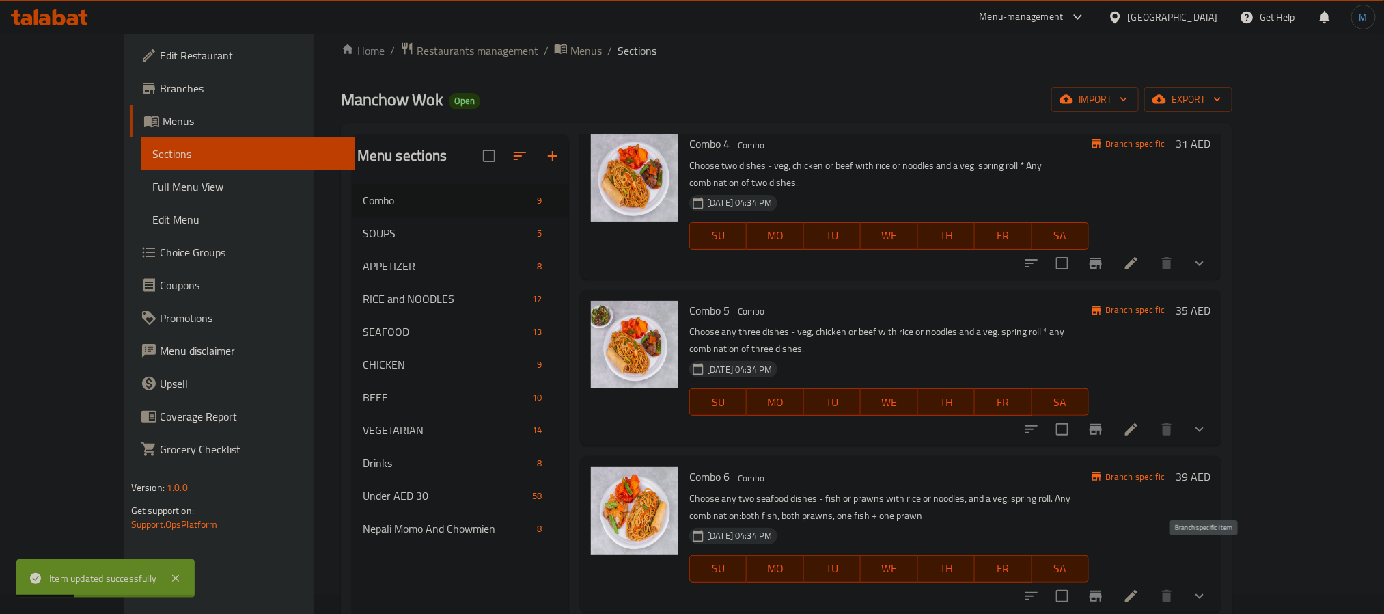
click at [1102, 590] on icon "Branch-specific-item" at bounding box center [1096, 595] width 12 height 11
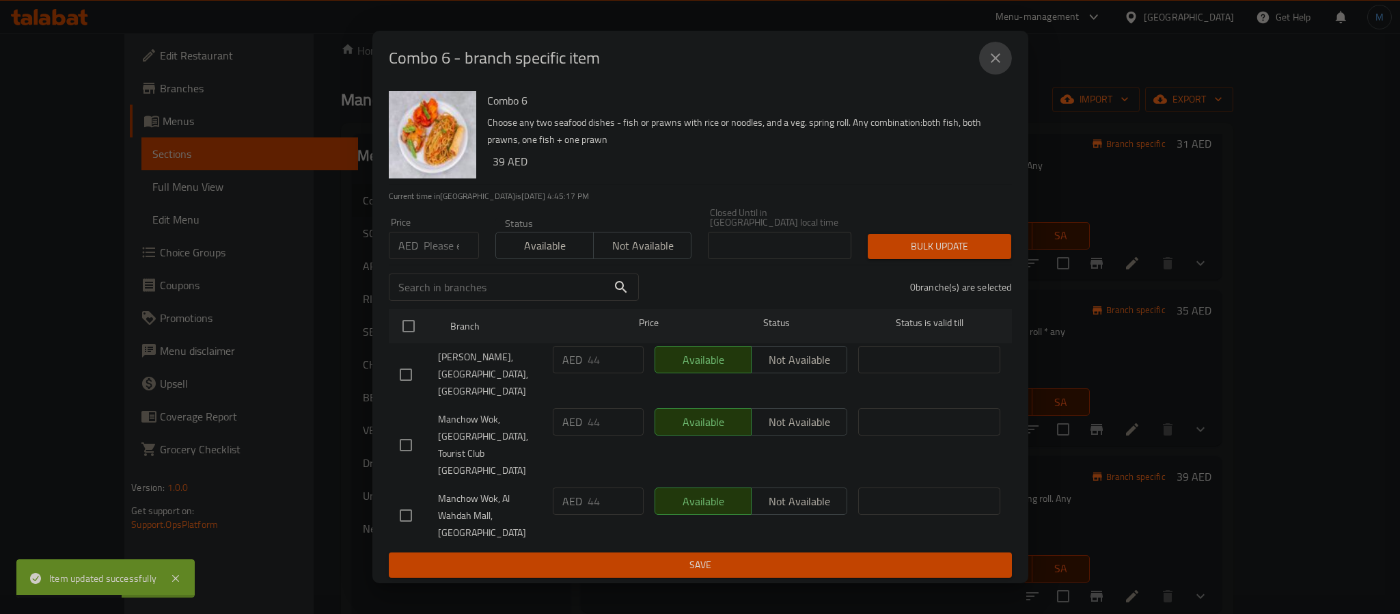
click at [995, 66] on icon "close" at bounding box center [995, 58] width 16 height 16
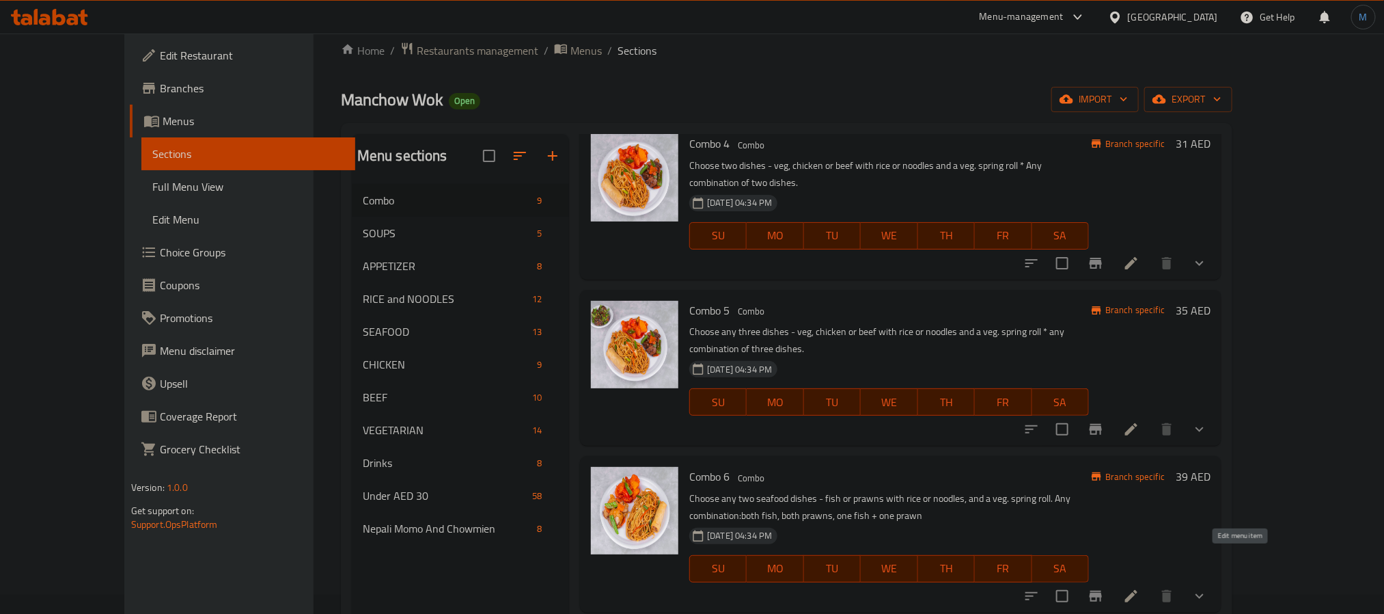
click at [1140, 588] on icon at bounding box center [1131, 596] width 16 height 16
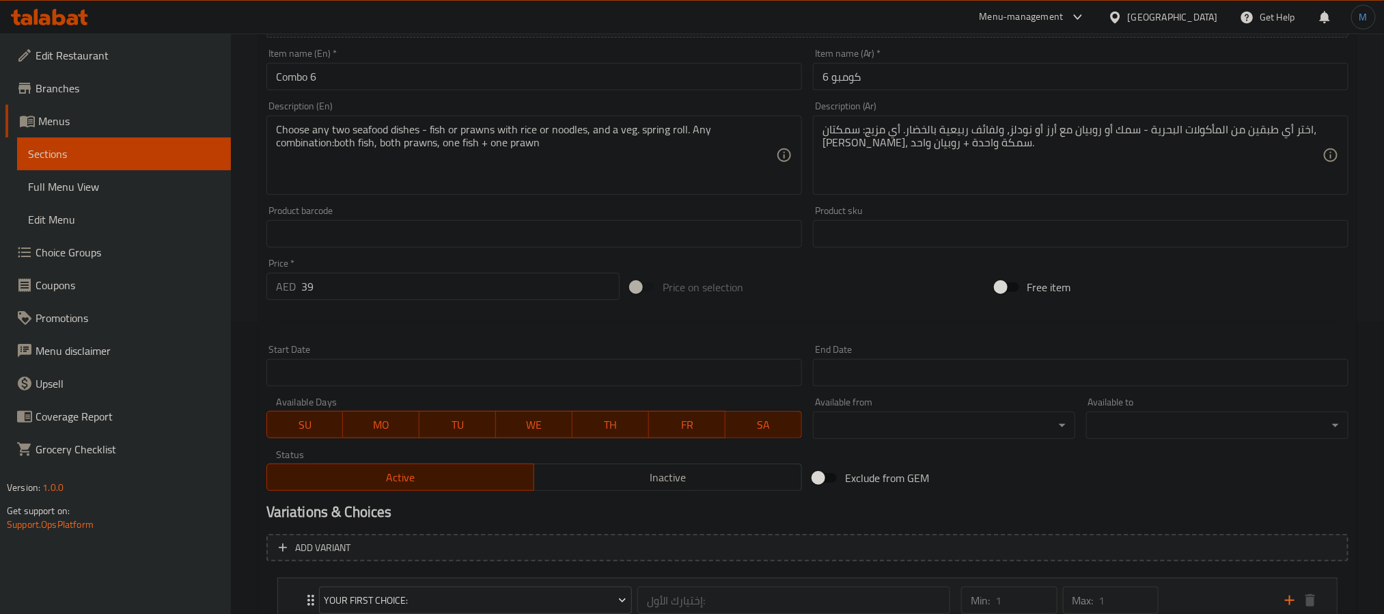
scroll to position [509, 0]
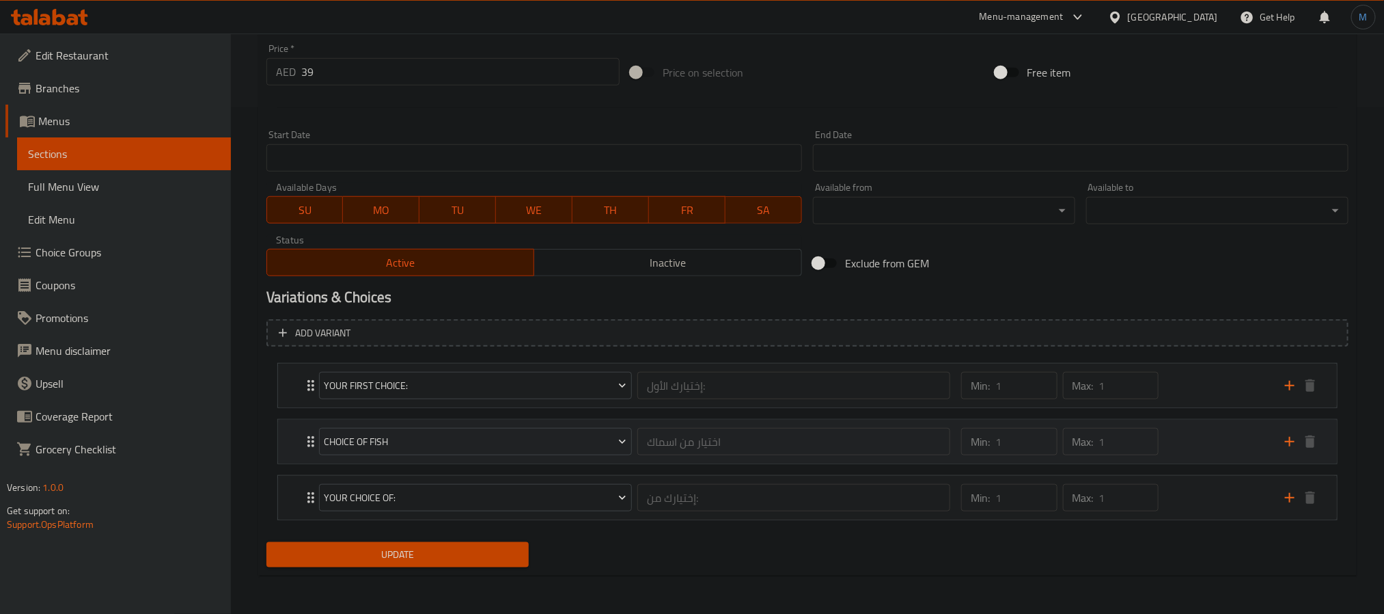
click at [1160, 439] on div "Max: 1 ​" at bounding box center [1111, 441] width 102 height 33
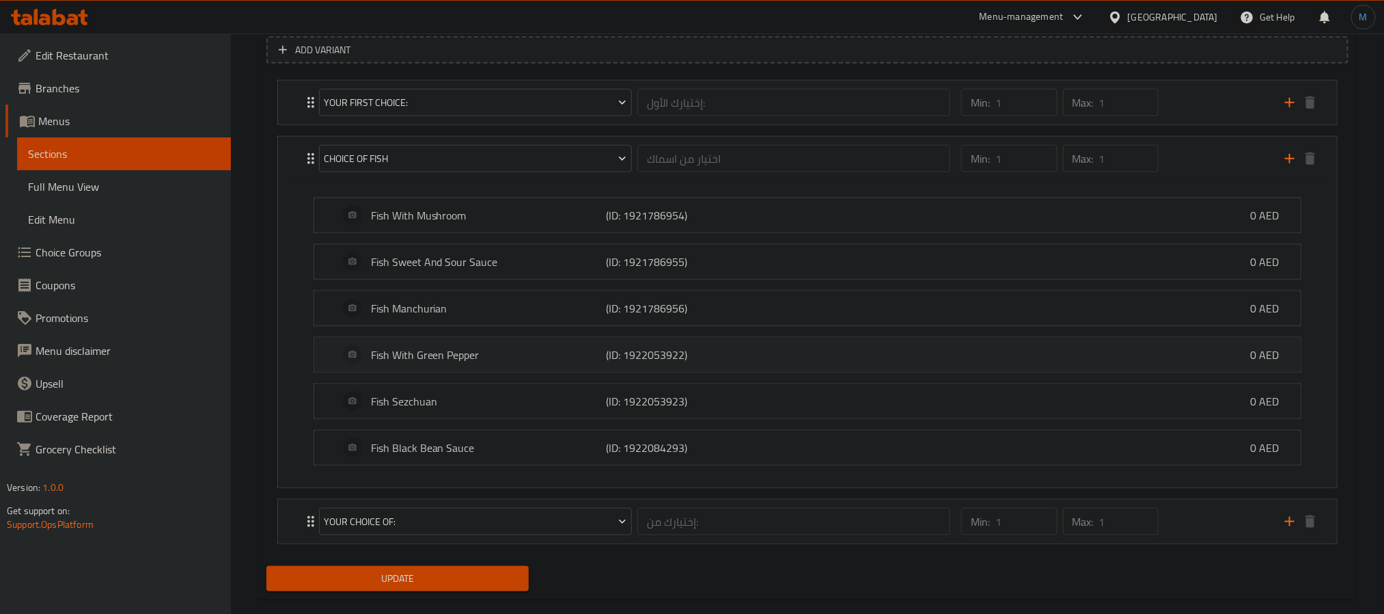
scroll to position [817, 0]
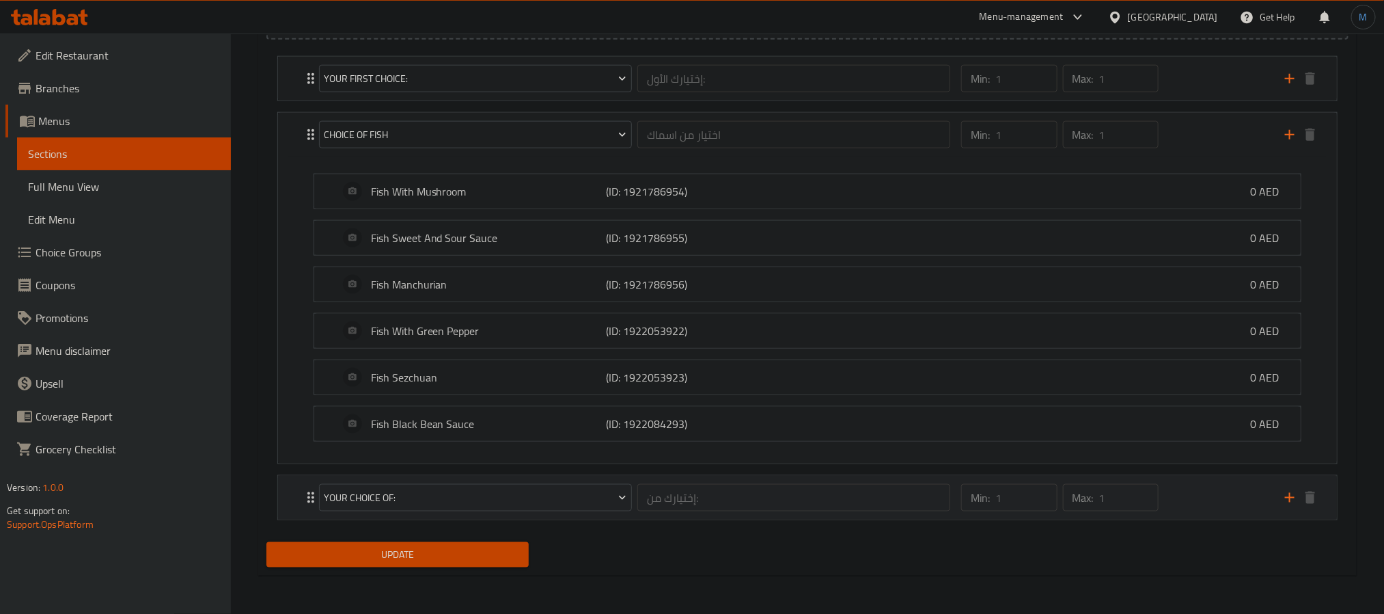
click at [1173, 511] on div "Min: 1 ​ Max: 1 ​" at bounding box center [1115, 498] width 324 height 44
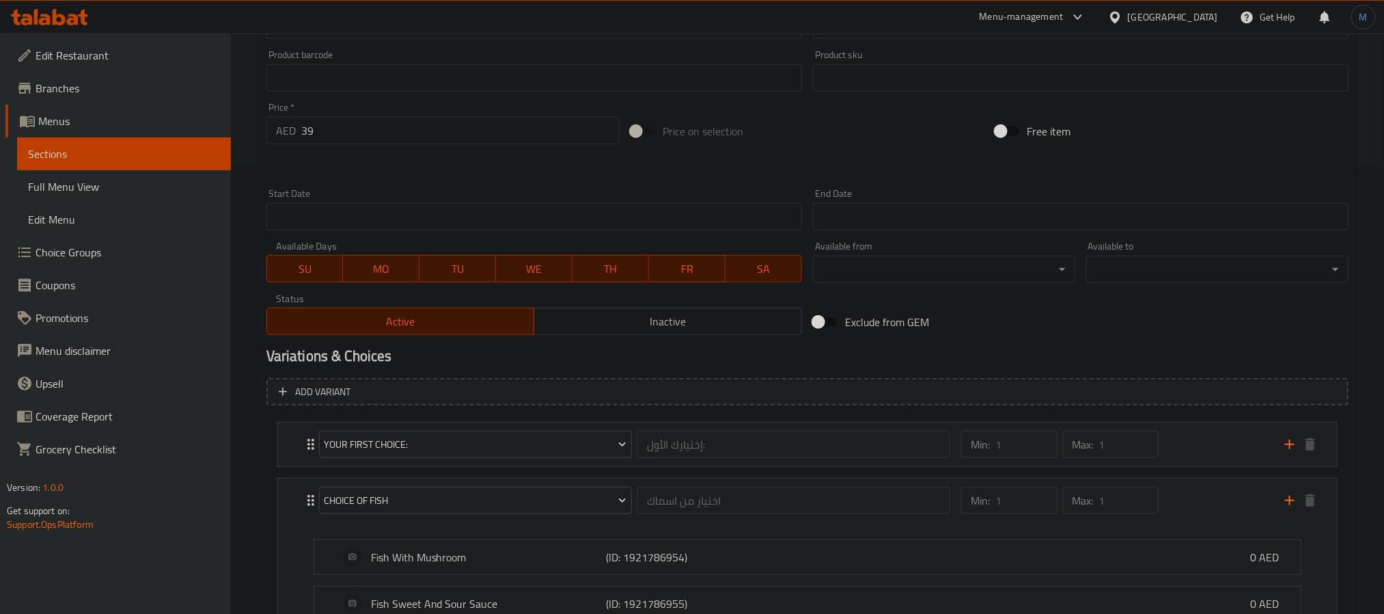
scroll to position [429, 0]
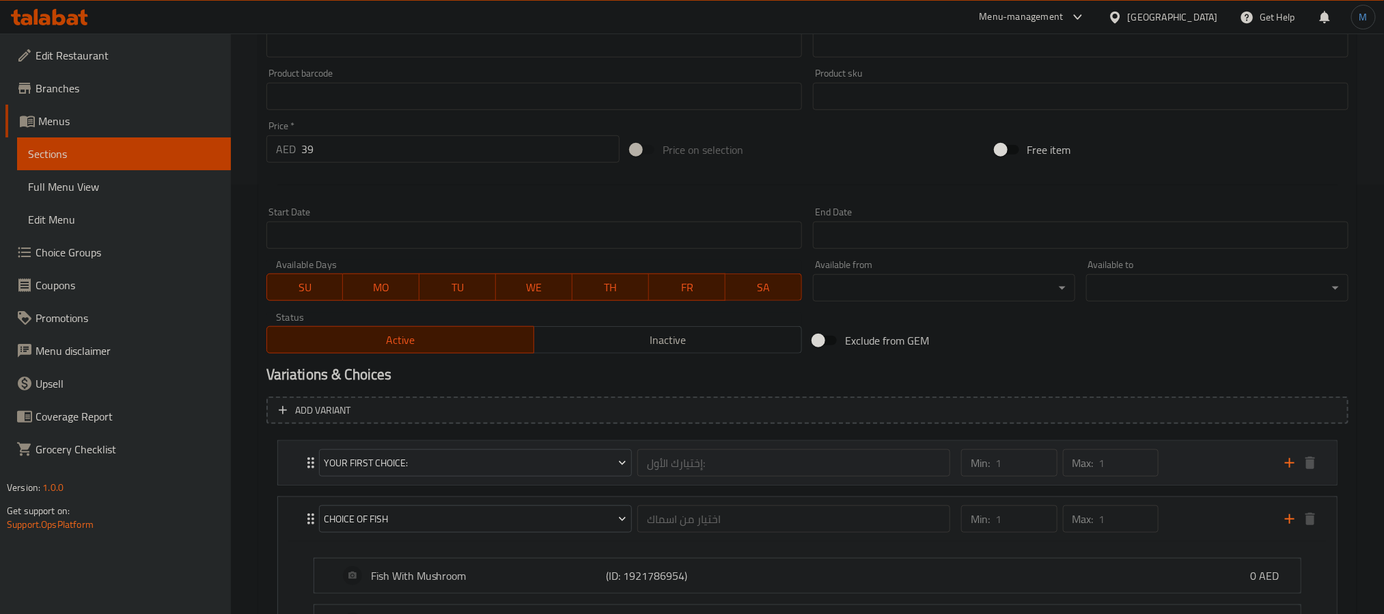
click at [1201, 480] on div "Min: 1 ​ Max: 1 ​" at bounding box center [1115, 463] width 324 height 44
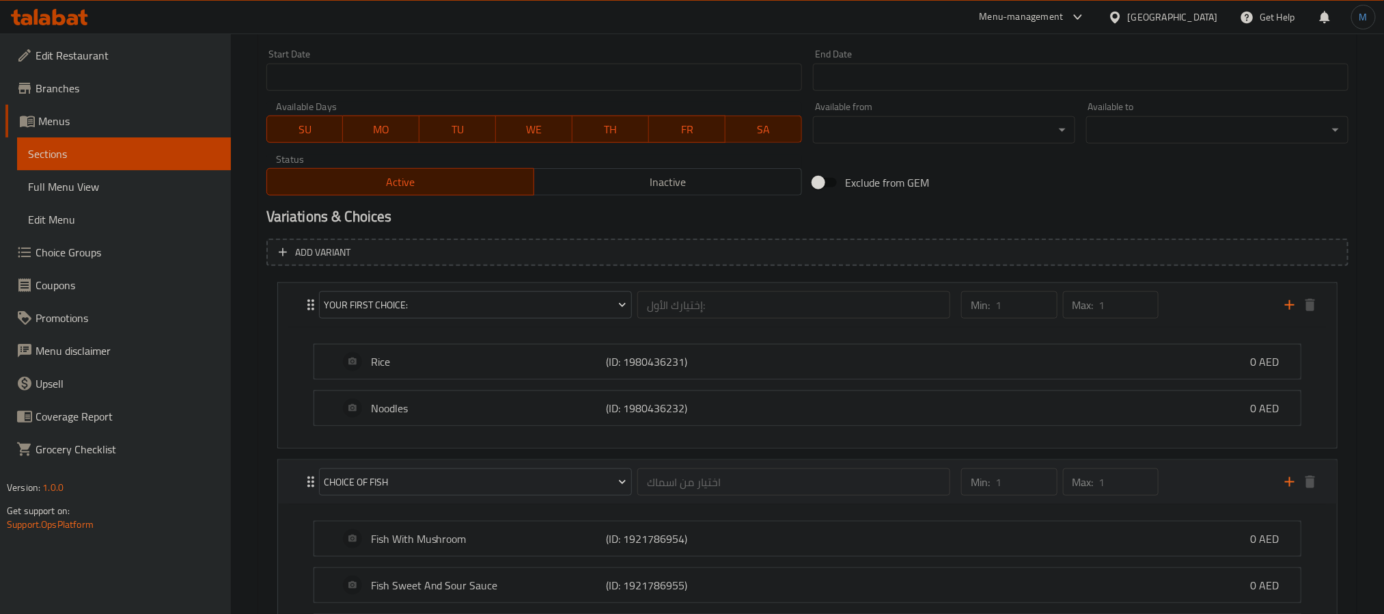
scroll to position [737, 0]
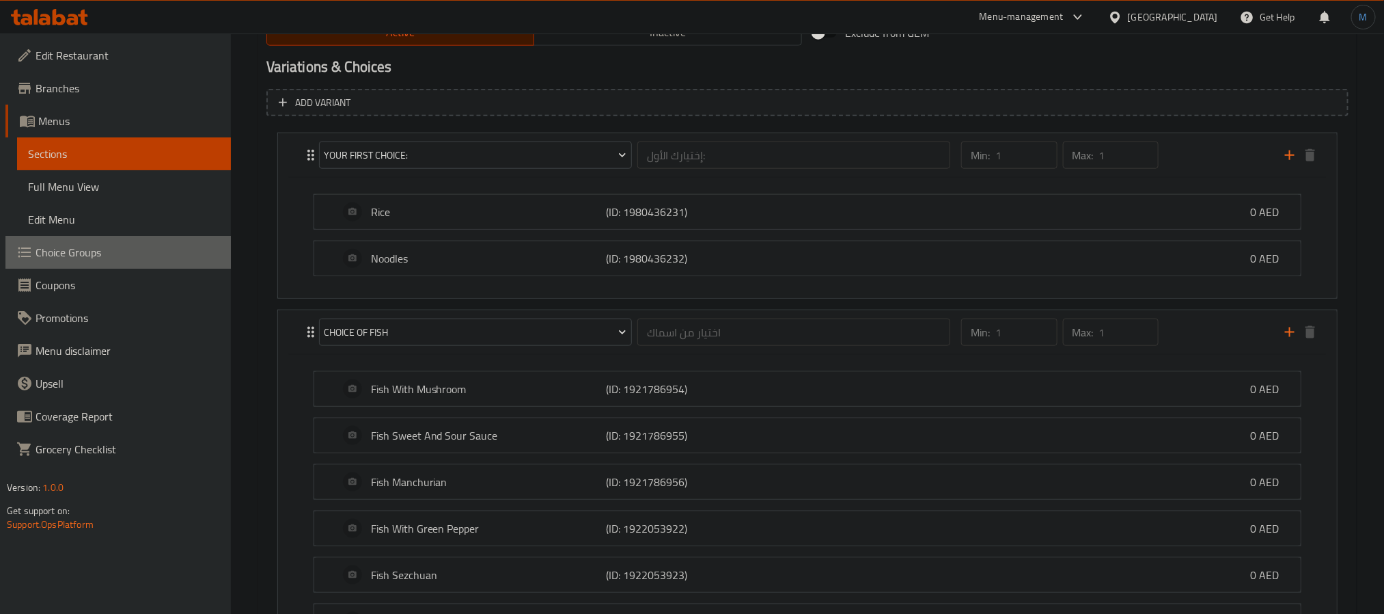
click at [129, 251] on span "Choice Groups" at bounding box center [128, 252] width 184 height 16
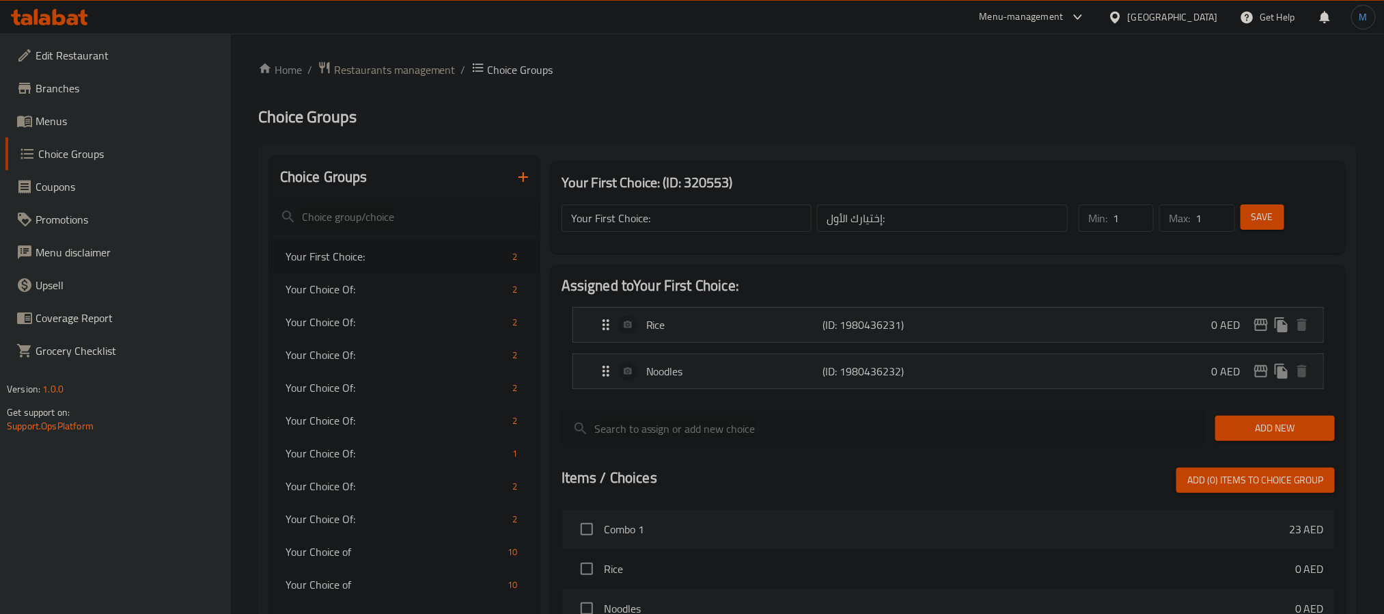
click at [513, 189] on button "button" at bounding box center [523, 177] width 33 height 33
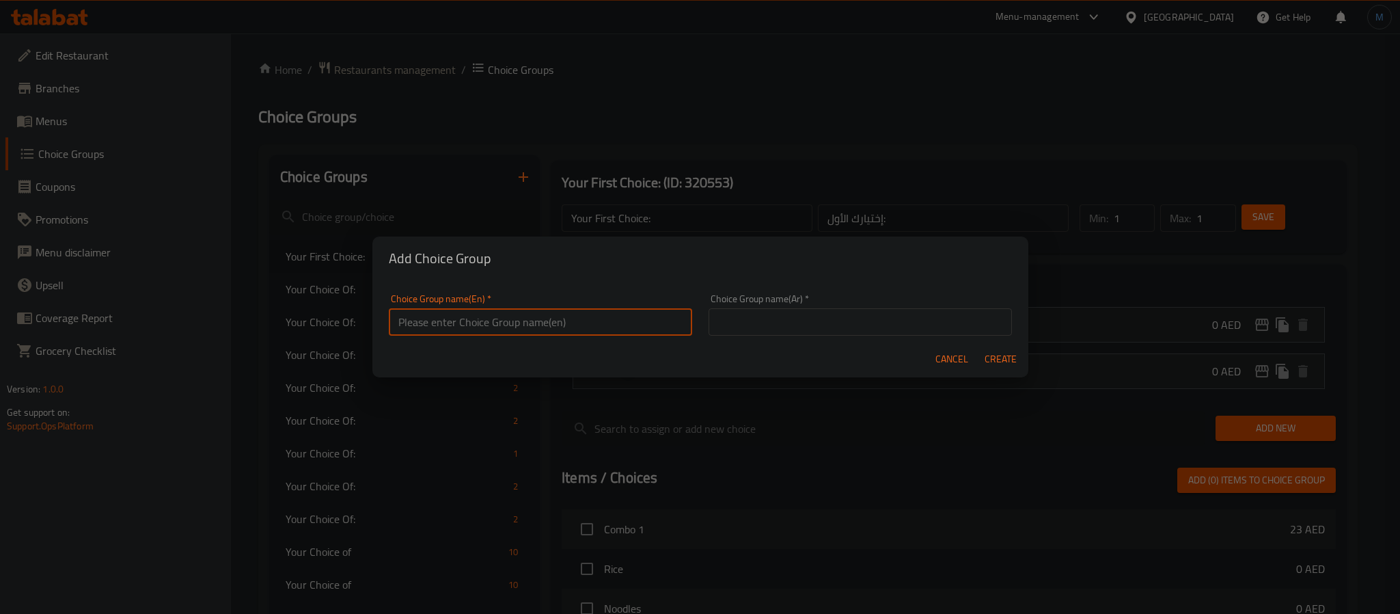
click at [510, 320] on input "text" at bounding box center [540, 321] width 303 height 27
paste input "Choose any two seafood dishes"
type input "Choose Any Two Seafood Dishes"
drag, startPoint x: 888, startPoint y: 296, endPoint x: 890, endPoint y: 330, distance: 34.2
click at [888, 296] on div "Choice Group name(Ar)   * Choice Group name(Ar) *" at bounding box center [860, 315] width 303 height 42
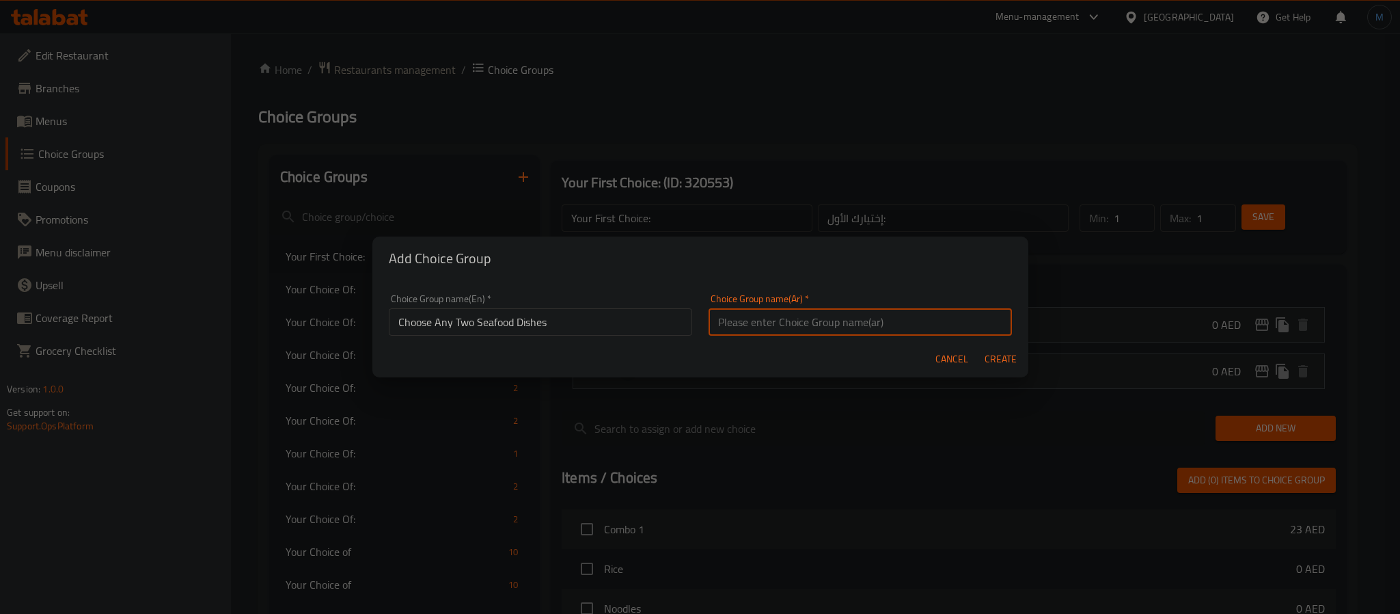
click at [892, 330] on input "text" at bounding box center [860, 321] width 303 height 27
paste input "اختر أي طبقين من المأكولات البحرية"
type input "اختر أي طبقين من المأكولات البحرية"
click at [1003, 359] on span "Create" at bounding box center [1001, 359] width 33 height 17
type input "Choose Any Two Seafood Dishes"
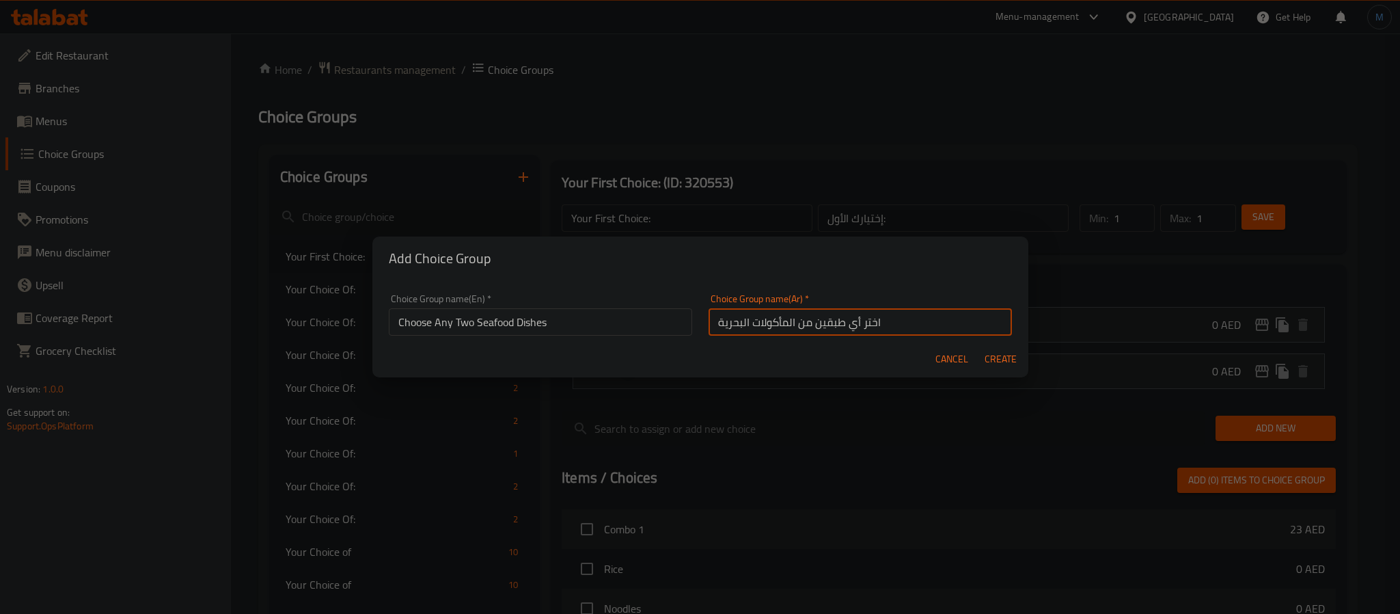
type input "اختر أي طبقين من المأكولات البحرية"
type input "0"
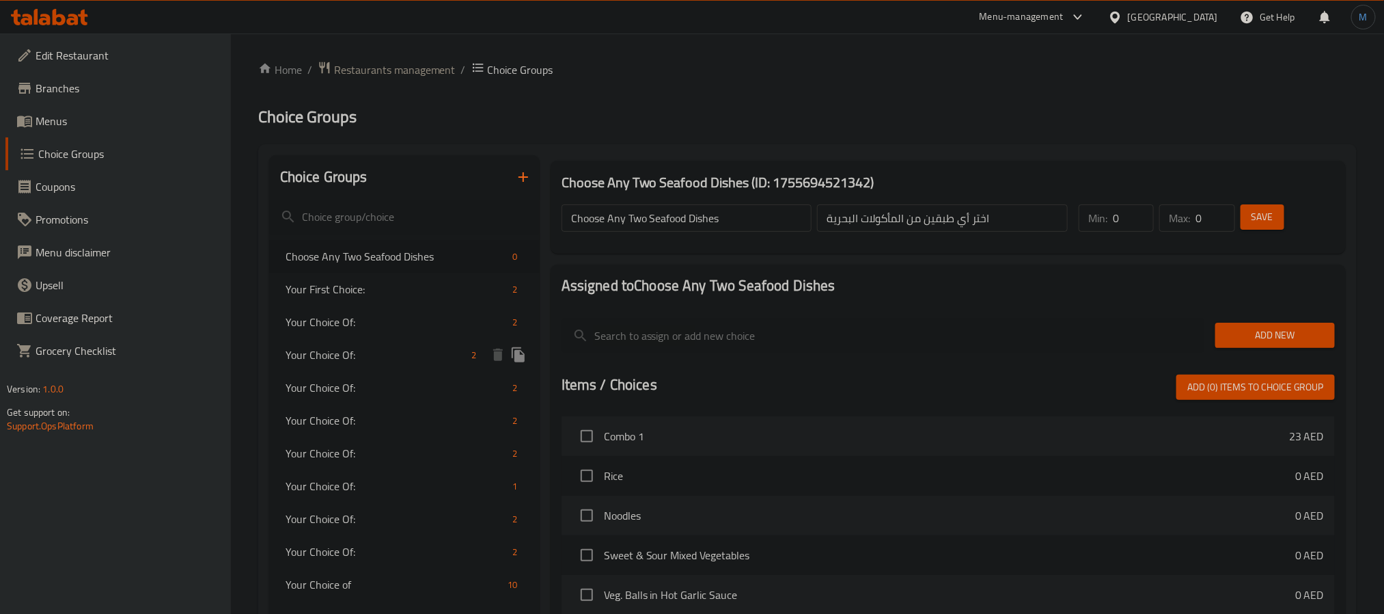
scroll to position [102, 0]
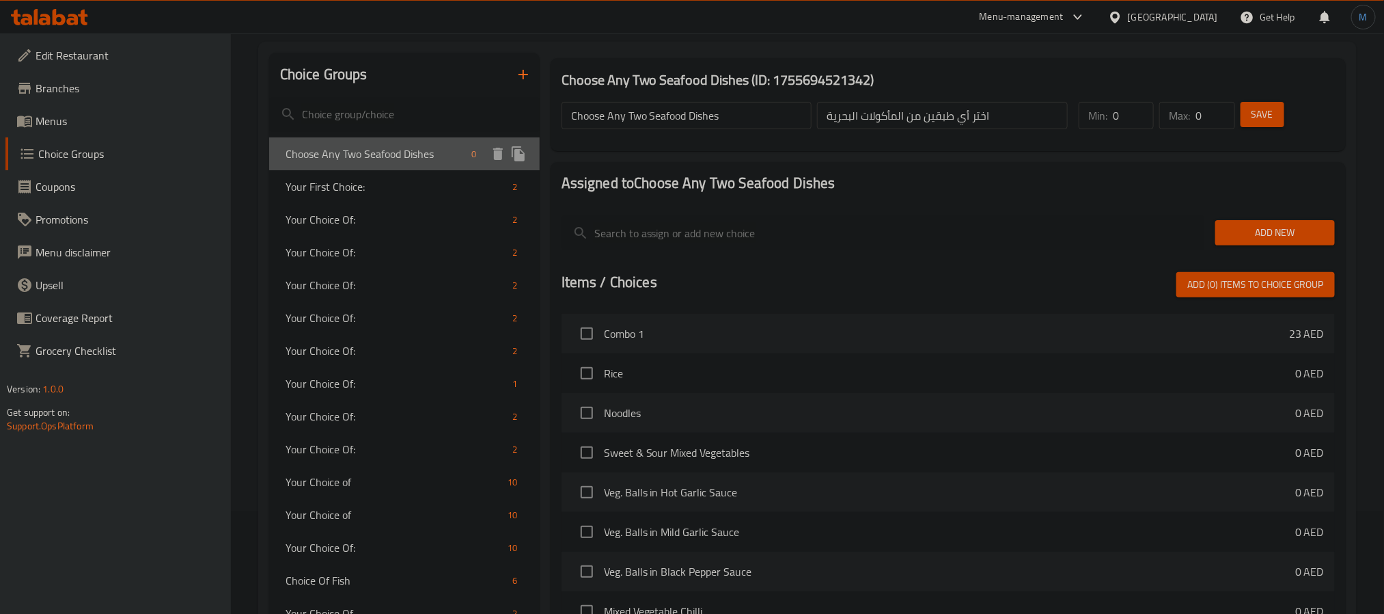
click at [423, 137] on div "Choose Any Two Seafood Dishes 0" at bounding box center [404, 153] width 271 height 33
type input "1"
click at [1144, 105] on input "1" at bounding box center [1133, 115] width 41 height 27
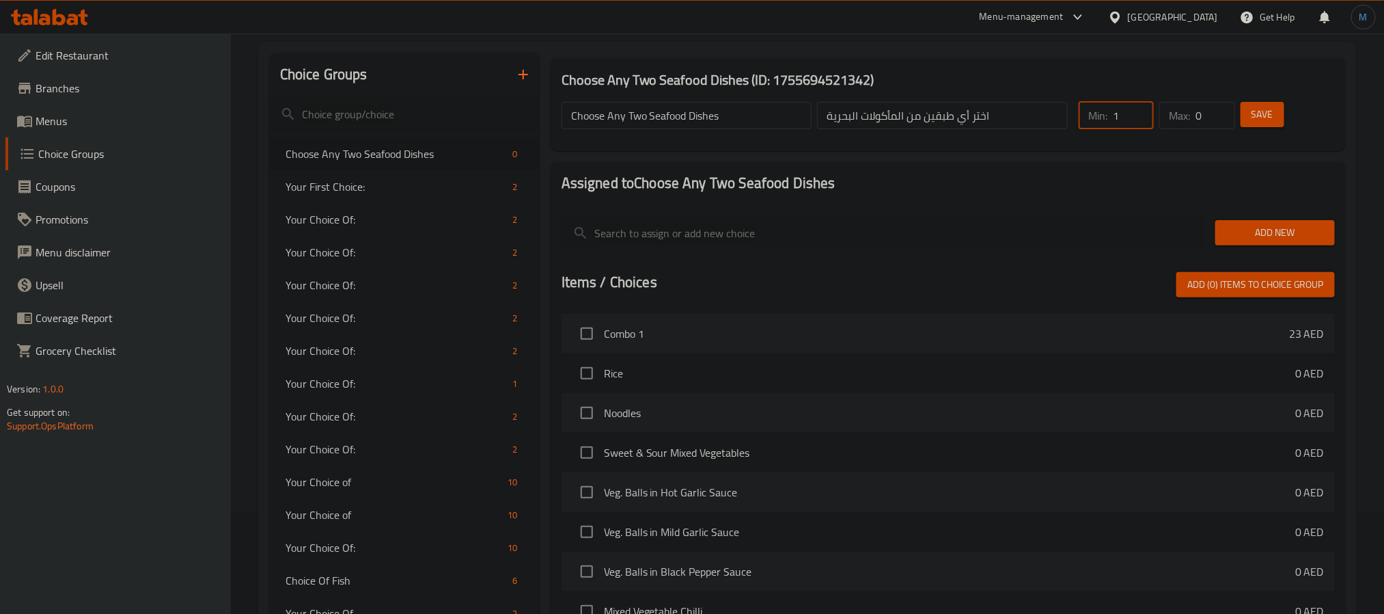
click at [1228, 109] on input "0" at bounding box center [1215, 115] width 39 height 27
type input "1"
click at [1222, 109] on input "1" at bounding box center [1215, 115] width 39 height 27
click at [1243, 211] on div "Add New" at bounding box center [1275, 233] width 131 height 46
click at [1246, 217] on div "Add New" at bounding box center [1275, 233] width 131 height 46
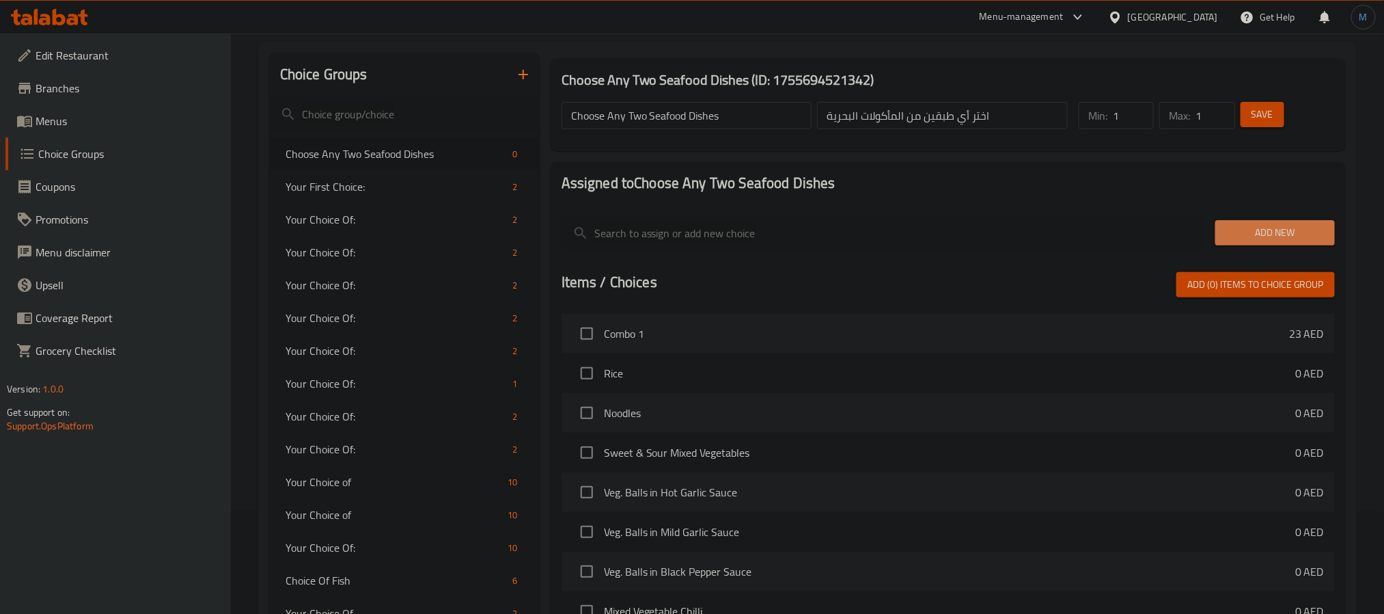
click at [1226, 228] on span "Add New" at bounding box center [1275, 232] width 98 height 17
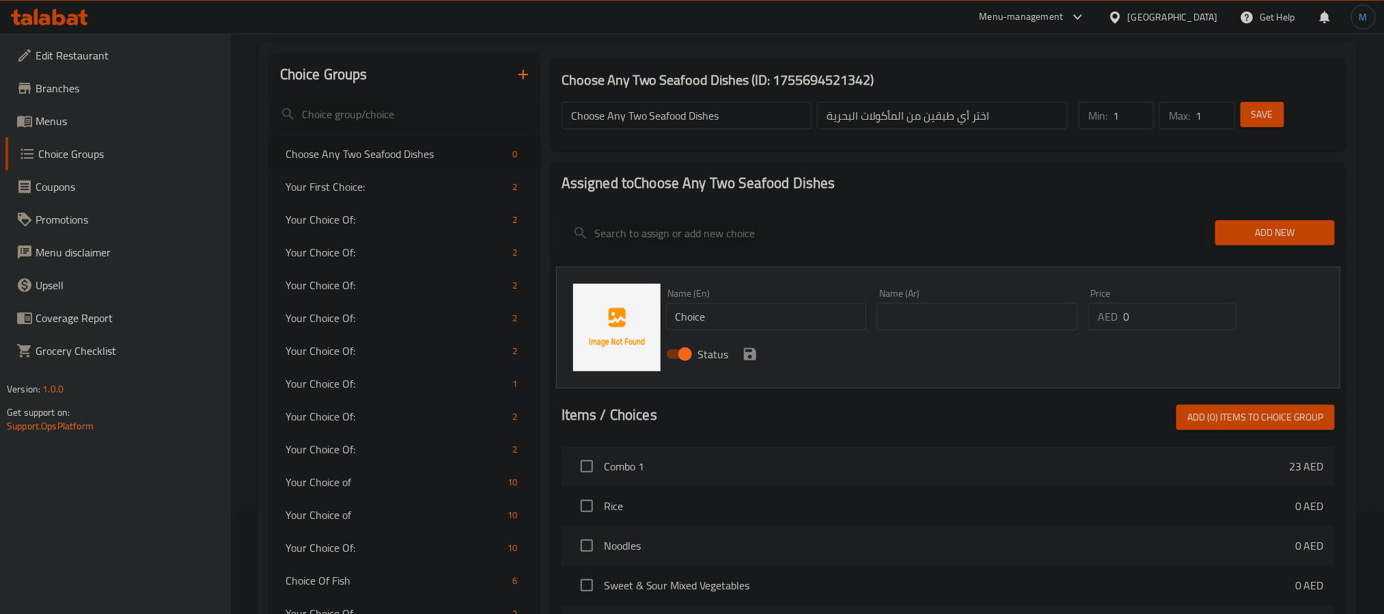
click at [748, 320] on input "Choice" at bounding box center [766, 316] width 201 height 27
paste input "Both fish"
type input "Both Fish"
click at [935, 316] on input "text" at bounding box center [977, 316] width 201 height 27
paste input "سمكتين"
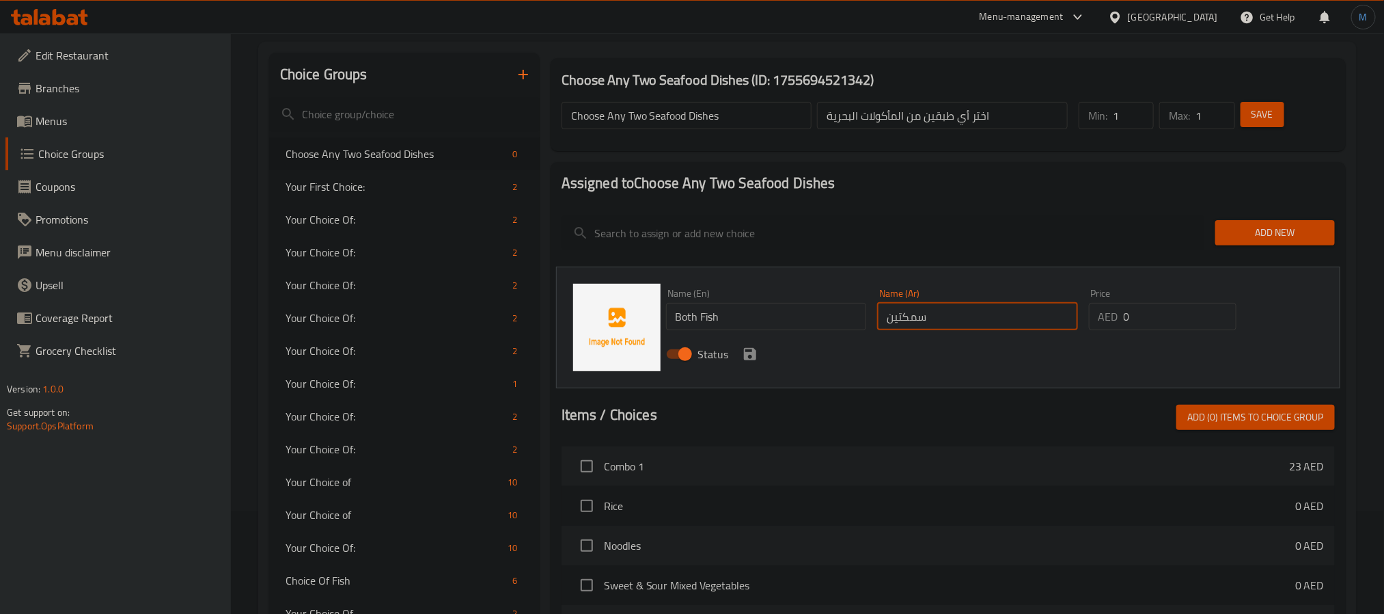
type input "سمكتين"
click at [744, 357] on icon "save" at bounding box center [750, 354] width 12 height 12
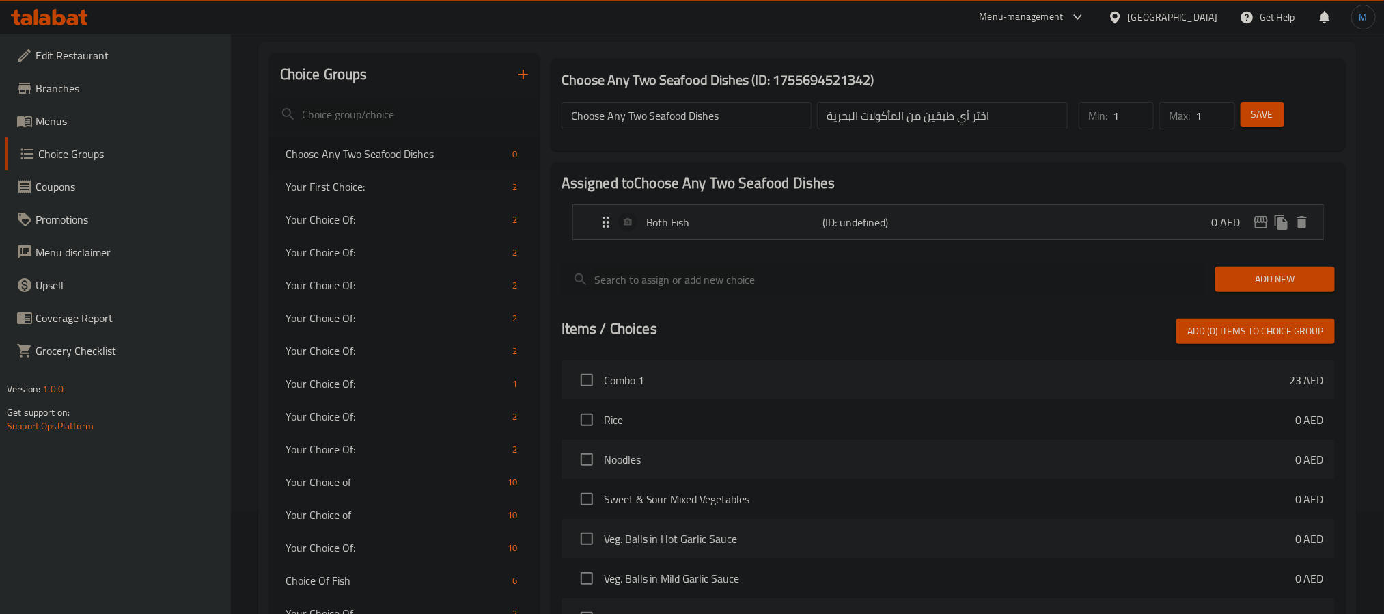
click at [1257, 283] on span "Add New" at bounding box center [1275, 279] width 98 height 17
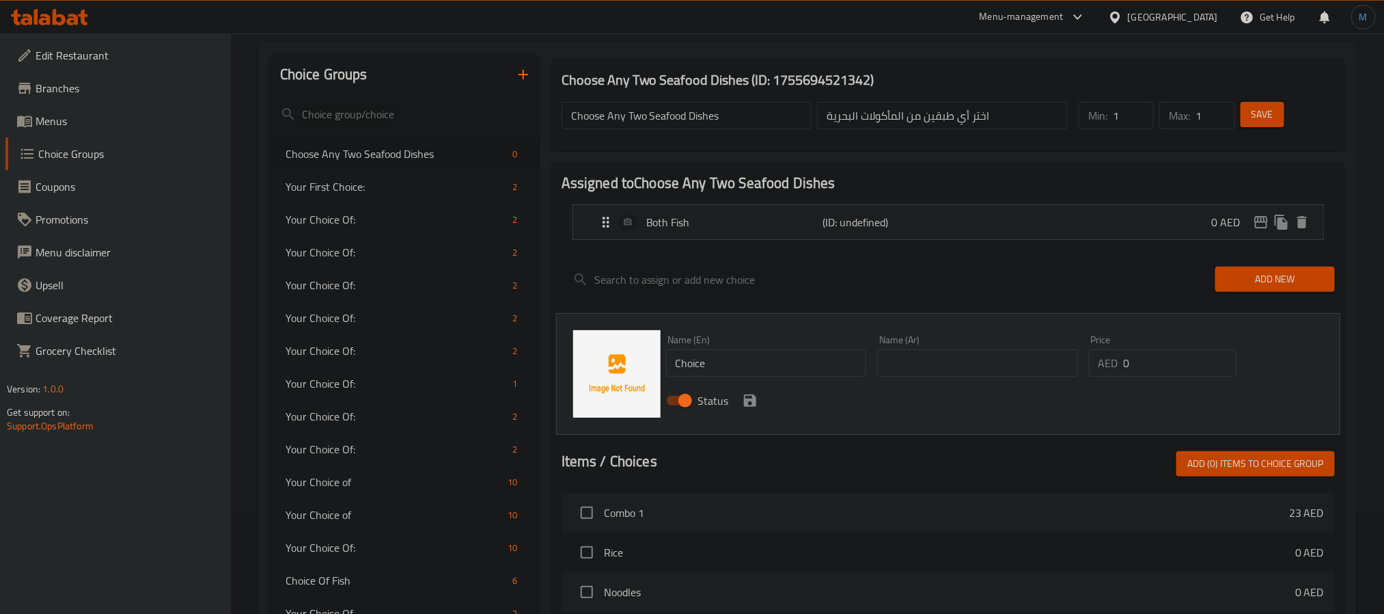
click at [833, 353] on input "Choice" at bounding box center [766, 362] width 201 height 27
paste input "Both prawns"
type input "Both Prawns"
click at [968, 374] on input "text" at bounding box center [977, 362] width 201 height 27
paste input "كلا الروبيان"
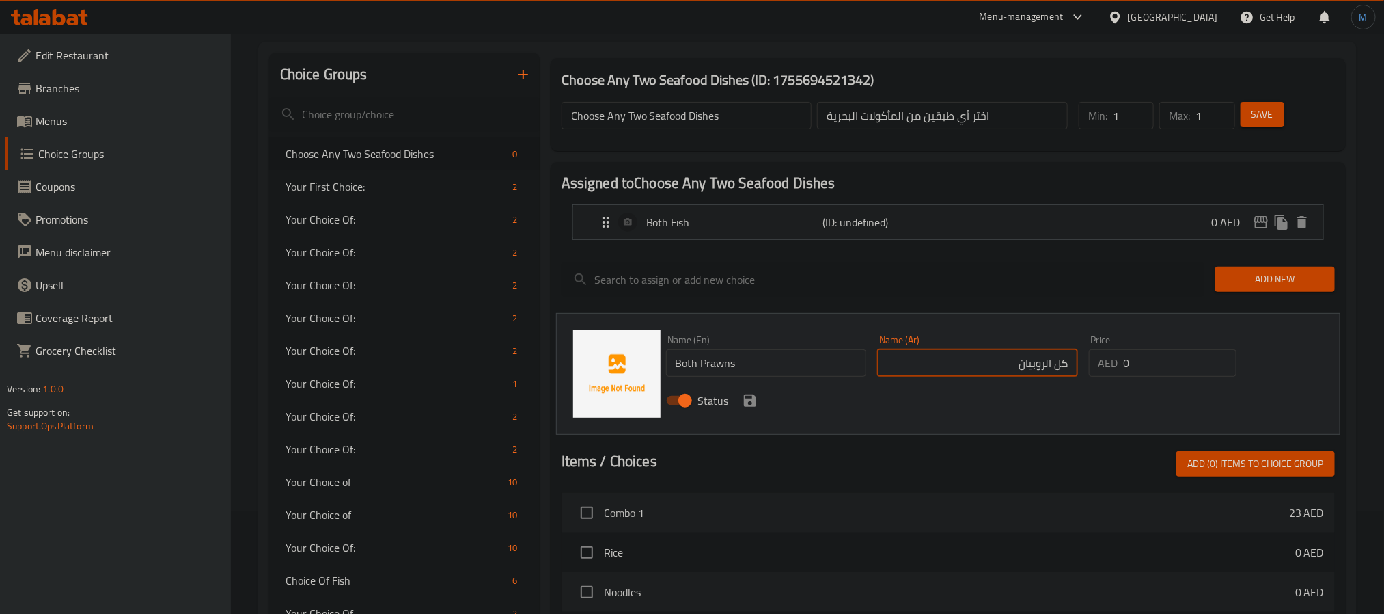
type input "كل الروبيان"
click at [746, 389] on div "Status" at bounding box center [978, 400] width 635 height 37
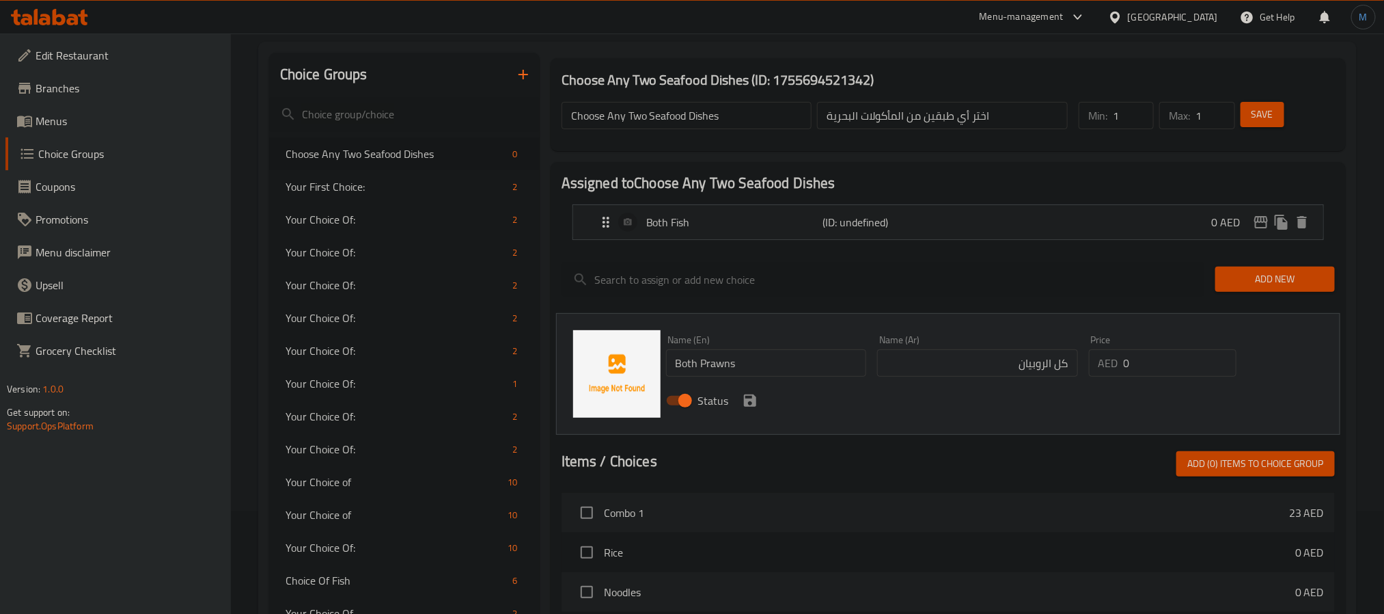
click at [746, 390] on button "save" at bounding box center [750, 400] width 20 height 20
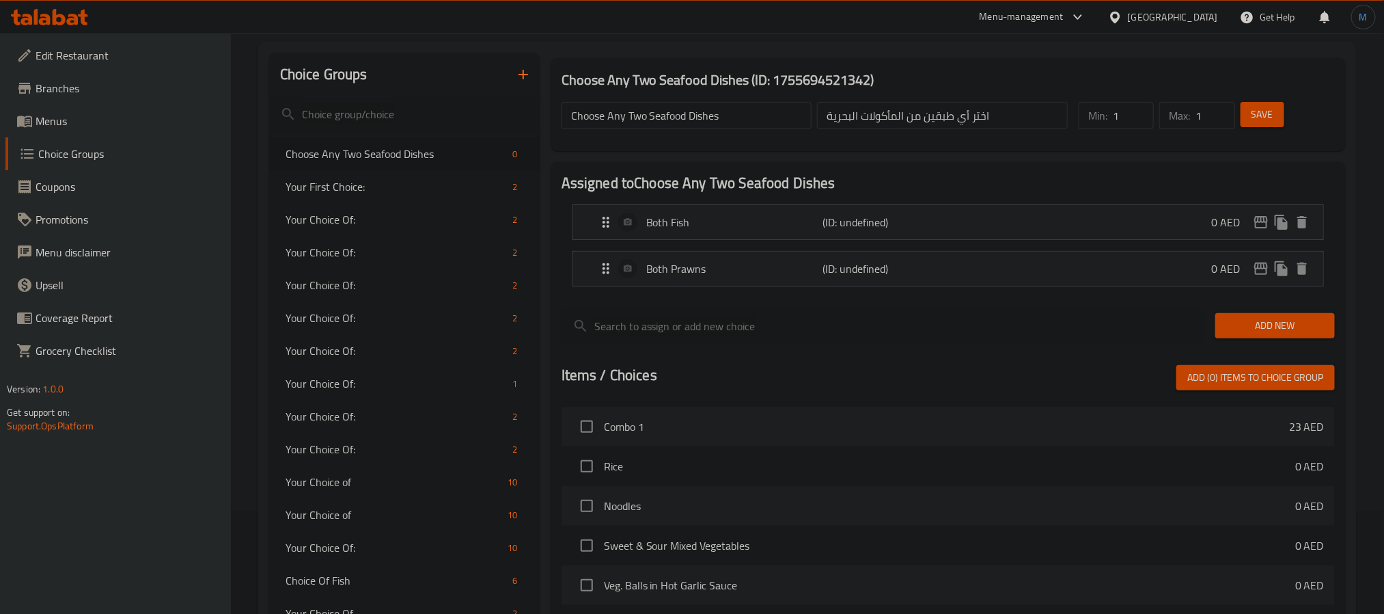
click at [1317, 320] on span "Add New" at bounding box center [1275, 325] width 98 height 17
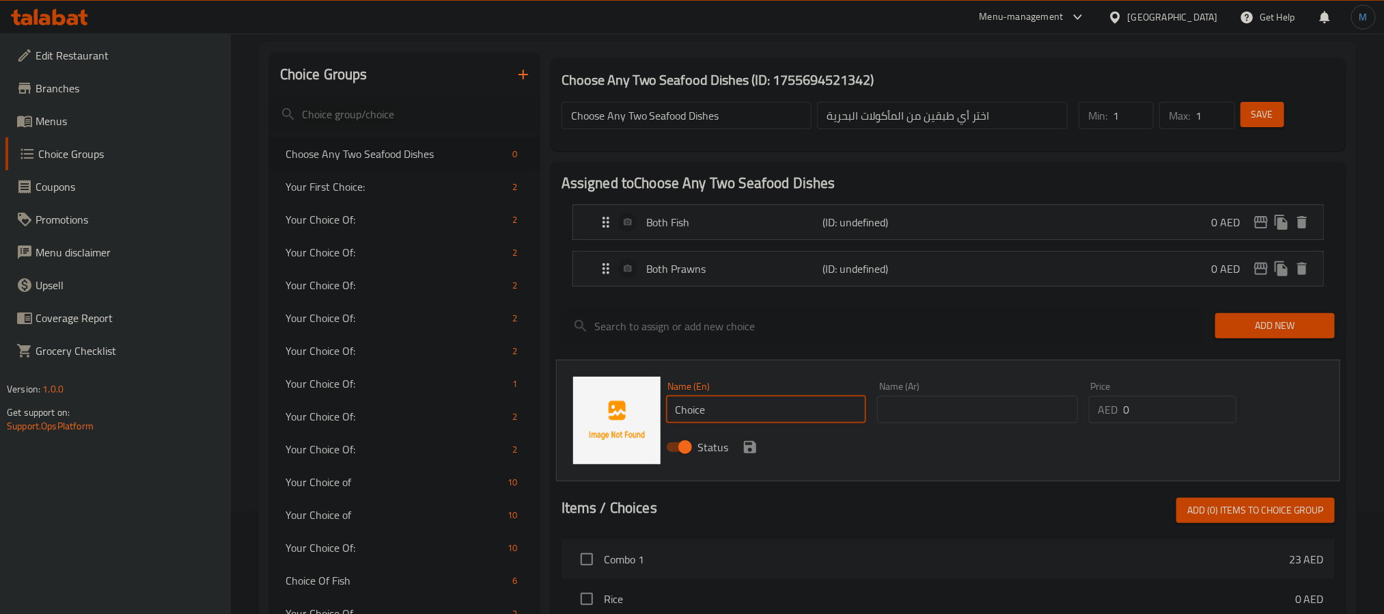
click at [791, 404] on input "Choice" at bounding box center [766, 409] width 201 height 27
paste input "One fish + one prawn"
click at [728, 400] on input "One Fish + One Prawn" at bounding box center [766, 409] width 201 height 27
type input "One Fish and One Prawn"
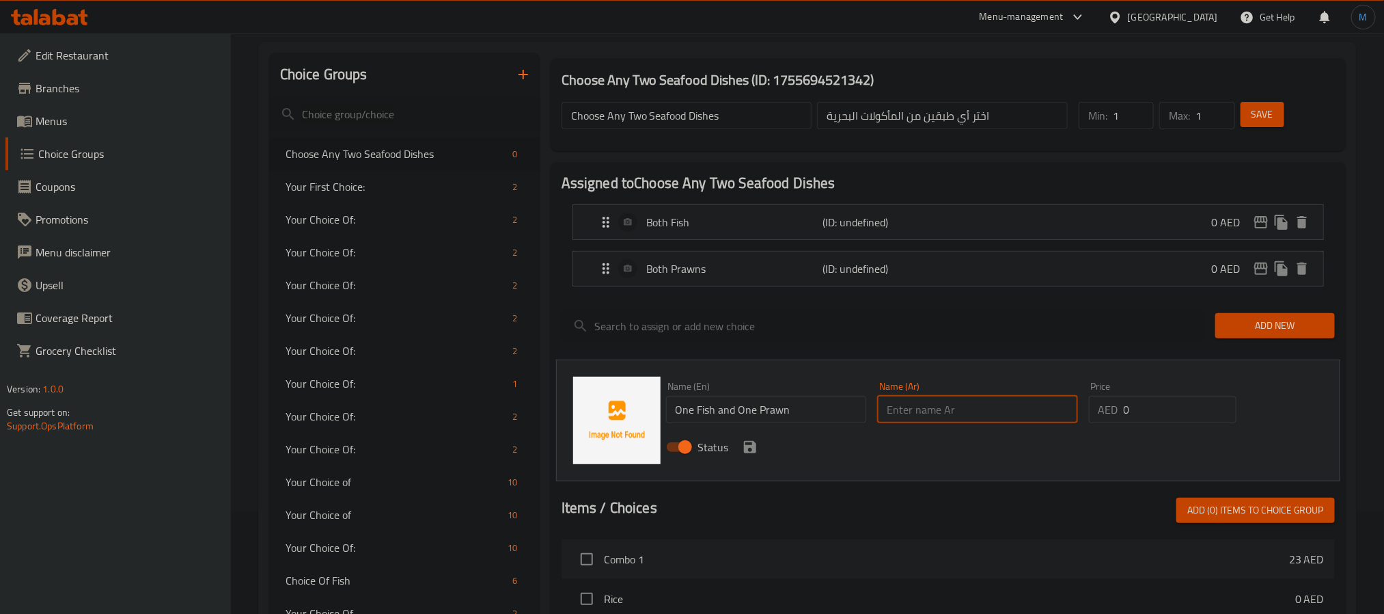
click at [946, 423] on input "text" at bounding box center [977, 409] width 201 height 27
paste input "سمكة واحدة وجمبري واحد"
type input "سمكة واحدة وجمبري واحد"
click at [747, 445] on icon "save" at bounding box center [750, 447] width 16 height 16
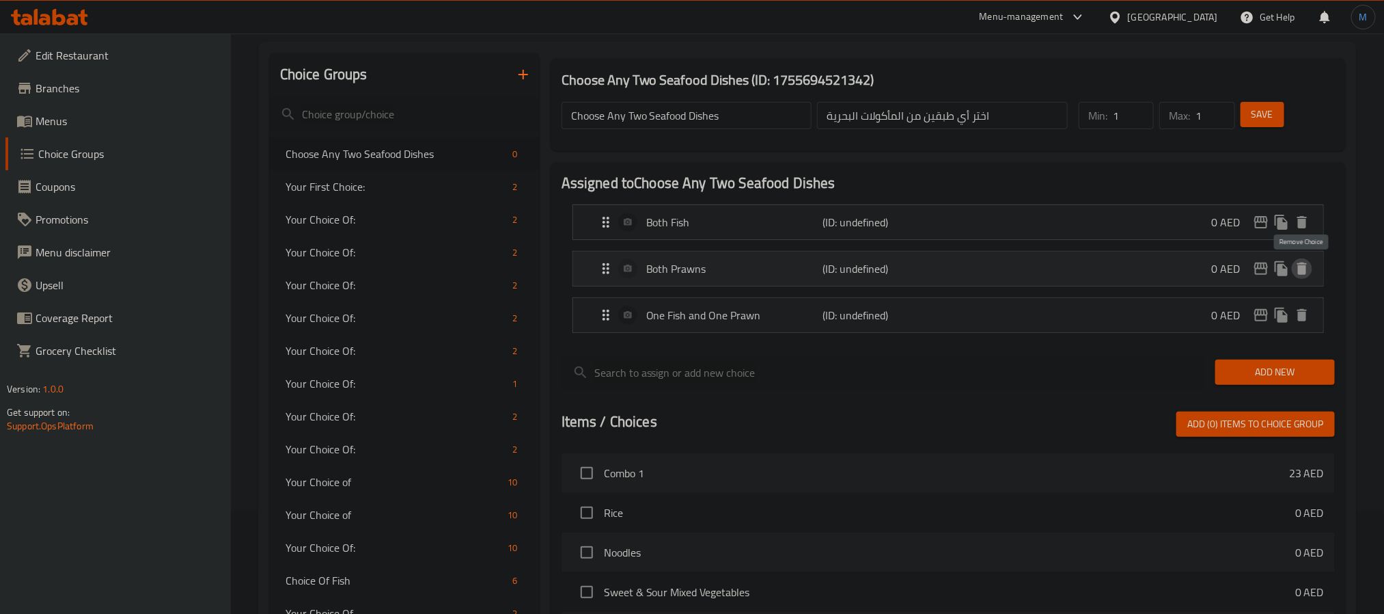
click at [1306, 265] on icon "delete" at bounding box center [1302, 268] width 16 height 16
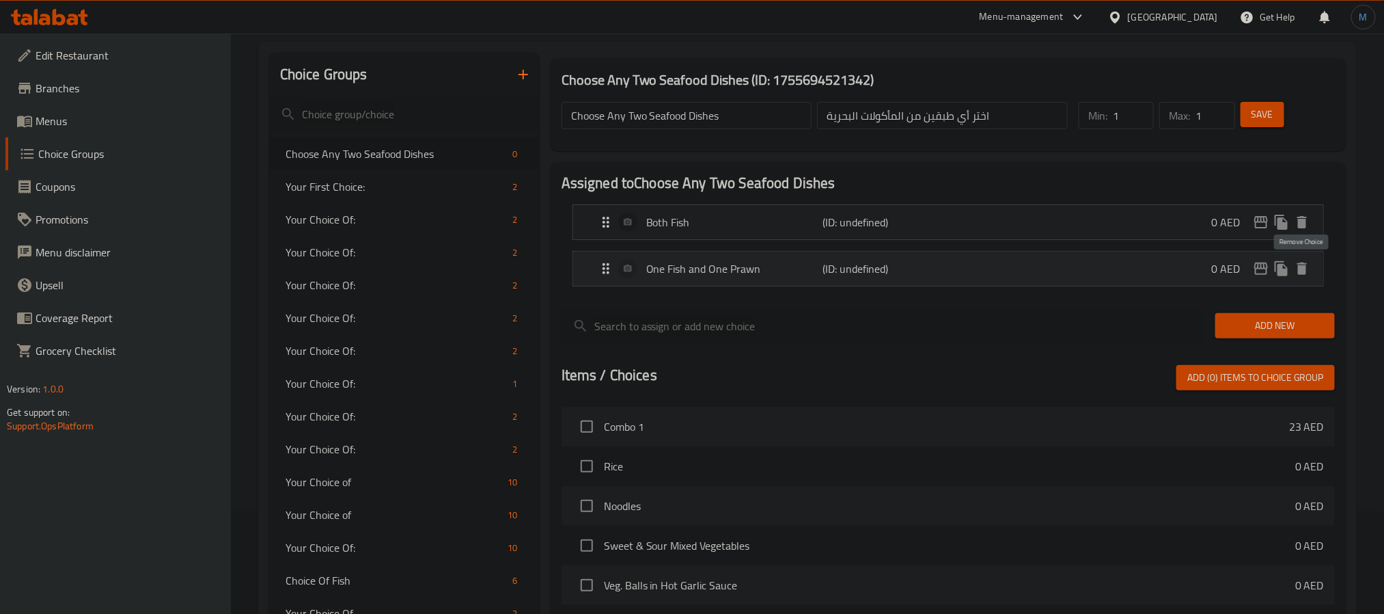
click at [1302, 275] on icon "delete" at bounding box center [1303, 268] width 10 height 12
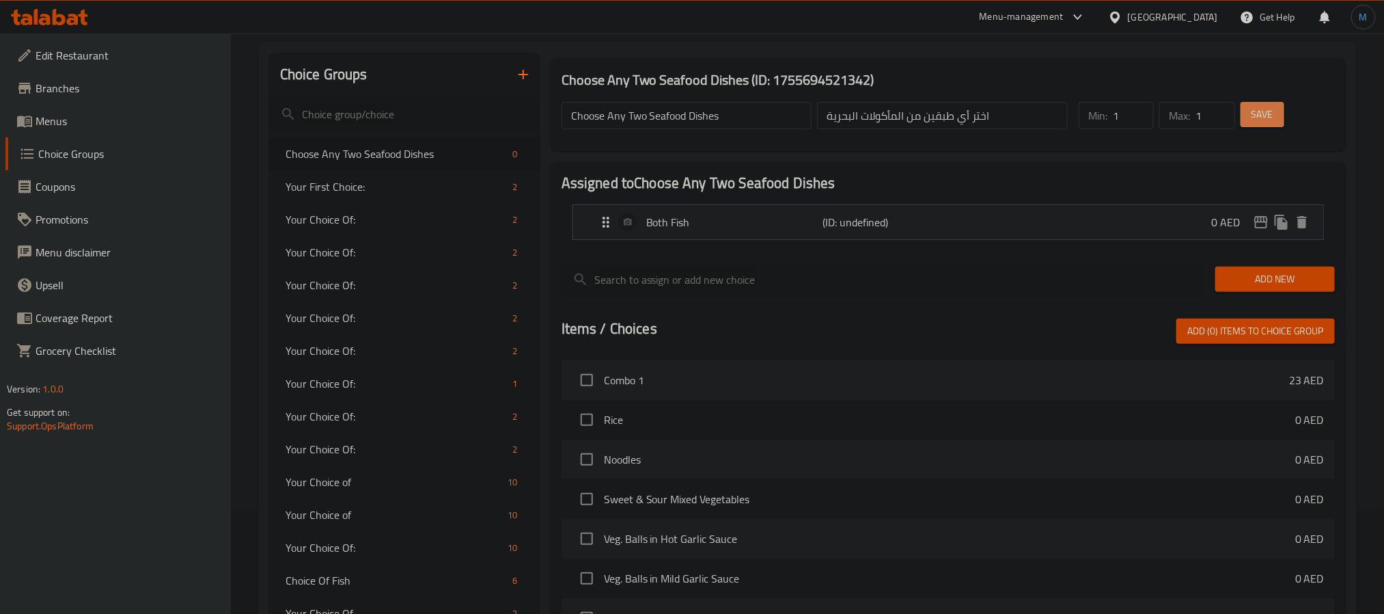
click at [1257, 124] on button "Save" at bounding box center [1263, 114] width 44 height 25
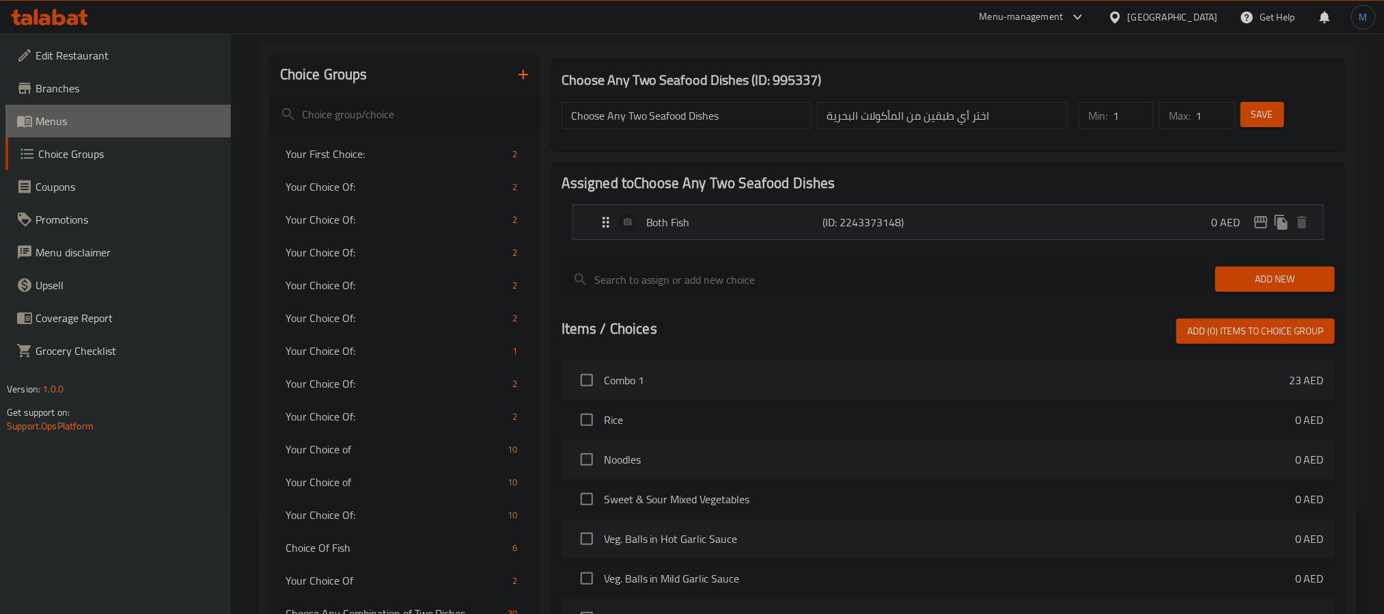
click at [76, 115] on span "Menus" at bounding box center [128, 121] width 184 height 16
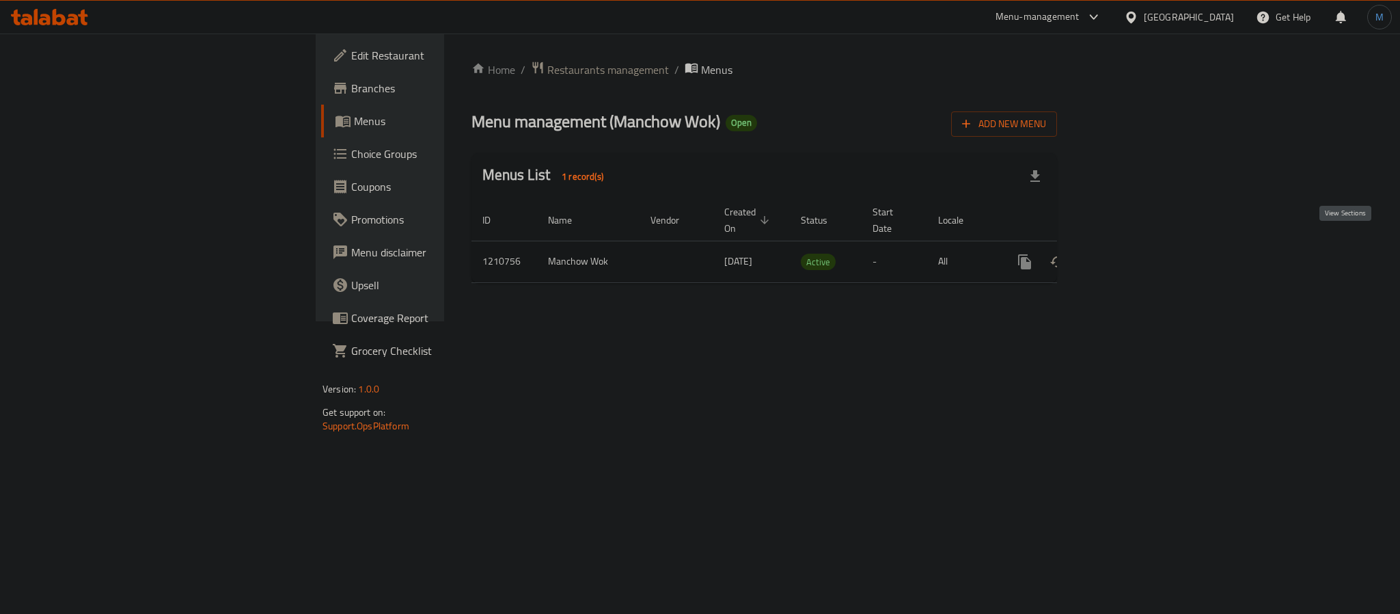
click at [1131, 253] on icon "enhanced table" at bounding box center [1123, 261] width 16 height 16
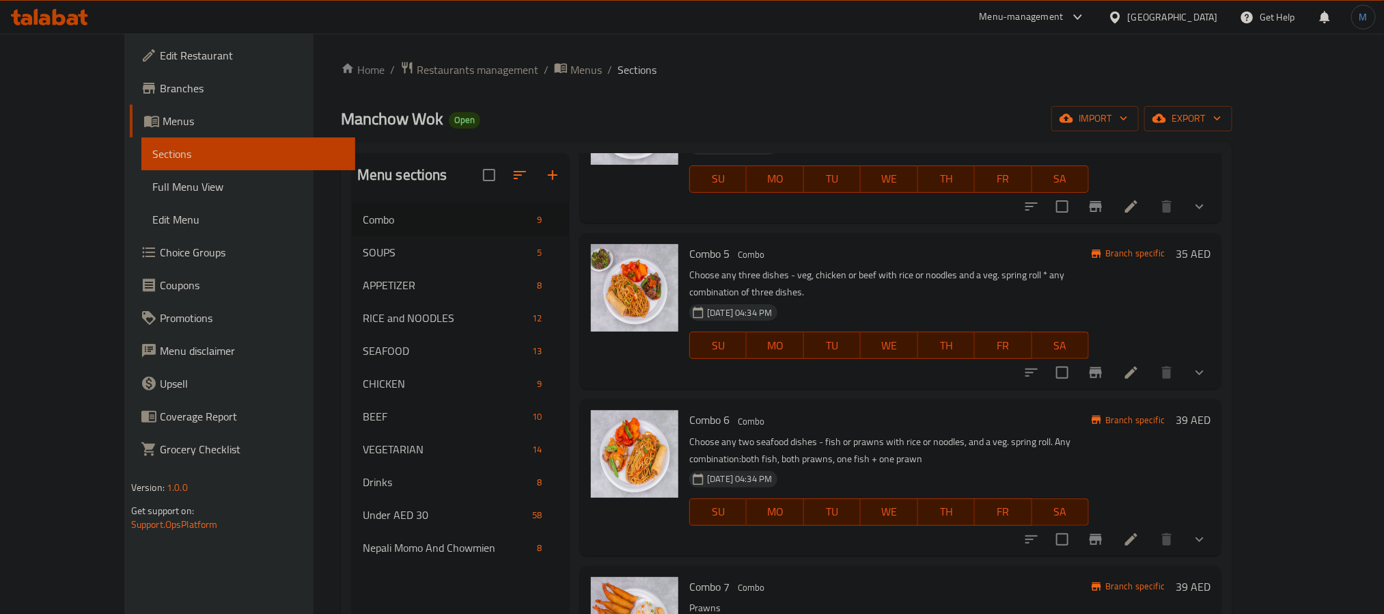
scroll to position [615, 0]
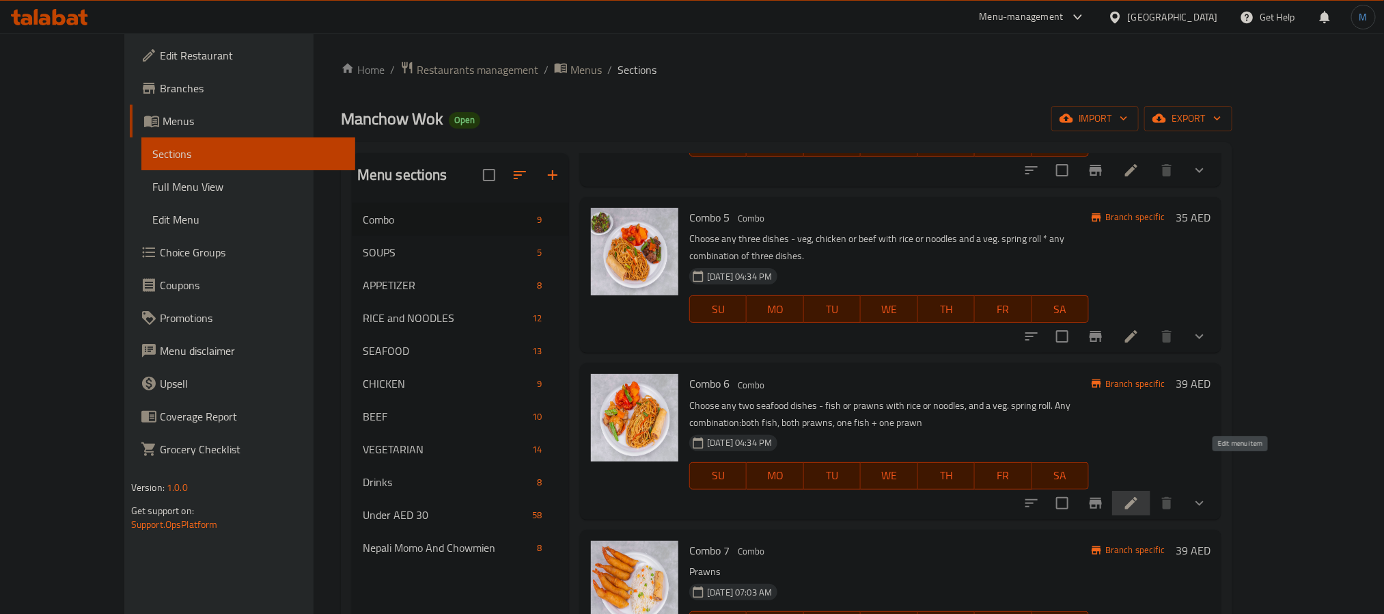
click at [1140, 495] on icon at bounding box center [1131, 503] width 16 height 16
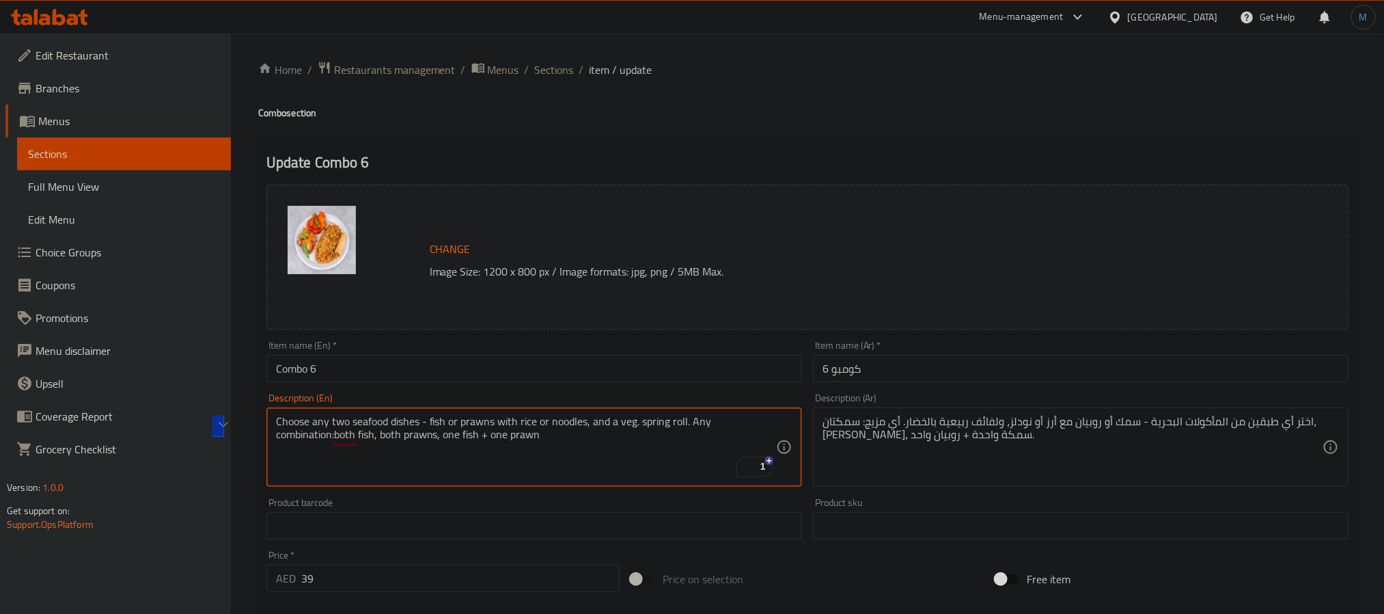
drag, startPoint x: 433, startPoint y: 439, endPoint x: 383, endPoint y: 437, distance: 49.2
type textarea "Choose any two seafood dishes - fish or prawns with rice or noodles, and a veg.…"
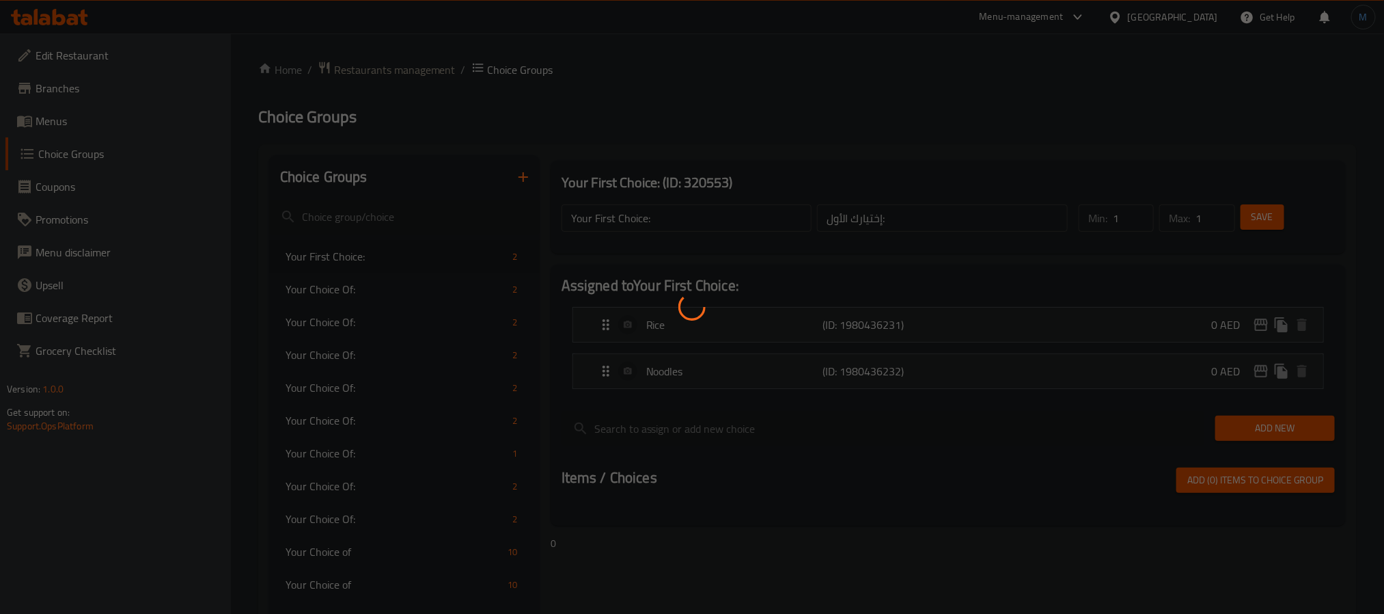
click at [43, 113] on div at bounding box center [692, 307] width 1384 height 614
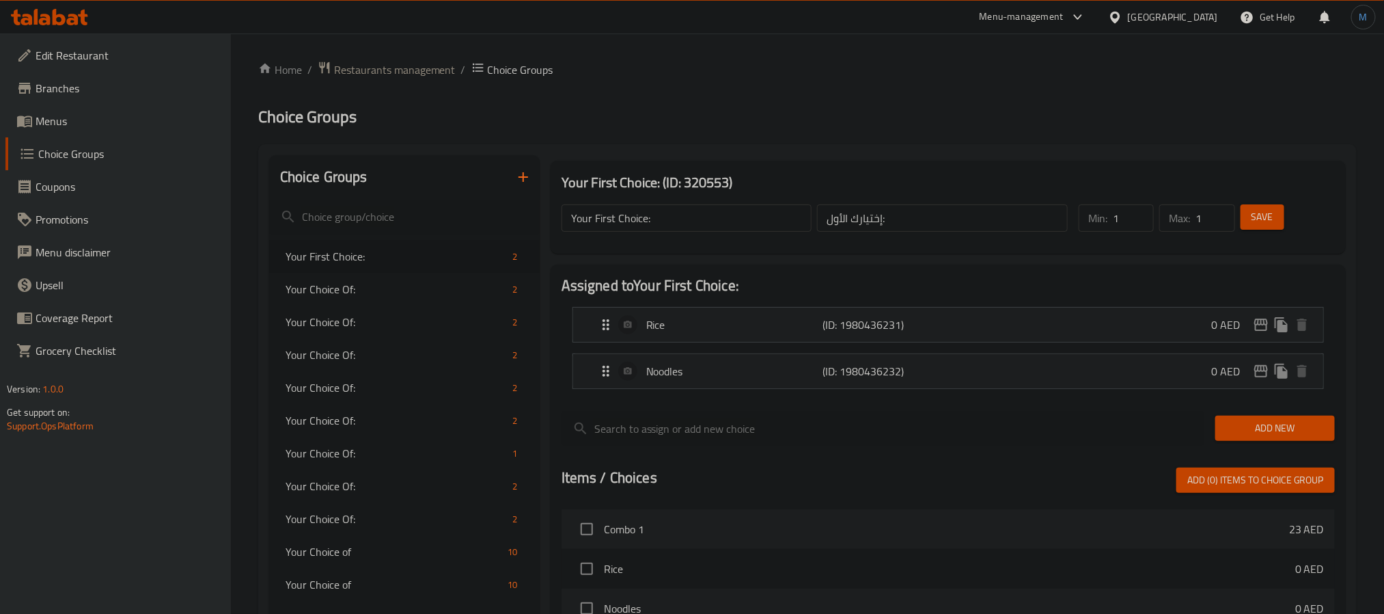
click at [43, 113] on span "Menus" at bounding box center [128, 121] width 184 height 16
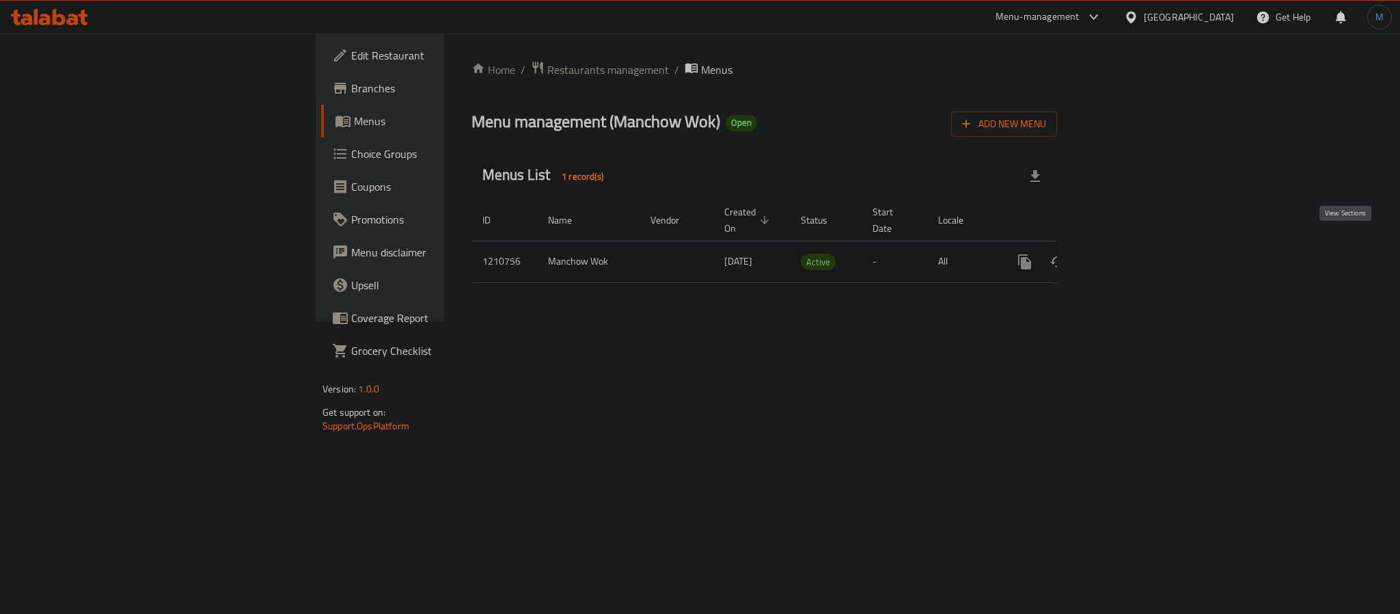
click at [1140, 250] on link "enhanced table" at bounding box center [1123, 261] width 33 height 33
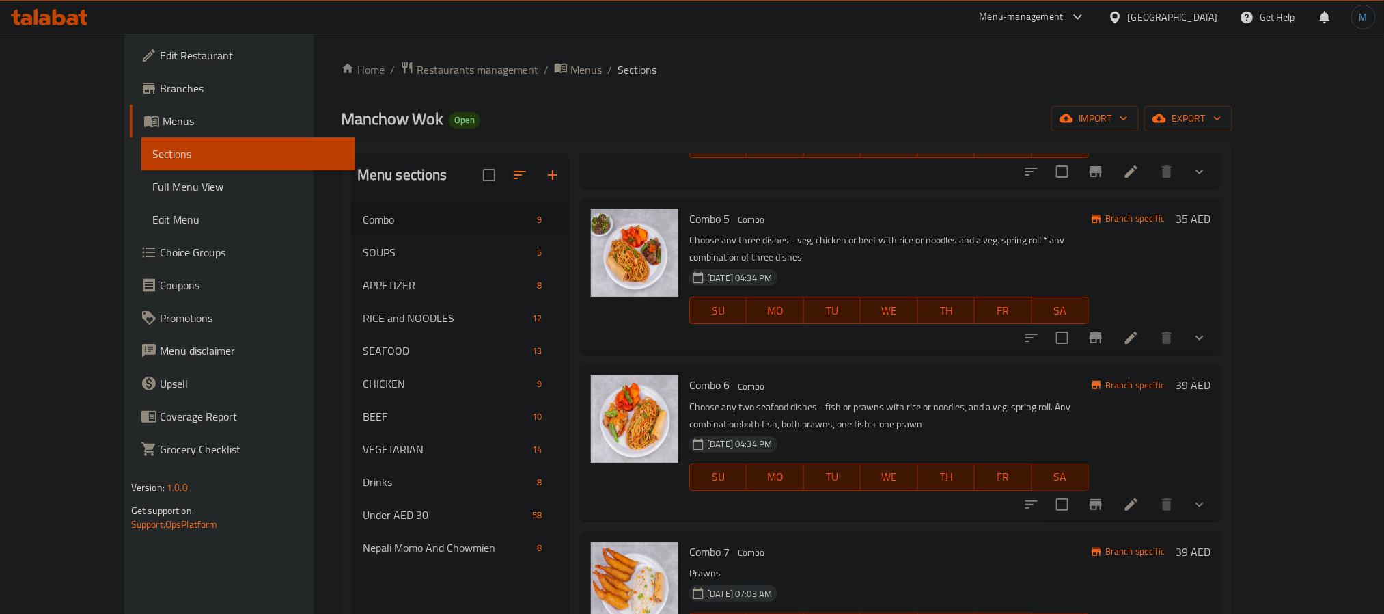
scroll to position [615, 0]
click at [1208, 495] on icon "show more" at bounding box center [1200, 503] width 16 height 16
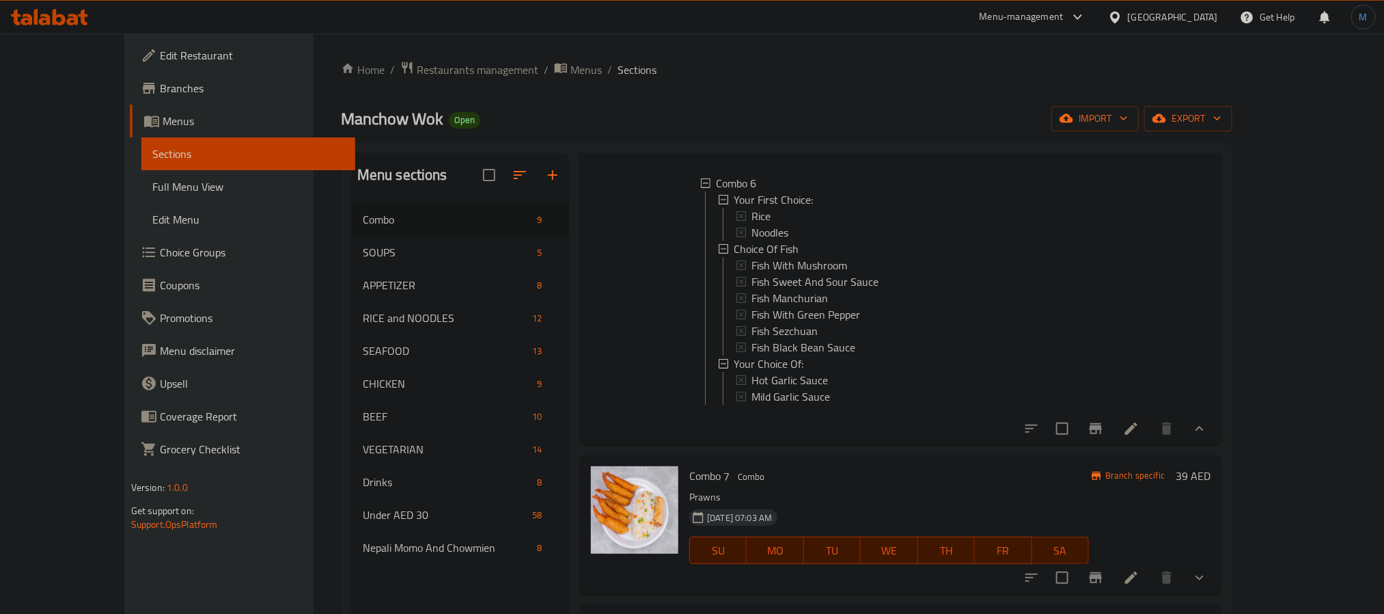
scroll to position [922, 0]
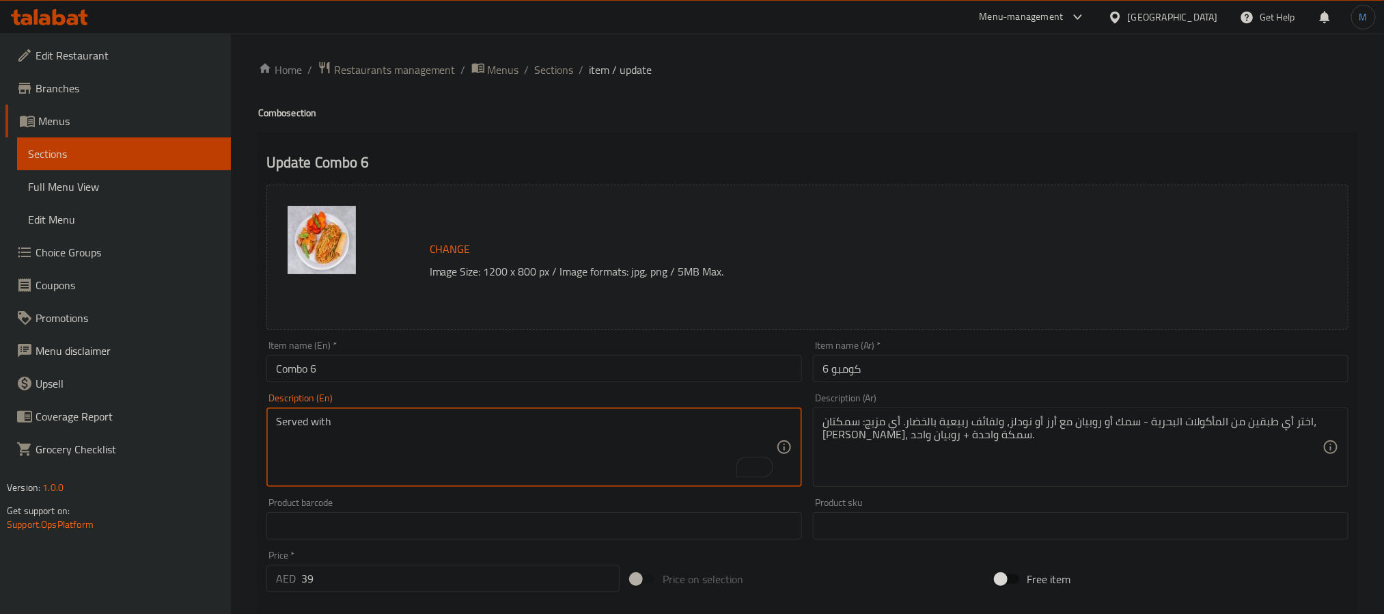
type textarea "Served with"
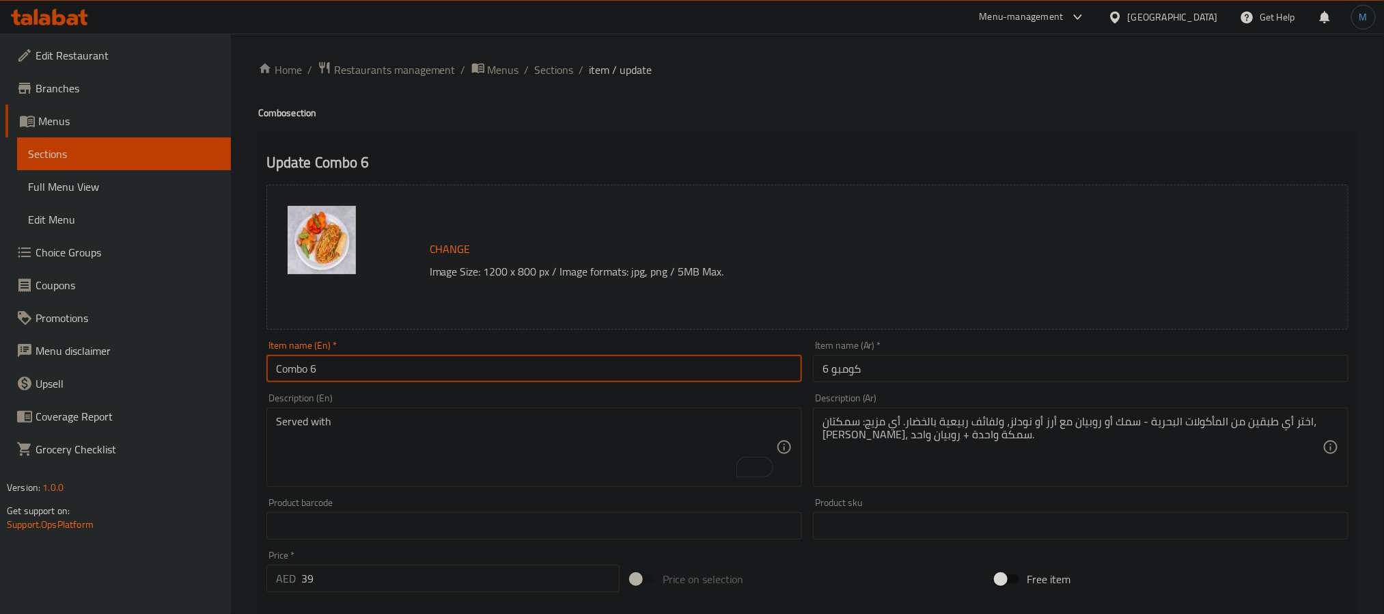
click at [419, 371] on input "Combo 6" at bounding box center [534, 368] width 536 height 27
click at [531, 68] on ol "Home / Restaurants management / Menus / Sections / item / update" at bounding box center [807, 70] width 1099 height 18
click at [549, 78] on span "Sections" at bounding box center [554, 69] width 39 height 16
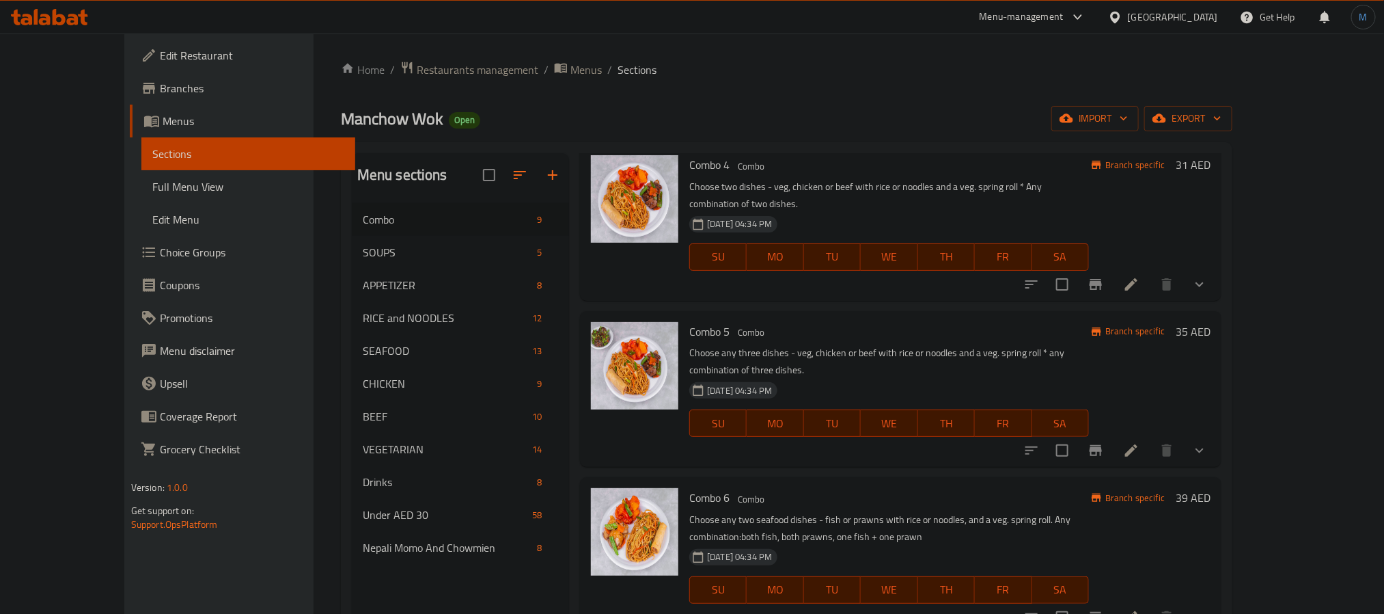
scroll to position [512, 0]
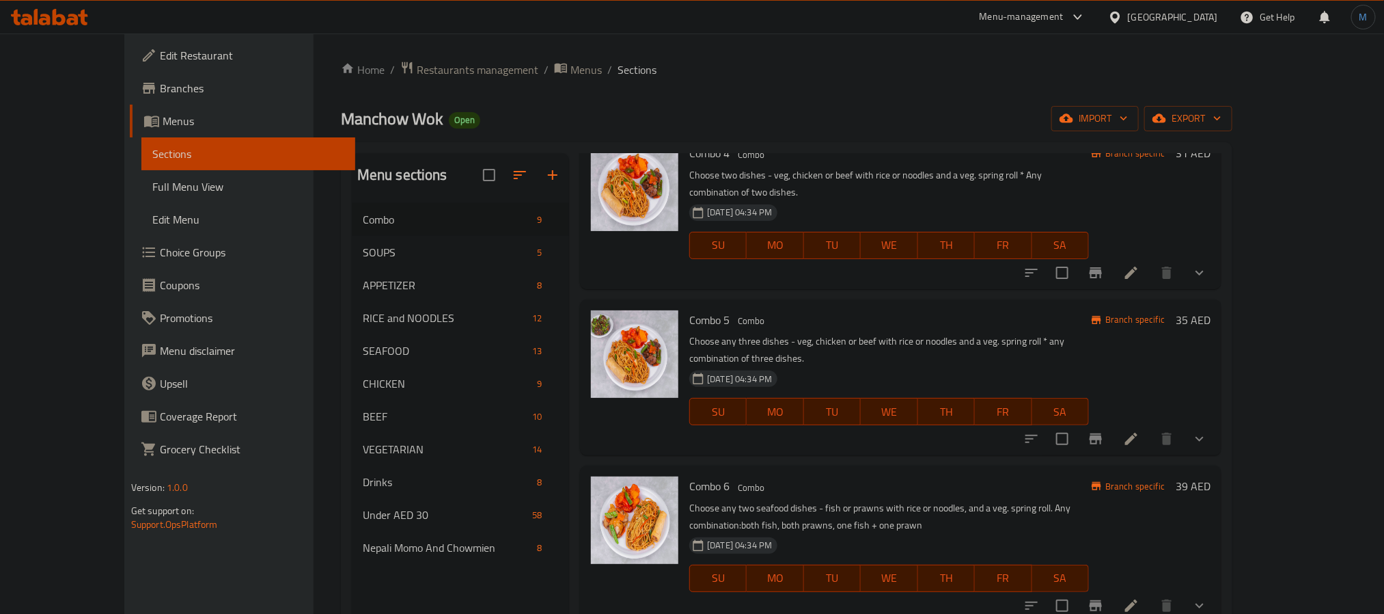
click at [1151, 593] on li at bounding box center [1131, 605] width 38 height 25
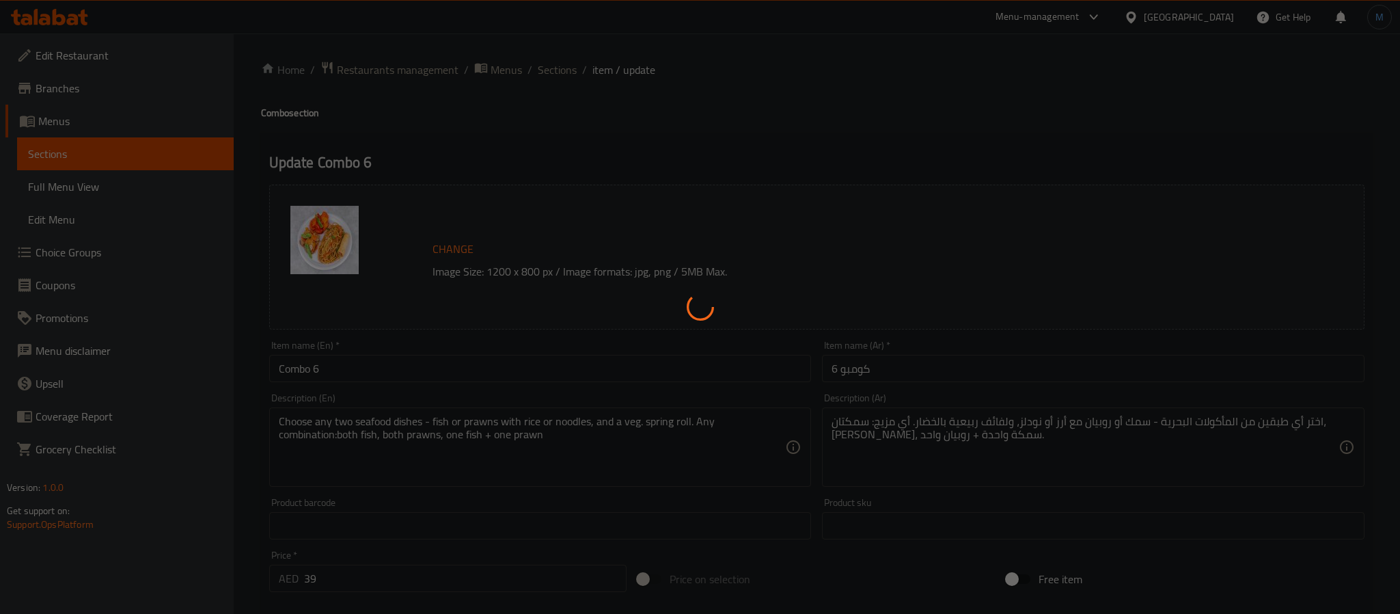
type input "إختيارك الأول:"
type input "1"
type input "اختيار من اسماك"
type input "1"
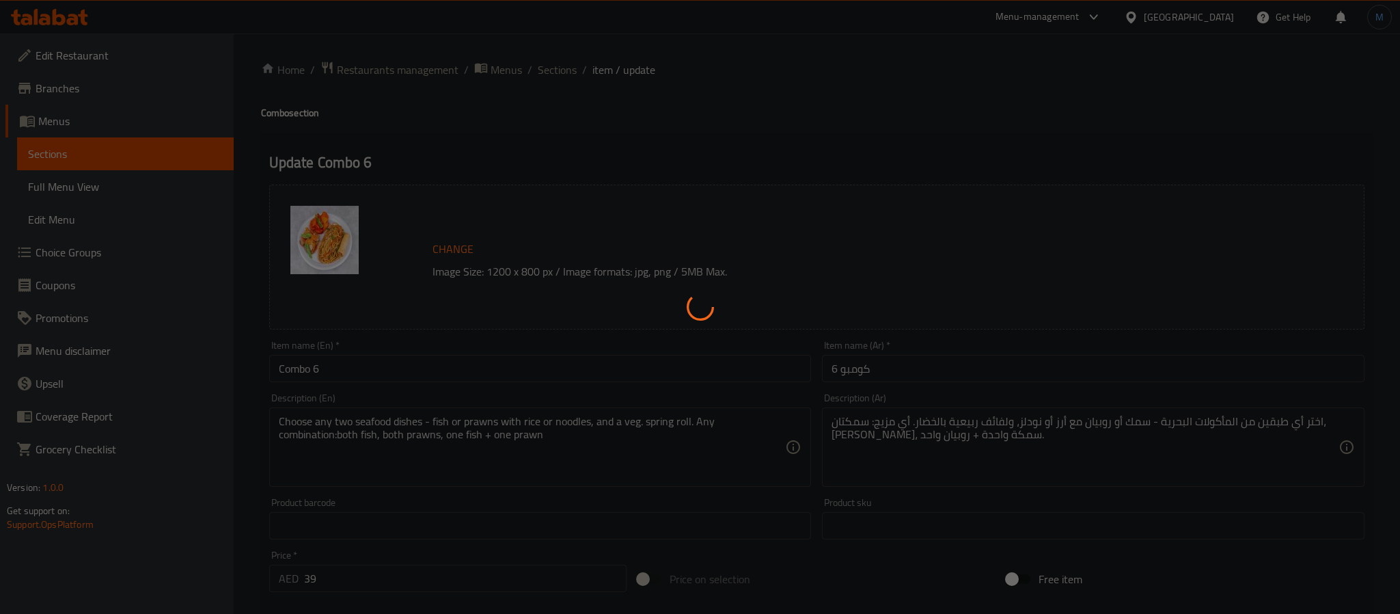
type input "1"
type input "إختيارك من:"
type input "1"
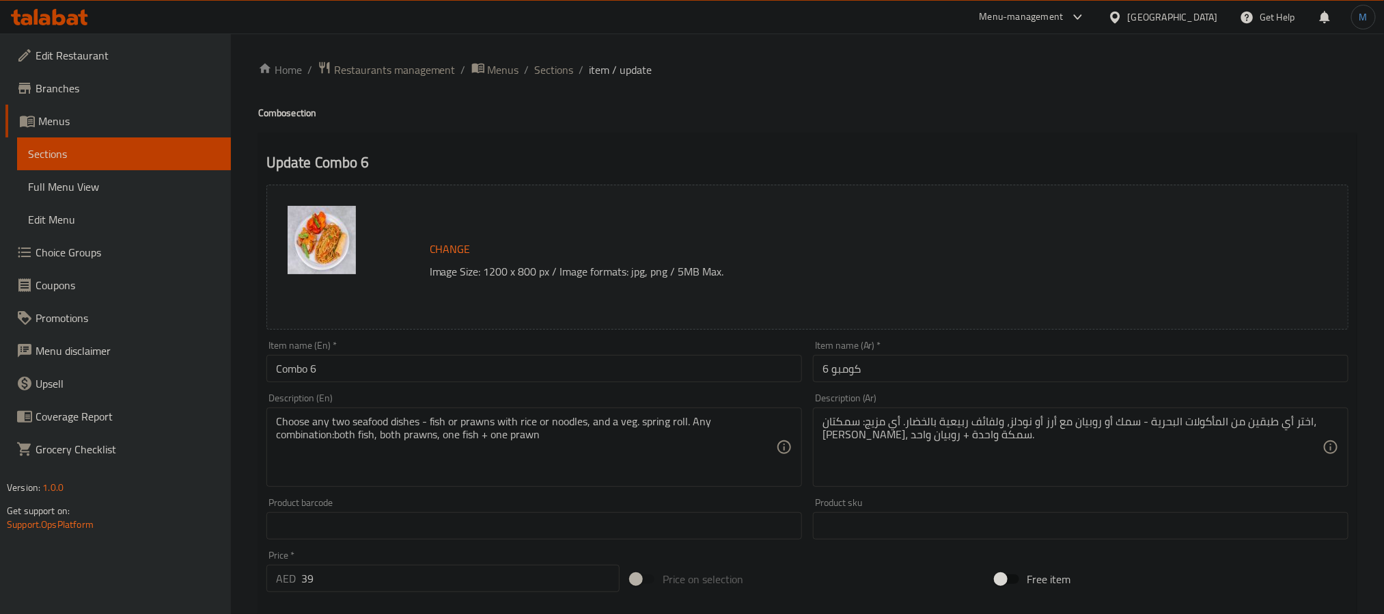
paste textarea "any two seafood items fish or prawns with rice or noodles"
type textarea "any two seafood items fish or prawns with rice or noodles"
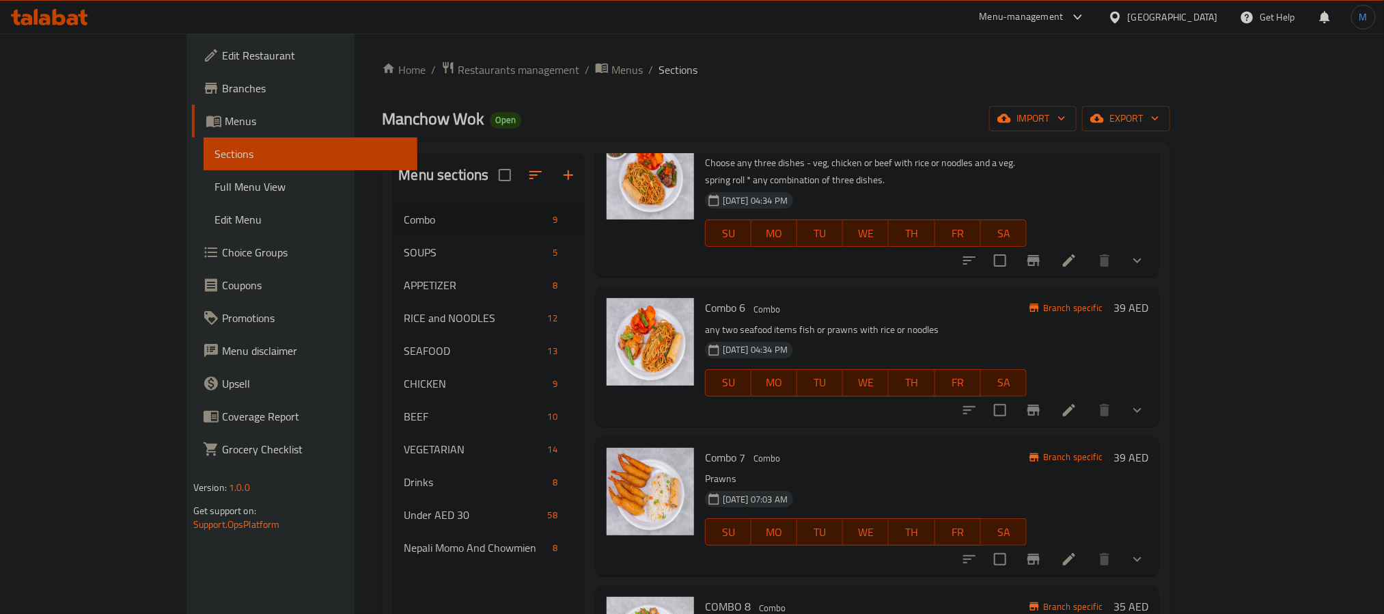
scroll to position [717, 0]
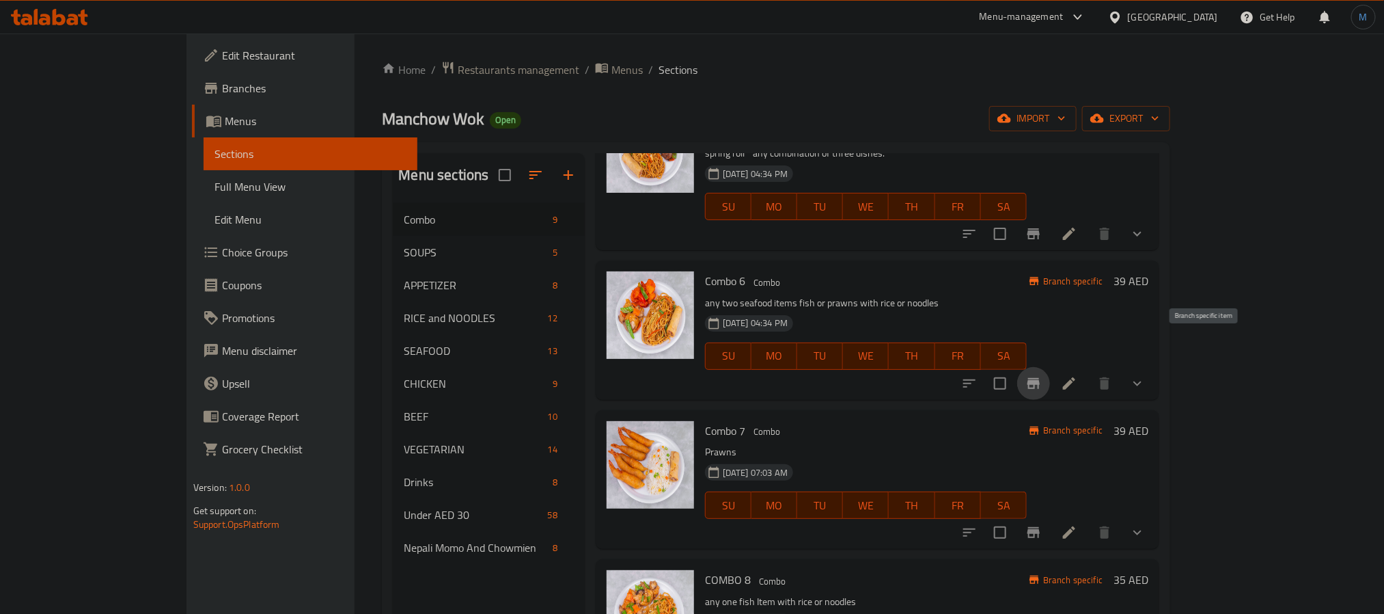
click at [1050, 367] on button "Branch-specific-item" at bounding box center [1033, 383] width 33 height 33
click at [1040, 527] on icon "Branch-specific-item" at bounding box center [1034, 532] width 12 height 11
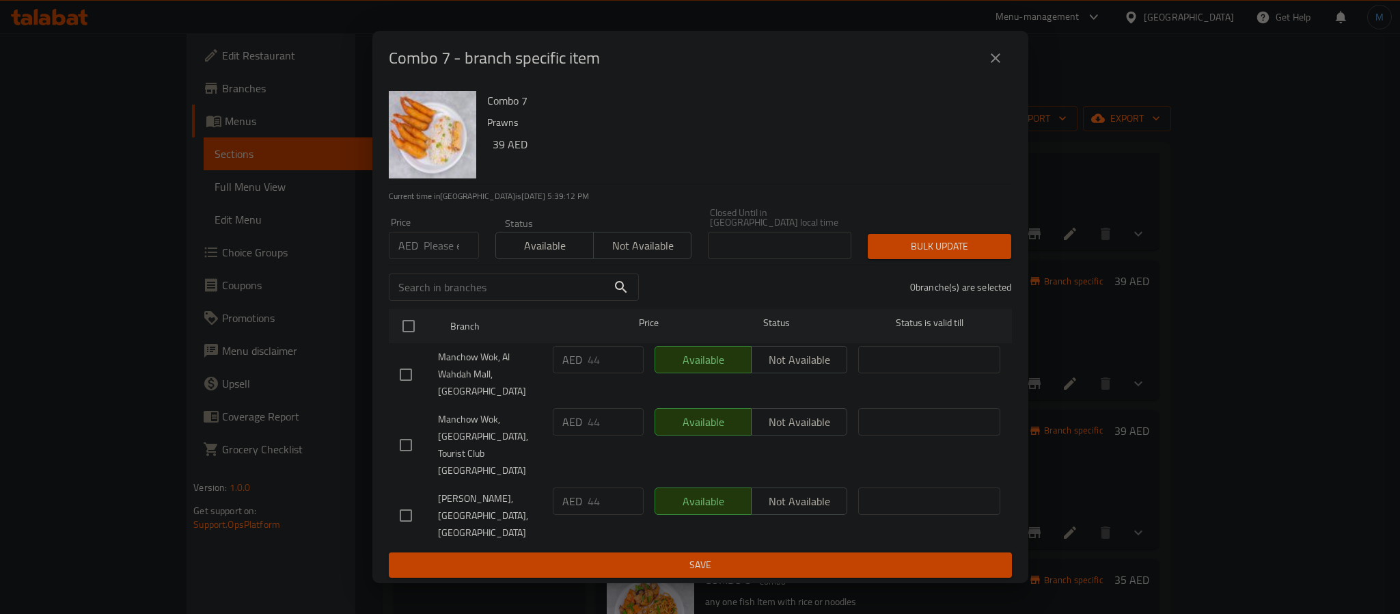
click at [1068, 416] on div "Combo 7 - branch specific item Combo 7 Prawns 39 AED Current time in [GEOGRAPHI…" at bounding box center [700, 307] width 1400 height 614
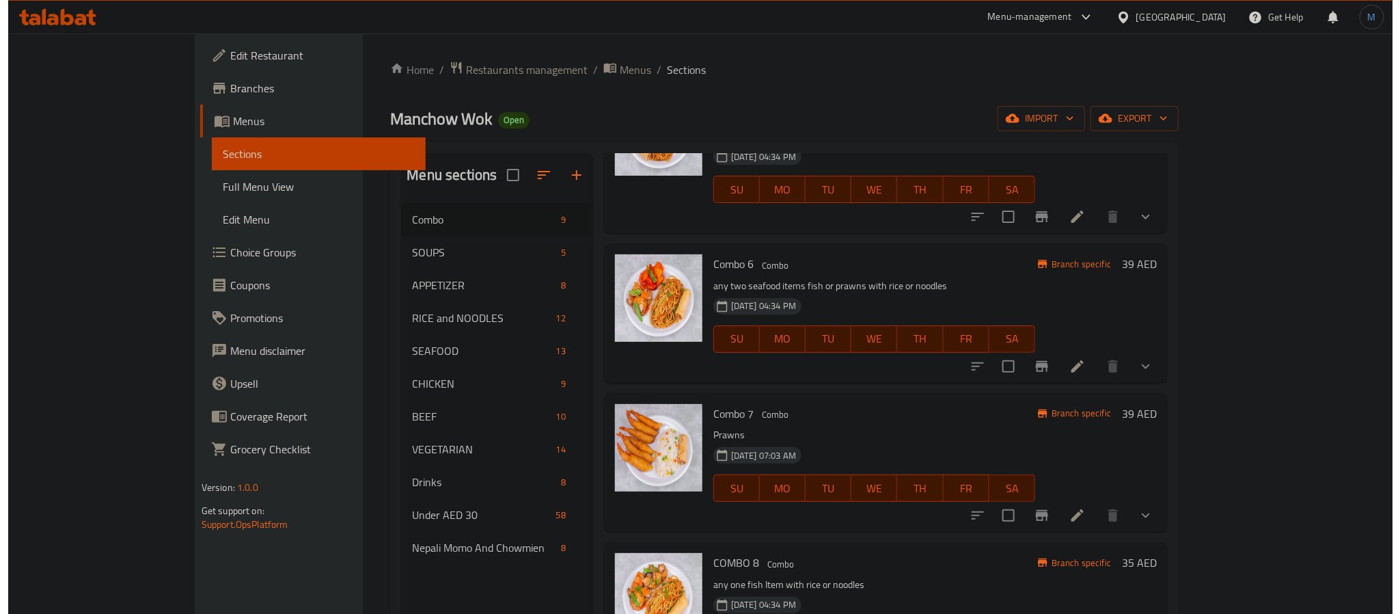
scroll to position [763, 0]
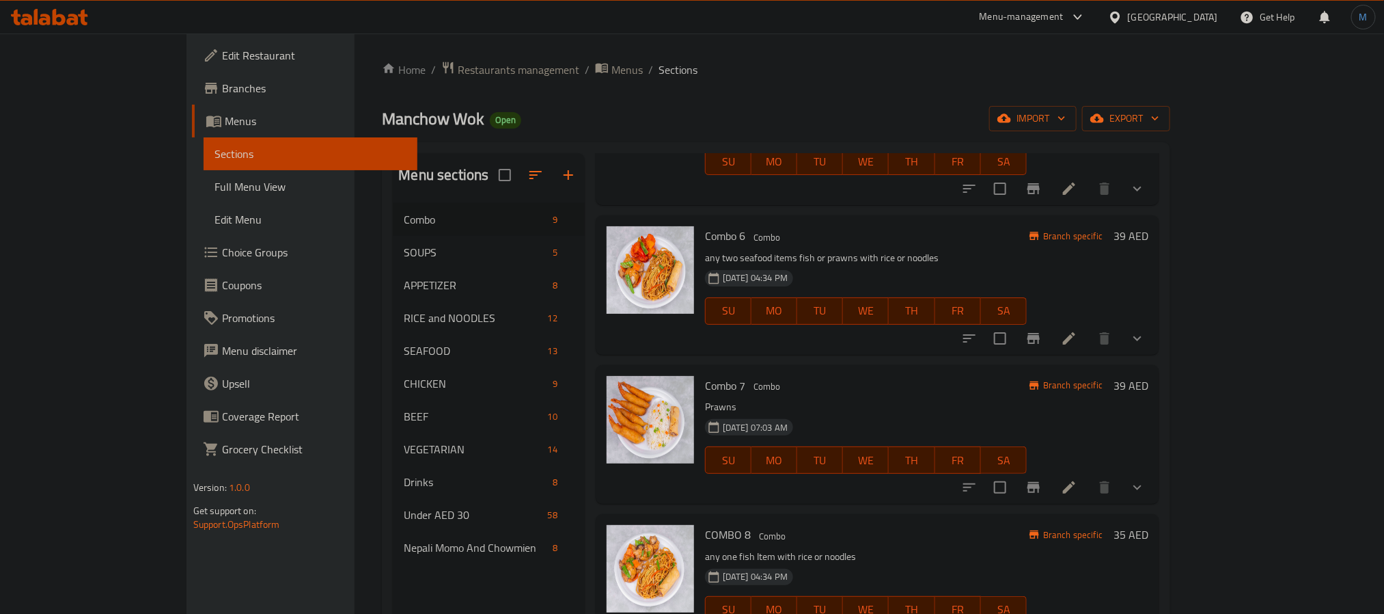
click at [1040, 482] on icon "Branch-specific-item" at bounding box center [1034, 487] width 12 height 11
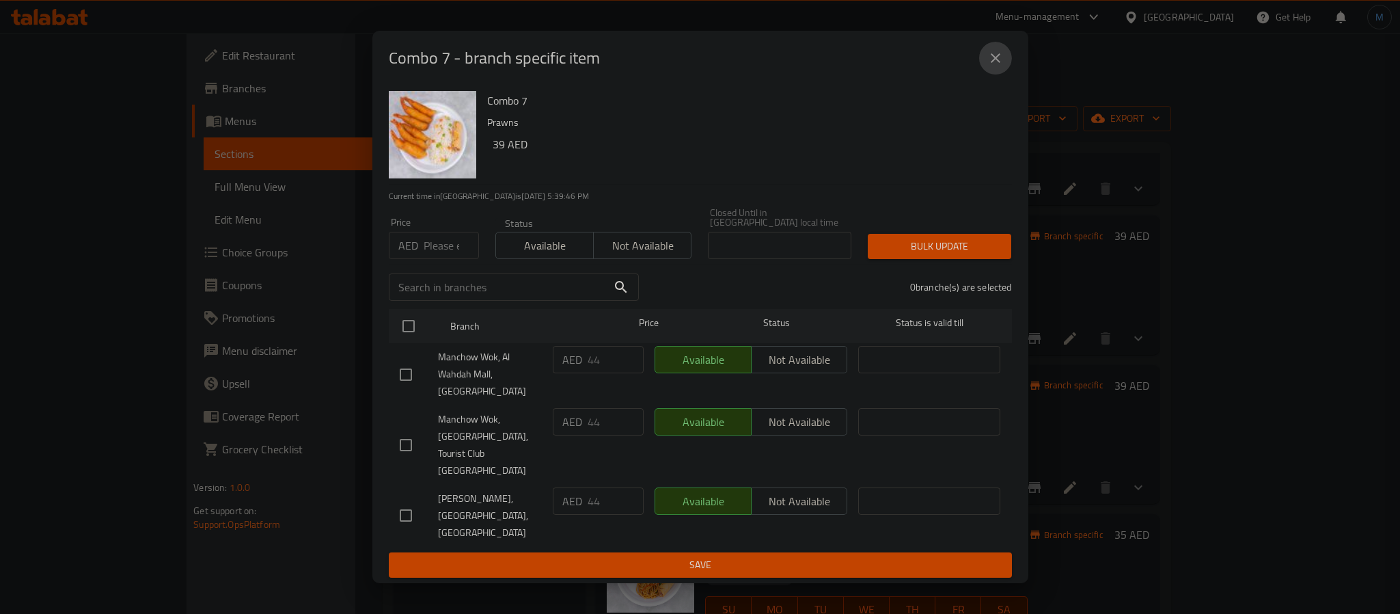
click at [993, 74] on button "close" at bounding box center [995, 58] width 33 height 33
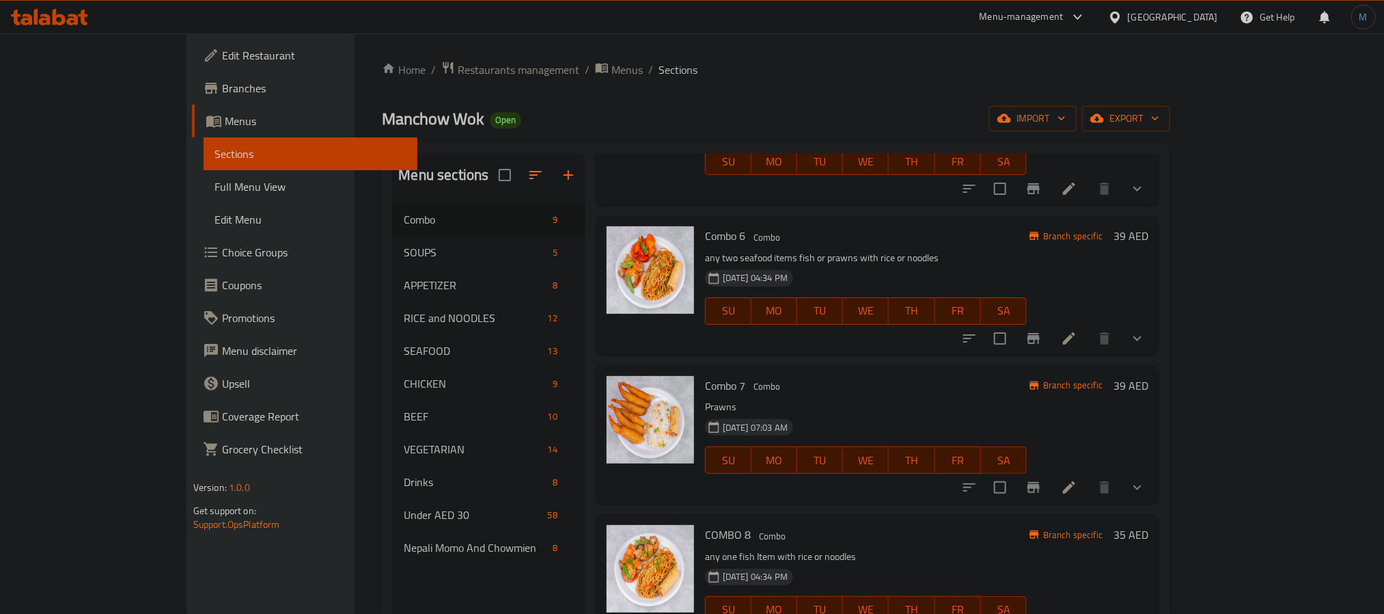
drag, startPoint x: 1224, startPoint y: 603, endPoint x: 1212, endPoint y: 603, distance: 11.6
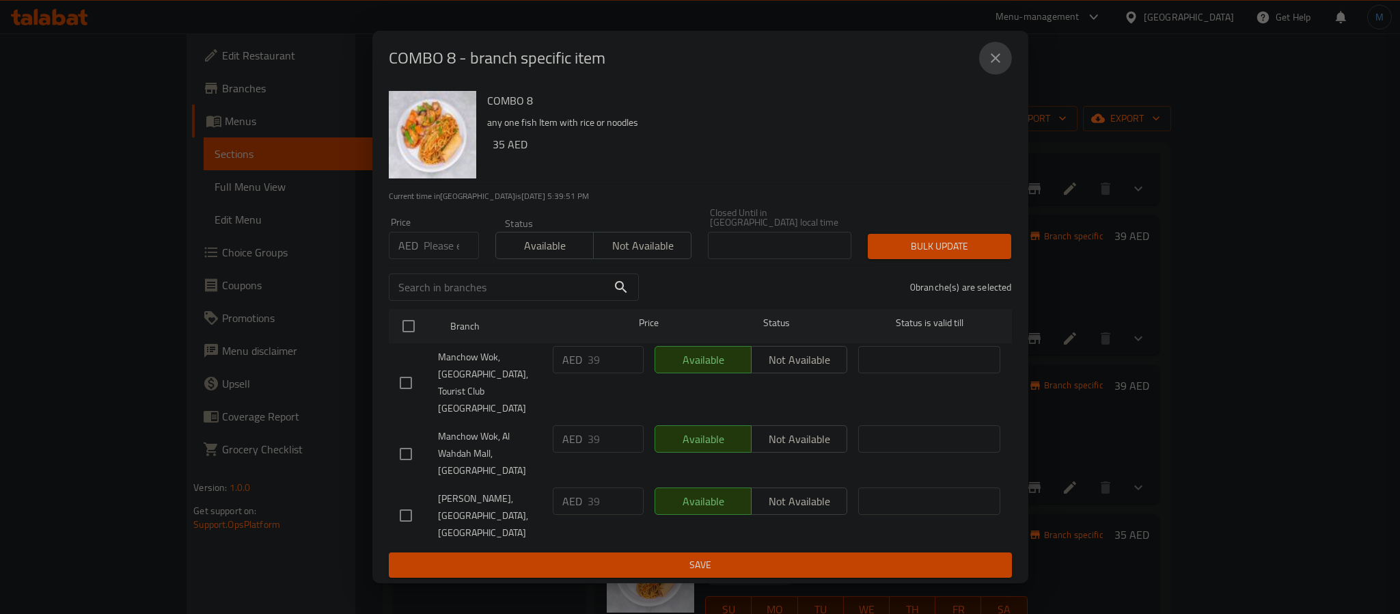
click at [990, 66] on icon "close" at bounding box center [995, 58] width 16 height 16
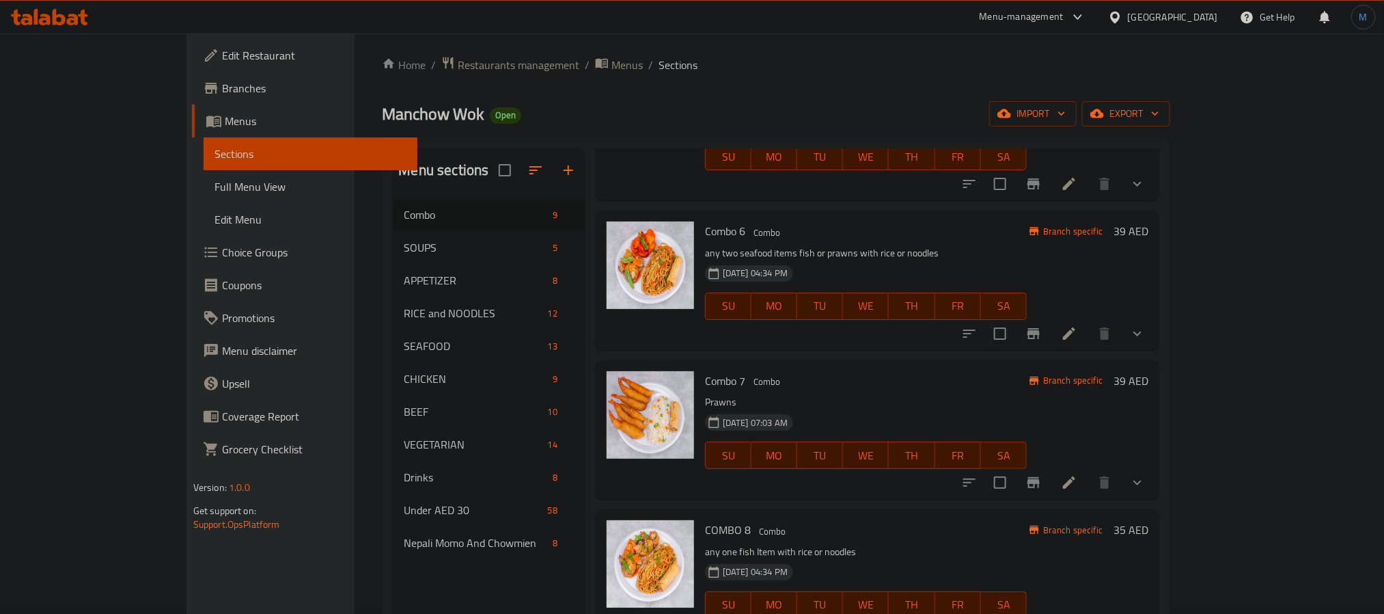
scroll to position [191, 0]
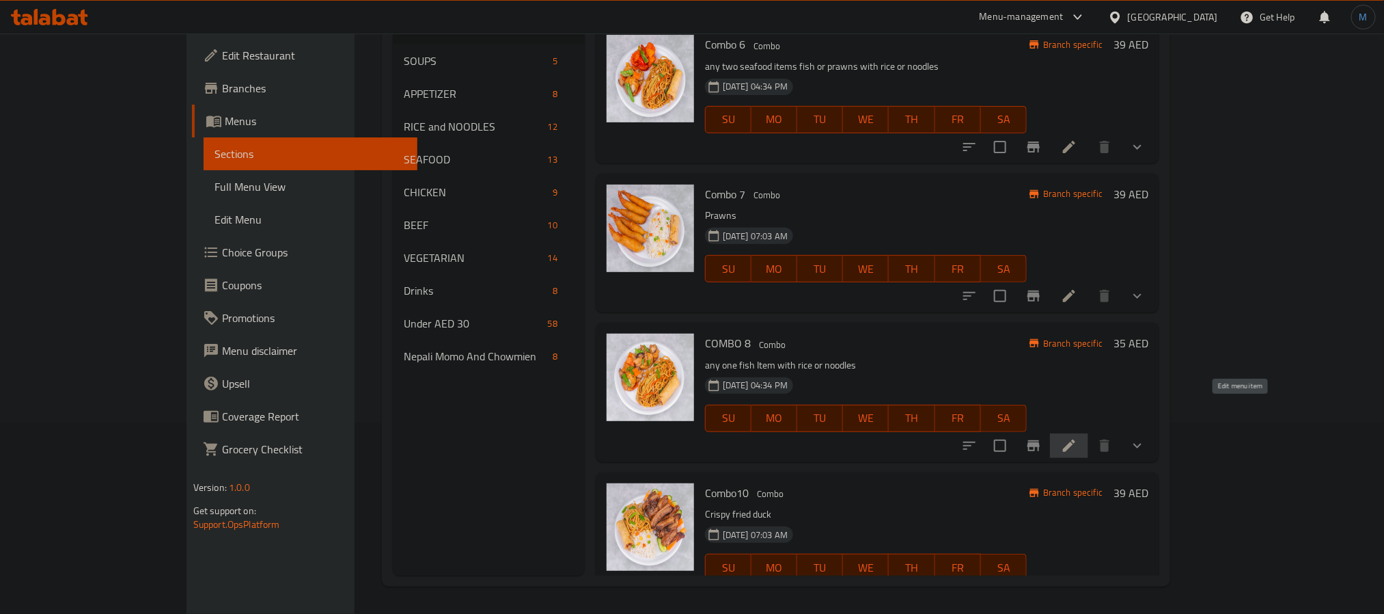
click at [1078, 437] on icon at bounding box center [1069, 445] width 16 height 16
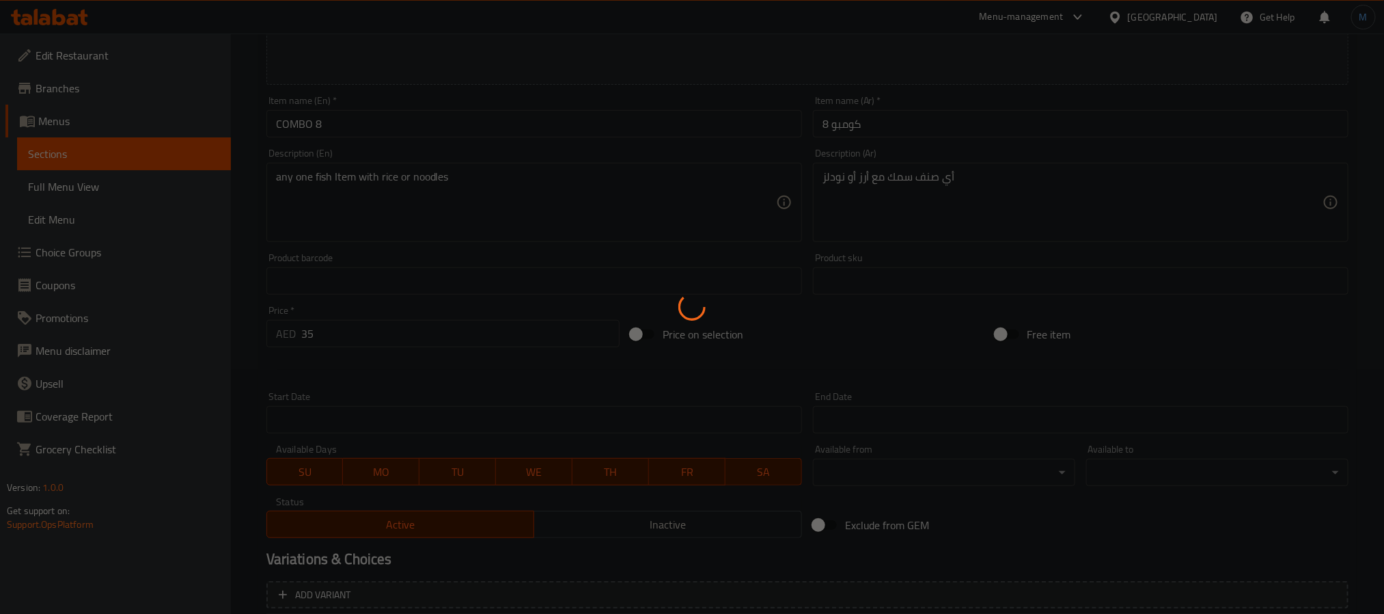
scroll to position [307, 0]
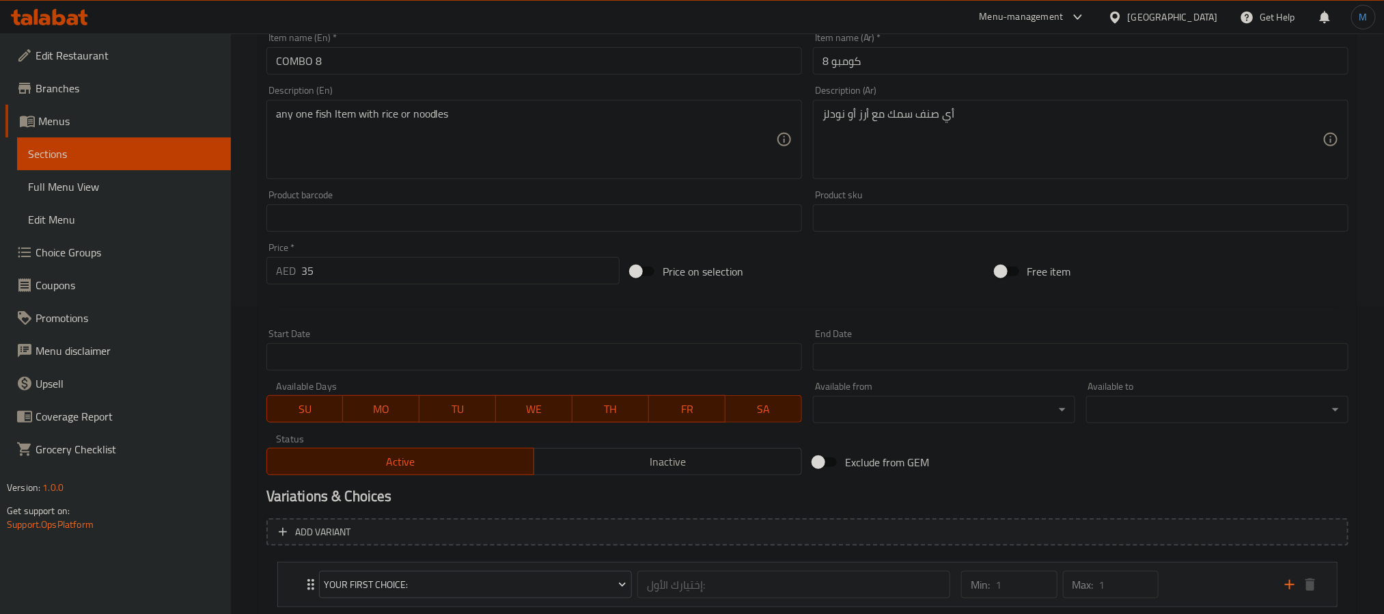
click at [363, 146] on textarea "any one fish Item with rice or noodles" at bounding box center [526, 139] width 500 height 65
paste textarea "Choose one fish Item with rice or noodles and a veg. spring roll"
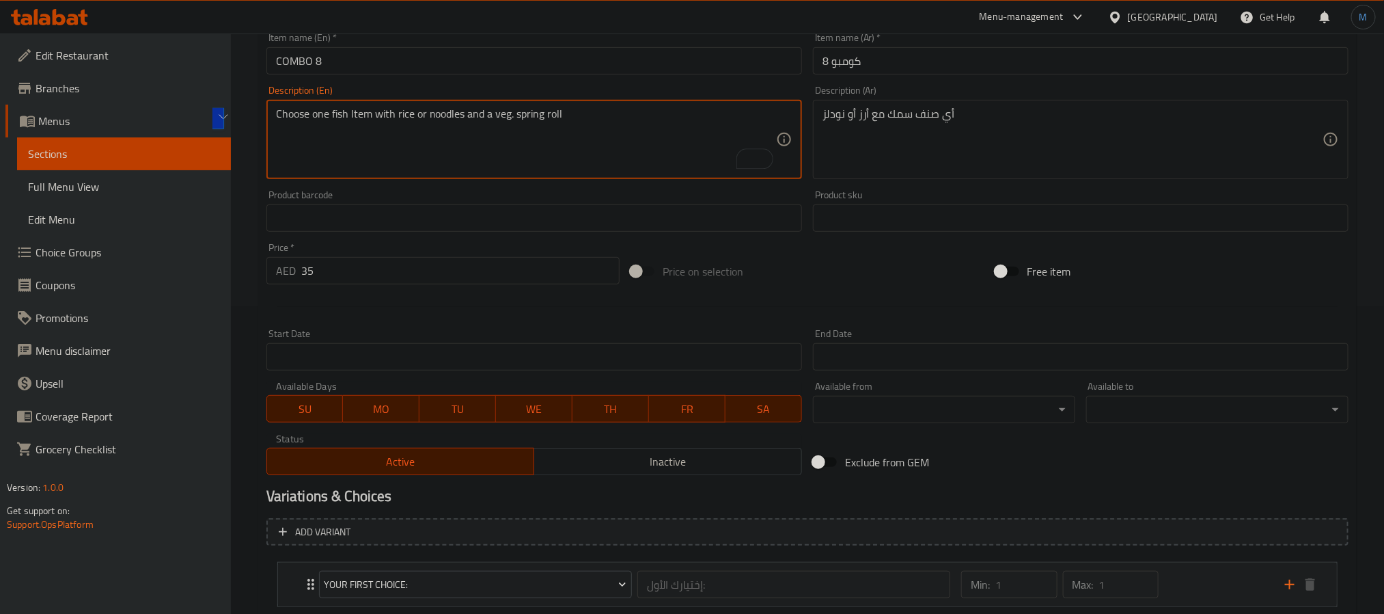
type textarea "Choose one fish Item with rice or noodles and a veg. spring roll"
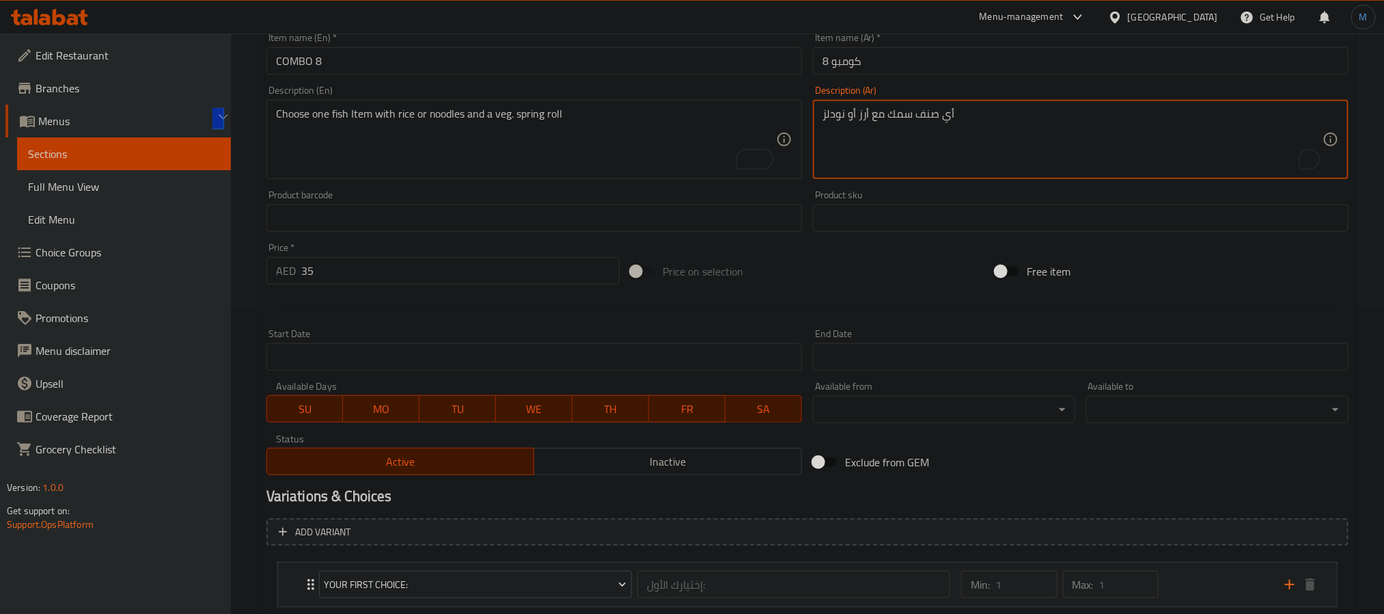
paste textarea "ختر طبقًا واحدًا من الأسماك مع الأرز أو المعكرونة ولفائف الربيع النباتية"
type textarea "[PERSON_NAME] طبقًا واحدًا من الأسماك مع الأرز أو المعكرونة ولفائف الربيع النبا…"
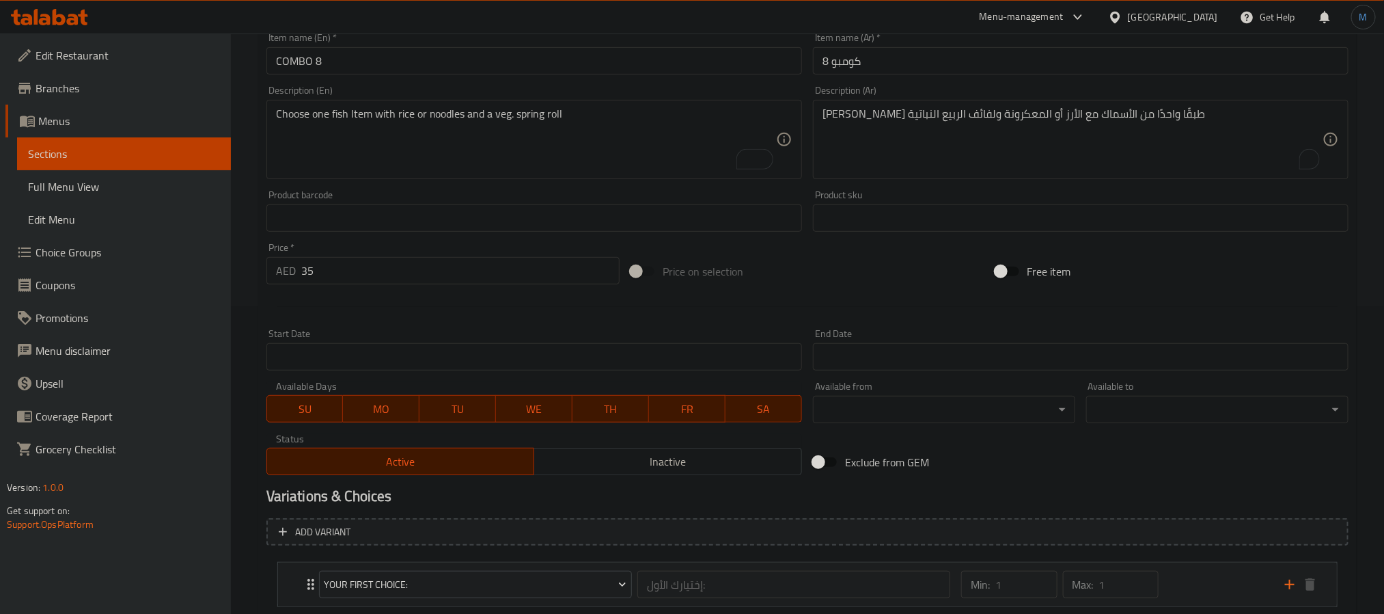
scroll to position [452, 0]
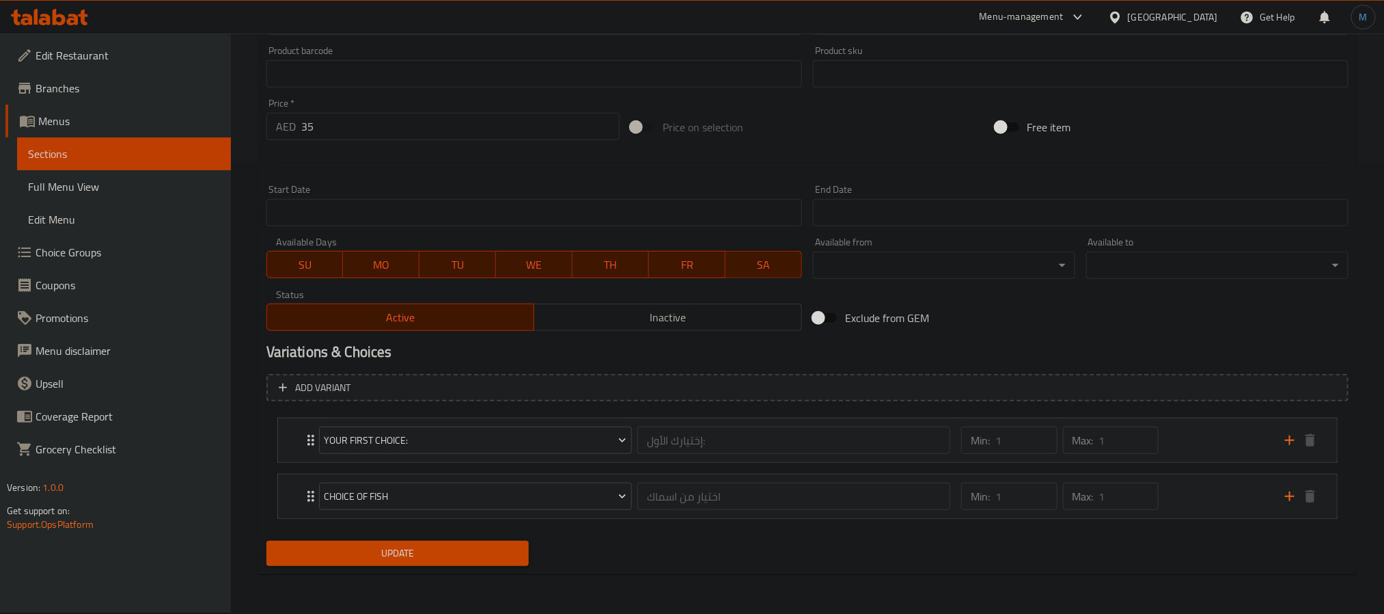
click at [470, 551] on span "Update" at bounding box center [397, 553] width 241 height 17
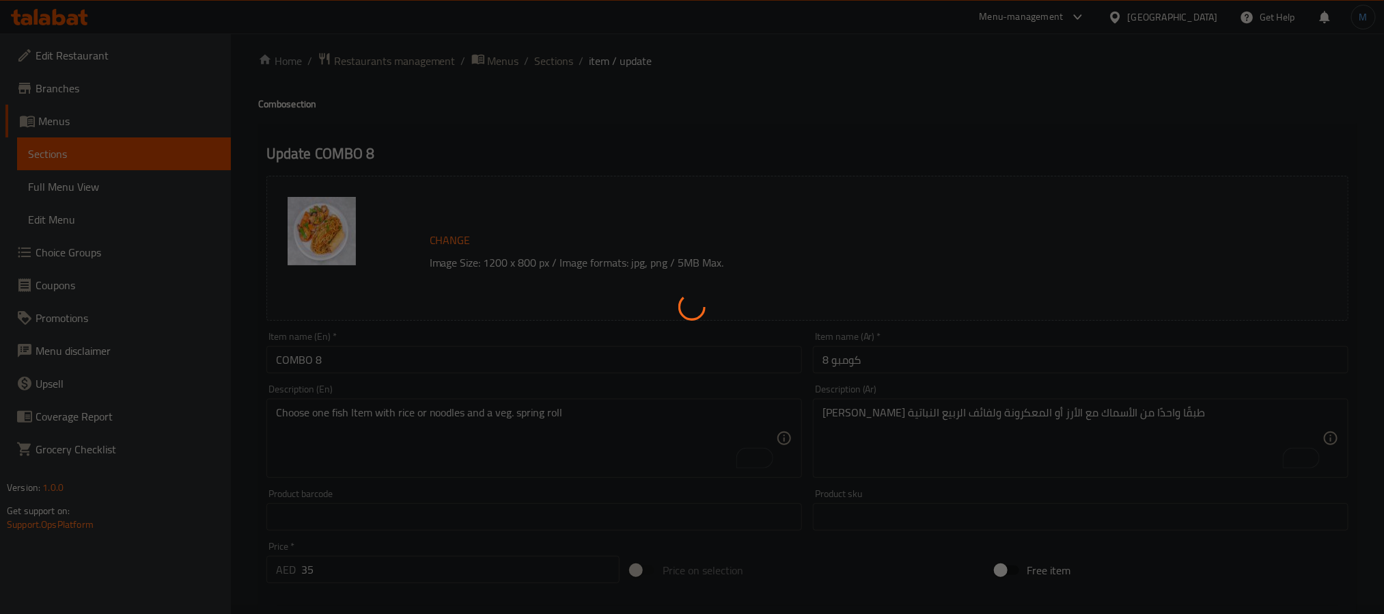
scroll to position [0, 0]
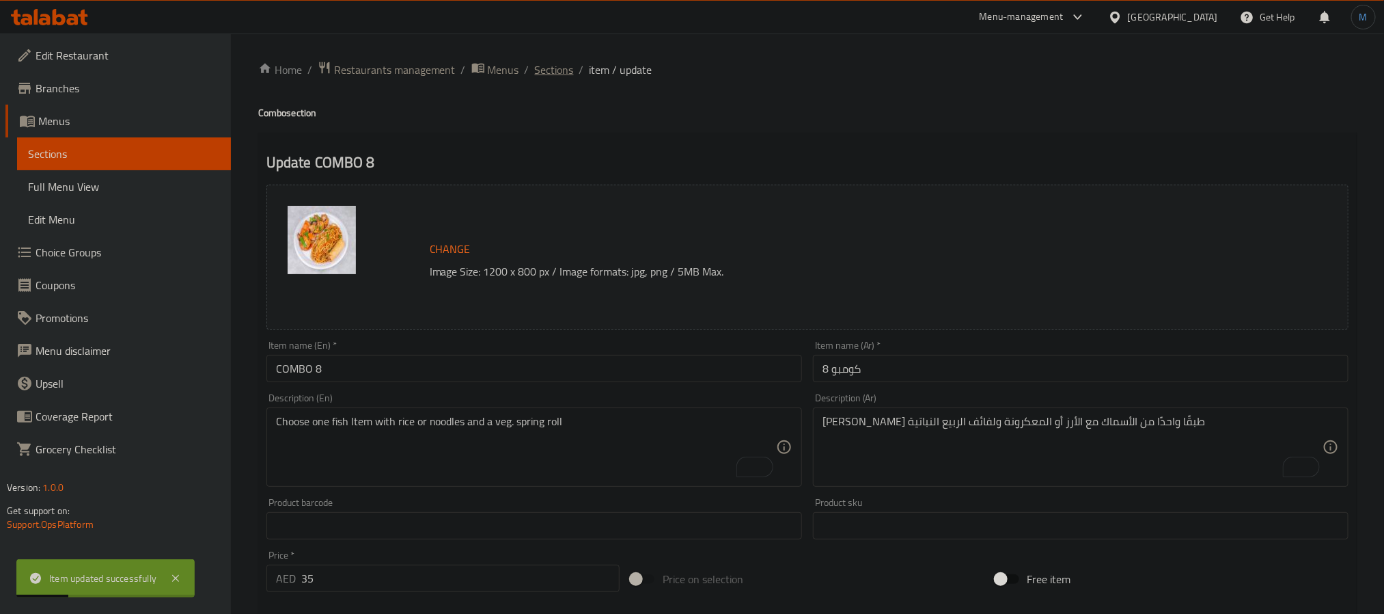
click at [558, 68] on span "Sections" at bounding box center [554, 69] width 39 height 16
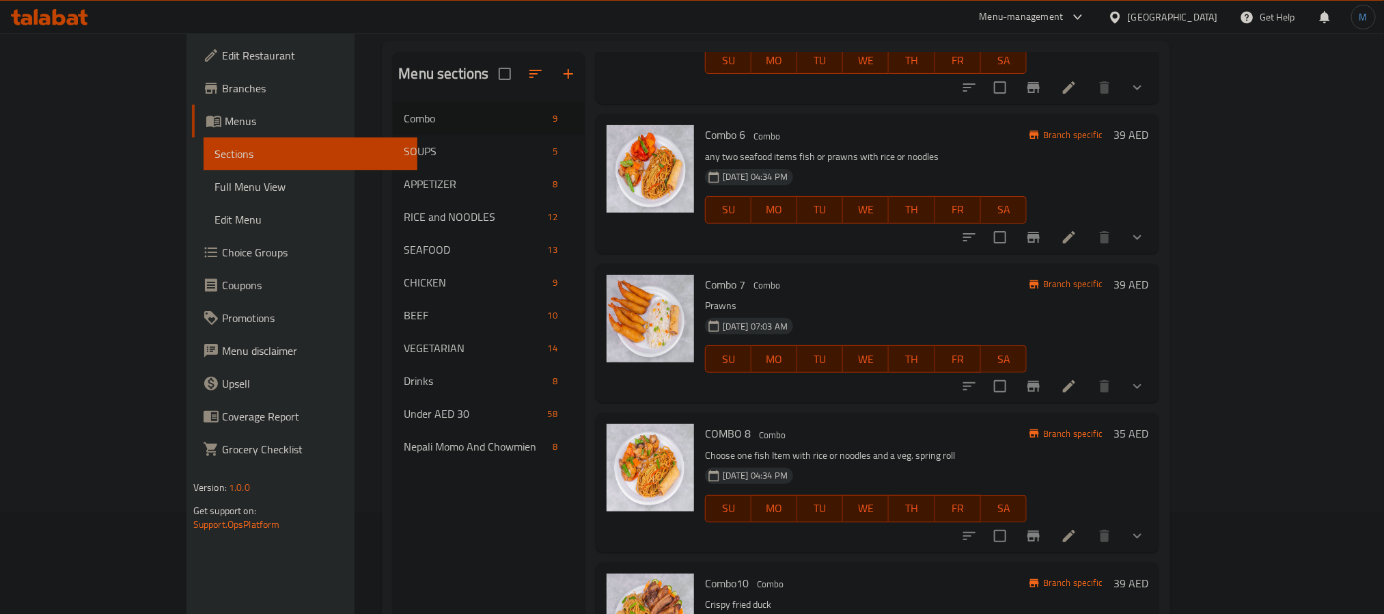
scroll to position [102, 0]
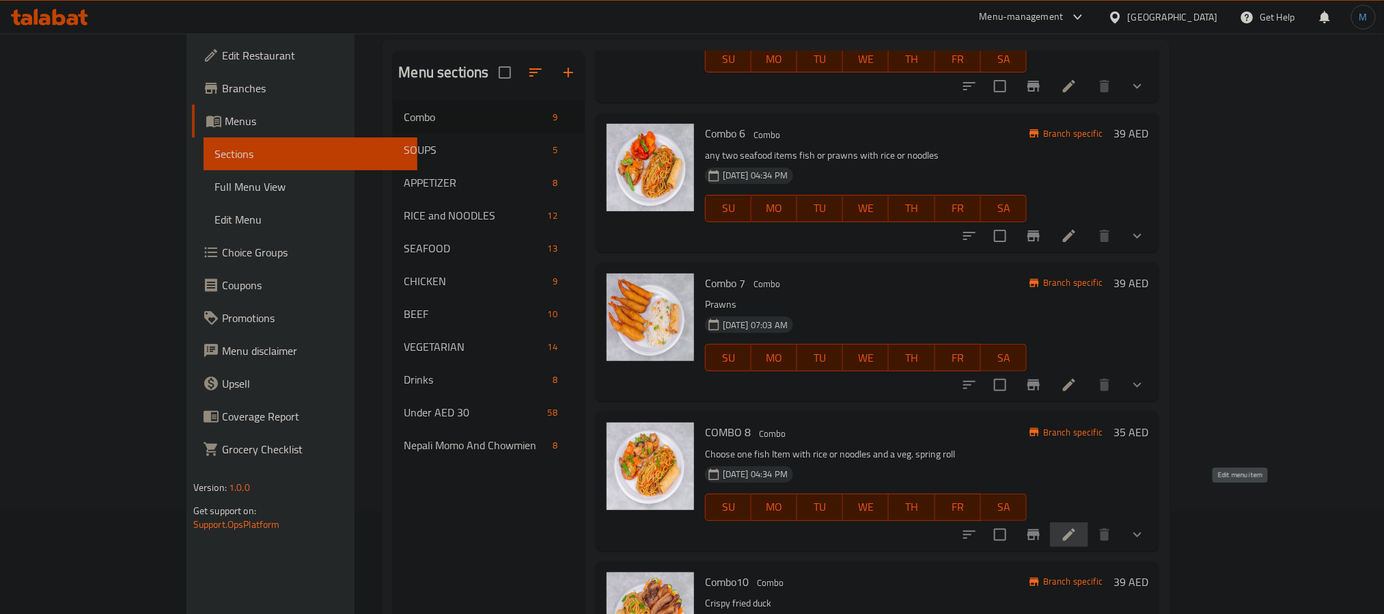
click at [1078, 526] on icon at bounding box center [1069, 534] width 16 height 16
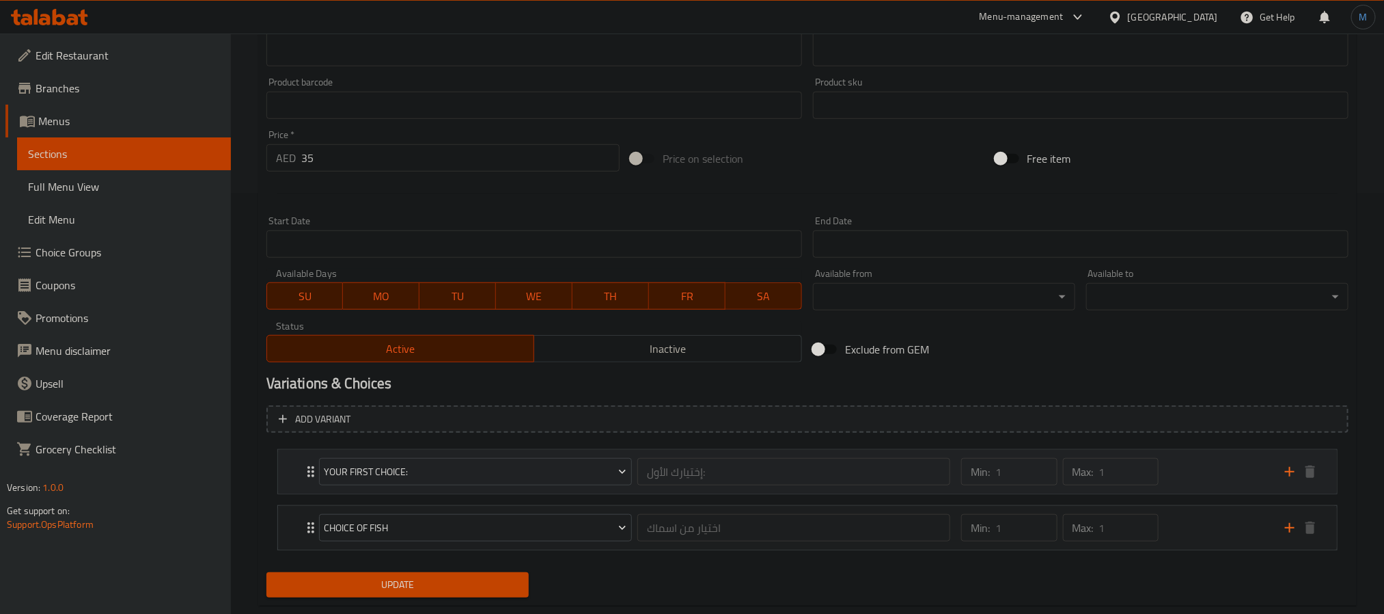
scroll to position [452, 0]
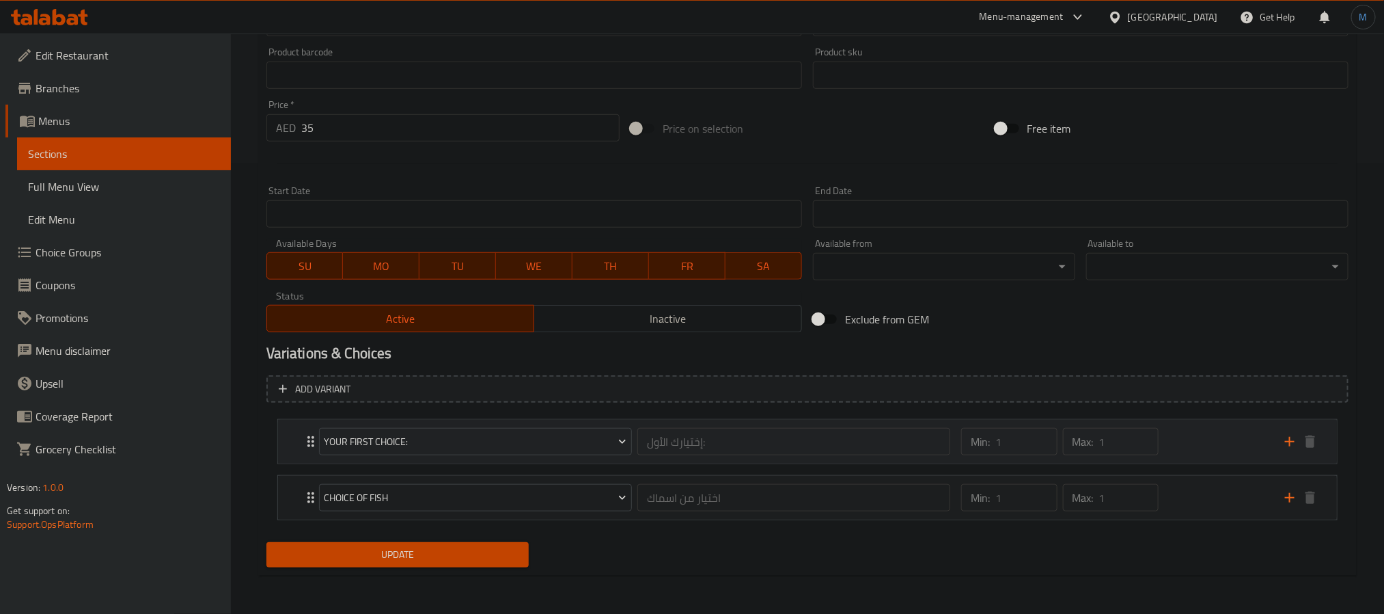
click at [1181, 450] on div "Min: 1 ​ Max: 1 ​" at bounding box center [1115, 442] width 324 height 44
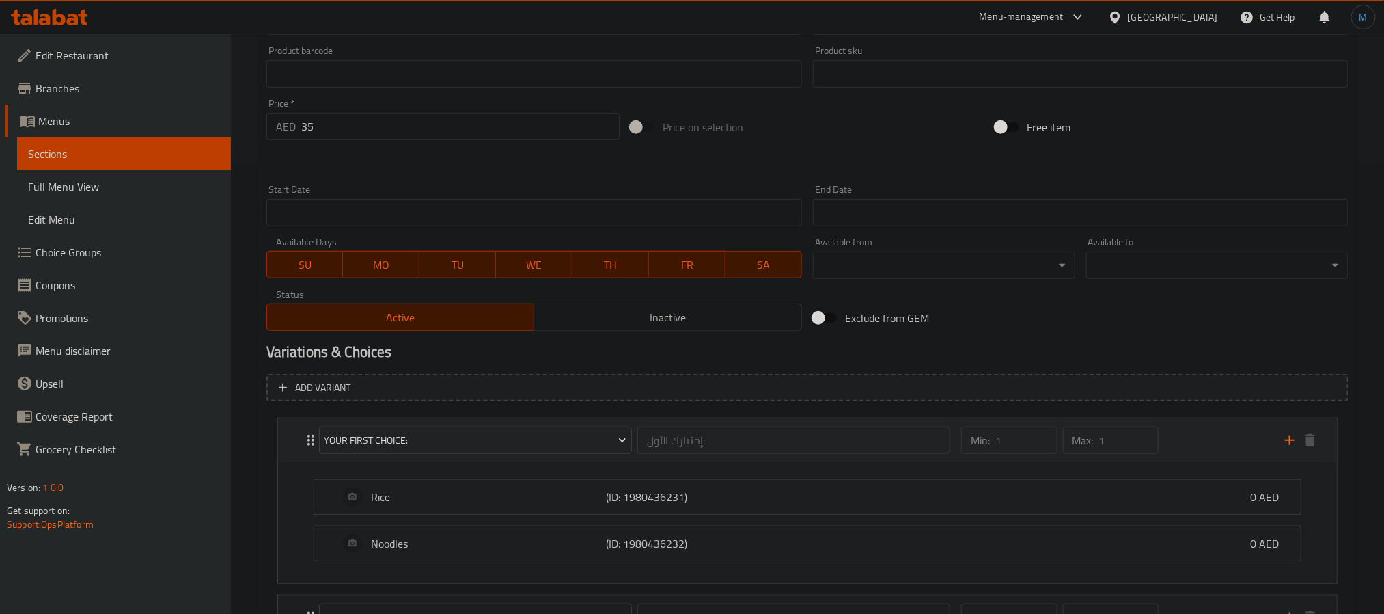
click at [1181, 450] on div "Min: 1 ​ Max: 1 ​" at bounding box center [1115, 440] width 324 height 44
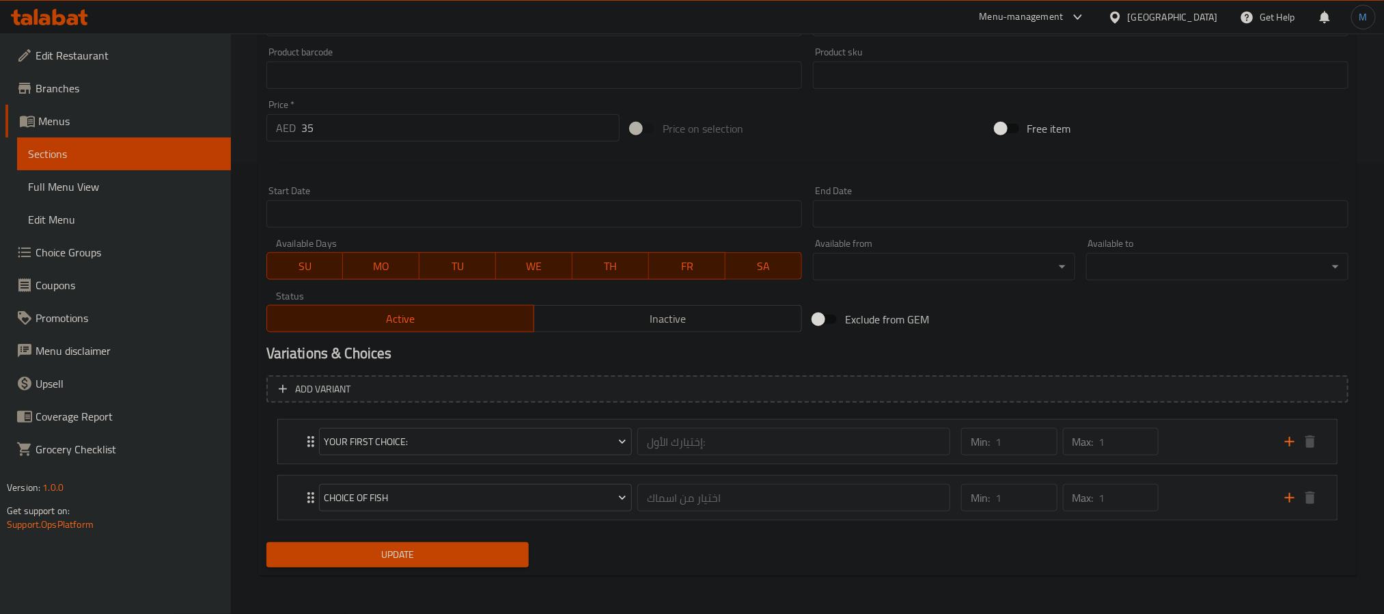
click at [1183, 525] on li "Choice Of Fish اختيار من اسماك ​ Min: 1 ​ Max: 1 ​ Fish With Mushroom (ID: 1921…" at bounding box center [807, 497] width 1082 height 56
click at [1187, 502] on div "Min: 1 ​ Max: 1 ​" at bounding box center [1115, 498] width 324 height 44
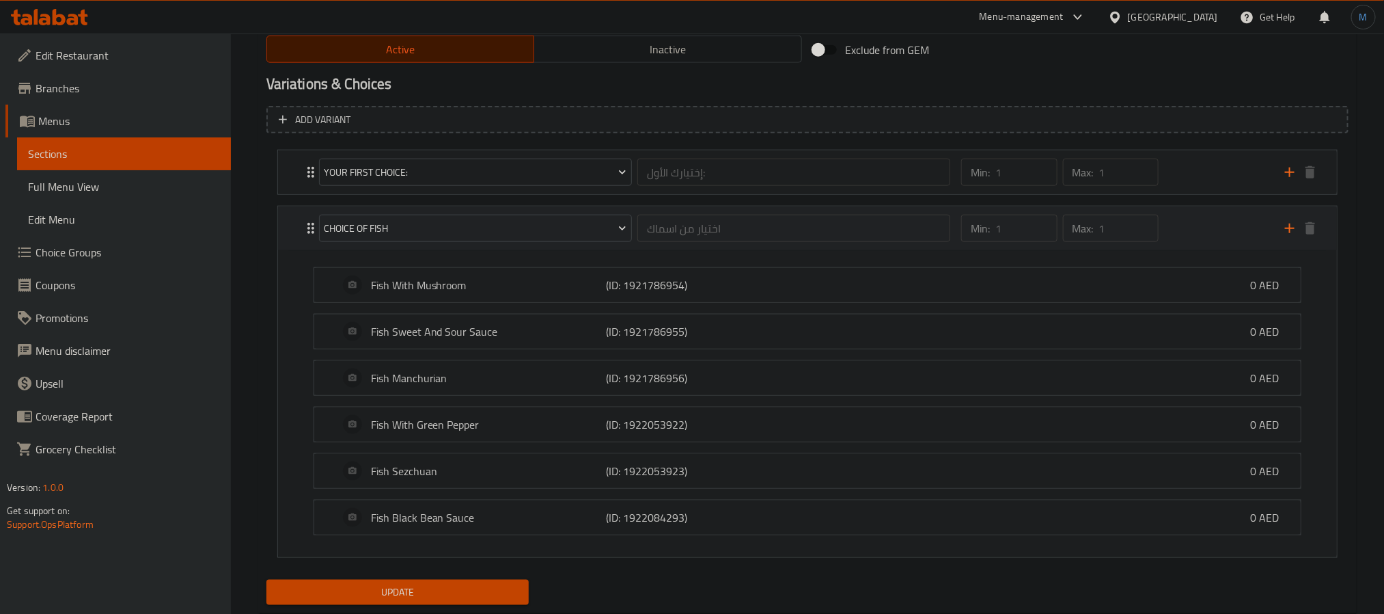
scroll to position [763, 0]
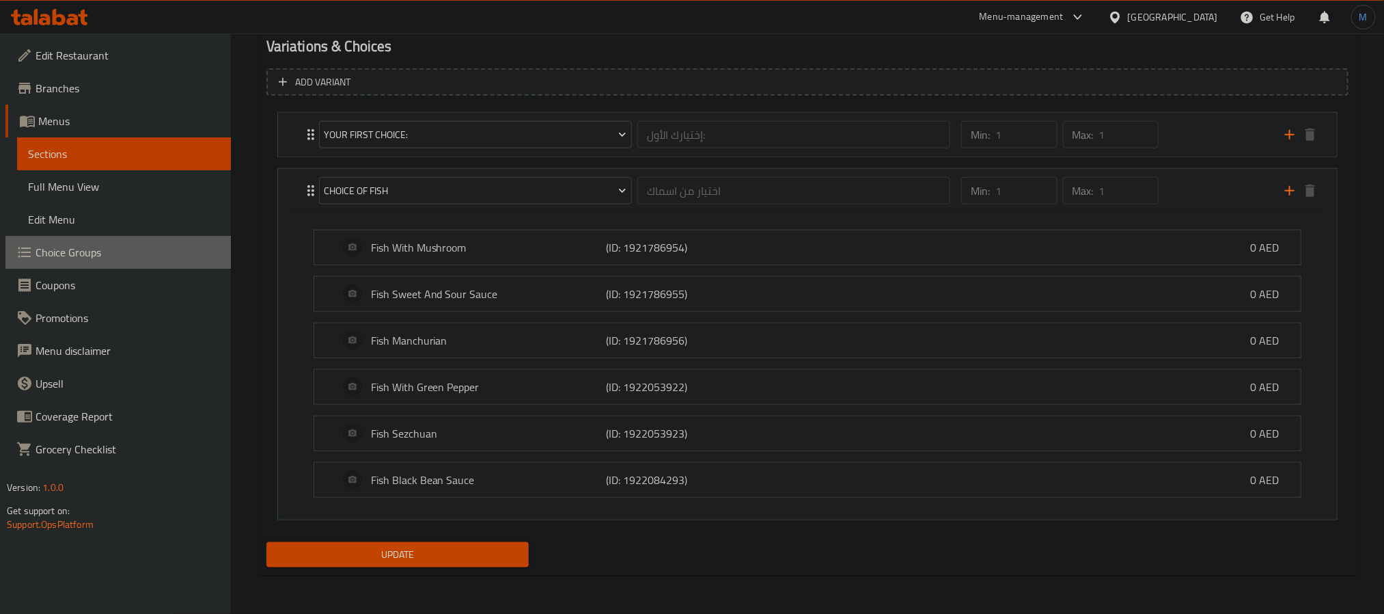
click at [111, 262] on link "Choice Groups" at bounding box center [117, 252] width 225 height 33
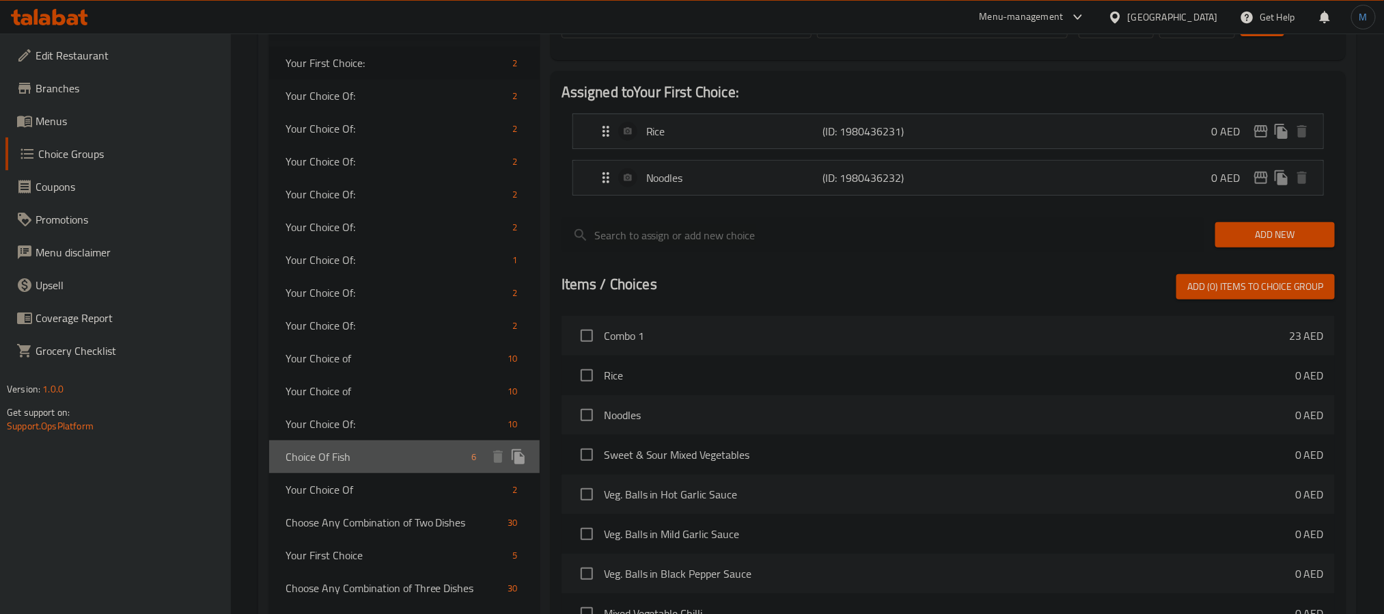
click at [355, 459] on span "Choice Of Fish" at bounding box center [376, 456] width 181 height 16
type input "Choice Of Fish"
type input "اختيار من اسماك"
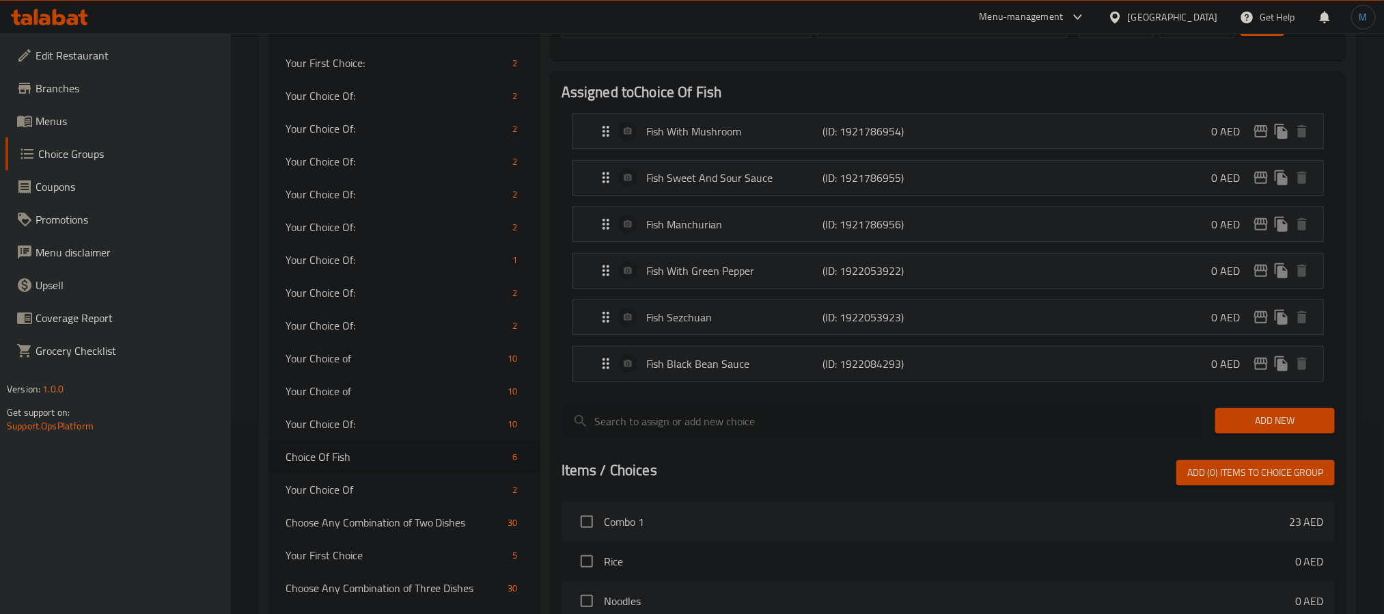
click at [747, 385] on li "Fish Black Bean Sauce (ID: 1922084293) 0 AED Name (En) Fish Black Bean Sauce Na…" at bounding box center [948, 363] width 773 height 46
click at [752, 366] on p "Fish Black Bean Sauce" at bounding box center [734, 363] width 176 height 16
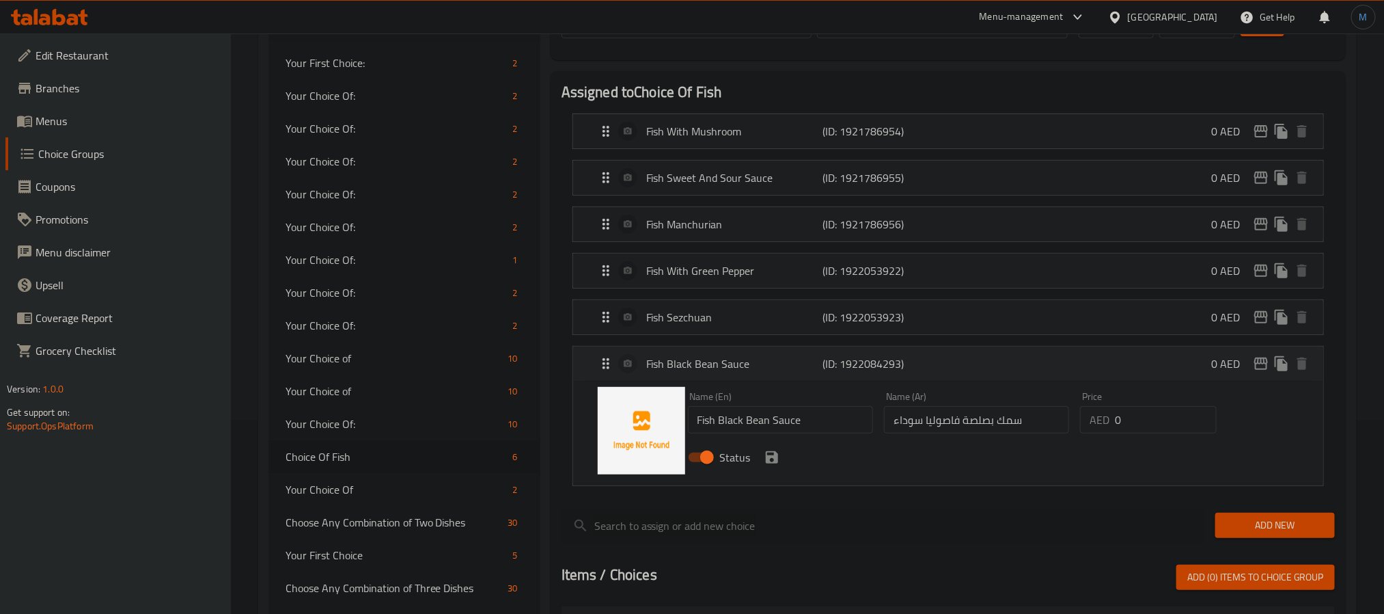
click at [752, 366] on p "Fish Black Bean Sauce" at bounding box center [734, 363] width 176 height 16
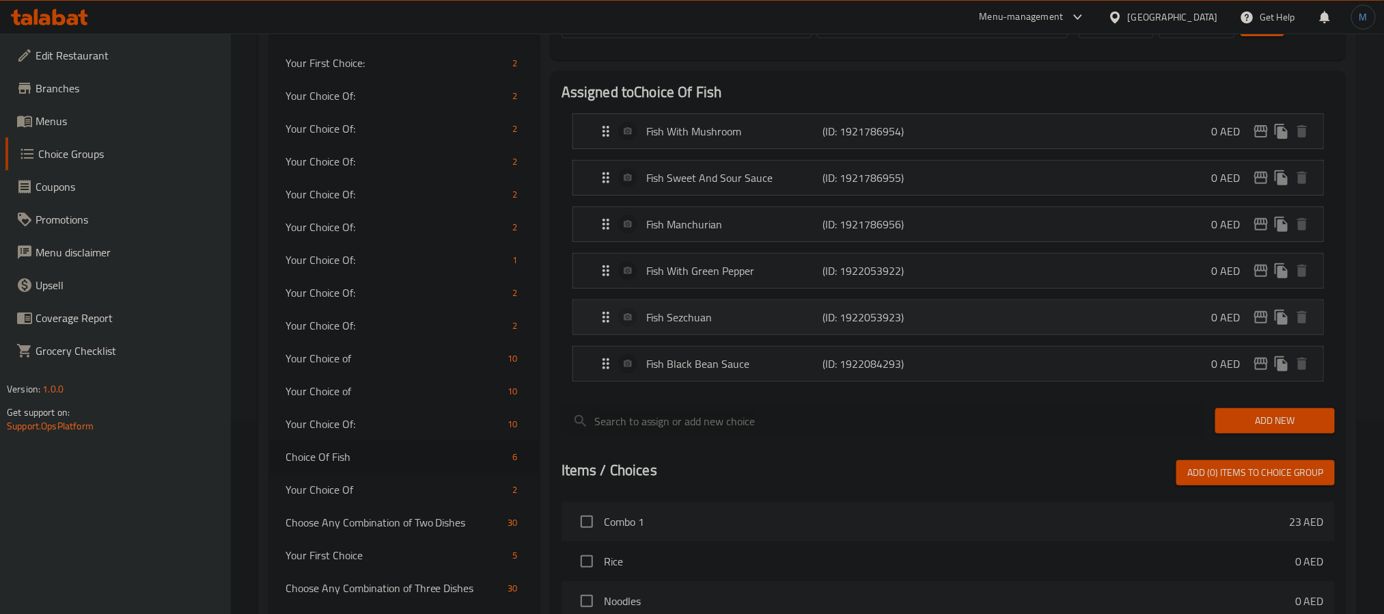
click at [751, 325] on p "Fish Sezchuan" at bounding box center [734, 317] width 176 height 16
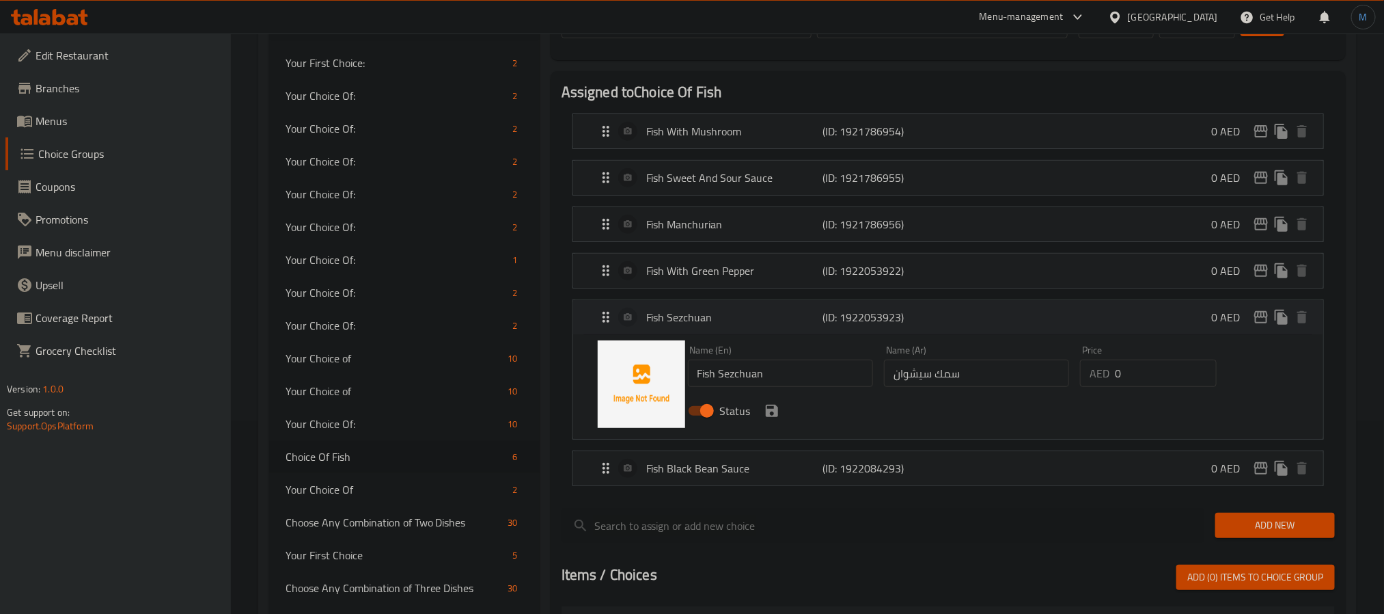
click at [751, 325] on p "Fish Sezchuan" at bounding box center [734, 317] width 176 height 16
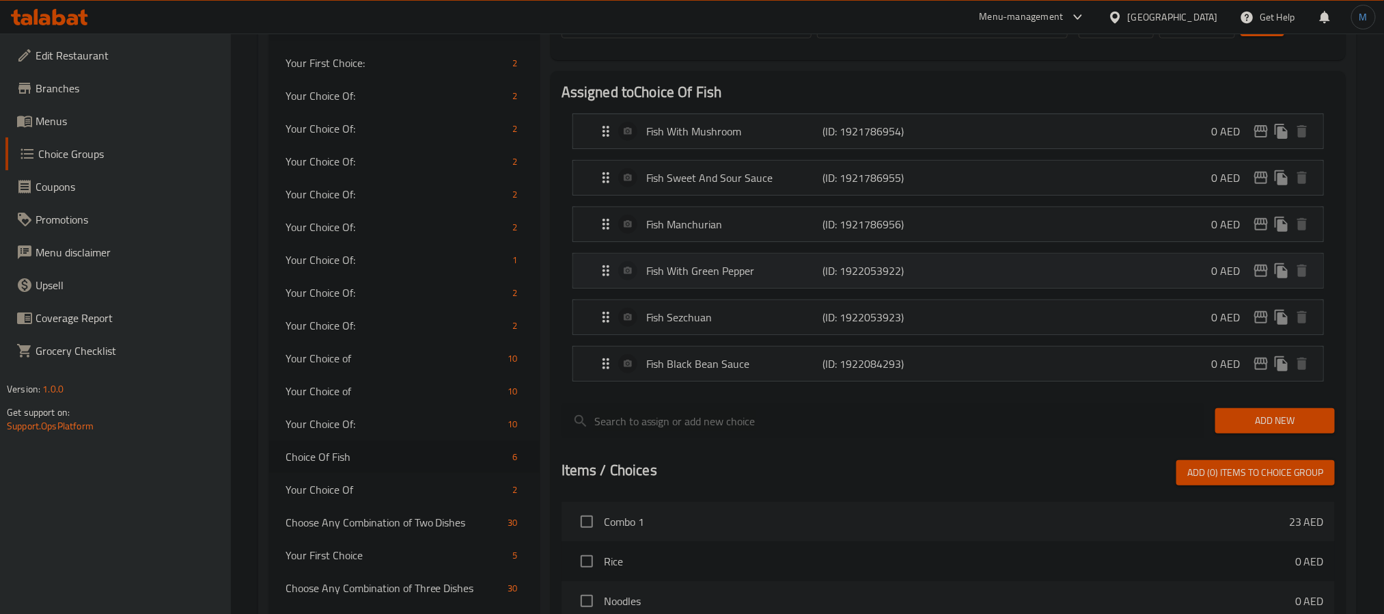
click at [755, 275] on p "Fish With Green Pepper" at bounding box center [734, 270] width 176 height 16
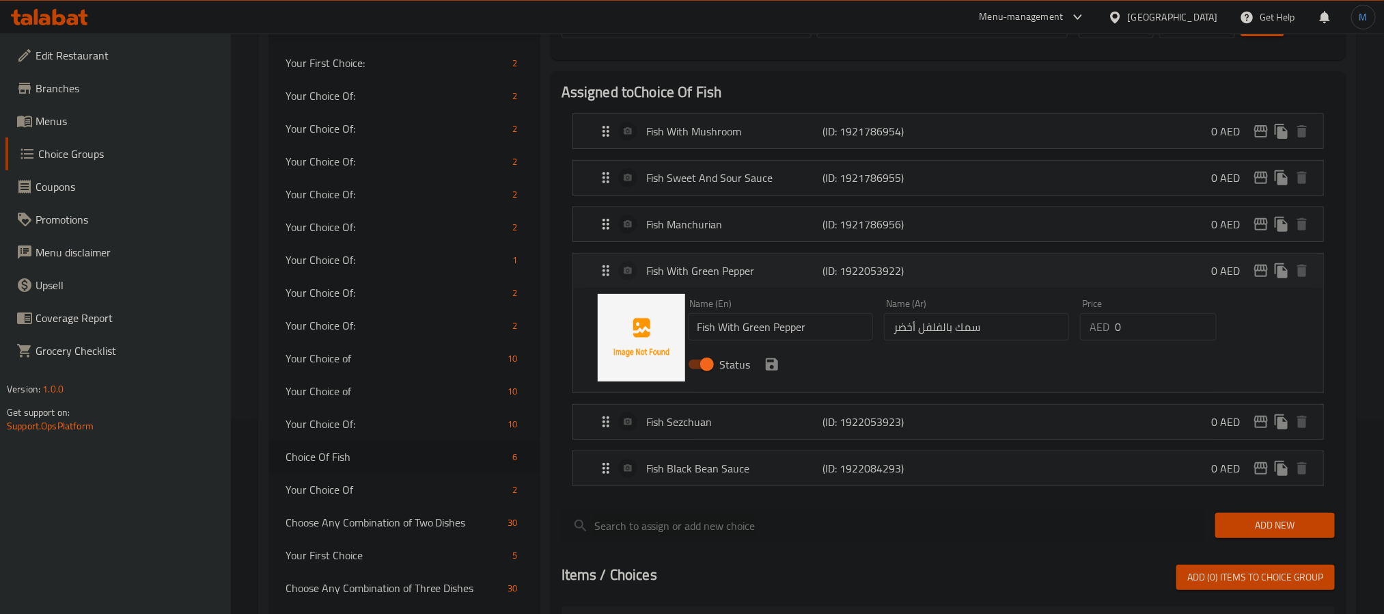
click at [755, 275] on p "Fish With Green Pepper" at bounding box center [734, 270] width 176 height 16
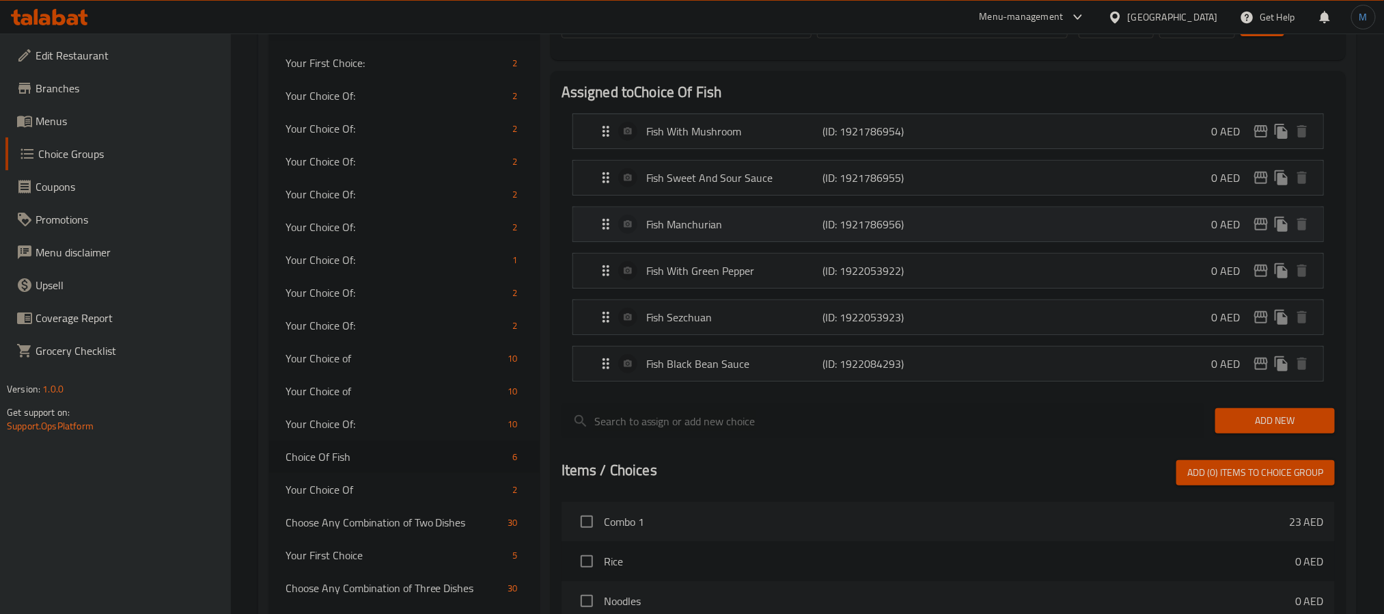
click at [703, 232] on p "Fish Manchurian" at bounding box center [734, 224] width 176 height 16
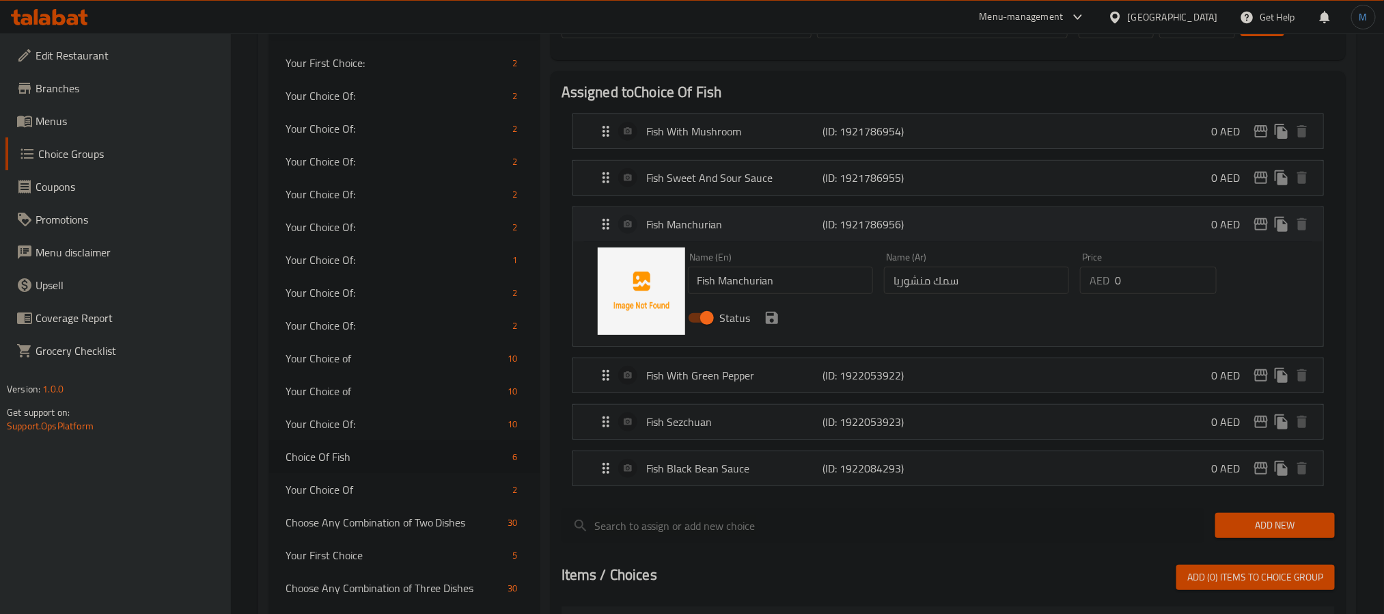
click at [703, 232] on p "Fish Manchurian" at bounding box center [734, 224] width 176 height 16
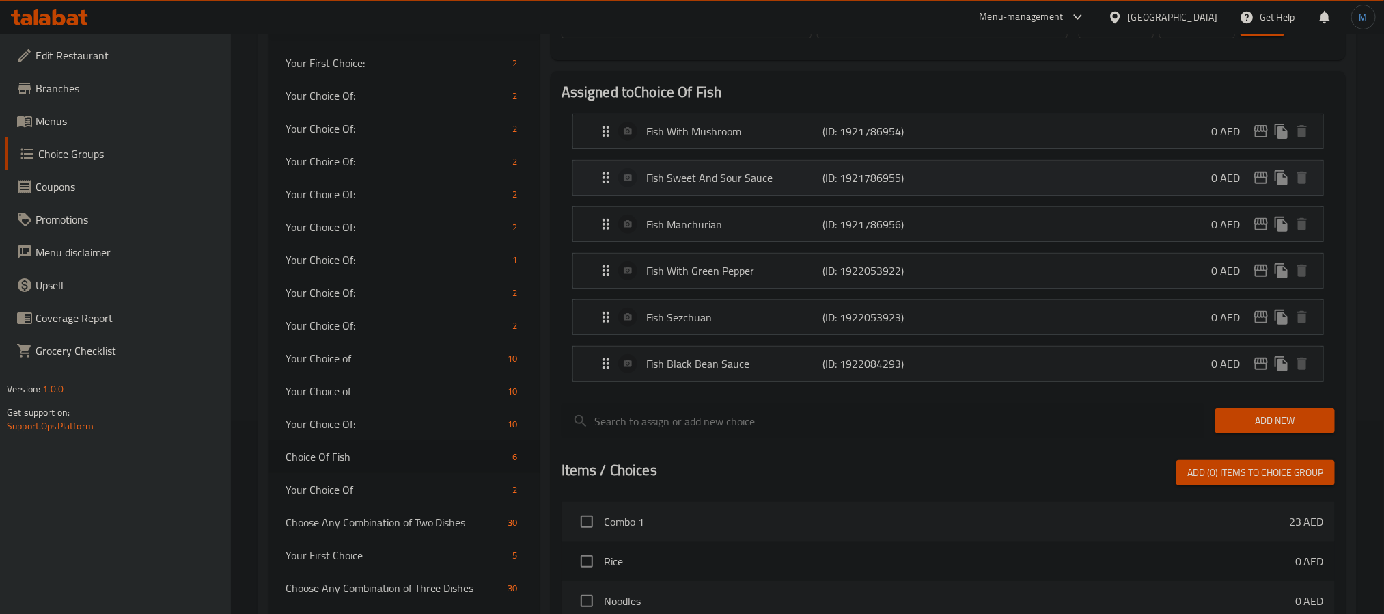
click at [706, 184] on p "Fish Sweet And Sour Sauce" at bounding box center [734, 177] width 176 height 16
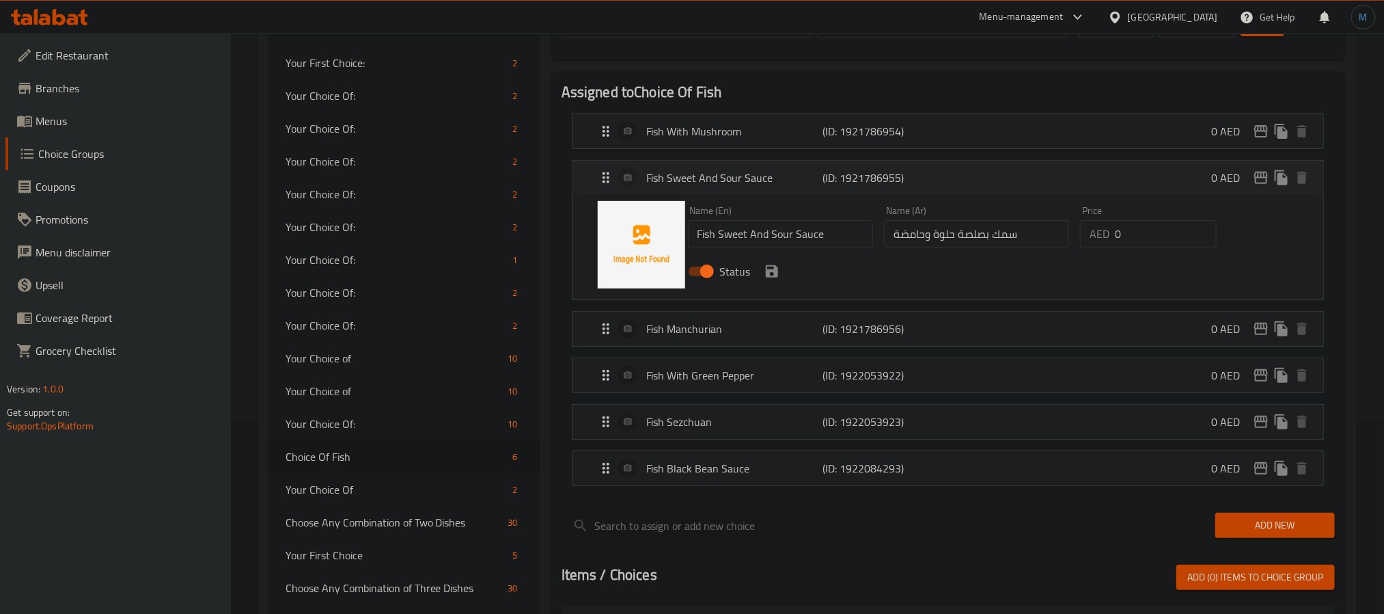
click at [706, 184] on p "Fish Sweet And Sour Sauce" at bounding box center [734, 177] width 176 height 16
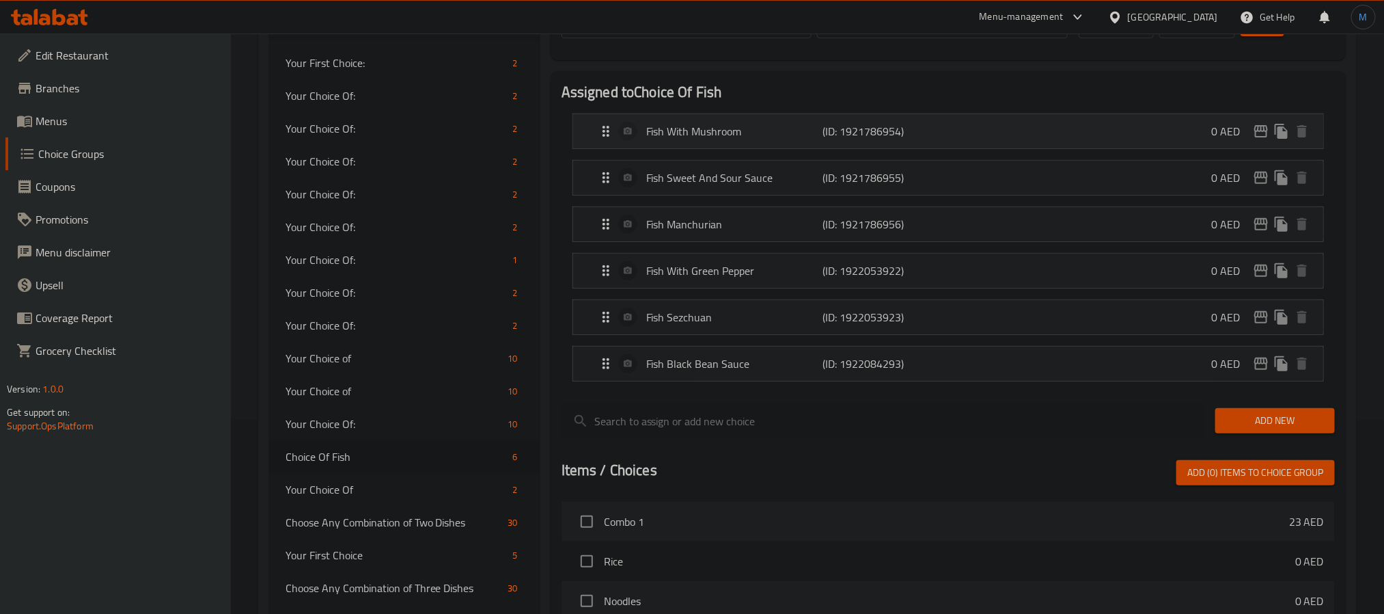
click at [719, 148] on div "Fish With Mushroom (ID: 1921786954) 0 AED" at bounding box center [952, 131] width 709 height 34
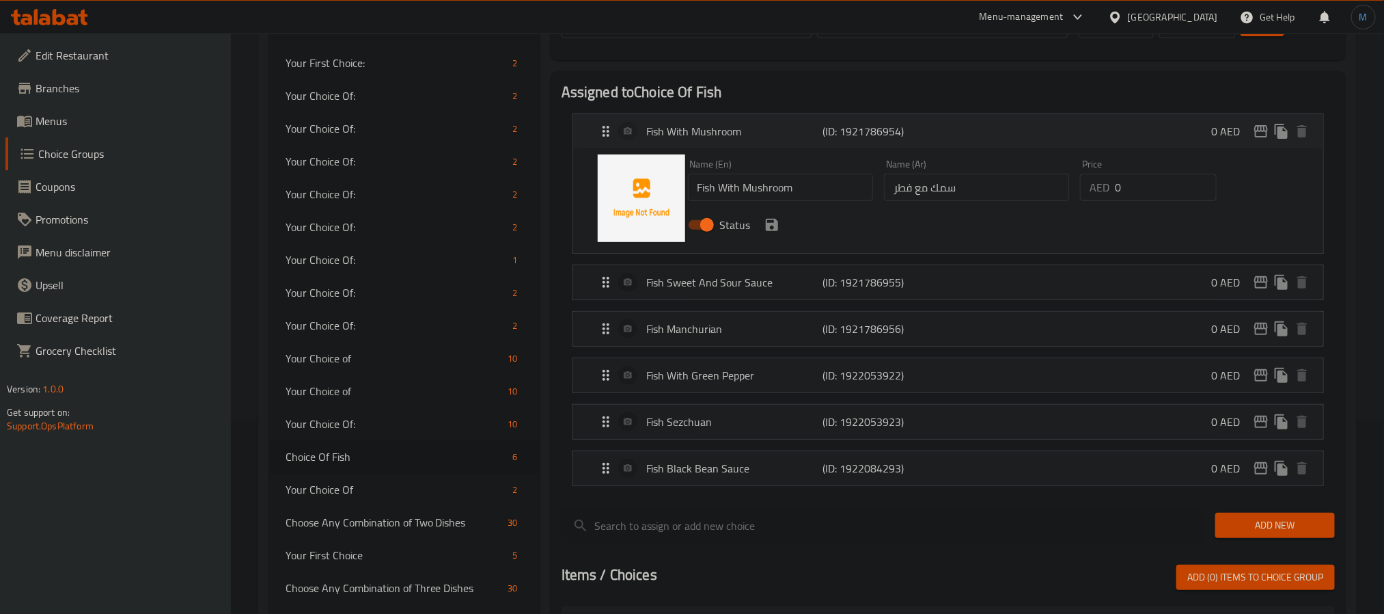
click at [724, 146] on div "Fish With Mushroom (ID: 1921786954) 0 AED" at bounding box center [952, 131] width 709 height 34
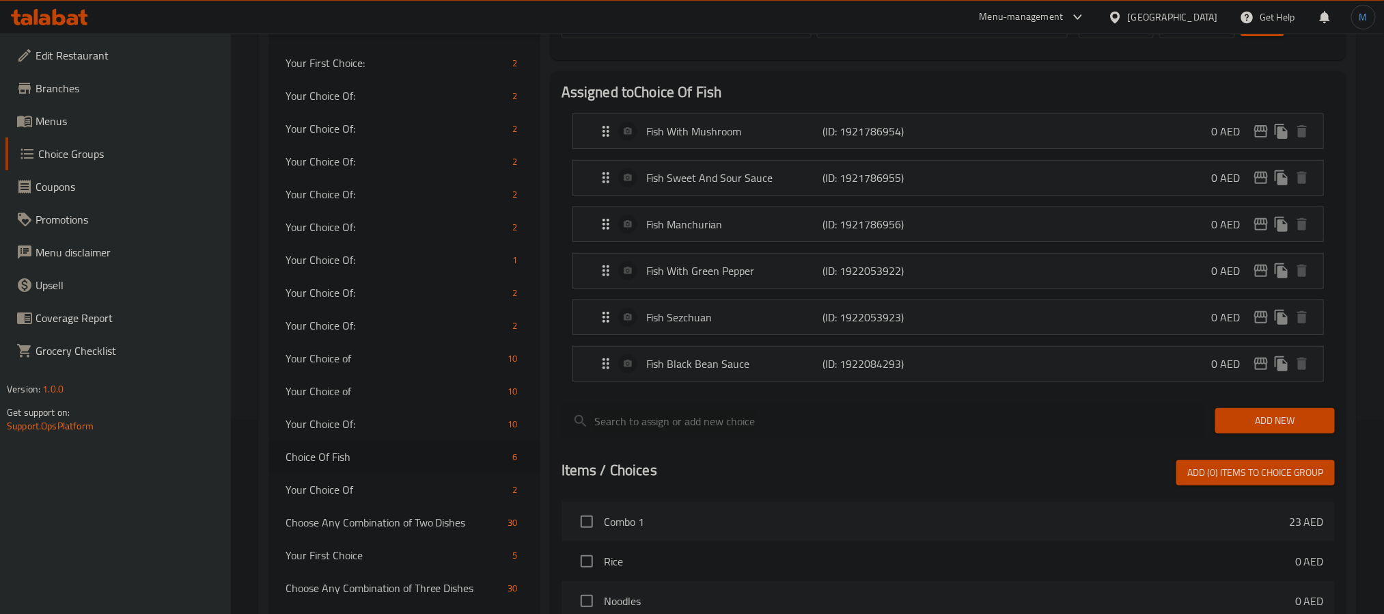
click at [1284, 443] on div "Add New" at bounding box center [1275, 421] width 131 height 46
click at [1282, 429] on span "Add New" at bounding box center [1275, 420] width 98 height 17
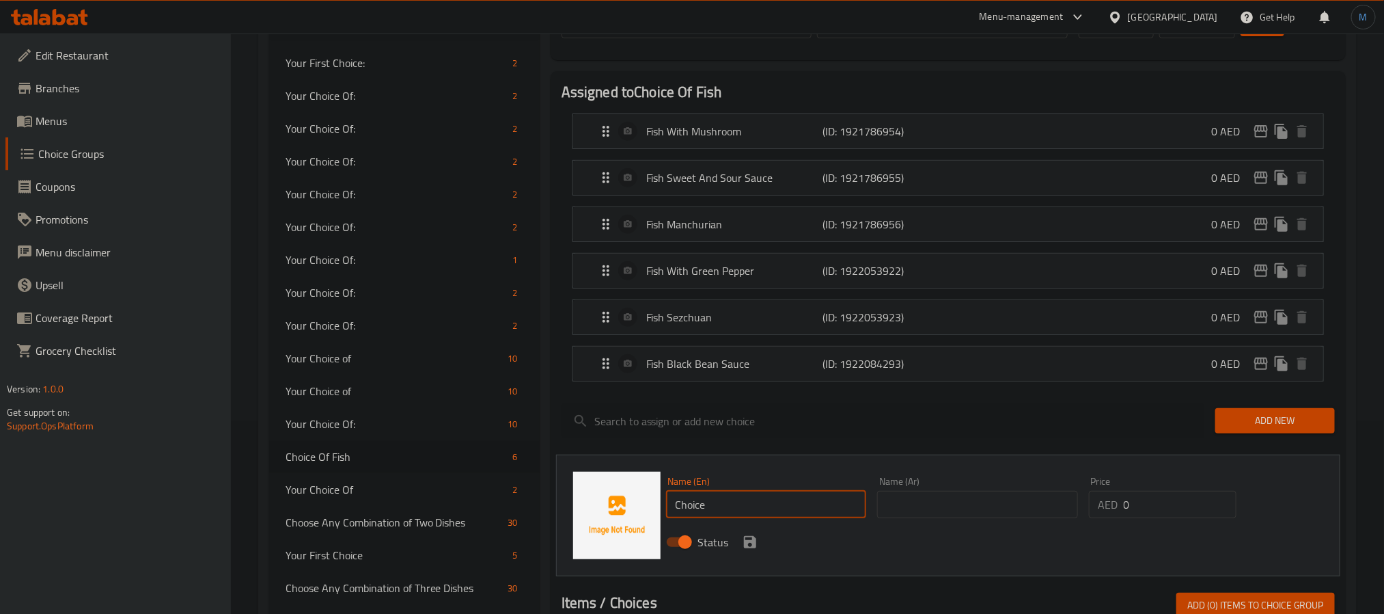
click at [713, 507] on input "Choice" at bounding box center [766, 504] width 201 height 27
paste input "Mandarin fish"
type input "Mandarin Fish"
click at [888, 513] on input "text" at bounding box center [977, 504] width 201 height 27
paste input "سمك الماندرين"
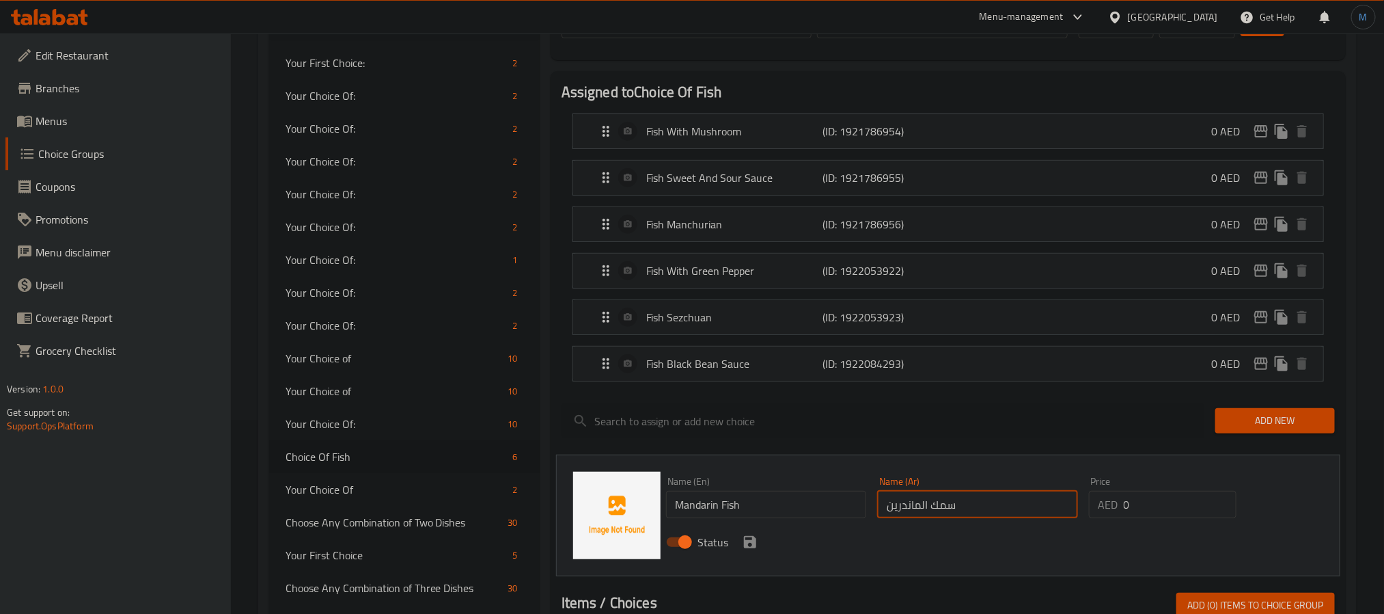
type input "سمك الماندرين"
click at [753, 534] on div "Status" at bounding box center [978, 541] width 635 height 37
click at [749, 536] on icon "save" at bounding box center [750, 542] width 16 height 16
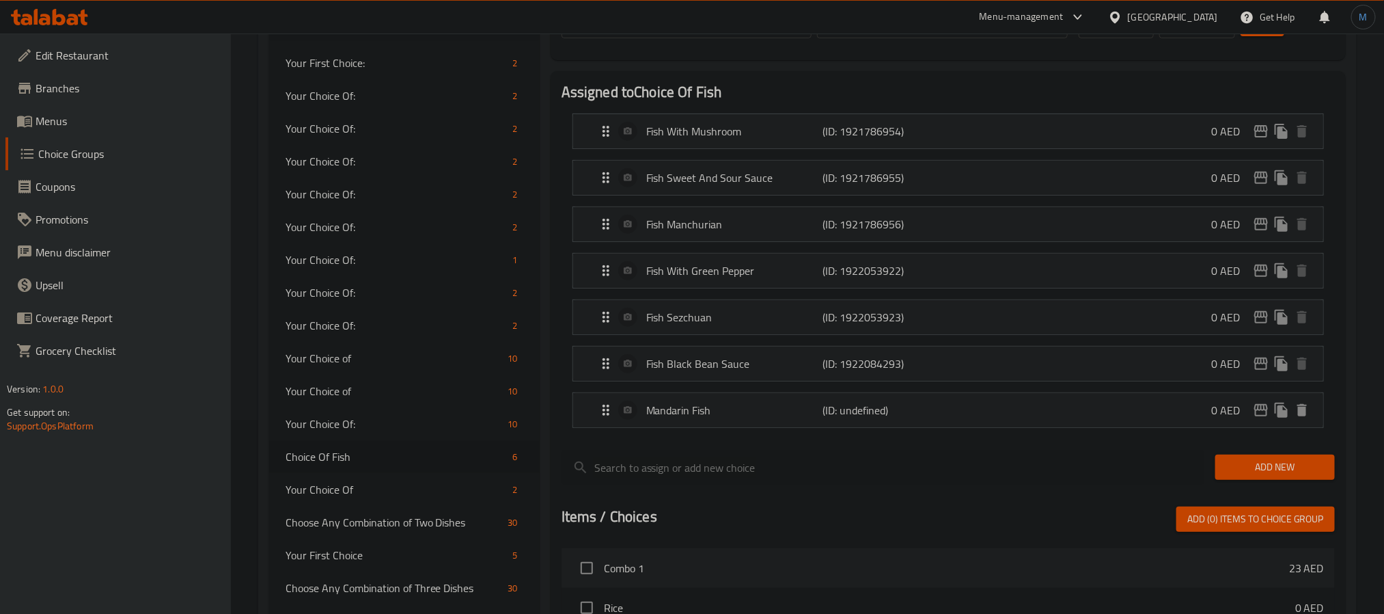
click at [1261, 476] on span "Add New" at bounding box center [1275, 466] width 98 height 17
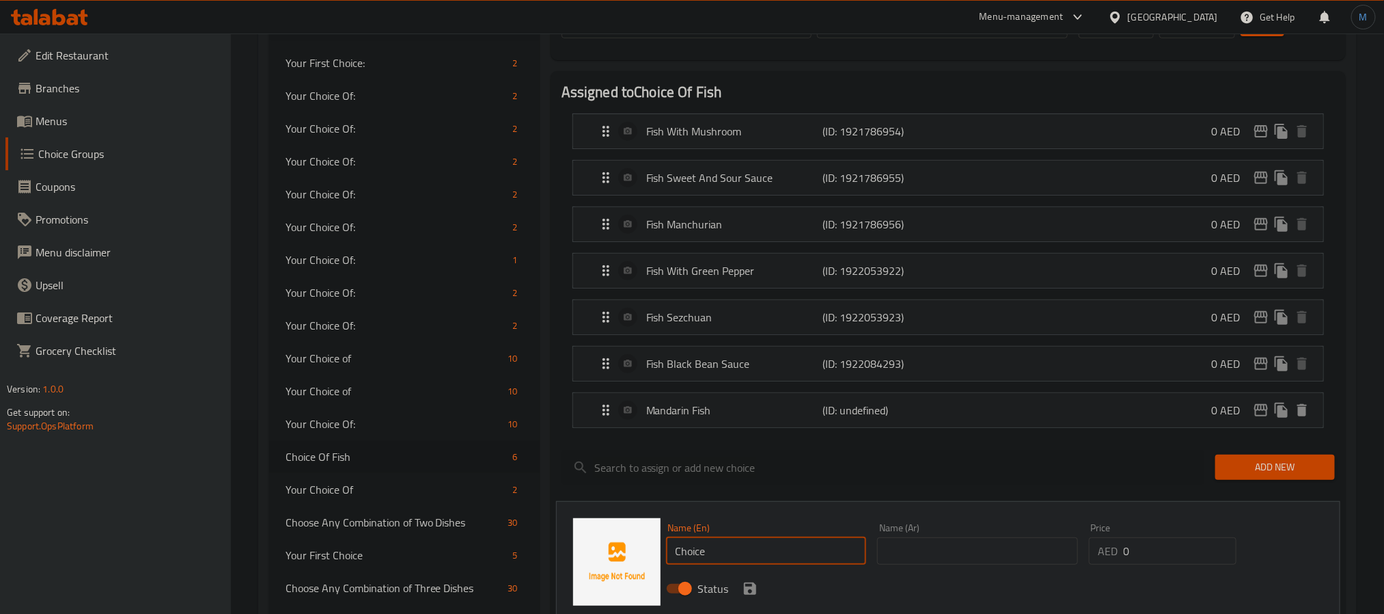
click at [744, 551] on input "Choice" at bounding box center [766, 550] width 201 height 27
paste input "Fish in black bean sau"
type input "Fish in Black Bean Sauce"
click at [882, 556] on input "text" at bounding box center [977, 550] width 201 height 27
paste input "سمك في صلصة الفاصوليا السوداء"
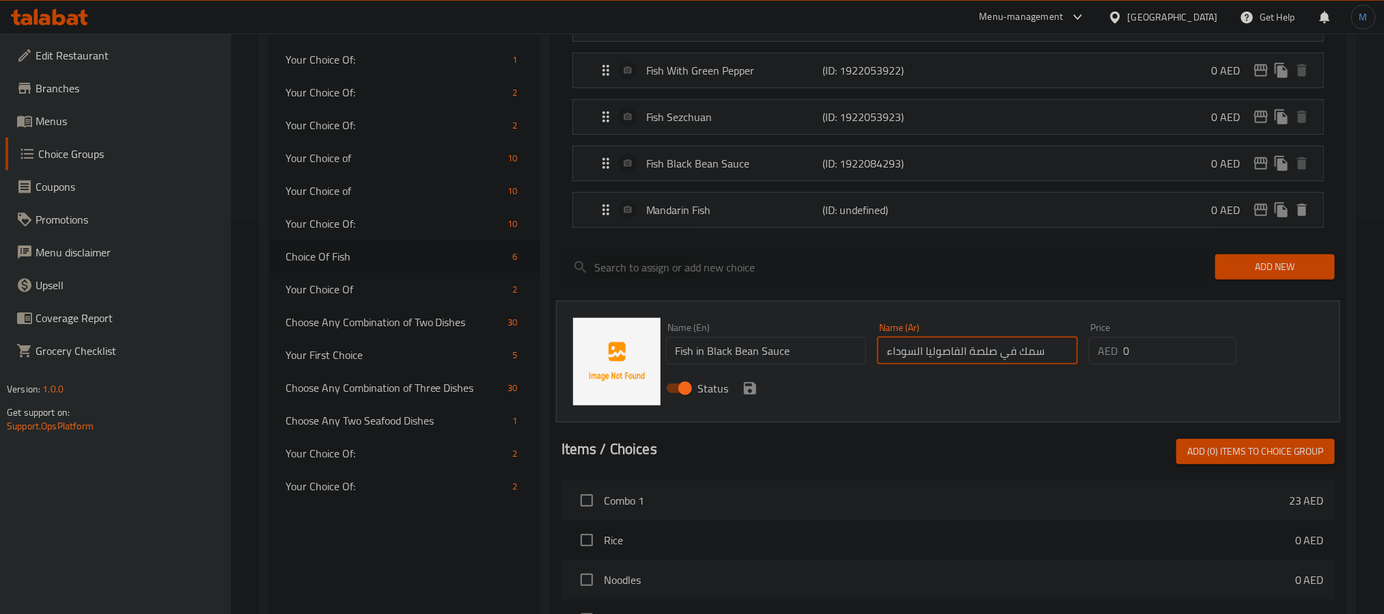
scroll to position [398, 0]
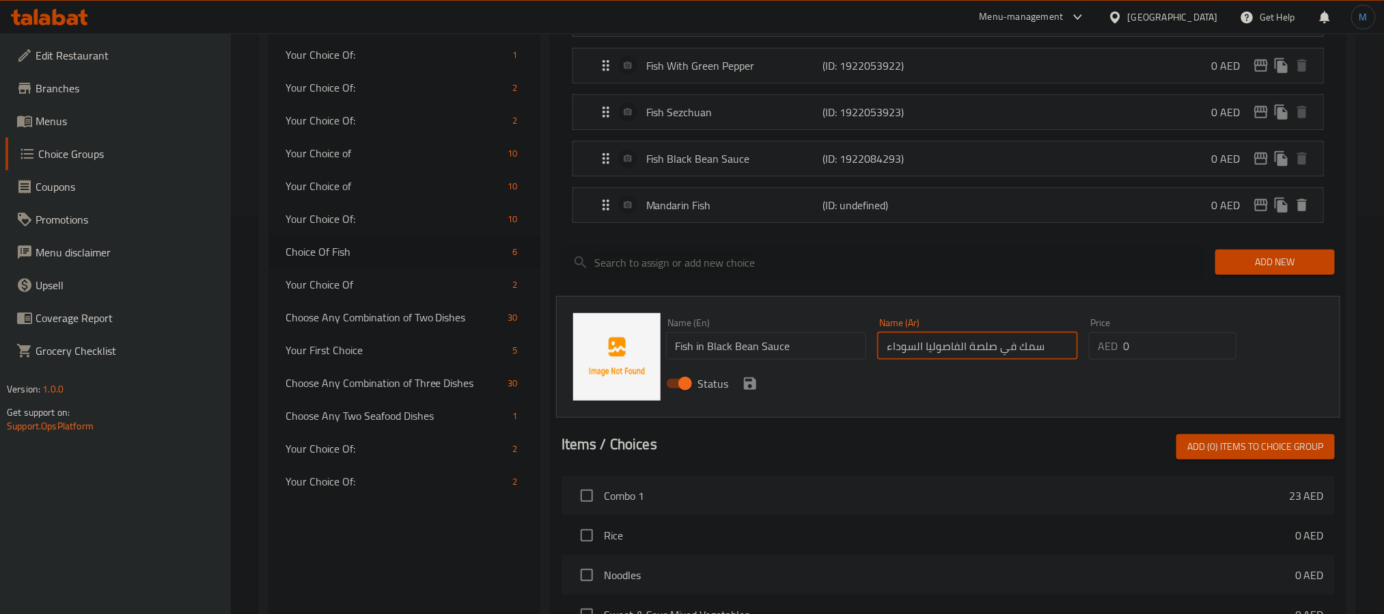
type input "سمك في صلصة الفاصوليا السوداء"
click at [743, 379] on icon "save" at bounding box center [750, 383] width 16 height 16
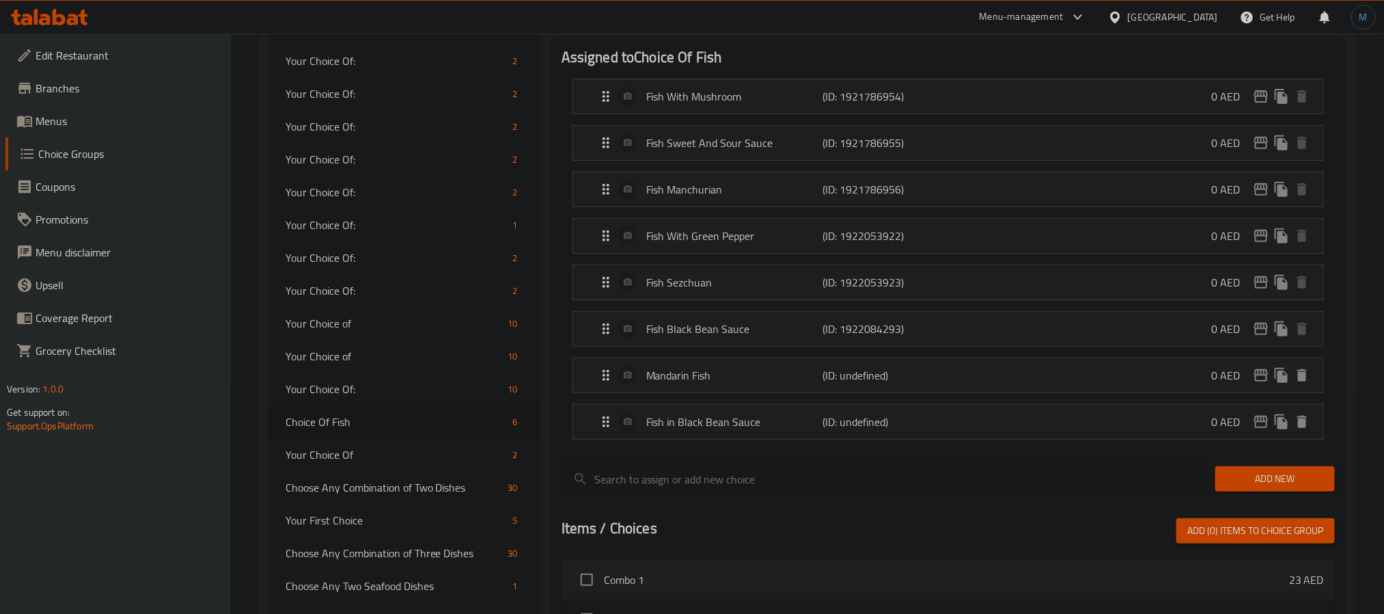
scroll to position [193, 0]
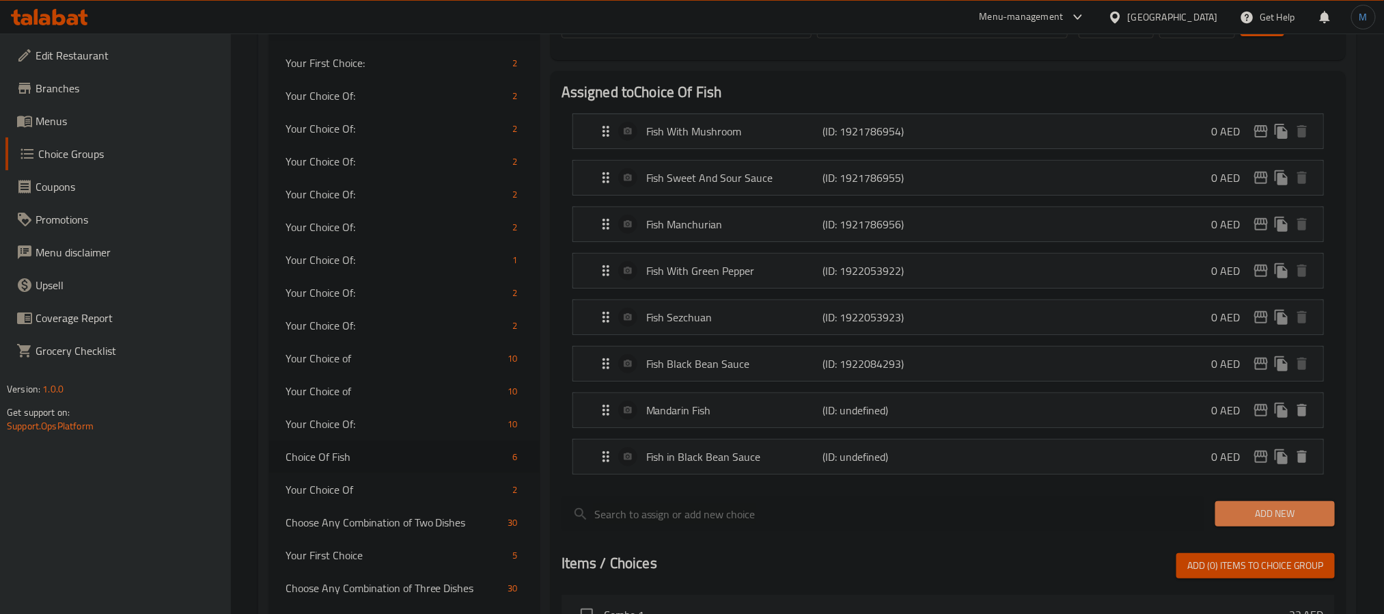
click at [1277, 512] on span "Add New" at bounding box center [1275, 513] width 98 height 17
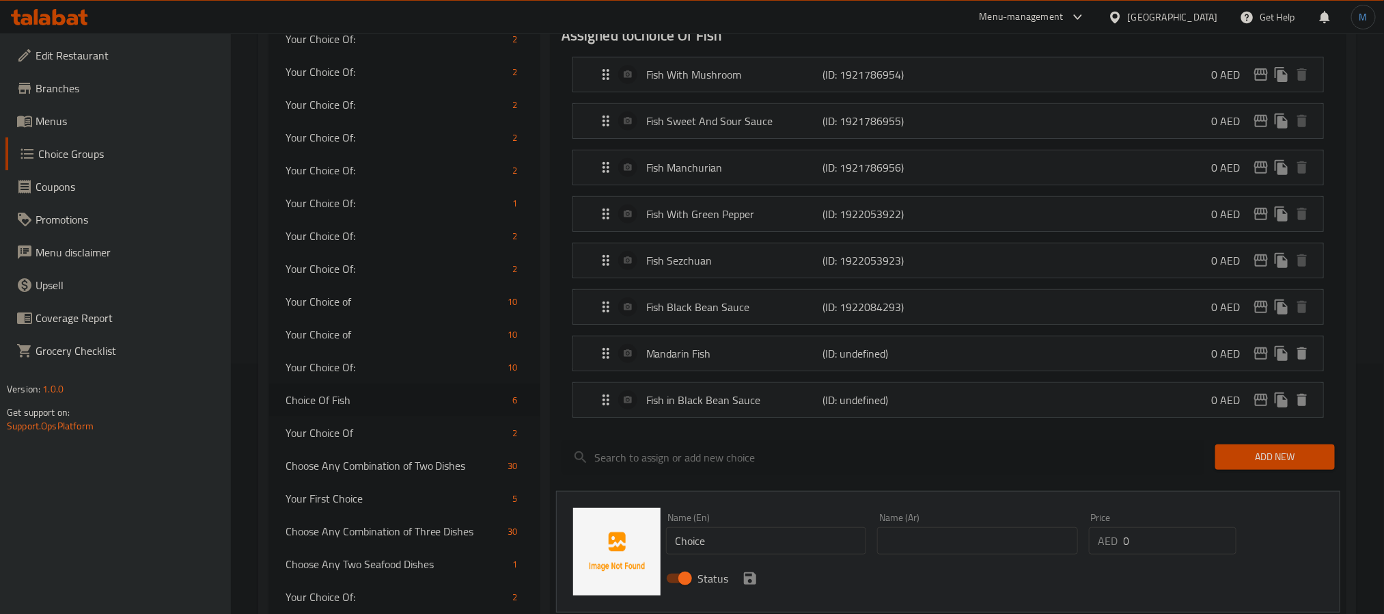
scroll to position [296, 0]
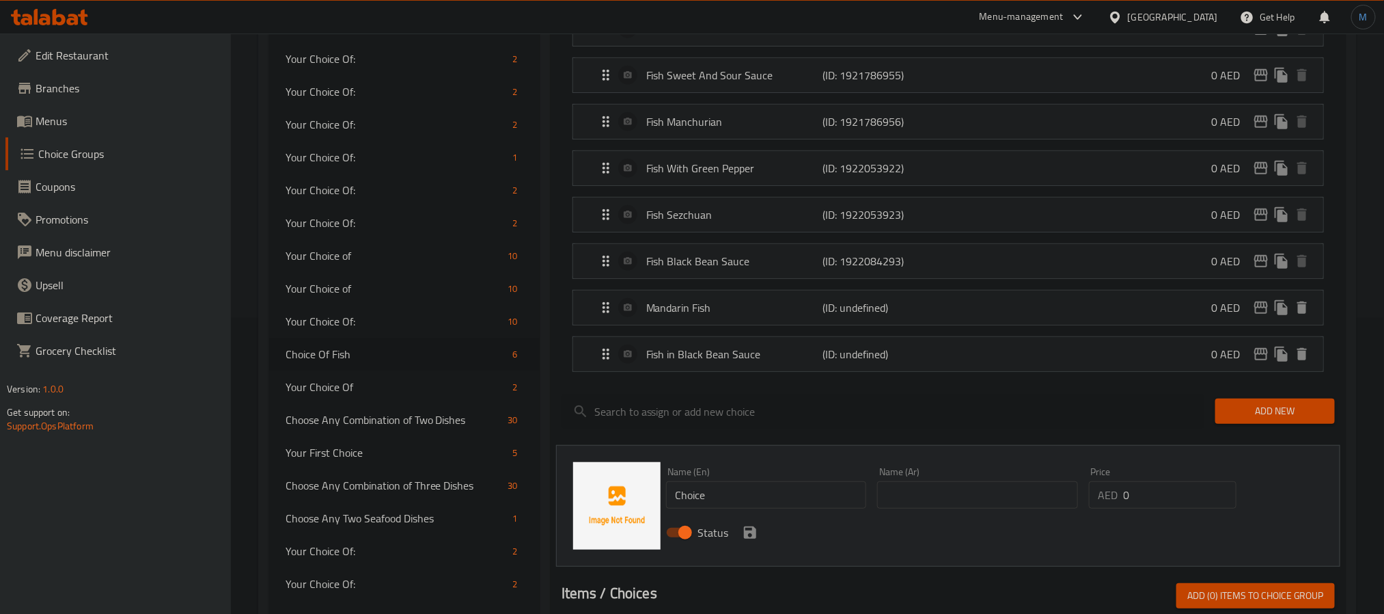
click at [755, 486] on input "Choice" at bounding box center [766, 494] width 201 height 27
click at [720, 80] on p "Fish Sweet And Sour Sauce" at bounding box center [734, 75] width 176 height 16
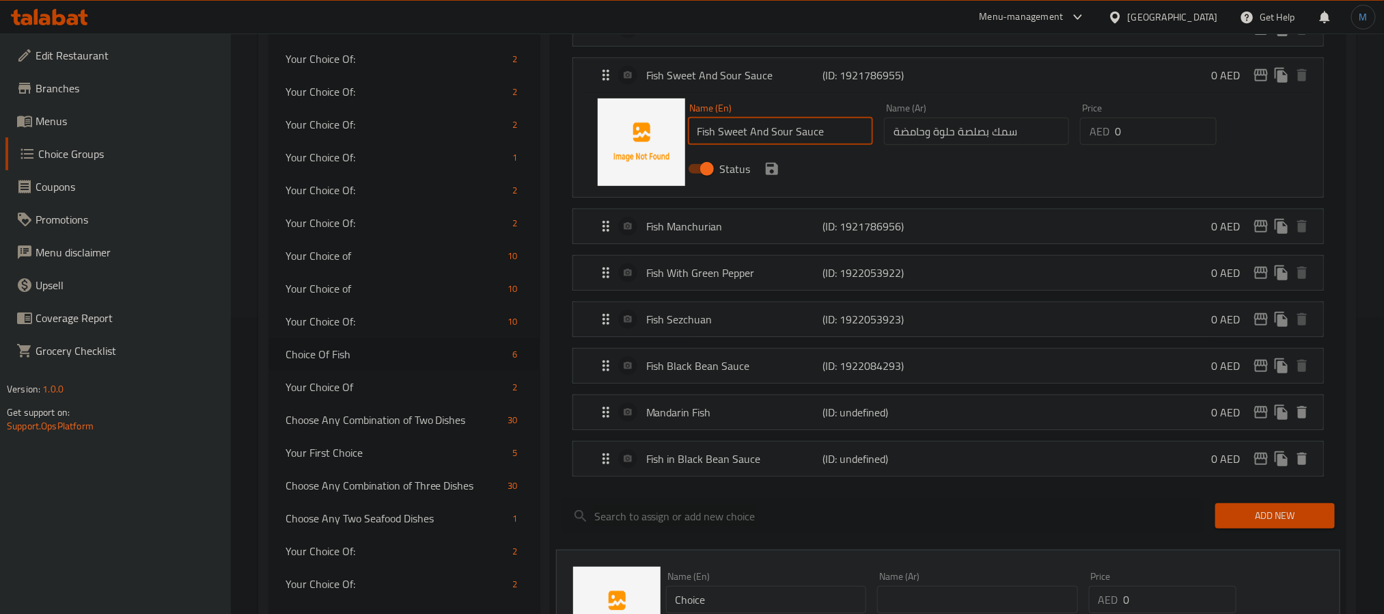
click at [814, 143] on input "Fish Sweet And Sour Sauce" at bounding box center [780, 131] width 185 height 27
click at [775, 74] on p "Fish Sweet And Sour Sauce" at bounding box center [734, 75] width 176 height 16
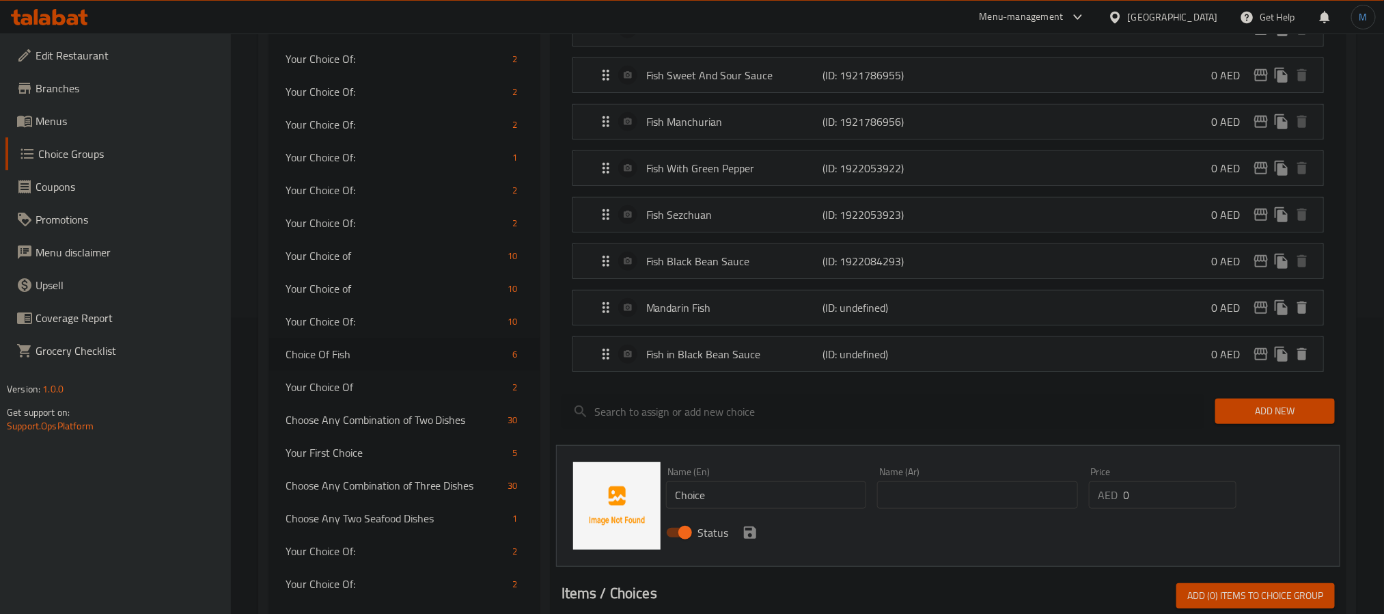
click at [753, 489] on input "Choice" at bounding box center [766, 494] width 201 height 27
paste input "Fish with broccoli in oyster sau"
type input "Fish with Broccoli in Oyster Sauce"
click at [939, 480] on div "Name (Ar) Name (Ar)" at bounding box center [977, 488] width 201 height 42
drag, startPoint x: 896, startPoint y: 498, endPoint x: 853, endPoint y: 523, distance: 49.0
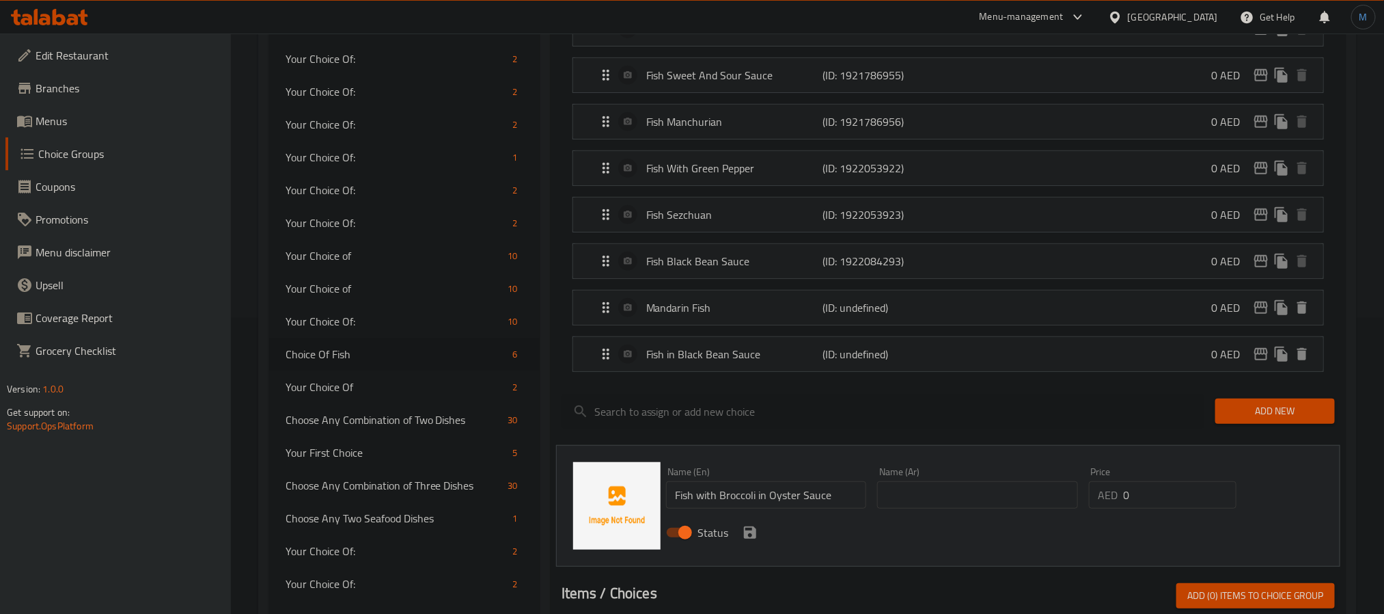
click at [896, 498] on input "text" at bounding box center [977, 494] width 201 height 27
paste input "سمك مع بروكلي في صلصة المحار"
type input "سمك مع بروكلي في صلصة المحار"
click at [740, 540] on button "save" at bounding box center [750, 532] width 20 height 20
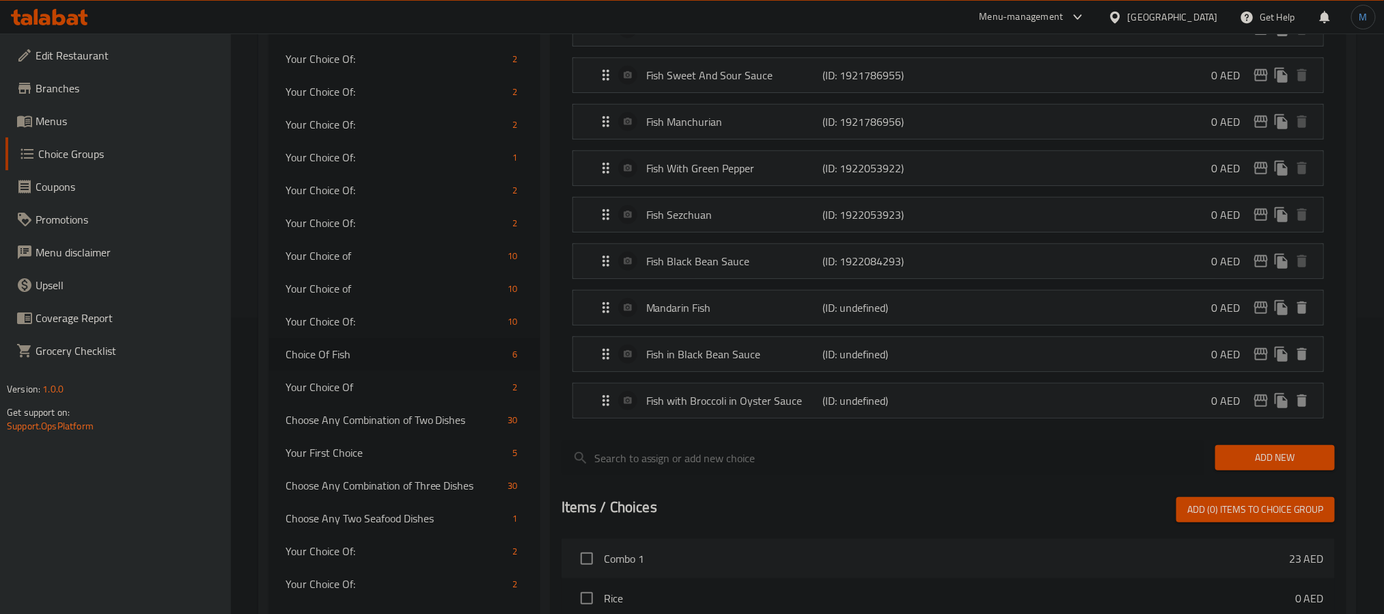
scroll to position [193, 0]
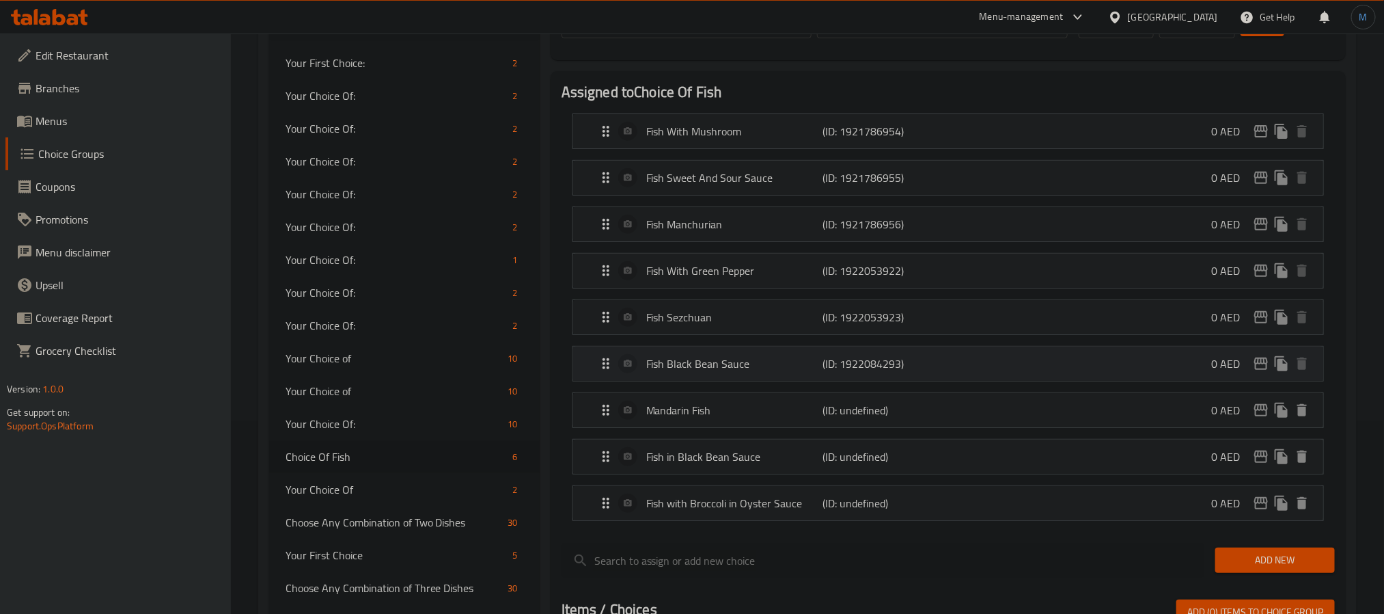
click at [804, 357] on div "Fish Black Bean Sauce (ID: 1922084293) 0 AED" at bounding box center [952, 363] width 709 height 34
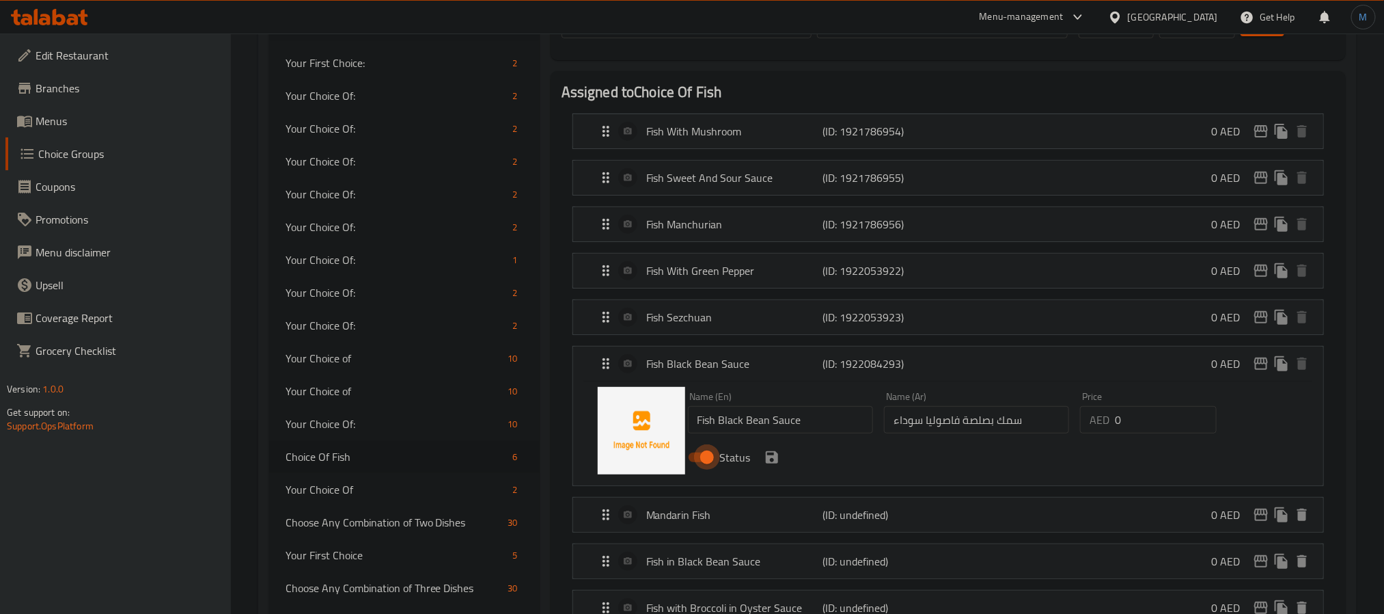
click at [706, 470] on input "Status" at bounding box center [707, 457] width 78 height 26
checkbox input "false"
click at [767, 462] on icon "save" at bounding box center [772, 457] width 12 height 12
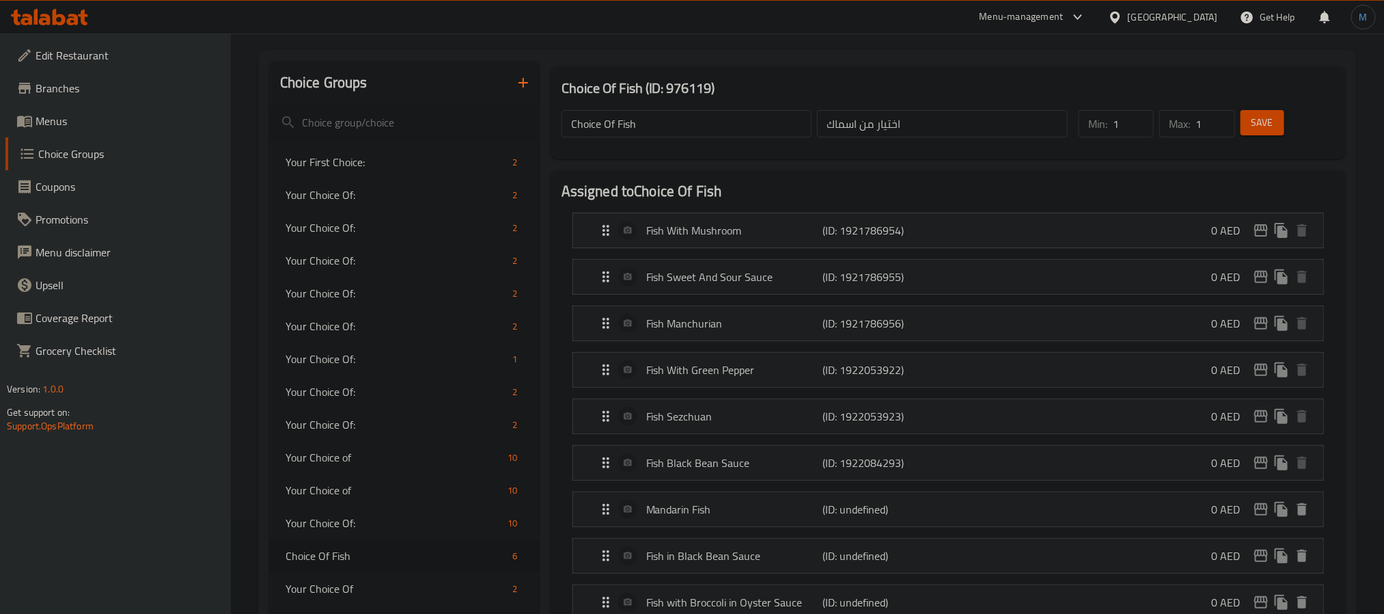
scroll to position [0, 0]
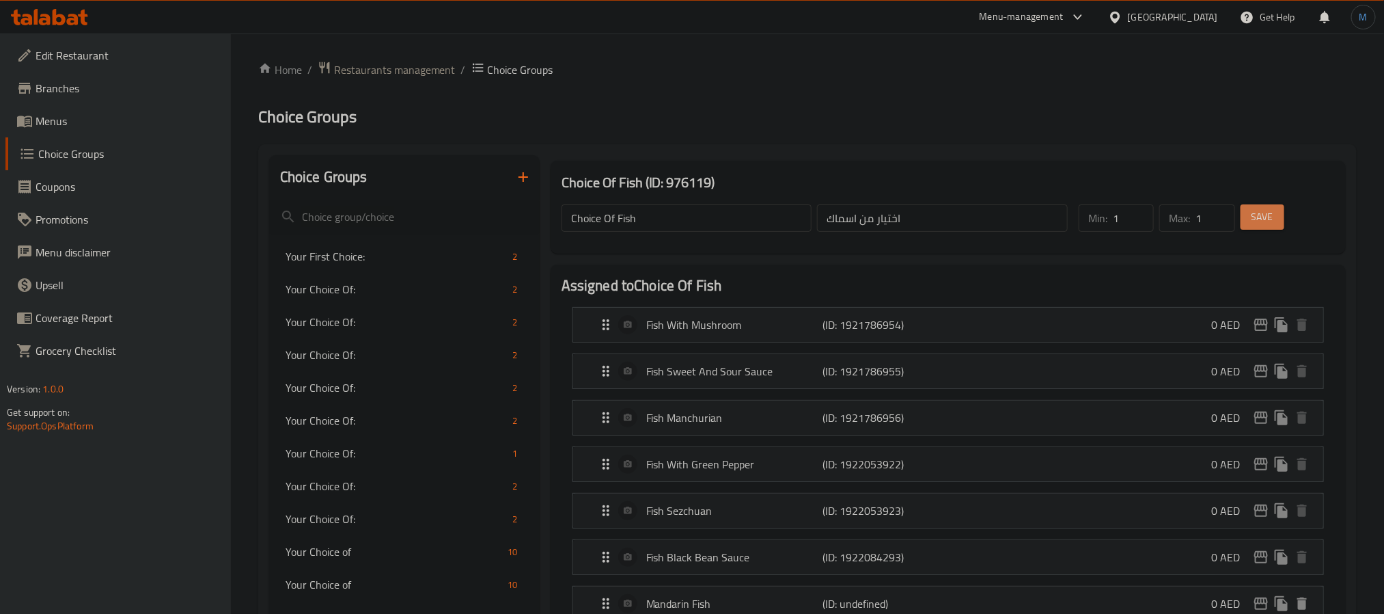
click at [1269, 222] on span "Save" at bounding box center [1263, 216] width 22 height 17
click at [1252, 210] on span "Save" at bounding box center [1263, 216] width 22 height 17
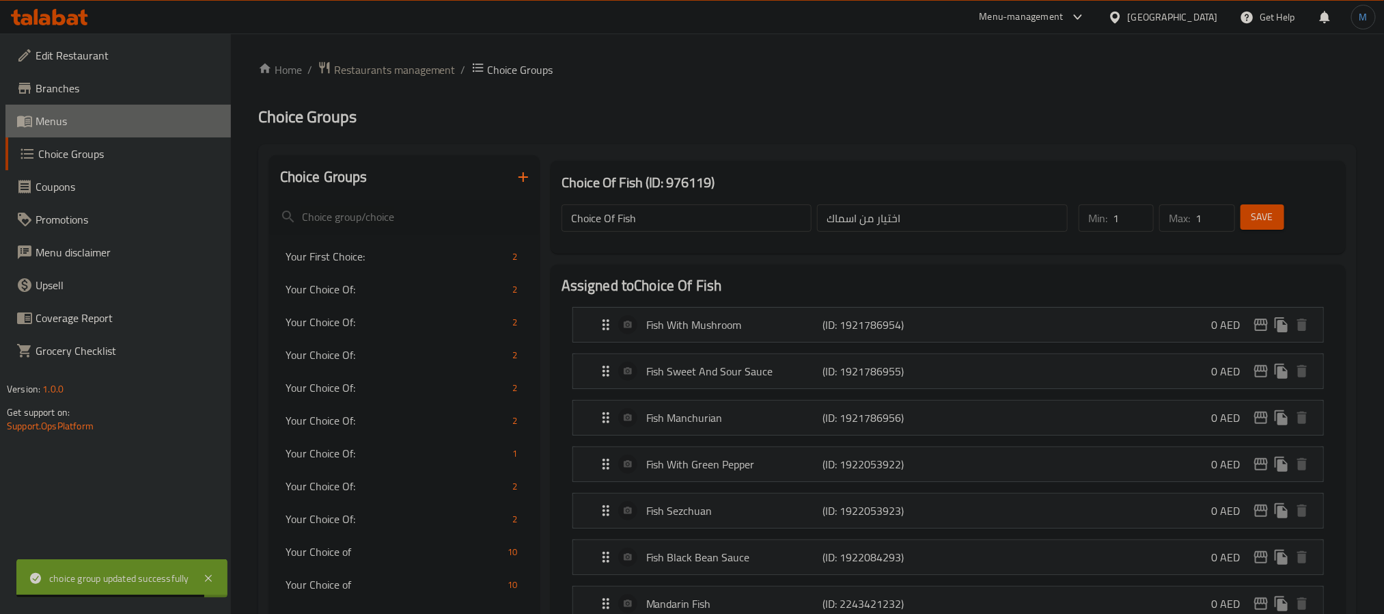
click at [85, 121] on span "Menus" at bounding box center [128, 121] width 184 height 16
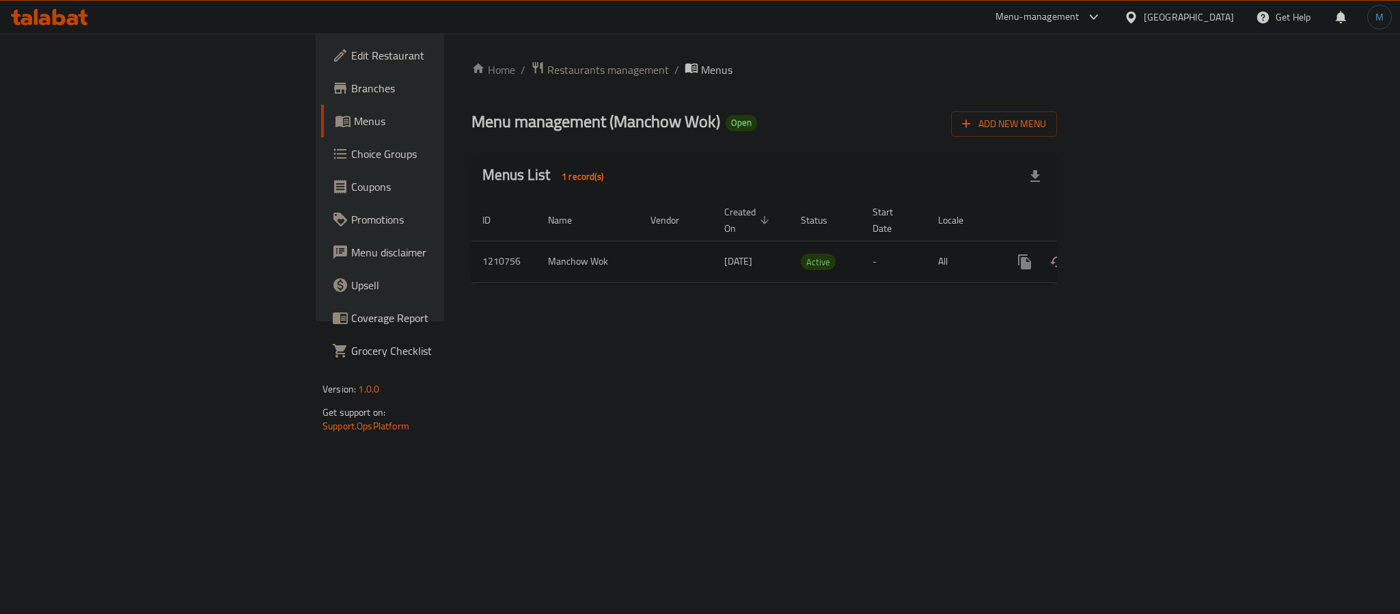
click at [1131, 253] on icon "enhanced table" at bounding box center [1123, 261] width 16 height 16
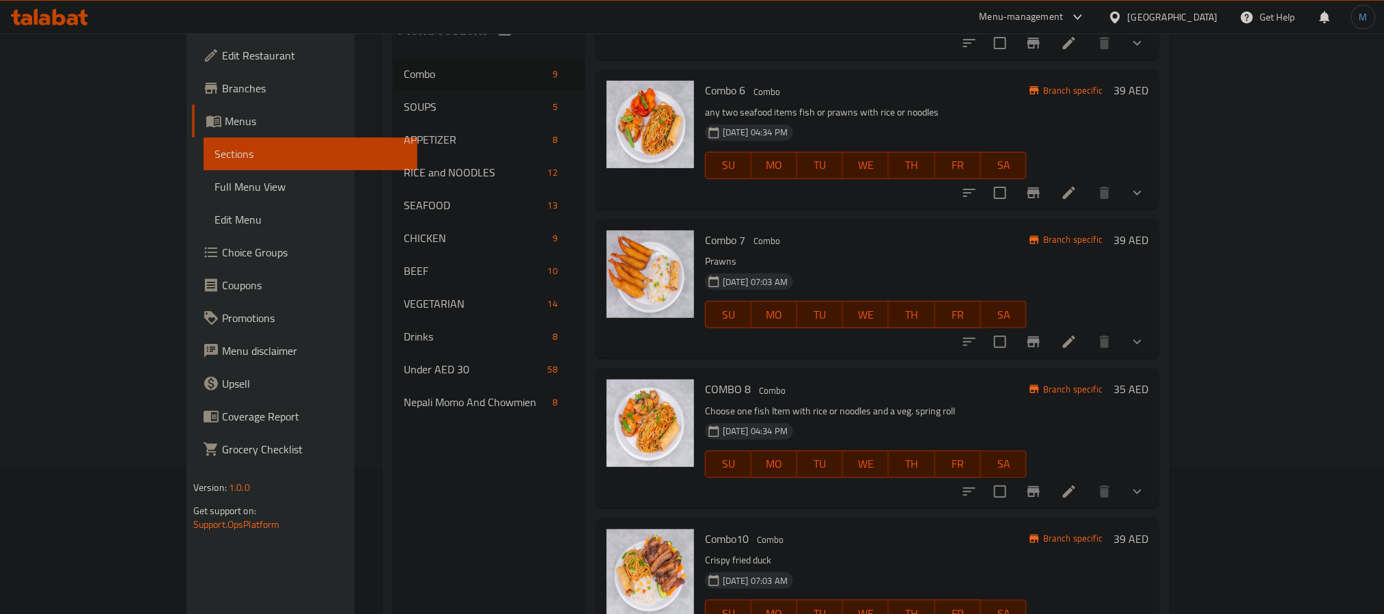
scroll to position [191, 0]
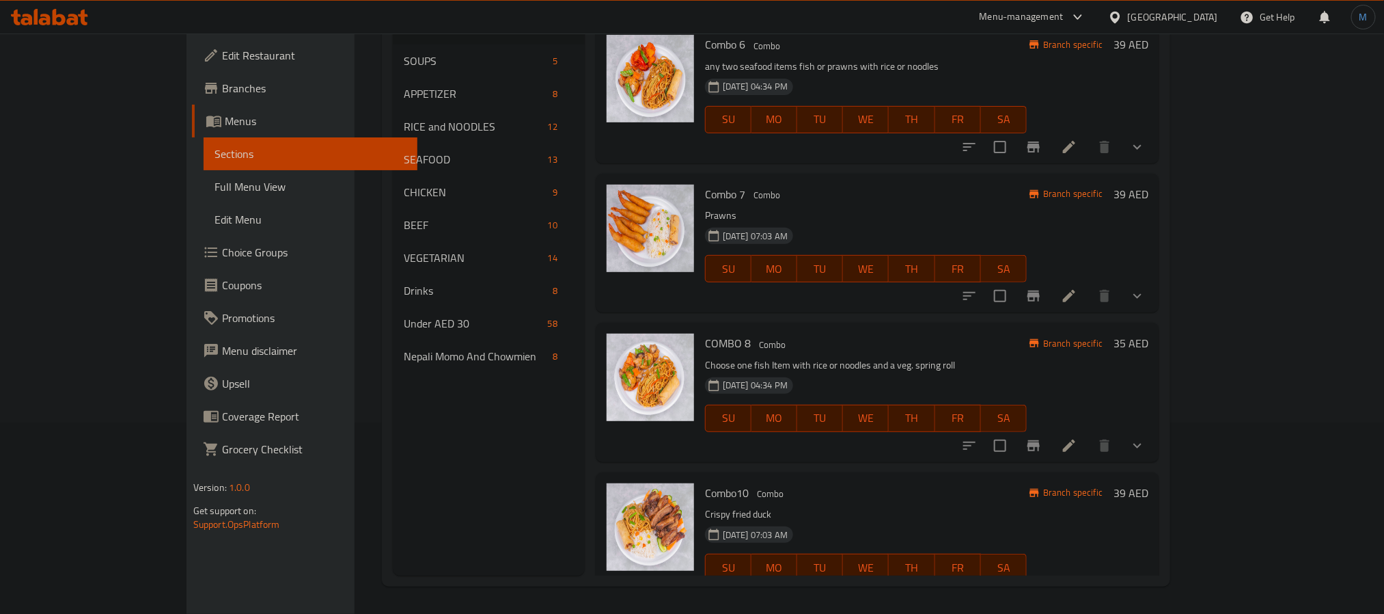
click at [1146, 437] on icon "show more" at bounding box center [1137, 445] width 16 height 16
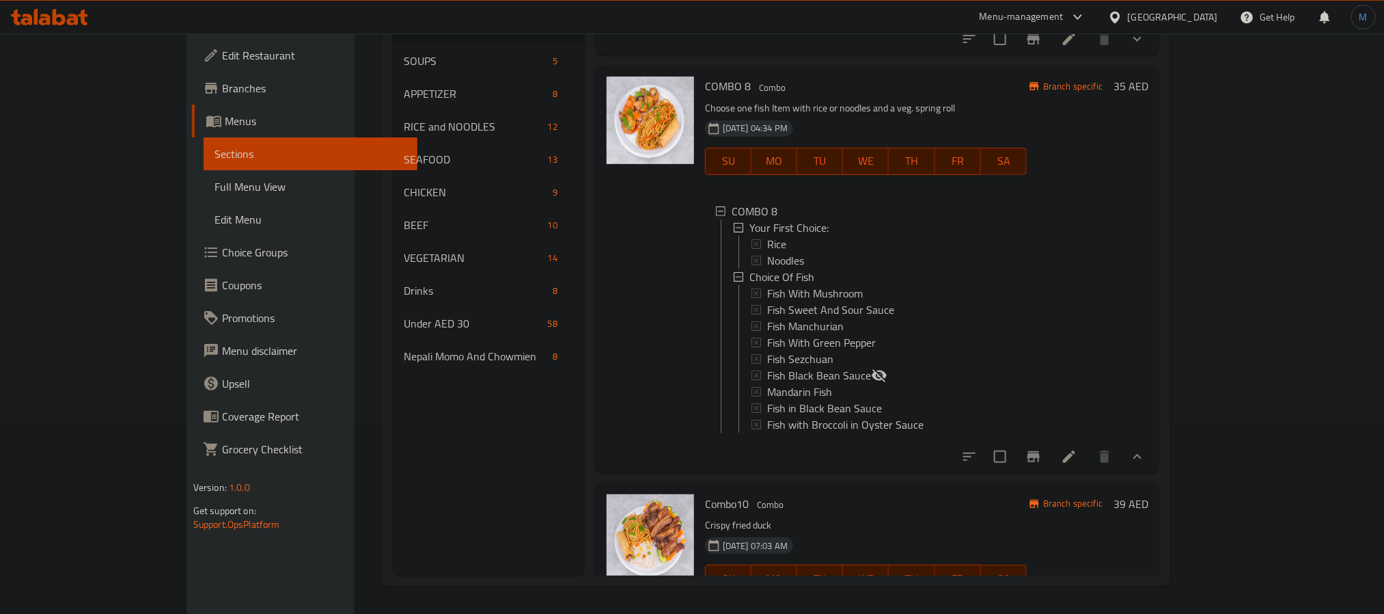
scroll to position [1046, 0]
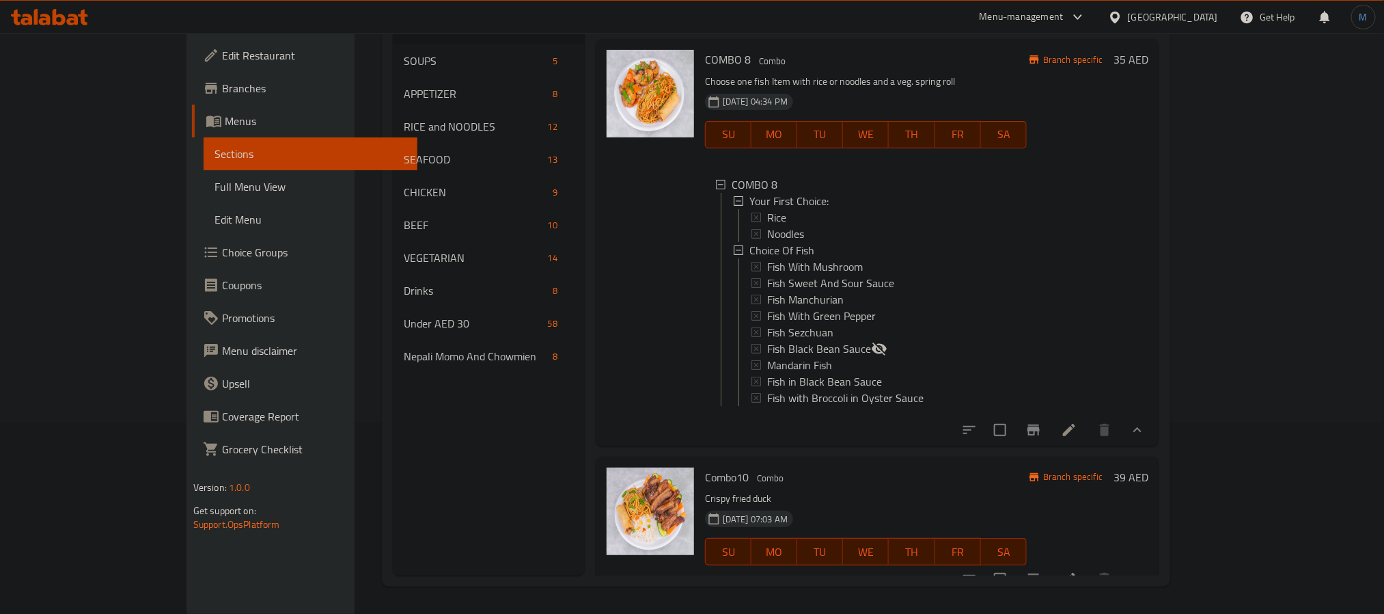
click at [1088, 417] on li at bounding box center [1069, 429] width 38 height 25
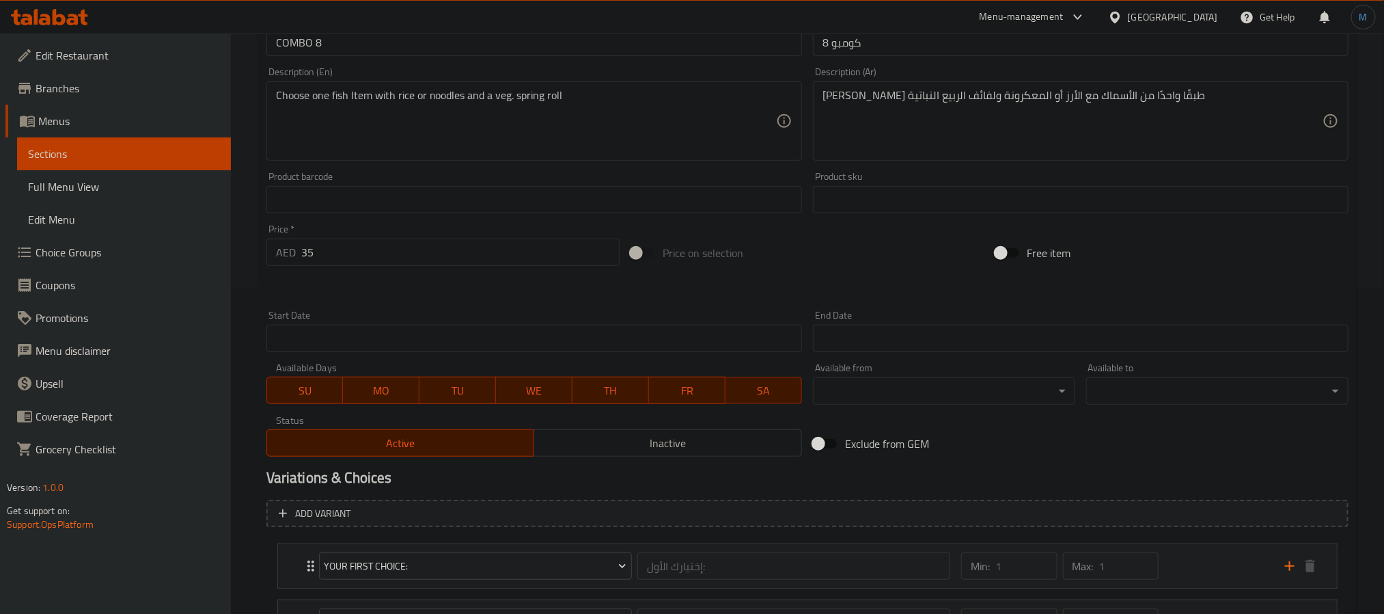
scroll to position [452, 0]
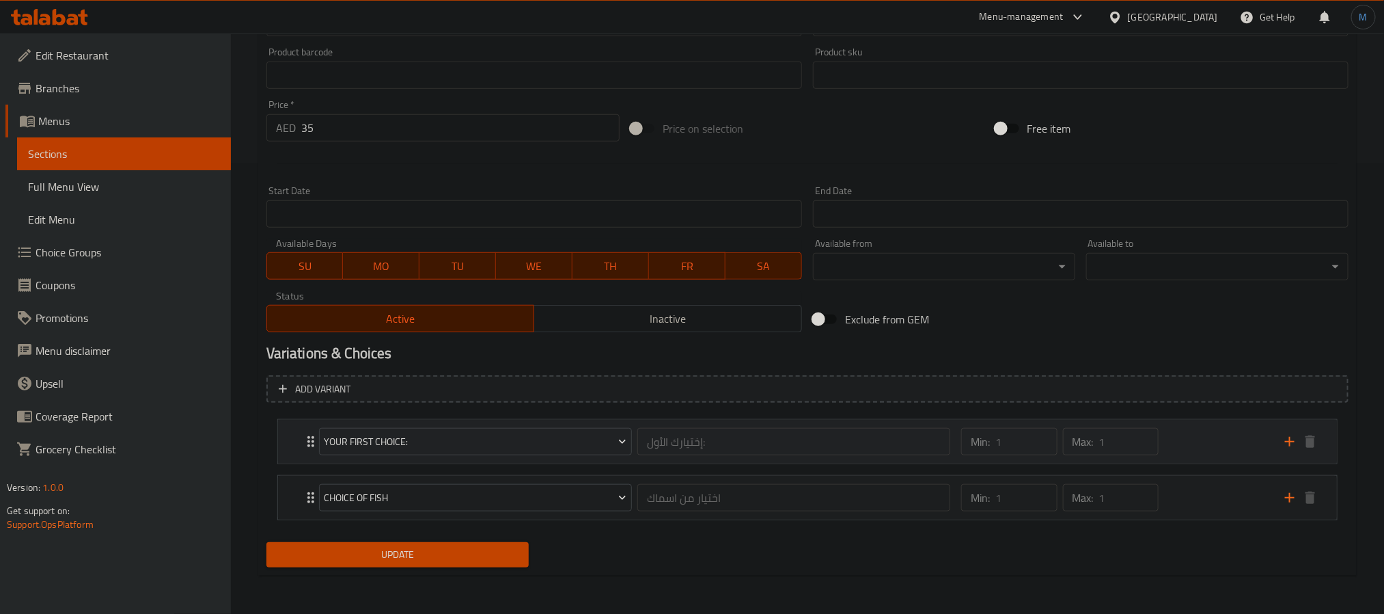
click at [1214, 431] on div "Min: 1 ​ Max: 1 ​" at bounding box center [1115, 442] width 324 height 44
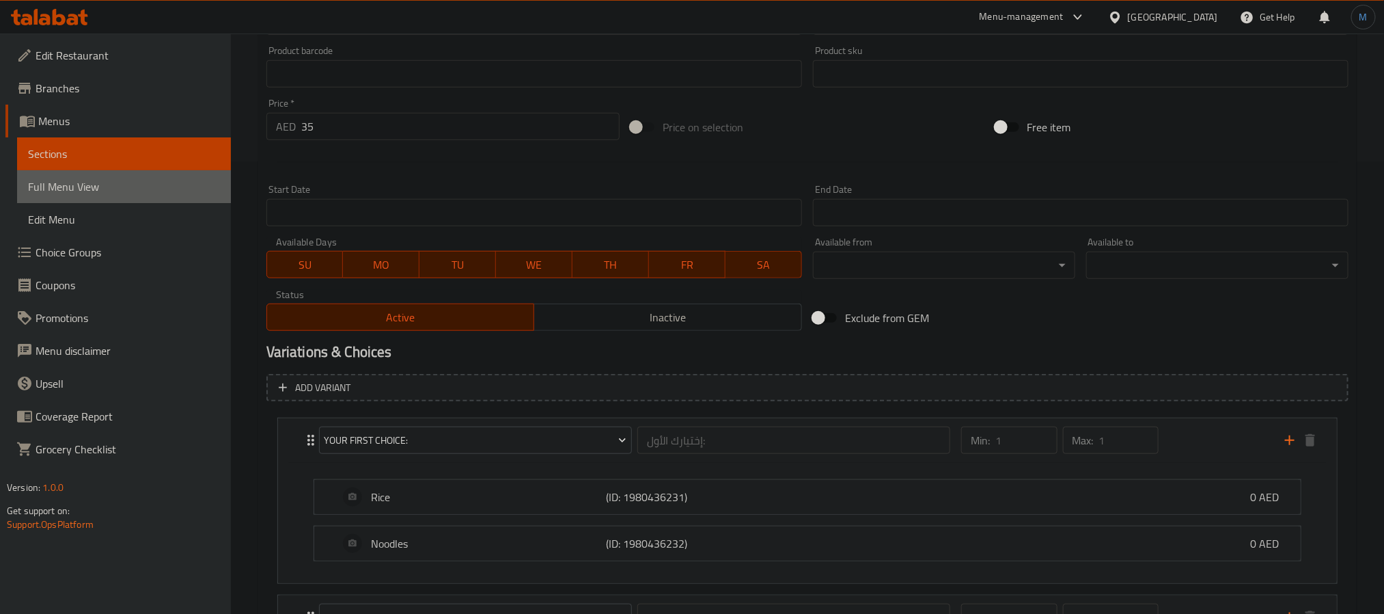
click at [115, 189] on span "Full Menu View" at bounding box center [124, 186] width 192 height 16
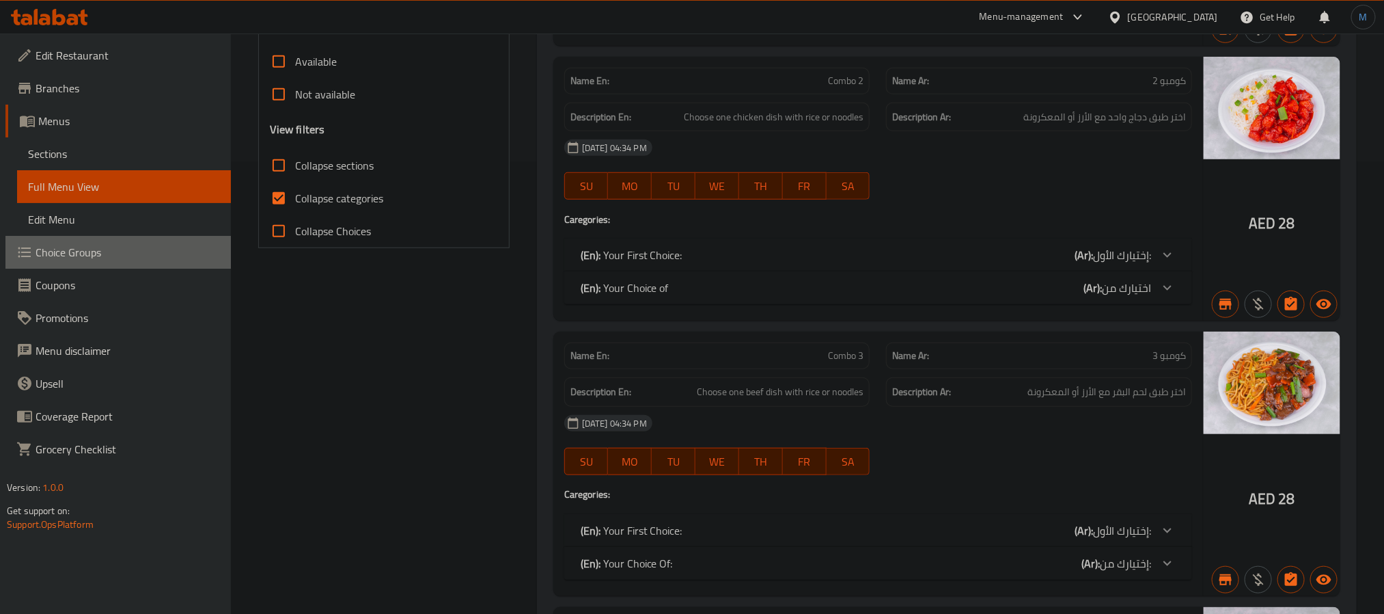
click at [139, 252] on span "Choice Groups" at bounding box center [128, 252] width 184 height 16
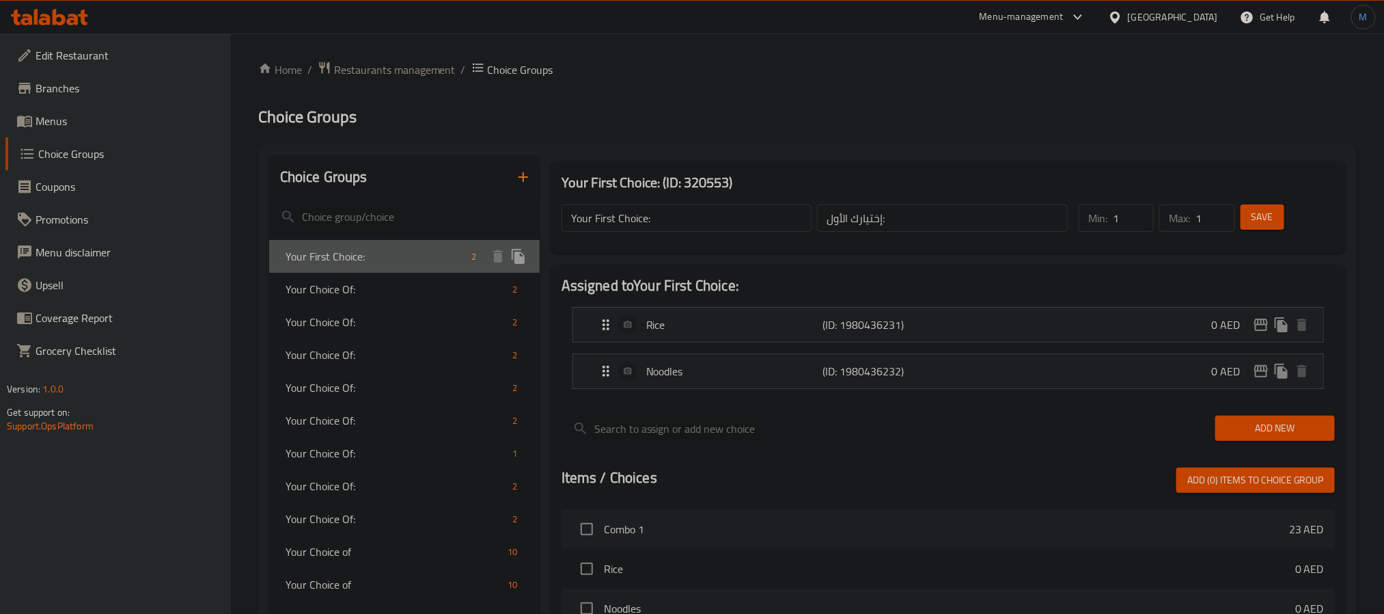
click at [411, 263] on span "Your First Choice:" at bounding box center [376, 256] width 181 height 16
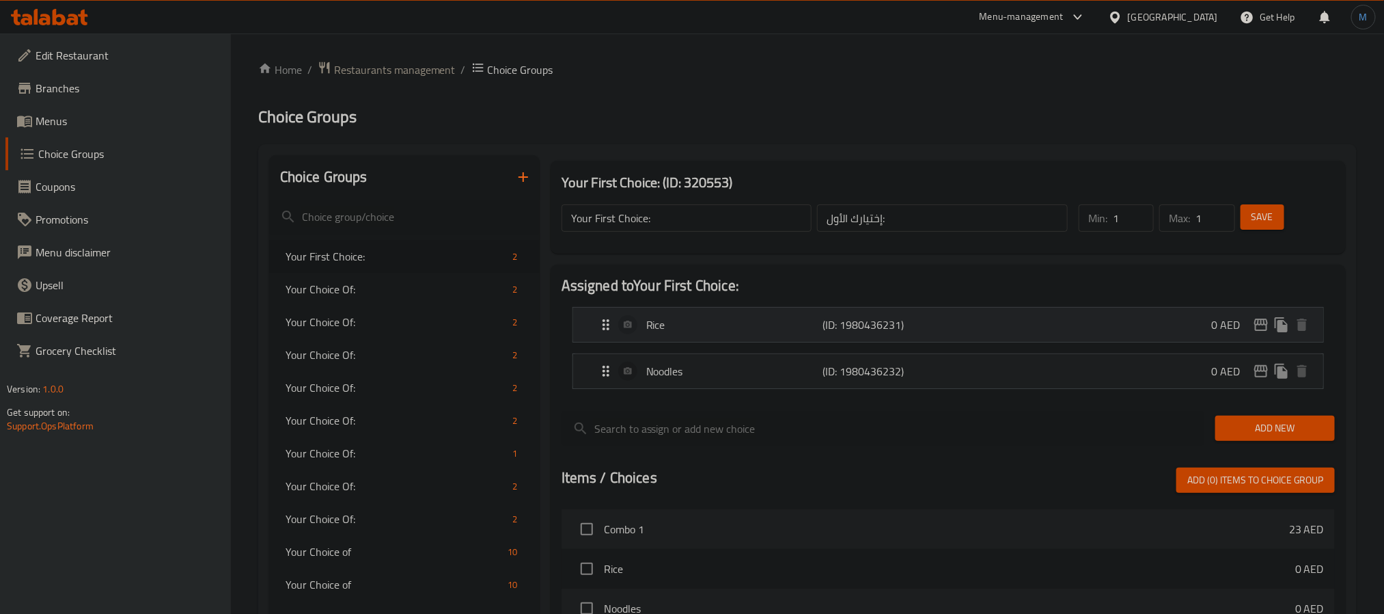
click at [1244, 329] on p "0 AED" at bounding box center [1231, 324] width 40 height 16
click at [1323, 424] on span "Add New" at bounding box center [1275, 428] width 98 height 17
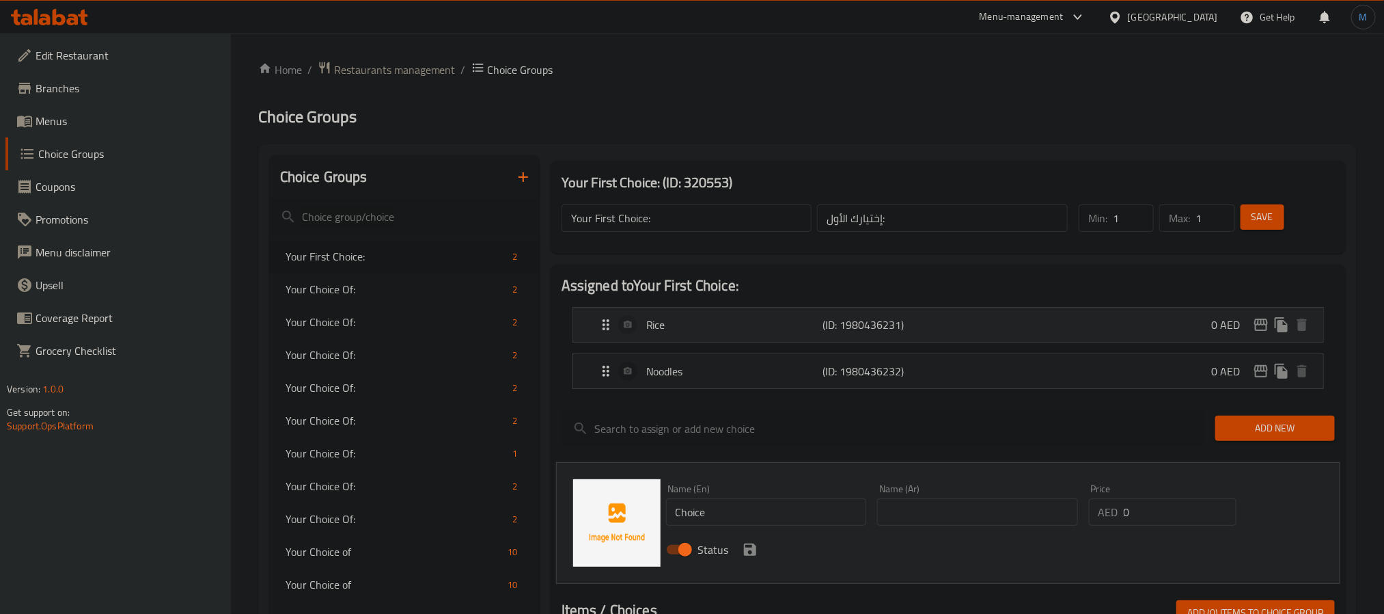
click at [687, 328] on p "Rice" at bounding box center [734, 324] width 176 height 16
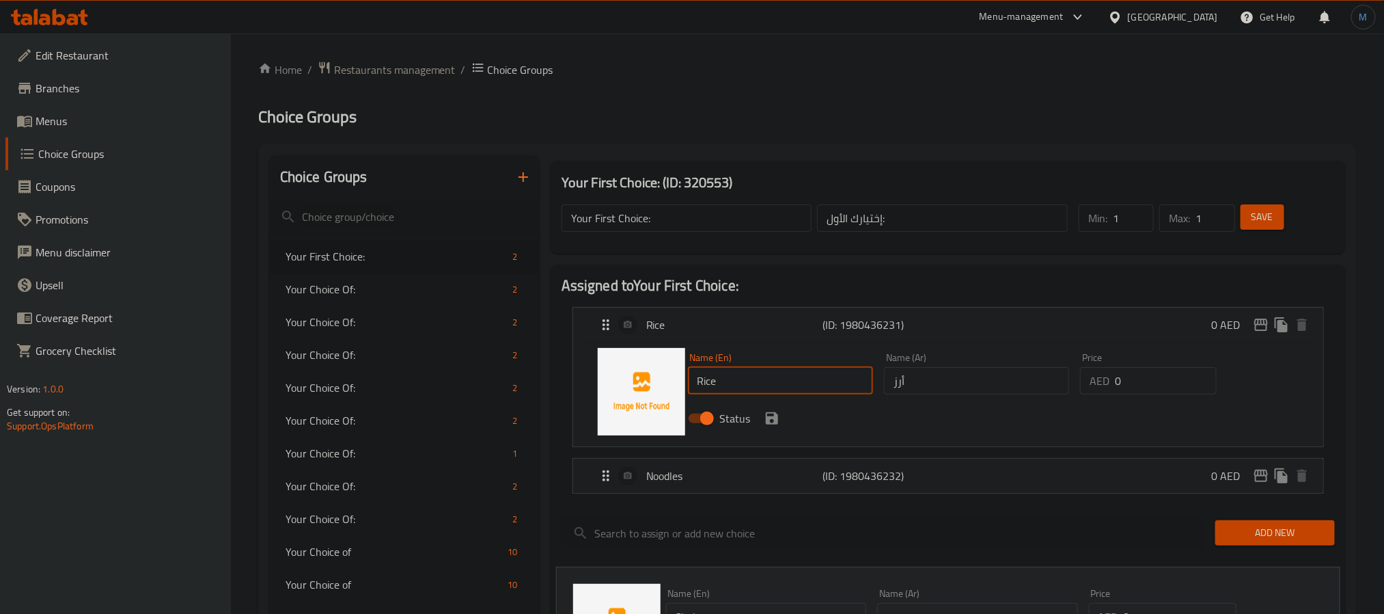
click at [705, 376] on input "Rice" at bounding box center [780, 380] width 185 height 27
paste input "Veg. fried rice"
click at [741, 392] on input "Veg. fried rice" at bounding box center [780, 380] width 185 height 27
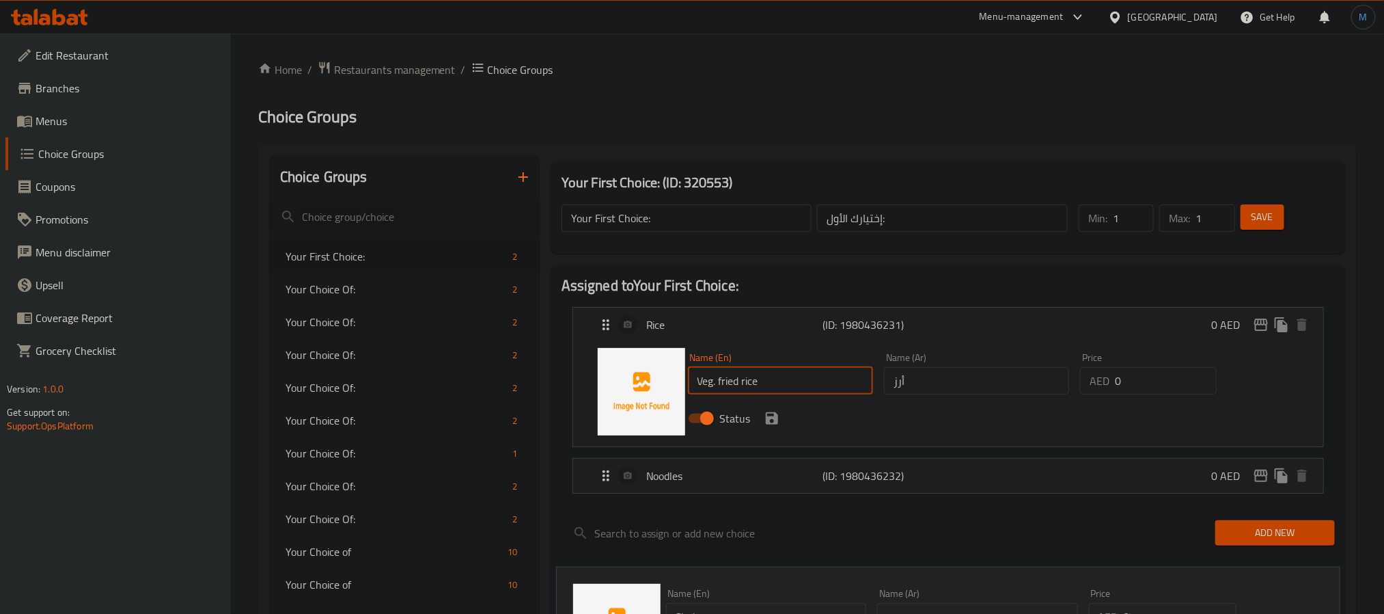
click at [741, 392] on input "Veg. fried rice" at bounding box center [780, 380] width 185 height 27
type input "Veg. fried rice"
click at [923, 373] on input "أرز" at bounding box center [976, 380] width 185 height 27
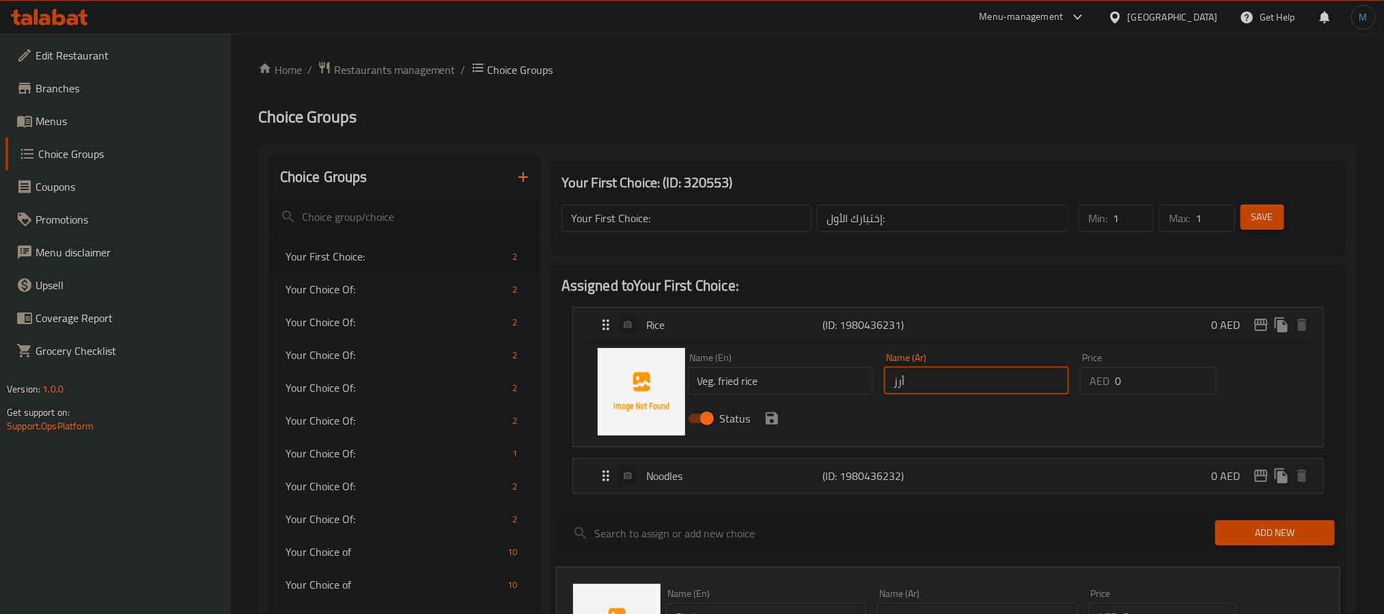
click at [923, 373] on input "أرز" at bounding box center [976, 380] width 185 height 27
paste input "مقلي بالخضار"
type input "أرز مقلي بالخضار"
click at [767, 427] on button "save" at bounding box center [772, 418] width 20 height 20
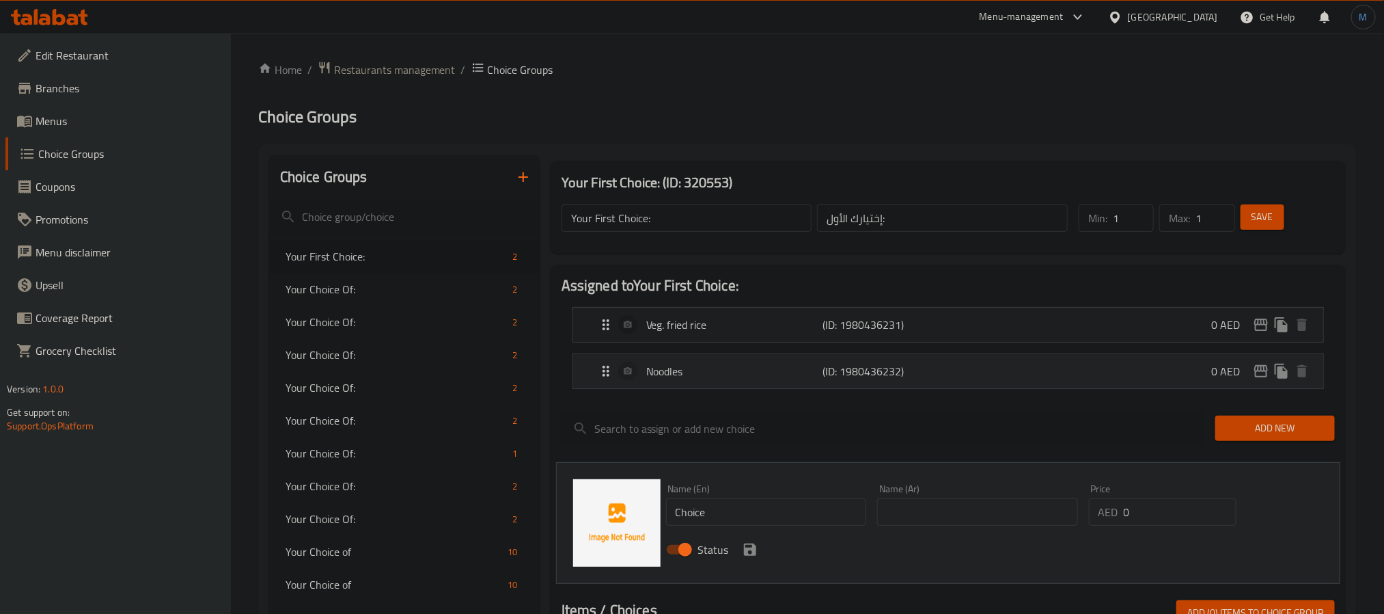
click at [937, 374] on p "(ID: 1980436232)" at bounding box center [882, 371] width 118 height 16
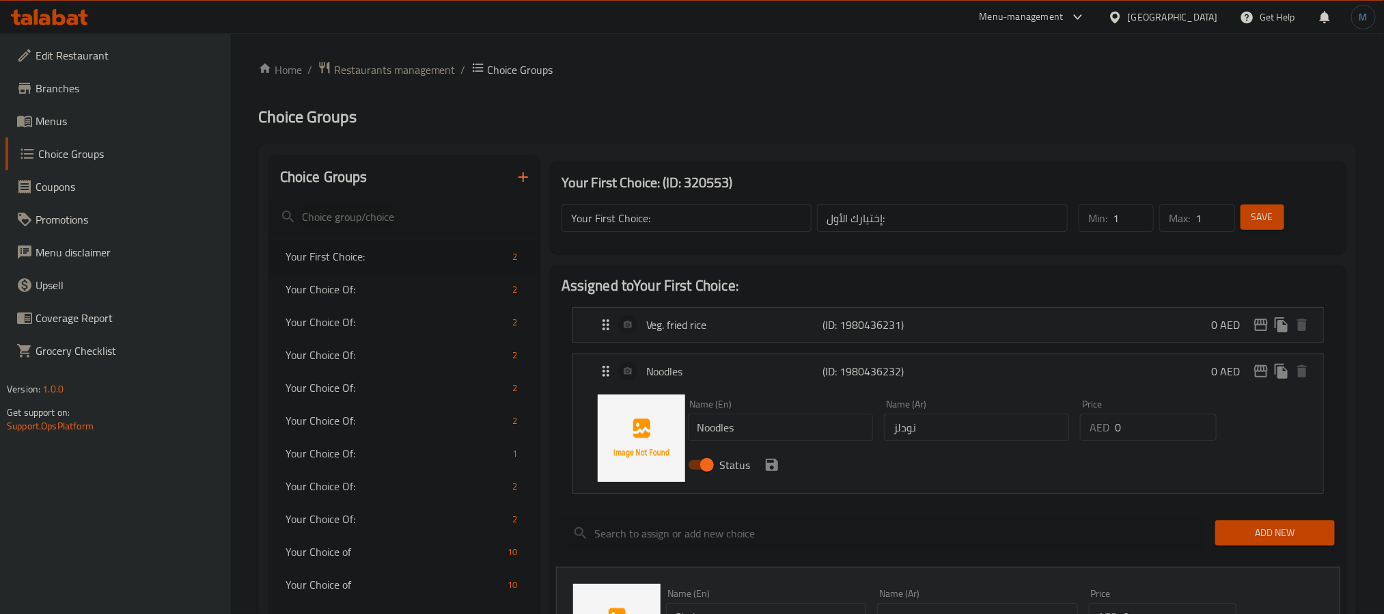
click at [782, 469] on div "Status" at bounding box center [977, 464] width 589 height 37
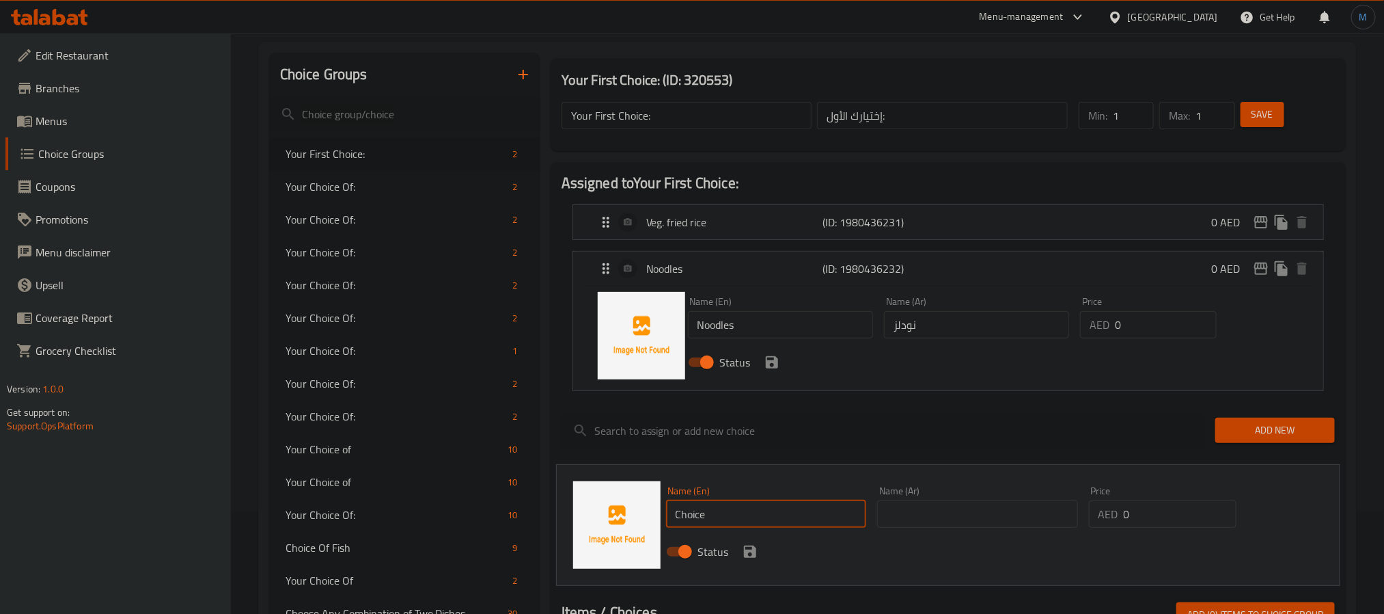
click at [743, 511] on input "Choice" at bounding box center [766, 513] width 201 height 27
paste input "Half portion of veg. fried rice & noodles"
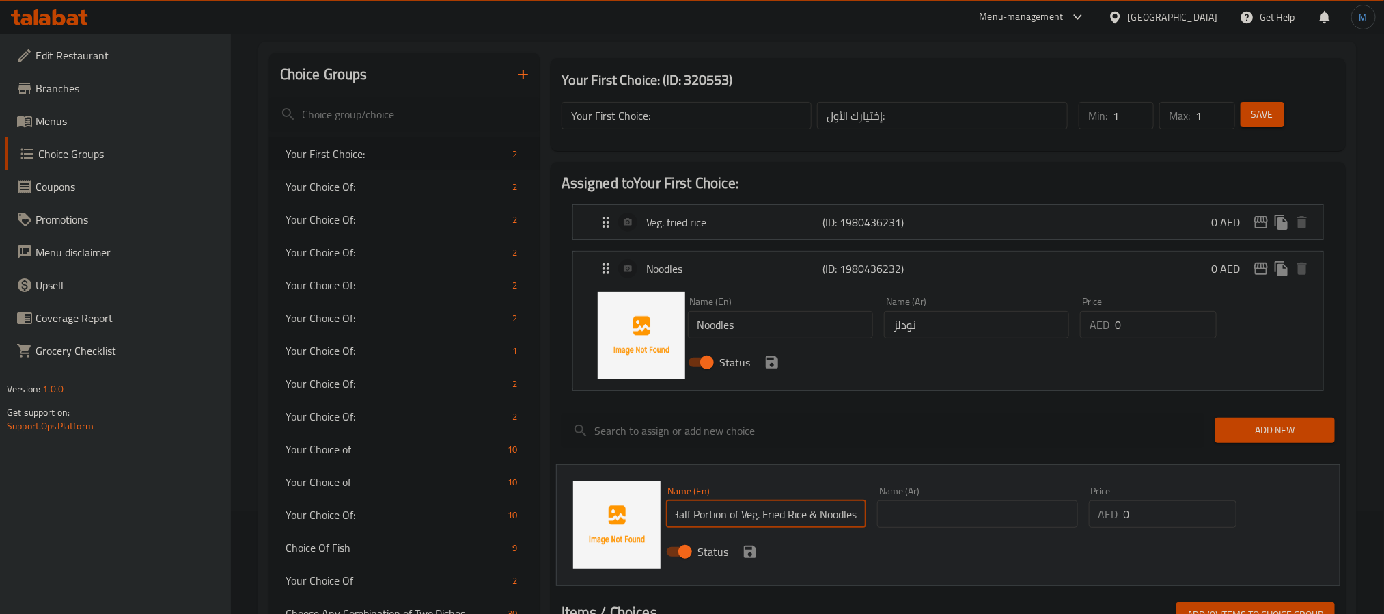
type input "Half Portion of Veg. Fried Rice & Noodles"
click at [948, 504] on input "text" at bounding box center [977, 513] width 201 height 27
paste input "نصف حصة من الأرز المقلي بالخضار والمعكرونة"
click at [910, 330] on input "نودلز" at bounding box center [976, 324] width 185 height 27
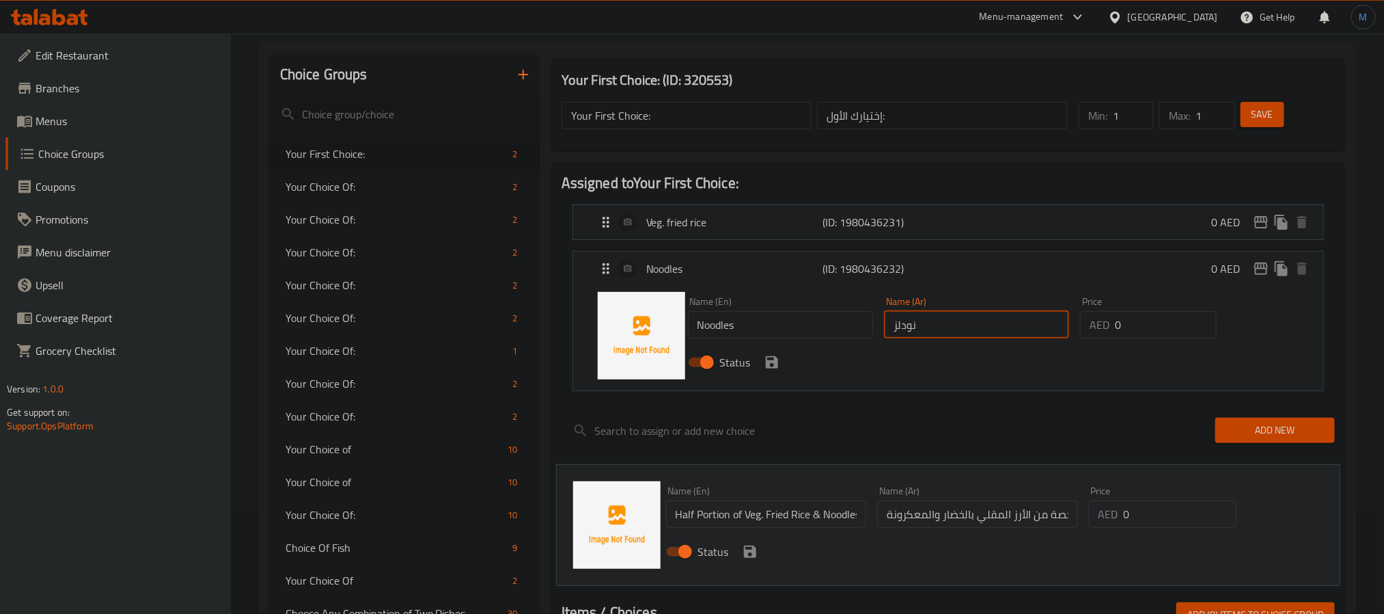
click at [910, 330] on input "نودلز" at bounding box center [976, 324] width 185 height 27
drag, startPoint x: 900, startPoint y: 513, endPoint x: 817, endPoint y: 513, distance: 83.4
click at [817, 513] on div "Name (En) Half Portion of Veg. Fried Rice & Noodles Name (En) Name (Ar) نصف حصة…" at bounding box center [978, 525] width 635 height 90
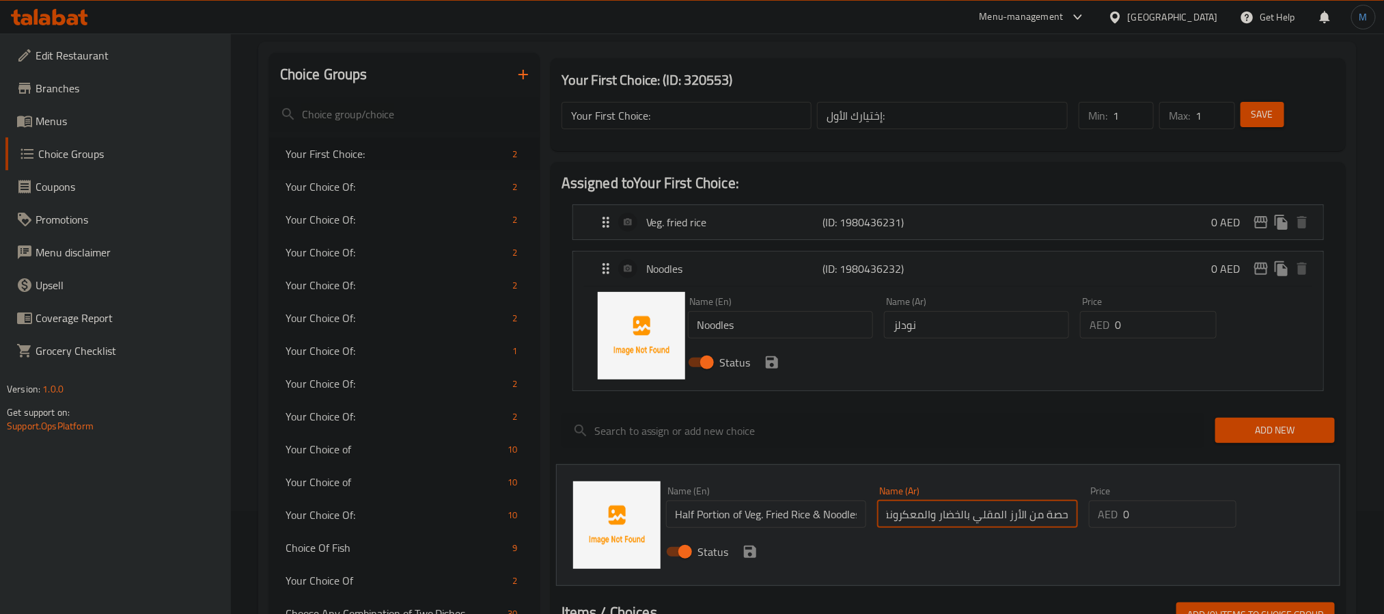
click at [896, 519] on input "نصف حصة من الأرز المقلي بالخضار والمعكرونة" at bounding box center [977, 513] width 201 height 27
paste input "ودلز"
type input "نصف حصة من الأرز المقلي بالخضار نودلز"
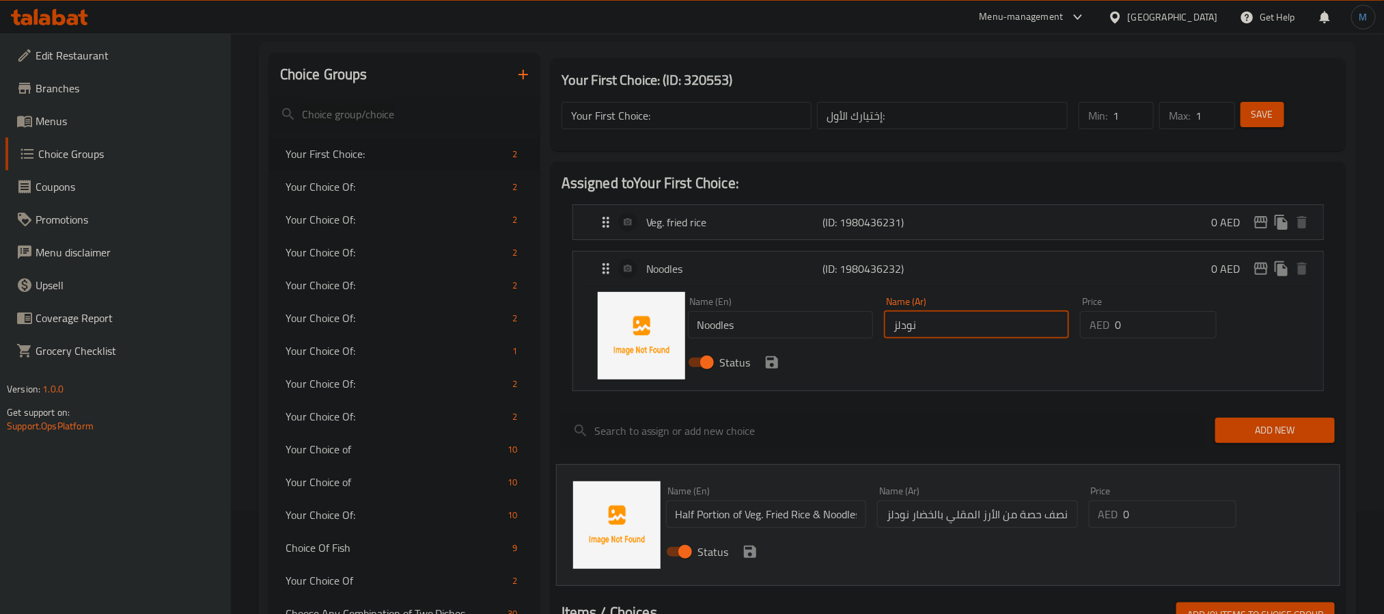
click at [917, 333] on input "نودلز" at bounding box center [976, 324] width 185 height 27
type input "رش"
click at [779, 344] on div "Status" at bounding box center [977, 362] width 589 height 37
click at [789, 336] on input "Noodles" at bounding box center [780, 324] width 185 height 27
paste input "نودلز"
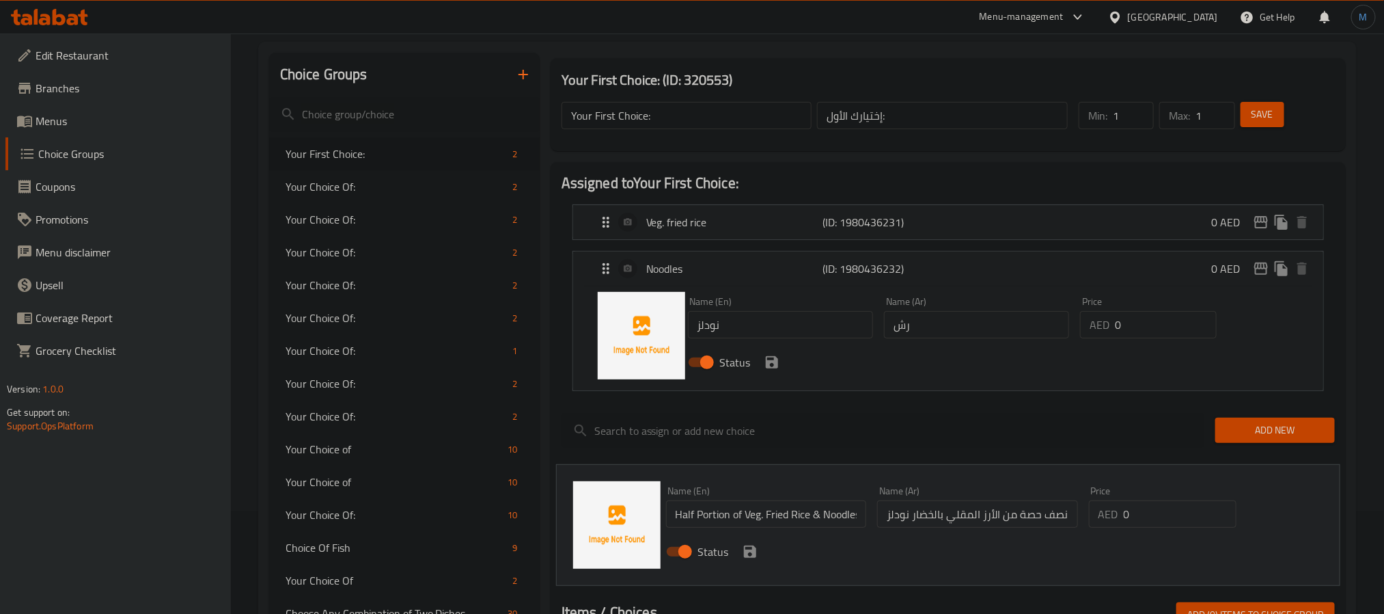
click at [802, 325] on input "نودلز" at bounding box center [780, 324] width 185 height 27
click at [802, 325] on input "Noodles" at bounding box center [780, 324] width 185 height 27
paste input "fried rice"
type input "Noodles Fried Rice"
click at [968, 355] on div "Status" at bounding box center [977, 362] width 589 height 37
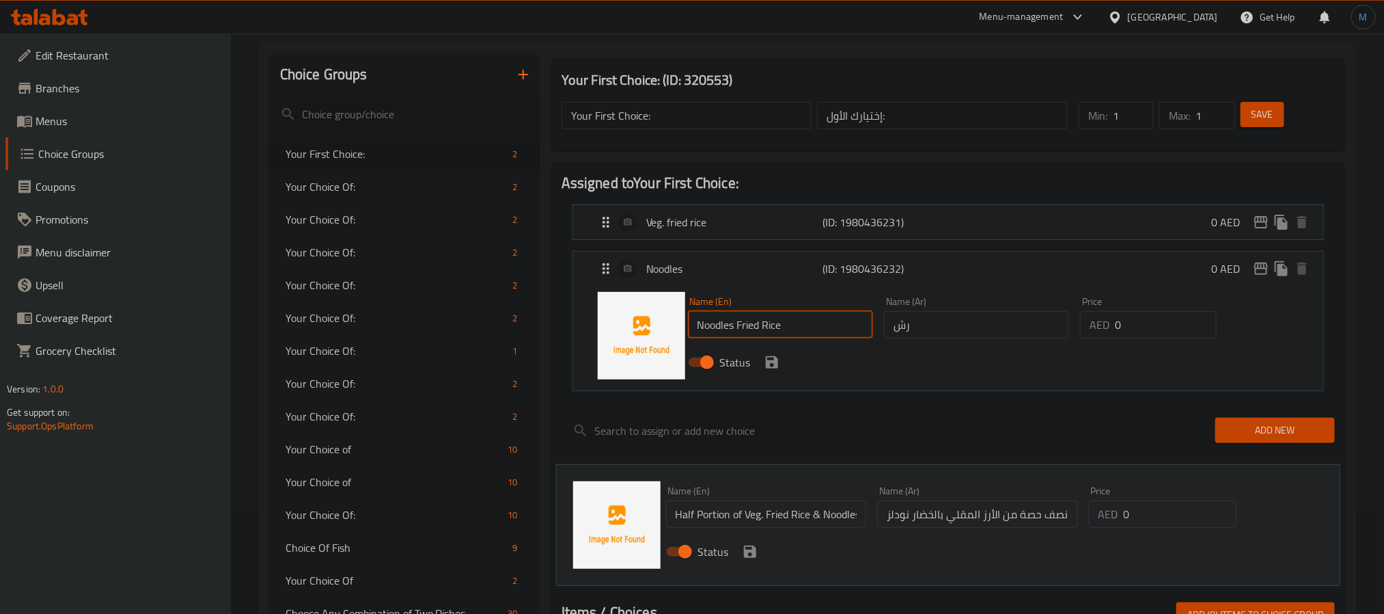
click at [964, 335] on input "رش" at bounding box center [976, 324] width 185 height 27
paste input "نودلز أرز مقلي"
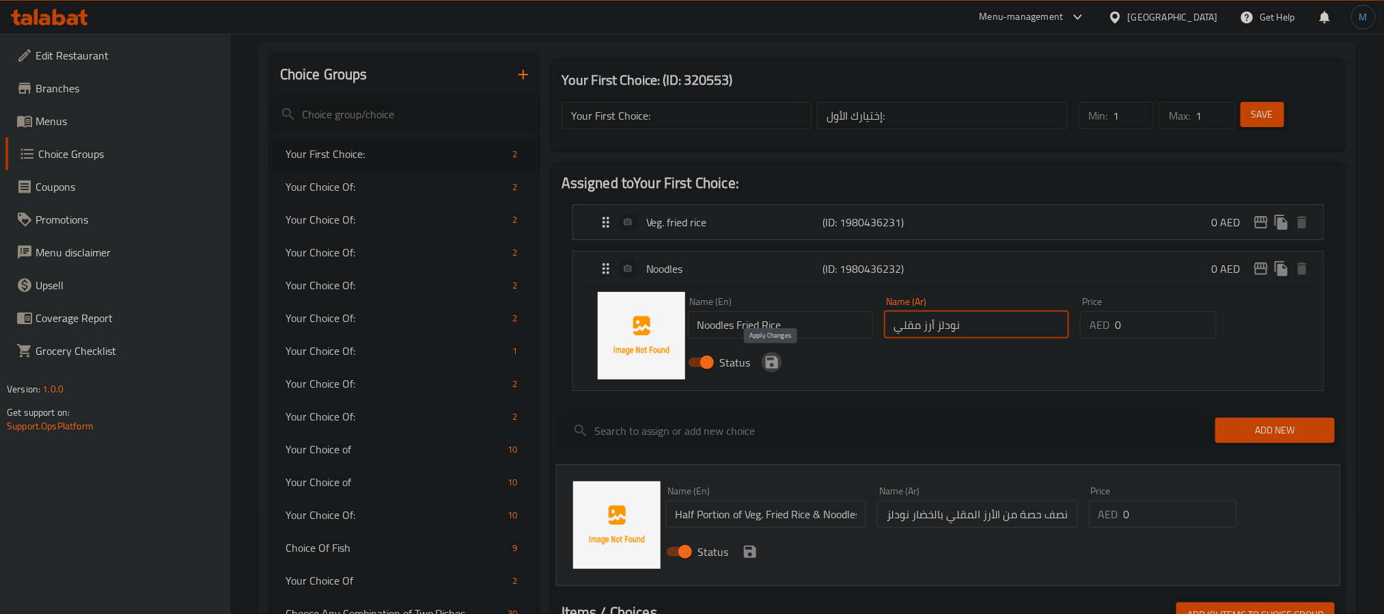
click at [766, 368] on icon "save" at bounding box center [772, 362] width 12 height 12
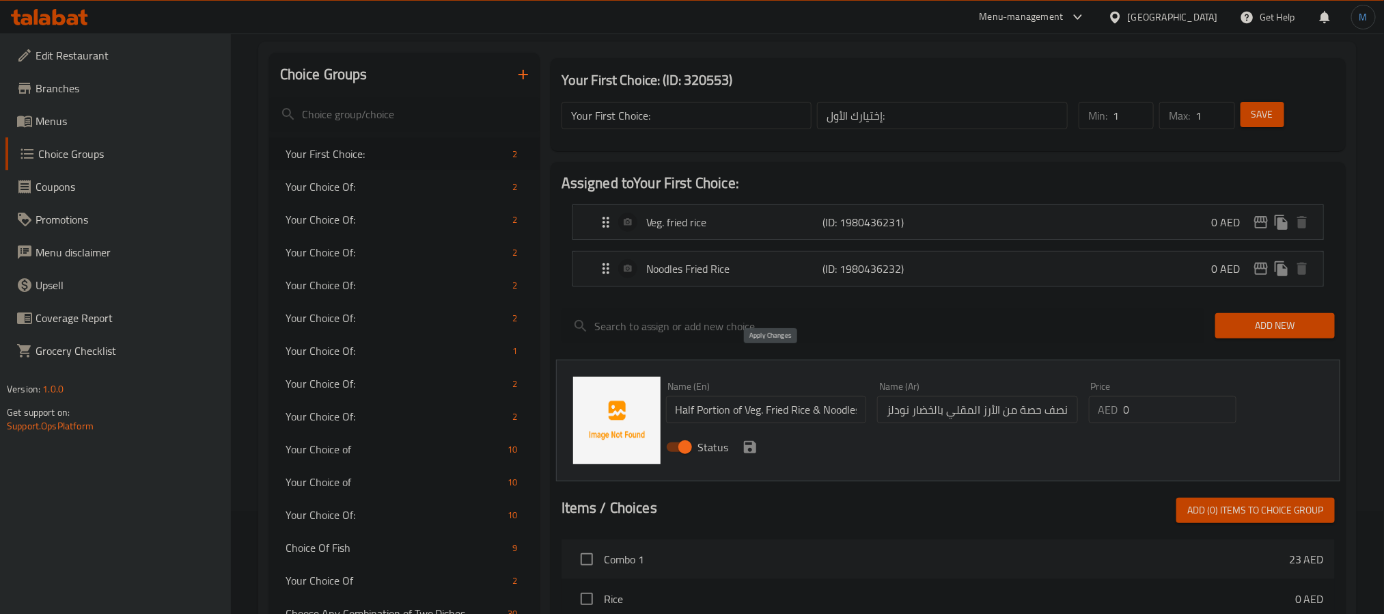
type input "نودلز أرز مقلي"
click at [745, 453] on icon "save" at bounding box center [750, 447] width 12 height 12
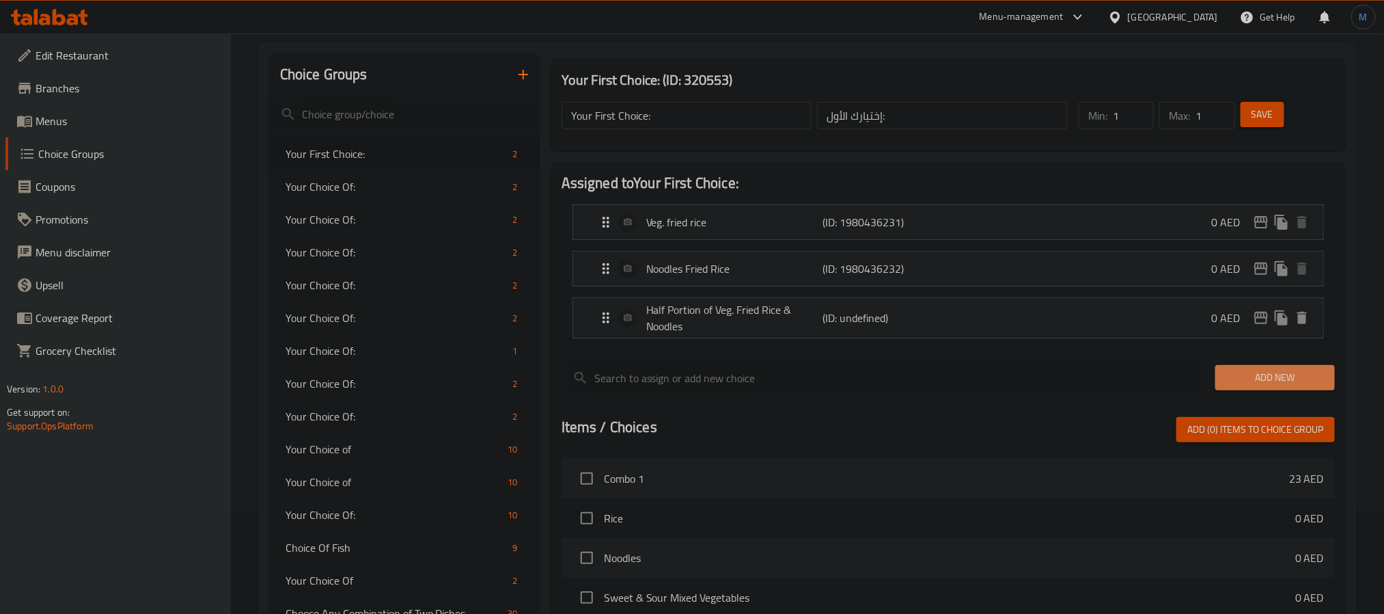
click at [1250, 376] on span "Add New" at bounding box center [1275, 377] width 98 height 17
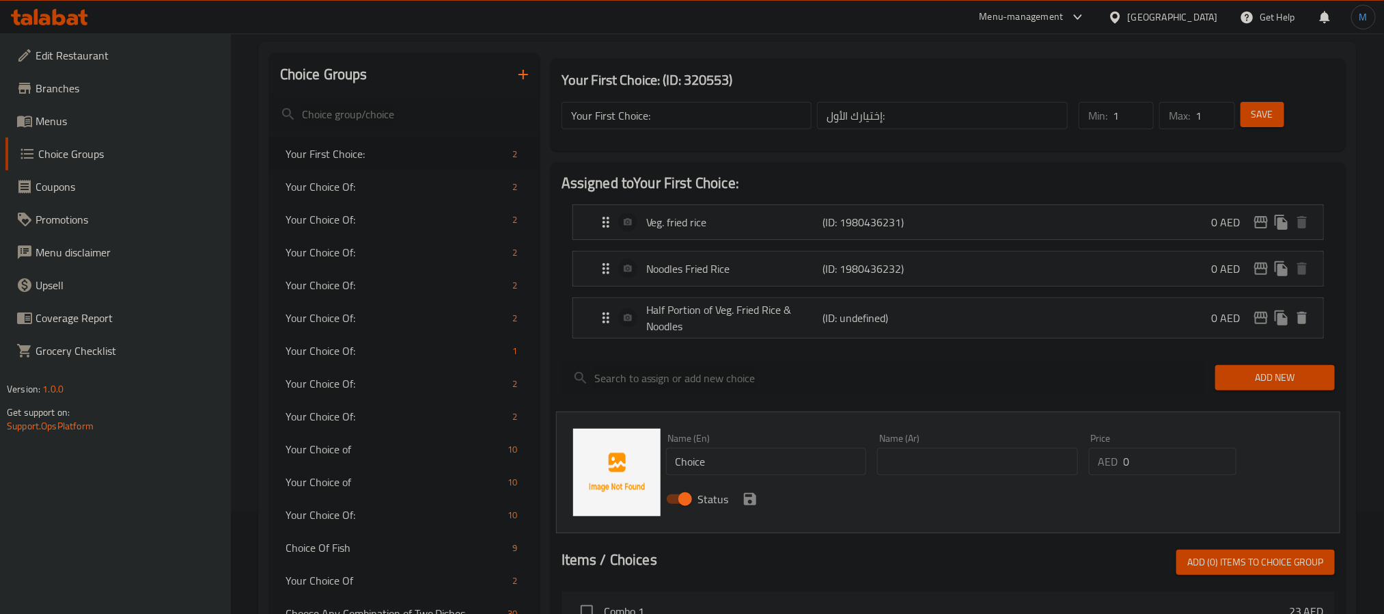
click at [783, 458] on input "Choice" at bounding box center [766, 461] width 201 height 27
paste input "Half portion of egg fried rice & noodles"
type input "Half Portion of Egg Fried Rice & Noodles"
click at [950, 458] on input "text" at bounding box center [977, 461] width 201 height 27
paste input "نصف حصة من الأرز المقلي بالبيض والمعكرونة"
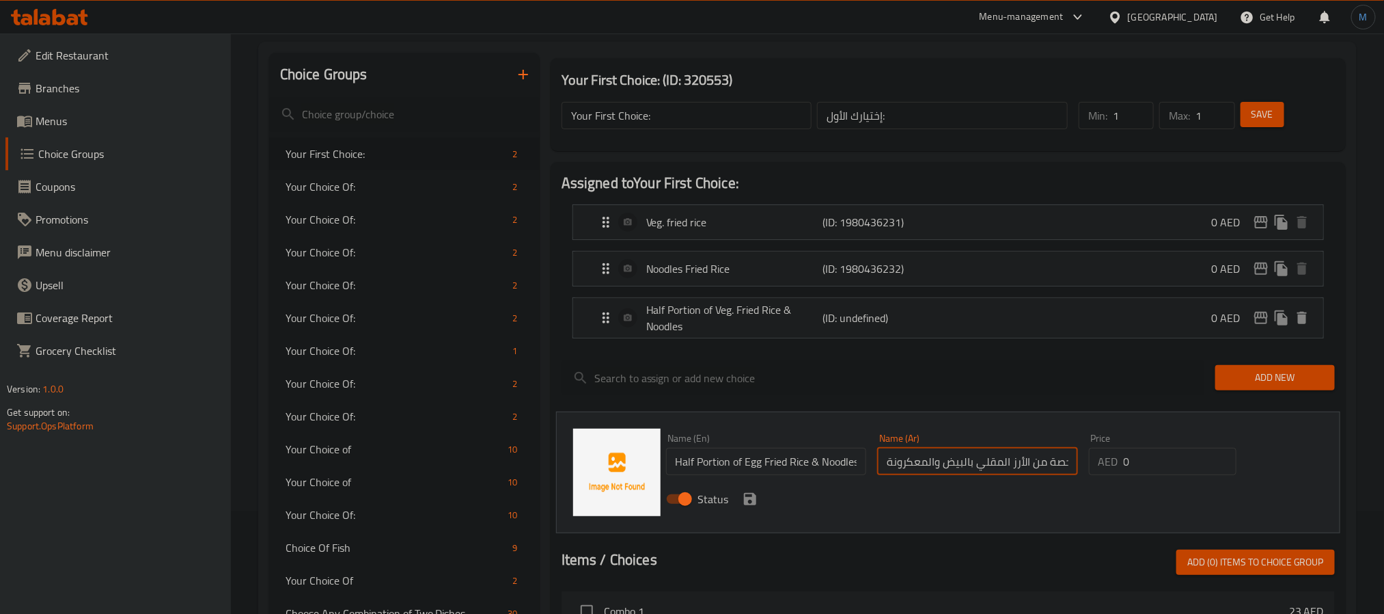
scroll to position [0, 25]
type input "نصف حصة من الأرز المقلي بالبيض والمعكرونة"
click at [755, 499] on icon "save" at bounding box center [750, 499] width 12 height 12
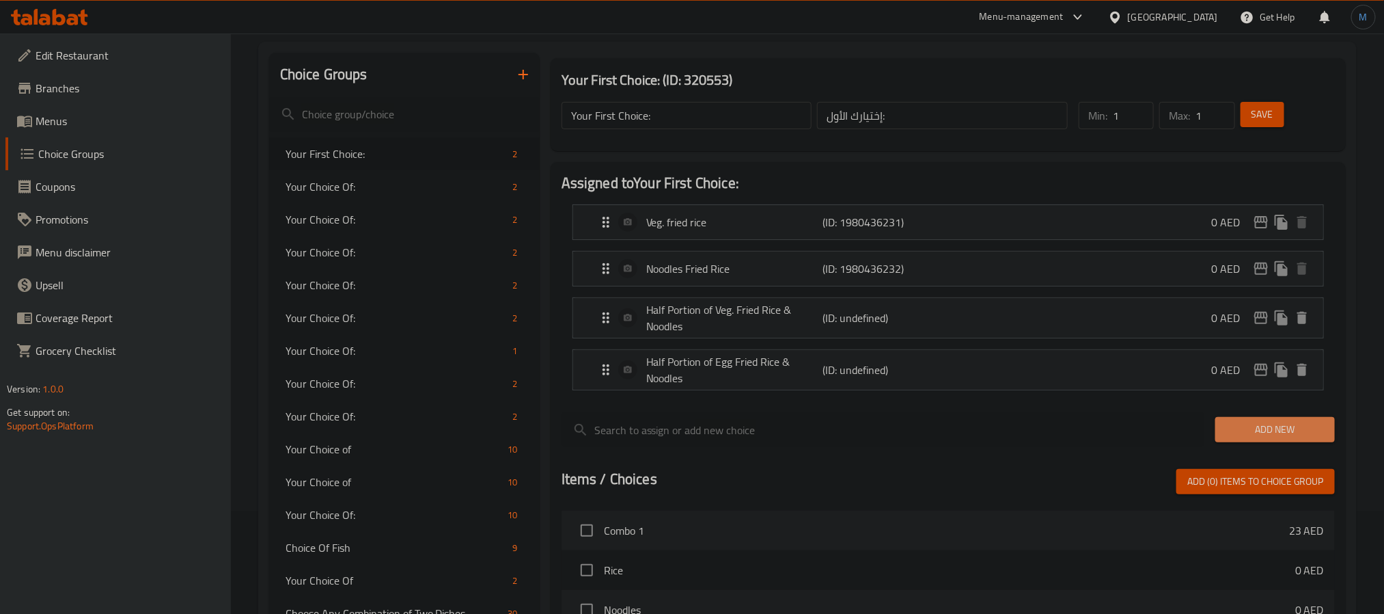
drag, startPoint x: 1261, startPoint y: 425, endPoint x: 1251, endPoint y: 428, distance: 10.2
click at [1261, 425] on span "Add New" at bounding box center [1275, 429] width 98 height 17
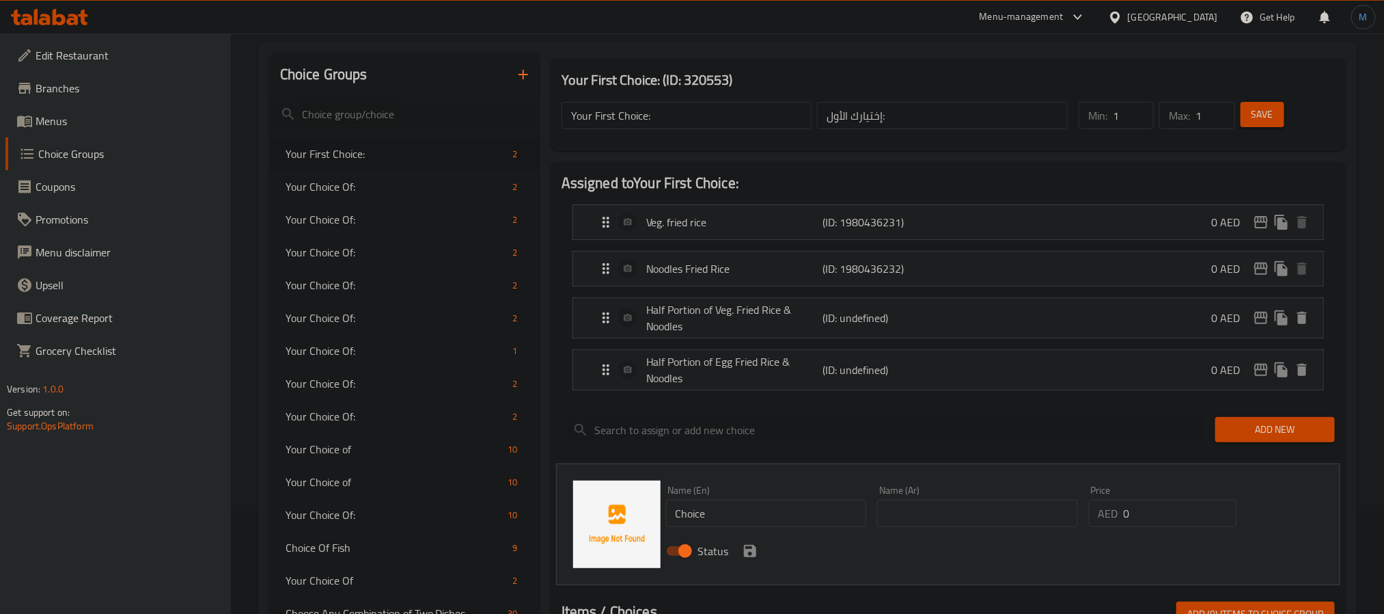
click at [712, 509] on input "Choice" at bounding box center [766, 512] width 201 height 27
paste input "Egg fried r"
type input "Egg Fried Rice"
click at [880, 523] on input "text" at bounding box center [977, 512] width 201 height 27
paste input "أرز مقلي بالبيض"
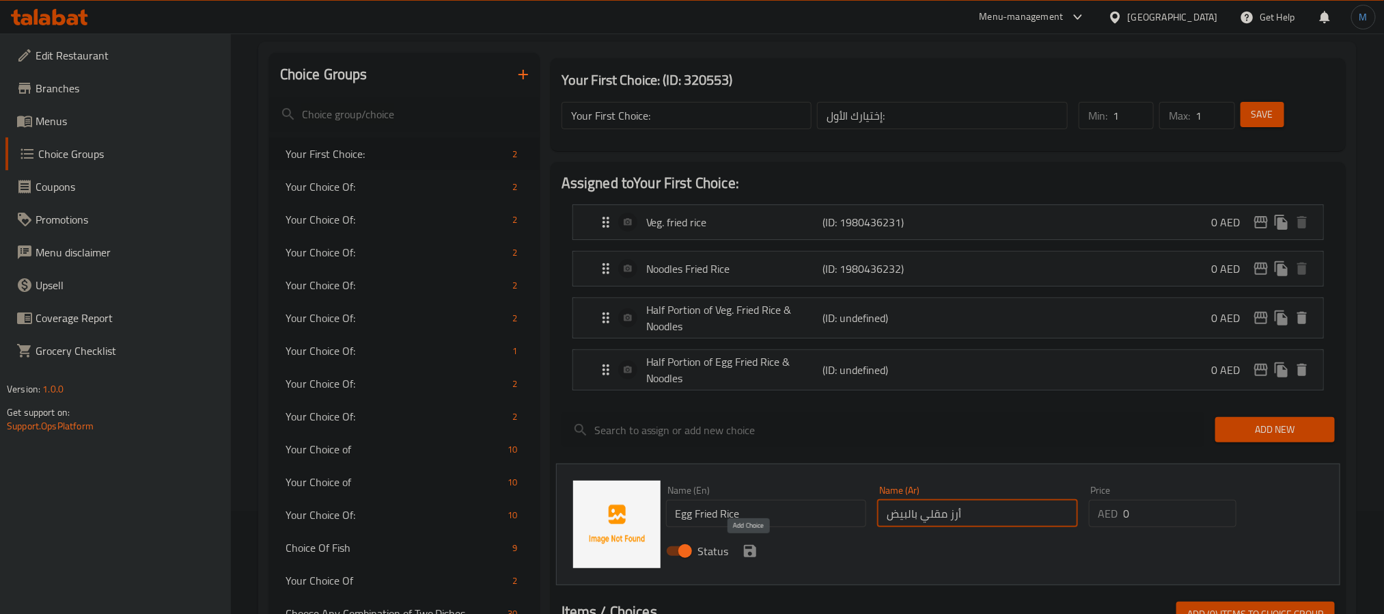
type input "أرز مقلي بالبيض"
click at [747, 552] on icon "save" at bounding box center [750, 551] width 12 height 12
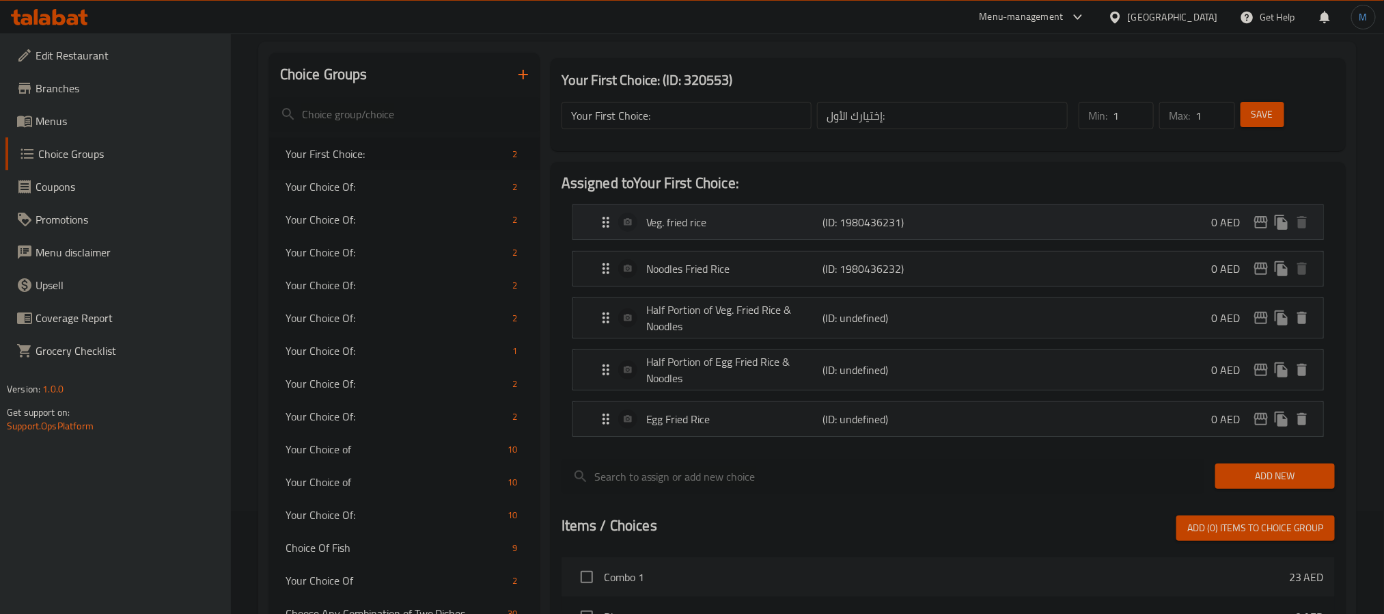
click at [732, 230] on p "Veg. fried rice" at bounding box center [734, 222] width 176 height 16
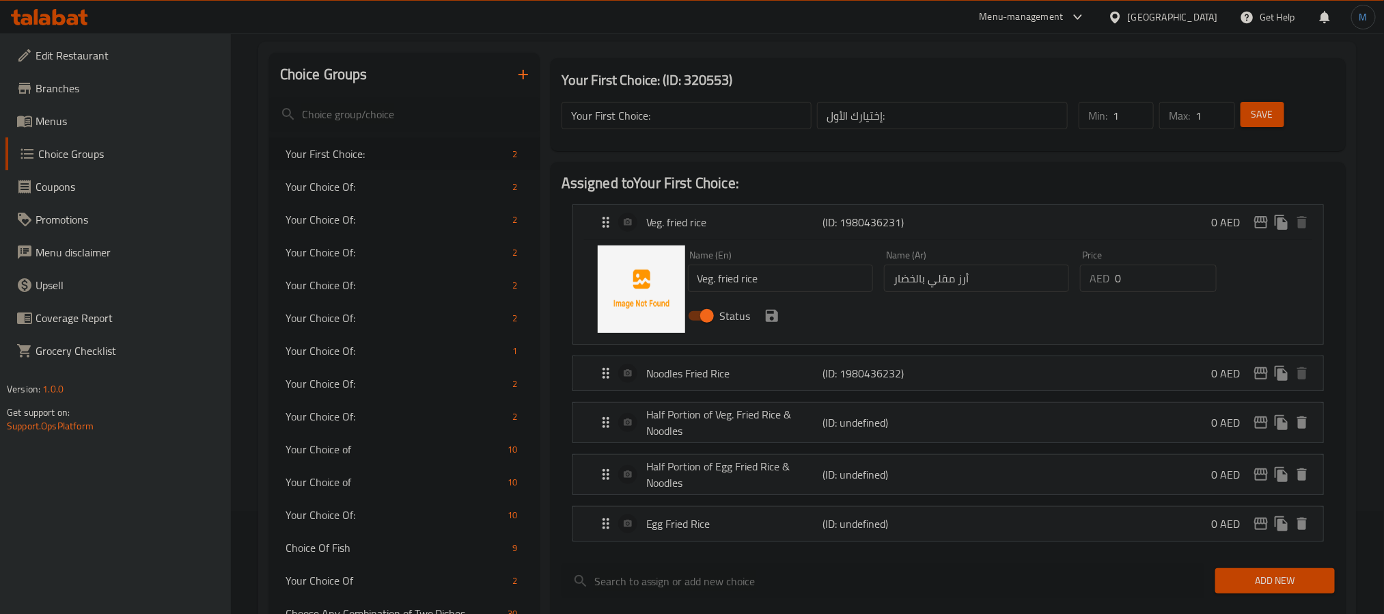
click at [767, 302] on div "Status" at bounding box center [977, 315] width 589 height 37
click at [784, 295] on div "Name (En) Veg. fried rice Name (En)" at bounding box center [781, 271] width 196 height 53
click at [791, 287] on input "Veg. fried rice" at bounding box center [780, 277] width 185 height 27
type input "Veg. Fried Rice"
click at [776, 320] on icon "save" at bounding box center [772, 316] width 12 height 12
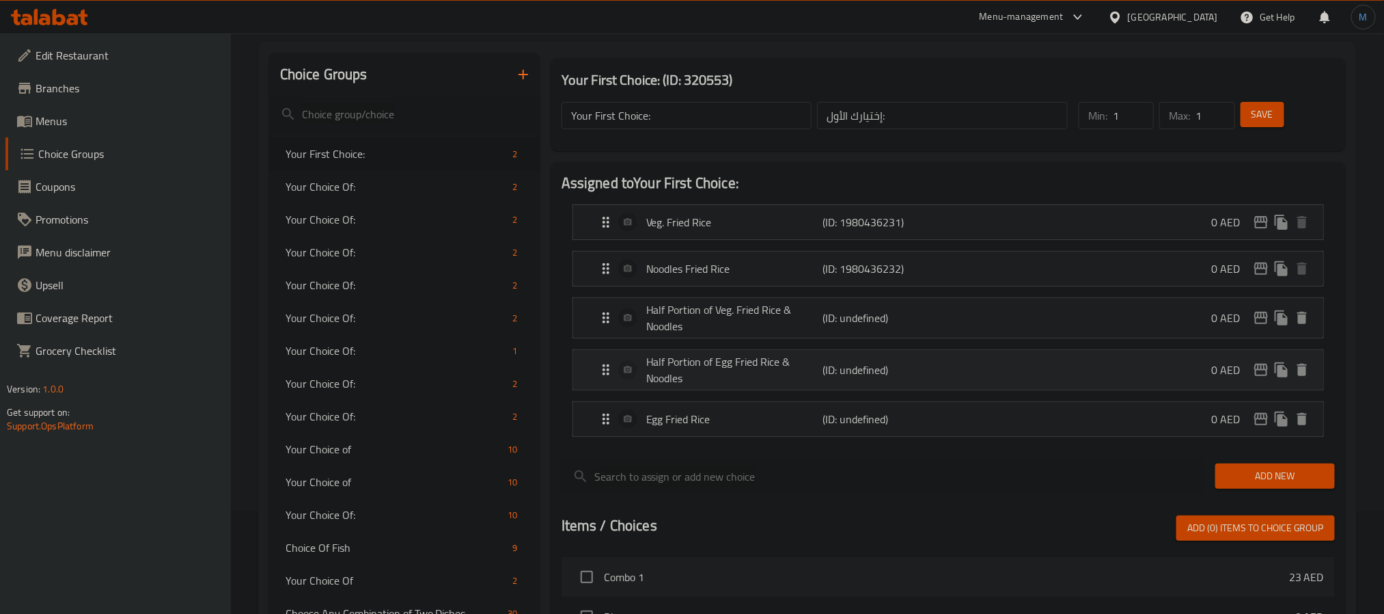
click at [755, 381] on p "Half Portion of Egg Fried Rice & Noodles" at bounding box center [734, 369] width 176 height 33
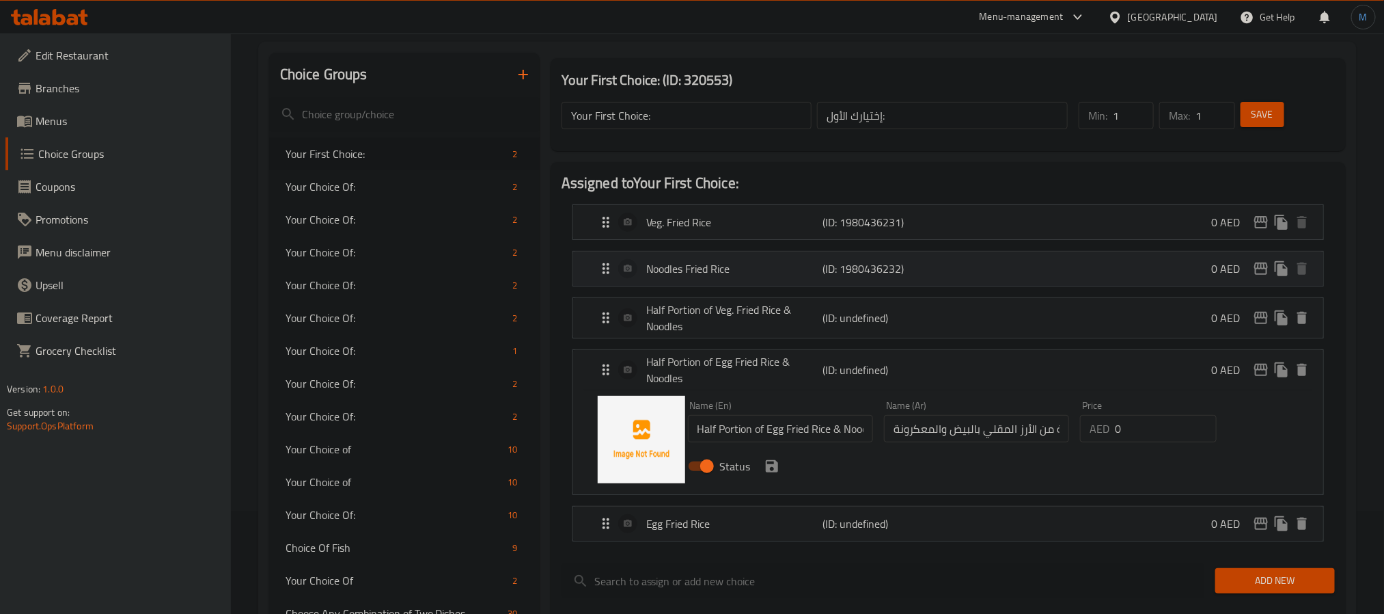
click at [726, 263] on p "Noodles Fried Rice" at bounding box center [734, 268] width 176 height 16
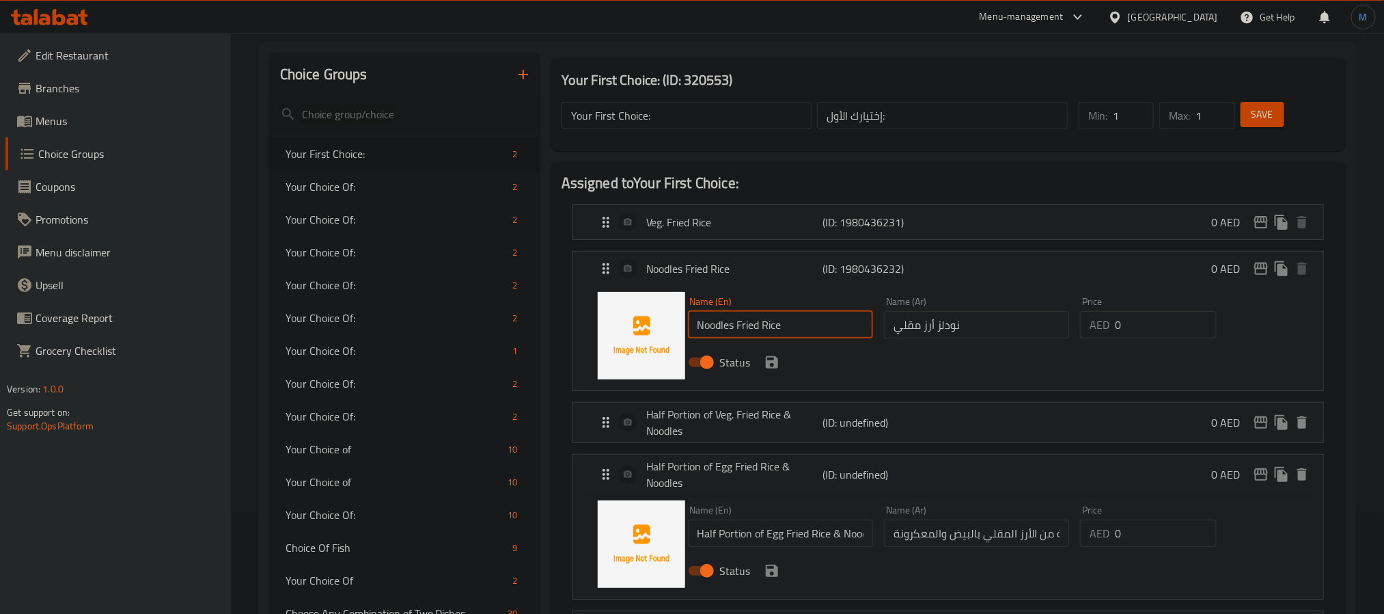
drag, startPoint x: 738, startPoint y: 324, endPoint x: 785, endPoint y: 327, distance: 47.2
click at [785, 327] on input "Noodles Fried Rice" at bounding box center [780, 324] width 185 height 27
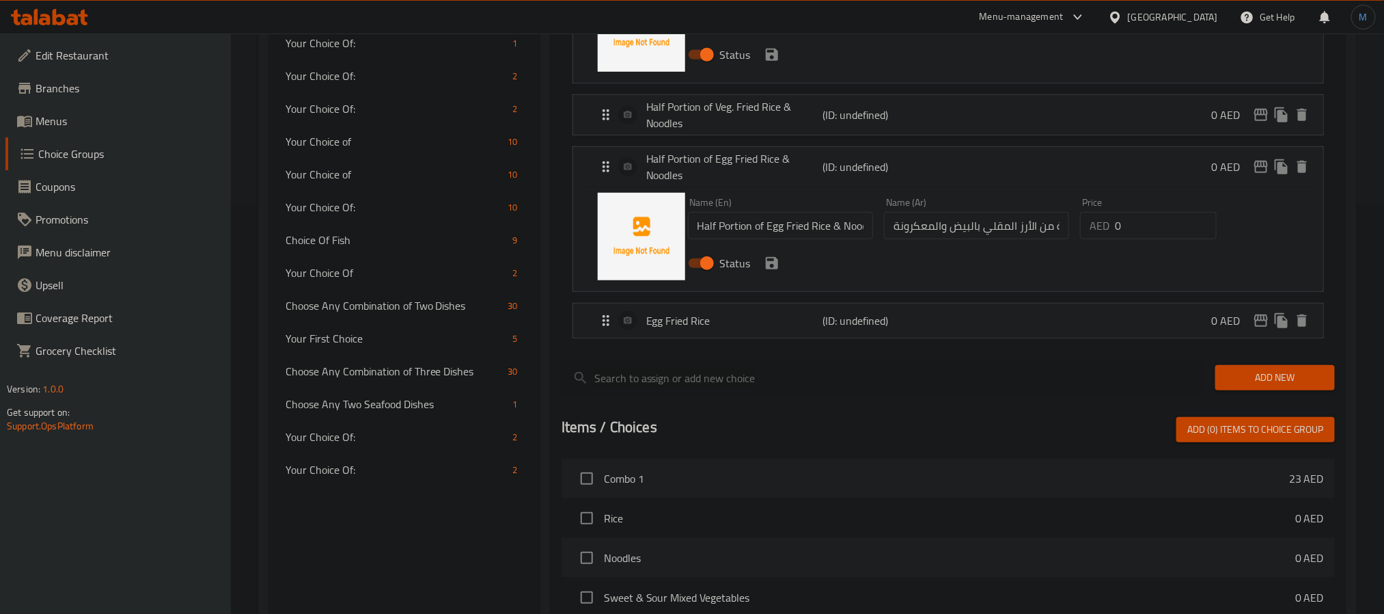
type input "Noodles"
click at [759, 221] on input "Half Portion of Egg Fried Rice & Noodles" at bounding box center [780, 225] width 185 height 27
paste input "Fried Rice"
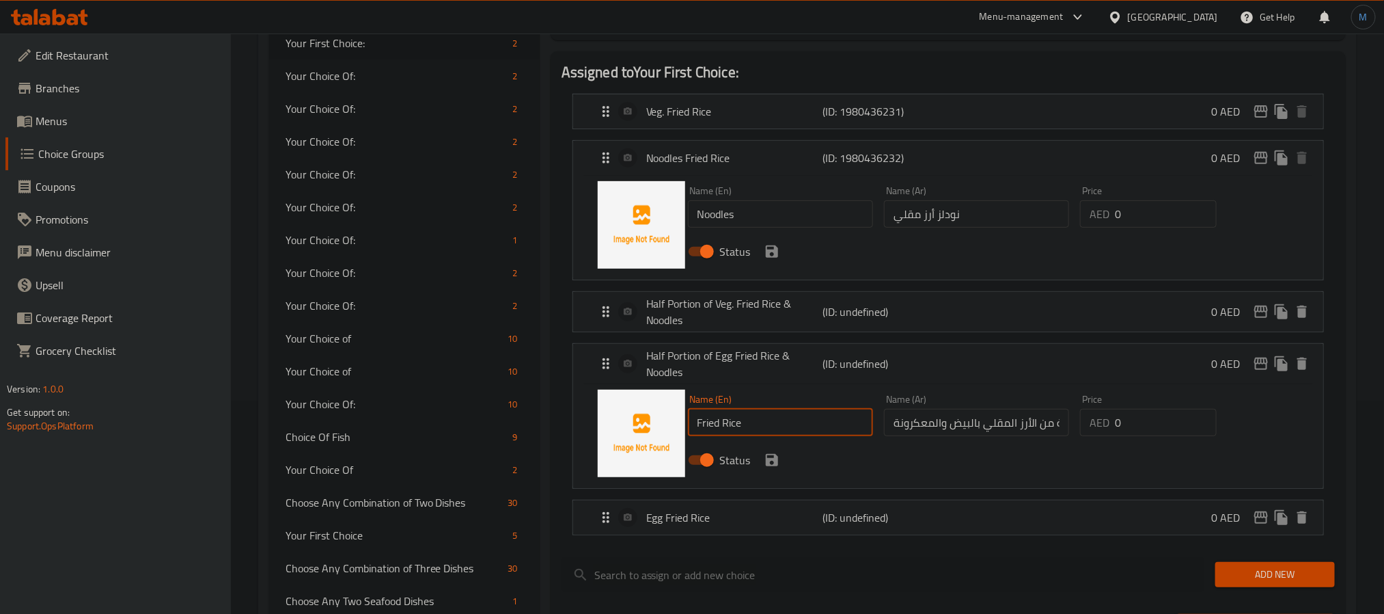
scroll to position [205, 0]
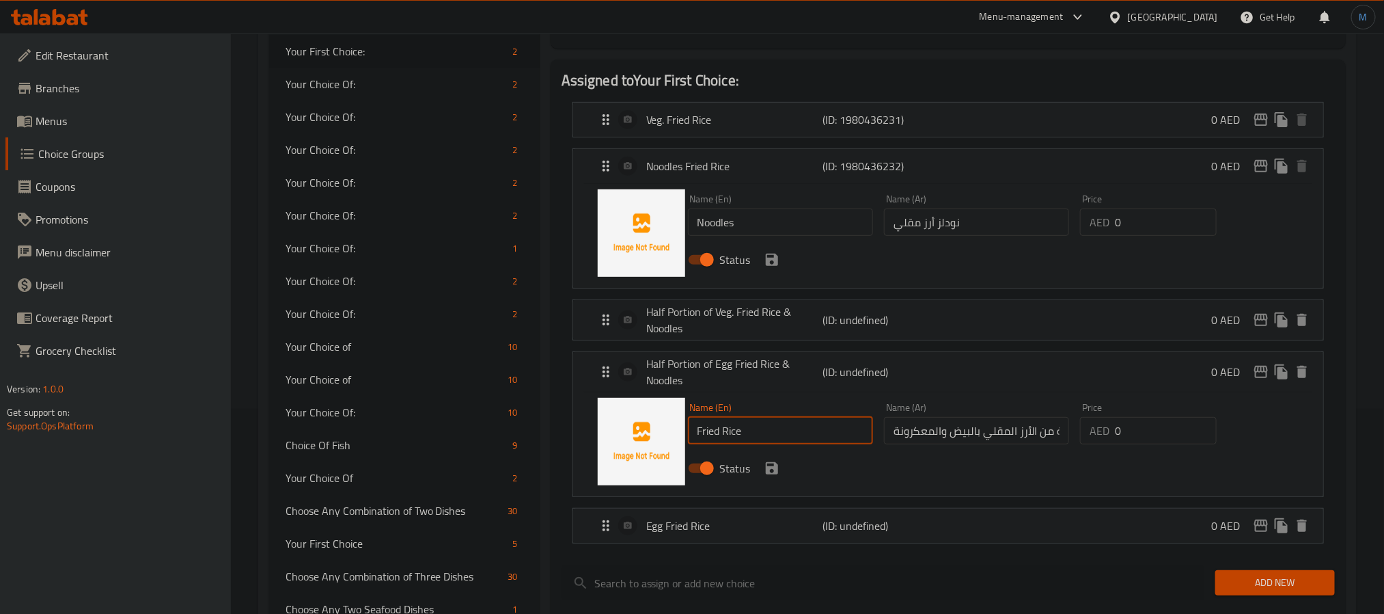
type input "Fried Rice"
drag, startPoint x: 972, startPoint y: 226, endPoint x: 1039, endPoint y: 240, distance: 68.3
click at [1039, 240] on div "Name (Ar) نودلز أرز مقلي Name (Ar)" at bounding box center [977, 215] width 196 height 53
type input "نودلز"
click at [771, 439] on input "Fried Rice" at bounding box center [780, 430] width 185 height 27
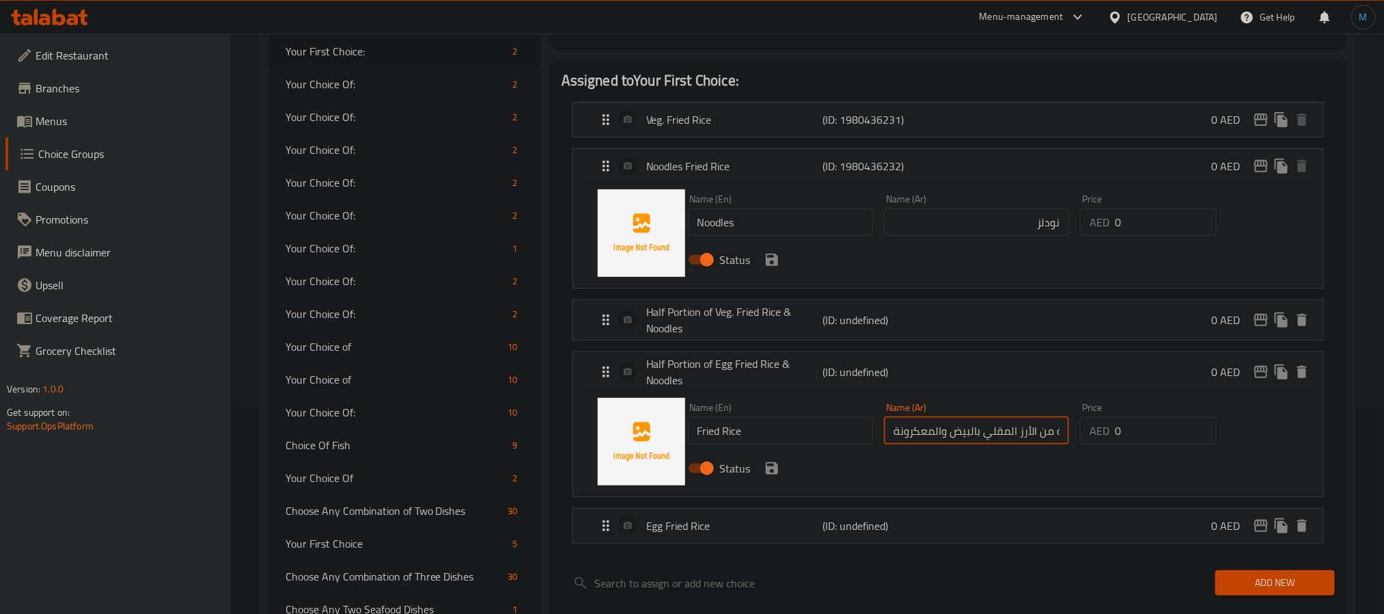
click at [944, 430] on input "نصف حصة من الأرز المقلي بالبيض والمعكرونة" at bounding box center [976, 430] width 185 height 27
paste input "أرز مقلي"
click at [779, 471] on icon "save" at bounding box center [772, 468] width 16 height 16
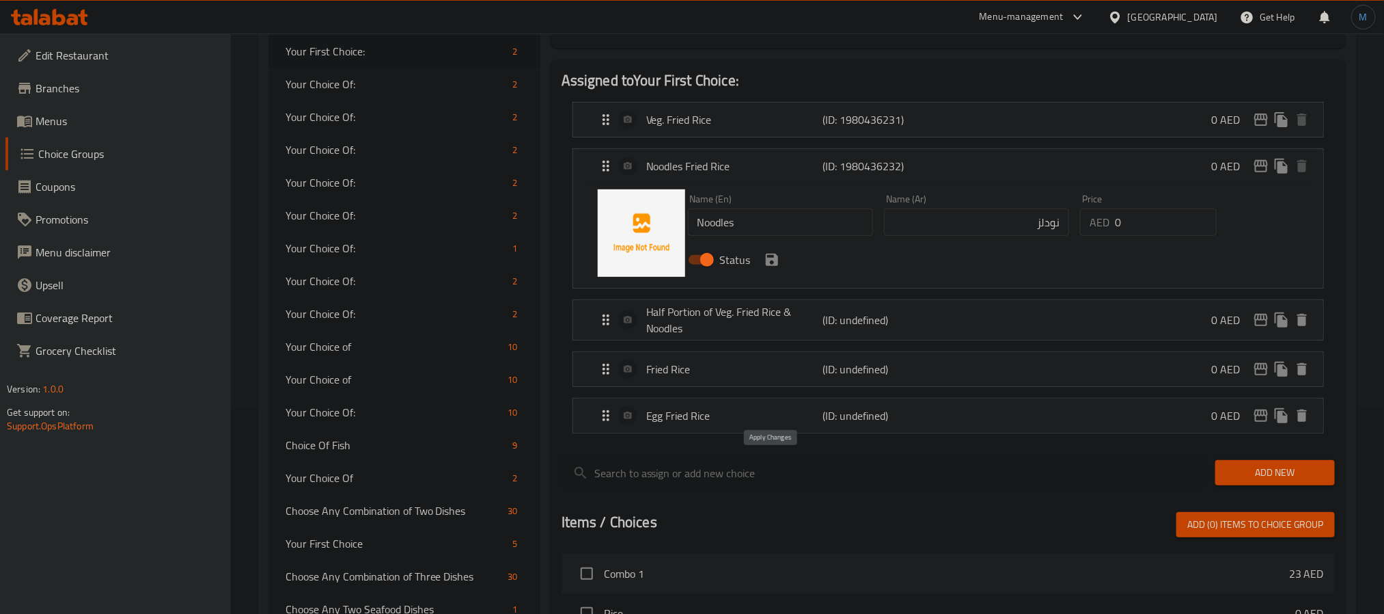
type input "أرز مقلي"
click at [775, 261] on icon "save" at bounding box center [772, 259] width 12 height 12
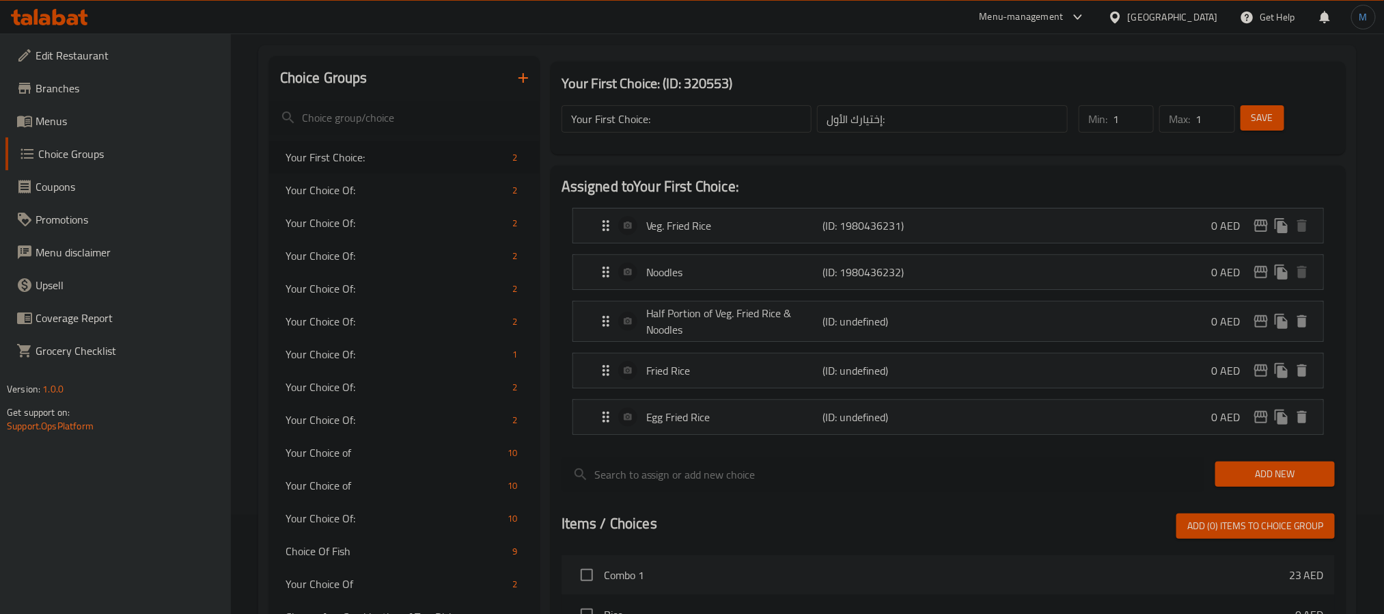
scroll to position [0, 0]
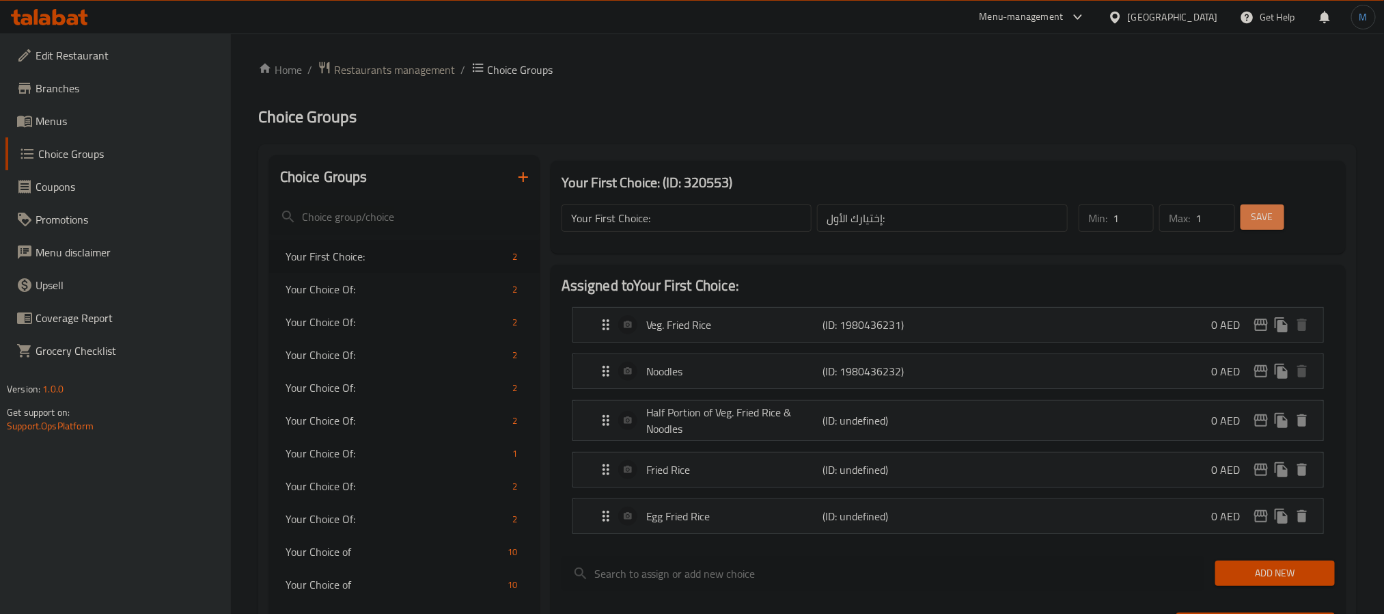
click at [1267, 222] on span "Save" at bounding box center [1263, 216] width 22 height 17
click at [728, 338] on div "Veg. Fried Rice (ID: 1980436231) 0 AED" at bounding box center [952, 324] width 709 height 34
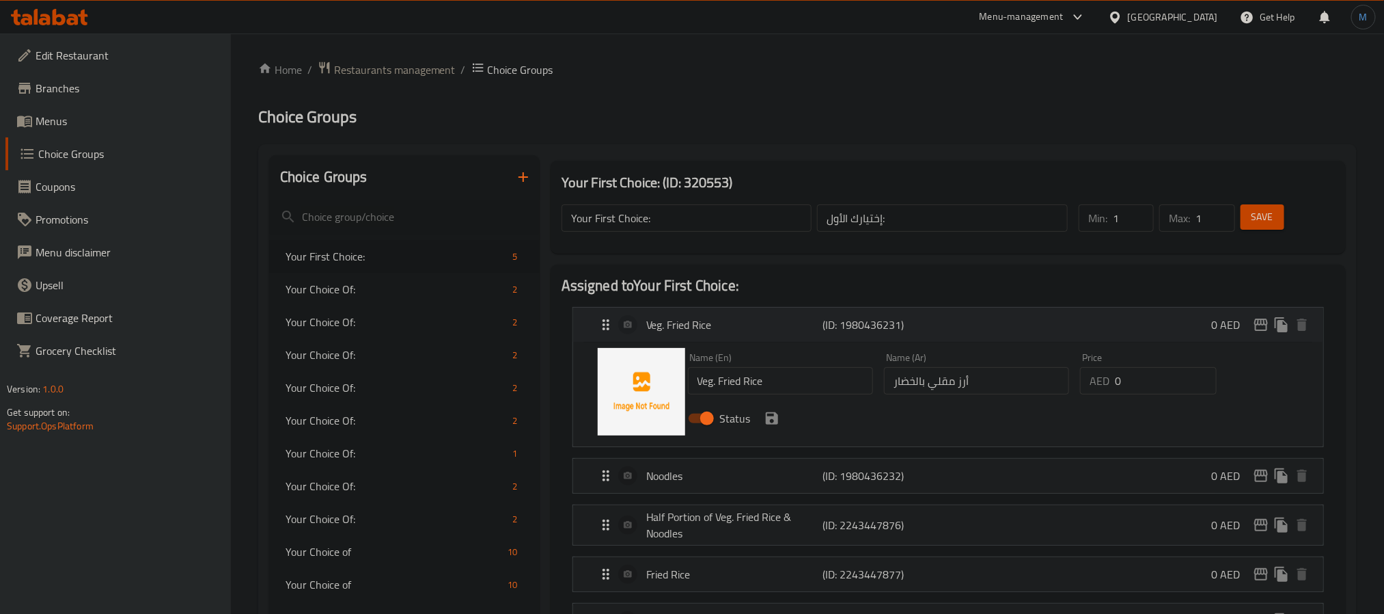
click at [734, 326] on p "Veg. Fried Rice" at bounding box center [734, 324] width 176 height 16
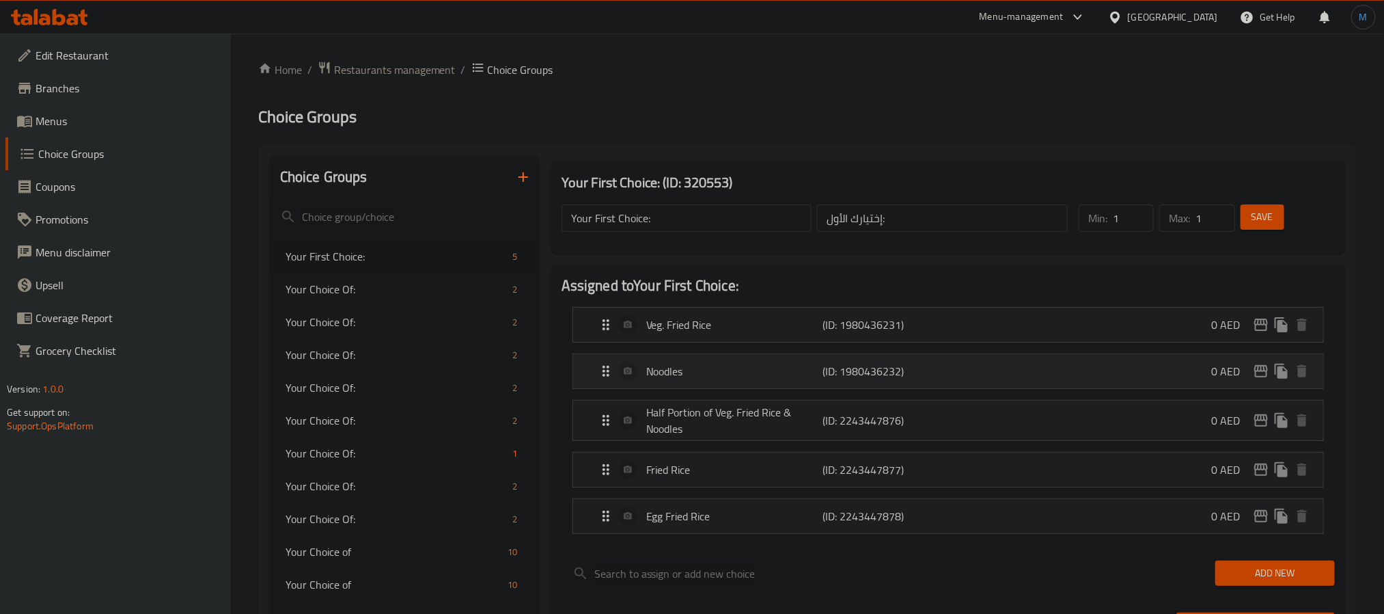
click at [745, 386] on div "Noodles (ID: 1980436232) 0 AED" at bounding box center [952, 371] width 709 height 34
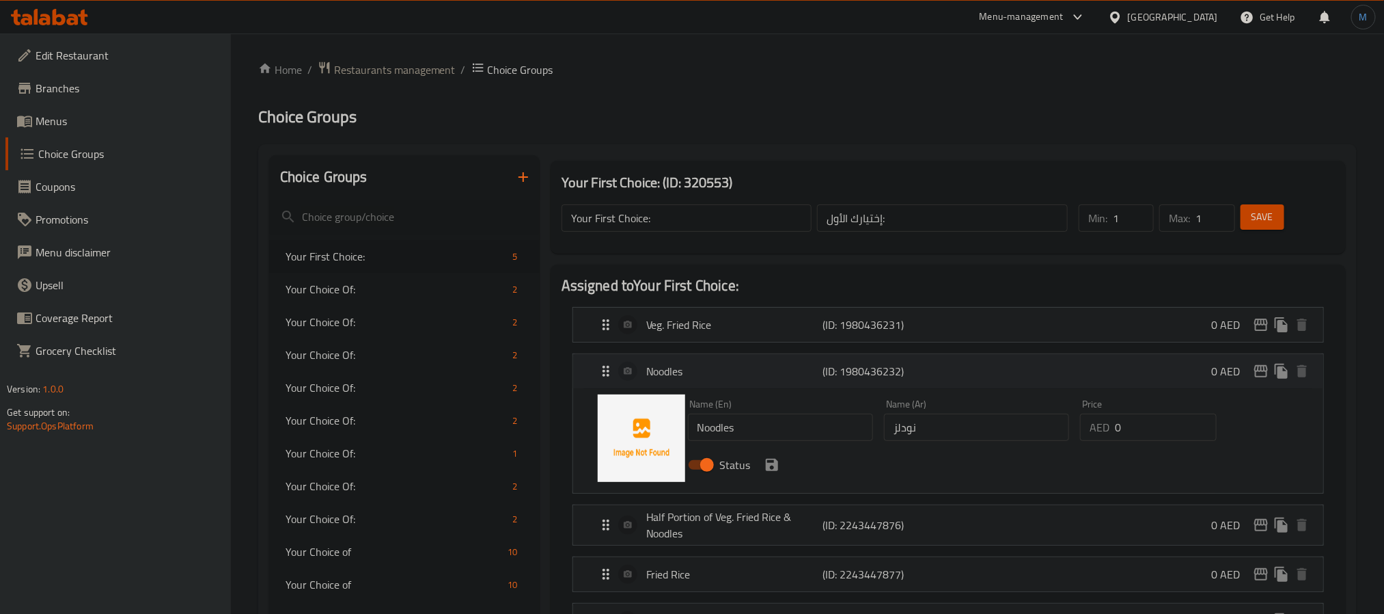
click at [745, 386] on div "Noodles (ID: 1980436232) 0 AED" at bounding box center [952, 371] width 709 height 34
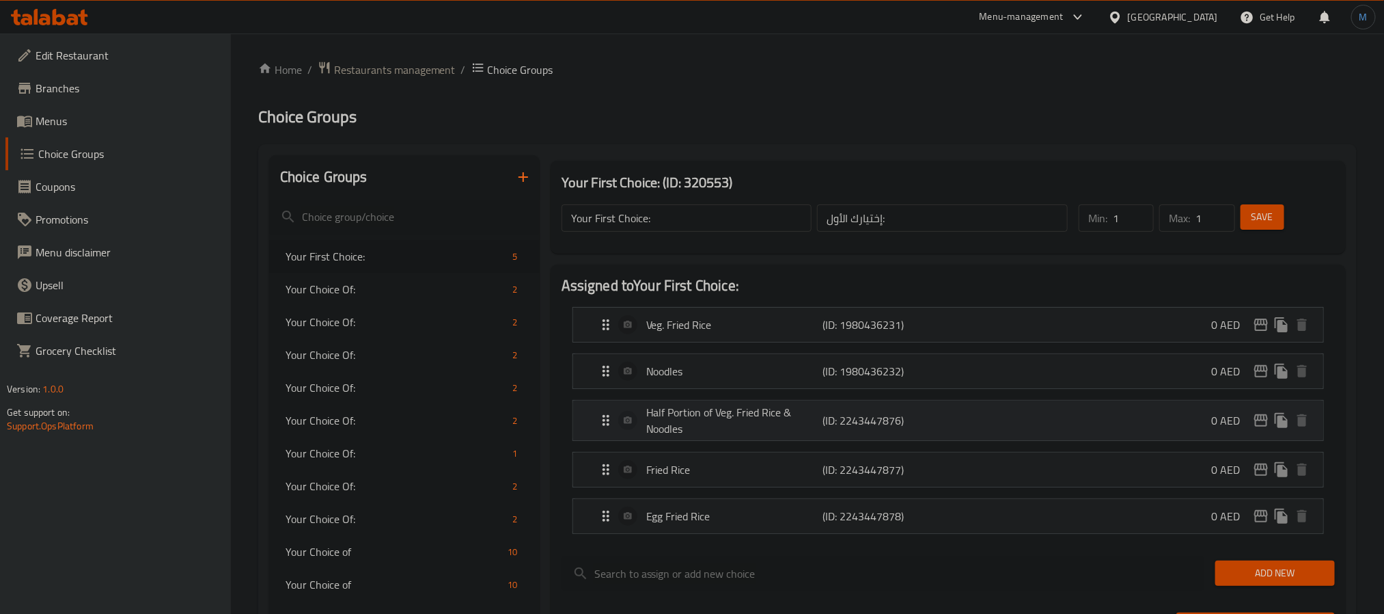
click at [728, 423] on p "Half Portion of Veg. Fried Rice & Noodles" at bounding box center [734, 420] width 176 height 33
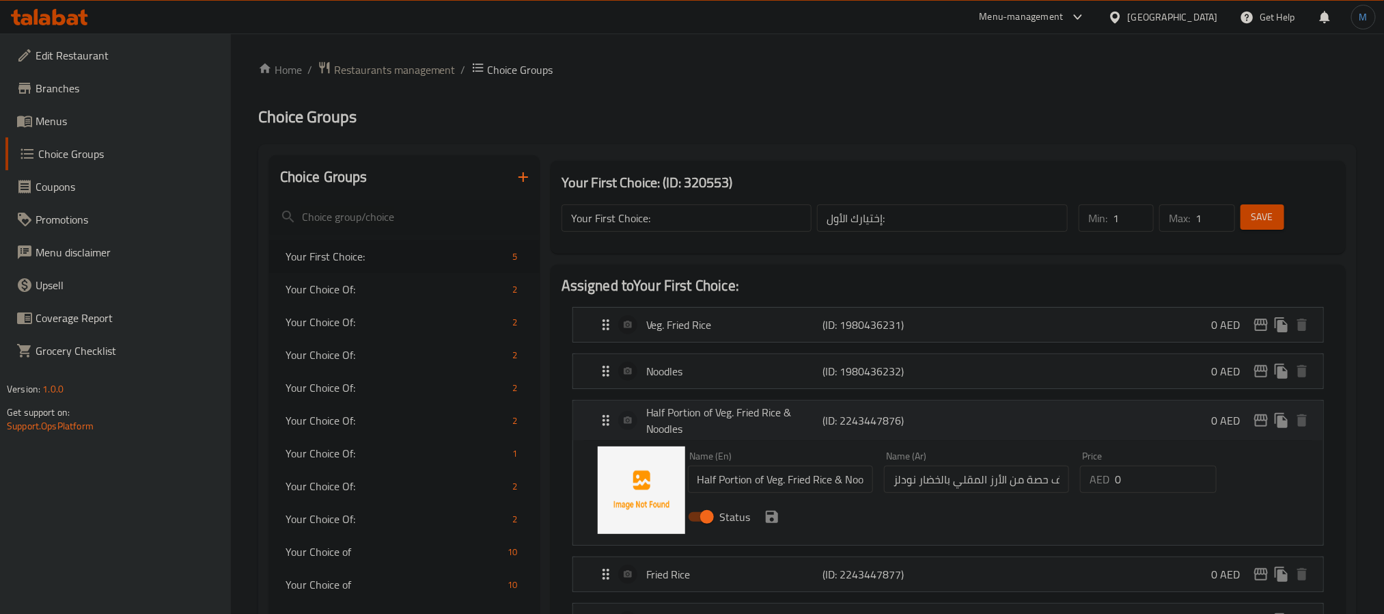
click at [728, 423] on p "Half Portion of Veg. Fried Rice & Noodles" at bounding box center [734, 420] width 176 height 33
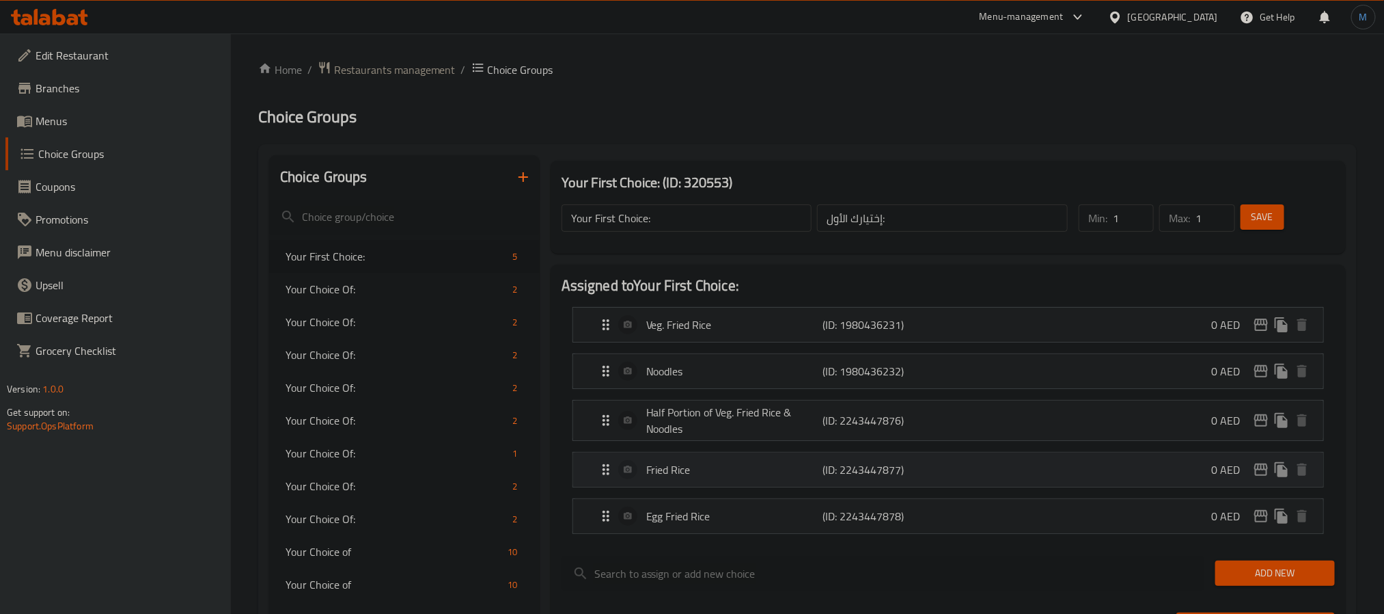
click at [713, 458] on div "Fried Rice (ID: 2243447877) 0 AED" at bounding box center [952, 469] width 709 height 34
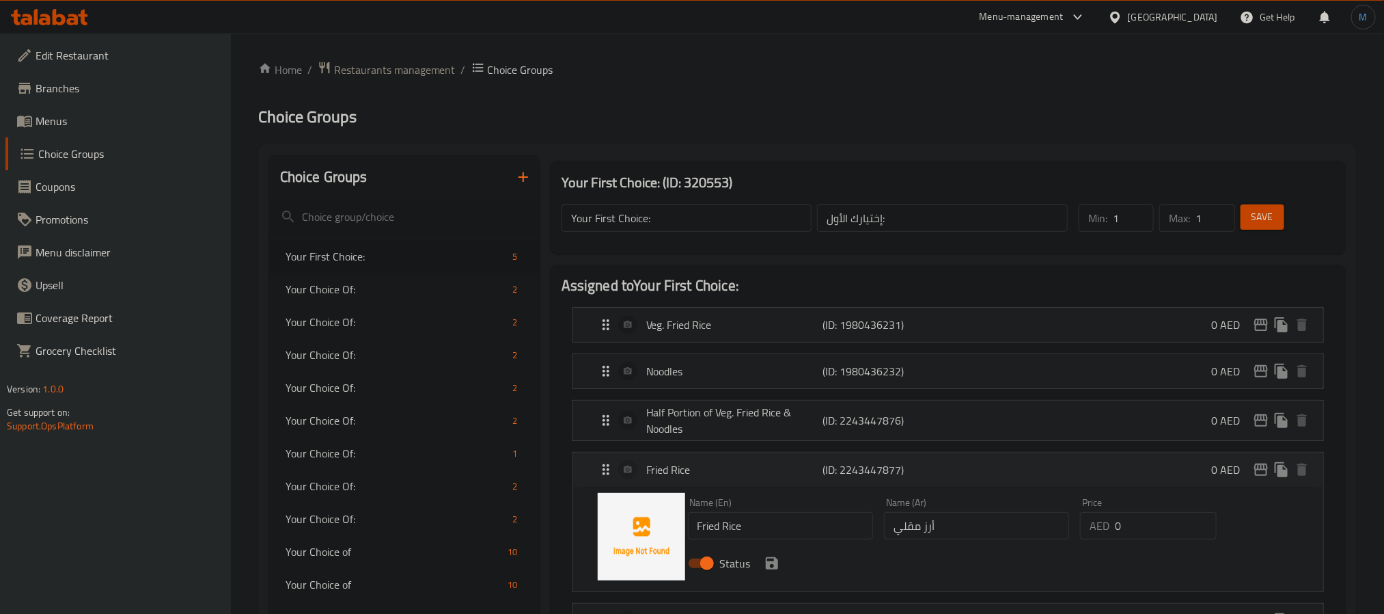
click at [715, 467] on p "Fried Rice" at bounding box center [734, 469] width 176 height 16
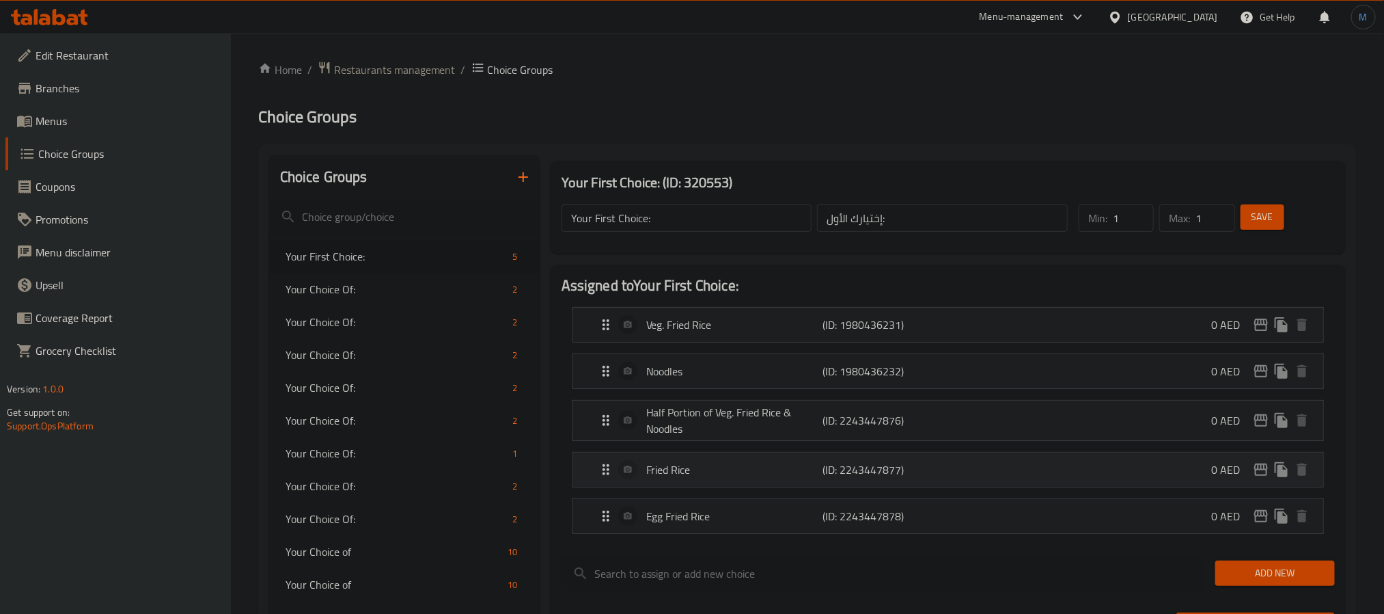
click at [715, 467] on p "Fried Rice" at bounding box center [734, 469] width 176 height 16
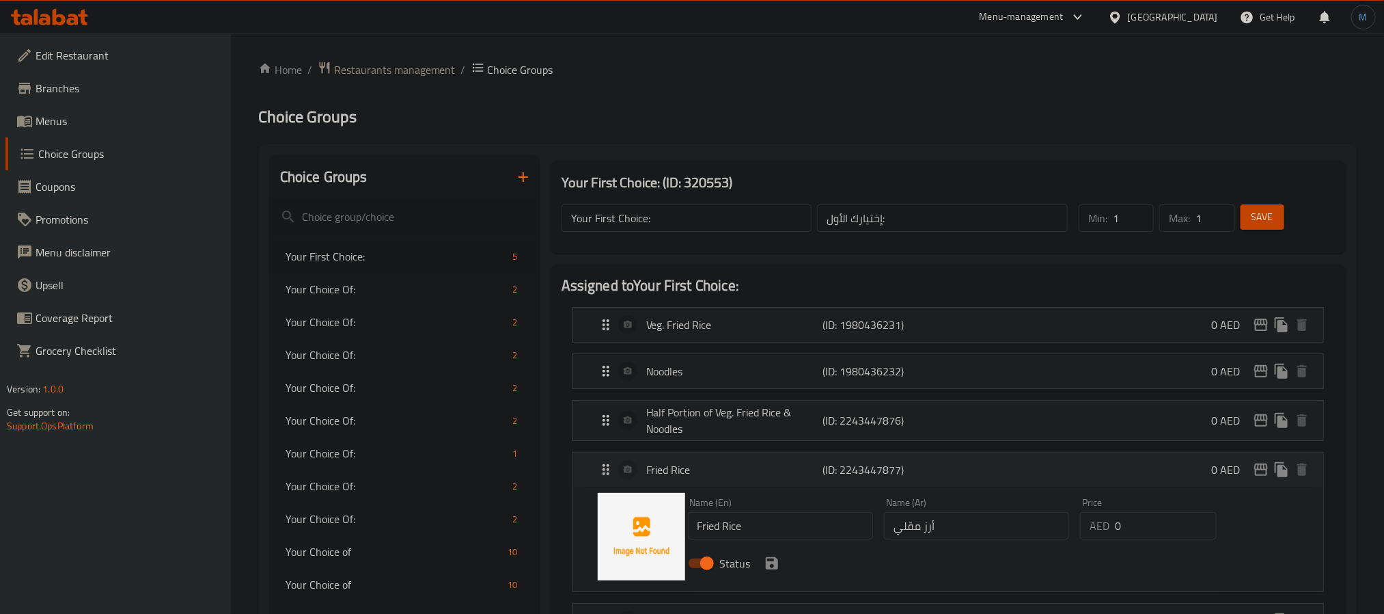
click at [715, 467] on p "Fried Rice" at bounding box center [734, 469] width 176 height 16
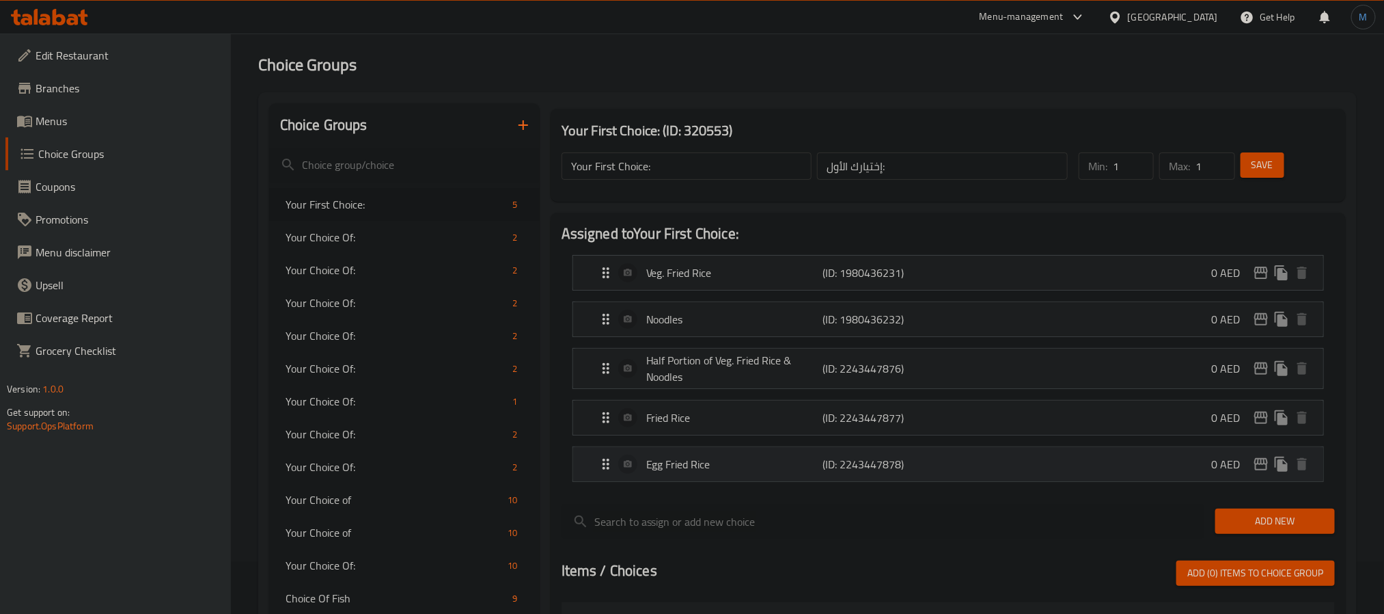
scroll to position [102, 0]
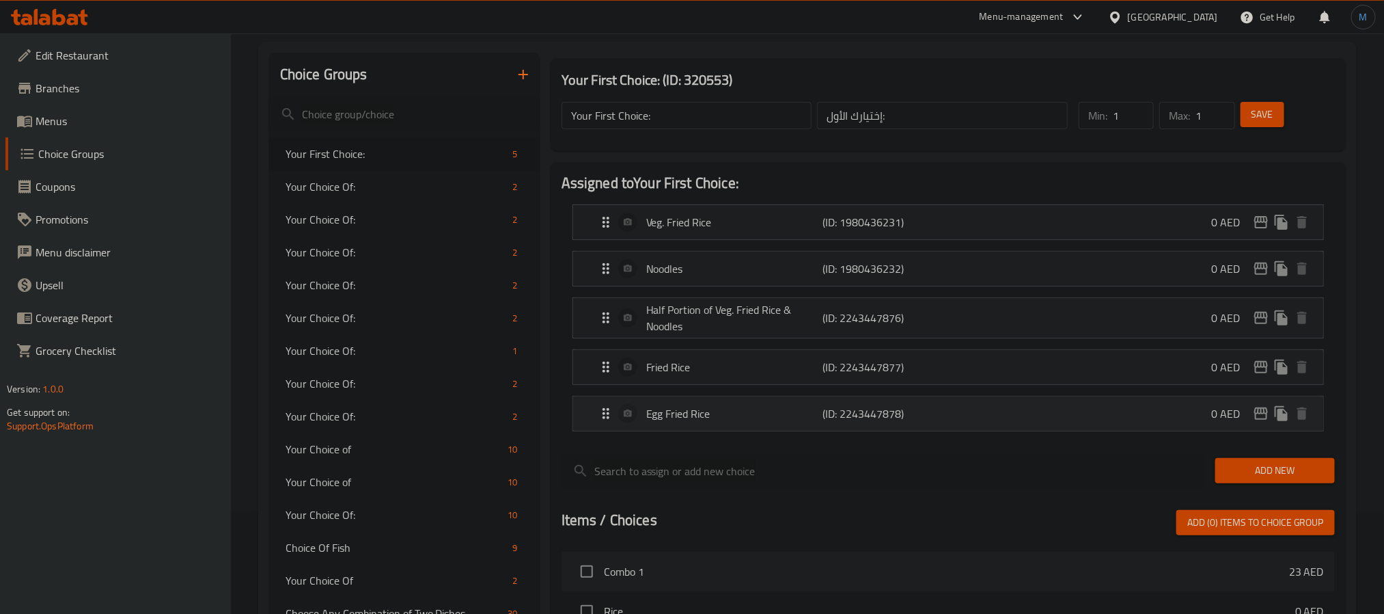
click at [755, 414] on p "Egg Fried Rice" at bounding box center [734, 413] width 176 height 16
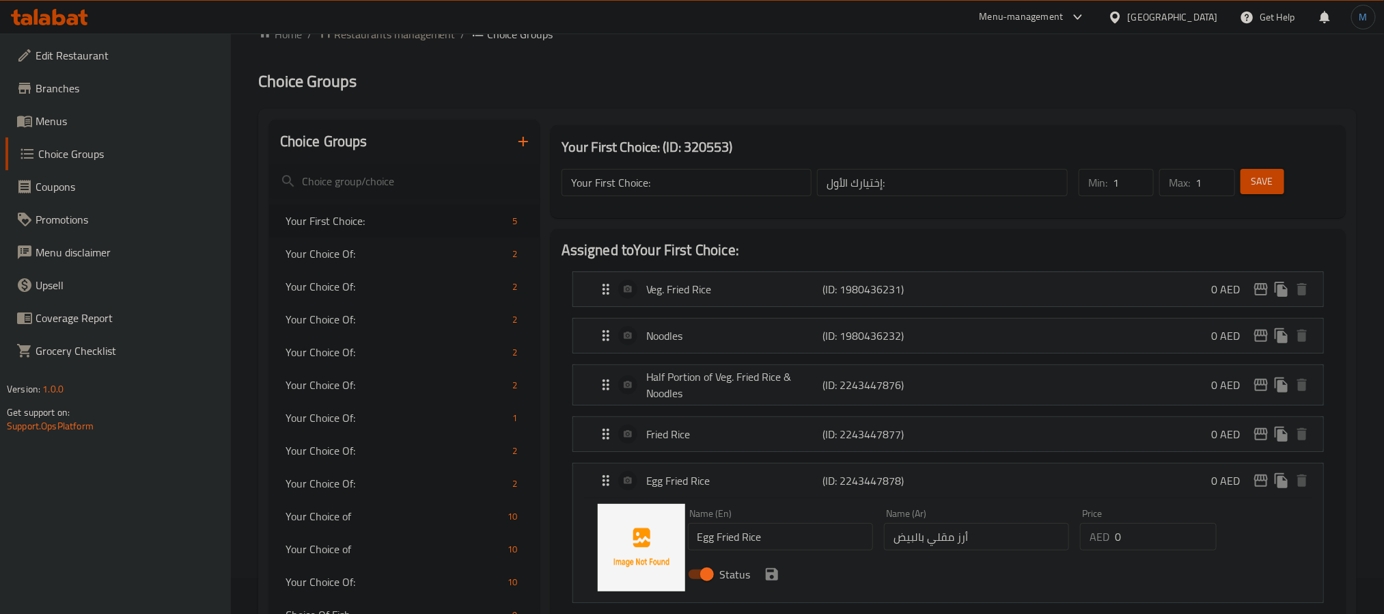
scroll to position [0, 0]
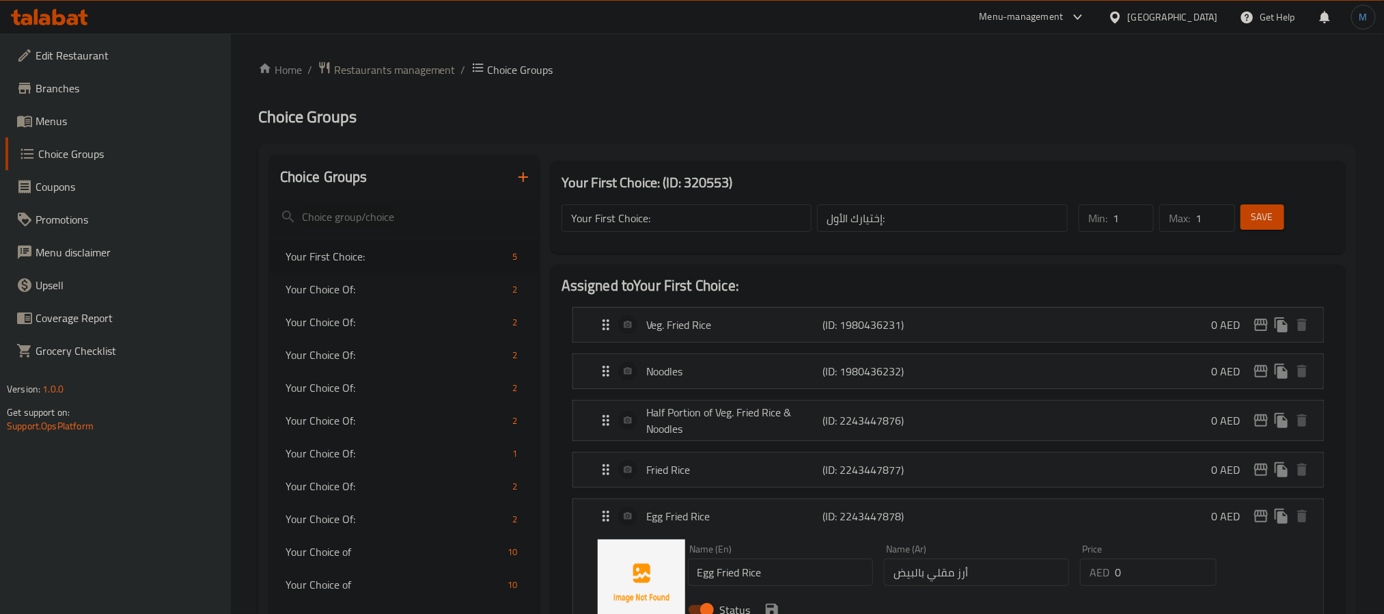
click at [1259, 232] on div "Save" at bounding box center [1279, 218] width 83 height 33
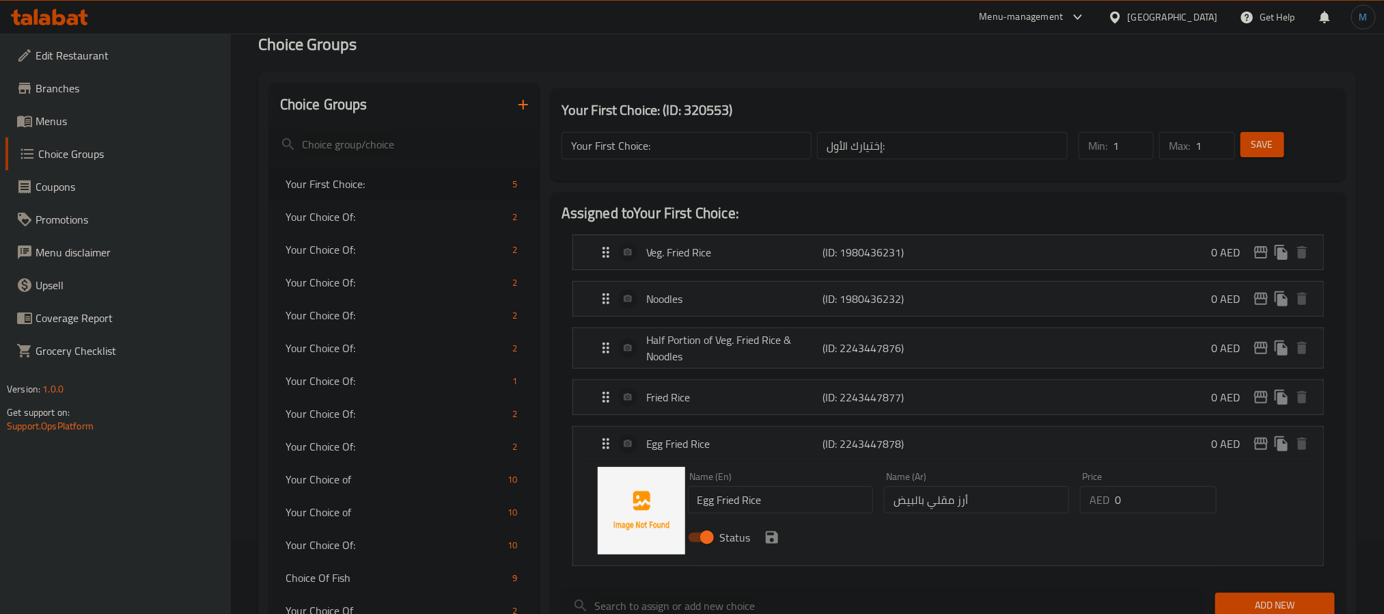
scroll to position [102, 0]
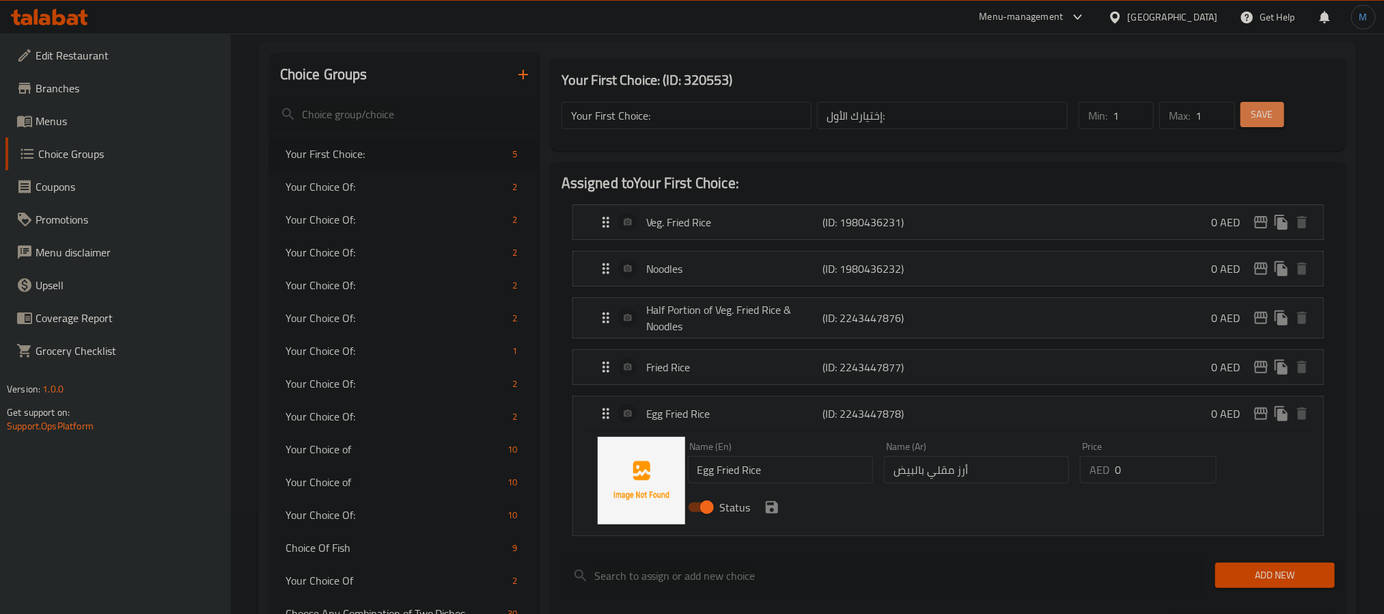
click at [1261, 124] on button "Save" at bounding box center [1263, 114] width 44 height 25
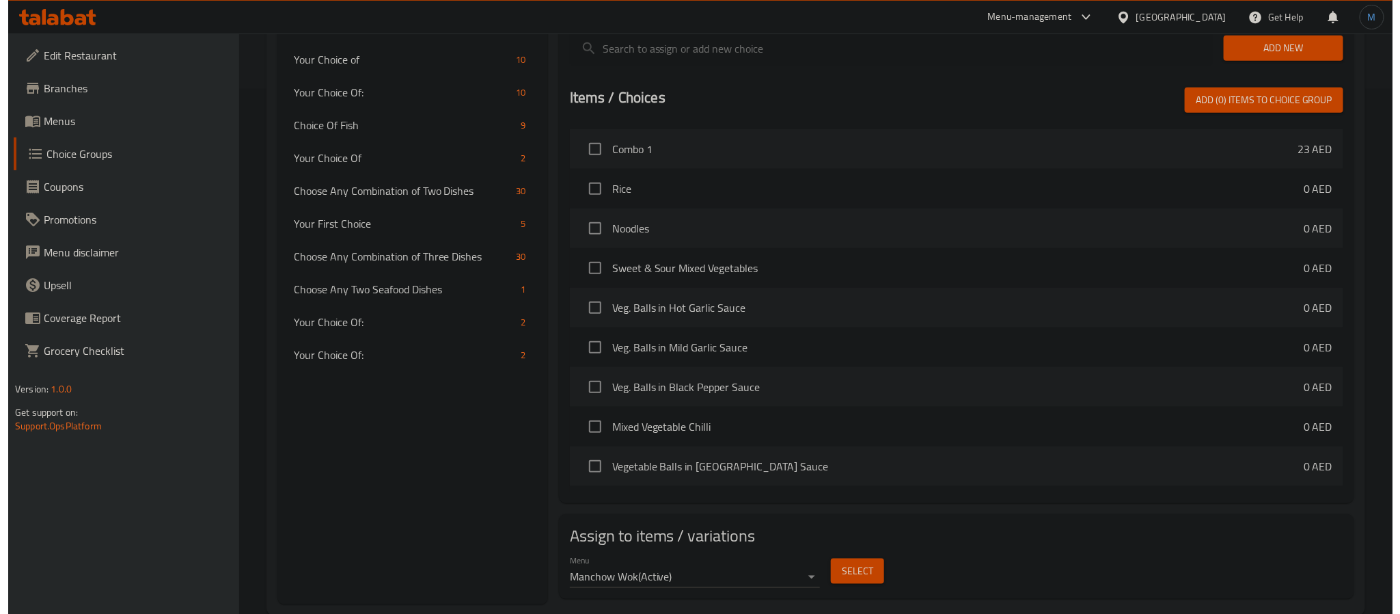
scroll to position [556, 0]
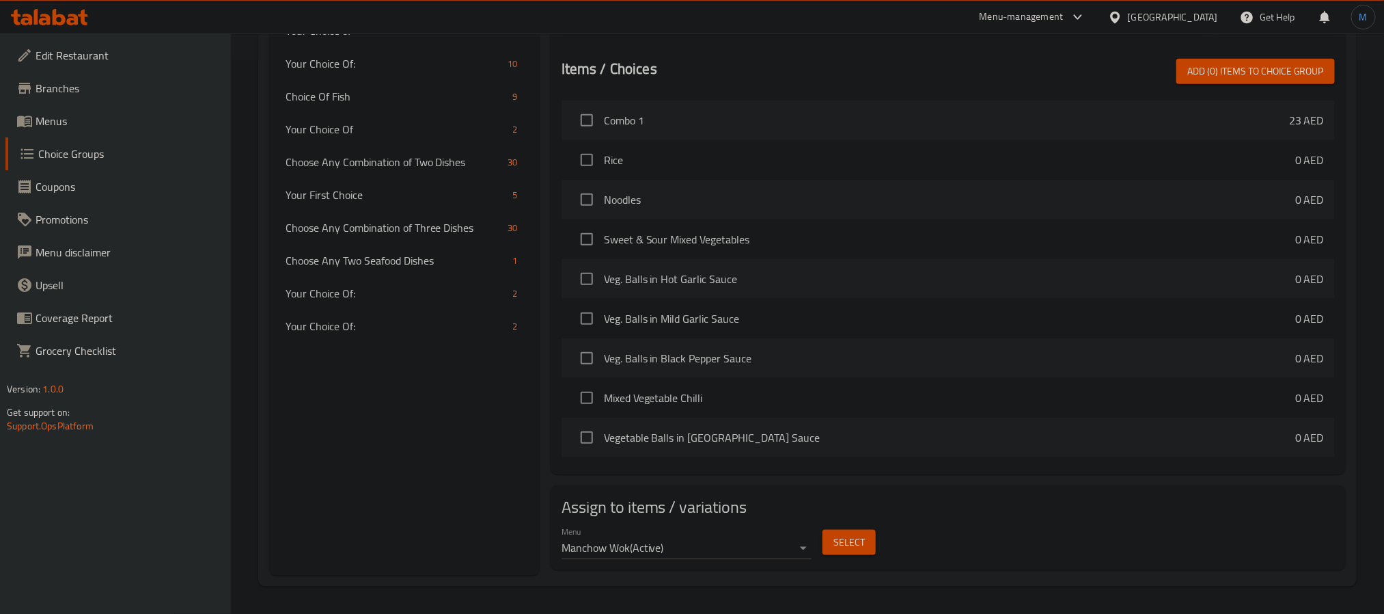
click at [865, 550] on button "Select" at bounding box center [849, 542] width 53 height 25
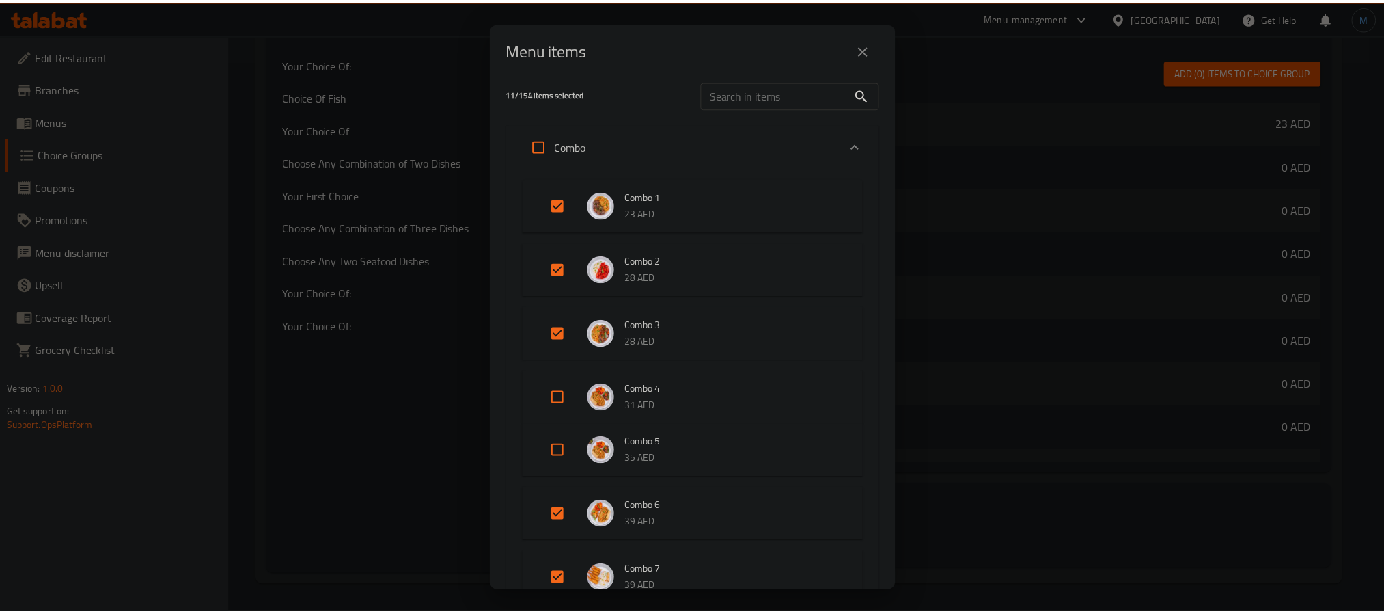
scroll to position [0, 0]
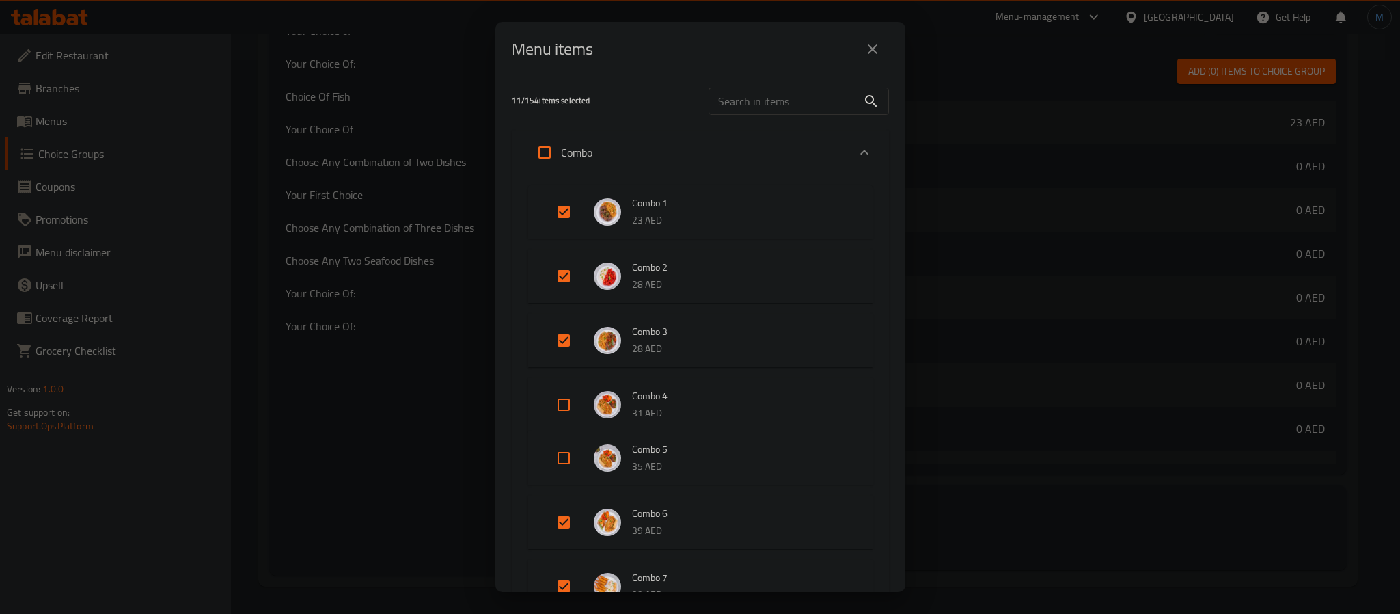
click at [871, 57] on button "close" at bounding box center [872, 49] width 33 height 33
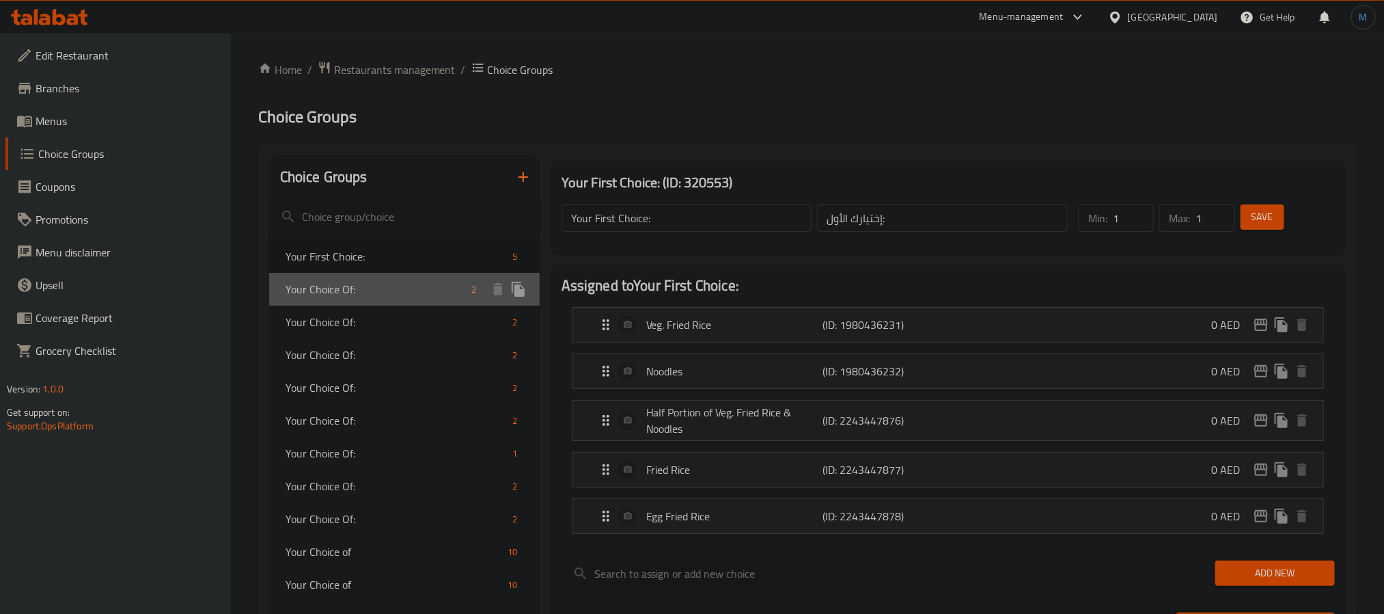
click at [424, 303] on div "Your Choice Of: 2" at bounding box center [404, 289] width 271 height 33
type input "Your Choice Of:"
type input "إختيارك من:"
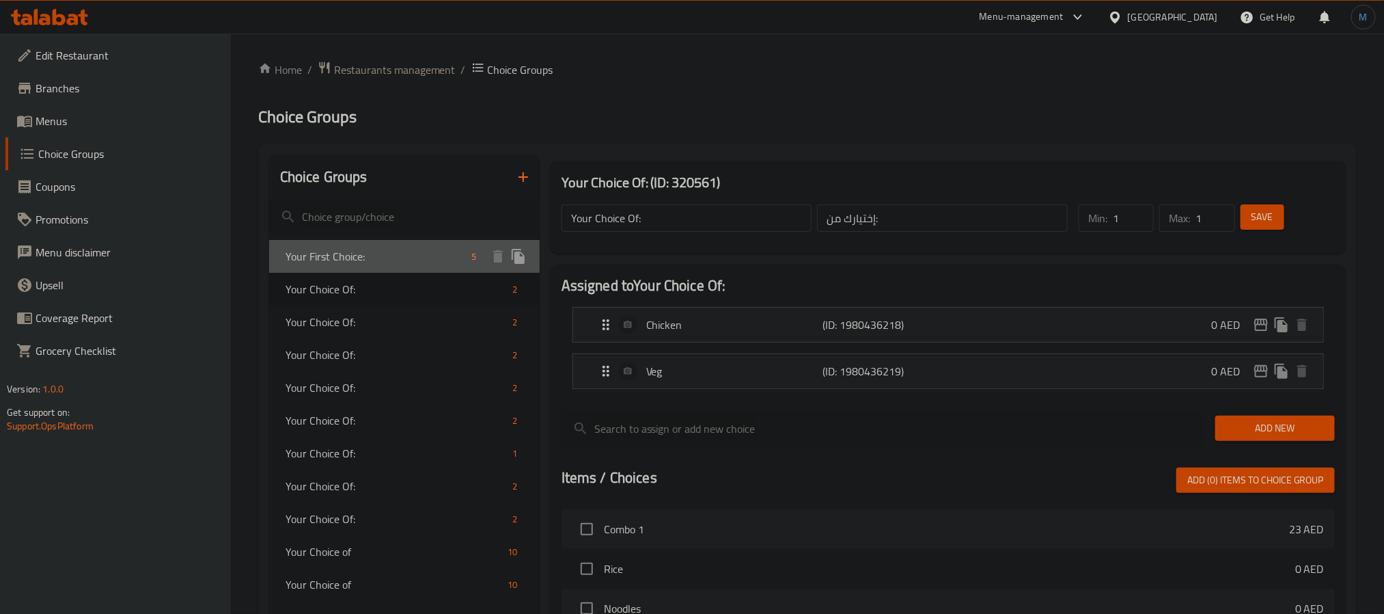
click at [361, 250] on span "Your First Choice:" at bounding box center [376, 256] width 181 height 16
type input "Your First Choice:"
type input "إختيارك الأول:"
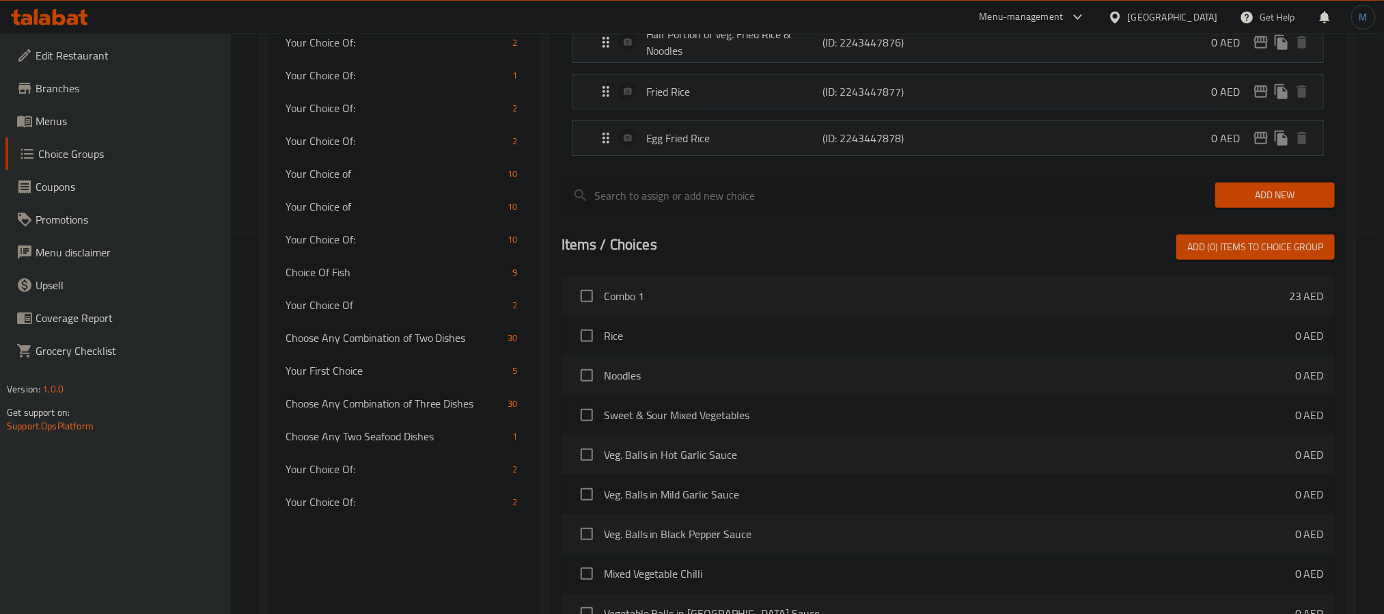
scroll to position [410, 0]
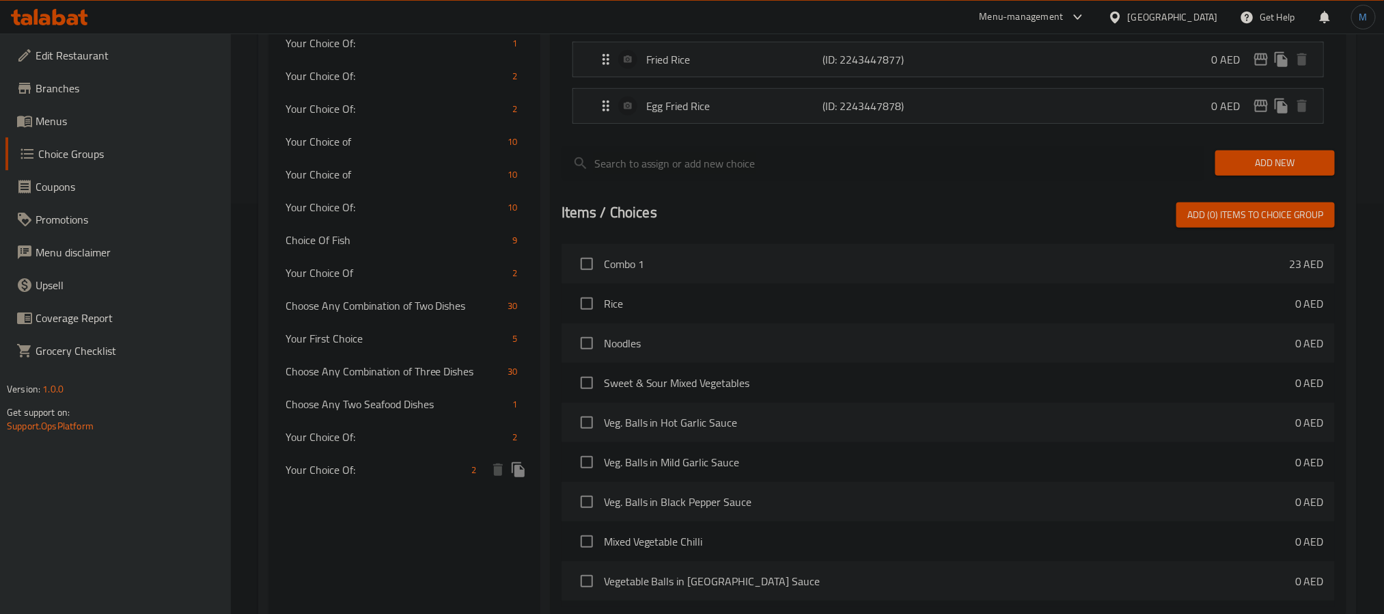
click at [392, 464] on span "Your Choice Of:" at bounding box center [376, 469] width 181 height 16
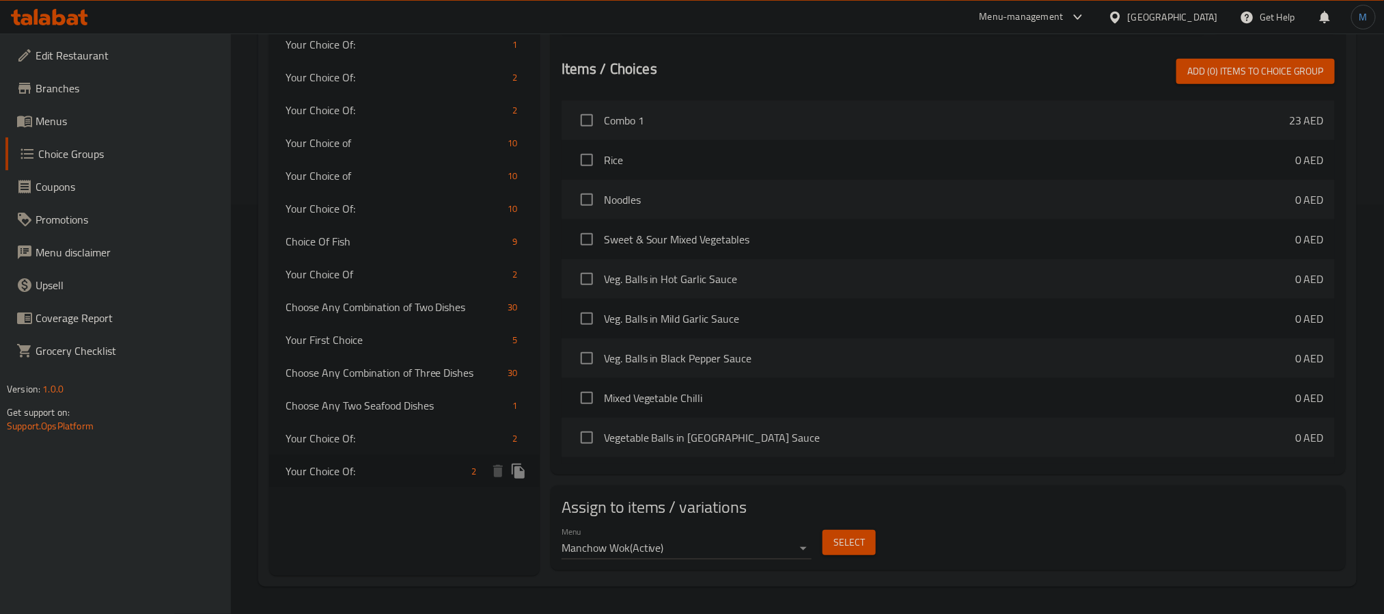
type input "Your Choice Of:"
type input "إختيارك من:"
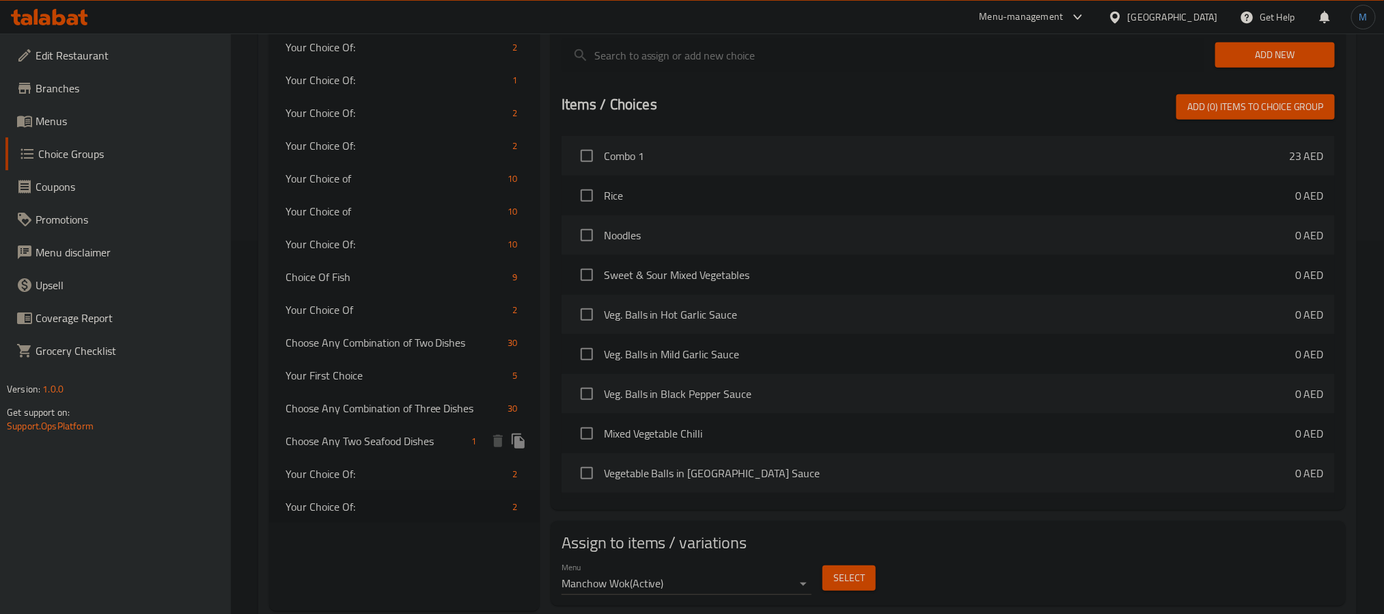
scroll to position [409, 0]
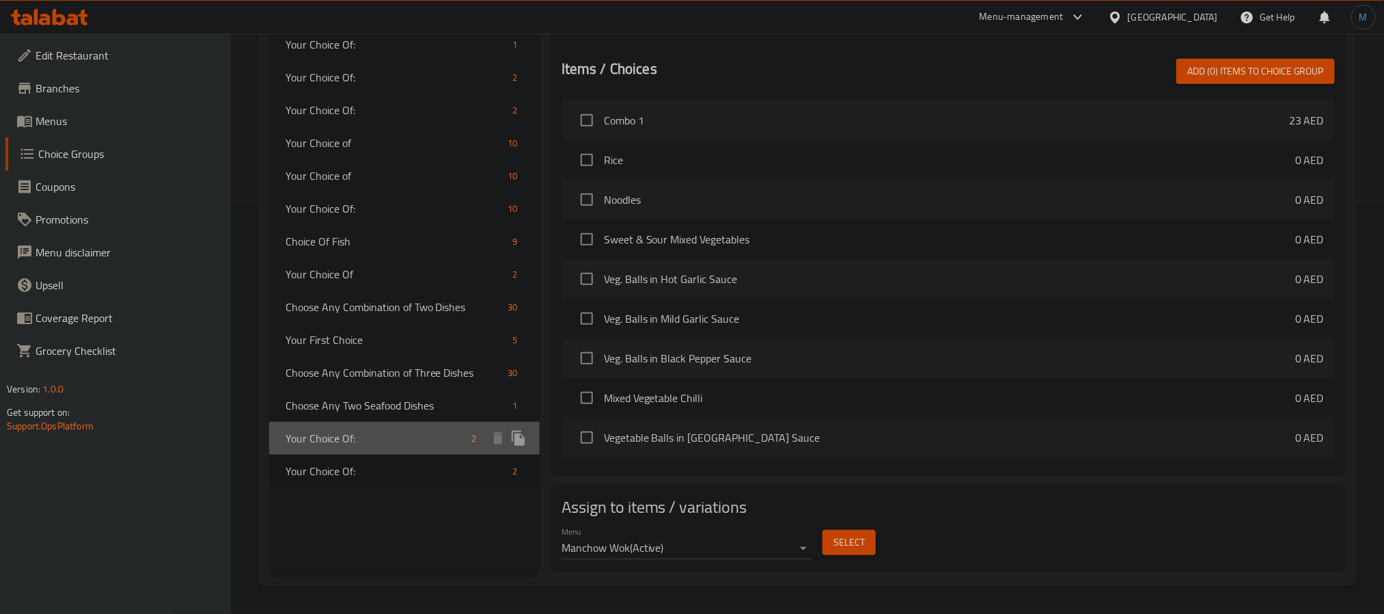
click at [368, 451] on div "Your Choice Of: 2" at bounding box center [404, 438] width 271 height 33
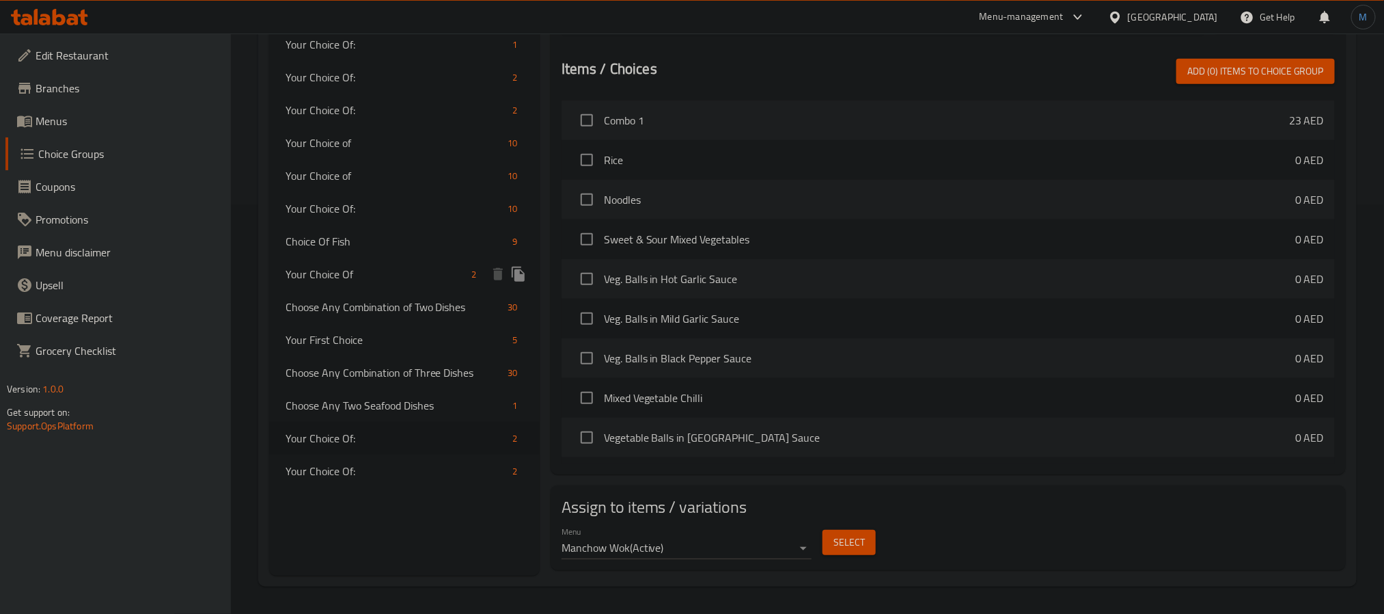
click at [363, 287] on div "Your Choice Of 2" at bounding box center [404, 274] width 271 height 33
type input "Your Choice Of"
type input "إختيارك من"
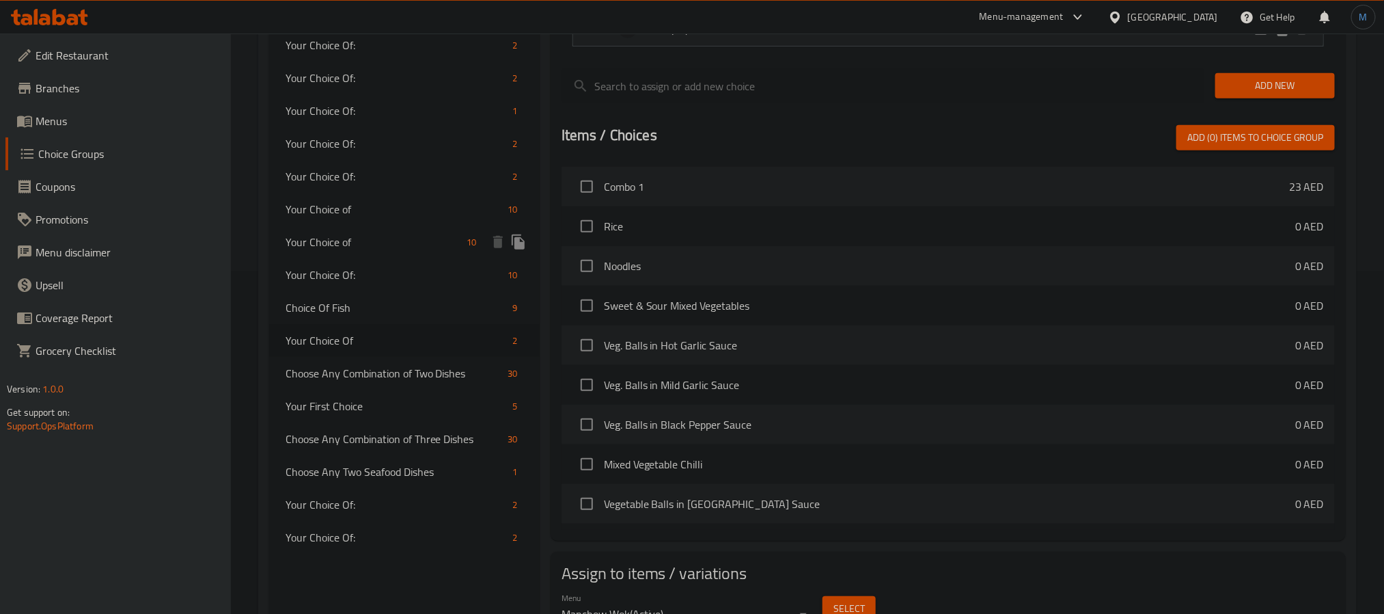
scroll to position [306, 0]
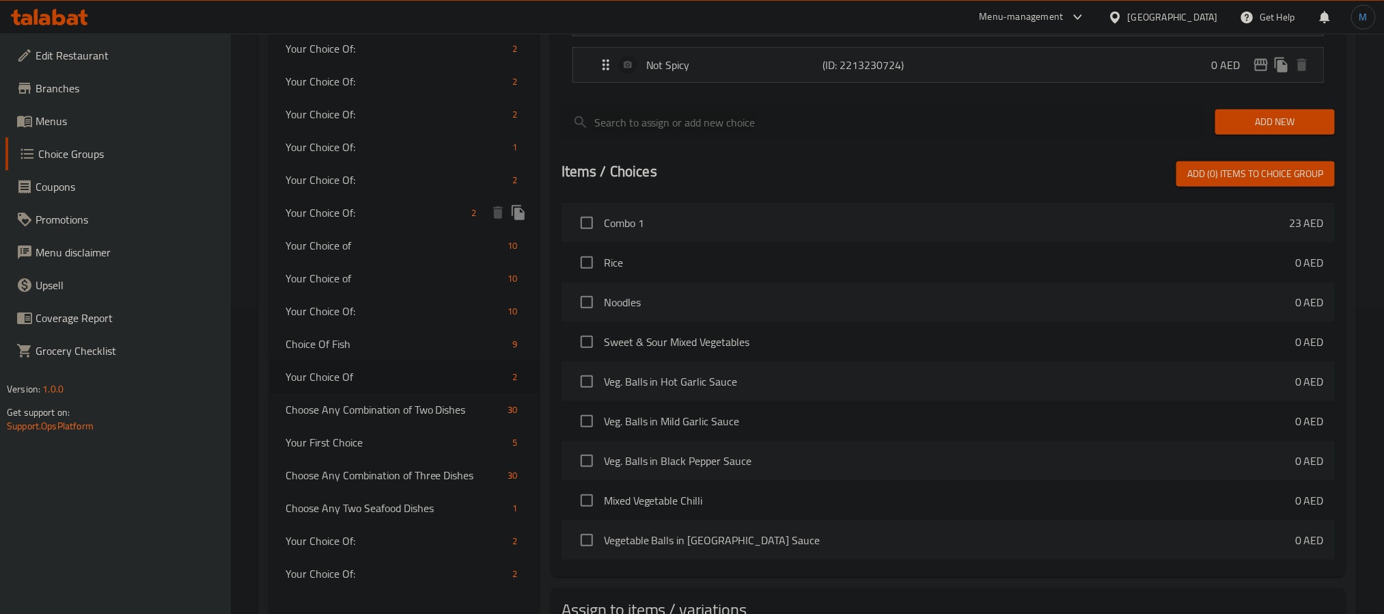
click at [412, 206] on span "Your Choice Of:" at bounding box center [376, 212] width 181 height 16
type input "Your Choice Of:"
type input "إختيارك من:"
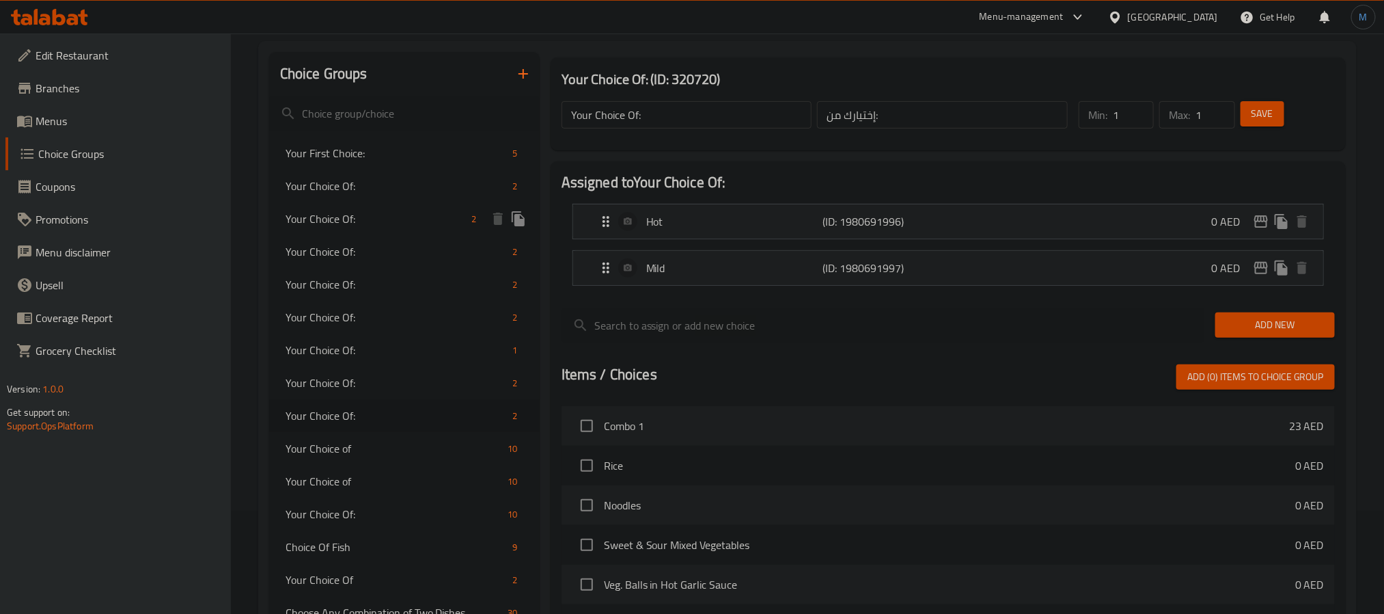
scroll to position [101, 0]
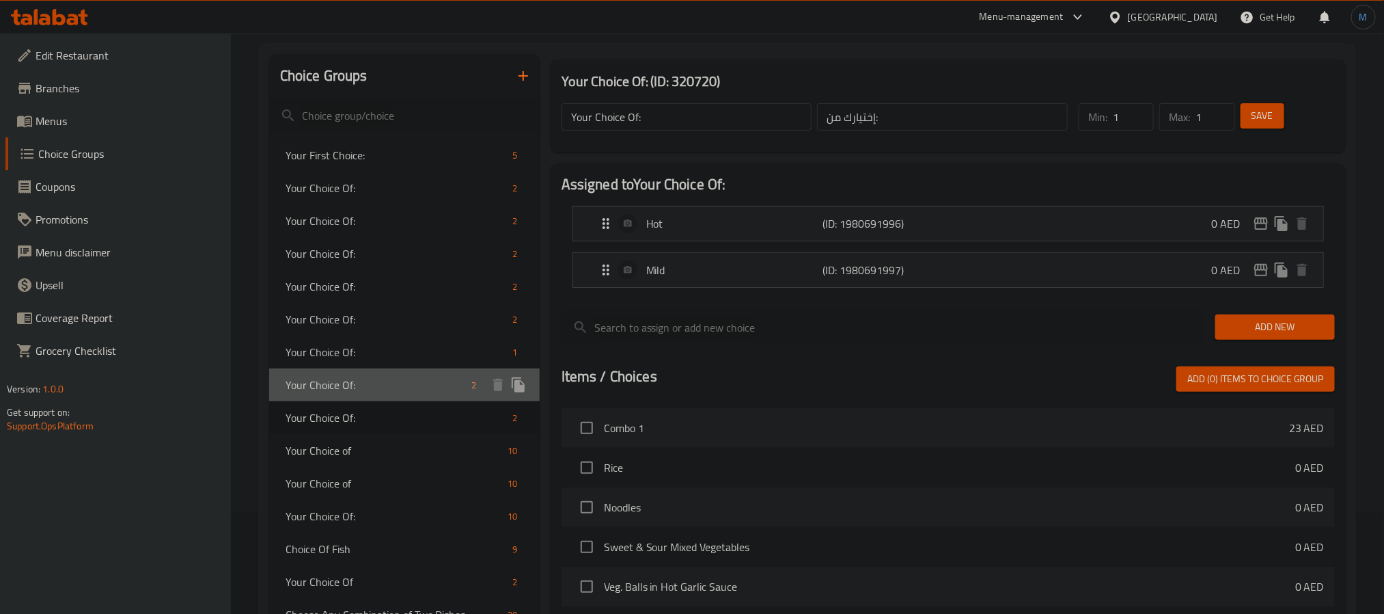
click at [370, 387] on span "Your Choice Of:" at bounding box center [376, 384] width 181 height 16
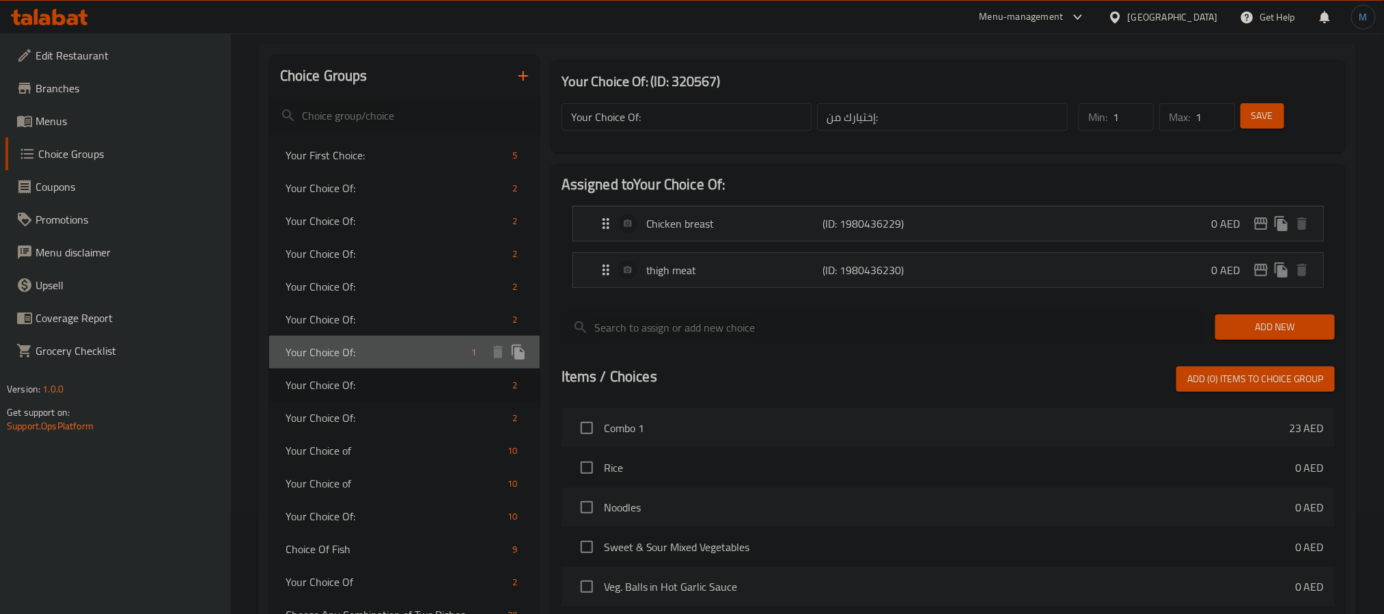
click at [367, 349] on span "Your Choice Of:" at bounding box center [376, 352] width 181 height 16
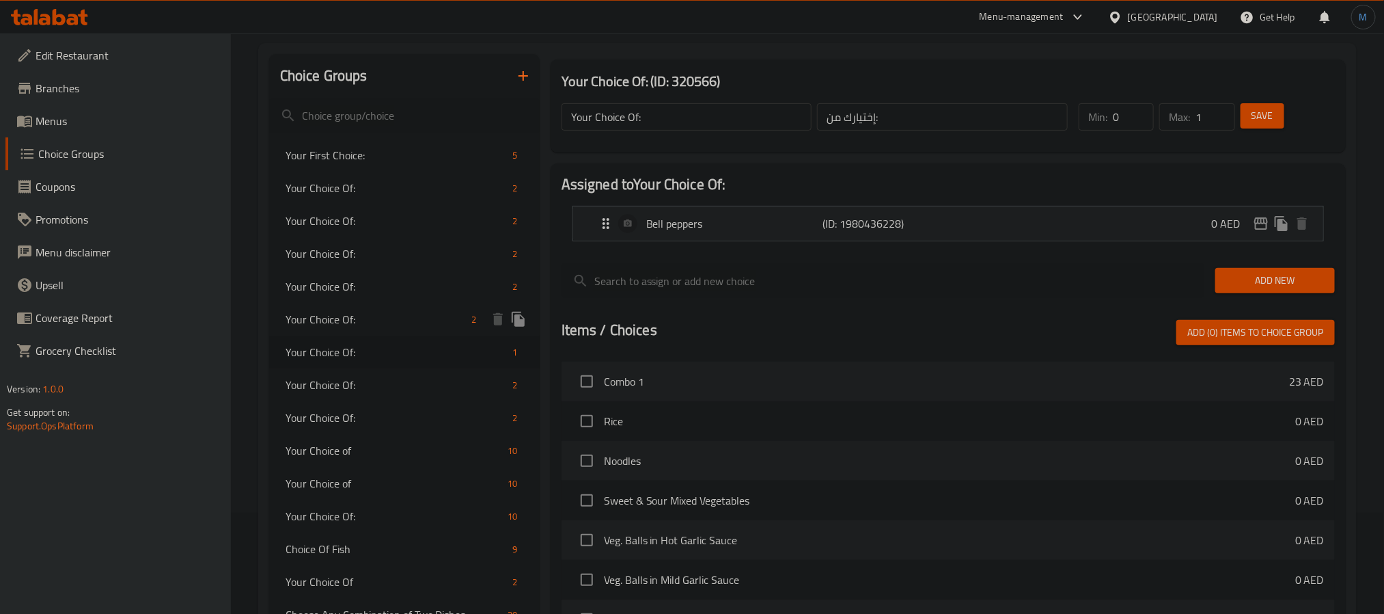
click at [376, 316] on span "Your Choice Of:" at bounding box center [376, 319] width 181 height 16
type input "1"
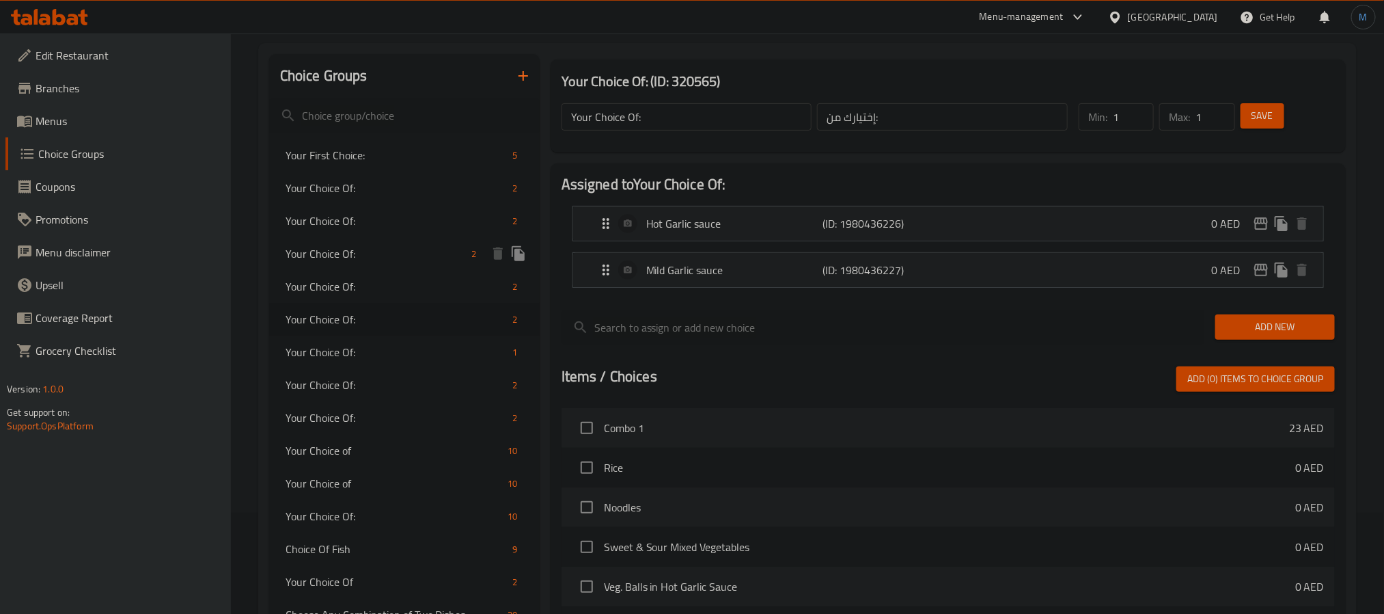
click at [369, 267] on div "Your Choice Of: 2" at bounding box center [404, 253] width 271 height 33
click at [369, 224] on span "Your Choice Of:" at bounding box center [376, 220] width 181 height 16
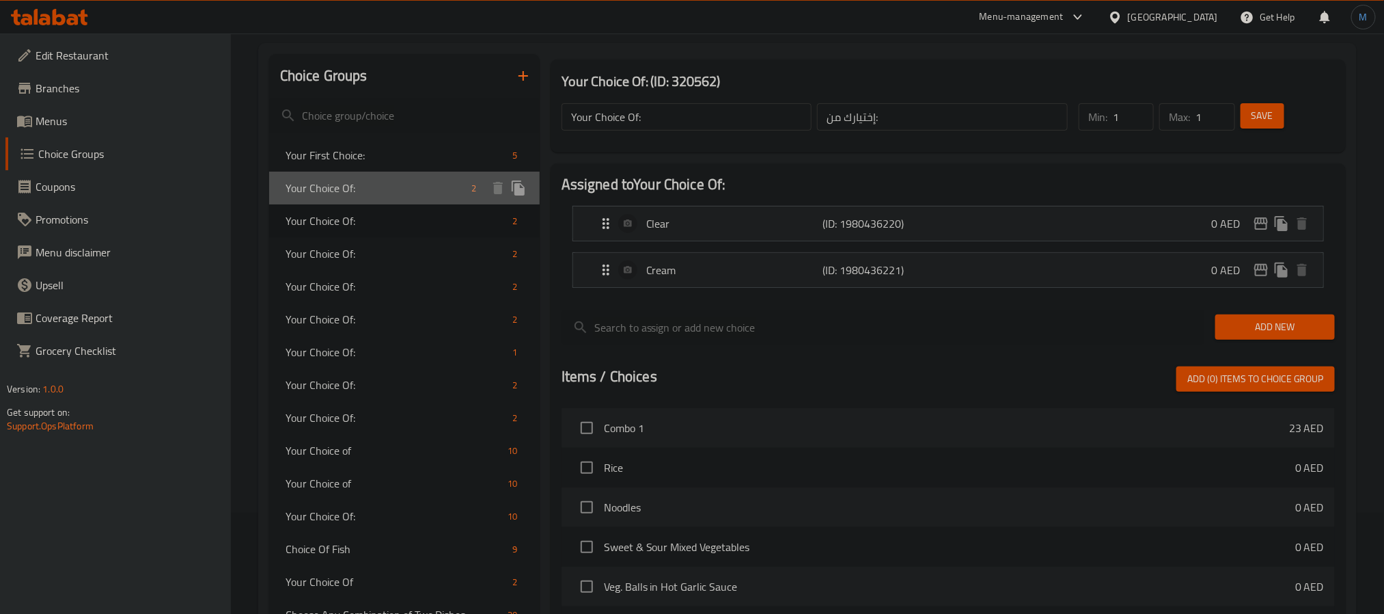
click at [372, 191] on span "Your Choice Of:" at bounding box center [376, 188] width 181 height 16
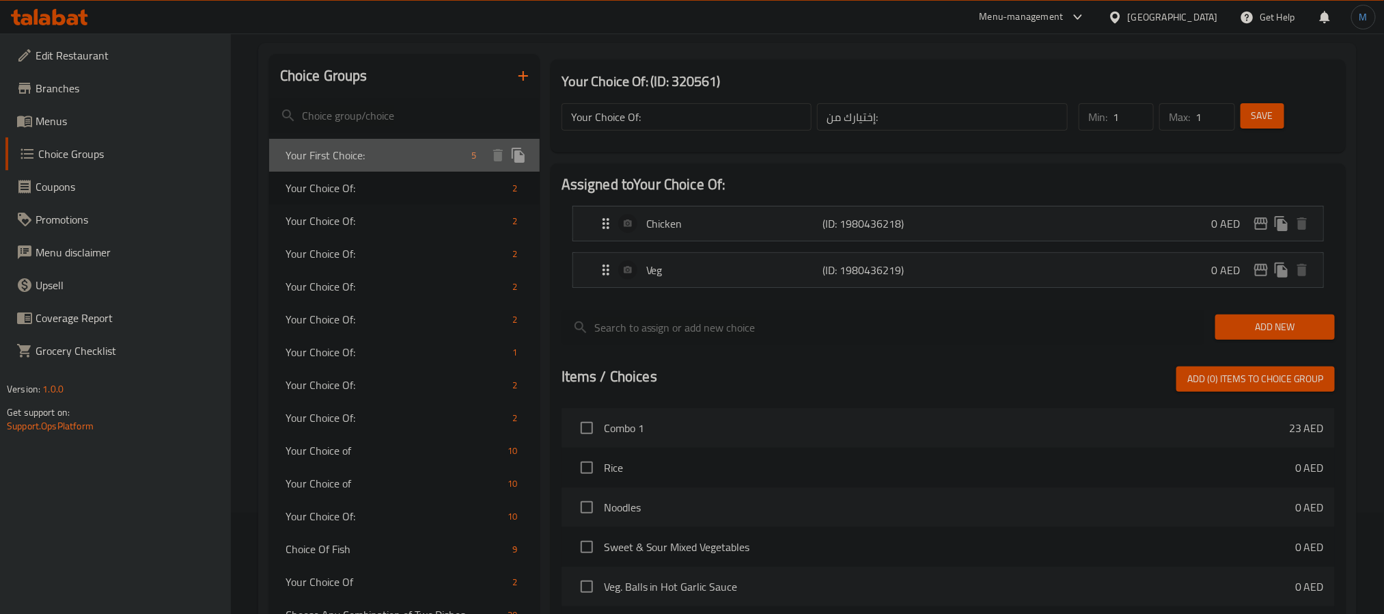
click at [376, 154] on span "Your First Choice:" at bounding box center [376, 155] width 181 height 16
type input "Your First Choice:"
type input "إختيارك الأول:"
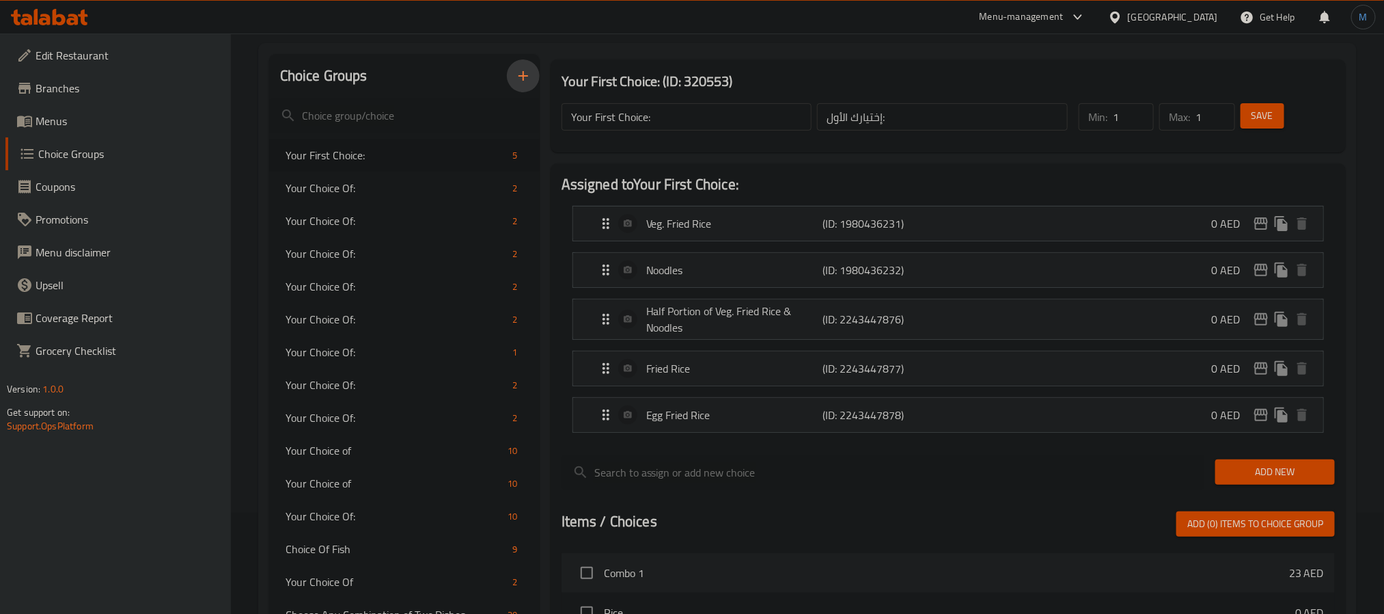
click at [515, 70] on icon "button" at bounding box center [523, 76] width 16 height 16
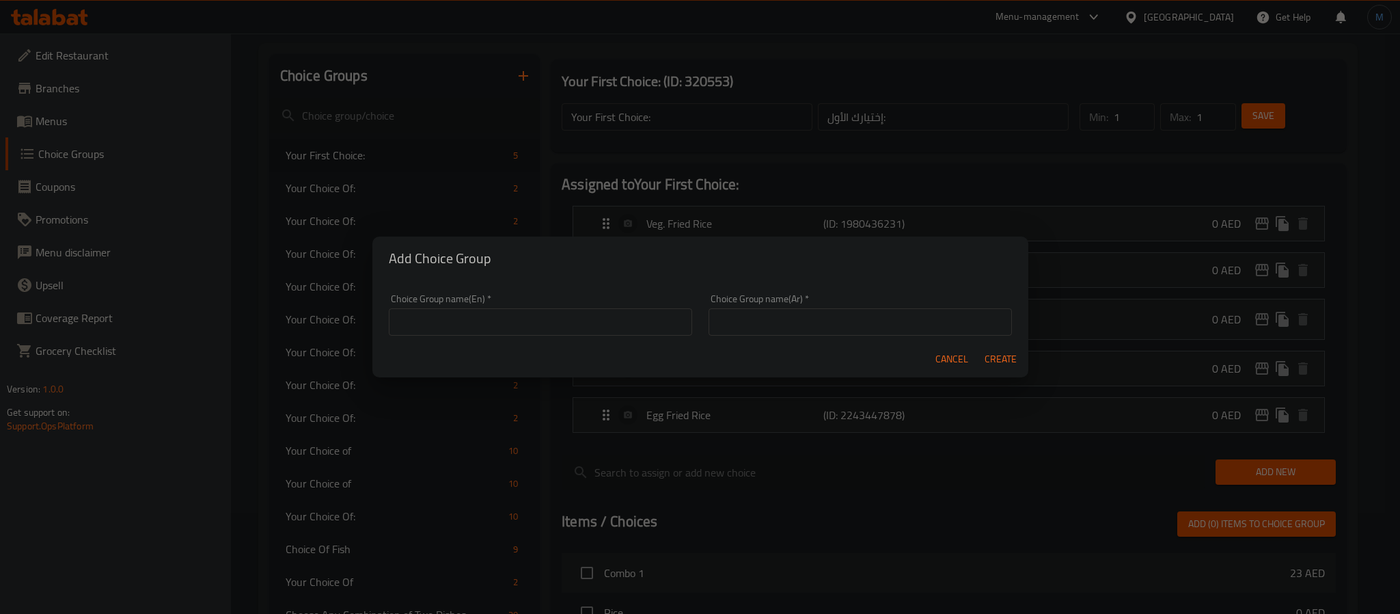
click at [515, 314] on input "text" at bounding box center [540, 321] width 303 height 27
paste input "Your first choice"
type input "Your First Choice"
drag, startPoint x: 801, startPoint y: 281, endPoint x: 802, endPoint y: 331, distance: 49.9
click at [801, 282] on div "Choice Group name(En)   * Your First Choice Choice Group name(En) * Choice Grou…" at bounding box center [700, 310] width 656 height 61
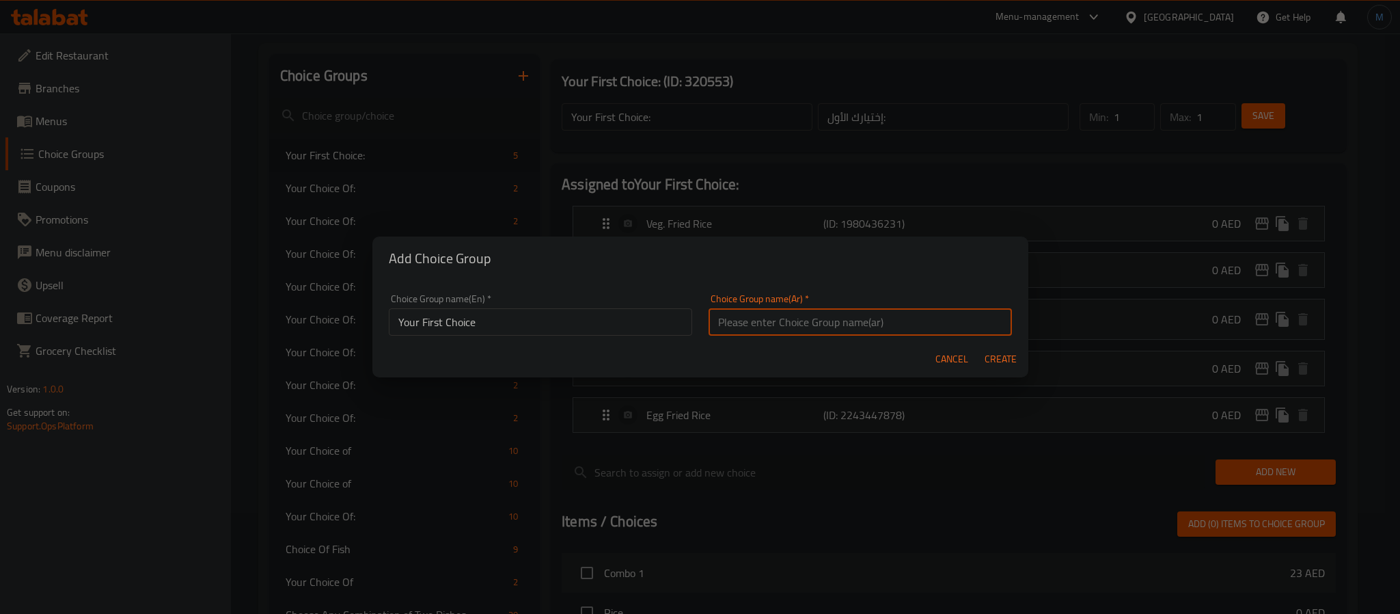
click at [802, 331] on input "text" at bounding box center [860, 321] width 303 height 27
paste input "اختيارك الأول"
type input "اختيارك الأول"
click at [979, 346] on button "Create" at bounding box center [1001, 358] width 44 height 25
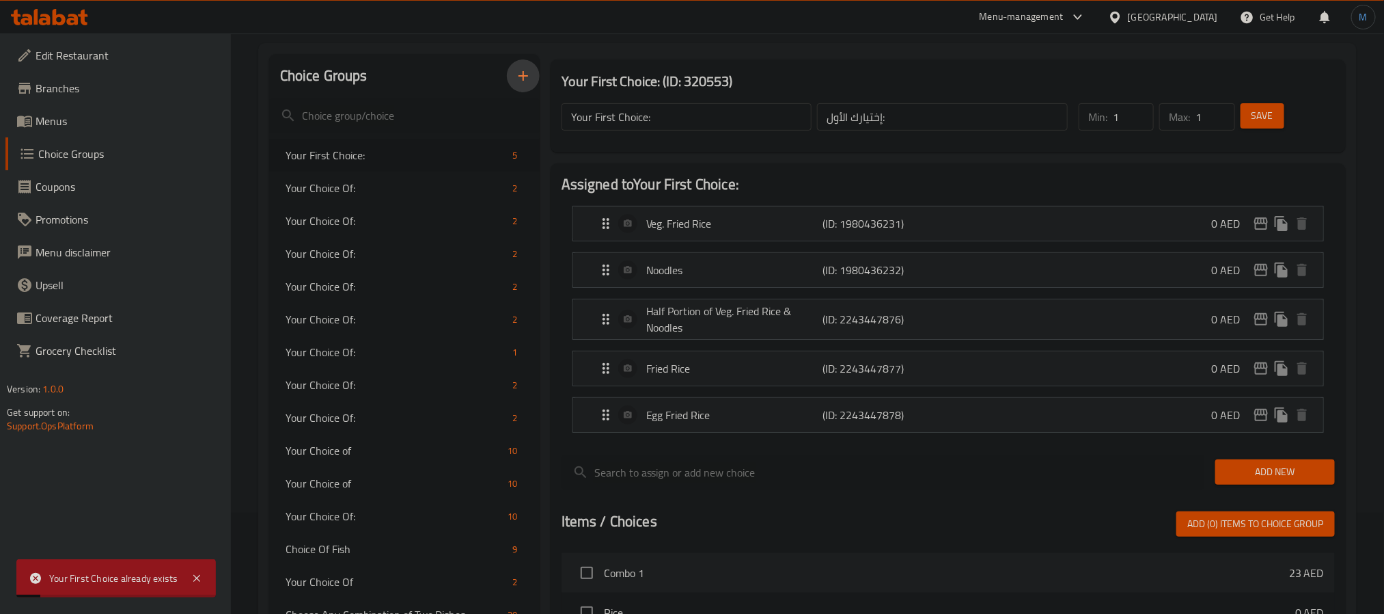
click at [531, 77] on icon "button" at bounding box center [523, 76] width 16 height 16
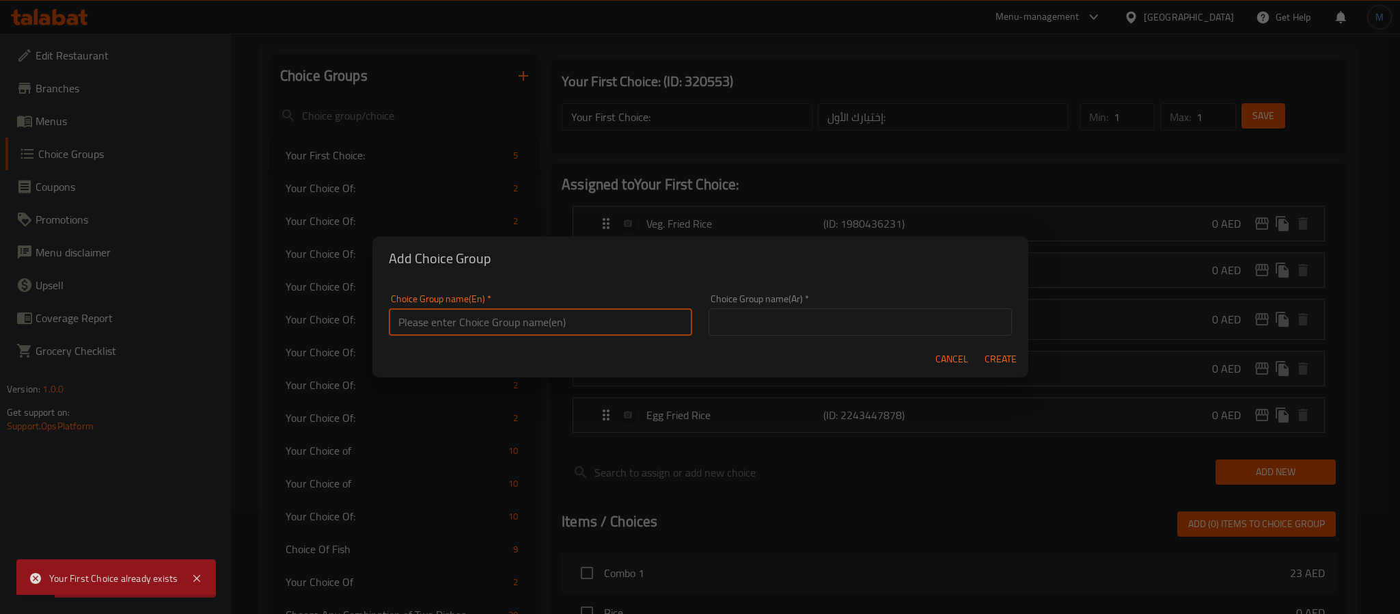
click at [632, 308] on input "text" at bounding box center [540, 321] width 303 height 27
paste input "اختيارك الأول"
type input "اختيارك الأول"
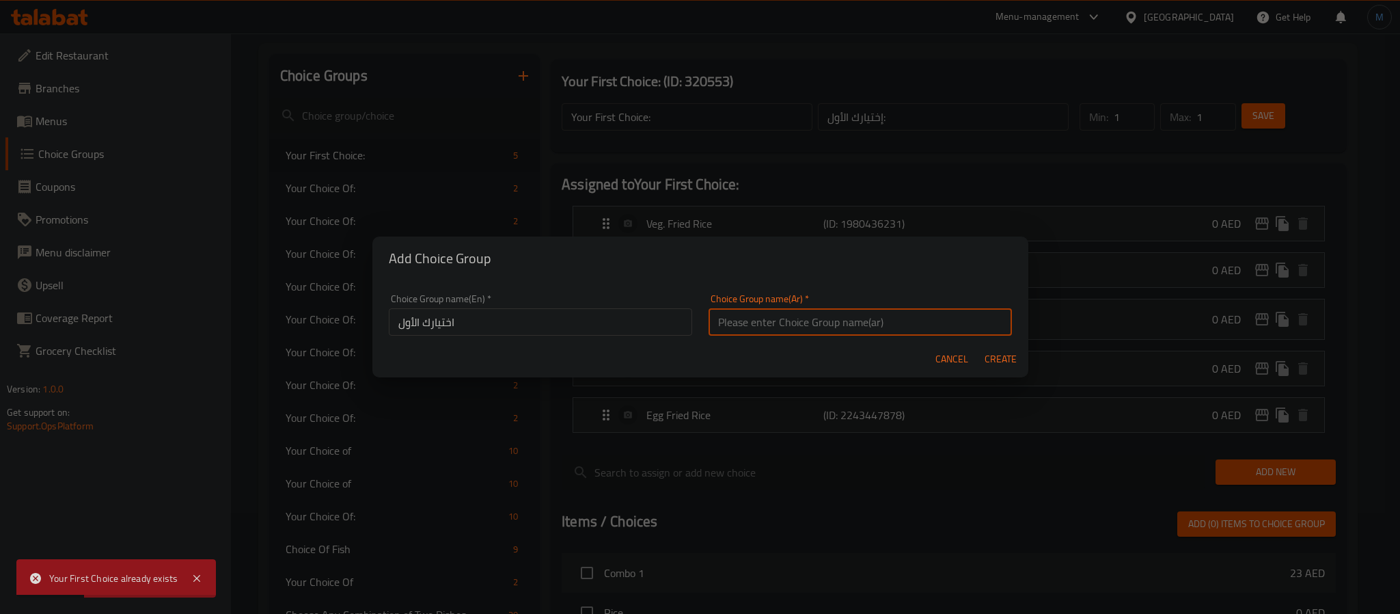
click at [751, 310] on input "text" at bounding box center [860, 321] width 303 height 27
paste input "اختيارك الأول"
type input "اختيارك الأول"
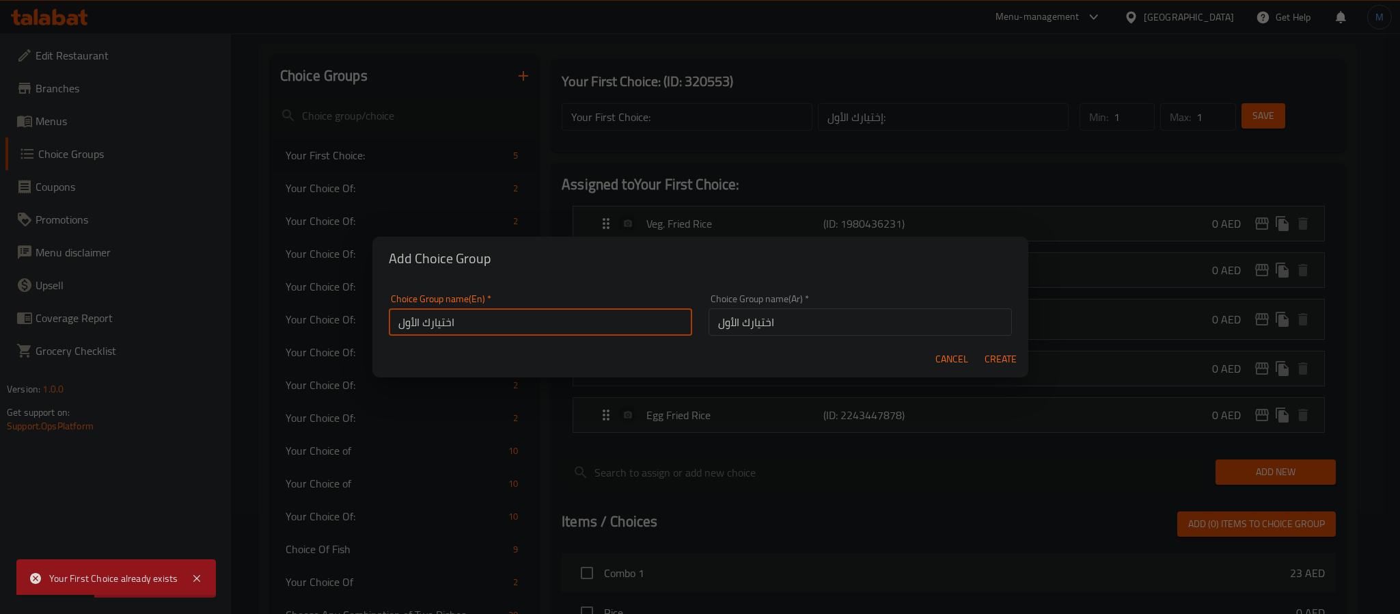
click at [586, 326] on input "اختيارك الأول" at bounding box center [540, 321] width 303 height 27
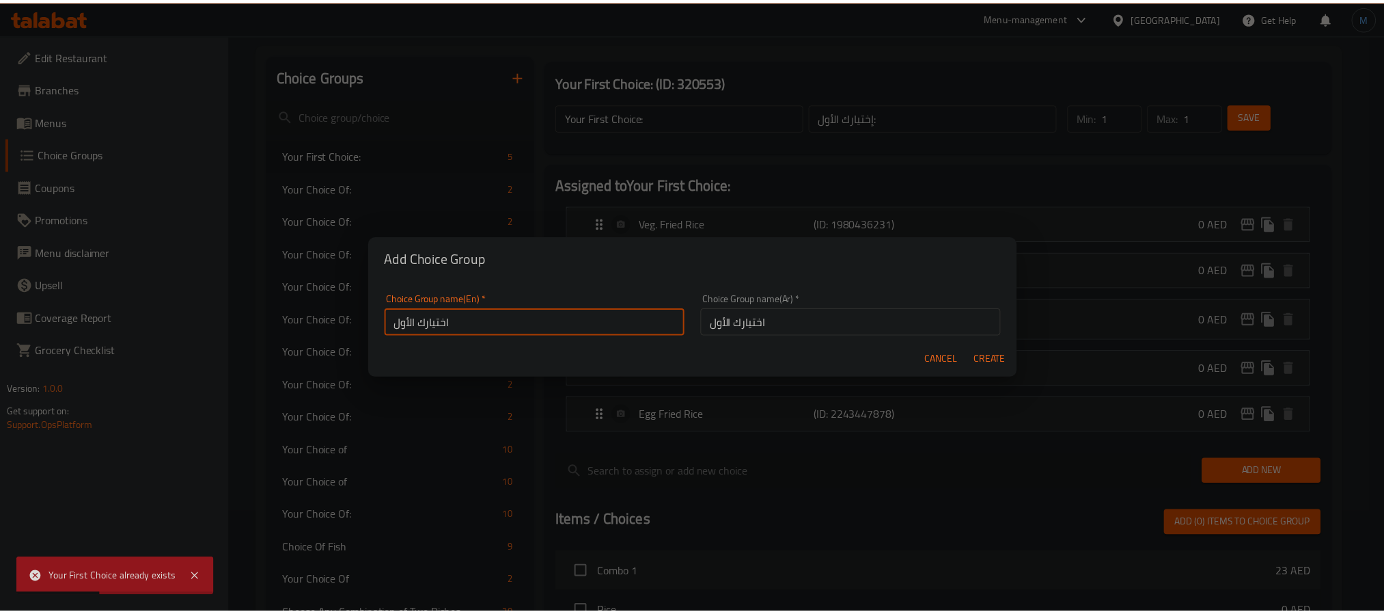
scroll to position [3, 0]
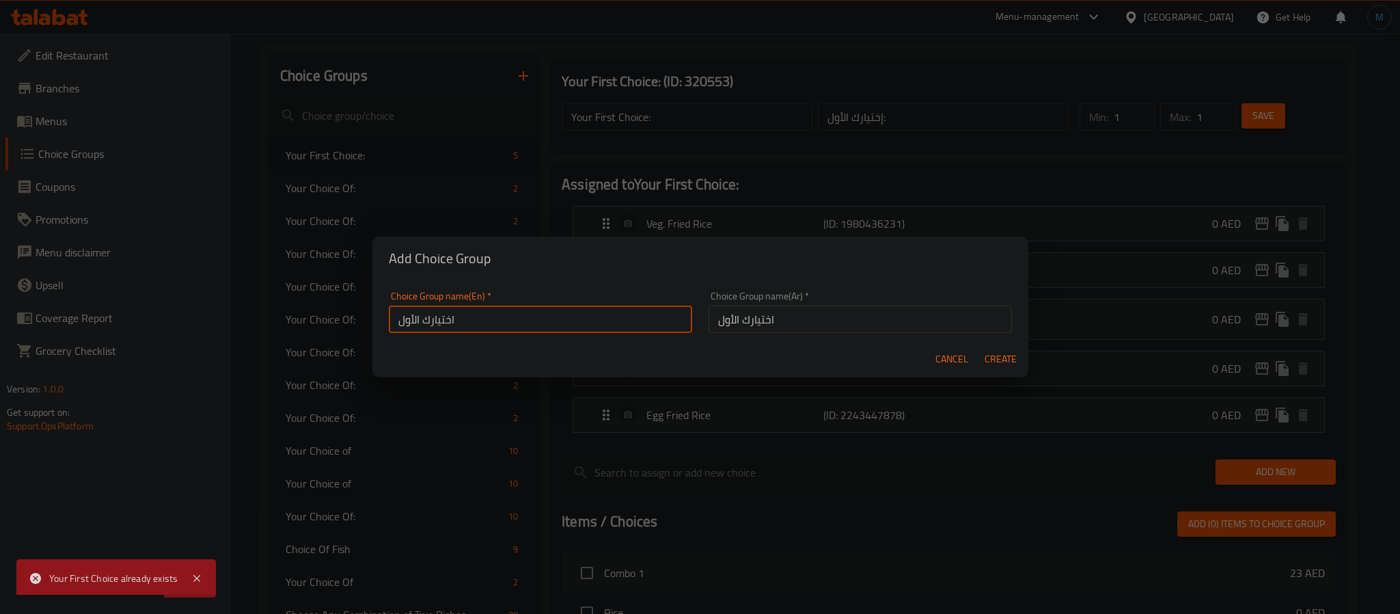
click at [454, 316] on input "اختيارك الأول" at bounding box center [540, 318] width 303 height 27
paste input "Your first choice"
click at [603, 262] on h2 "Add Choice Group" at bounding box center [700, 258] width 623 height 22
click at [533, 320] on input "Your first choice" at bounding box center [540, 318] width 303 height 27
type input "Your first choice::"
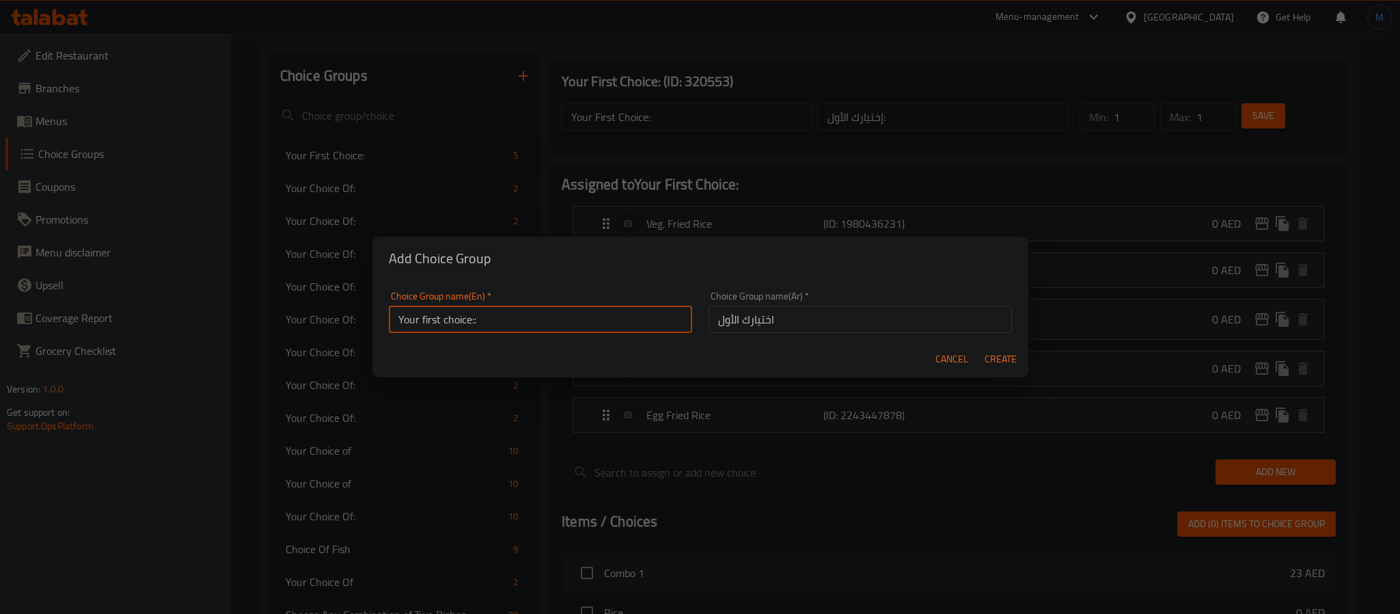
click at [995, 348] on button "Create" at bounding box center [1001, 358] width 44 height 25
type input "Your first choice::"
type input "اختيارك الأول"
type input "0"
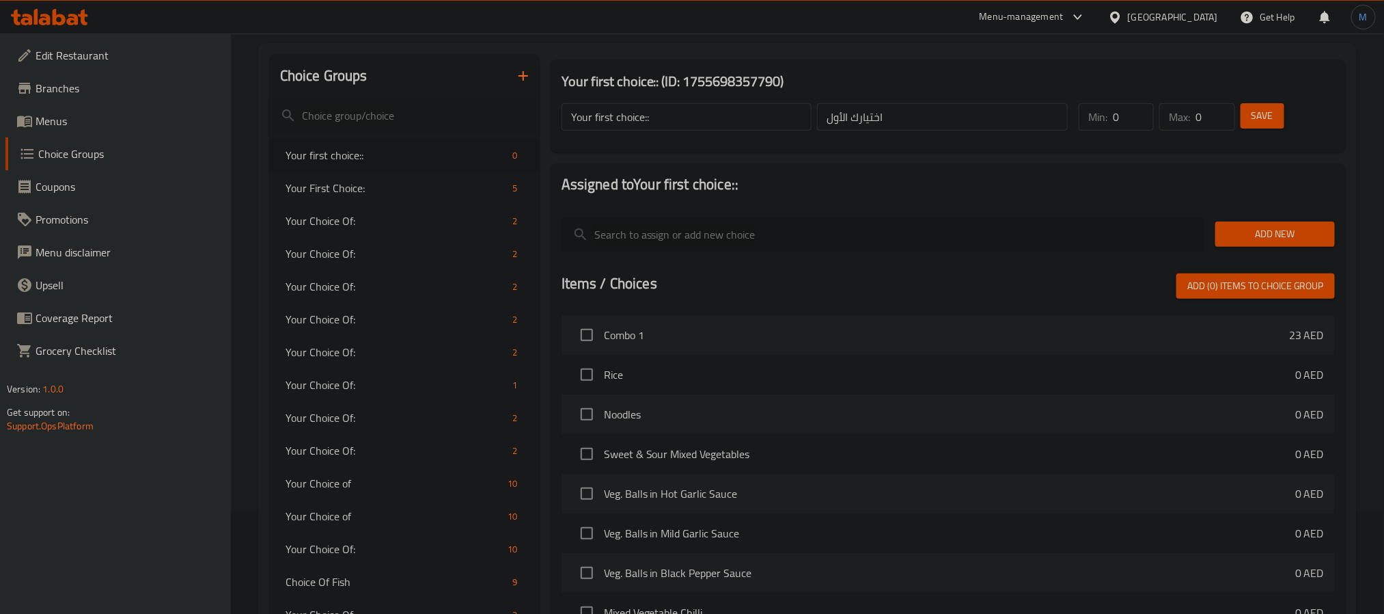
click at [831, 244] on input "search" at bounding box center [883, 234] width 643 height 35
paste input "Veg. fried rice"
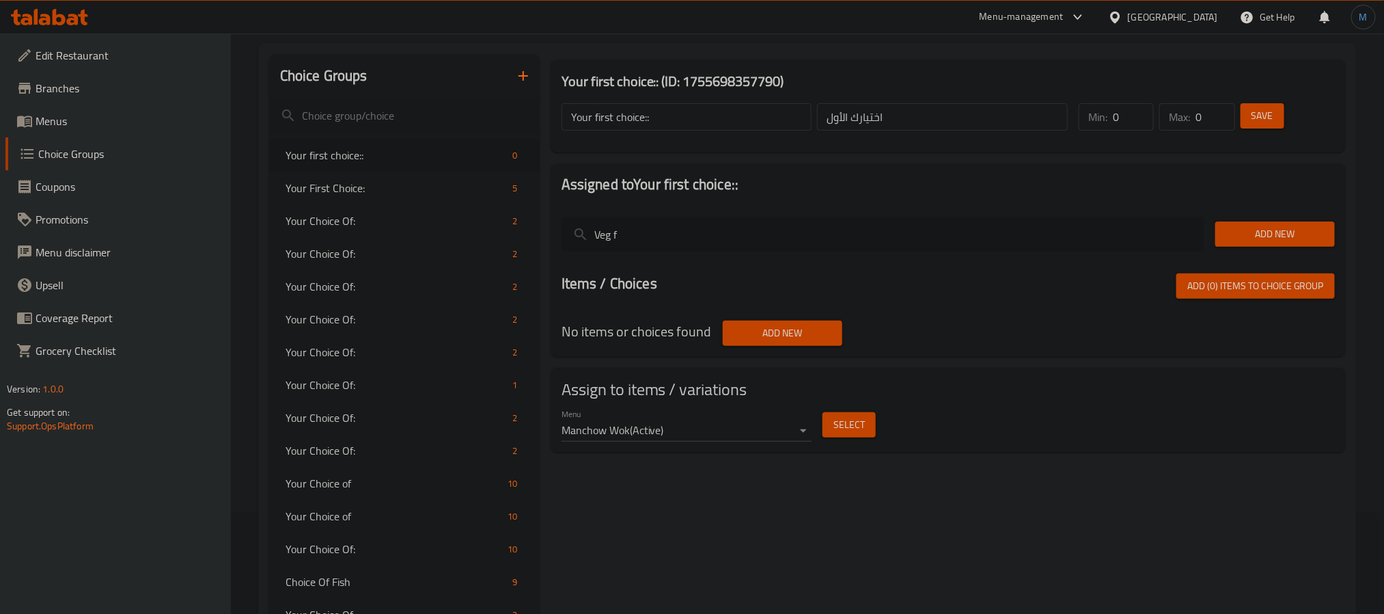
type input "Veg fr"
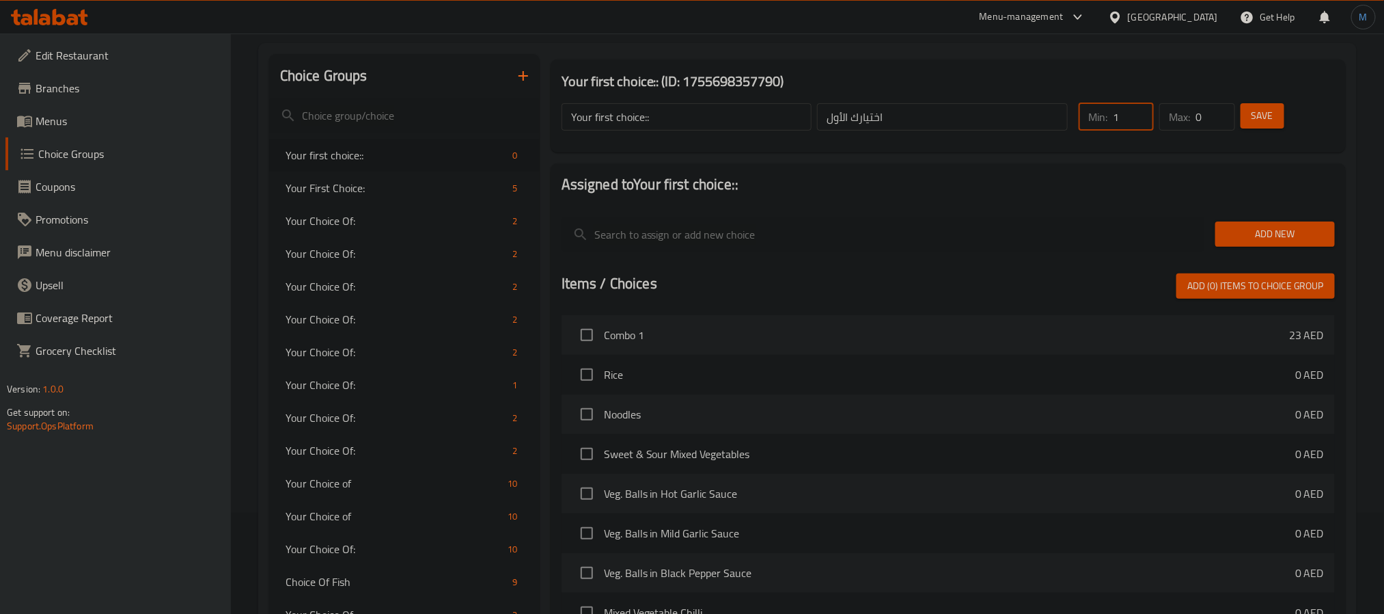
type input "1"
click at [1140, 107] on input "1" at bounding box center [1133, 116] width 41 height 27
click at [1220, 117] on input "0" at bounding box center [1215, 116] width 39 height 27
type input "1"
click at [1222, 111] on input "1" at bounding box center [1215, 116] width 39 height 27
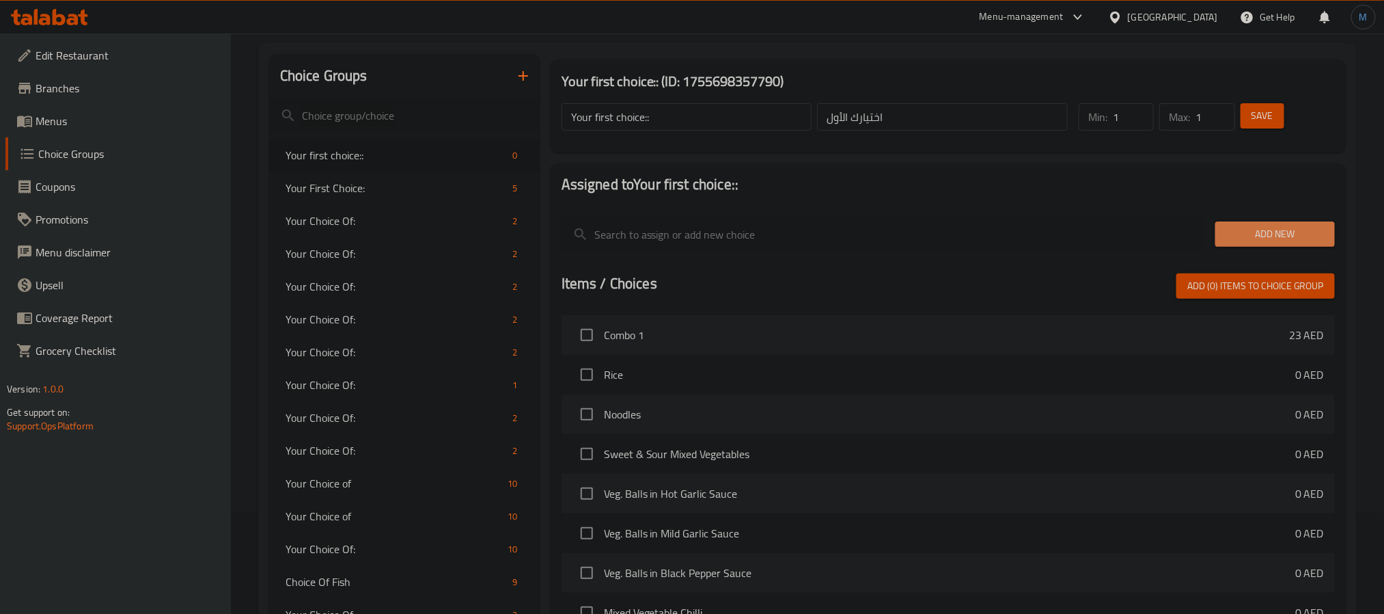
click at [1292, 232] on span "Add New" at bounding box center [1275, 233] width 98 height 17
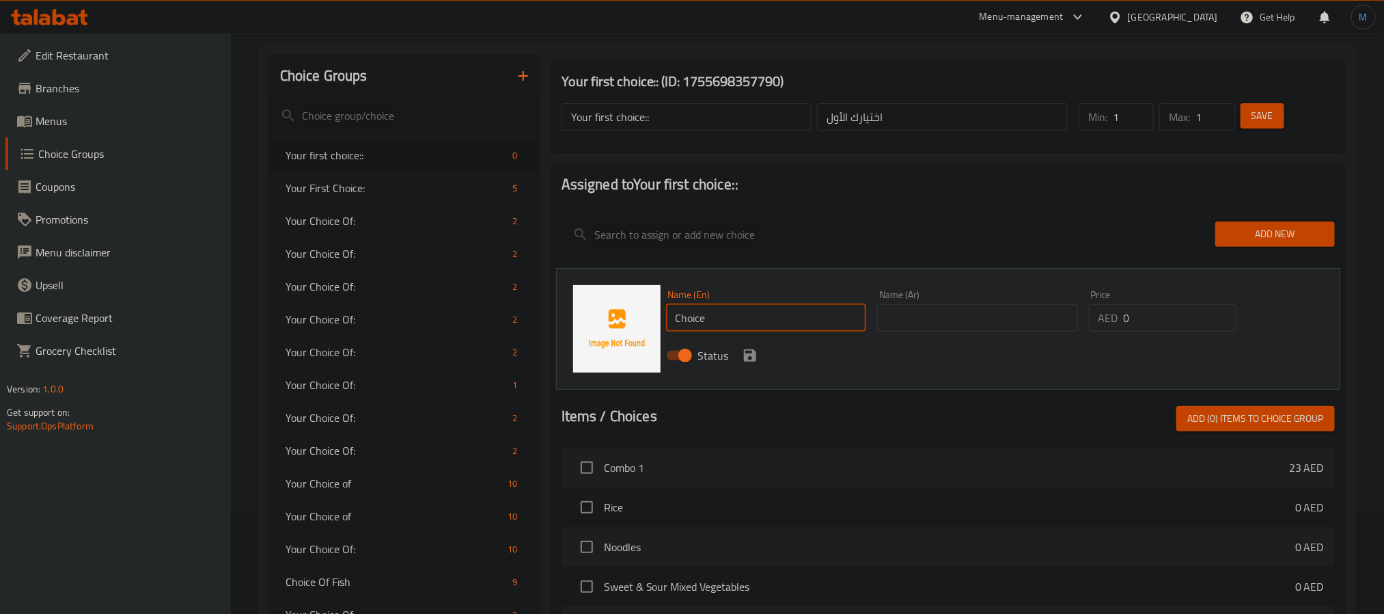
click at [782, 310] on input "Choice" at bounding box center [766, 317] width 201 height 27
paste input "Veg. fried rice"
type input "Veg. Fried Rice"
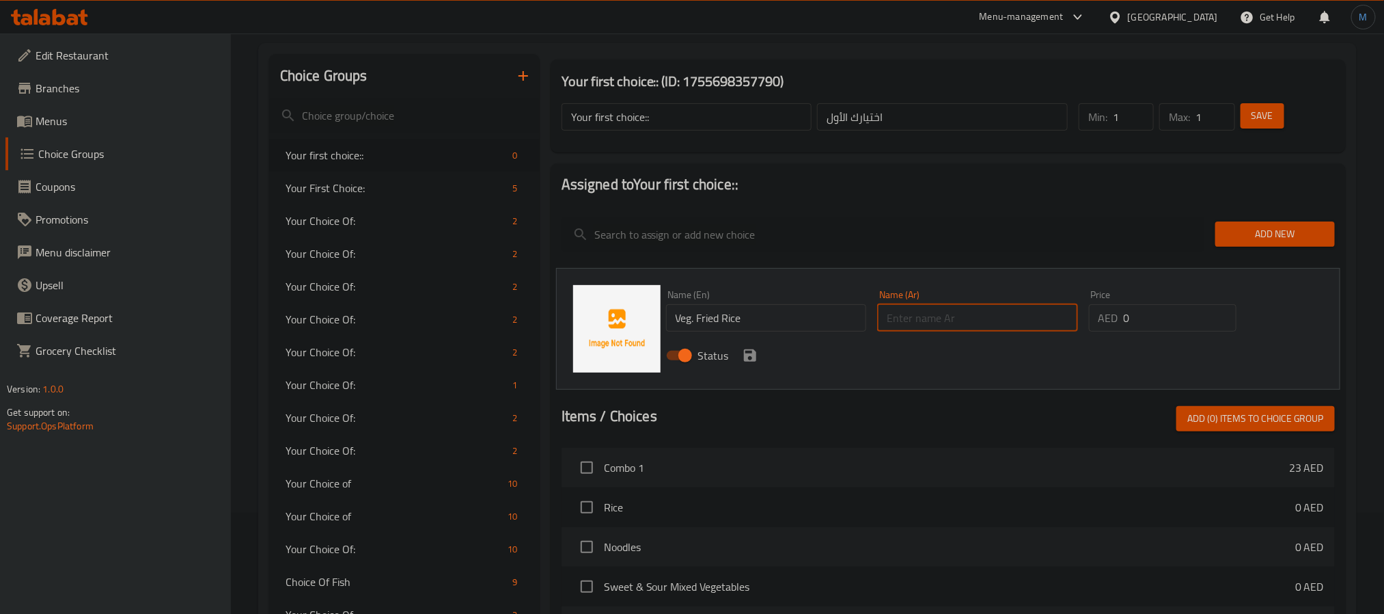
click at [957, 325] on input "text" at bounding box center [977, 317] width 201 height 27
paste input "أرز مقلي بالخضار"
type input "أرز مقلي بالخضار"
click at [751, 342] on div "Status" at bounding box center [978, 355] width 635 height 37
click at [751, 353] on icon "save" at bounding box center [750, 355] width 12 height 12
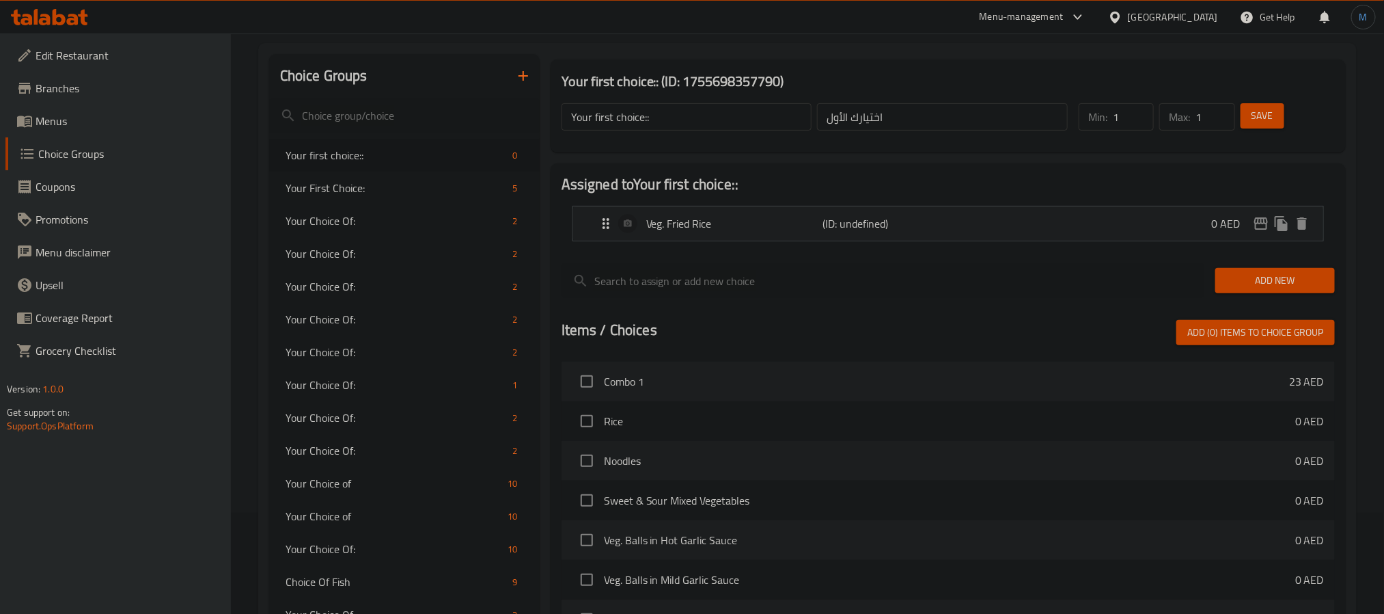
click at [1285, 279] on span "Add New" at bounding box center [1275, 280] width 98 height 17
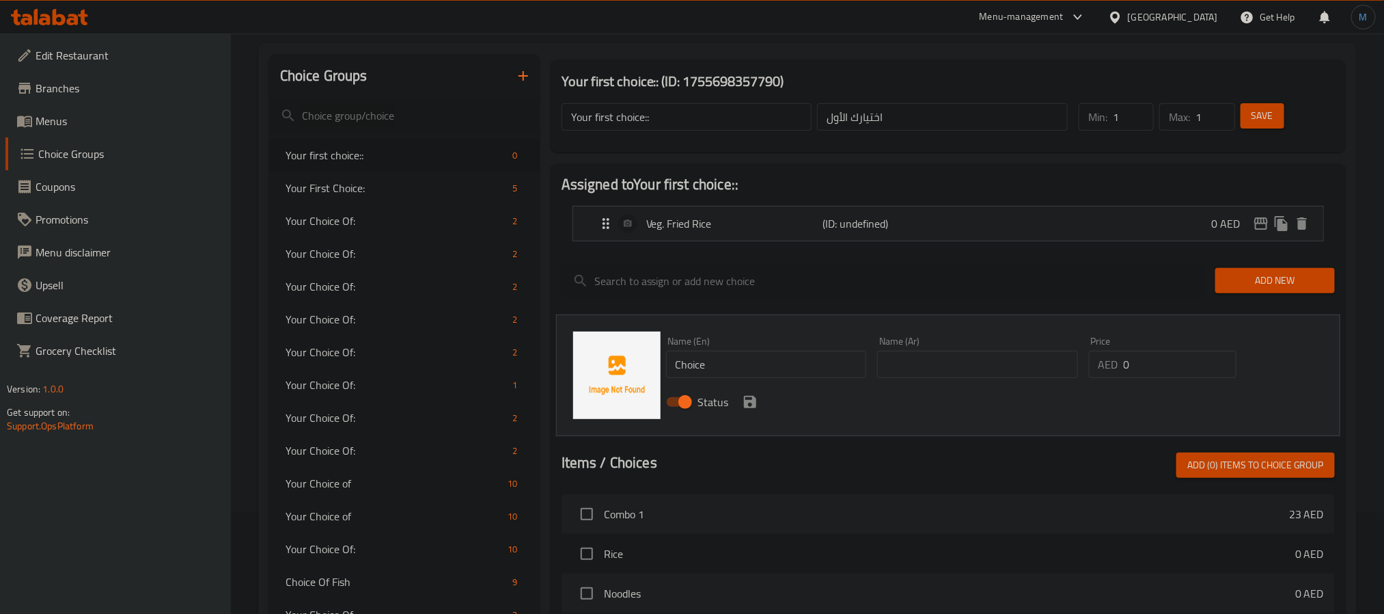
click at [730, 365] on input "Choice" at bounding box center [766, 364] width 201 height 27
paste input "Noodles"
type input "Noodles"
click at [929, 365] on input "text" at bounding box center [977, 364] width 201 height 27
type input "نودلز"
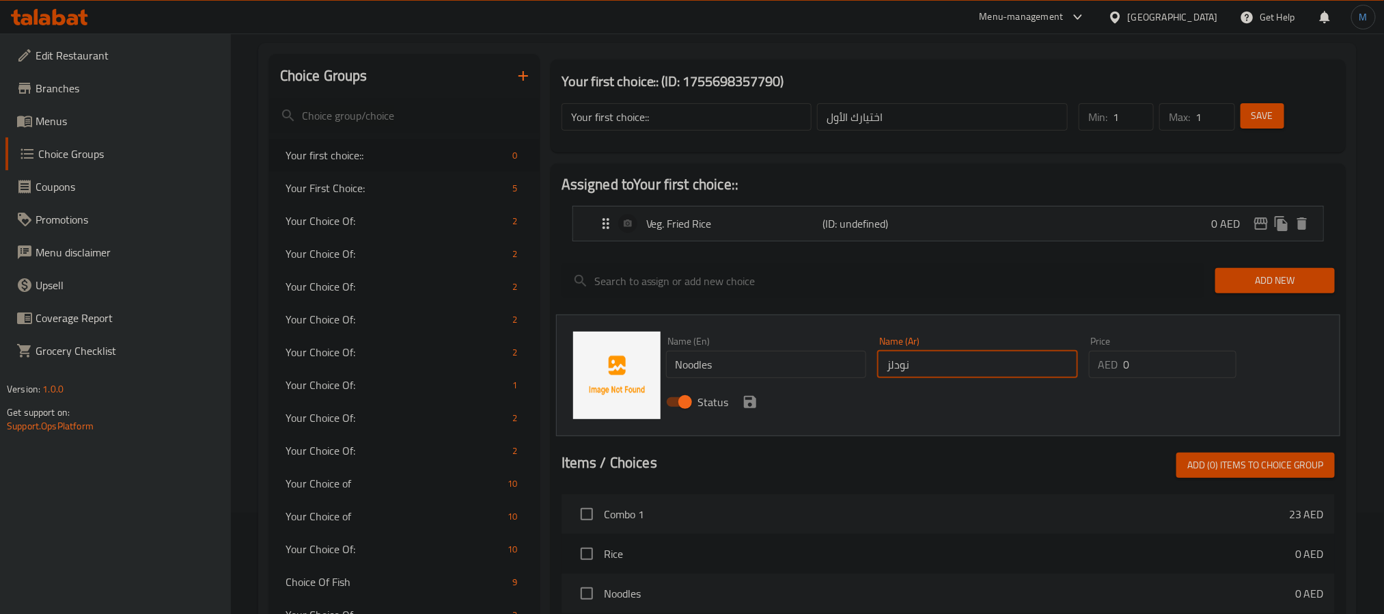
click at [757, 392] on div "Status" at bounding box center [978, 401] width 635 height 37
click at [757, 396] on icon "save" at bounding box center [750, 402] width 16 height 16
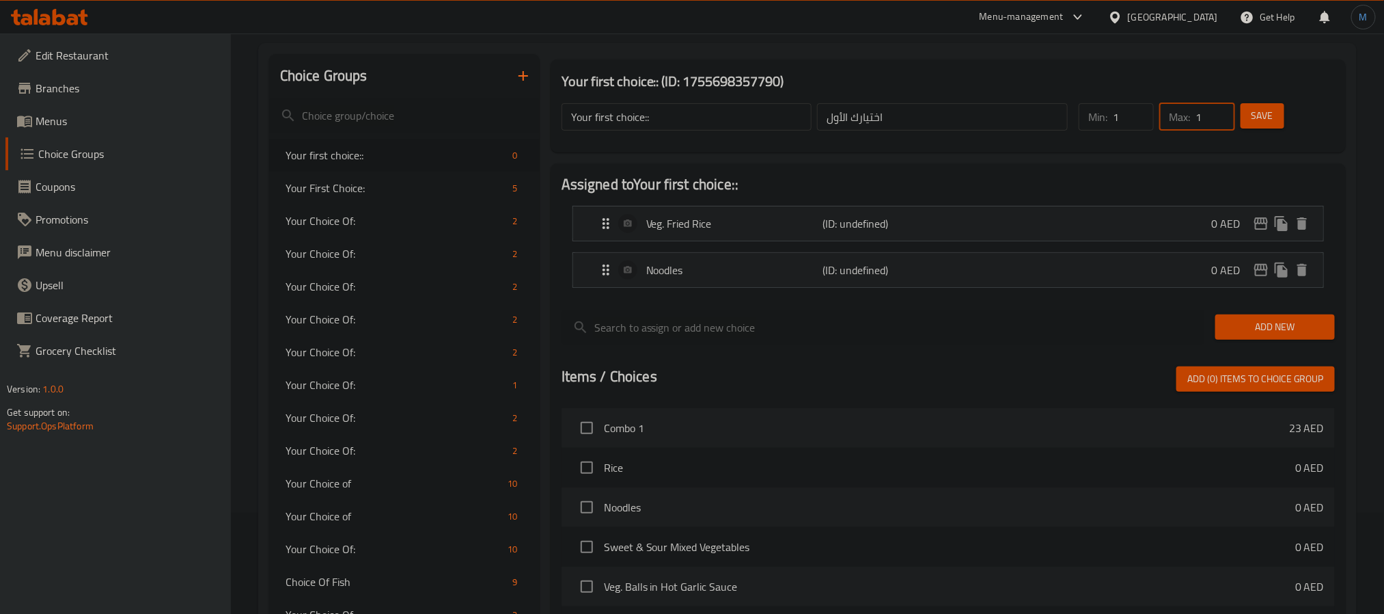
drag, startPoint x: 1233, startPoint y: 118, endPoint x: 1250, endPoint y: 118, distance: 17.8
click at [1250, 118] on div "Min: 1 ​ Max: 1 ​ Save" at bounding box center [1202, 117] width 262 height 44
click at [1250, 118] on button "Save" at bounding box center [1263, 115] width 44 height 25
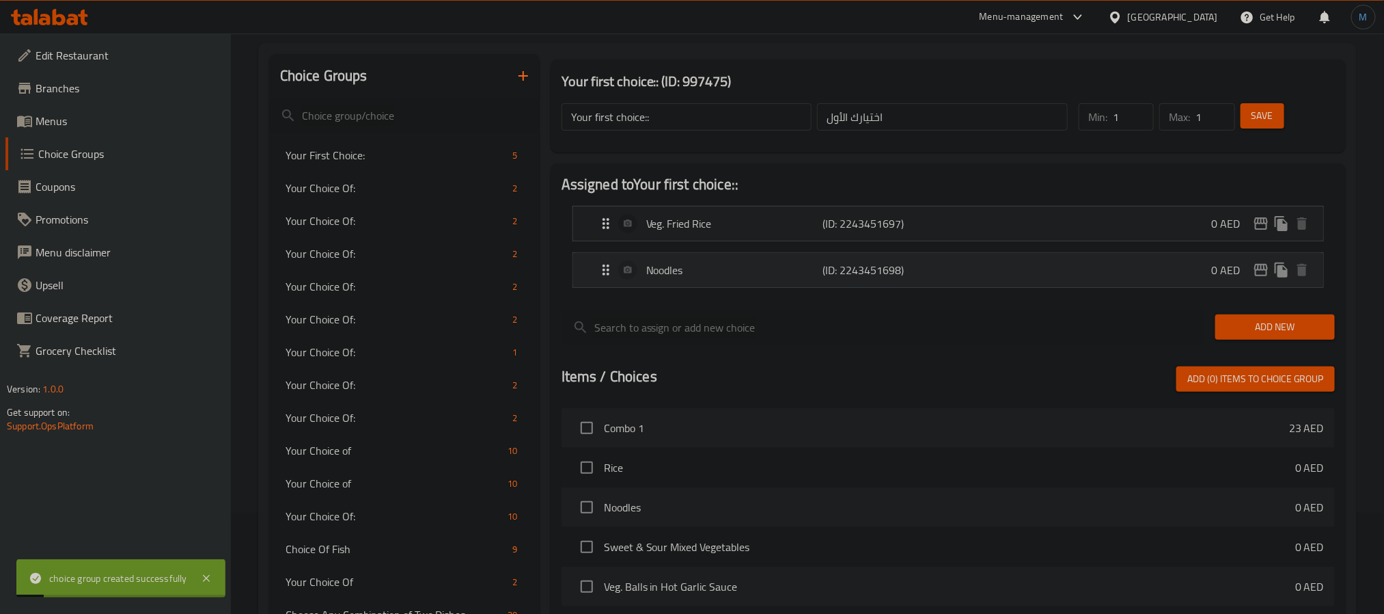
click at [732, 262] on p "Noodles" at bounding box center [734, 270] width 176 height 16
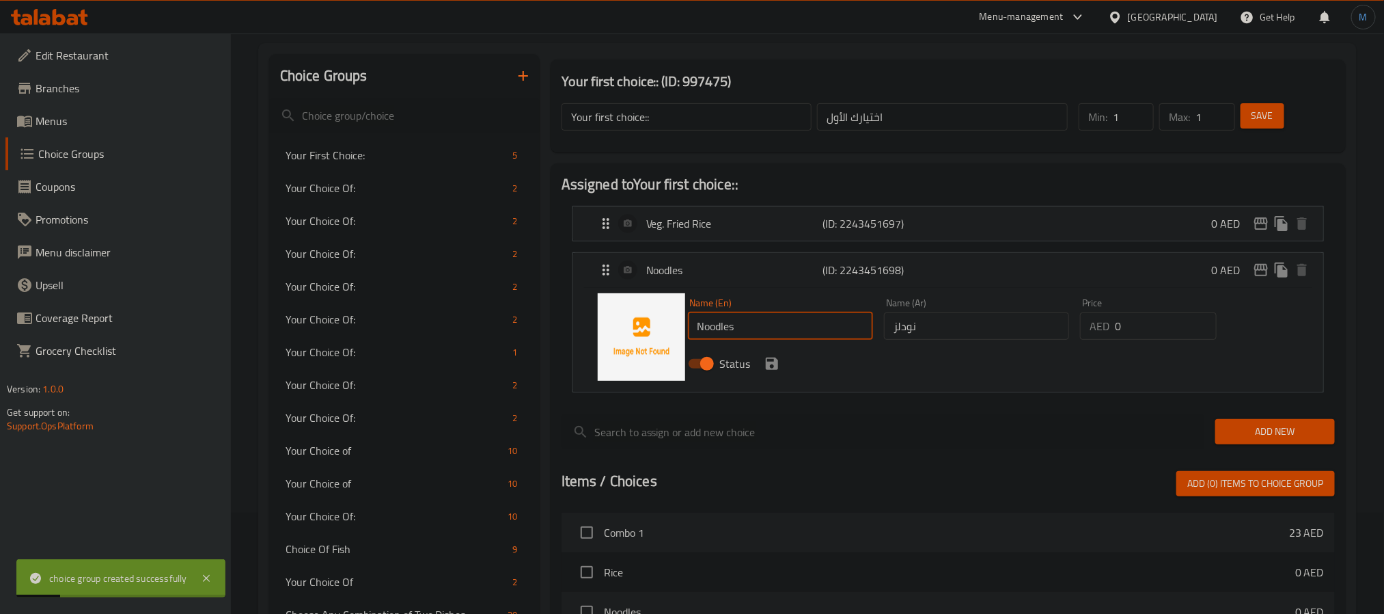
click at [735, 335] on input "Noodles" at bounding box center [780, 325] width 185 height 27
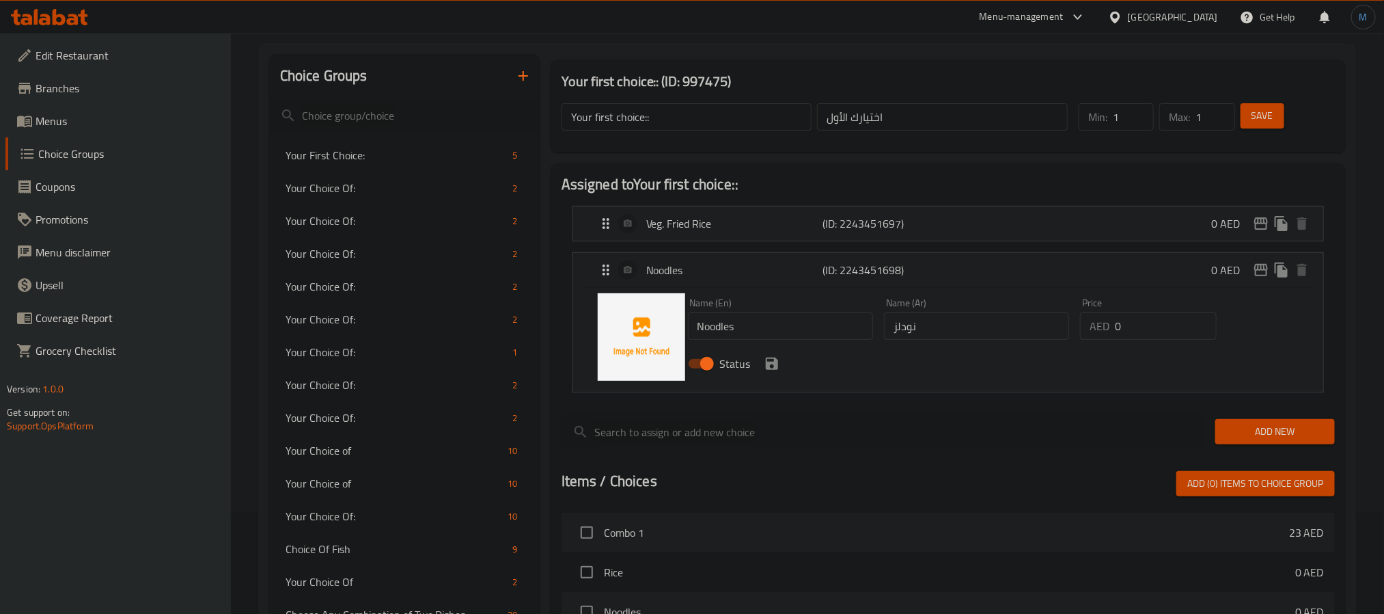
click at [789, 328] on input "Noodles" at bounding box center [780, 325] width 185 height 27
click at [1271, 111] on span "Save" at bounding box center [1263, 115] width 22 height 17
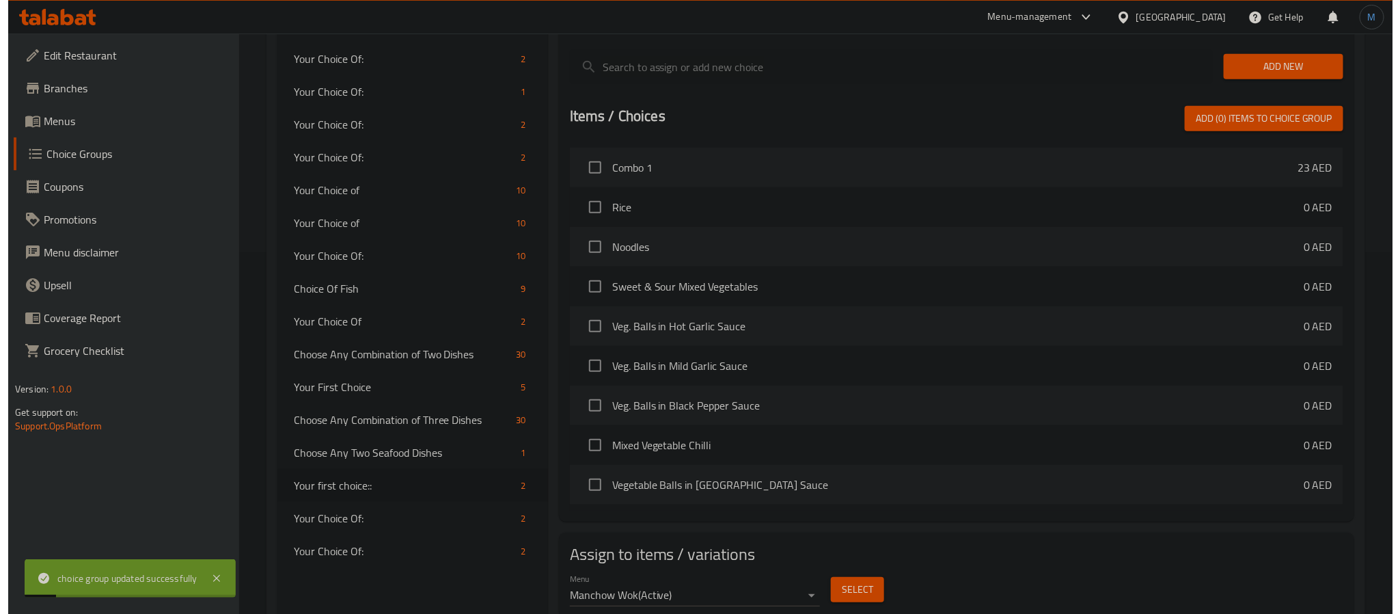
scroll to position [409, 0]
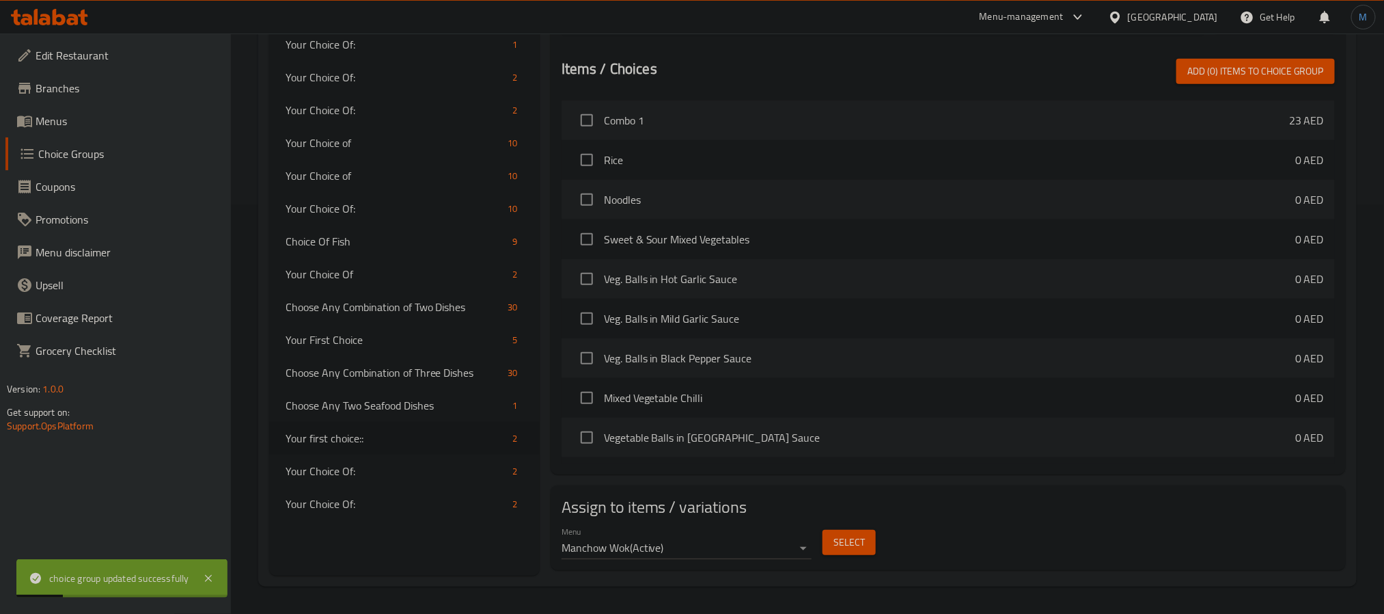
click at [863, 540] on span "Select" at bounding box center [849, 542] width 31 height 17
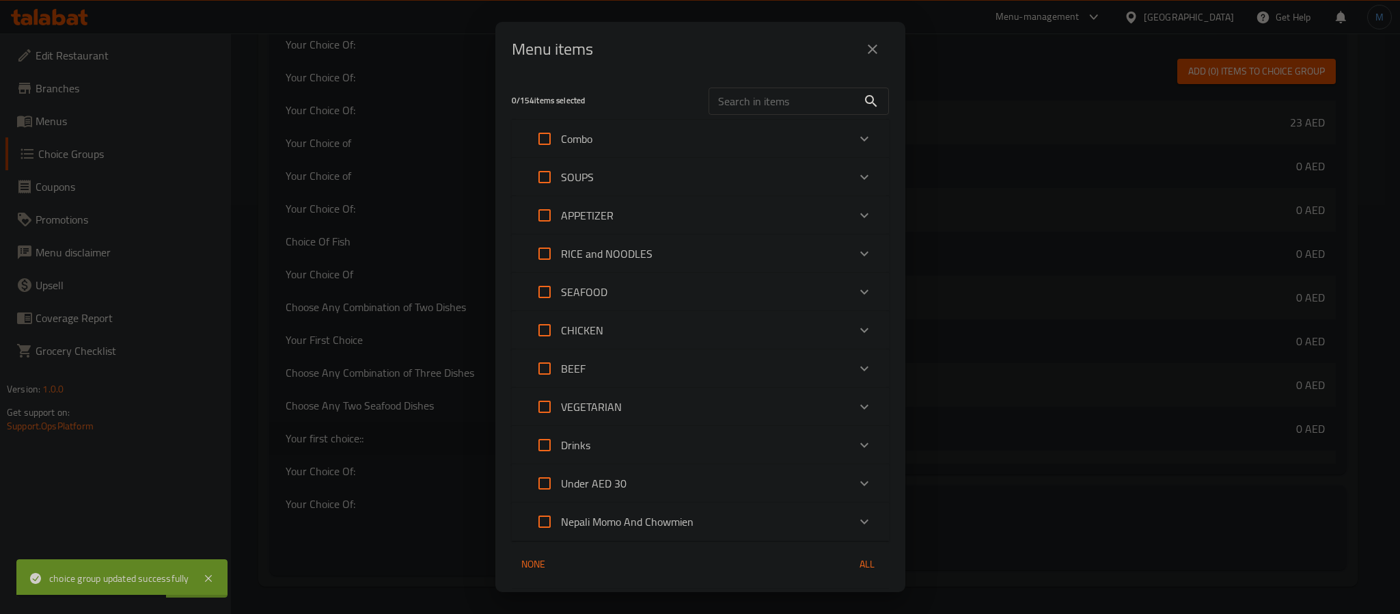
click at [677, 134] on div "Combo" at bounding box center [688, 138] width 320 height 33
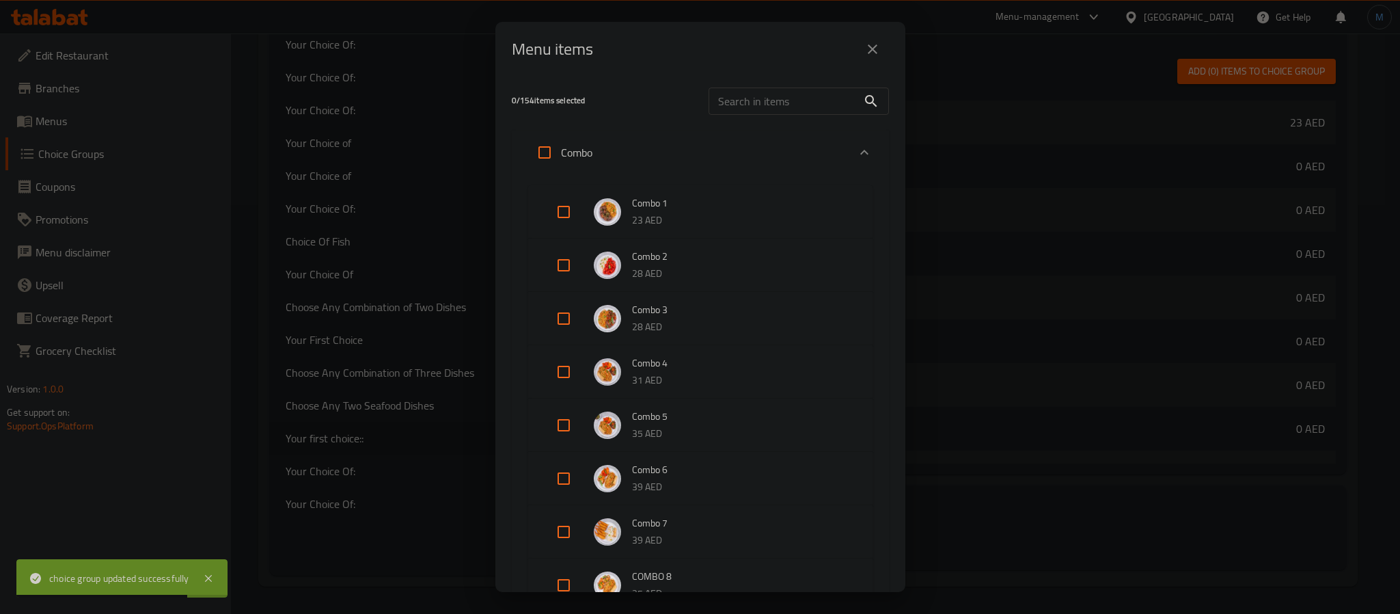
click at [568, 211] on input "Expand" at bounding box center [563, 211] width 33 height 33
checkbox input "true"
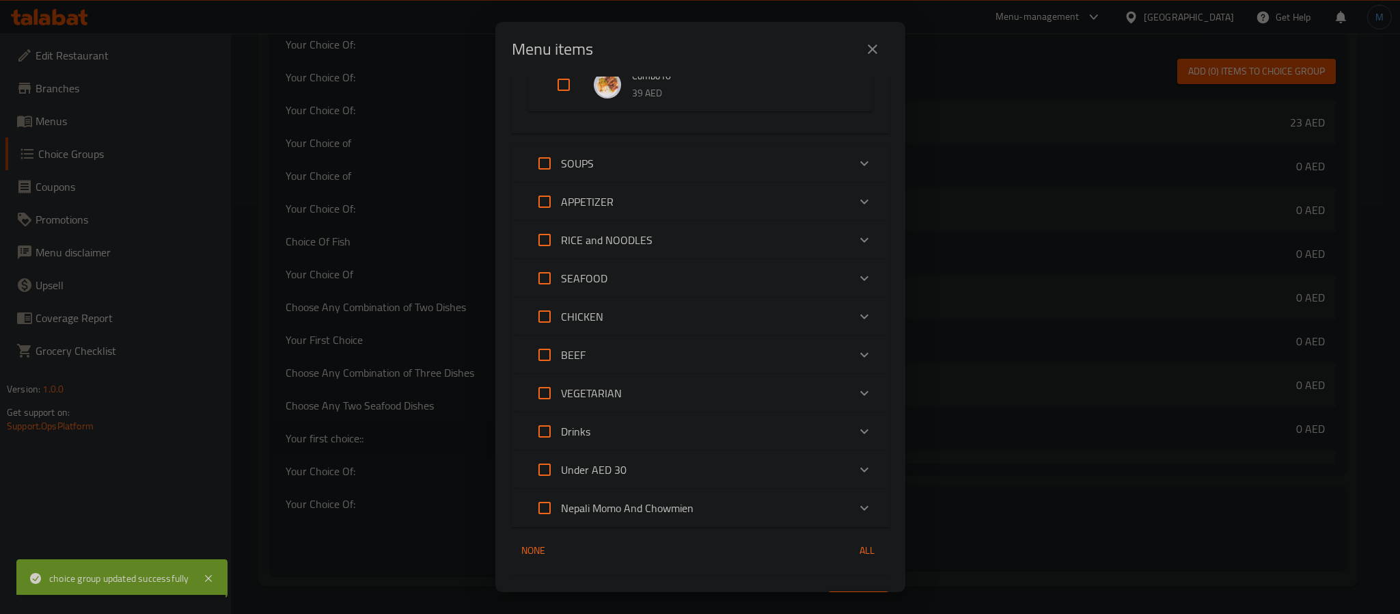
scroll to position [592, 0]
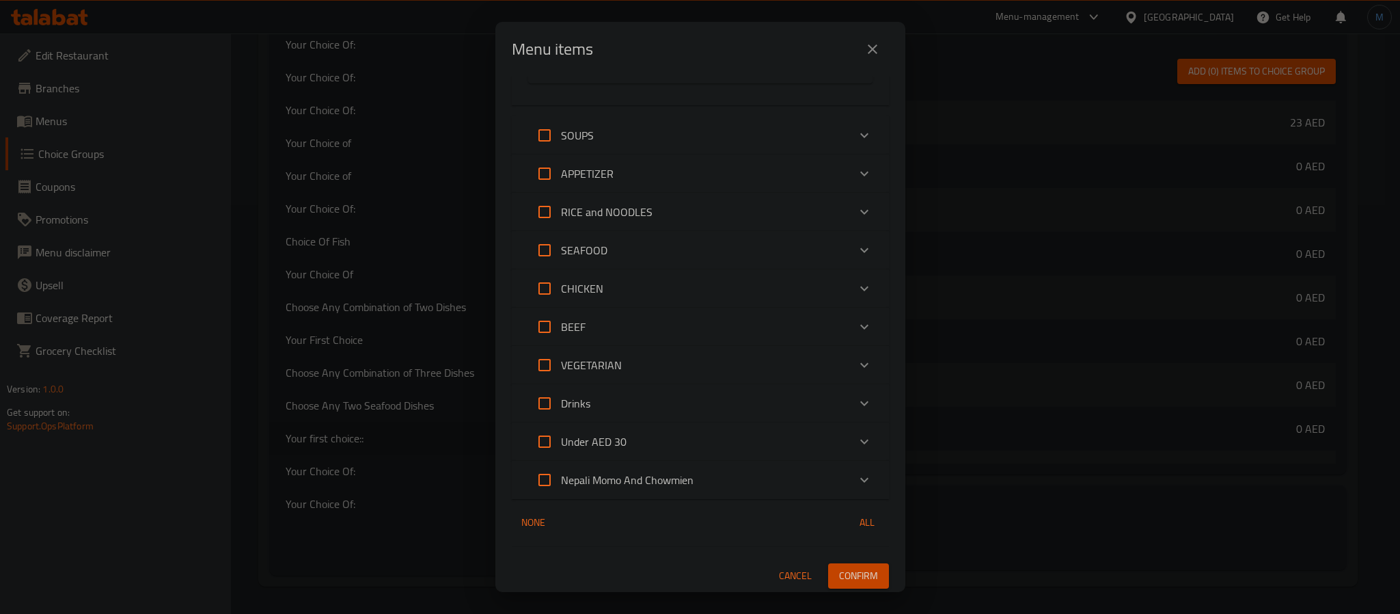
click at [860, 574] on span "Confirm" at bounding box center [858, 575] width 39 height 17
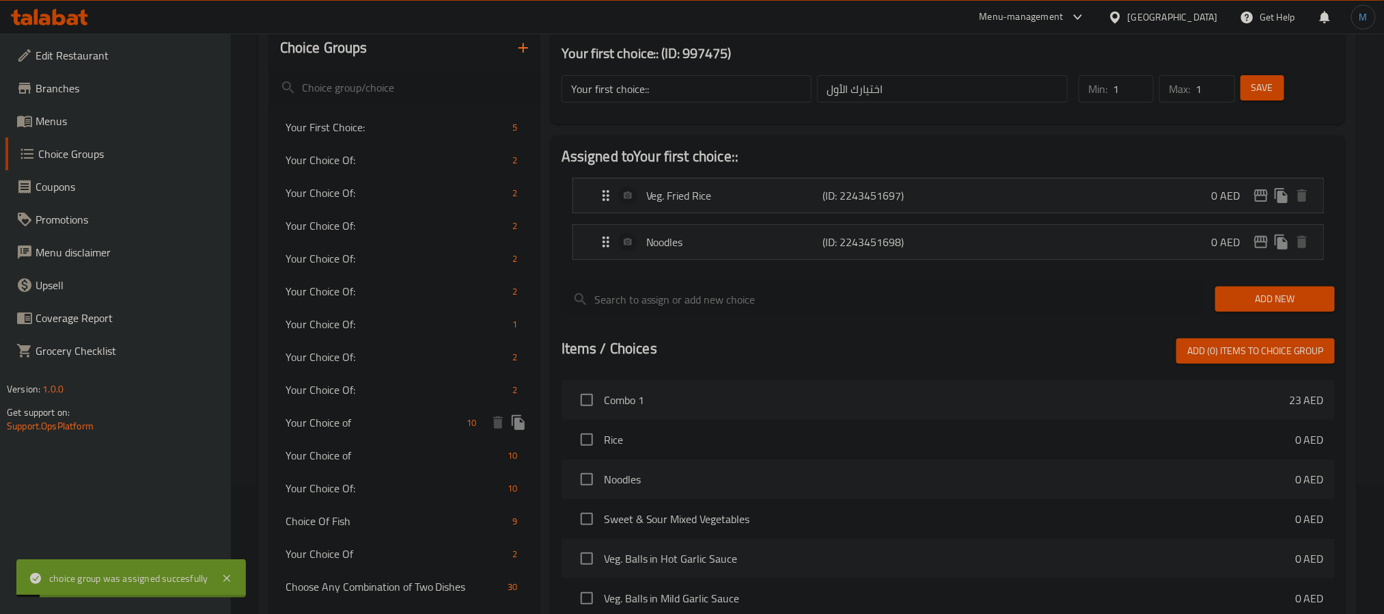
scroll to position [101, 0]
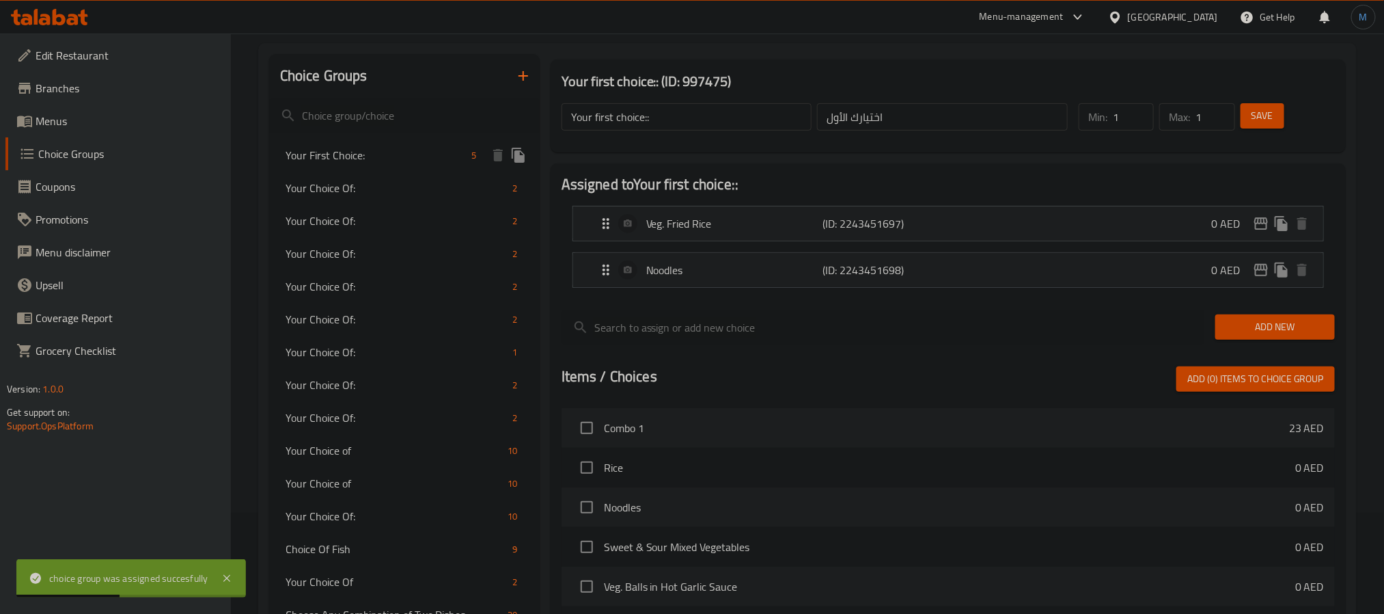
click at [375, 160] on span "Your First Choice:" at bounding box center [376, 155] width 181 height 16
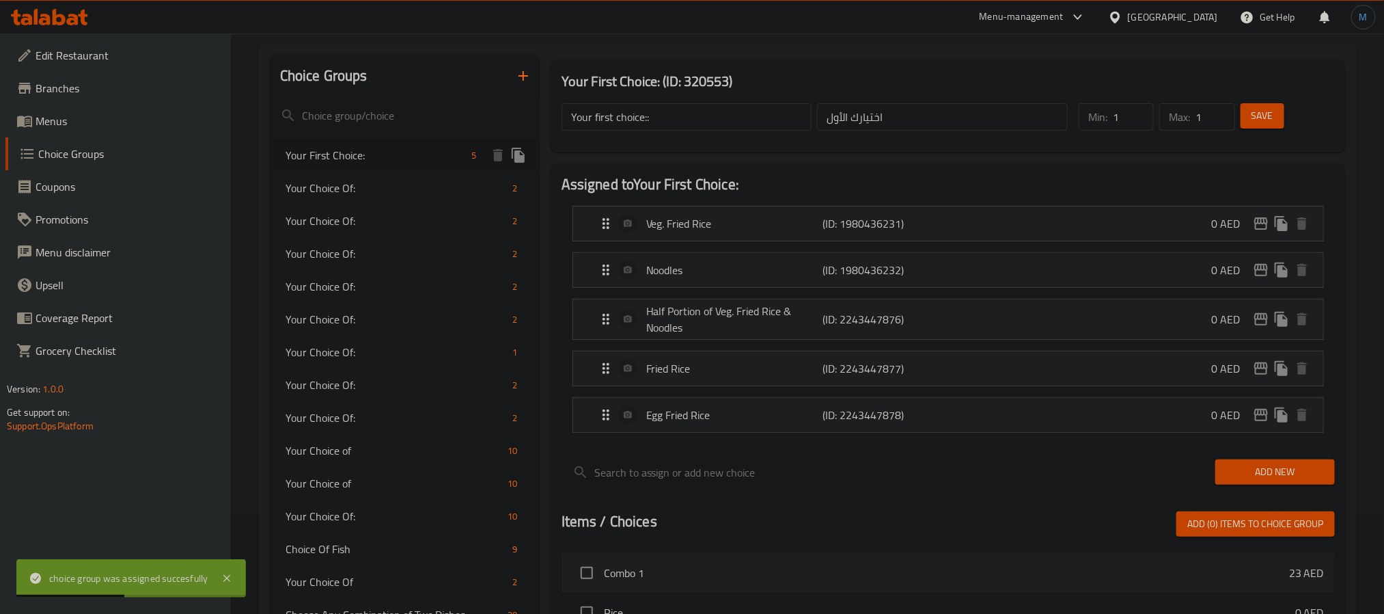
type input "Your First Choice:"
type input "إختيارك الأول:"
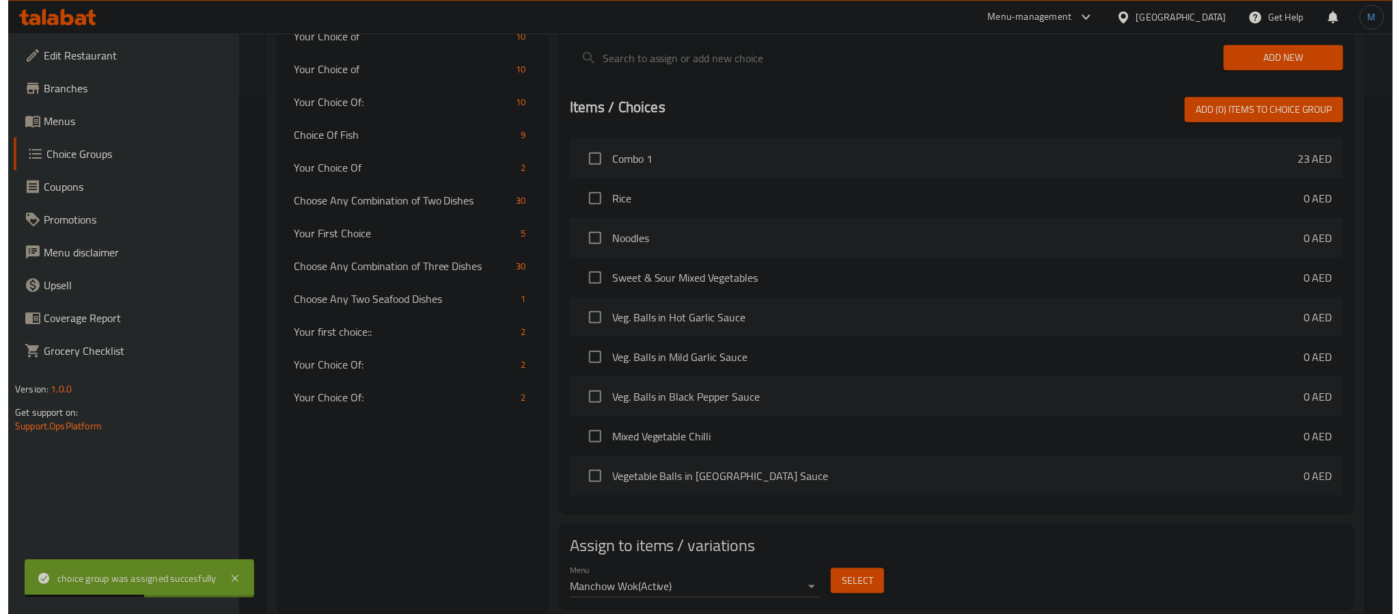
scroll to position [556, 0]
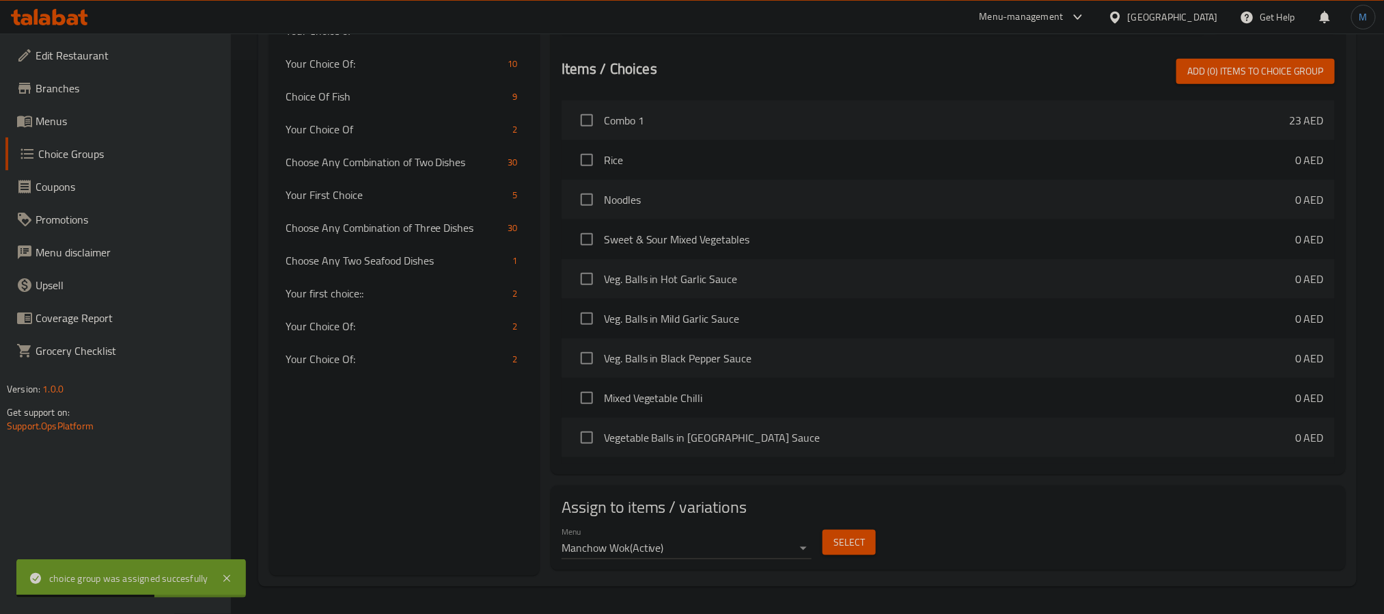
click at [845, 545] on span "Select" at bounding box center [849, 542] width 31 height 17
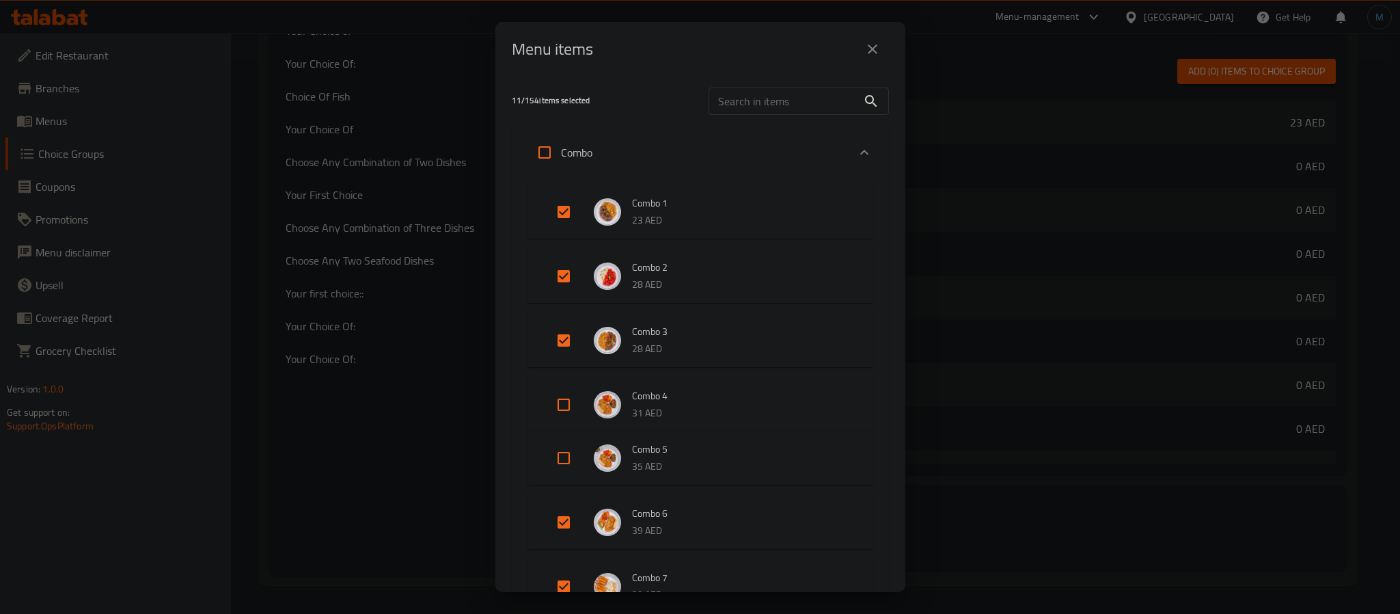
click at [568, 212] on input "Expand" at bounding box center [563, 211] width 33 height 33
checkbox input "false"
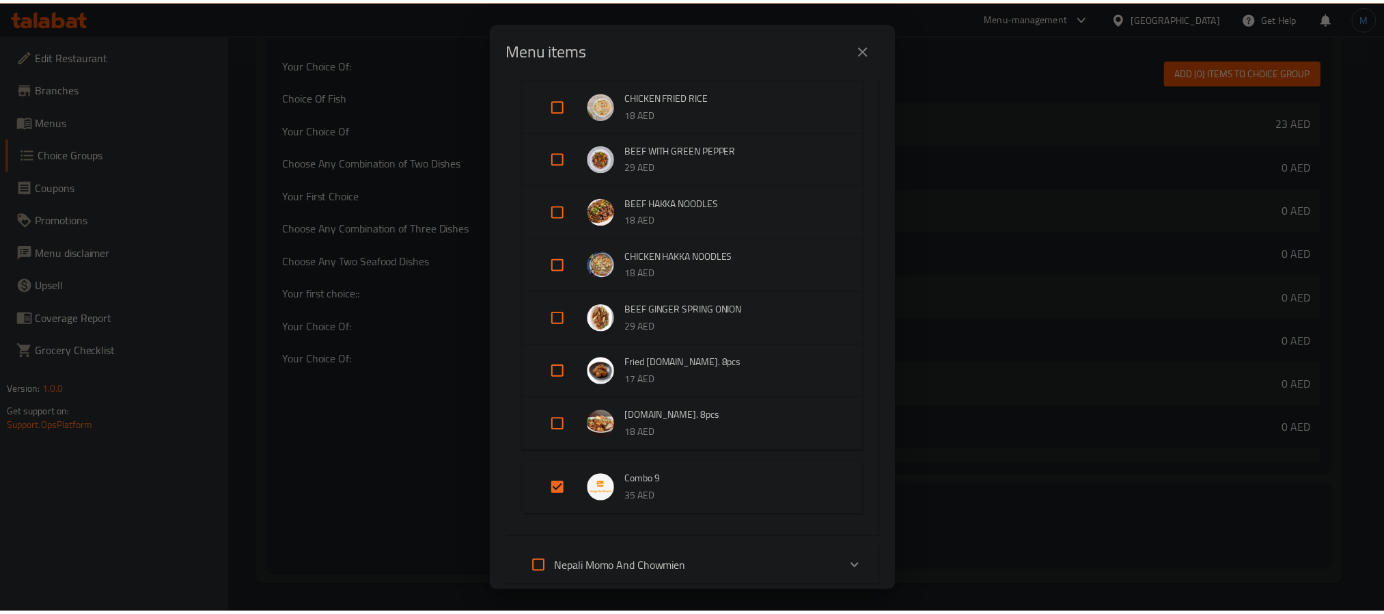
scroll to position [3875, 0]
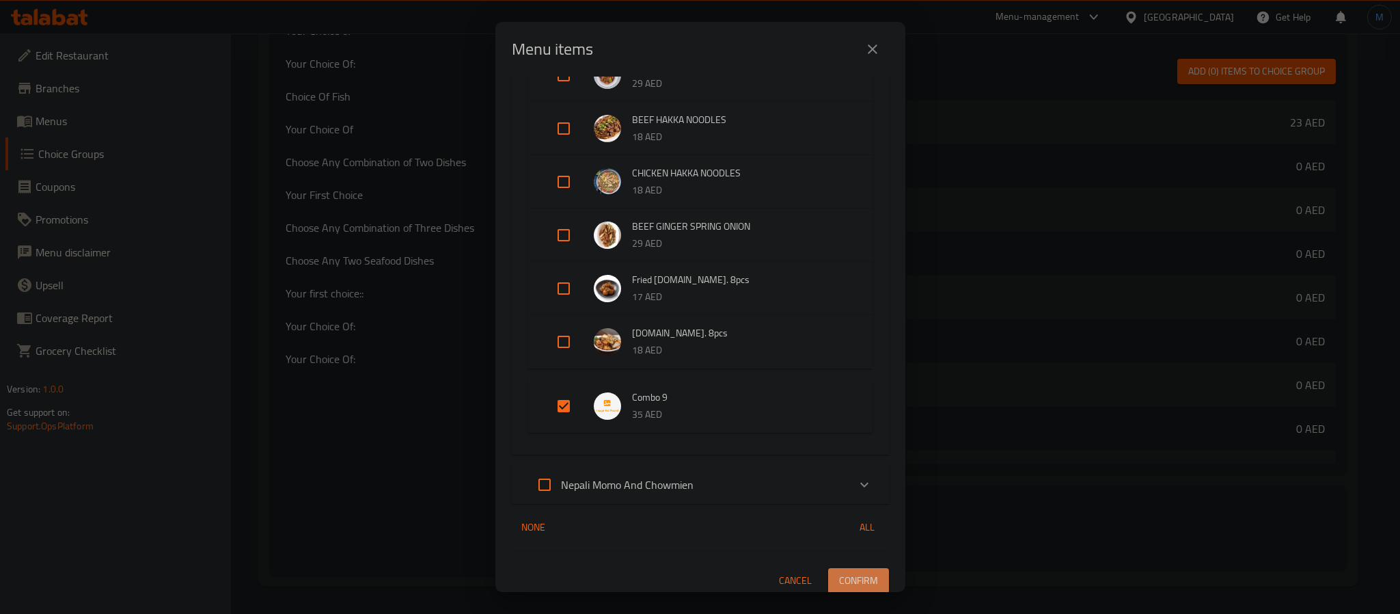
click at [855, 572] on span "Confirm" at bounding box center [858, 580] width 39 height 17
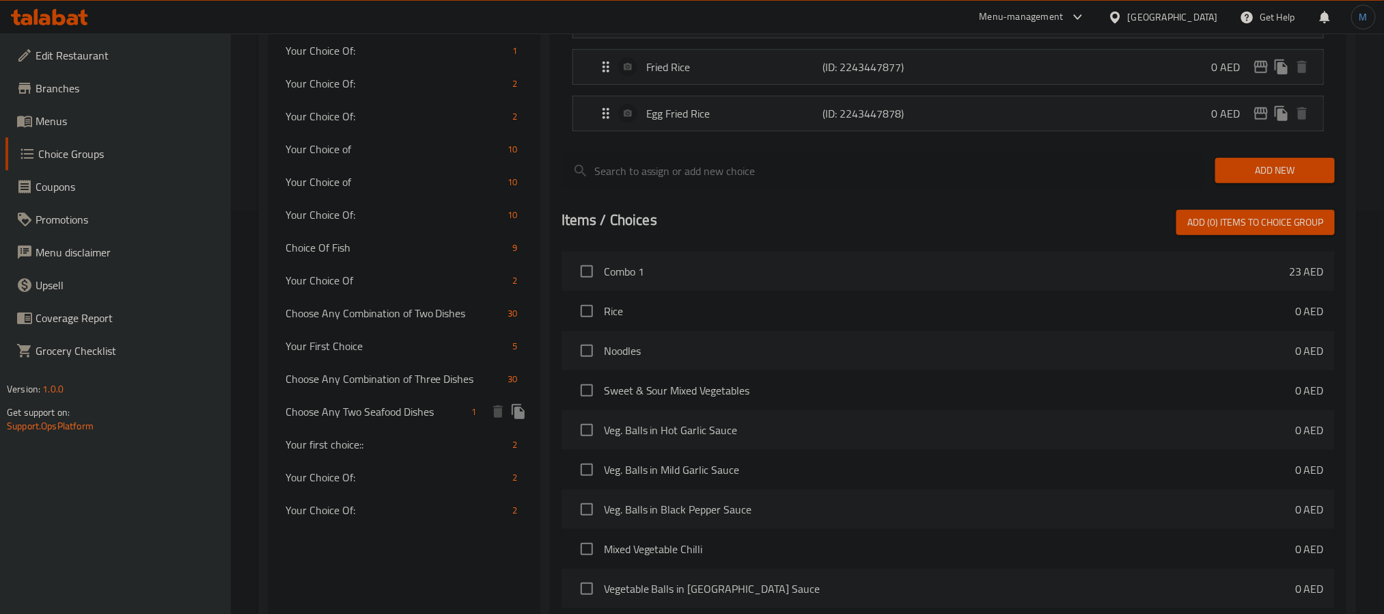
scroll to position [556, 0]
